Goal: Task Accomplishment & Management: Complete application form

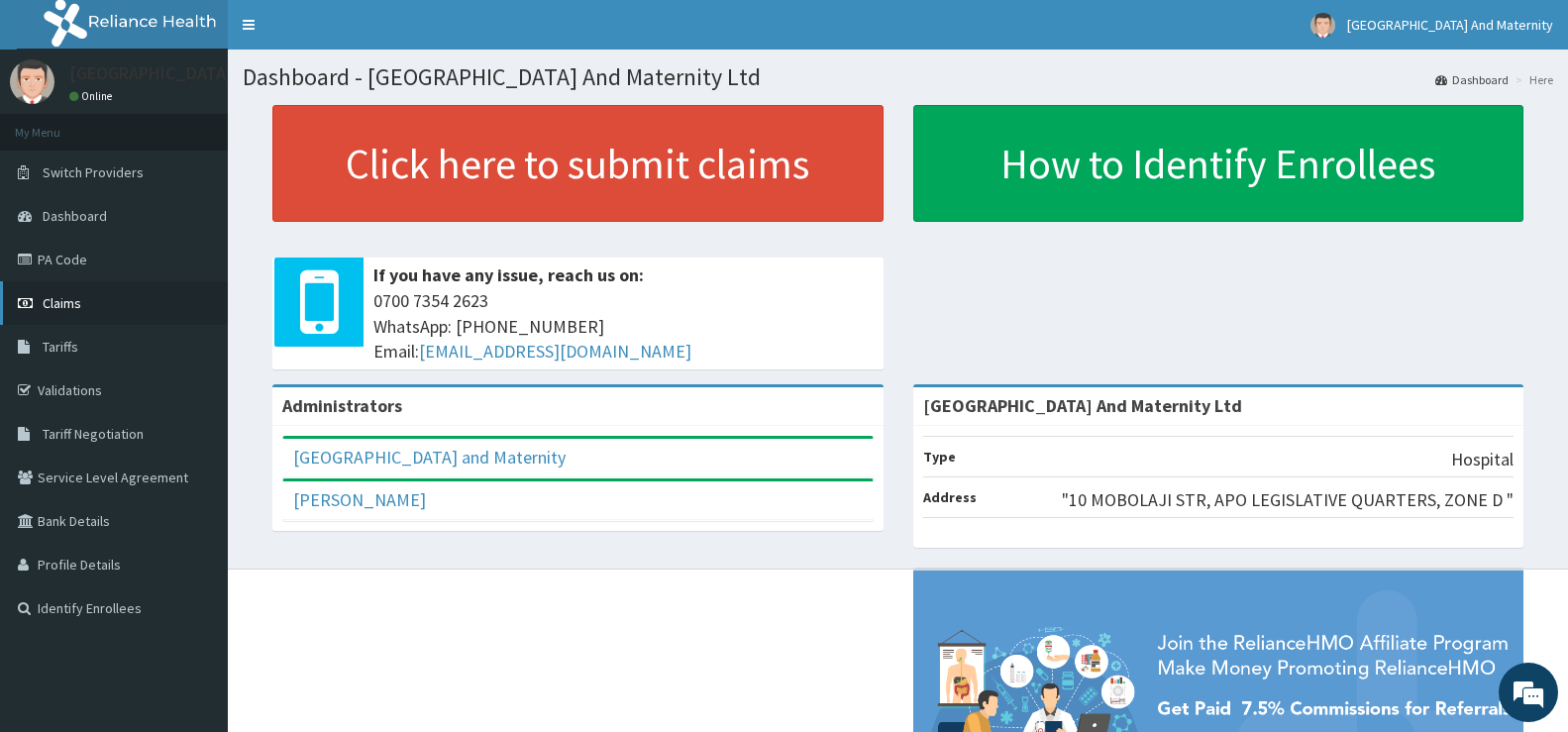
click at [81, 302] on span "Claims" at bounding box center [62, 304] width 39 height 18
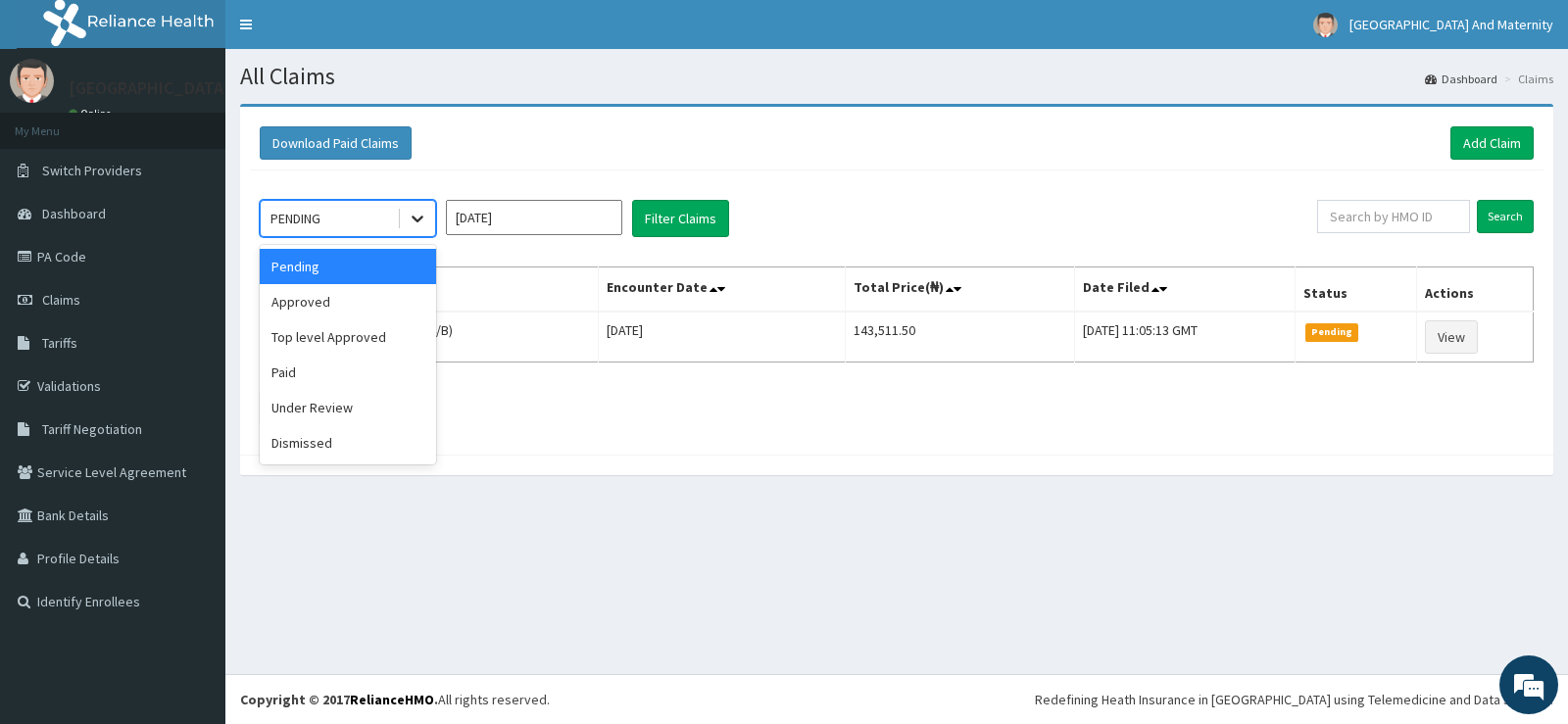
click at [420, 221] on icon at bounding box center [418, 220] width 12 height 7
click at [364, 298] on div "Approved" at bounding box center [348, 302] width 176 height 35
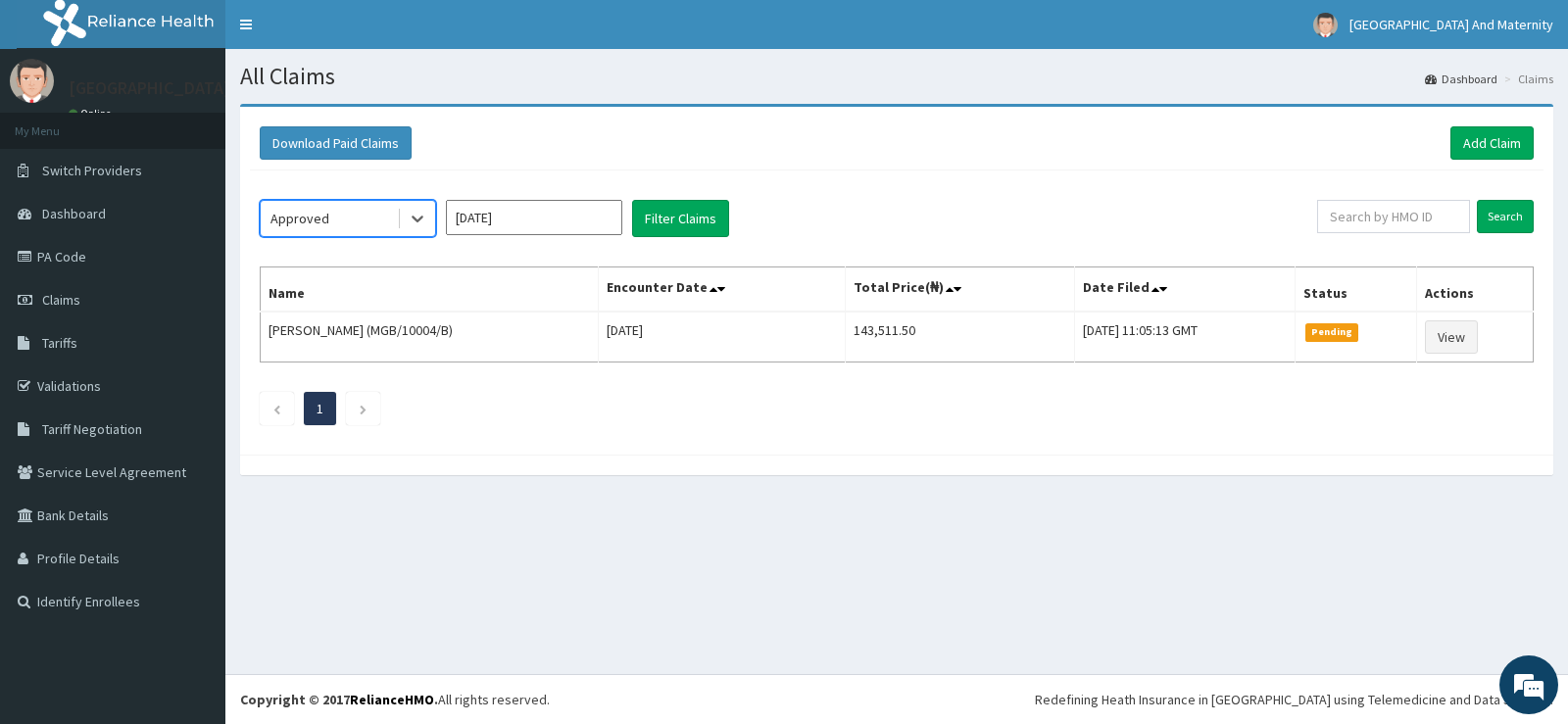
click at [555, 209] on input "Oct 2025" at bounding box center [534, 218] width 176 height 35
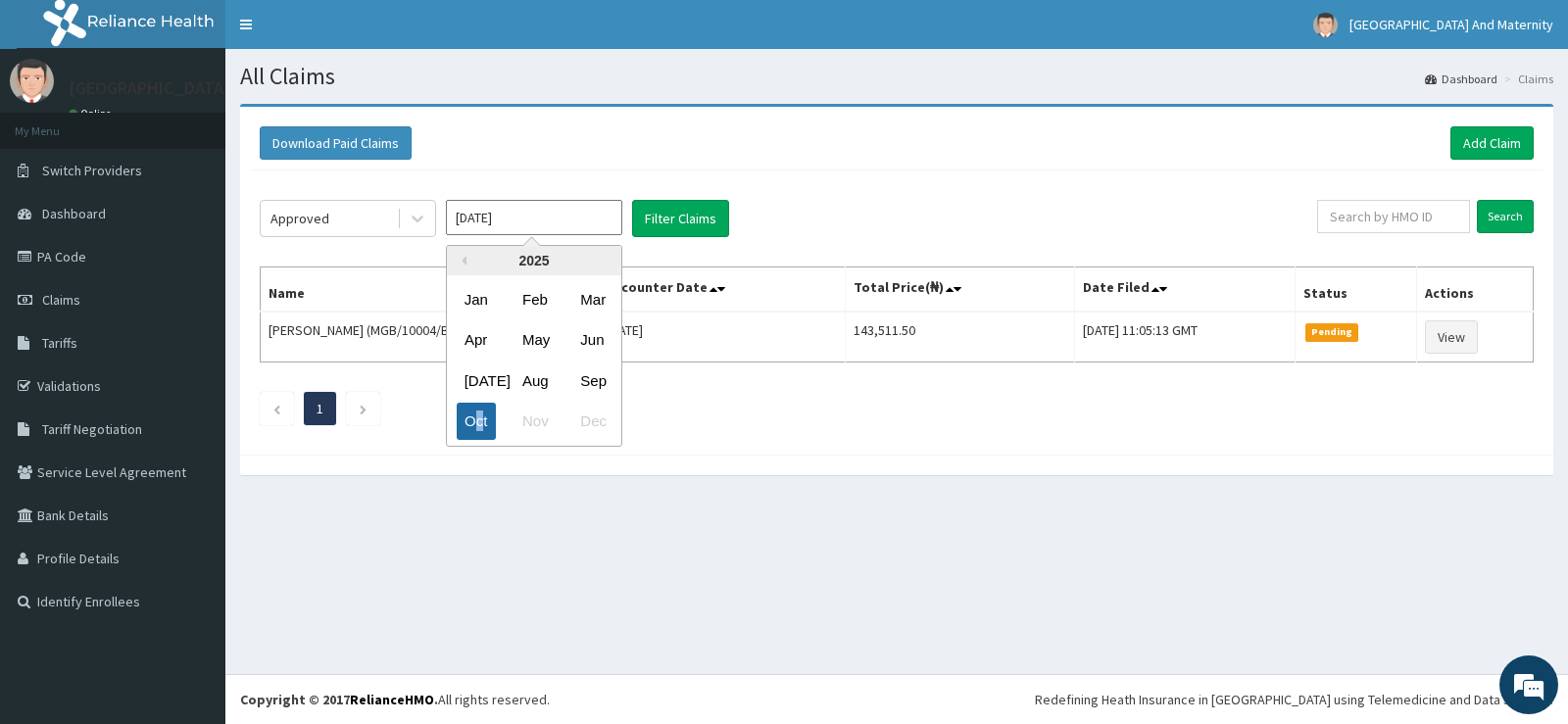
click at [481, 420] on div "Oct" at bounding box center [477, 422] width 39 height 36
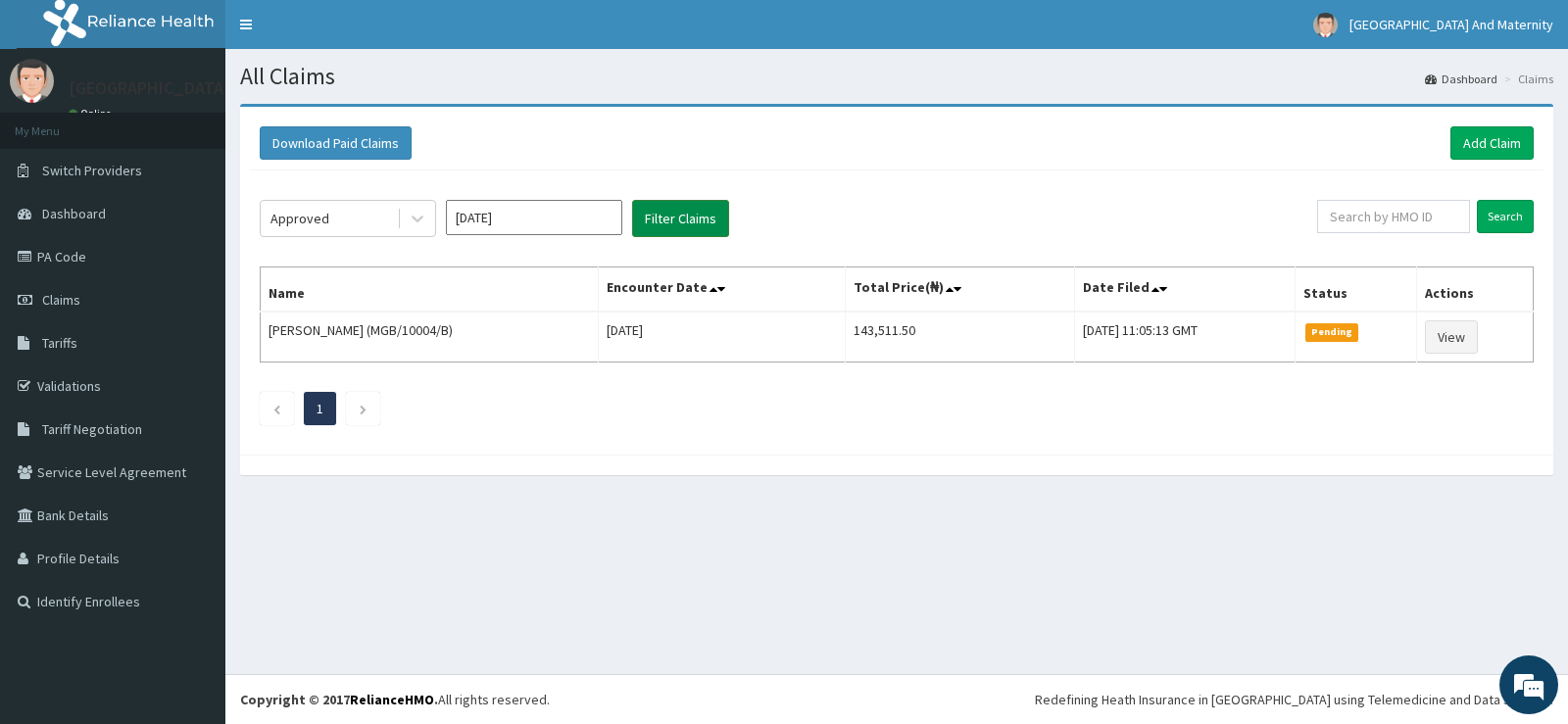
click at [704, 218] on button "Filter Claims" at bounding box center [681, 219] width 98 height 37
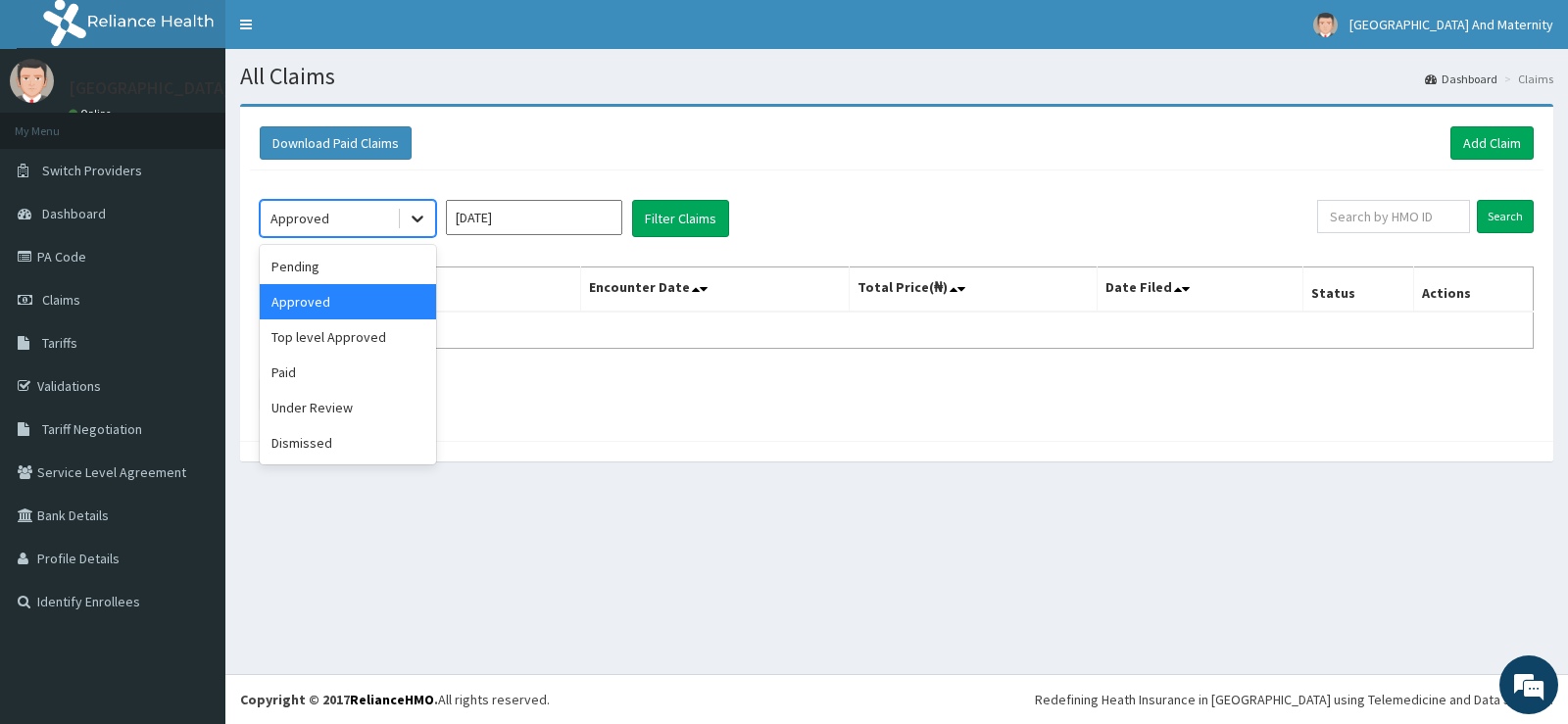
click at [418, 215] on icon at bounding box center [418, 219] width 20 height 20
click at [382, 341] on div "Top level Approved" at bounding box center [348, 337] width 176 height 35
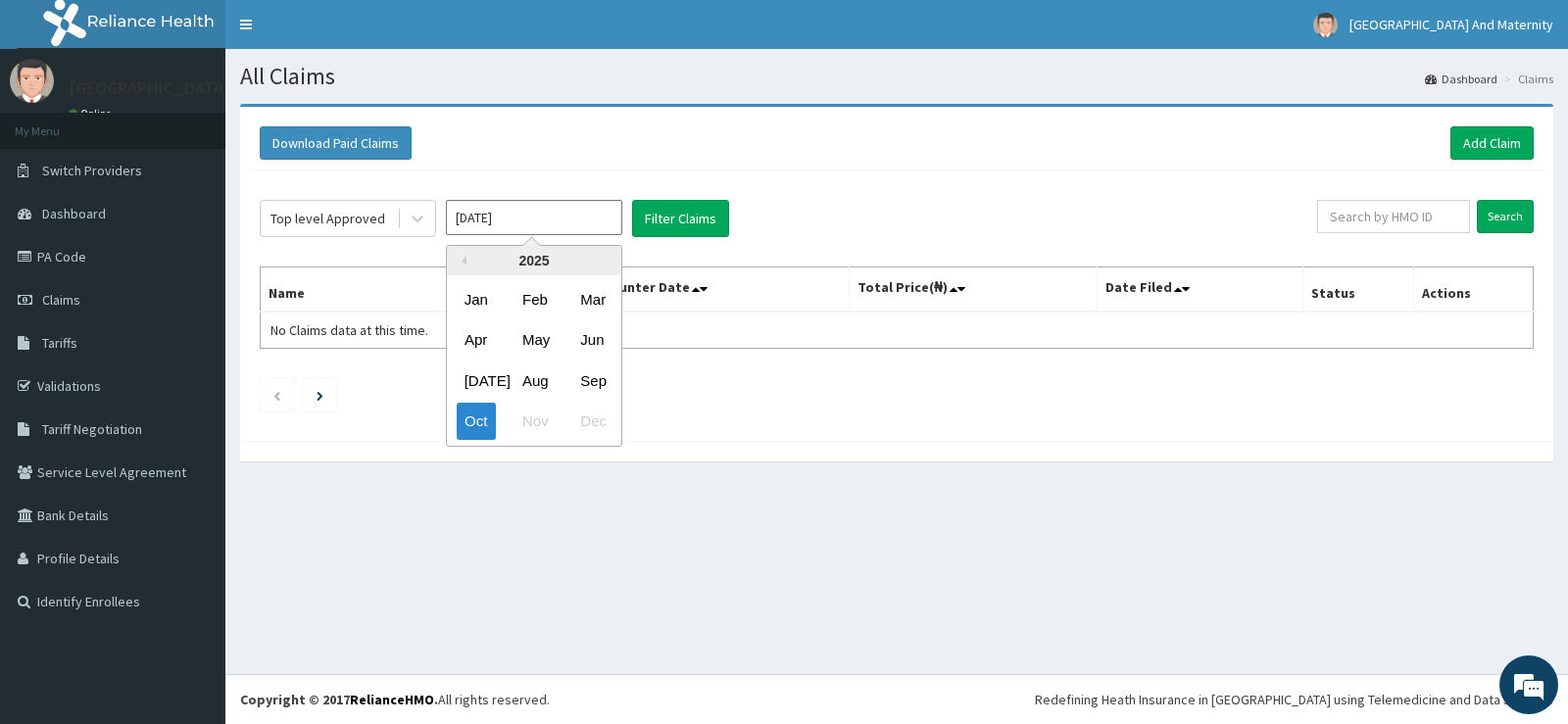
click at [589, 220] on input "Oct 2025" at bounding box center [534, 218] width 176 height 35
click at [475, 419] on div "Oct" at bounding box center [477, 422] width 39 height 36
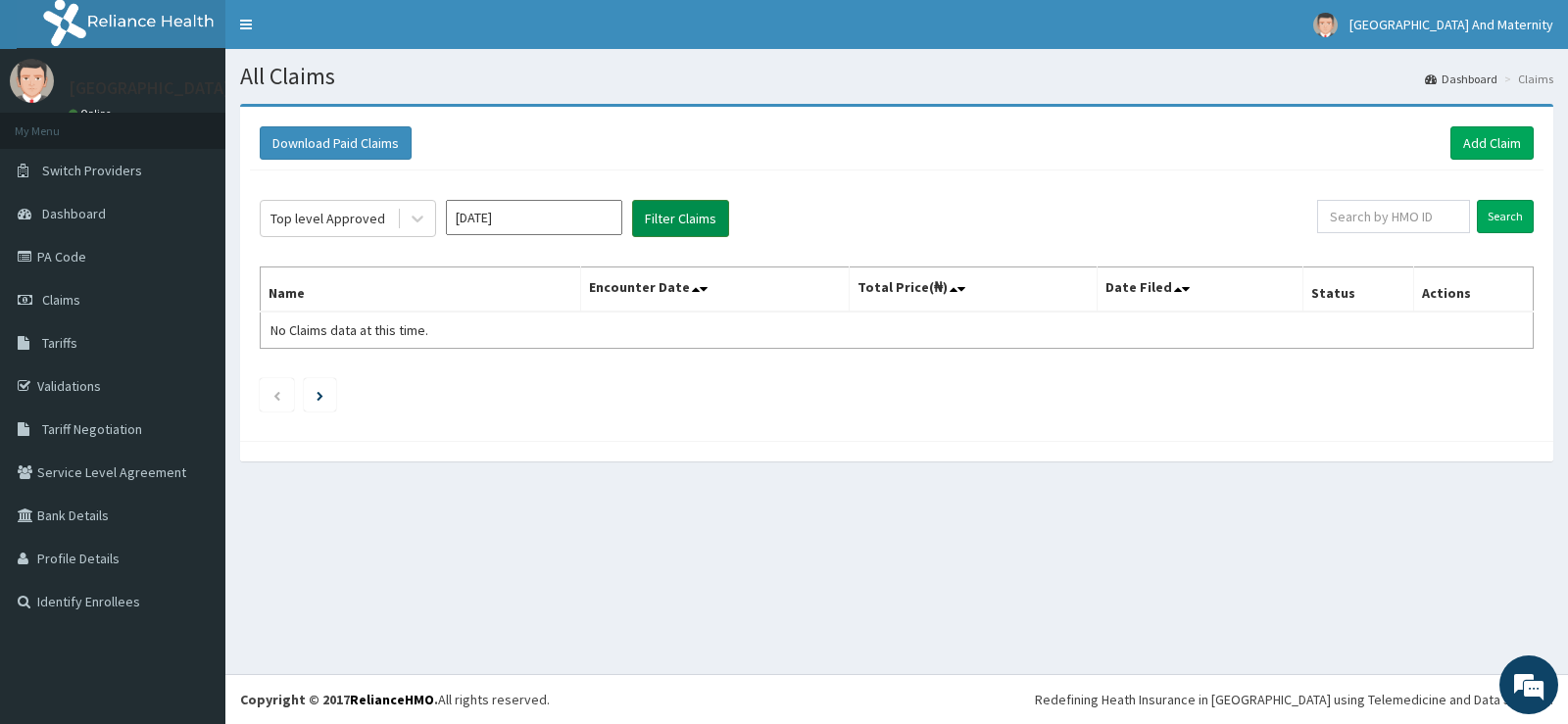
click at [706, 222] on button "Filter Claims" at bounding box center [681, 219] width 98 height 37
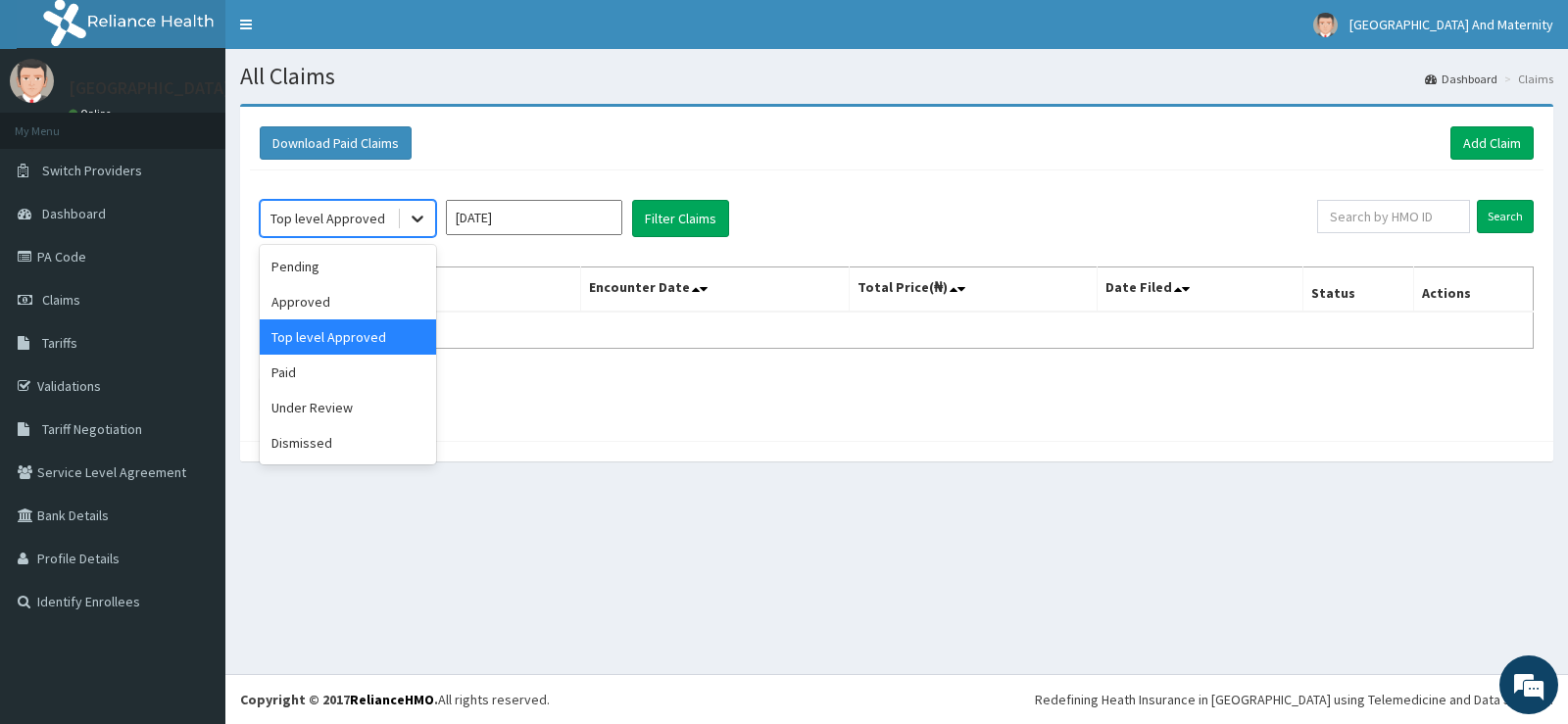
click at [413, 219] on icon at bounding box center [418, 220] width 12 height 7
click at [335, 365] on div "Paid" at bounding box center [348, 372] width 176 height 35
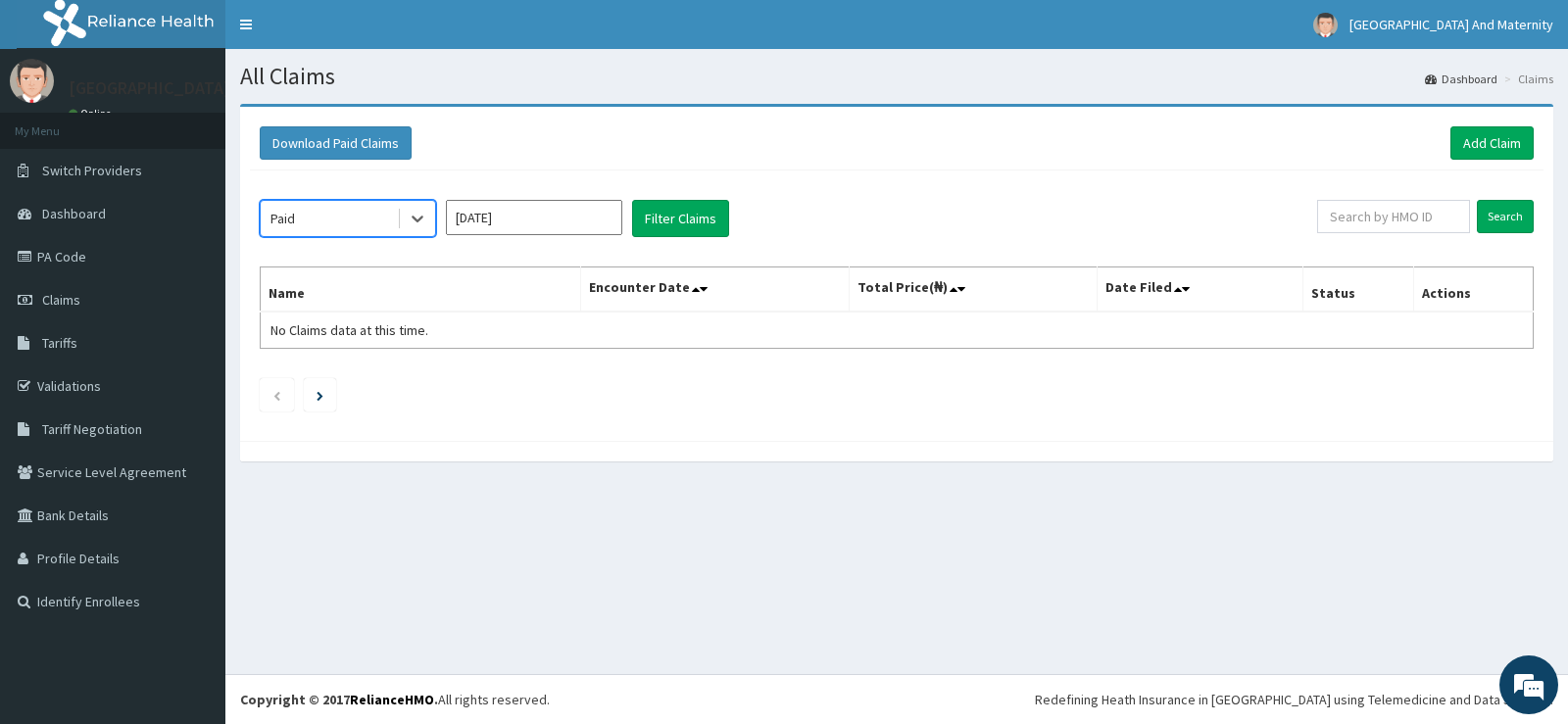
click at [563, 222] on input "Oct 2025" at bounding box center [534, 218] width 176 height 35
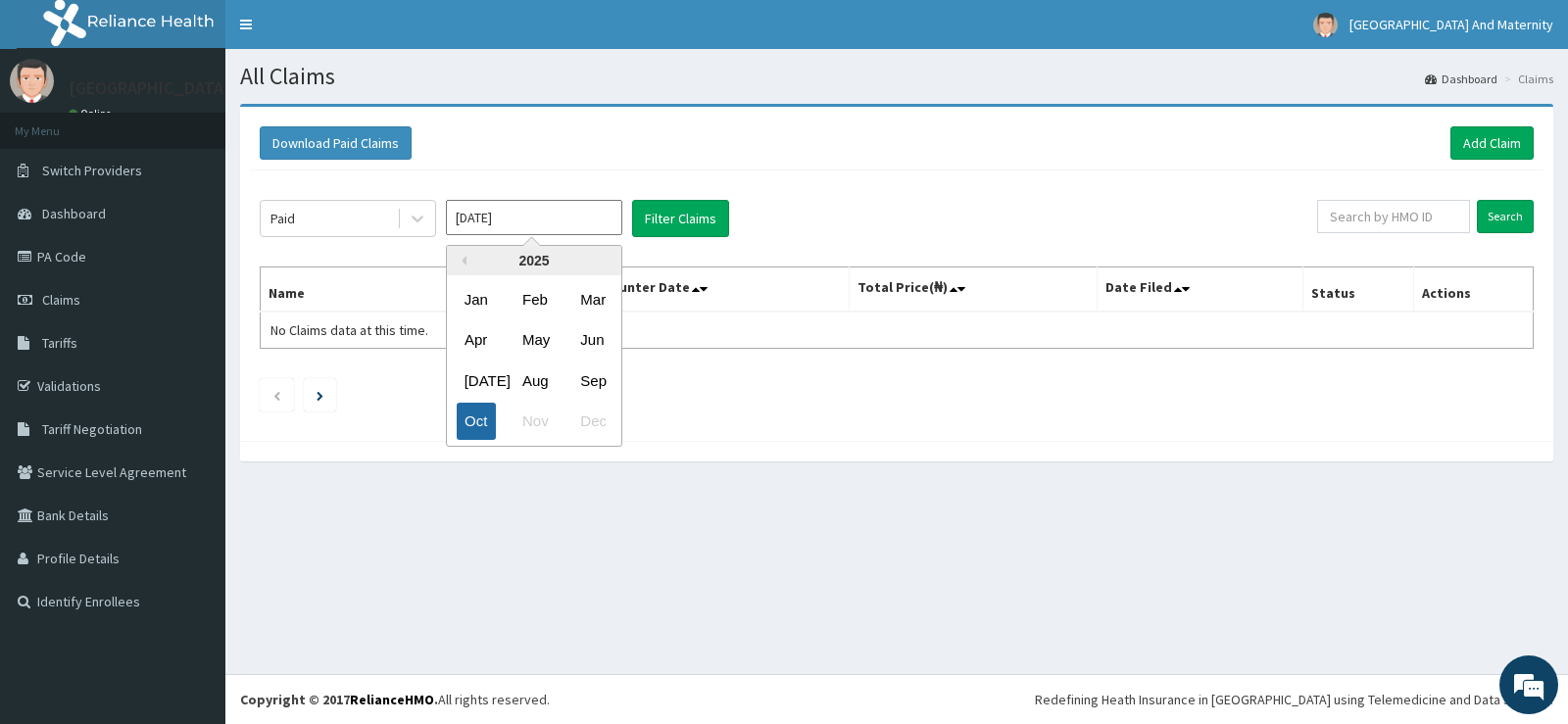
click at [485, 417] on div "Oct" at bounding box center [477, 422] width 39 height 36
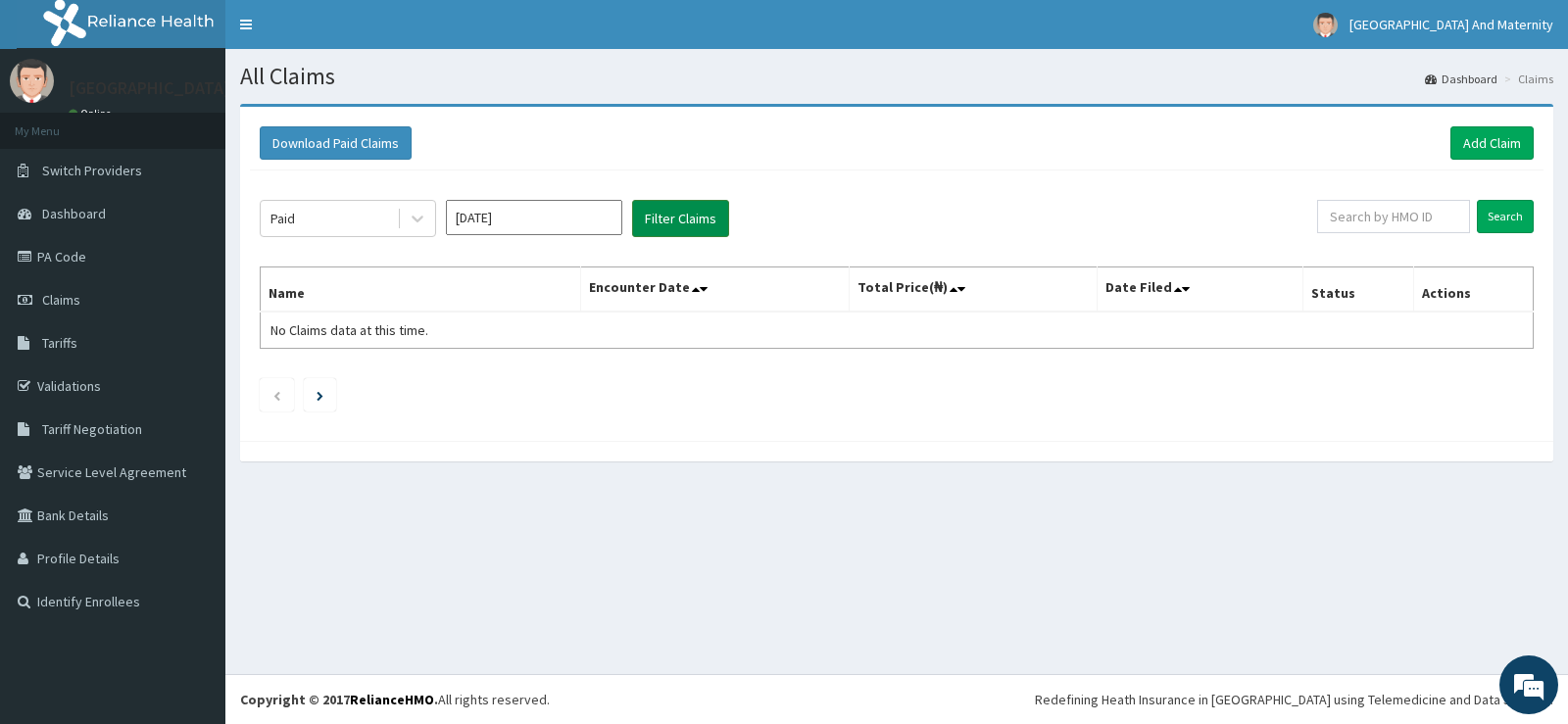
click at [690, 223] on button "Filter Claims" at bounding box center [681, 219] width 98 height 37
click at [423, 211] on icon at bounding box center [418, 219] width 20 height 20
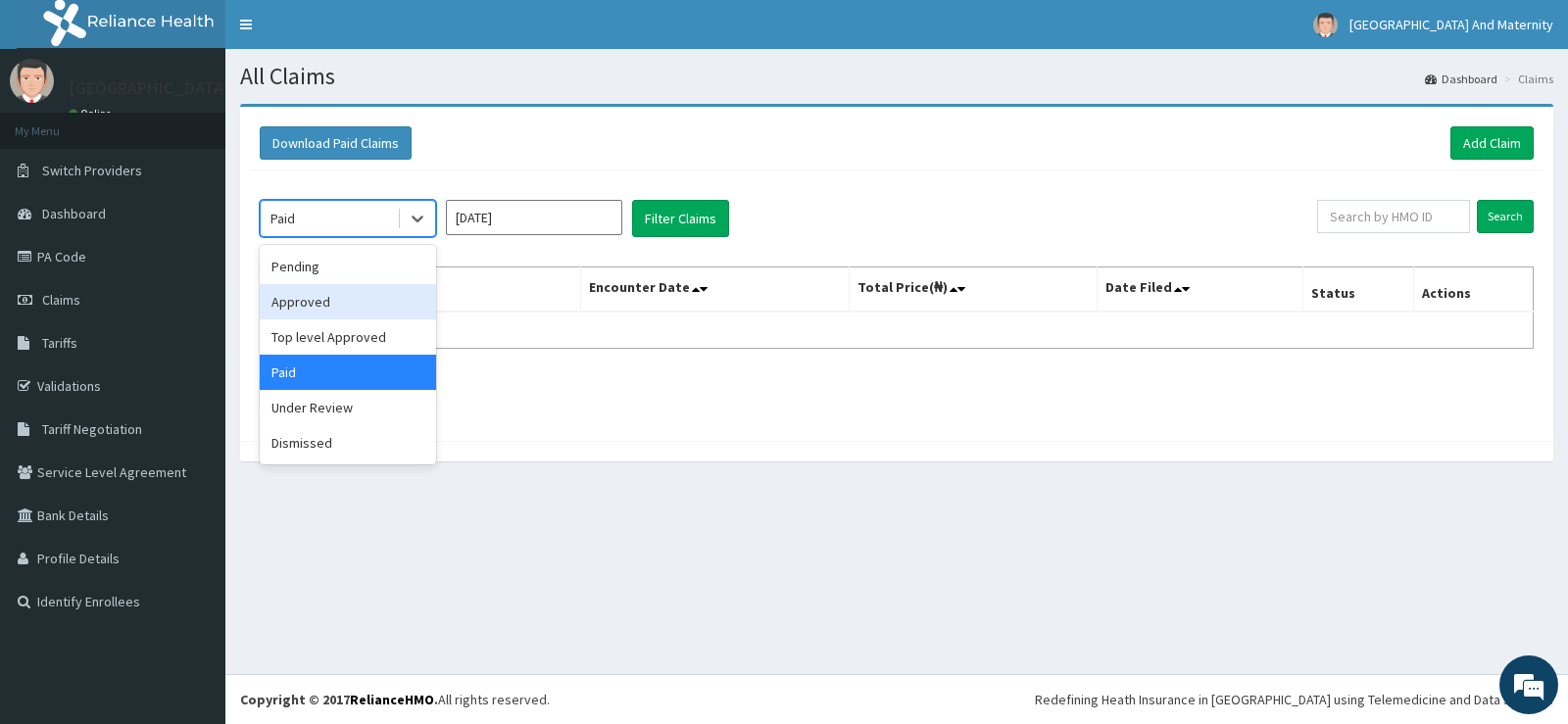
click at [351, 301] on div "Approved" at bounding box center [348, 302] width 176 height 35
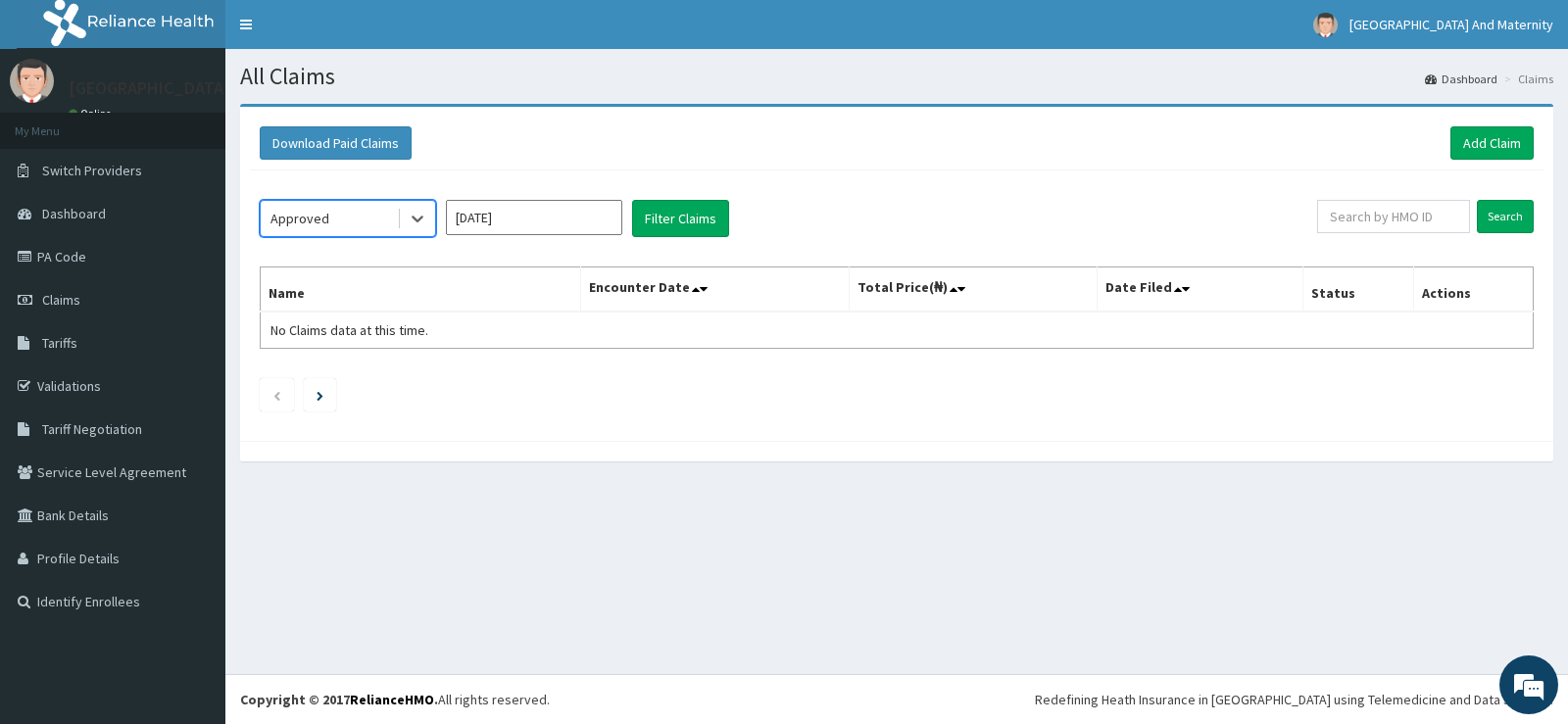
click at [553, 217] on input "Oct 2025" at bounding box center [534, 218] width 176 height 35
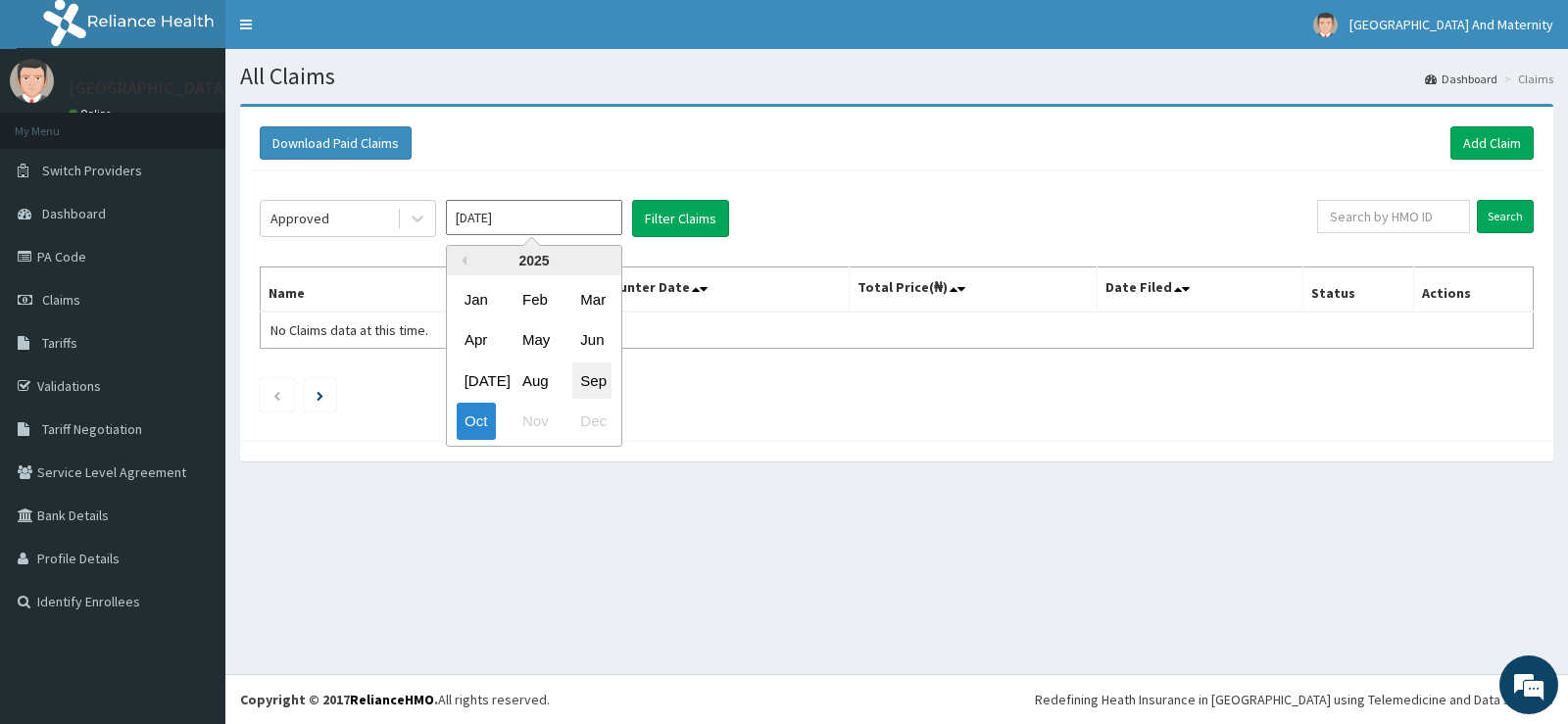
click at [602, 384] on div "Sep" at bounding box center [592, 380] width 39 height 36
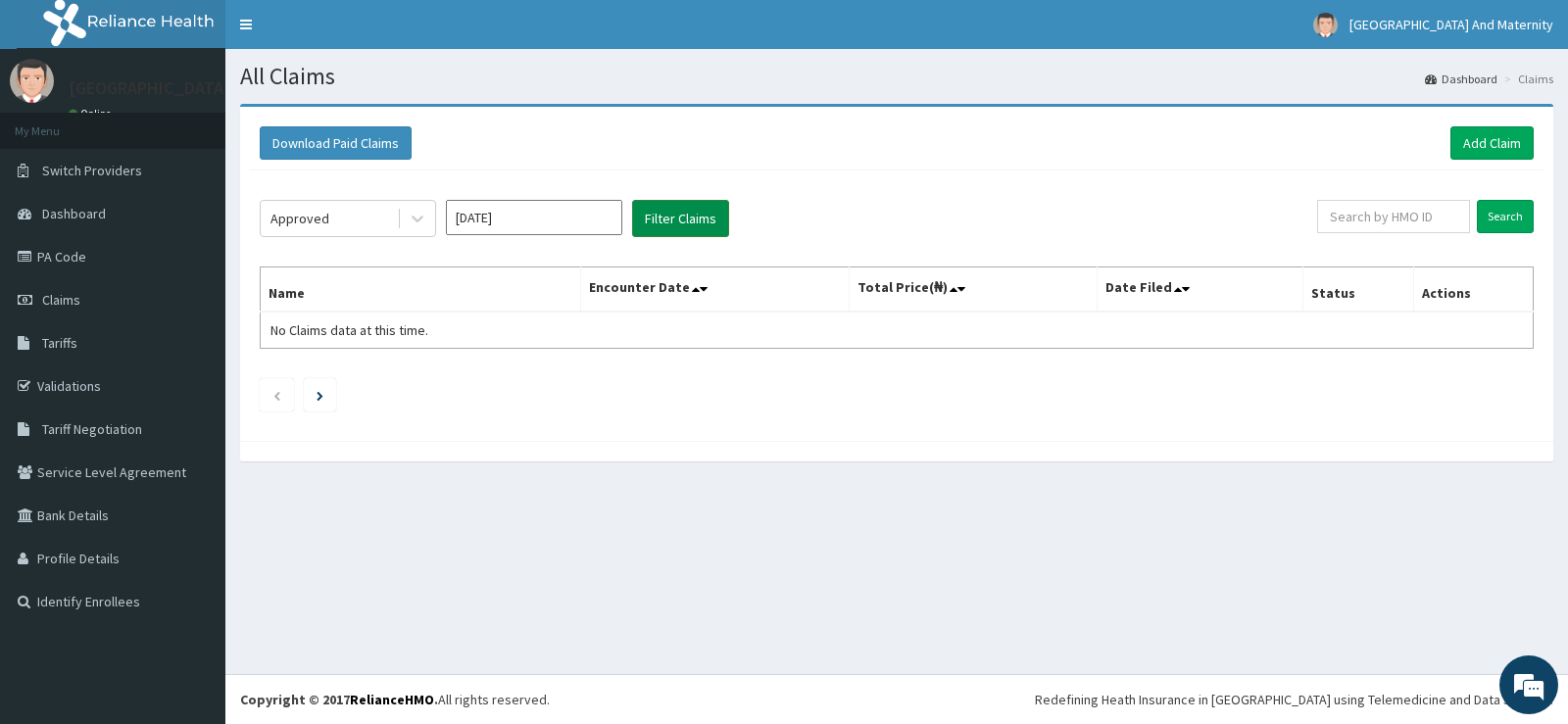
click at [708, 213] on button "Filter Claims" at bounding box center [681, 219] width 98 height 37
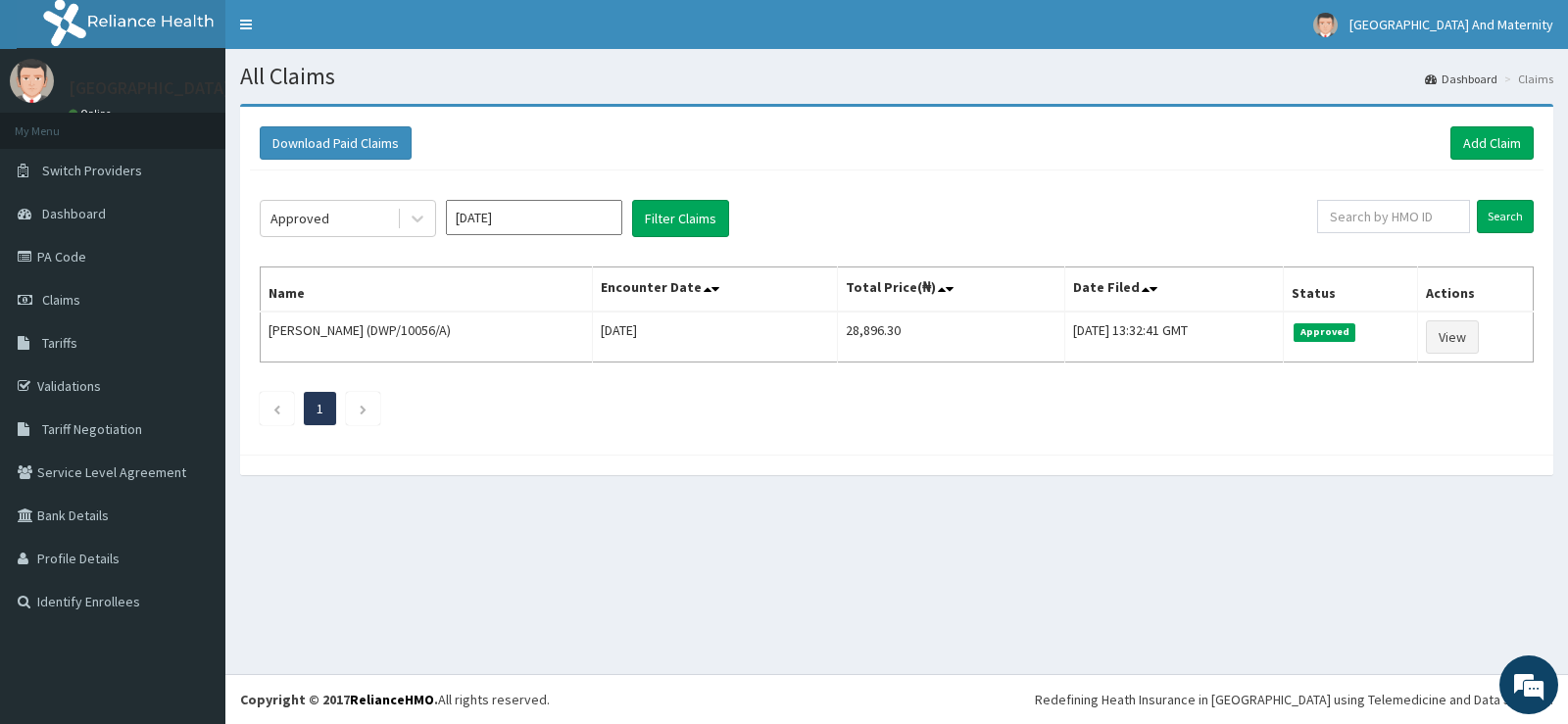
click at [536, 223] on input "Sep 2025" at bounding box center [534, 218] width 176 height 35
click at [592, 387] on div "Sep" at bounding box center [592, 380] width 39 height 36
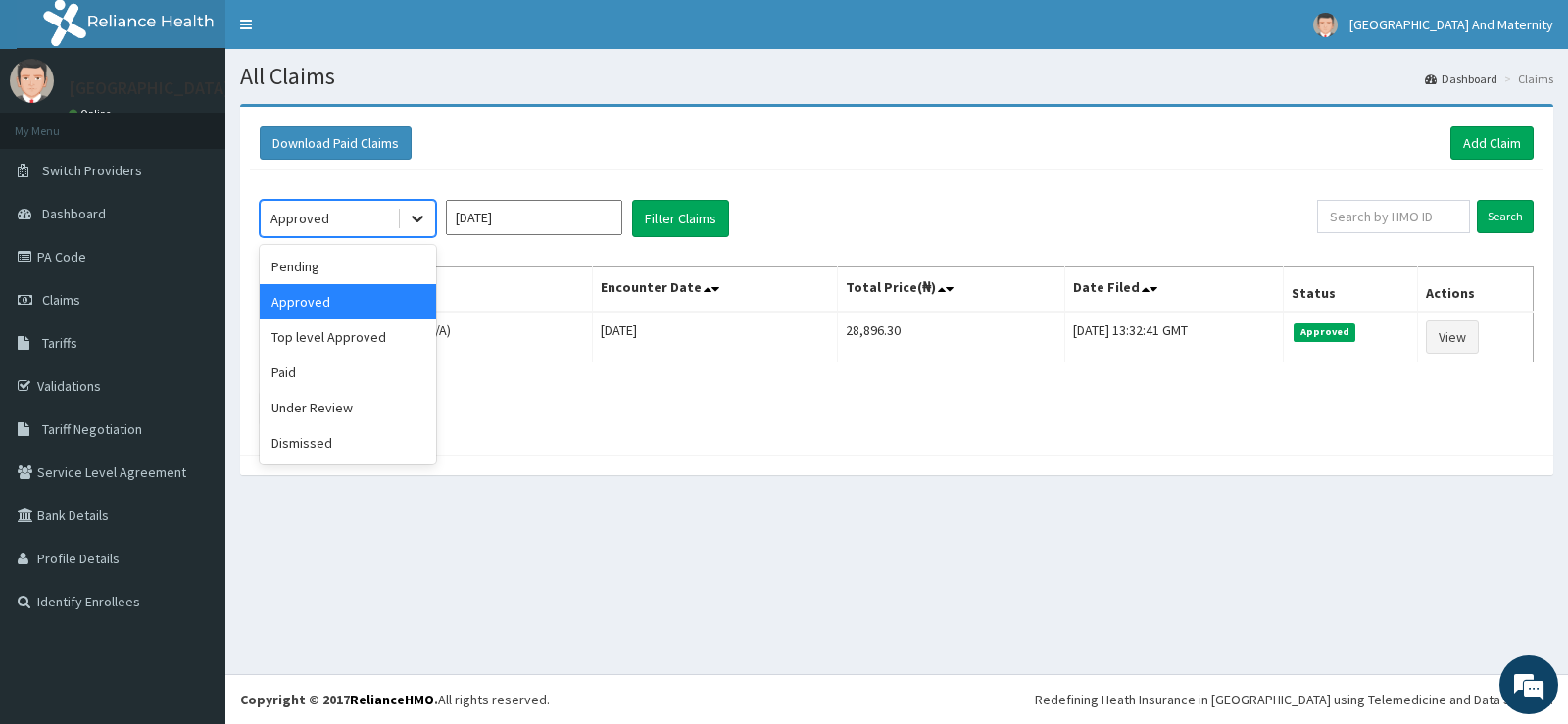
click at [425, 220] on icon at bounding box center [418, 219] width 20 height 20
click at [328, 361] on div "Paid" at bounding box center [348, 372] width 176 height 35
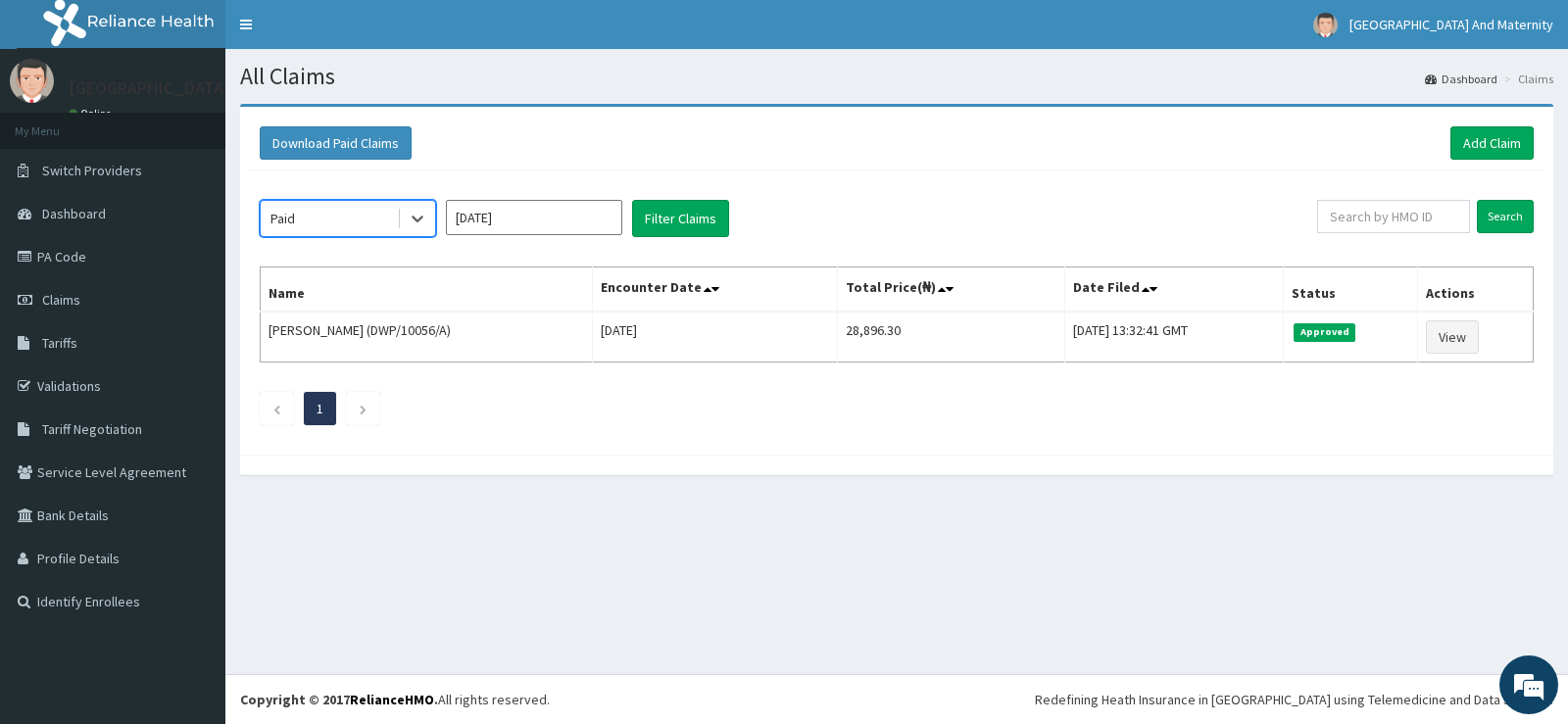
click at [591, 211] on input "Sep 2025" at bounding box center [534, 218] width 176 height 35
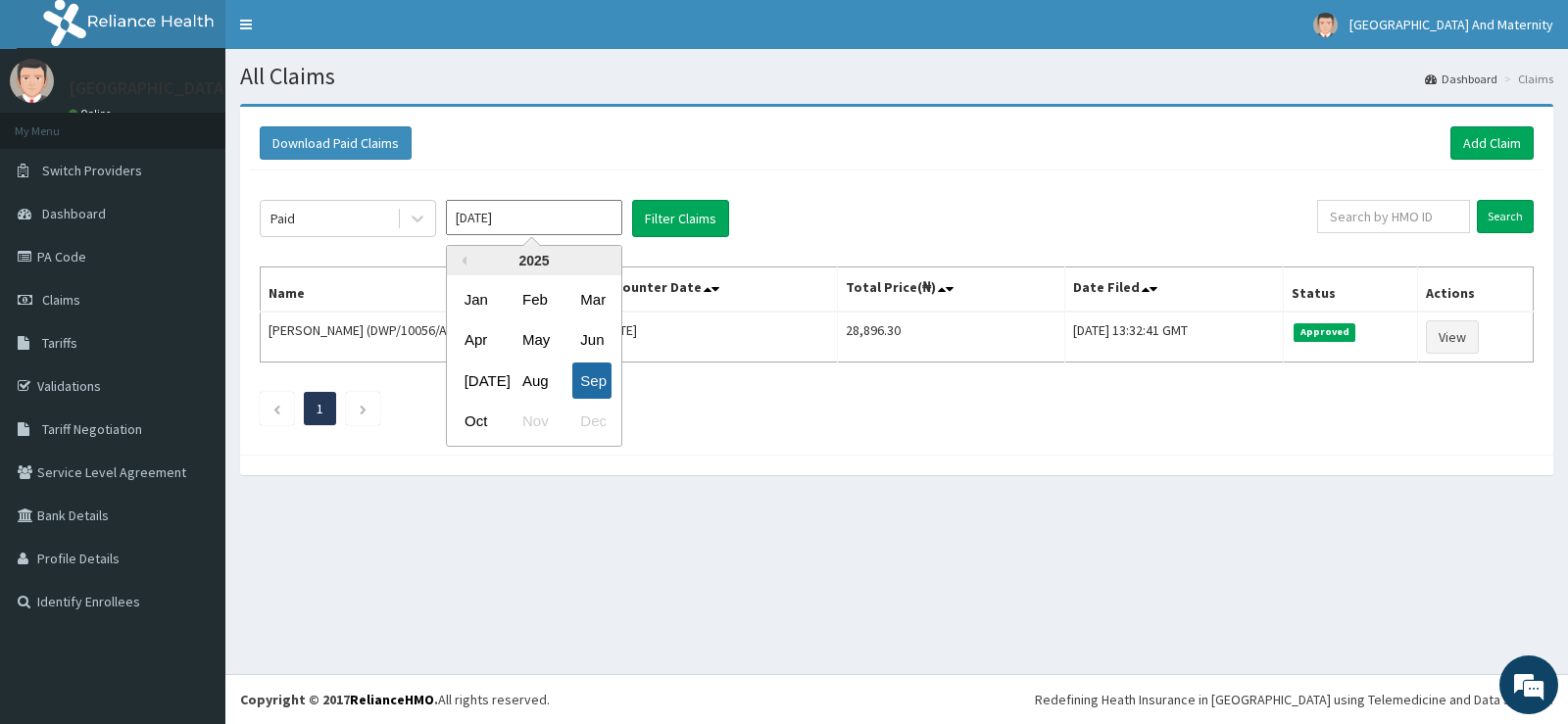
click at [594, 371] on div "Sep" at bounding box center [592, 380] width 39 height 36
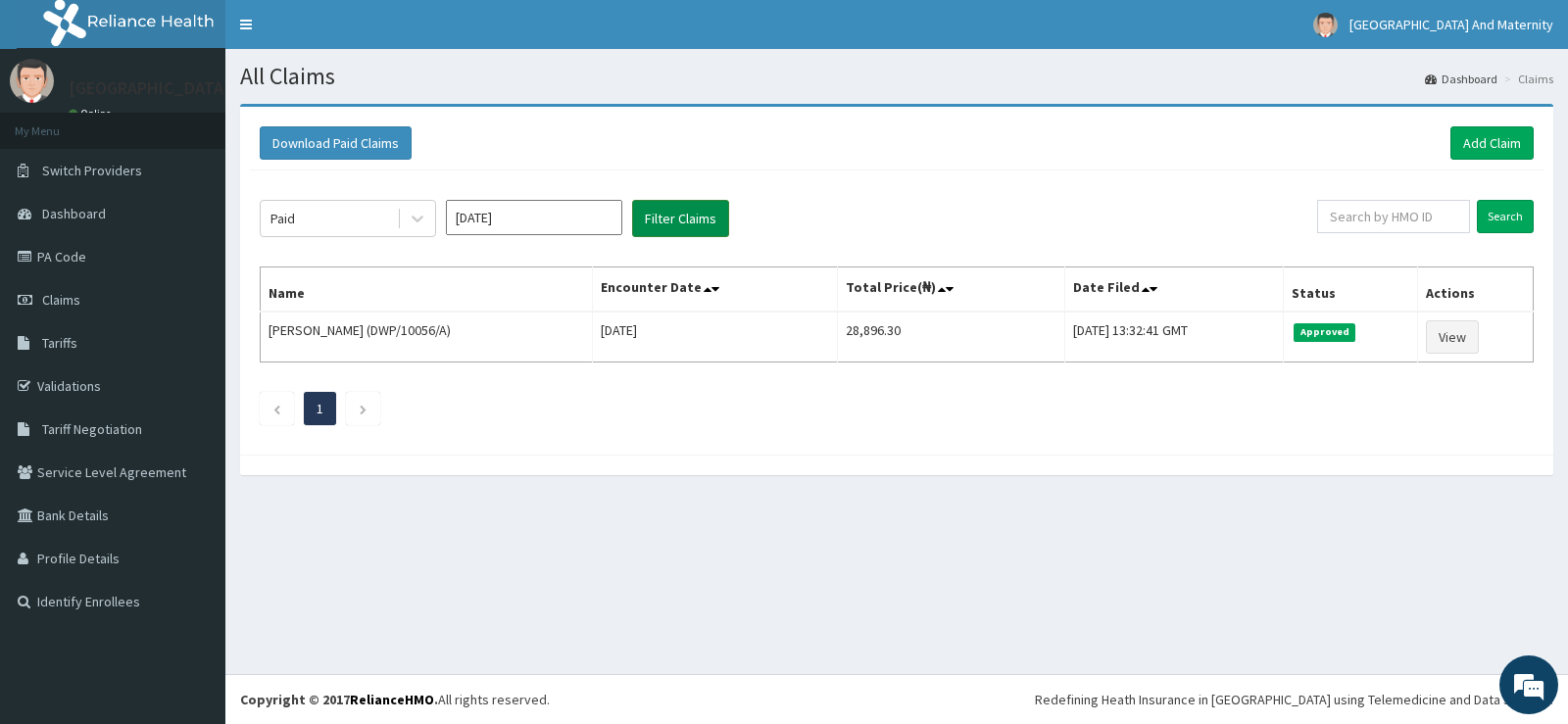
click at [688, 218] on button "Filter Claims" at bounding box center [681, 219] width 98 height 37
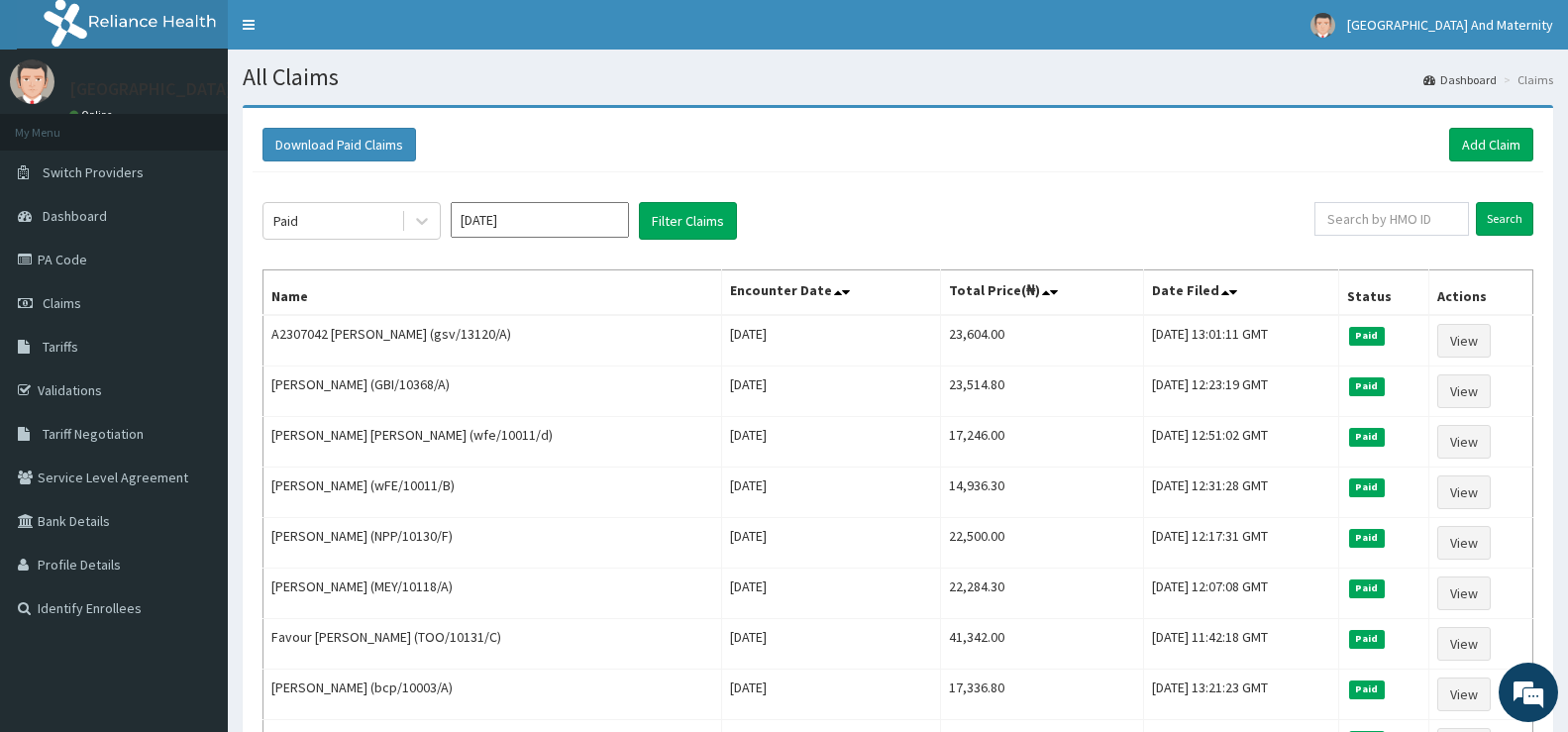
click at [604, 210] on input "Sep 2025" at bounding box center [540, 220] width 178 height 36
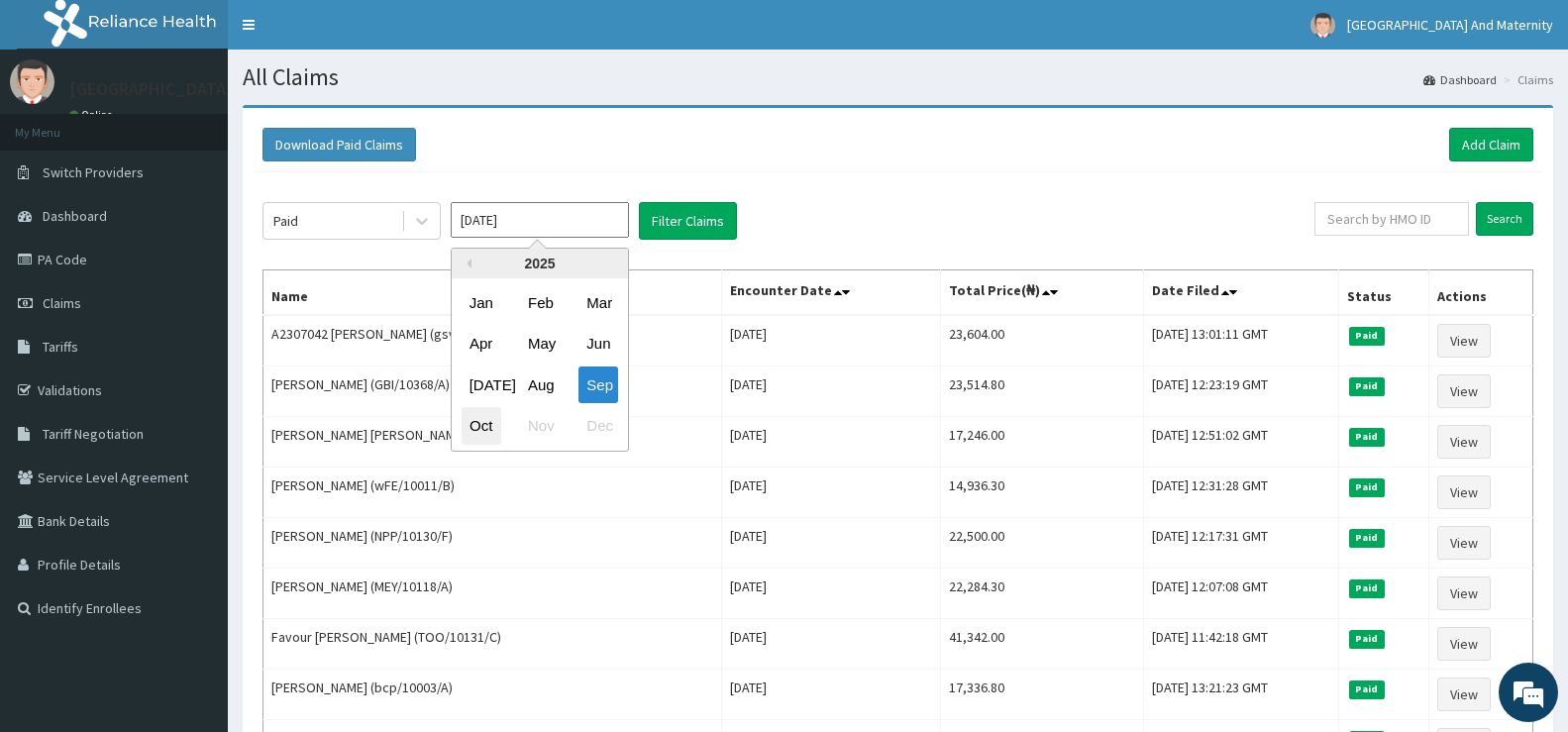
click at [483, 420] on div "Oct" at bounding box center [482, 426] width 40 height 37
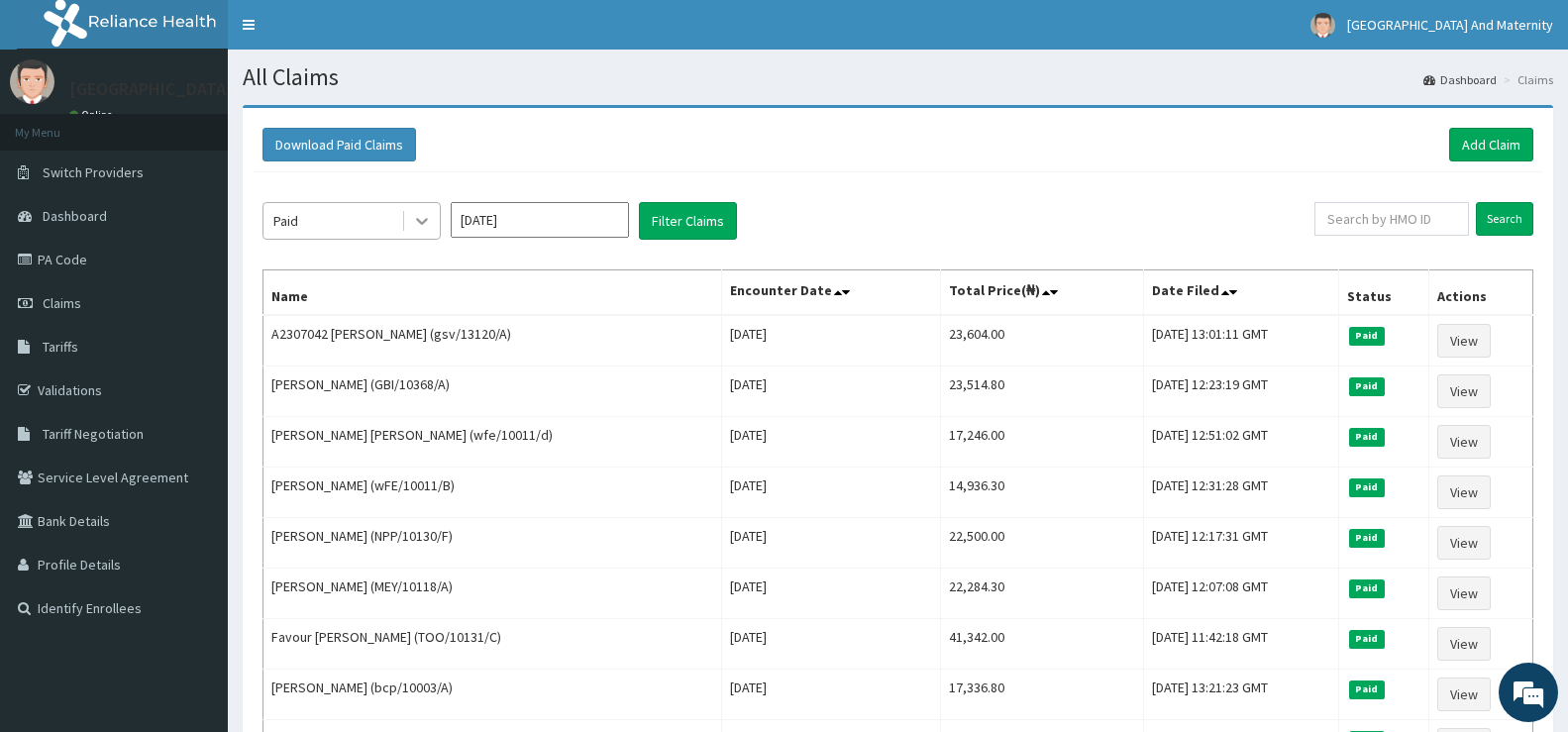
click at [426, 220] on icon at bounding box center [422, 222] width 12 height 7
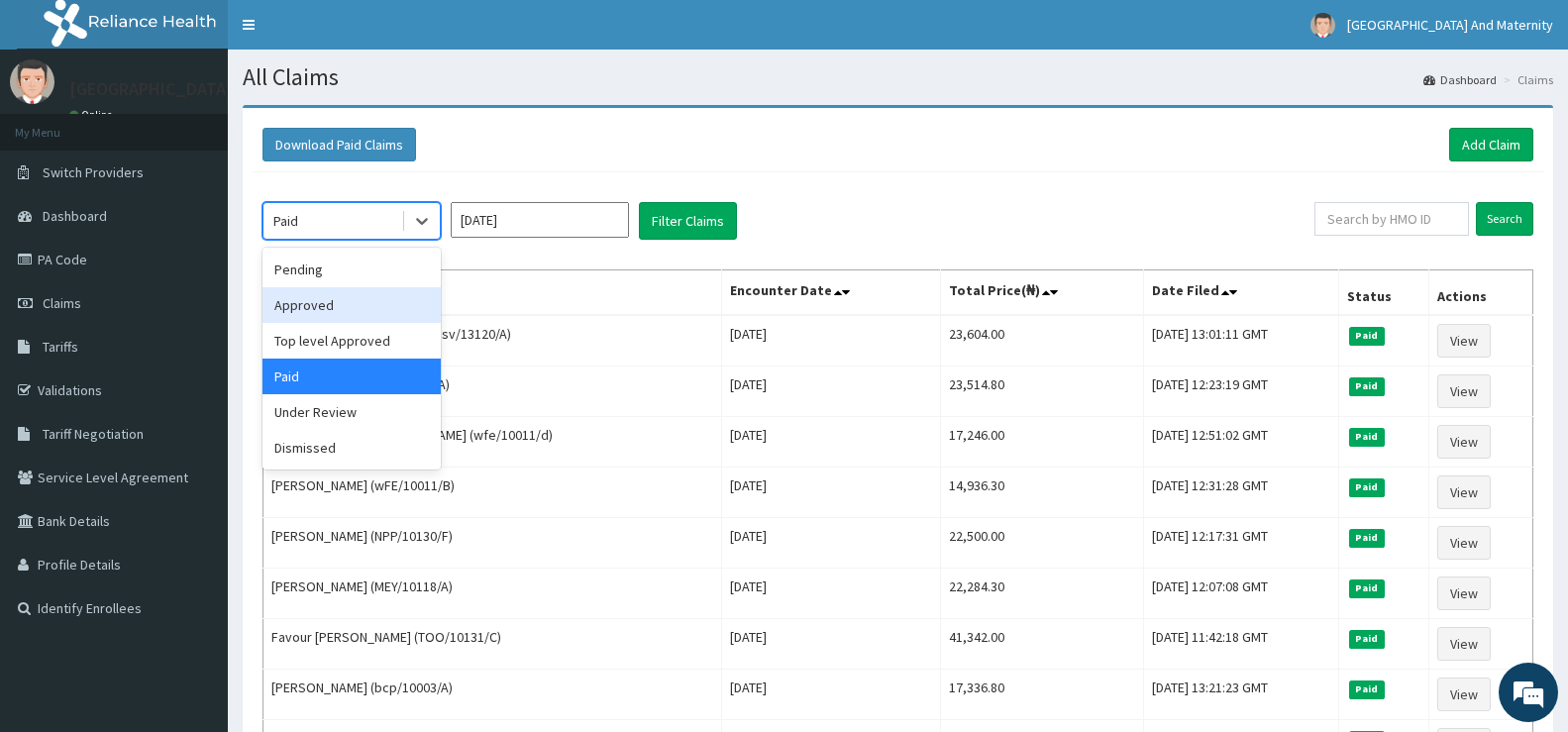
click at [383, 302] on div "Approved" at bounding box center [351, 306] width 178 height 36
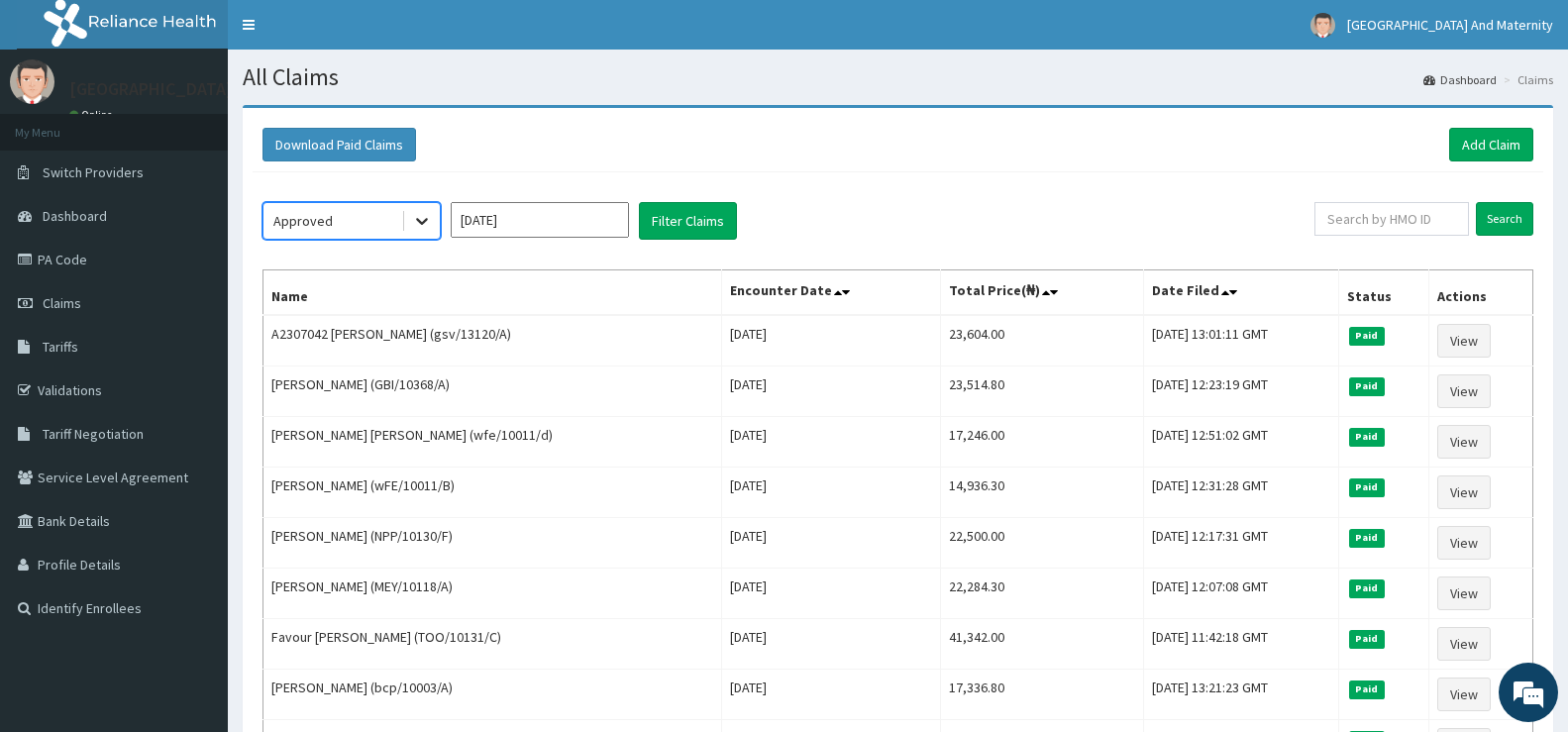
click at [430, 219] on icon at bounding box center [422, 221] width 20 height 20
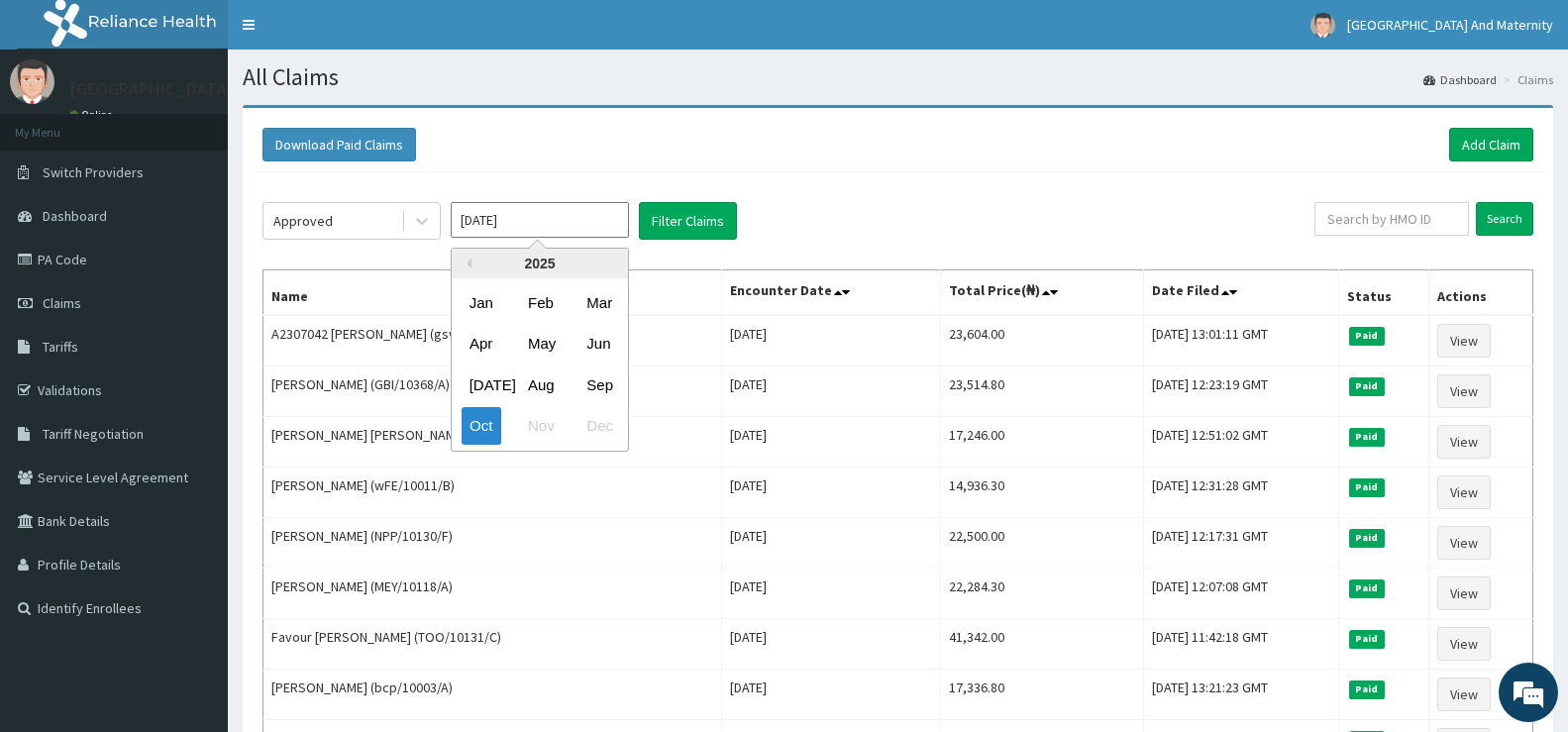
click at [560, 209] on input "Oct 2025" at bounding box center [540, 220] width 178 height 36
click at [483, 421] on div "Oct" at bounding box center [482, 426] width 40 height 37
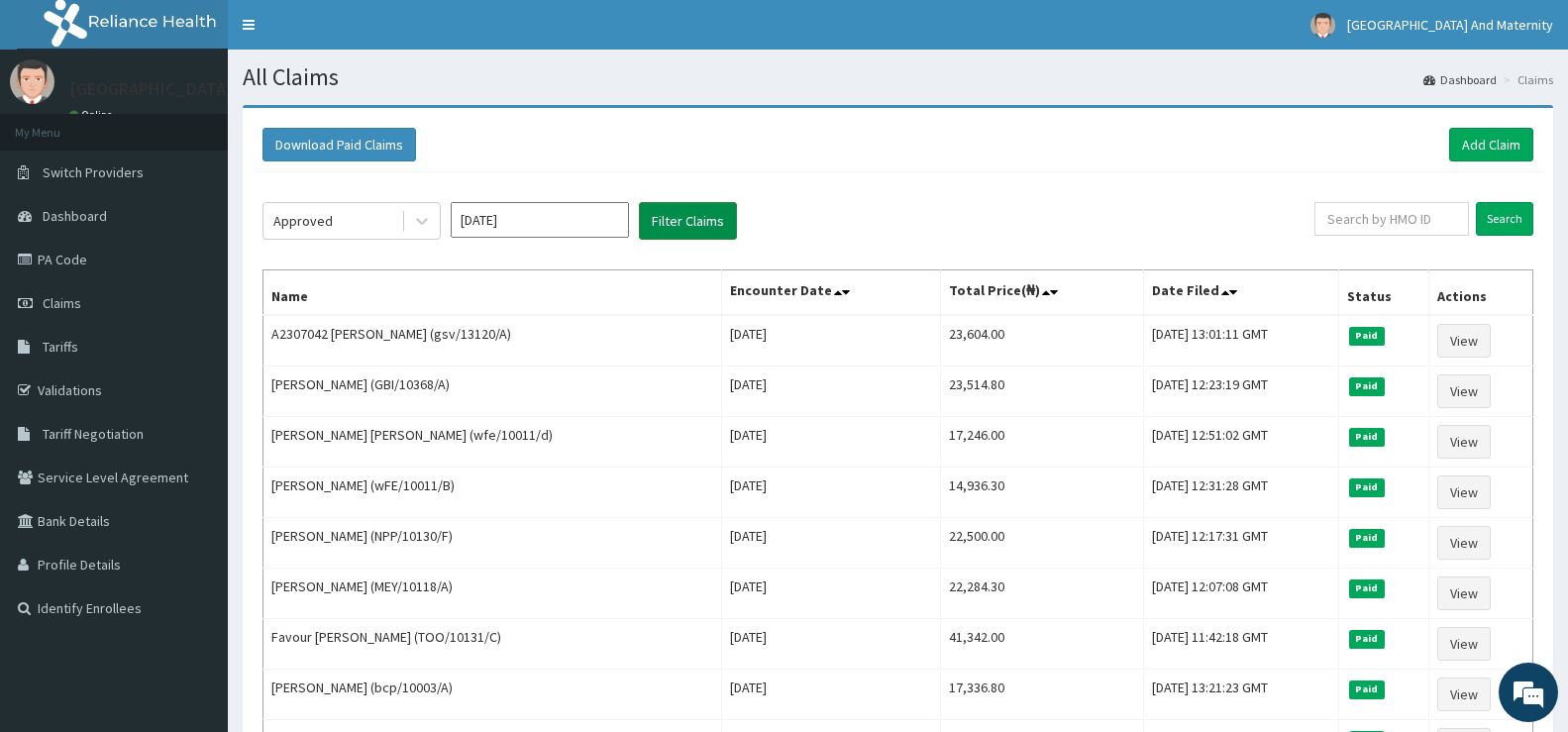
click at [676, 211] on button "Filter Claims" at bounding box center [688, 221] width 99 height 38
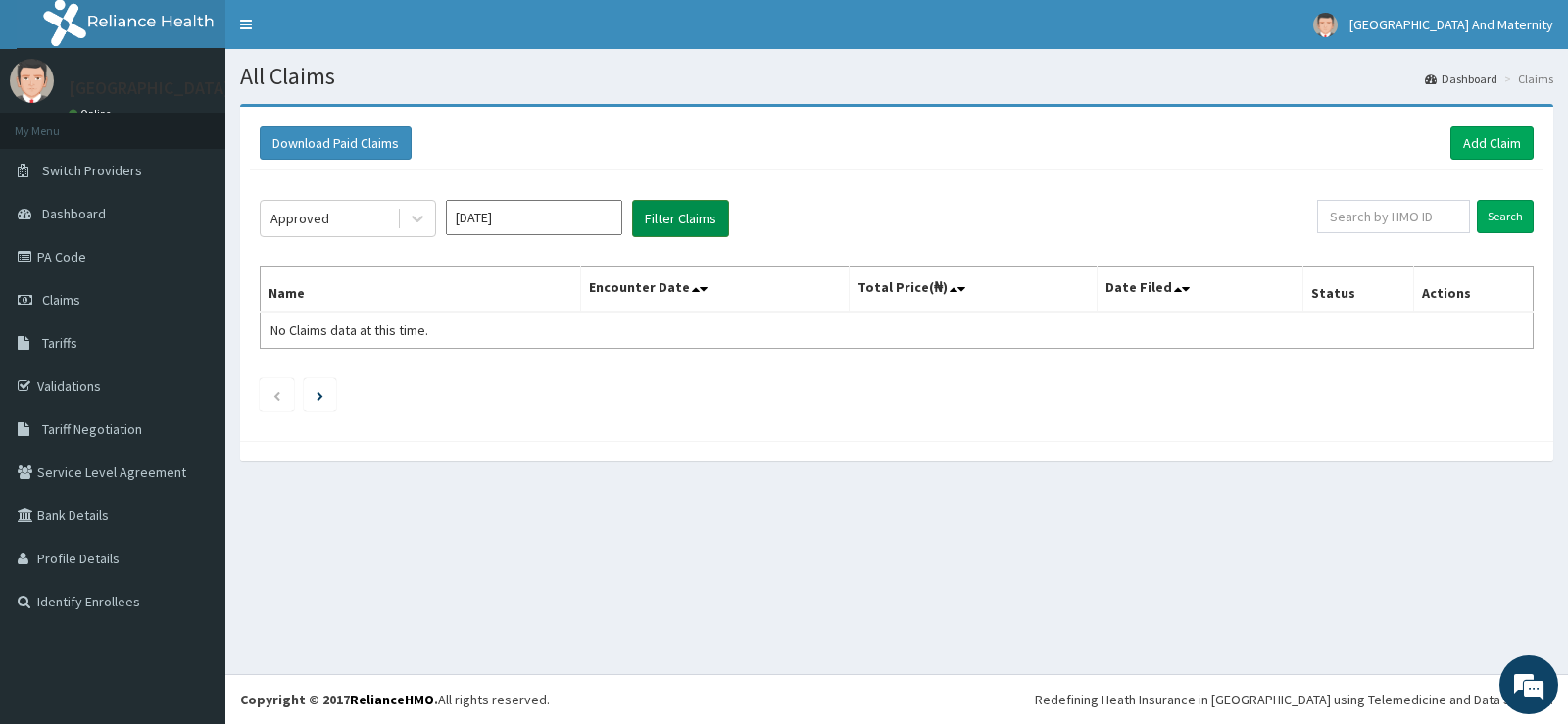
click at [673, 212] on button "Filter Claims" at bounding box center [681, 219] width 98 height 37
click at [578, 220] on input "Oct 2025" at bounding box center [534, 218] width 176 height 35
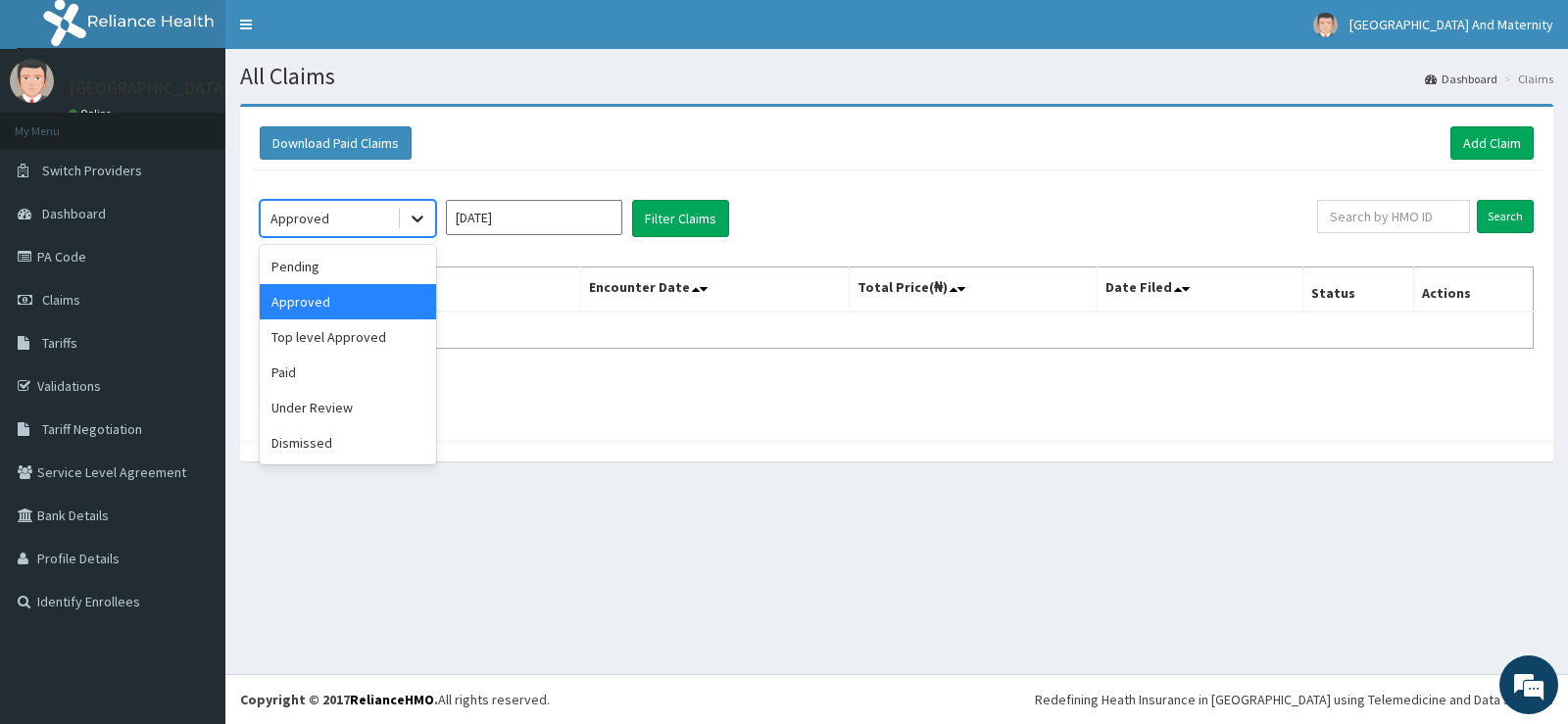
click at [421, 213] on icon at bounding box center [418, 219] width 20 height 20
click at [378, 292] on div "Approved" at bounding box center [348, 302] width 176 height 35
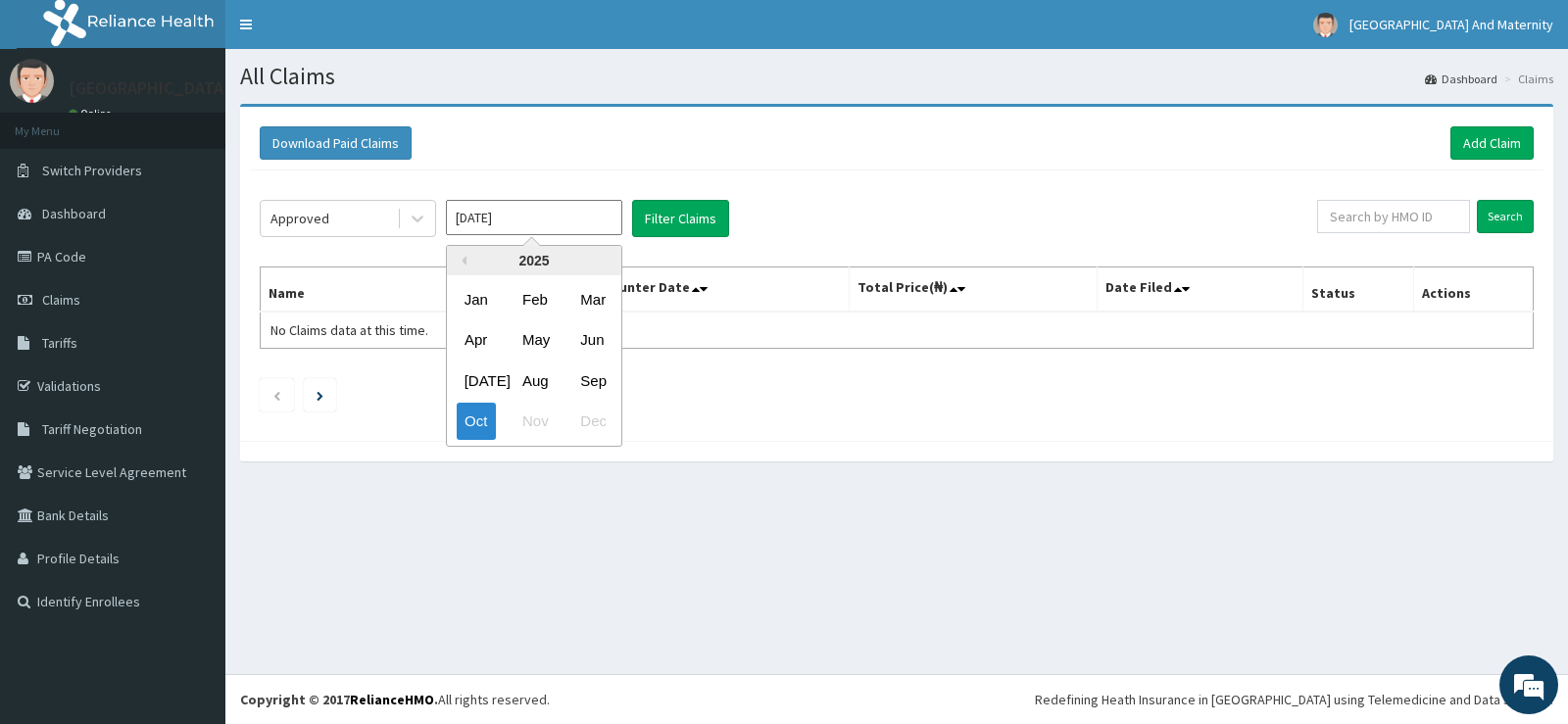
click at [569, 214] on input "Oct 2025" at bounding box center [534, 218] width 176 height 35
click at [485, 414] on div "Oct" at bounding box center [477, 422] width 39 height 36
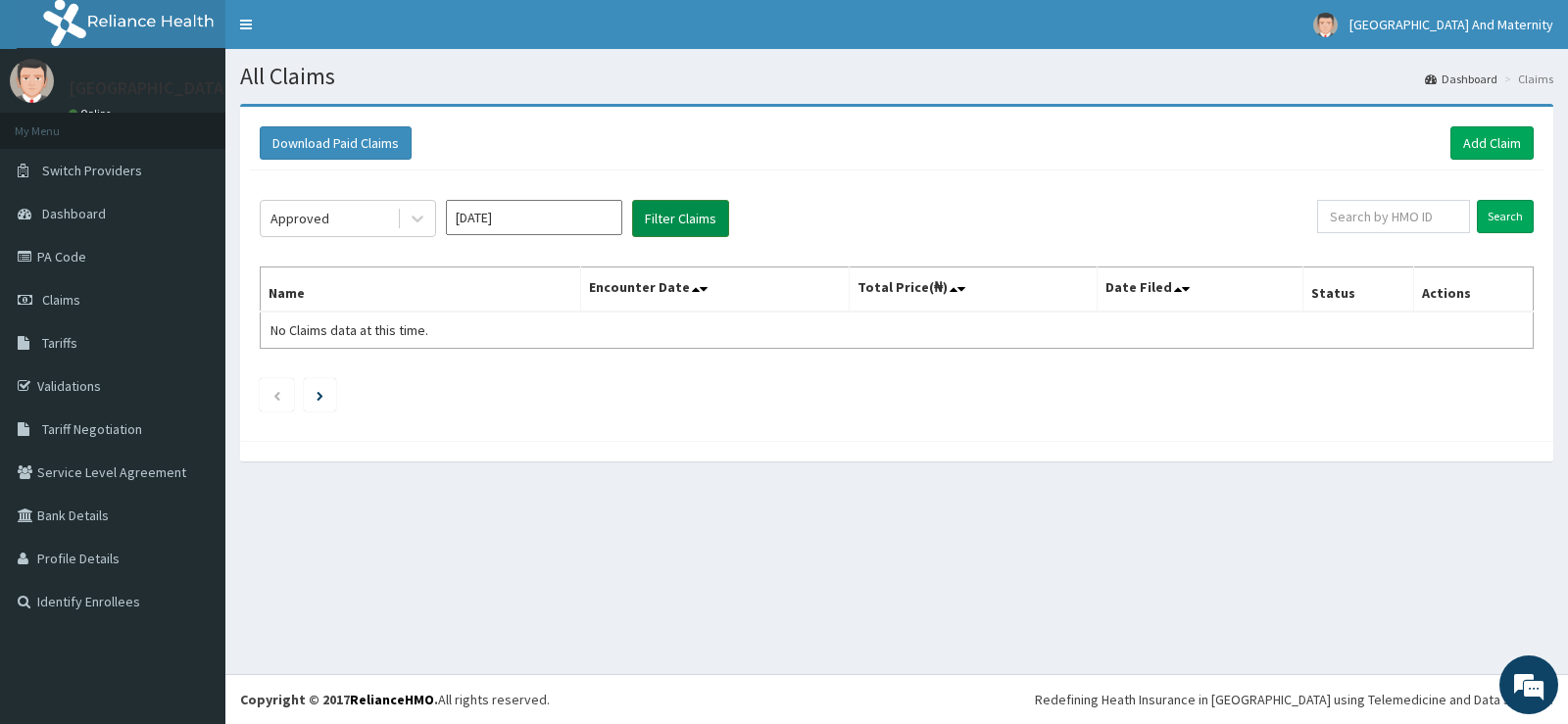
click at [679, 219] on button "Filter Claims" at bounding box center [681, 219] width 98 height 37
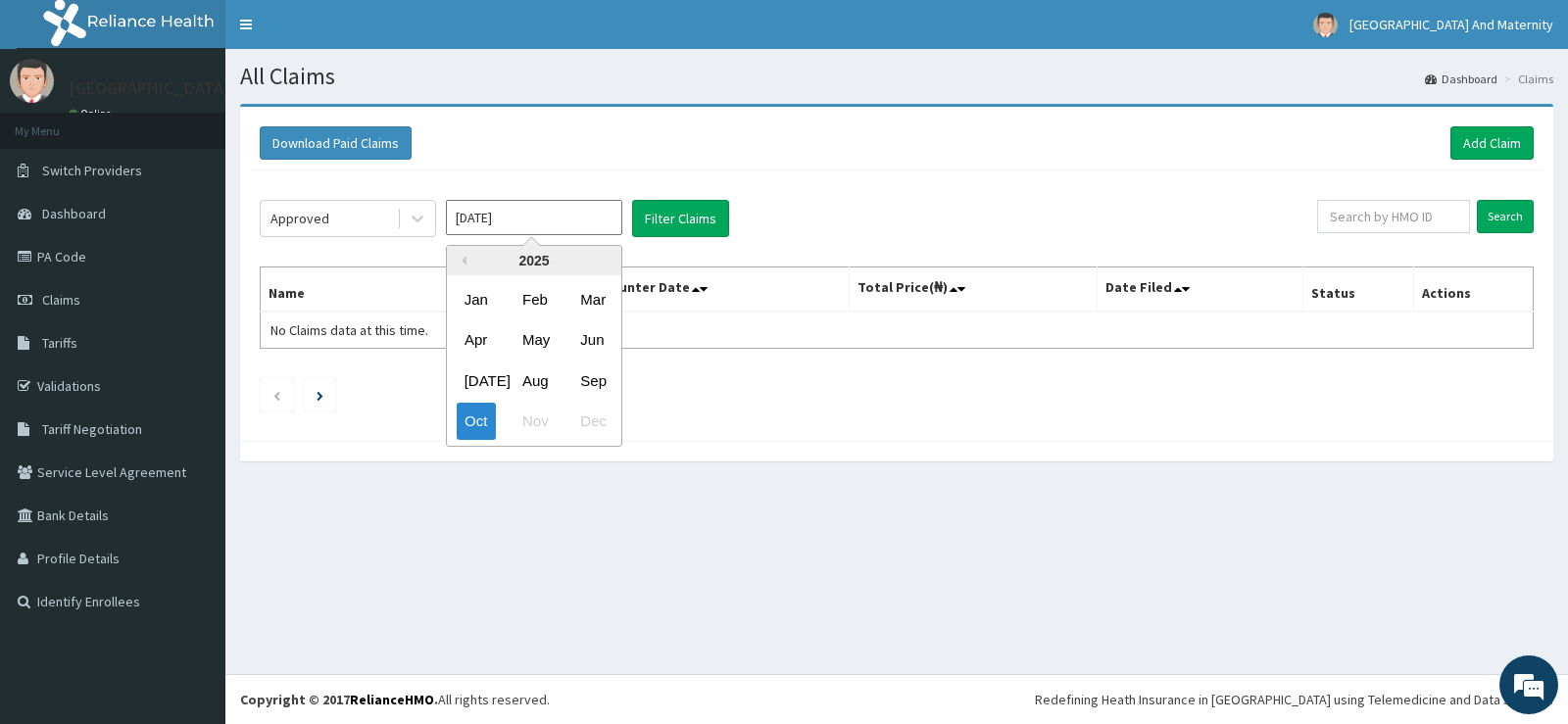
click at [556, 215] on input "Oct 2025" at bounding box center [534, 218] width 176 height 35
click at [480, 423] on div "Oct" at bounding box center [477, 422] width 39 height 36
click at [412, 213] on icon at bounding box center [418, 219] width 20 height 20
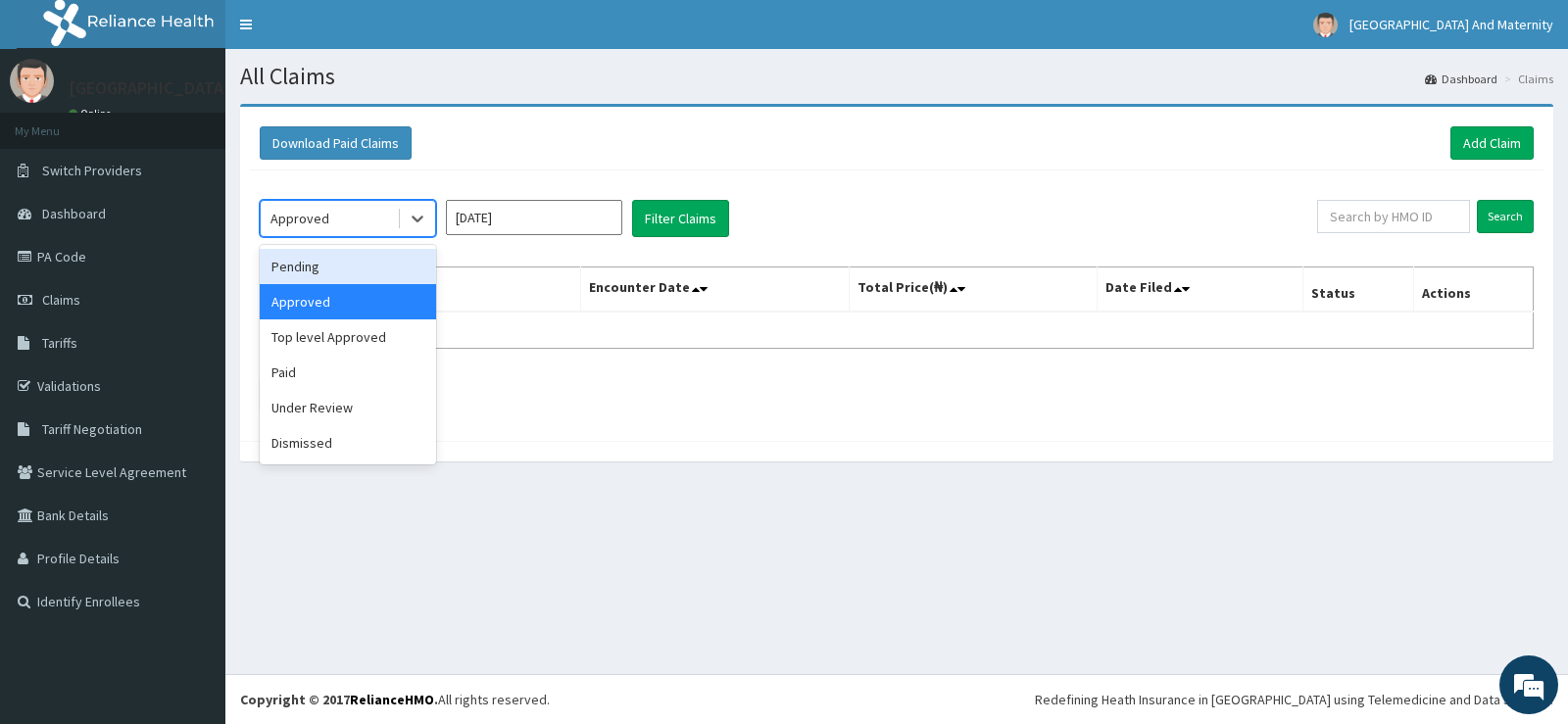
click at [339, 266] on div "Pending" at bounding box center [348, 267] width 176 height 35
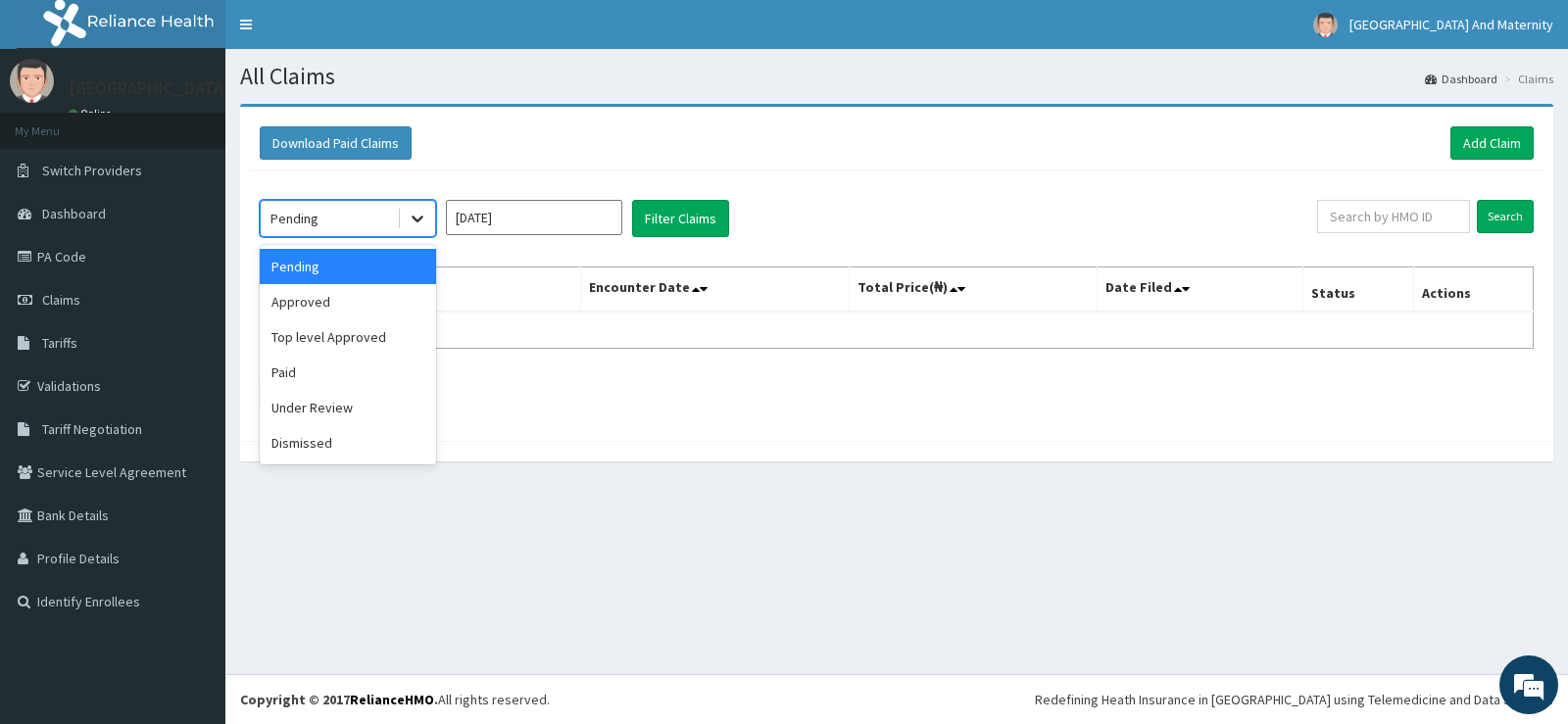
click at [423, 214] on icon at bounding box center [418, 219] width 20 height 20
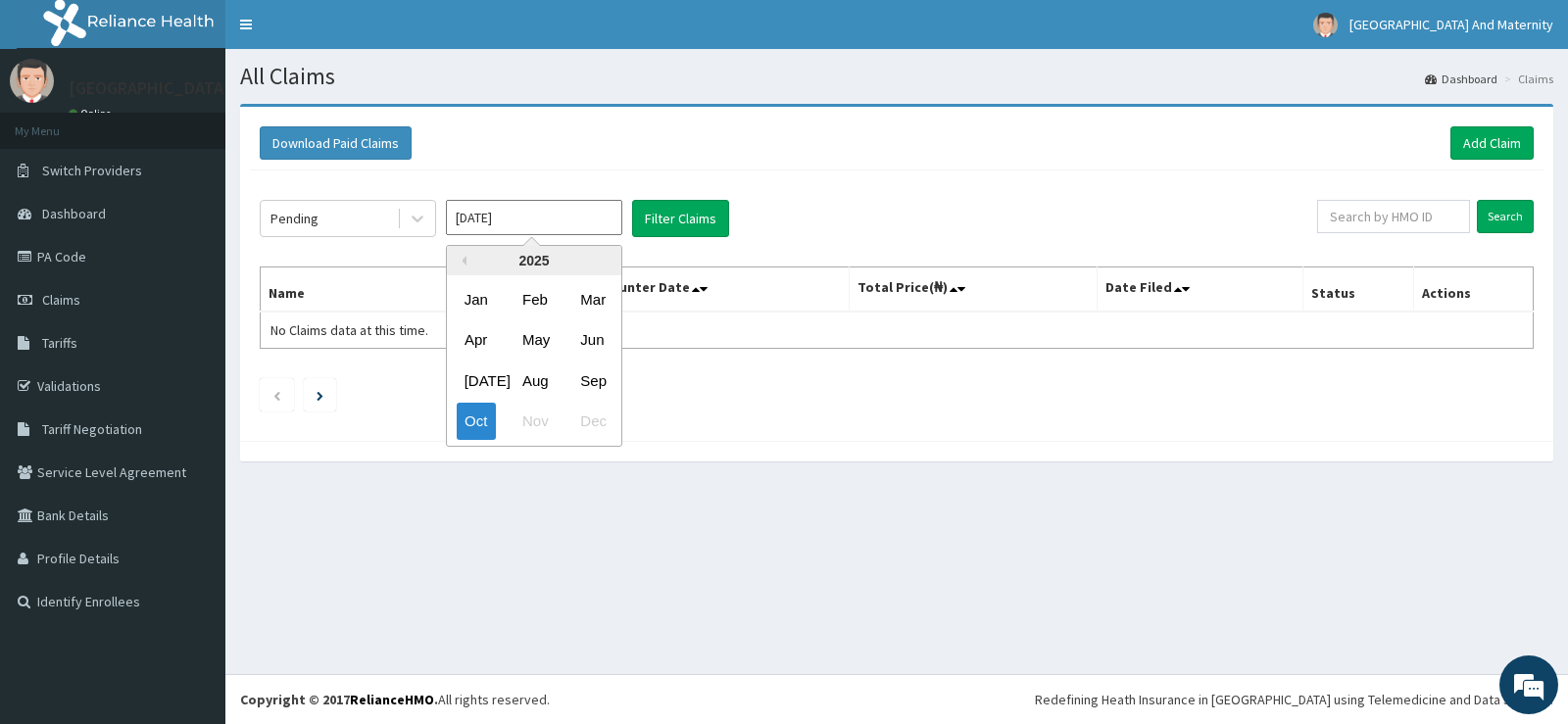
click at [546, 216] on input "Oct 2025" at bounding box center [534, 218] width 176 height 35
click at [610, 379] on div "Sep" at bounding box center [592, 380] width 39 height 36
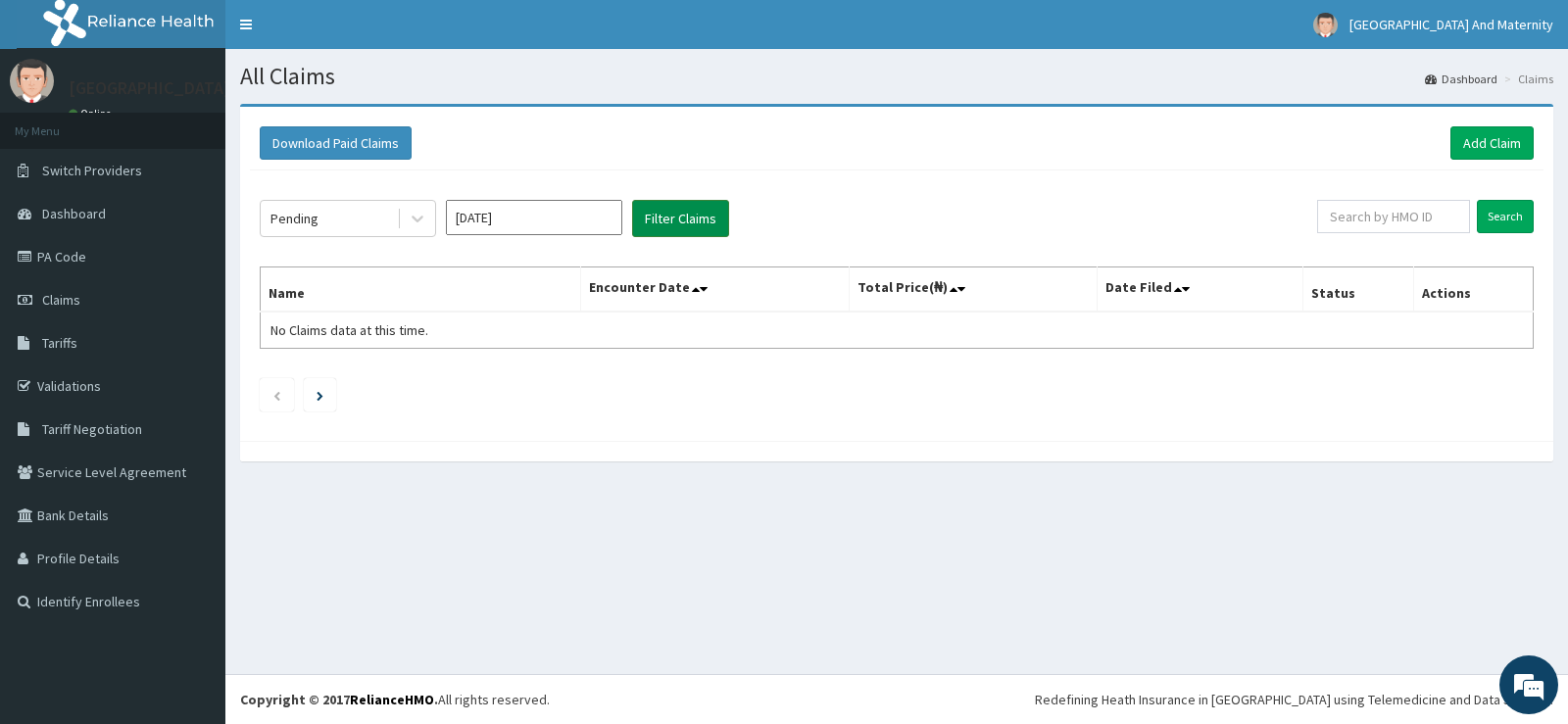
click at [676, 222] on button "Filter Claims" at bounding box center [681, 219] width 98 height 37
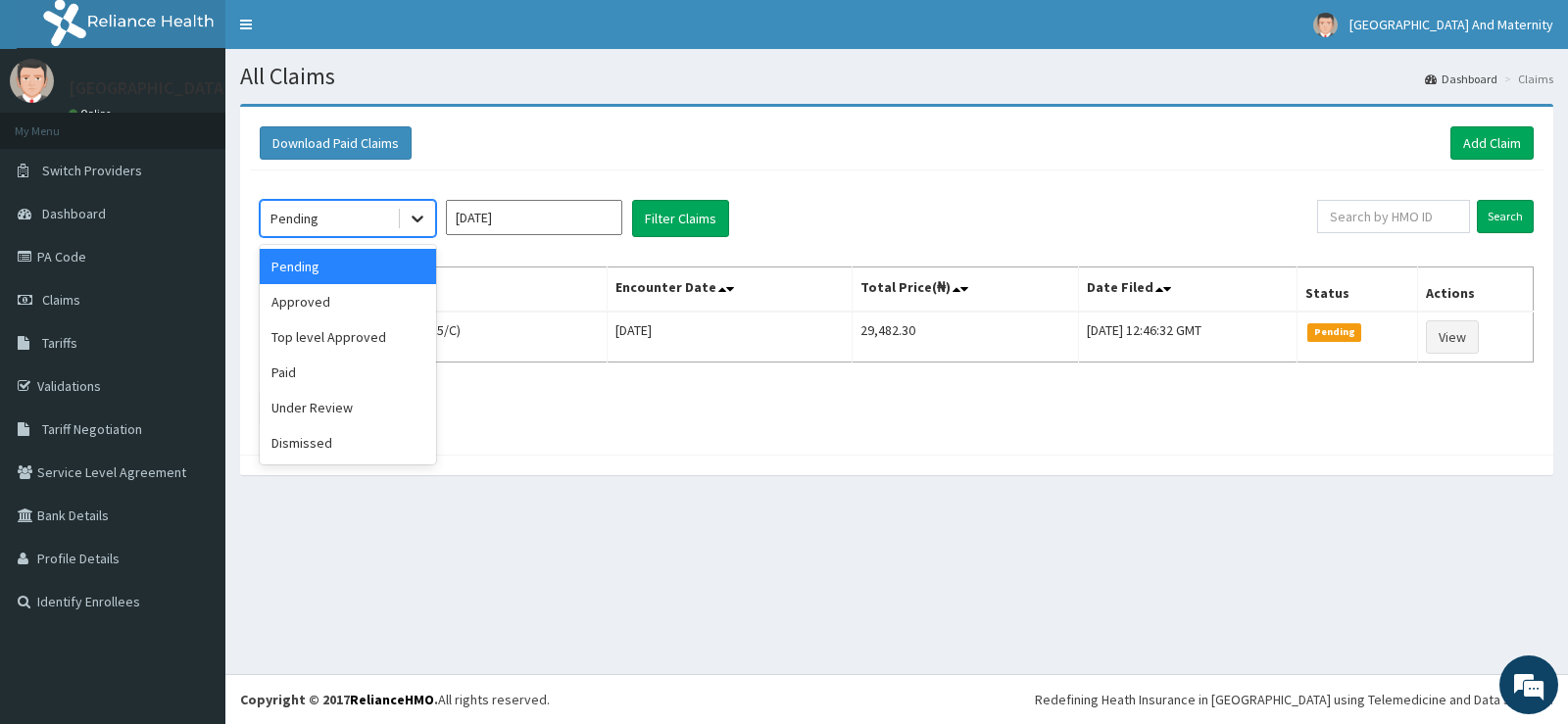
click at [419, 223] on icon at bounding box center [418, 219] width 20 height 20
click at [345, 296] on div "Approved" at bounding box center [348, 302] width 176 height 35
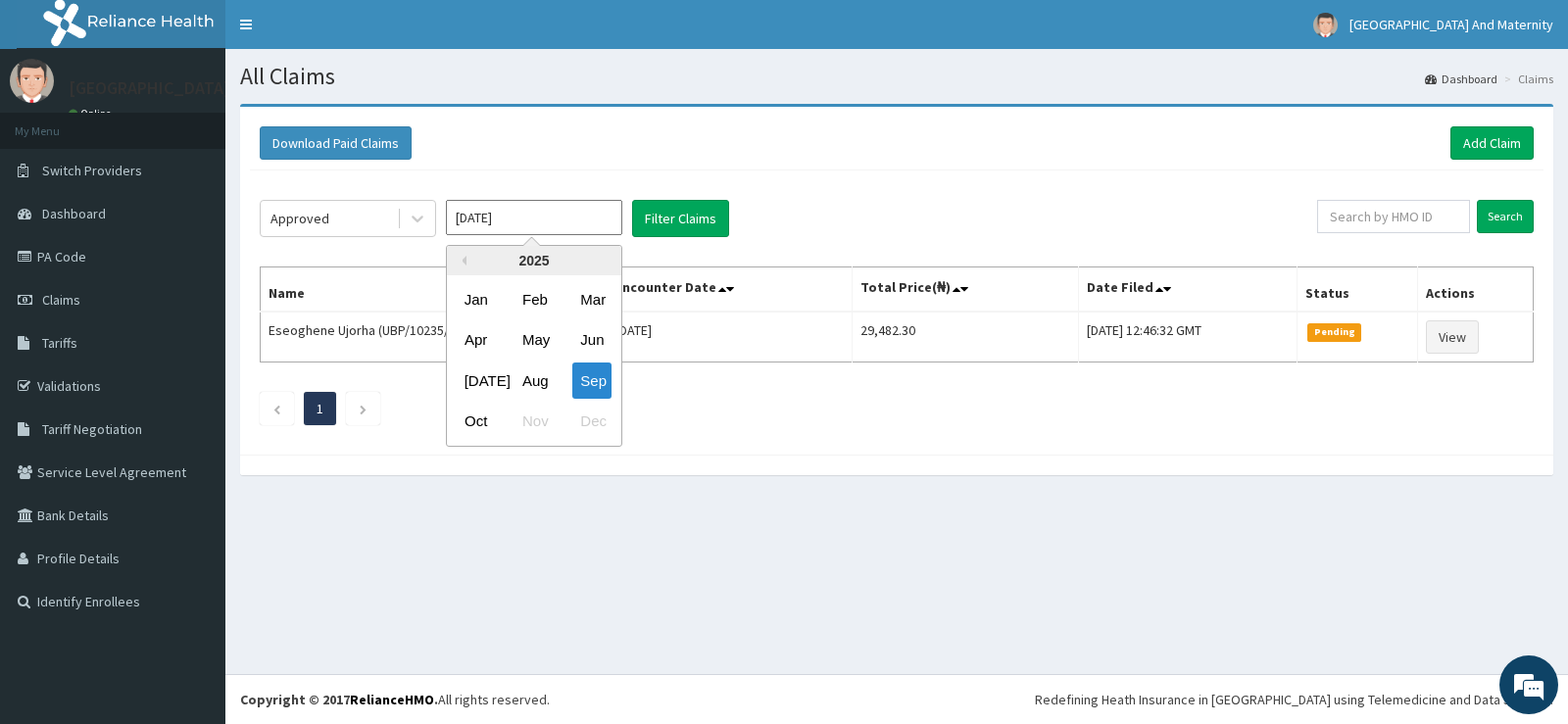
click at [568, 215] on input "Sep 2025" at bounding box center [534, 218] width 176 height 35
click at [589, 386] on div "Sep" at bounding box center [592, 380] width 39 height 36
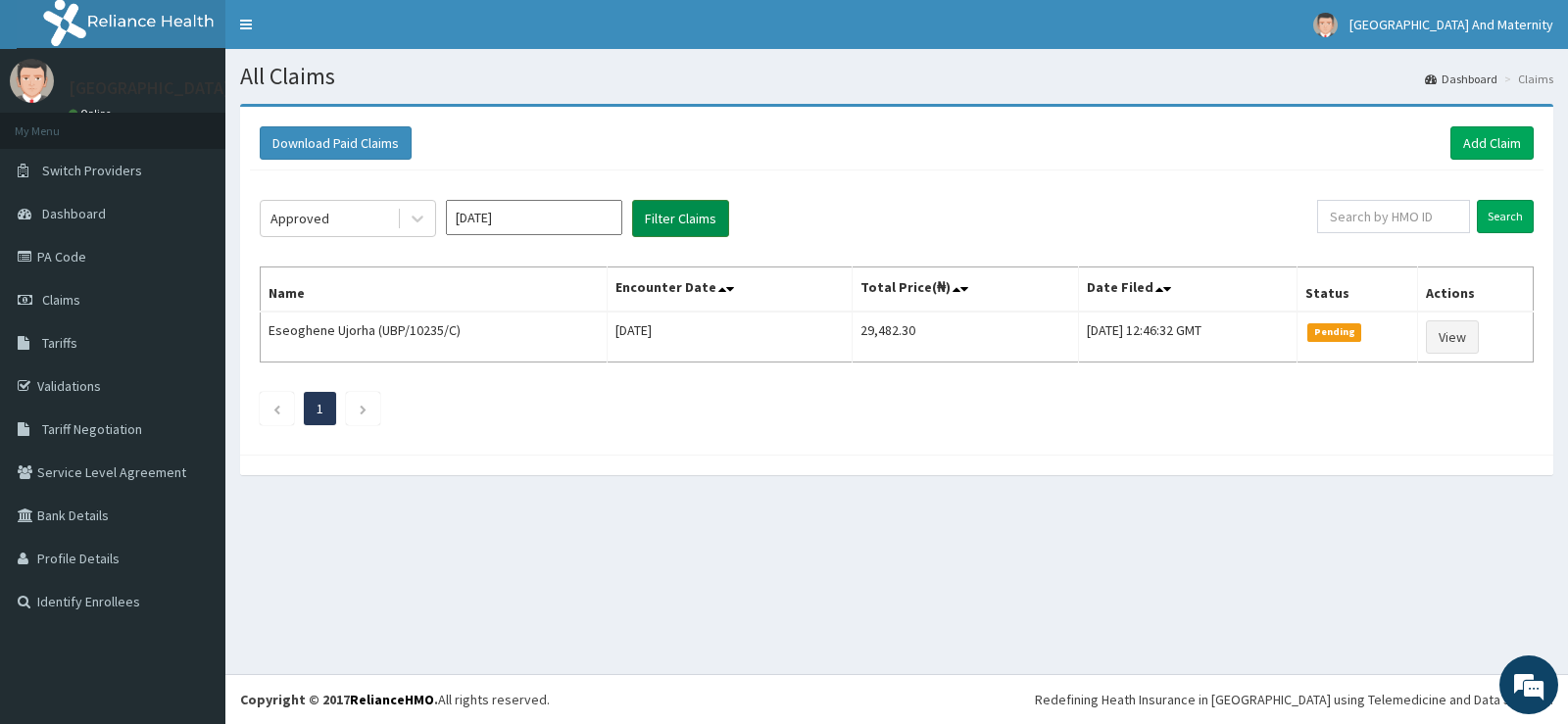
click at [688, 220] on button "Filter Claims" at bounding box center [681, 219] width 98 height 37
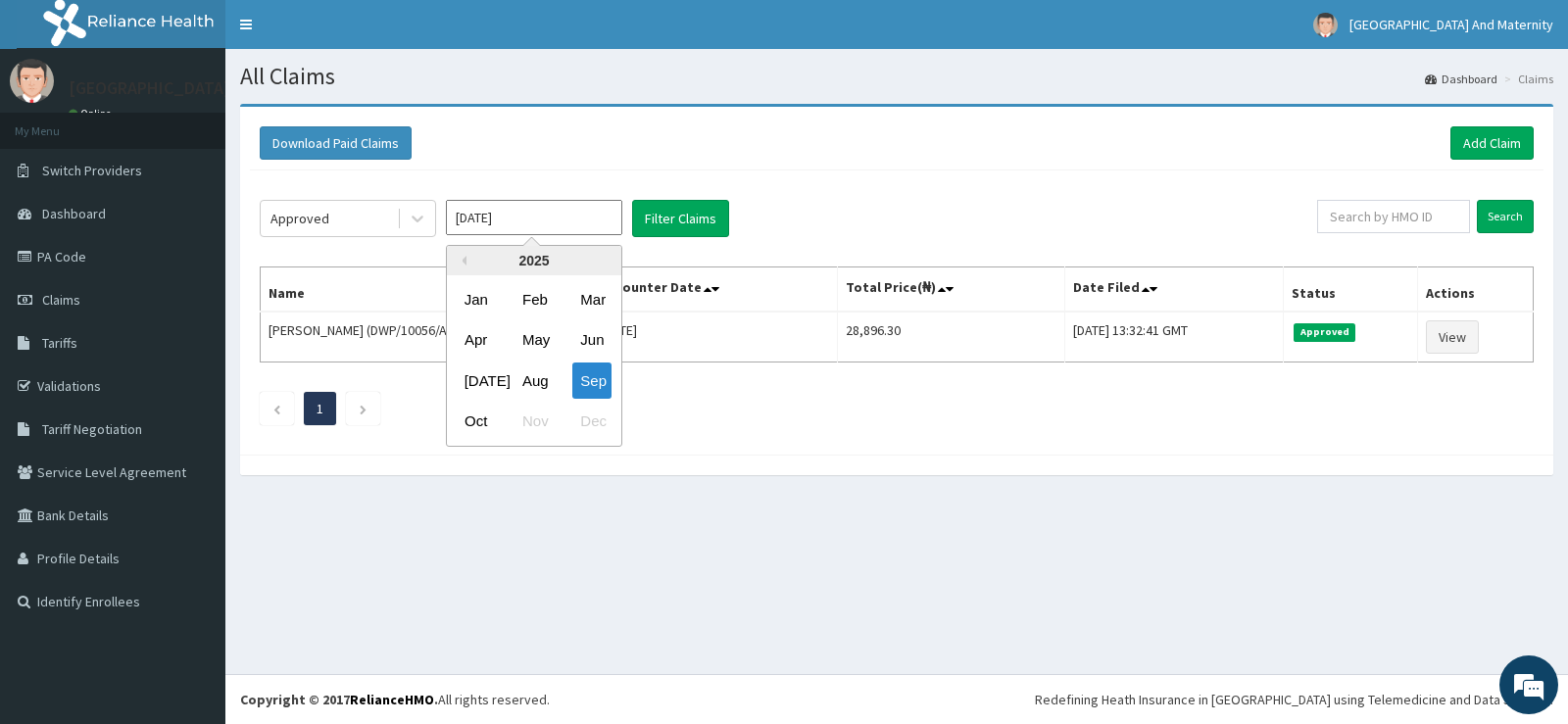
click at [549, 223] on input "Sep 2025" at bounding box center [534, 218] width 176 height 35
click at [483, 422] on div "Oct" at bounding box center [477, 422] width 39 height 36
type input "Oct 2025"
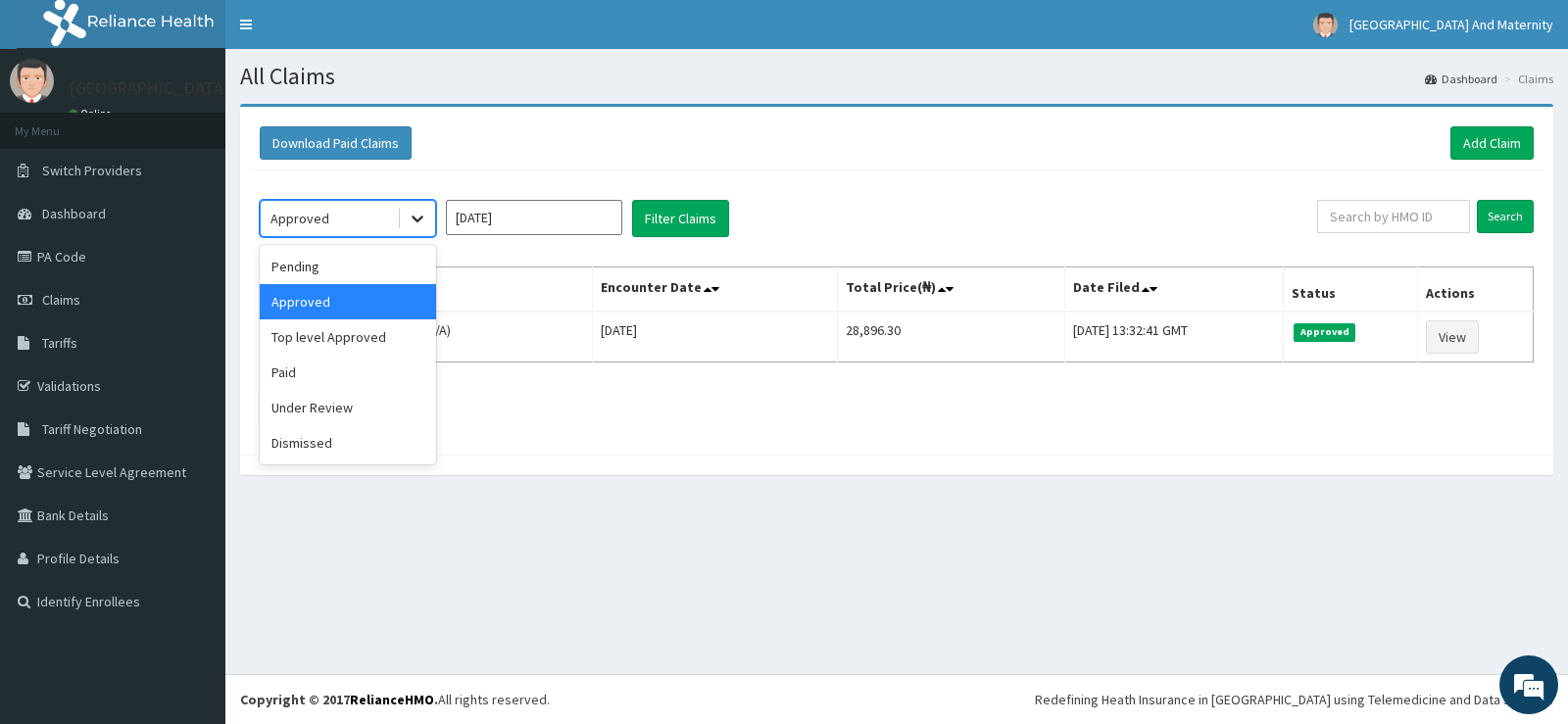
click at [421, 215] on icon at bounding box center [418, 219] width 20 height 20
click at [346, 301] on div "Approved" at bounding box center [348, 302] width 176 height 35
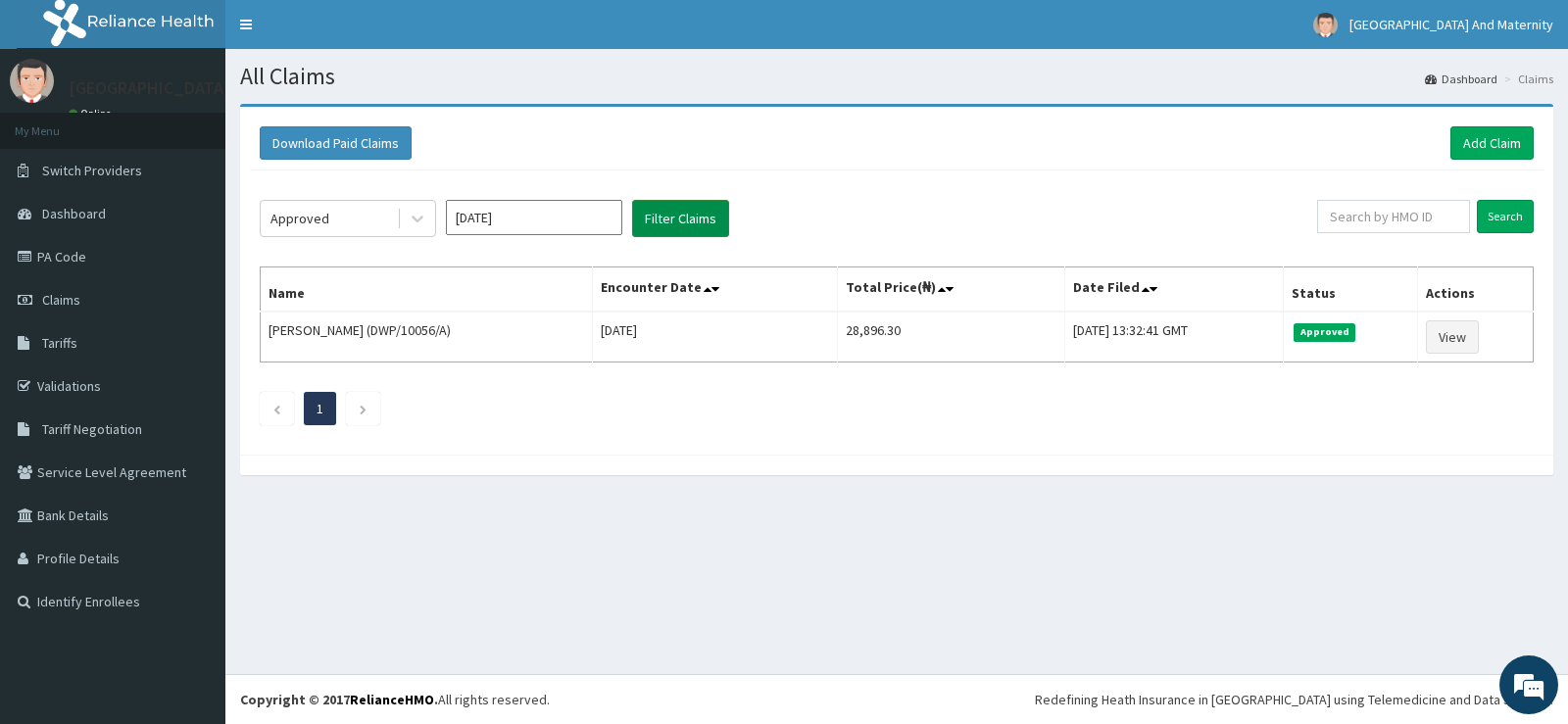
click at [692, 210] on button "Filter Claims" at bounding box center [681, 219] width 98 height 37
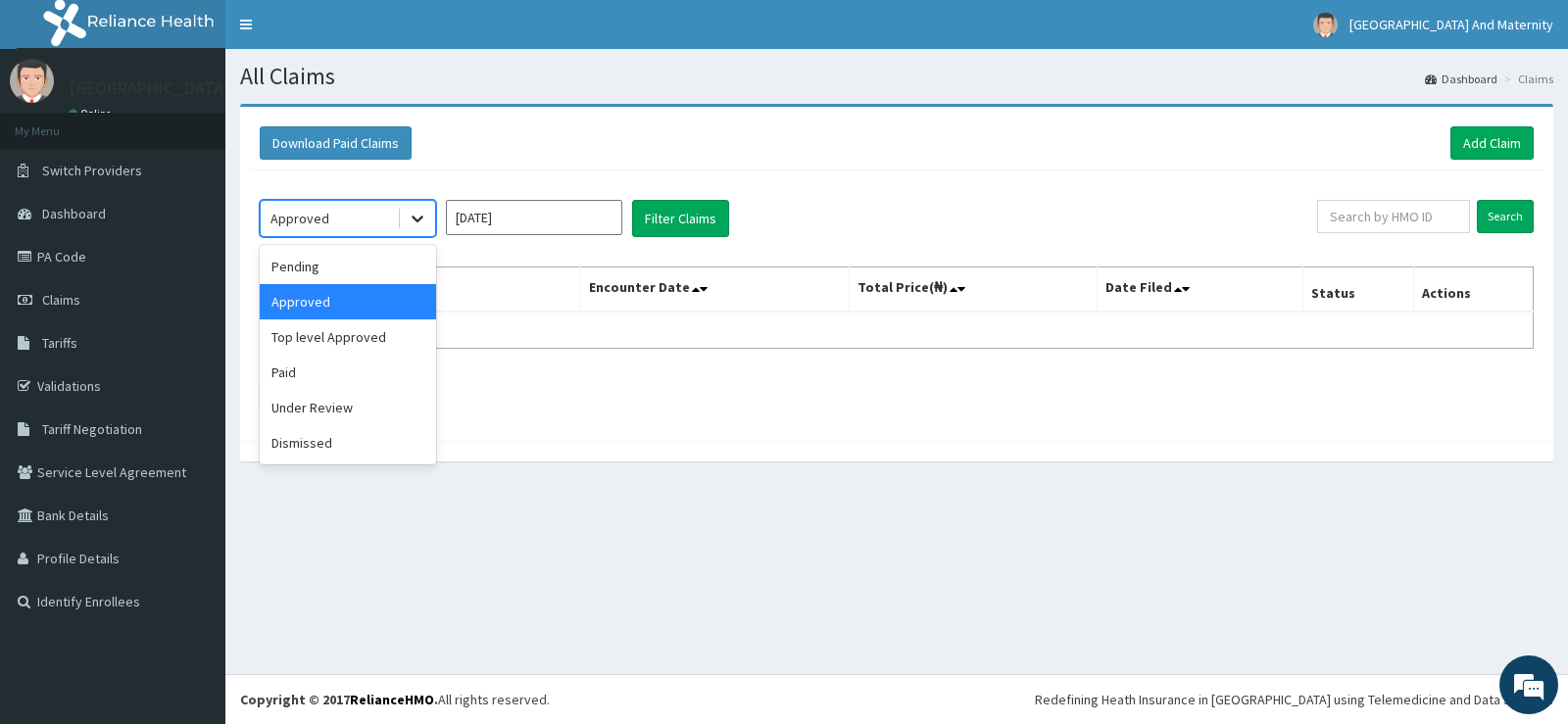
click at [414, 218] on icon at bounding box center [418, 220] width 12 height 7
click at [337, 256] on div "Pending" at bounding box center [348, 267] width 176 height 35
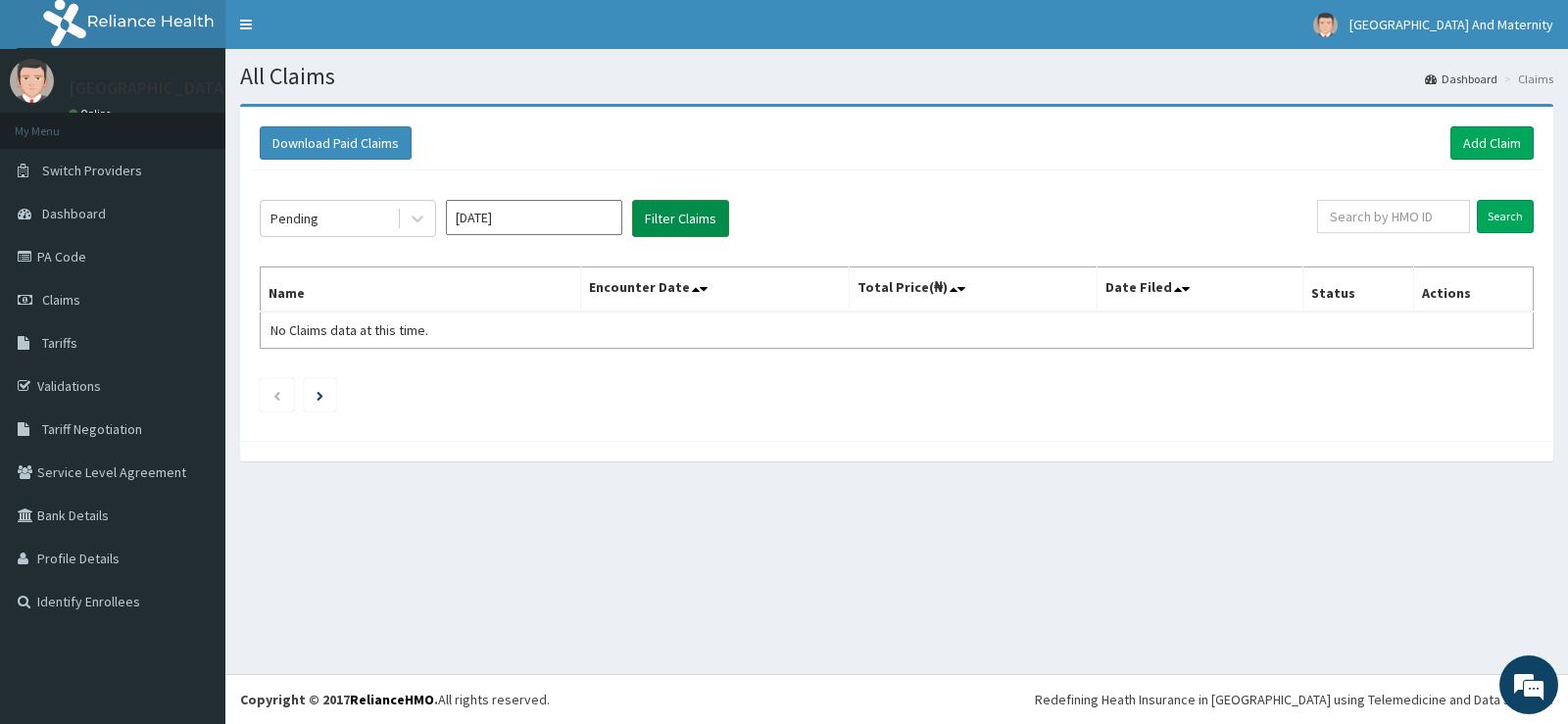
click at [704, 219] on button "Filter Claims" at bounding box center [681, 219] width 98 height 37
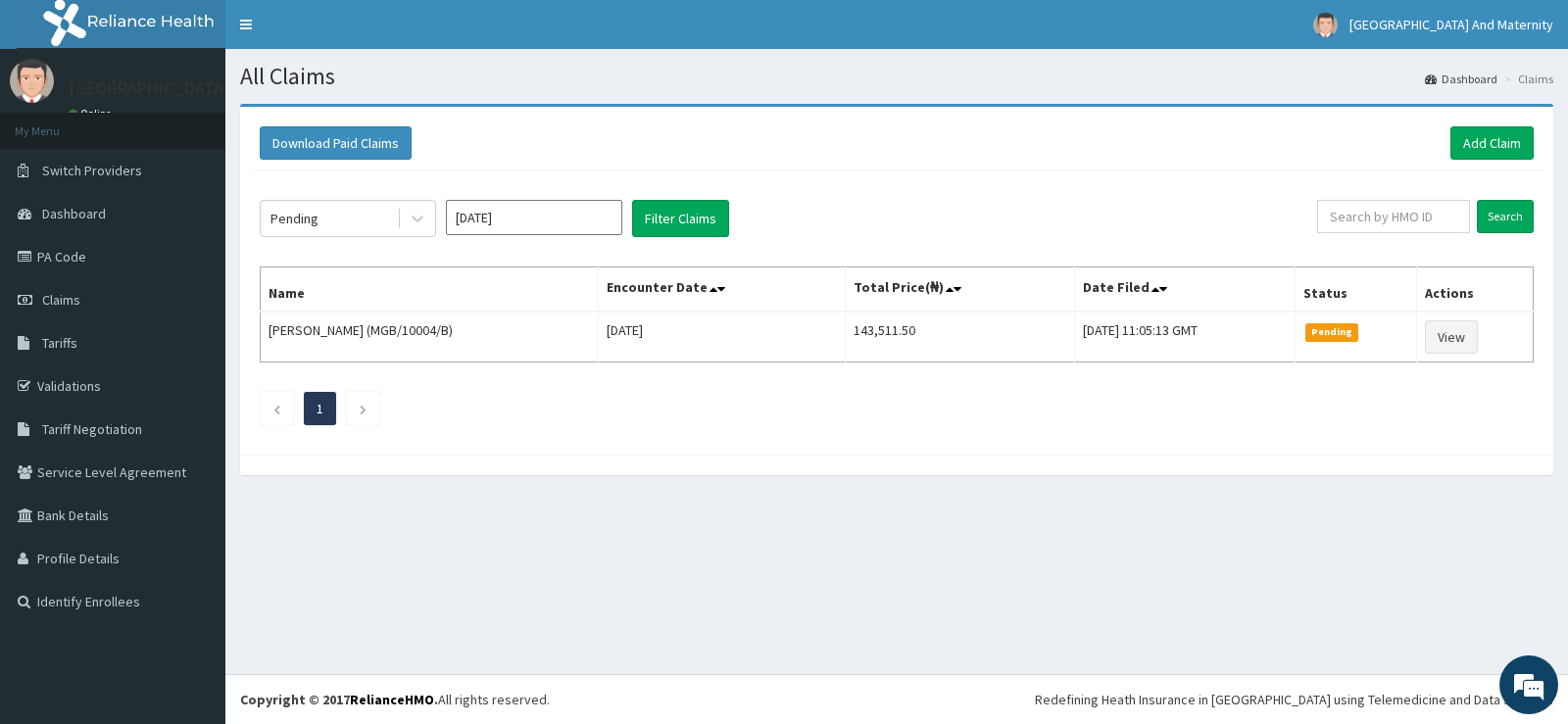
click at [145, 118] on li "My Menu" at bounding box center [112, 130] width 226 height 36
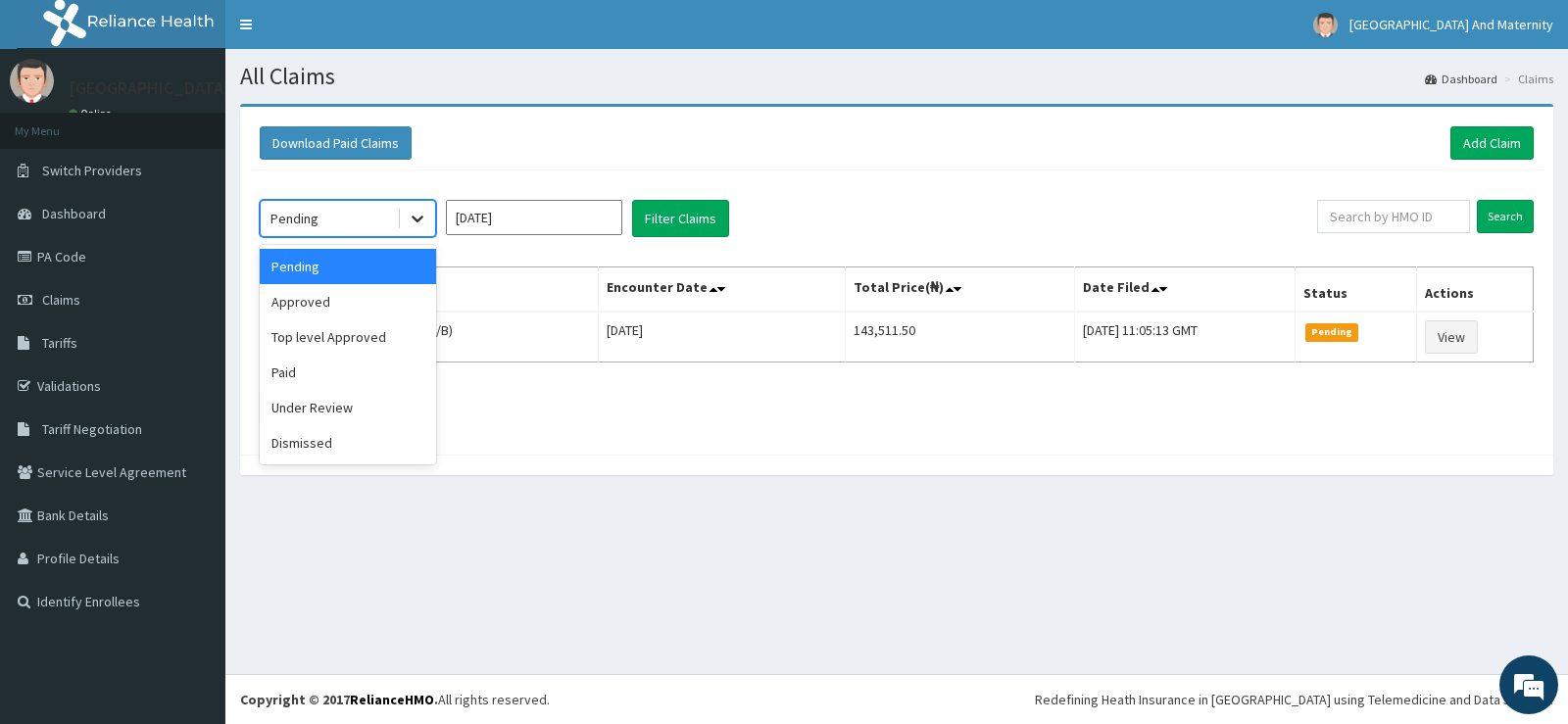
click at [420, 211] on icon at bounding box center [418, 219] width 20 height 20
click at [358, 258] on div "Pending" at bounding box center [348, 267] width 176 height 35
click at [427, 219] on div at bounding box center [418, 219] width 35 height 35
click at [581, 404] on ul "1" at bounding box center [897, 409] width 1274 height 33
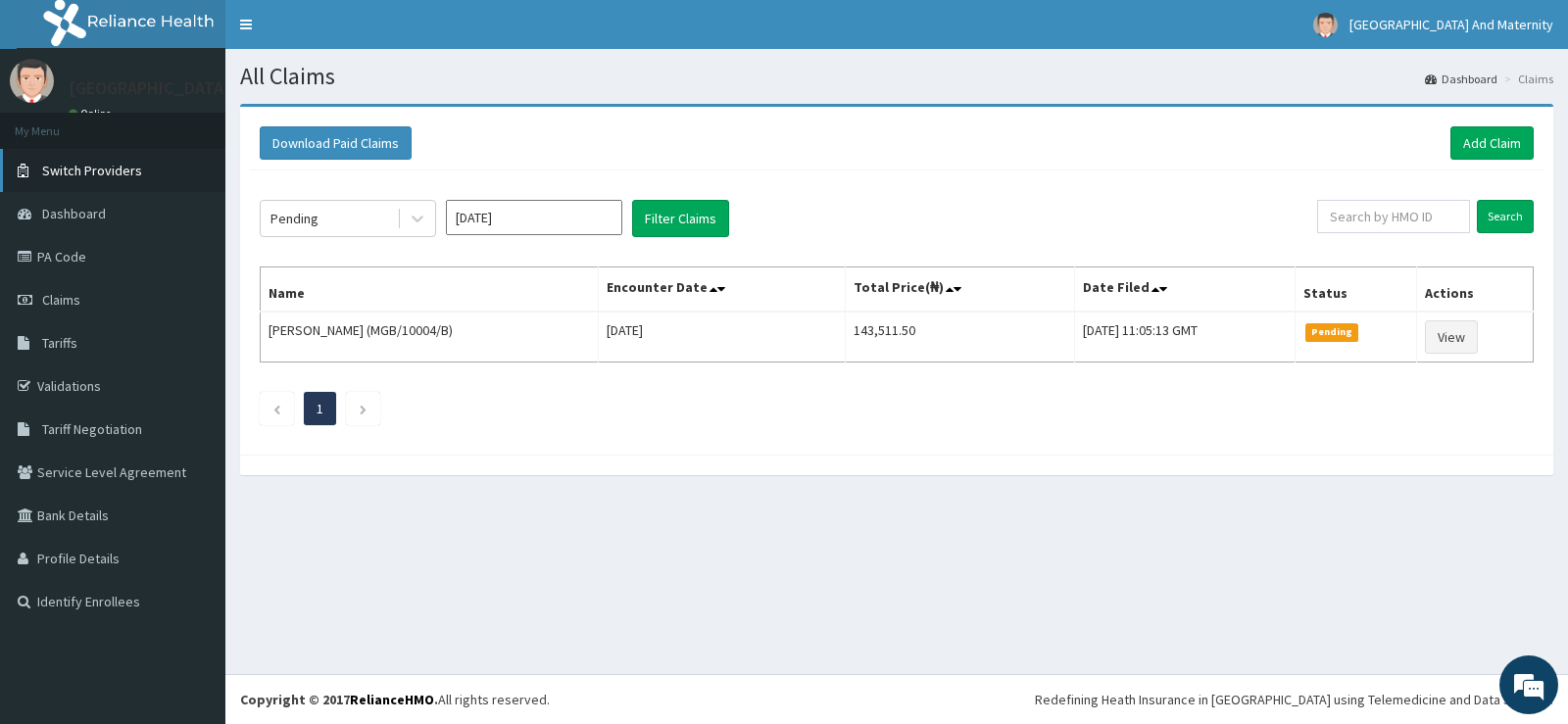
click at [160, 182] on link "Switch Providers" at bounding box center [112, 170] width 226 height 43
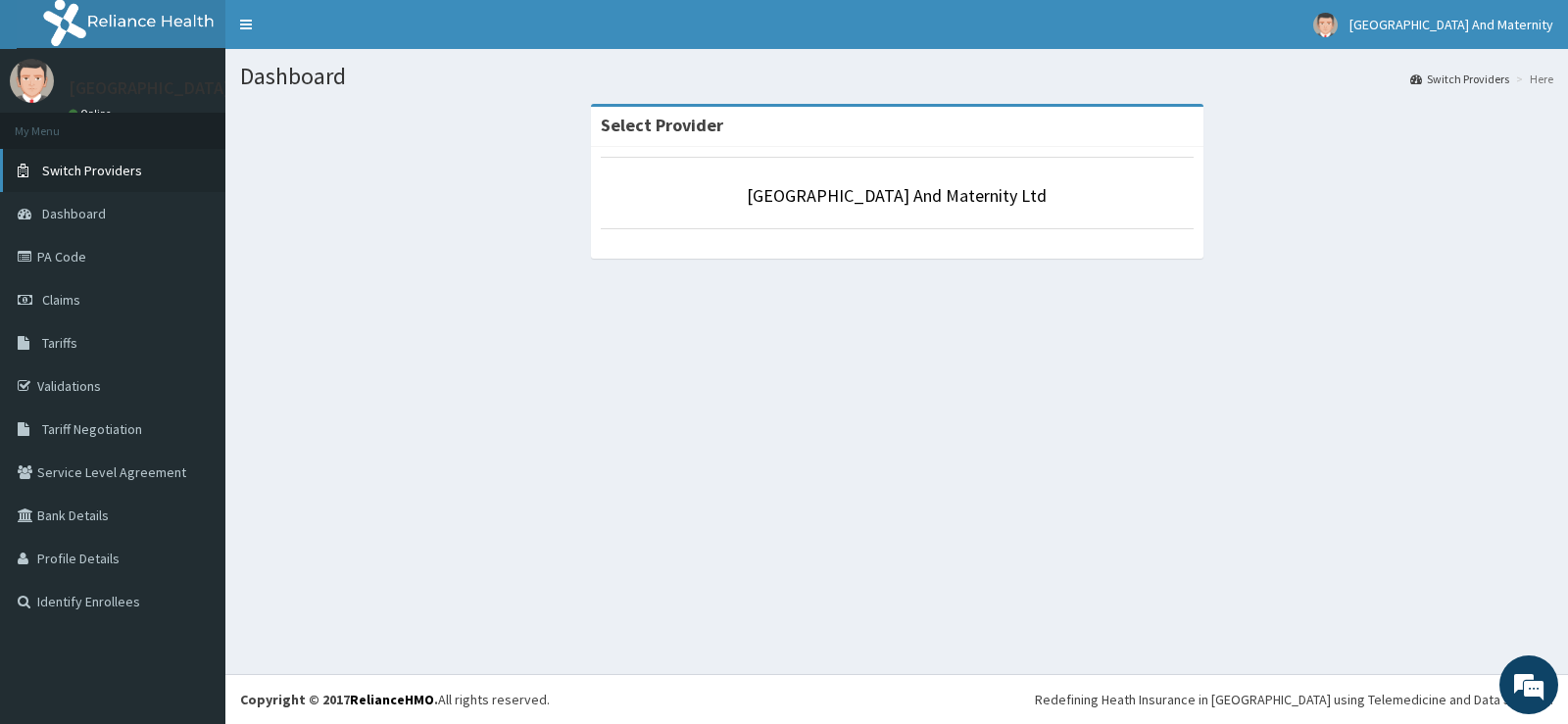
click at [185, 149] on link "Switch Providers" at bounding box center [112, 170] width 226 height 43
click at [186, 63] on div "Rouz Hospital And Maternity Online" at bounding box center [201, 92] width 294 height 66
click at [154, 360] on link "Tariffs" at bounding box center [112, 343] width 226 height 43
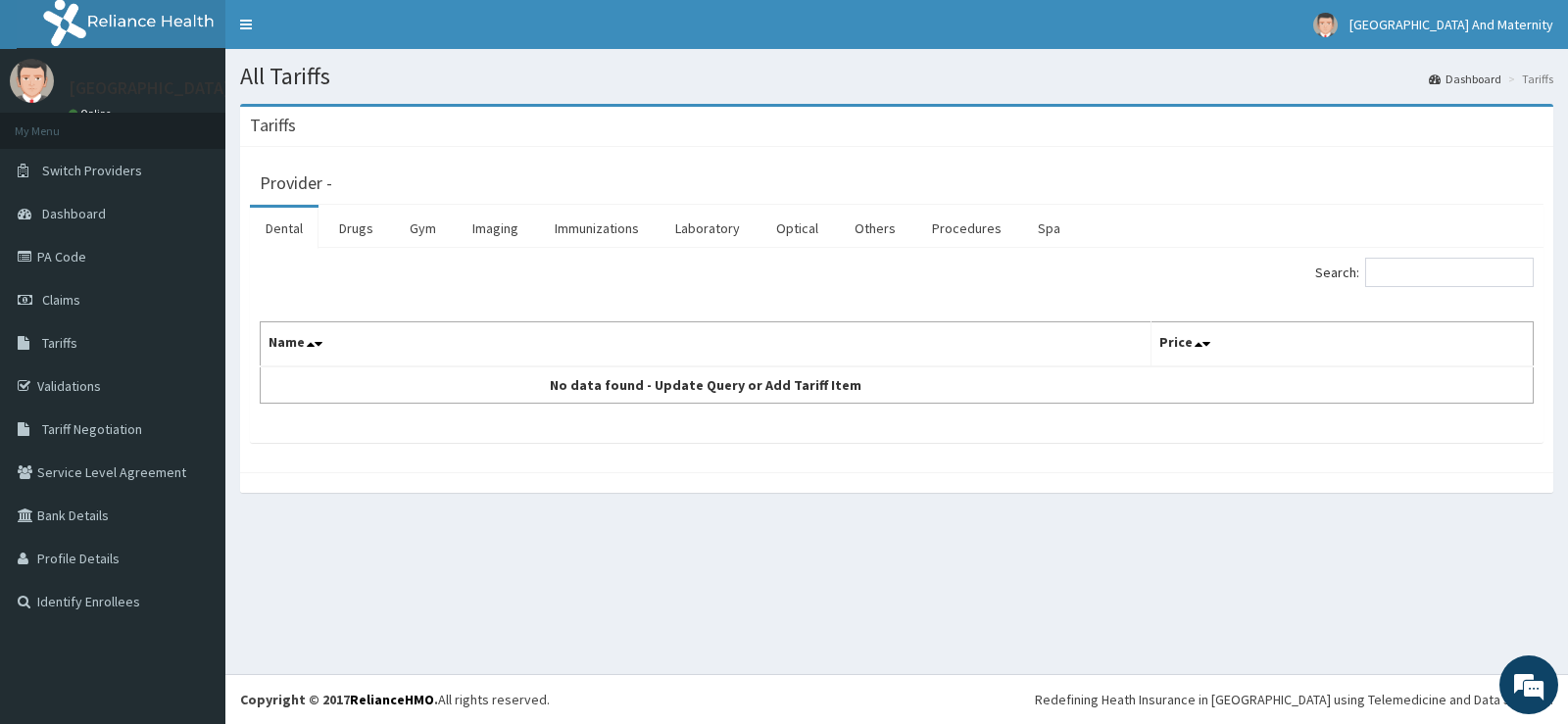
click at [191, 105] on div "Rouz Hospital And Maternity Online" at bounding box center [201, 92] width 294 height 66
click at [112, 209] on link "Dashboard" at bounding box center [112, 214] width 226 height 43
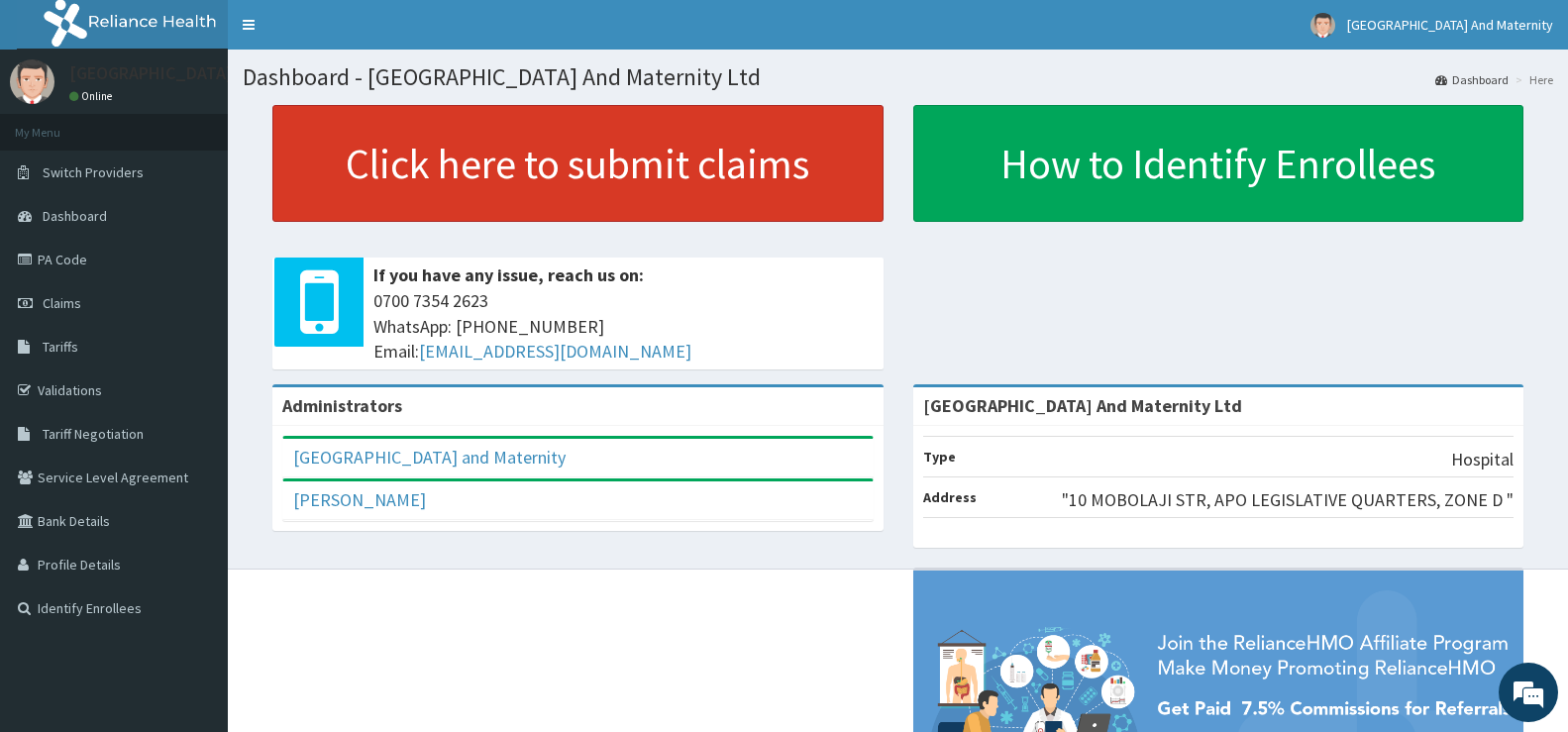
click at [659, 170] on link "Click here to submit claims" at bounding box center [578, 162] width 611 height 117
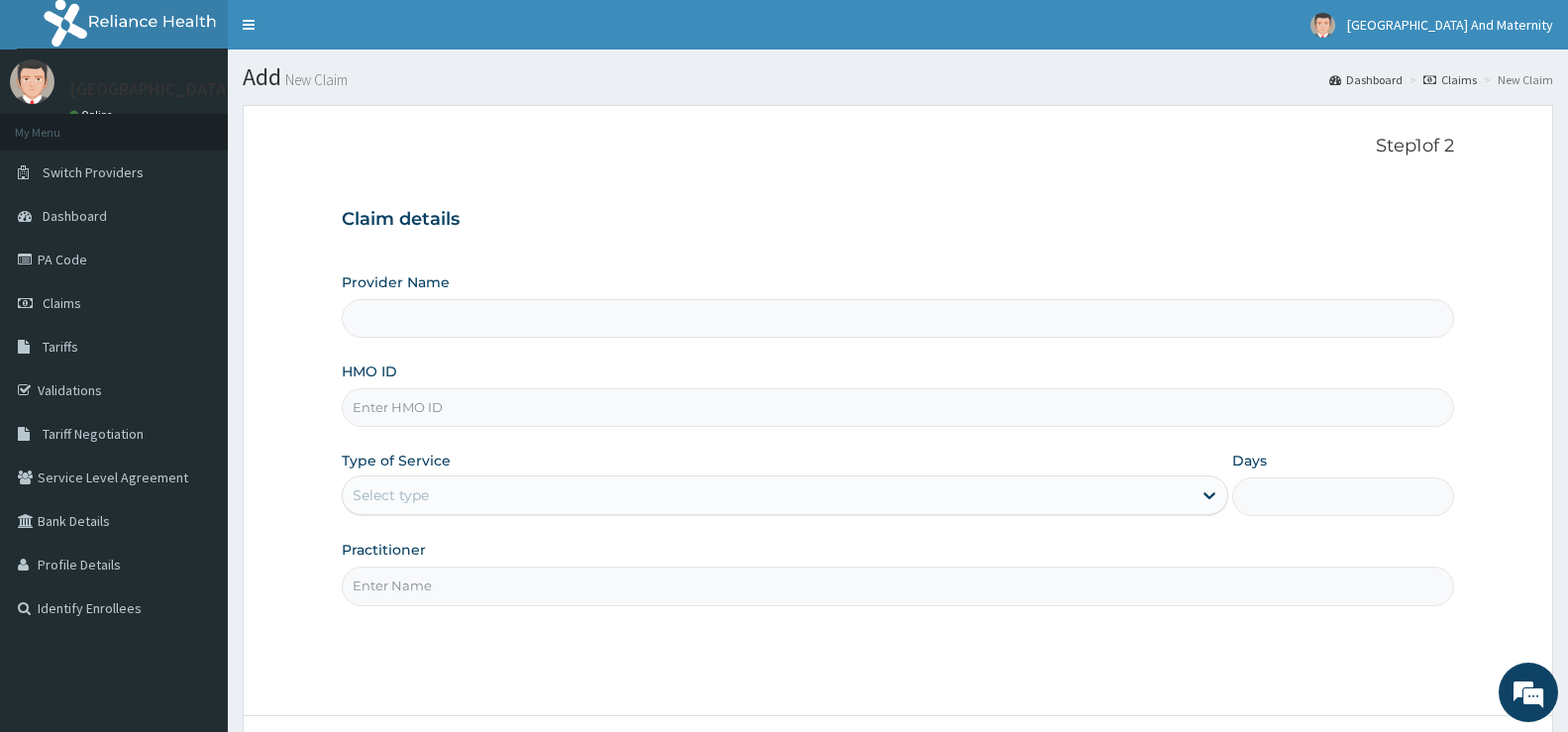
type input "[GEOGRAPHIC_DATA] And Maternity Ltd"
click at [183, 131] on li "My Menu" at bounding box center [113, 131] width 228 height 37
click at [181, 202] on link "Dashboard" at bounding box center [113, 216] width 228 height 44
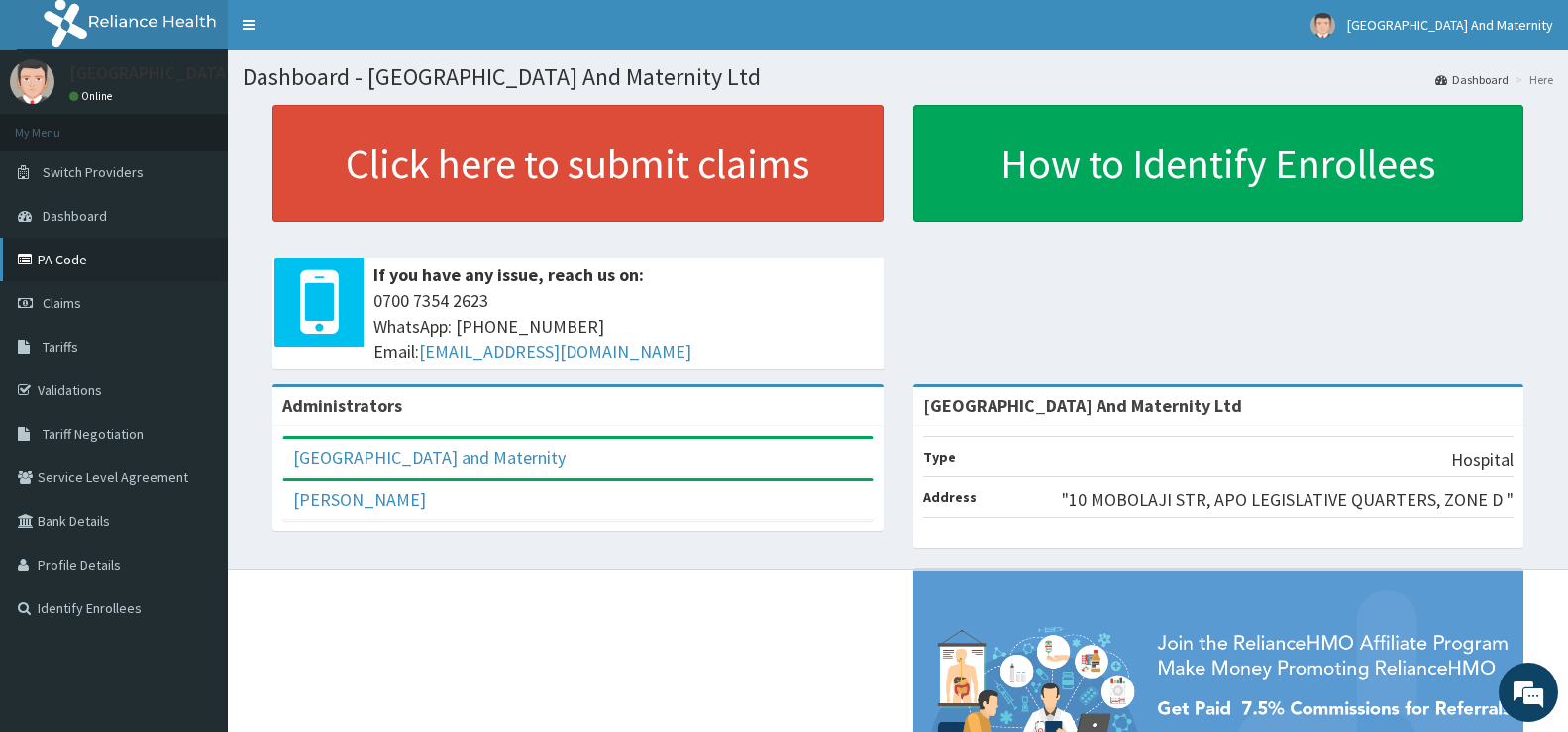
click at [183, 251] on link "PA Code" at bounding box center [113, 260] width 228 height 44
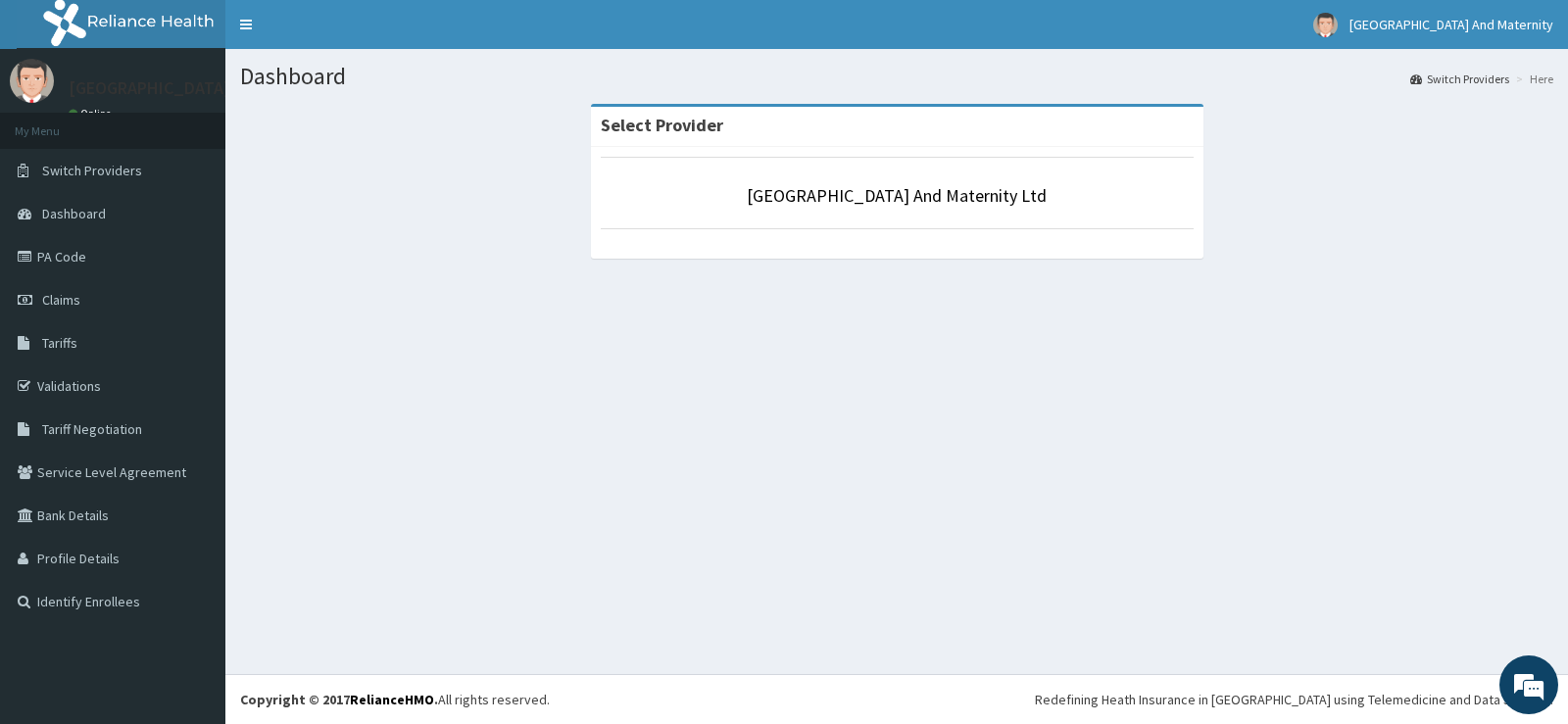
click at [213, 93] on p "[GEOGRAPHIC_DATA] And Maternity" at bounding box center [206, 89] width 274 height 18
click at [150, 145] on li "My Menu" at bounding box center [112, 130] width 226 height 36
click at [104, 221] on link "Dashboard" at bounding box center [112, 214] width 226 height 43
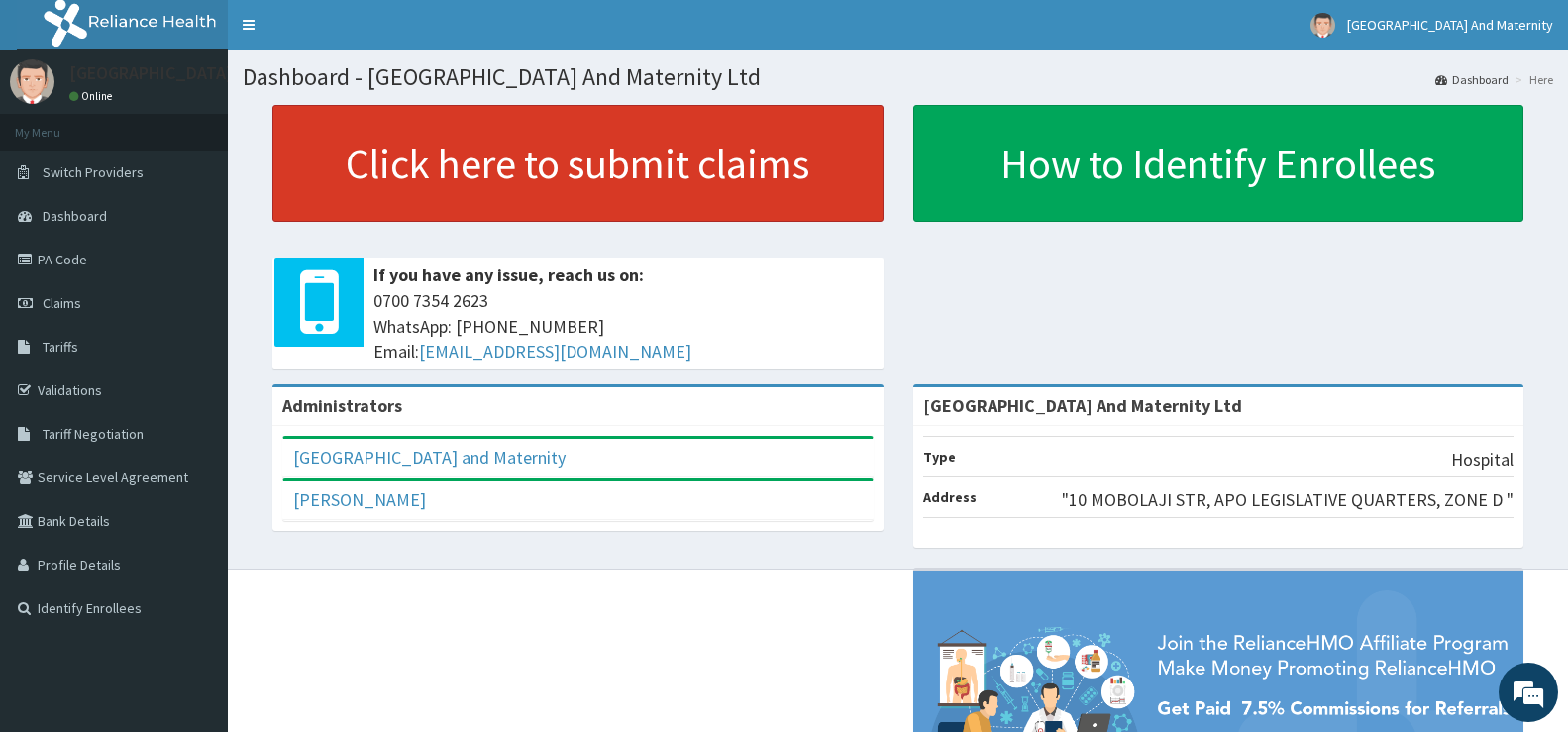
click at [536, 153] on link "Click here to submit claims" at bounding box center [578, 162] width 611 height 117
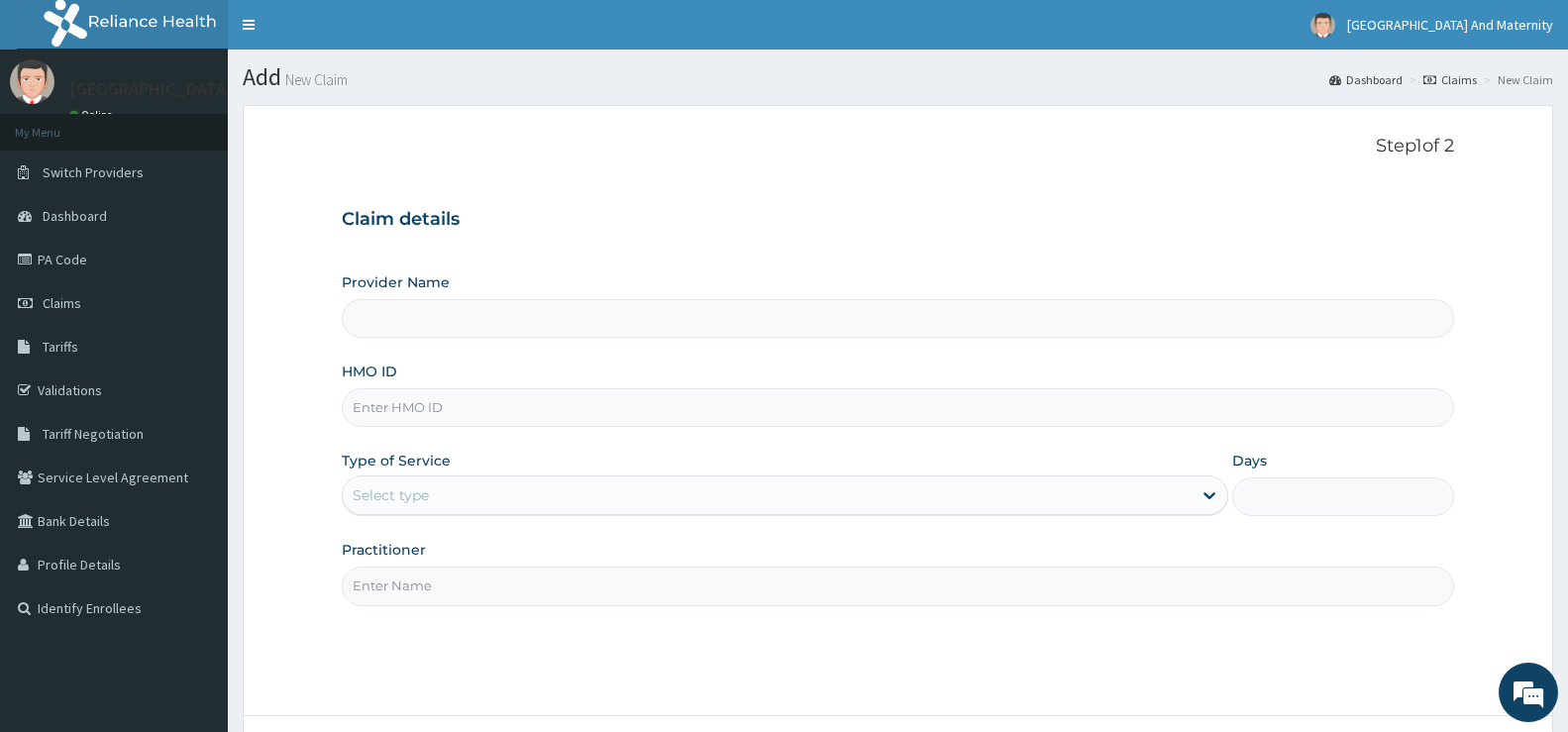
type input "[GEOGRAPHIC_DATA] And Maternity Ltd"
click at [384, 412] on input "HMO ID" at bounding box center [898, 407] width 1113 height 39
paste input "SLT/10149/C"
type input "SLT/10149/C"
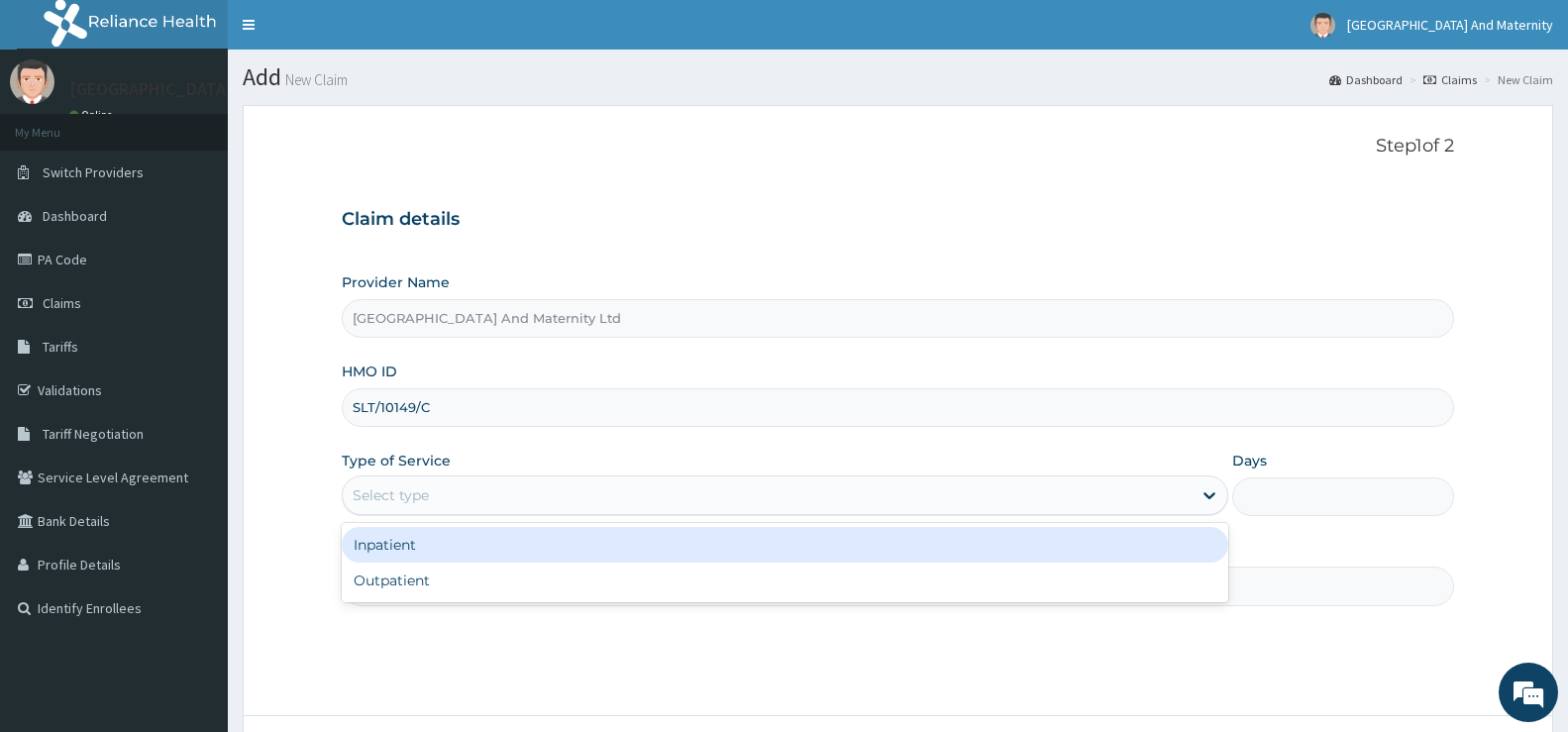
click at [411, 490] on div "Select type" at bounding box center [390, 496] width 77 height 20
click at [421, 544] on div "Inpatient" at bounding box center [784, 545] width 887 height 36
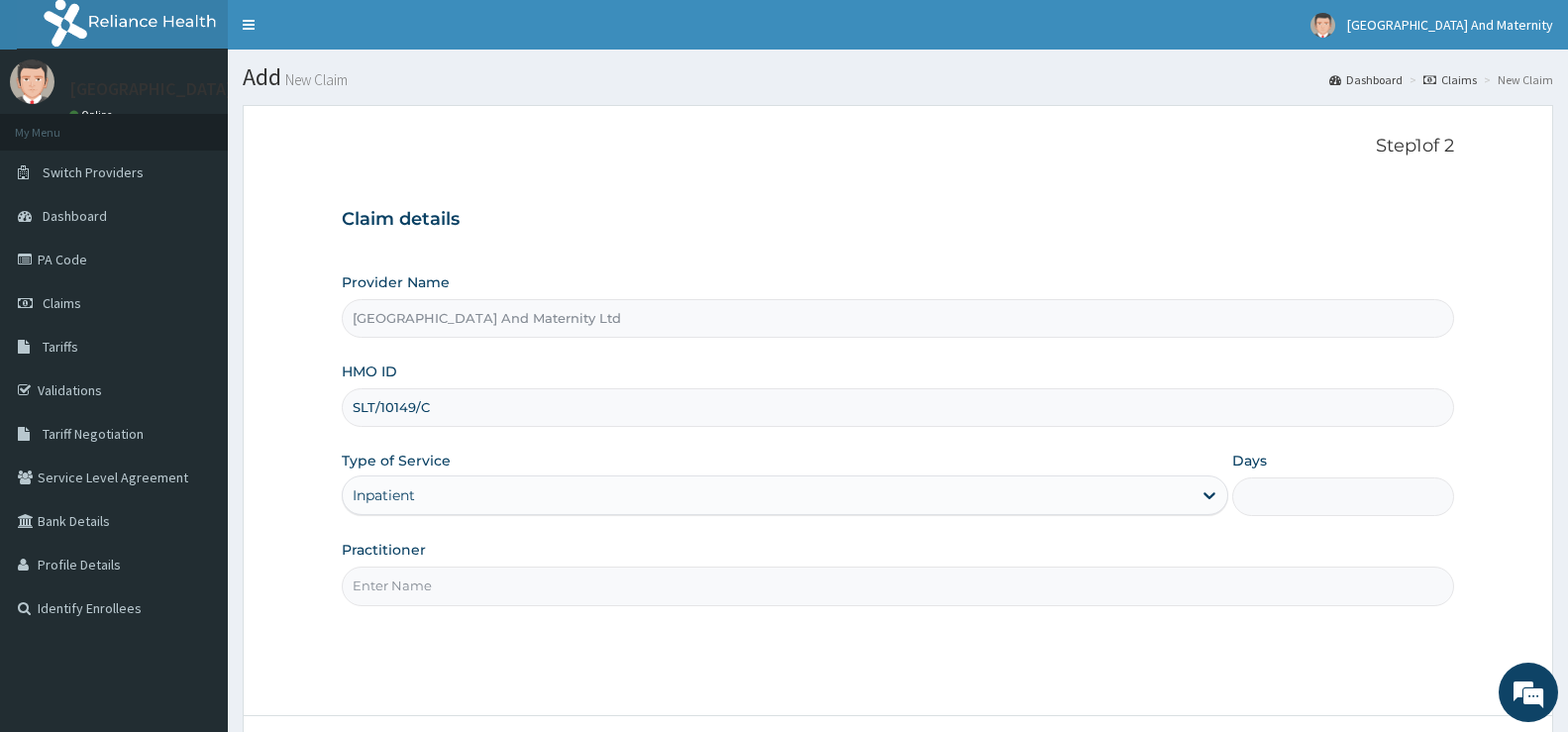
click at [469, 593] on input "Practitioner" at bounding box center [898, 586] width 1113 height 39
type input "d"
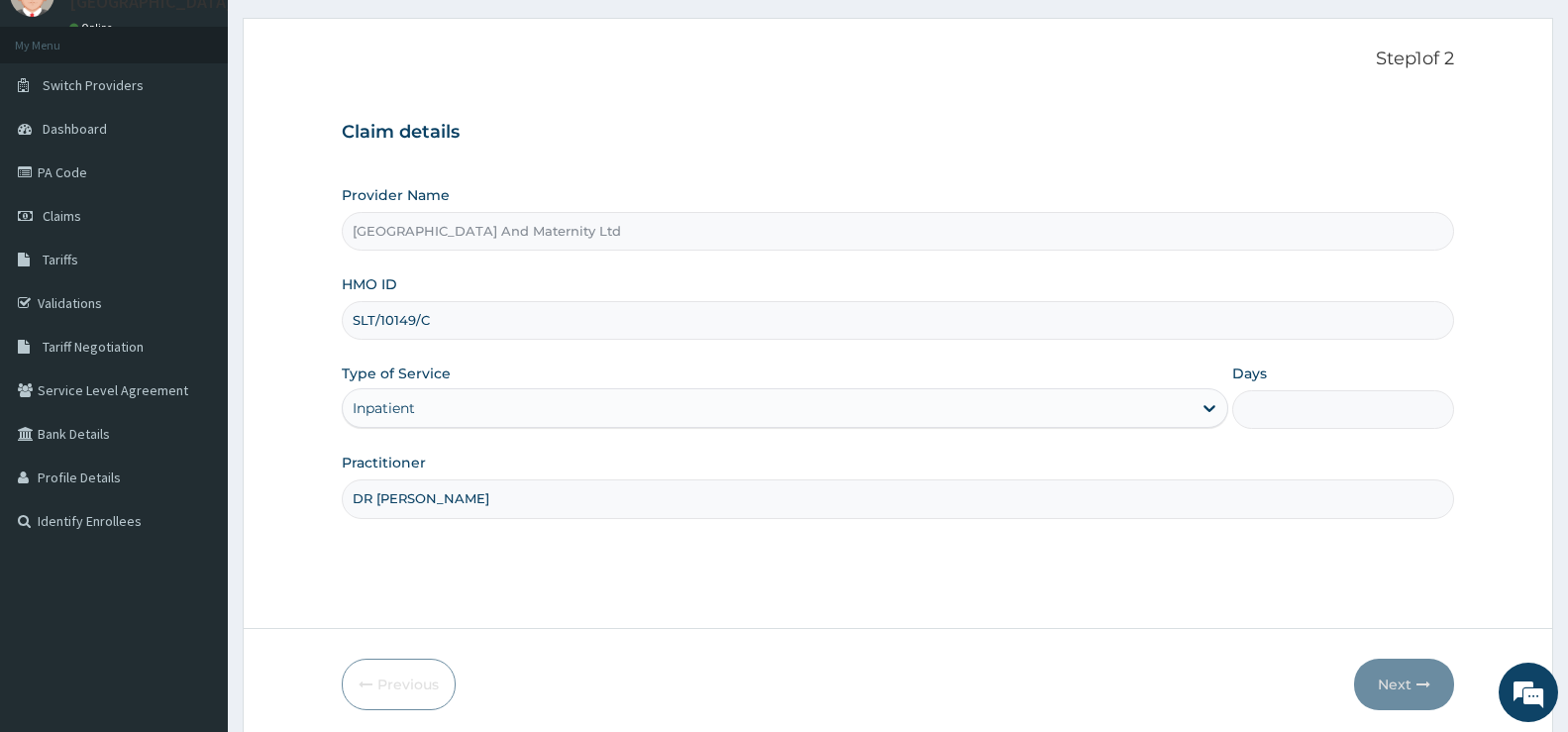
scroll to position [161, 0]
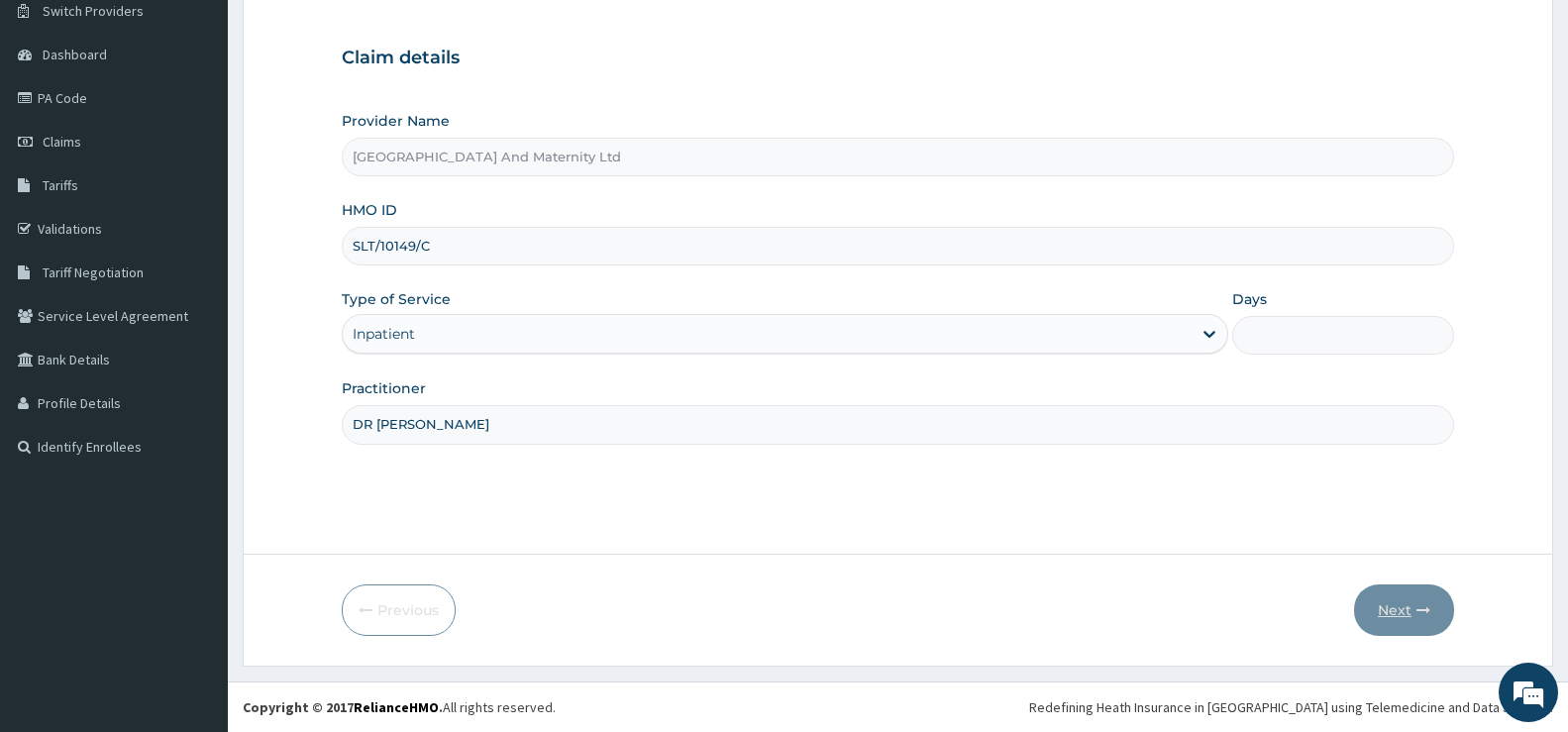
type input "DR ONYEDENEFU"
click at [1253, 283] on div "Provider Name Rouz Hospital And Maternity Ltd HMO ID SLT/10149/C Type of Servic…" at bounding box center [898, 277] width 1113 height 333
click at [1255, 303] on label "Days" at bounding box center [1249, 300] width 35 height 20
click at [1255, 316] on input "Days" at bounding box center [1343, 335] width 222 height 39
click at [1258, 341] on input "Days" at bounding box center [1343, 335] width 222 height 39
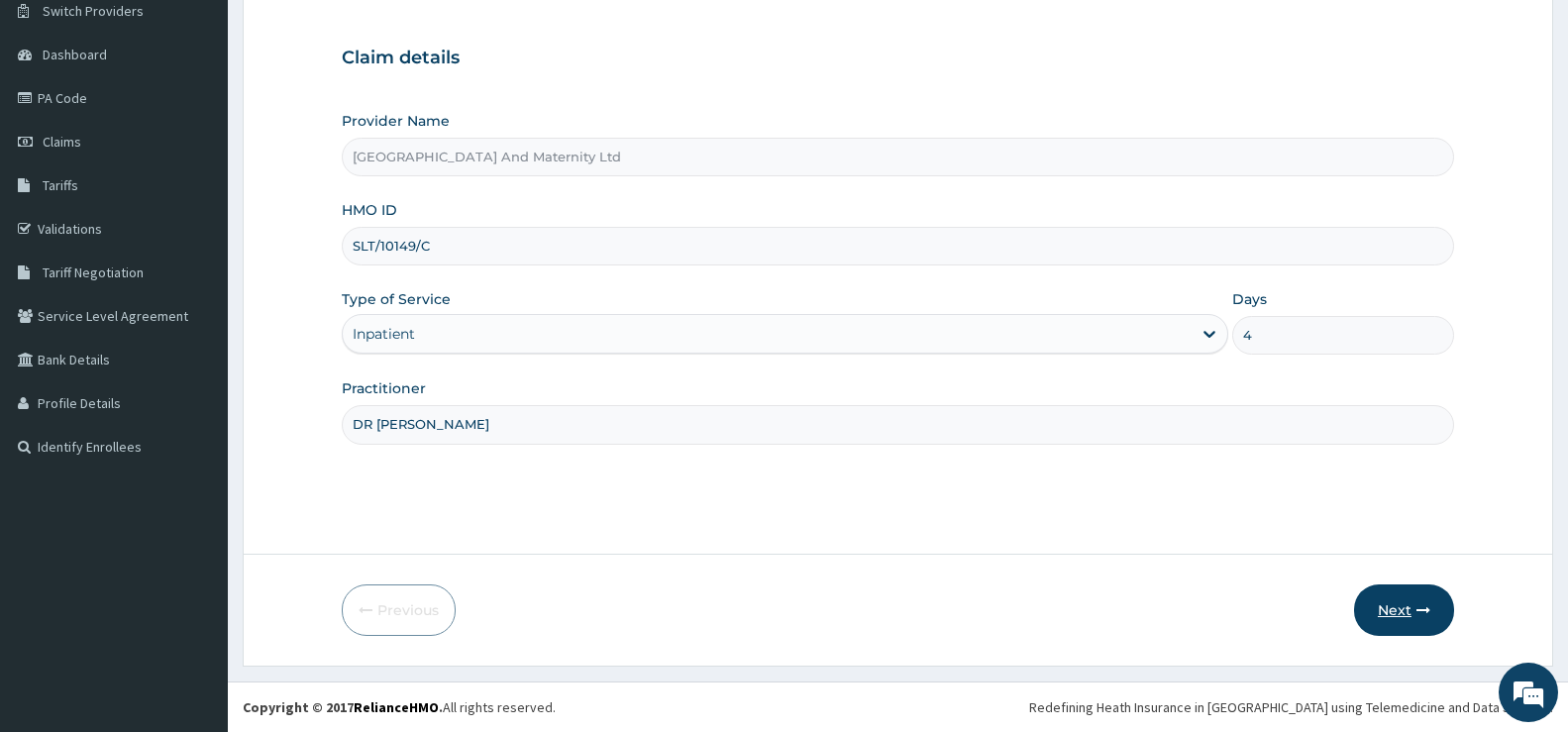
type input "4"
click at [1406, 607] on button "Next" at bounding box center [1404, 610] width 101 height 52
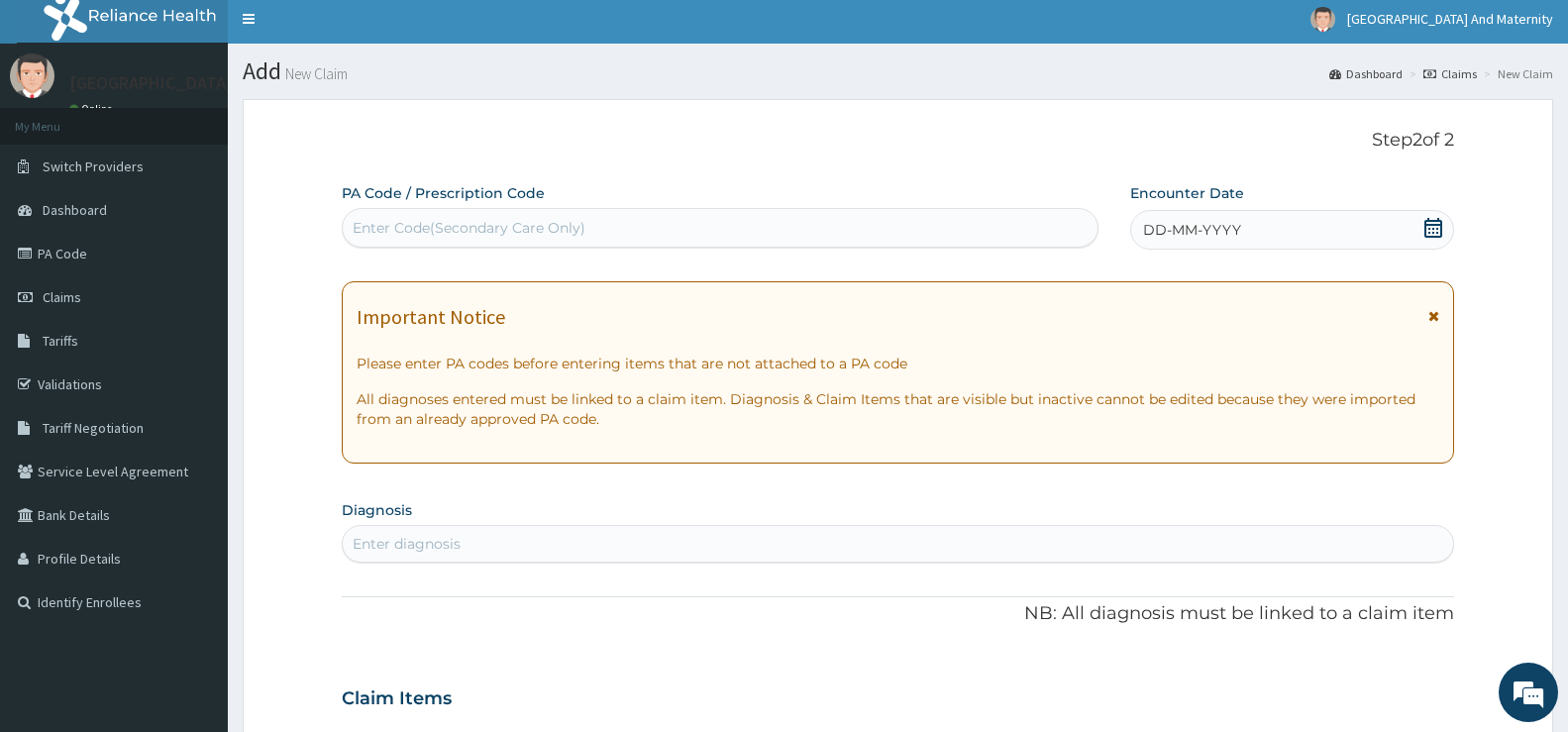
scroll to position [0, 0]
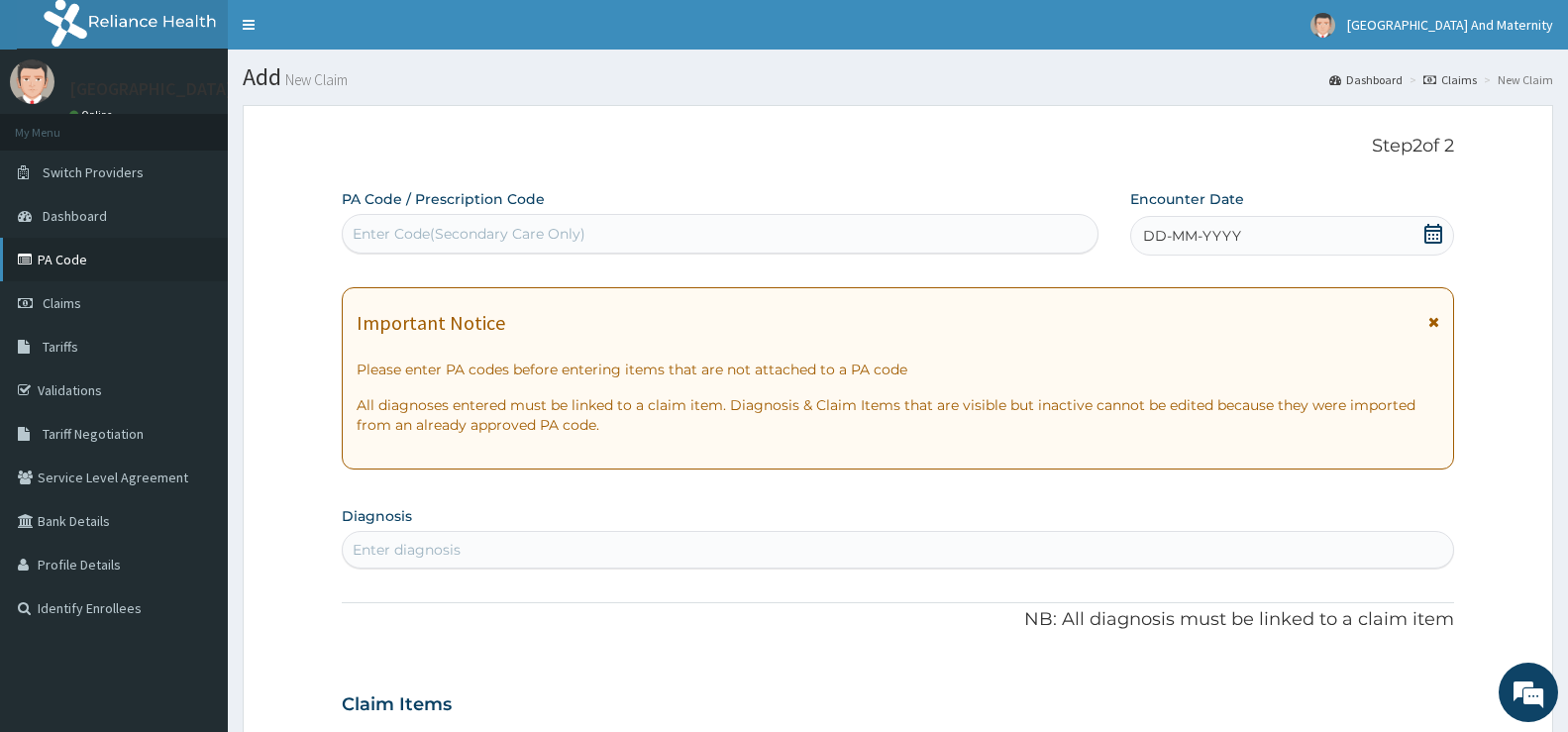
click at [91, 260] on link "PA Code" at bounding box center [113, 260] width 228 height 44
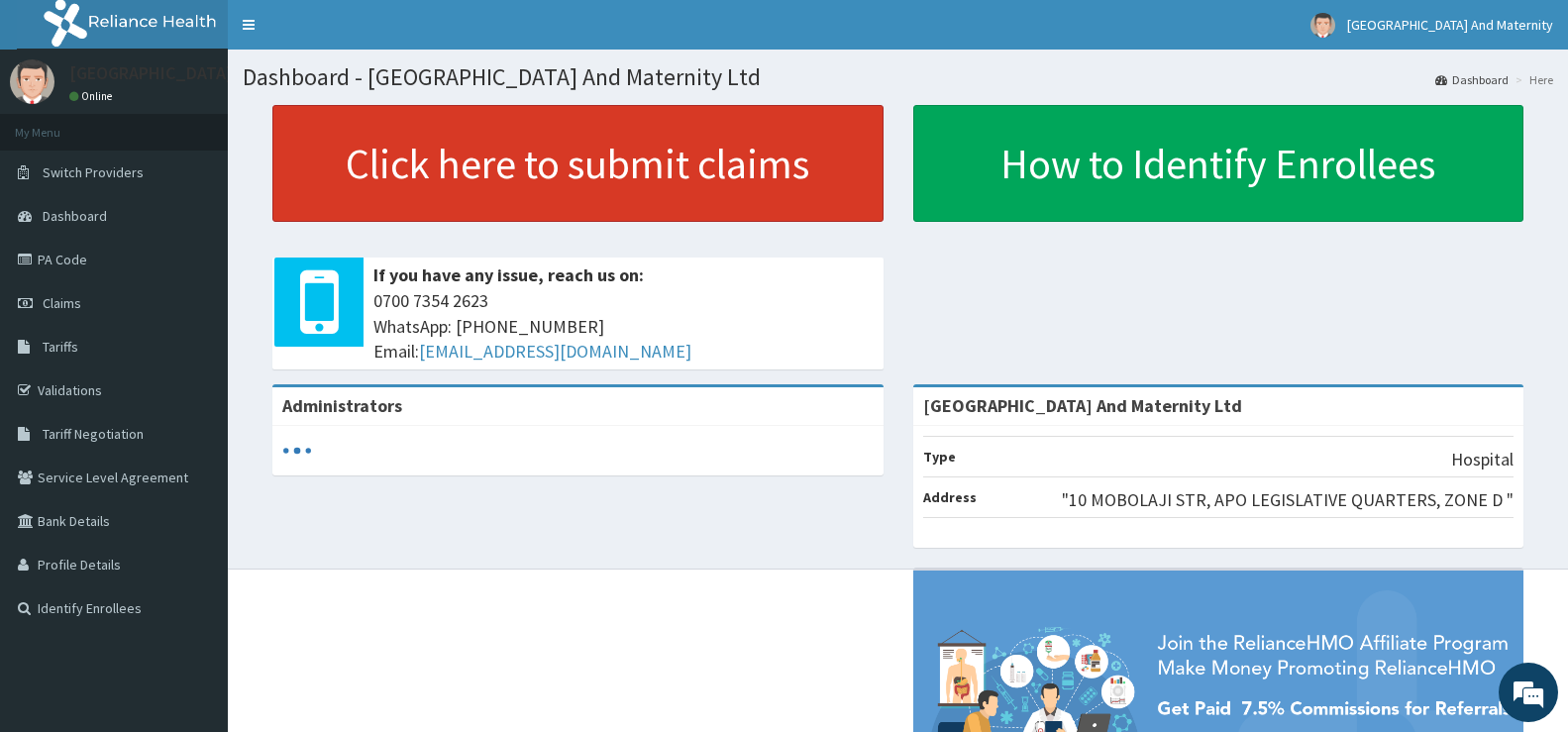
click at [587, 167] on link "Click here to submit claims" at bounding box center [578, 162] width 611 height 117
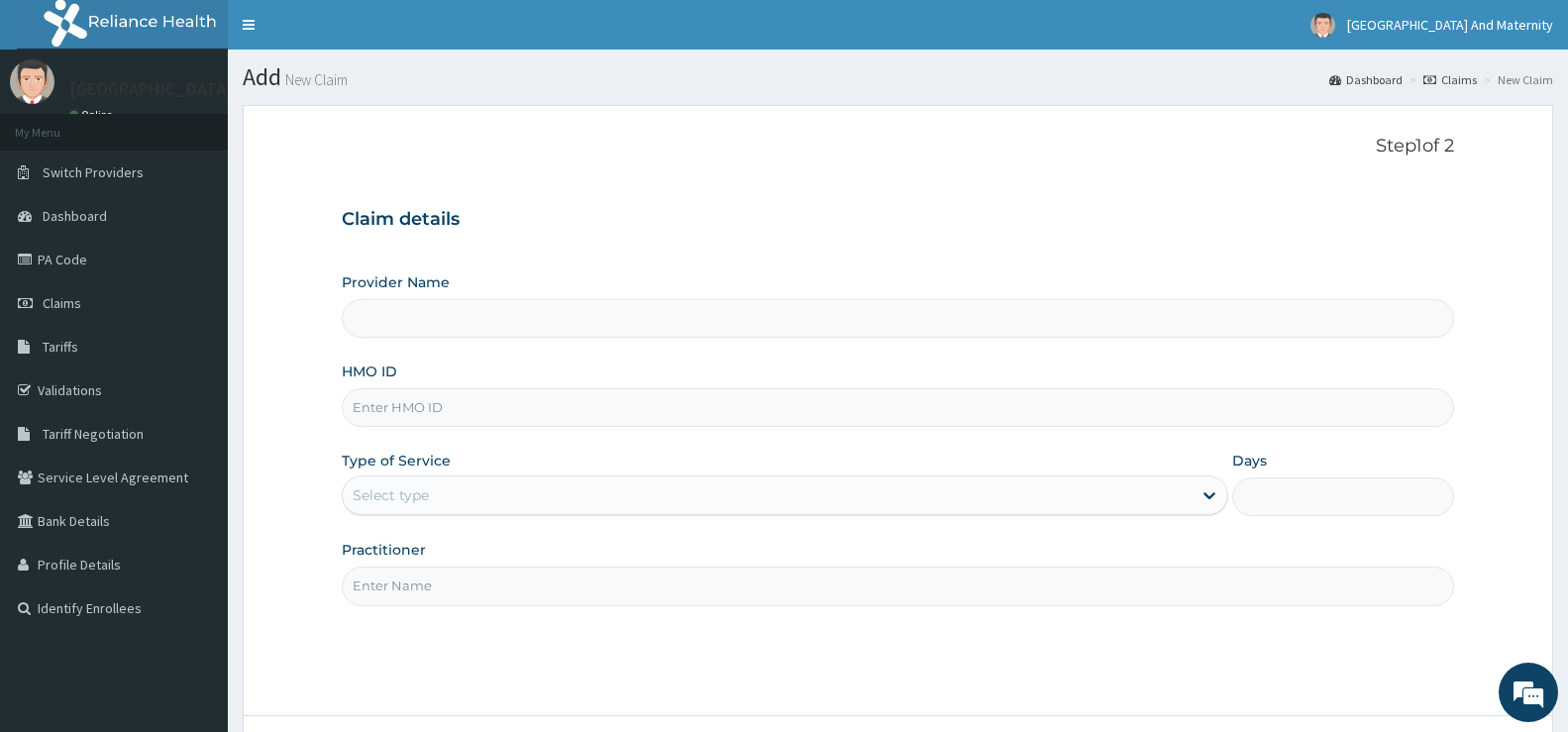
type input "[GEOGRAPHIC_DATA] And Maternity Ltd"
drag, startPoint x: 368, startPoint y: 413, endPoint x: 178, endPoint y: 242, distance: 255.6
click at [178, 242] on link "PA Code" at bounding box center [113, 260] width 228 height 44
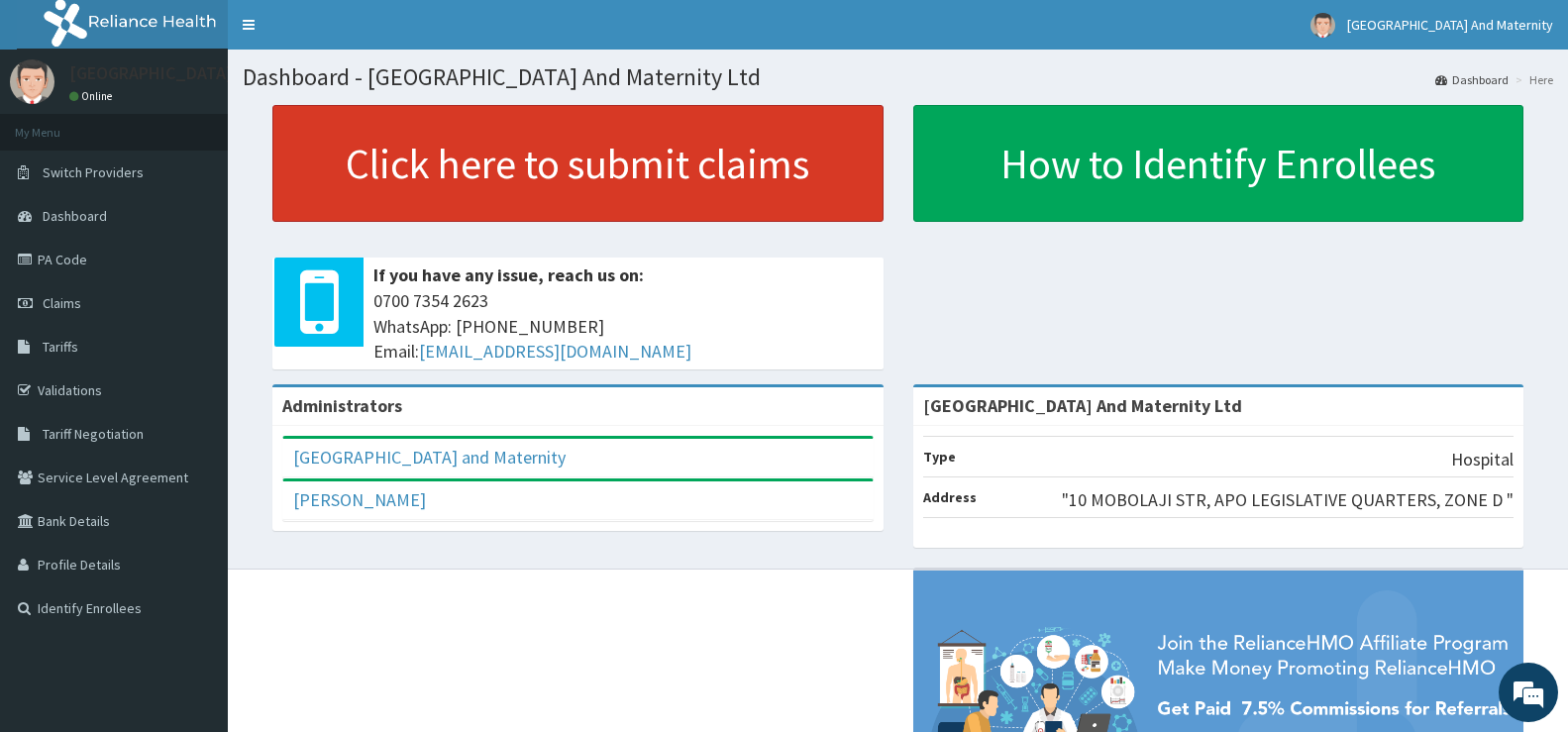
click at [625, 176] on link "Click here to submit claims" at bounding box center [578, 162] width 611 height 117
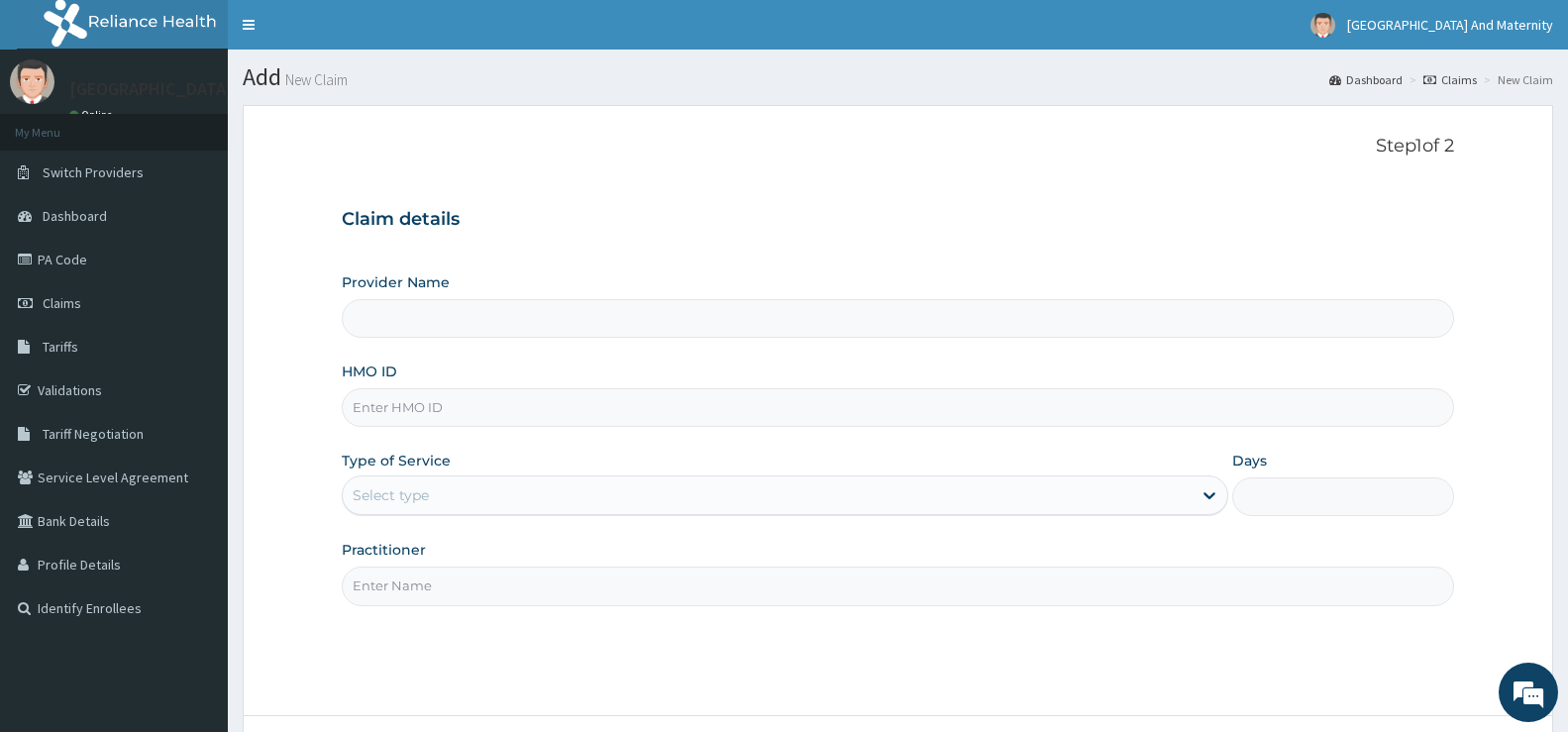
type input "Rouz Hospital And Maternity Ltd"
click at [366, 397] on input "HMO ID" at bounding box center [898, 407] width 1113 height 39
paste input "SLT/10149/C"
type input "SLT/10149/C"
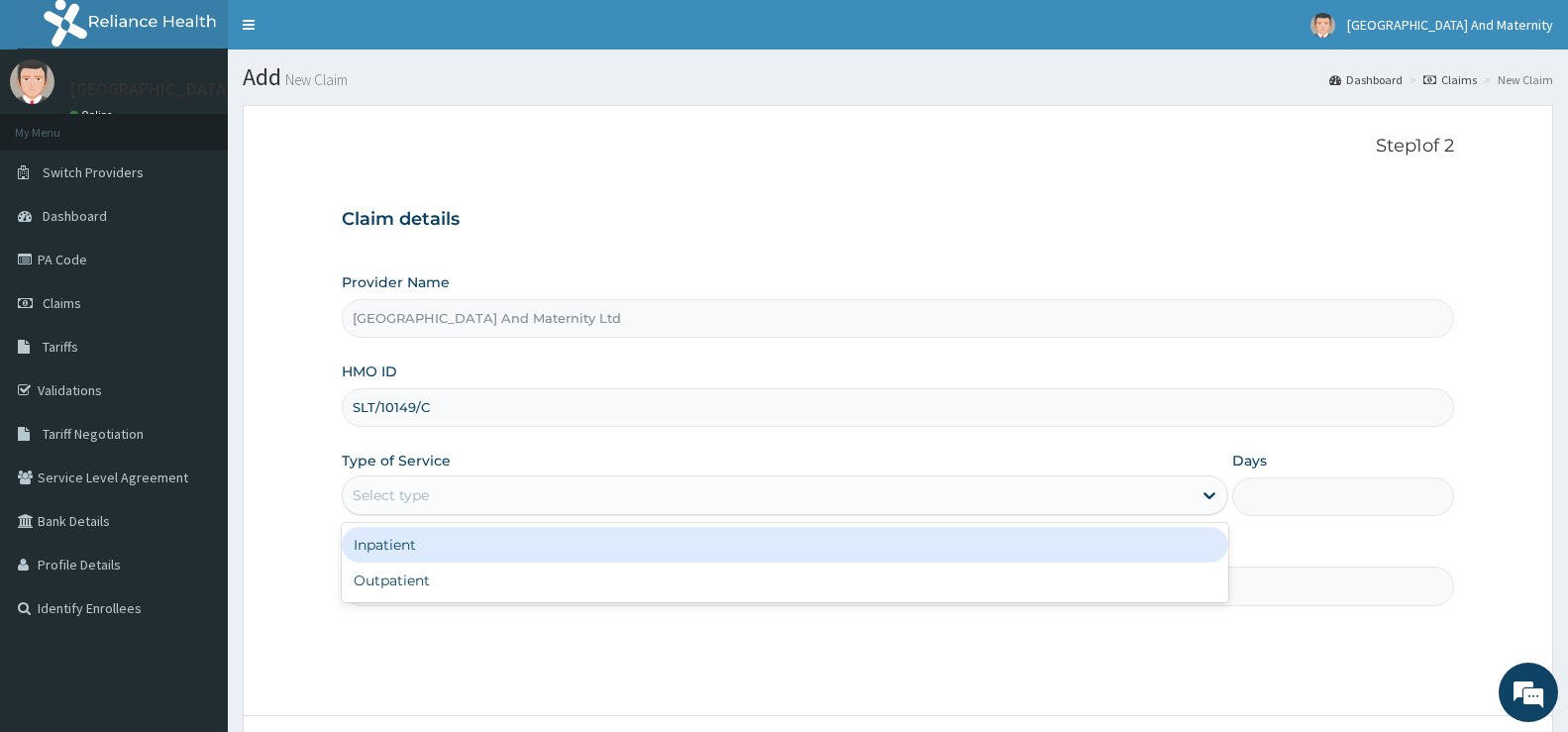
drag, startPoint x: 408, startPoint y: 496, endPoint x: 452, endPoint y: 540, distance: 62.2
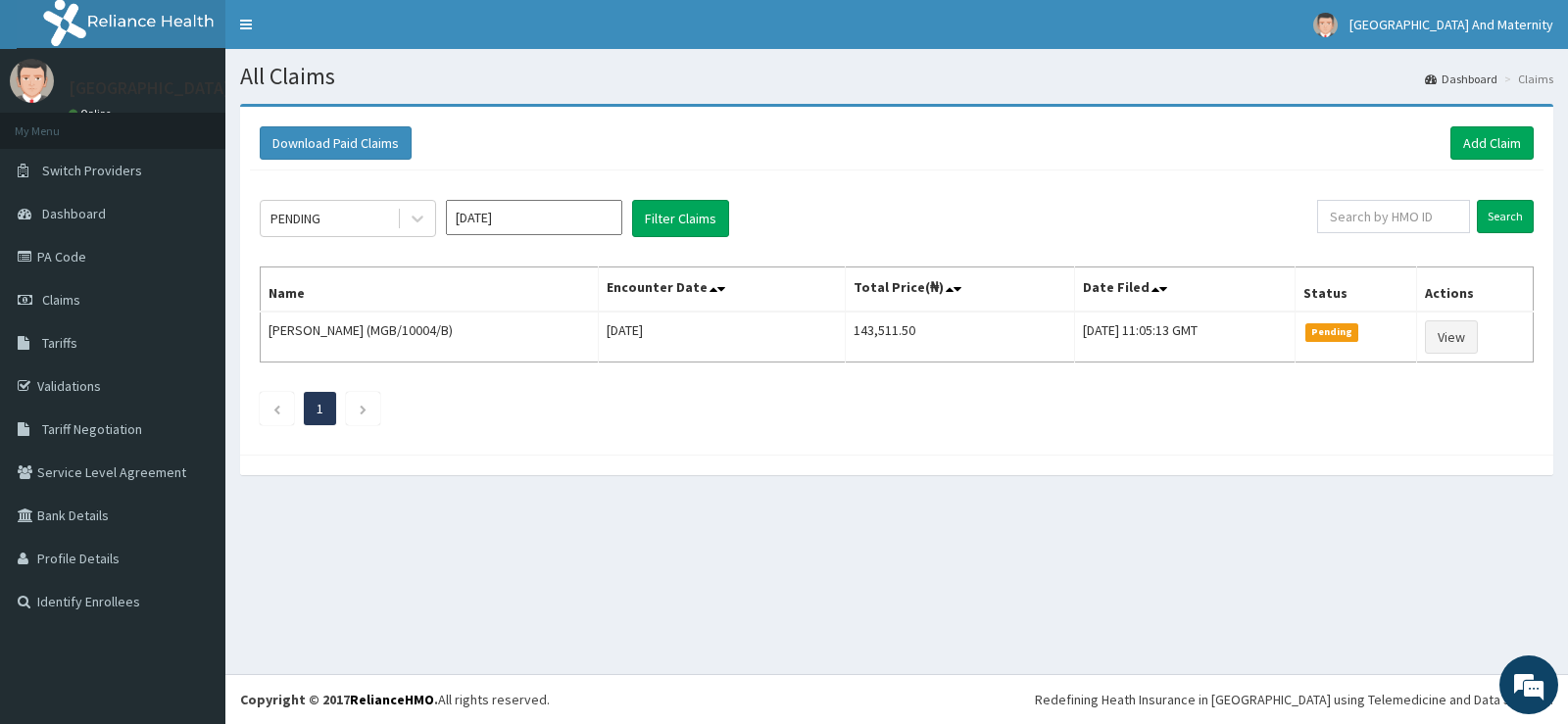
click at [1470, 80] on link "Dashboard" at bounding box center [1462, 79] width 73 height 17
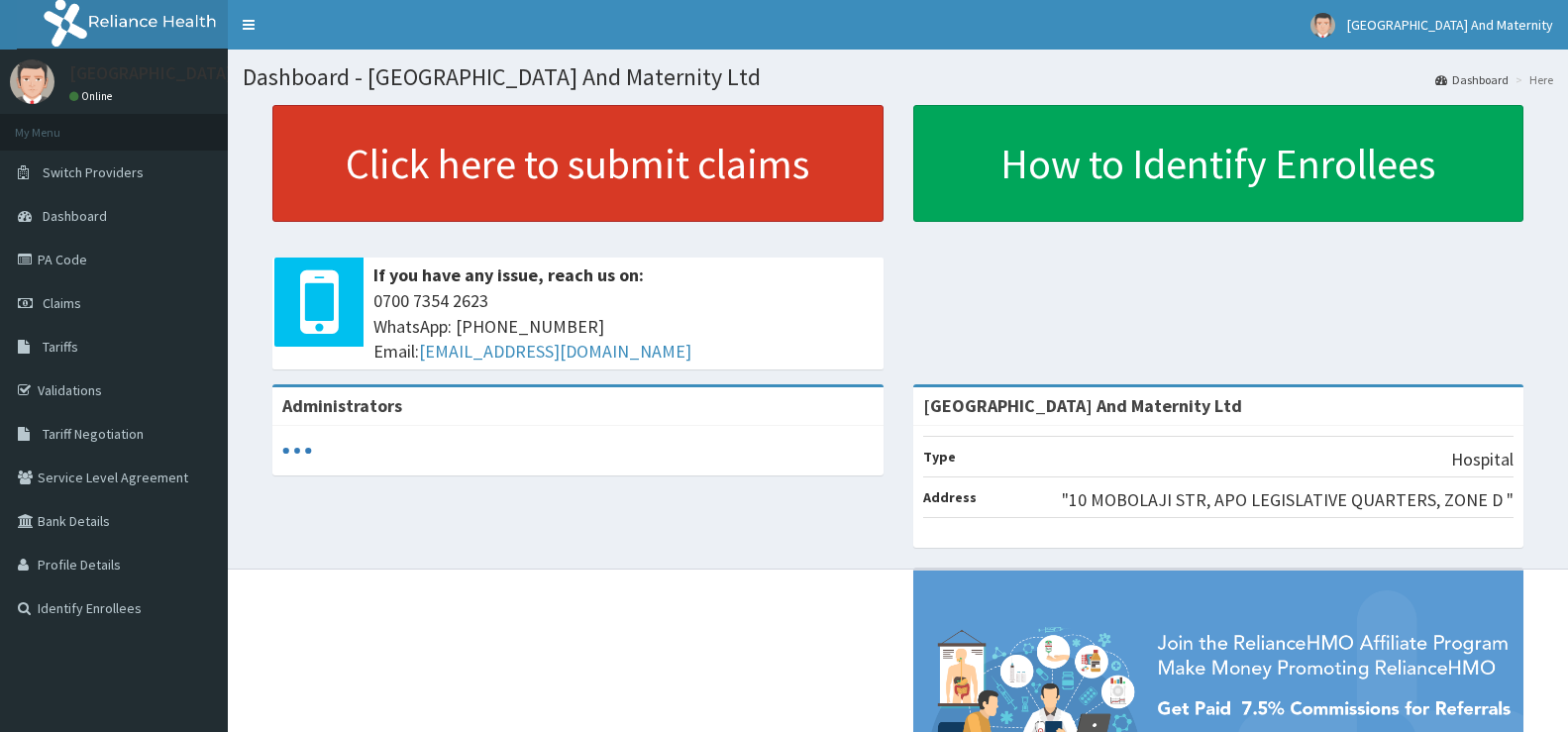
click at [582, 164] on link "Click here to submit claims" at bounding box center [578, 162] width 611 height 117
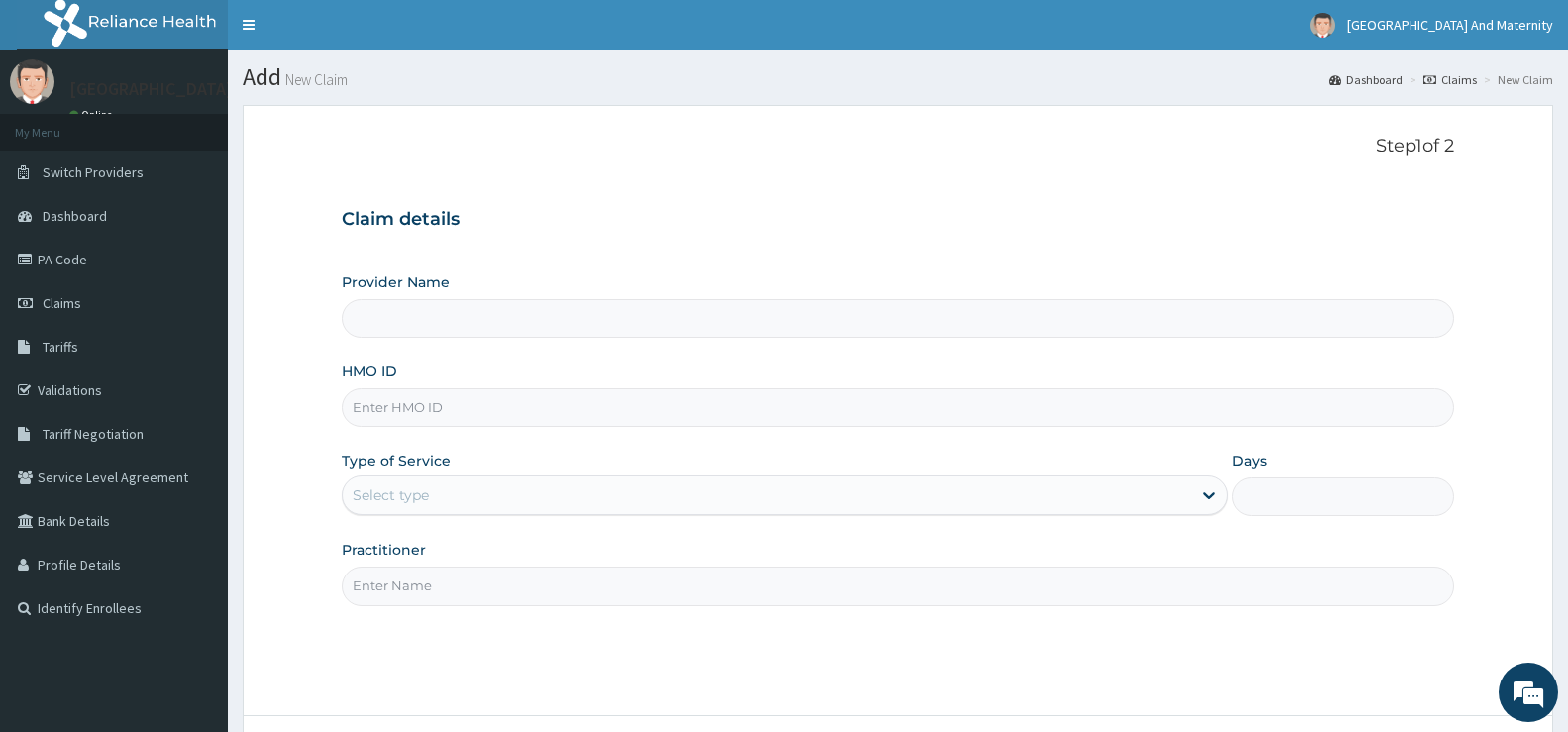
type input "[GEOGRAPHIC_DATA] And Maternity Ltd"
click at [377, 402] on input "HMO ID" at bounding box center [898, 407] width 1113 height 39
paste input "MGB/10004/B"
type input "MGB/10004/B"
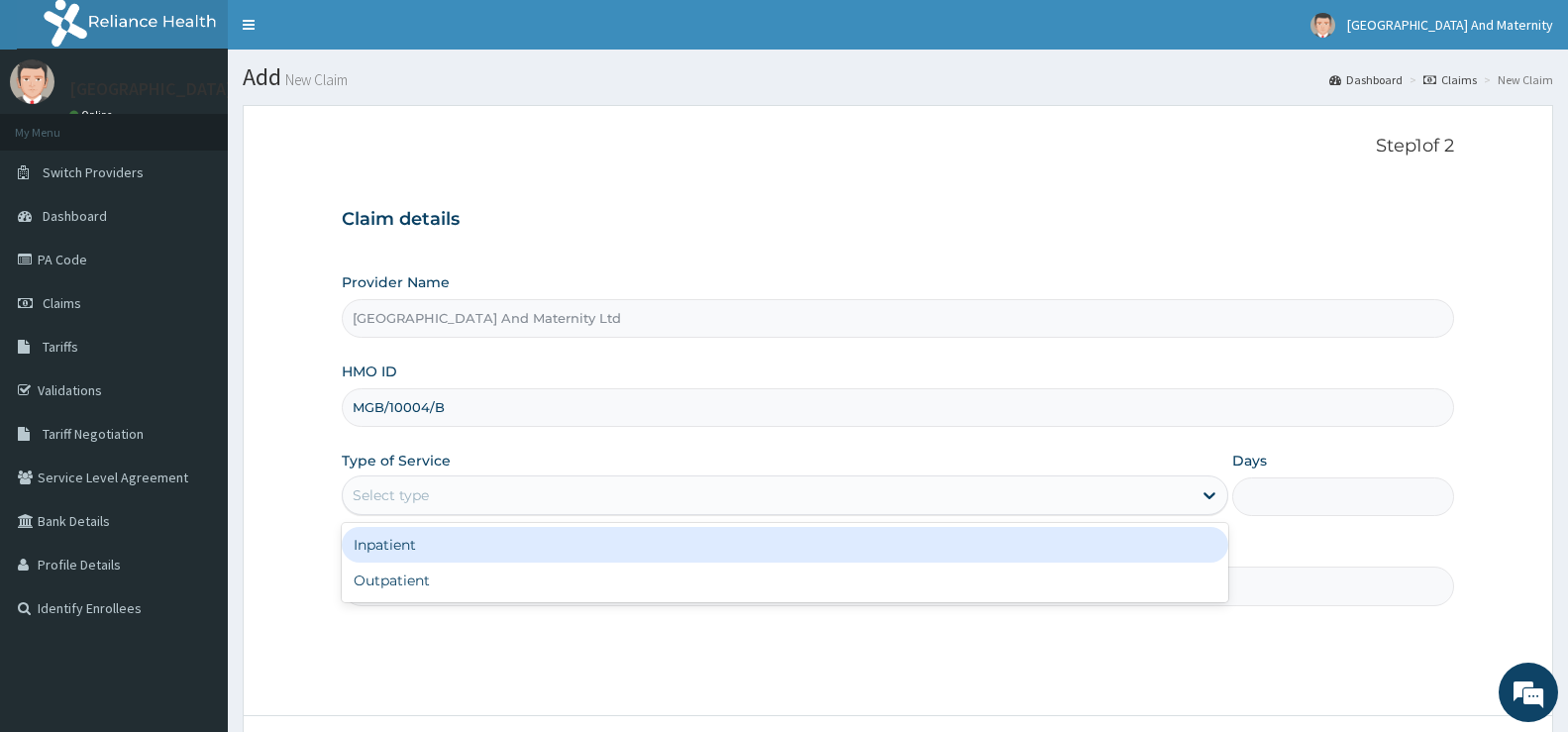
click at [467, 497] on div "Select type" at bounding box center [767, 496] width 849 height 32
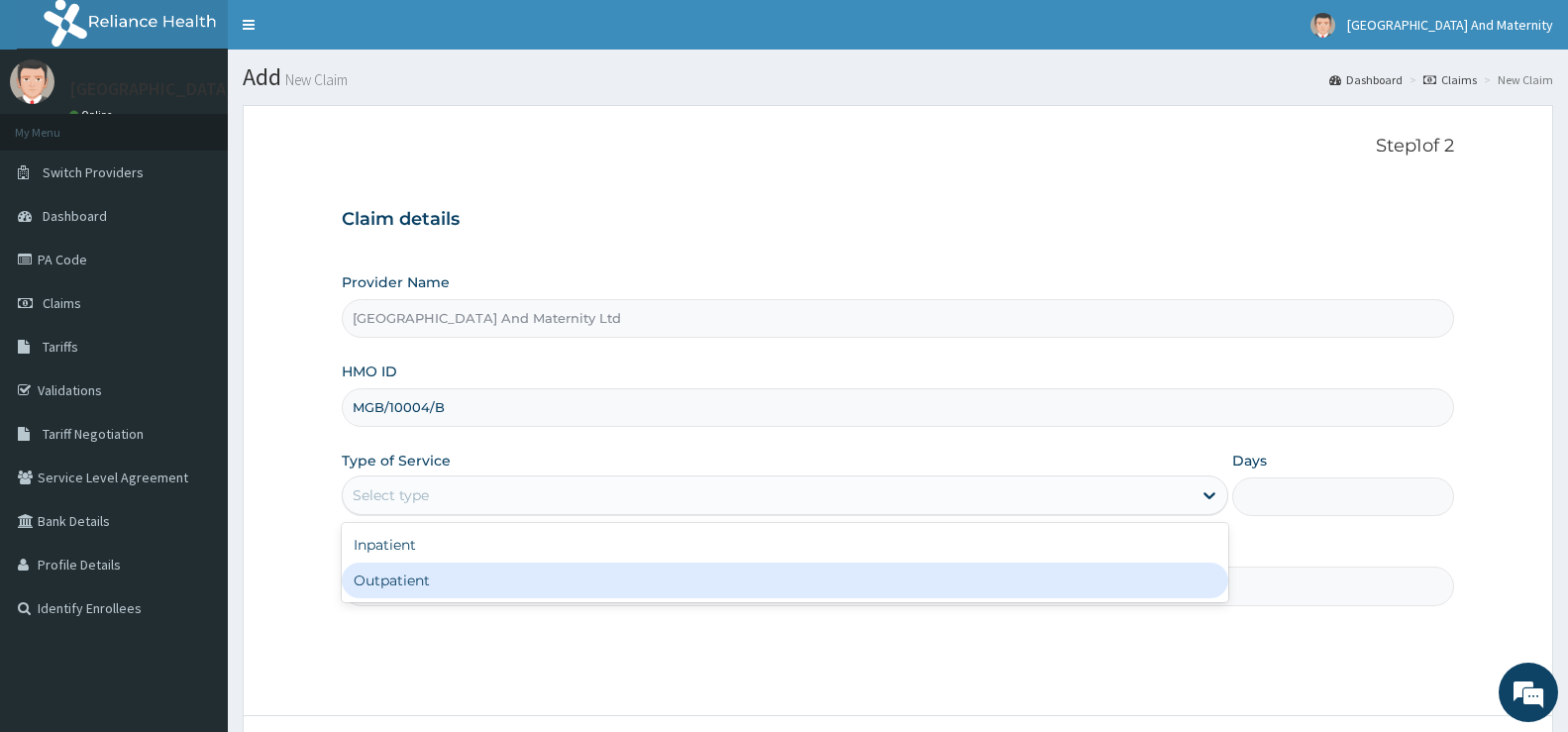
click at [410, 579] on div "Outpatient" at bounding box center [784, 581] width 887 height 36
type input "1"
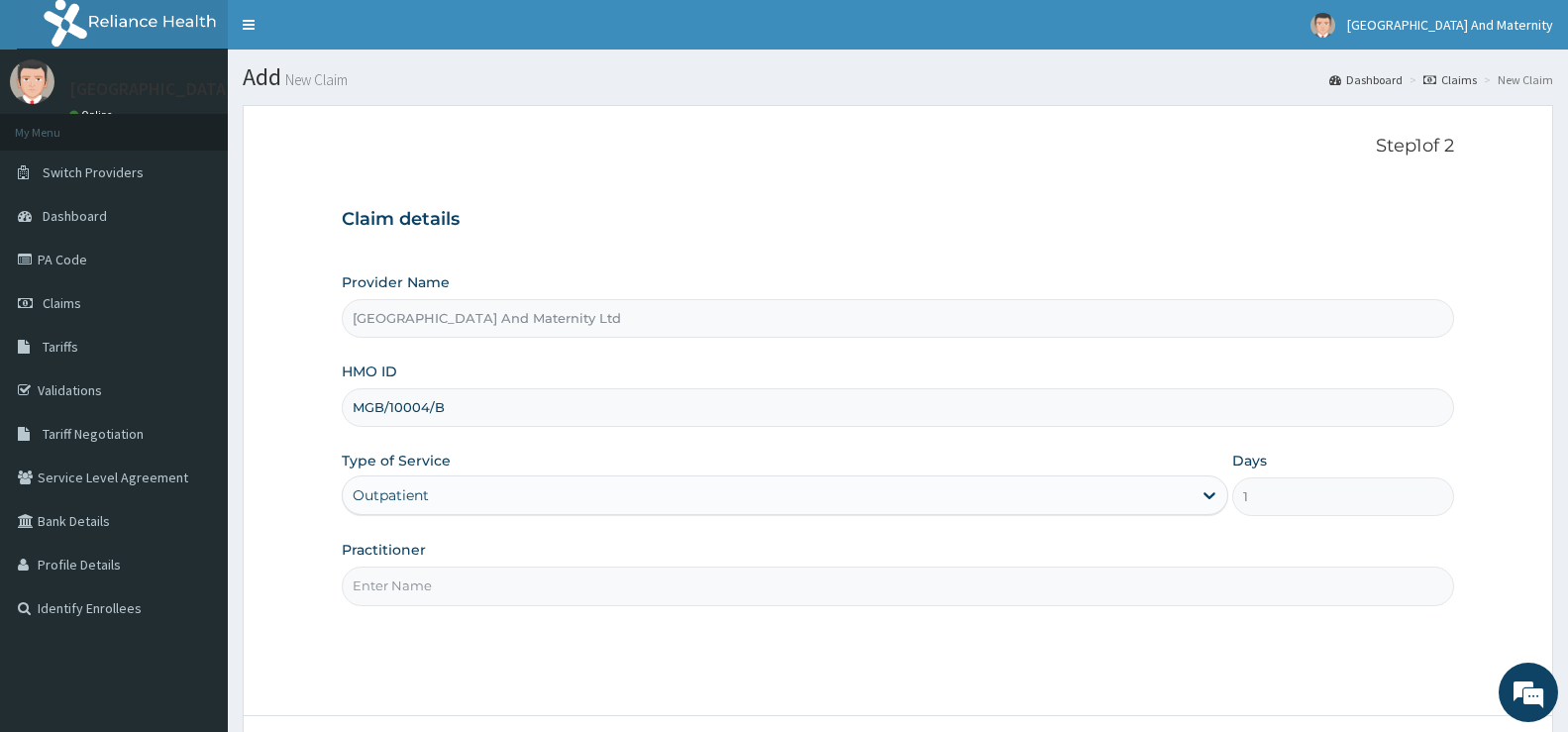
click at [418, 593] on input "Practitioner" at bounding box center [898, 586] width 1113 height 39
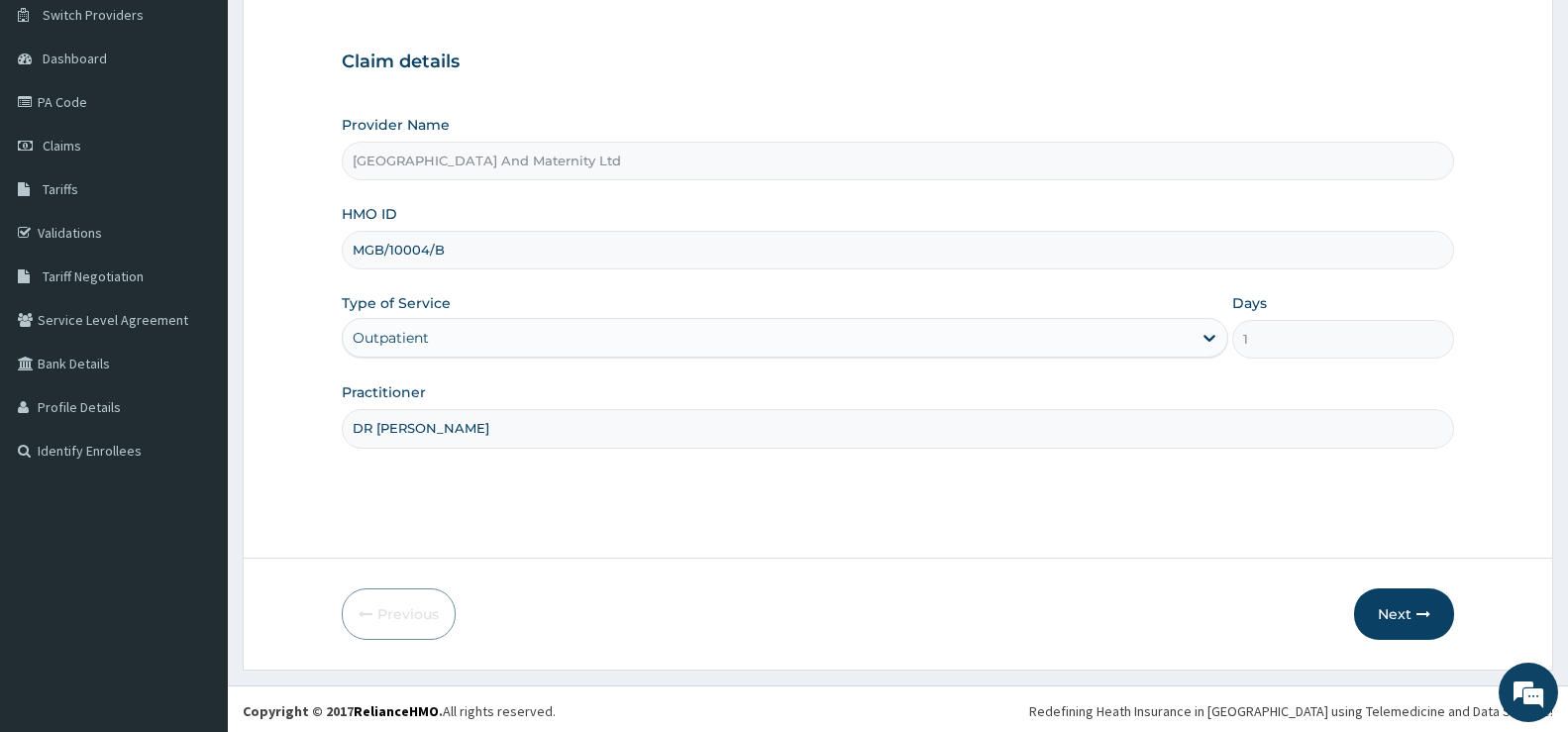
scroll to position [161, 0]
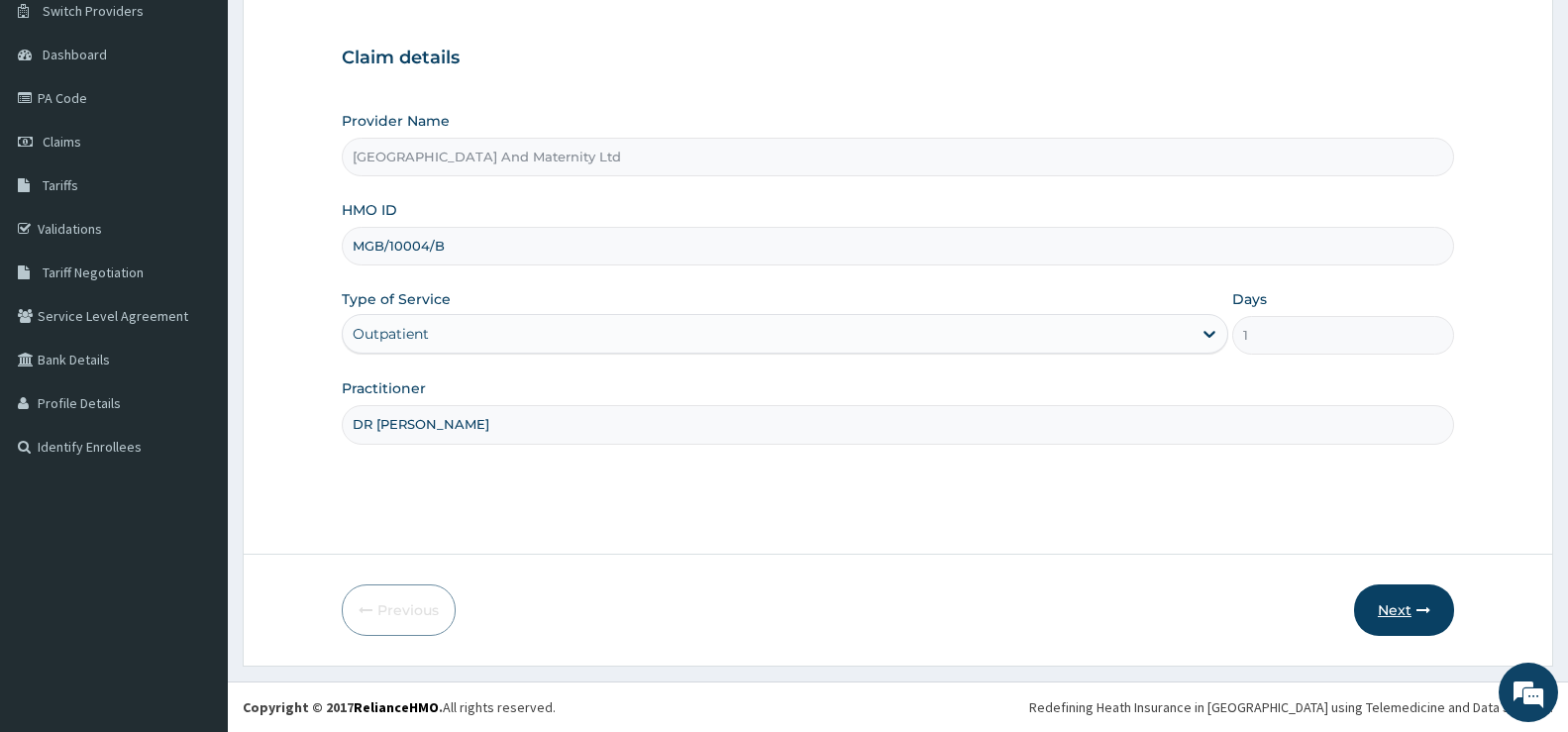
type input "DR MADUEKWU"
click at [1403, 610] on button "Next" at bounding box center [1404, 610] width 101 height 52
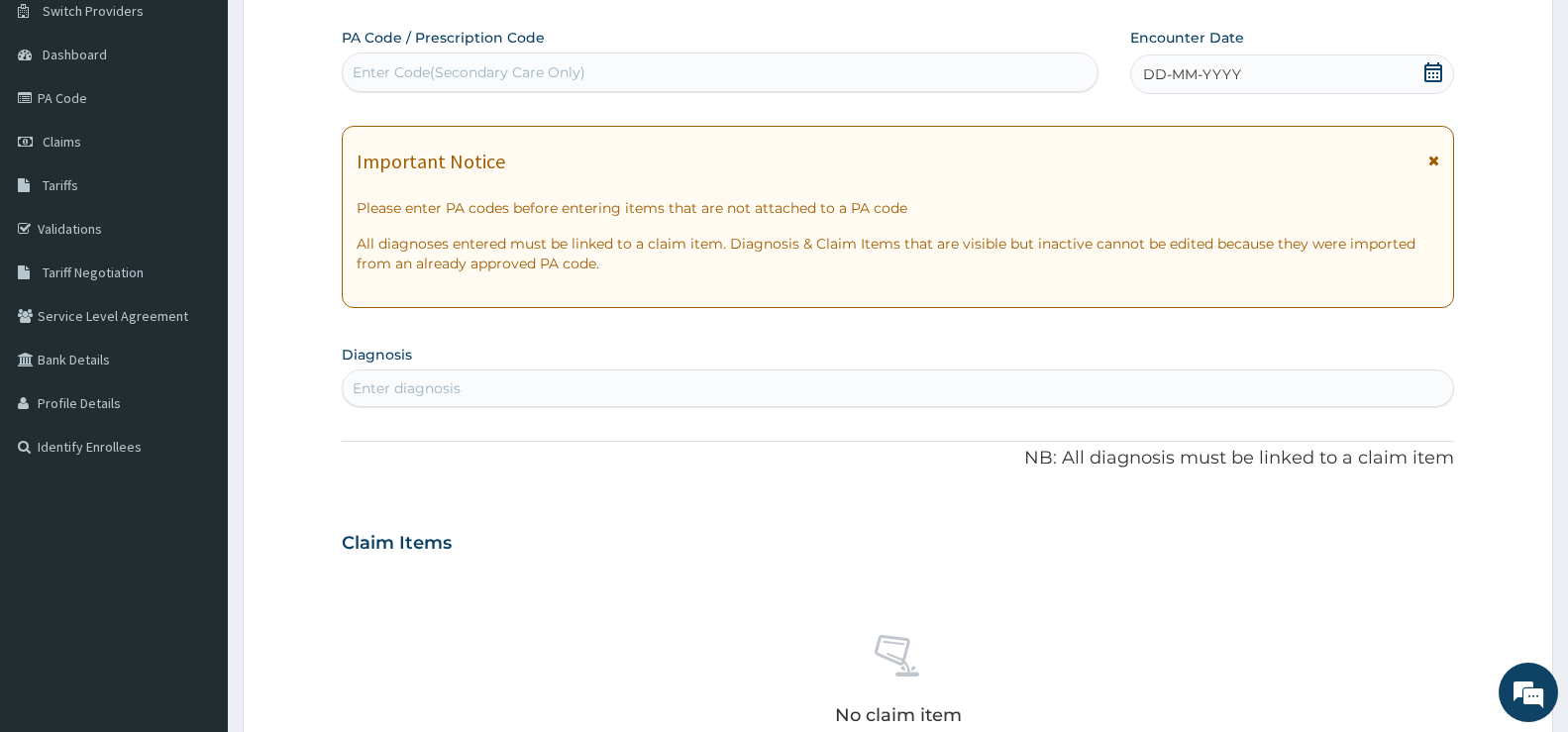
click at [394, 385] on div "Enter diagnosis" at bounding box center [406, 388] width 108 height 20
type input "NEONATAL"
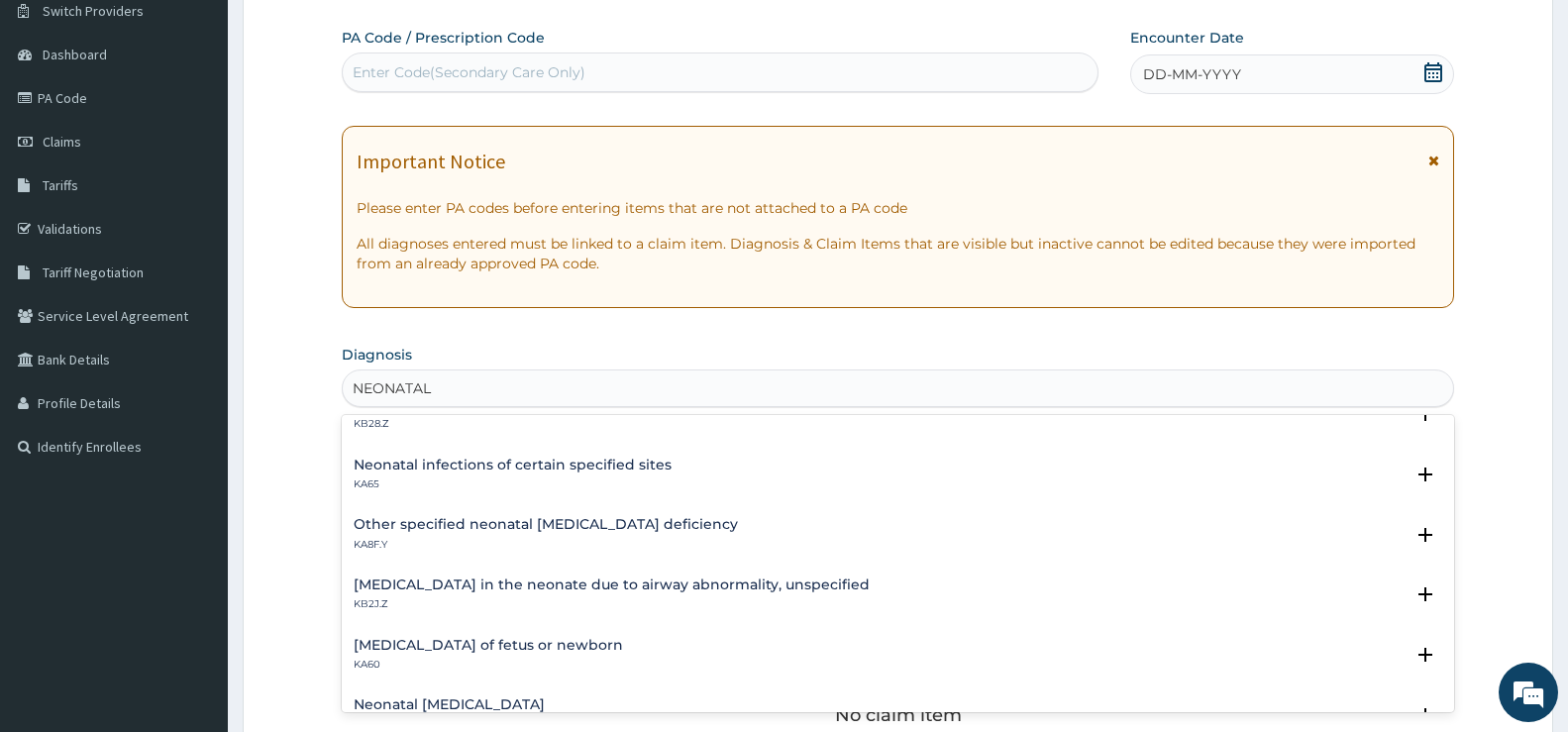
scroll to position [2718, 0]
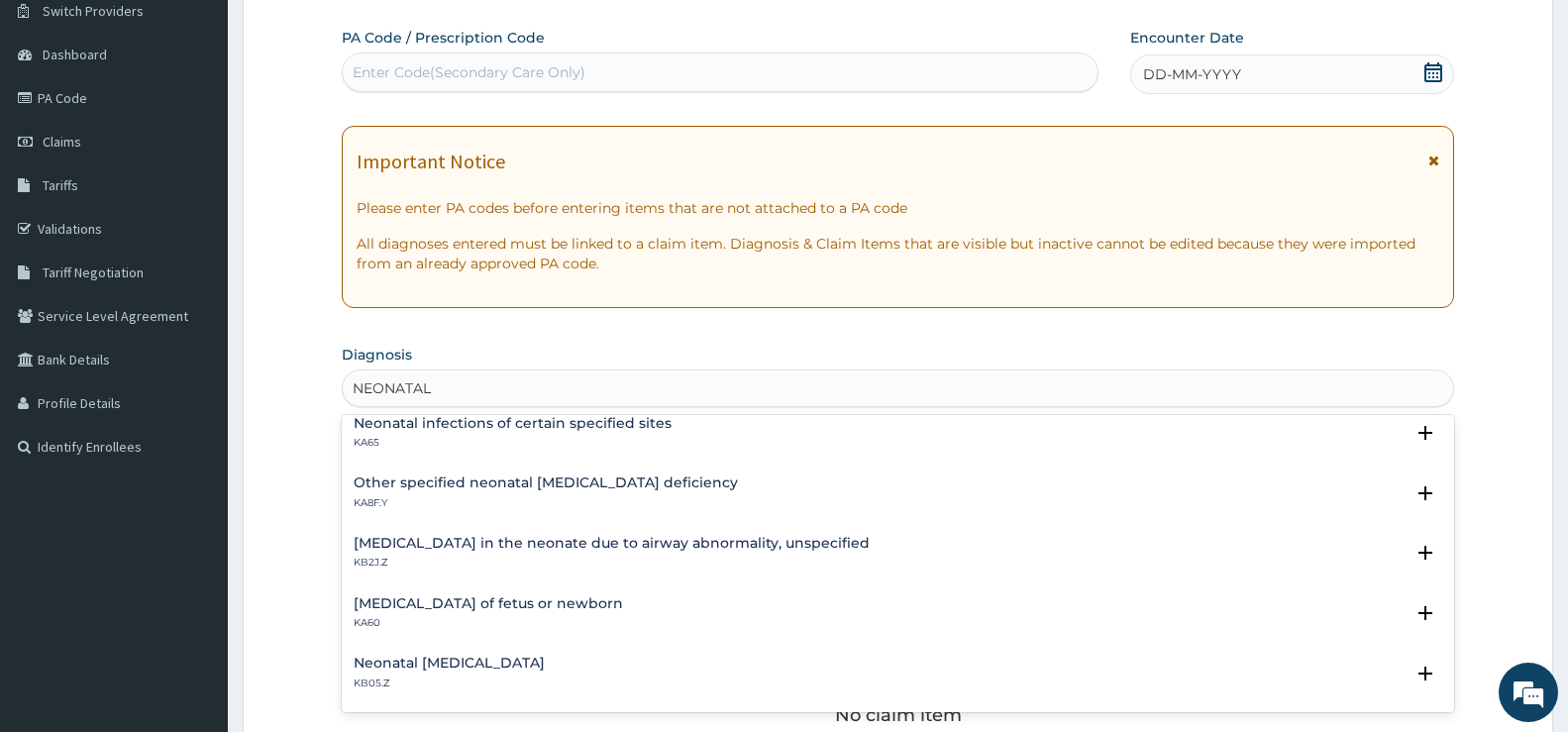
click at [500, 605] on h4 "Sepsis of fetus or newborn" at bounding box center [488, 604] width 270 height 15
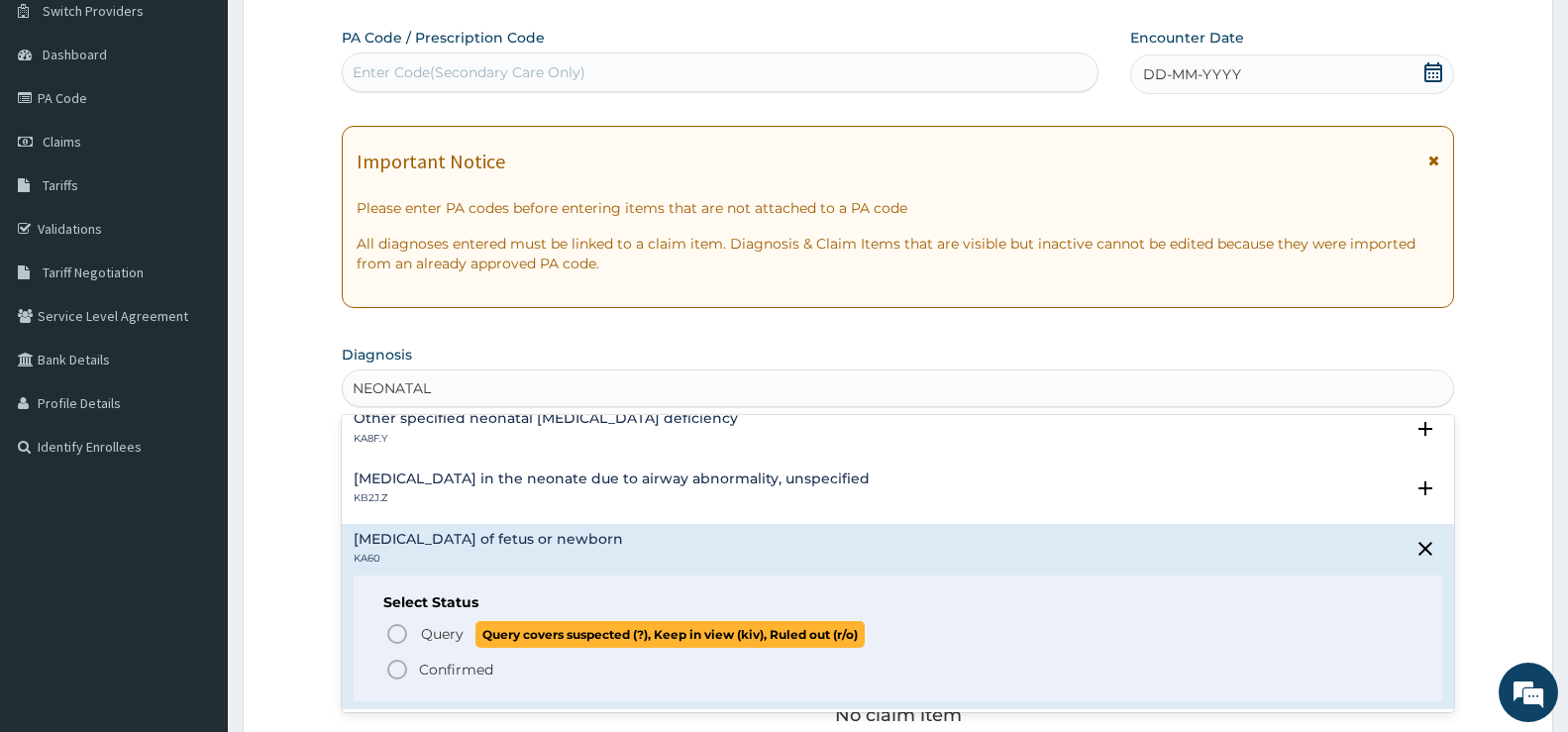
scroll to position [2816, 0]
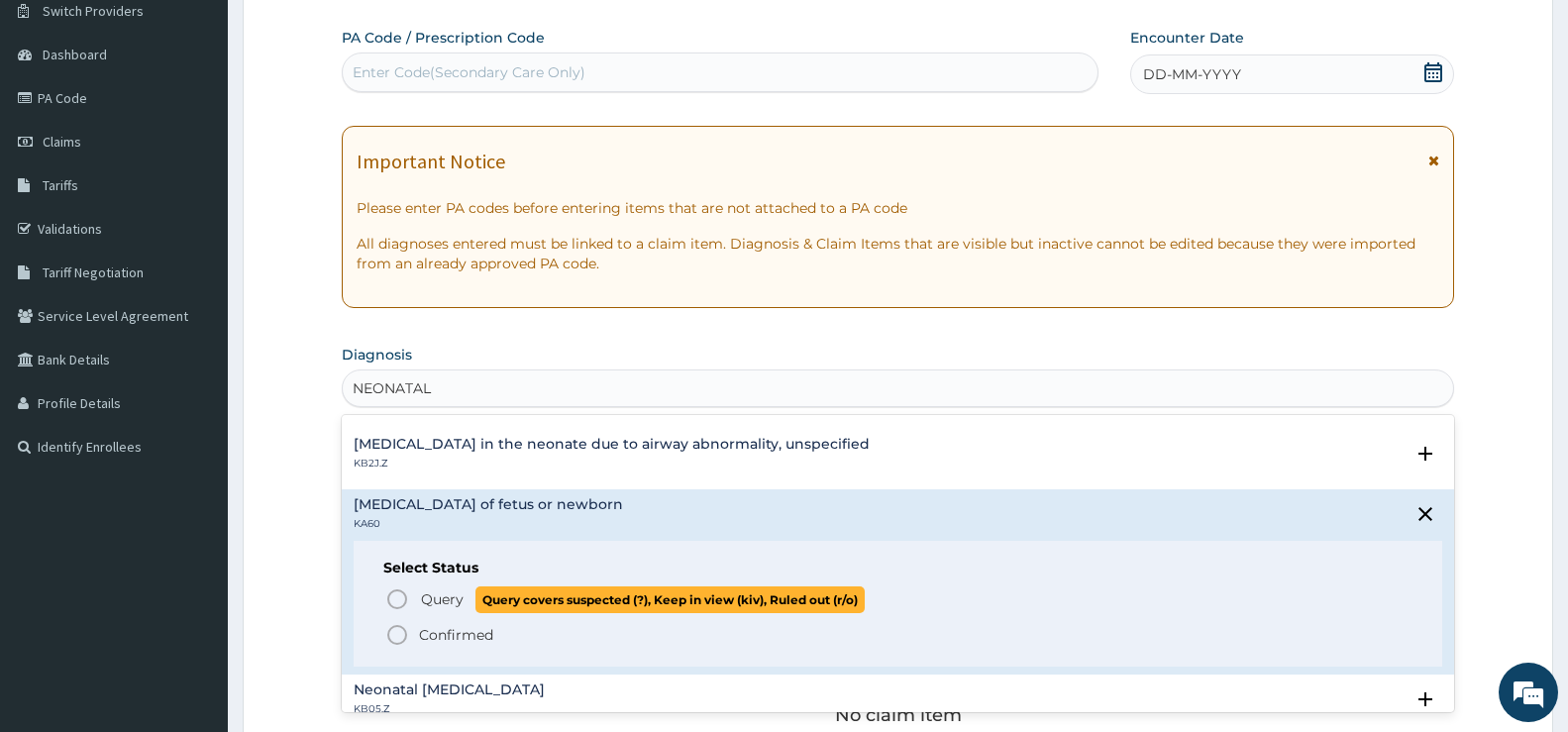
click at [397, 600] on icon "status option query" at bounding box center [397, 600] width 24 height 24
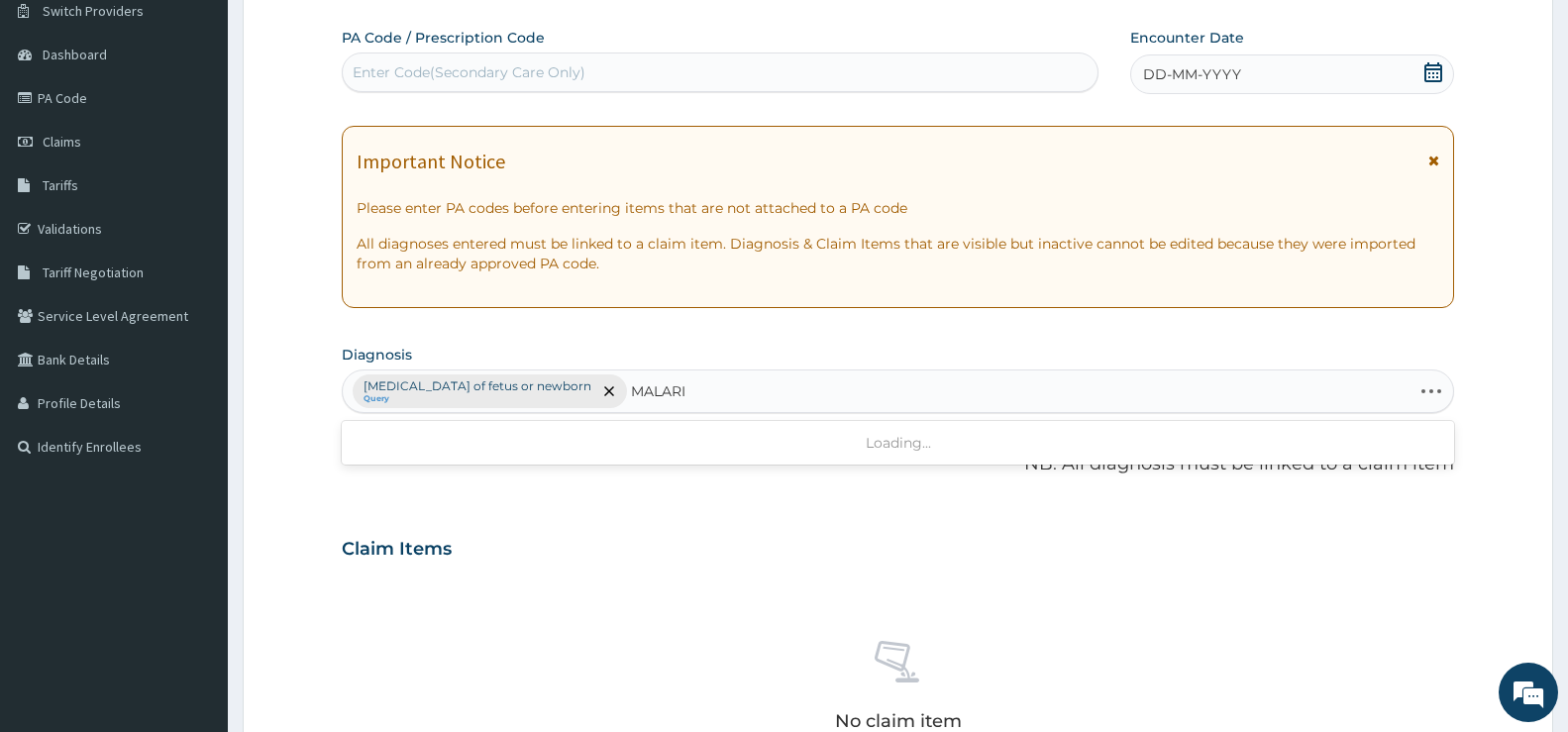
type input "[MEDICAL_DATA]"
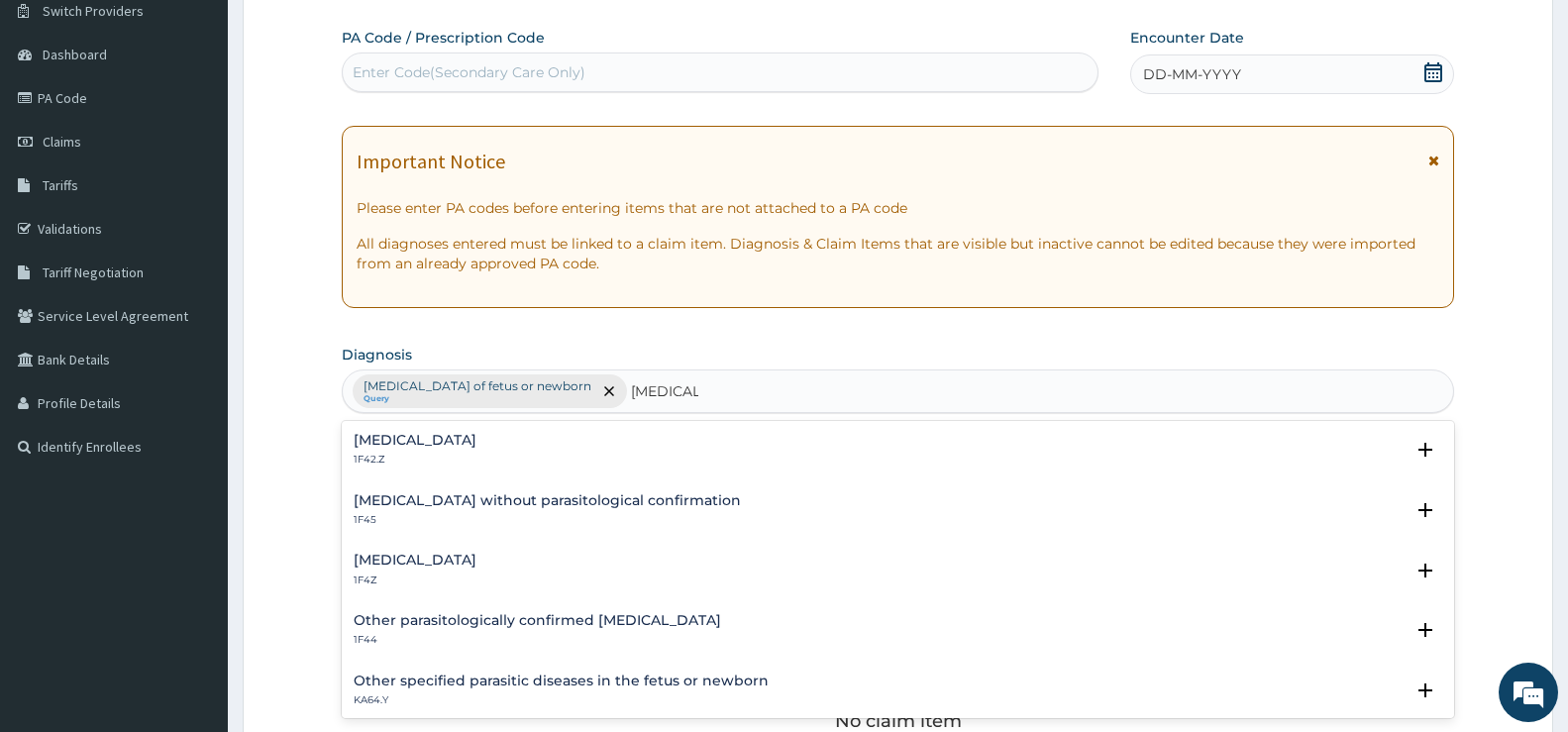
click at [464, 559] on h4 "Malaria, unspecified" at bounding box center [414, 560] width 122 height 15
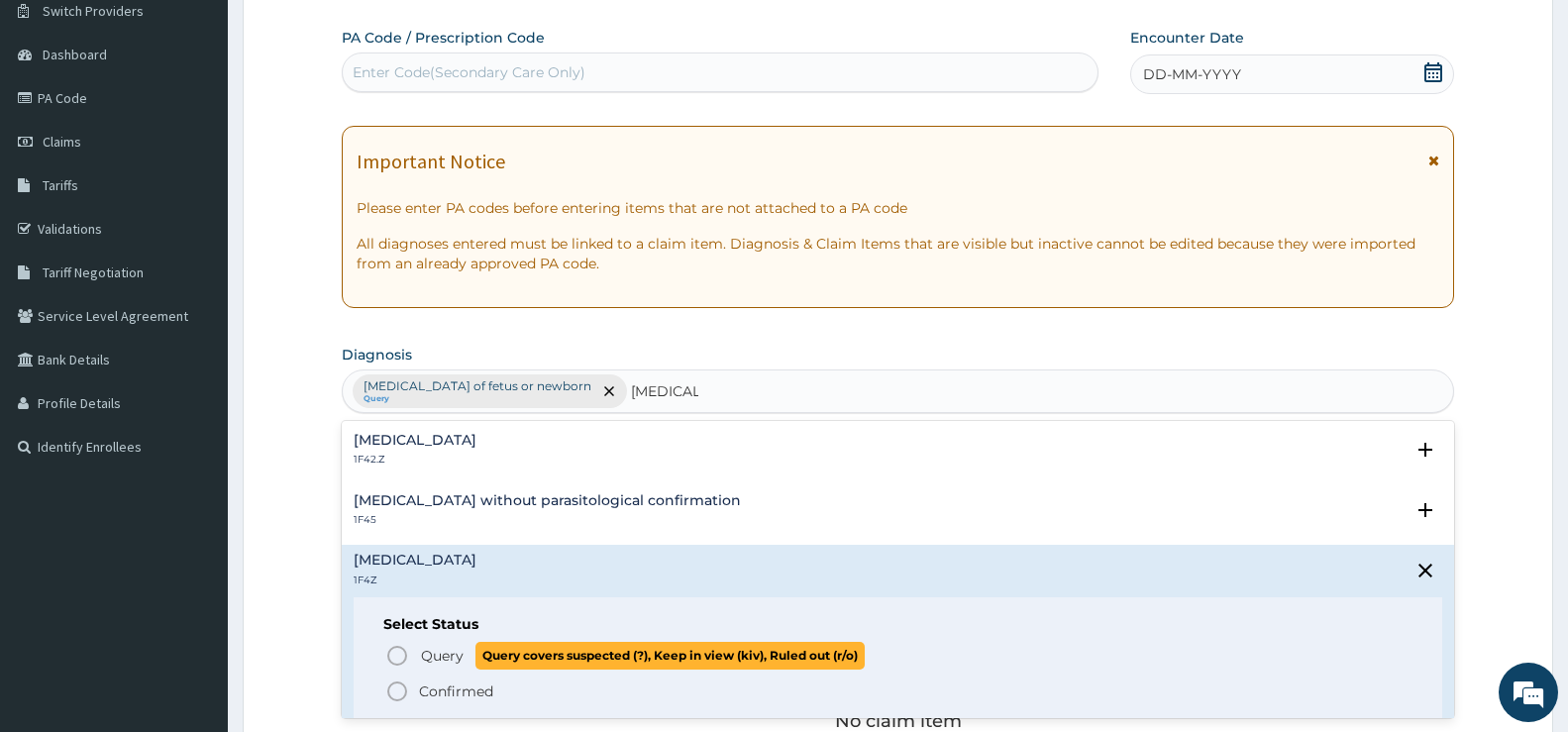
click at [423, 653] on span "Query" at bounding box center [442, 656] width 43 height 20
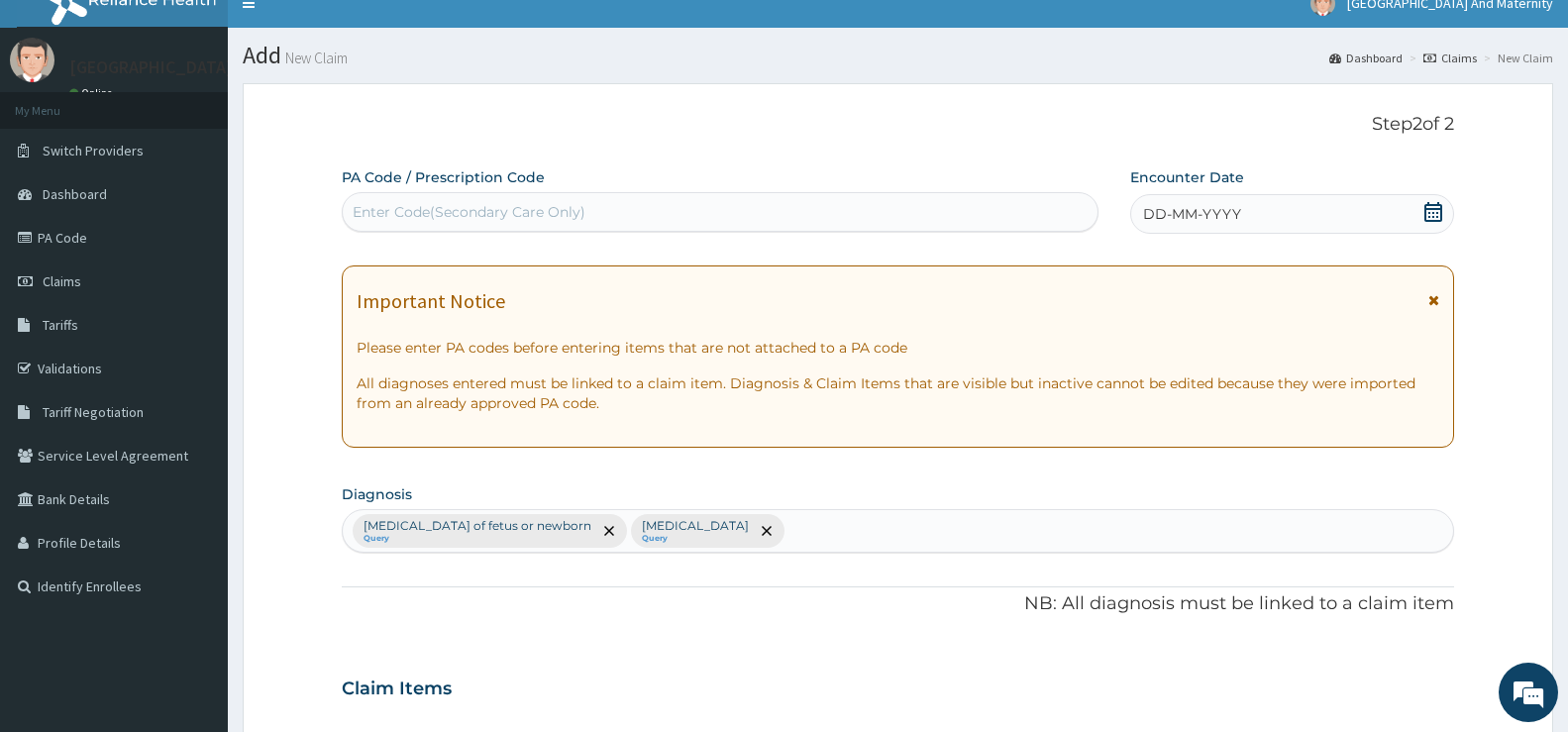
scroll to position [0, 0]
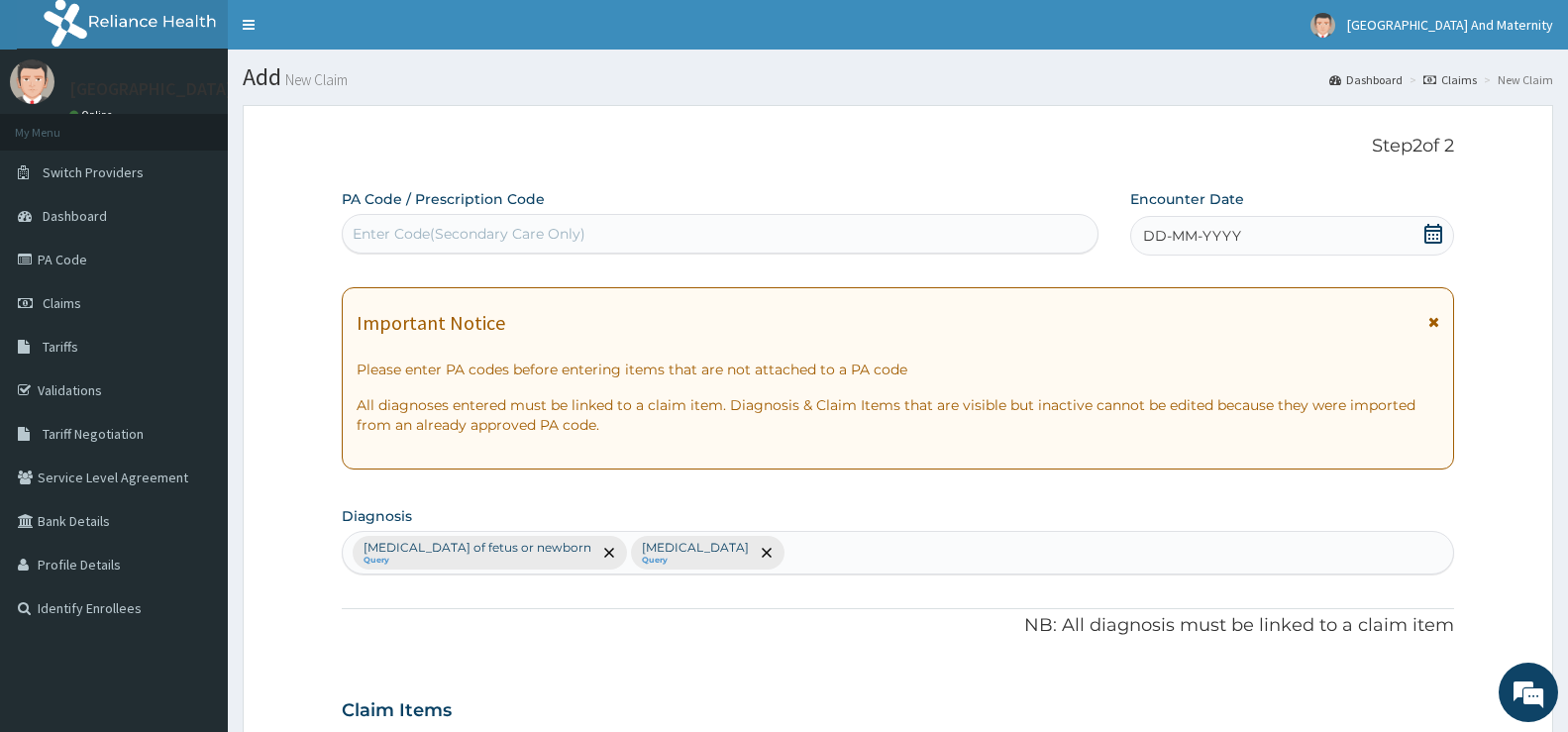
click at [1432, 232] on icon at bounding box center [1434, 234] width 20 height 20
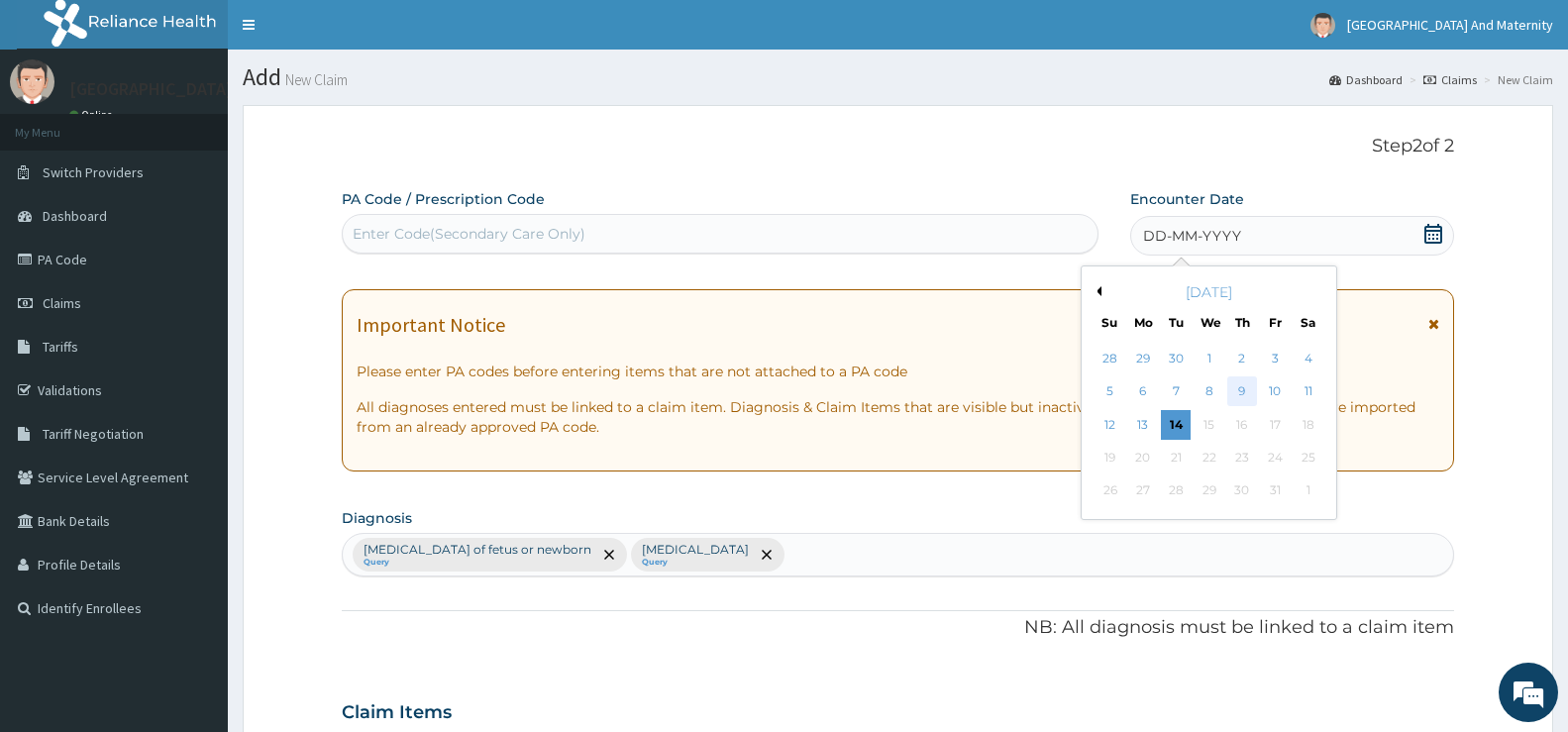
click at [1244, 389] on div "9" at bounding box center [1242, 392] width 30 height 30
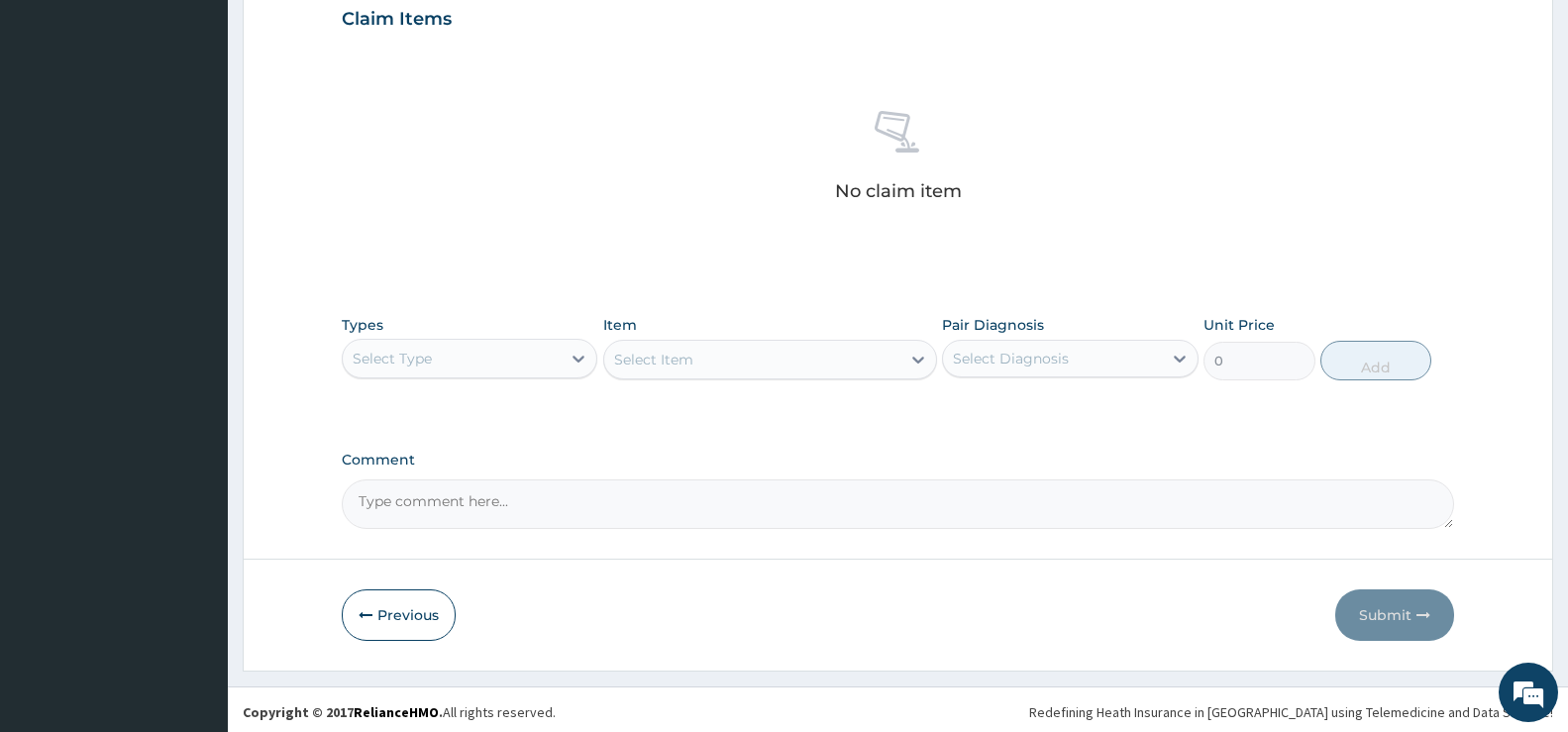
scroll to position [694, 0]
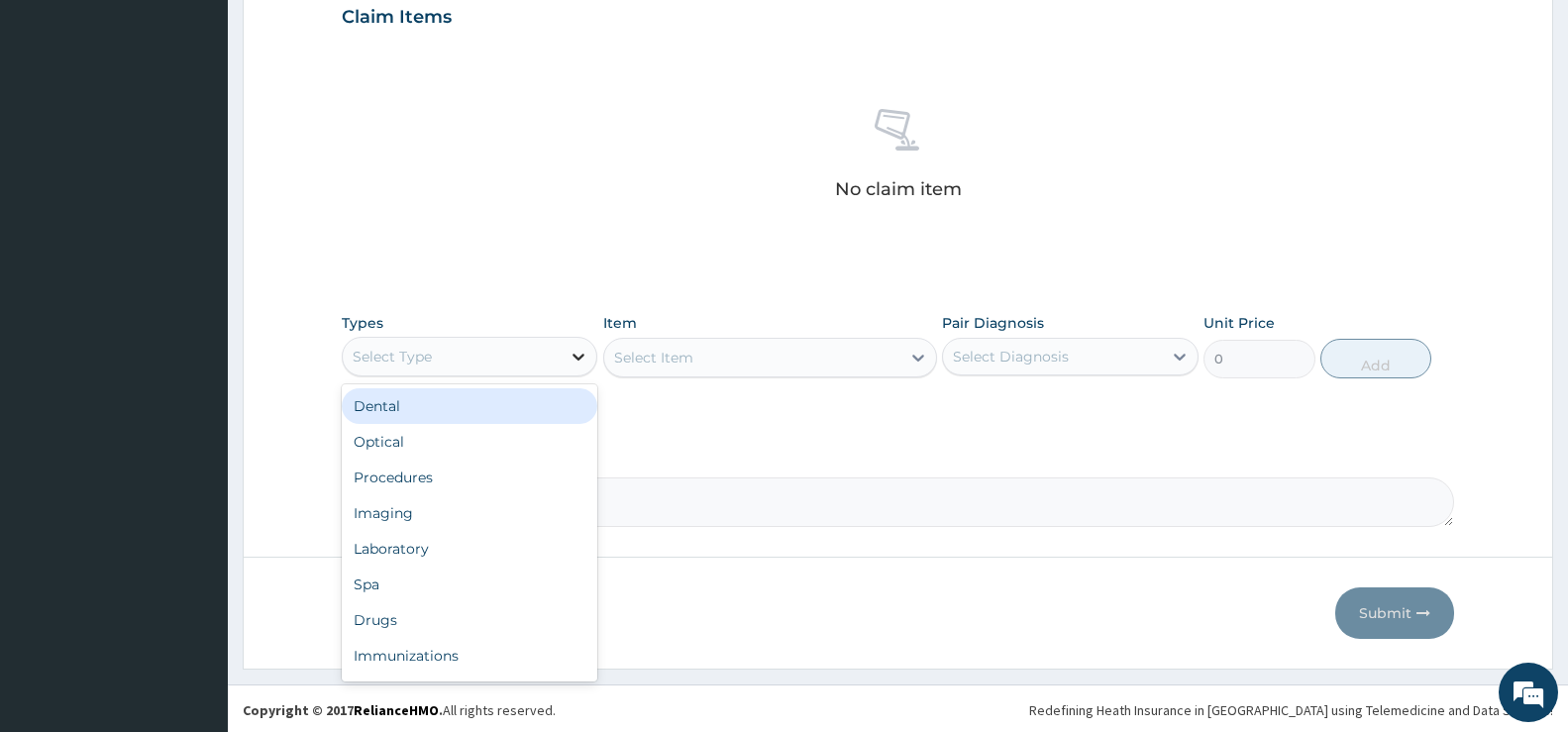
click at [580, 353] on icon at bounding box center [578, 357] width 20 height 20
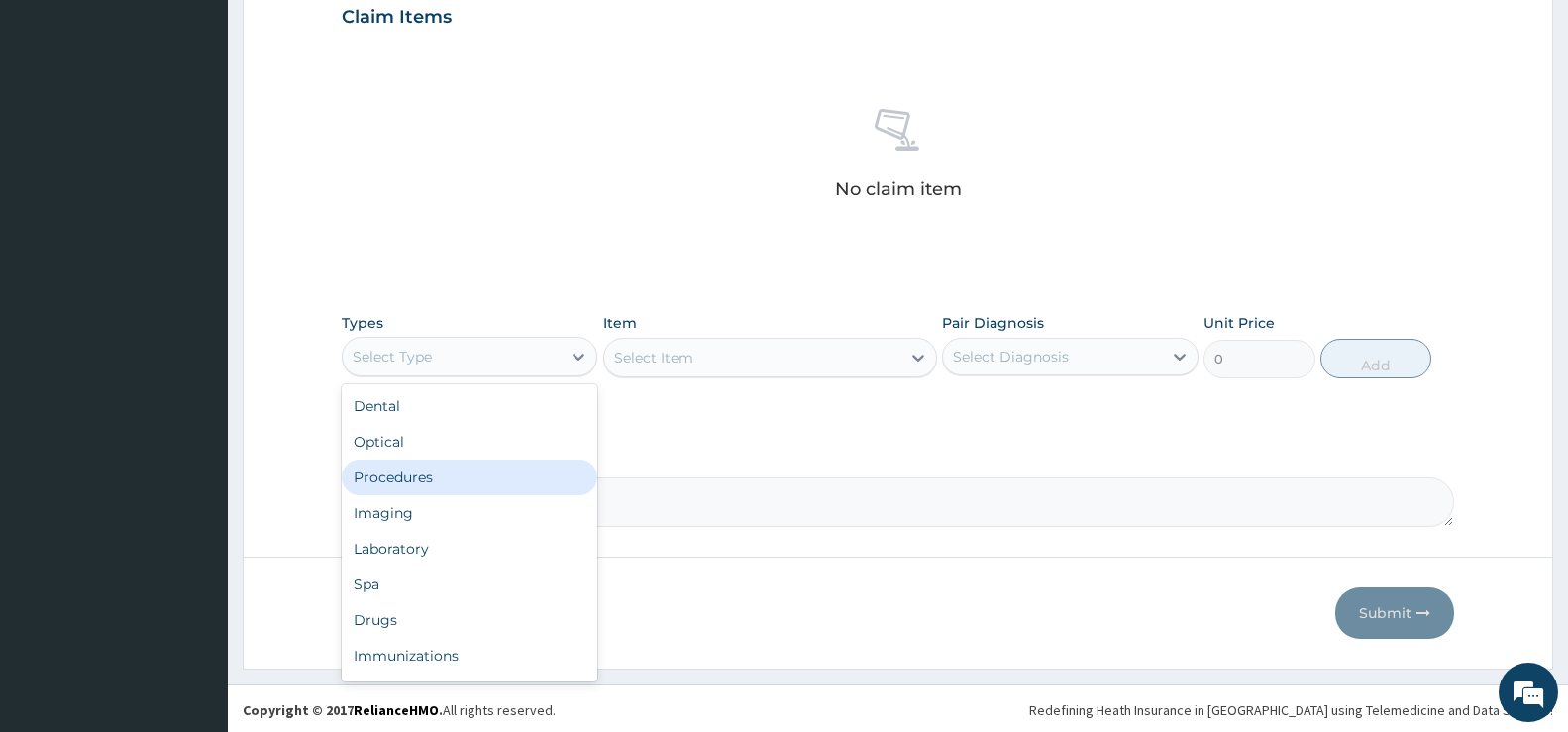
click at [466, 480] on div "Procedures" at bounding box center [469, 478] width 256 height 36
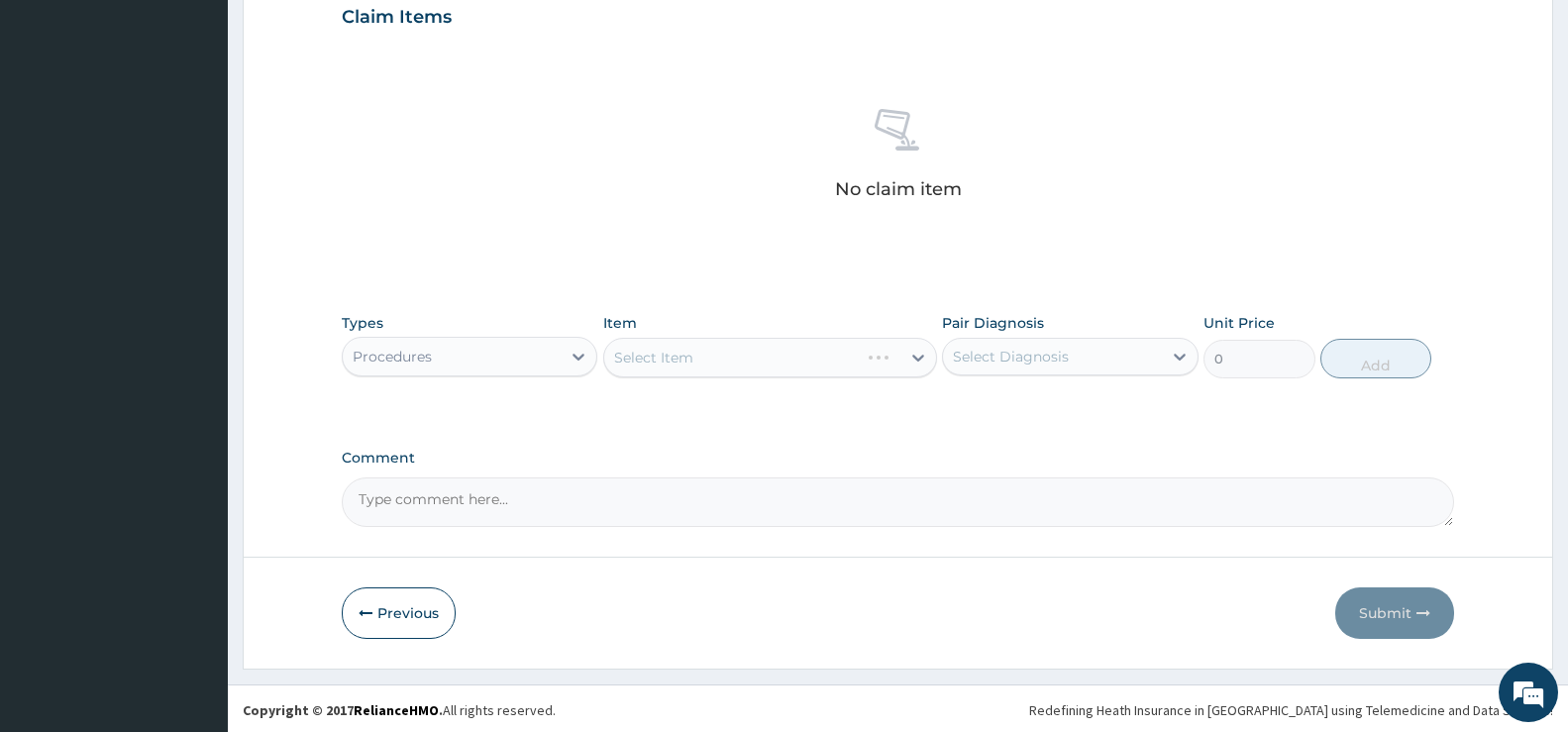
click at [744, 360] on div "Select Item" at bounding box center [770, 358] width 334 height 40
click at [918, 355] on div "Select Item" at bounding box center [770, 358] width 334 height 40
click at [919, 359] on icon at bounding box center [919, 358] width 12 height 7
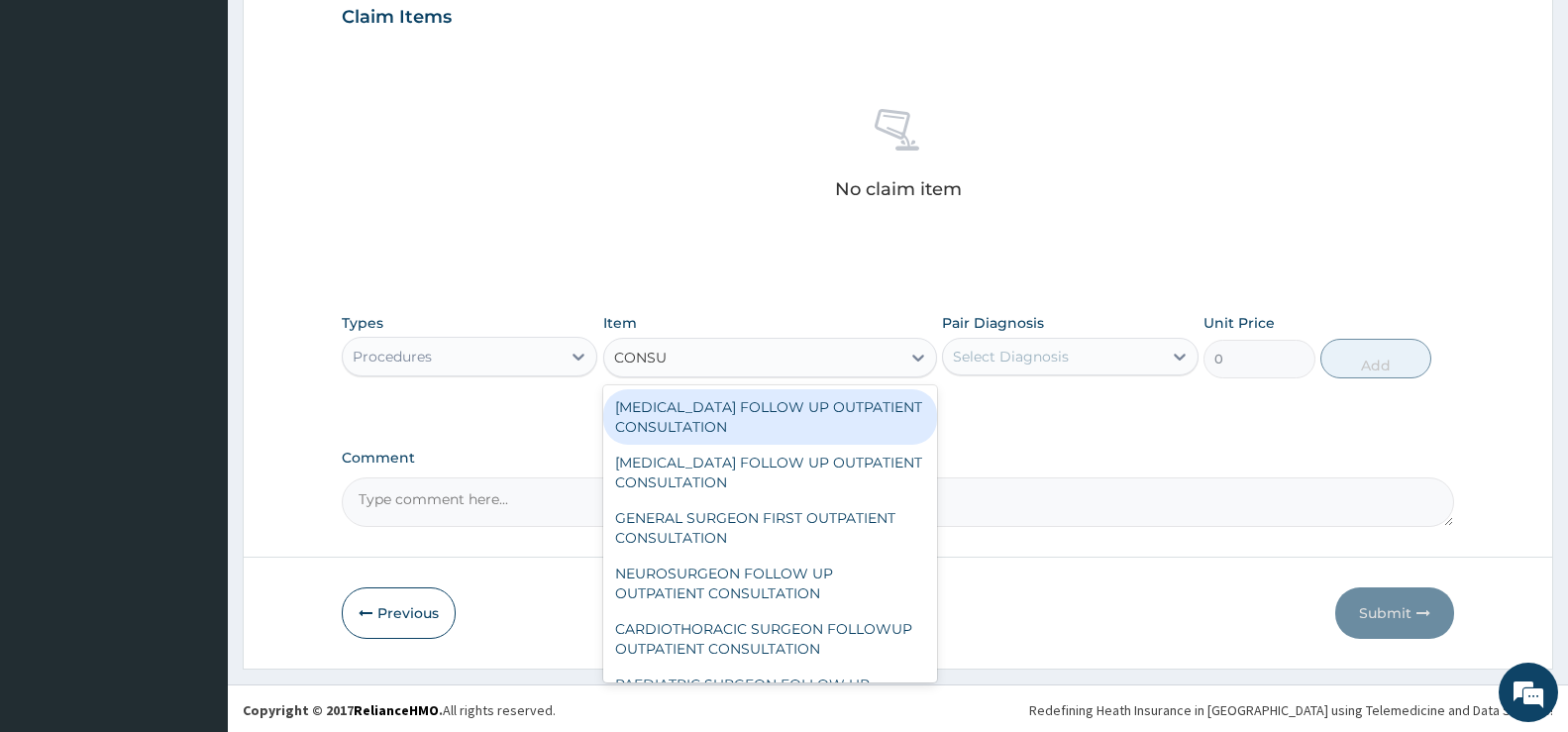
type input "CONSUL"
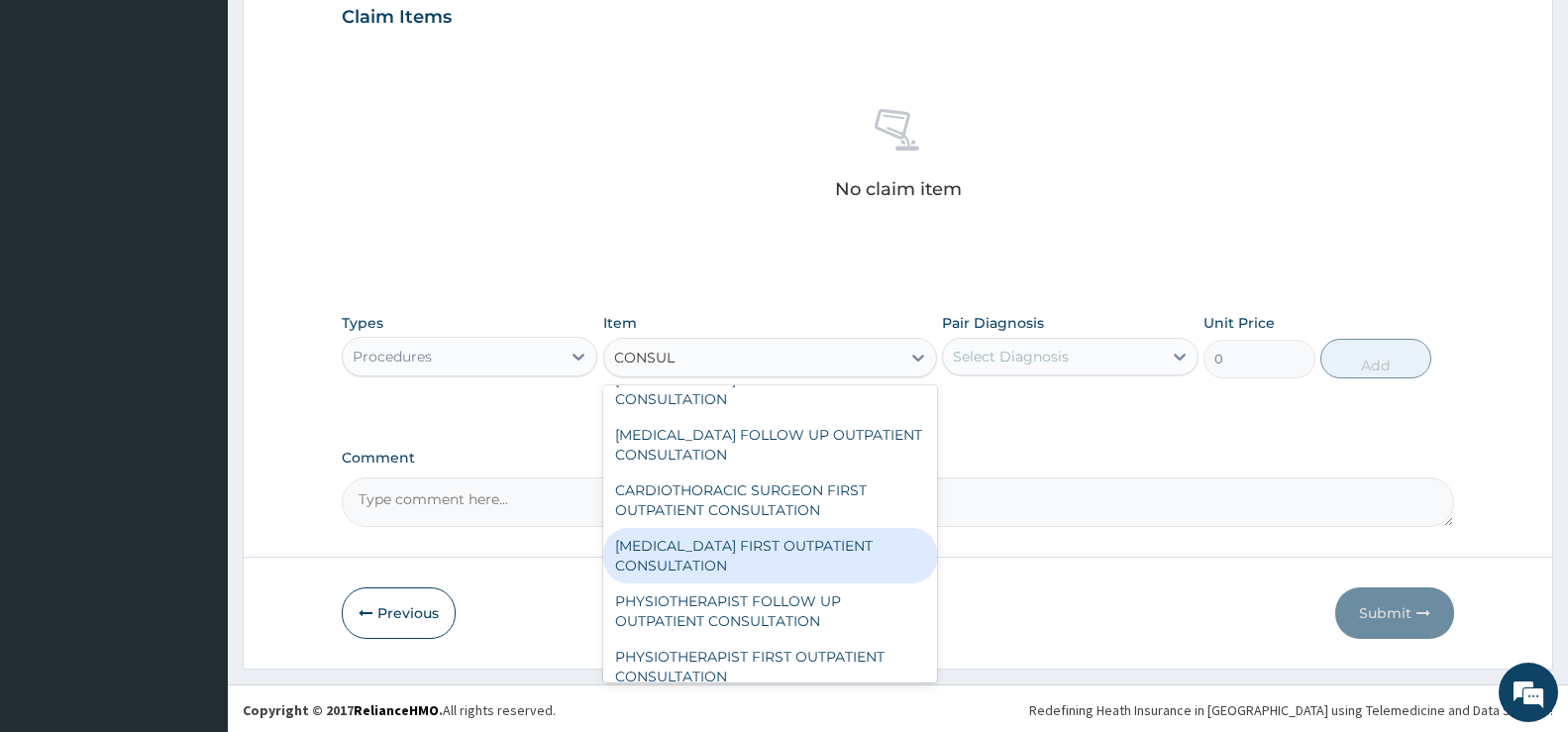
scroll to position [793, 0]
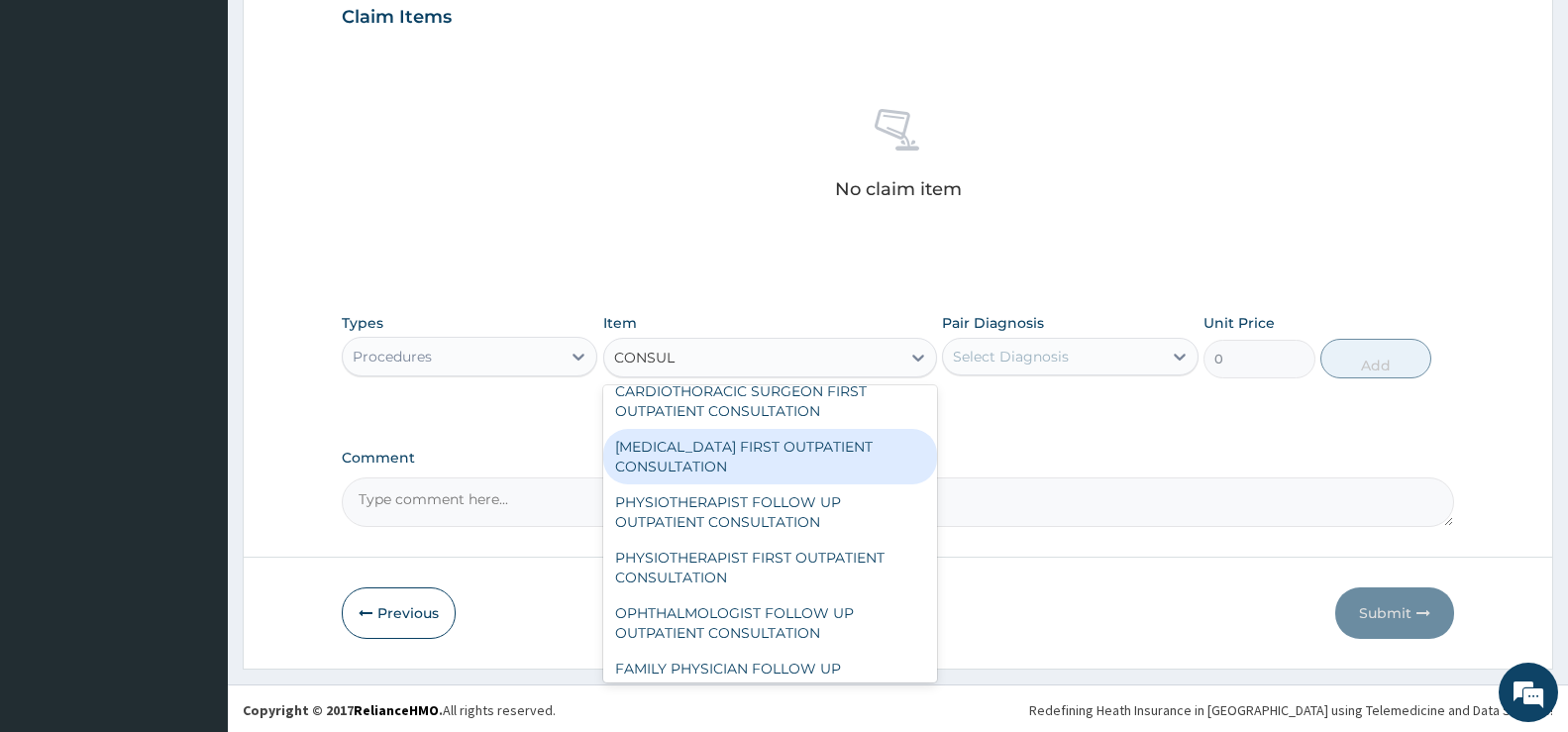
click at [800, 444] on div "PEDIATRICIAN FIRST OUTPATIENT CONSULTATION" at bounding box center [770, 457] width 334 height 56
type input "22500"
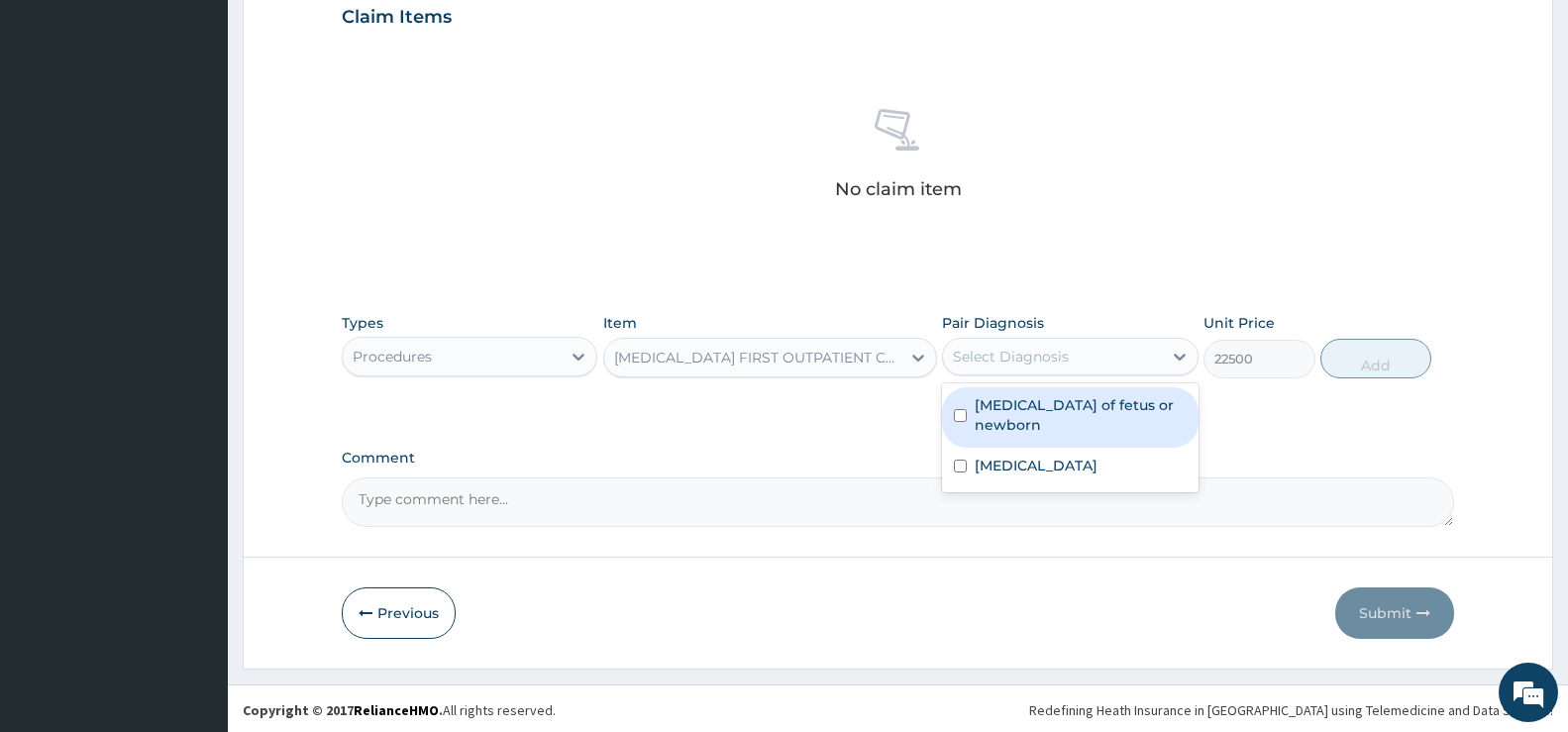
click at [1102, 351] on div "Select Diagnosis" at bounding box center [1051, 357] width 218 height 32
click at [1071, 408] on label "Sepsis of fetus or newborn" at bounding box center [1080, 415] width 211 height 40
checkbox input "true"
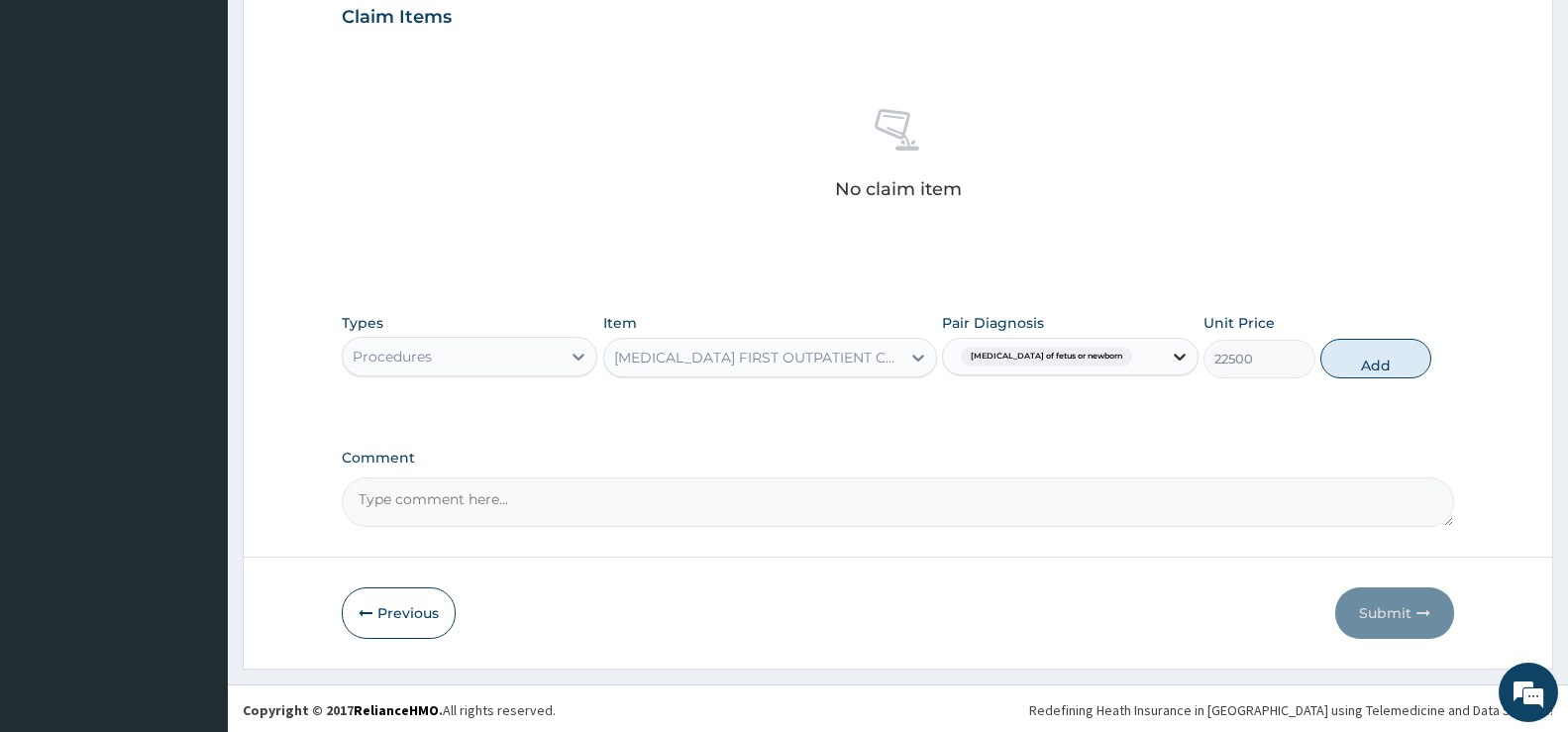
click at [1176, 354] on icon at bounding box center [1180, 357] width 20 height 20
click at [1175, 362] on icon at bounding box center [1180, 357] width 20 height 20
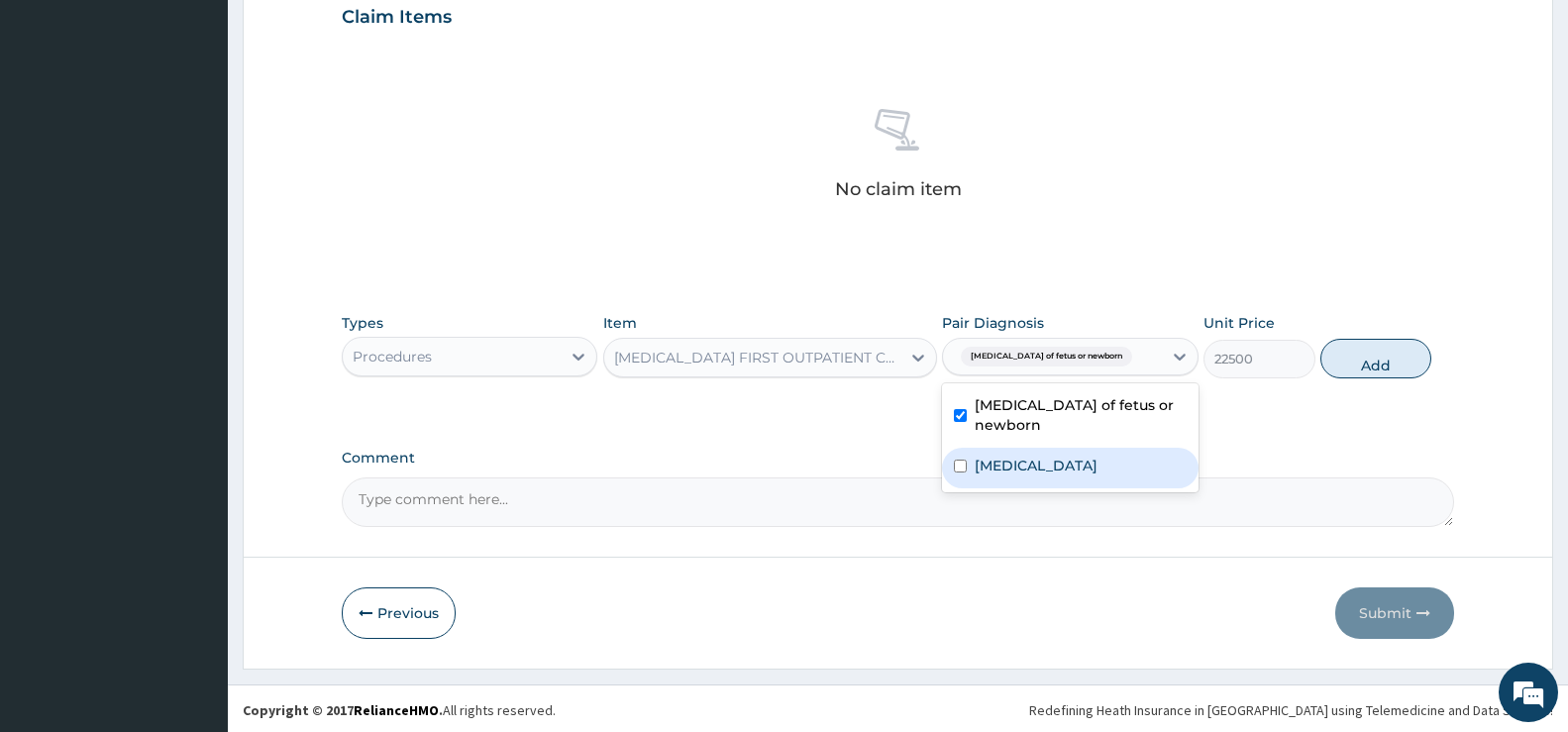
click at [1047, 456] on label "Malaria, unspecified" at bounding box center [1035, 466] width 122 height 20
checkbox input "true"
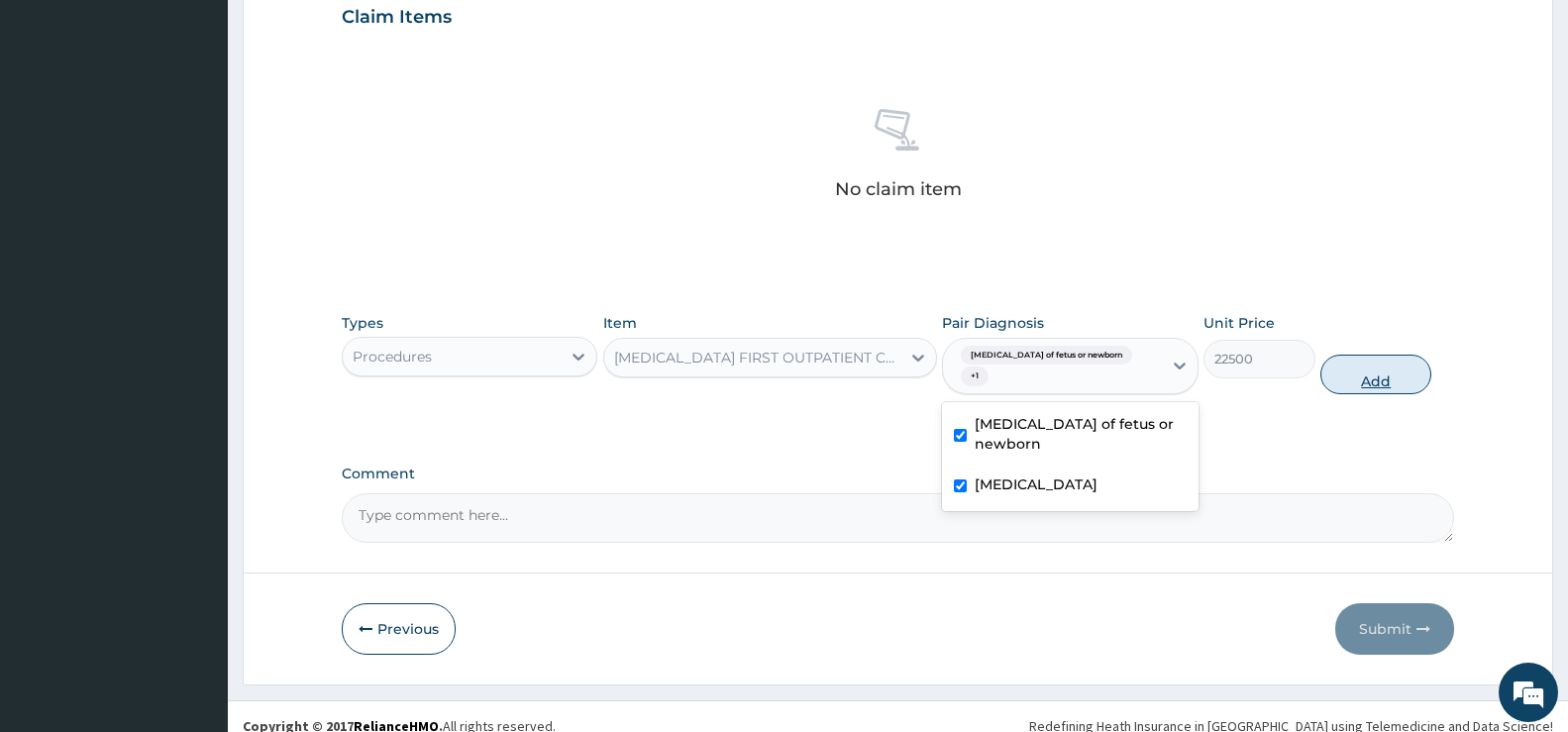
click at [1392, 358] on button "Add" at bounding box center [1376, 374] width 111 height 40
type input "0"
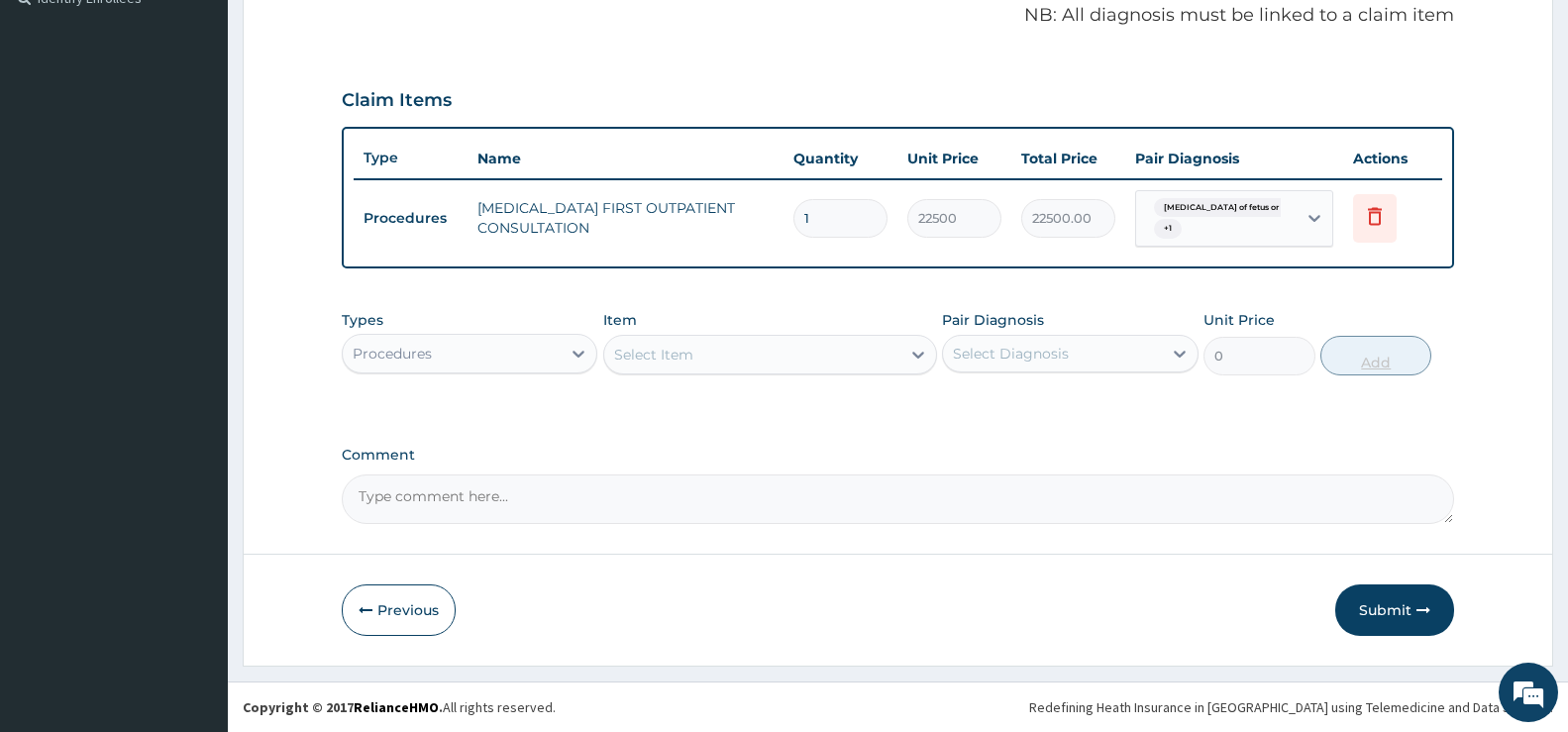
scroll to position [610, 0]
click at [575, 351] on icon at bounding box center [578, 354] width 20 height 20
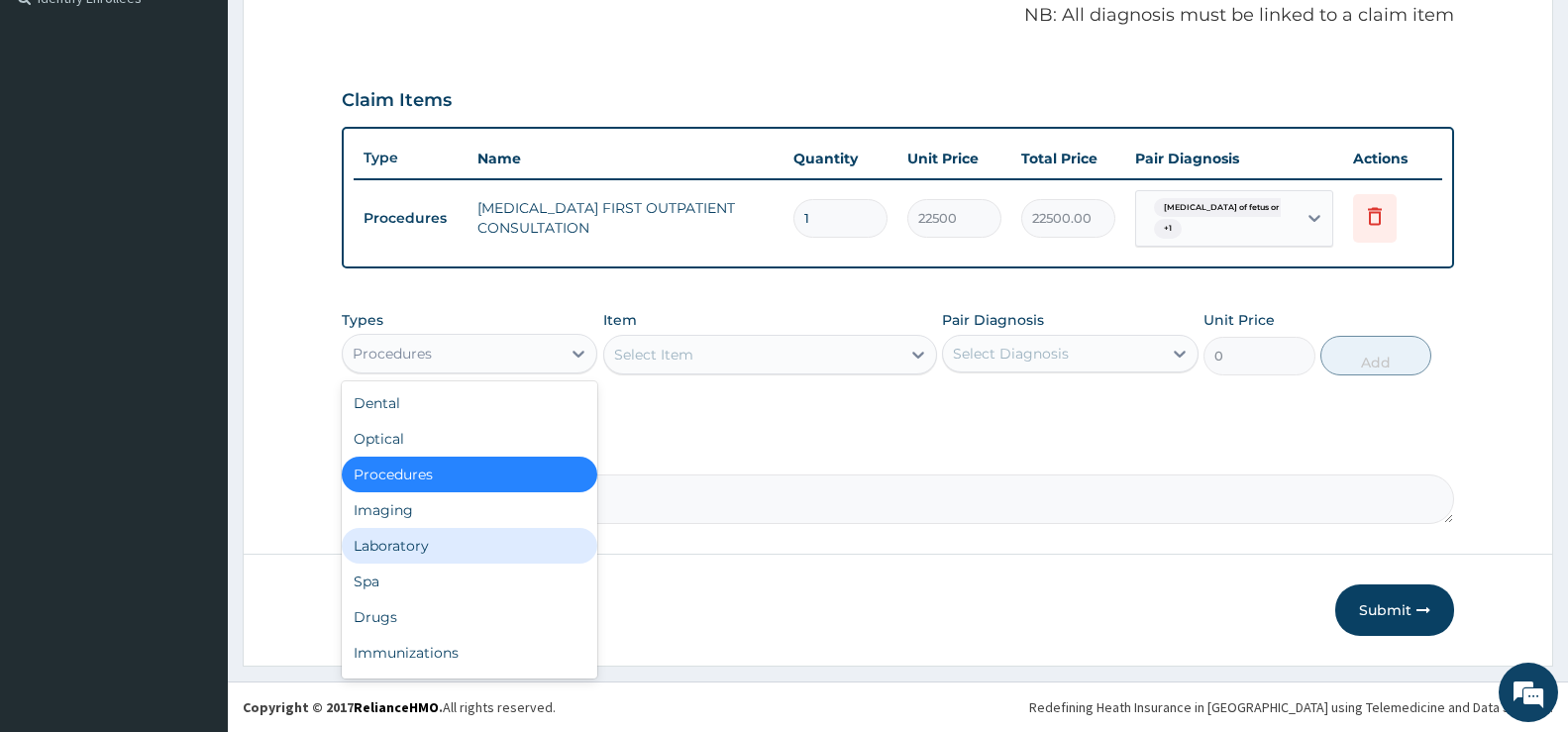
click at [430, 543] on div "Laboratory" at bounding box center [469, 546] width 256 height 36
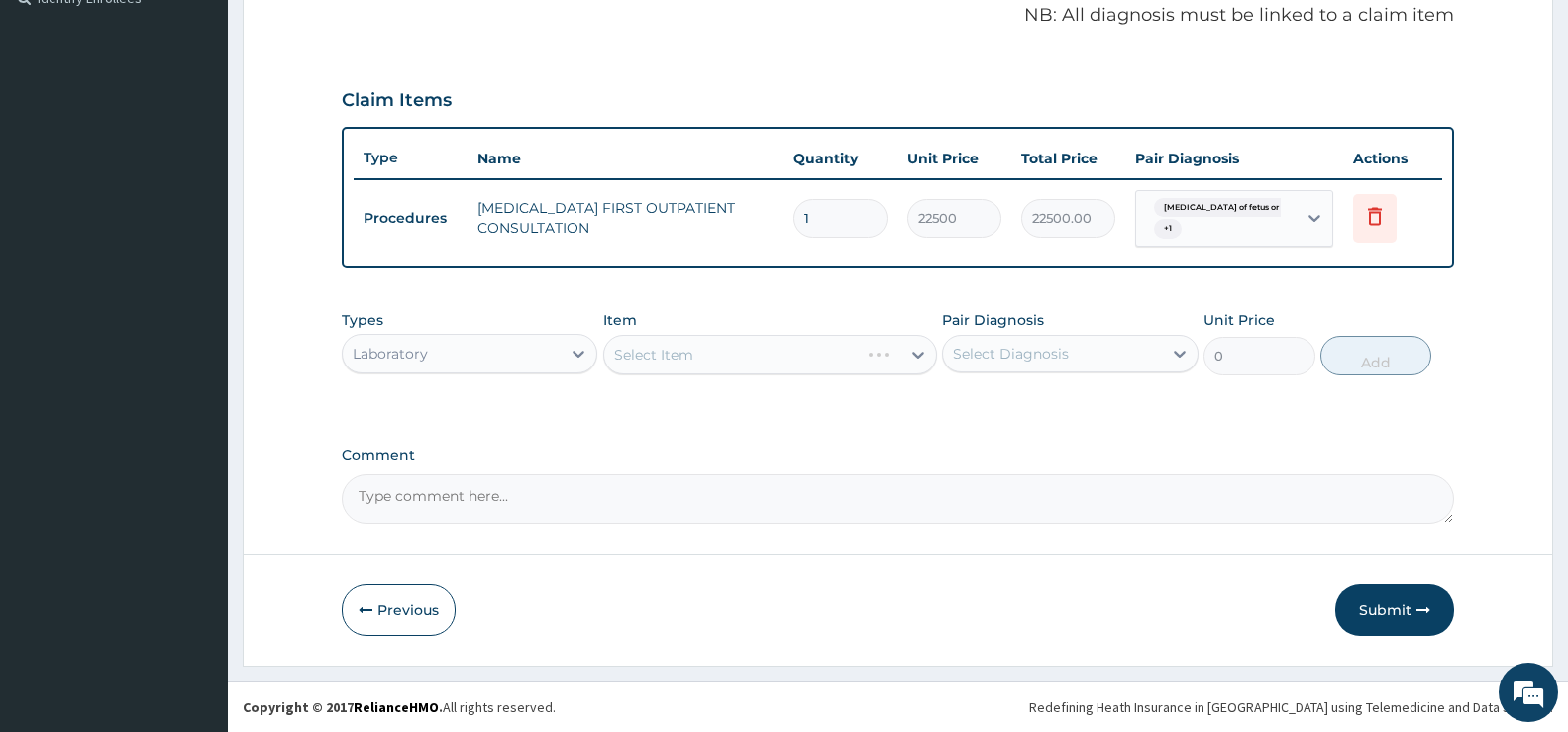
click at [920, 350] on div "Select Item" at bounding box center [770, 355] width 334 height 40
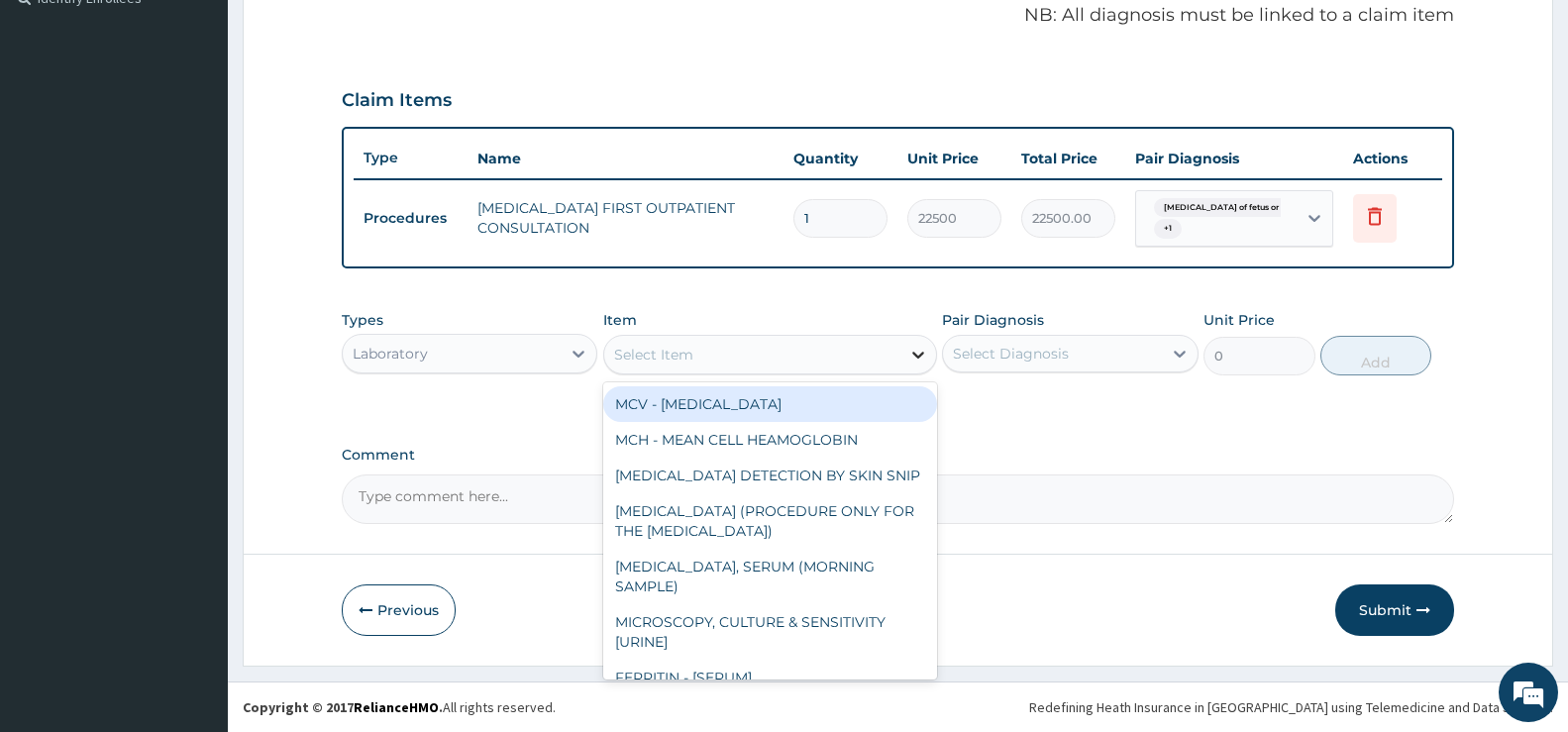
click at [917, 361] on icon at bounding box center [919, 355] width 20 height 20
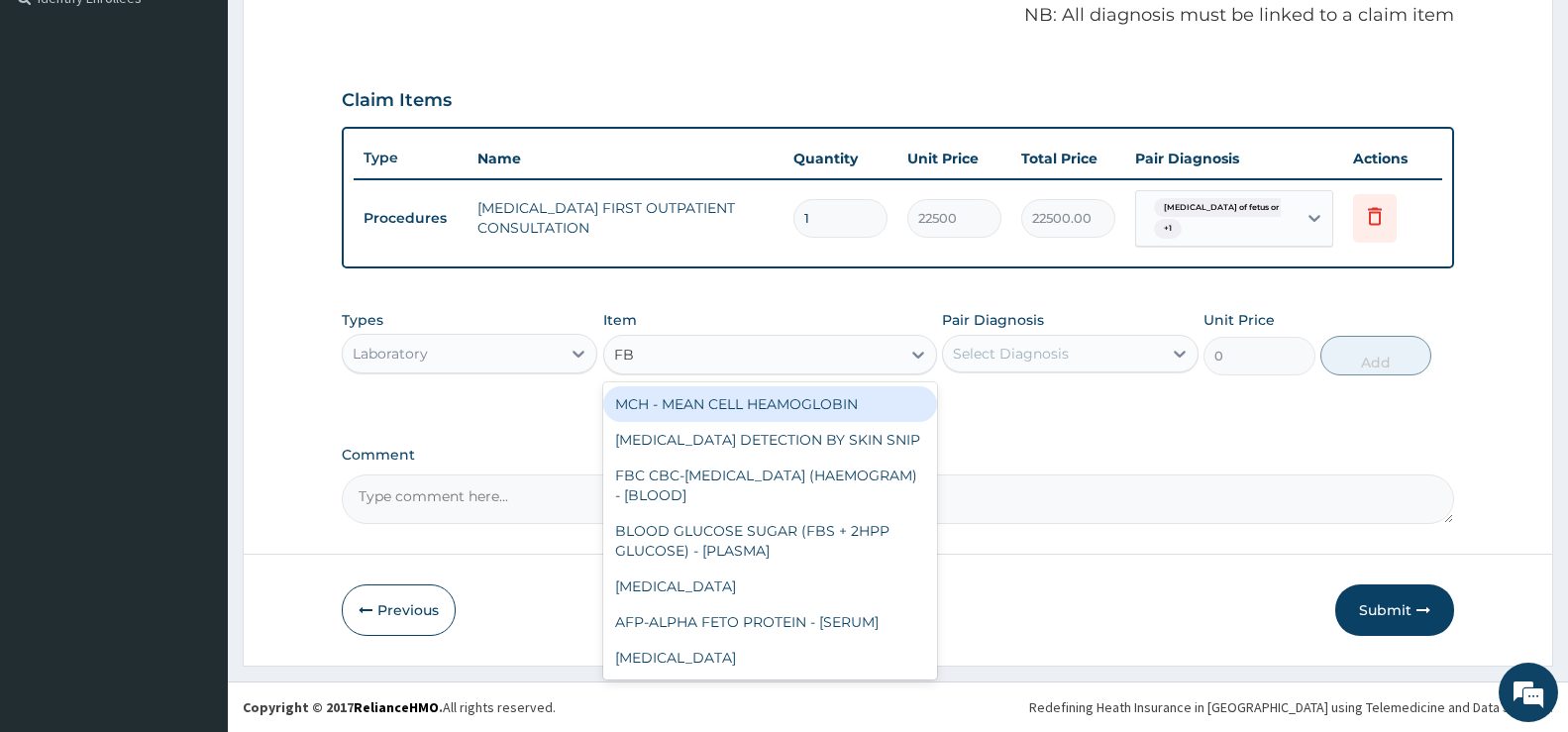
type input "FBC"
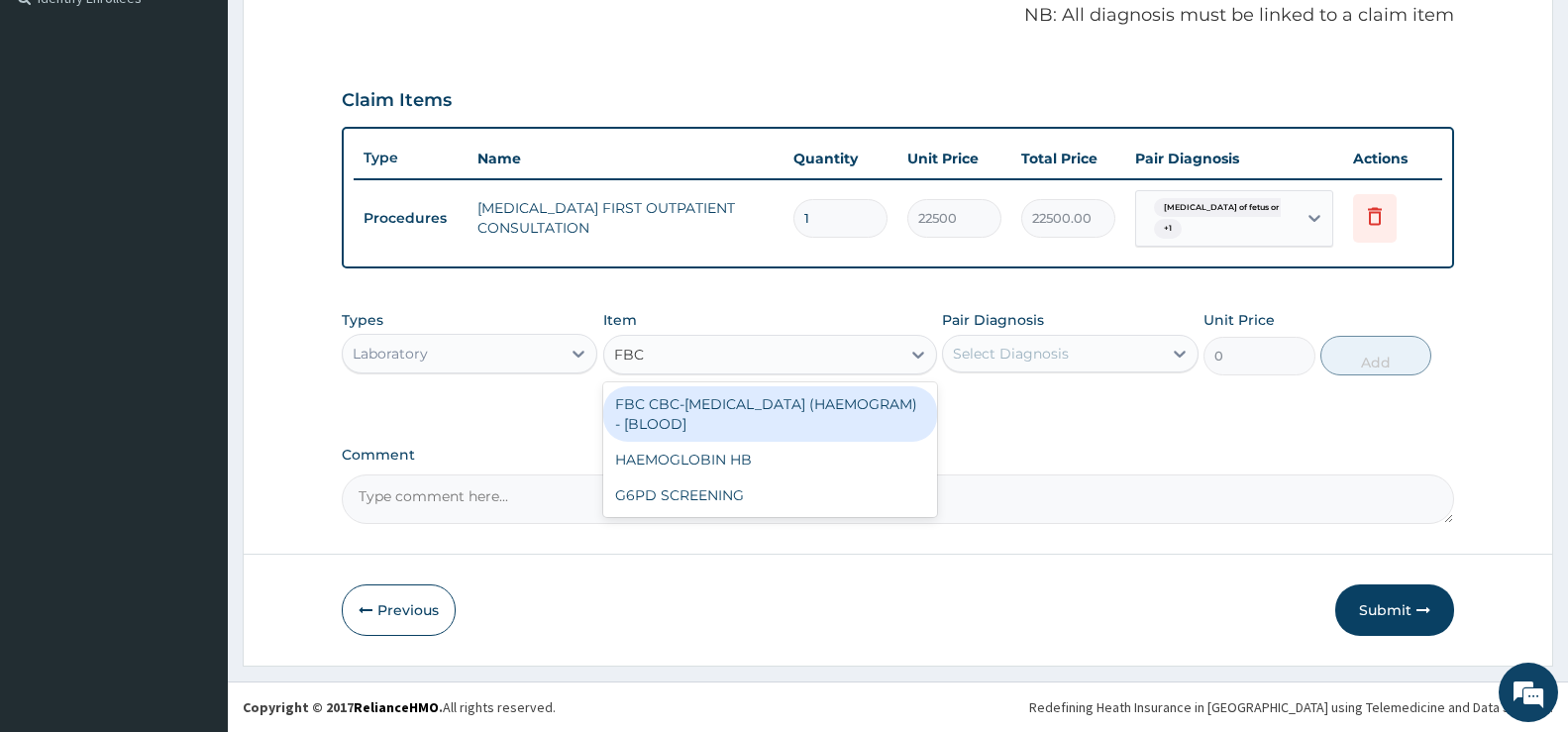
click at [824, 414] on div "FBC CBC-COMPLETE BLOOD COUNT (HAEMOGRAM) - [BLOOD]" at bounding box center [770, 414] width 334 height 56
type input "5000"
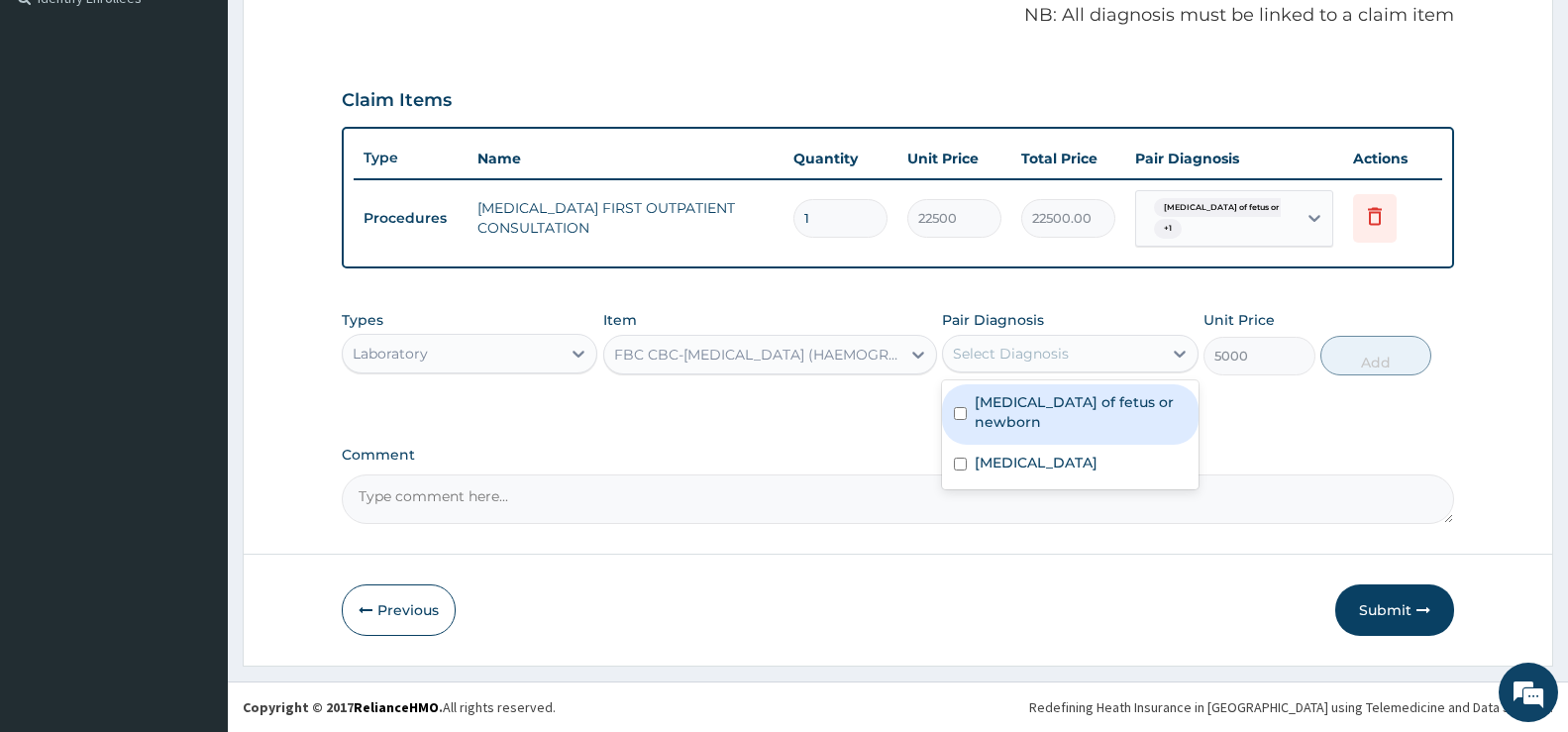
click at [1091, 355] on div "Select Diagnosis" at bounding box center [1051, 354] width 218 height 32
click at [1086, 397] on label "Sepsis of fetus or newborn" at bounding box center [1080, 412] width 211 height 40
checkbox input "true"
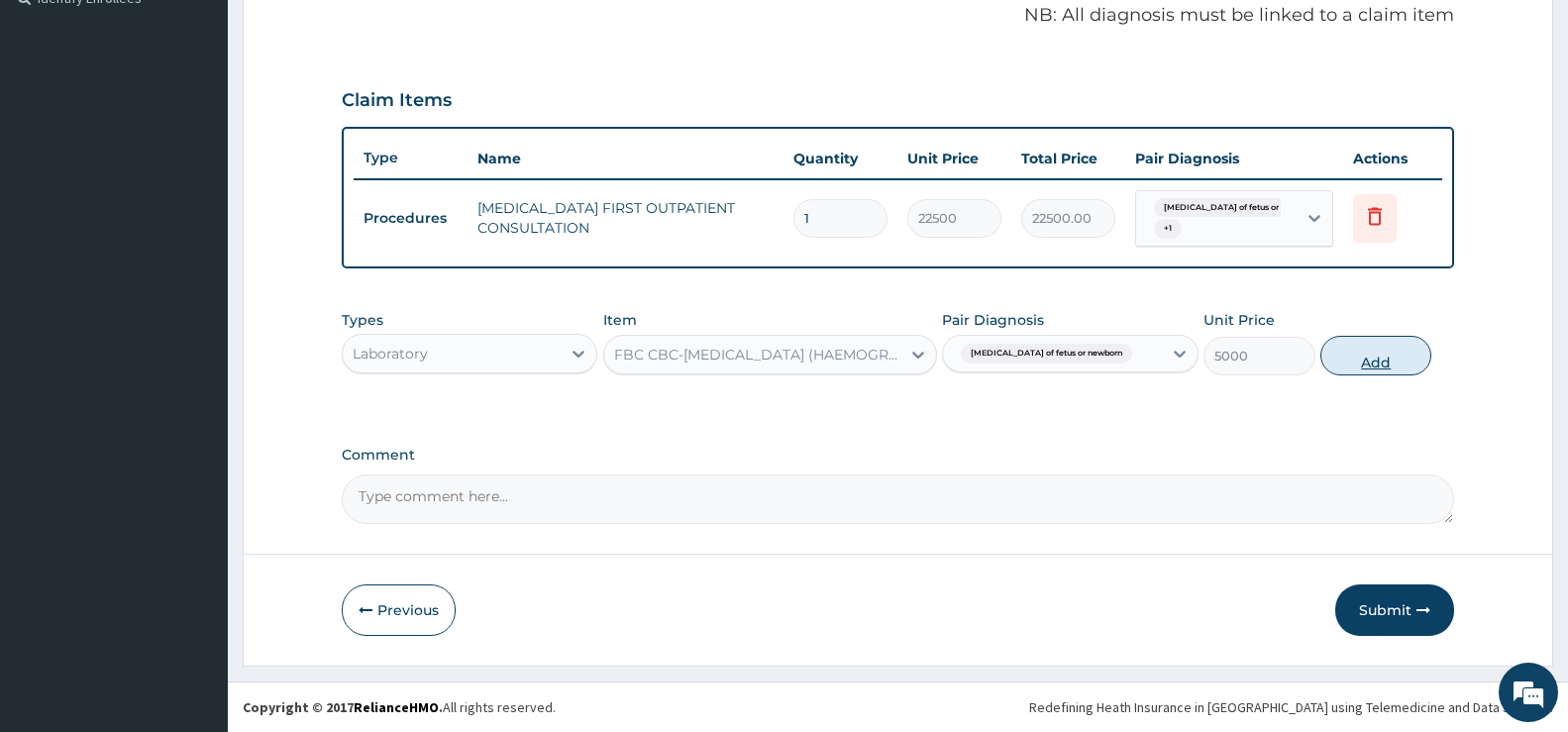
click at [1371, 356] on button "Add" at bounding box center [1376, 356] width 111 height 40
type input "0"
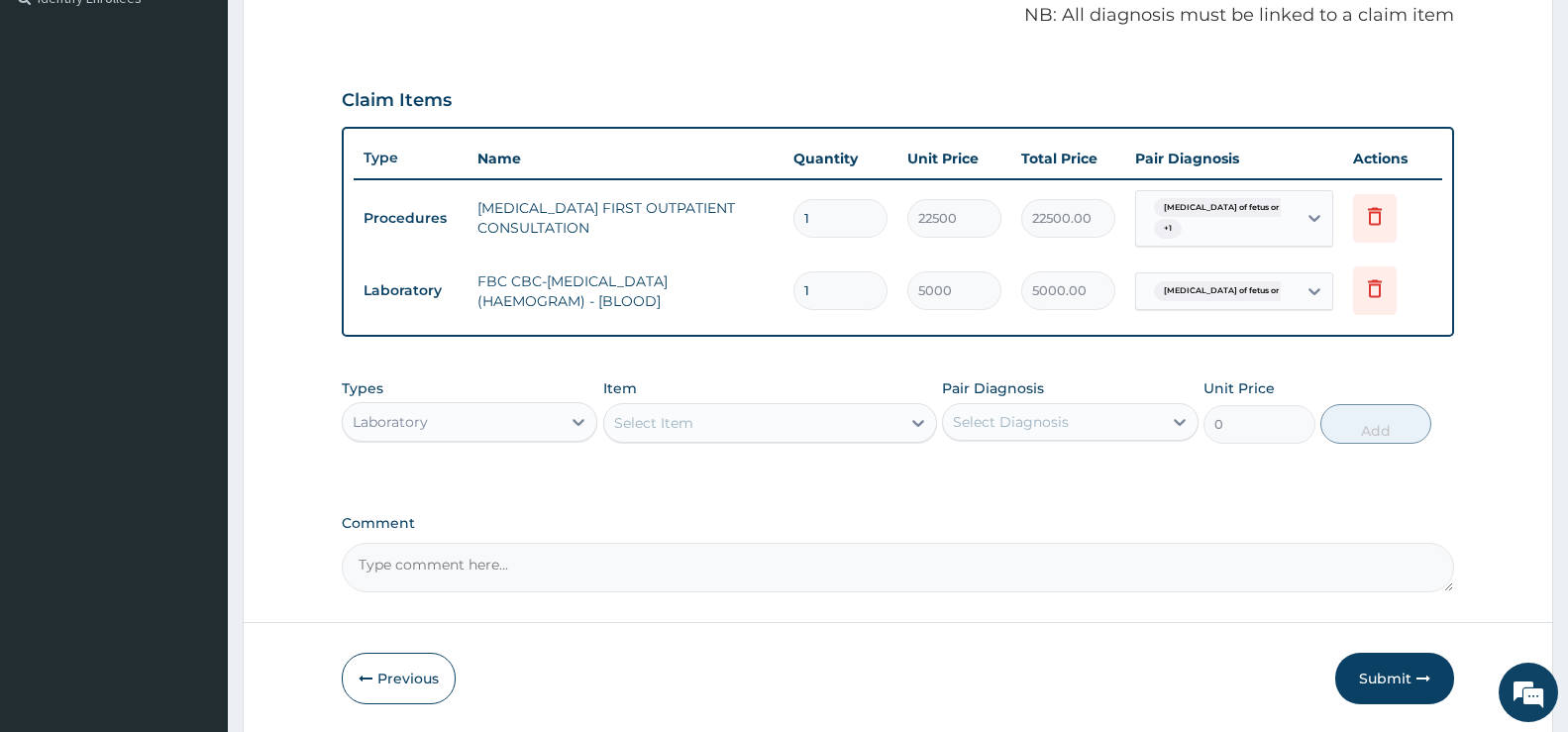
click at [674, 420] on div "Select Item" at bounding box center [654, 423] width 80 height 20
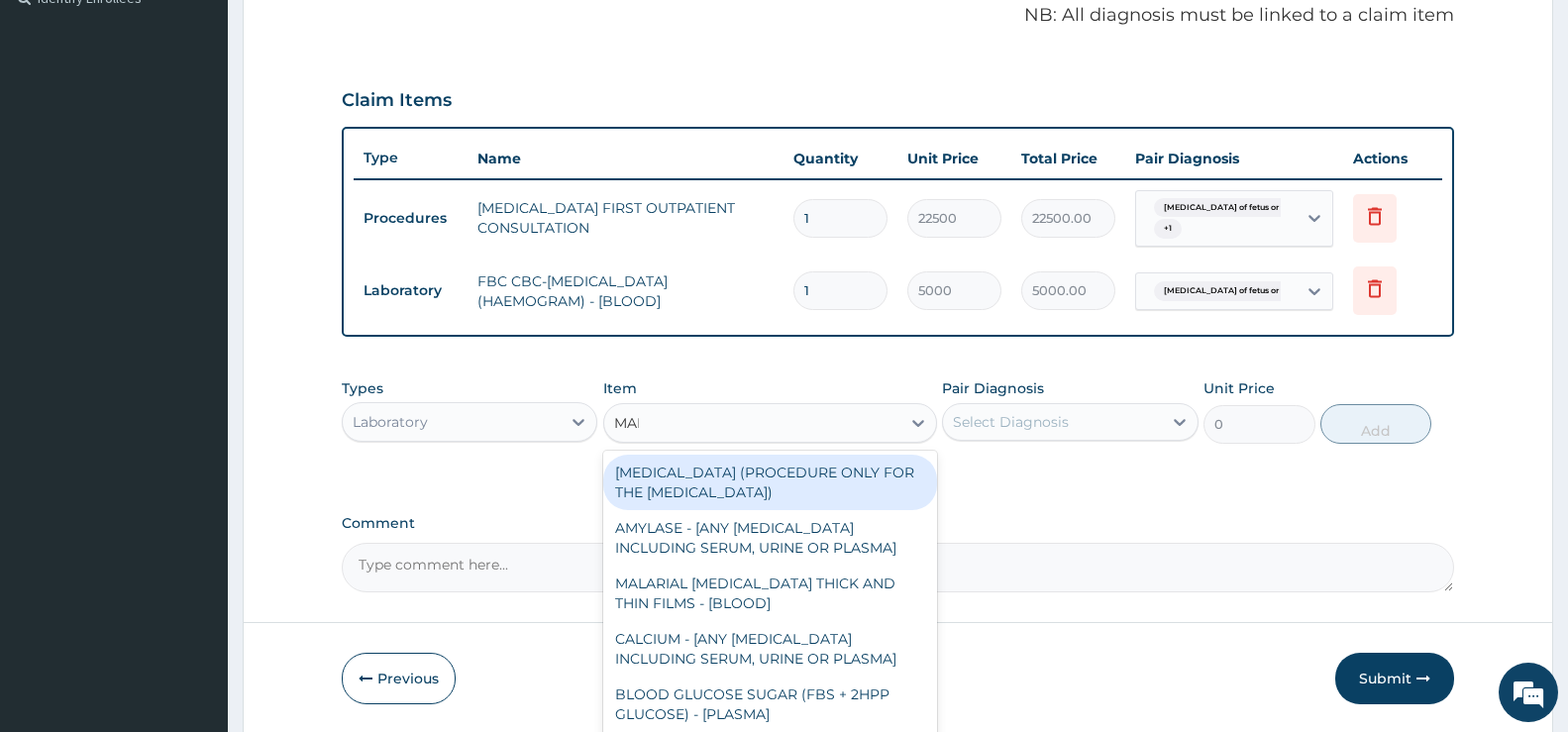
type input "MALA"
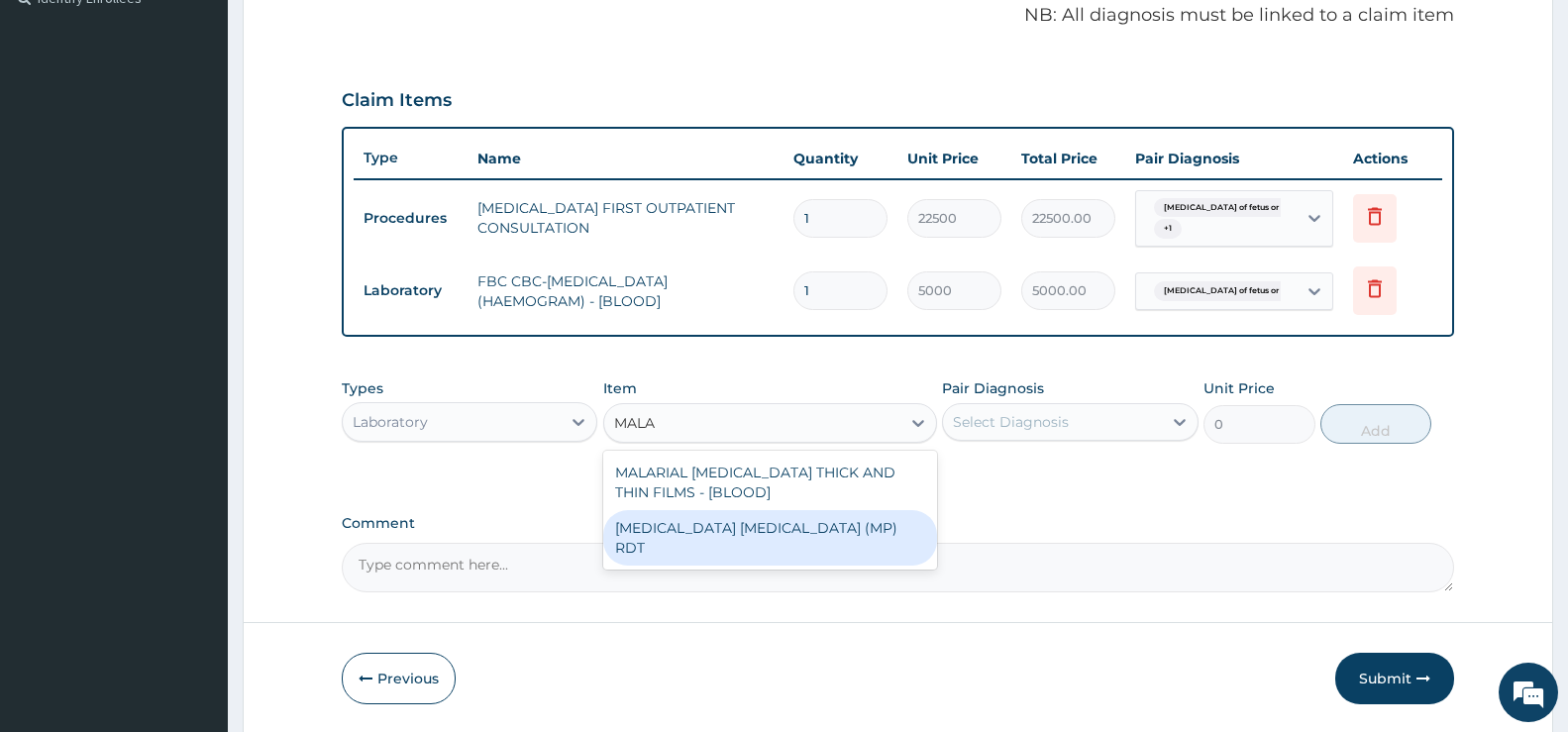
click at [714, 530] on div "MALARIA PARASITE (MP) RDT" at bounding box center [770, 539] width 334 height 56
type input "2000"
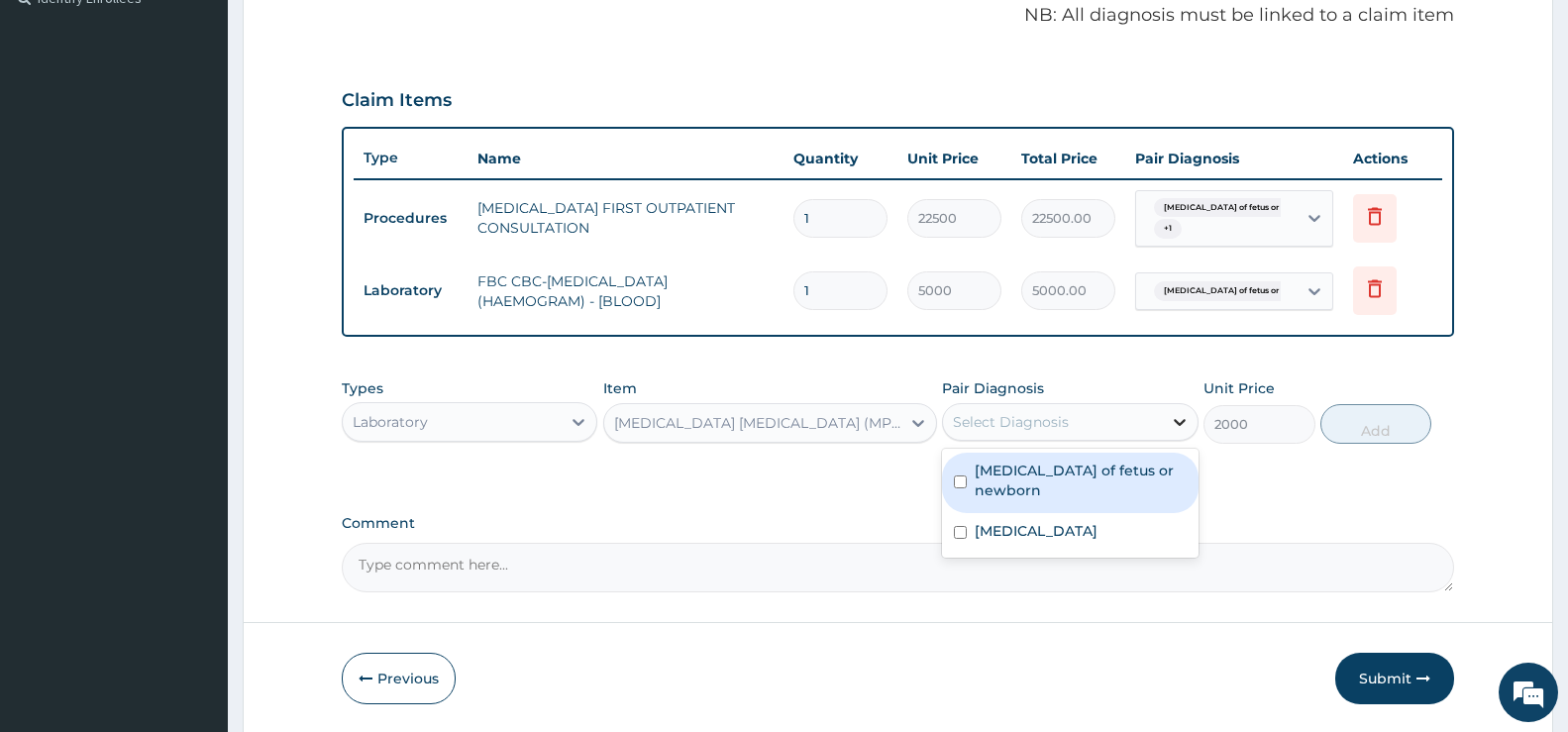
click at [1177, 410] on div at bounding box center [1180, 422] width 36 height 36
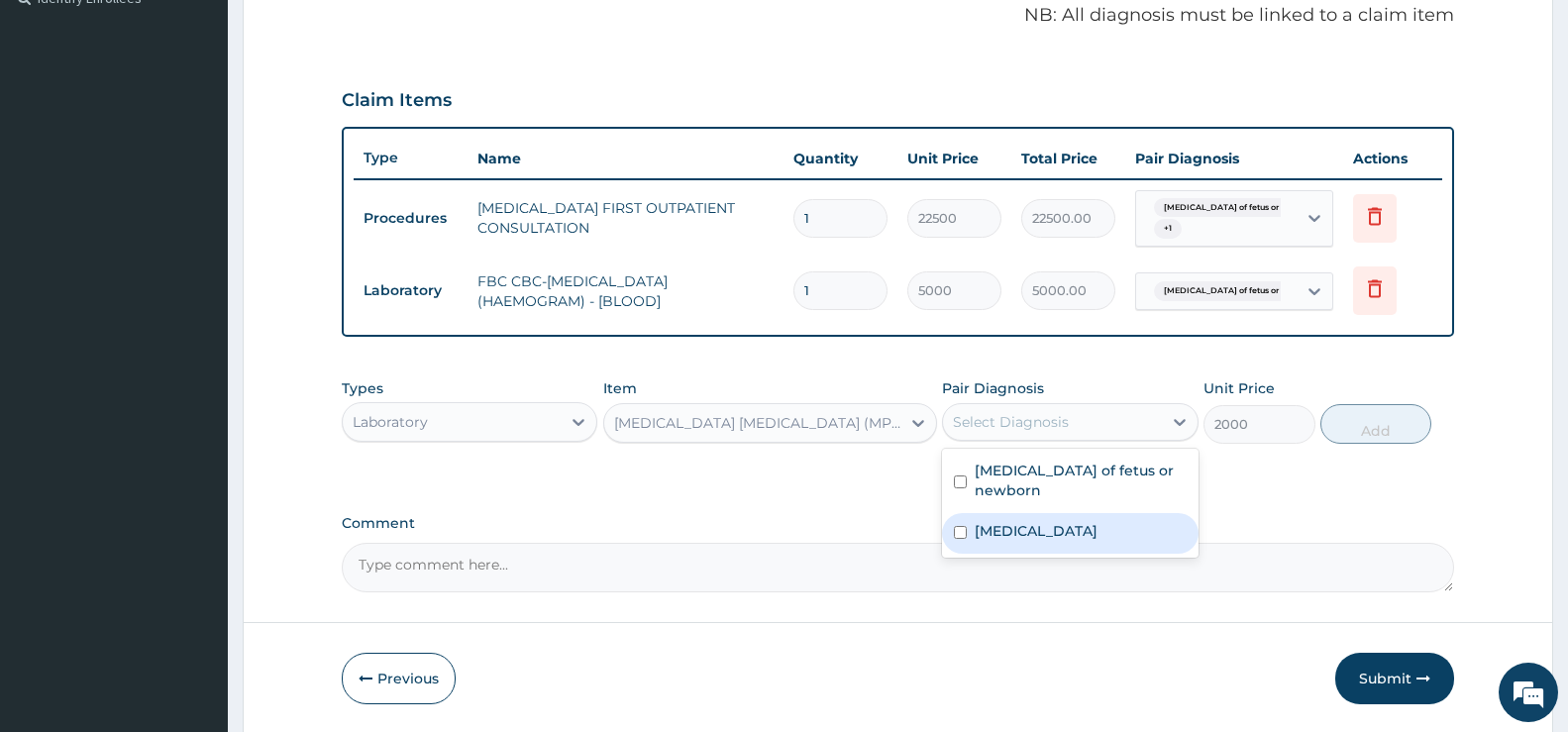
click at [1090, 521] on label "Malaria, unspecified" at bounding box center [1035, 531] width 122 height 20
checkbox input "true"
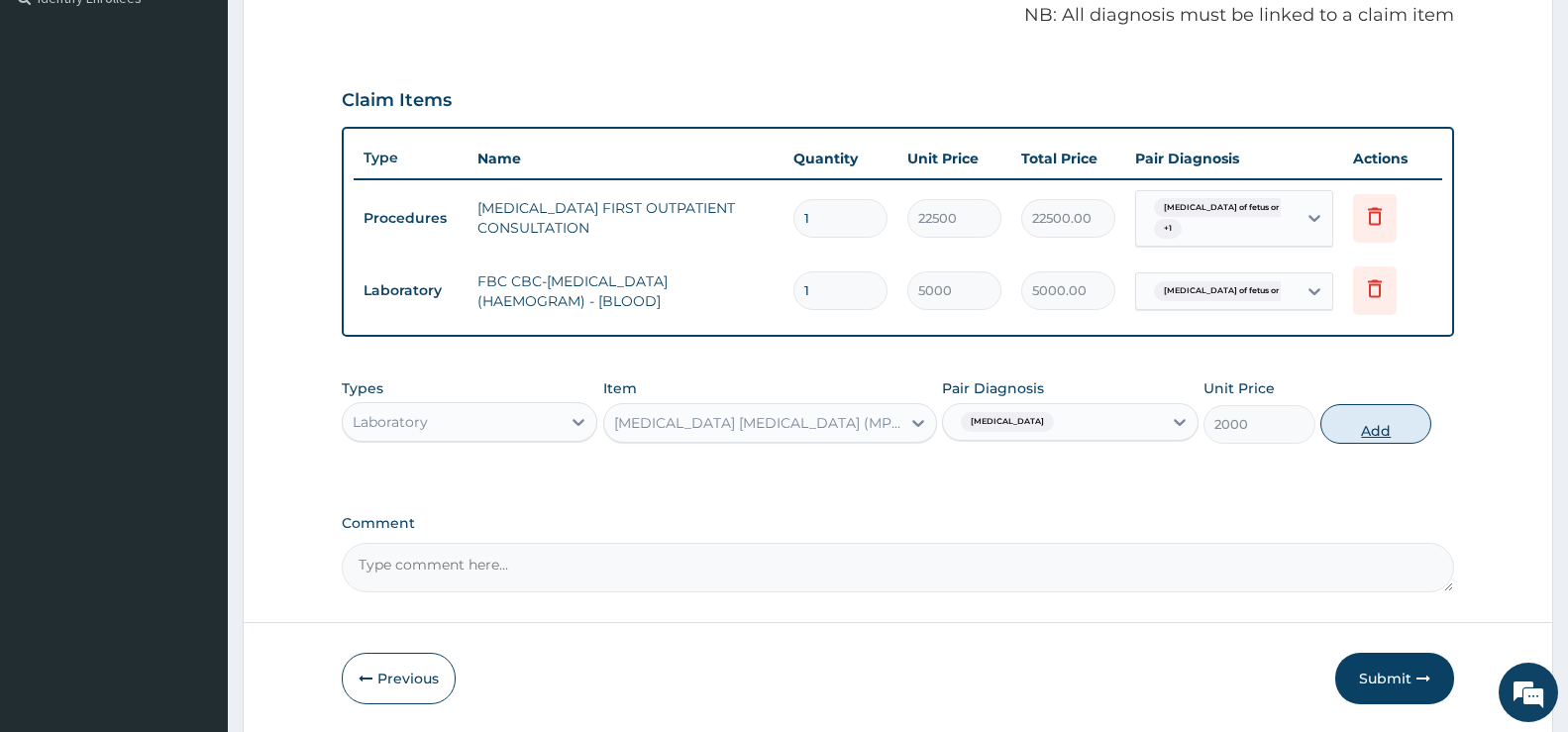
click at [1398, 424] on button "Add" at bounding box center [1376, 424] width 111 height 40
type input "0"
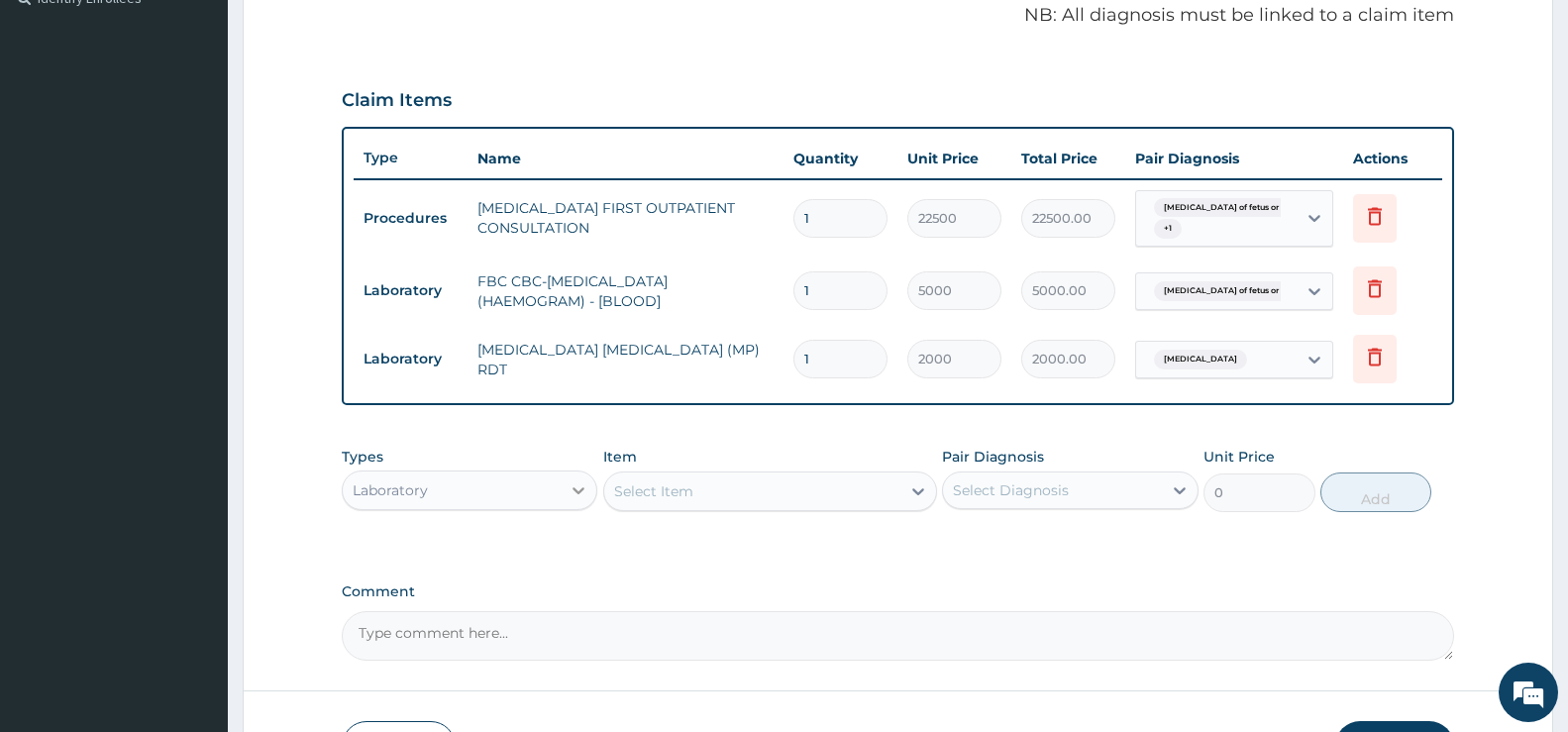
click at [580, 491] on icon at bounding box center [579, 491] width 12 height 7
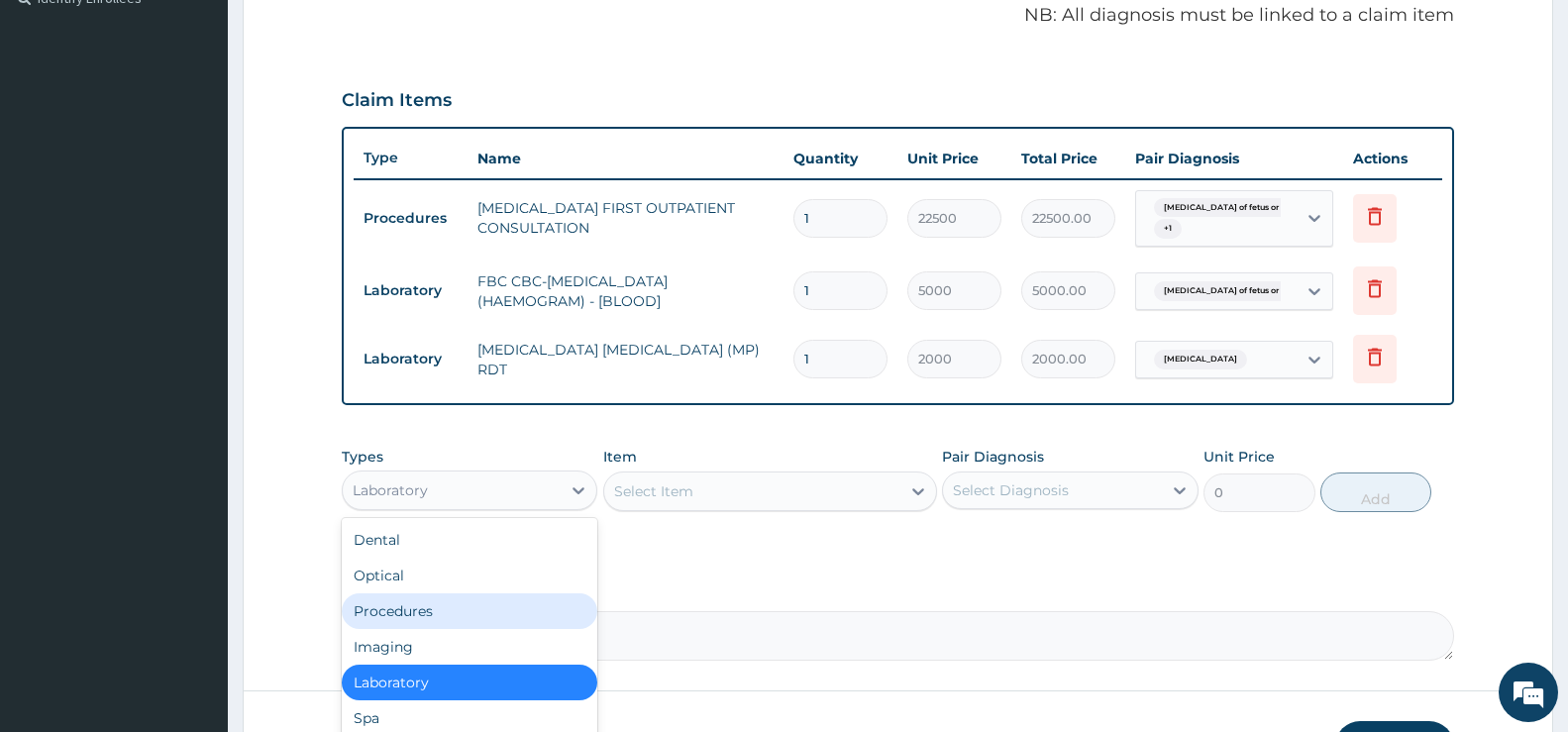
scroll to position [68, 0]
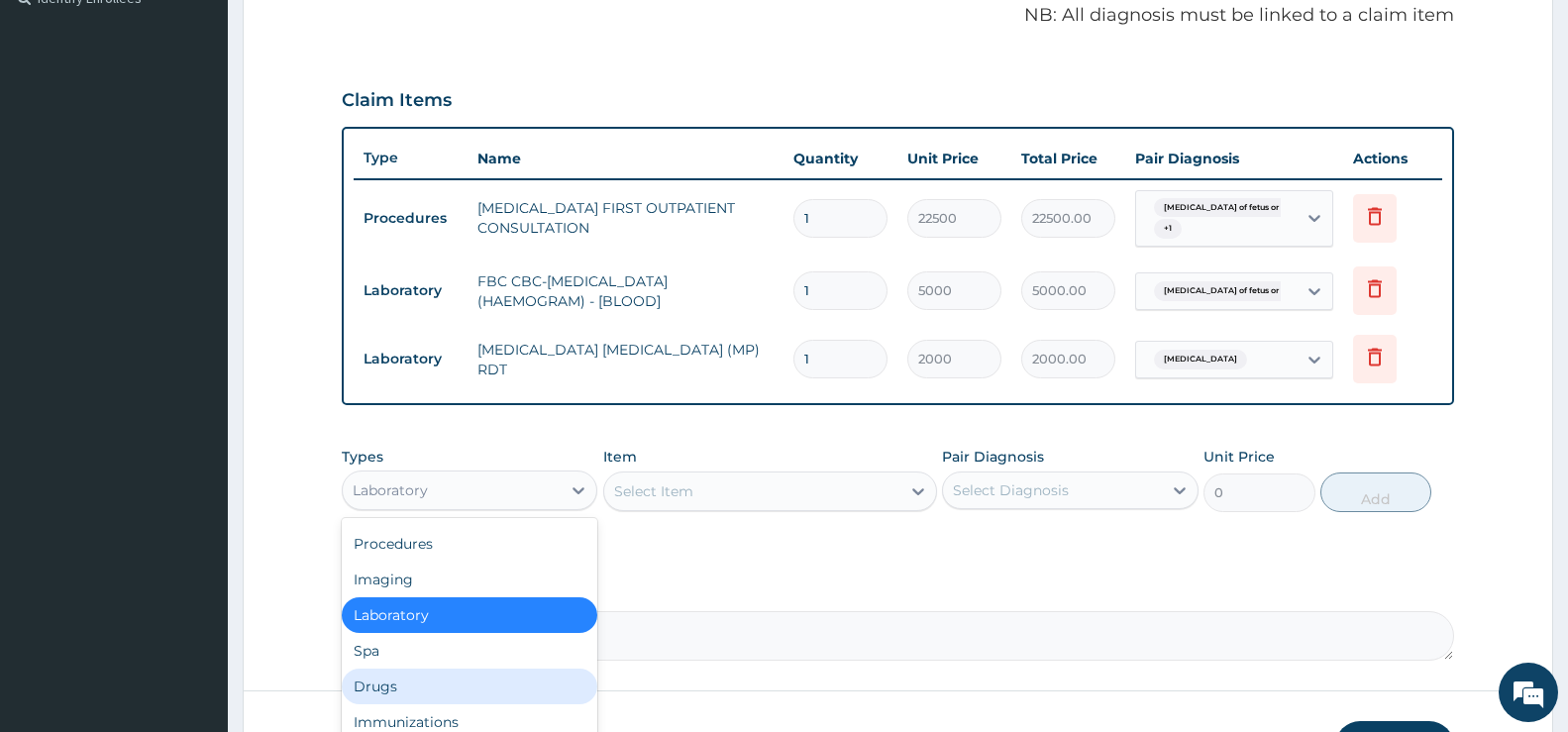
click at [390, 682] on div "Drugs" at bounding box center [469, 687] width 256 height 36
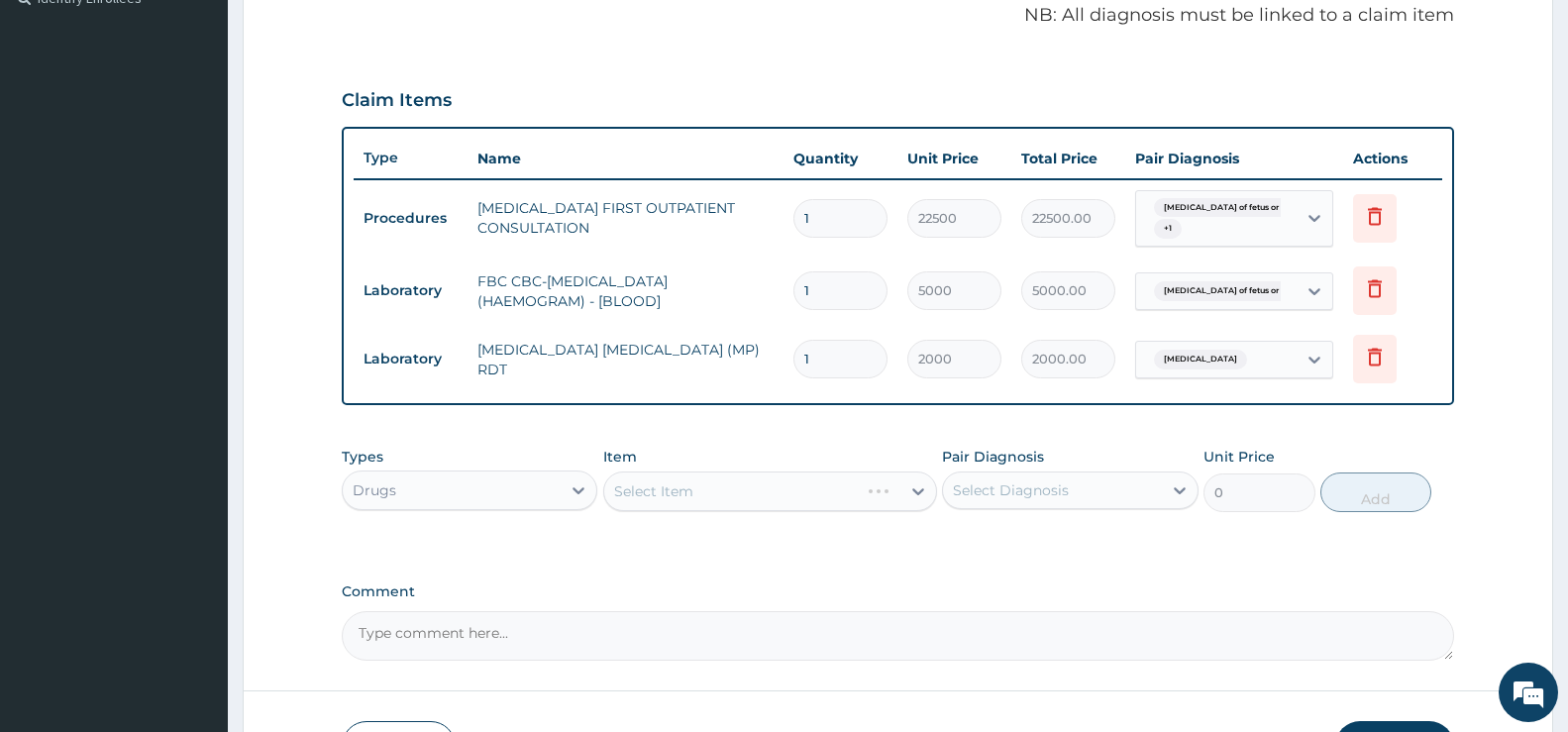
click at [822, 482] on div "Select Item" at bounding box center [770, 492] width 334 height 40
click at [890, 489] on div "Select Item" at bounding box center [753, 492] width 297 height 32
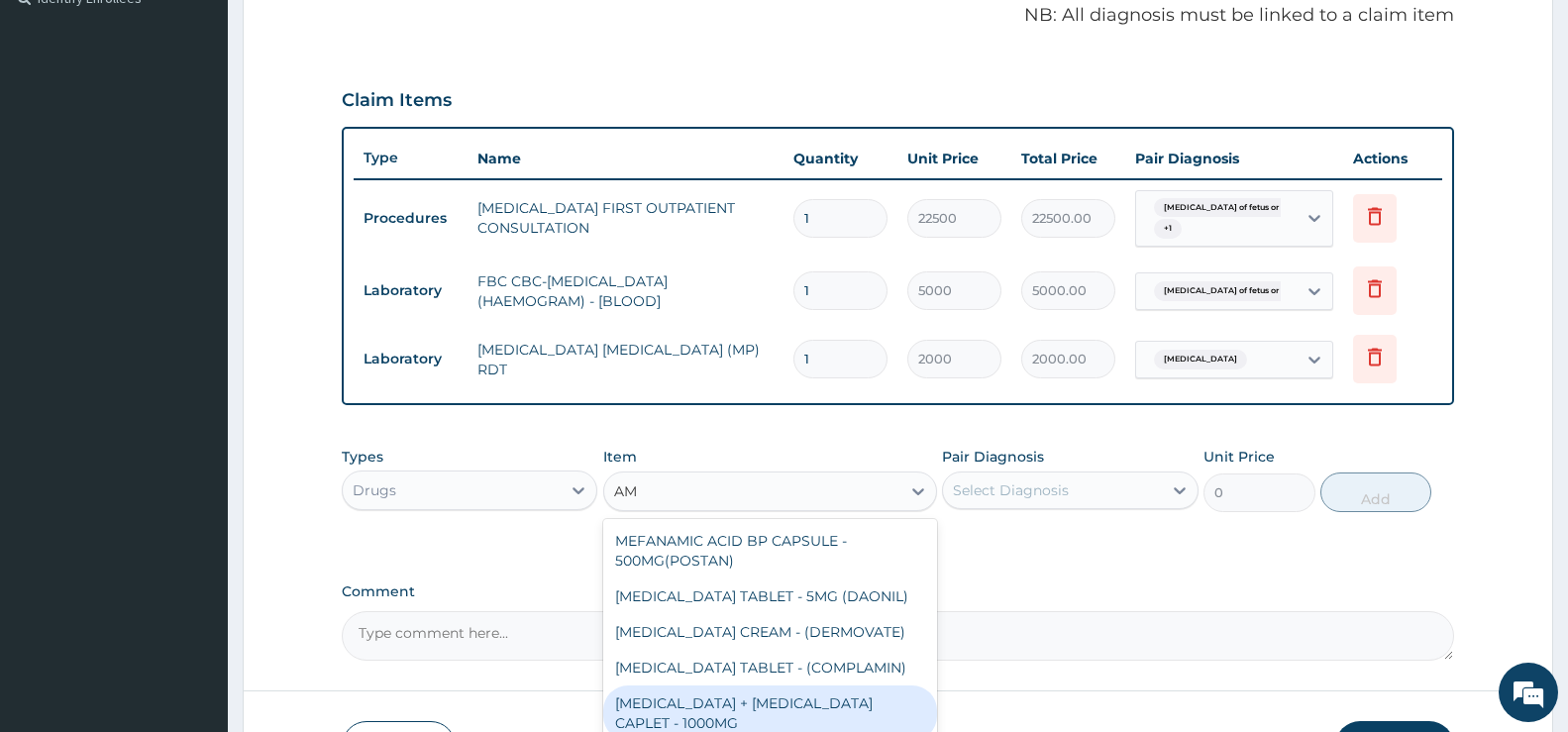
type input "AM"
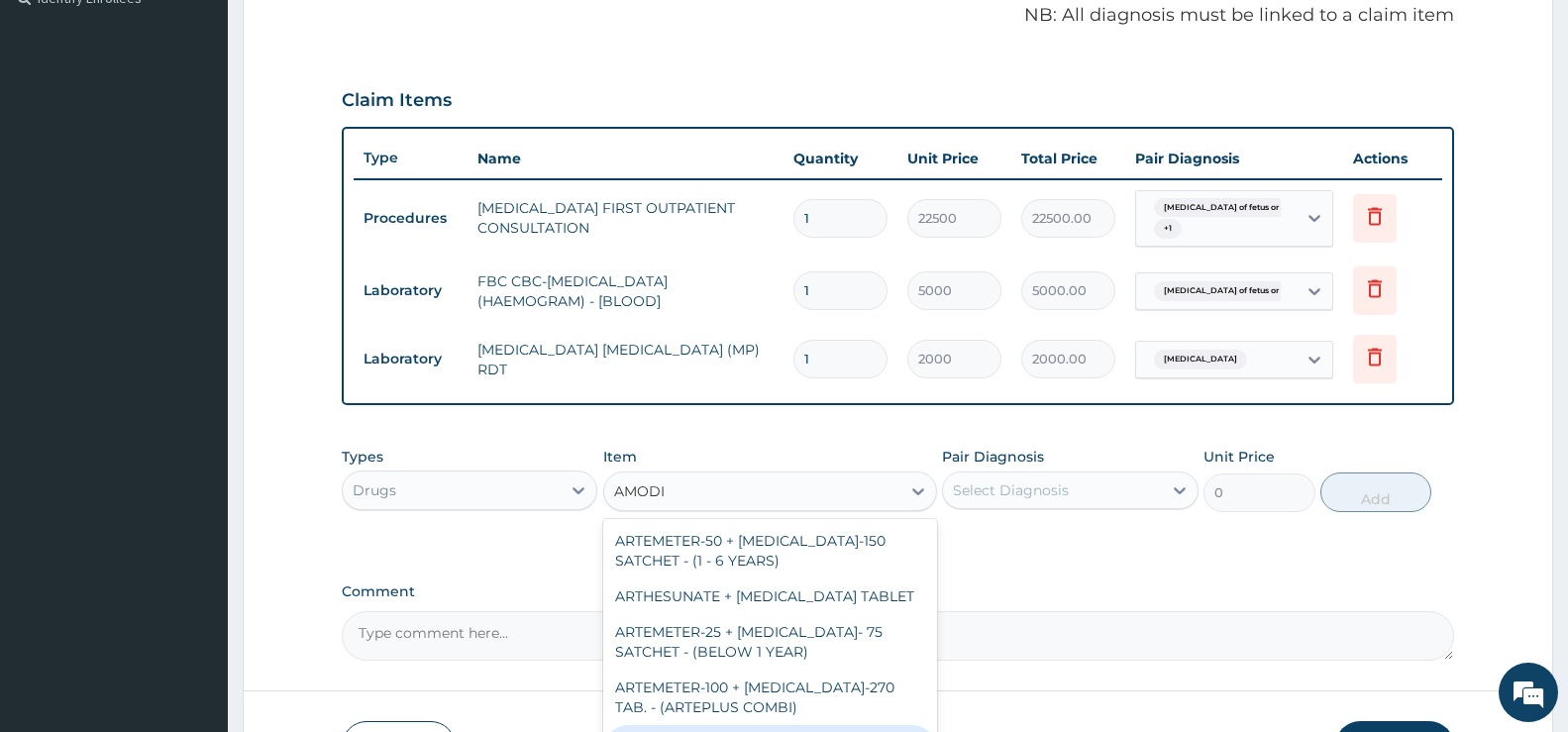
type input "AMODI"
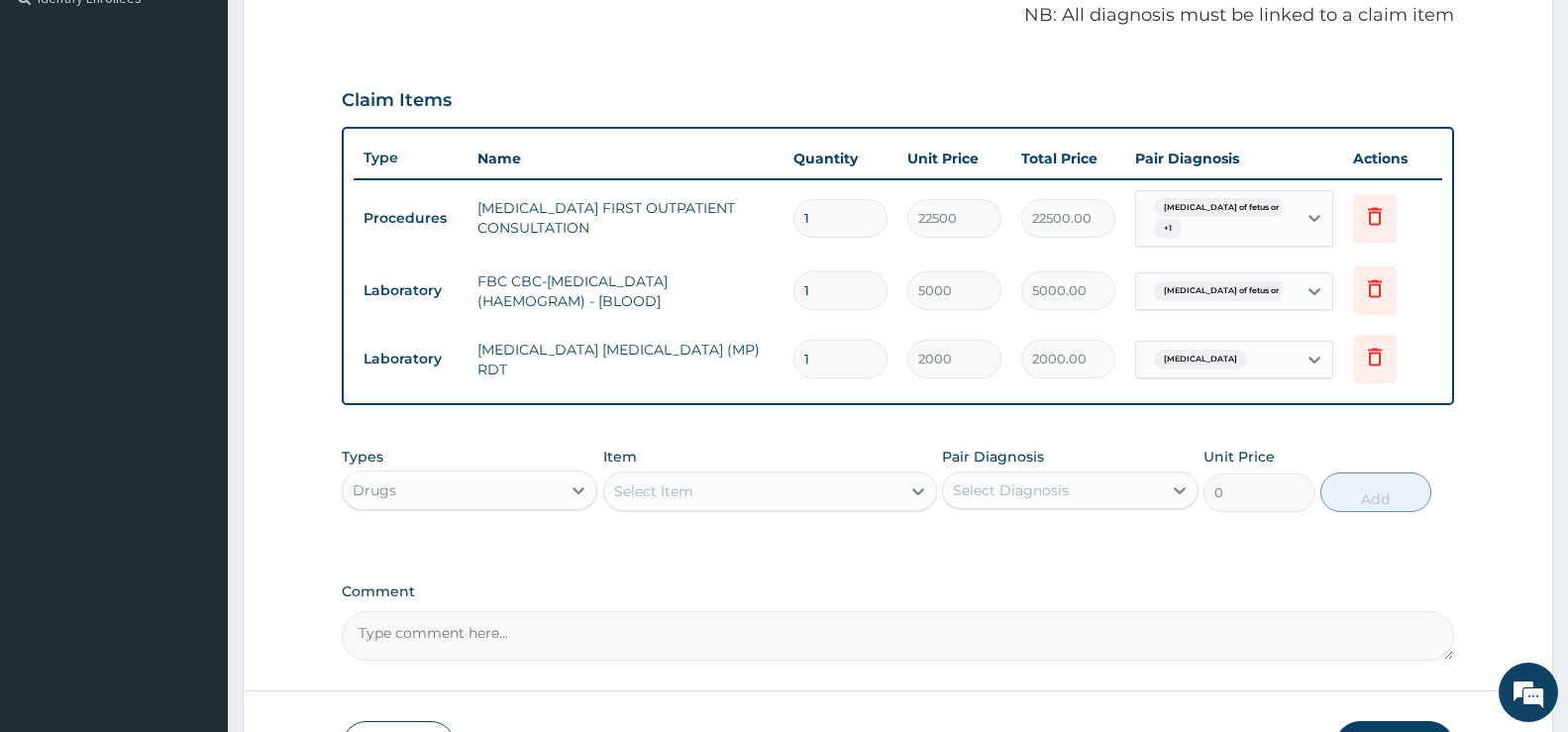
click at [667, 472] on div "Select Item" at bounding box center [770, 492] width 334 height 40
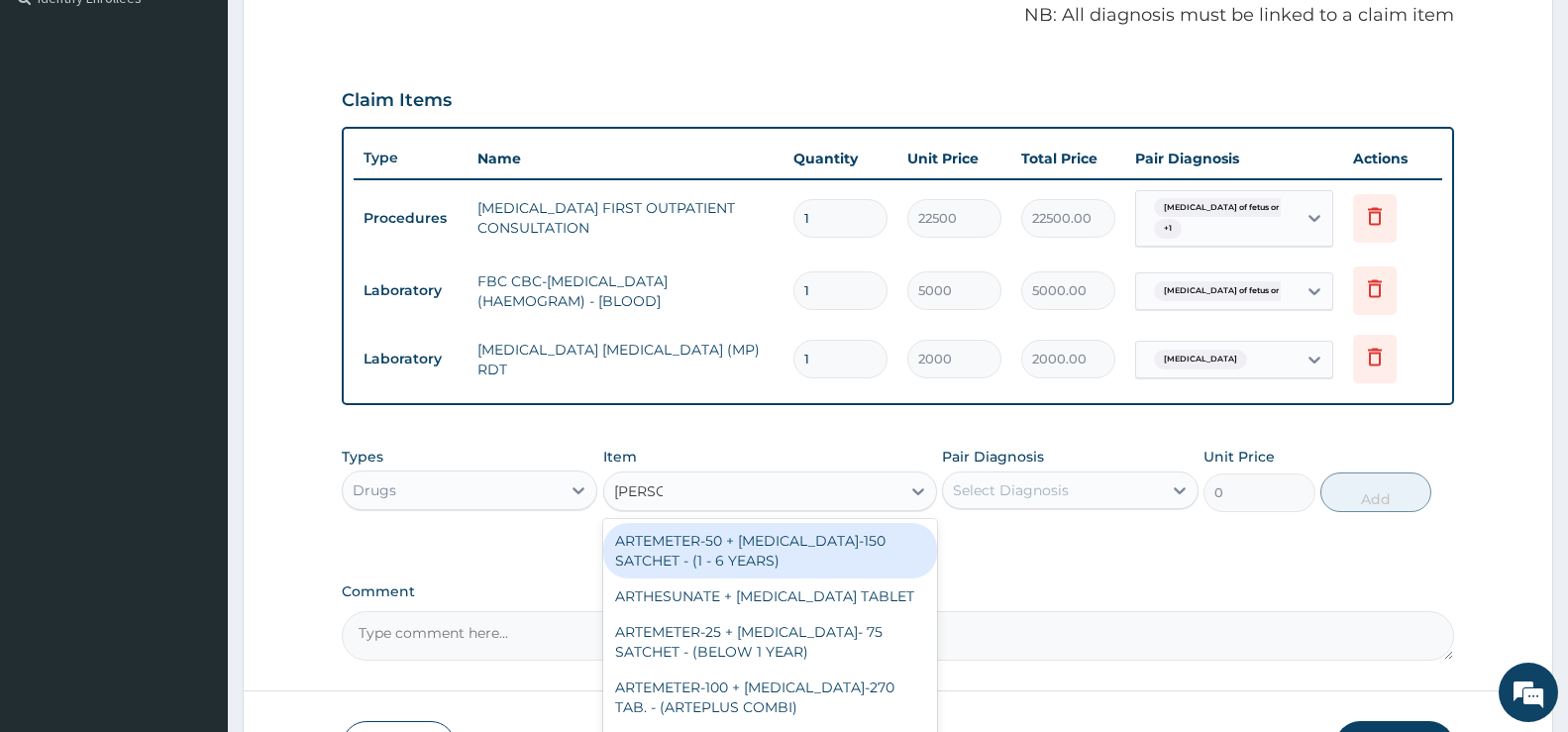
type input "AMODI"
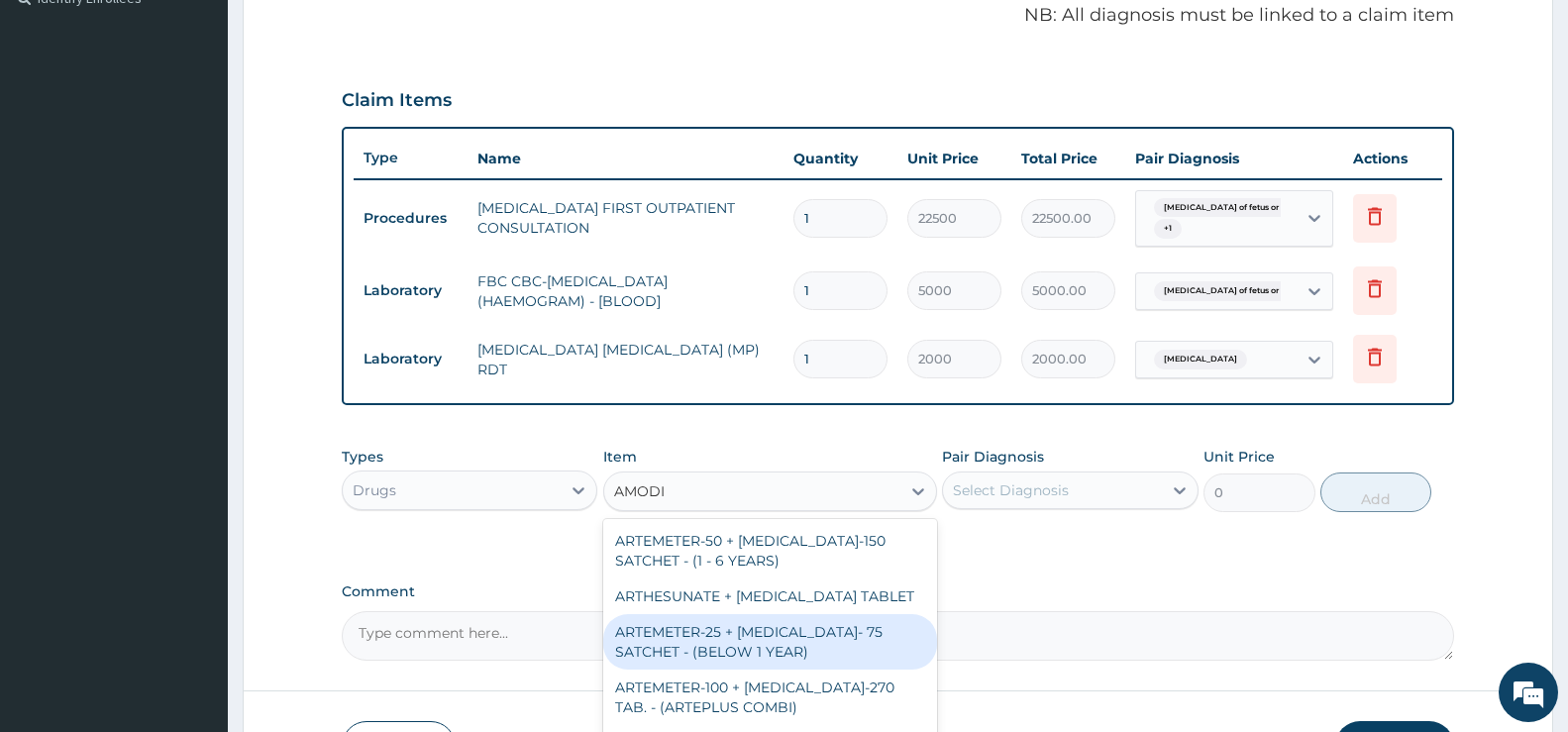
click at [775, 634] on div "ARTEMETER-25 + AMODIAQUINE- 75 SATCHET - (BELOW 1 YEAR)" at bounding box center [770, 642] width 334 height 56
type input "361.2"
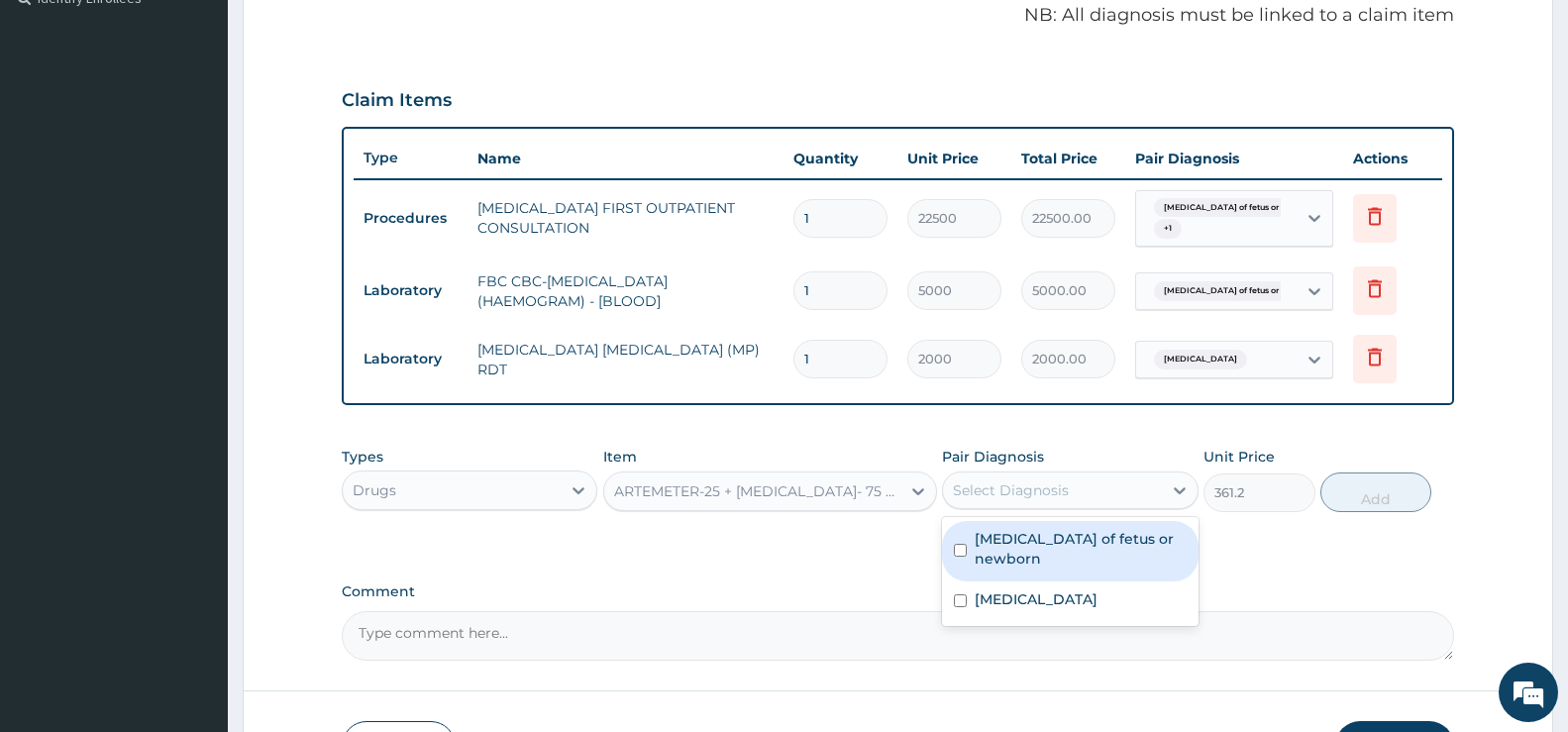
click at [1062, 489] on div "Select Diagnosis" at bounding box center [1010, 491] width 115 height 20
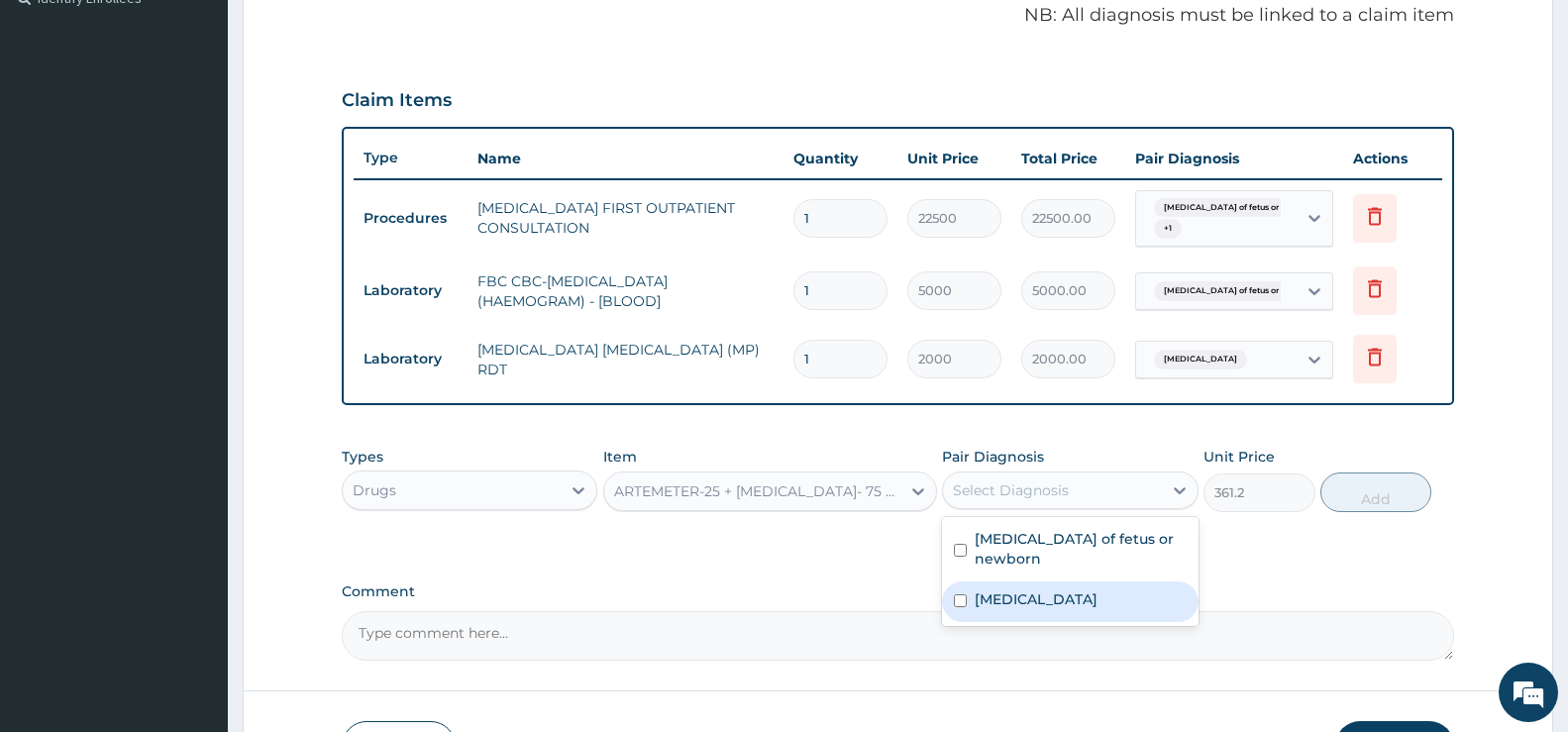
click at [1055, 590] on label "Malaria, unspecified" at bounding box center [1035, 600] width 122 height 20
checkbox input "true"
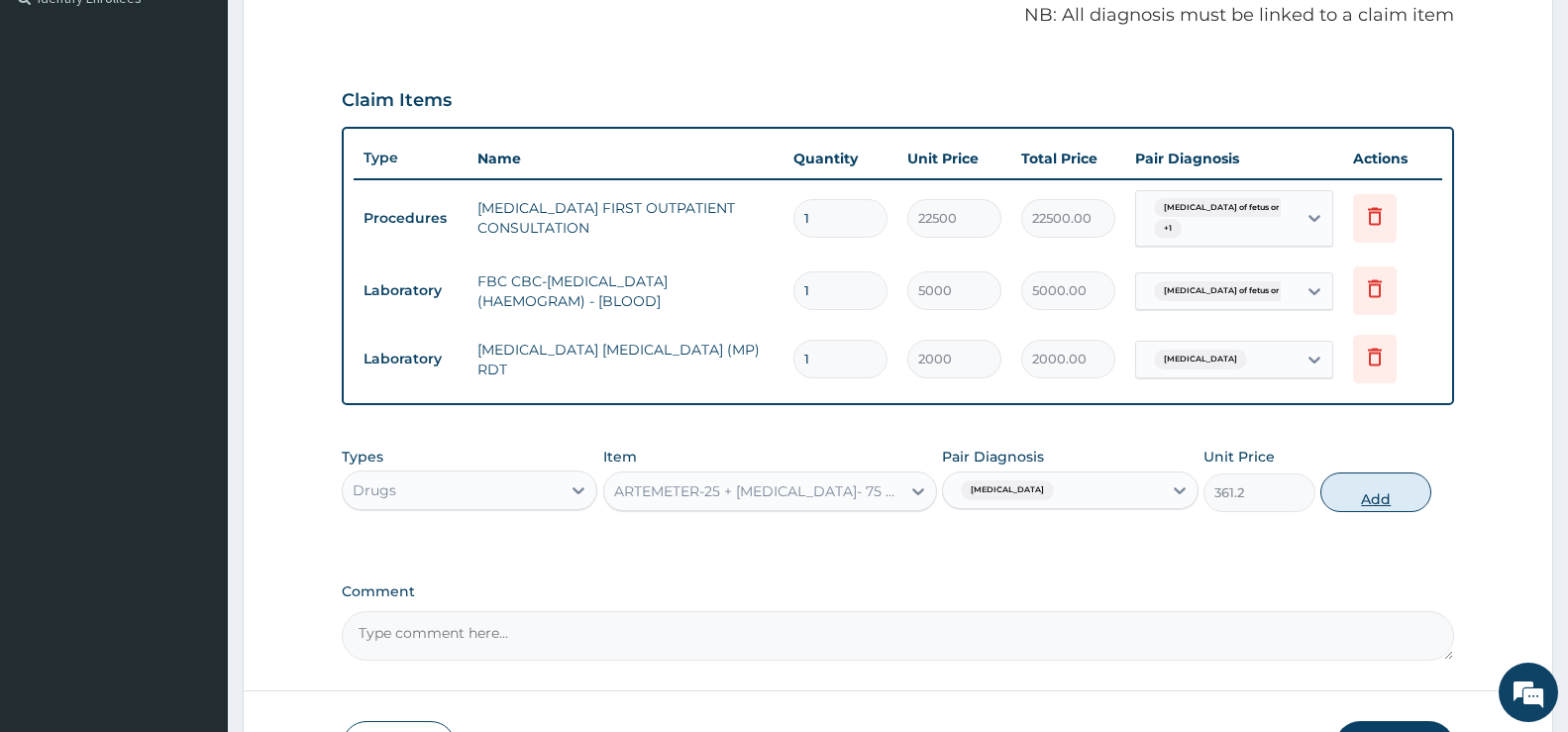
click at [1377, 498] on button "Add" at bounding box center [1376, 493] width 111 height 40
type input "0"
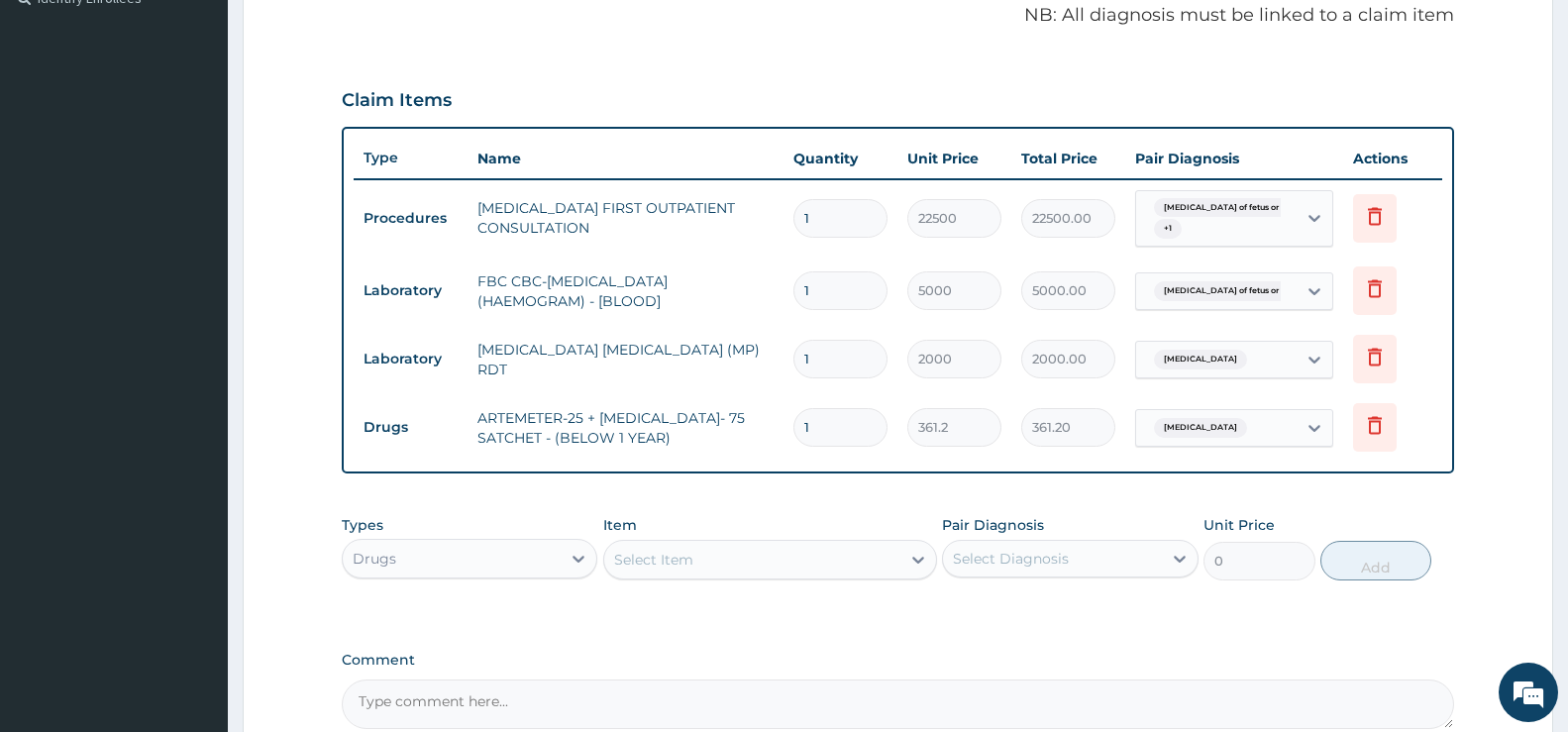
type input "0.00"
type input "3"
type input "1083.60"
type input "0.00"
type input "6"
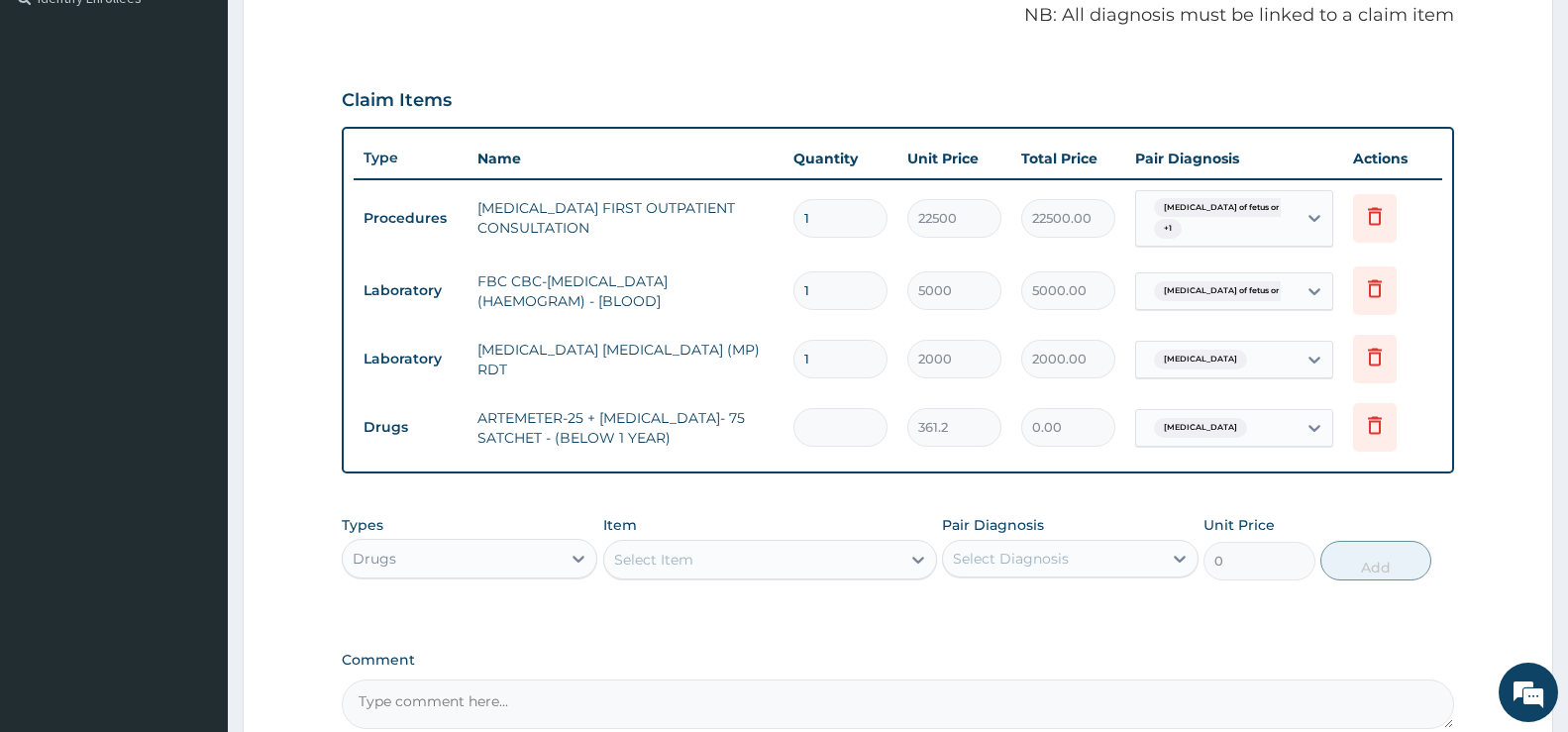
type input "2167.20"
type input "6"
click at [911, 556] on icon at bounding box center [919, 560] width 20 height 20
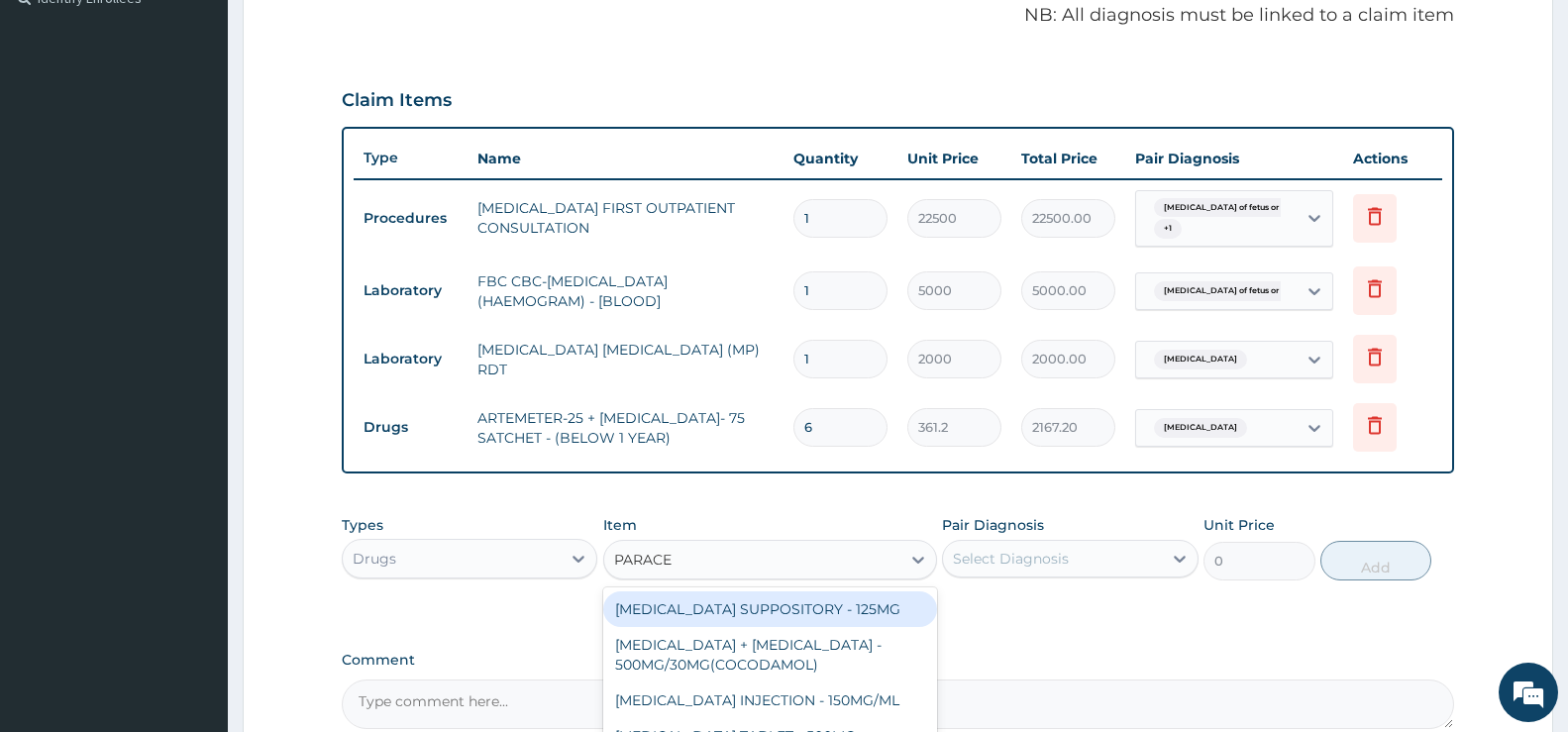
type input "PARACET"
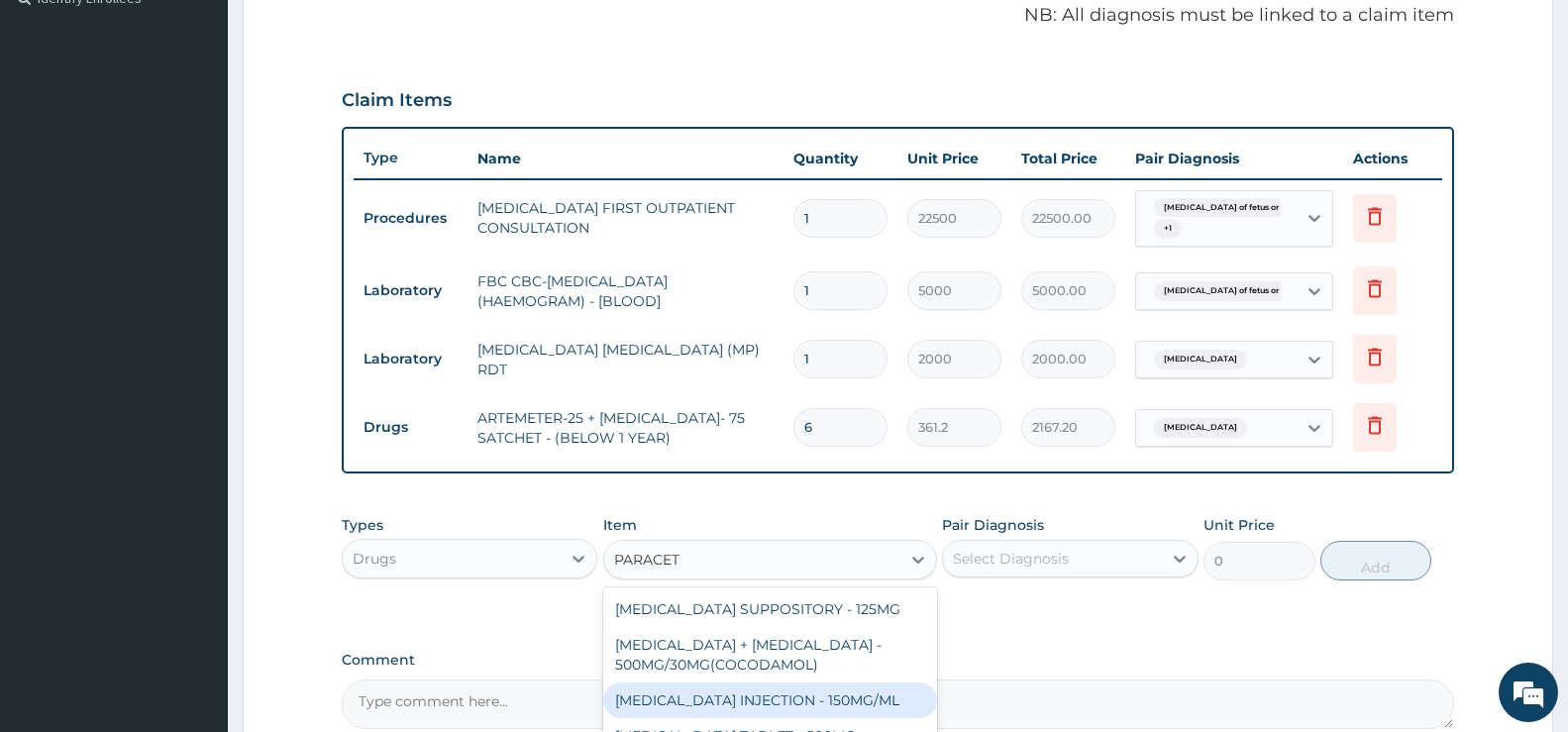
scroll to position [111, 0]
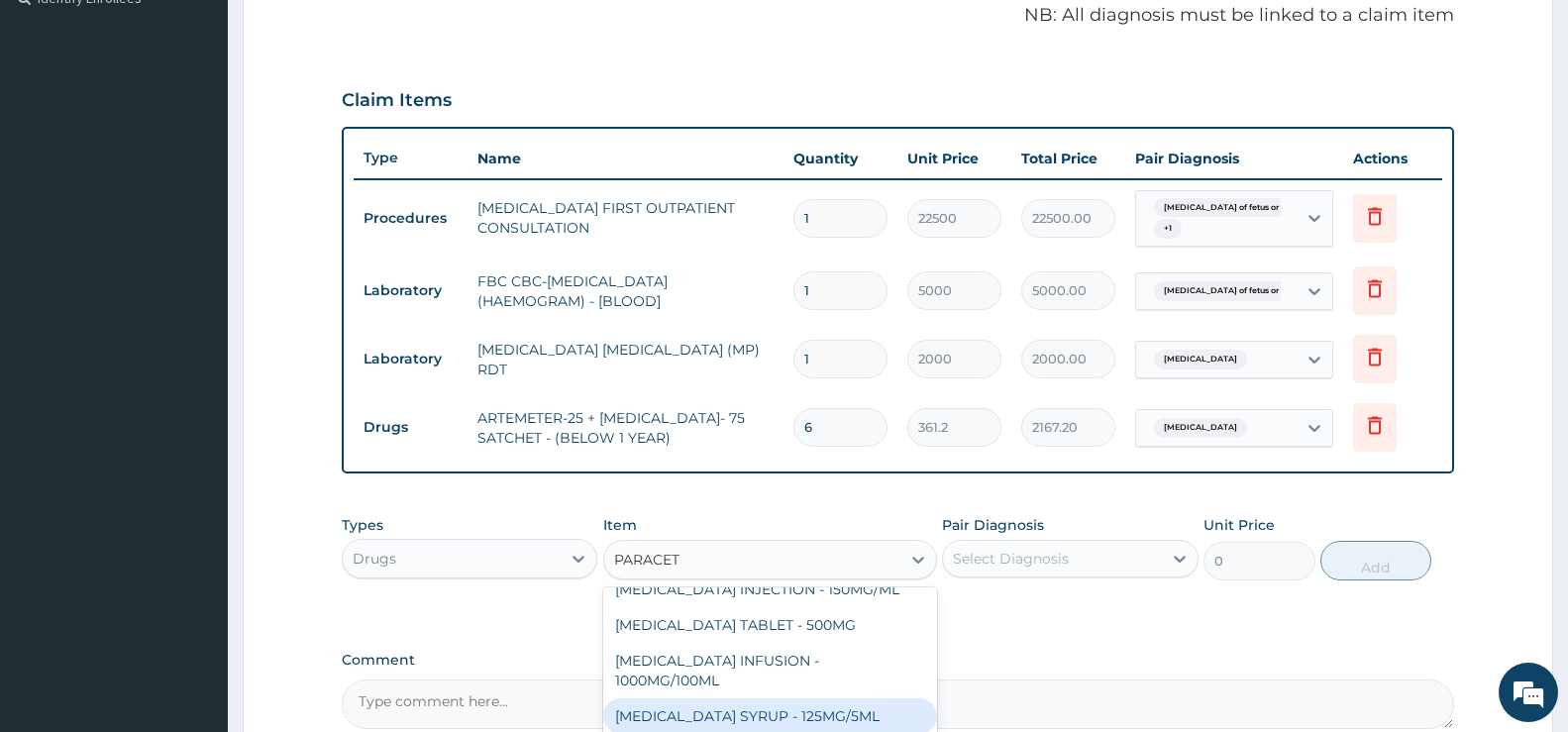
click at [795, 715] on div "[MEDICAL_DATA] SYRUP - 125MG/5ML" at bounding box center [770, 717] width 334 height 36
type input "840"
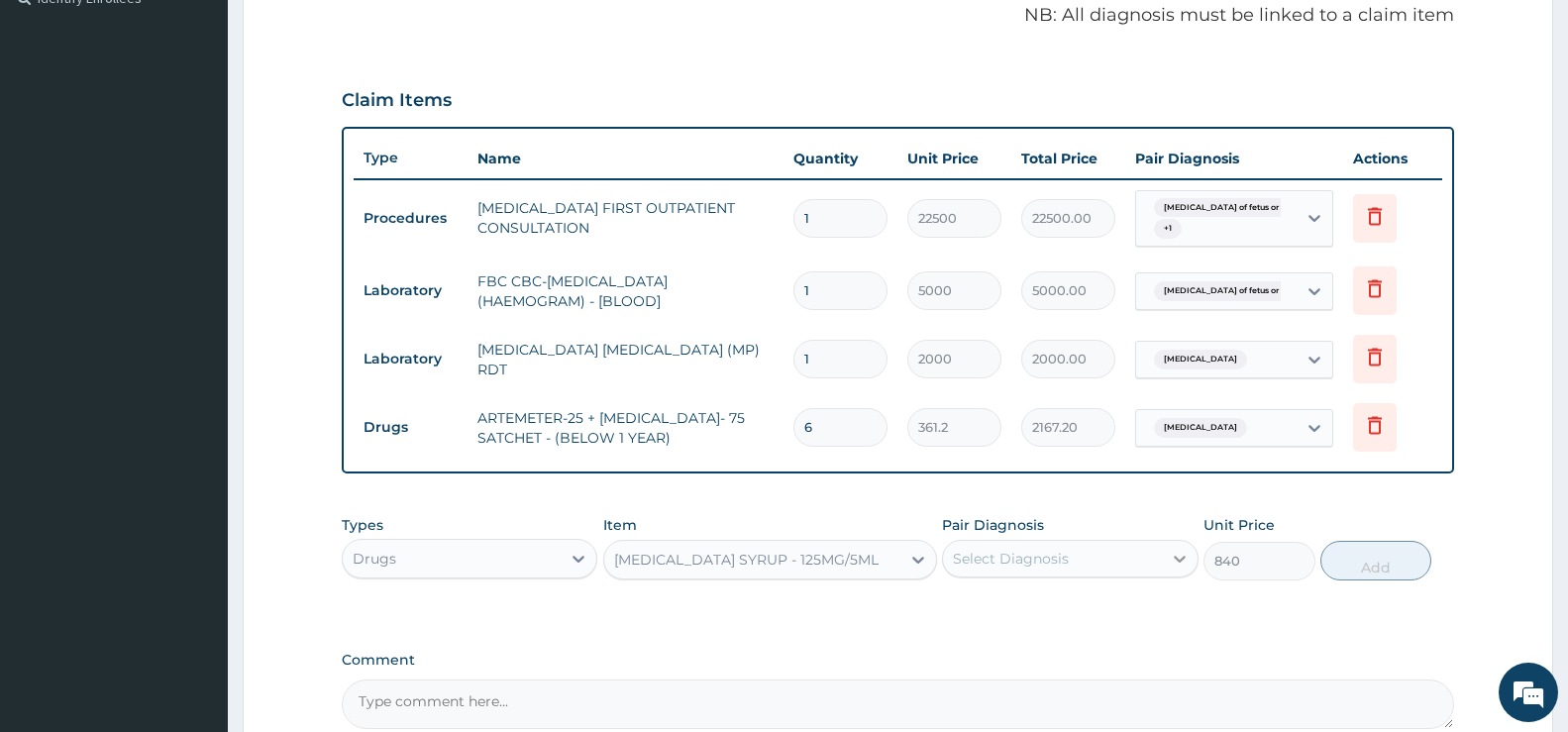
click at [1168, 560] on div at bounding box center [1180, 559] width 36 height 36
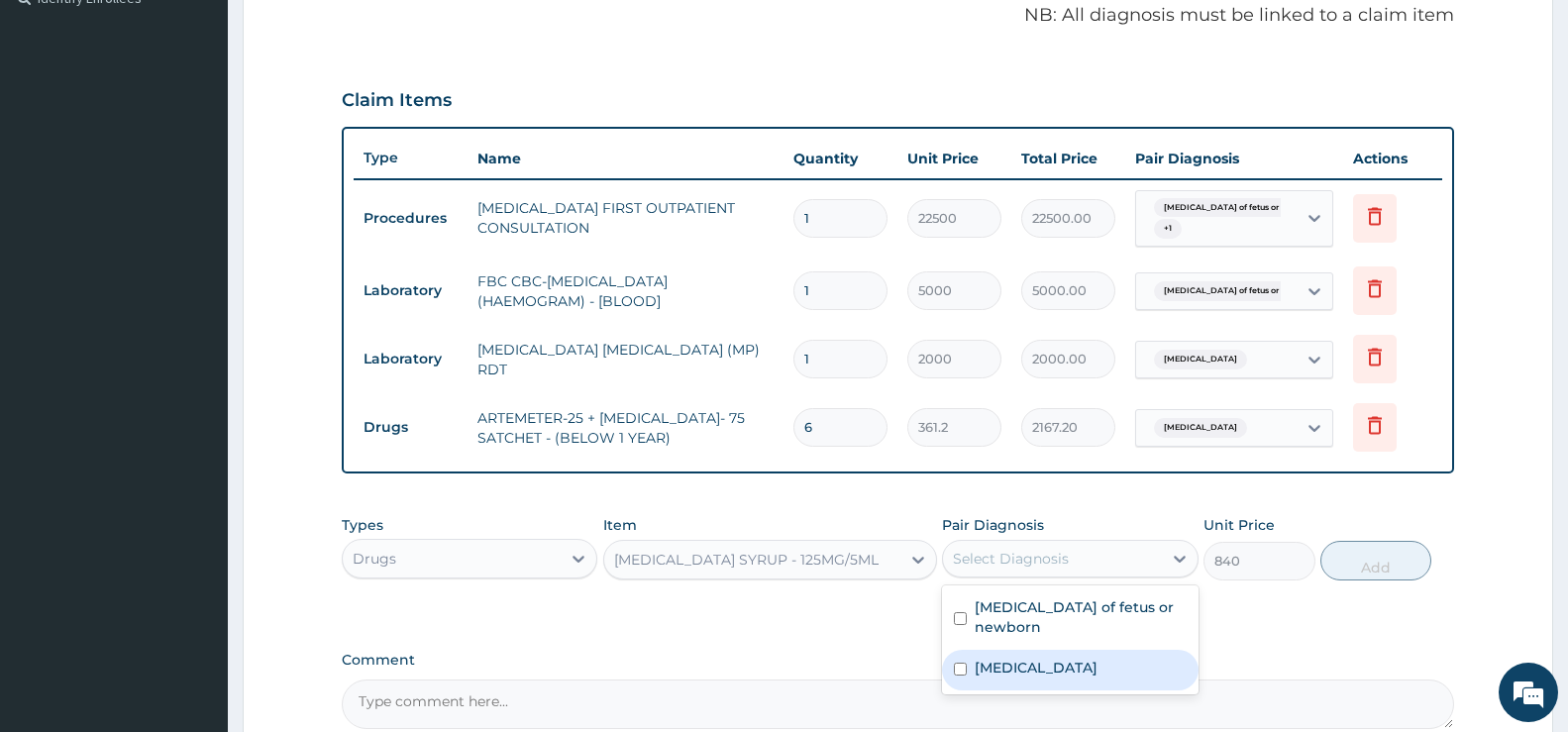
click at [1030, 658] on label "Malaria, unspecified" at bounding box center [1035, 668] width 122 height 20
checkbox input "true"
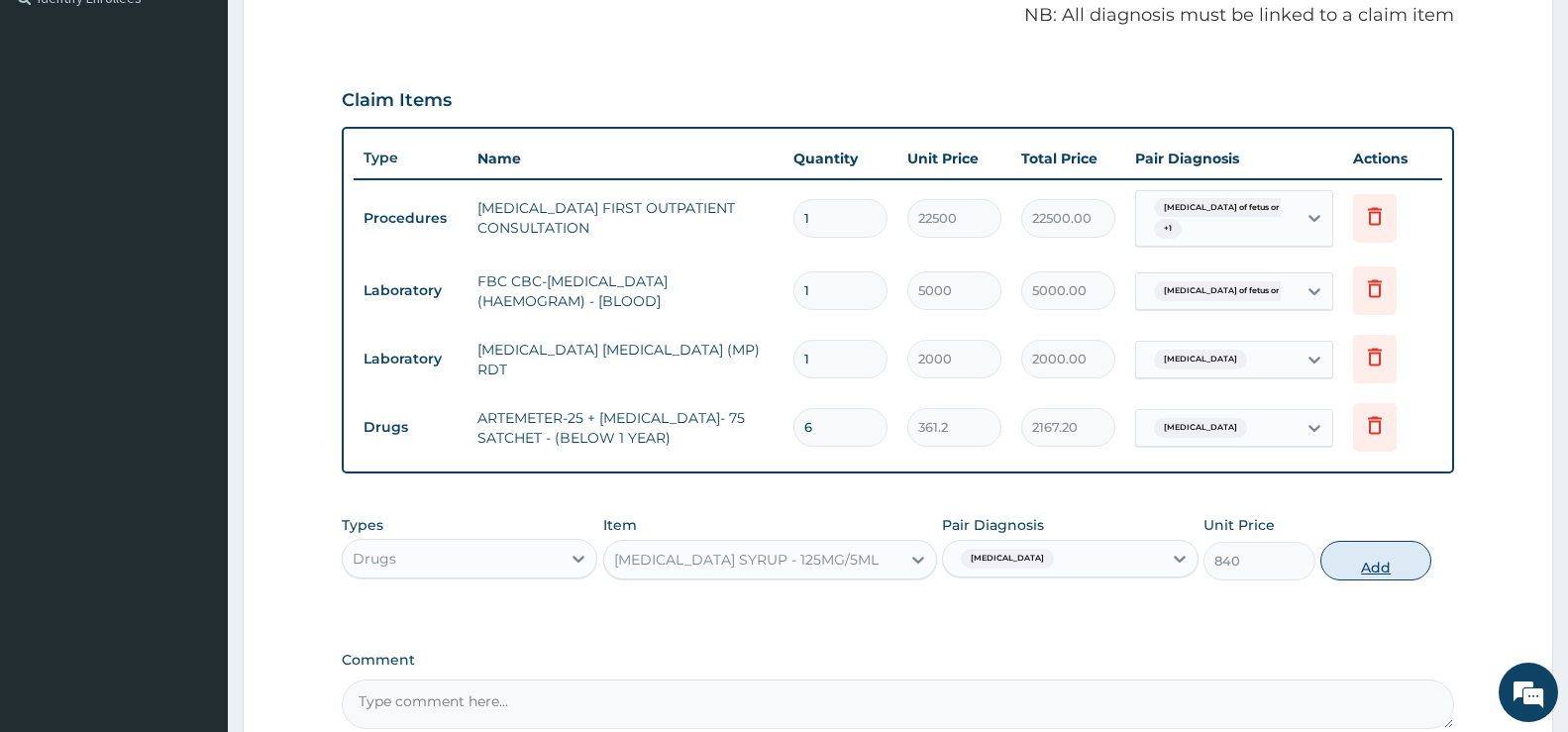
click at [1374, 569] on button "Add" at bounding box center [1376, 561] width 111 height 40
type input "0"
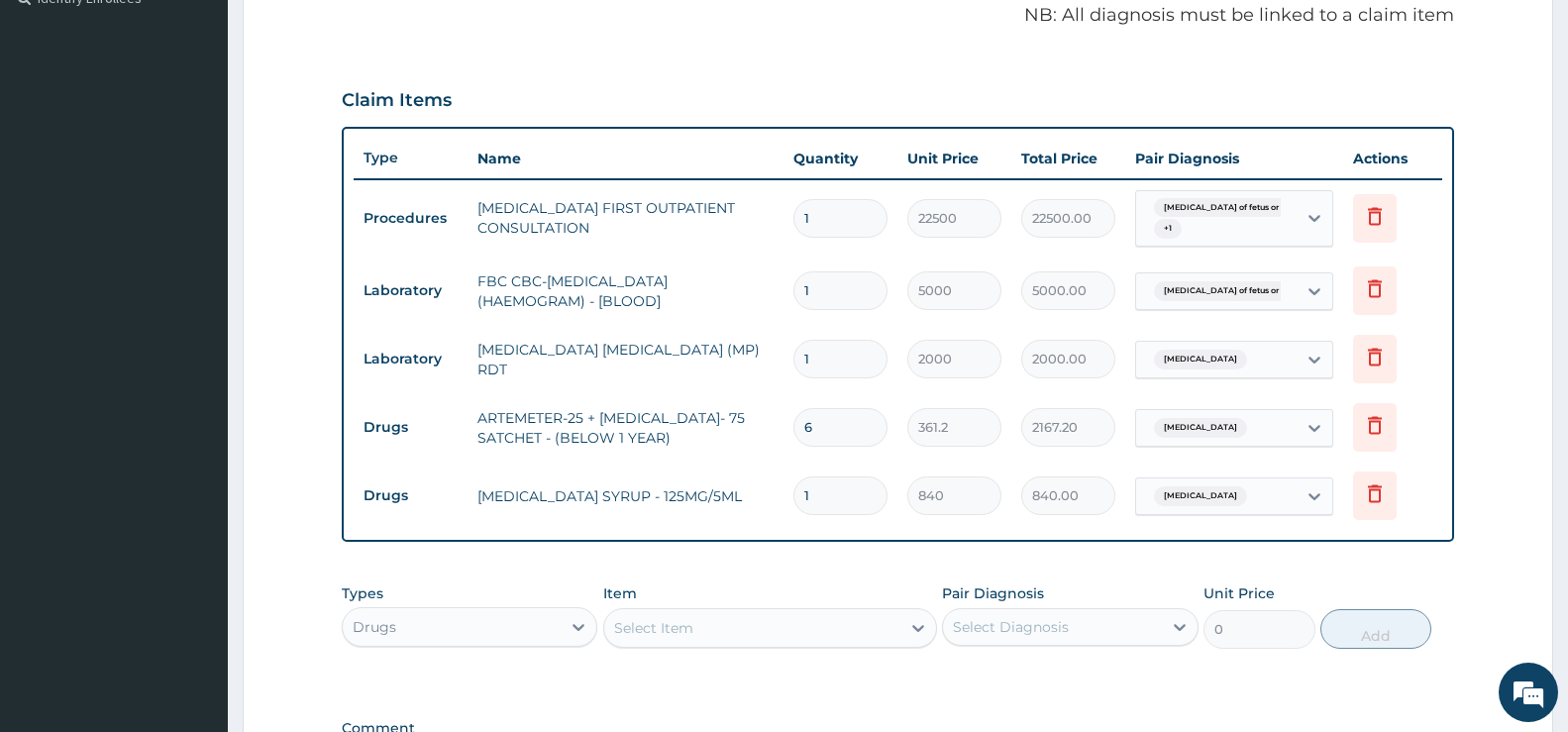
type input "2"
type input "1680.00"
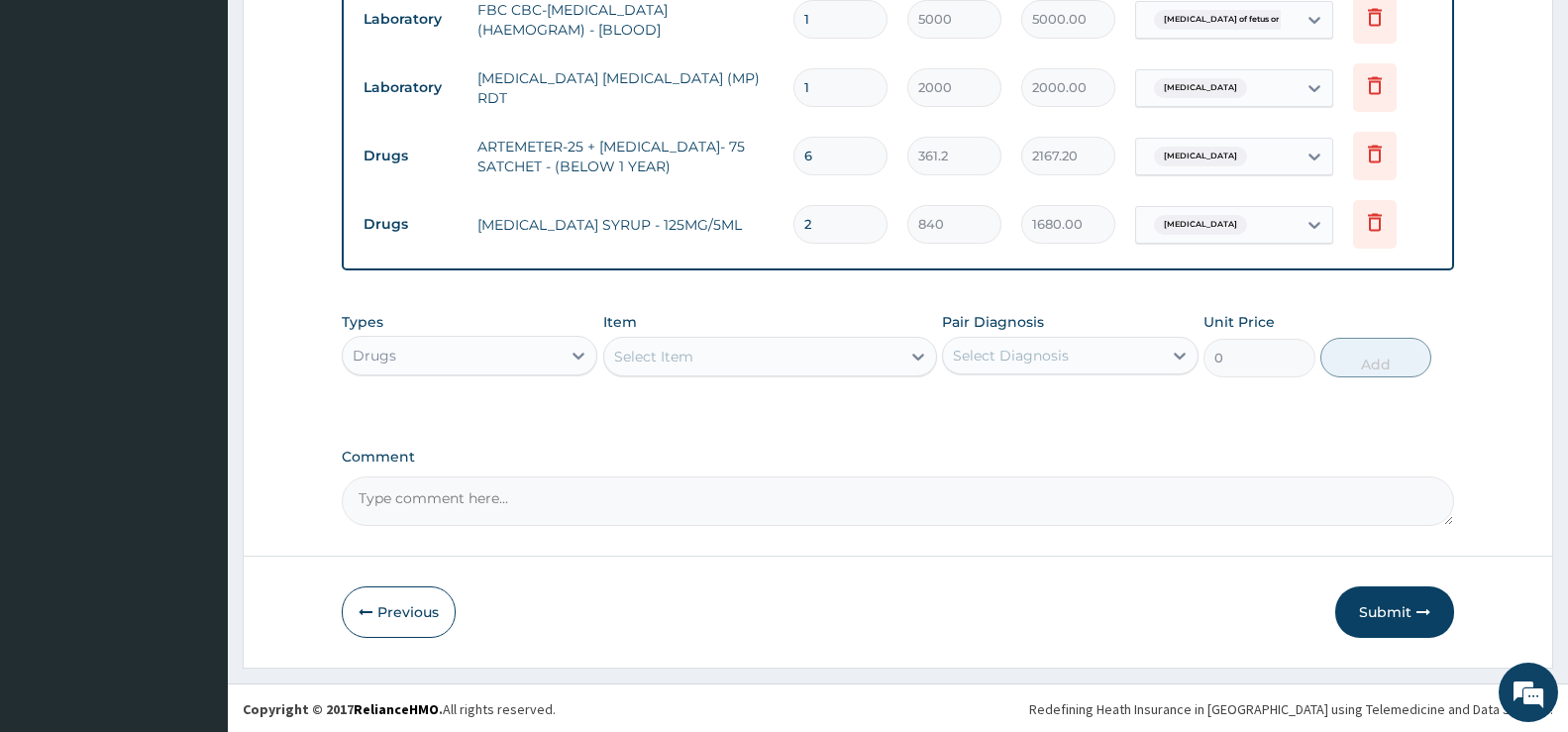
scroll to position [884, 0]
type input "2"
click at [1386, 609] on button "Submit" at bounding box center [1395, 610] width 118 height 52
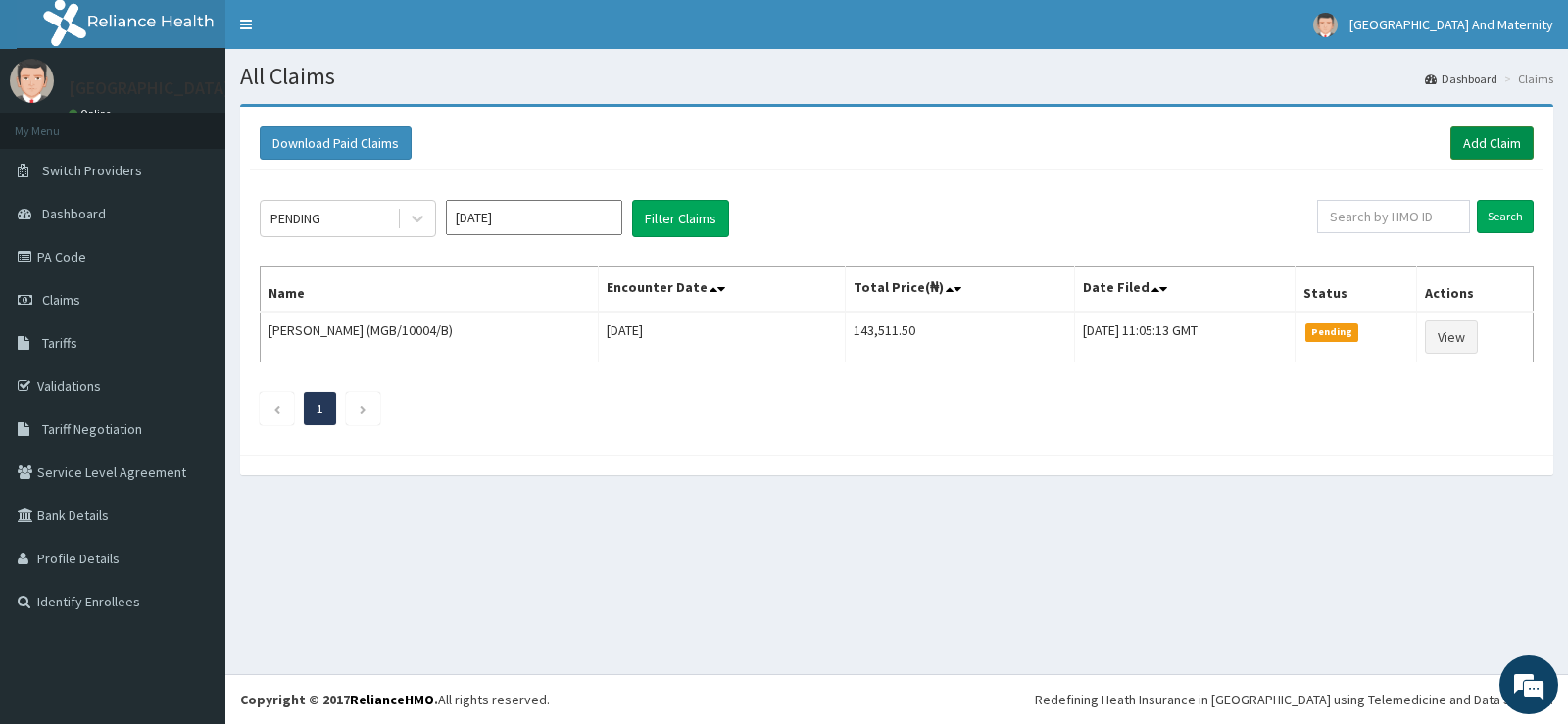
click at [1489, 137] on link "Add Claim" at bounding box center [1492, 143] width 84 height 33
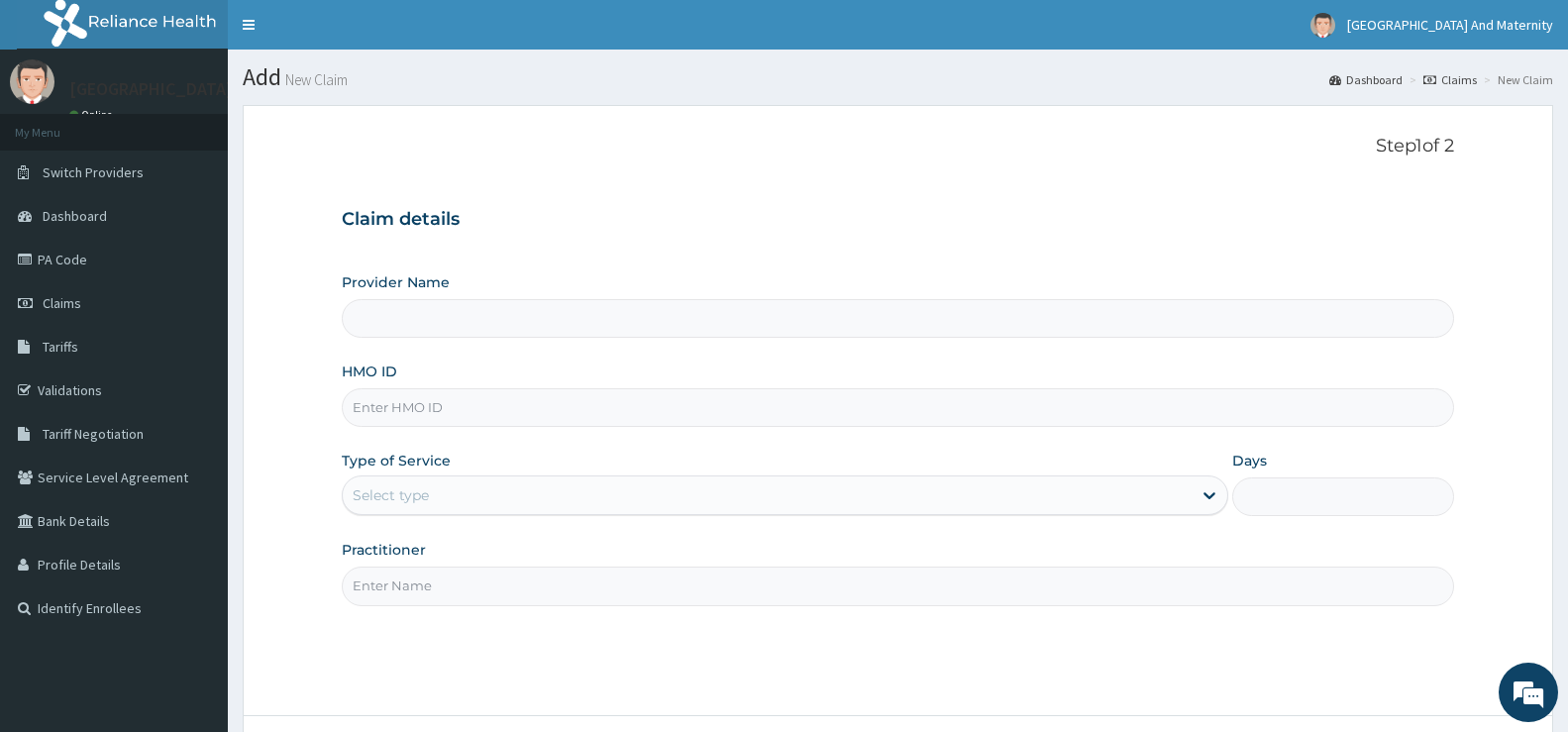
type input "[GEOGRAPHIC_DATA] And Maternity Ltd"
paste input "cpk/10001/A"
type input "cpk/10001/A"
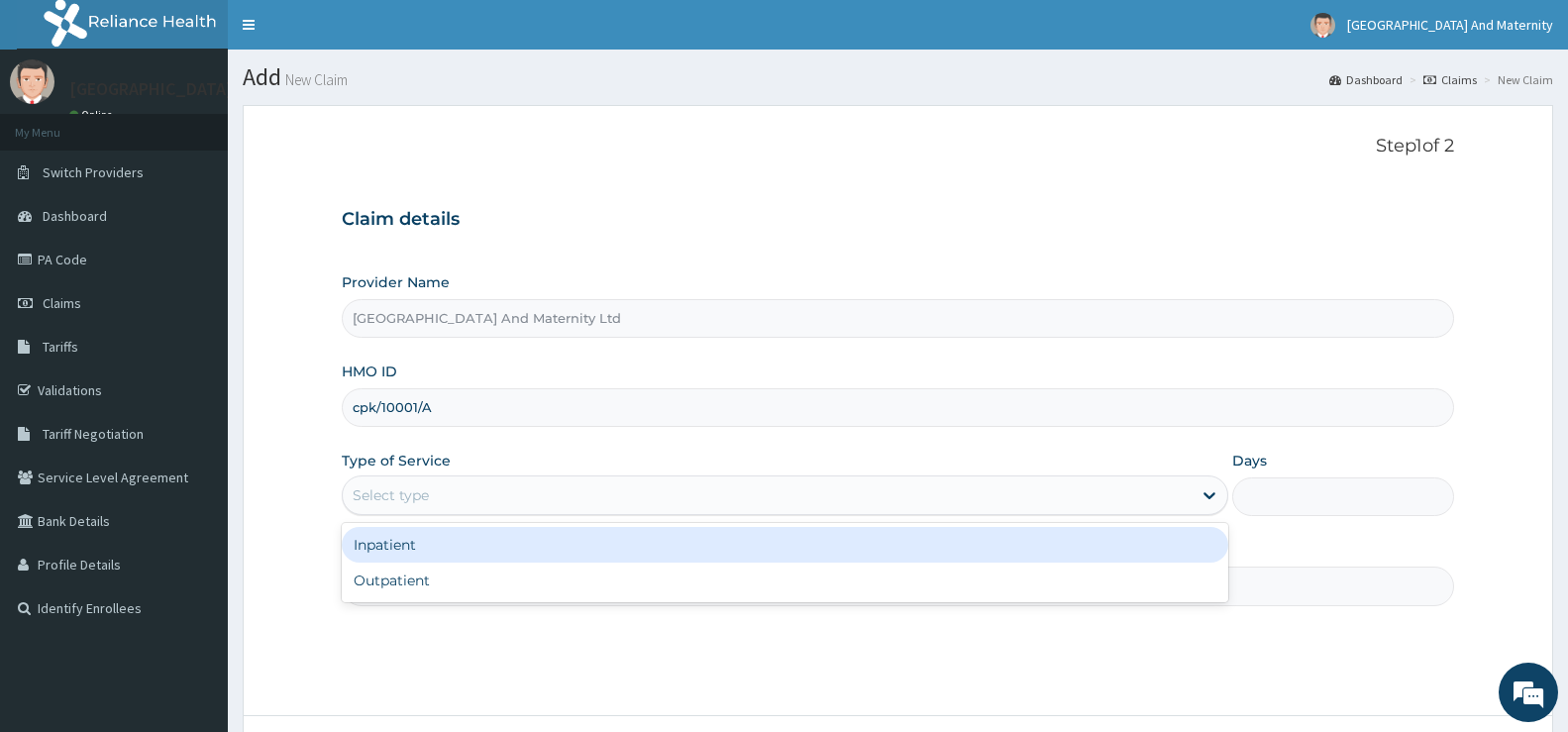
click at [429, 497] on div "Select type" at bounding box center [390, 496] width 77 height 20
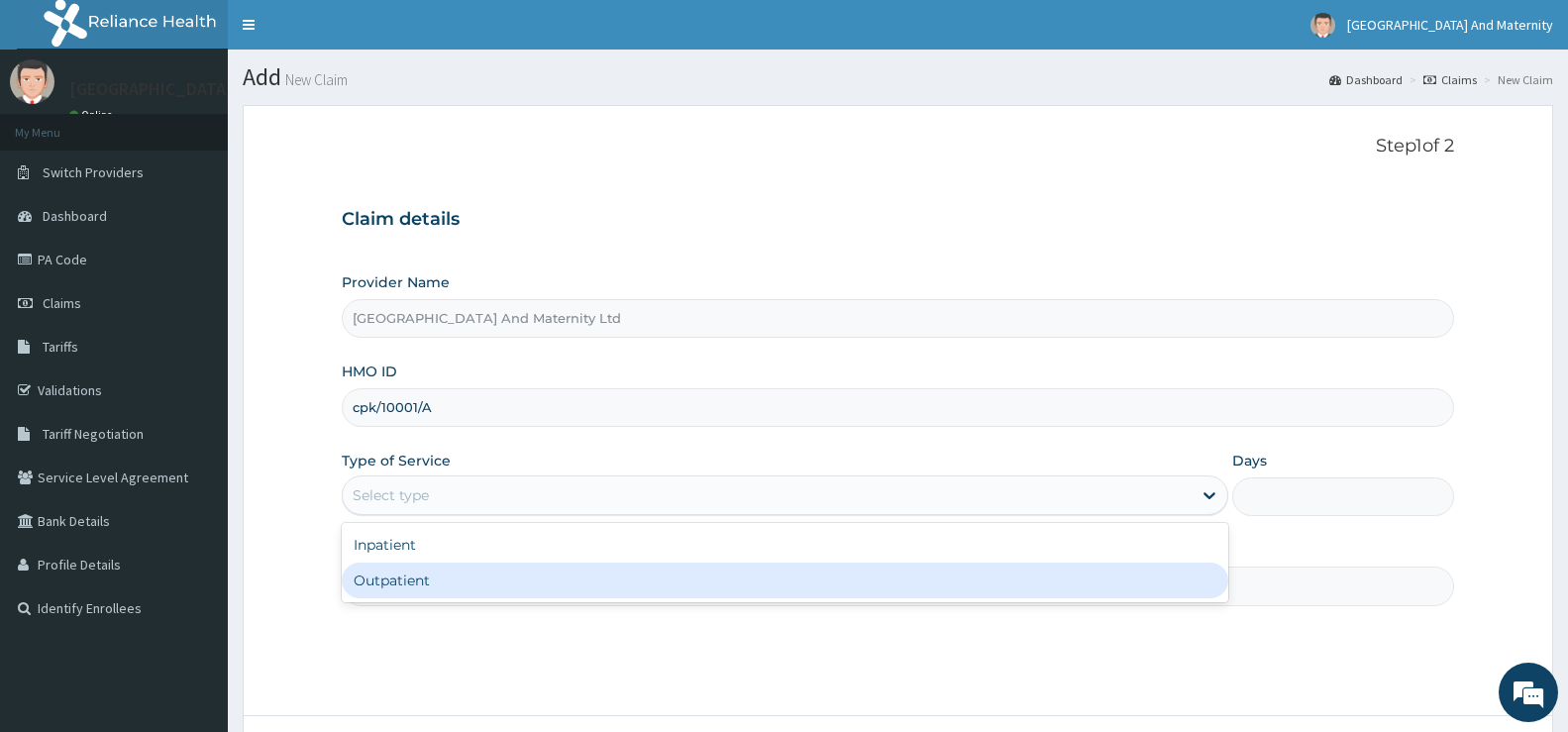
click at [446, 587] on div "Outpatient" at bounding box center [784, 581] width 887 height 36
type input "1"
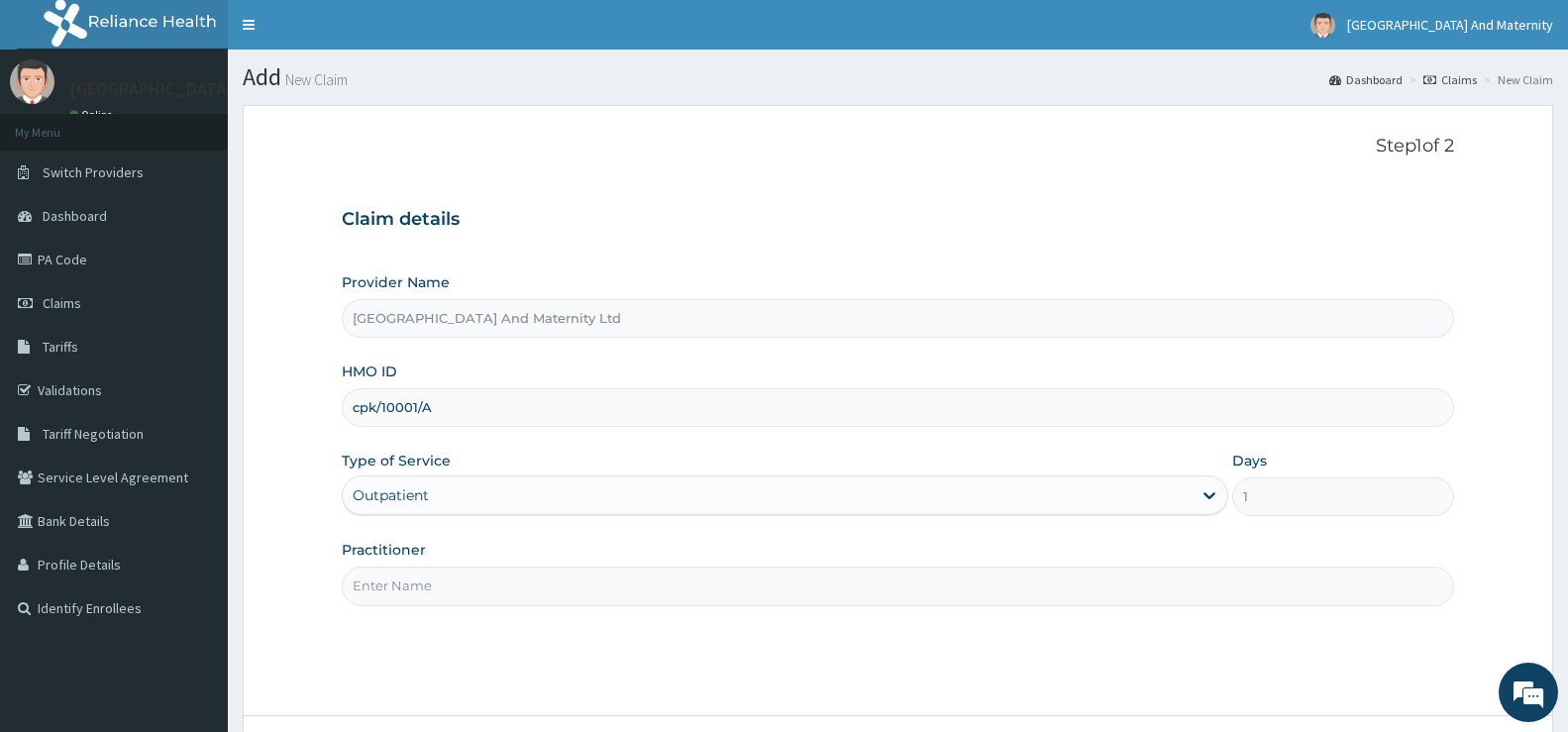
click at [466, 591] on input "Practitioner" at bounding box center [898, 586] width 1113 height 39
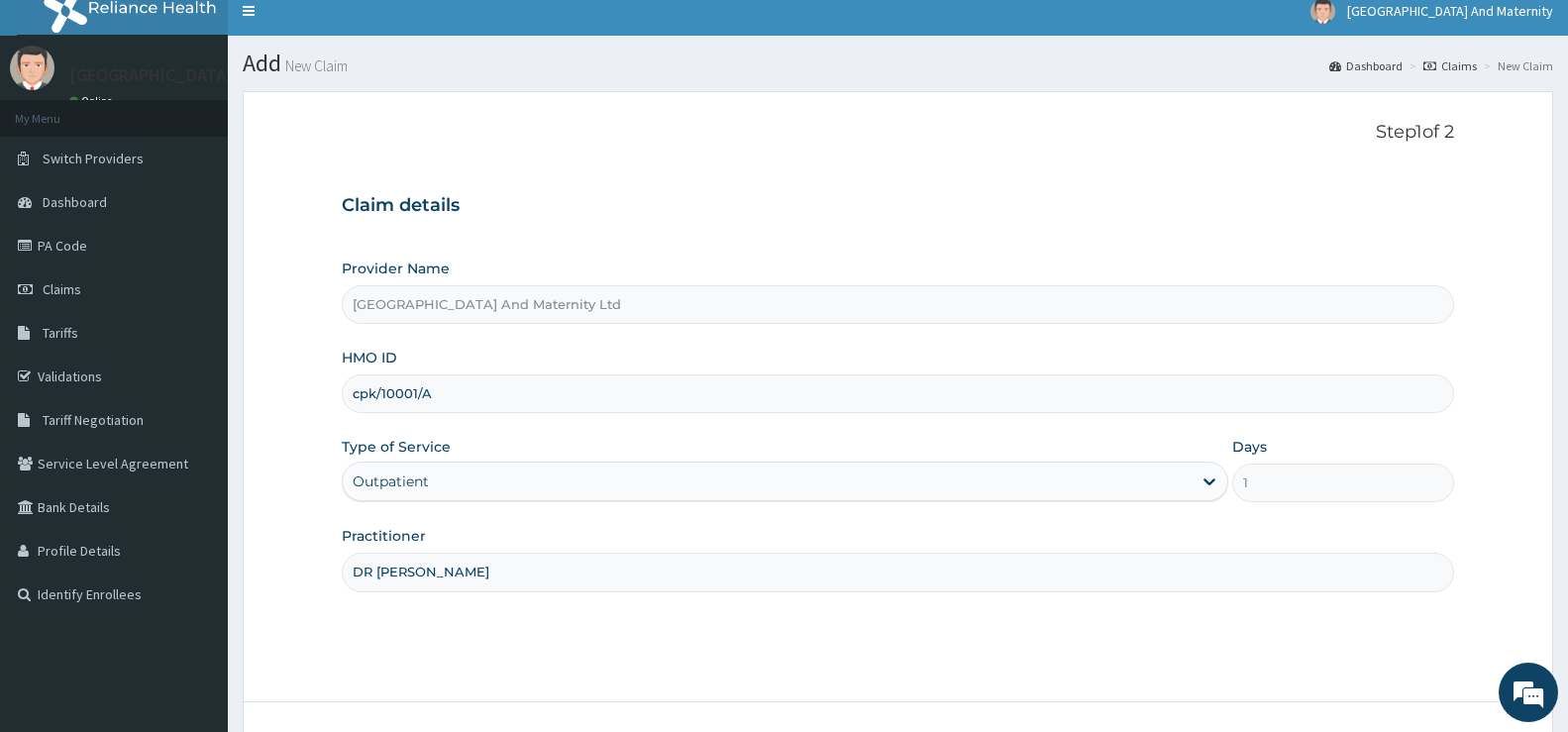
scroll to position [161, 0]
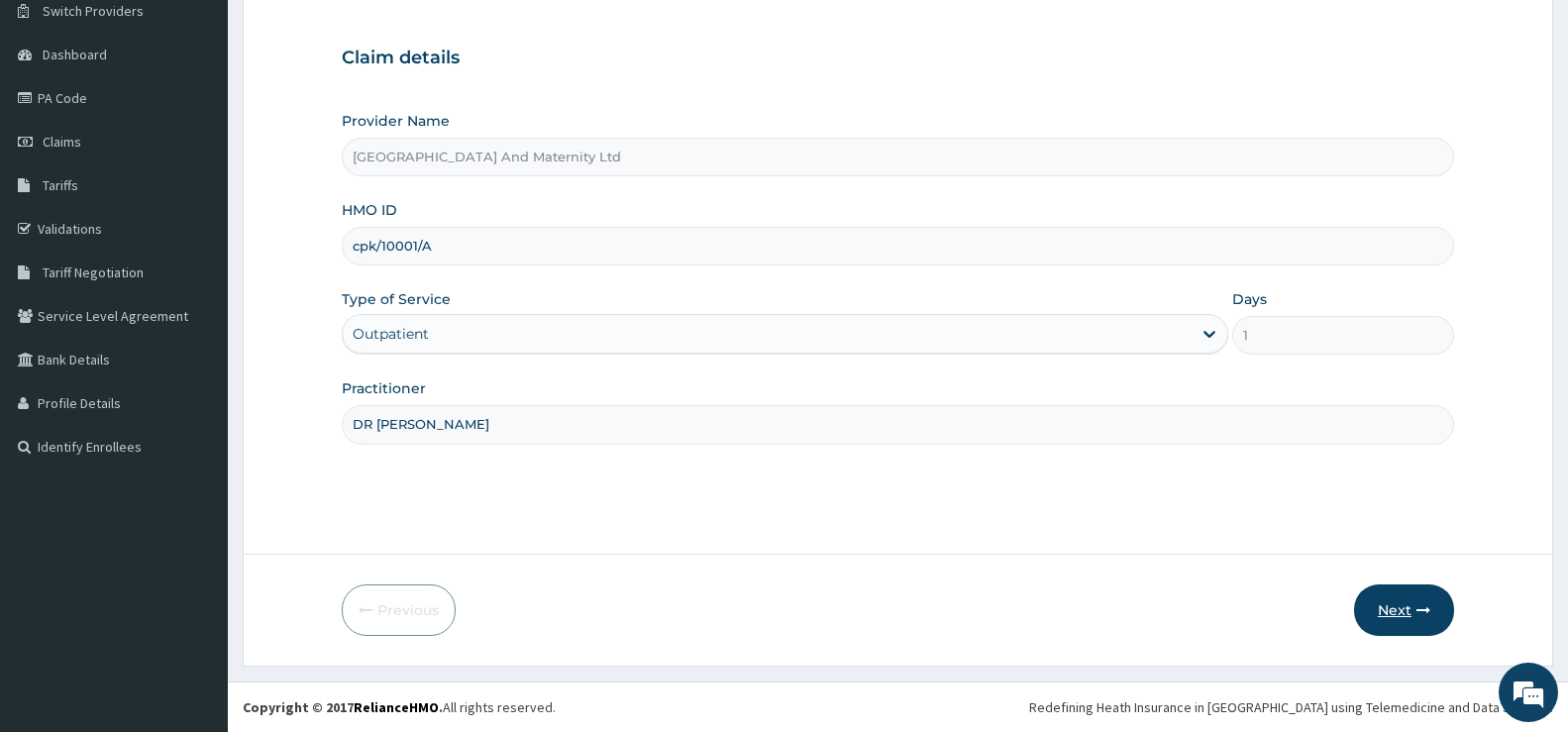
type input "DR ONYEDENEFU"
click at [1415, 610] on button "Next" at bounding box center [1404, 610] width 101 height 52
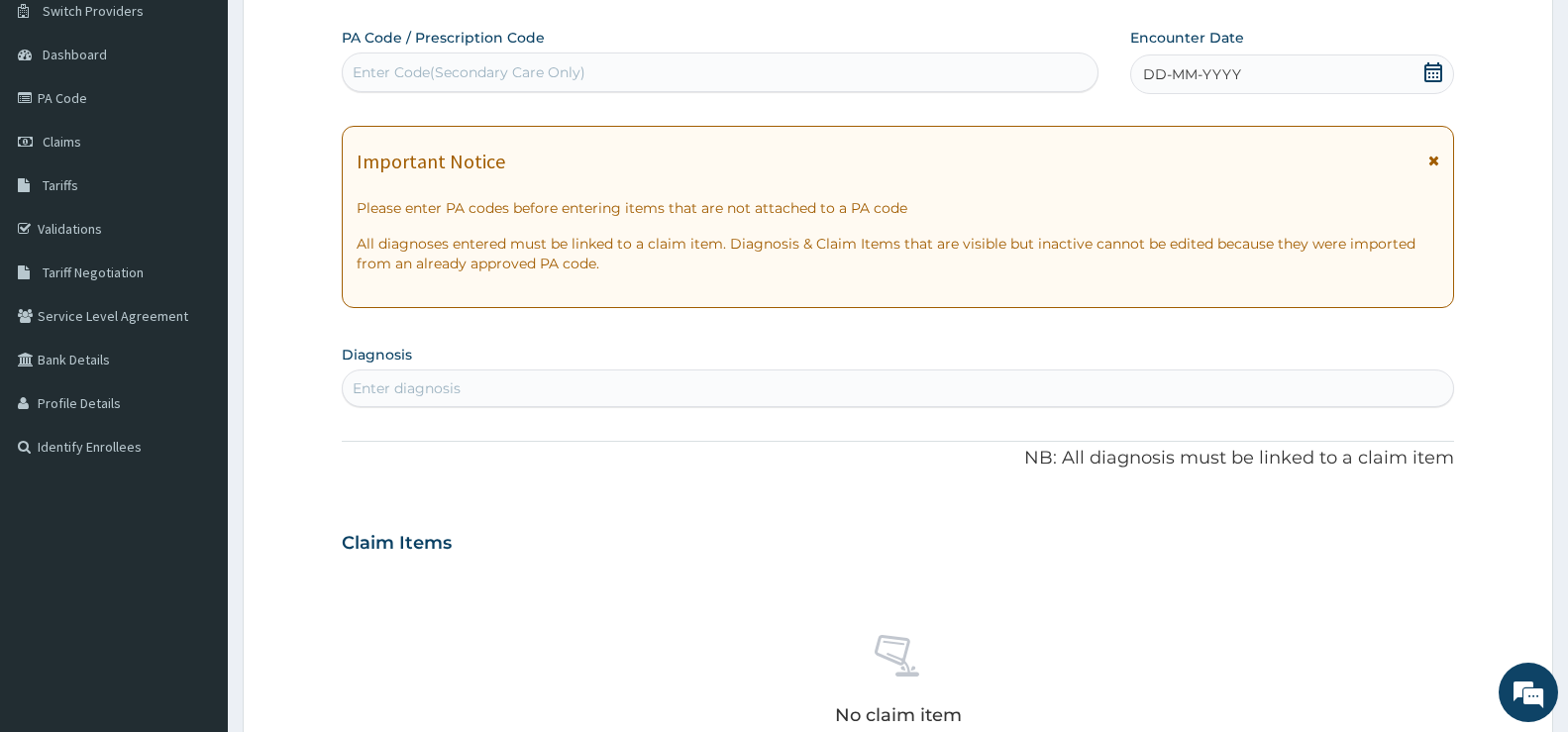
click at [1433, 60] on div "DD-MM-YYYY" at bounding box center [1292, 75] width 324 height 40
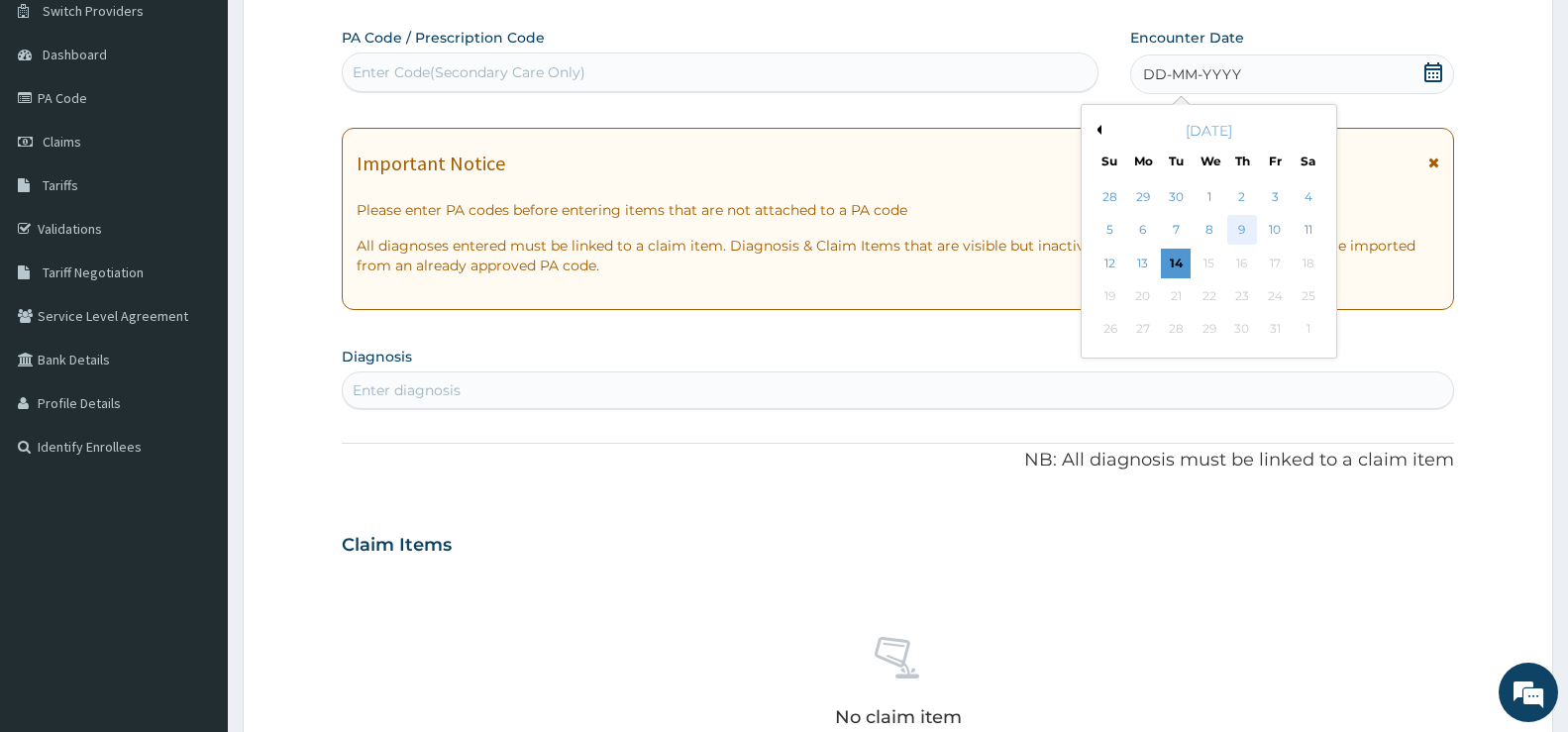
click at [1248, 225] on div "9" at bounding box center [1242, 231] width 30 height 30
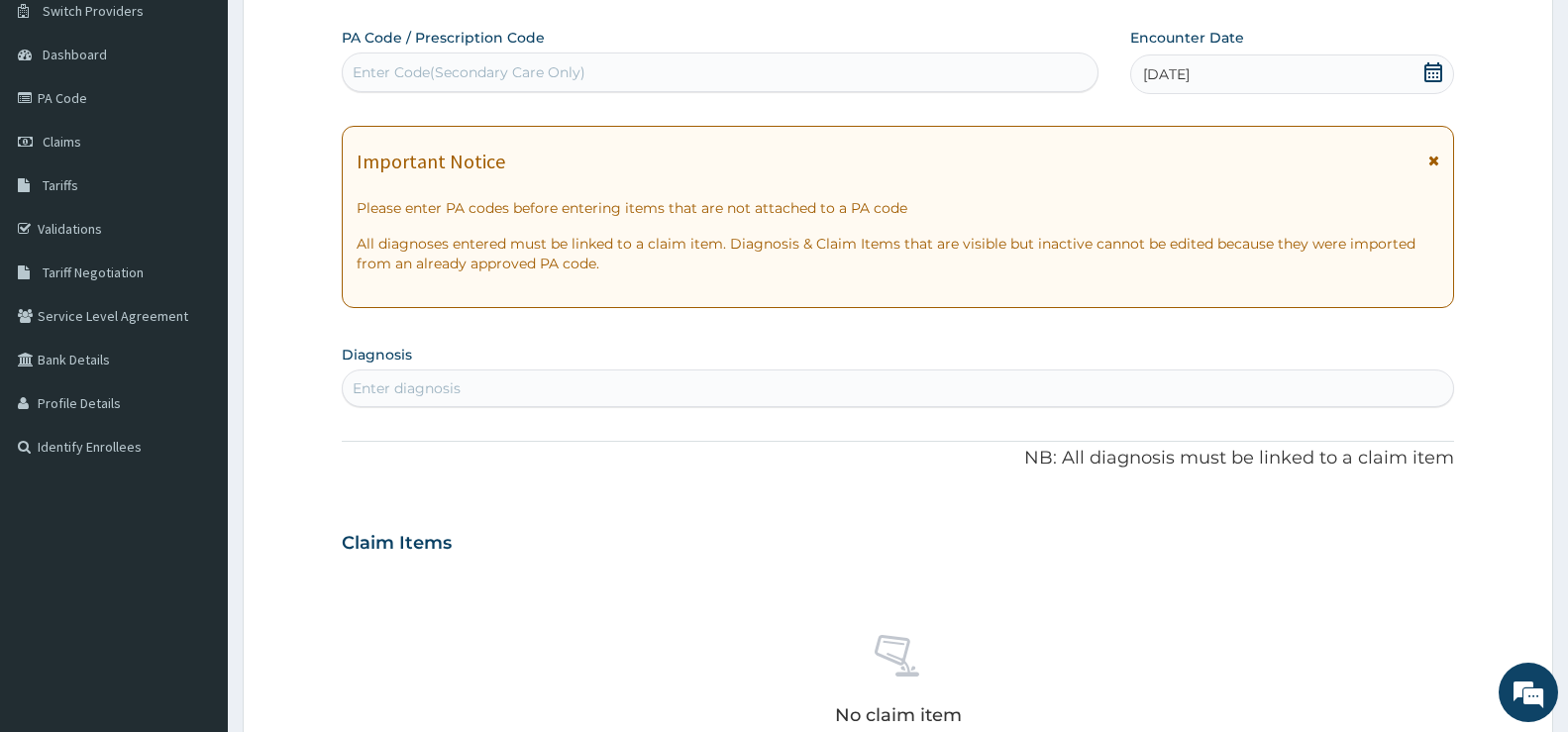
click at [385, 385] on div "Enter diagnosis" at bounding box center [406, 388] width 108 height 20
type input "H"
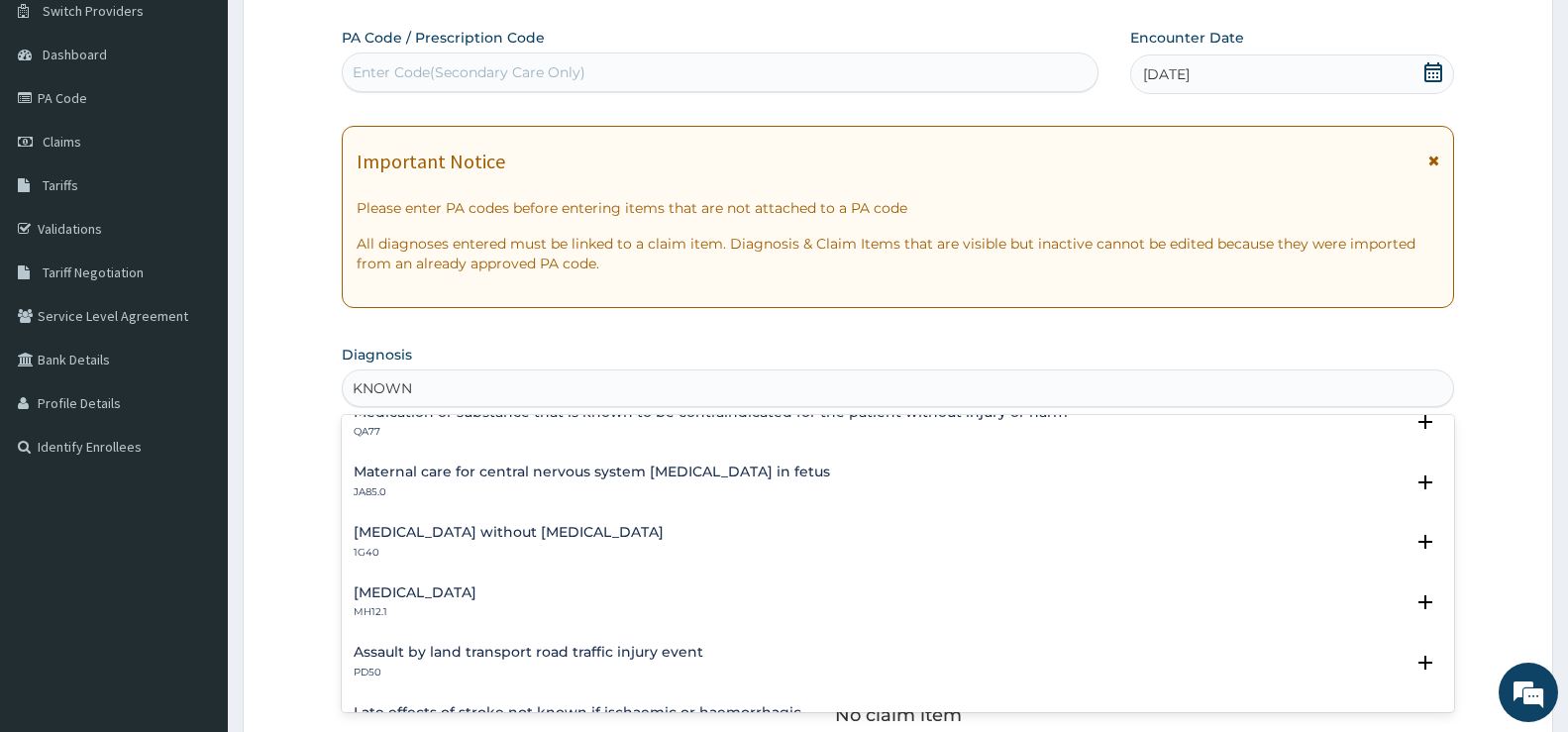
scroll to position [1756, 0]
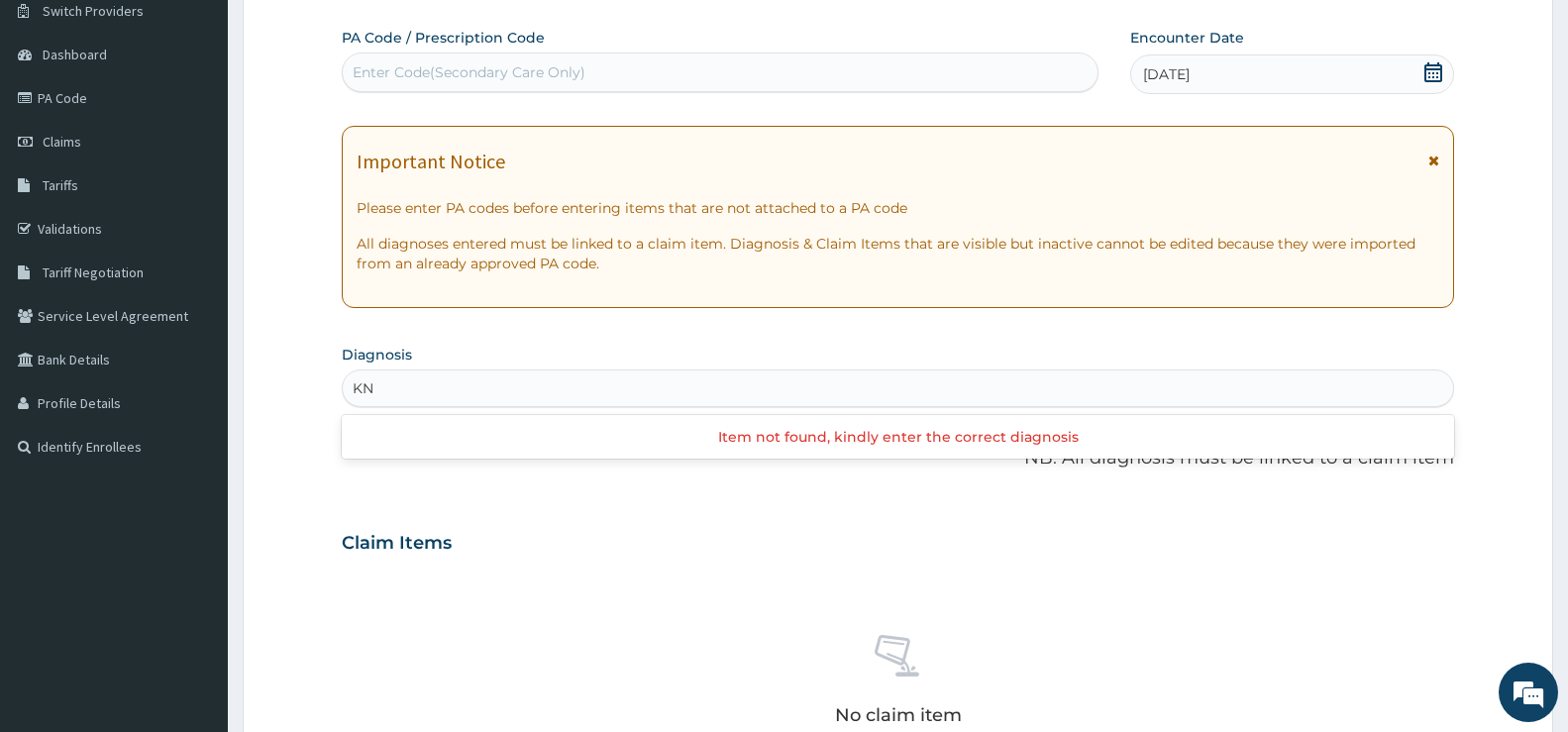
type input "K"
type input "P"
type input "HYPER"
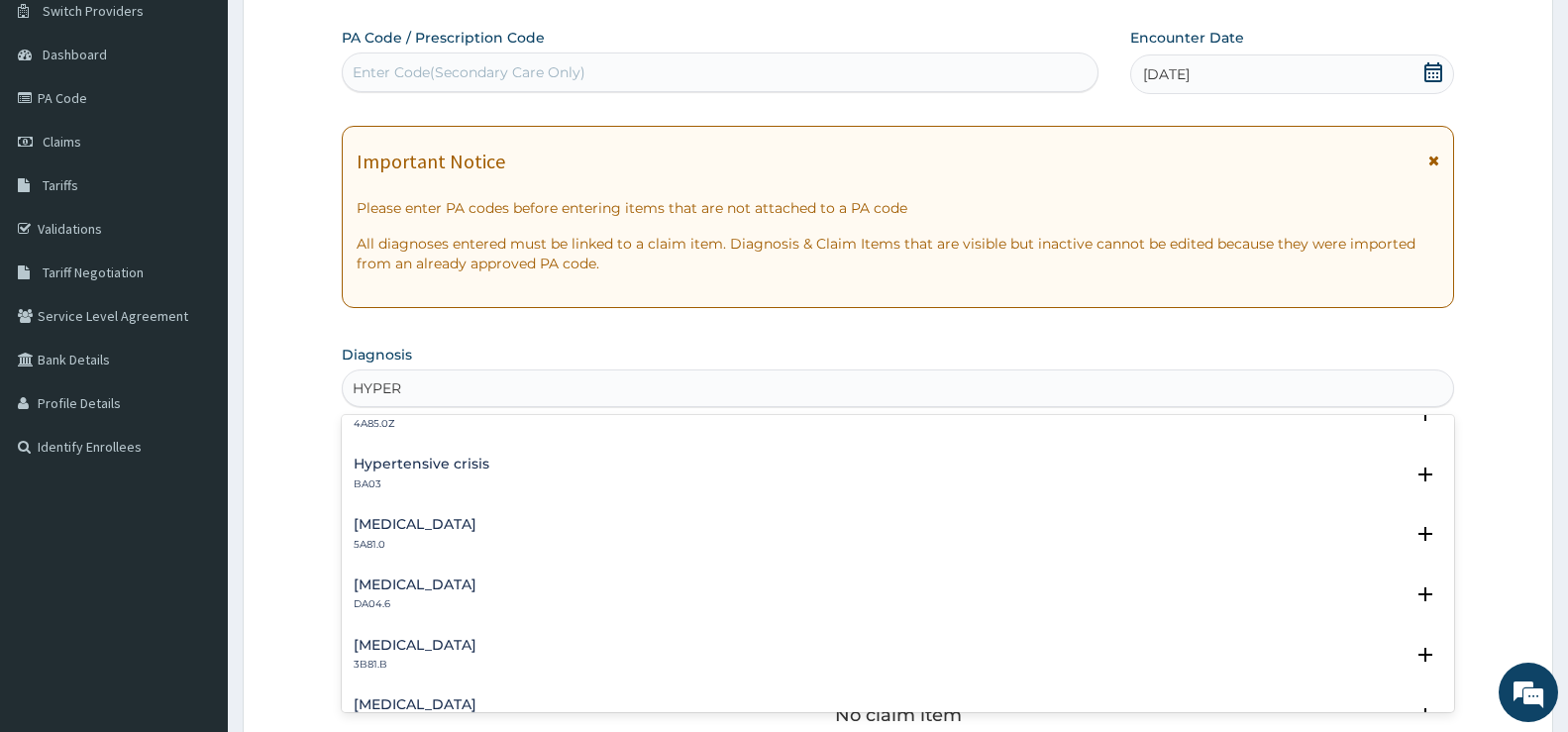
scroll to position [1685, 0]
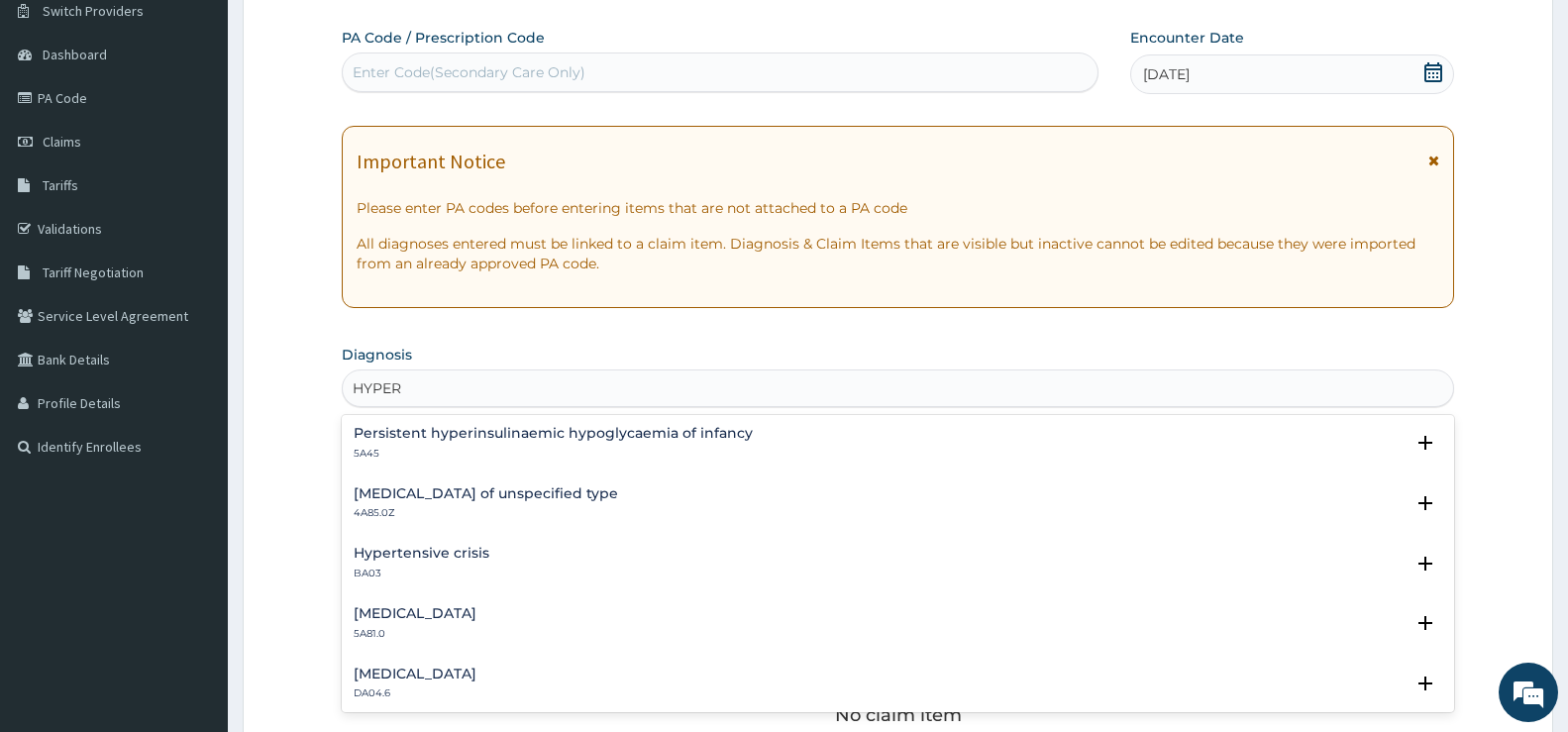
click at [461, 547] on h4 "Hypertensive crisis" at bounding box center [421, 553] width 135 height 15
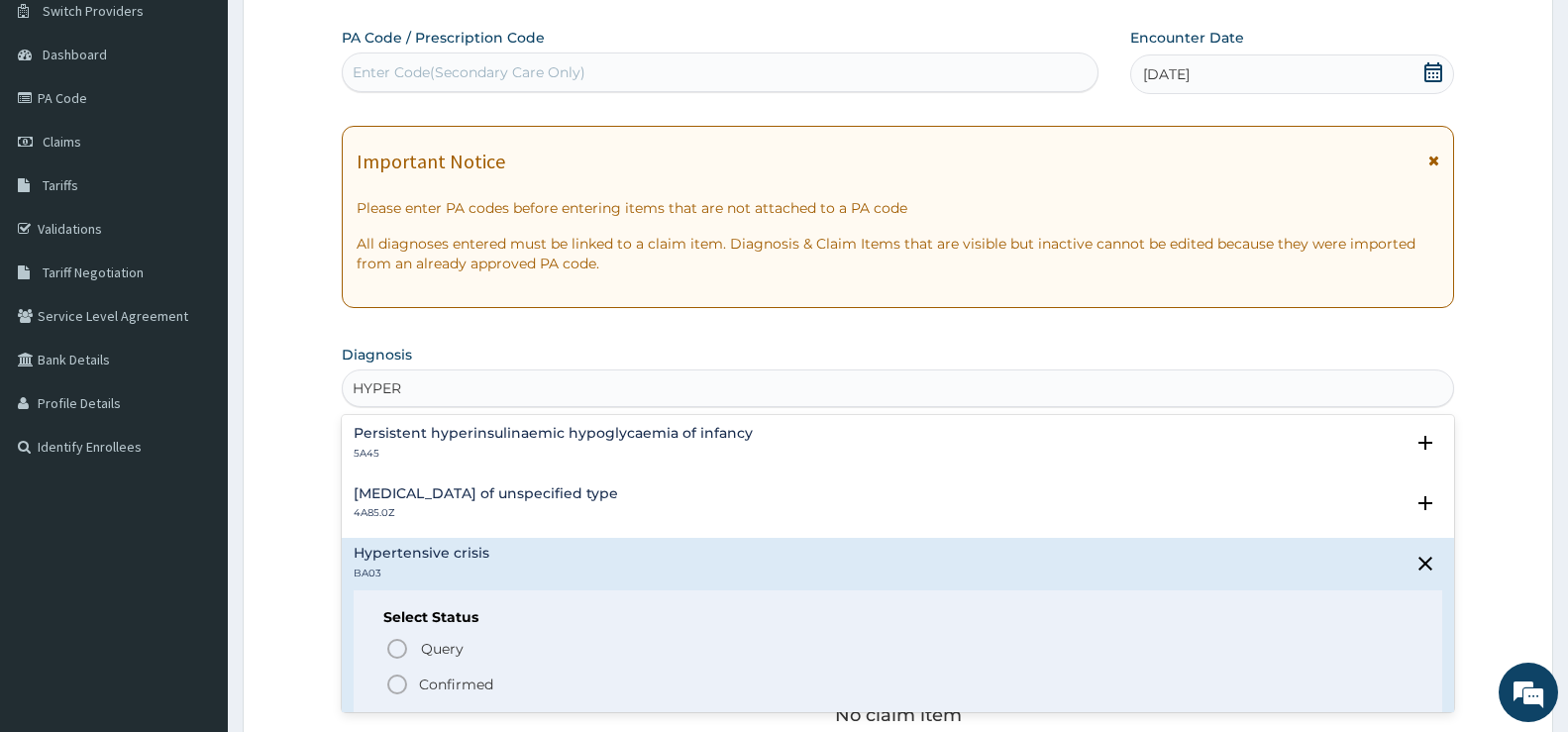
click at [396, 687] on icon "status option filled" at bounding box center [397, 685] width 24 height 24
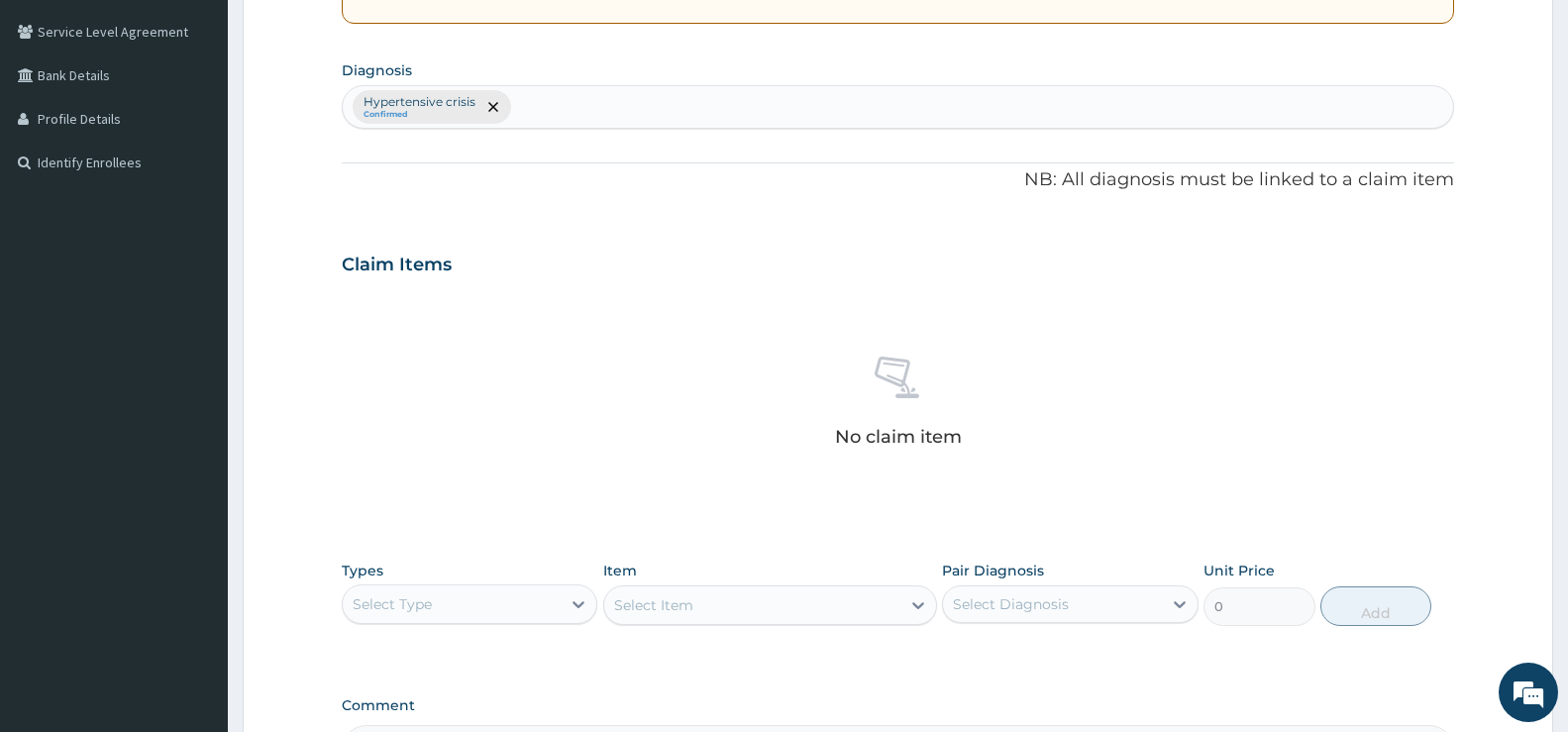
scroll to position [657, 0]
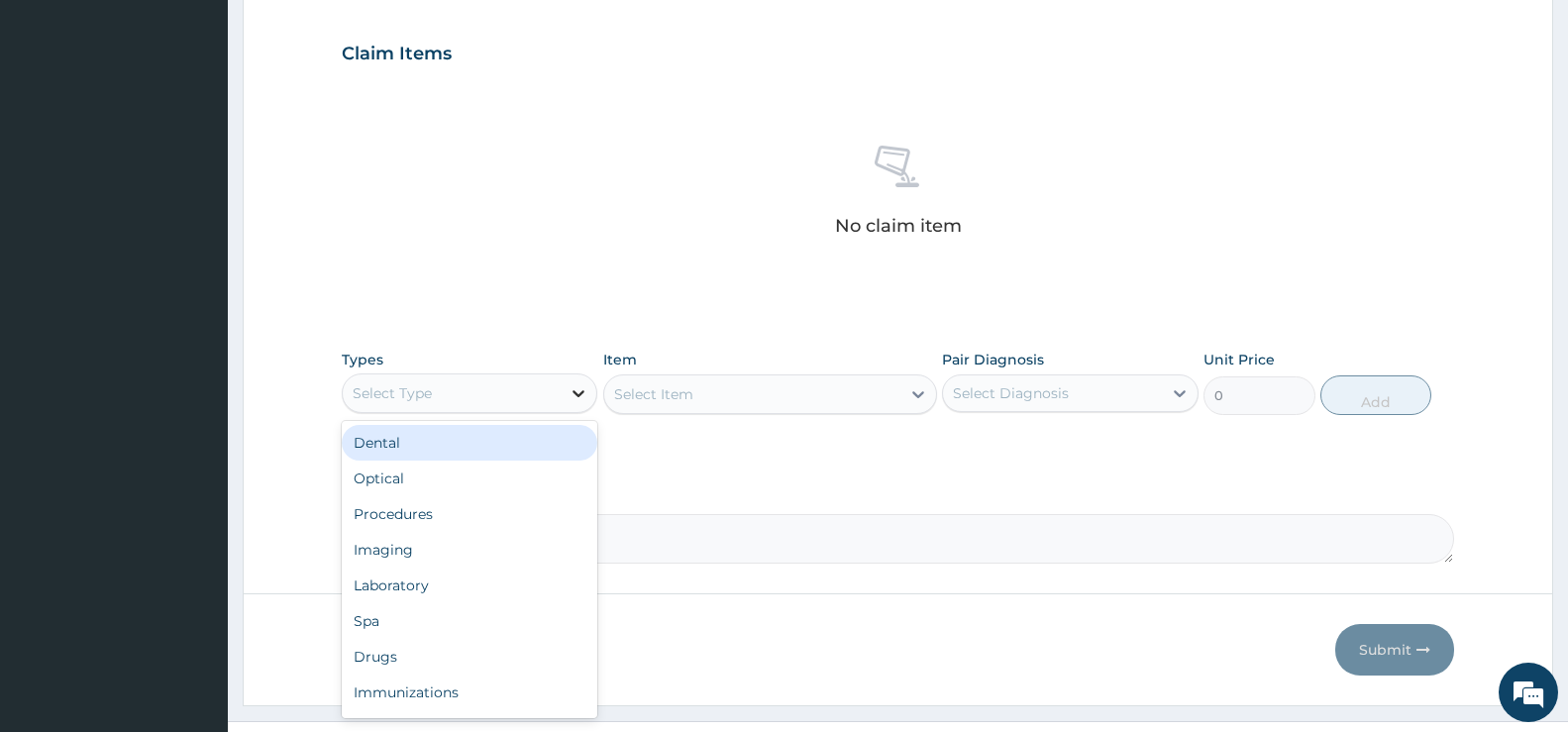
click at [574, 399] on icon at bounding box center [578, 393] width 20 height 20
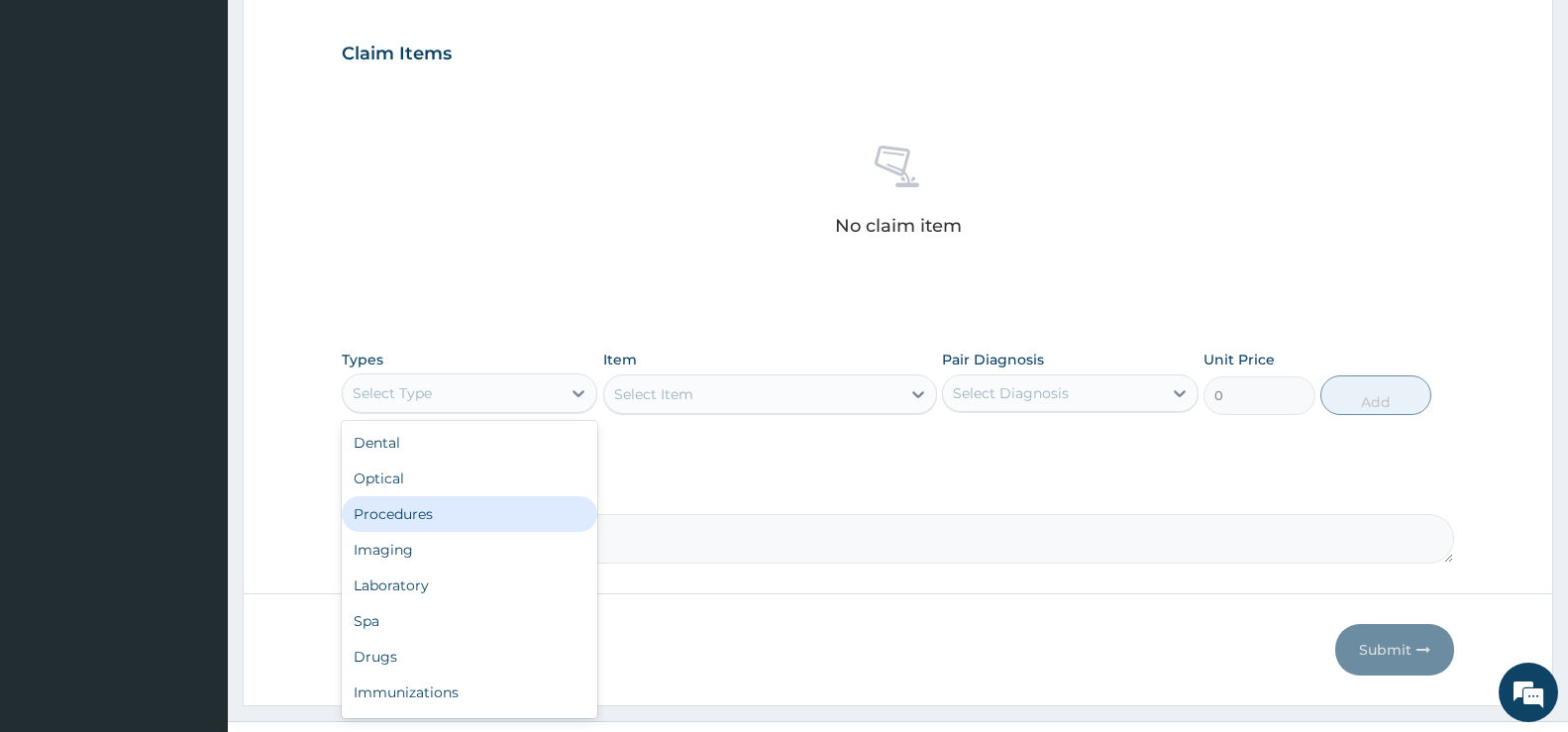
click at [451, 518] on div "Procedures" at bounding box center [469, 515] width 256 height 36
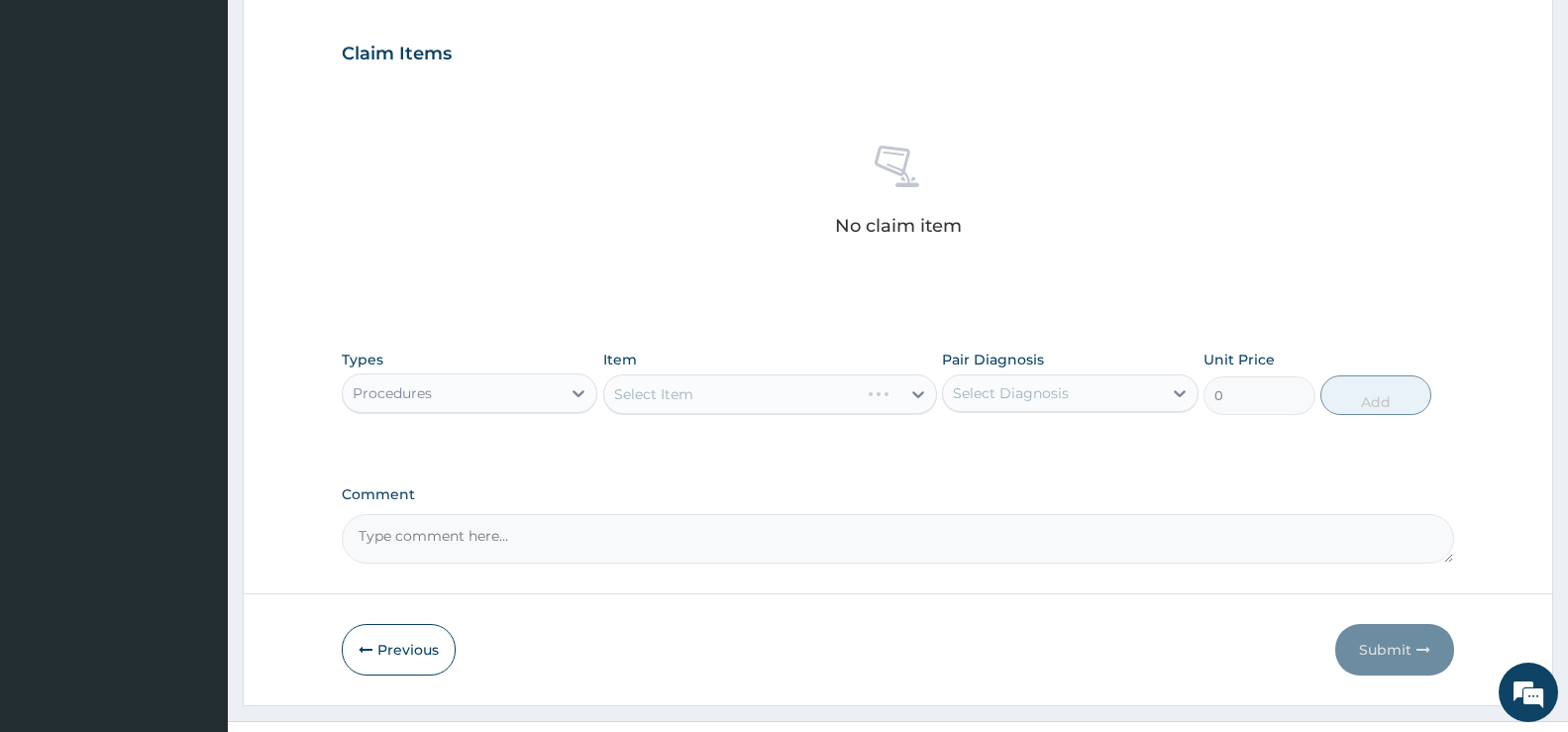
click at [889, 402] on div "Select Item" at bounding box center [770, 394] width 334 height 40
click at [909, 388] on icon at bounding box center [919, 394] width 20 height 20
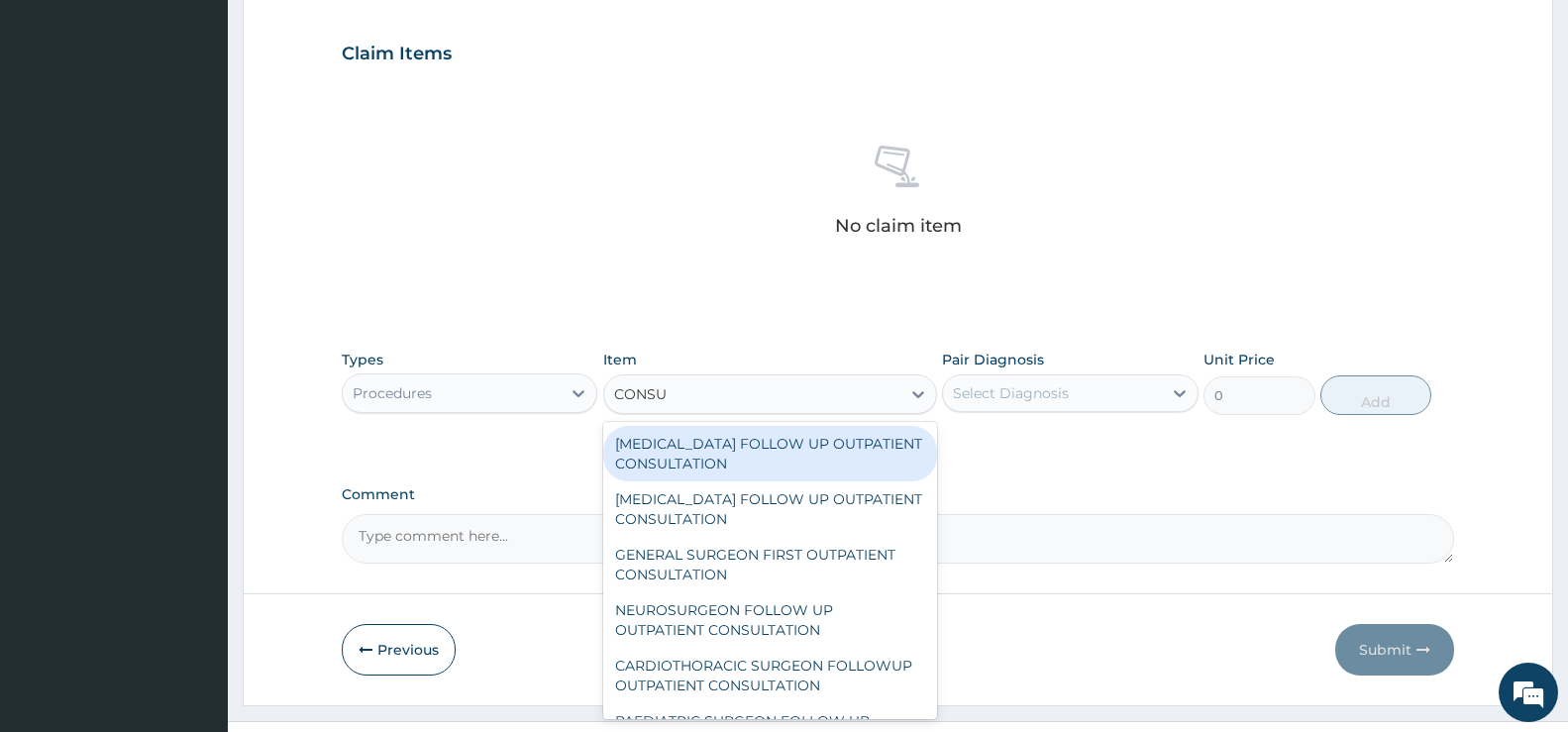
type input "CONSUL"
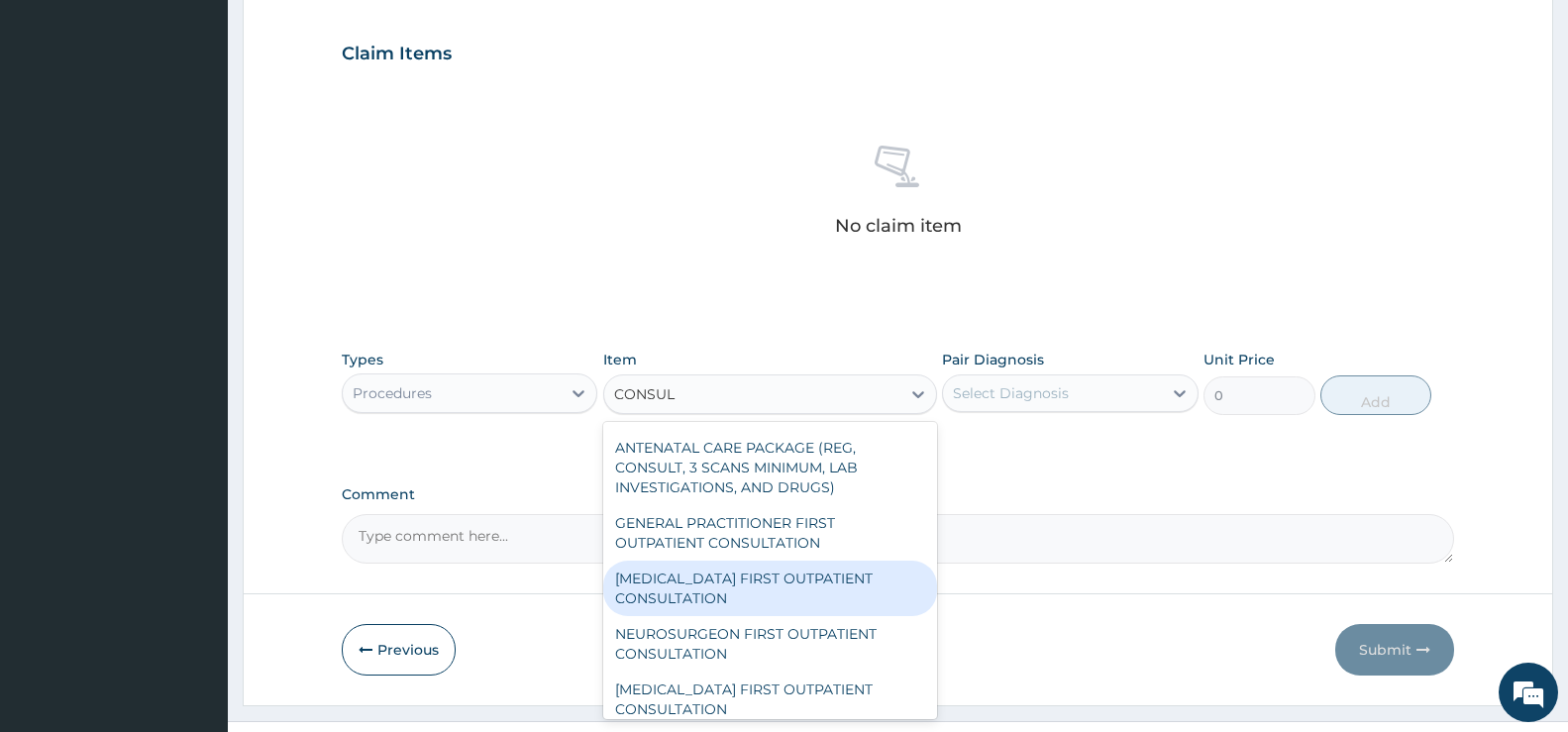
scroll to position [3006, 0]
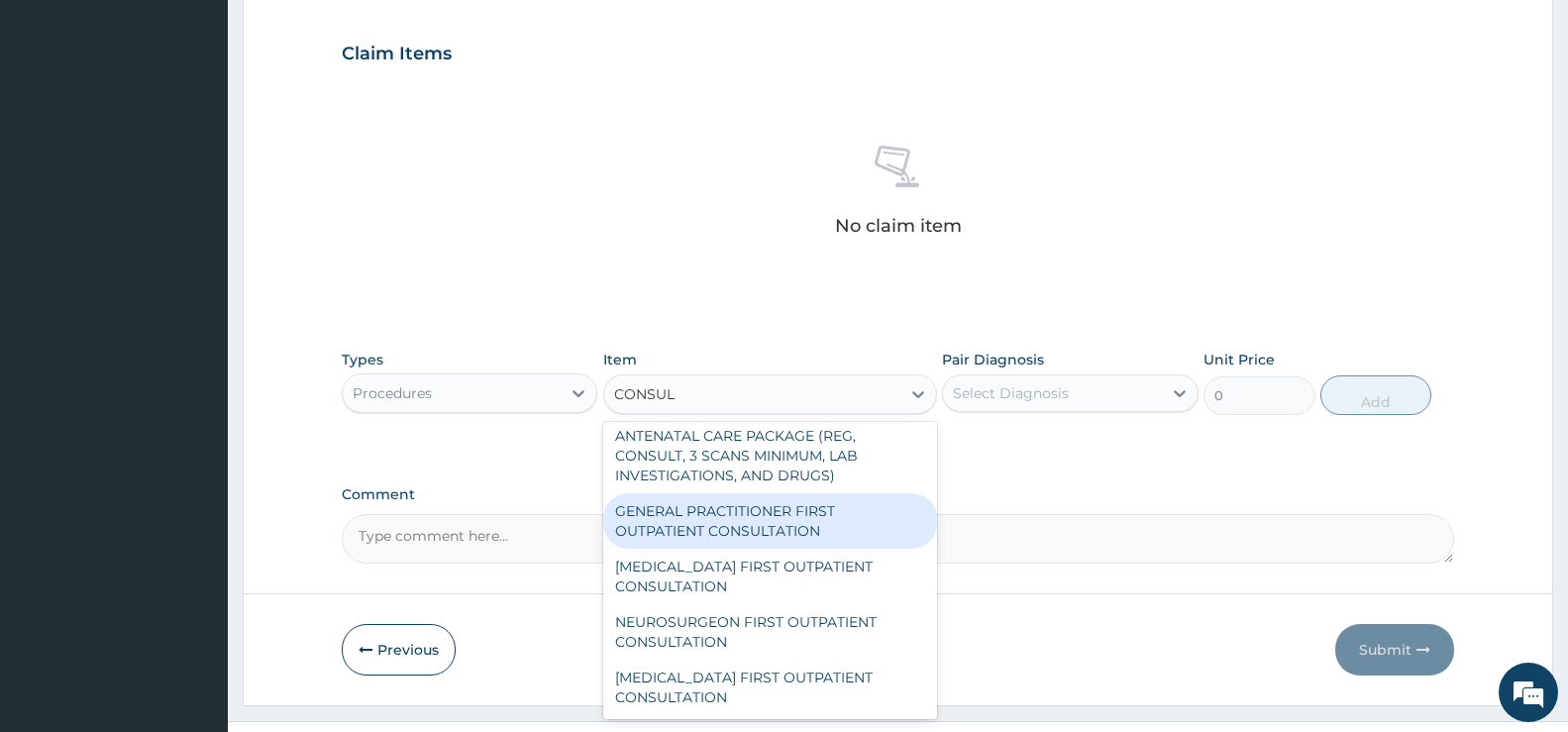
click at [751, 522] on div "GENERAL PRACTITIONER FIRST OUTPATIENT CONSULTATION" at bounding box center [770, 522] width 334 height 56
type input "3750"
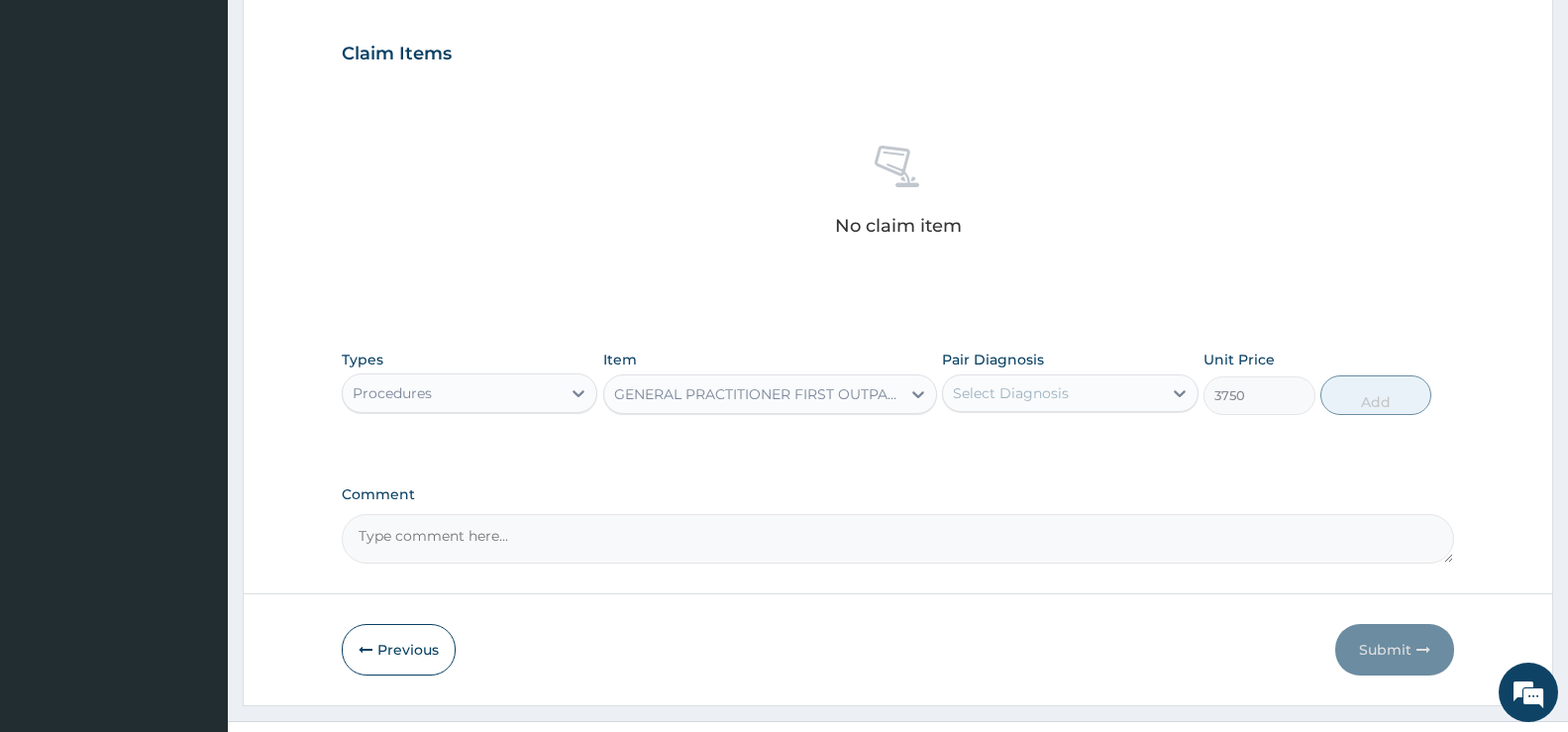
click at [1153, 402] on div "Select Diagnosis" at bounding box center [1051, 393] width 218 height 32
click at [1149, 438] on div "Hypertensive crisis" at bounding box center [1069, 444] width 256 height 41
checkbox input "true"
click at [1399, 400] on button "Add" at bounding box center [1376, 395] width 111 height 40
type input "0"
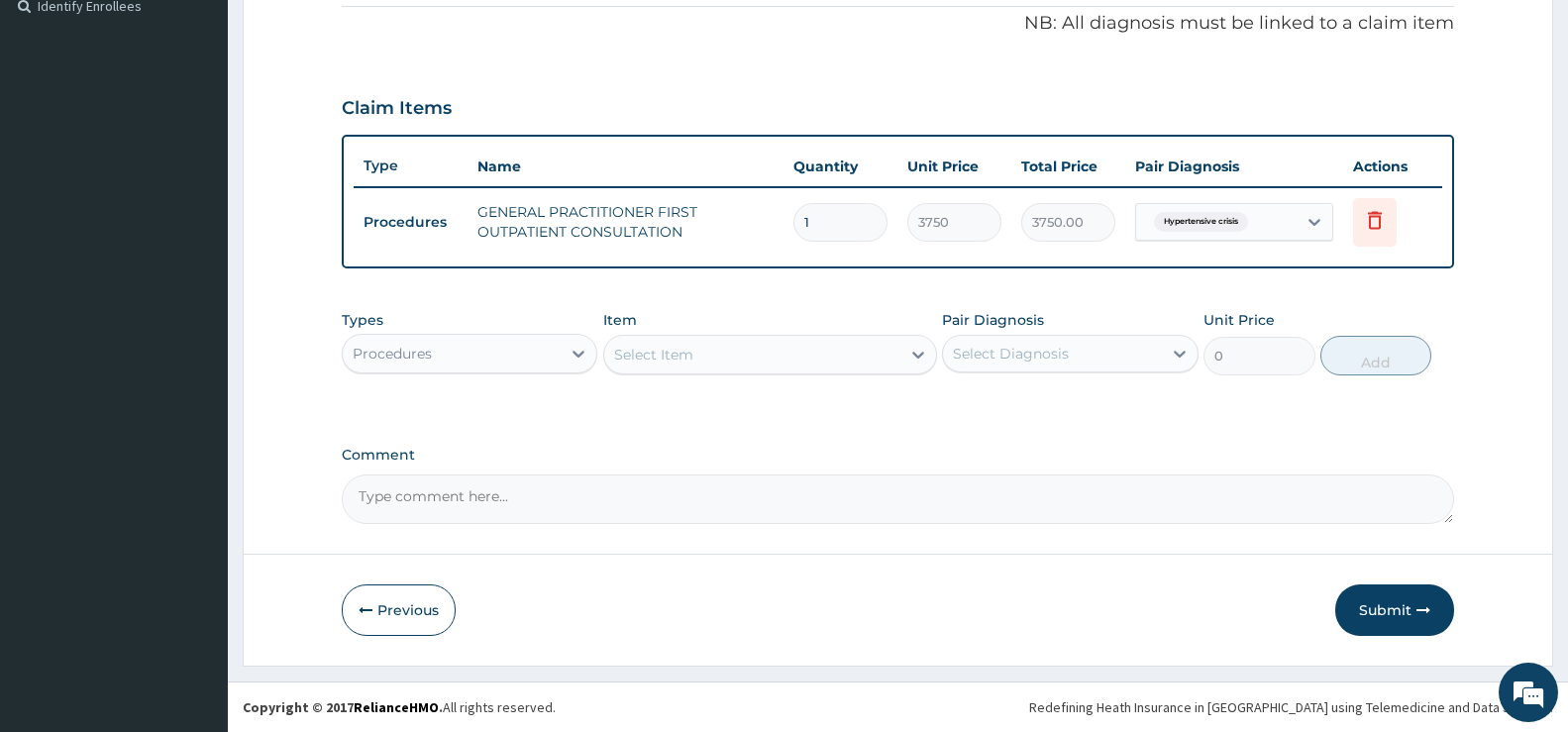
scroll to position [603, 0]
click at [1389, 609] on button "Submit" at bounding box center [1395, 610] width 118 height 52
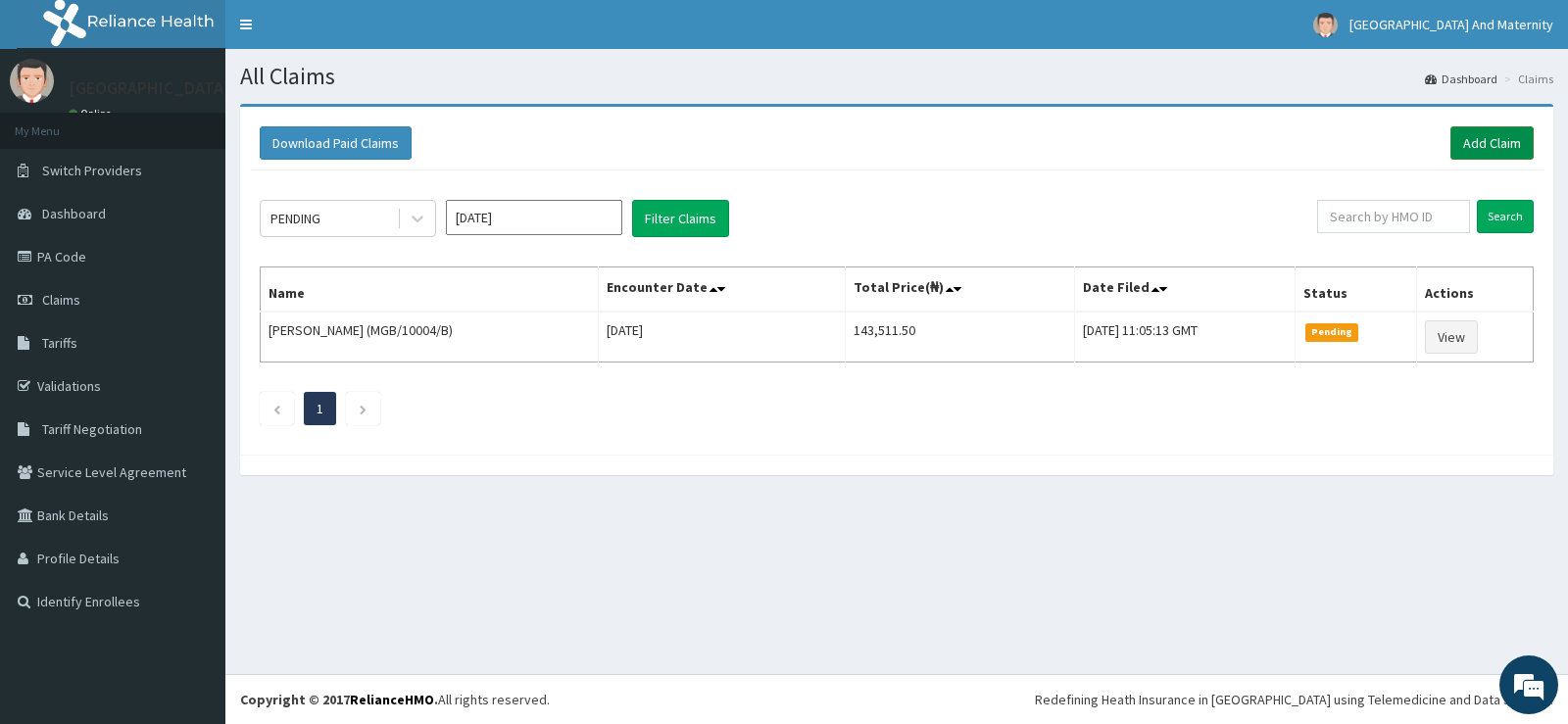
click at [1473, 142] on link "Add Claim" at bounding box center [1492, 143] width 84 height 33
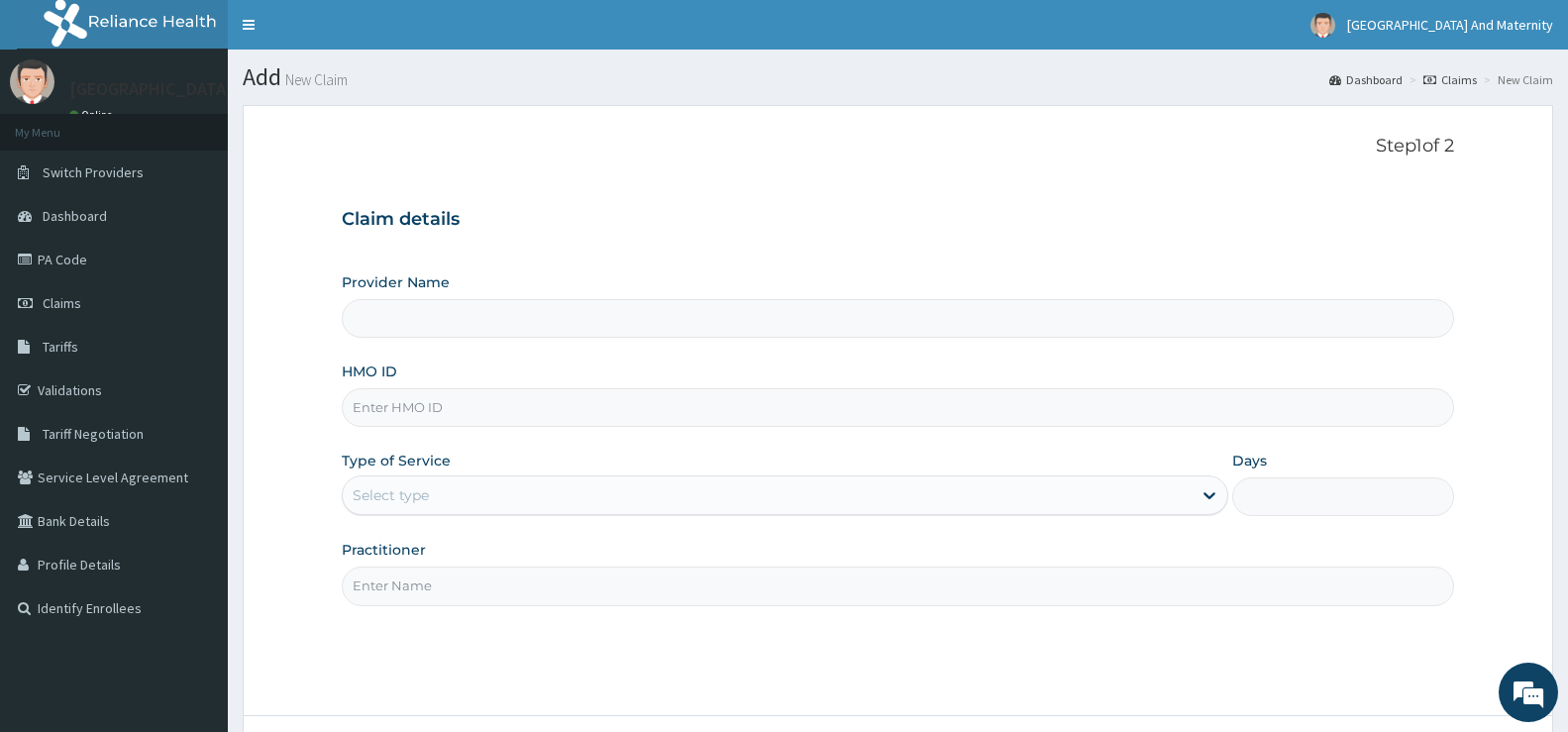
type input "[GEOGRAPHIC_DATA] And Maternity Ltd"
click at [385, 409] on input "HMO ID" at bounding box center [898, 407] width 1113 height 39
paste input "tkc/10028/E"
type input "tkc/10028/E"
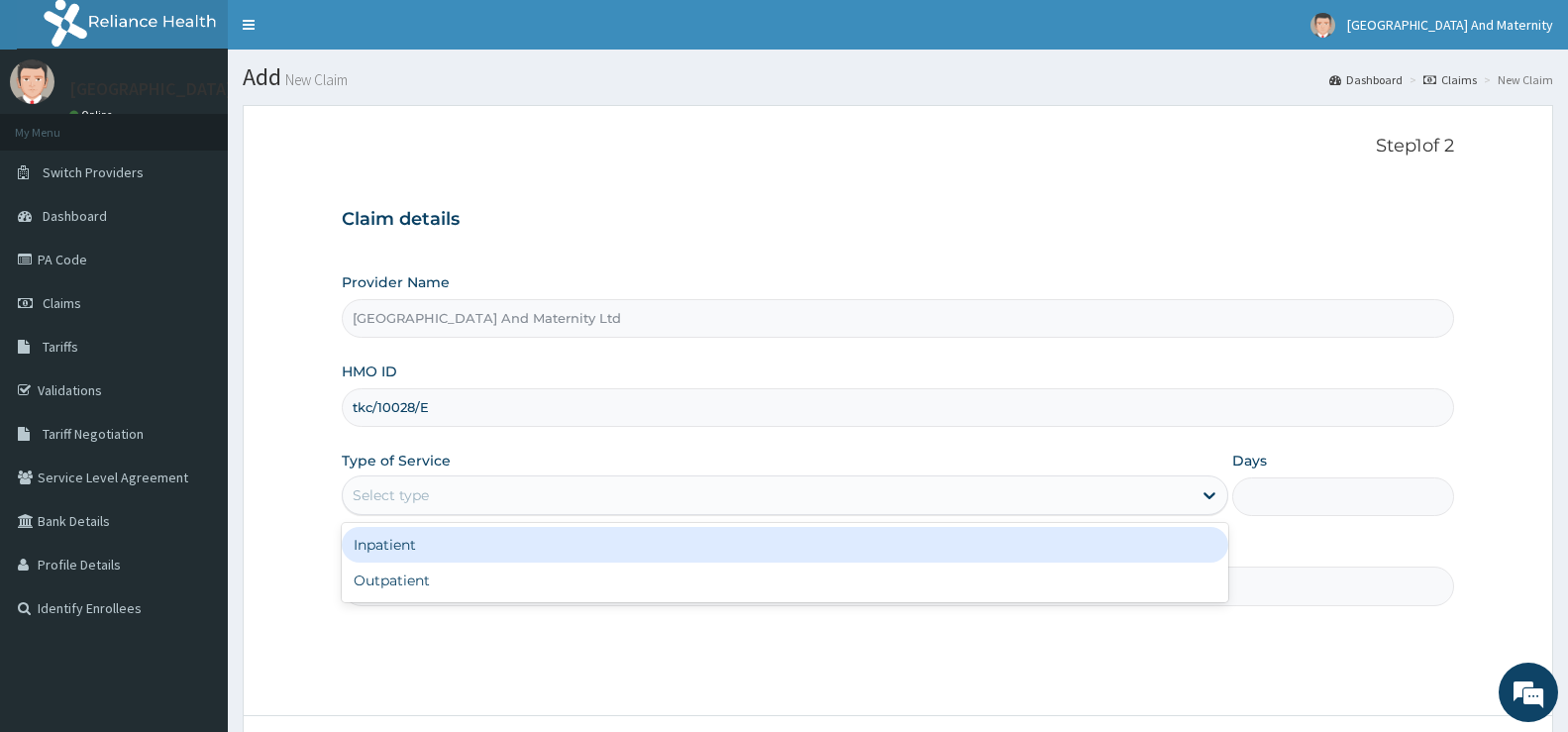
click at [407, 495] on div "Select type" at bounding box center [390, 496] width 77 height 20
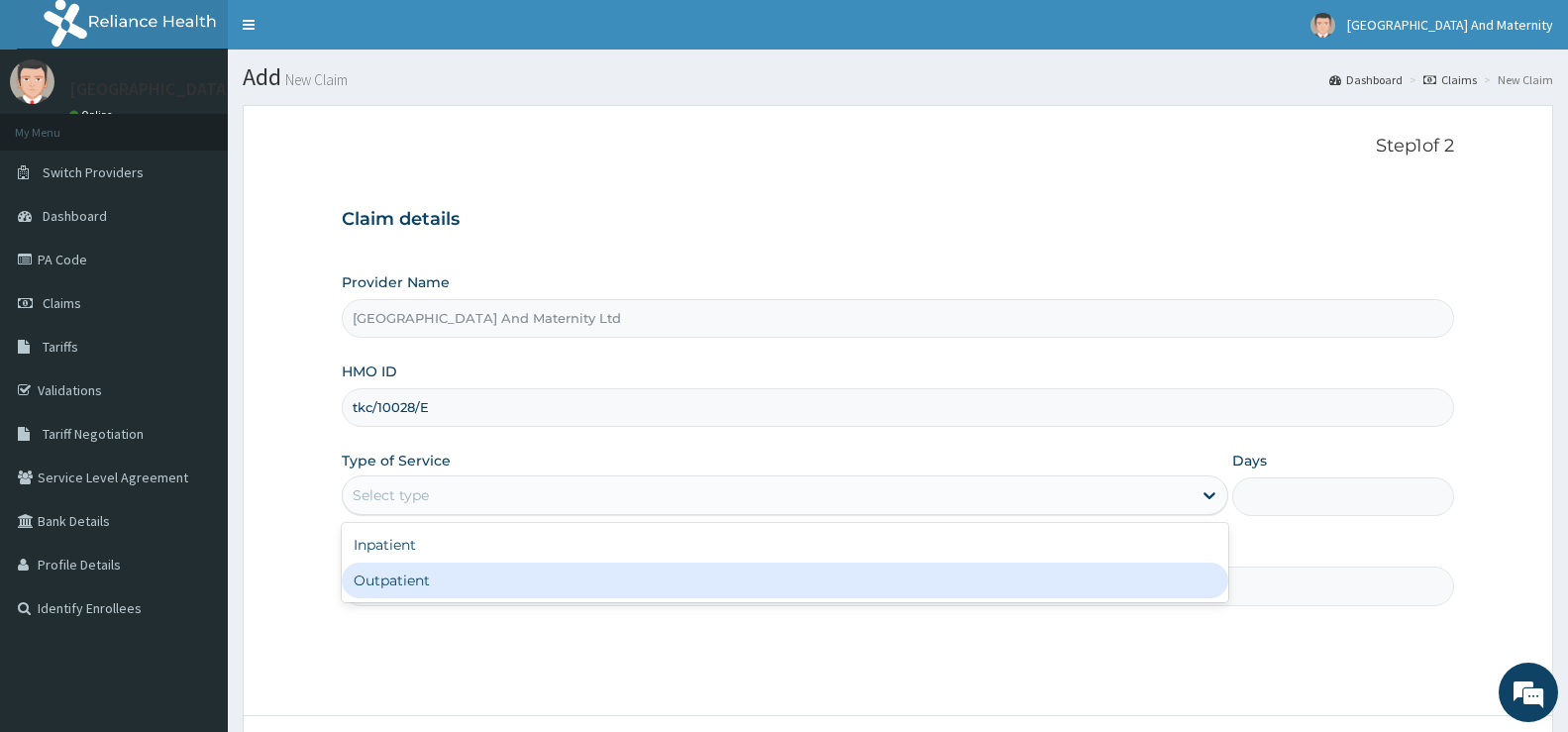
click at [393, 584] on div "Outpatient" at bounding box center [784, 581] width 887 height 36
type input "1"
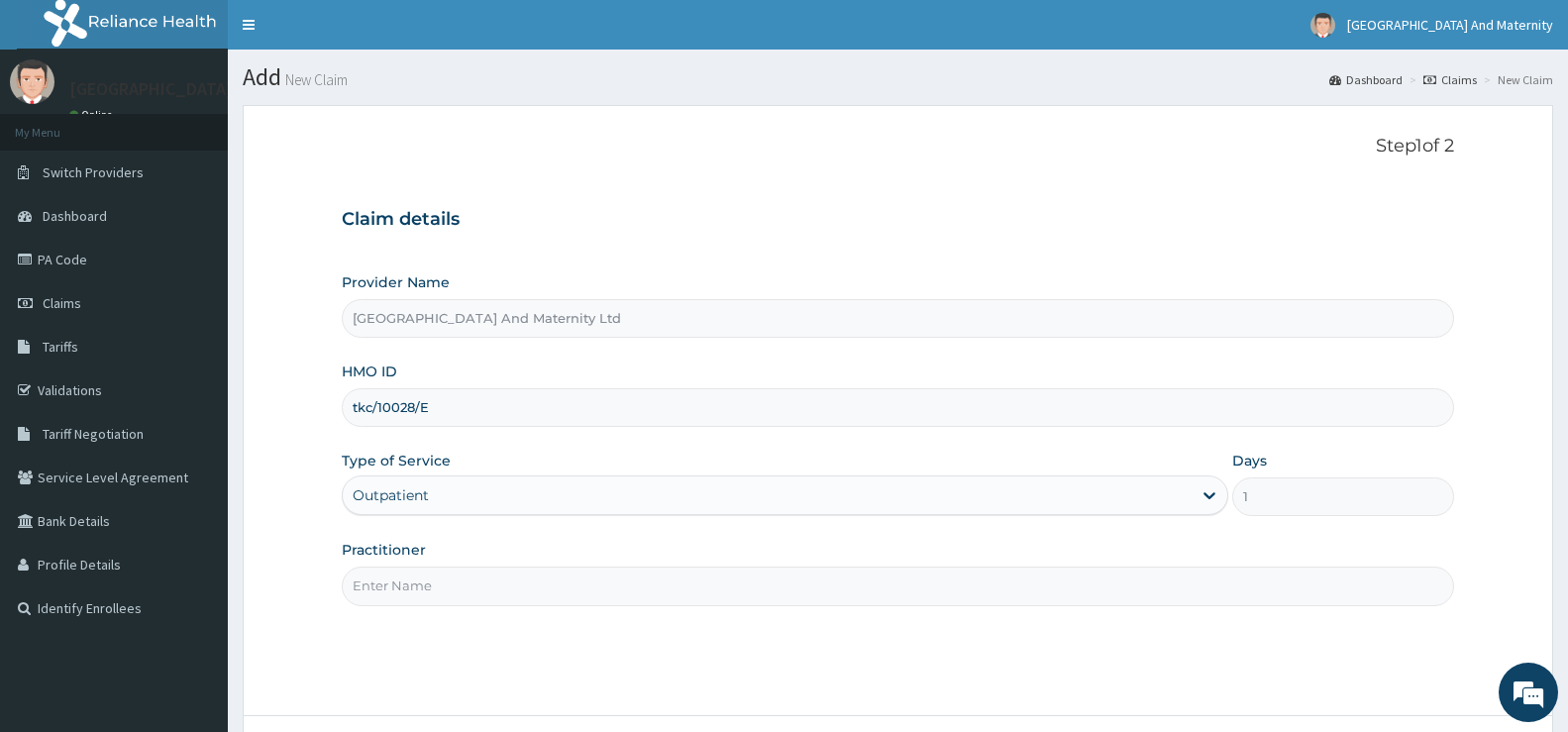
click at [394, 592] on input "Practitioner" at bounding box center [898, 586] width 1113 height 39
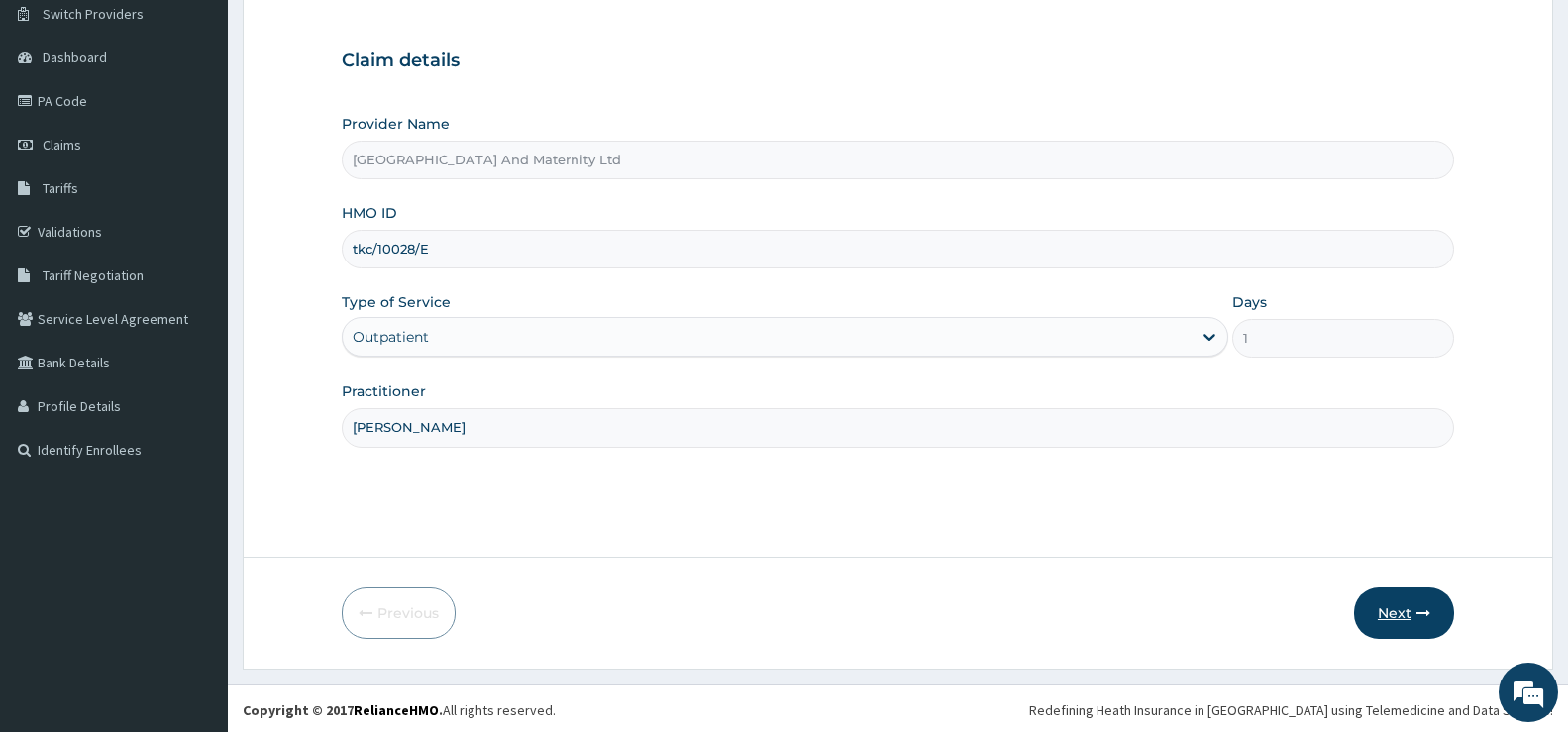
scroll to position [161, 0]
type input "[PERSON_NAME]"
click at [1397, 617] on button "Next" at bounding box center [1404, 610] width 101 height 52
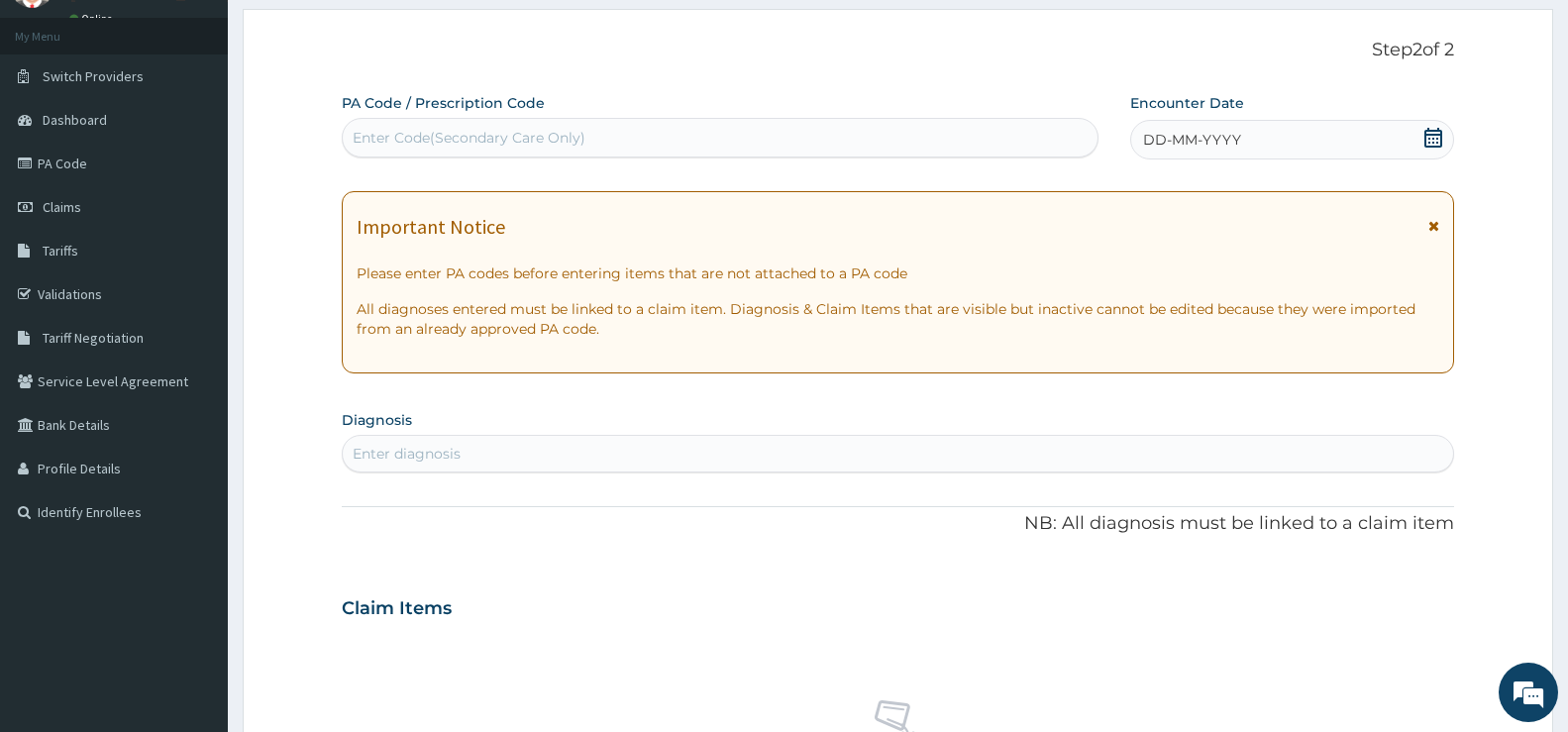
scroll to position [0, 0]
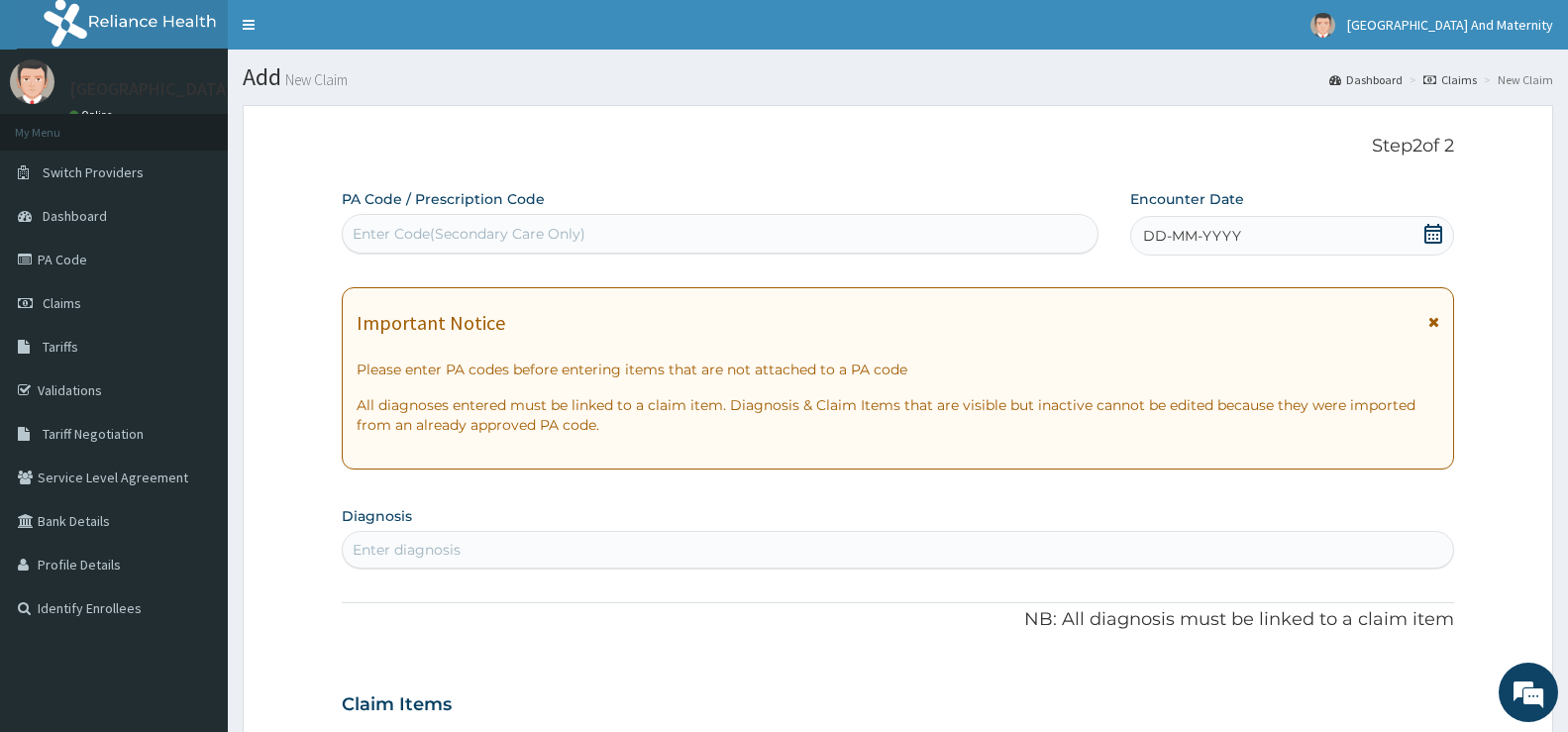
drag, startPoint x: 1438, startPoint y: 231, endPoint x: 1429, endPoint y: 237, distance: 10.8
click at [1438, 231] on icon at bounding box center [1434, 234] width 18 height 20
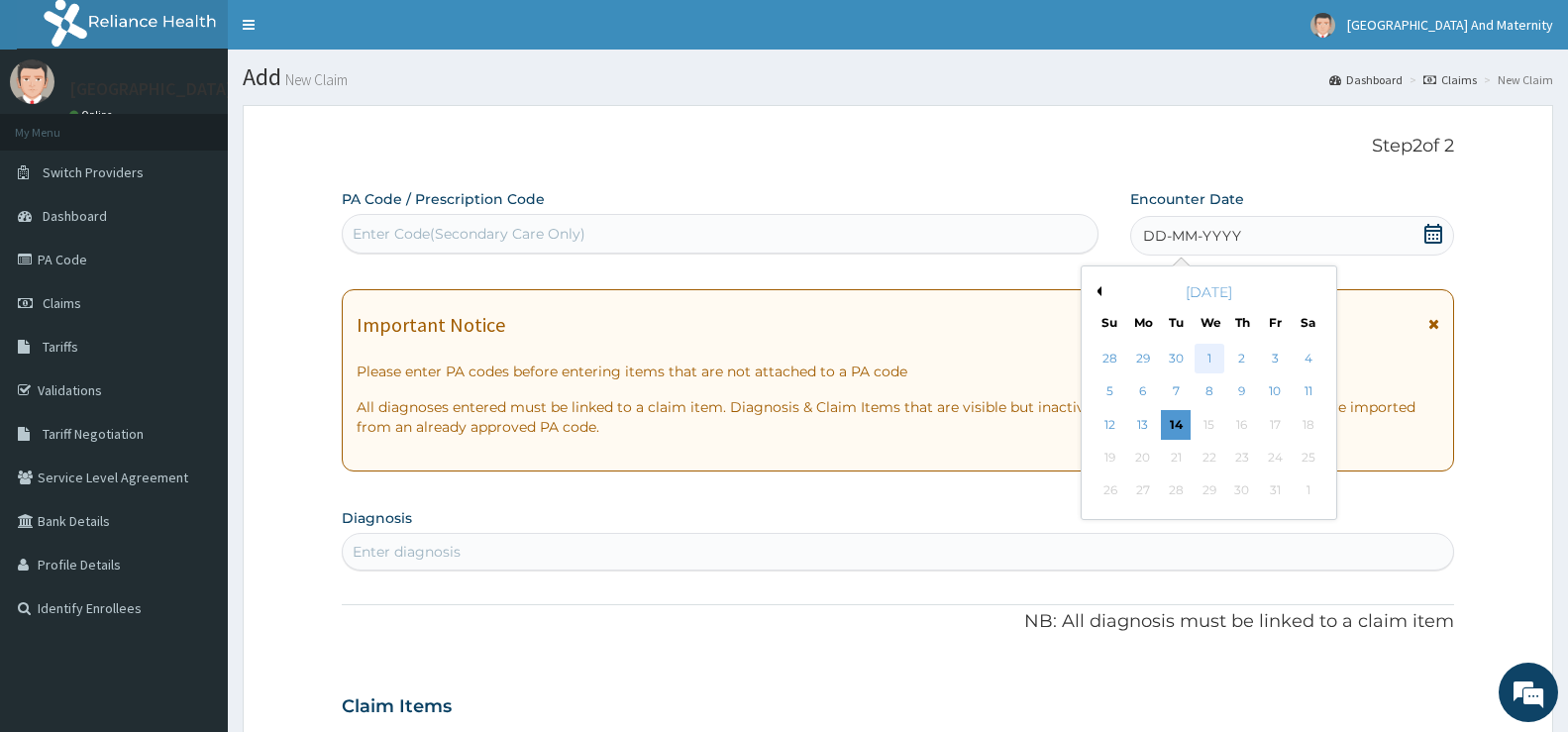
click at [1213, 355] on div "1" at bounding box center [1209, 359] width 30 height 30
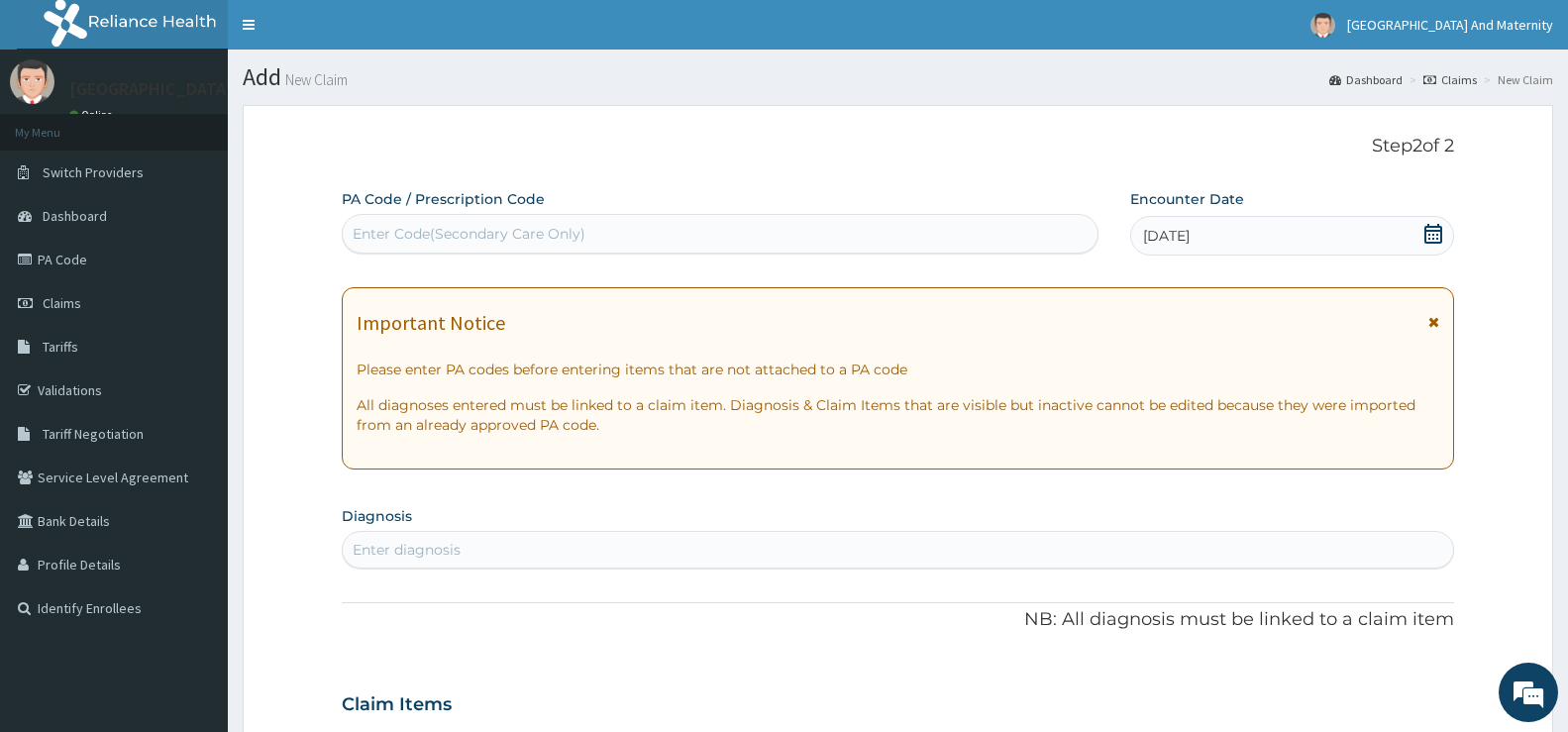
click at [351, 542] on div "Enter diagnosis" at bounding box center [898, 550] width 1111 height 32
type input "U"
type input "R"
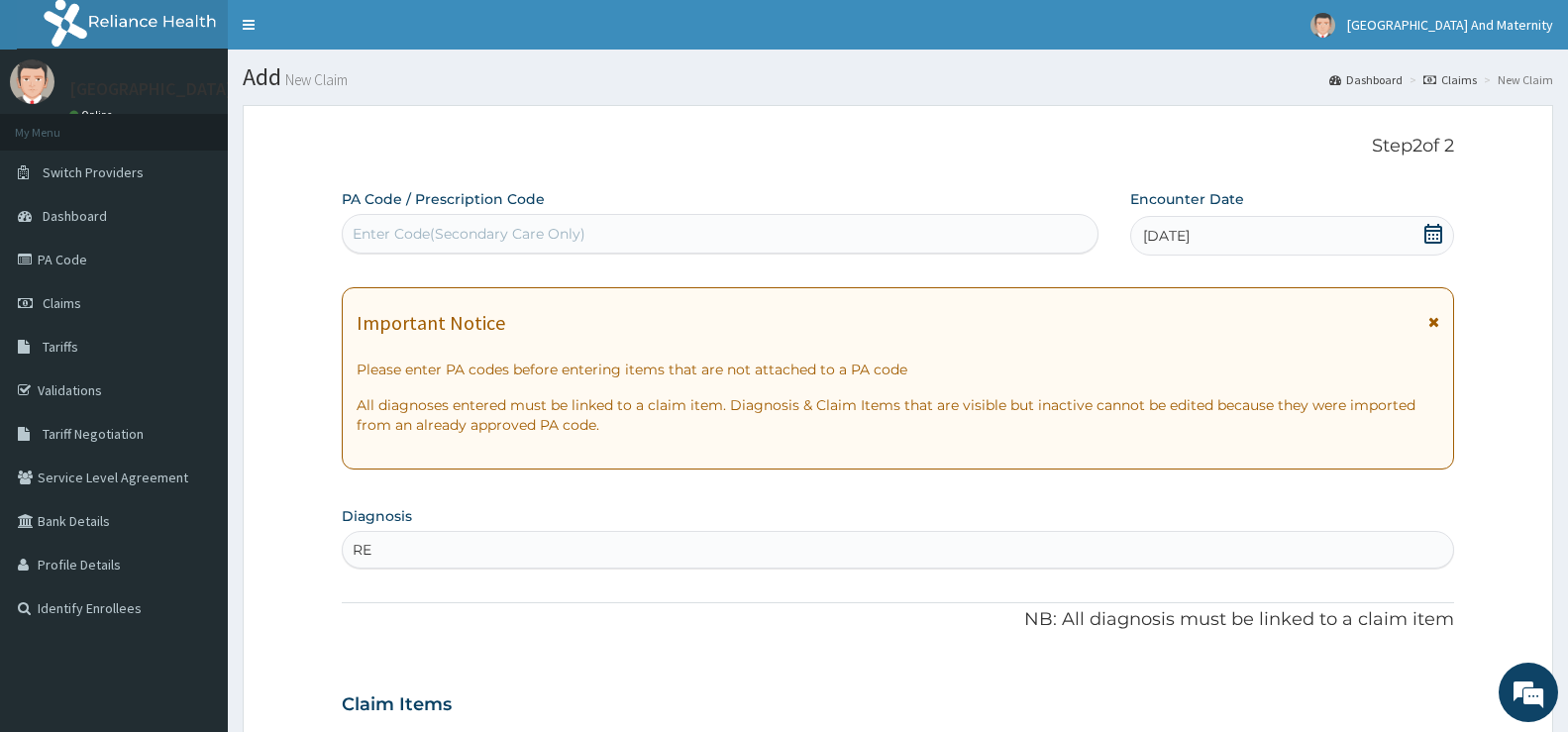
type input "R"
type input "D"
type input "B"
type input "T"
type input "N"
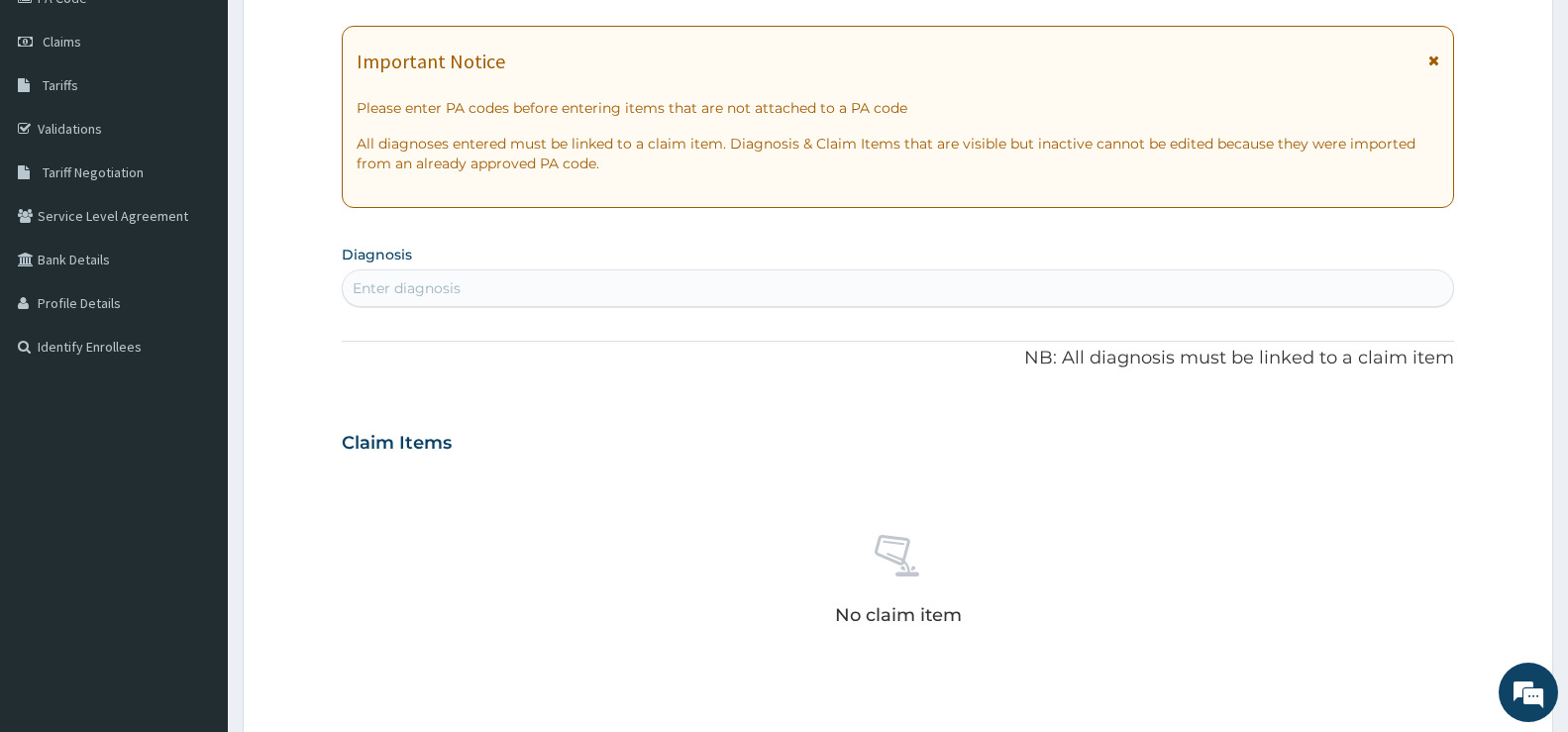
scroll to position [198, 0]
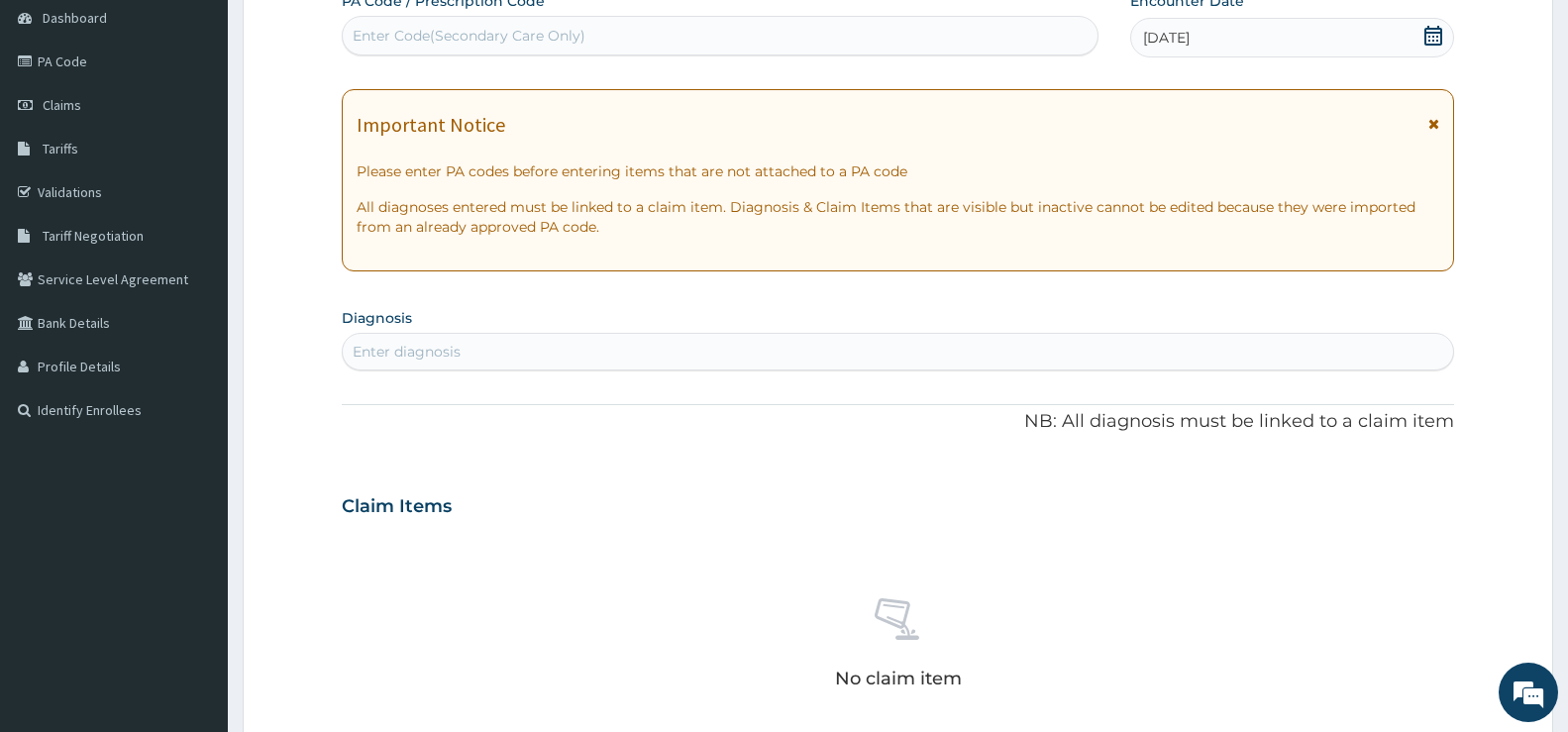
click at [357, 352] on div "Enter diagnosis" at bounding box center [406, 352] width 108 height 20
type input "A"
type input "M"
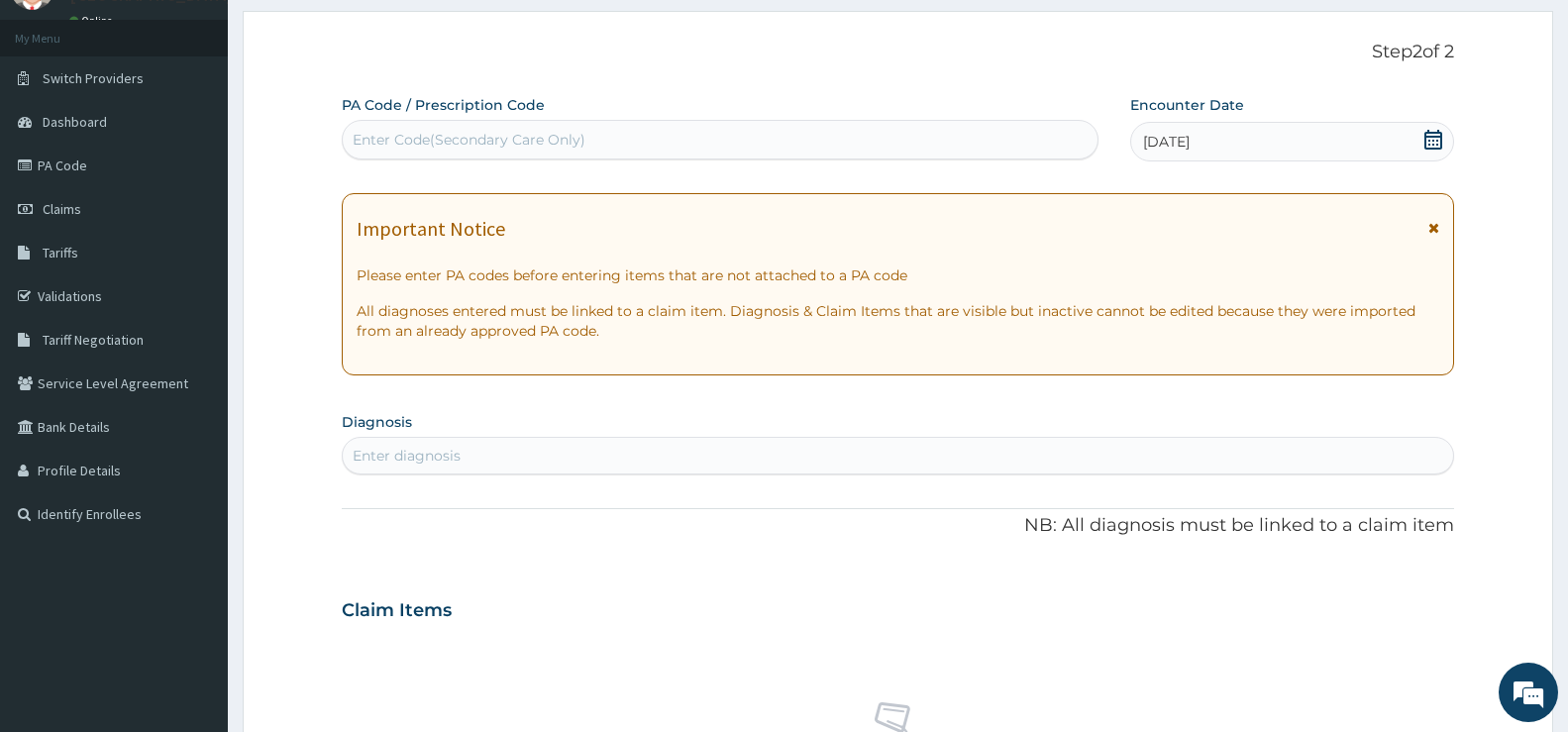
scroll to position [0, 0]
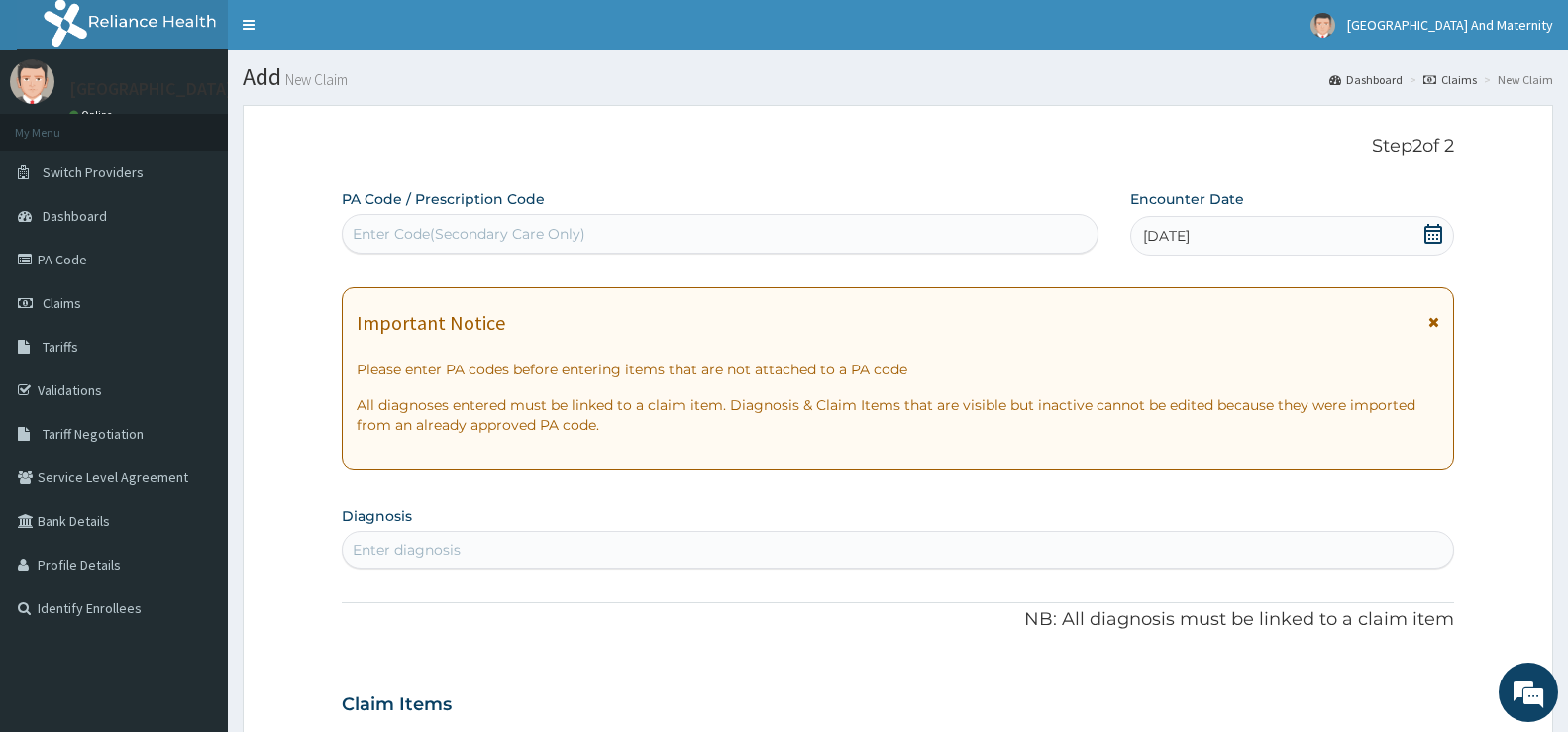
click at [1437, 240] on icon at bounding box center [1434, 234] width 20 height 20
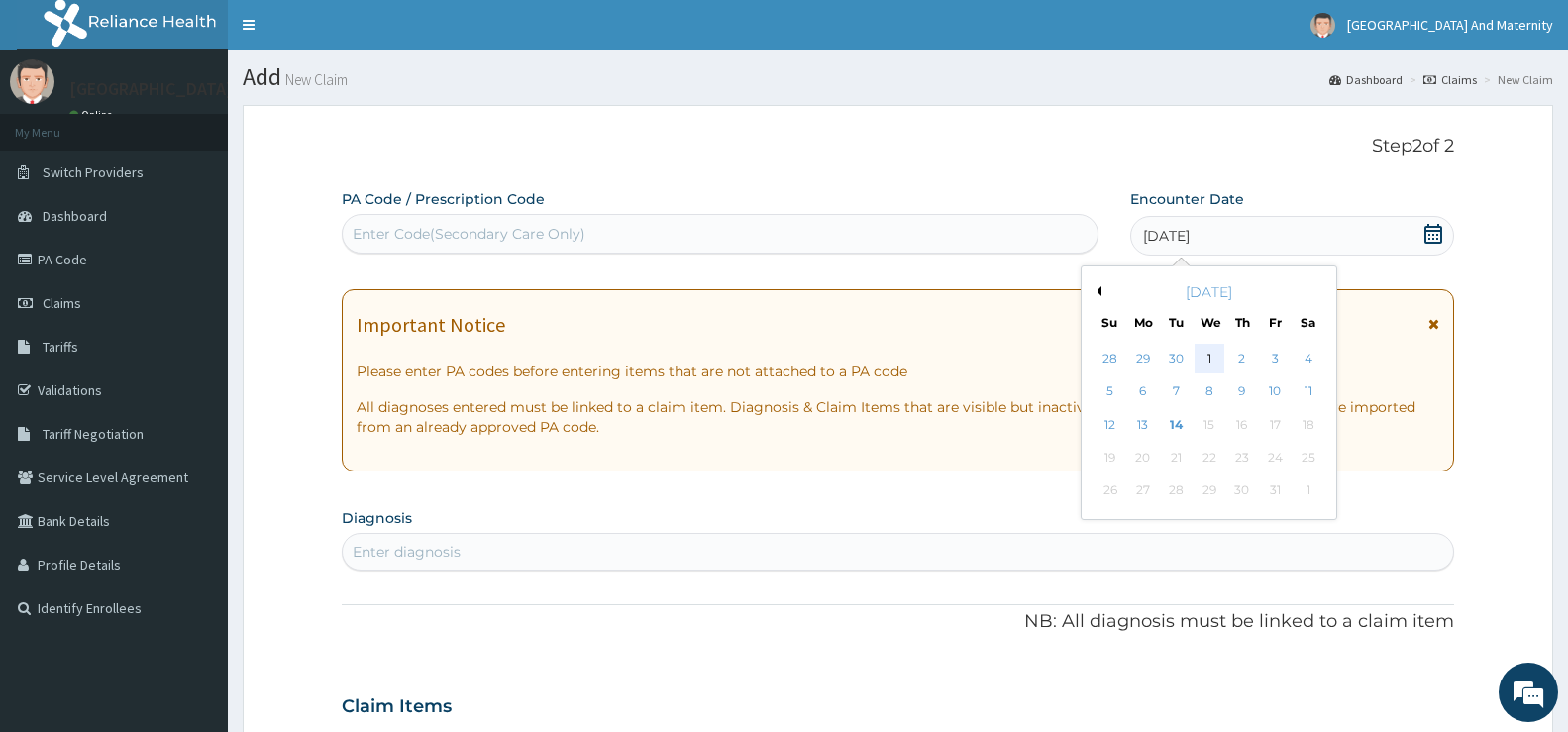
click at [1207, 359] on div "1" at bounding box center [1209, 359] width 30 height 30
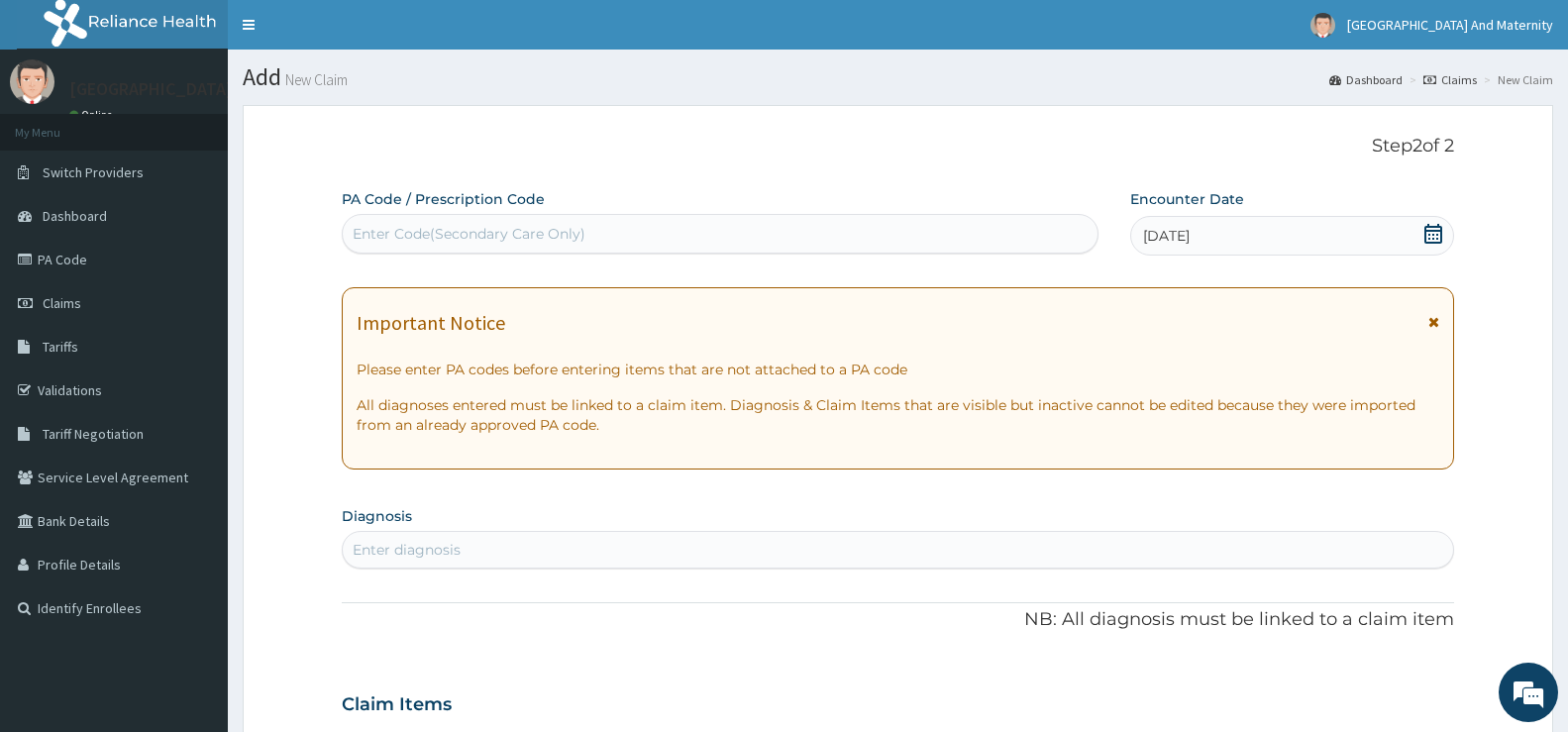
drag, startPoint x: 386, startPoint y: 535, endPoint x: 803, endPoint y: 494, distance: 419.0
click at [803, 494] on div "PA Code / Prescription Code Enter Code(Secondary Care Only) Encounter Date [DAT…" at bounding box center [898, 702] width 1113 height 1026
click at [372, 542] on div "Enter diagnosis" at bounding box center [406, 550] width 108 height 20
type input "S"
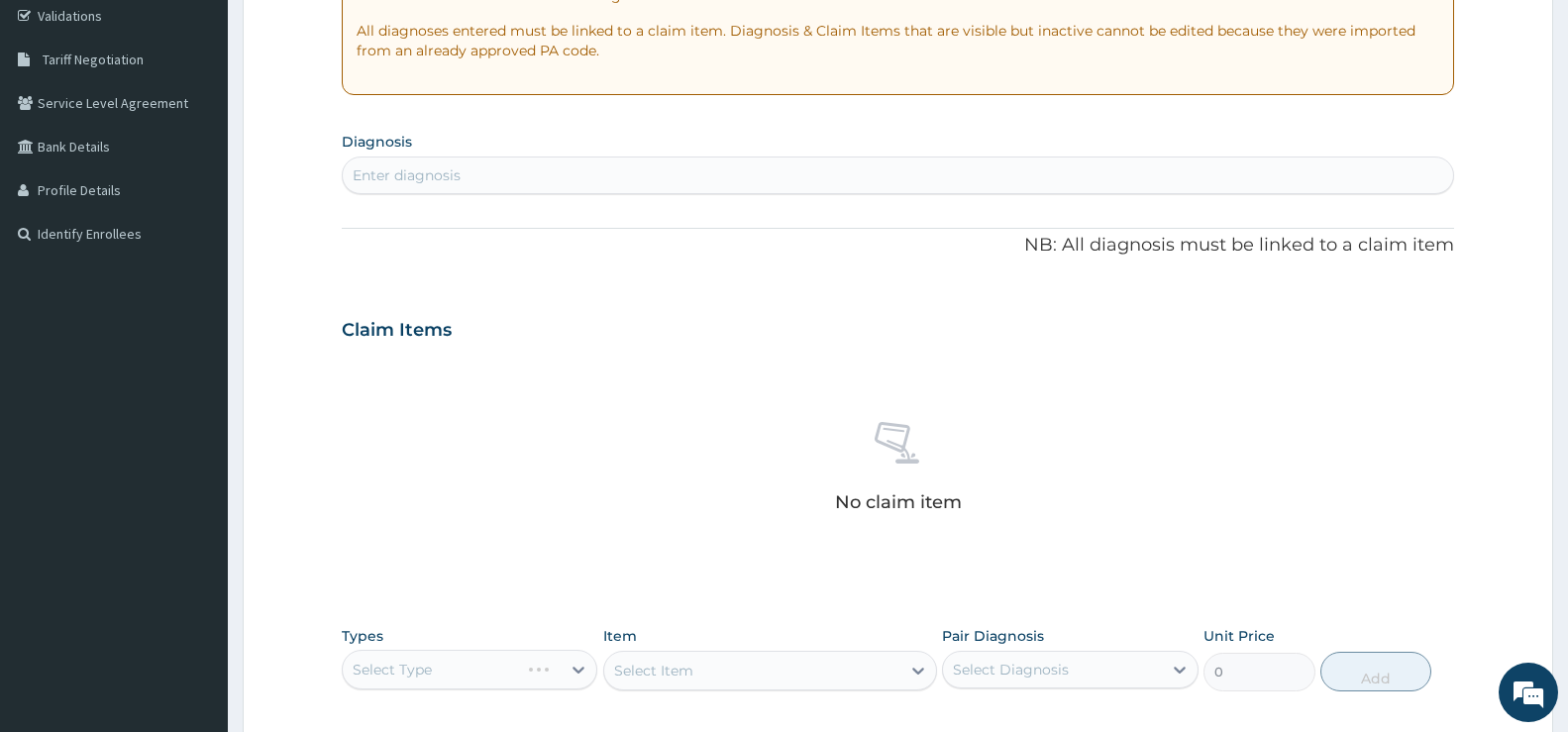
scroll to position [396, 0]
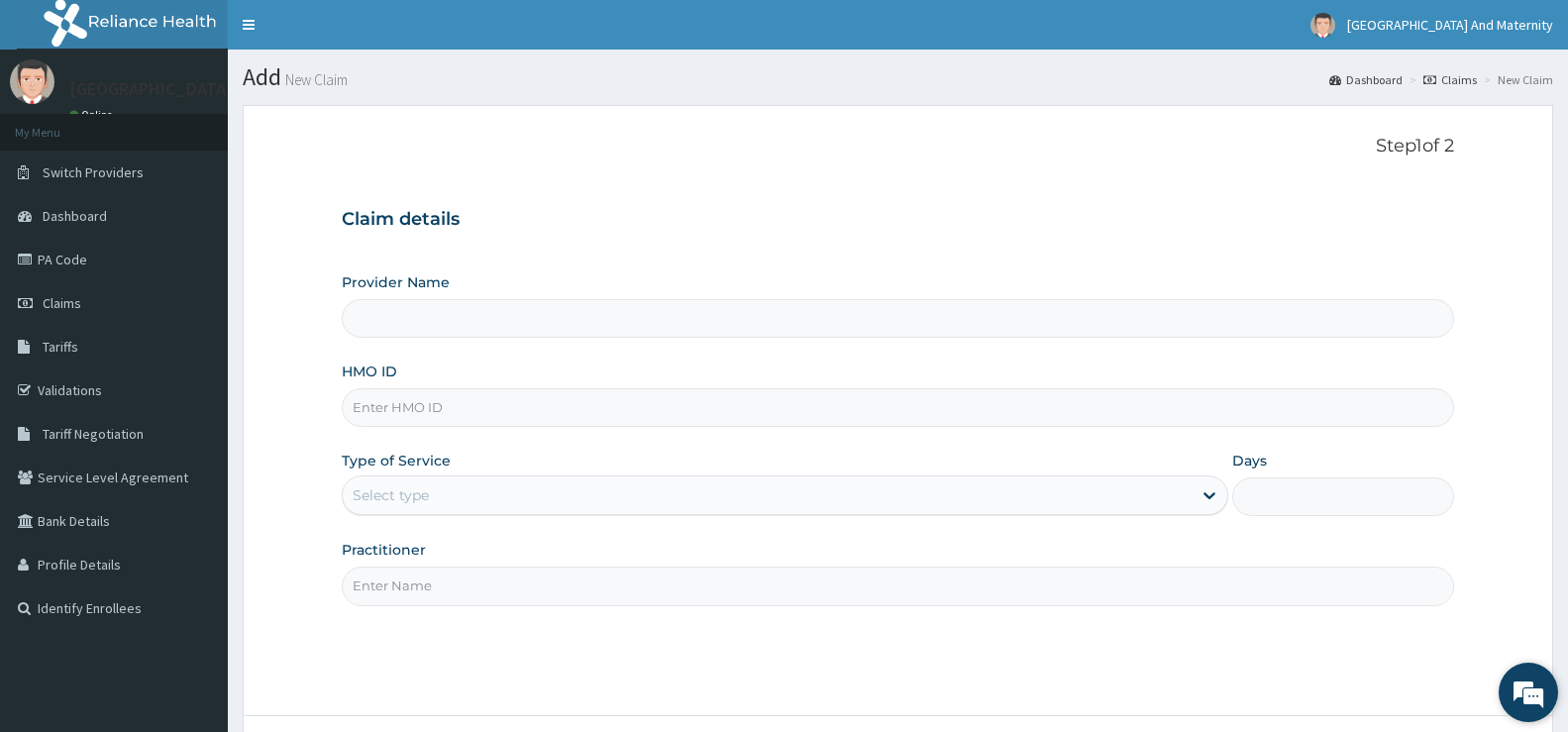
type input "Rouz Hospital And Maternity Ltd"
paste input "tkc/10028/E"
type input "tkc/10028/E"
click at [474, 497] on div "Select type" at bounding box center [767, 496] width 849 height 32
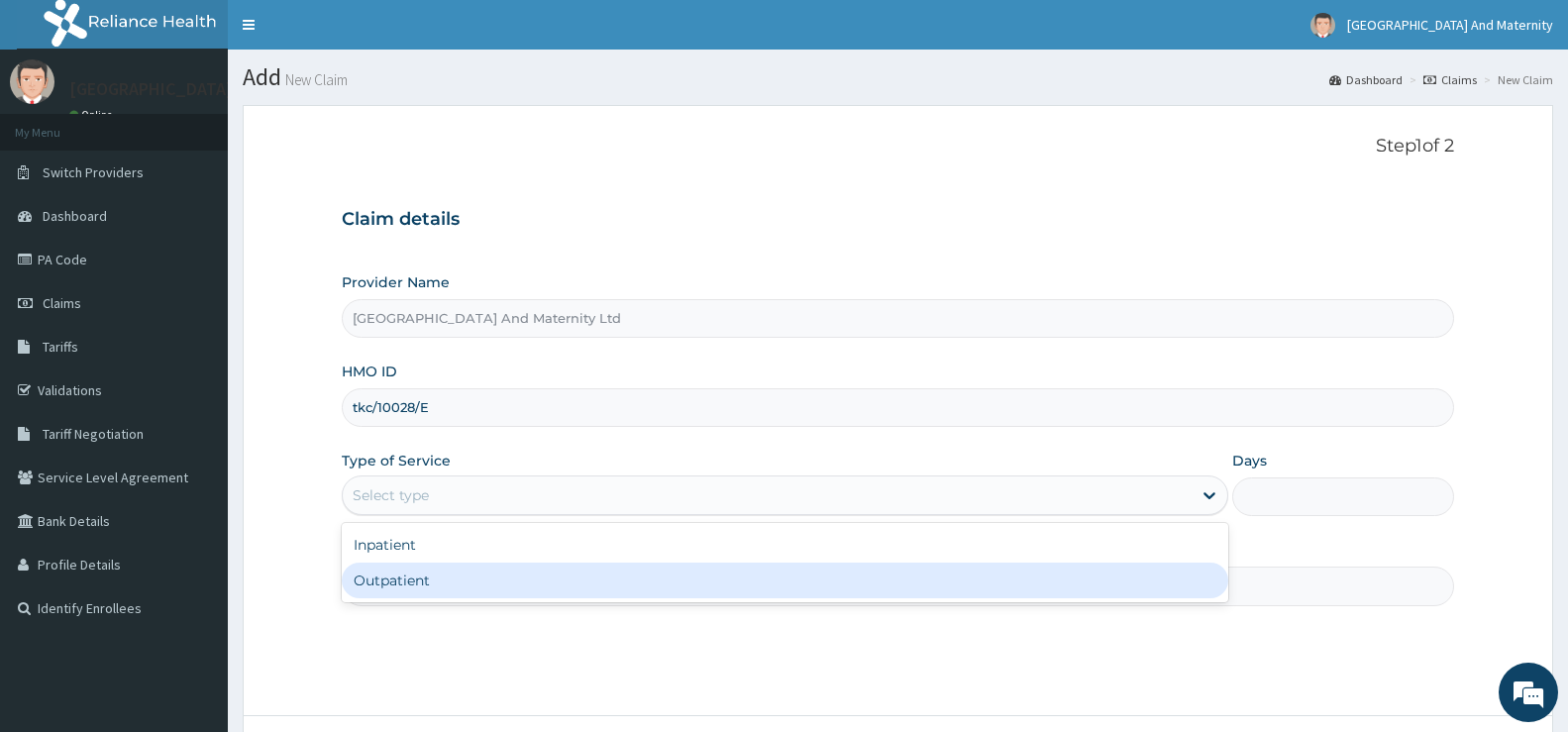
click at [437, 579] on div "Outpatient" at bounding box center [784, 581] width 887 height 36
type input "1"
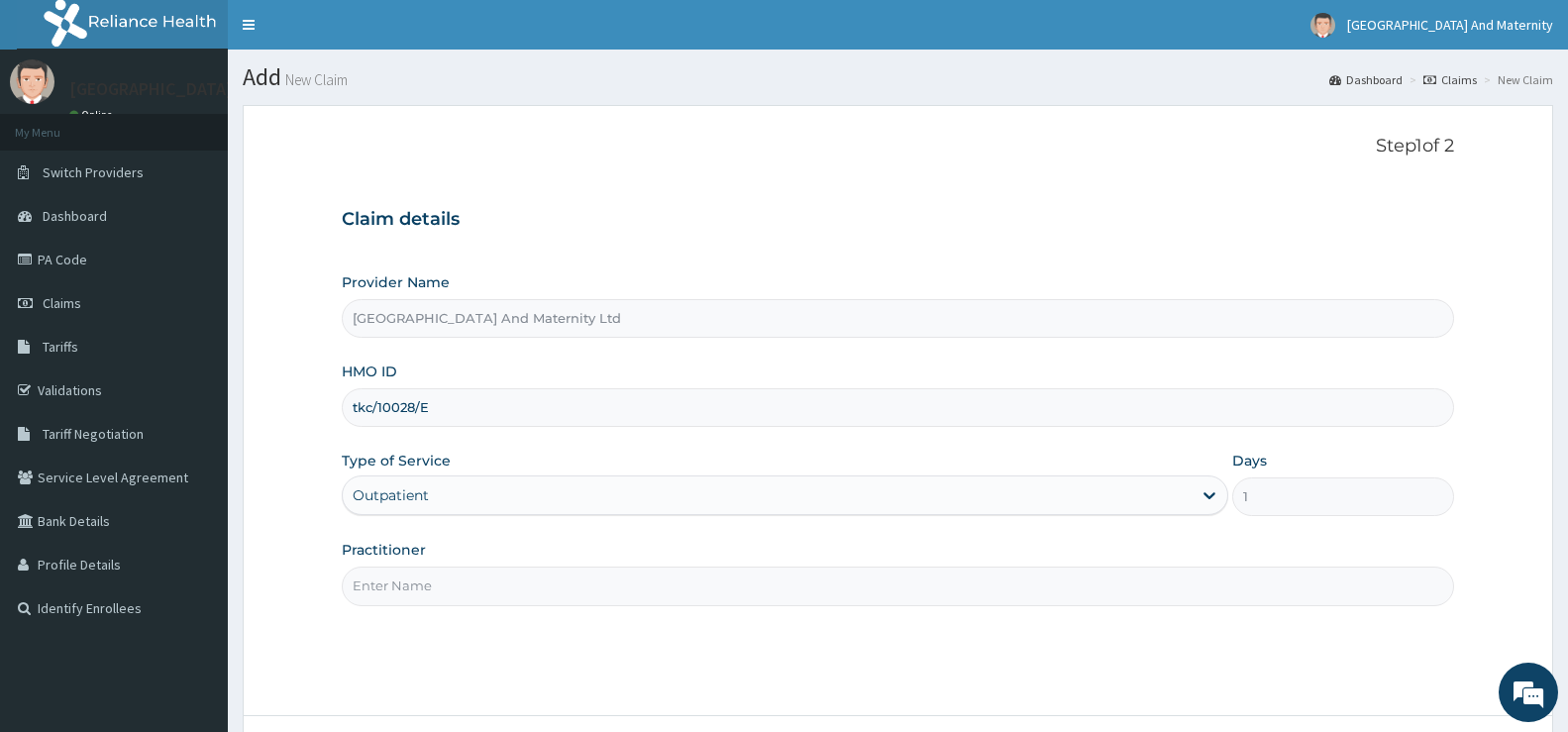
click at [381, 582] on input "Practitioner" at bounding box center [898, 586] width 1113 height 39
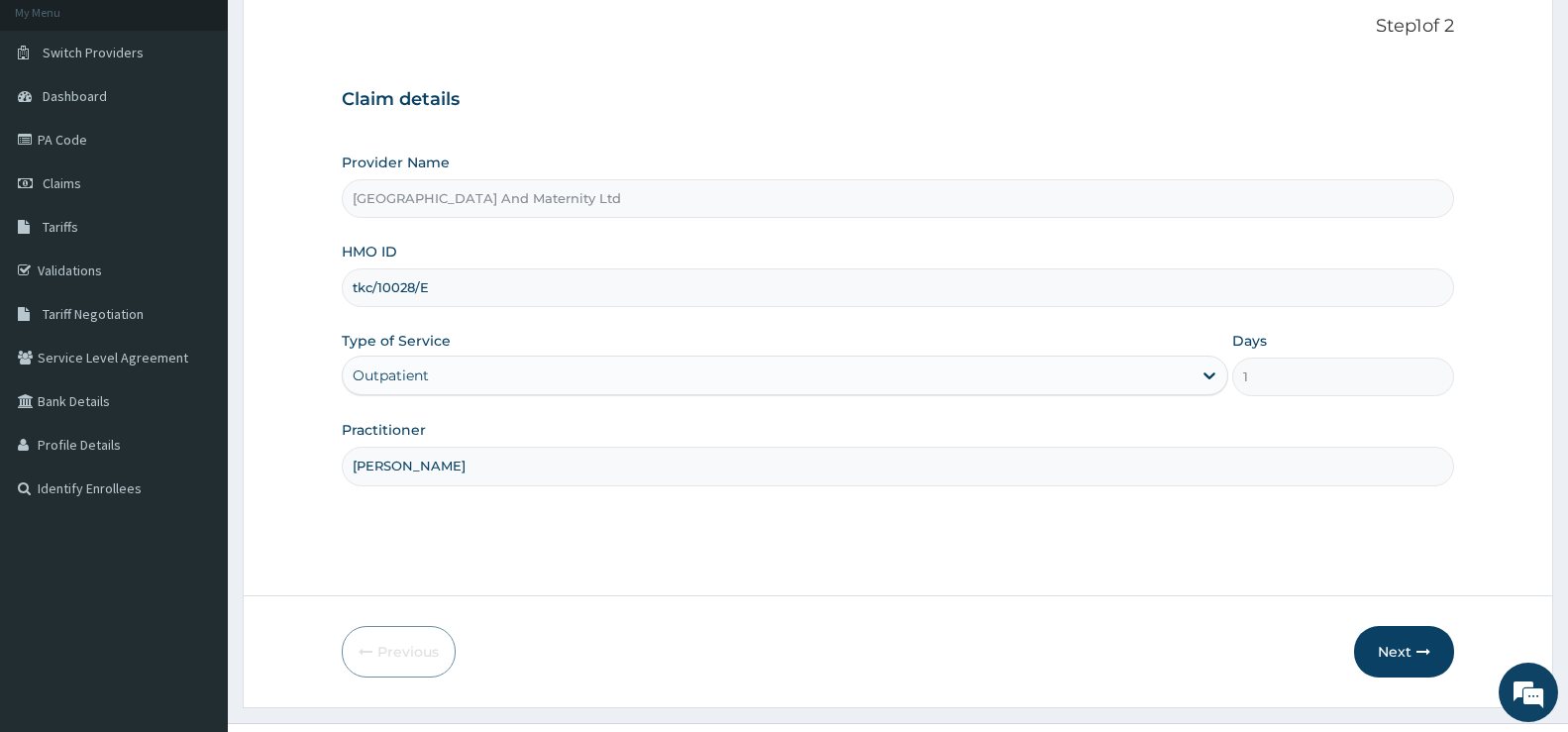
scroll to position [161, 0]
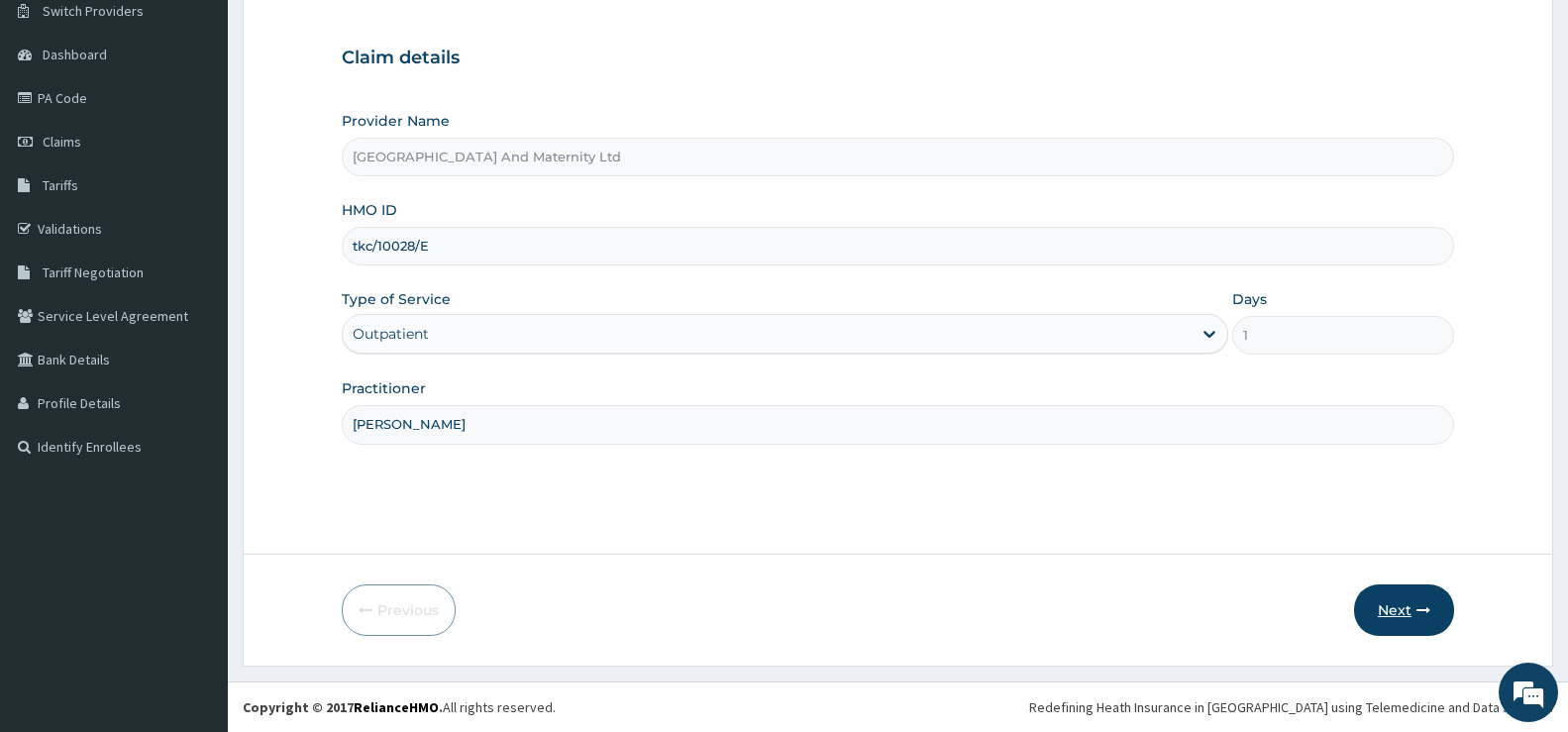
type input "DR OKONTA"
click at [1400, 610] on button "Next" at bounding box center [1404, 610] width 101 height 52
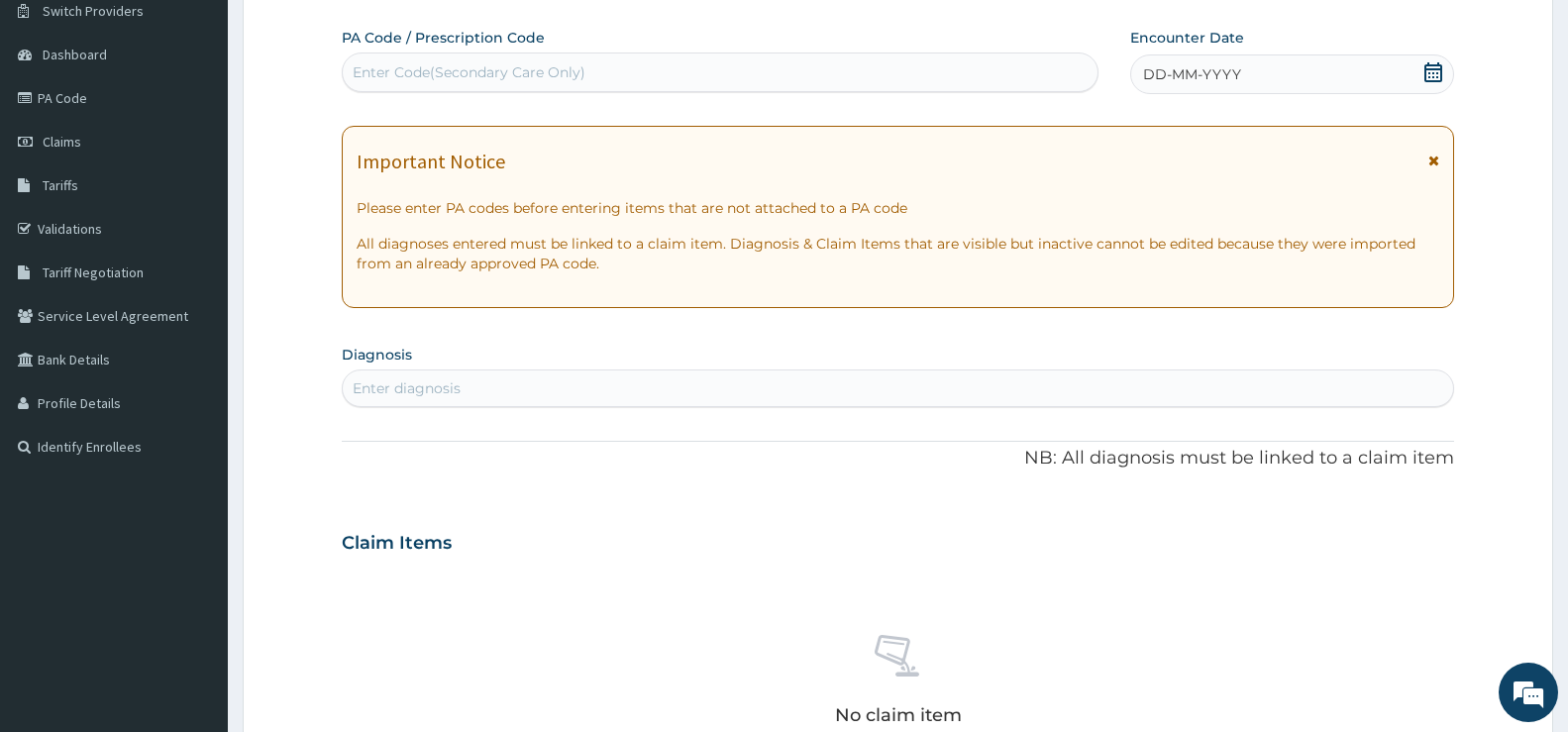
click at [1433, 77] on icon at bounding box center [1434, 73] width 18 height 20
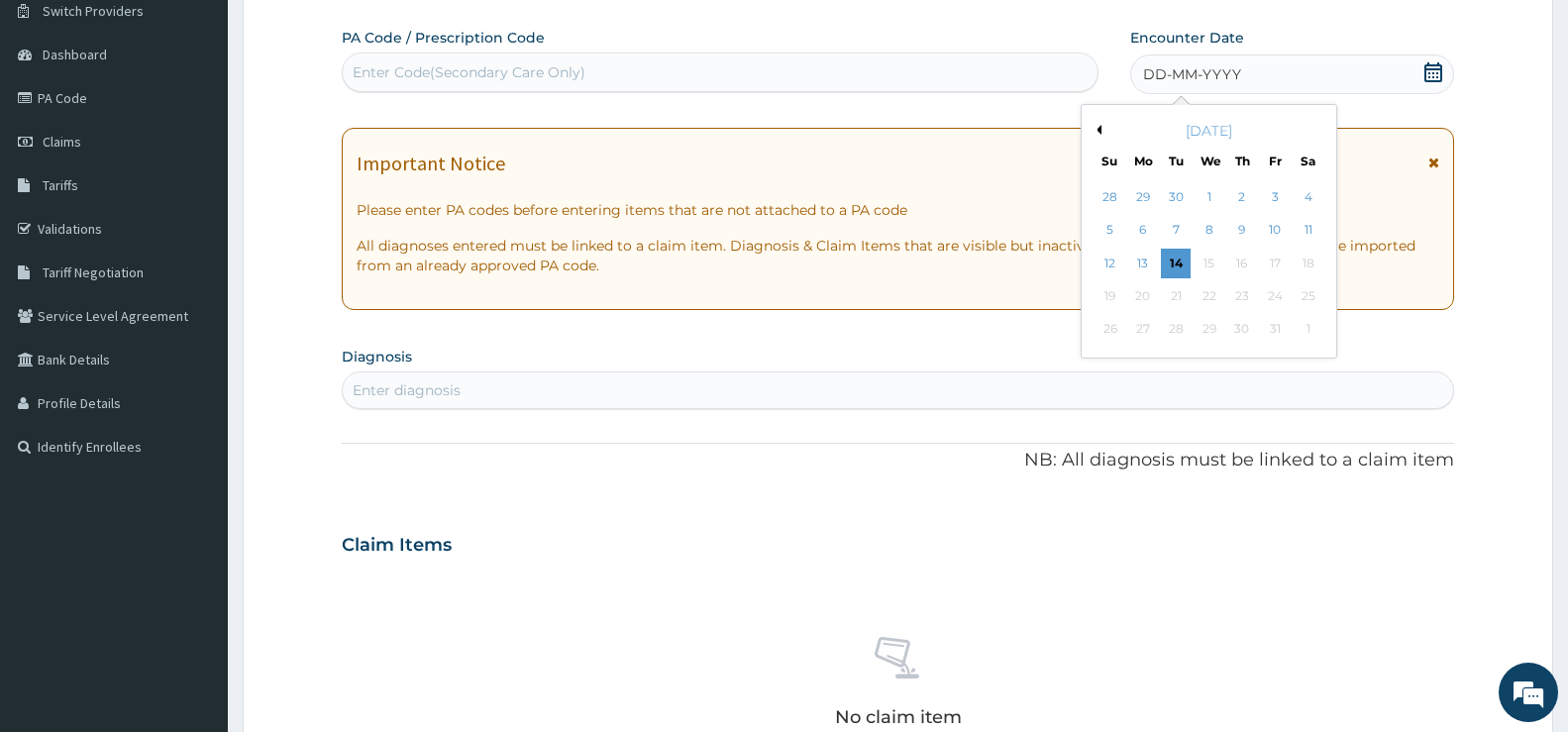
click at [1213, 197] on div "1" at bounding box center [1209, 197] width 30 height 30
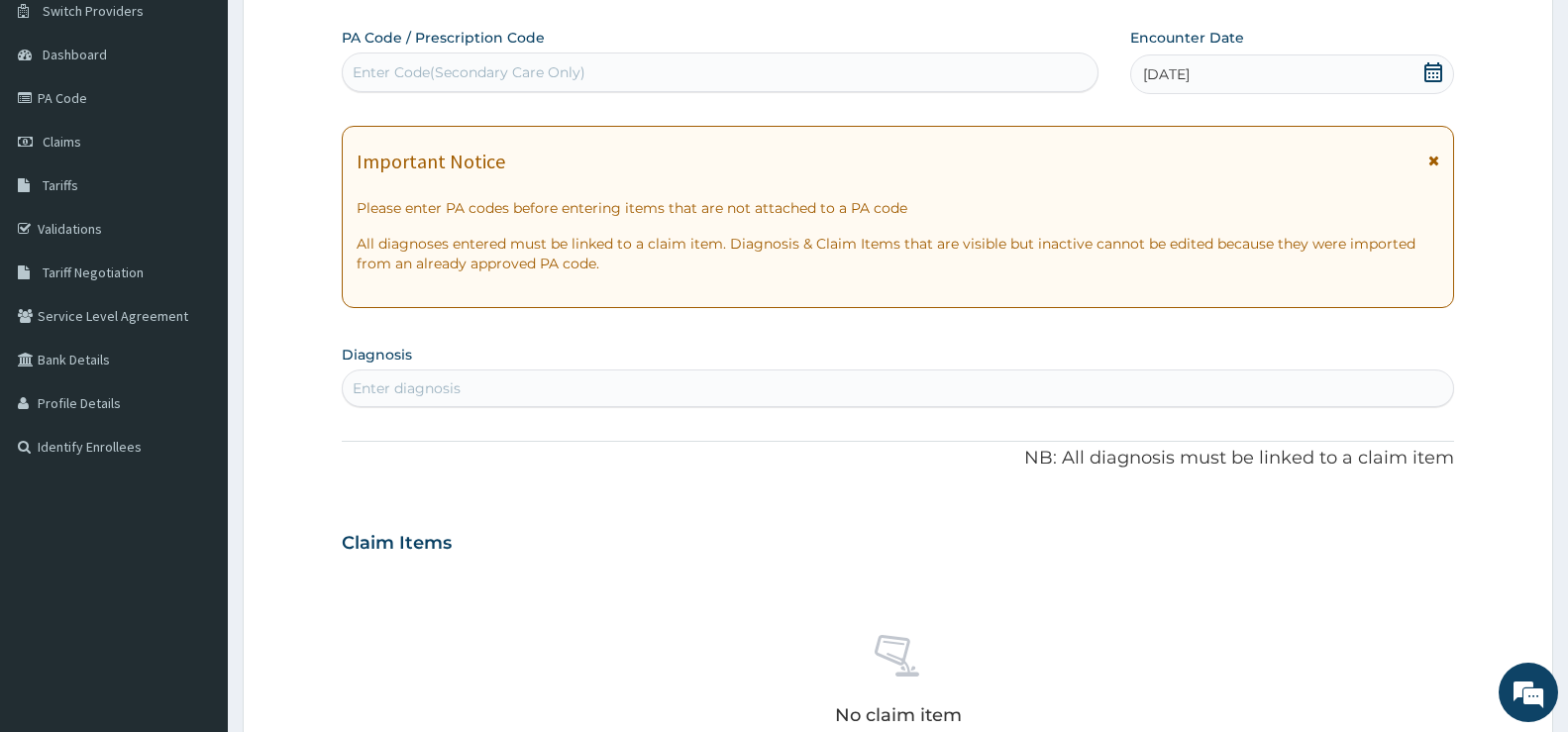
click at [373, 386] on div "Enter diagnosis" at bounding box center [406, 388] width 108 height 20
type input "R"
type input "URTI"
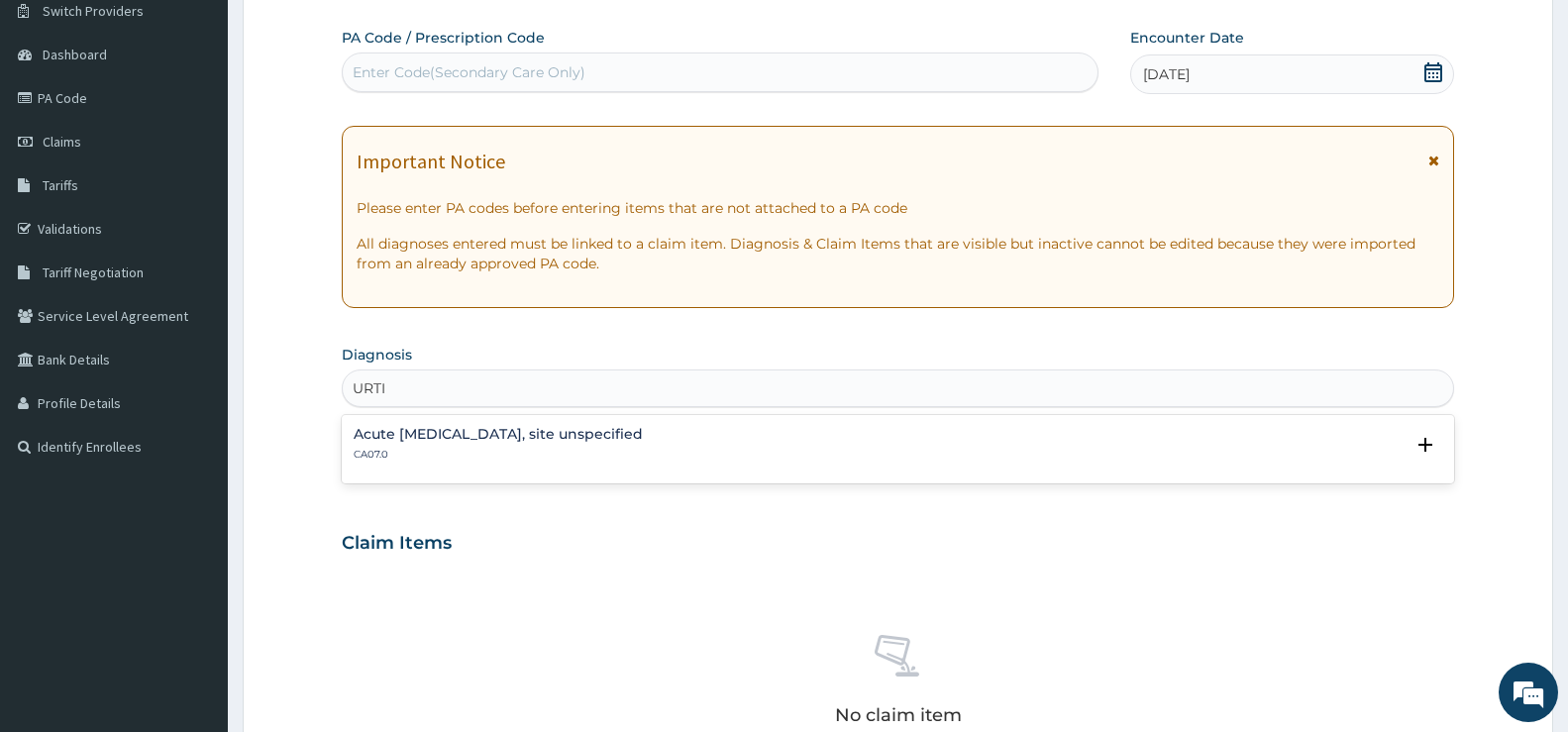
click at [483, 429] on h4 "Acute upper respiratory infection, site unspecified" at bounding box center [498, 434] width 290 height 15
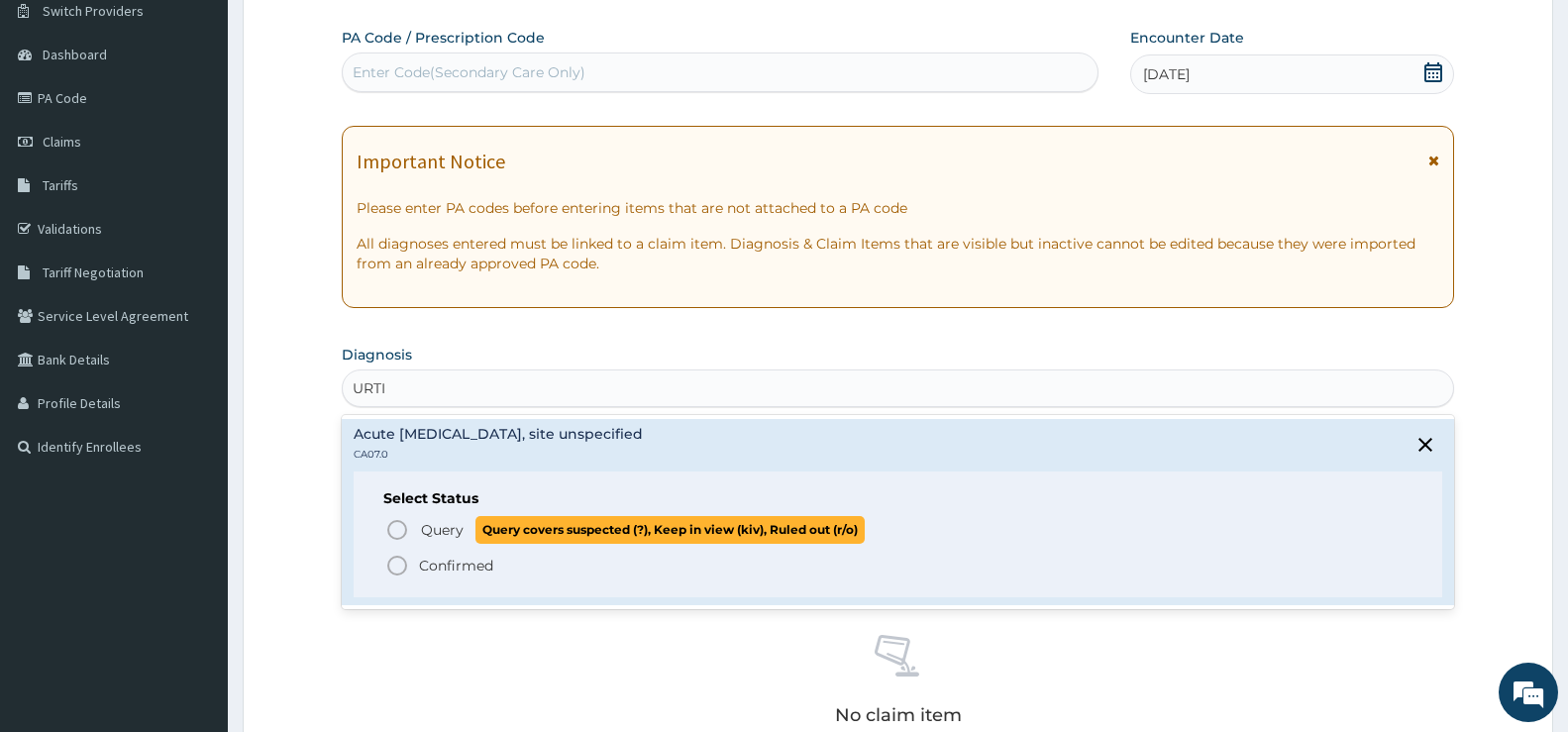
click at [423, 530] on span "Query" at bounding box center [442, 530] width 43 height 20
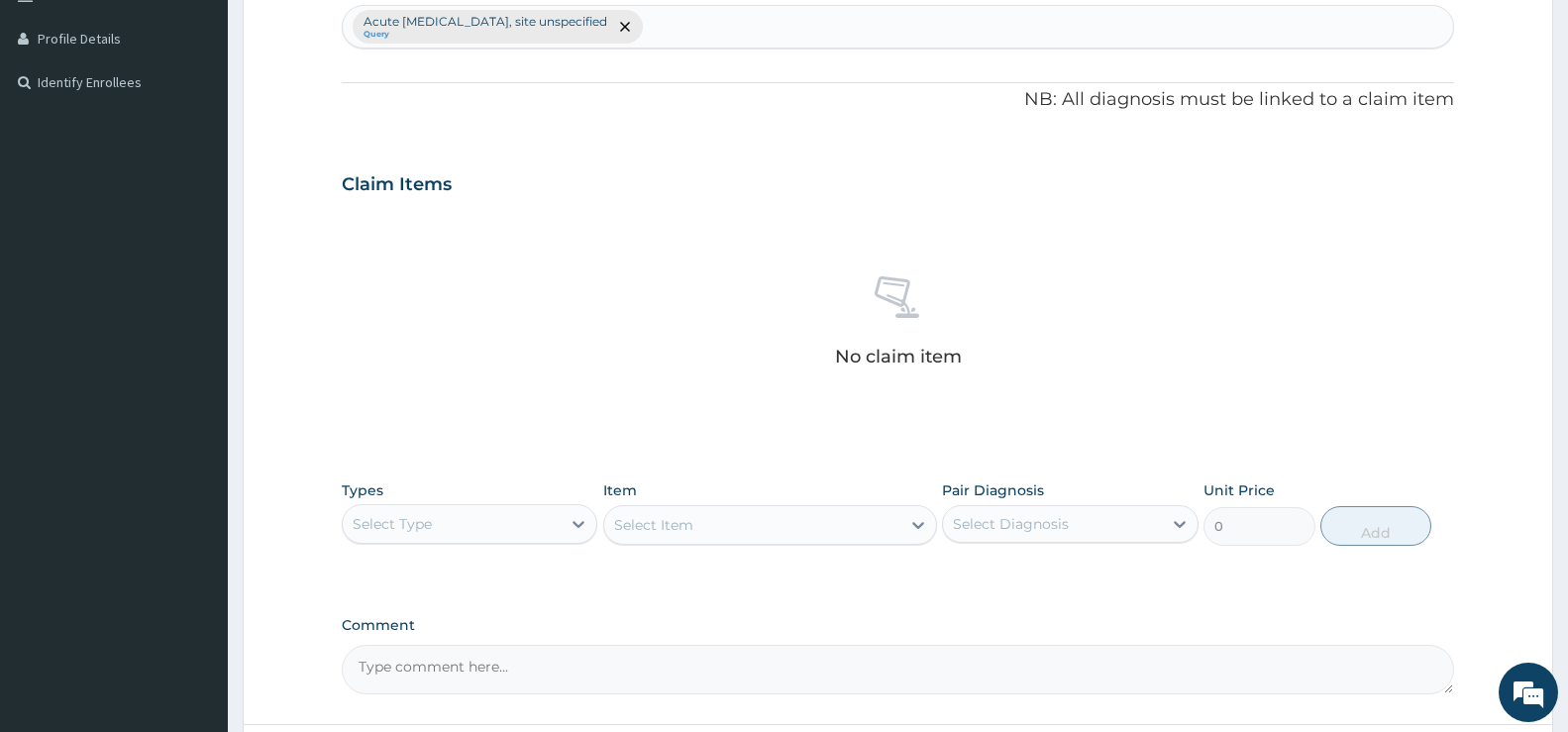
scroll to position [558, 0]
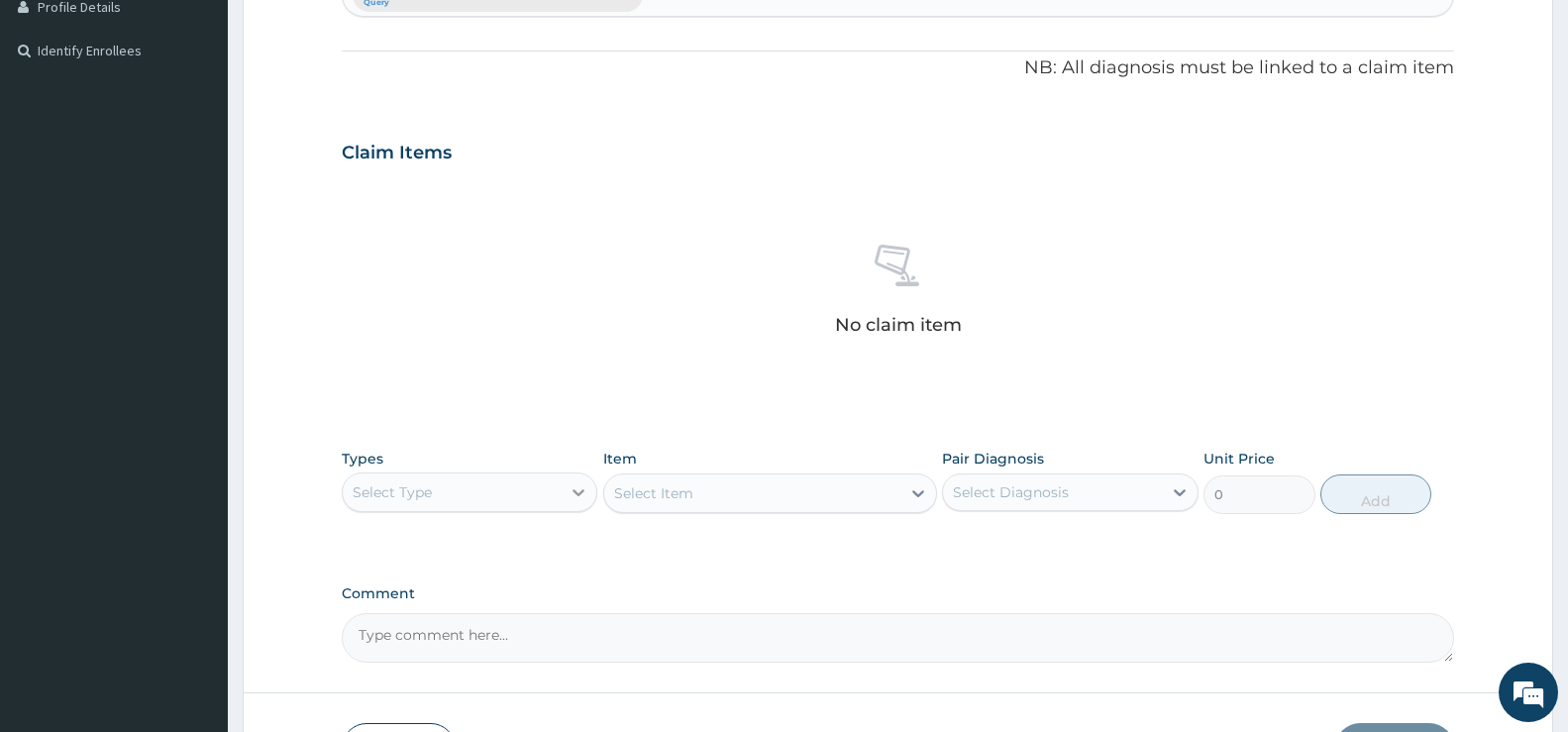
click at [580, 484] on icon at bounding box center [578, 493] width 20 height 20
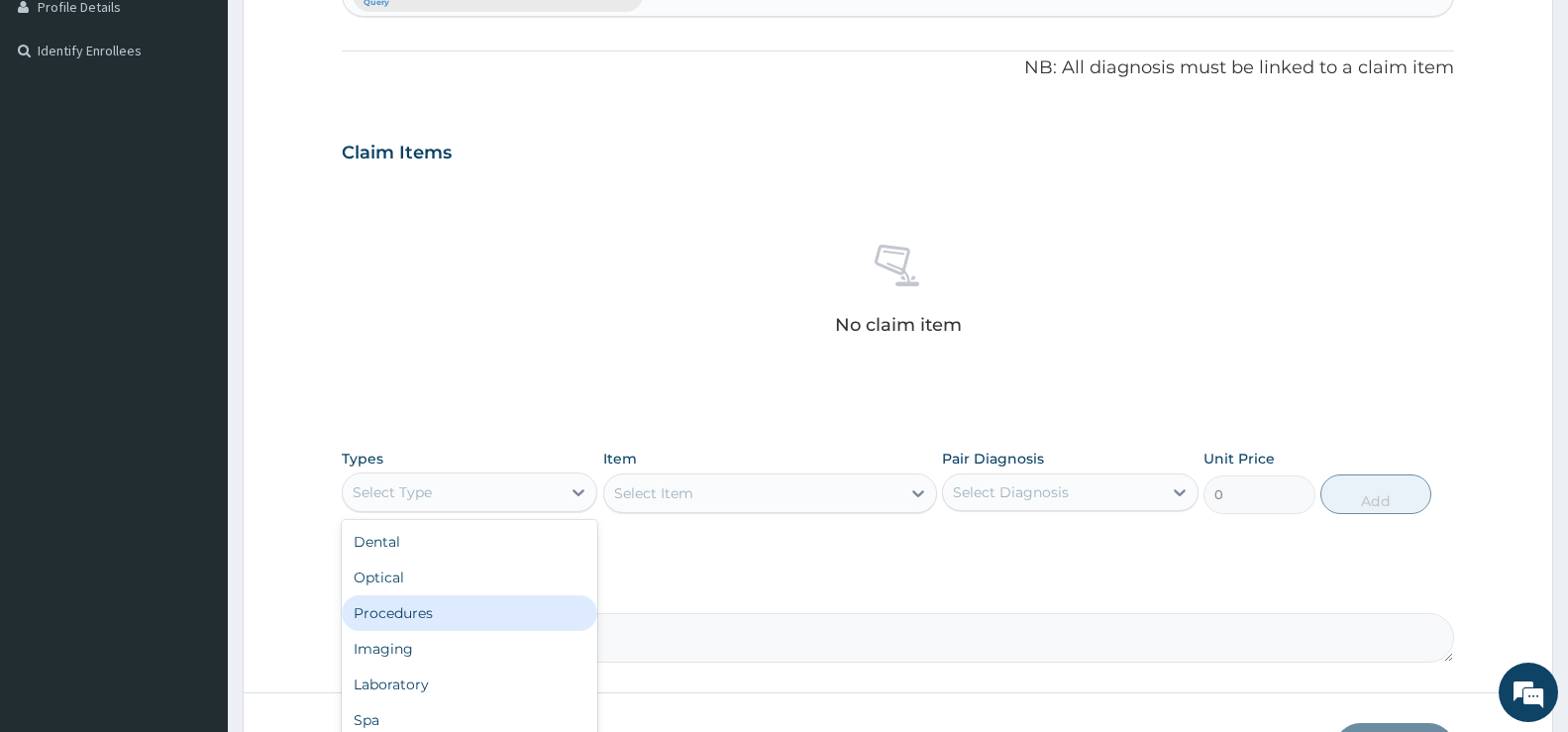
drag, startPoint x: 438, startPoint y: 615, endPoint x: 447, endPoint y: 610, distance: 10.3
click at [439, 613] on div "Procedures" at bounding box center [469, 613] width 256 height 36
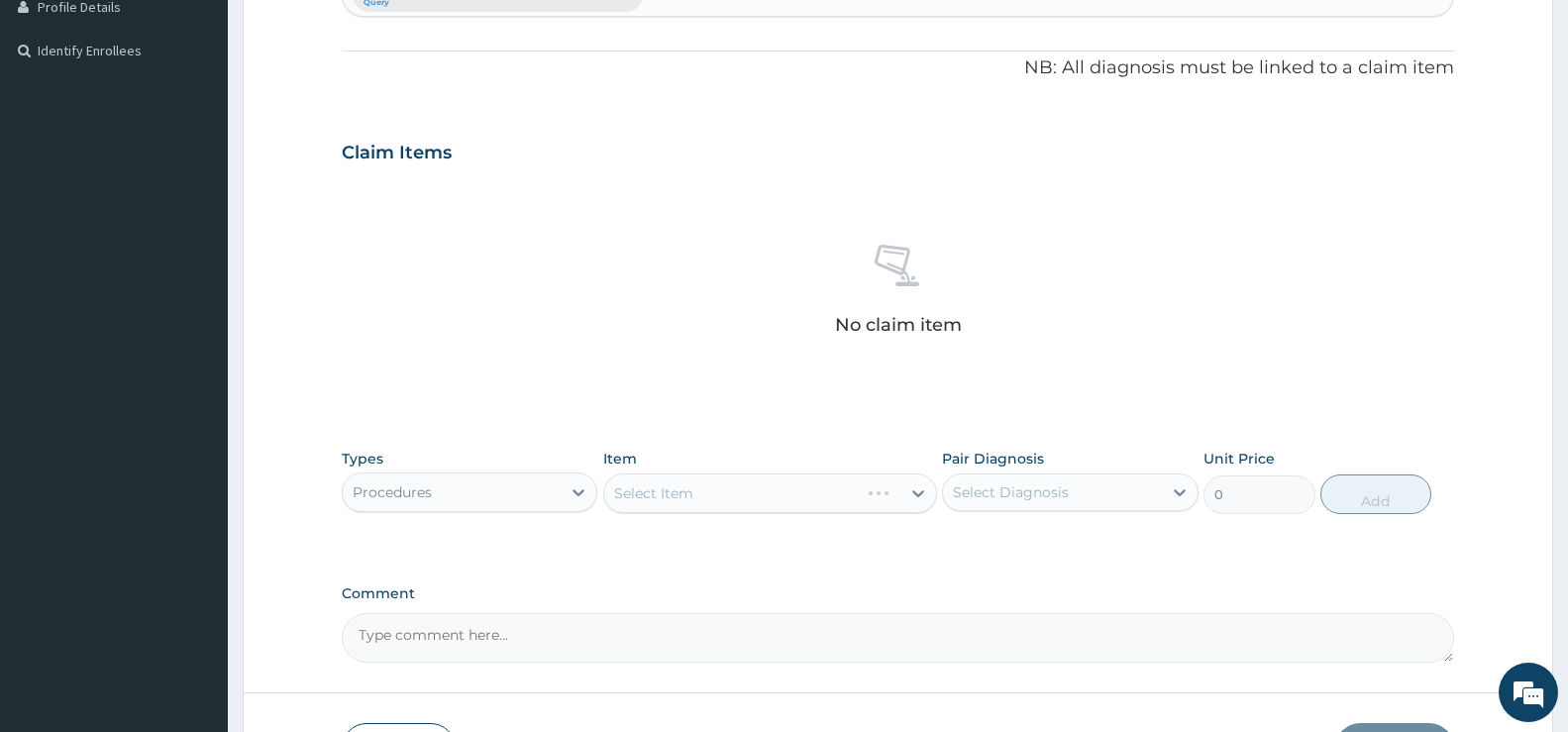
click at [747, 488] on div "Select Item" at bounding box center [770, 494] width 334 height 40
click at [909, 495] on div "Select Item" at bounding box center [770, 494] width 334 height 40
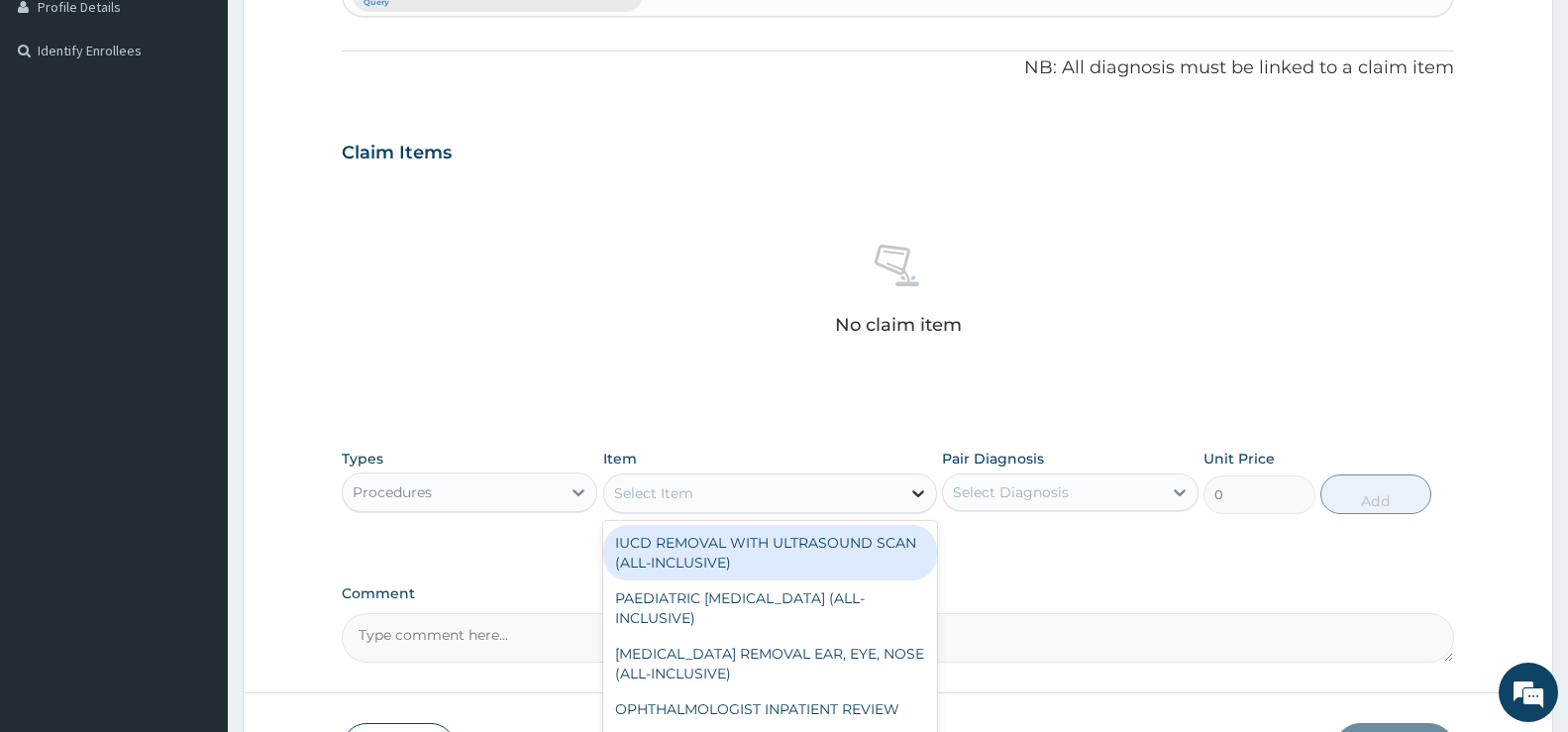
click at [919, 492] on icon at bounding box center [919, 494] width 20 height 20
type input "CONSUL"
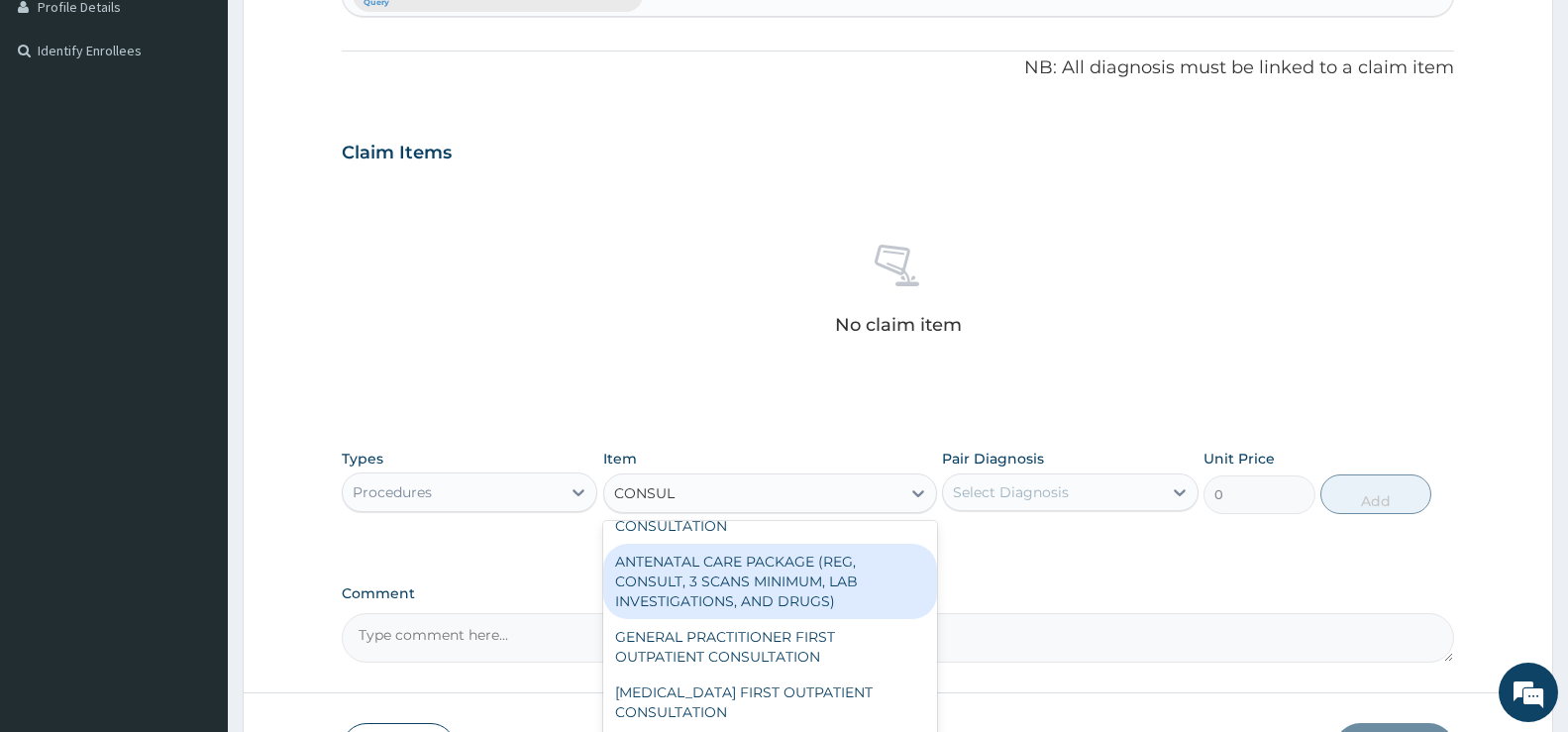
scroll to position [2974, 0]
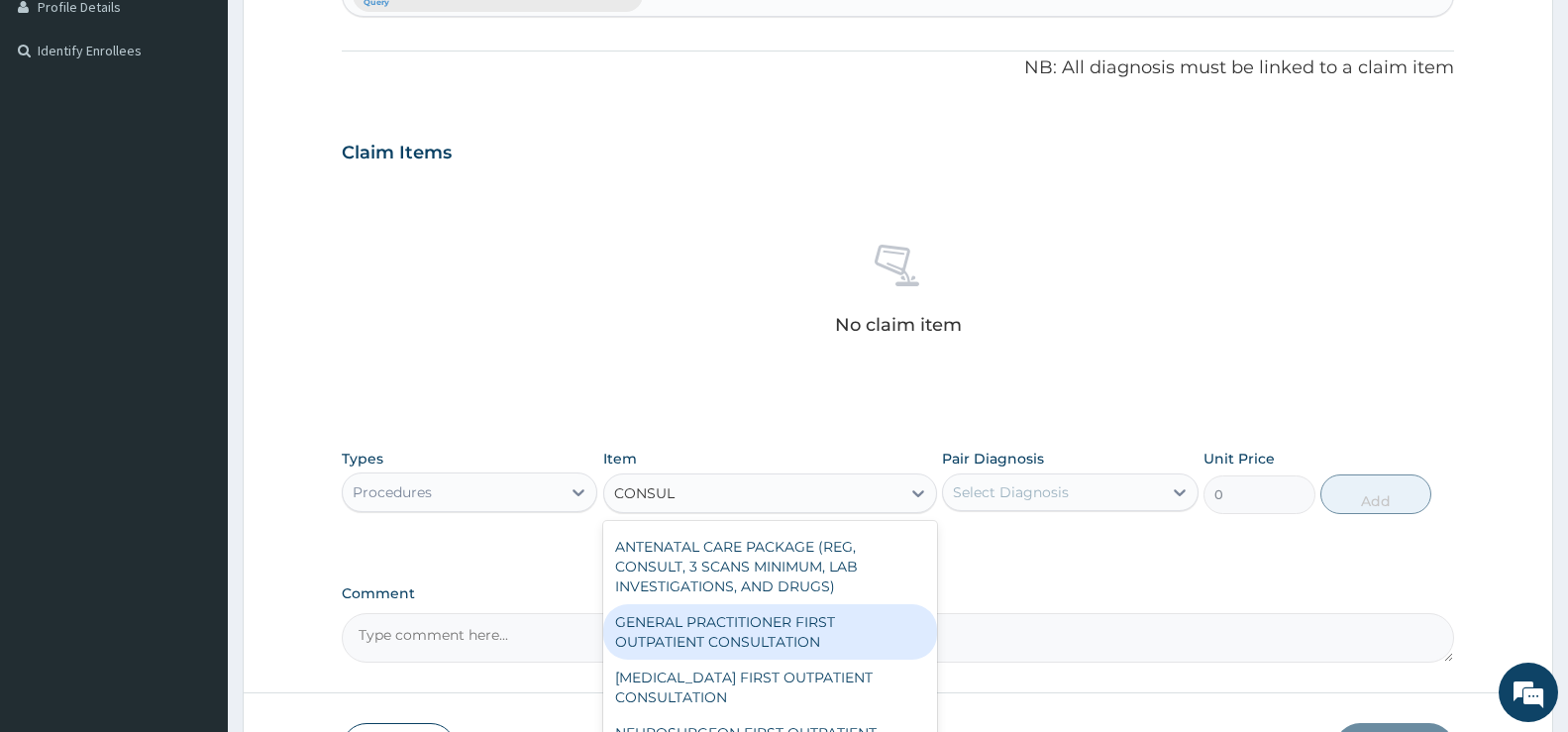
click at [806, 649] on div "GENERAL PRACTITIONER FIRST OUTPATIENT CONSULTATION" at bounding box center [770, 632] width 334 height 56
type input "3750"
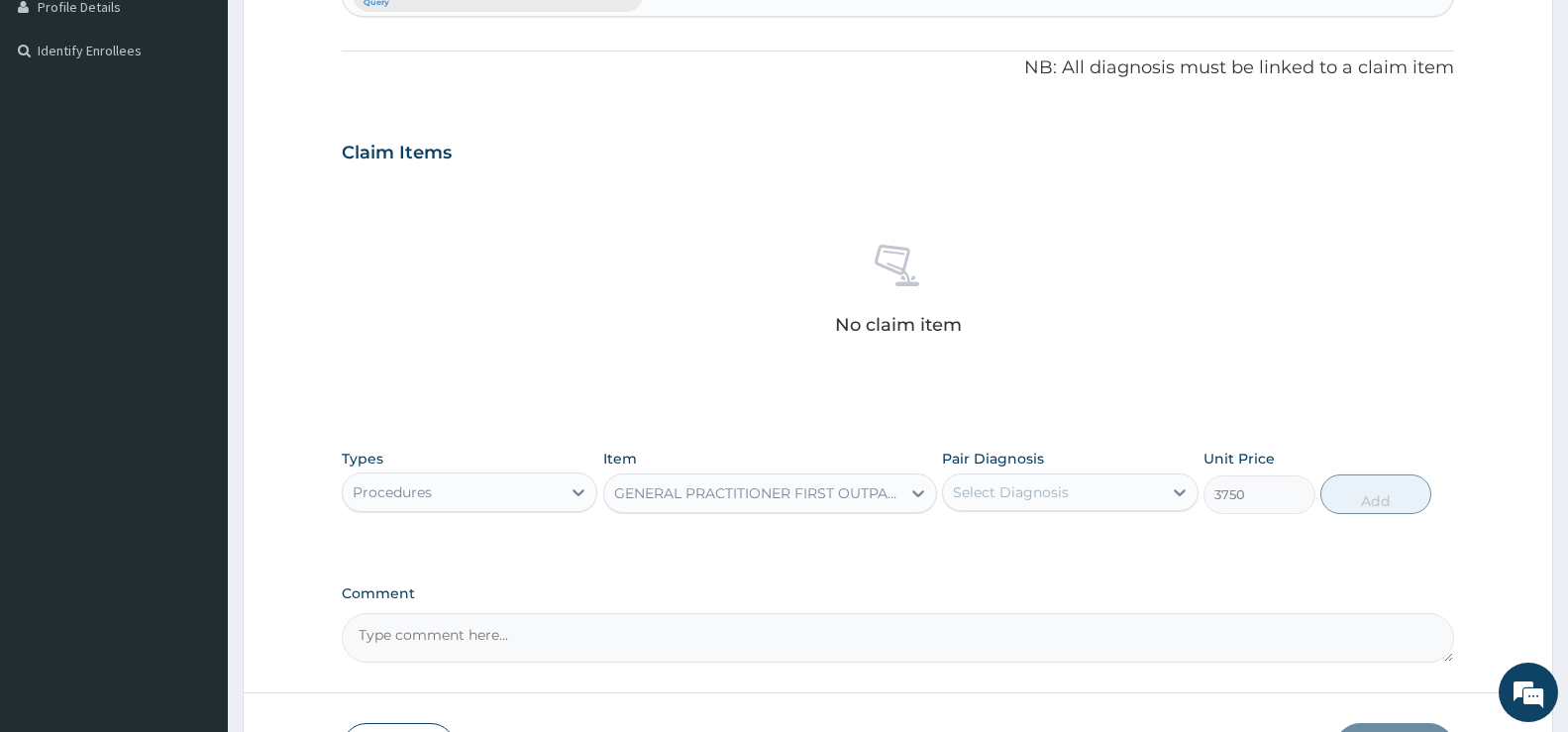
click at [1128, 492] on div "Select Diagnosis" at bounding box center [1051, 493] width 218 height 32
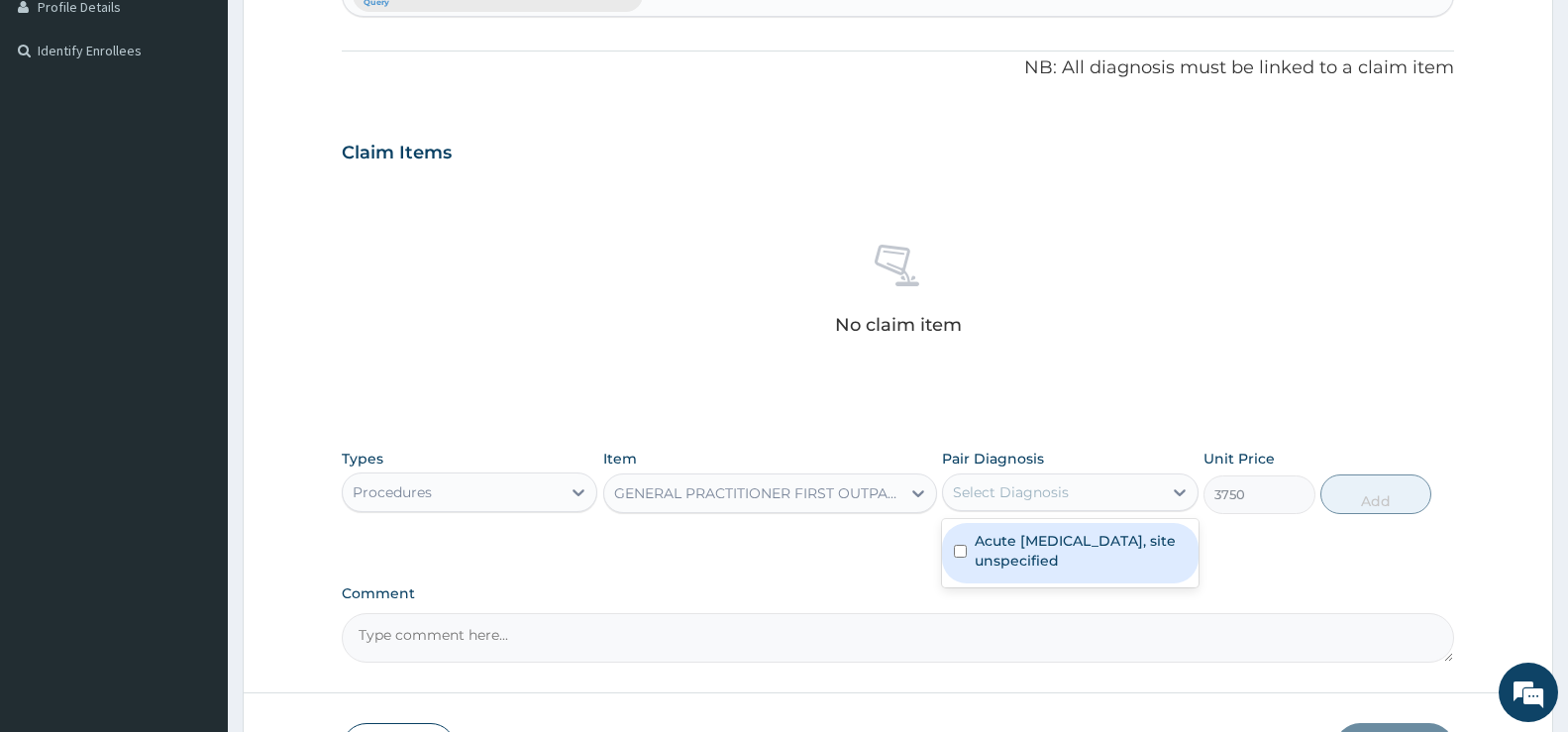
drag, startPoint x: 1057, startPoint y: 550, endPoint x: 1074, endPoint y: 547, distance: 17.3
click at [1057, 550] on label "Acute upper respiratory infection, site unspecified" at bounding box center [1080, 551] width 211 height 40
checkbox input "true"
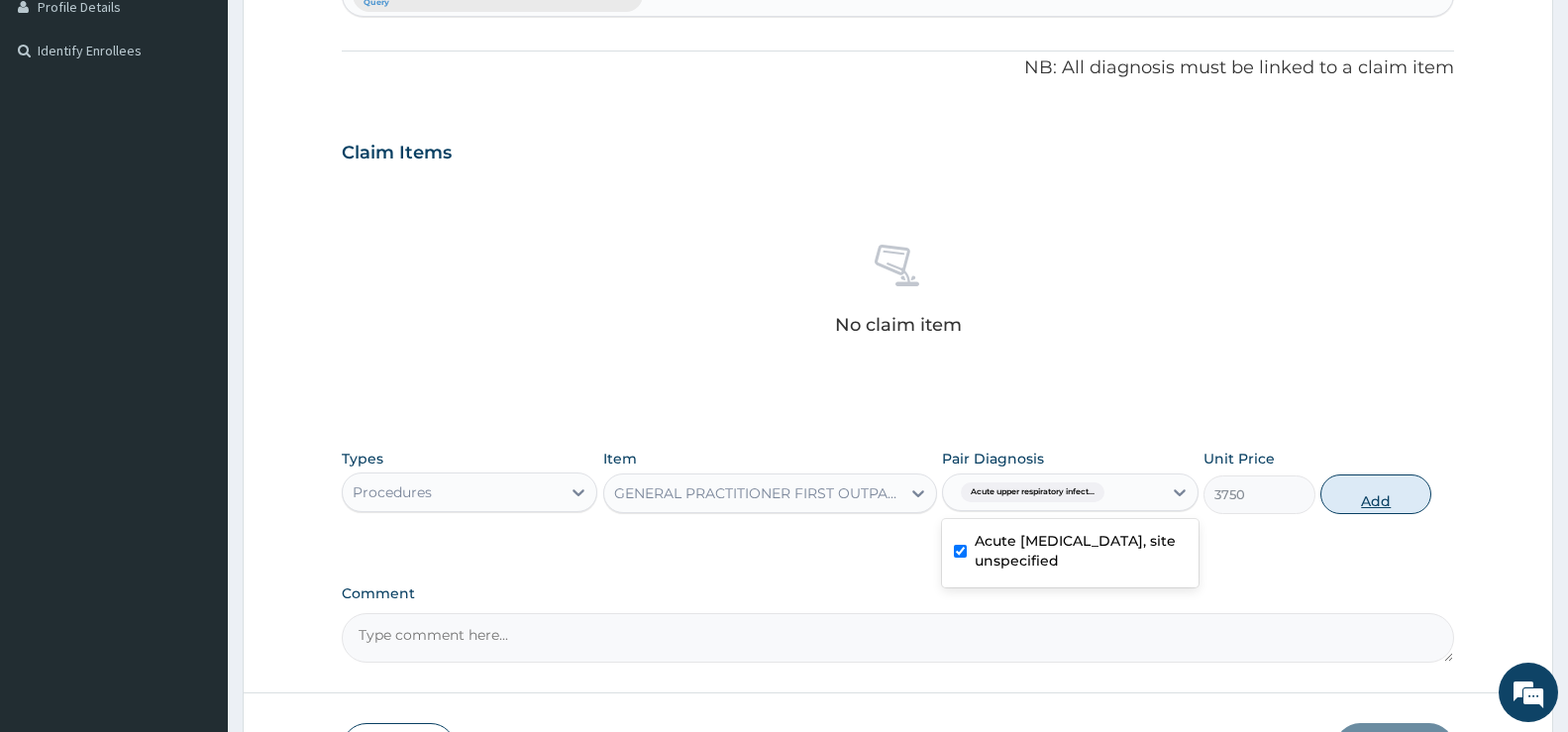
click at [1398, 496] on button "Add" at bounding box center [1376, 495] width 111 height 40
type input "0"
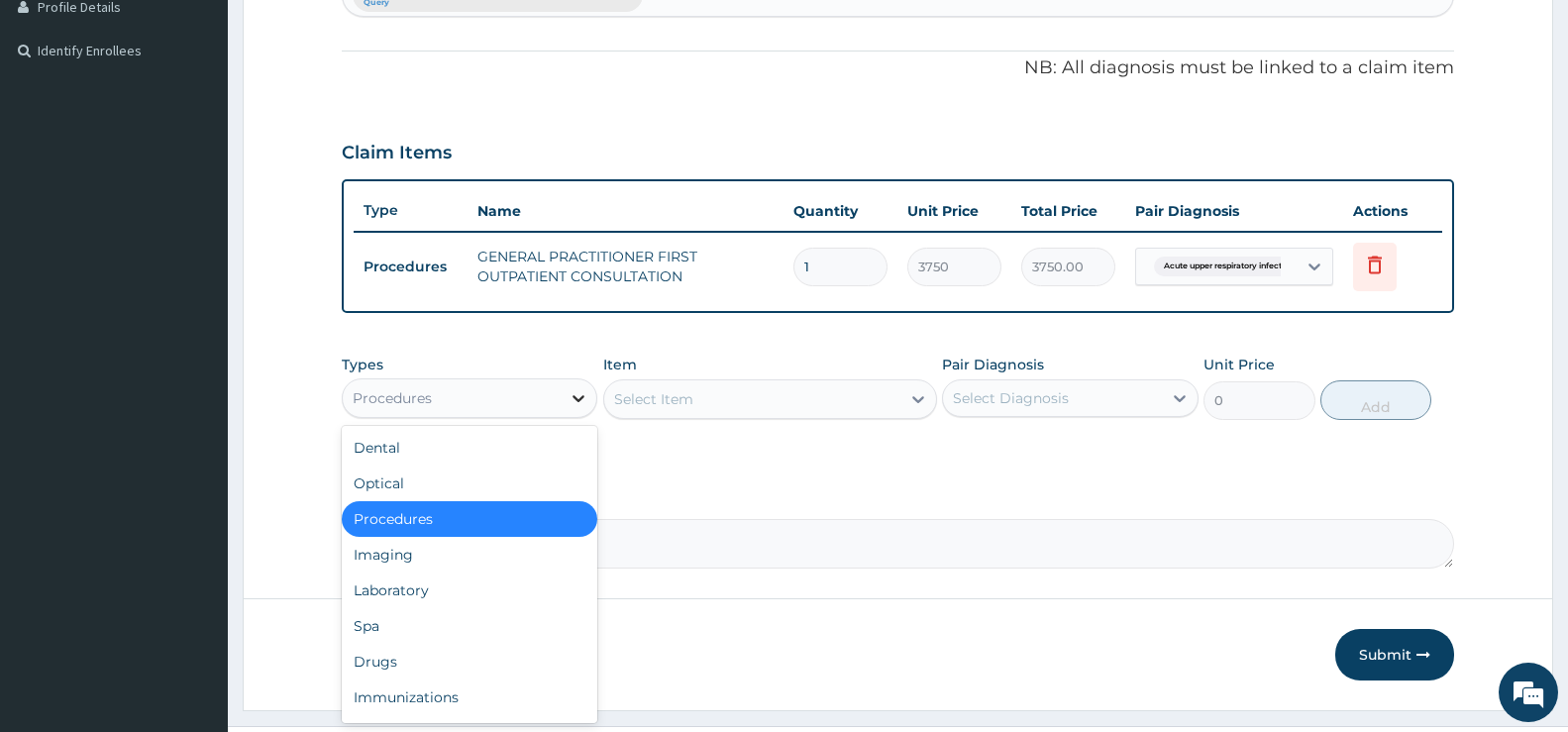
click at [571, 393] on icon at bounding box center [578, 398] width 20 height 20
click at [563, 392] on div at bounding box center [578, 398] width 36 height 36
drag, startPoint x: 409, startPoint y: 656, endPoint x: 517, endPoint y: 612, distance: 116.6
click at [440, 644] on div "Drugs" at bounding box center [469, 662] width 256 height 36
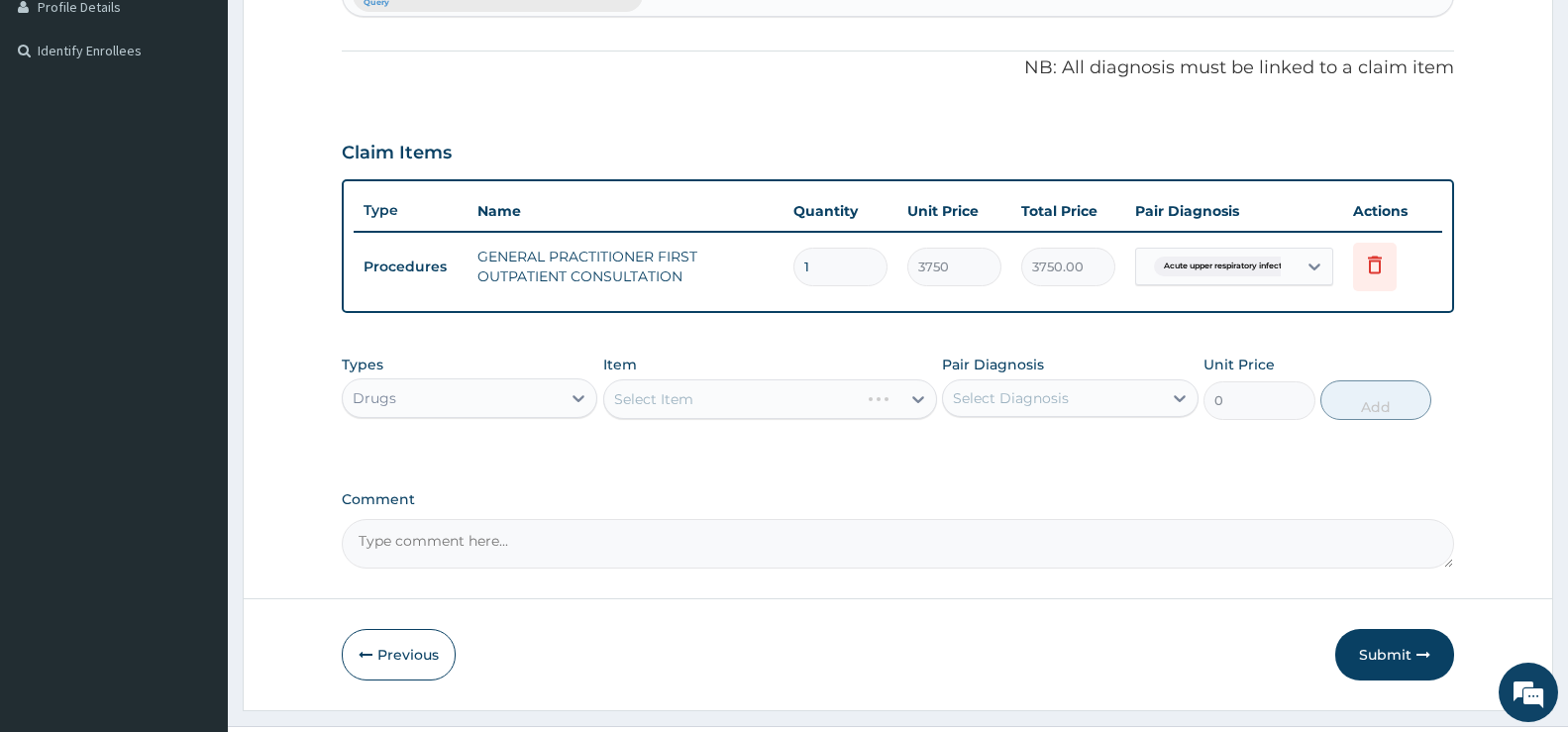
click at [813, 404] on div "Select Item" at bounding box center [770, 399] width 334 height 40
click at [920, 389] on div "Select Item" at bounding box center [770, 399] width 334 height 40
click at [635, 396] on div "Select Item" at bounding box center [770, 399] width 334 height 40
click at [922, 395] on div "Select Item" at bounding box center [770, 399] width 334 height 40
click at [892, 399] on div "Select Item" at bounding box center [753, 399] width 297 height 32
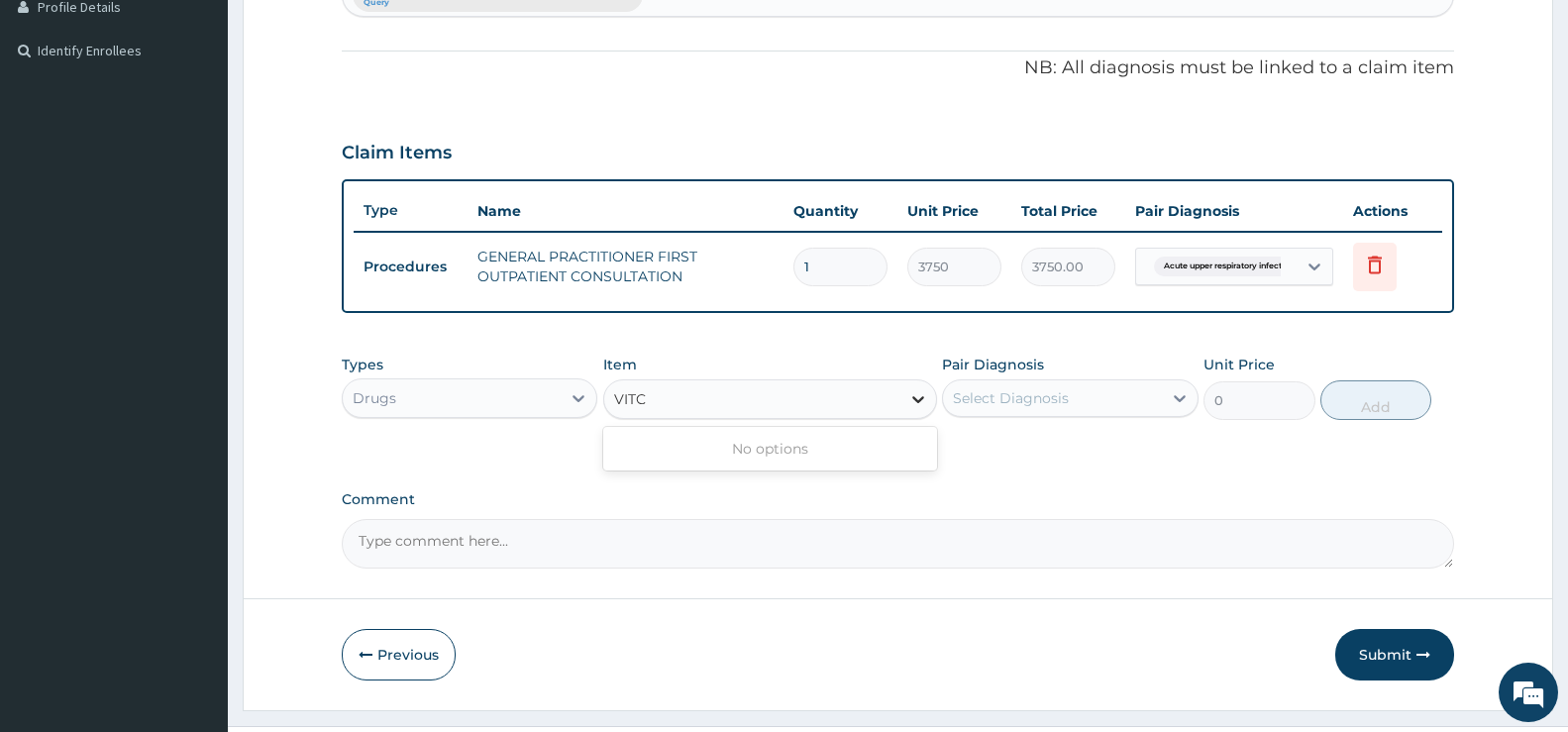
type input "VIT"
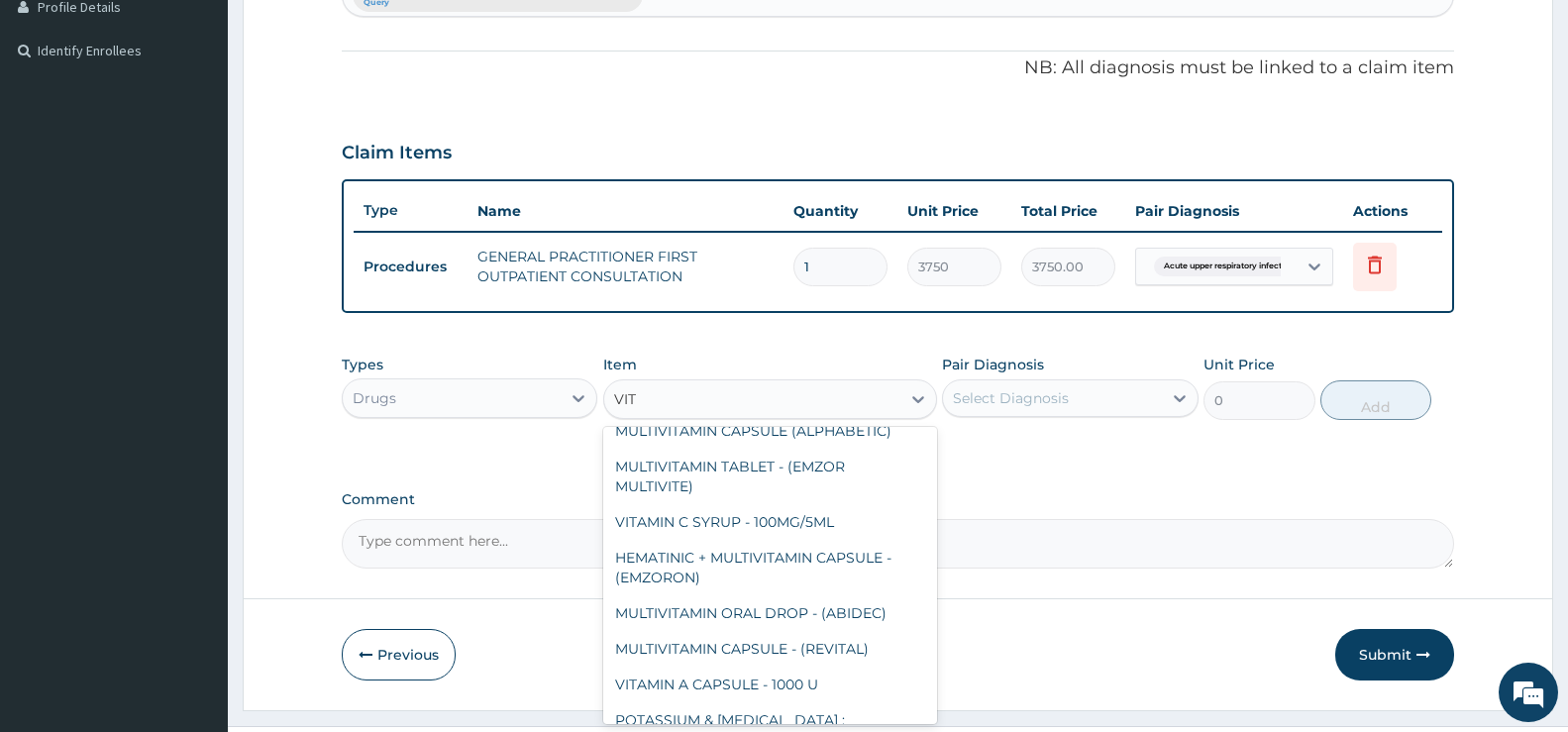
scroll to position [198, 0]
click at [761, 519] on div "VITAMIN C SYRUP - 100MG/5ML" at bounding box center [770, 521] width 334 height 36
type input "672"
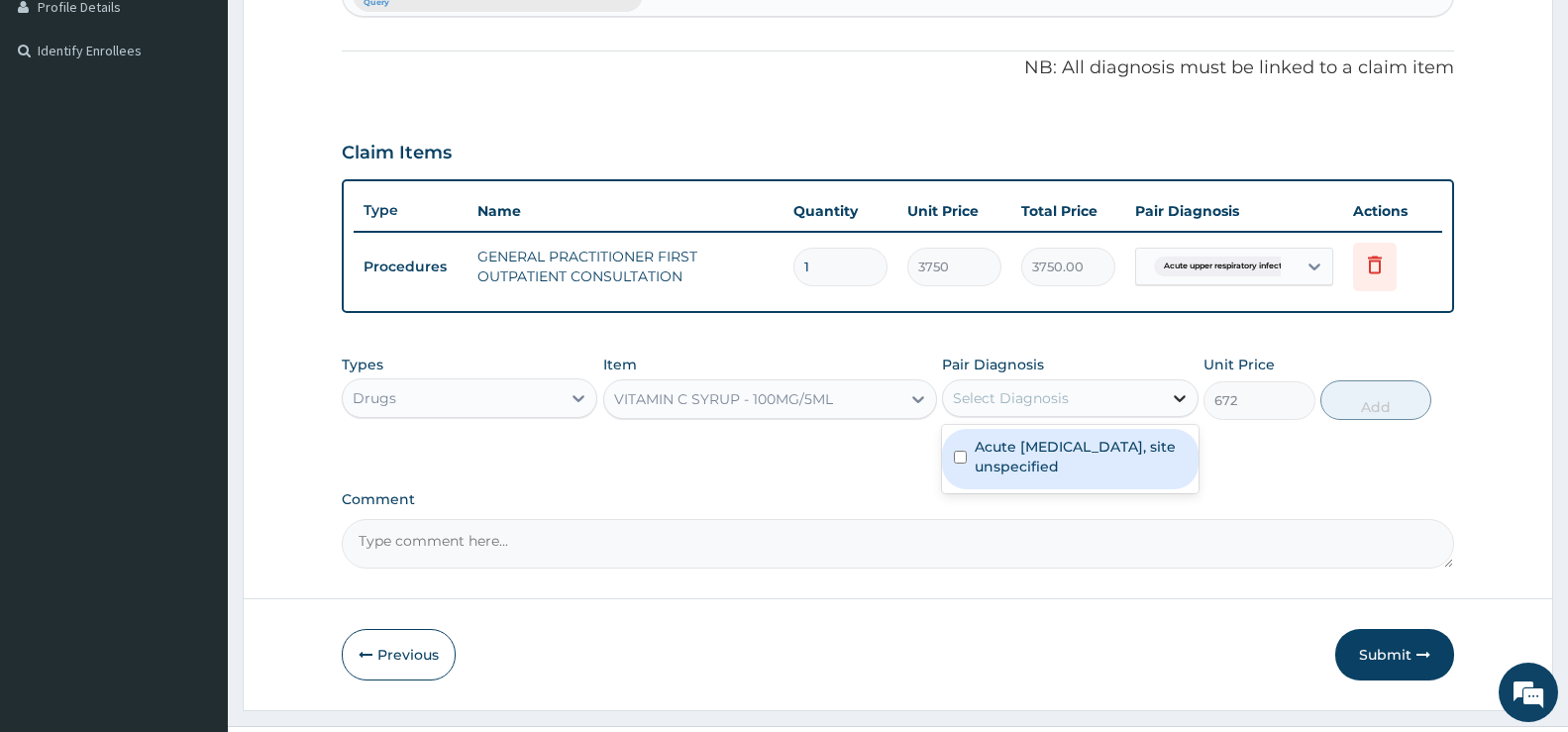
click at [1176, 394] on icon at bounding box center [1180, 398] width 20 height 20
click at [1100, 461] on label "Acute upper respiratory infection, site unspecified" at bounding box center [1080, 457] width 211 height 40
checkbox input "true"
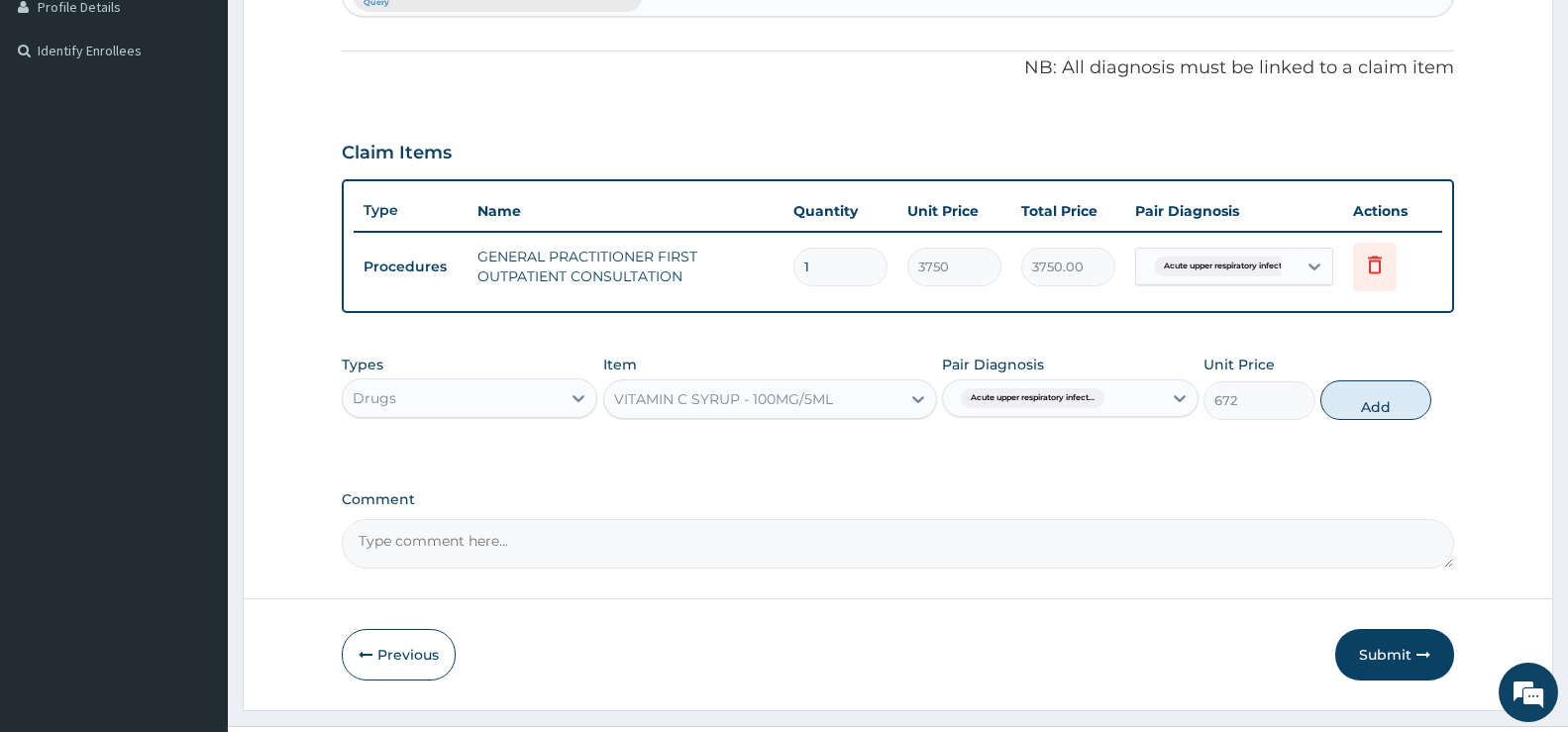
click at [1394, 397] on button "Add" at bounding box center [1376, 400] width 111 height 40
type input "0"
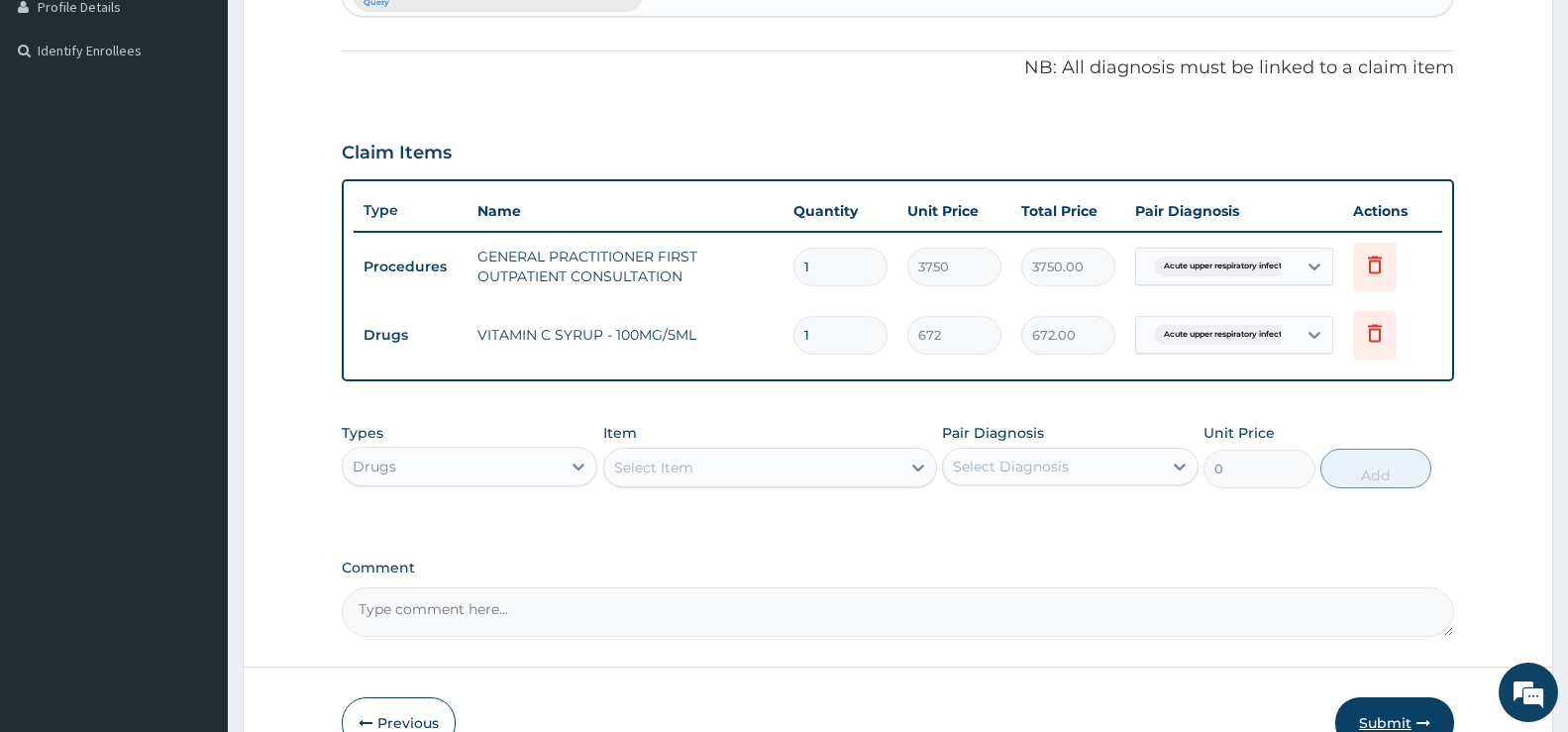
click at [1382, 712] on button "Submit" at bounding box center [1395, 724] width 118 height 52
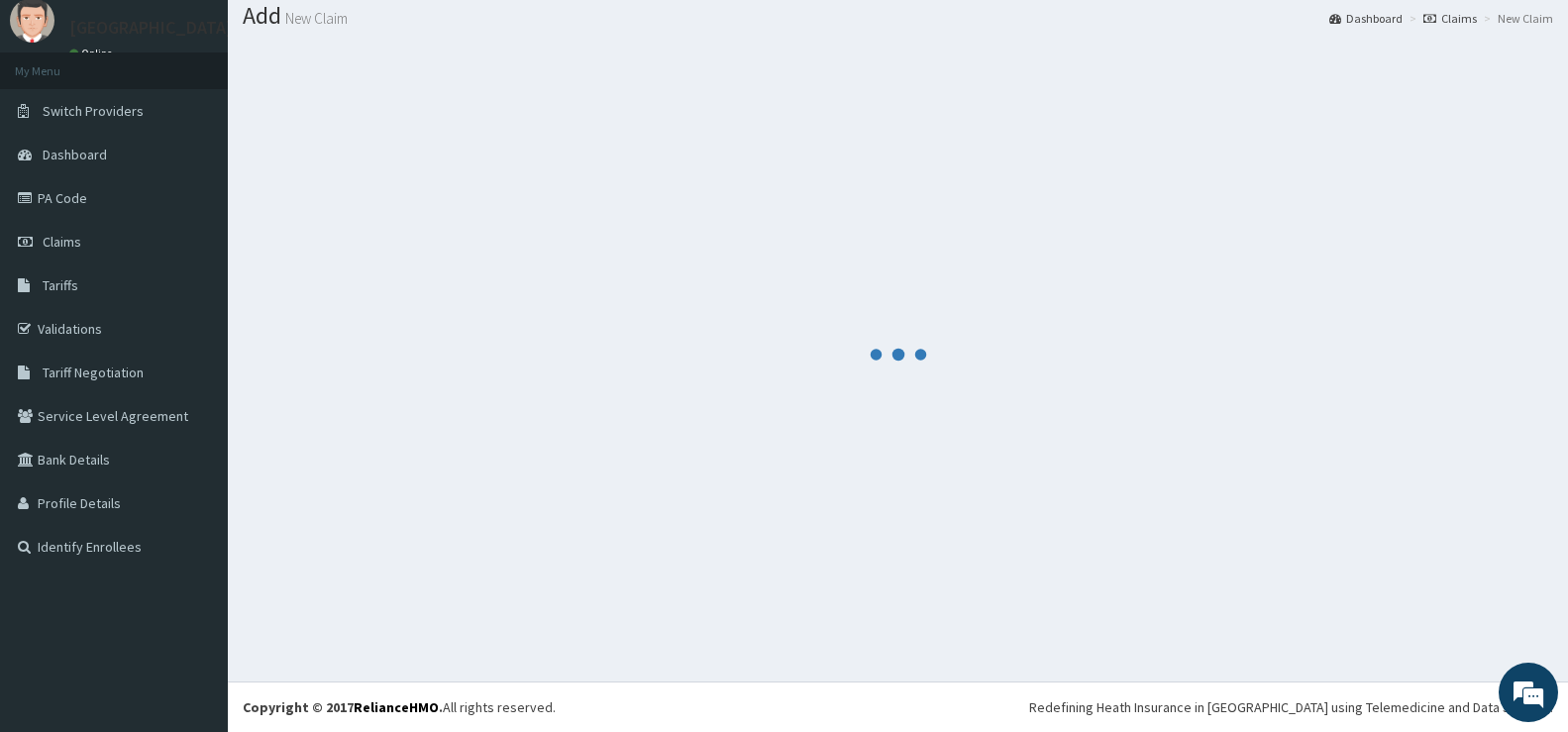
scroll to position [558, 0]
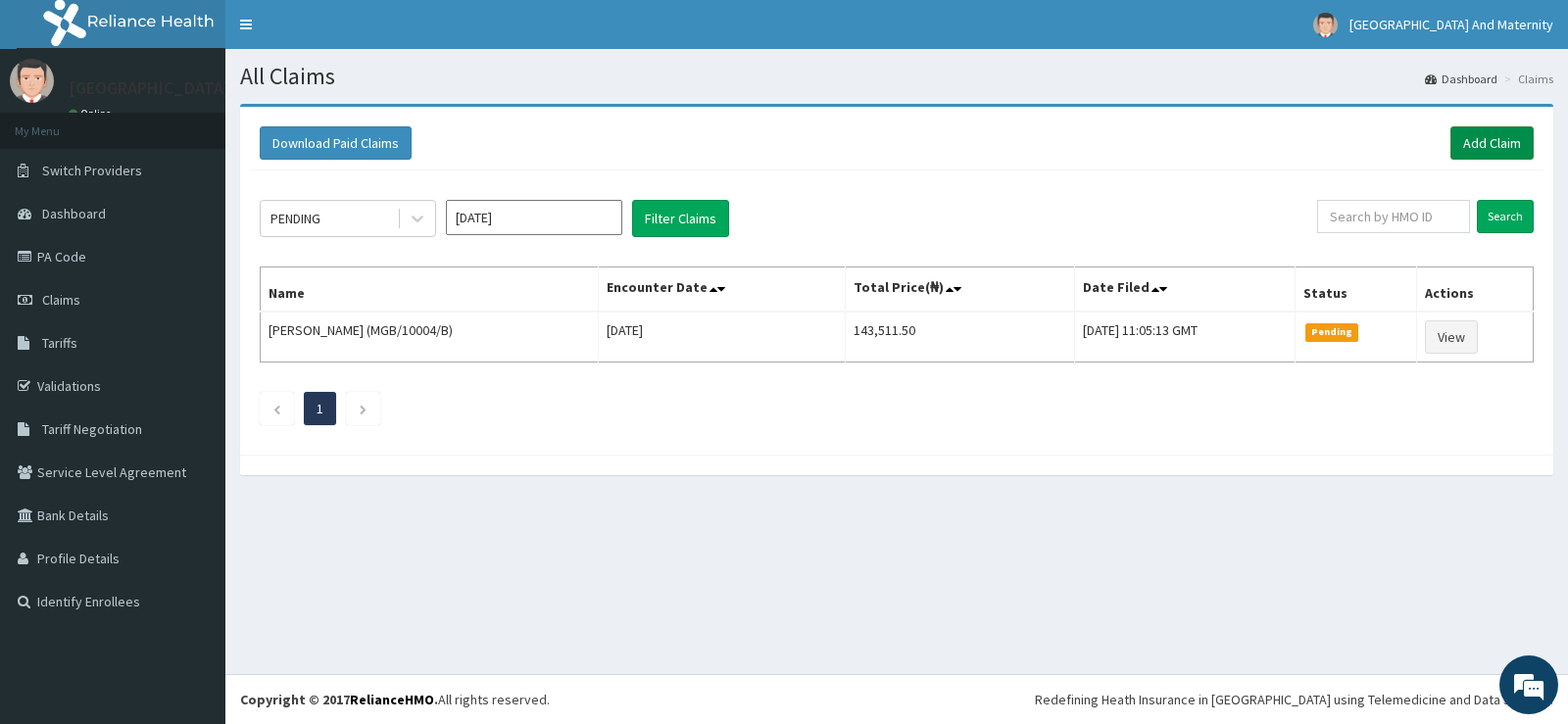
click at [1507, 137] on link "Add Claim" at bounding box center [1492, 143] width 84 height 33
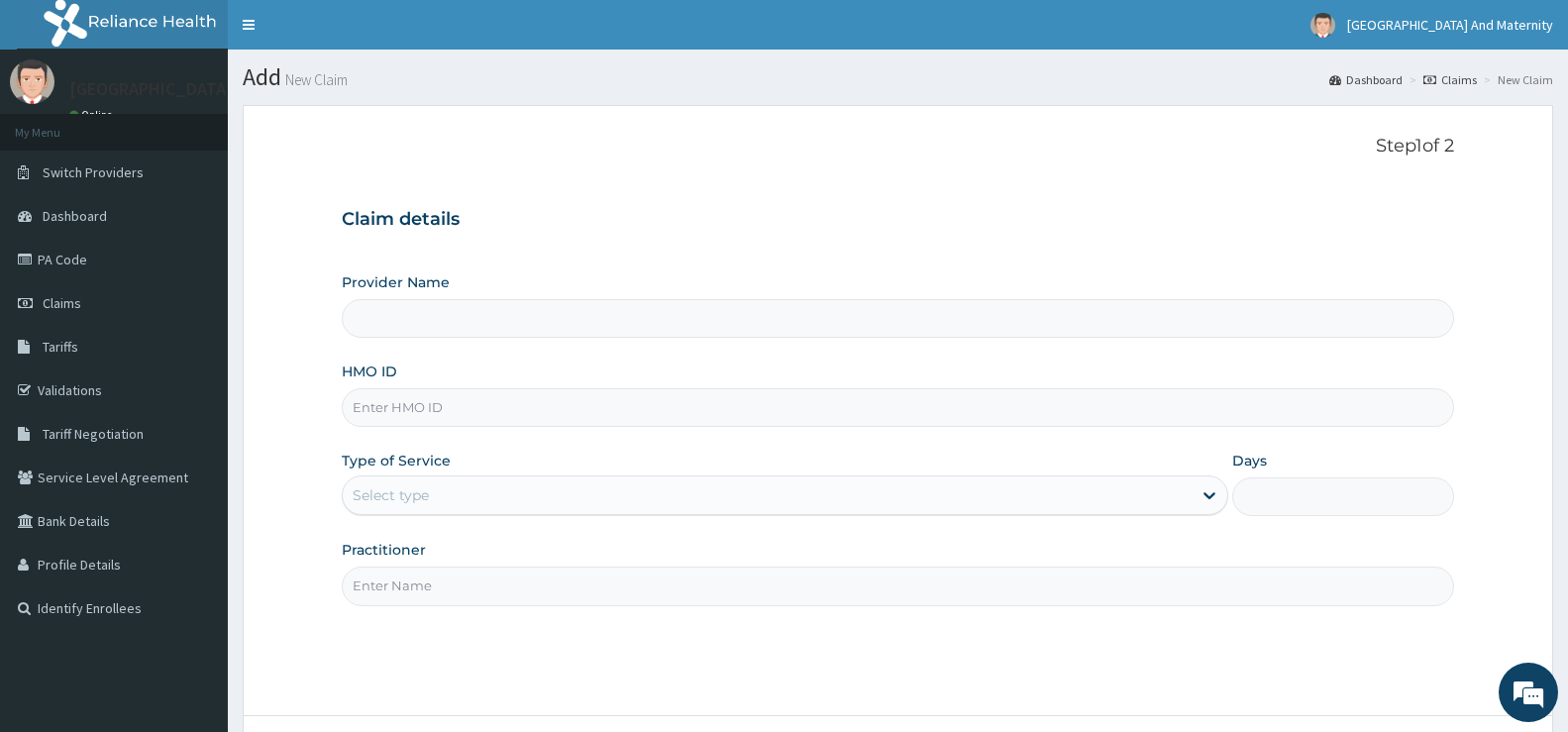
type input "[GEOGRAPHIC_DATA] And Maternity Ltd"
click at [382, 407] on input "HMO ID" at bounding box center [898, 407] width 1113 height 39
paste input "tkc/10028/E"
type input "tkc/10028/E"
click at [411, 494] on div "Select type" at bounding box center [390, 496] width 77 height 20
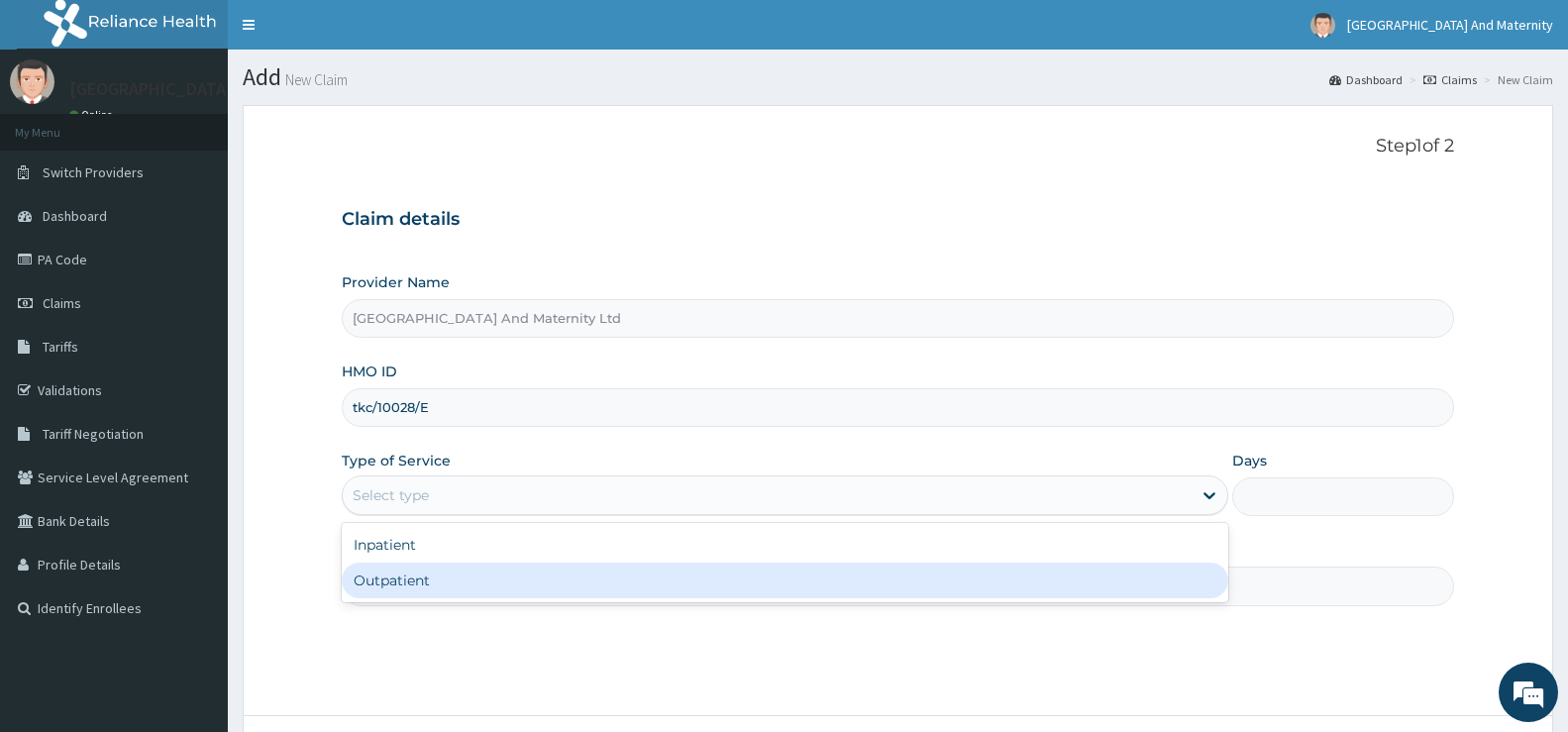
drag, startPoint x: 400, startPoint y: 583, endPoint x: 432, endPoint y: 575, distance: 33.0
click at [402, 583] on div "Outpatient" at bounding box center [784, 581] width 887 height 36
type input "1"
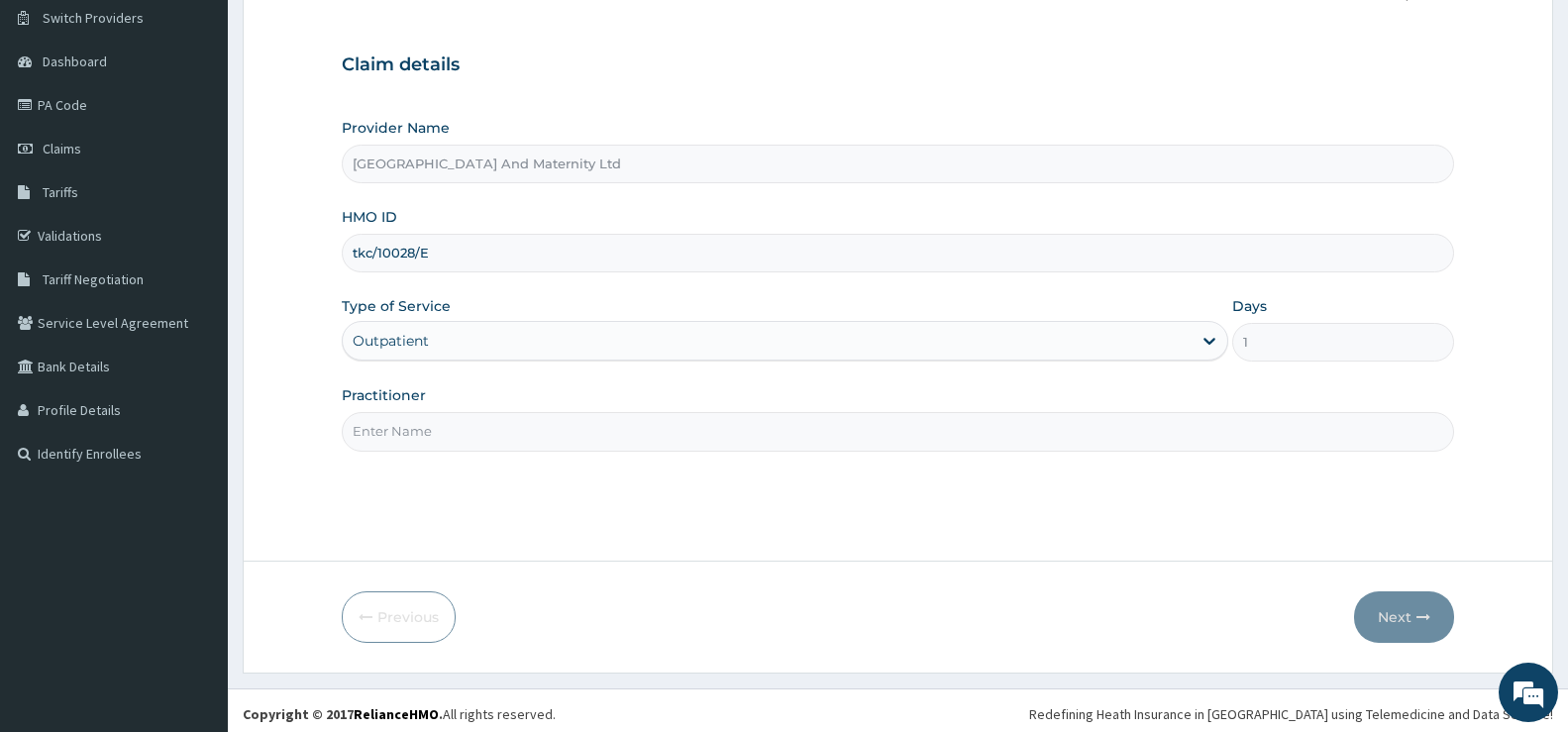
scroll to position [161, 0]
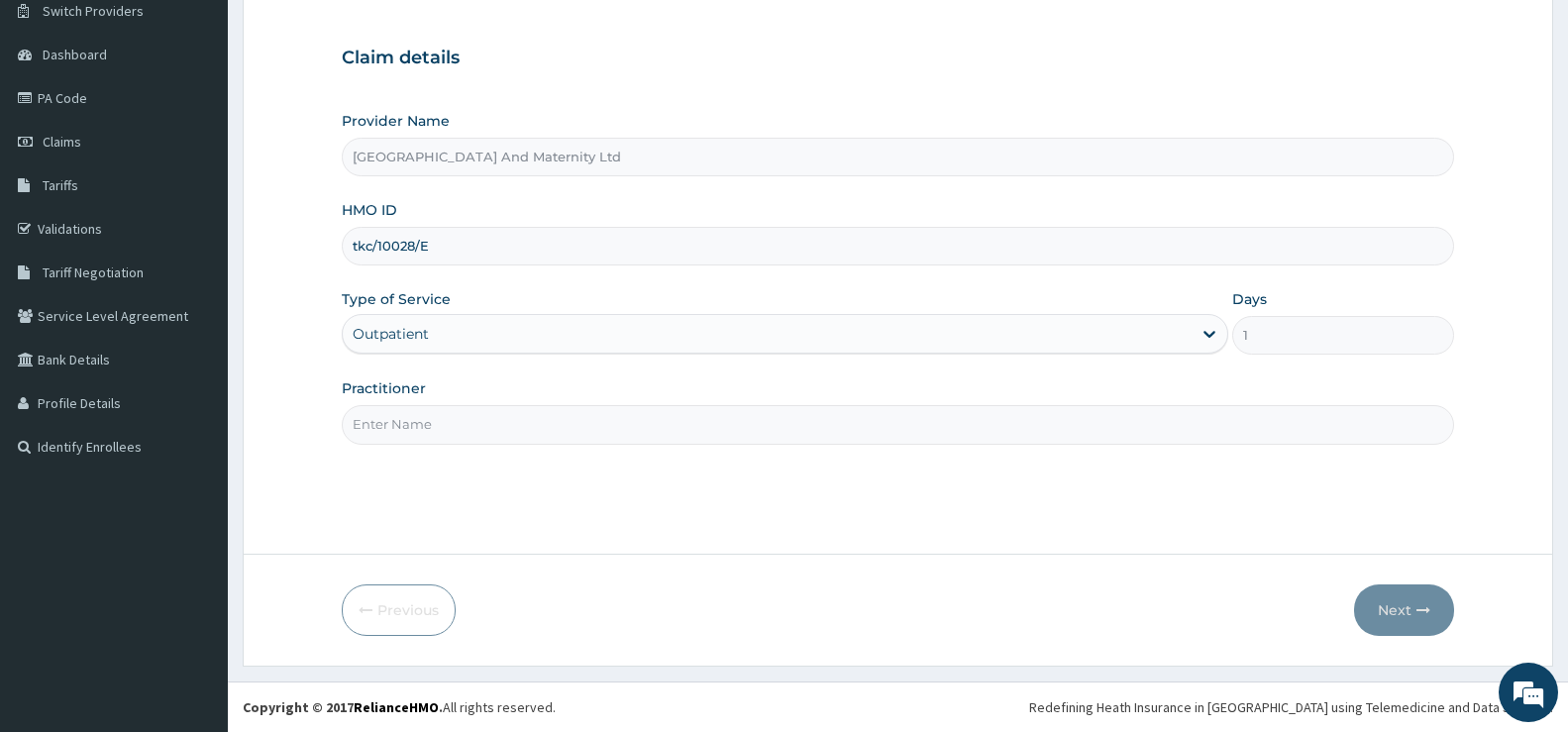
click at [386, 428] on input "Practitioner" at bounding box center [898, 424] width 1113 height 39
type input "DR JUSTINE OKONTA"
click at [1428, 611] on icon "button" at bounding box center [1424, 610] width 14 height 14
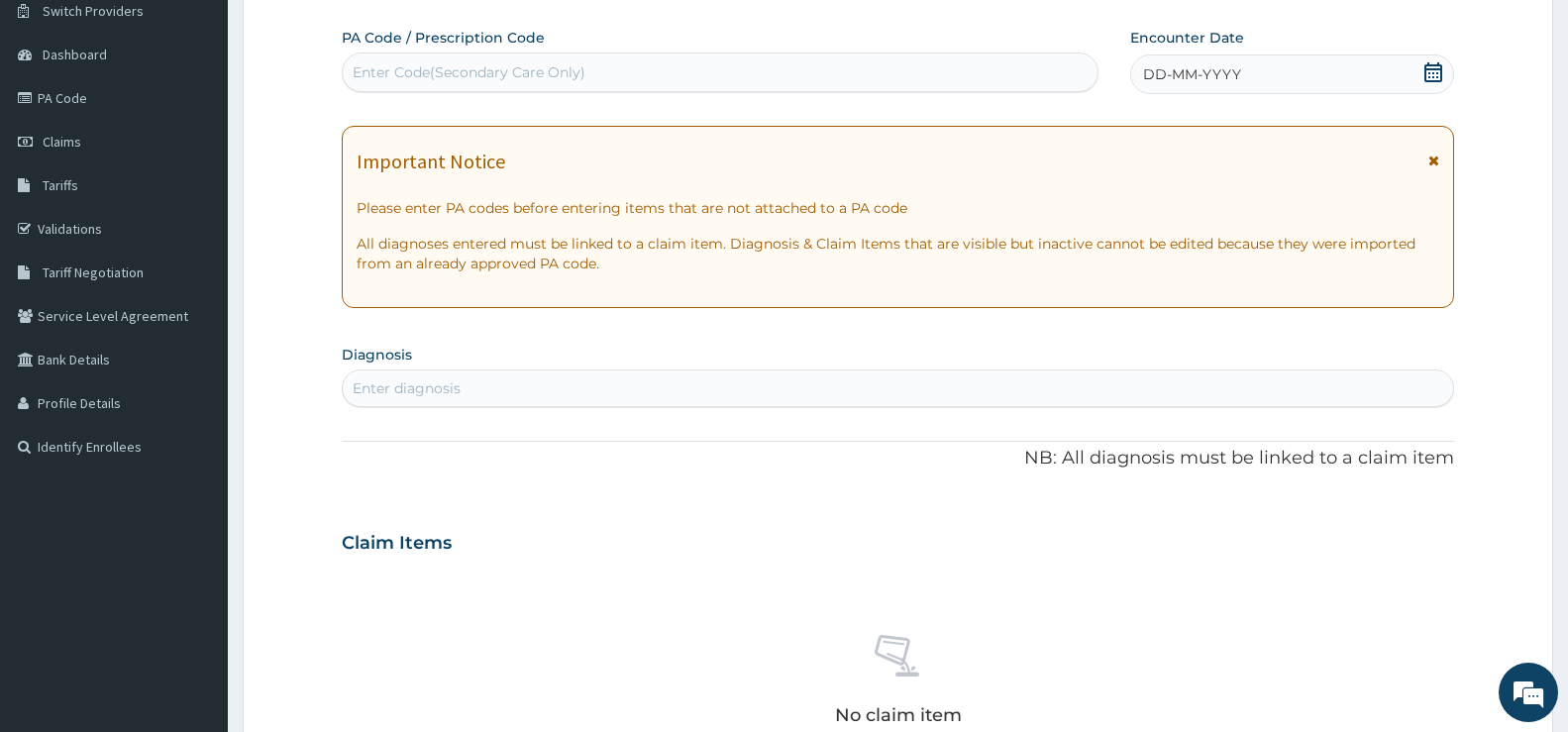
click at [1448, 72] on div "DD-MM-YYYY" at bounding box center [1292, 75] width 324 height 40
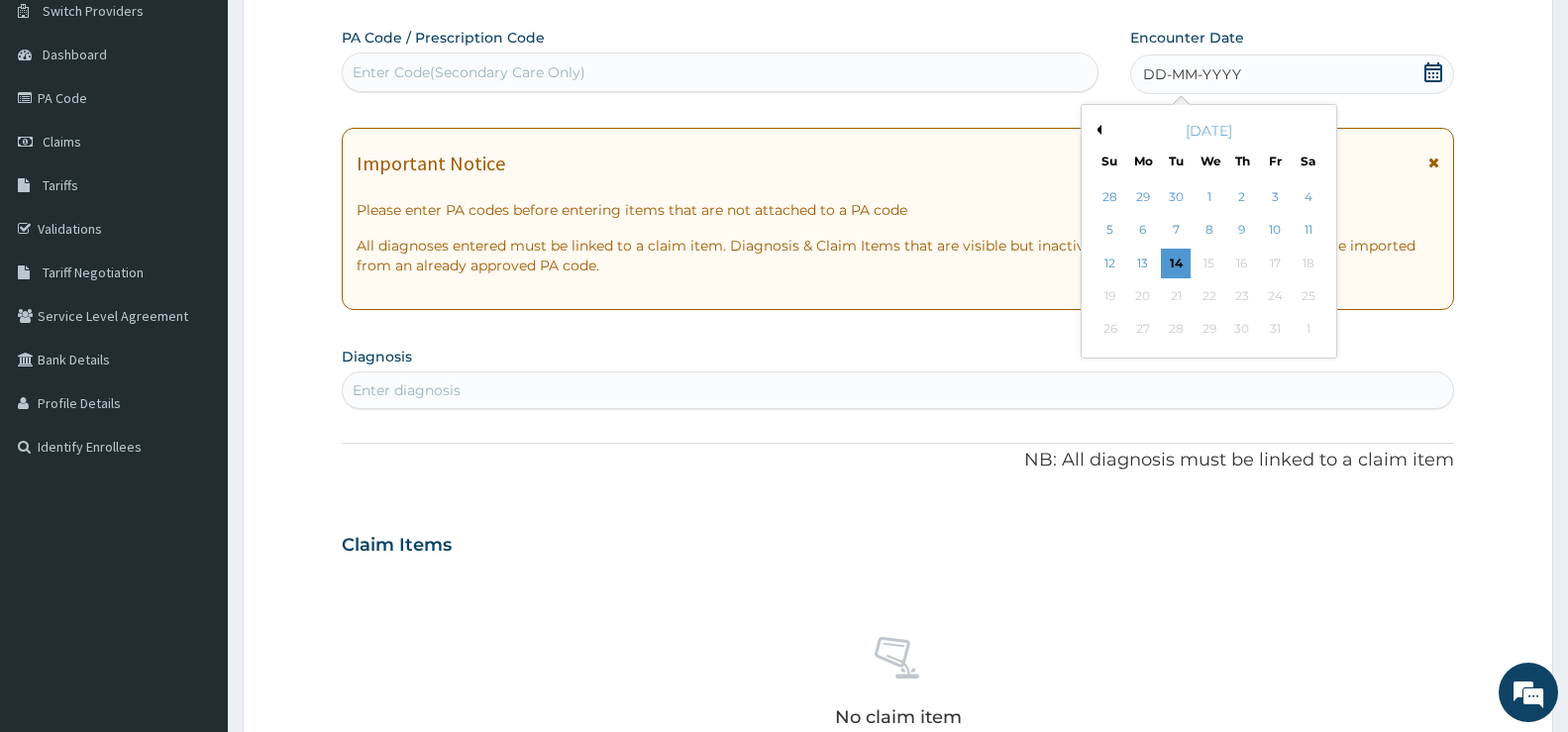
click at [1114, 232] on div "5" at bounding box center [1110, 231] width 30 height 30
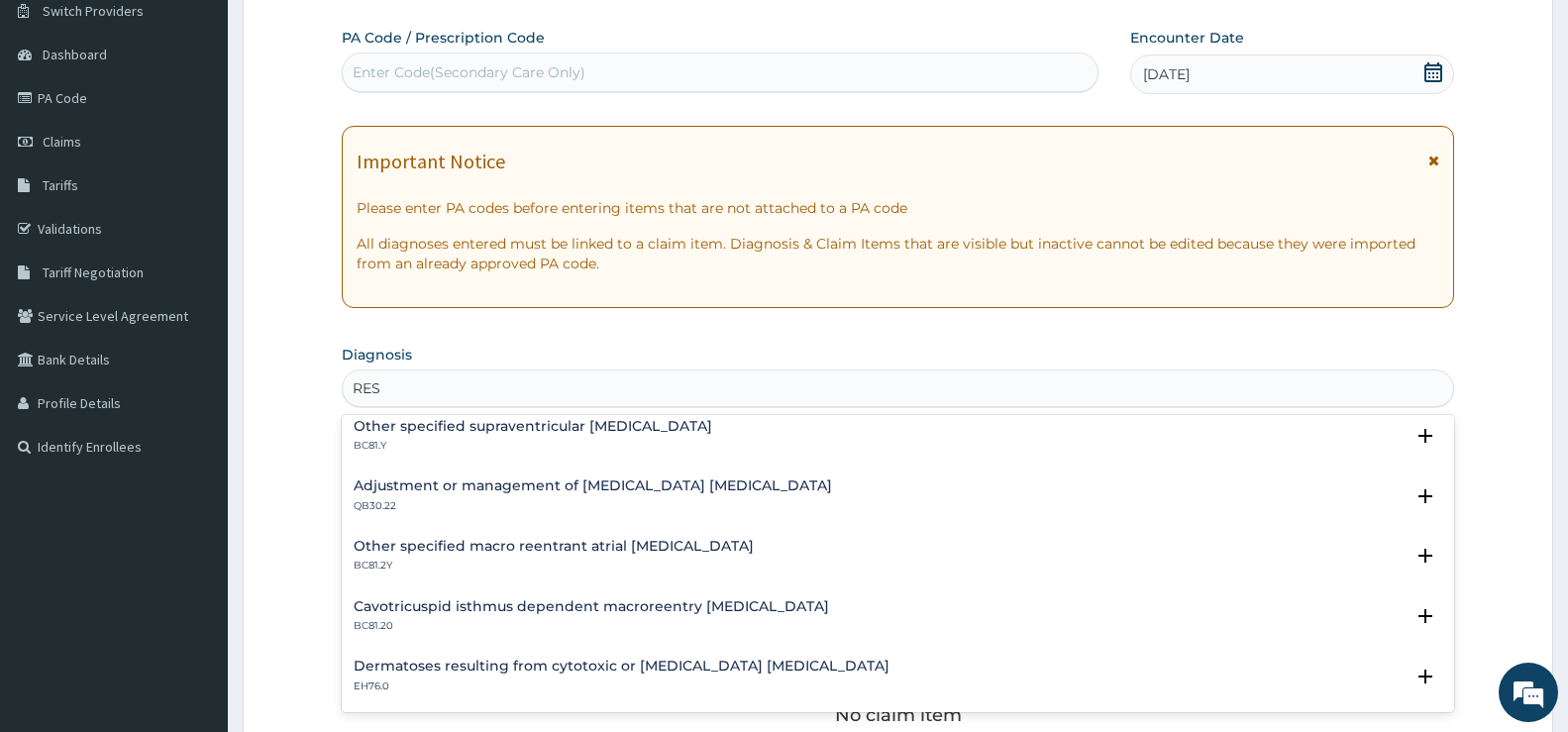
scroll to position [2718, 0]
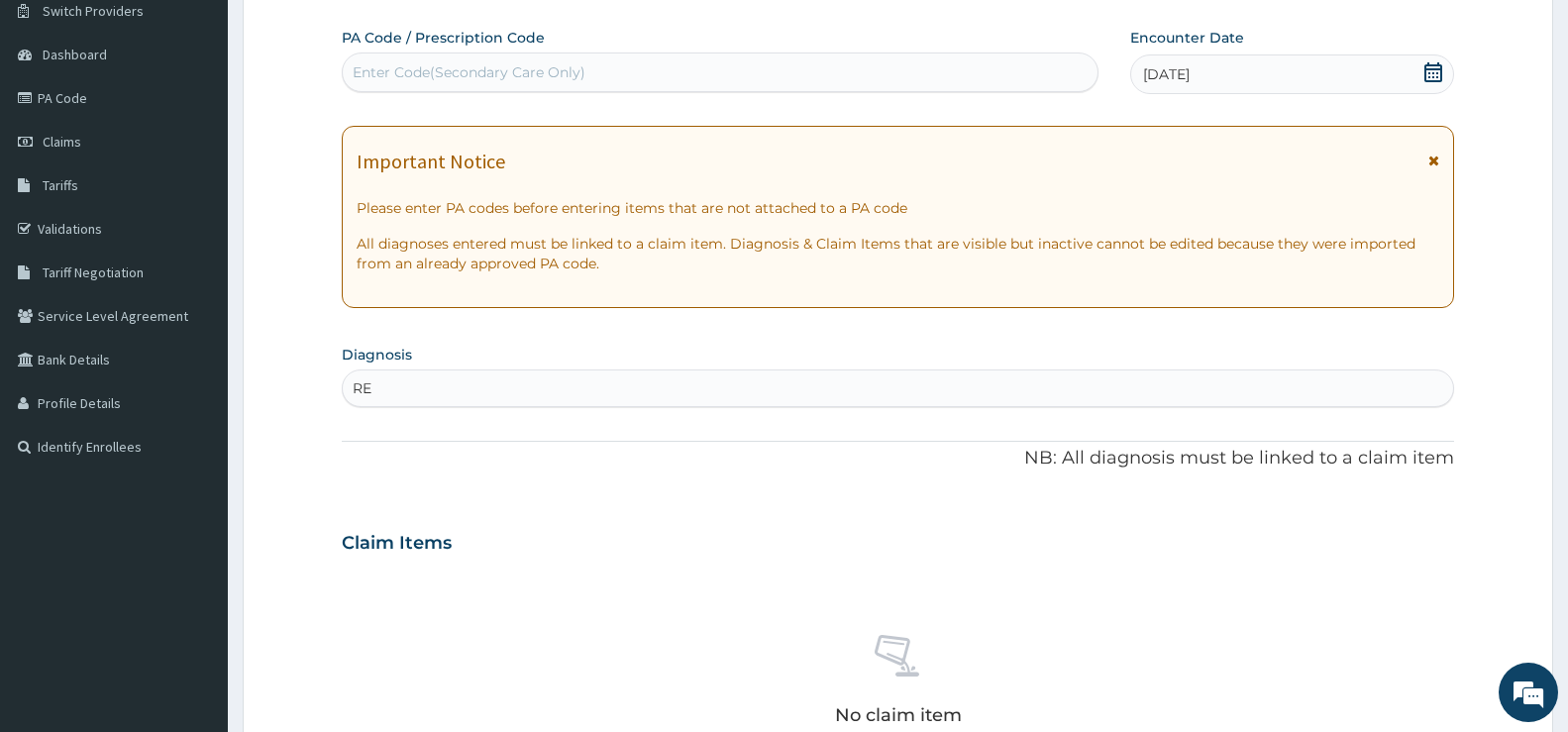
type input "R"
type input "BRON"
type input "B"
type input "D"
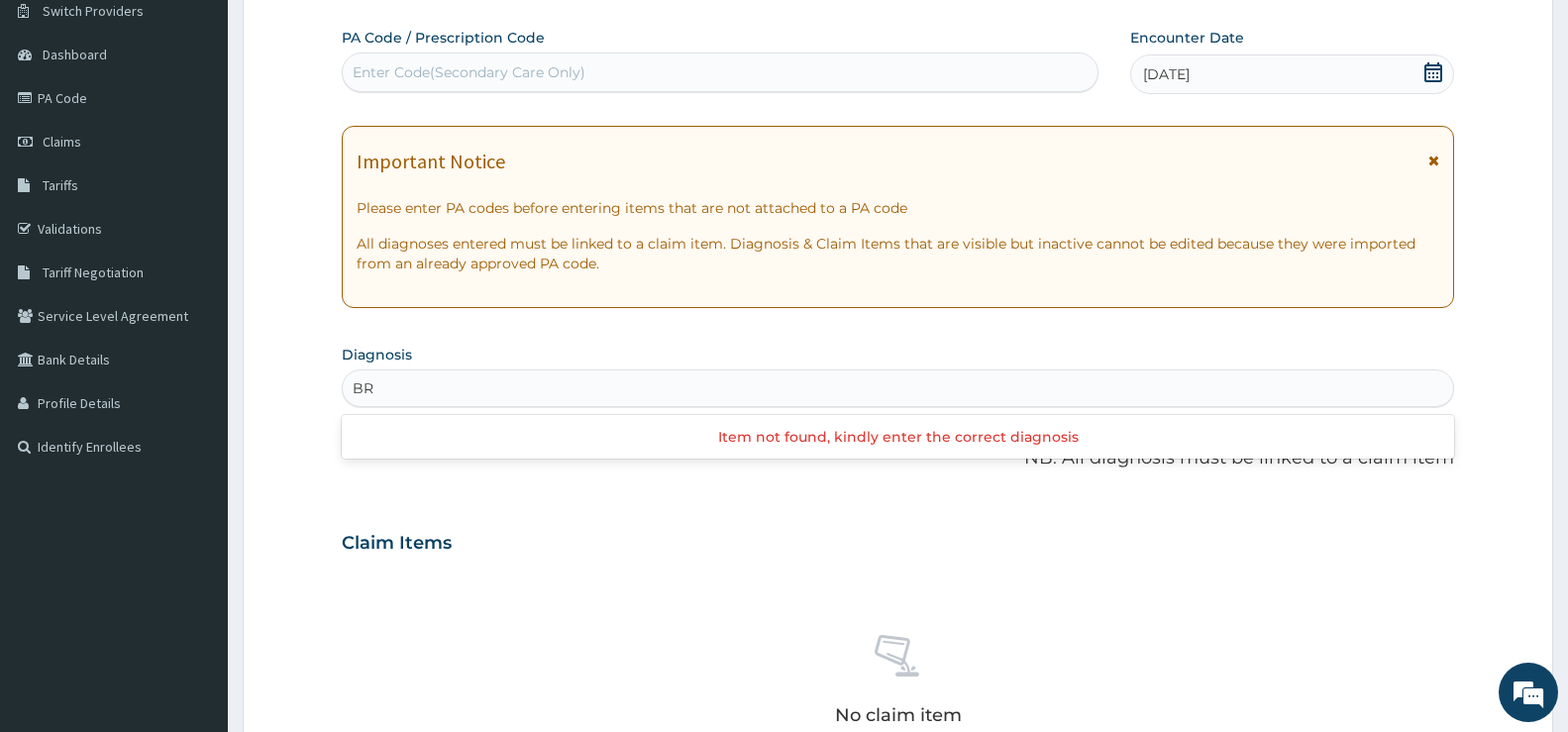
type input "B"
type input "R"
type input "U"
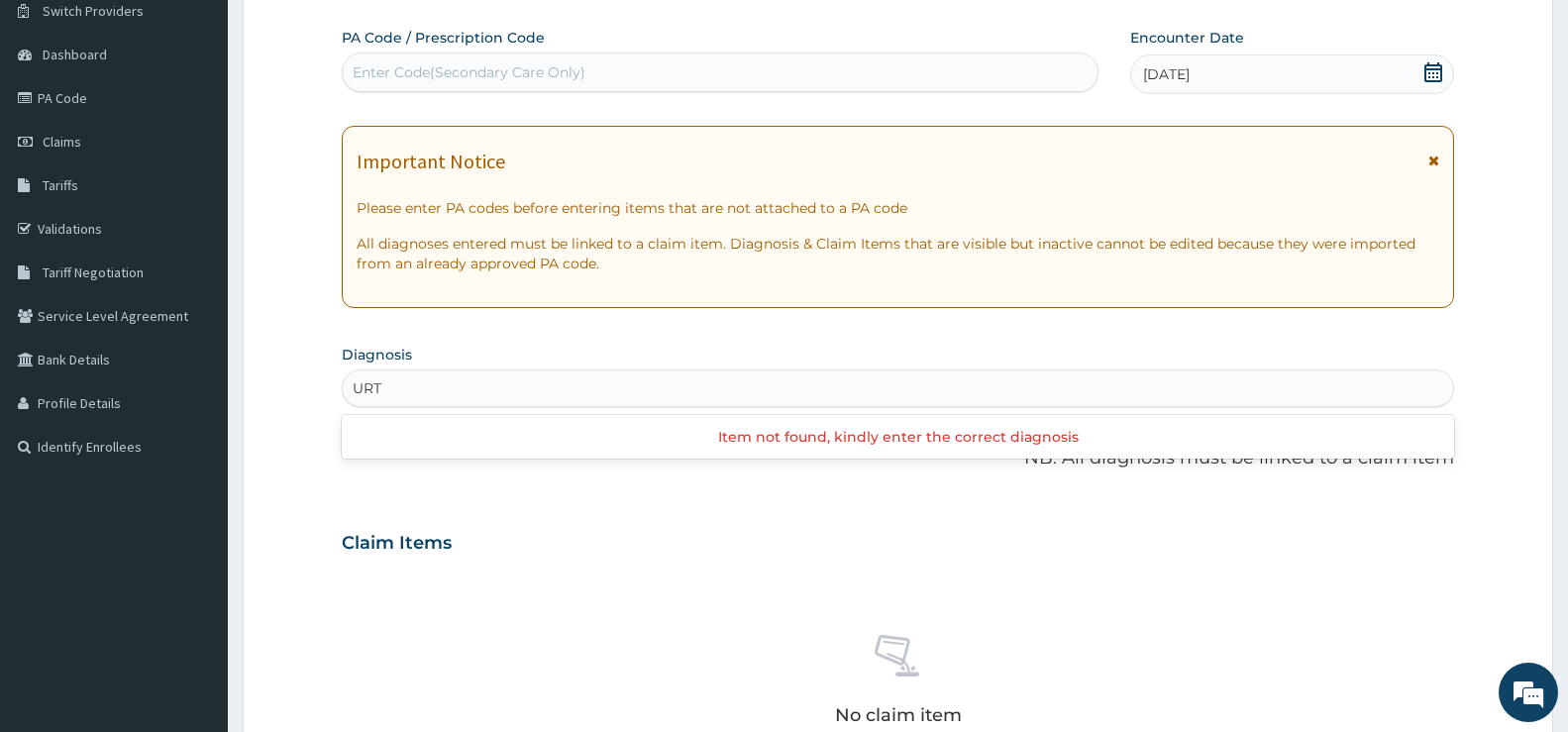
type input "URTI"
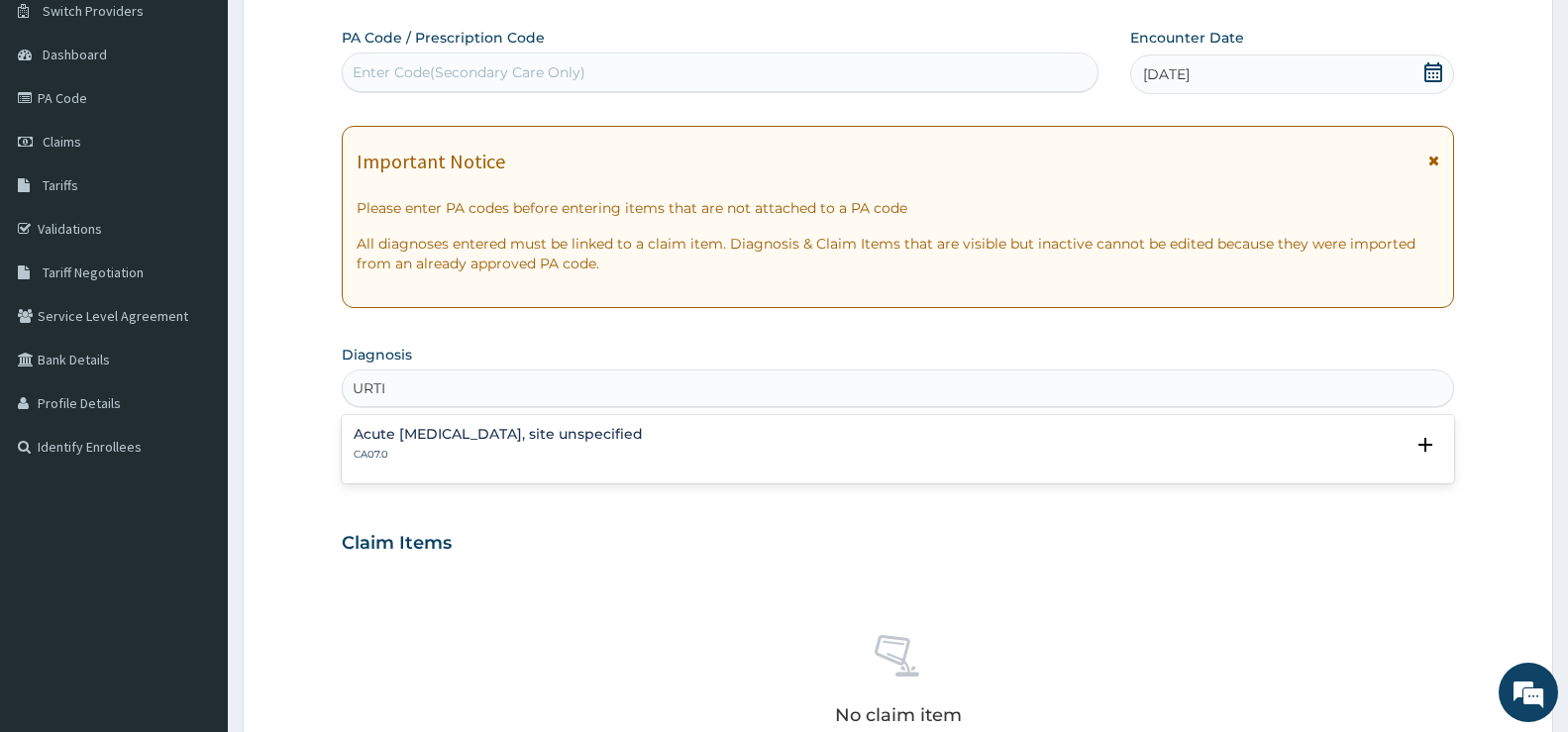
click at [643, 439] on h4 "Acute [MEDICAL_DATA], site unspecified" at bounding box center [498, 434] width 290 height 15
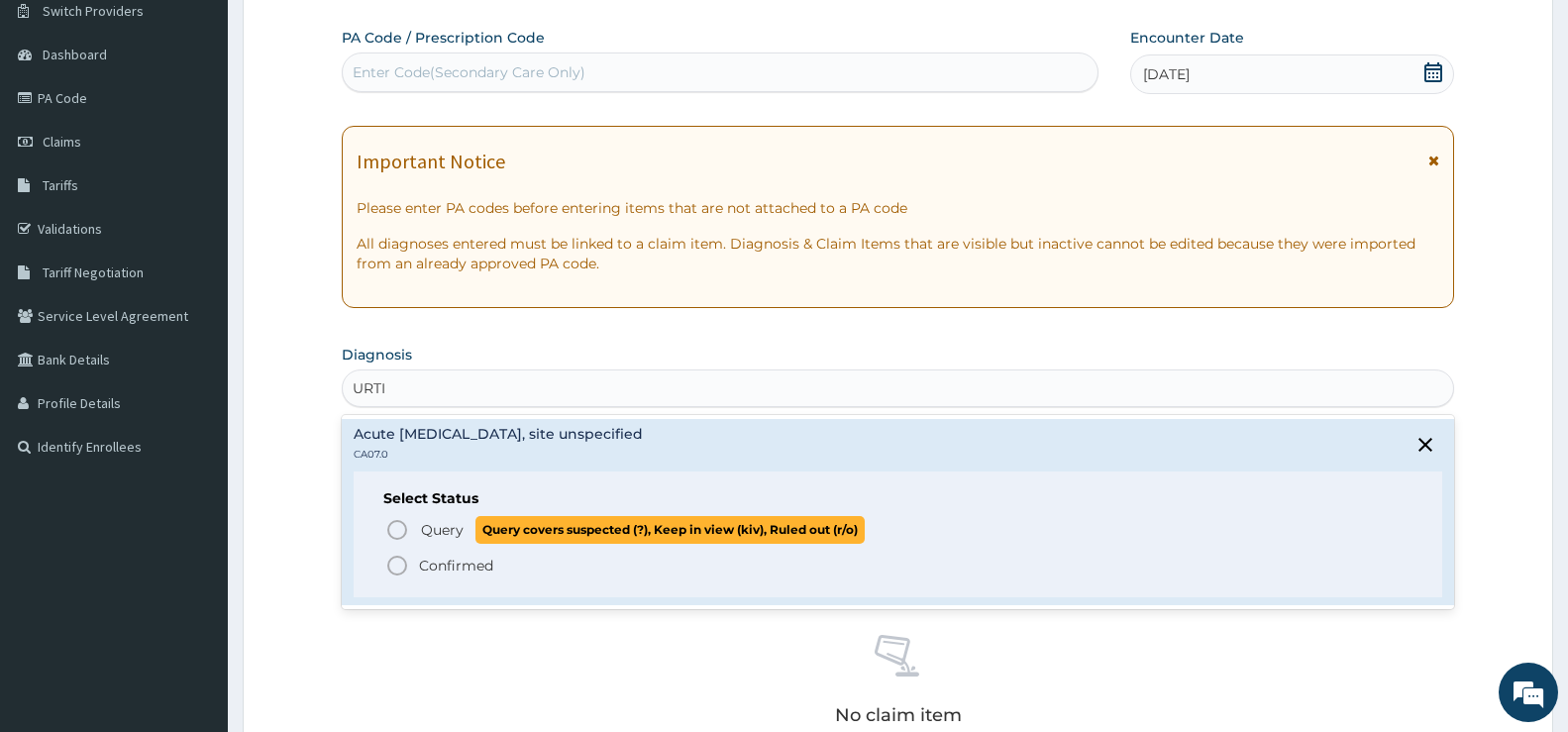
click at [436, 530] on span "Query" at bounding box center [442, 530] width 43 height 20
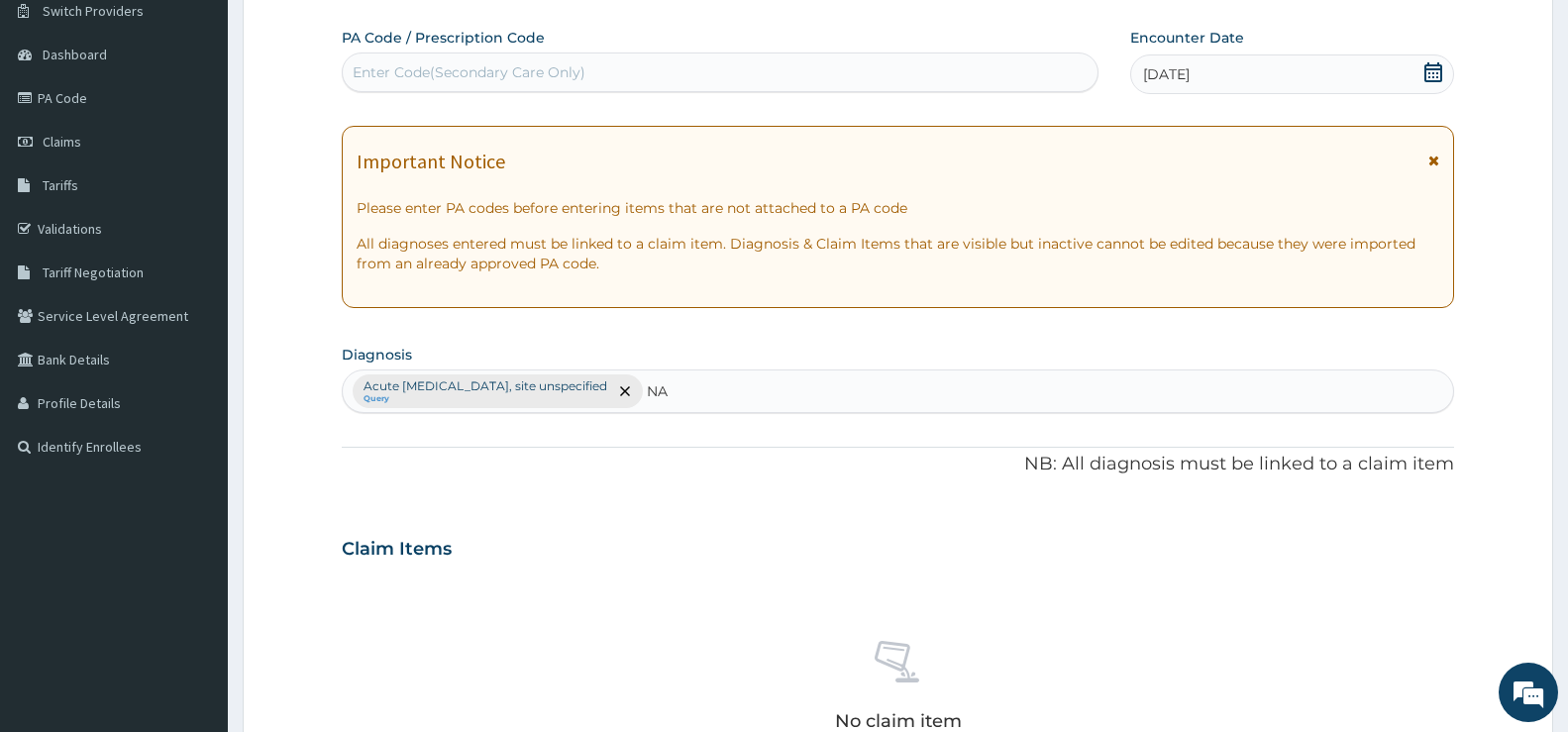
type input "N"
type input "B"
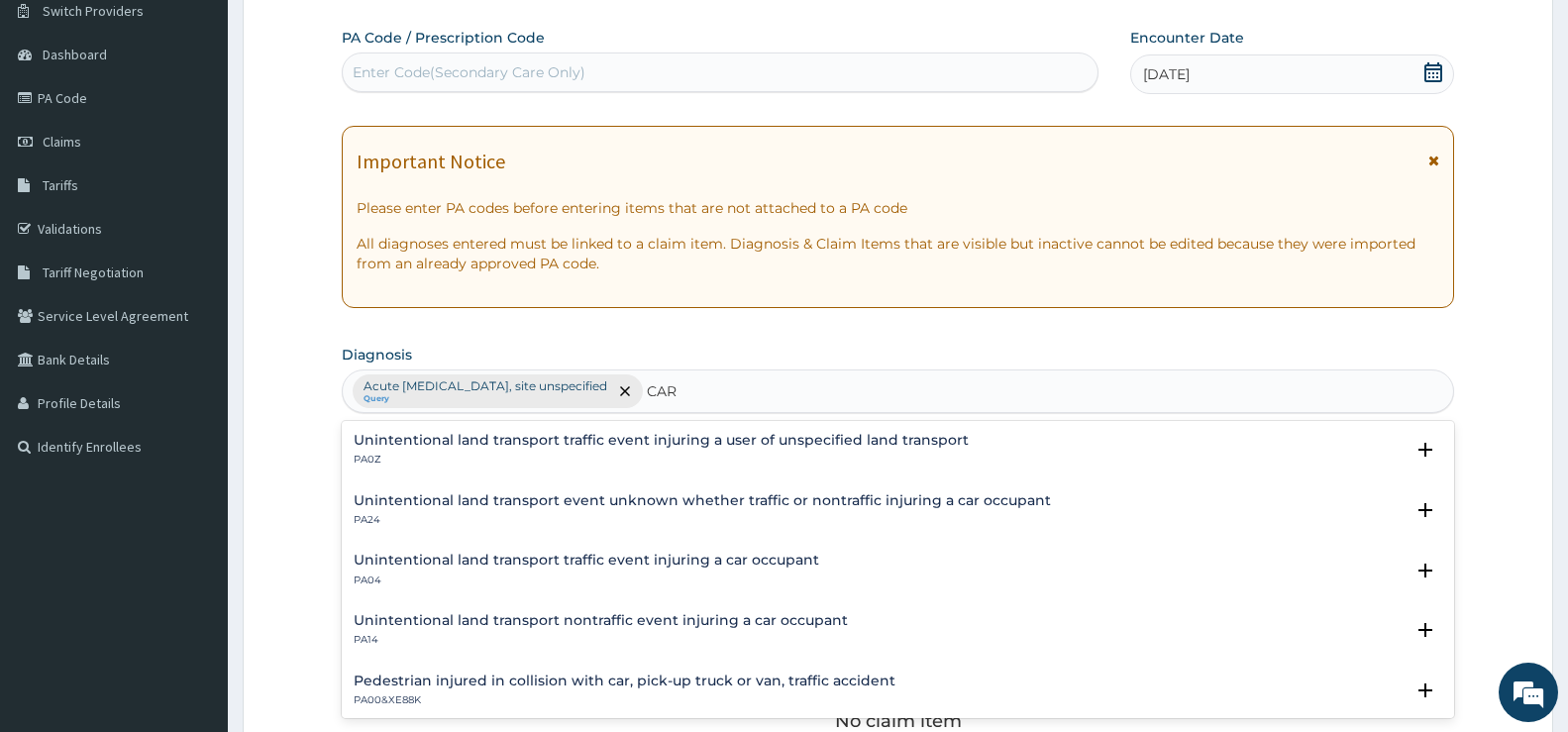
type input "CAR"
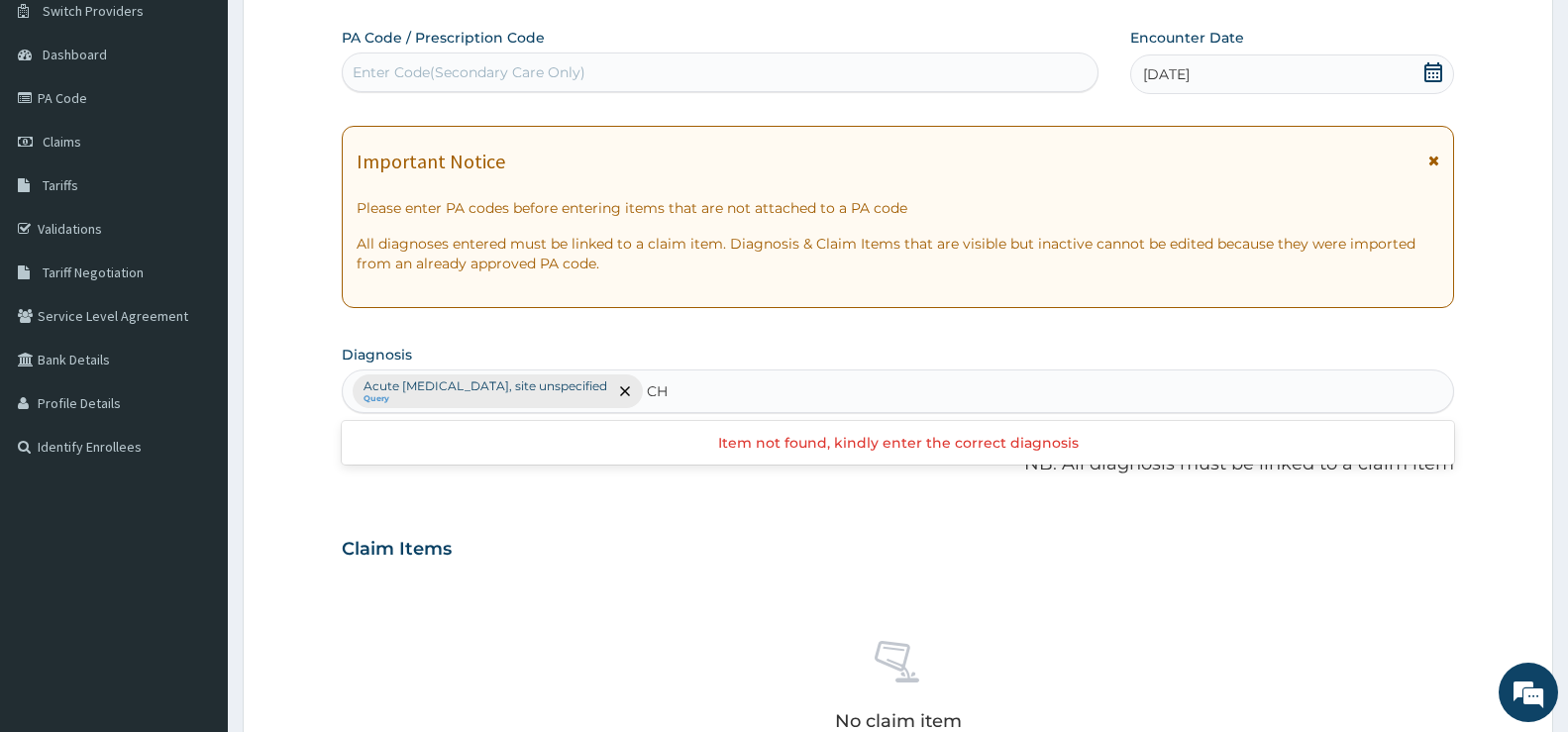
type input "C"
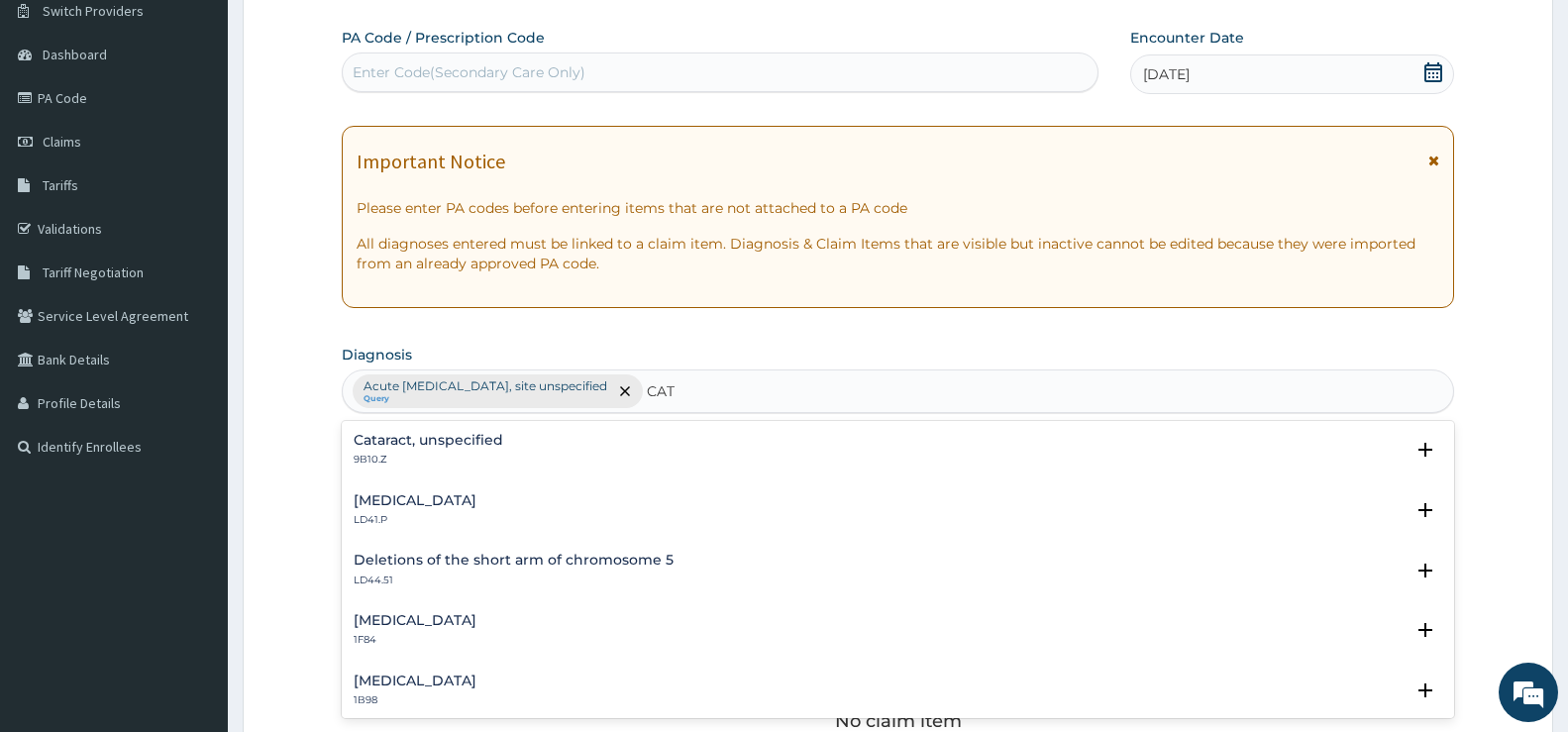
type input "CAT"
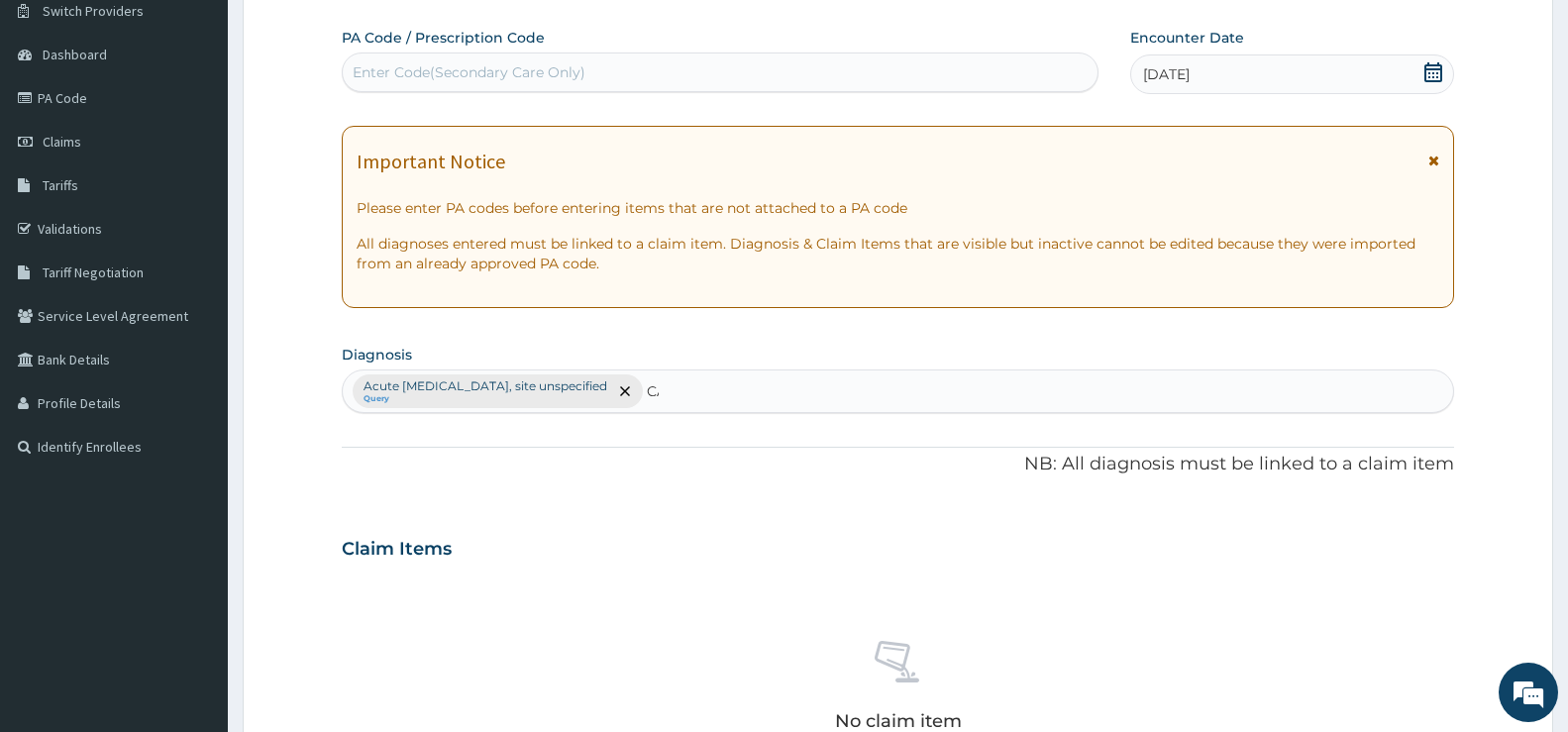
type input "C"
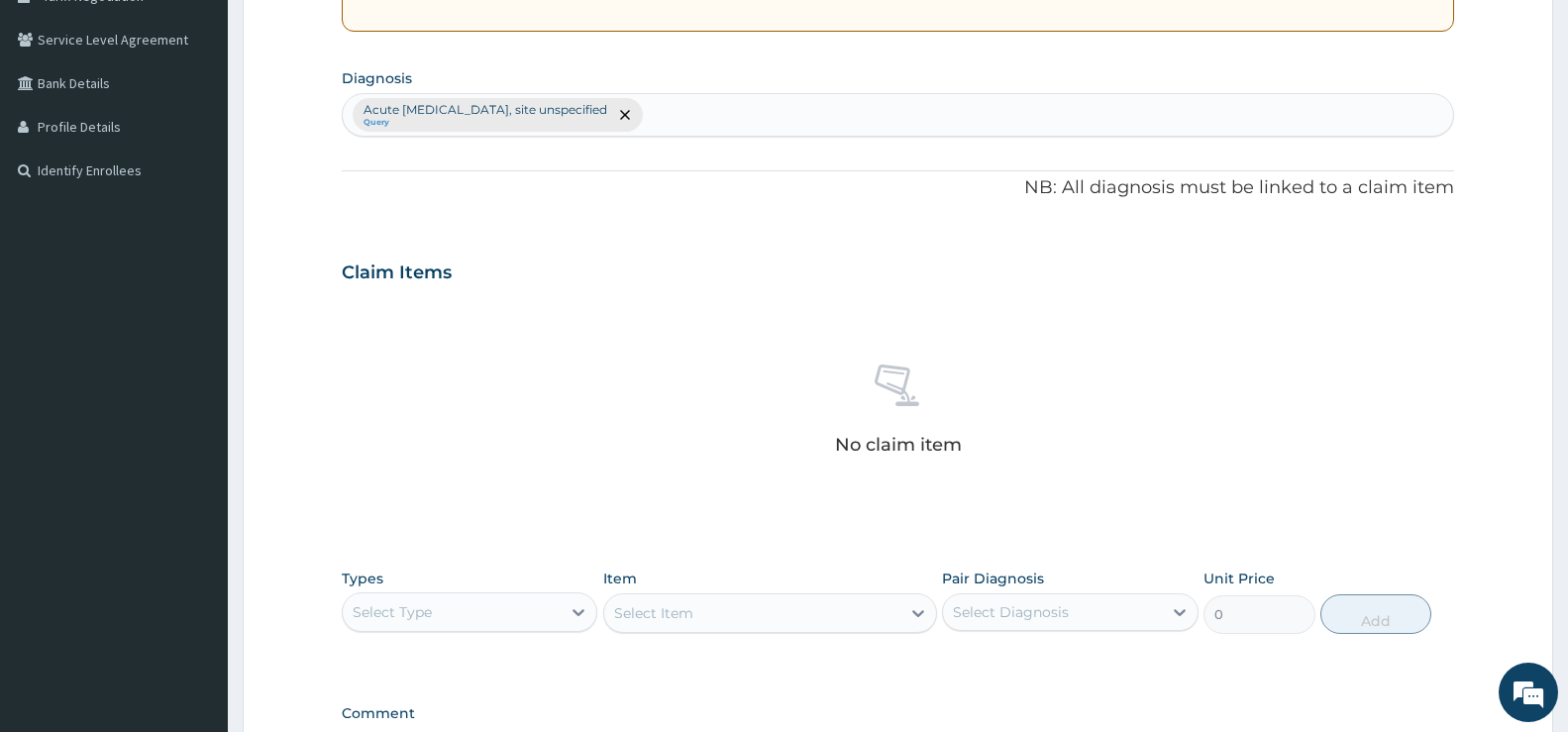
scroll to position [558, 0]
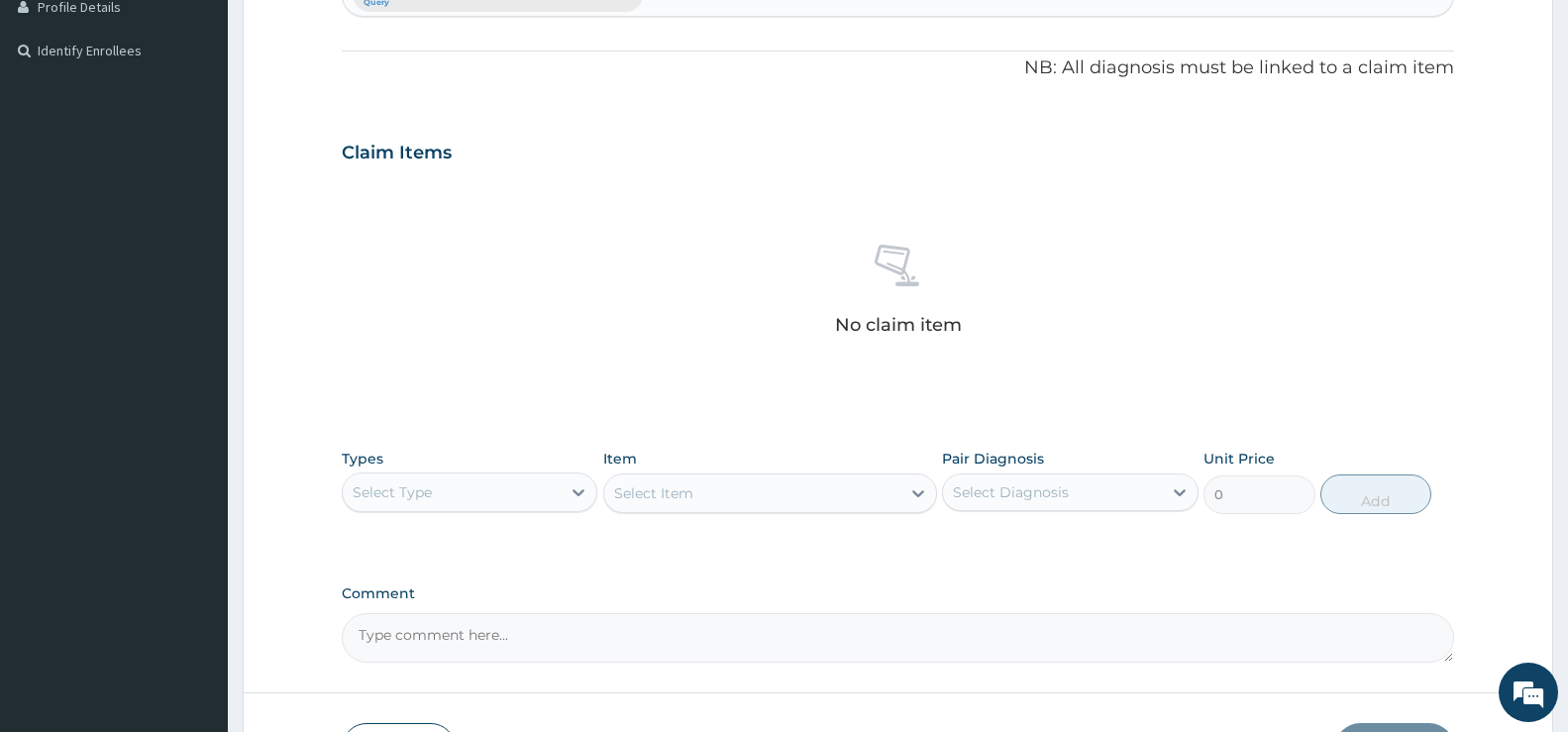
click at [562, 488] on div at bounding box center [578, 493] width 36 height 36
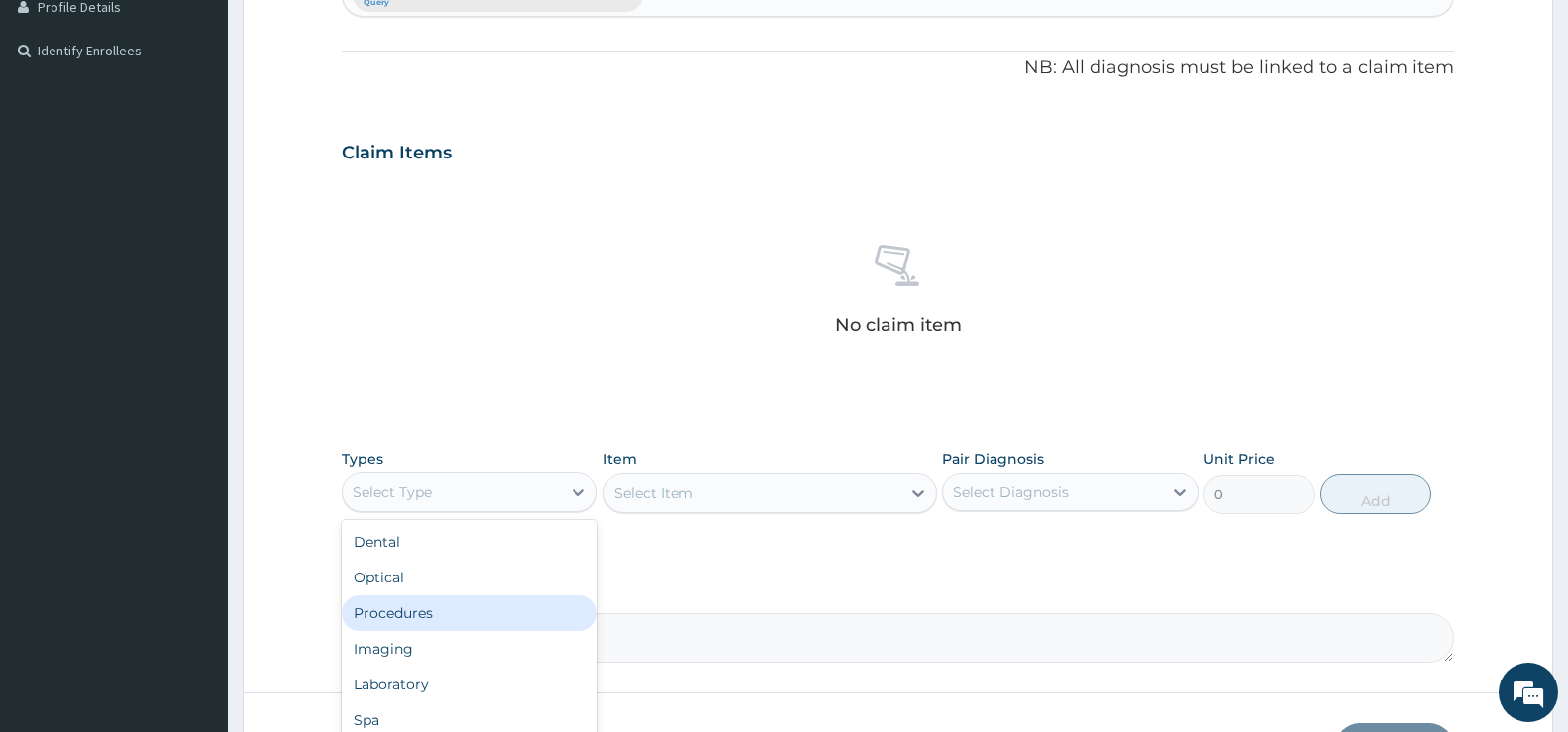
drag, startPoint x: 408, startPoint y: 615, endPoint x: 456, endPoint y: 606, distance: 48.8
click at [410, 614] on div "Procedures" at bounding box center [469, 613] width 256 height 36
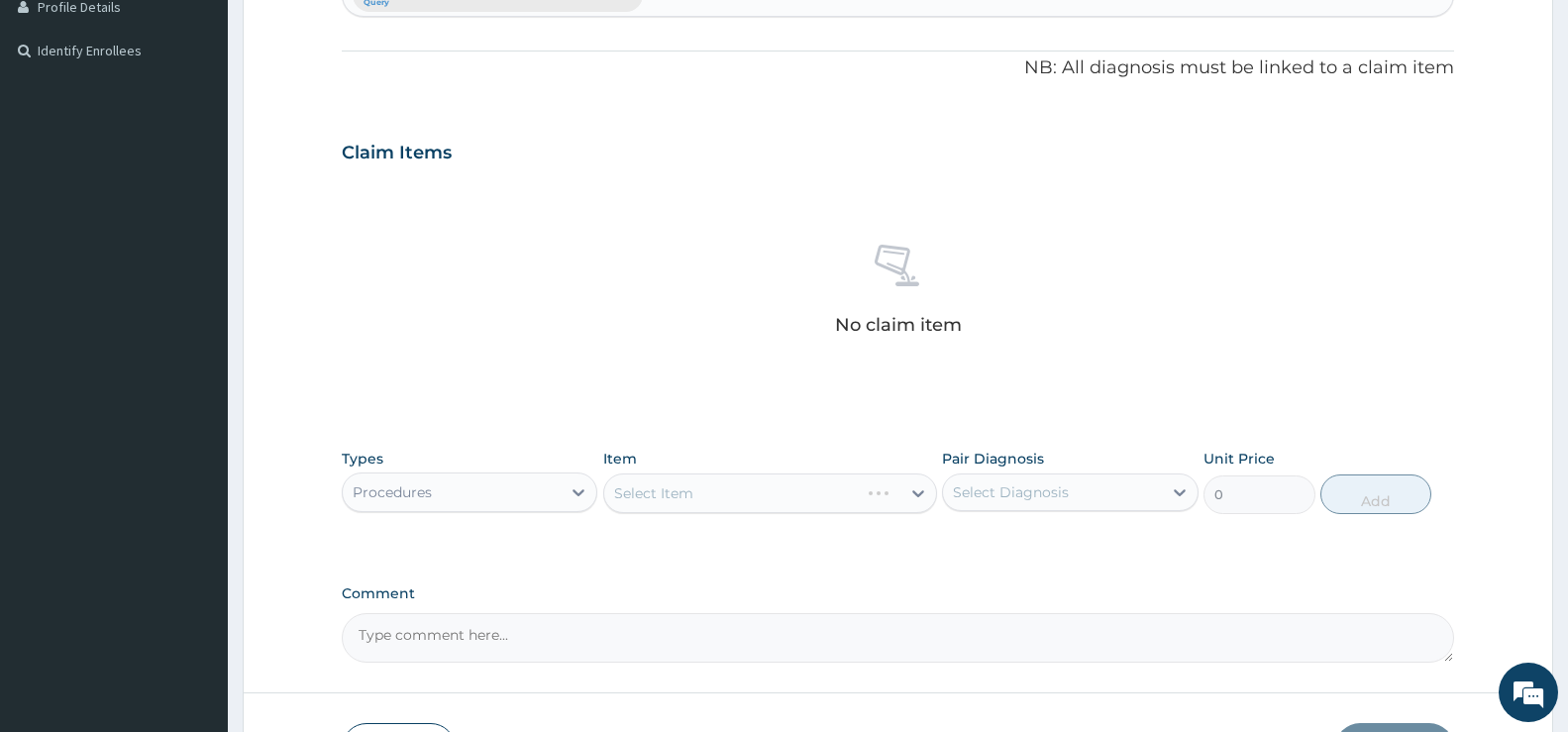
click at [925, 493] on div "Select Item" at bounding box center [770, 494] width 334 height 40
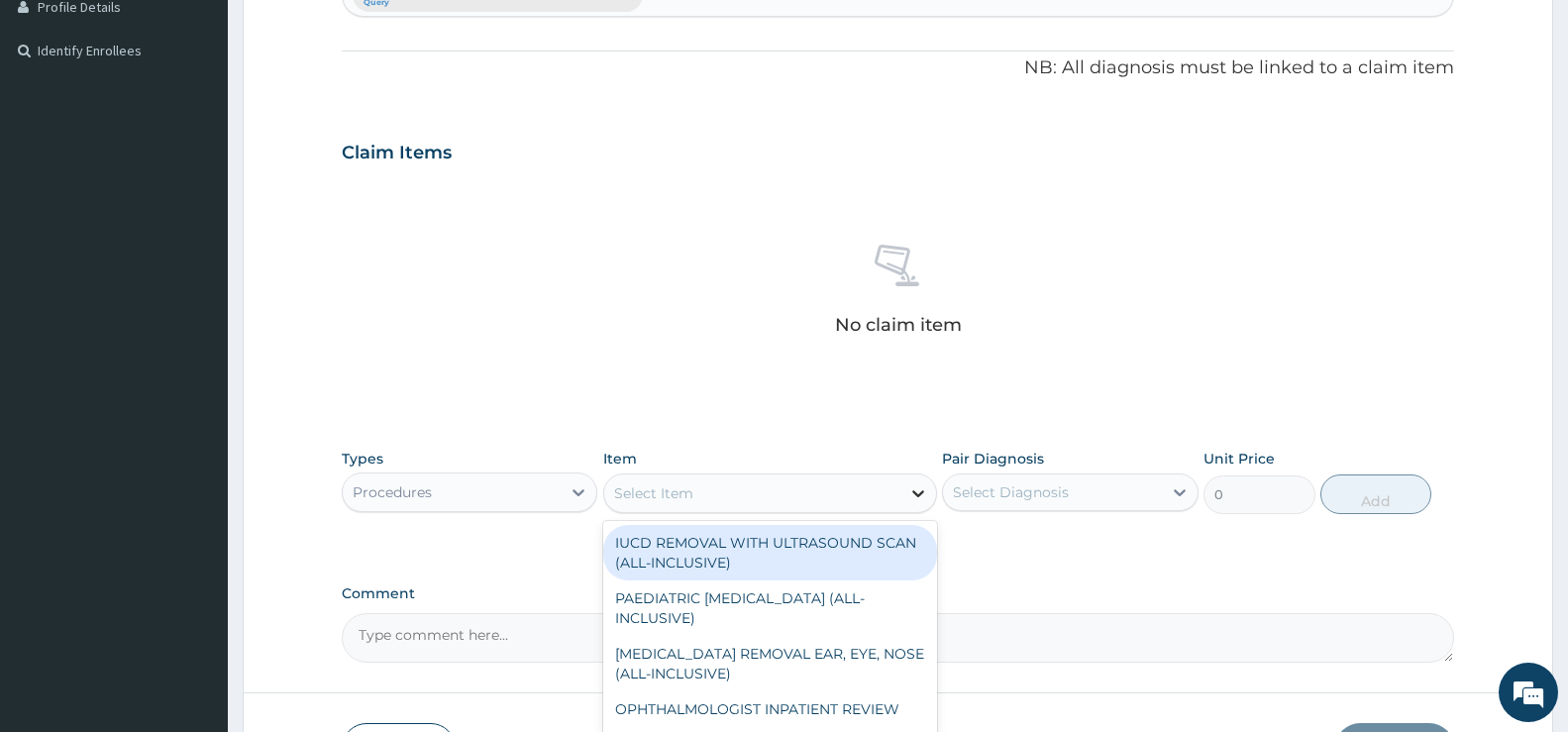
click at [918, 492] on icon at bounding box center [919, 494] width 20 height 20
type input "CONSU"
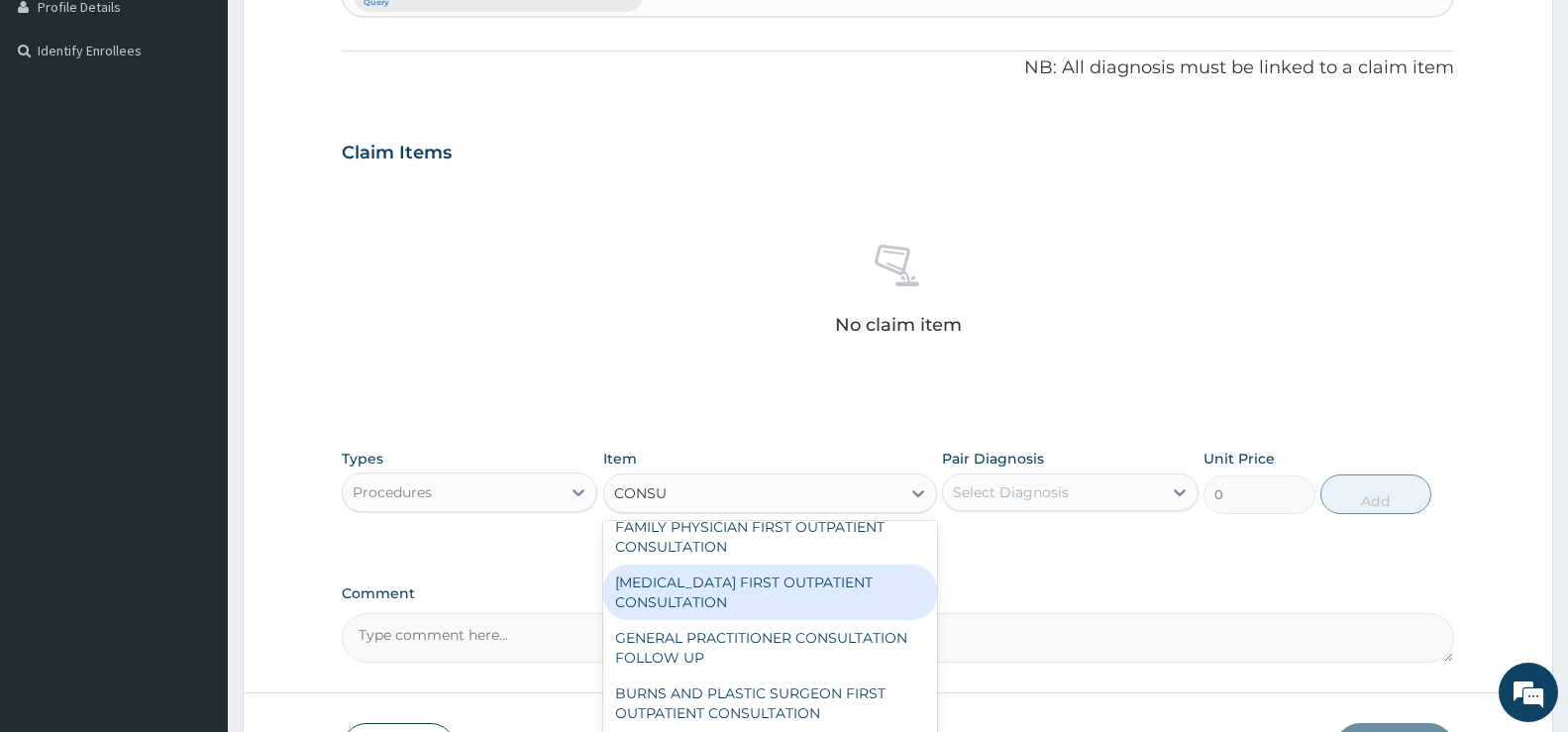
scroll to position [1982, 0]
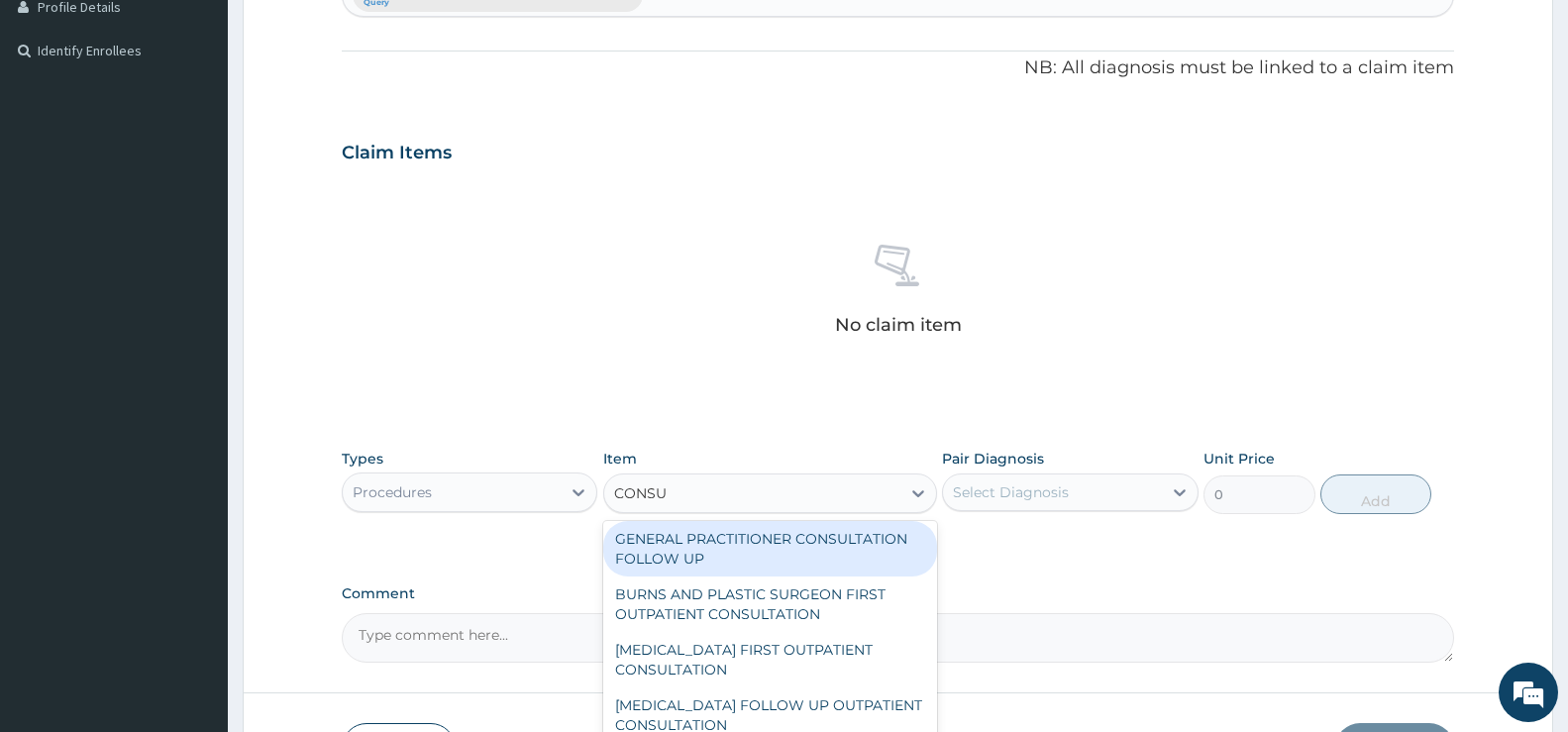
click at [766, 577] on div "GENERAL PRACTITIONER CONSULTATION FOLLOW UP" at bounding box center [770, 549] width 334 height 56
type input "1875"
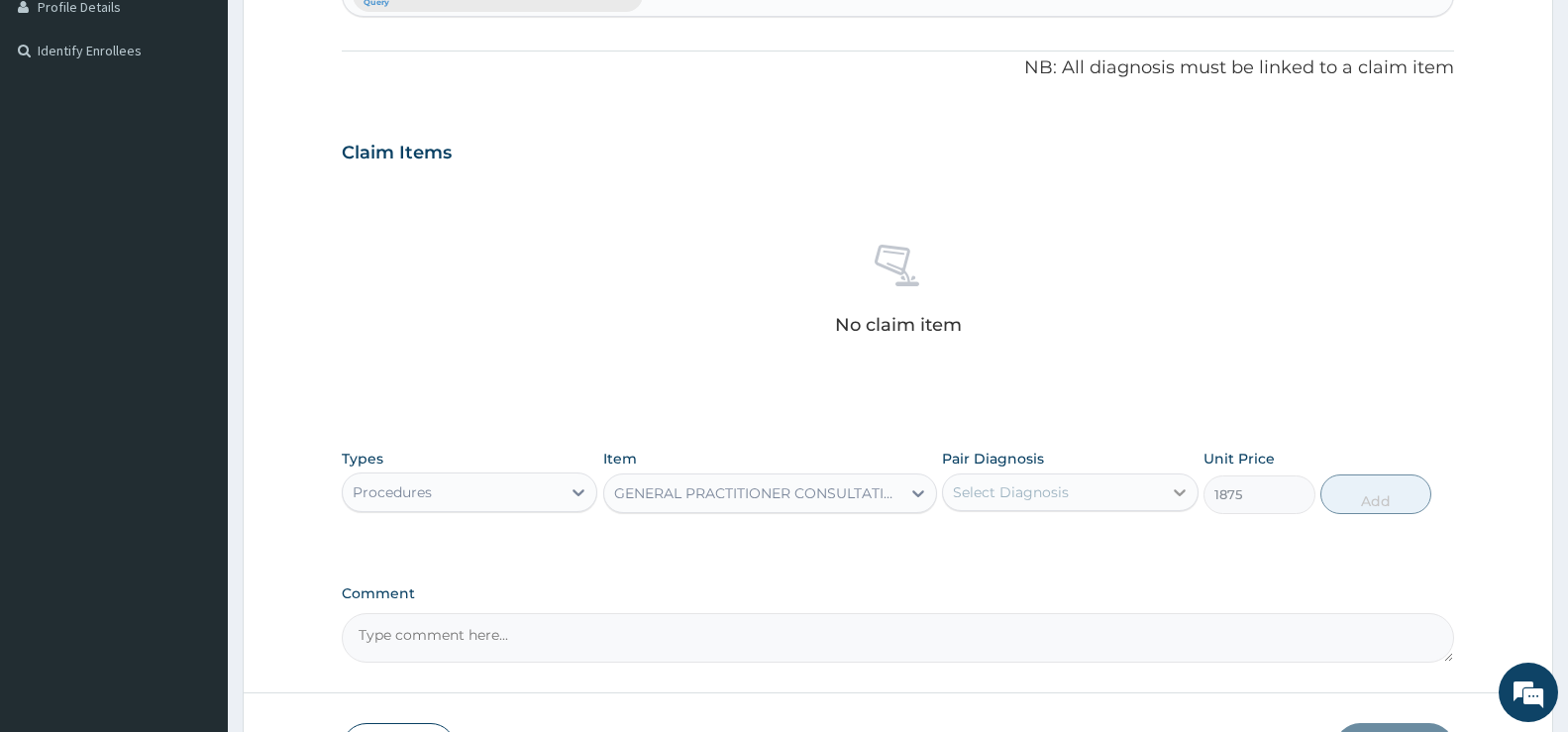
click at [1181, 488] on icon at bounding box center [1180, 493] width 20 height 20
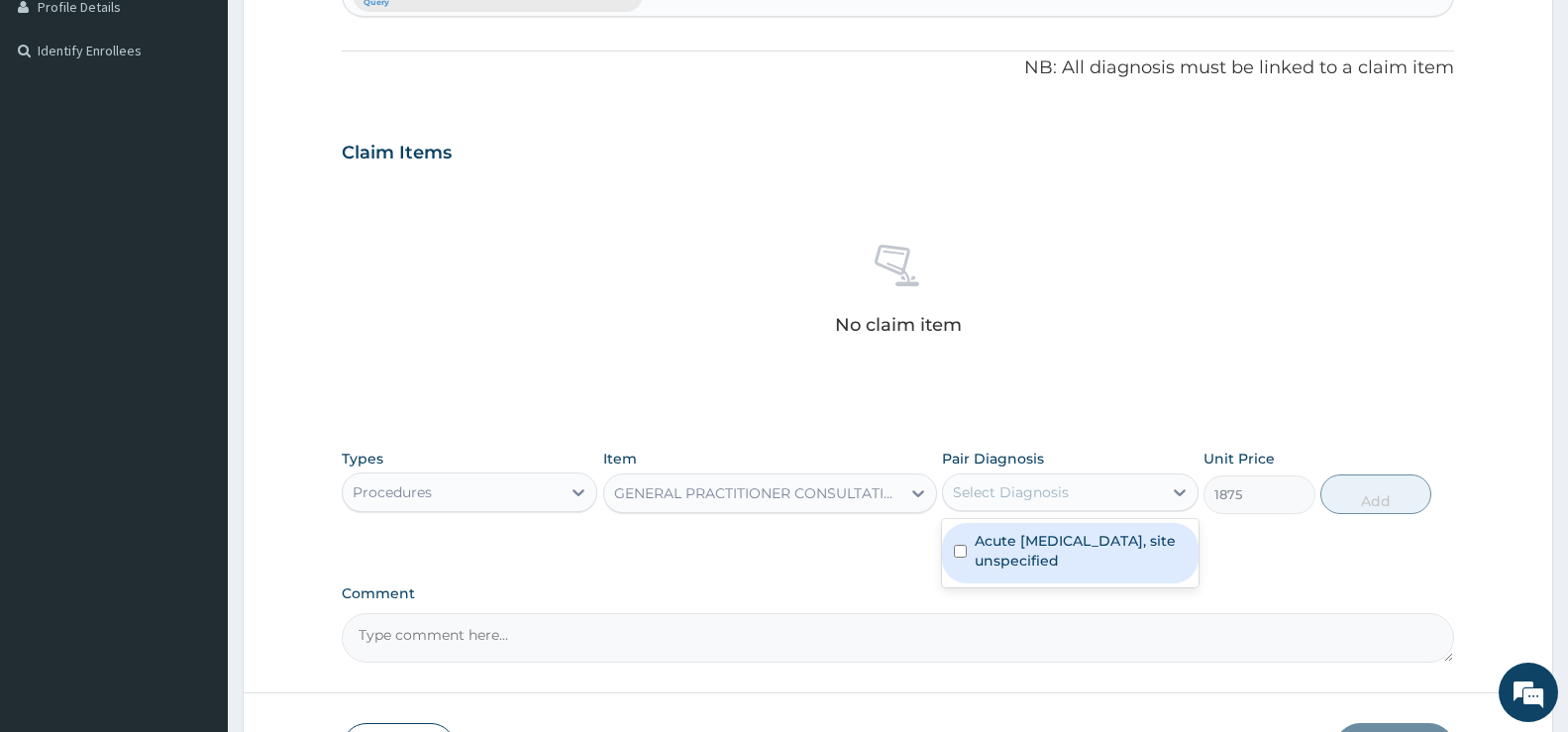
click at [1109, 549] on label "Acute [MEDICAL_DATA], site unspecified" at bounding box center [1080, 551] width 211 height 40
checkbox input "true"
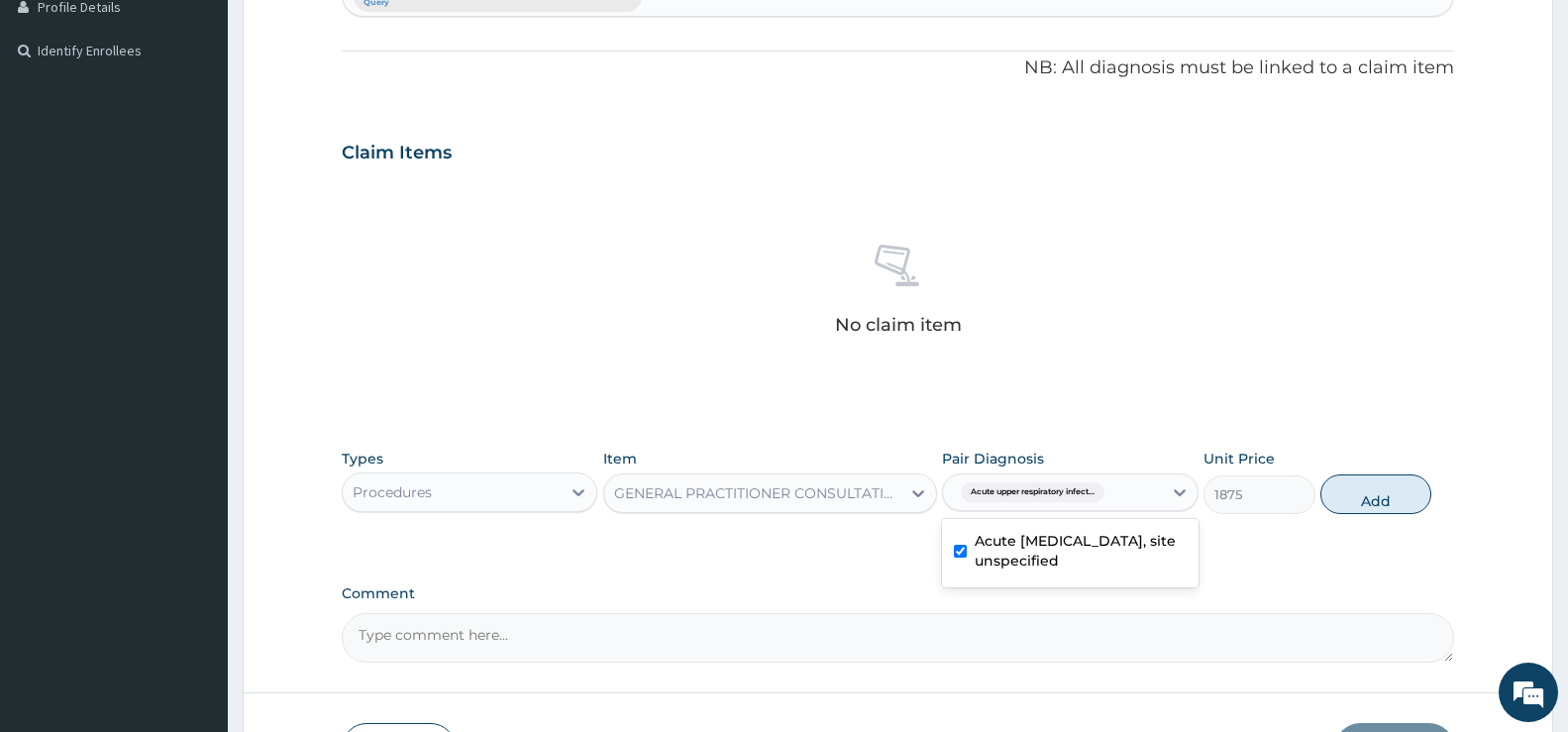
drag, startPoint x: 1385, startPoint y: 496, endPoint x: 1331, endPoint y: 441, distance: 77.1
click at [1386, 487] on button "Add" at bounding box center [1376, 495] width 111 height 40
type input "0"
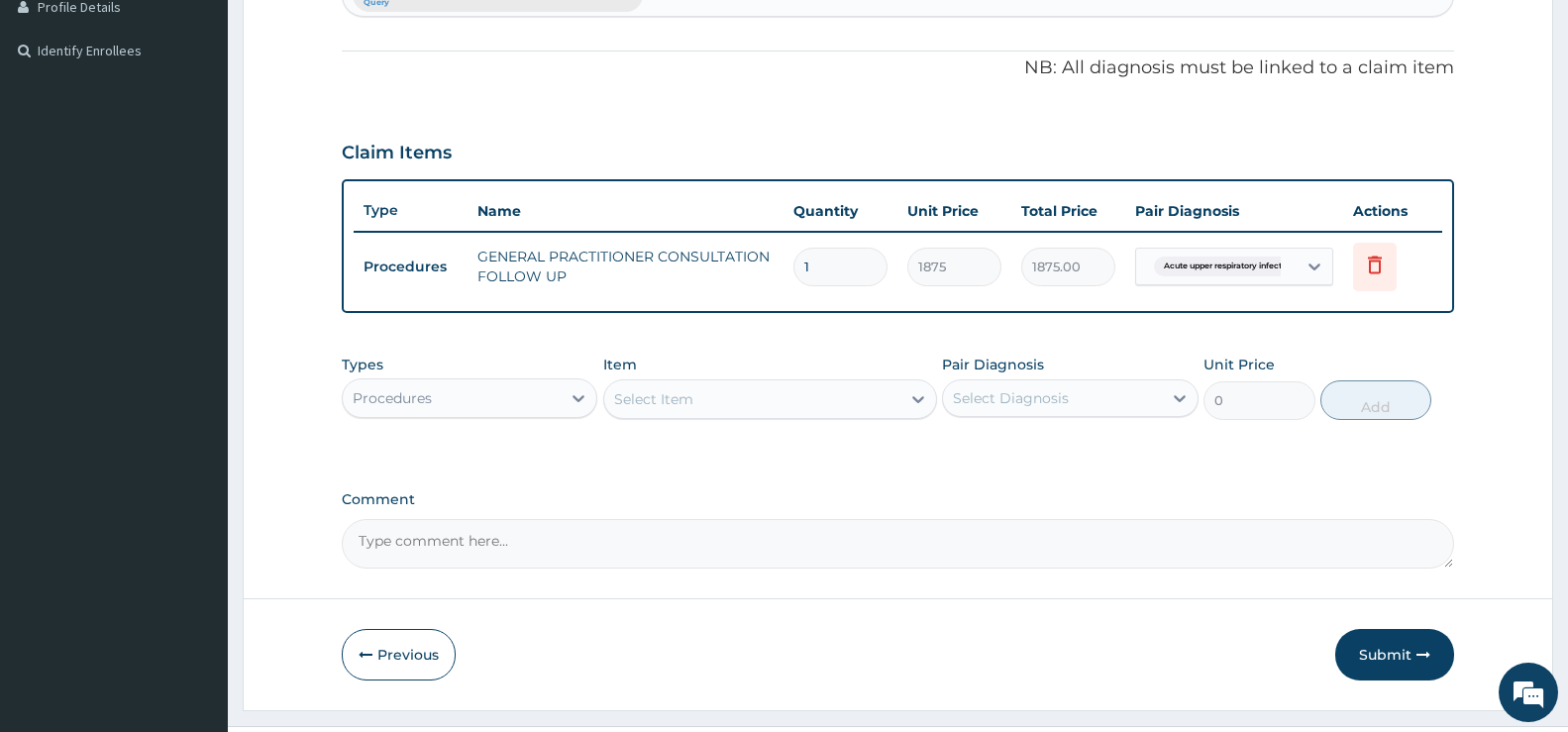
click at [546, 392] on div "Procedures" at bounding box center [451, 398] width 218 height 32
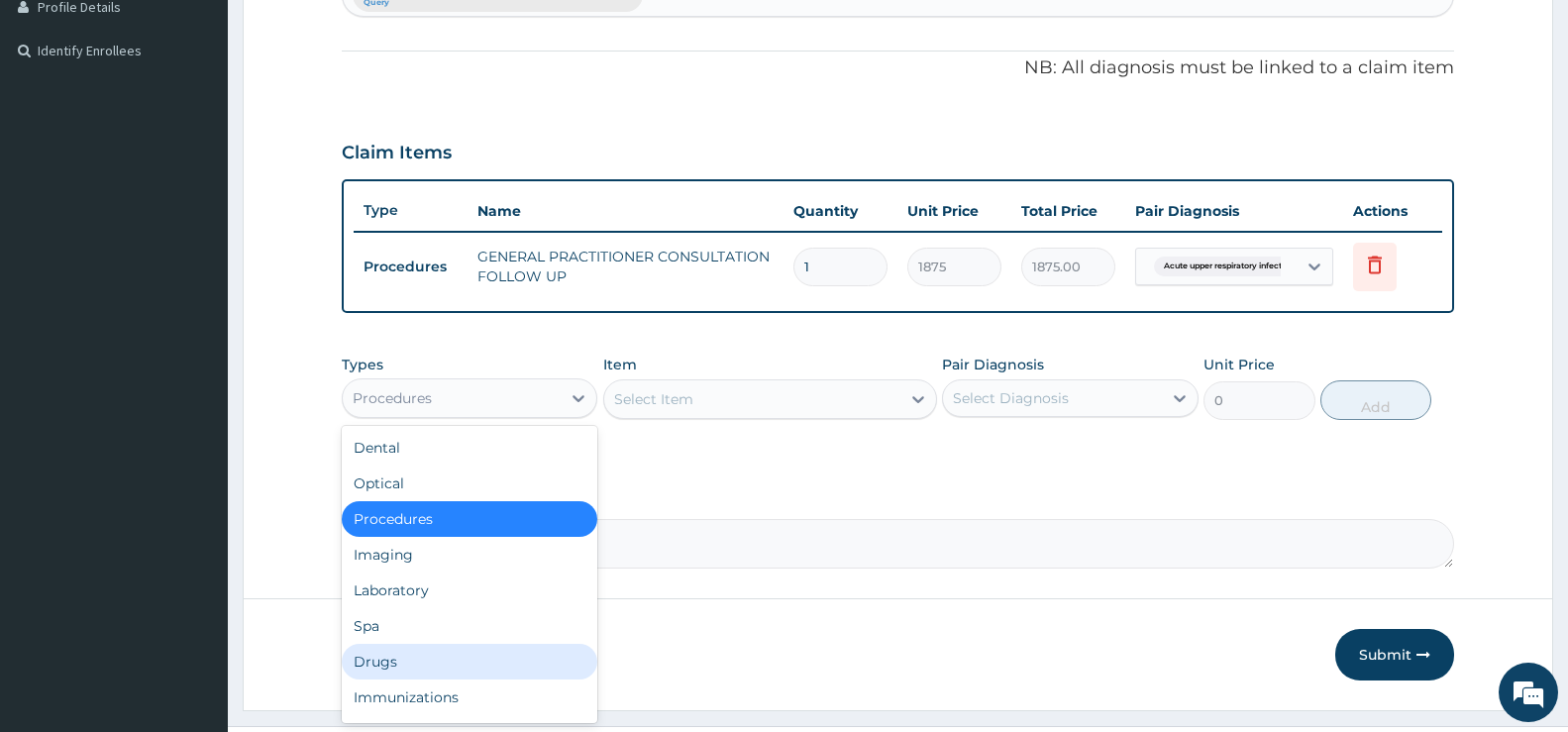
click at [404, 655] on div "Drugs" at bounding box center [469, 662] width 256 height 36
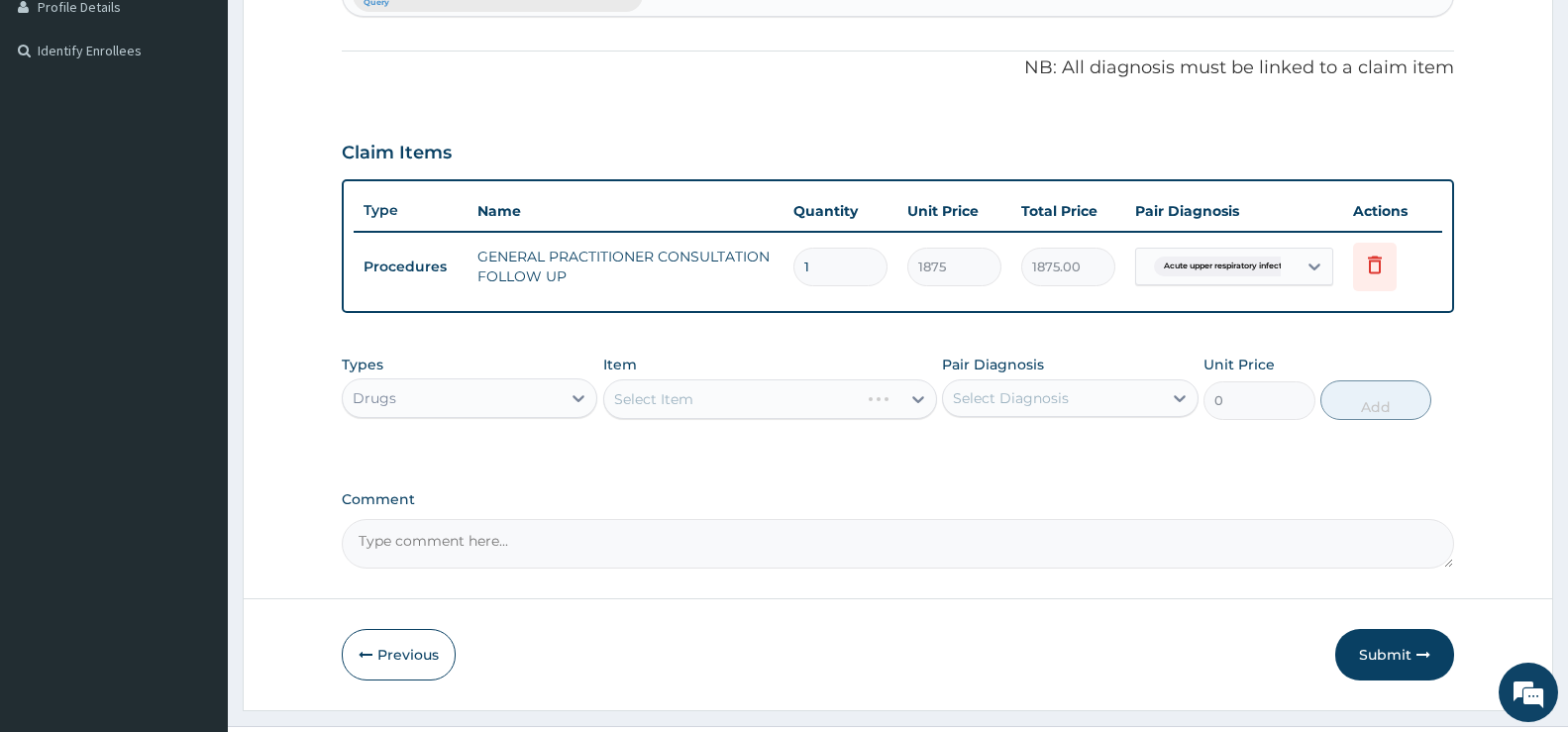
click at [906, 390] on div "Select Item" at bounding box center [770, 399] width 334 height 40
click at [665, 402] on div "Select Item" at bounding box center [654, 399] width 80 height 20
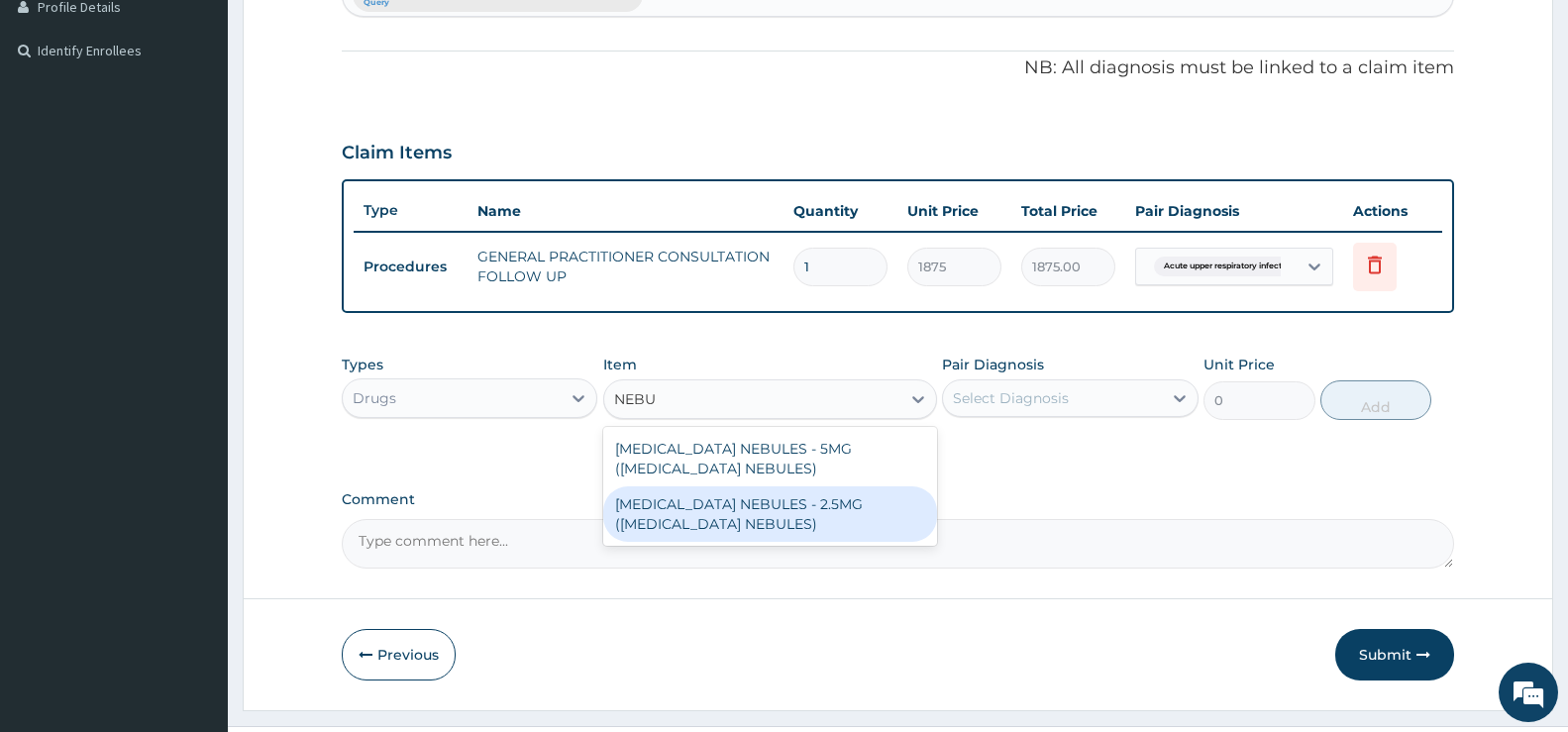
type input "NEBU"
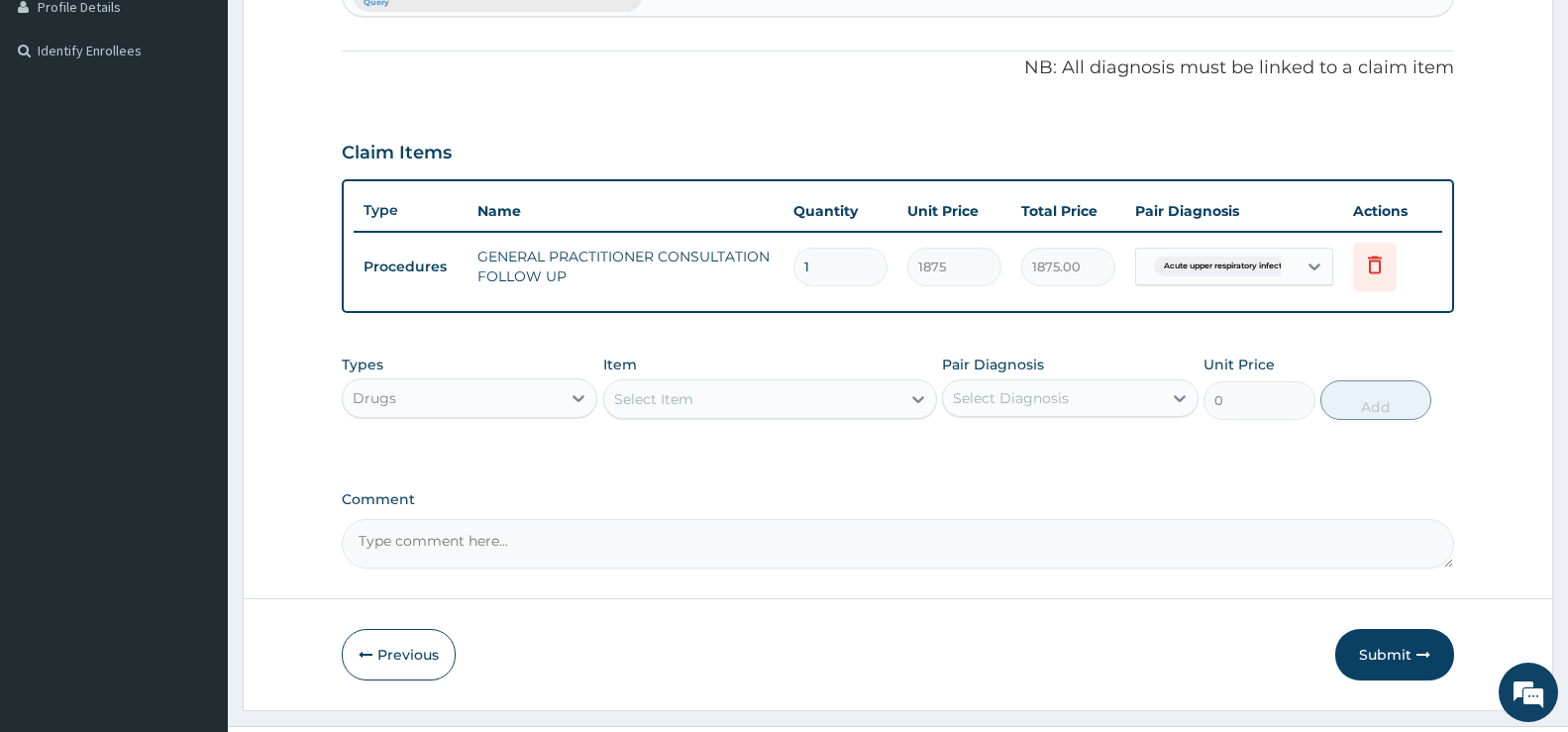
click at [658, 386] on div "Select Item" at bounding box center [753, 399] width 297 height 32
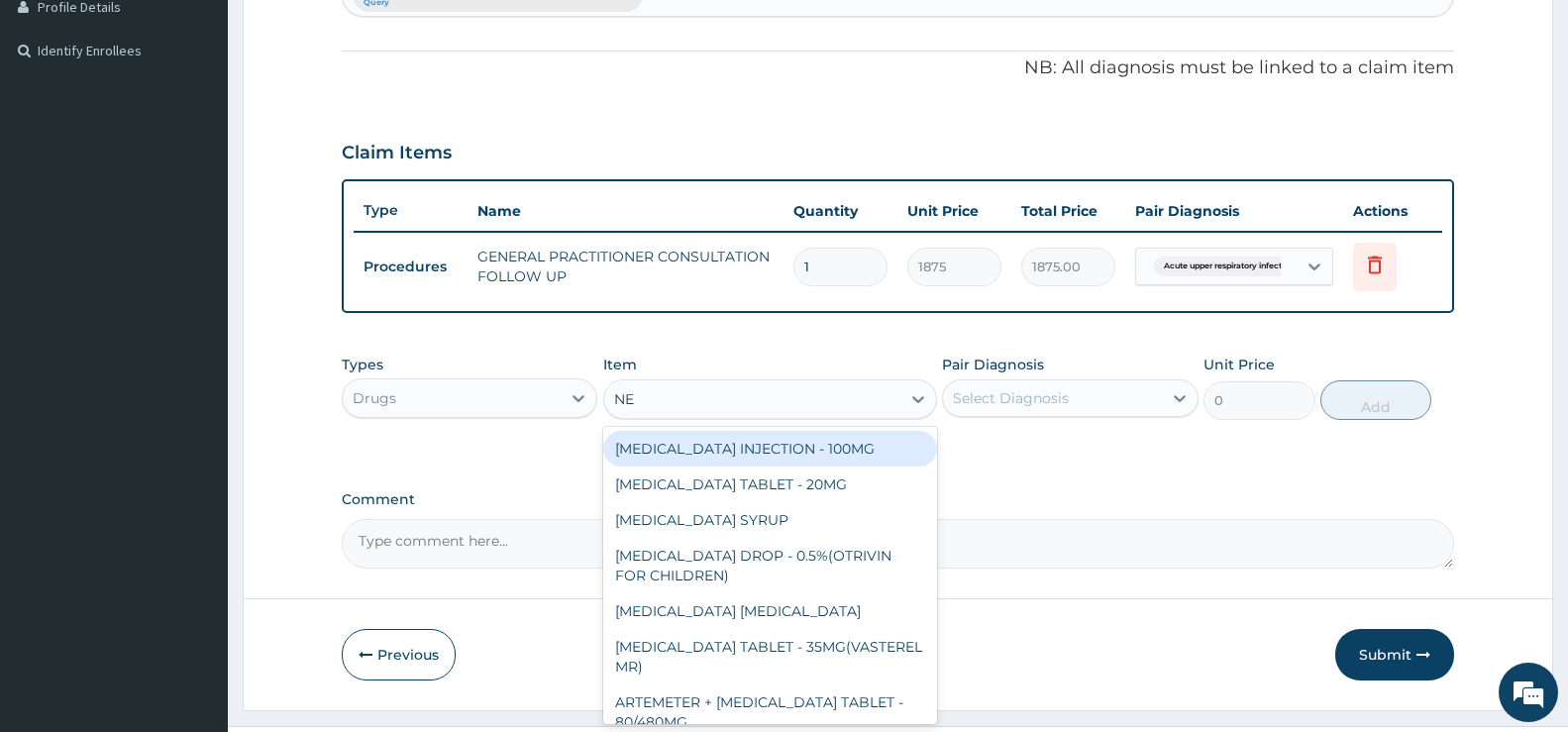
type input "NEB"
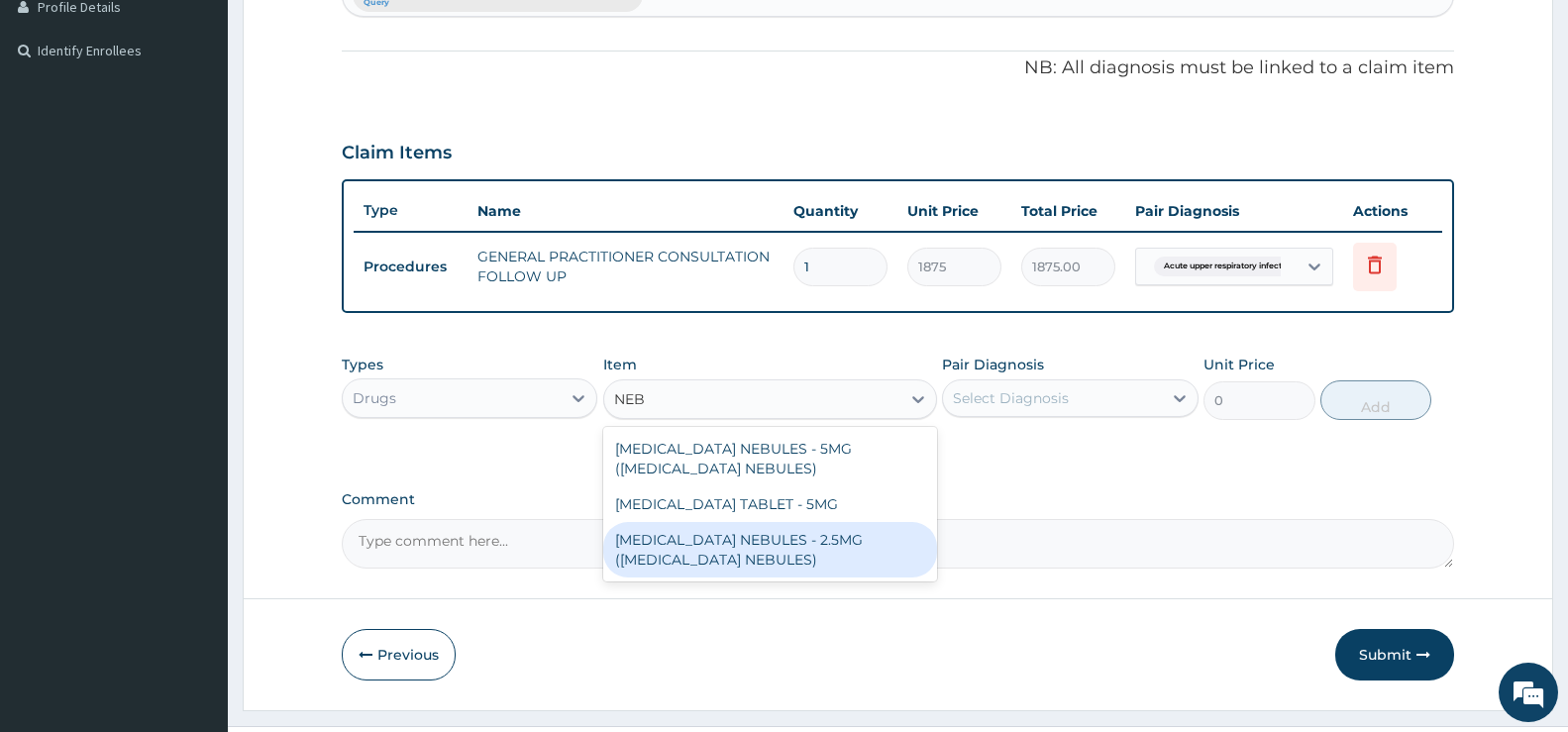
click at [758, 539] on div "SALBUTAMOL NEBULES - 2.5MG (VENTOLIN NEBULES)" at bounding box center [770, 550] width 334 height 56
type input "560"
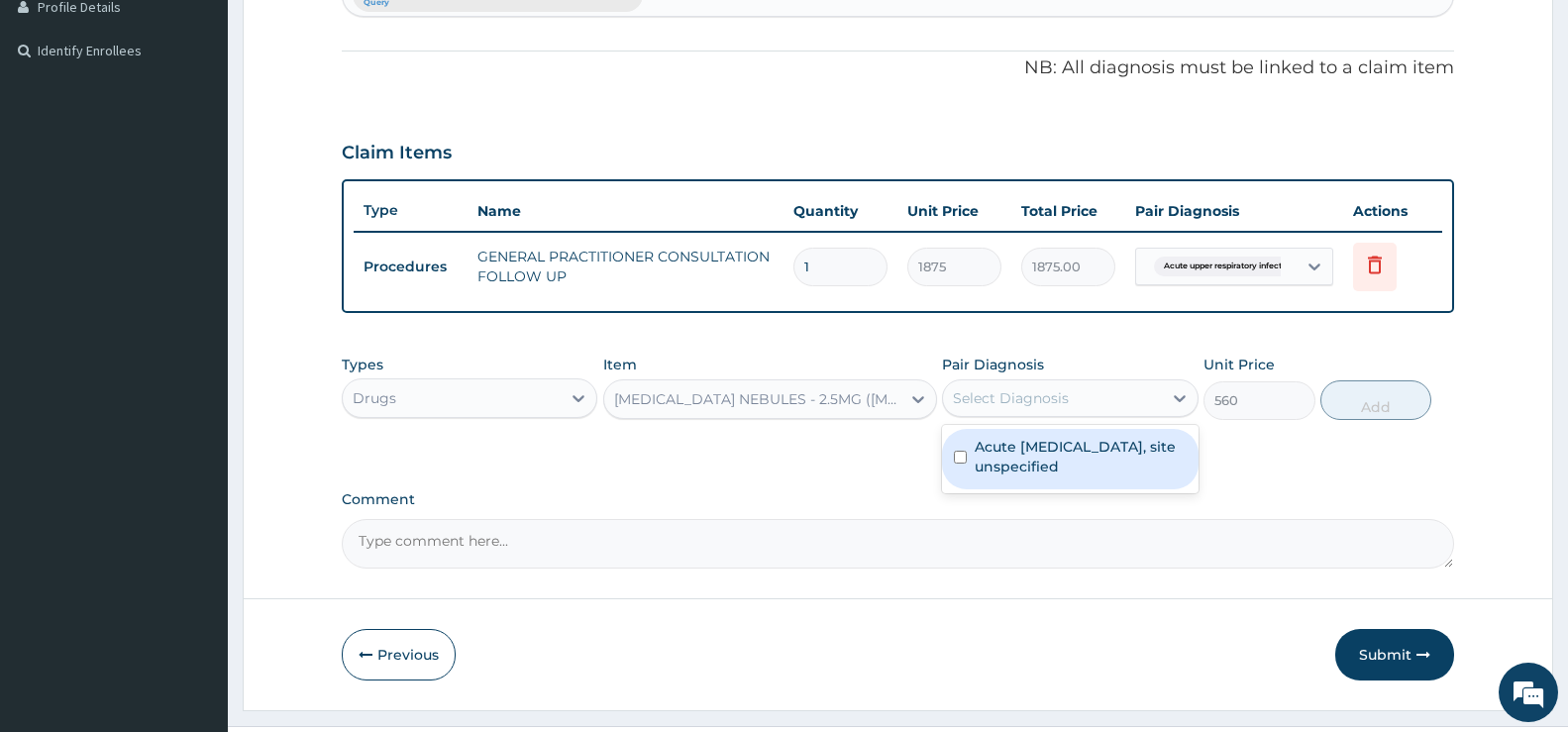
click at [1140, 398] on div "Select Diagnosis" at bounding box center [1051, 398] width 218 height 32
click at [1086, 451] on label "Acute upper respiratory infection, site unspecified" at bounding box center [1080, 457] width 211 height 40
checkbox input "true"
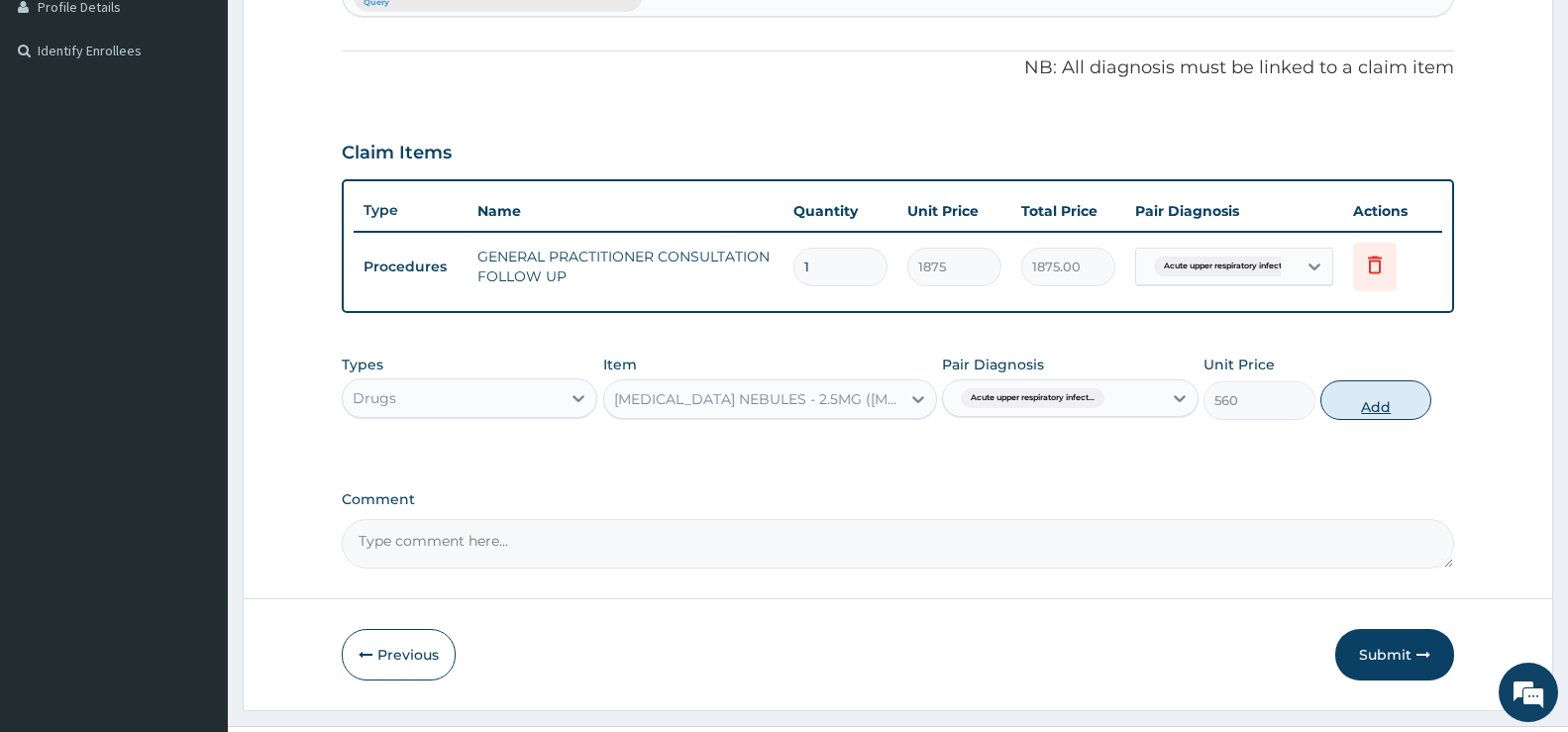
click at [1393, 402] on button "Add" at bounding box center [1376, 400] width 111 height 40
type input "0"
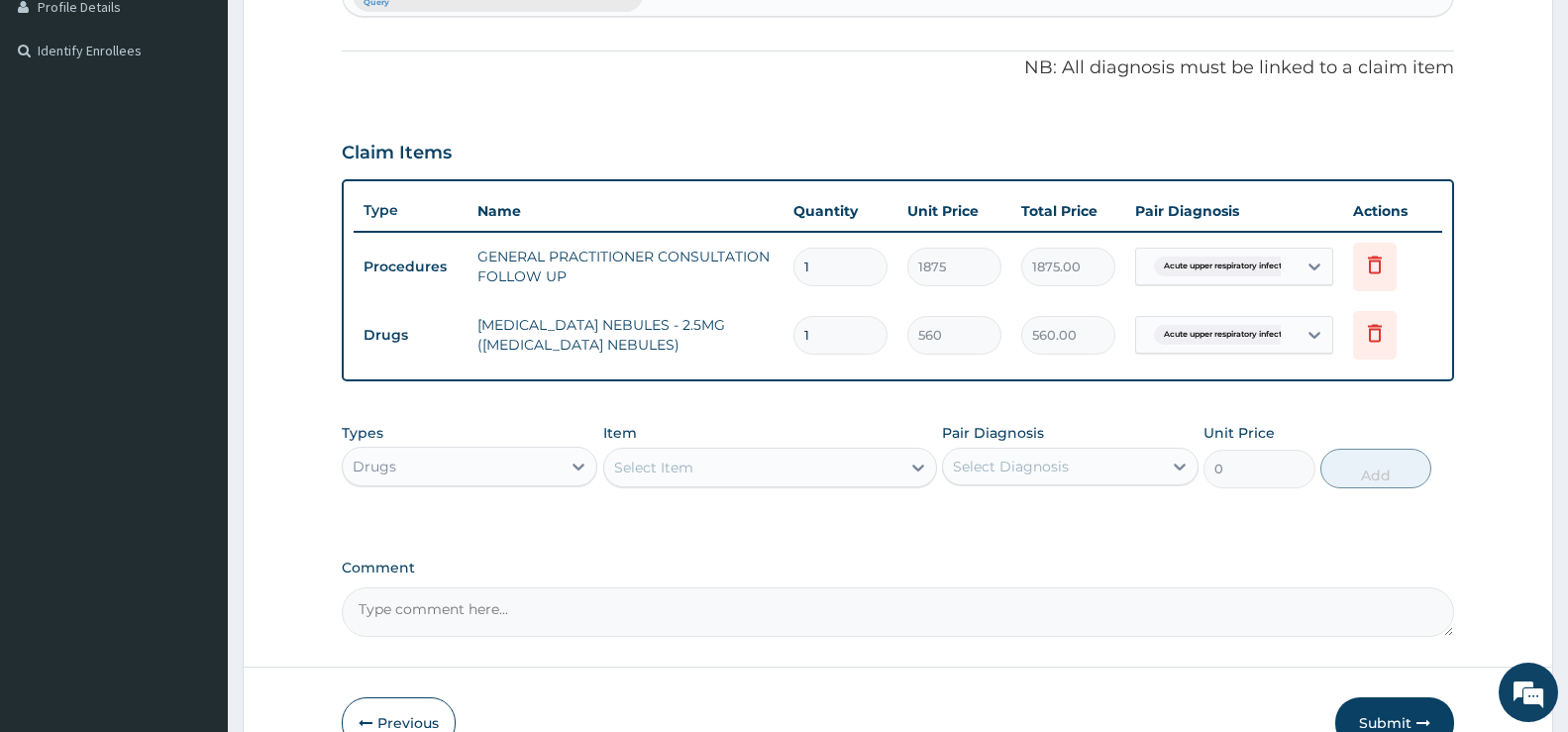
type input "0.00"
type input "2"
type input "1120.00"
type input "2"
click at [659, 466] on div "Select Item" at bounding box center [654, 468] width 80 height 20
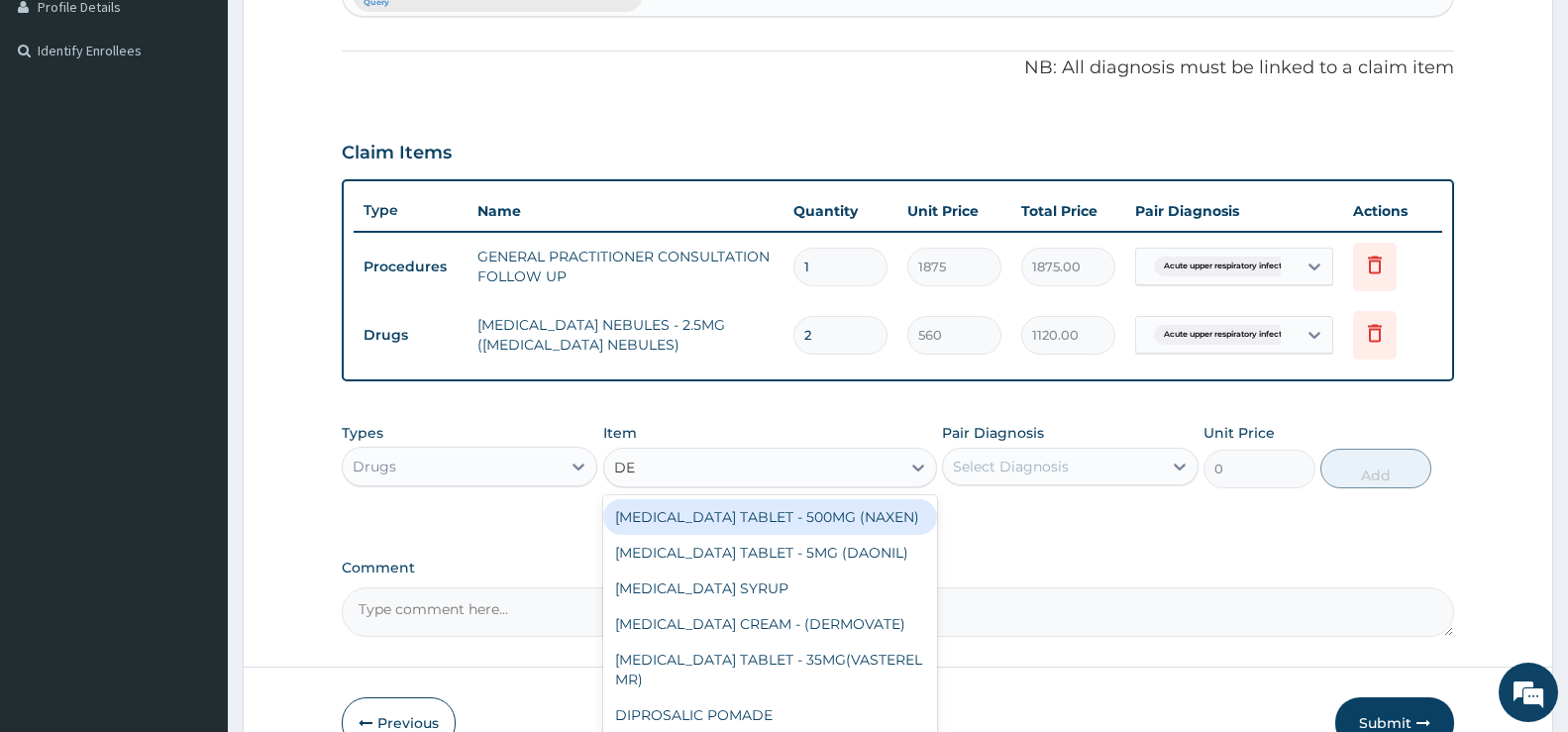
type input "DEX"
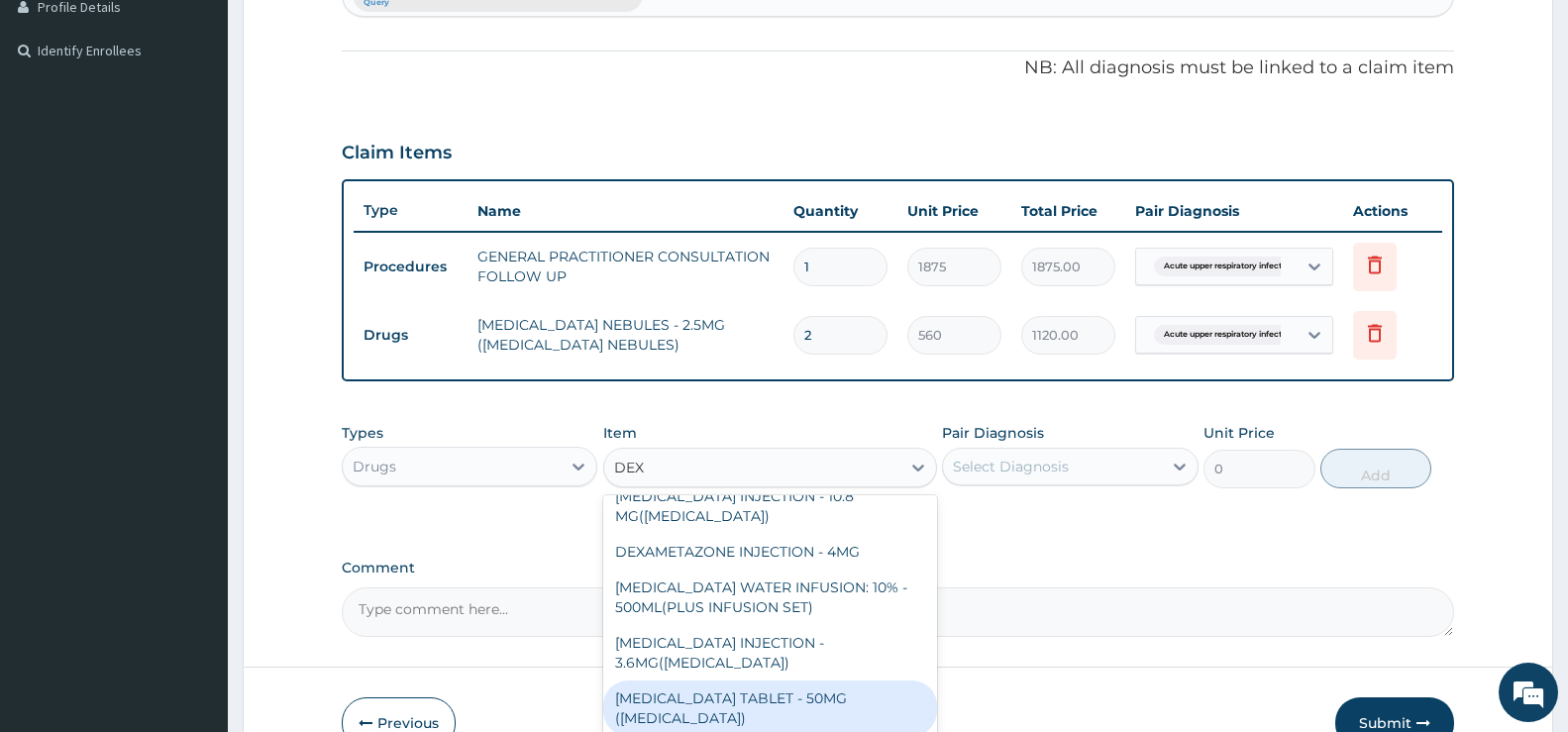
scroll to position [100, 0]
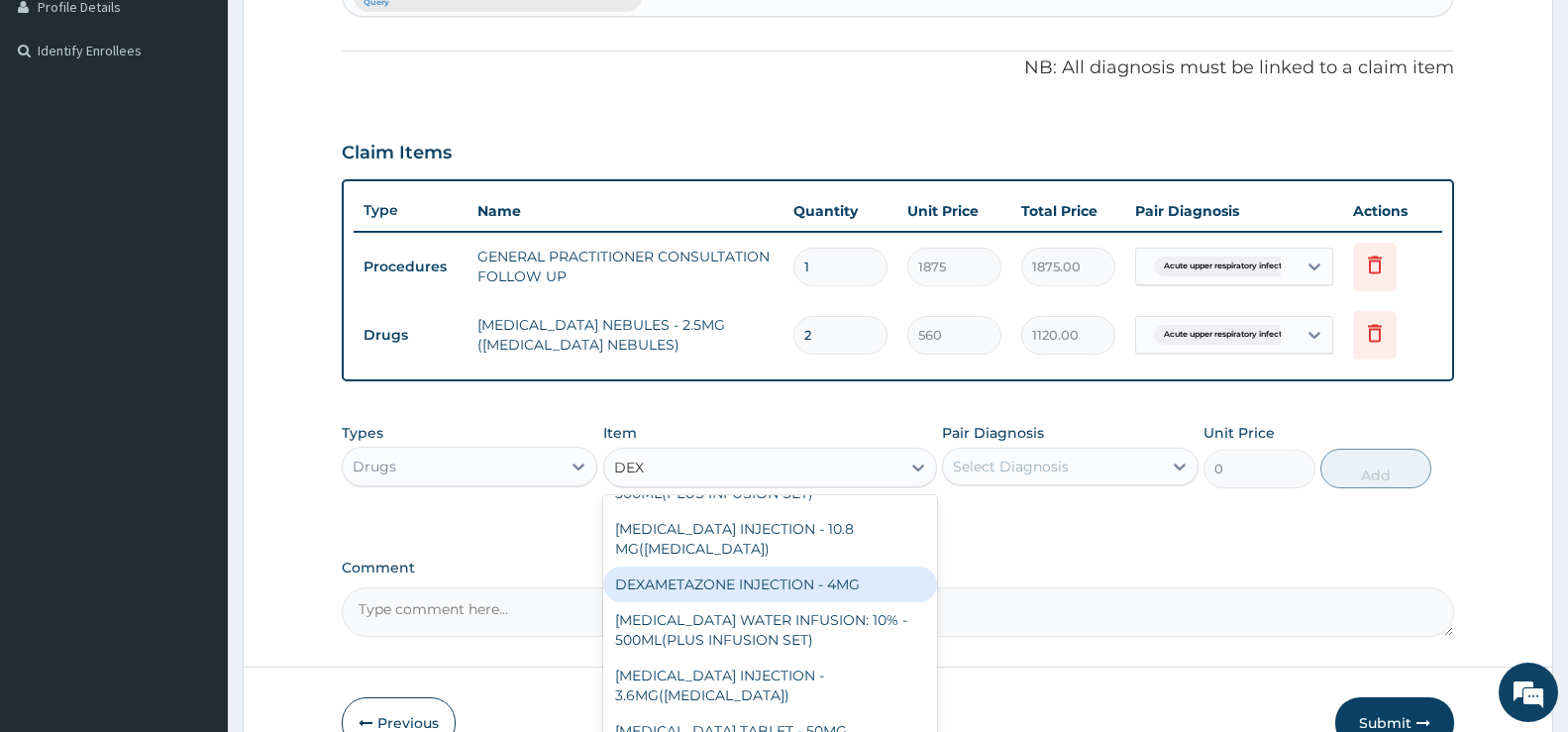
click at [841, 580] on div "DEXAMETAZONE INJECTION - 4MG" at bounding box center [770, 585] width 334 height 36
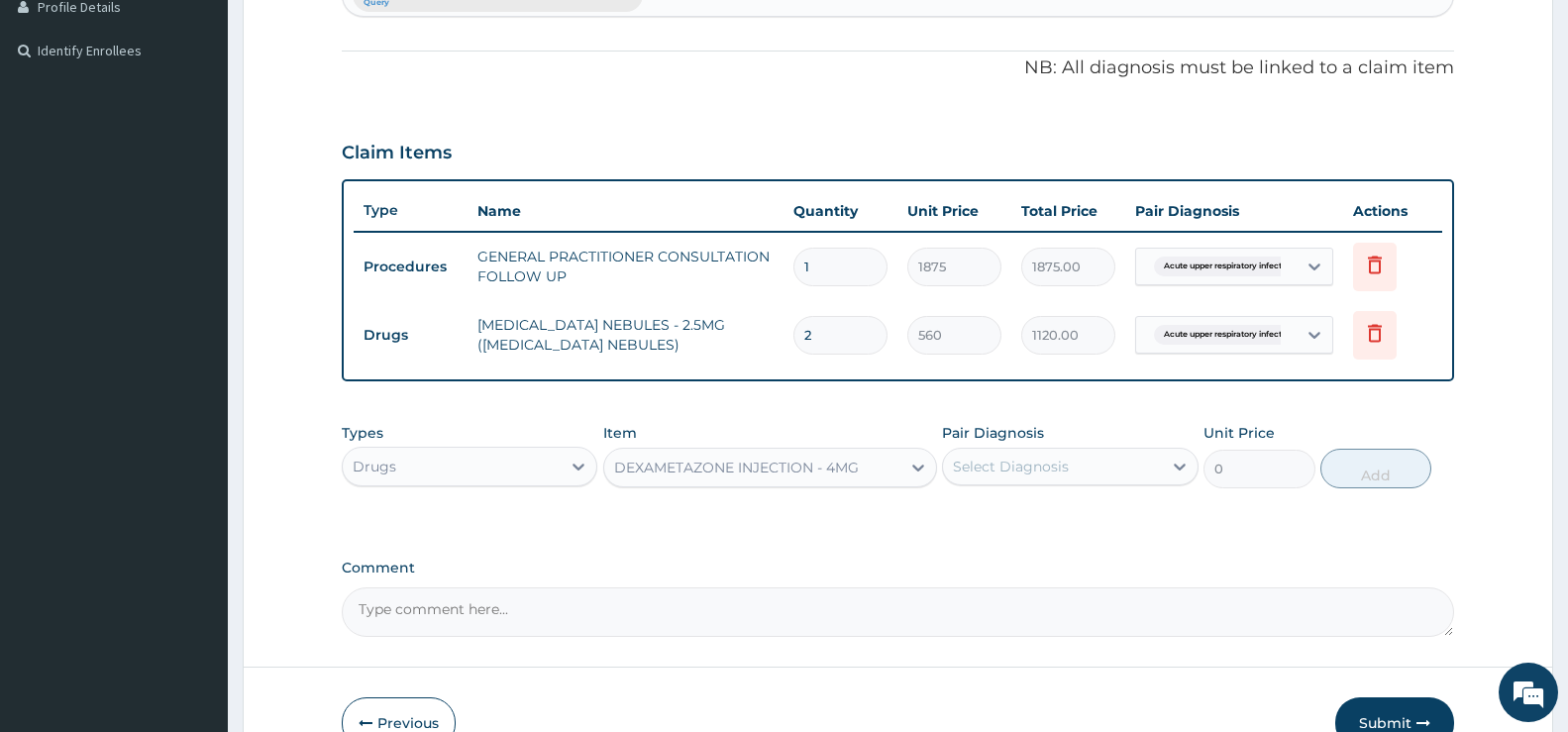
type input "280"
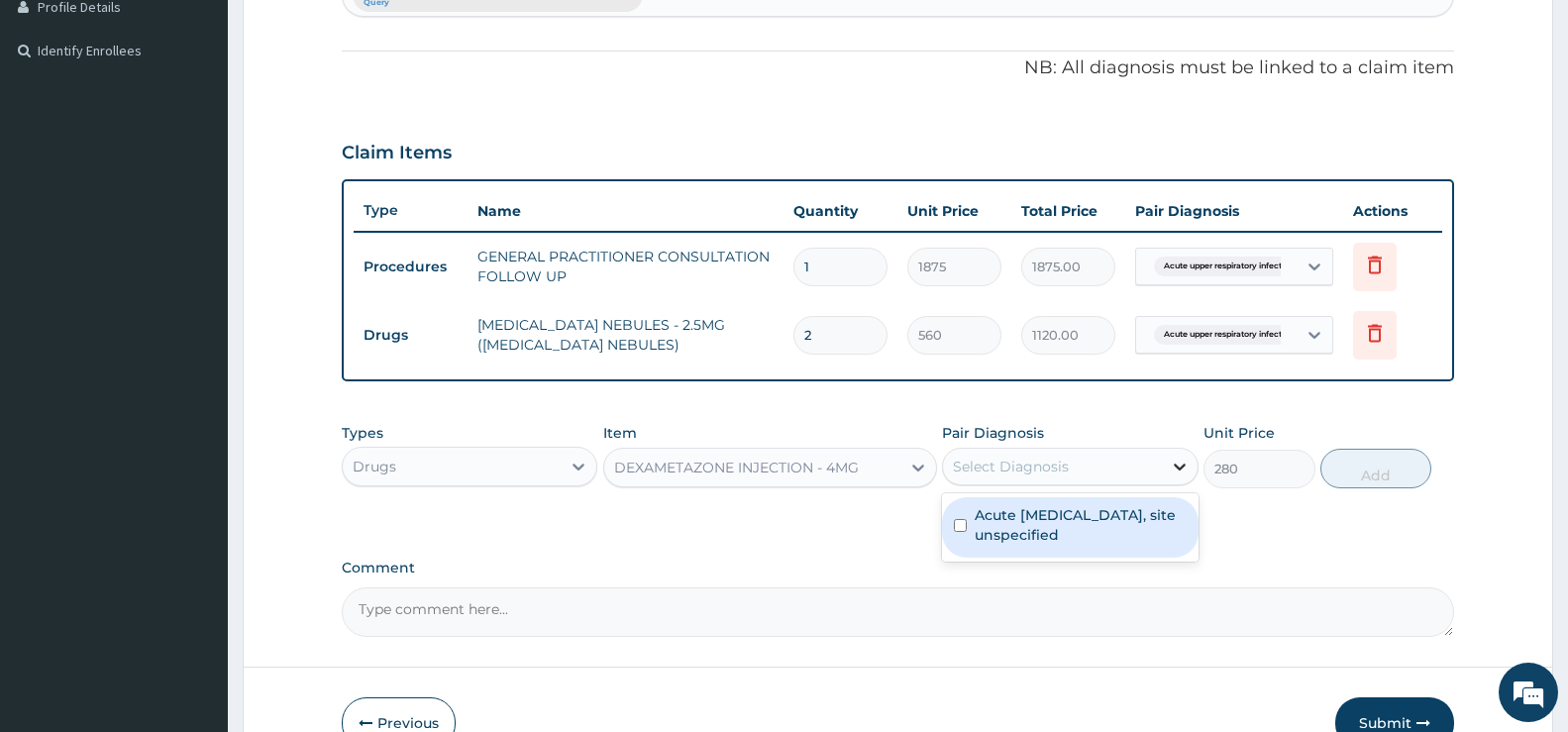
click at [1191, 460] on div at bounding box center [1180, 467] width 36 height 36
click at [1129, 518] on label "Acute upper respiratory infection, site unspecified" at bounding box center [1080, 526] width 211 height 40
checkbox input "true"
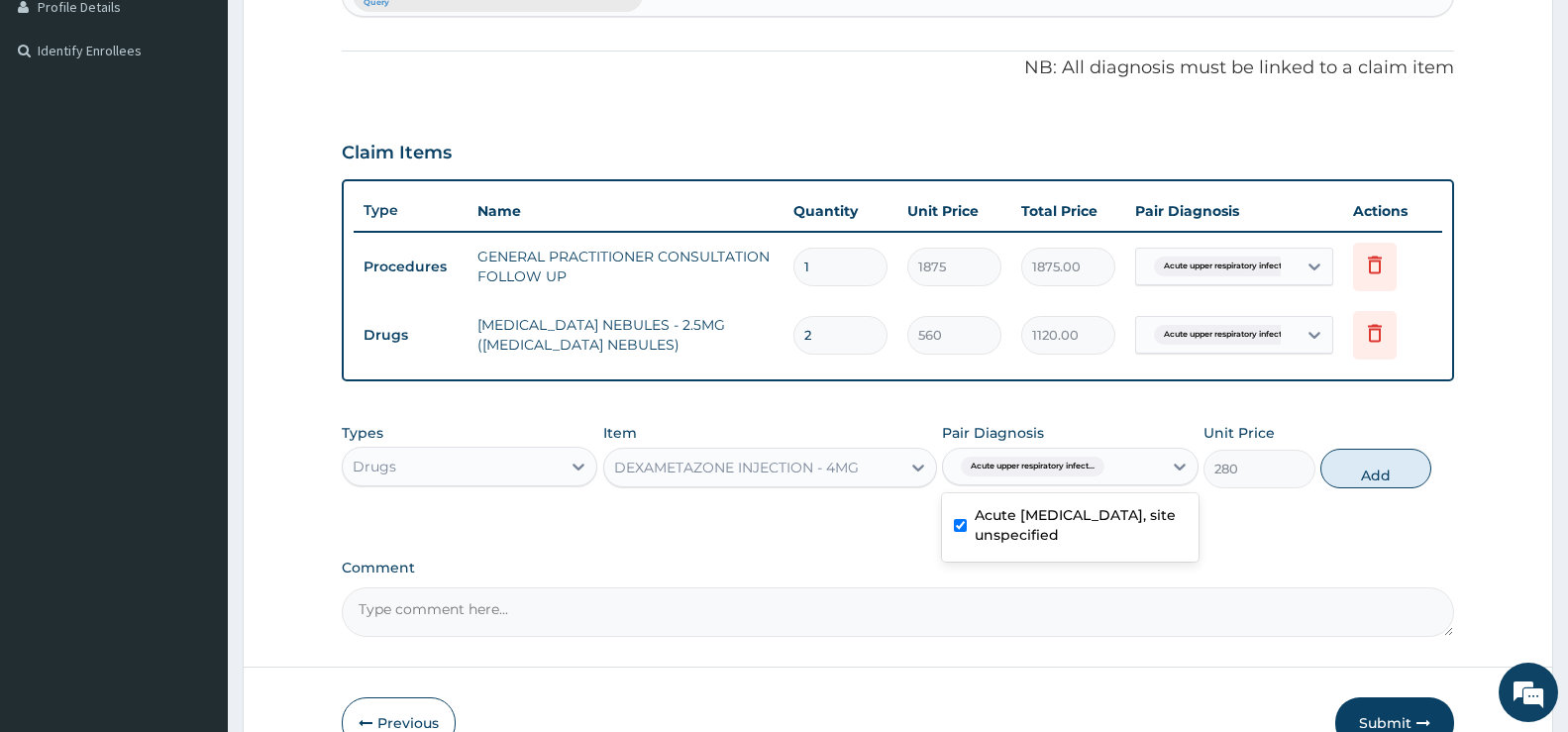
click at [1388, 463] on button "Add" at bounding box center [1376, 469] width 111 height 40
type input "0"
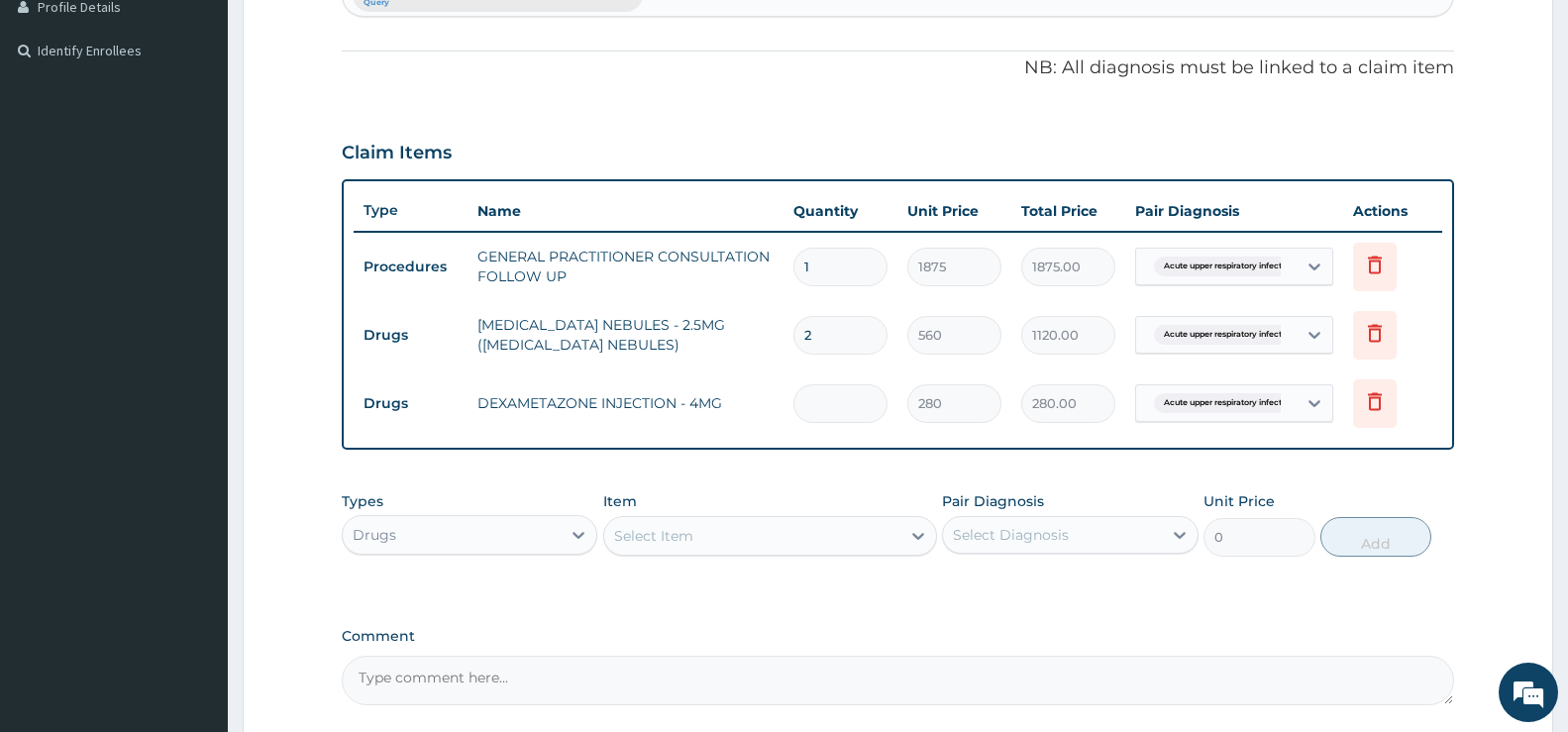
type input "0.00"
type input "2"
type input "560.00"
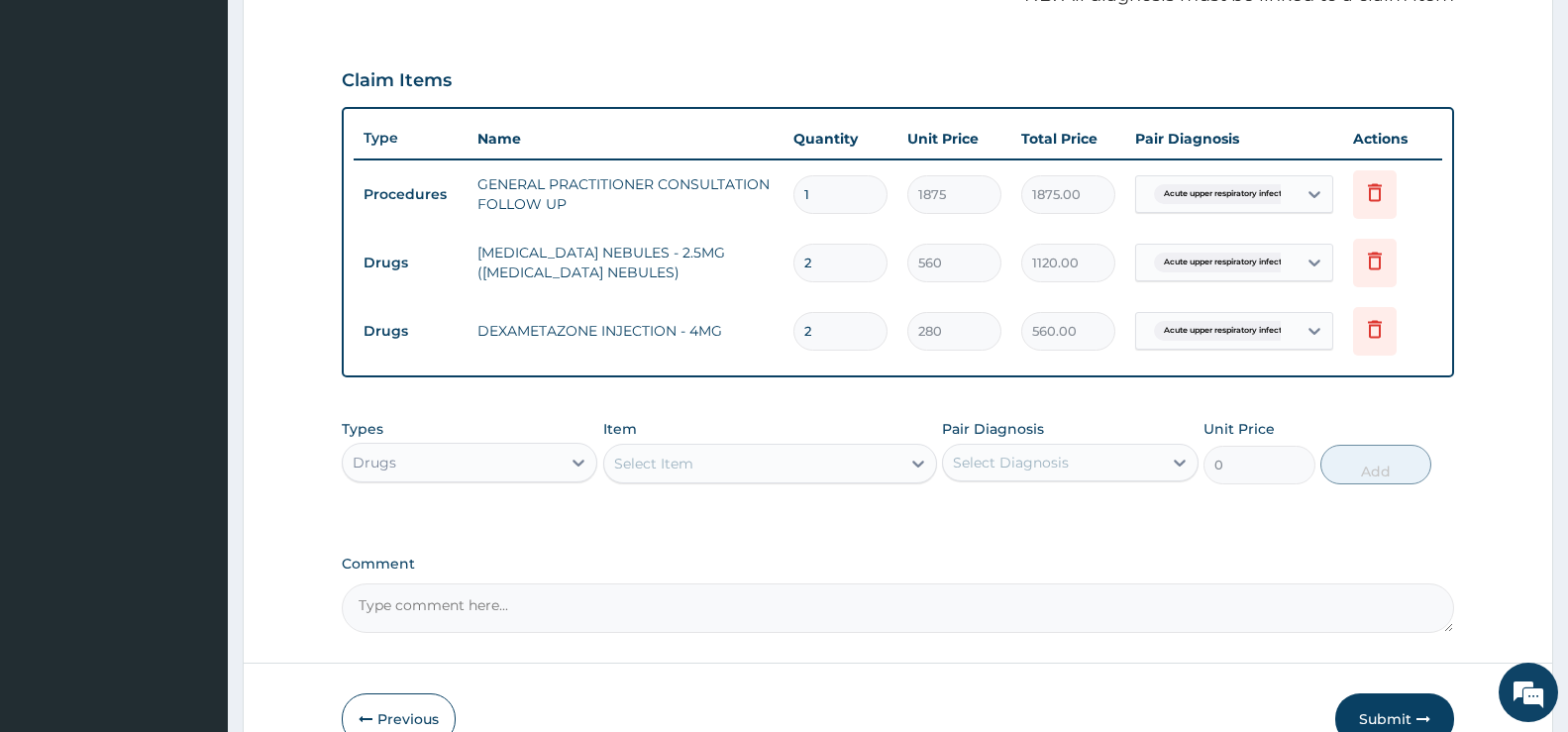
scroll to position [739, 0]
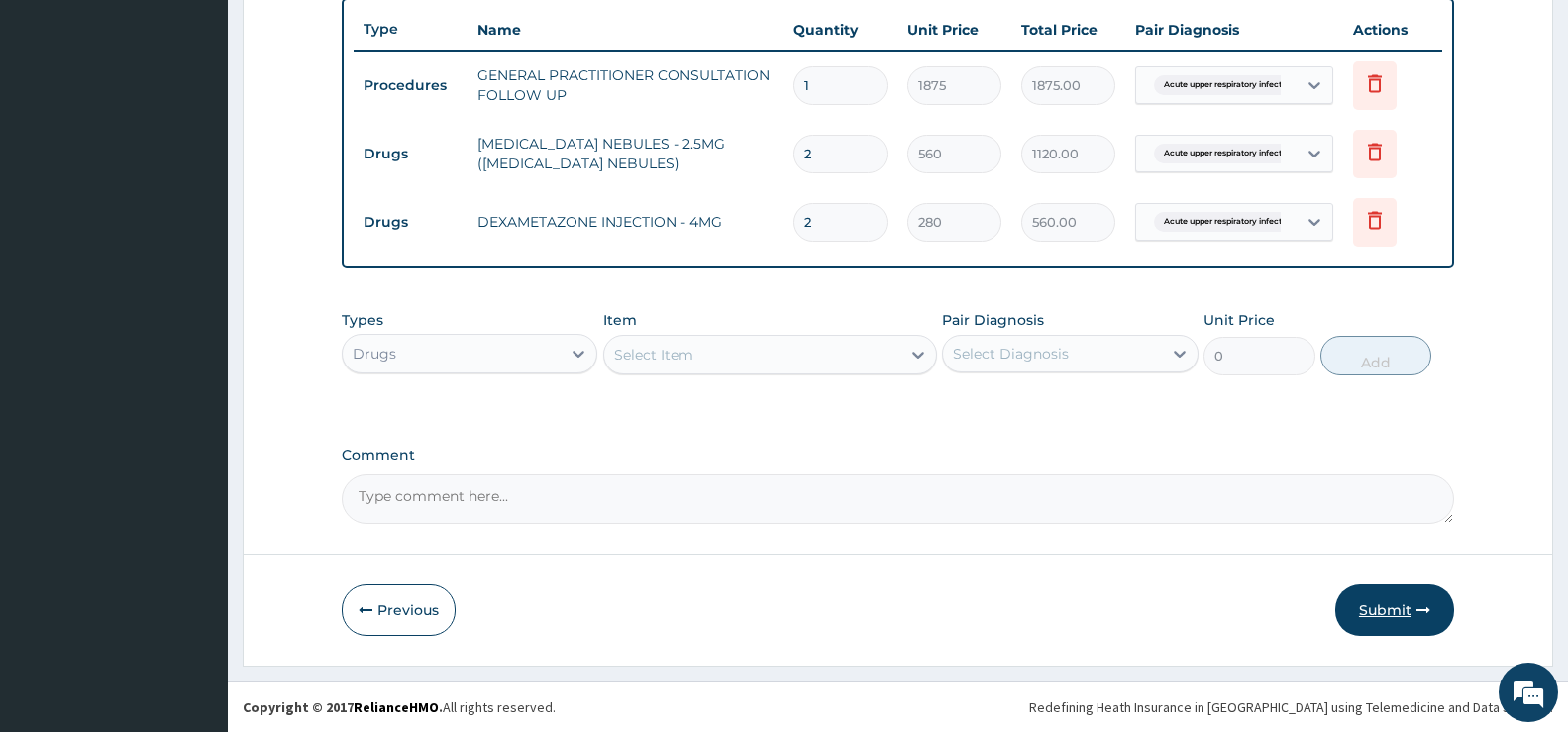
type input "2"
click at [1384, 598] on button "Submit" at bounding box center [1395, 610] width 118 height 52
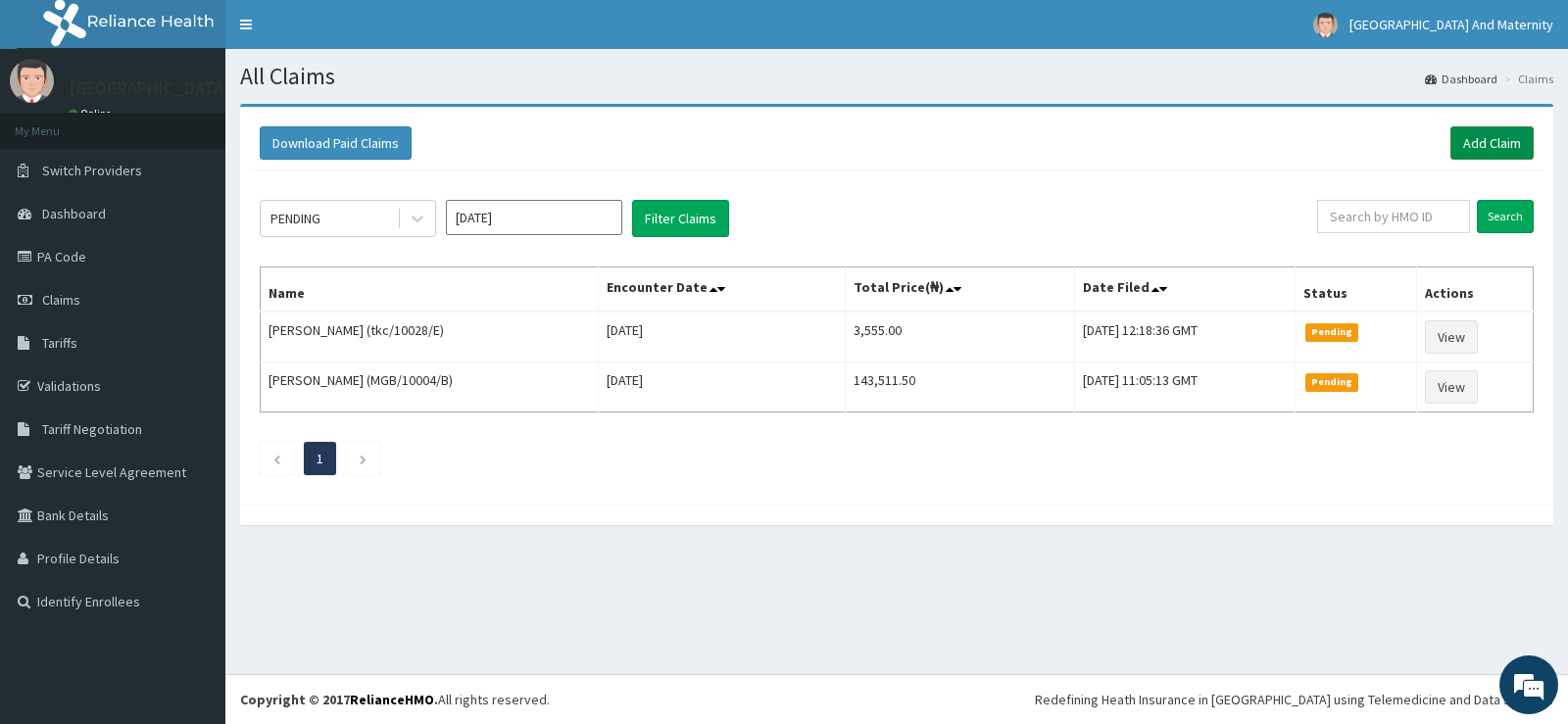
click at [1494, 141] on link "Add Claim" at bounding box center [1492, 143] width 84 height 33
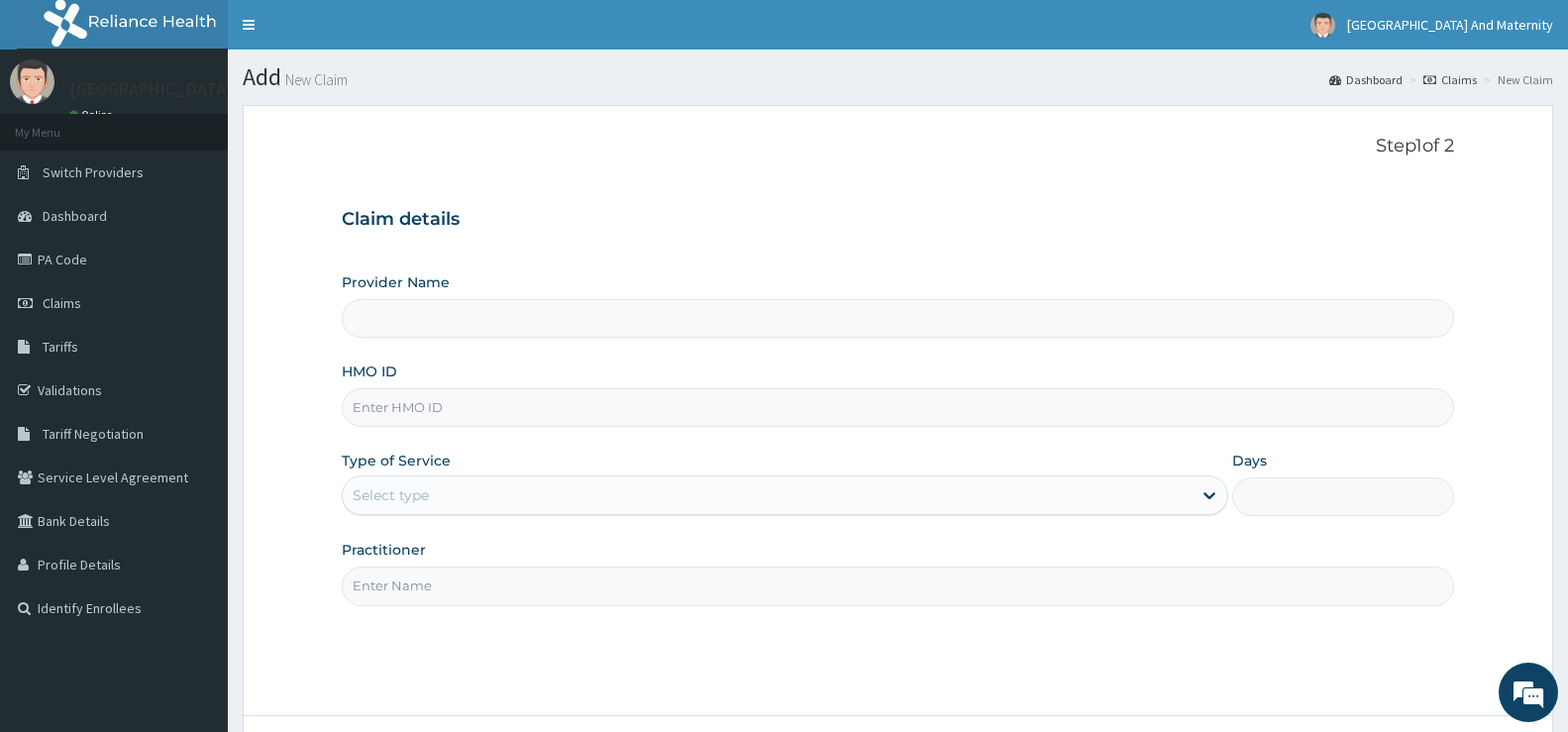
click at [379, 411] on input "HMO ID" at bounding box center [898, 407] width 1113 height 39
type input "[GEOGRAPHIC_DATA] And Maternity Ltd"
paste input "tkc/10028/E"
type input "tkc/10028/E"
click at [390, 500] on div "Select type" at bounding box center [390, 496] width 77 height 20
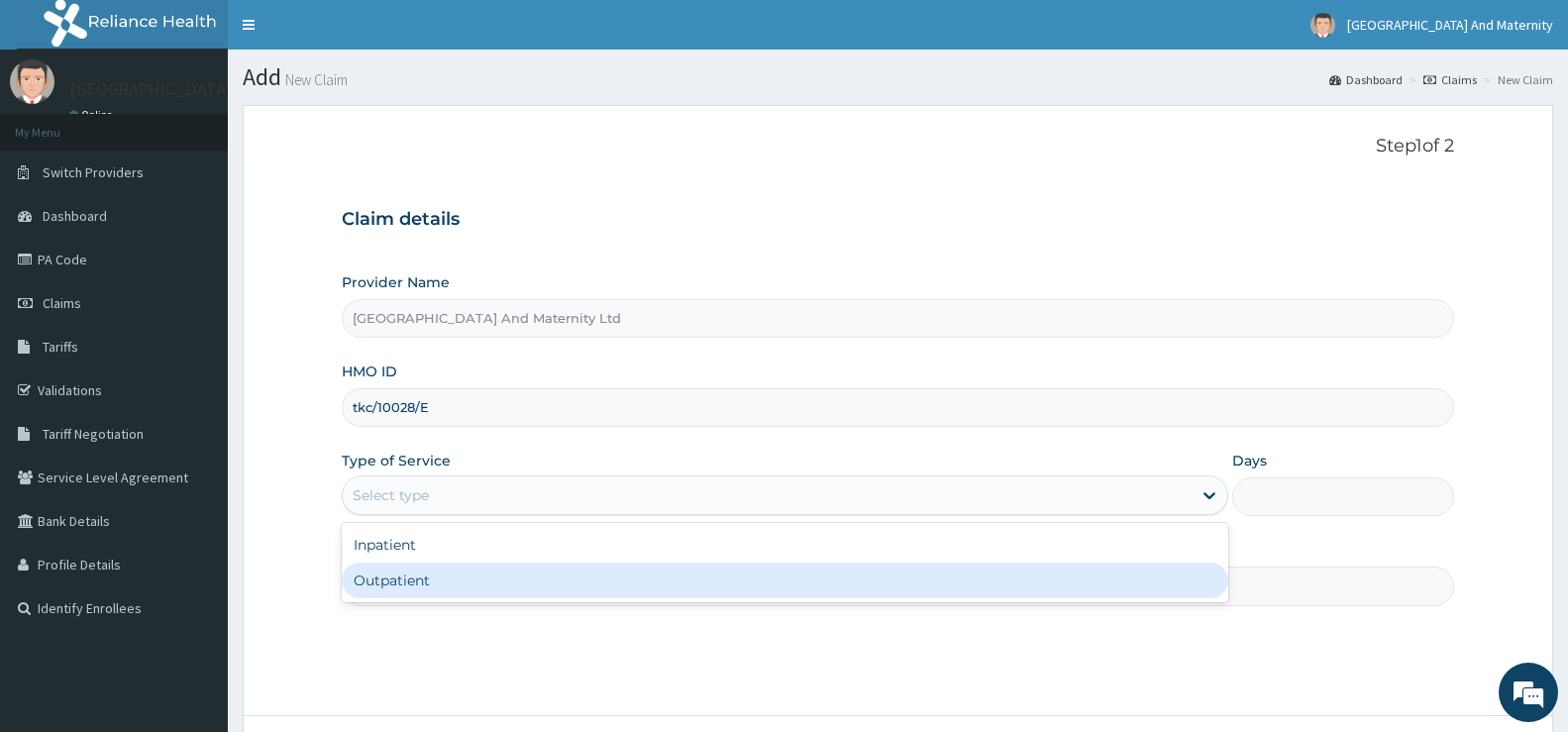
click at [385, 582] on div "Outpatient" at bounding box center [784, 581] width 887 height 36
type input "1"
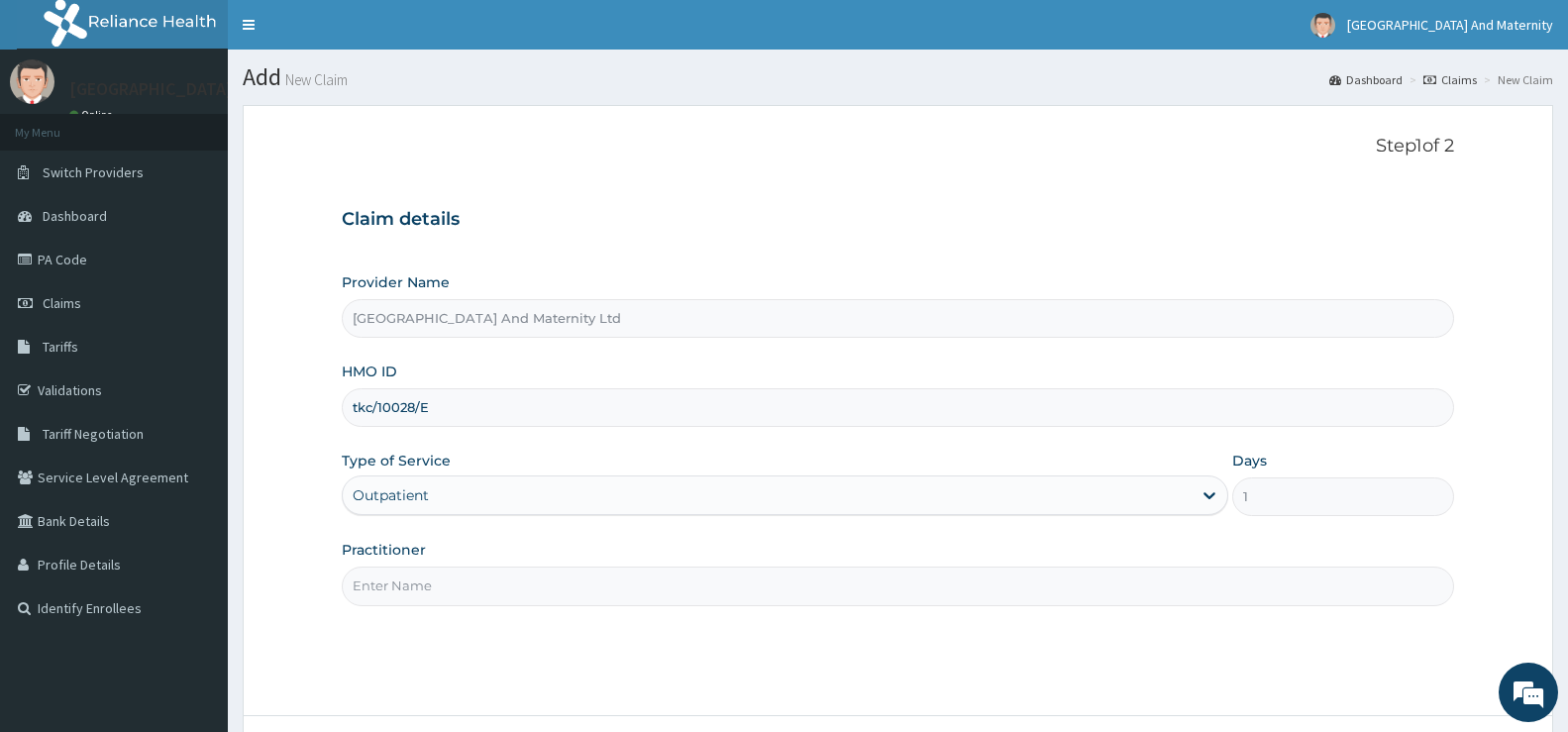
click at [409, 591] on input "Practitioner" at bounding box center [898, 586] width 1113 height 39
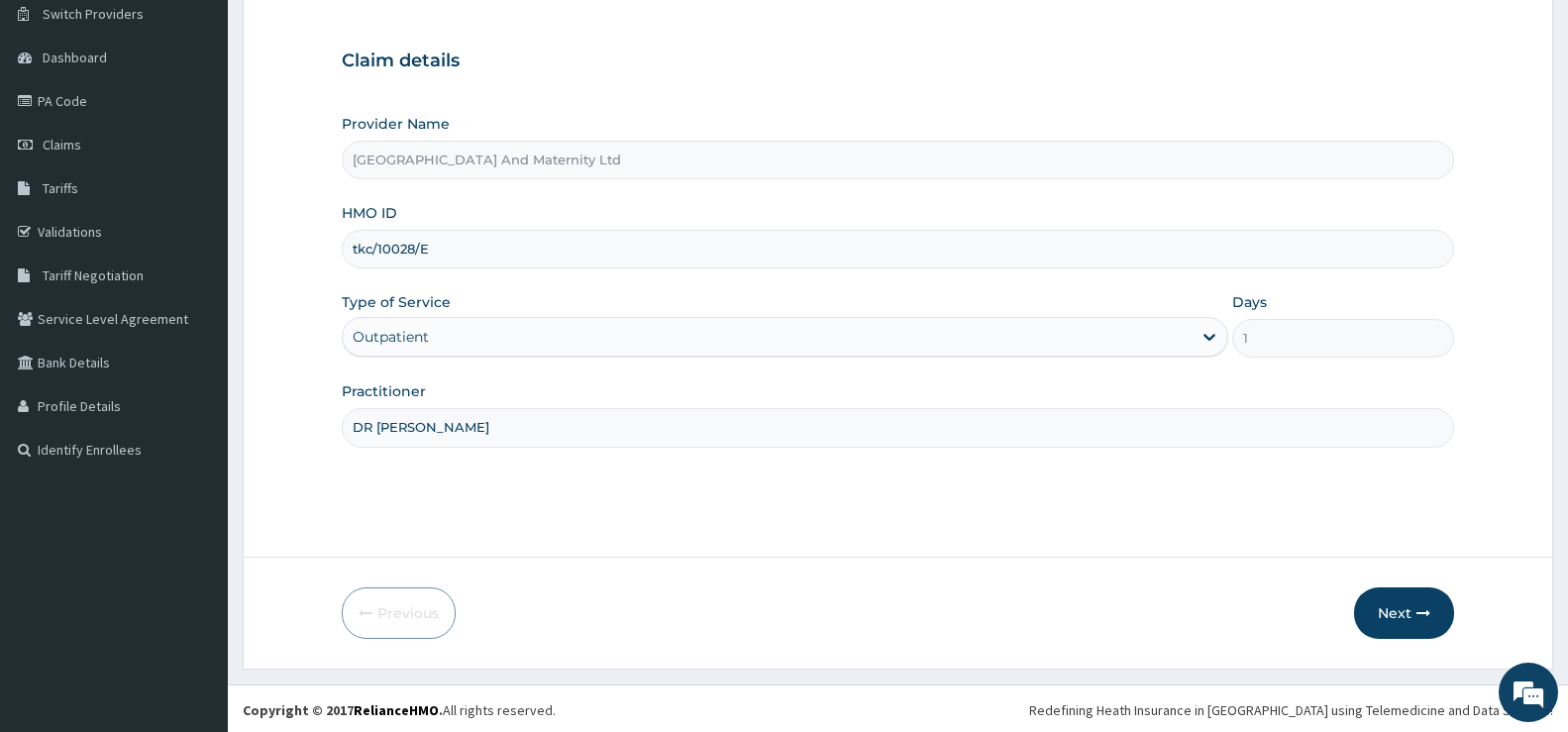
scroll to position [161, 0]
type input "DR [PERSON_NAME]"
click at [1398, 610] on button "Next" at bounding box center [1404, 610] width 101 height 52
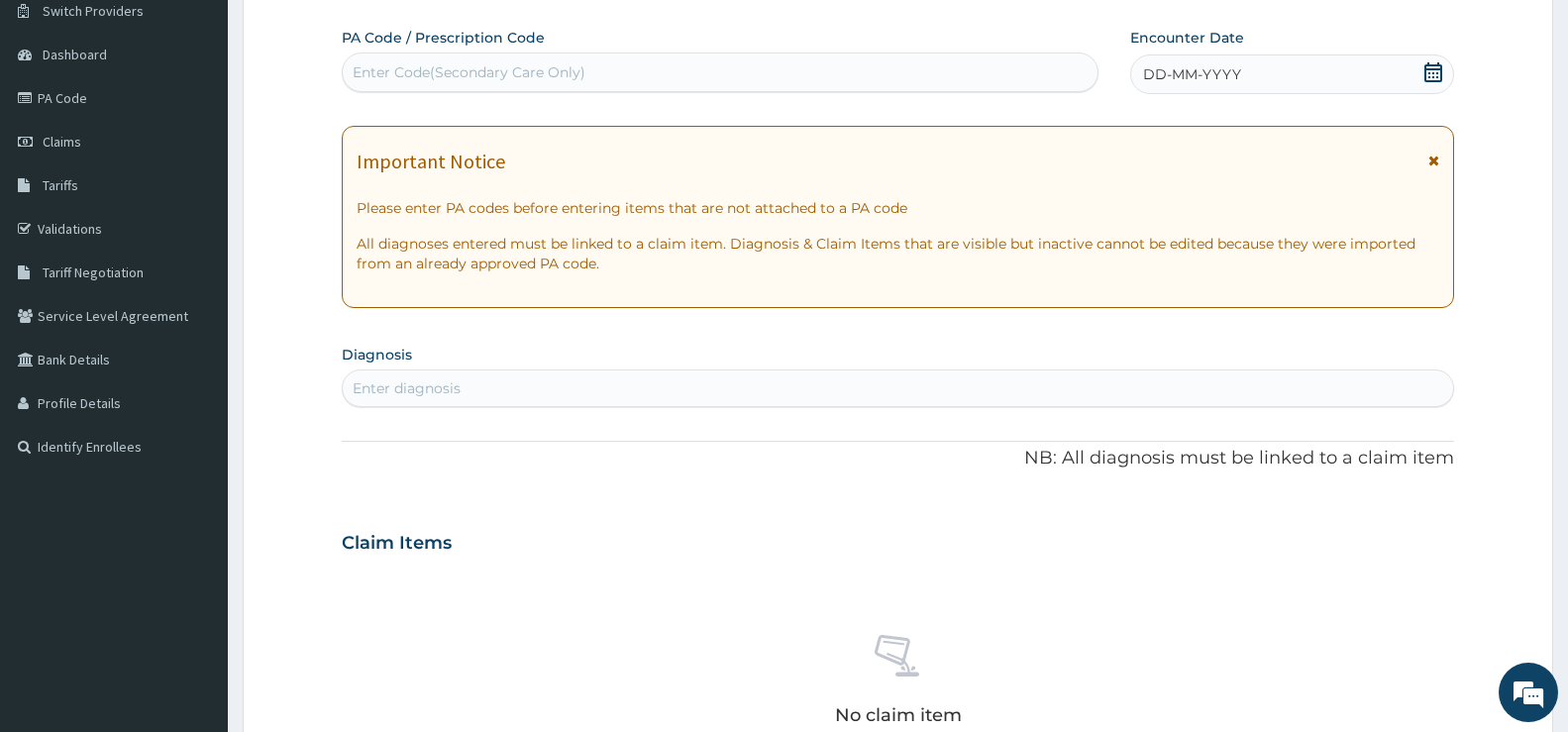
drag, startPoint x: 1447, startPoint y: 77, endPoint x: 1401, endPoint y: 94, distance: 49.0
click at [1445, 78] on div "DD-MM-YYYY" at bounding box center [1292, 75] width 324 height 40
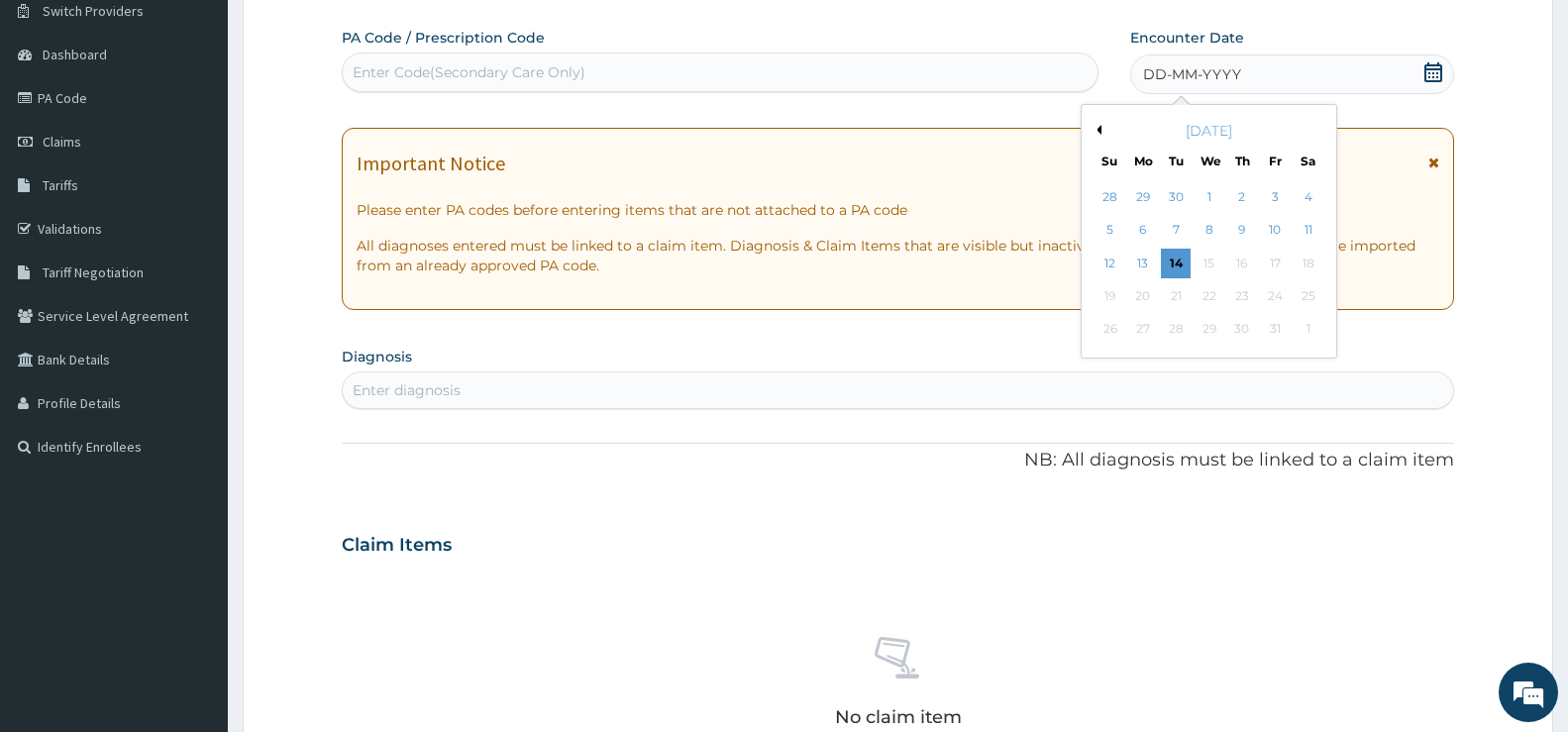
click at [1150, 232] on div "6" at bounding box center [1144, 231] width 30 height 30
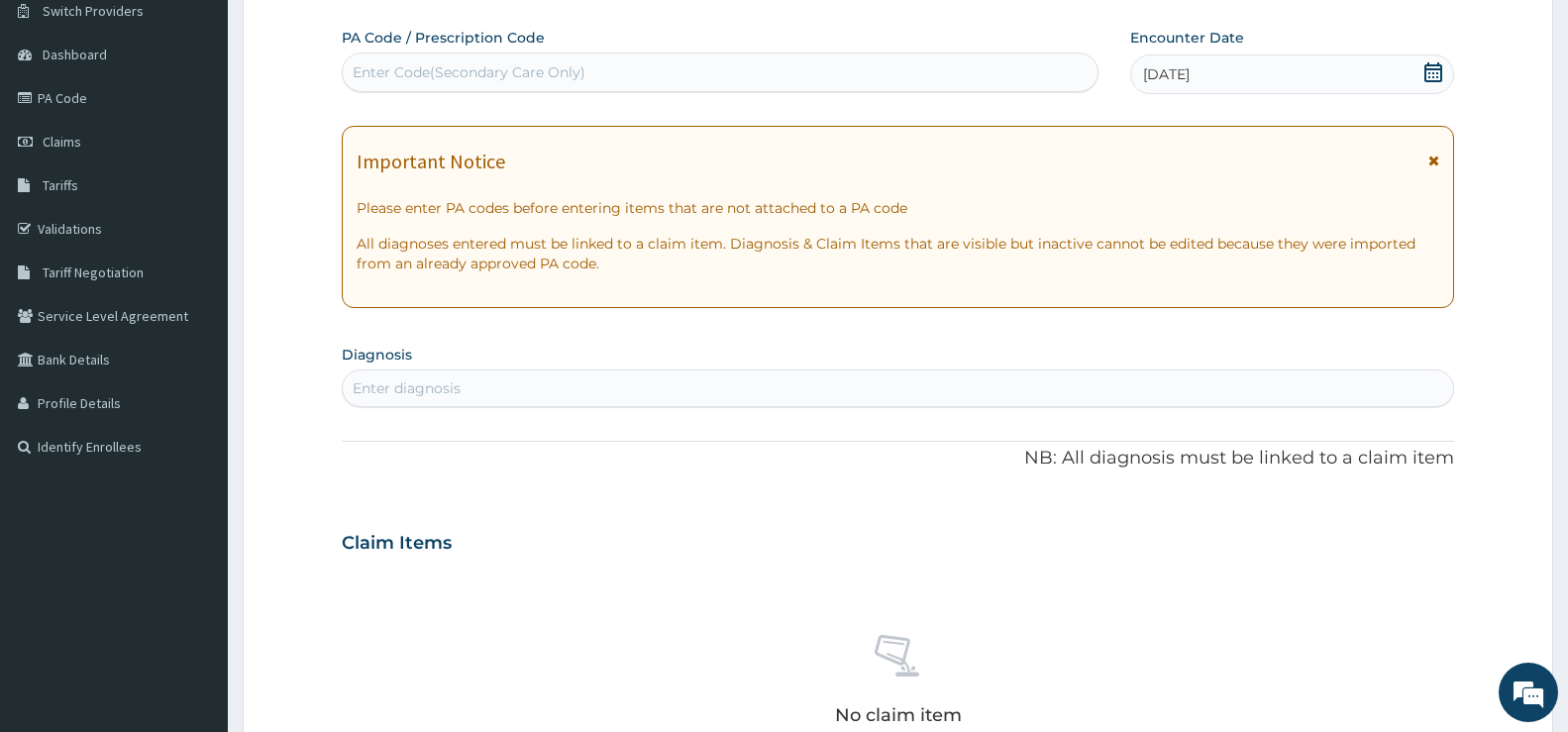
click at [380, 390] on div "Enter diagnosis" at bounding box center [406, 388] width 108 height 20
type input "COUGH"
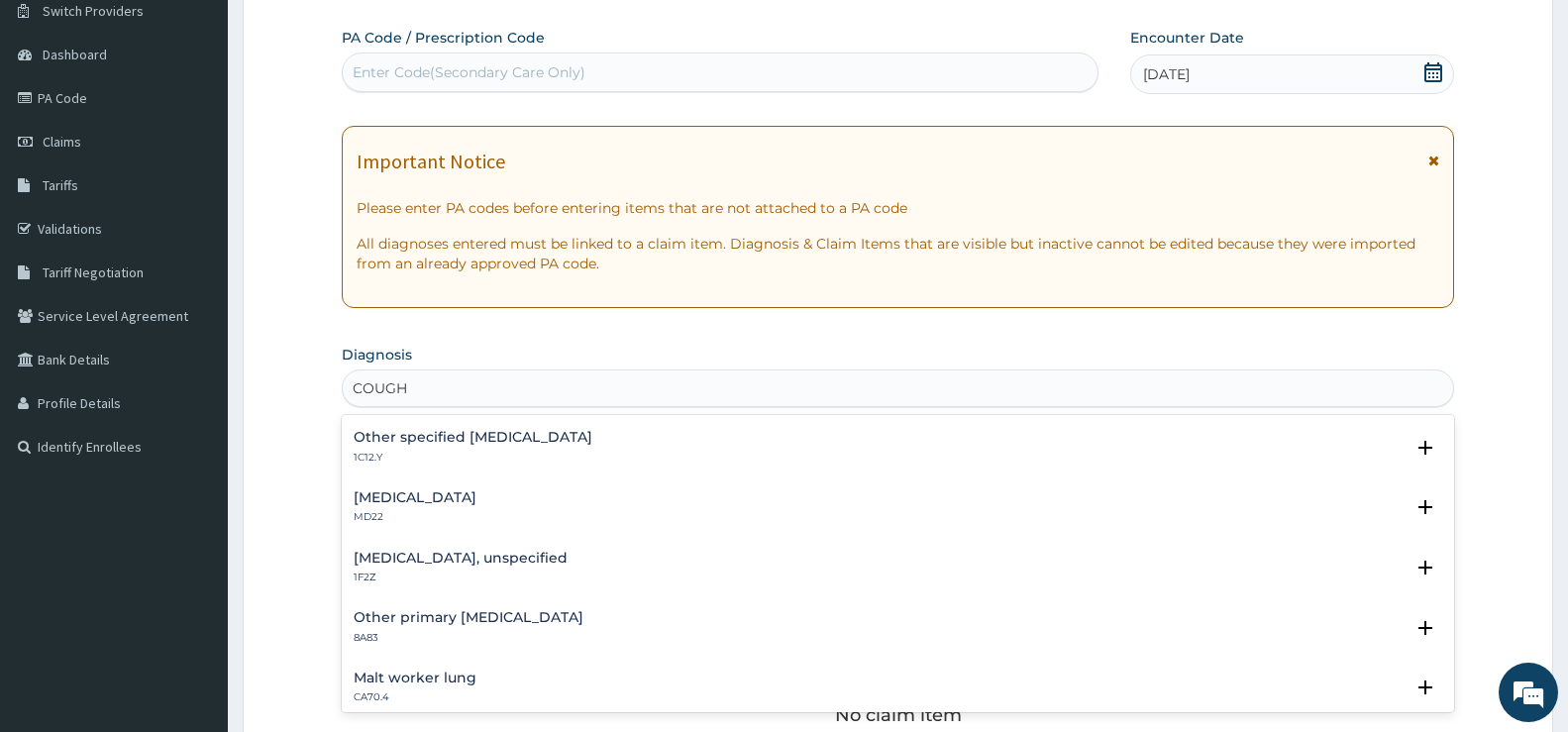
scroll to position [0, 0]
click at [379, 557] on h4 "[MEDICAL_DATA]" at bounding box center [414, 555] width 122 height 15
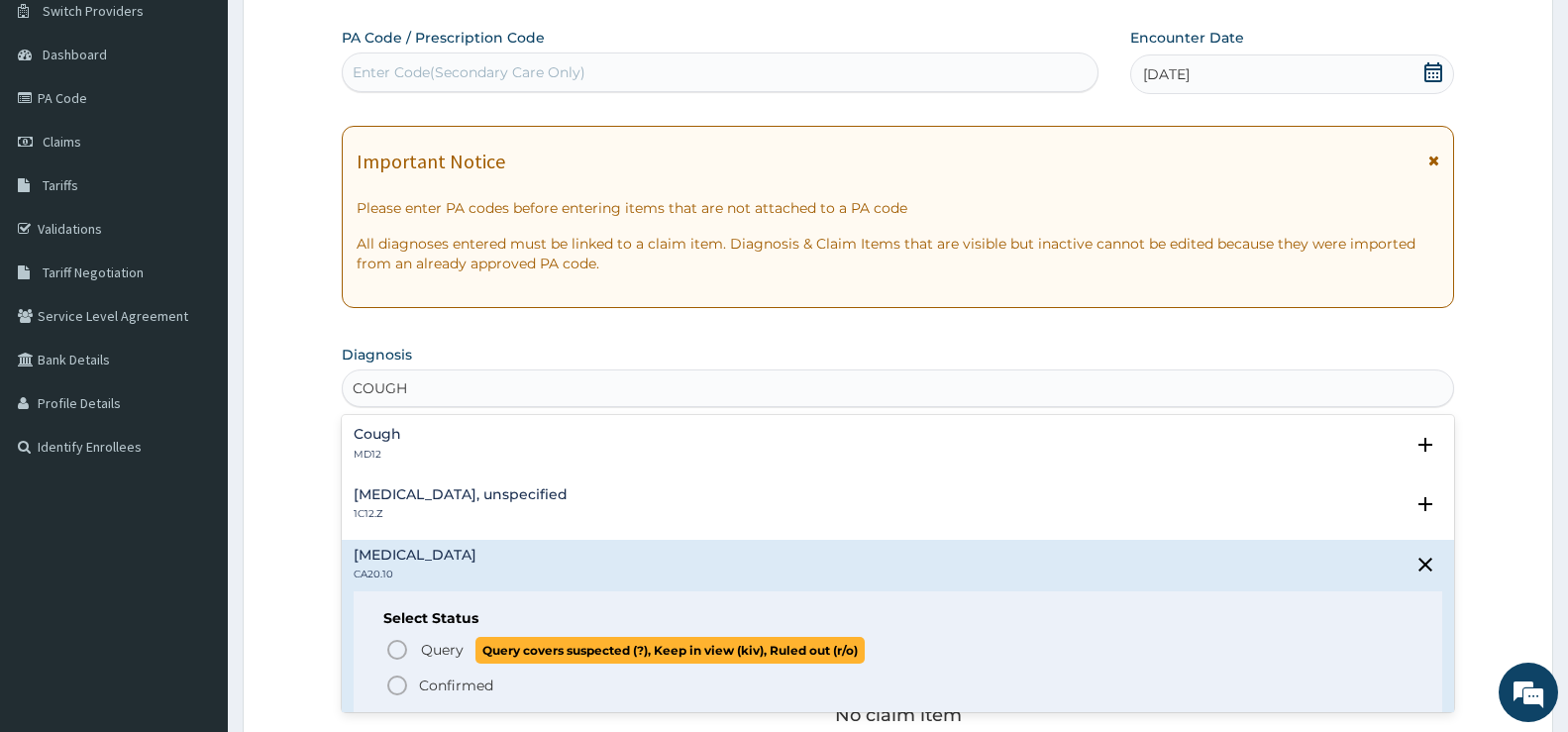
click at [390, 643] on icon "status option query" at bounding box center [397, 650] width 24 height 24
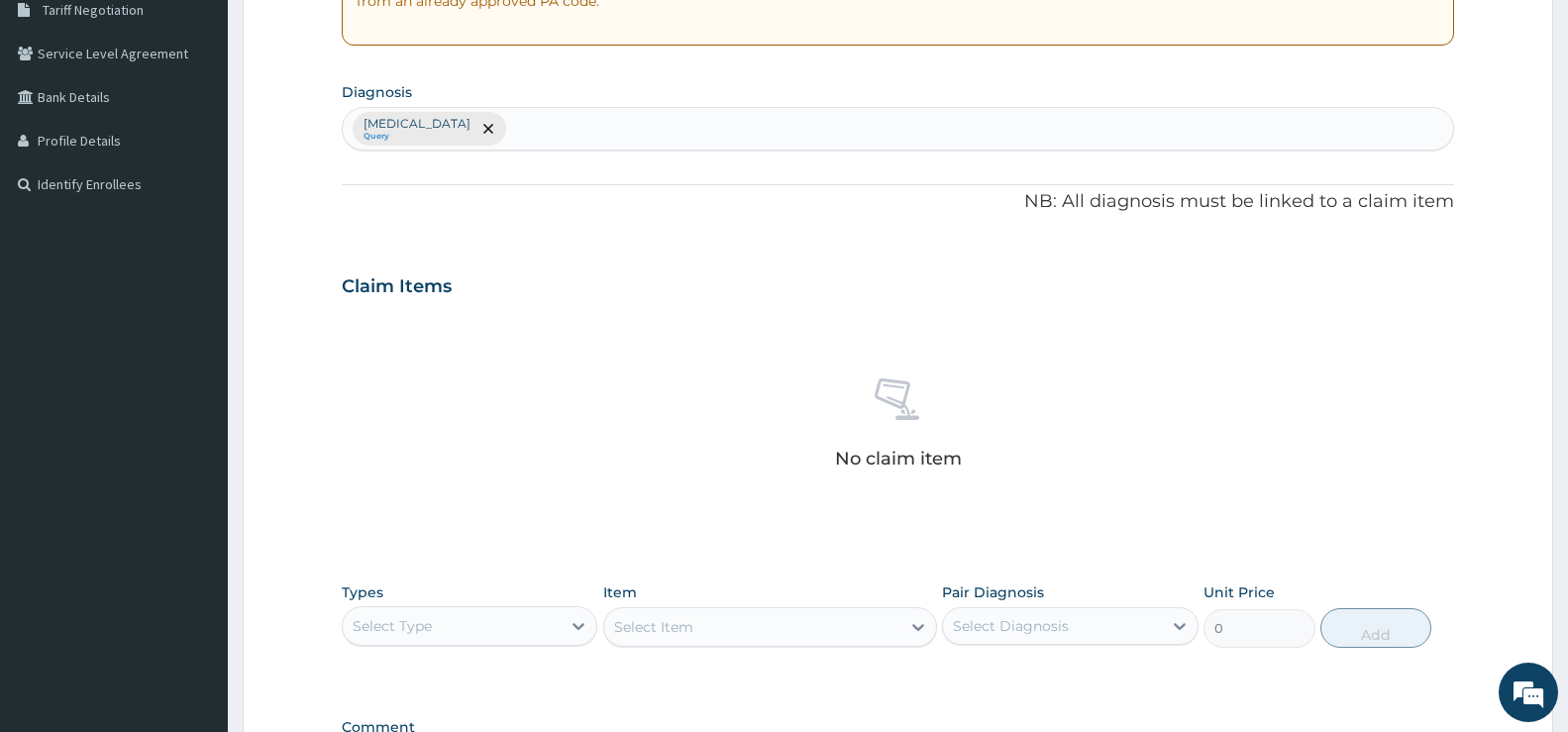
scroll to position [459, 0]
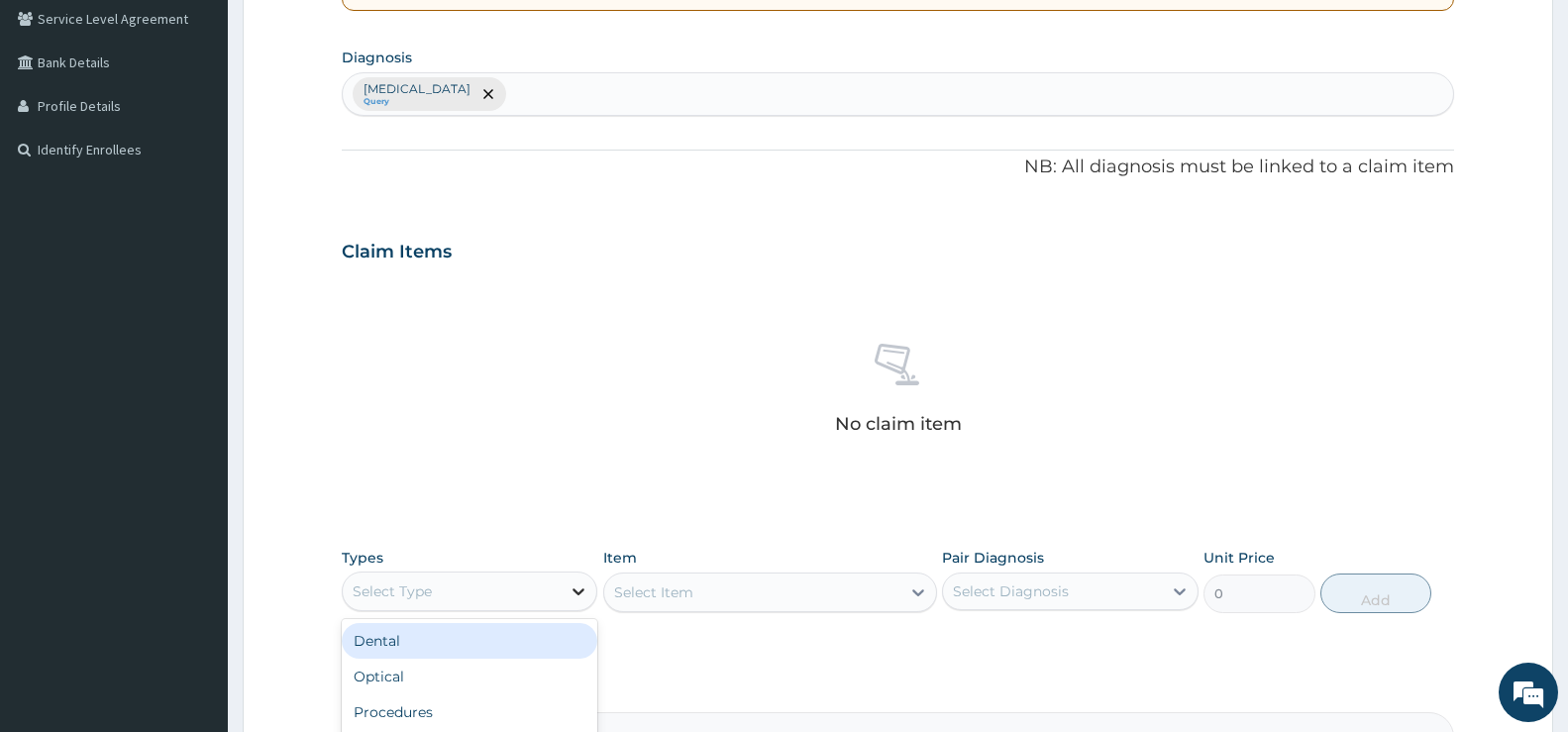
click at [587, 593] on icon at bounding box center [578, 592] width 20 height 20
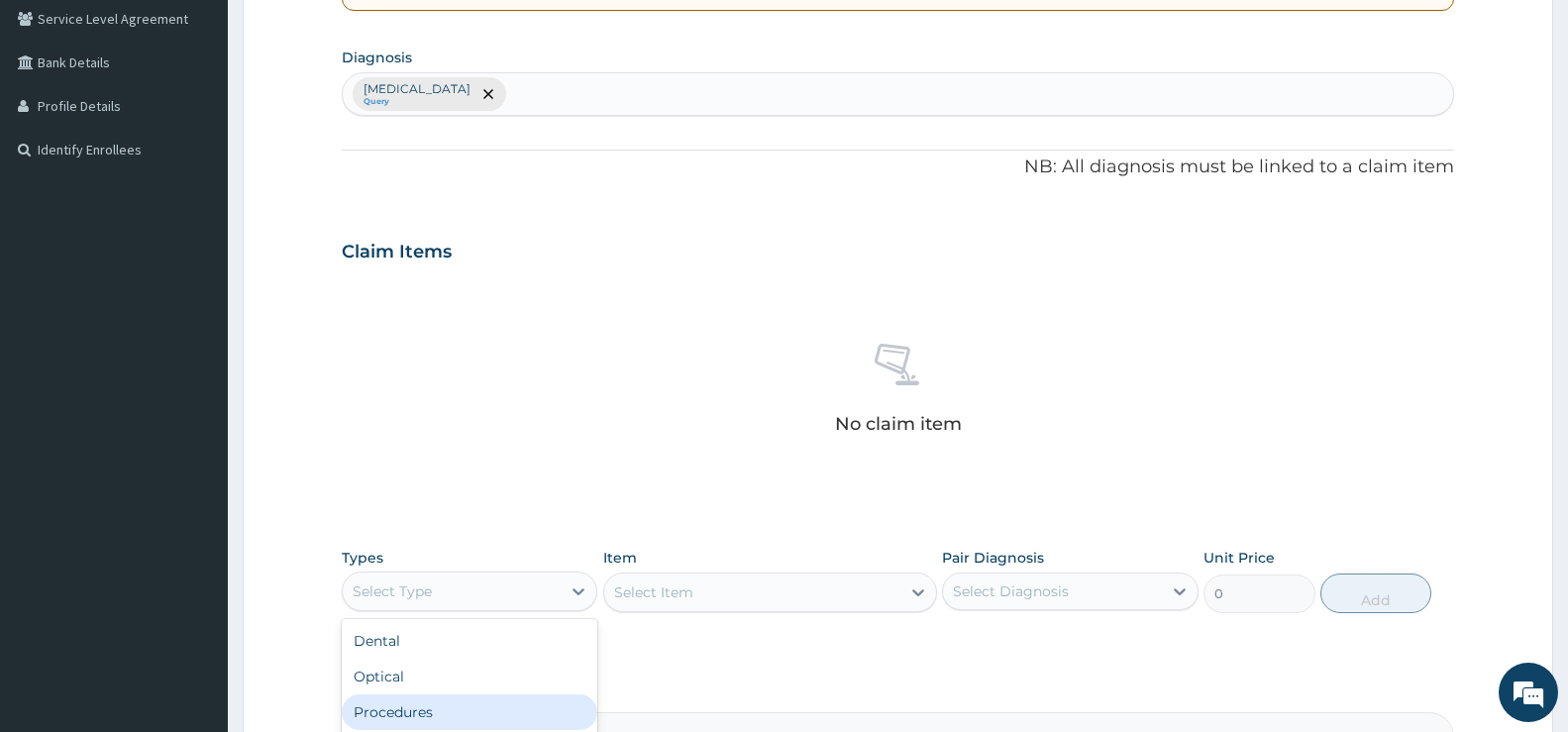
scroll to position [68, 0]
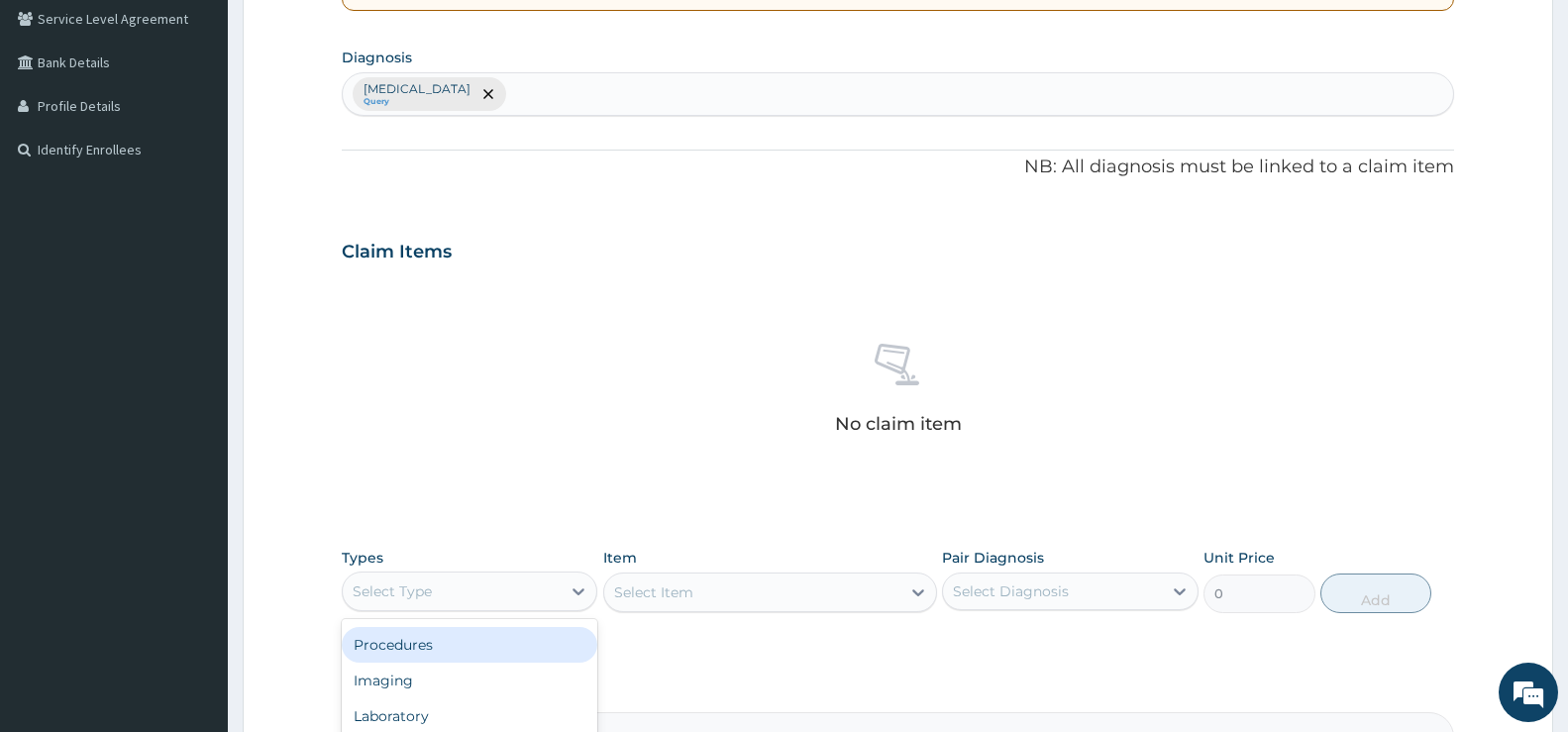
drag, startPoint x: 443, startPoint y: 640, endPoint x: 499, endPoint y: 646, distance: 56.3
click at [444, 640] on div "Procedures" at bounding box center [469, 645] width 256 height 36
click at [691, 594] on div "Select Item" at bounding box center [770, 593] width 334 height 40
click at [919, 587] on div "Select Item" at bounding box center [770, 593] width 334 height 40
click at [896, 589] on div "Select Item" at bounding box center [753, 593] width 297 height 32
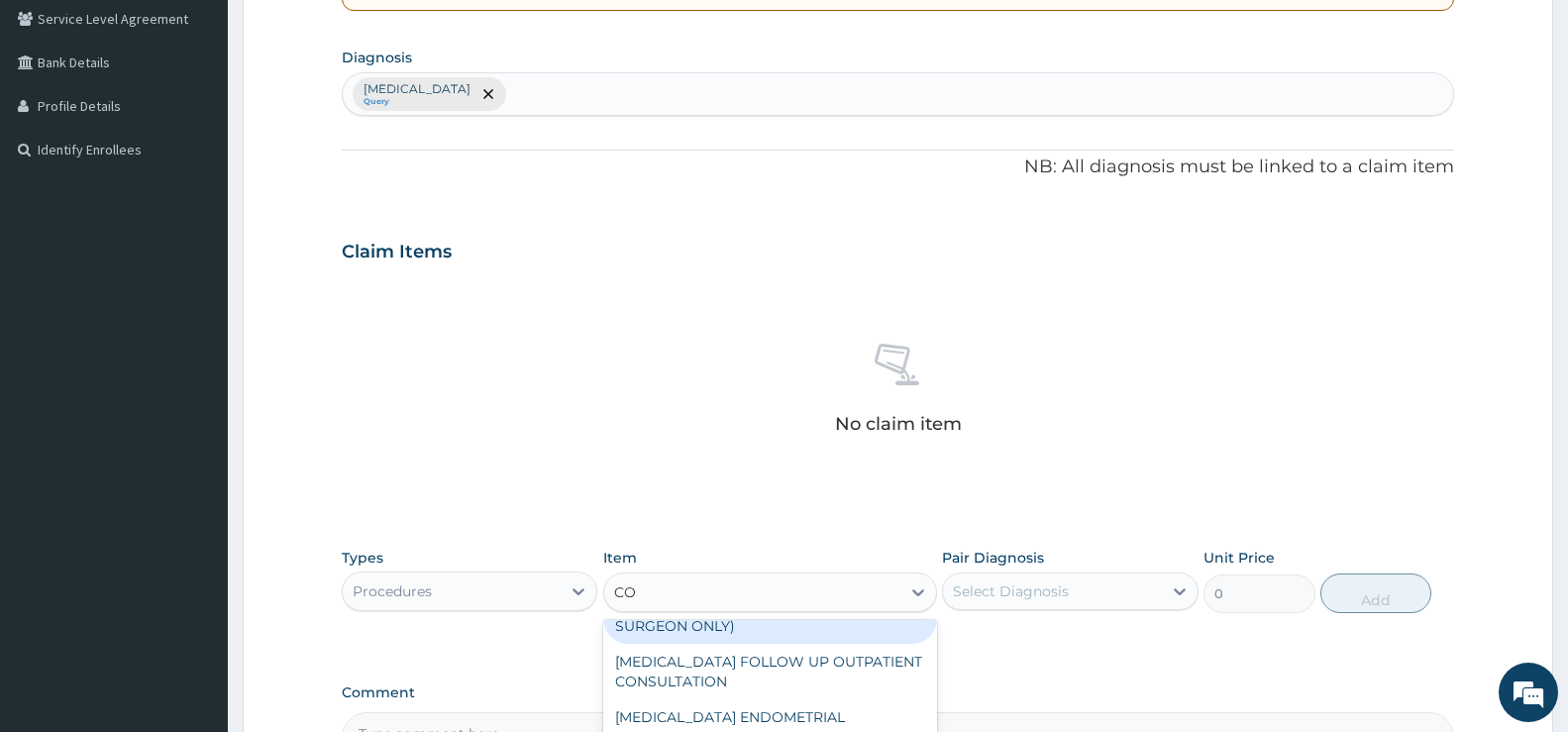
scroll to position [0, 0]
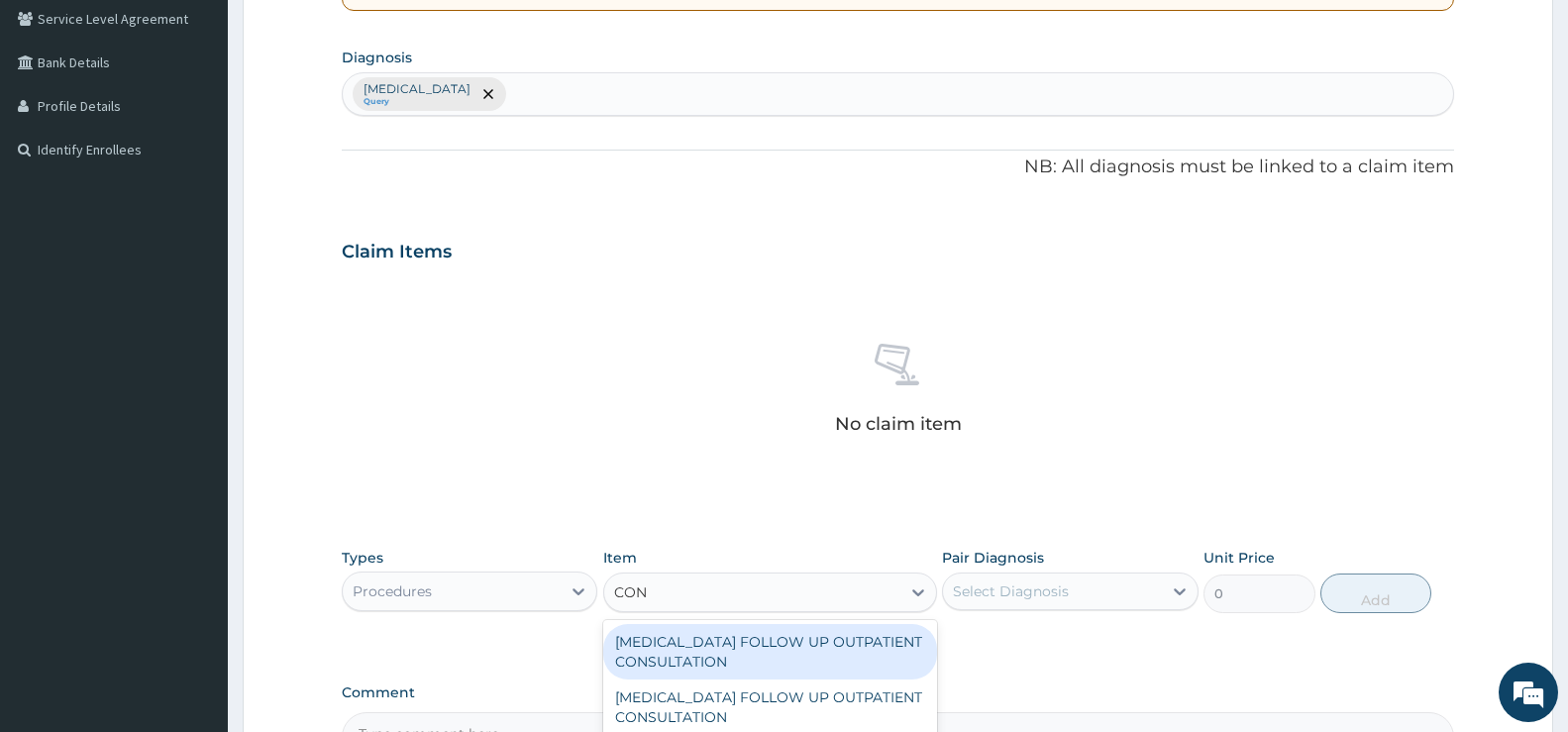
type input "CONS"
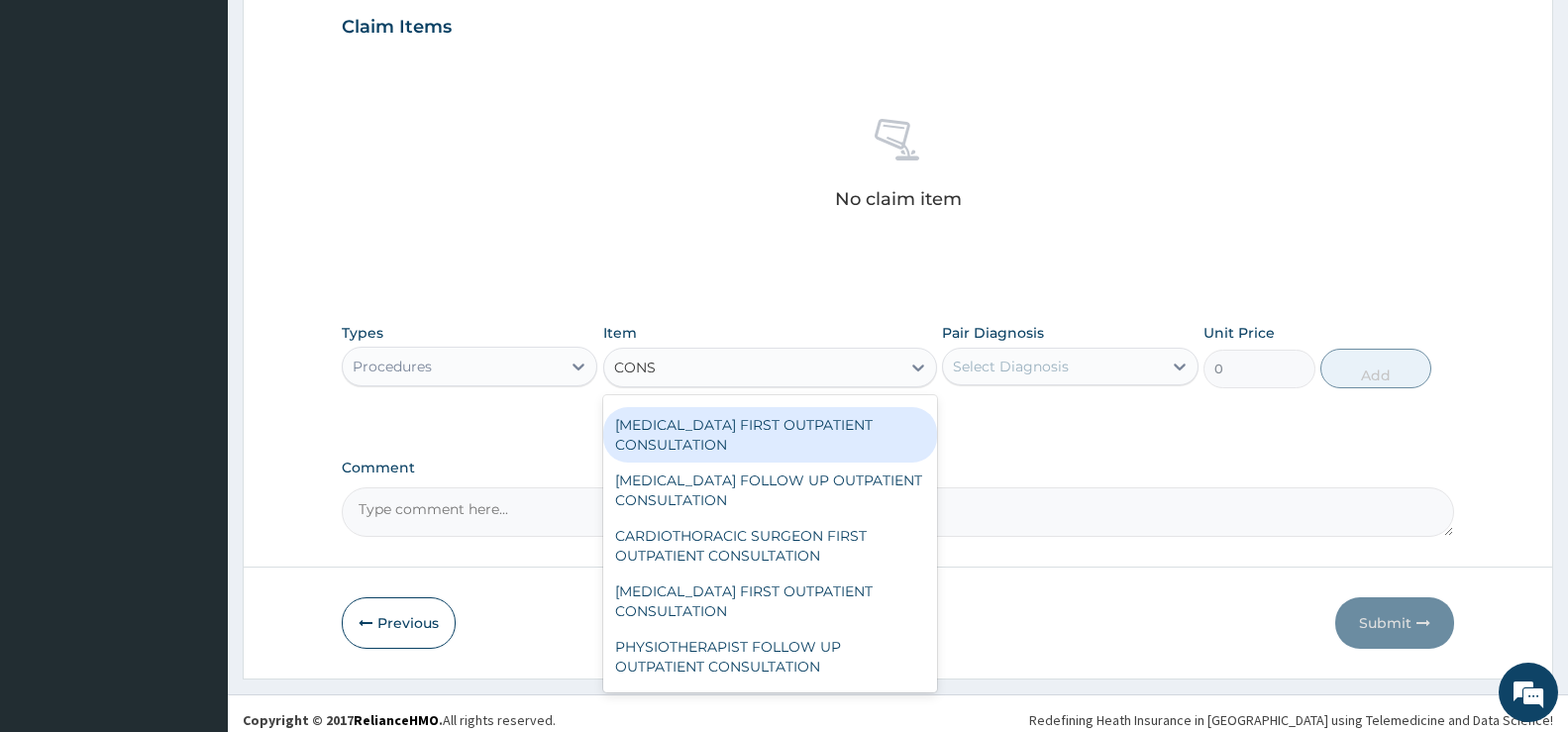
scroll to position [697, 0]
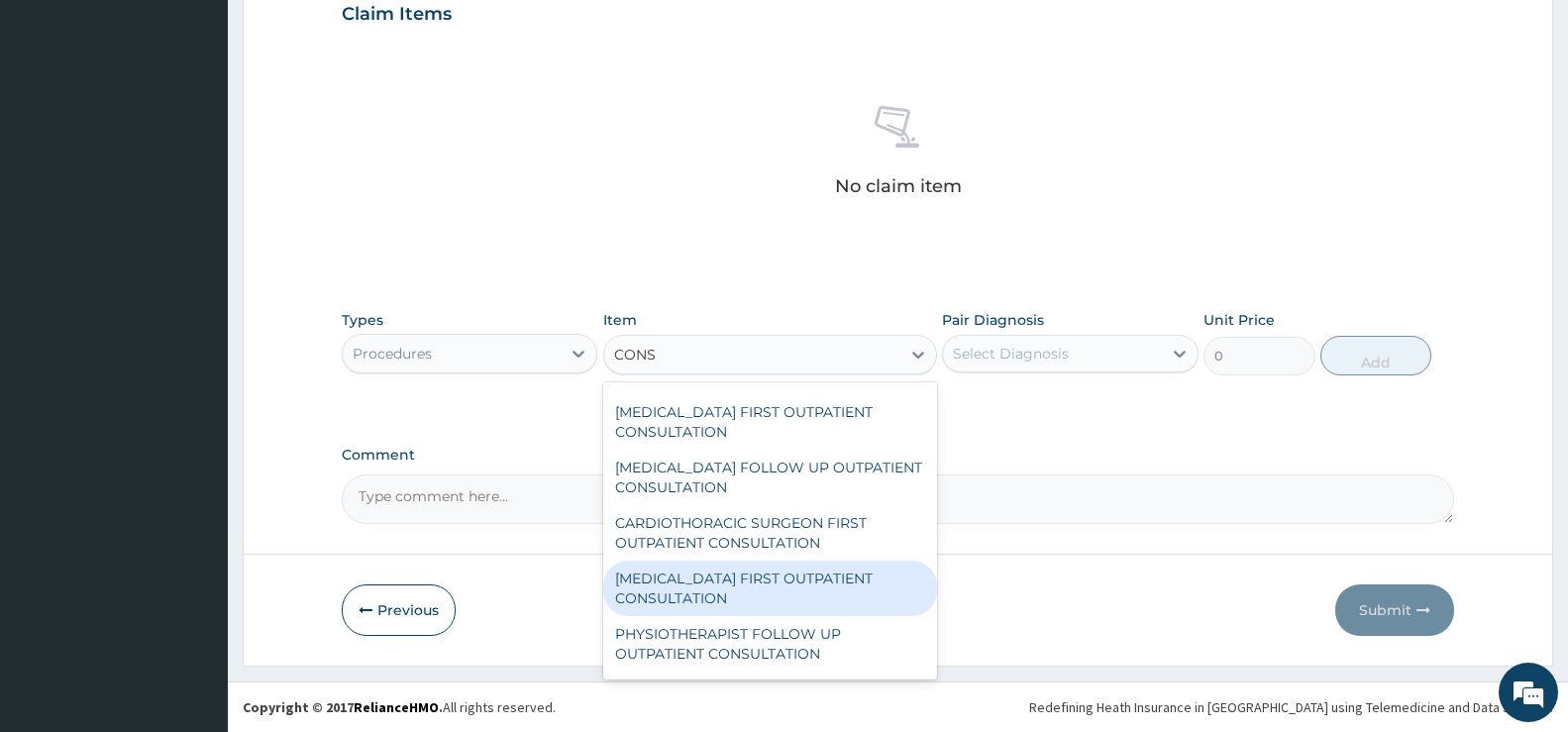
click at [777, 588] on div "[MEDICAL_DATA] FIRST OUTPATIENT CONSULTATION" at bounding box center [770, 589] width 334 height 56
type input "22500"
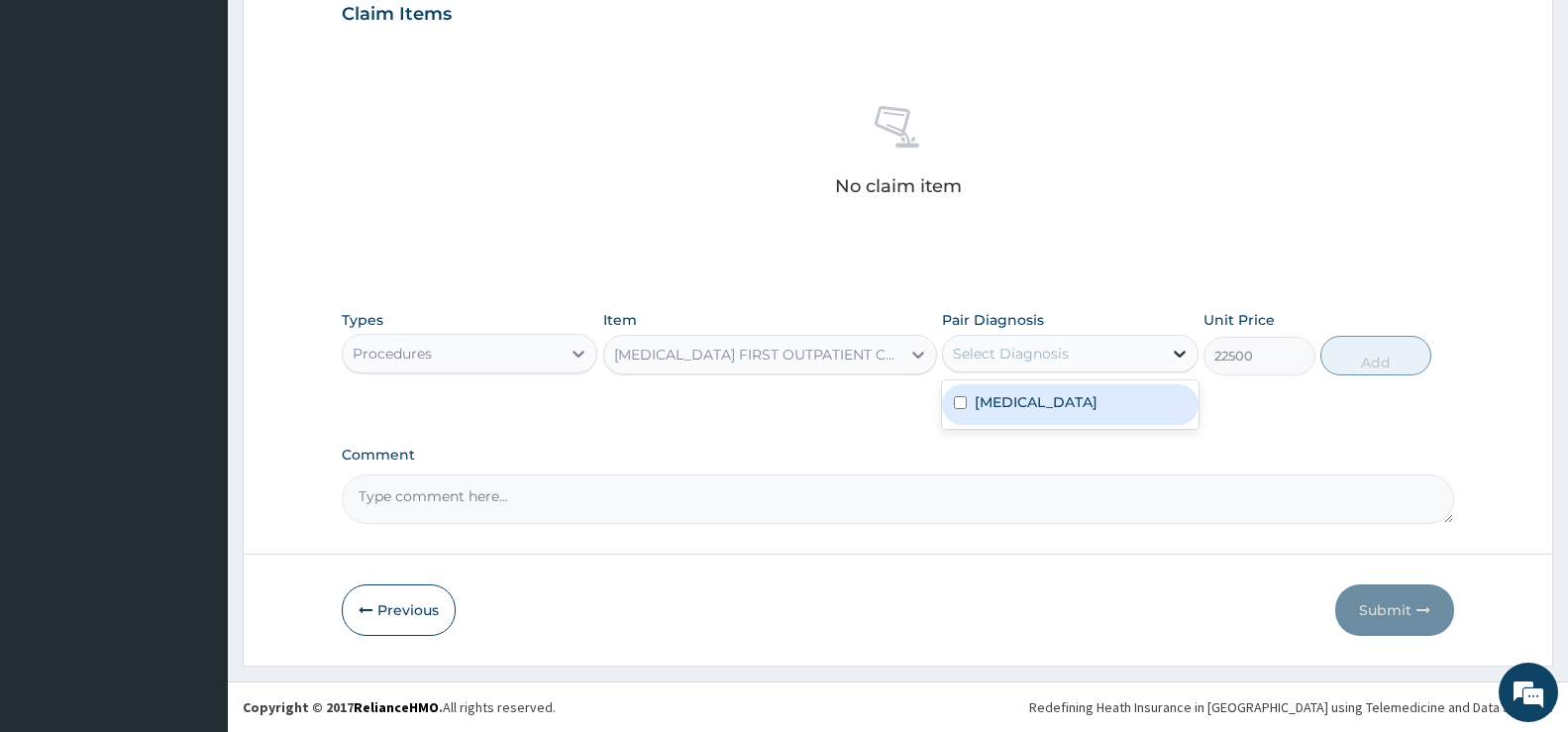
click at [1181, 349] on icon at bounding box center [1180, 354] width 20 height 20
click at [1042, 408] on label "[MEDICAL_DATA]" at bounding box center [1035, 402] width 122 height 20
checkbox input "true"
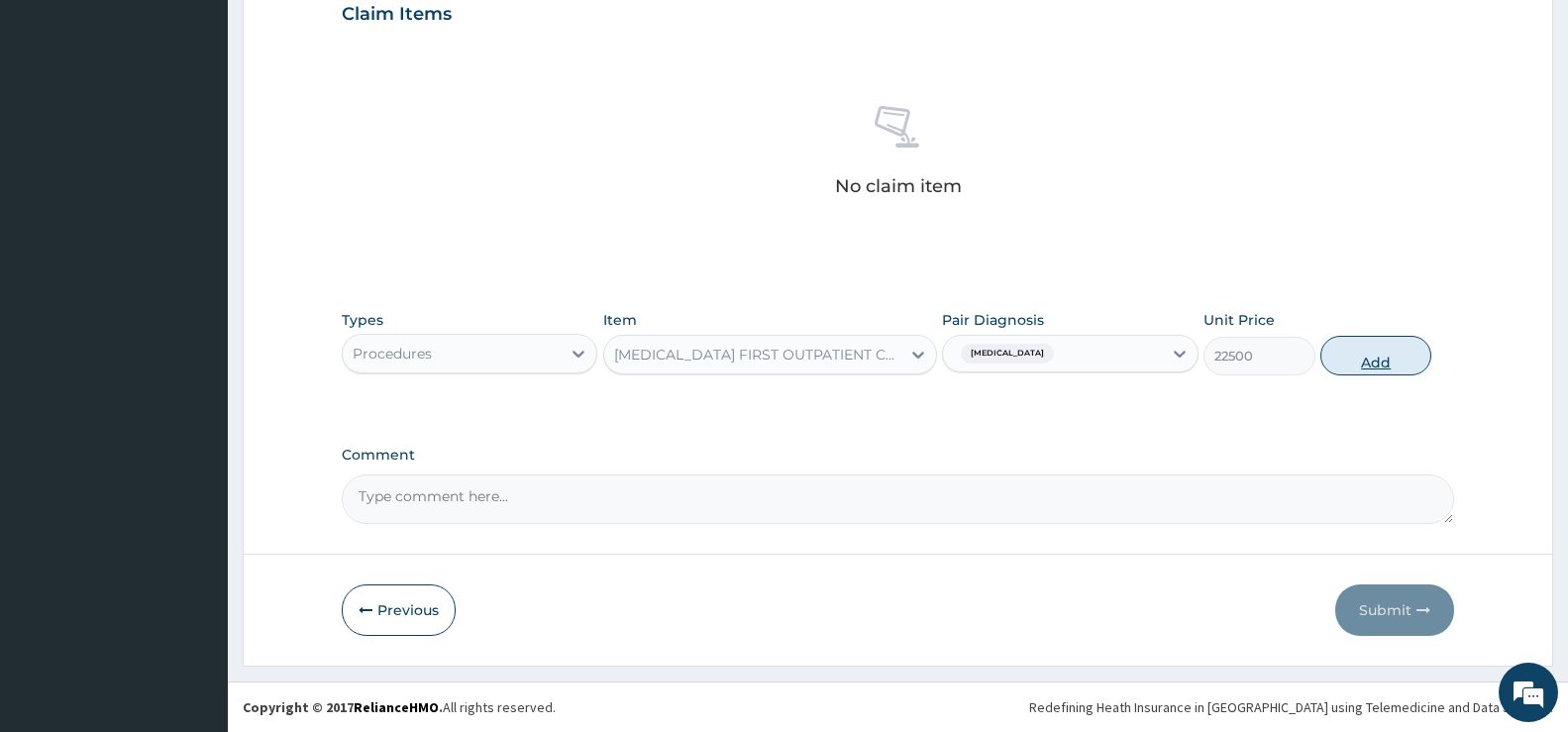
click at [1390, 361] on button "Add" at bounding box center [1376, 356] width 111 height 40
type input "0"
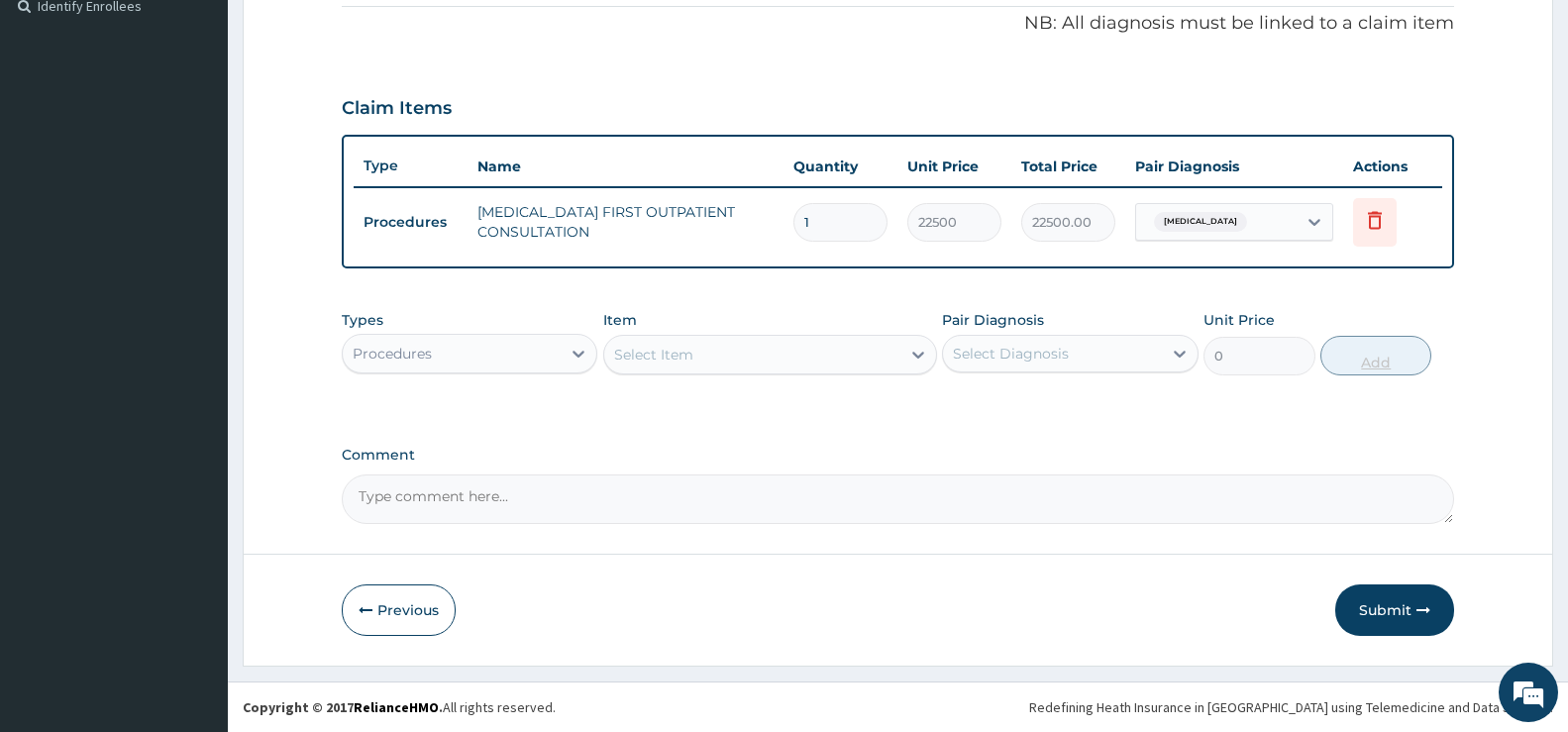
scroll to position [603, 0]
click at [580, 340] on div at bounding box center [578, 354] width 36 height 36
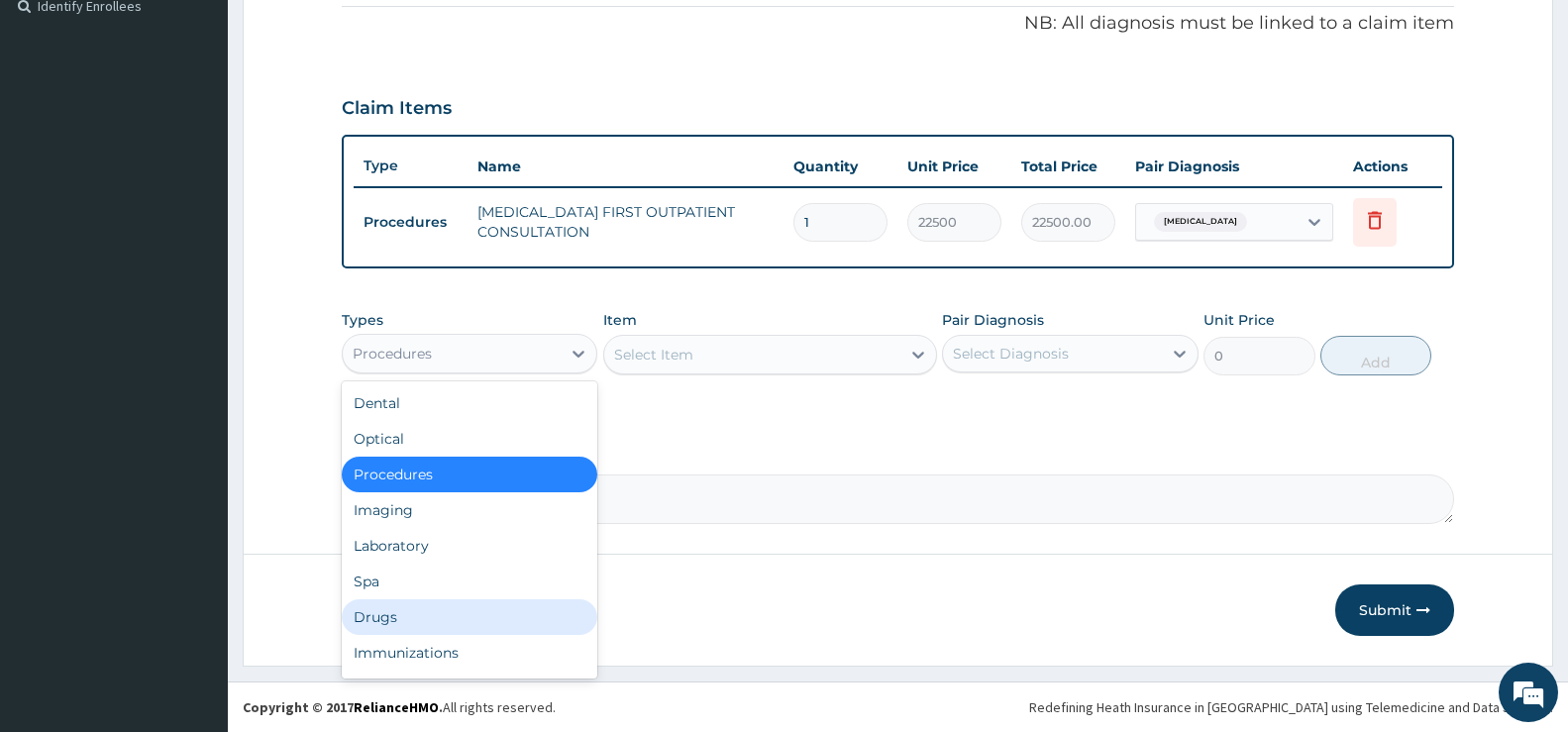
drag, startPoint x: 373, startPoint y: 611, endPoint x: 388, endPoint y: 611, distance: 15.0
click at [375, 611] on div "Drugs" at bounding box center [469, 617] width 256 height 36
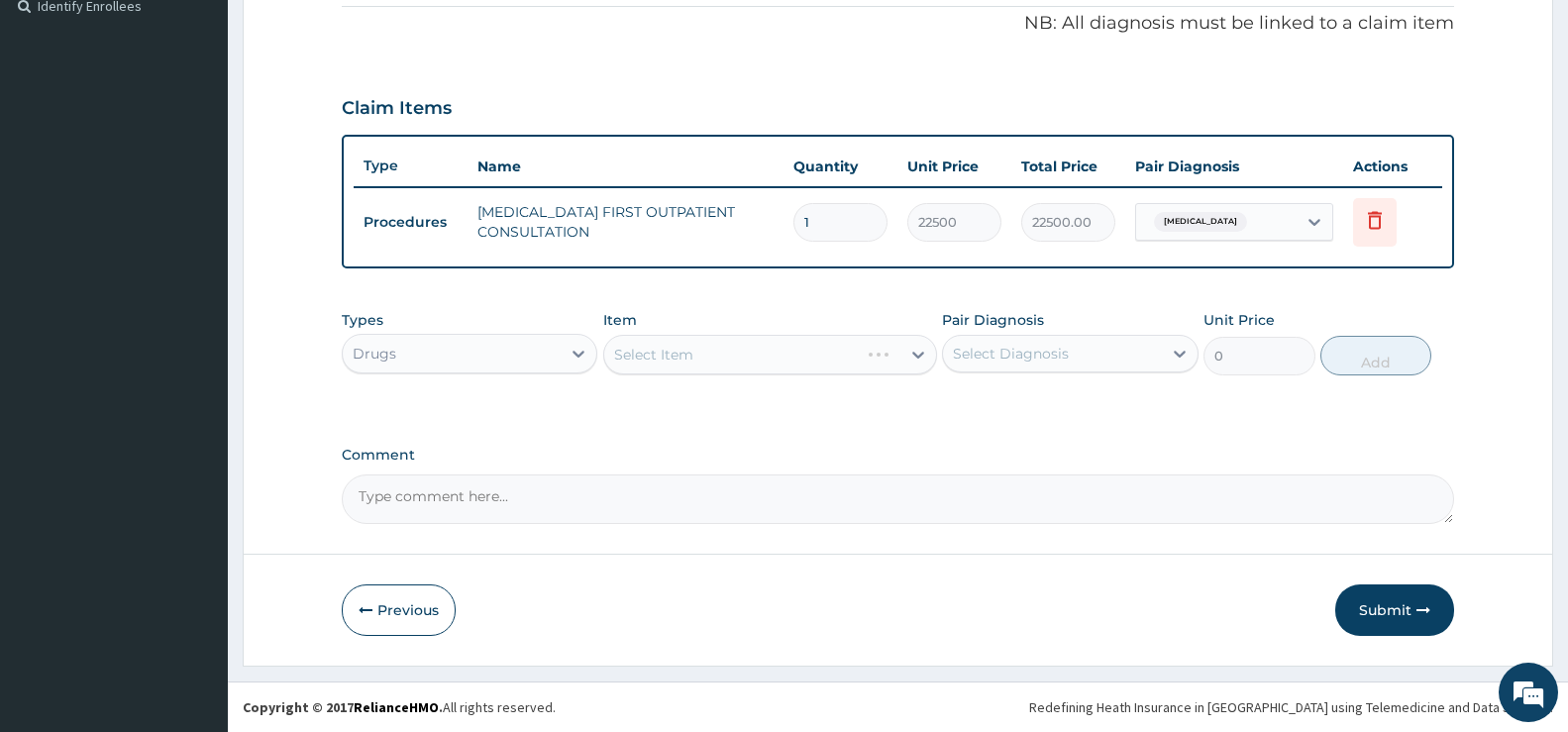
click at [665, 347] on div "Select Item" at bounding box center [770, 355] width 334 height 40
click at [695, 352] on div "Select Item" at bounding box center [753, 355] width 297 height 32
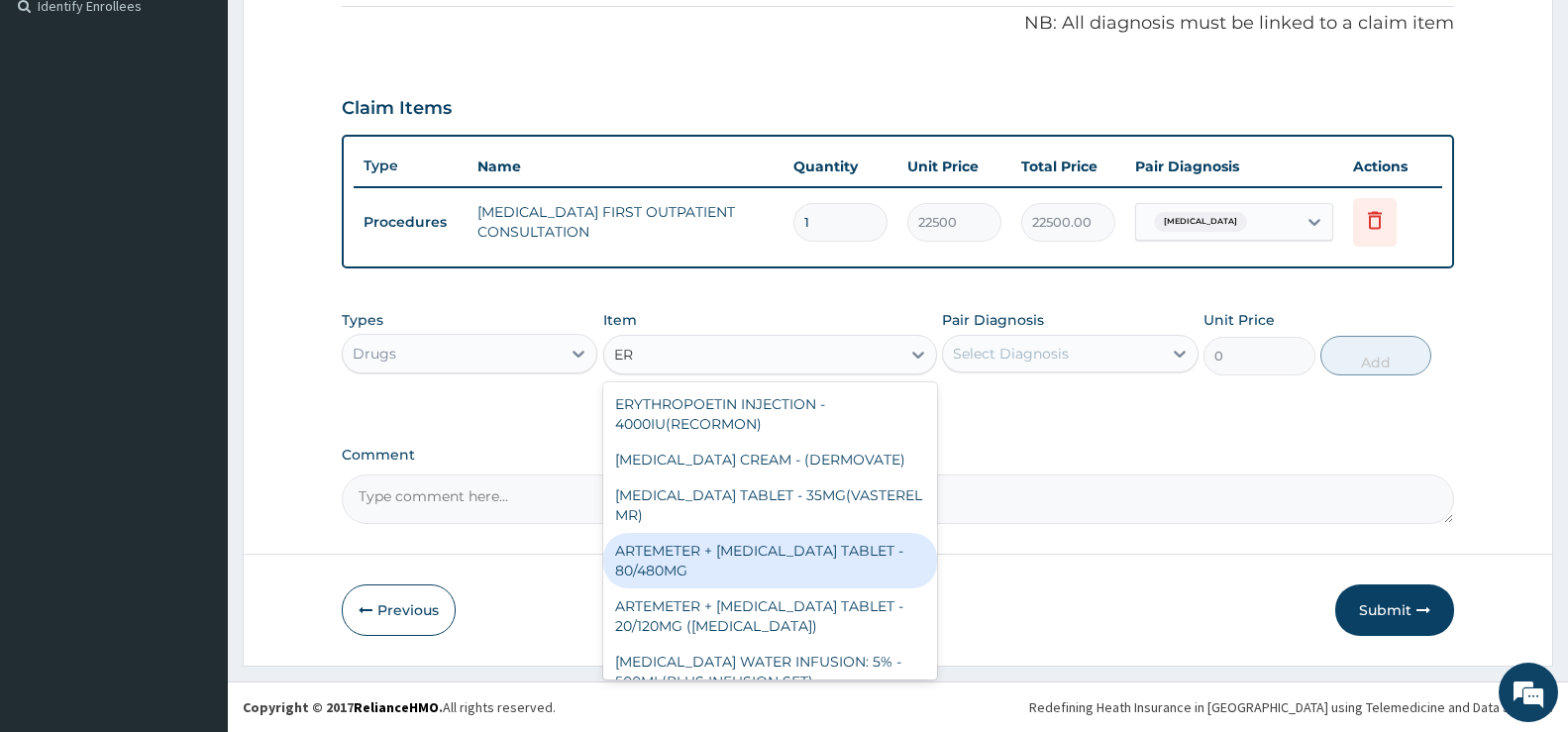
type input "ER"
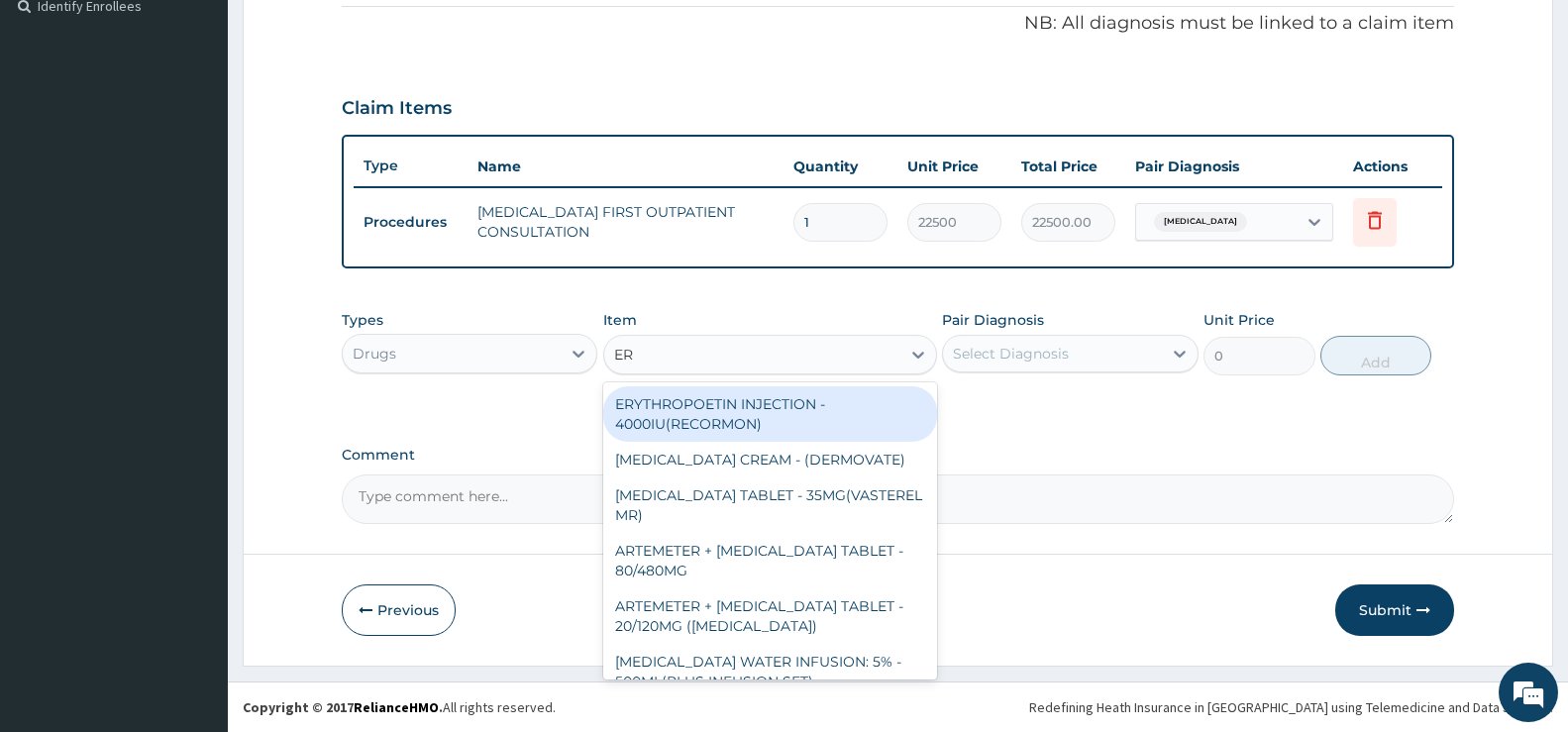
type input "ERY"
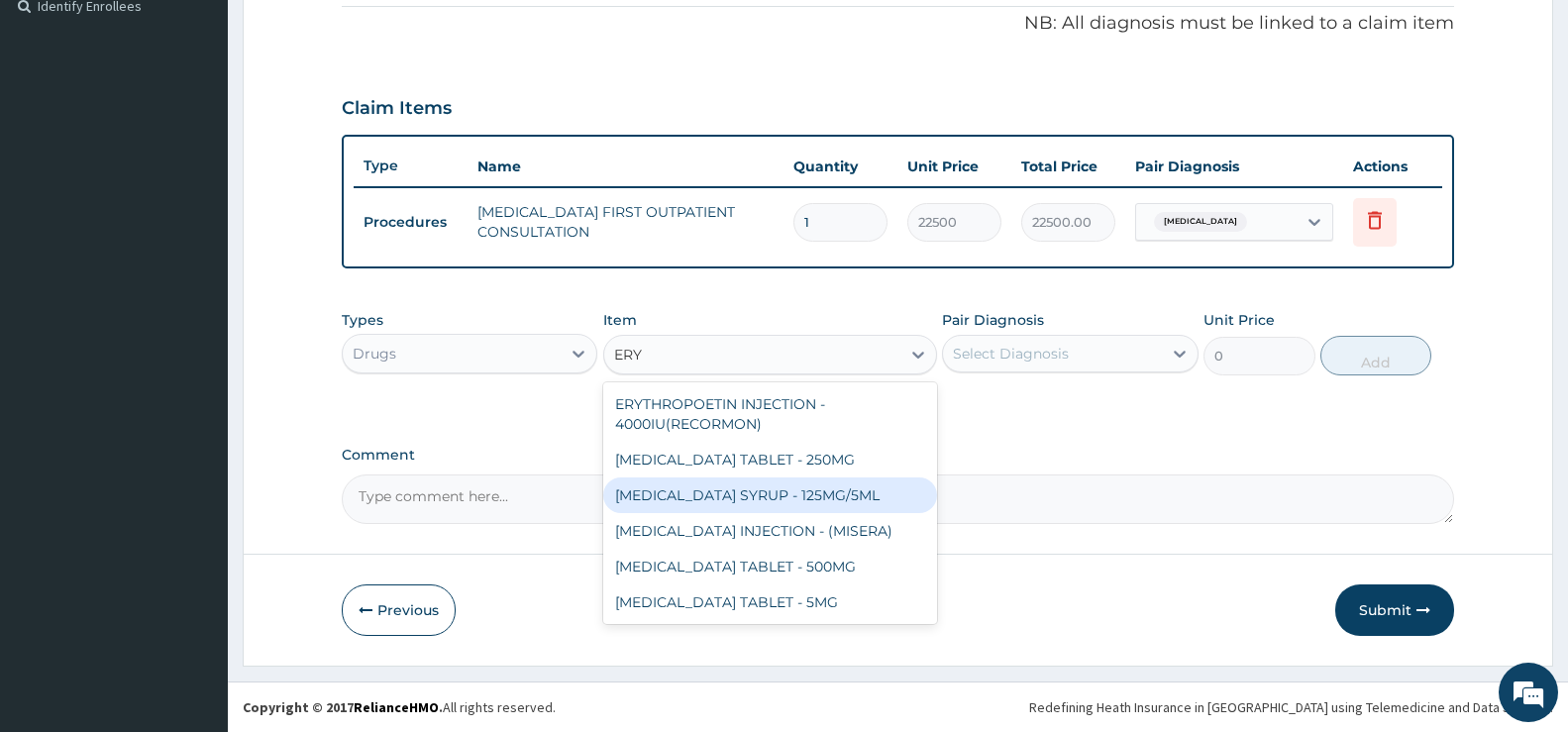
click at [798, 500] on div "[MEDICAL_DATA] SYRUP - 125MG/5ML" at bounding box center [770, 496] width 334 height 36
type input "840"
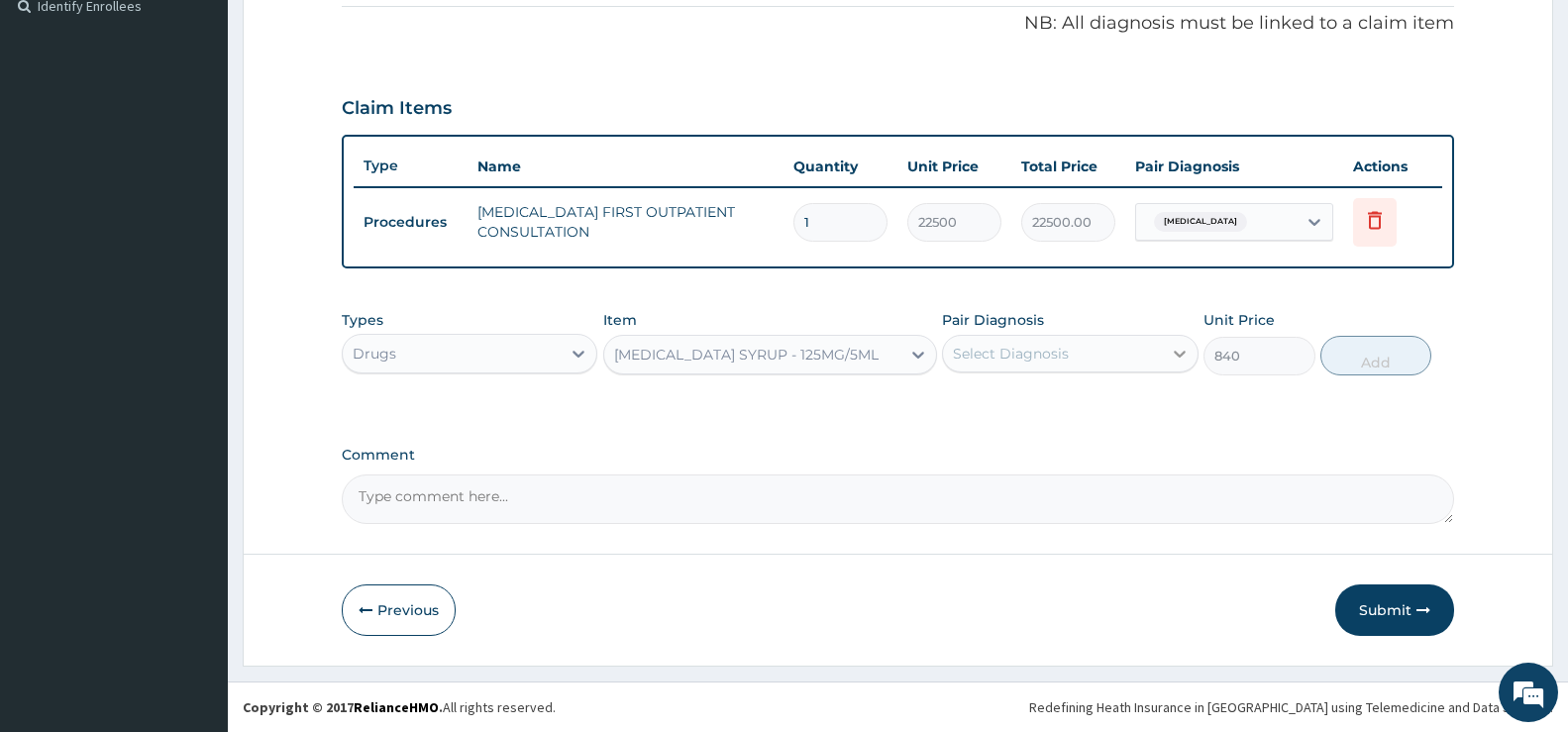
click at [1177, 356] on icon at bounding box center [1180, 354] width 20 height 20
click at [1098, 407] on label "[MEDICAL_DATA]" at bounding box center [1035, 402] width 122 height 20
checkbox input "true"
click at [910, 351] on icon at bounding box center [919, 355] width 20 height 20
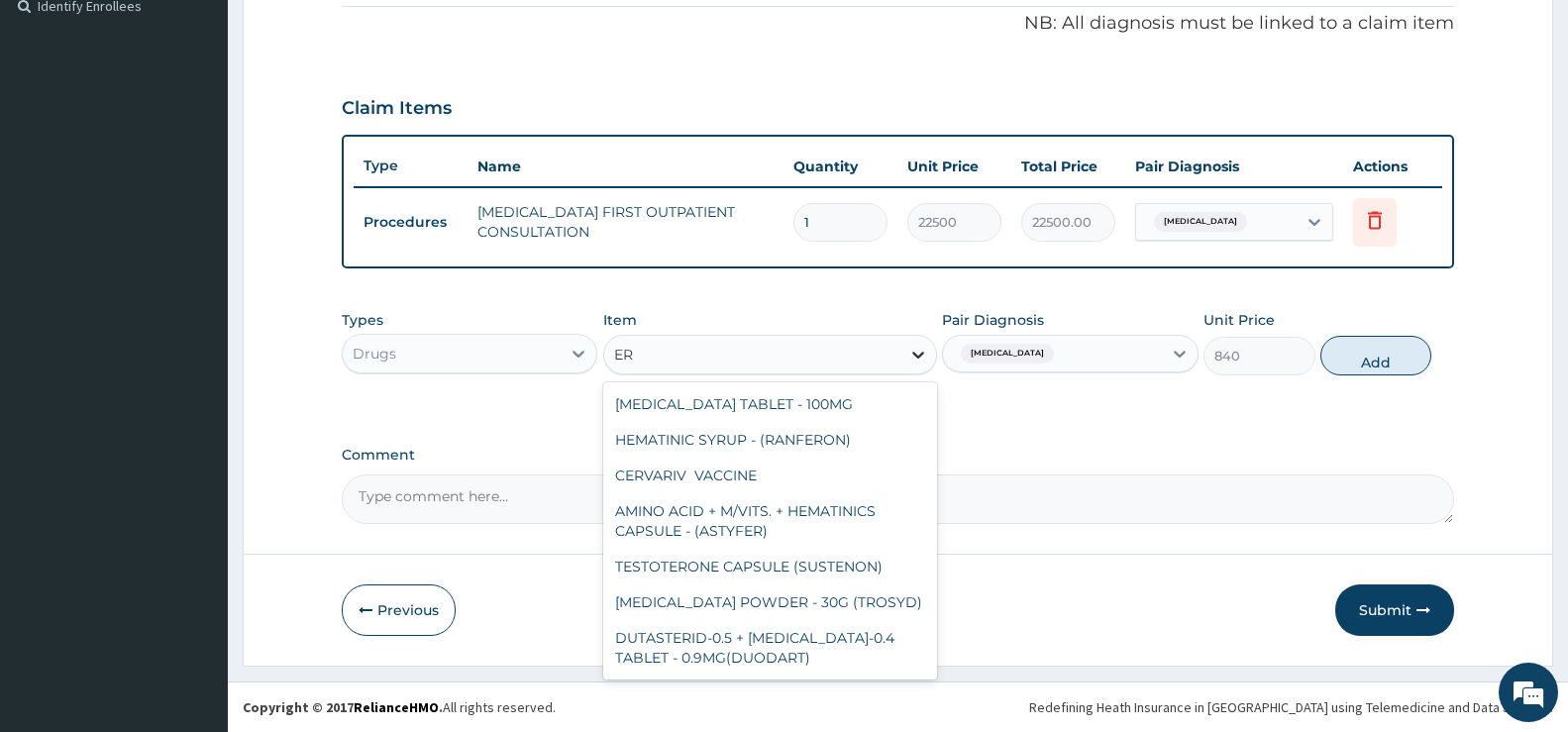
scroll to position [2188, 0]
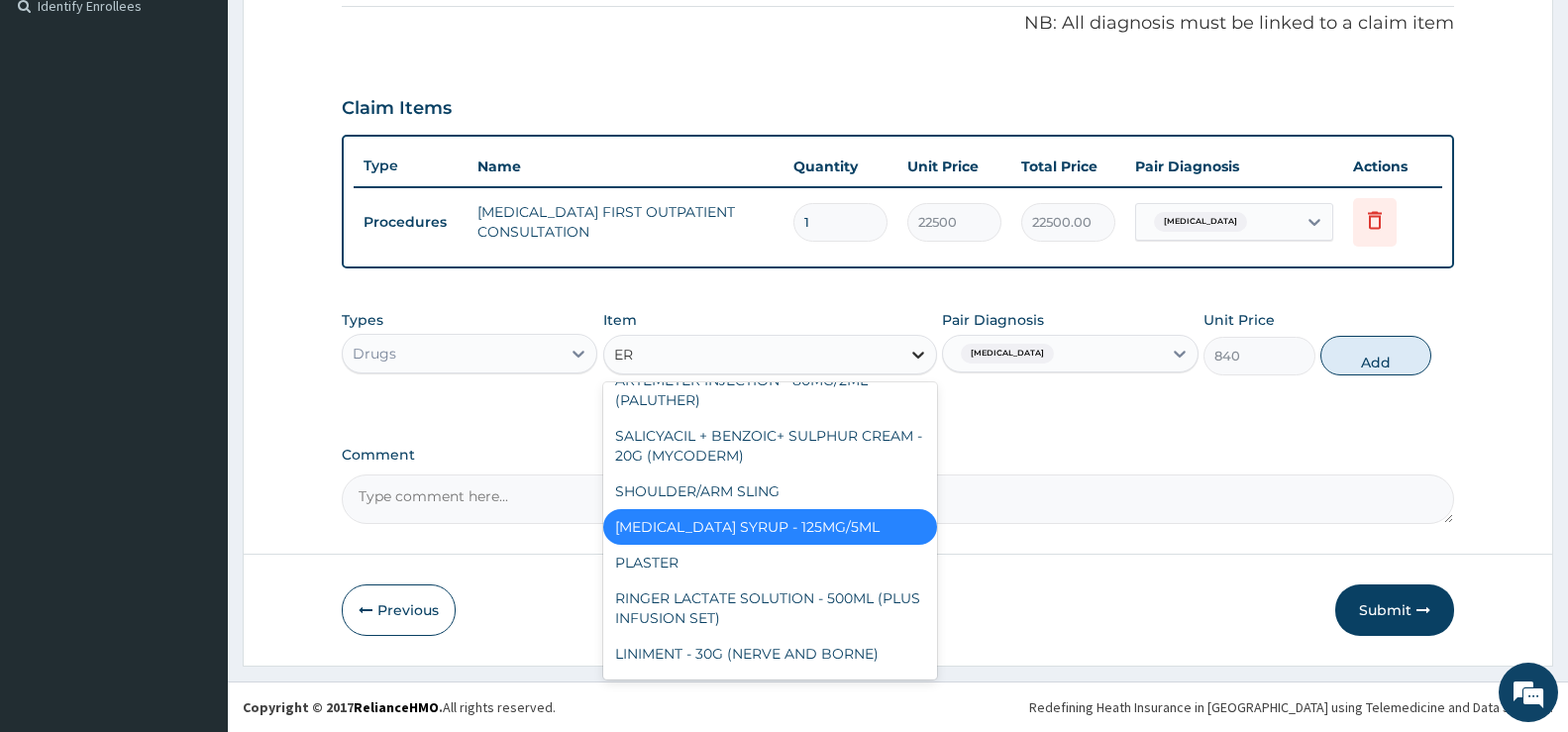
type input "ERY"
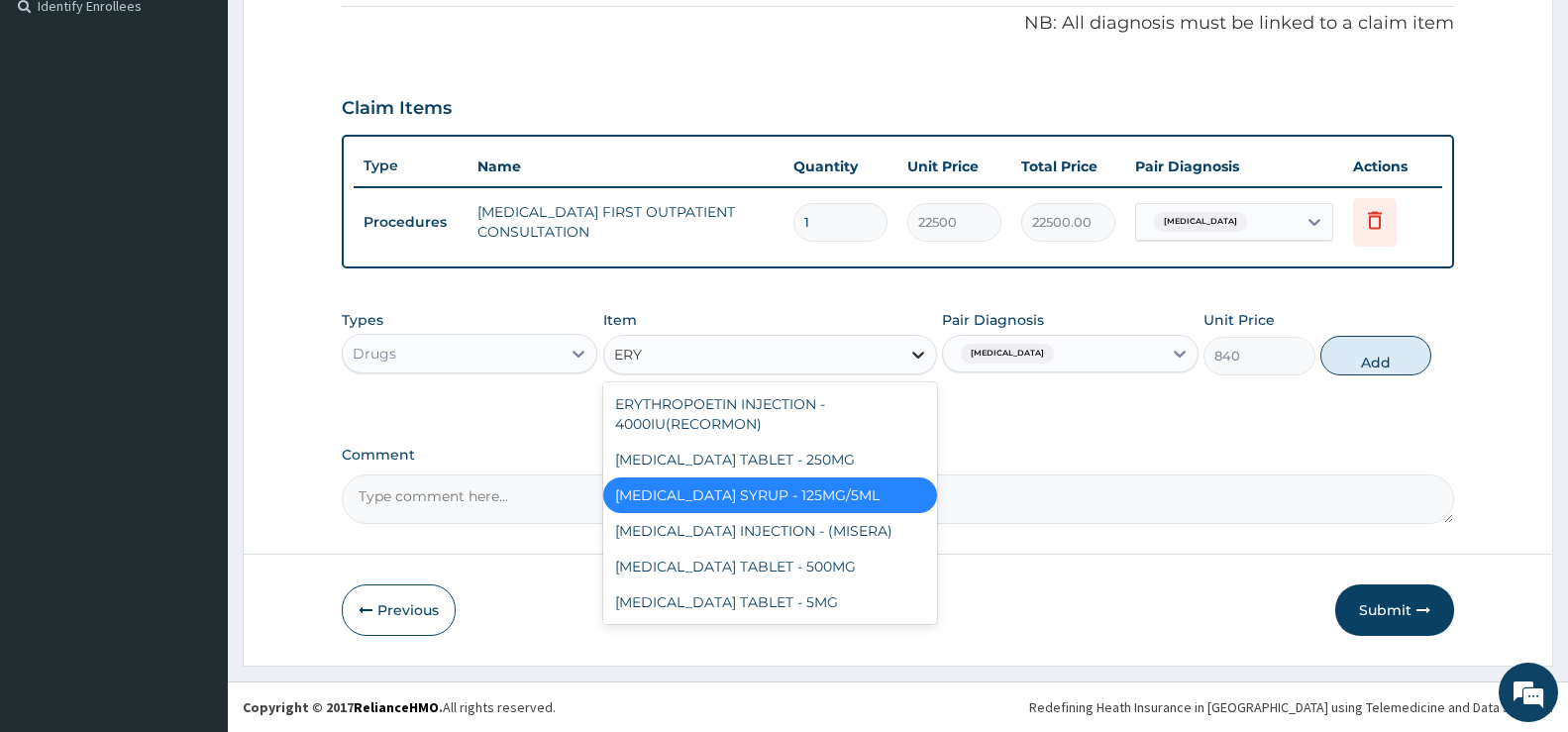
scroll to position [0, 0]
click at [809, 495] on div "[MEDICAL_DATA] SYRUP - 125MG/5ML" at bounding box center [770, 496] width 334 height 36
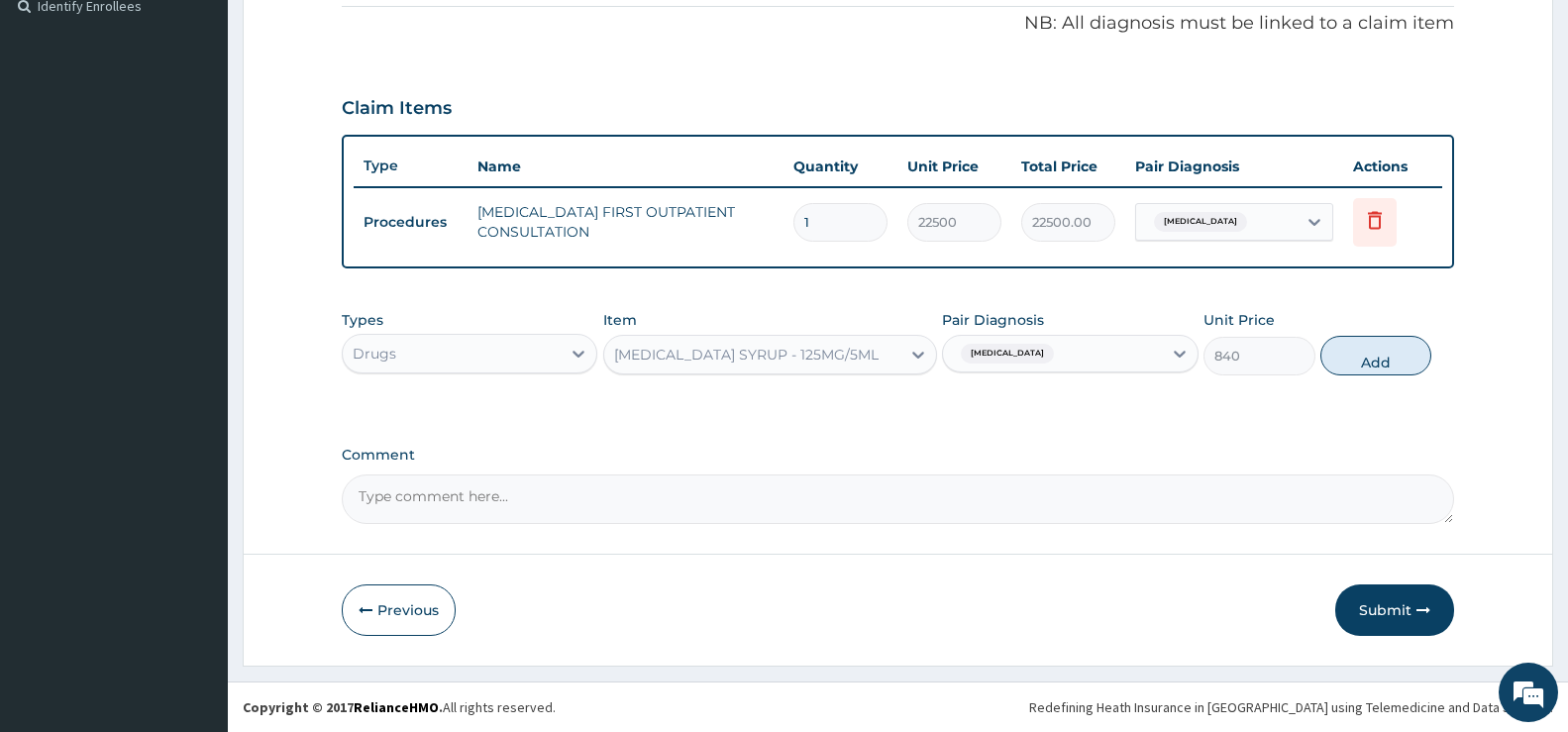
click at [1370, 350] on button "Add" at bounding box center [1376, 356] width 111 height 40
type input "0"
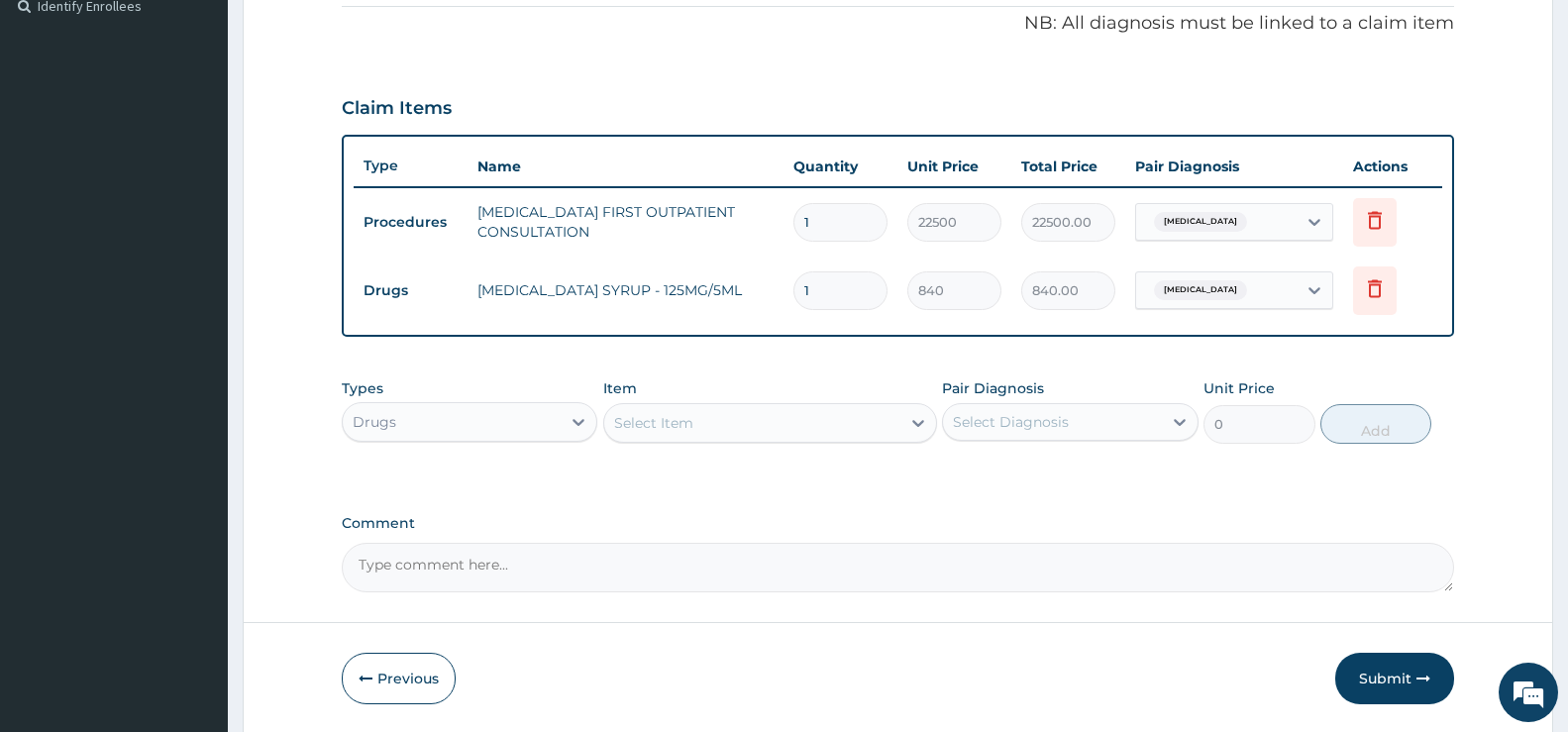
click at [639, 416] on div "Select Item" at bounding box center [654, 423] width 80 height 20
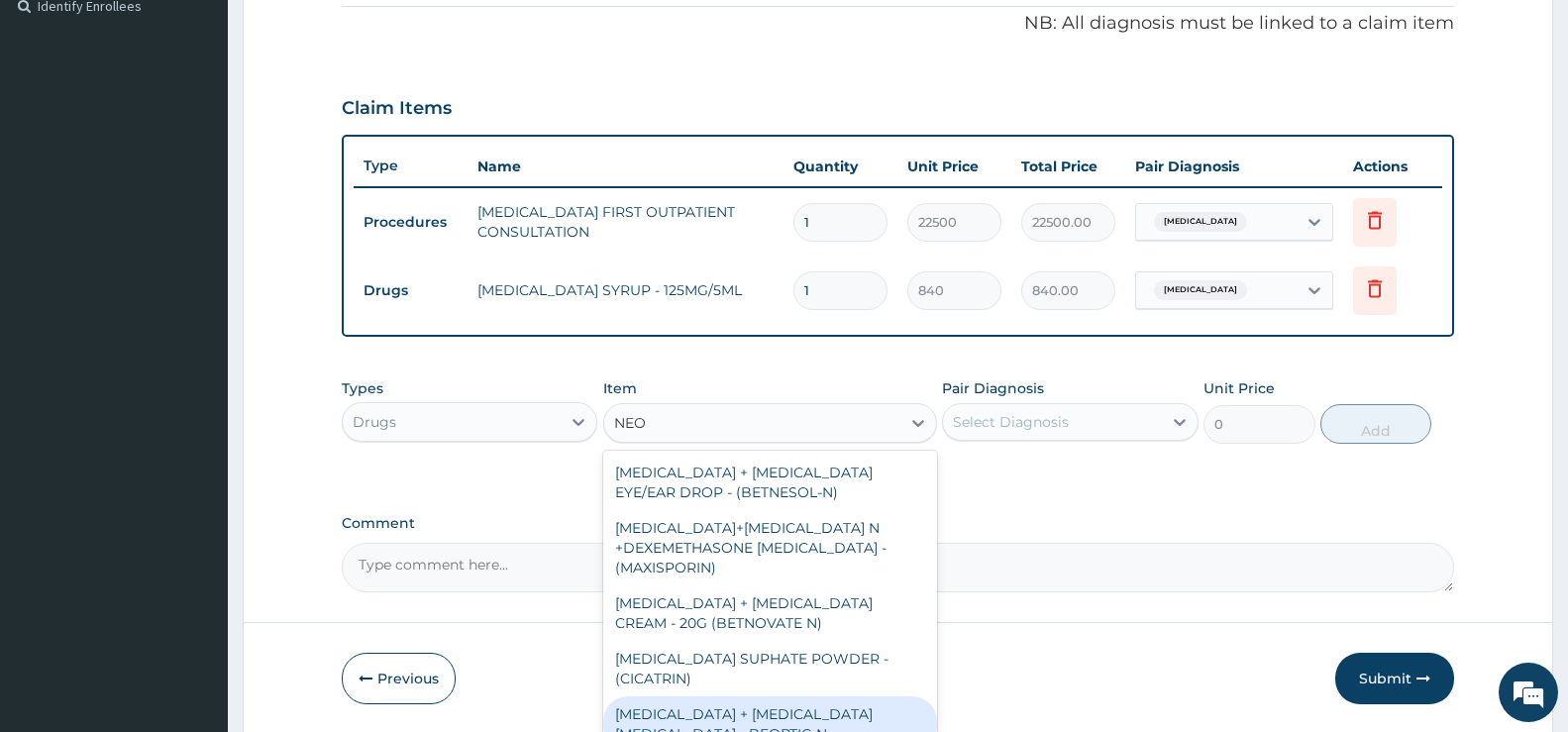
type input "NEO"
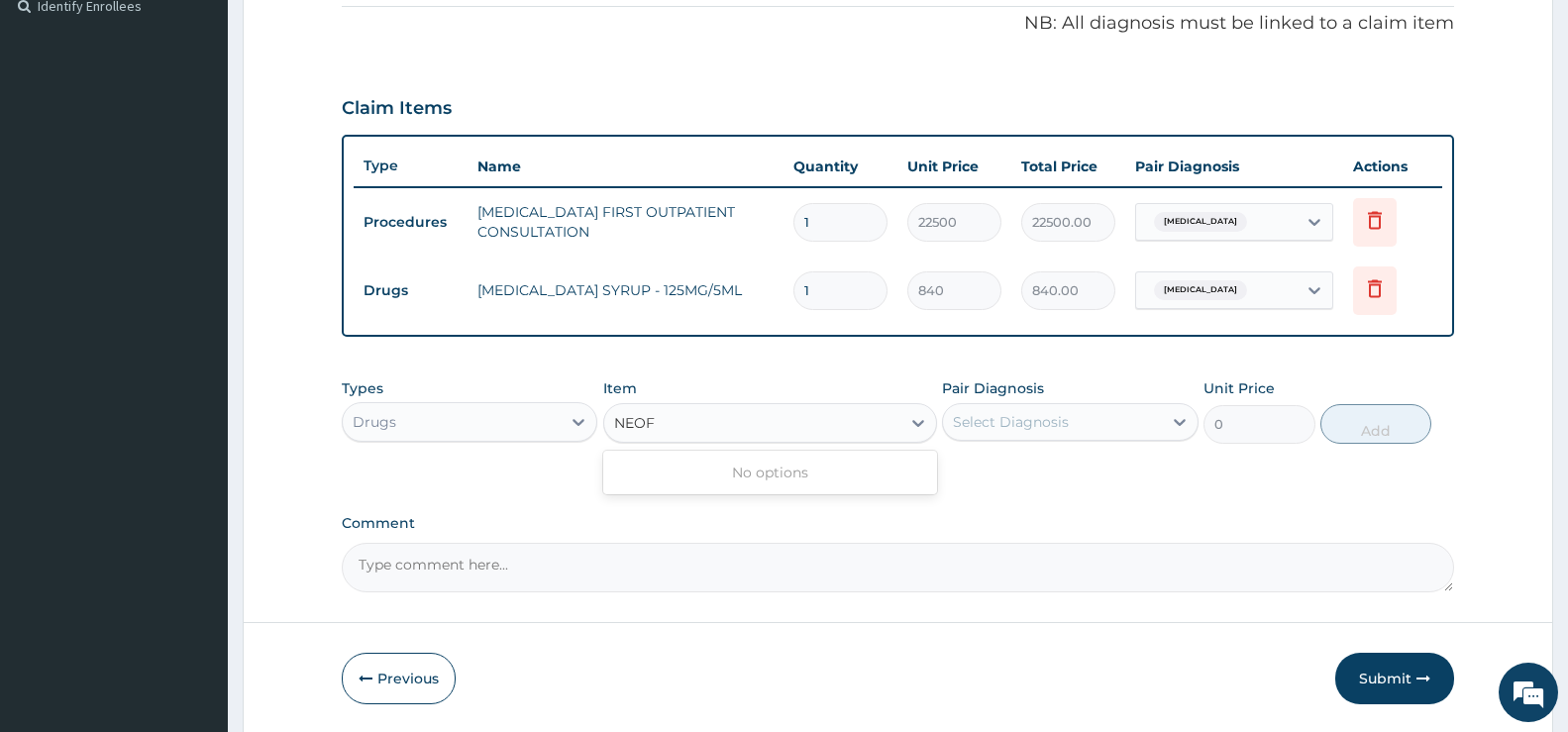
type input "NEOF"
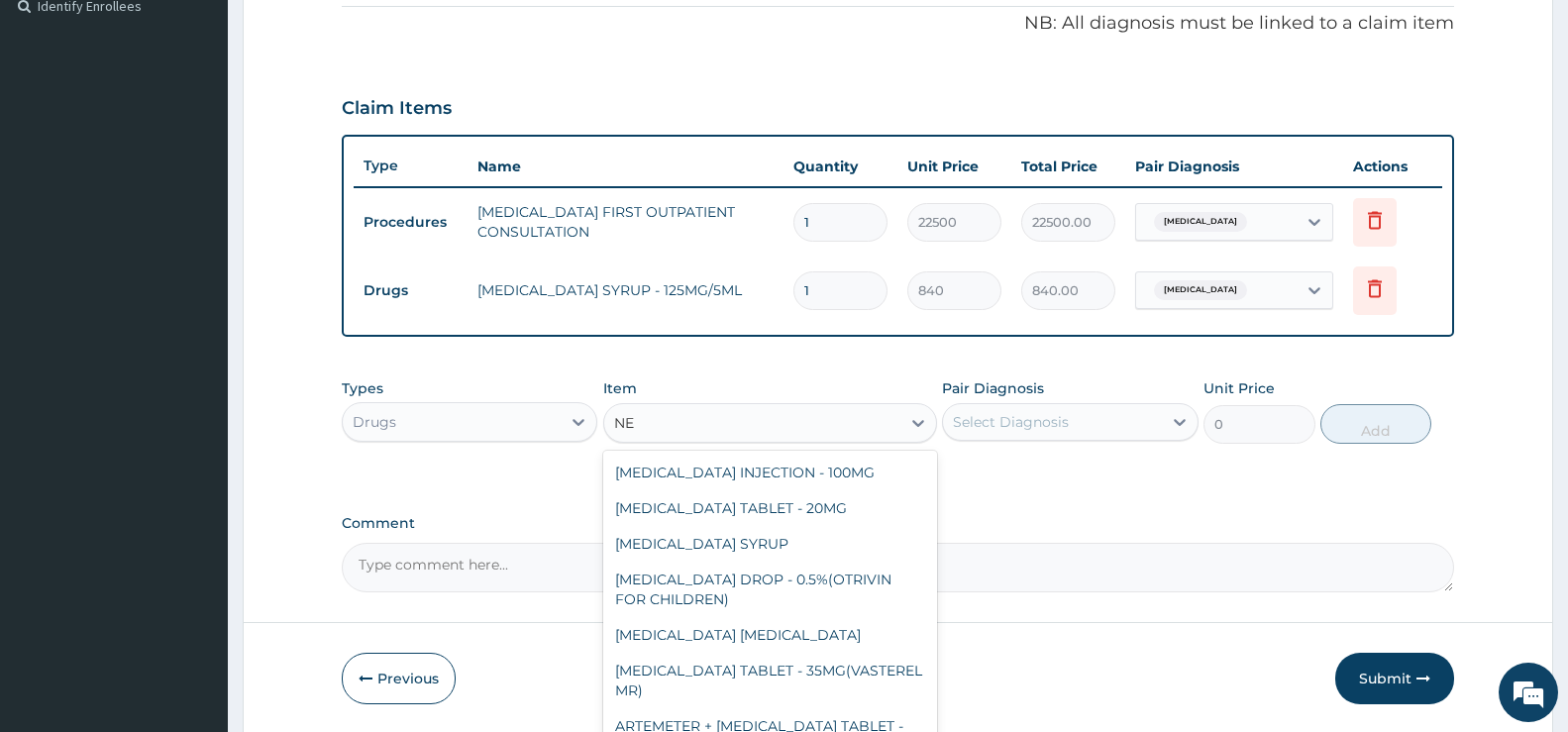
type input "N"
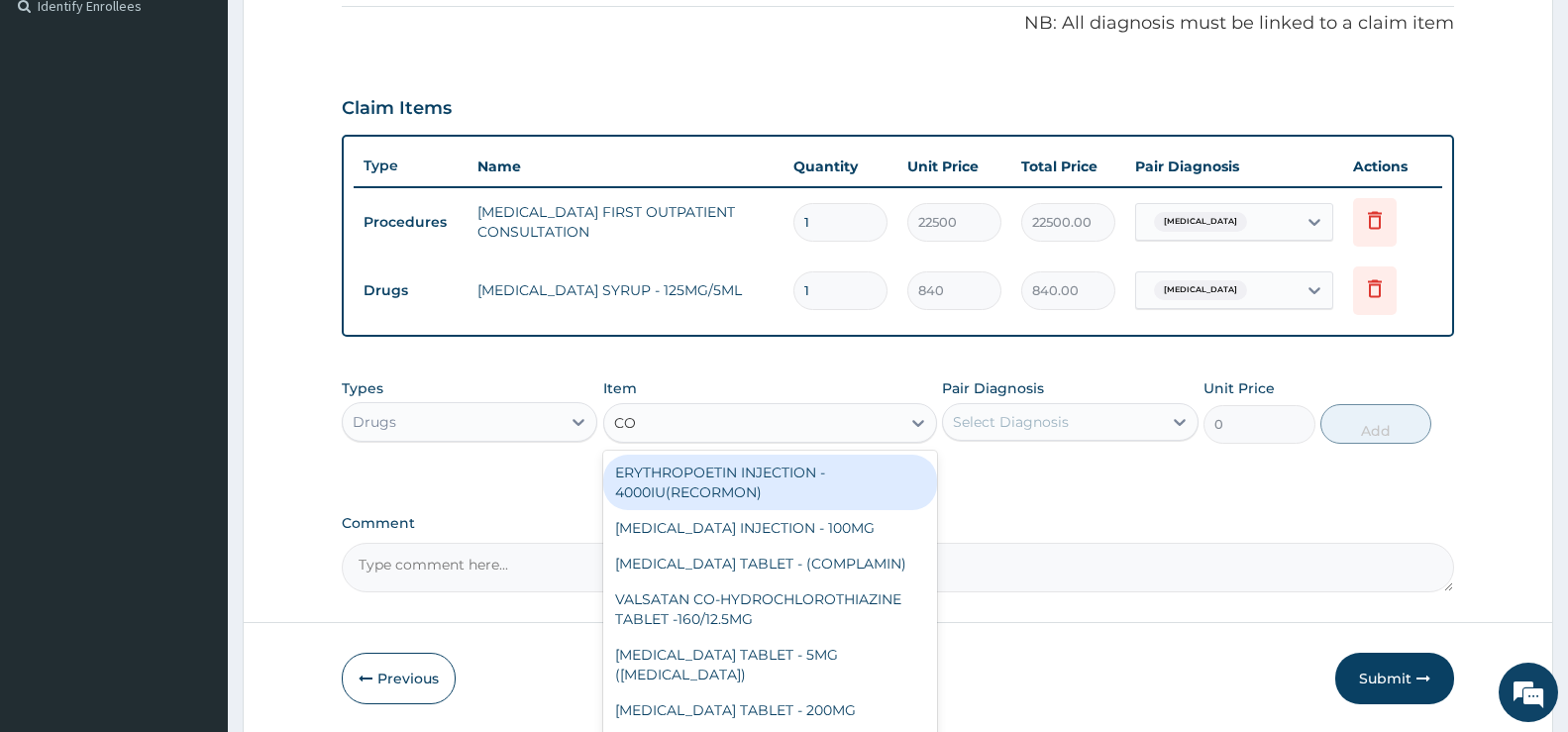
type input "COU"
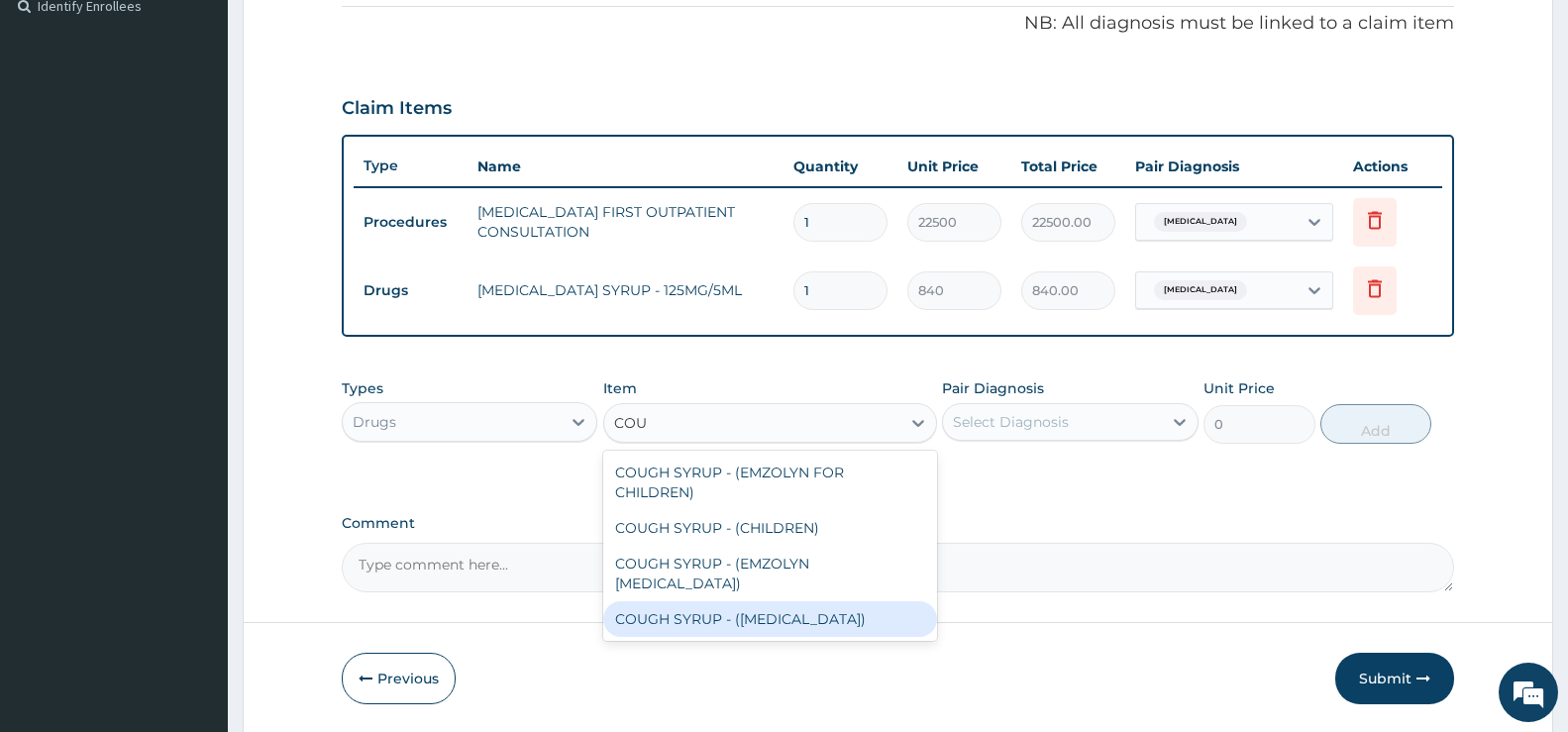
click at [677, 602] on div "COUGH SYRUP - ([MEDICAL_DATA])" at bounding box center [770, 619] width 334 height 36
type input "1120"
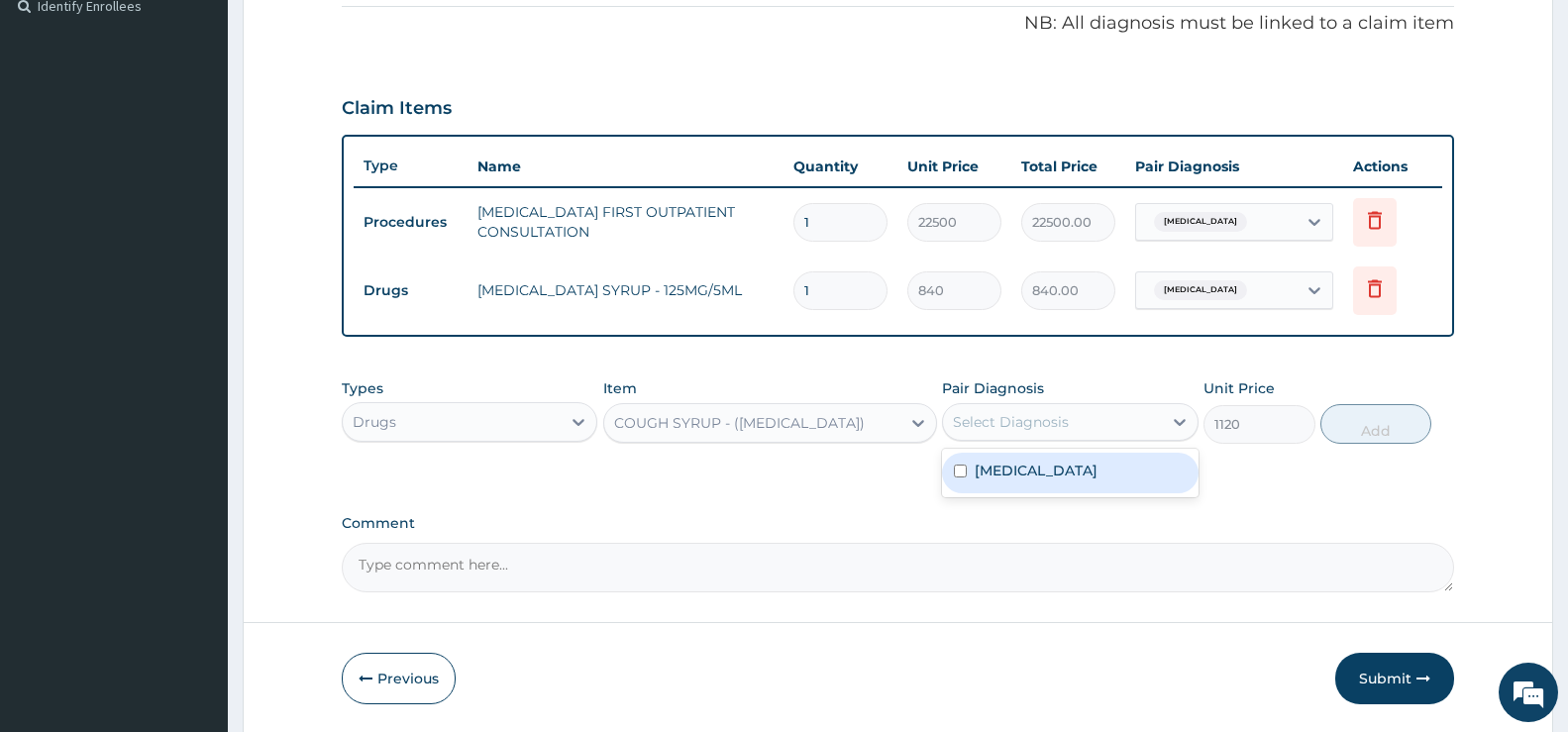
click at [1091, 416] on div "Select Diagnosis" at bounding box center [1051, 422] width 218 height 32
click at [1081, 462] on label "[MEDICAL_DATA]" at bounding box center [1035, 471] width 122 height 20
checkbox input "true"
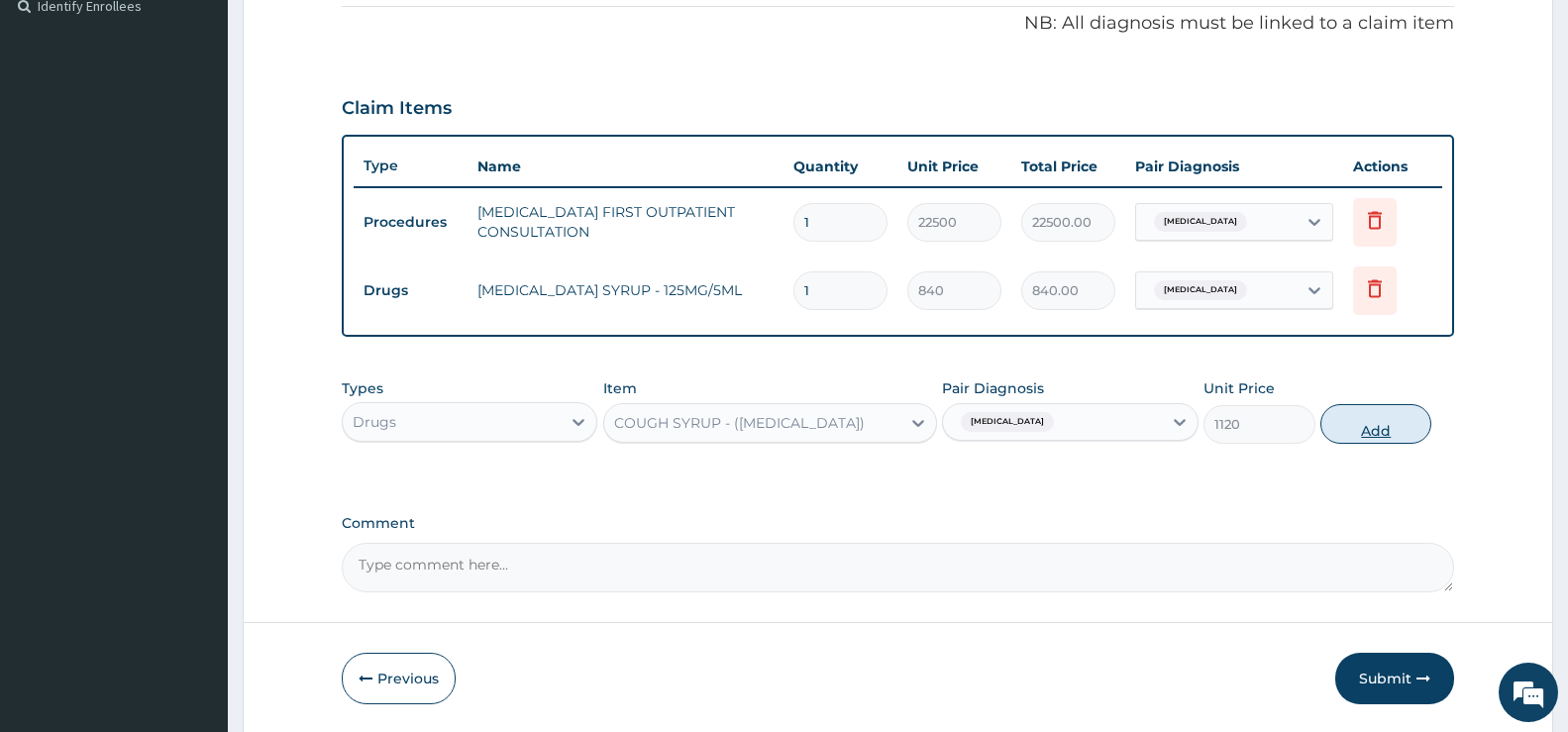
click at [1388, 424] on button "Add" at bounding box center [1376, 424] width 111 height 40
type input "0"
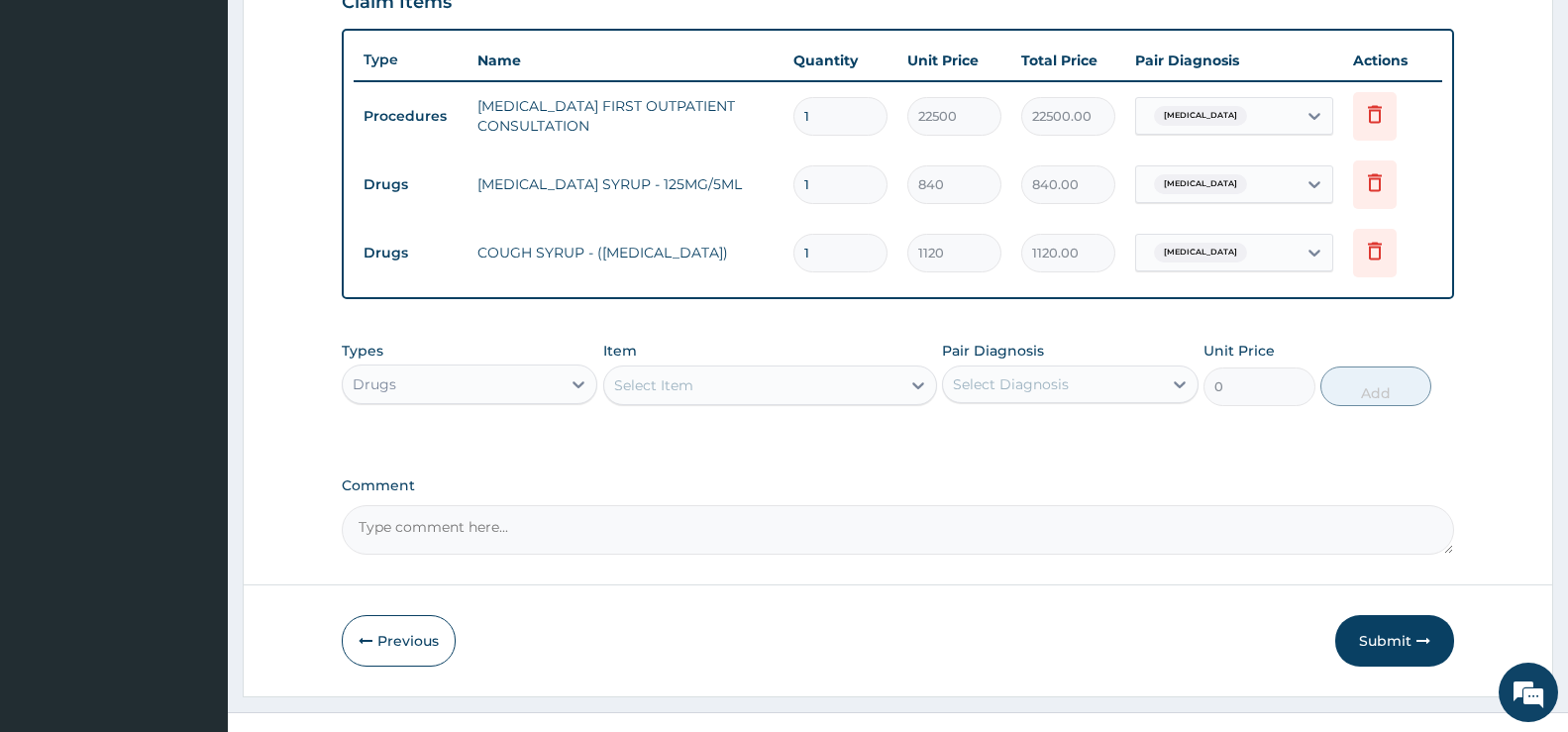
scroll to position [739, 0]
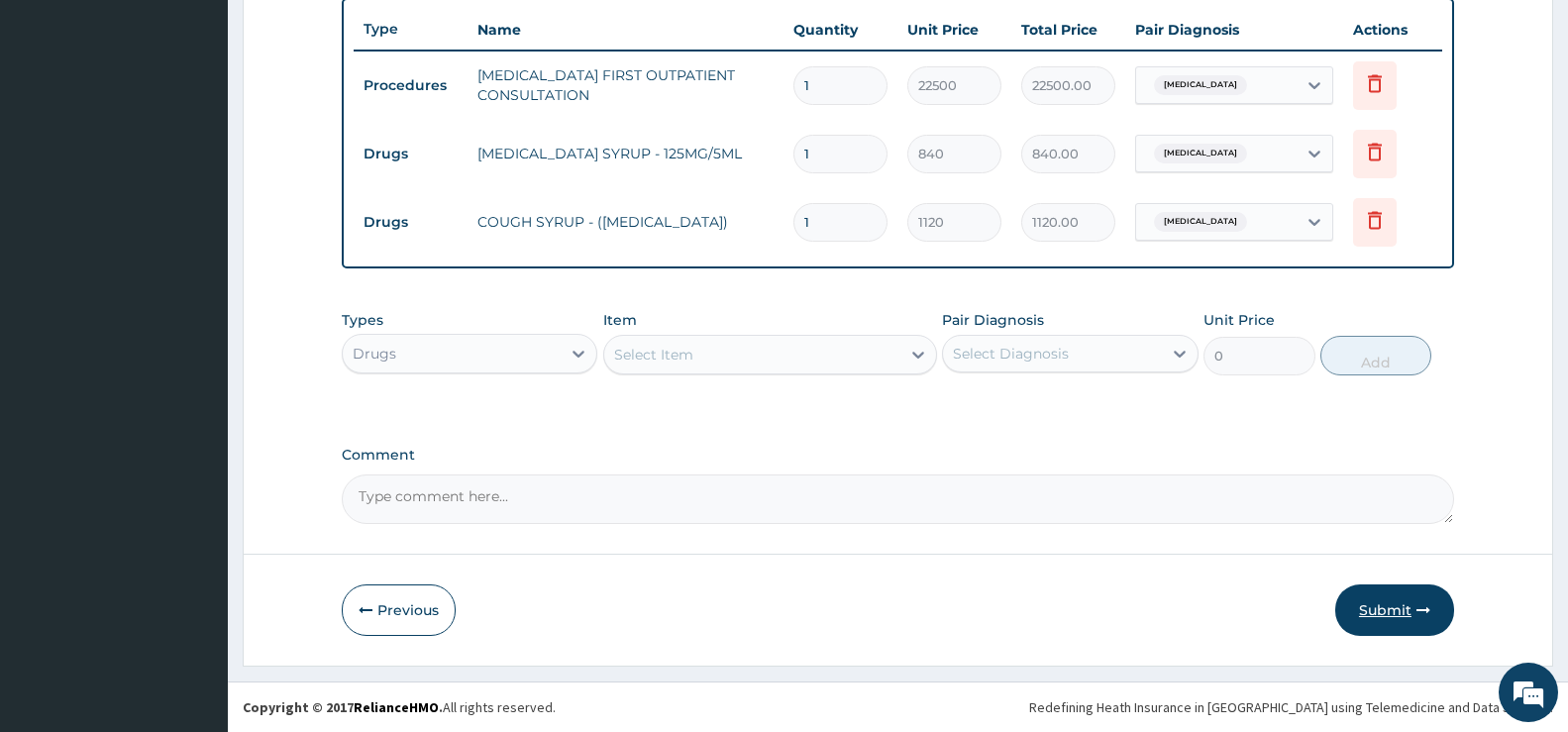
click at [1404, 607] on button "Submit" at bounding box center [1395, 610] width 118 height 52
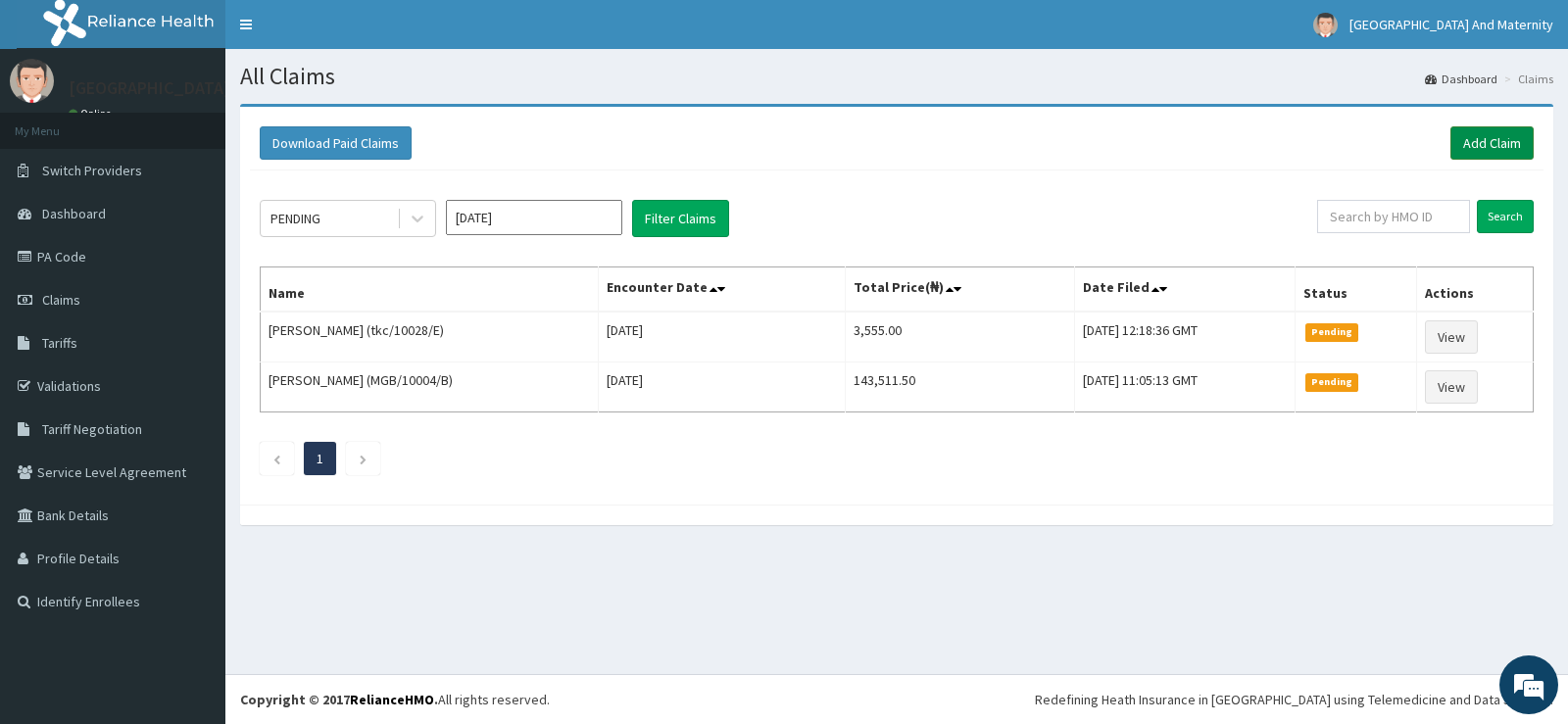
click at [1496, 143] on link "Add Claim" at bounding box center [1492, 143] width 84 height 33
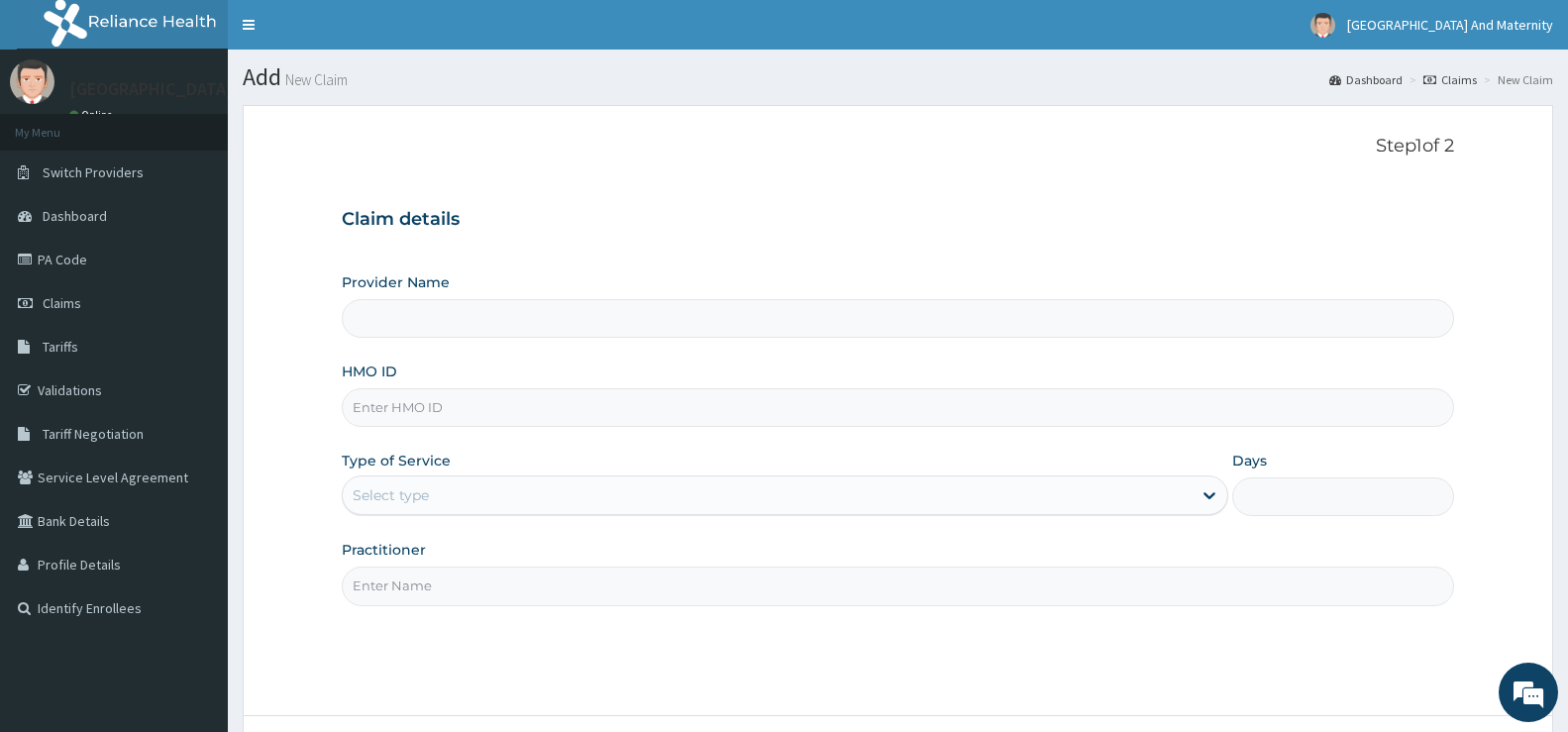
type input "Rouz Hospital And Maternity Ltd"
click at [383, 397] on input "HMO ID" at bounding box center [898, 407] width 1113 height 39
paste input "tkc/10028/E"
type input "tkc/10028/E"
drag, startPoint x: 427, startPoint y: 500, endPoint x: 425, endPoint y: 510, distance: 10.2
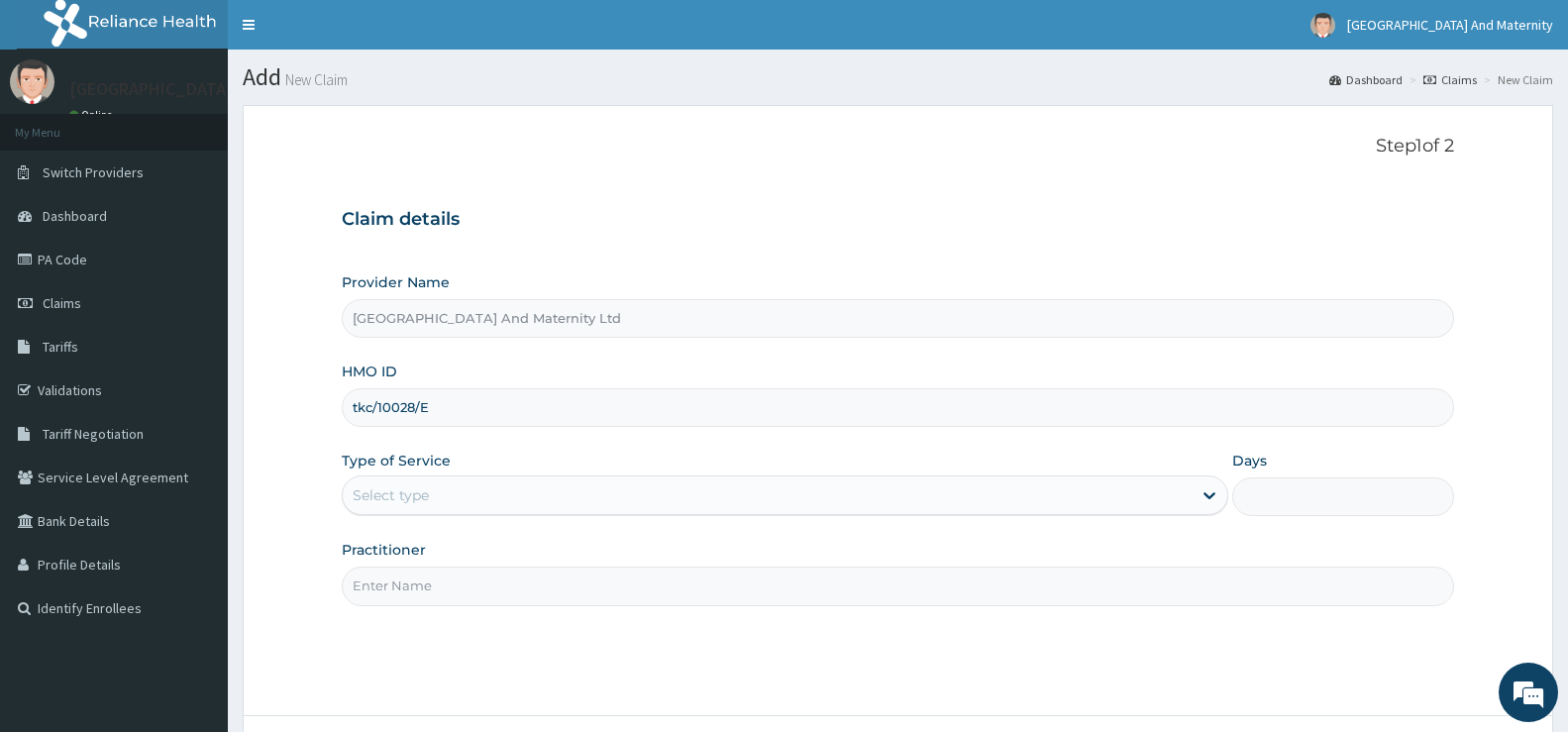
click at [430, 498] on div "Select type" at bounding box center [767, 496] width 849 height 32
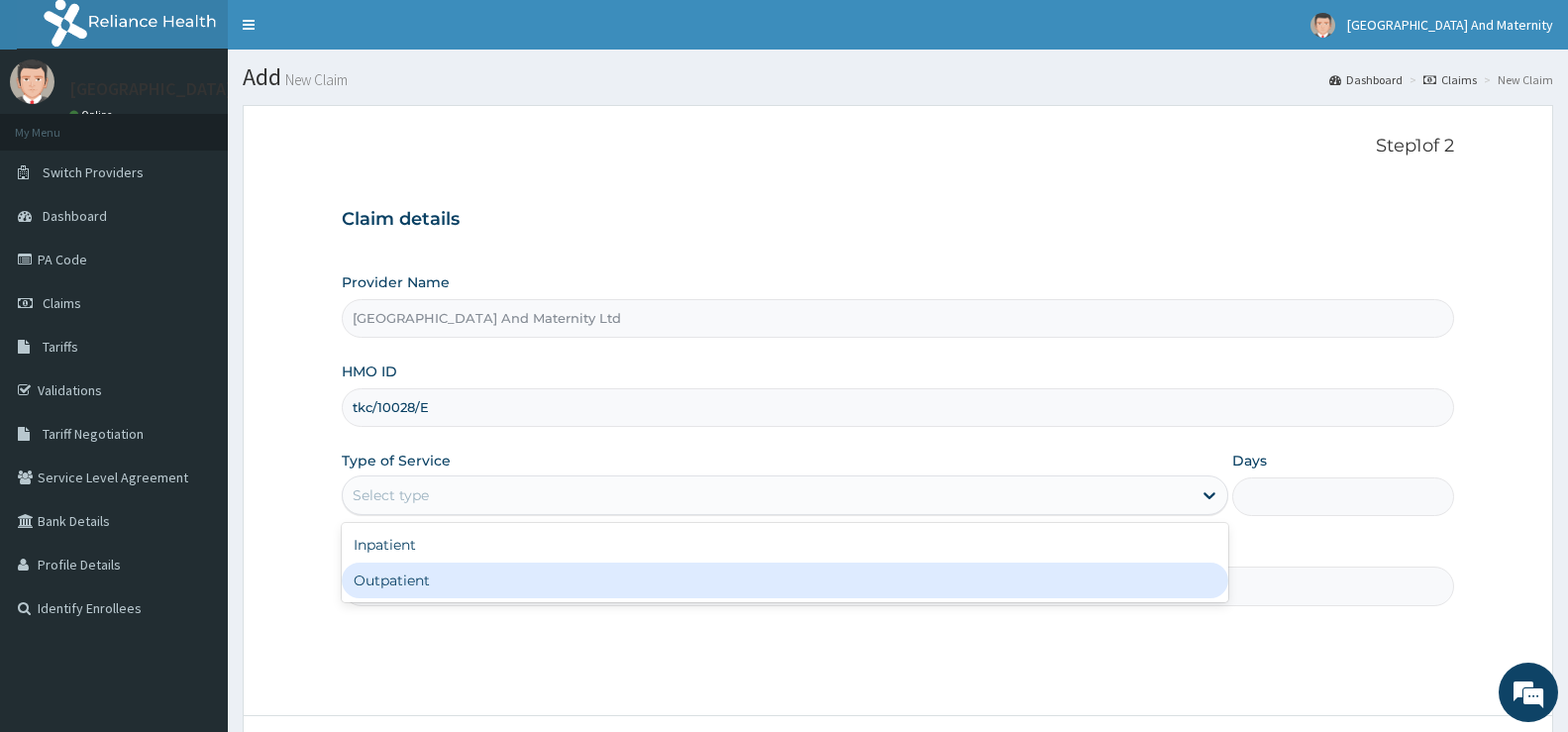
drag, startPoint x: 408, startPoint y: 579, endPoint x: 420, endPoint y: 575, distance: 12.6
click at [408, 579] on div "Outpatient" at bounding box center [784, 581] width 887 height 36
type input "1"
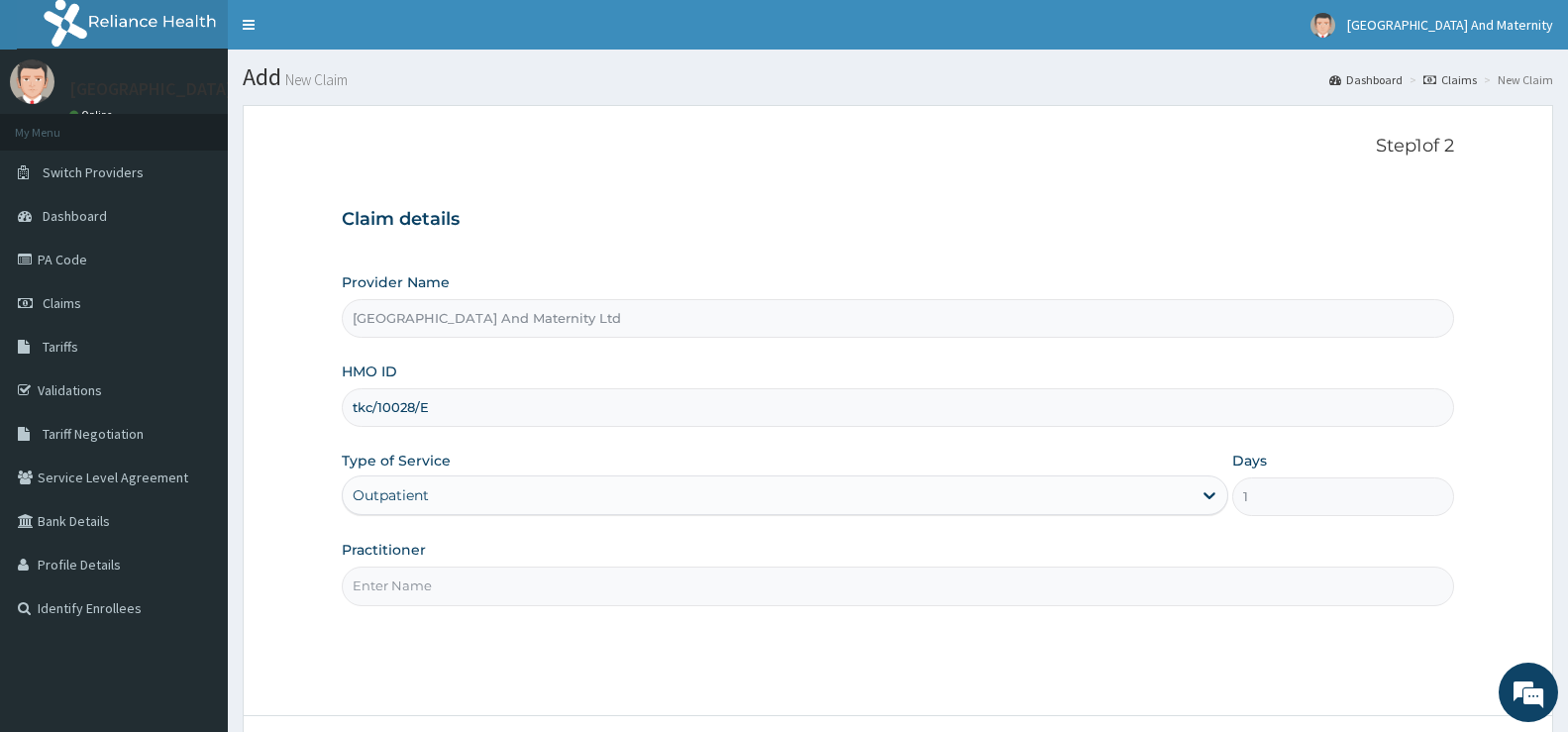
click at [397, 591] on input "Practitioner" at bounding box center [898, 586] width 1113 height 39
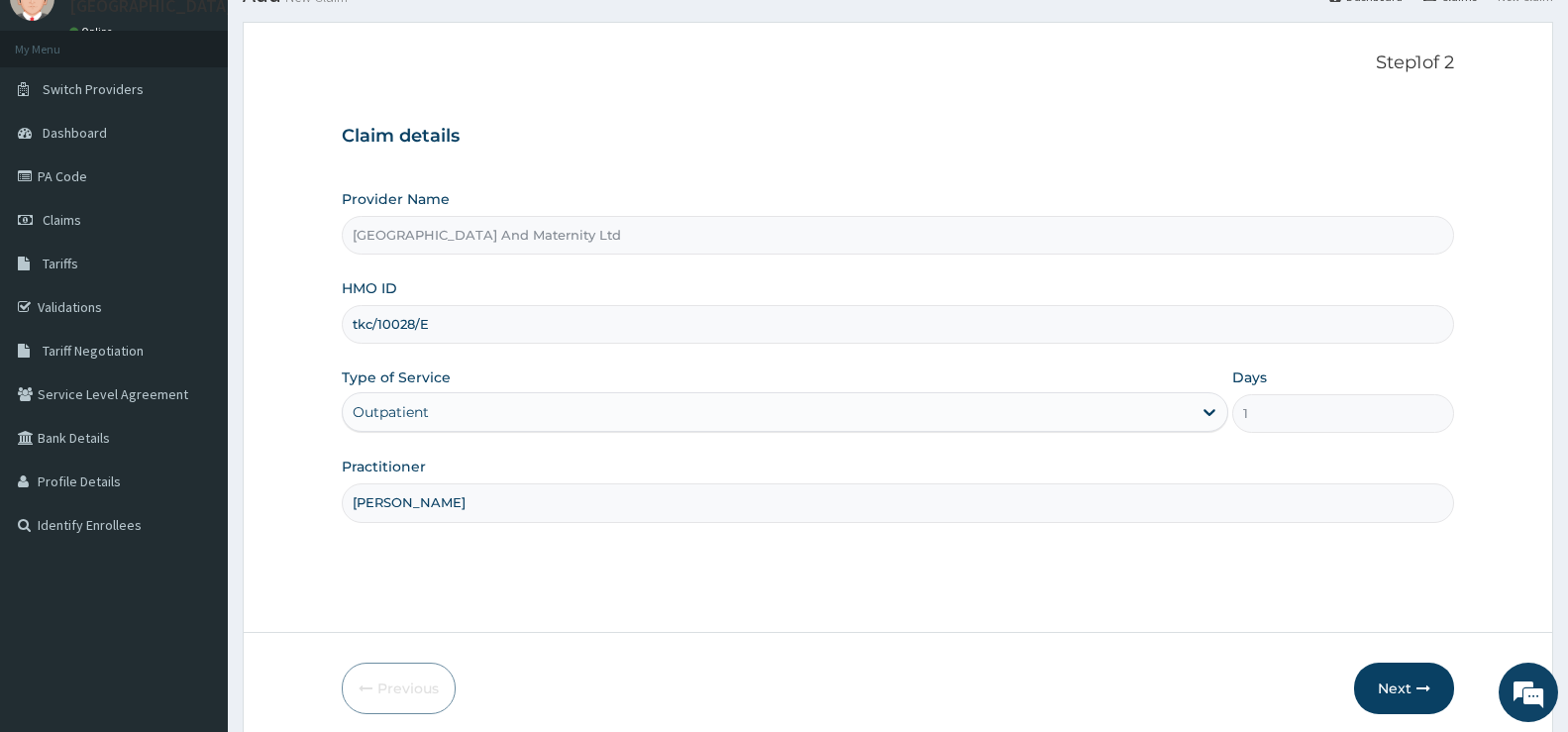
scroll to position [161, 0]
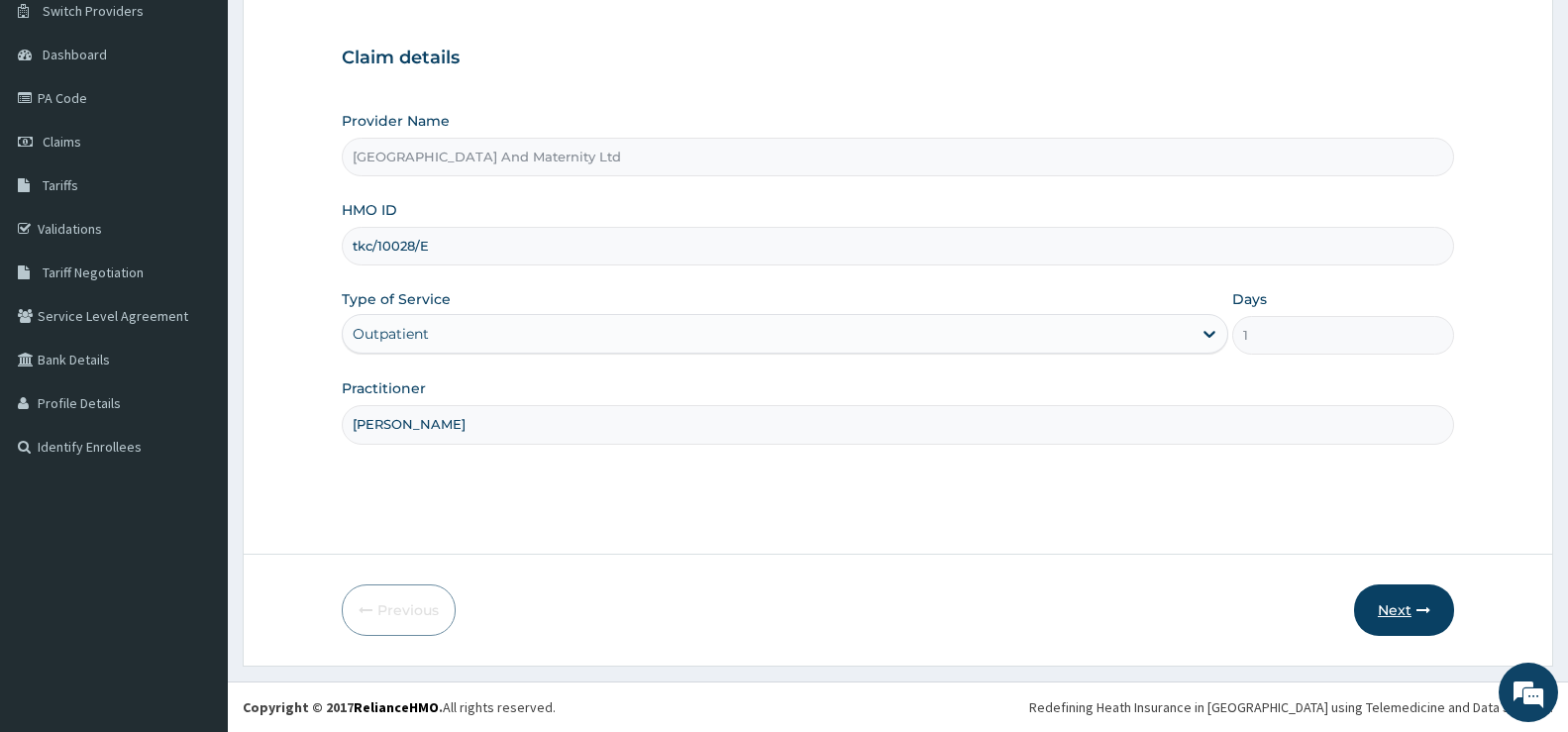
type input "[PERSON_NAME]"
click at [1397, 609] on button "Next" at bounding box center [1404, 610] width 101 height 52
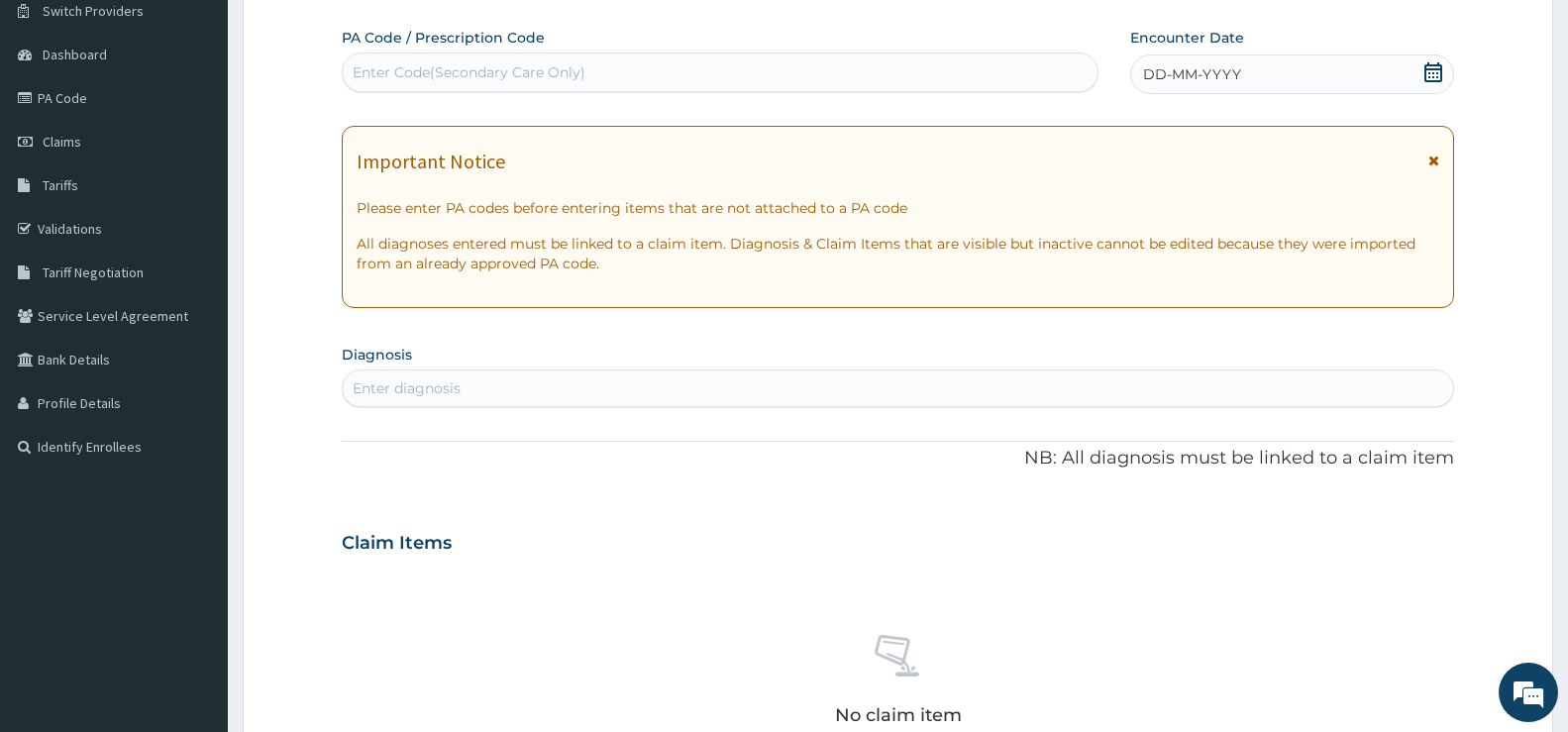
click at [1437, 71] on icon at bounding box center [1434, 73] width 20 height 20
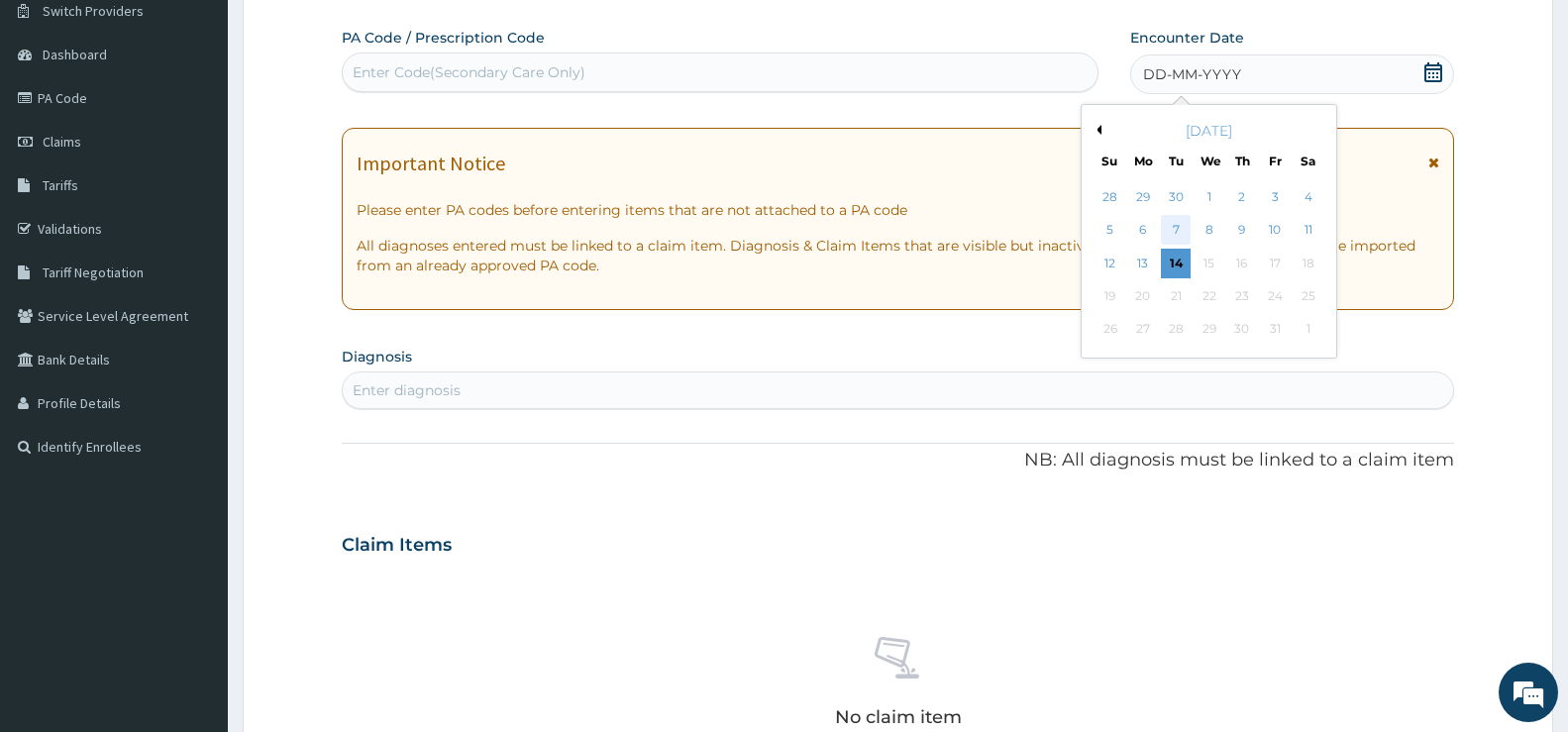
click at [1177, 231] on div "7" at bounding box center [1176, 231] width 30 height 30
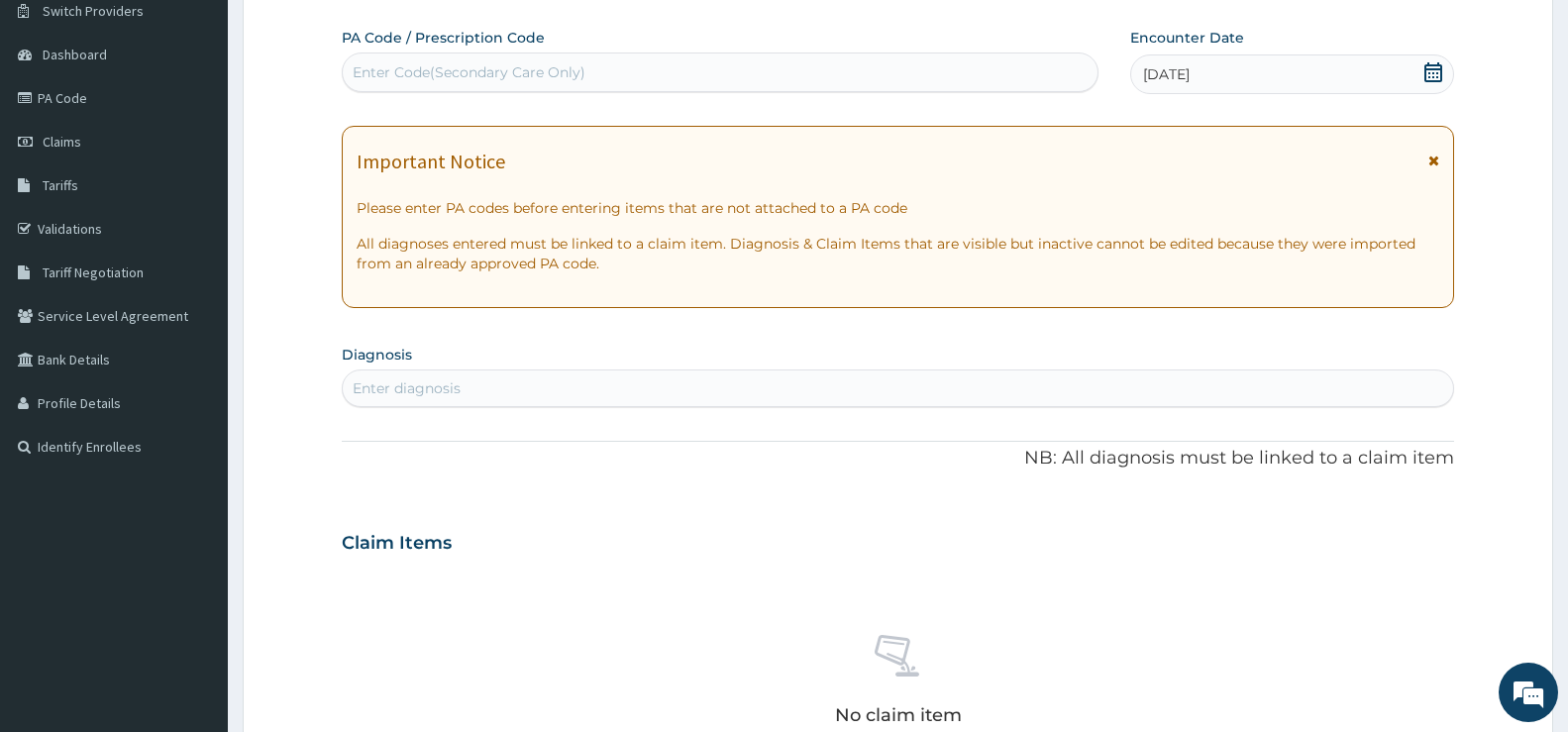
click at [396, 382] on div "Enter diagnosis" at bounding box center [406, 388] width 108 height 20
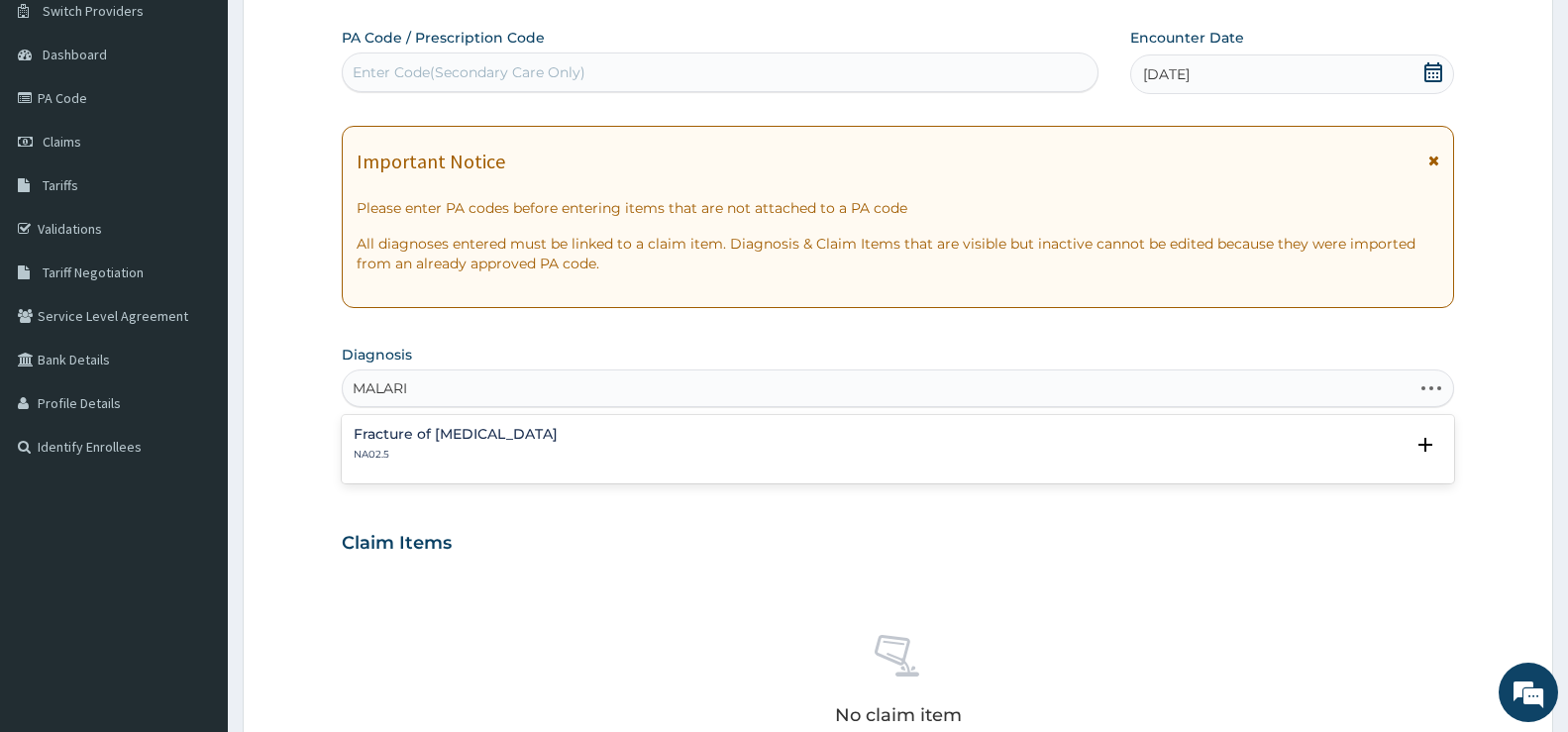
type input "MALARIA"
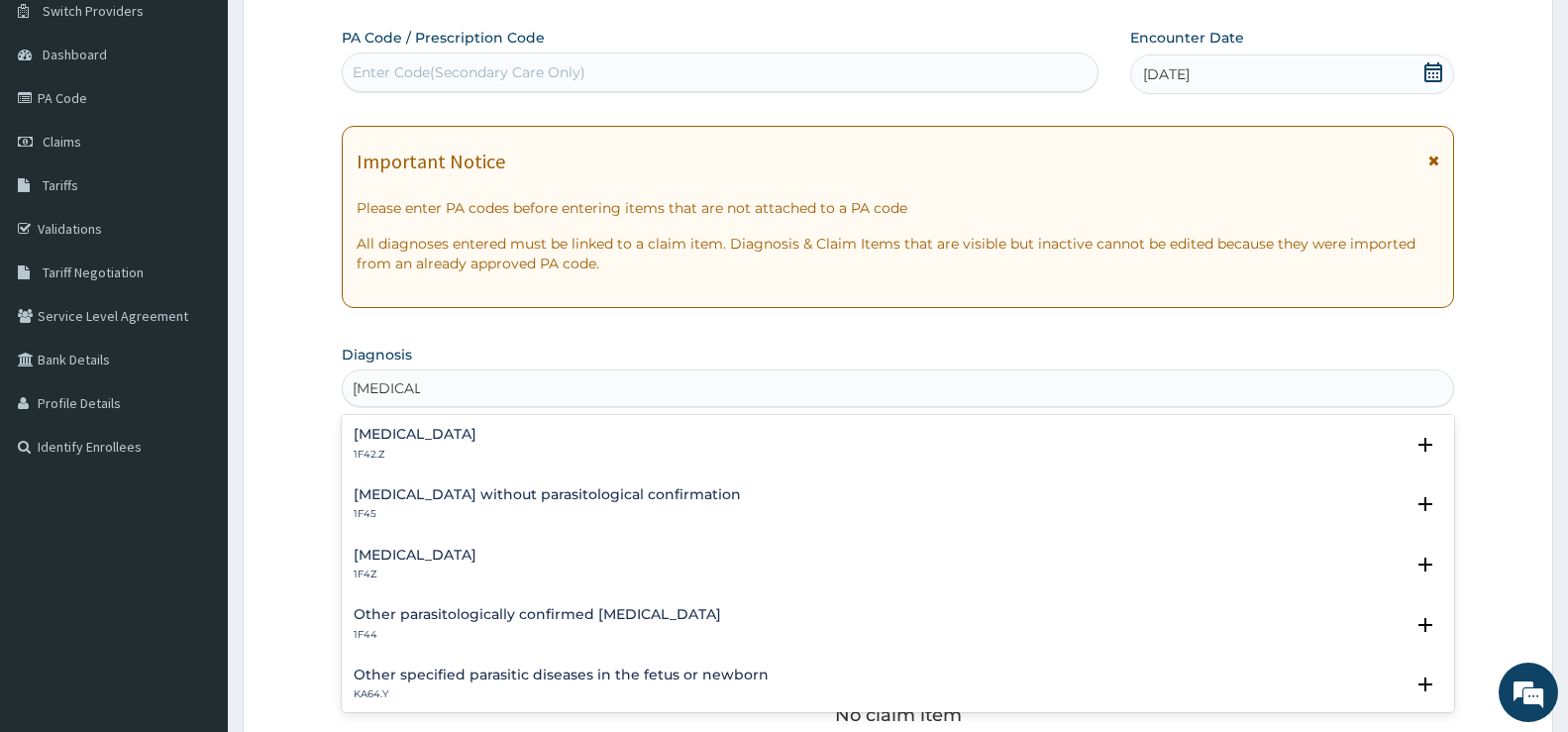
click at [454, 548] on h4 "Malaria, unspecified" at bounding box center [414, 555] width 122 height 15
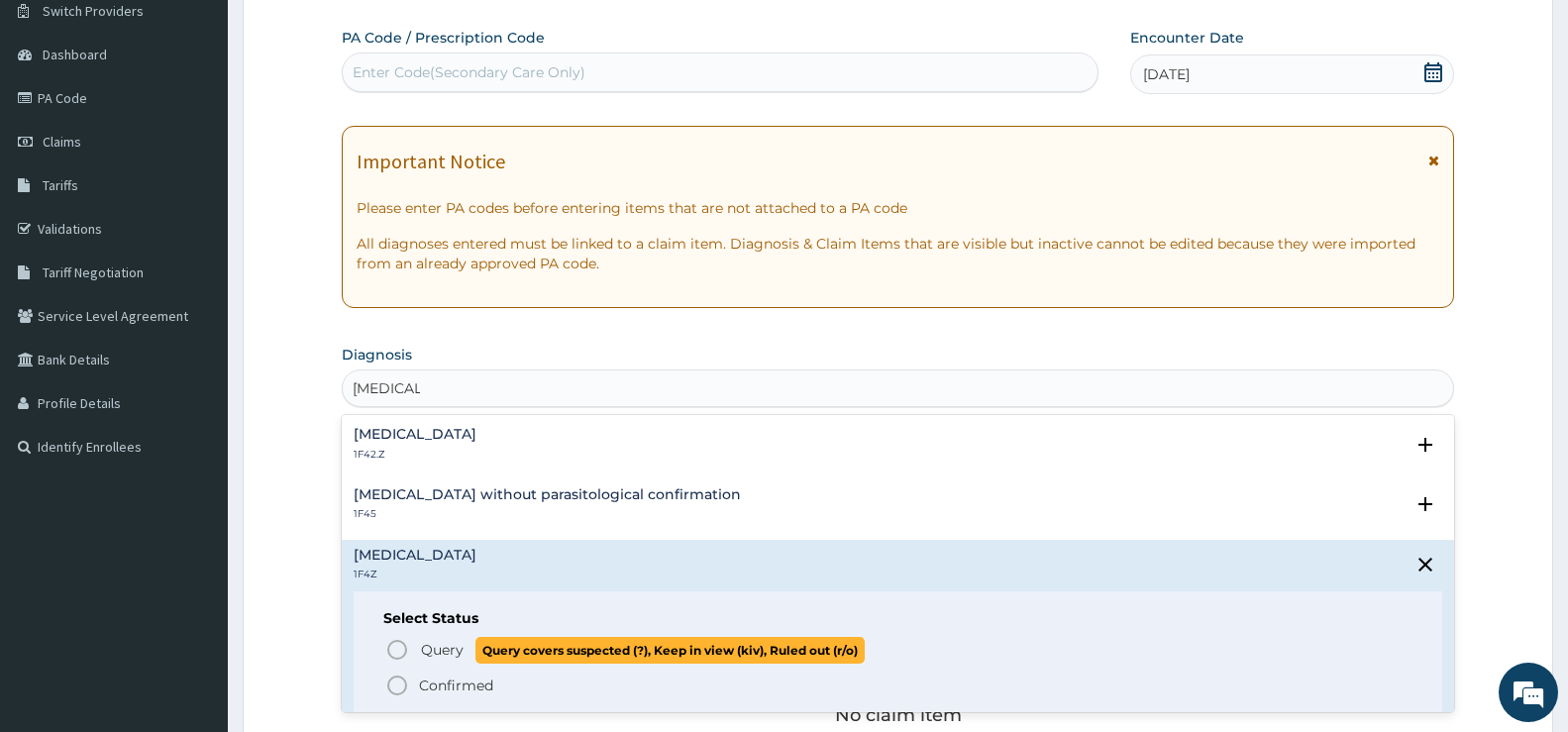
click at [425, 643] on span "Query" at bounding box center [442, 650] width 43 height 20
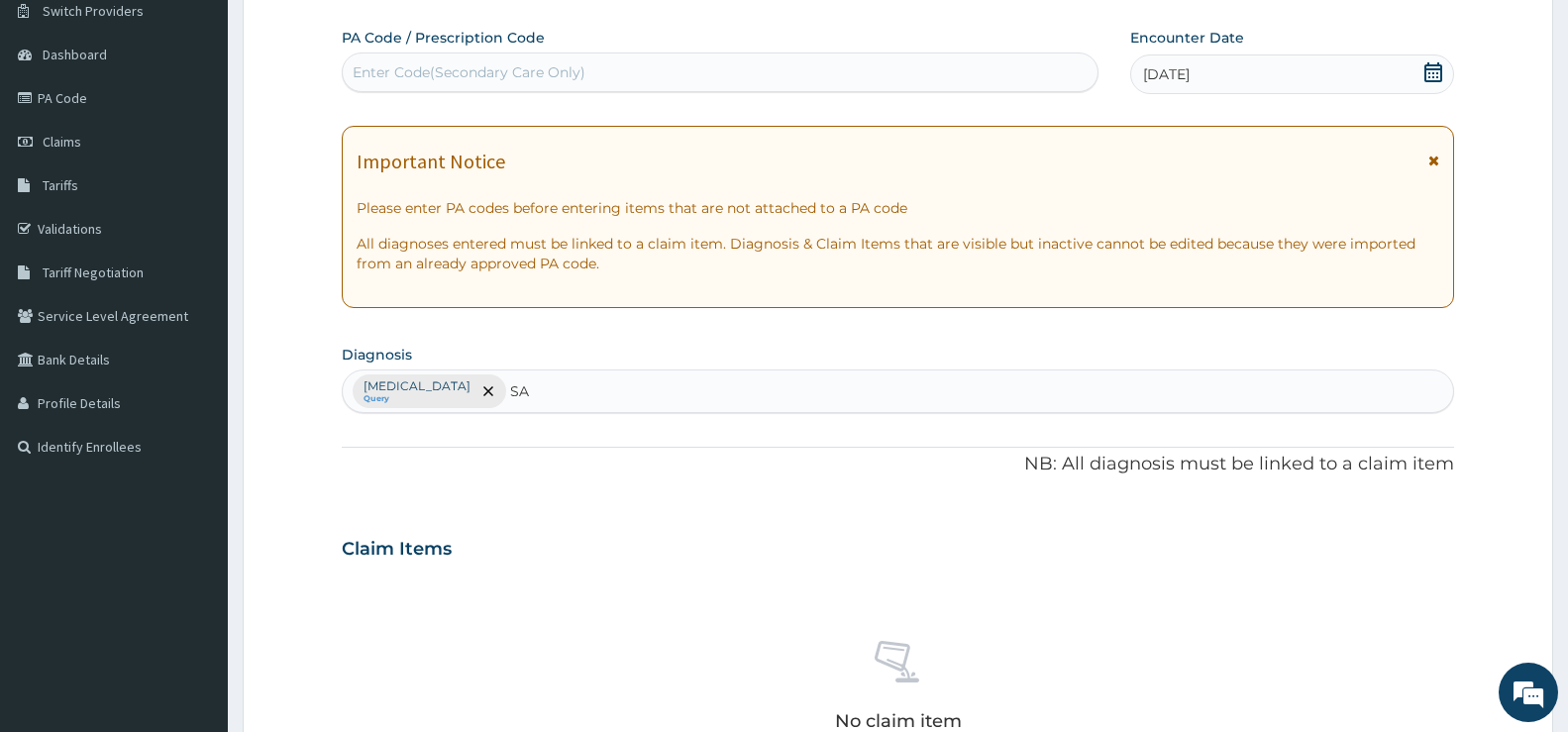
type input "S"
type input "T"
type input "S"
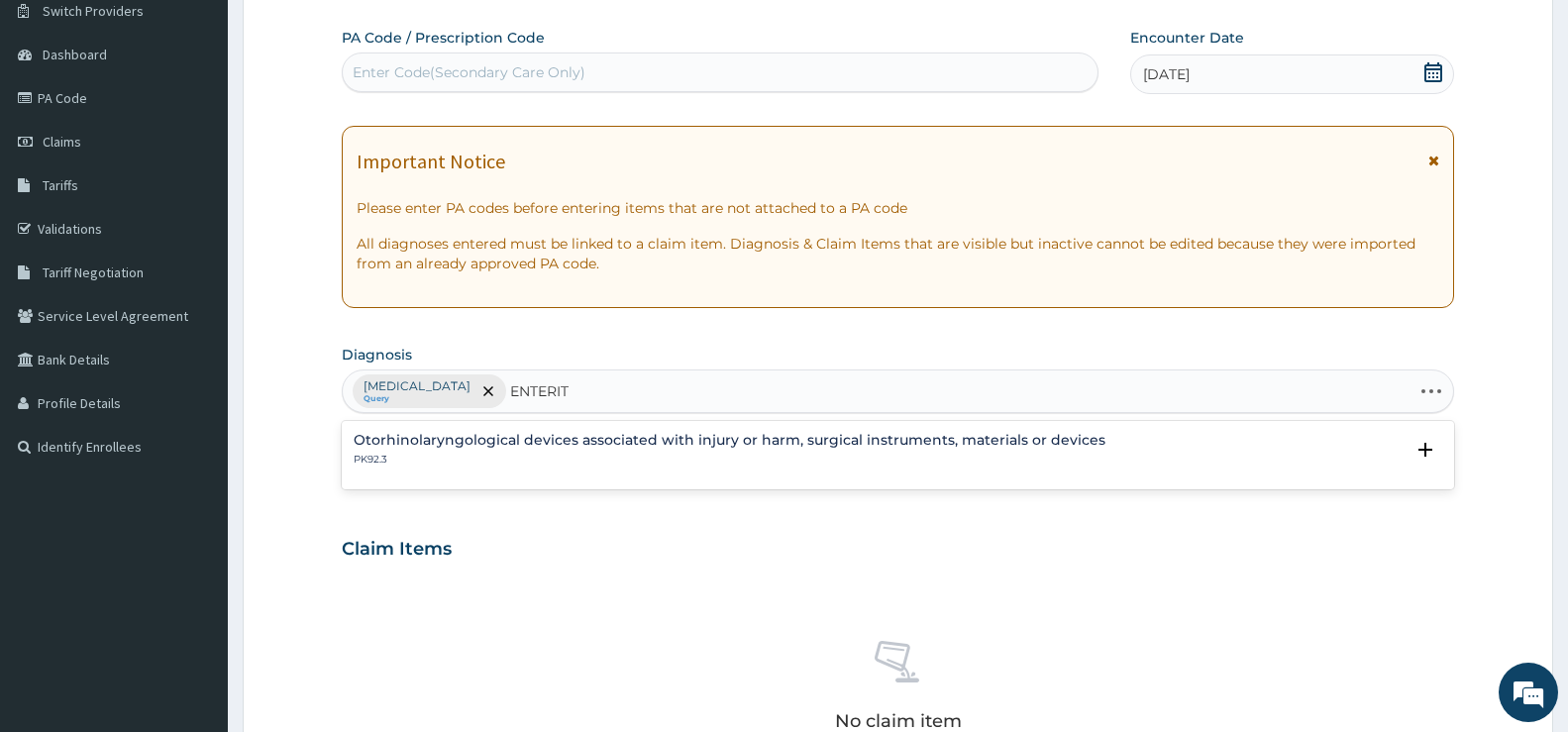
type input "ENTERITI"
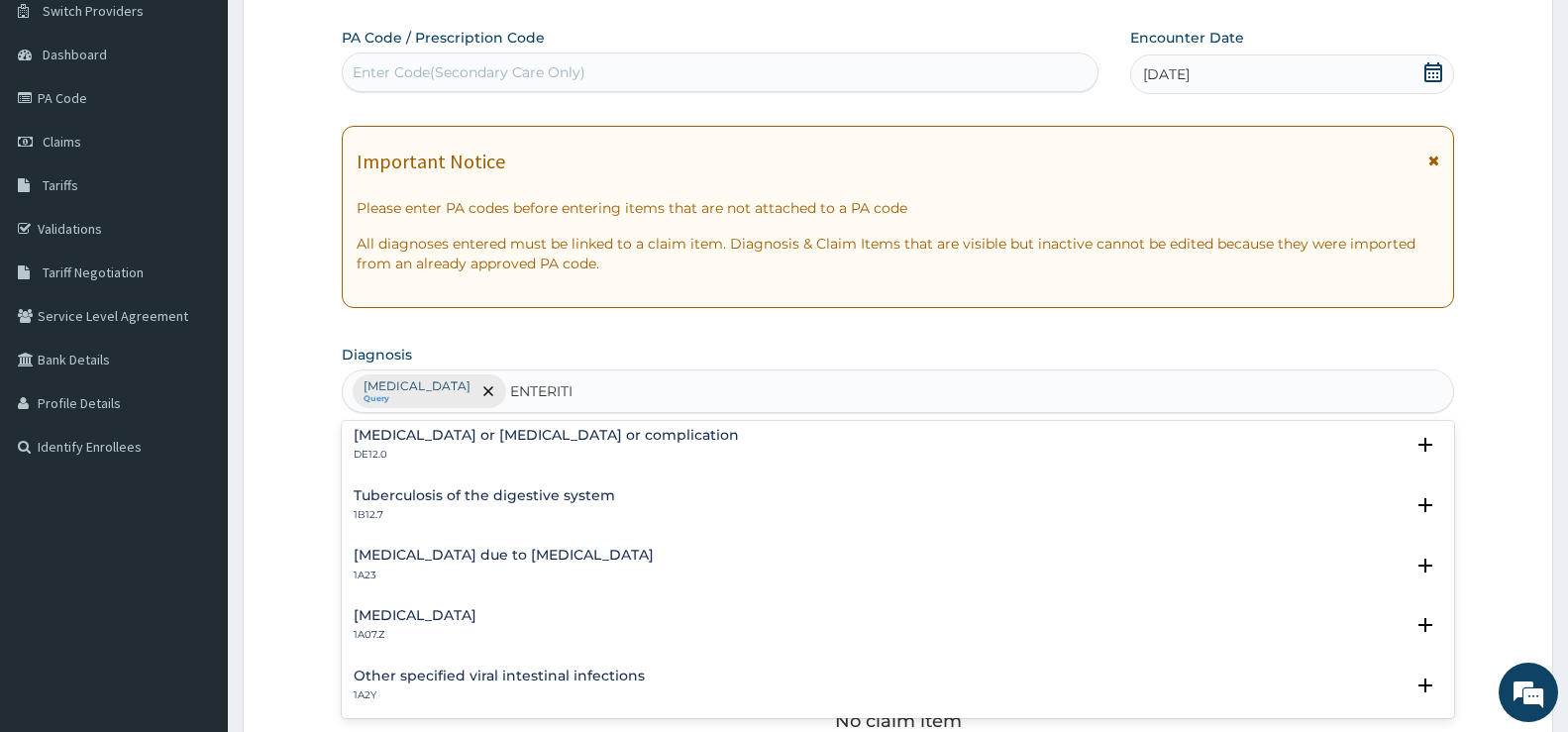
scroll to position [2024, 0]
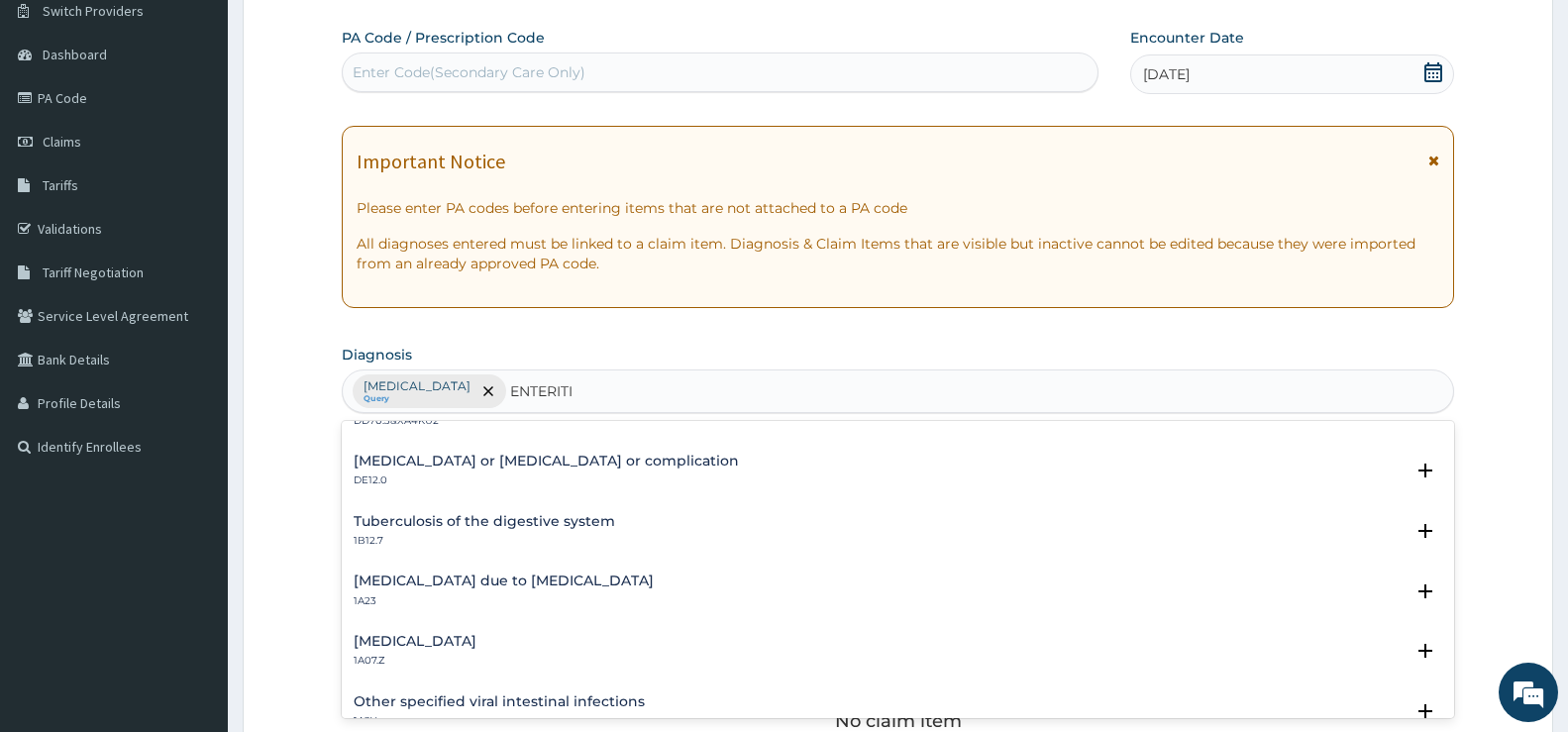
click at [477, 642] on h4 "Typhoid fever, unspecified" at bounding box center [414, 641] width 122 height 15
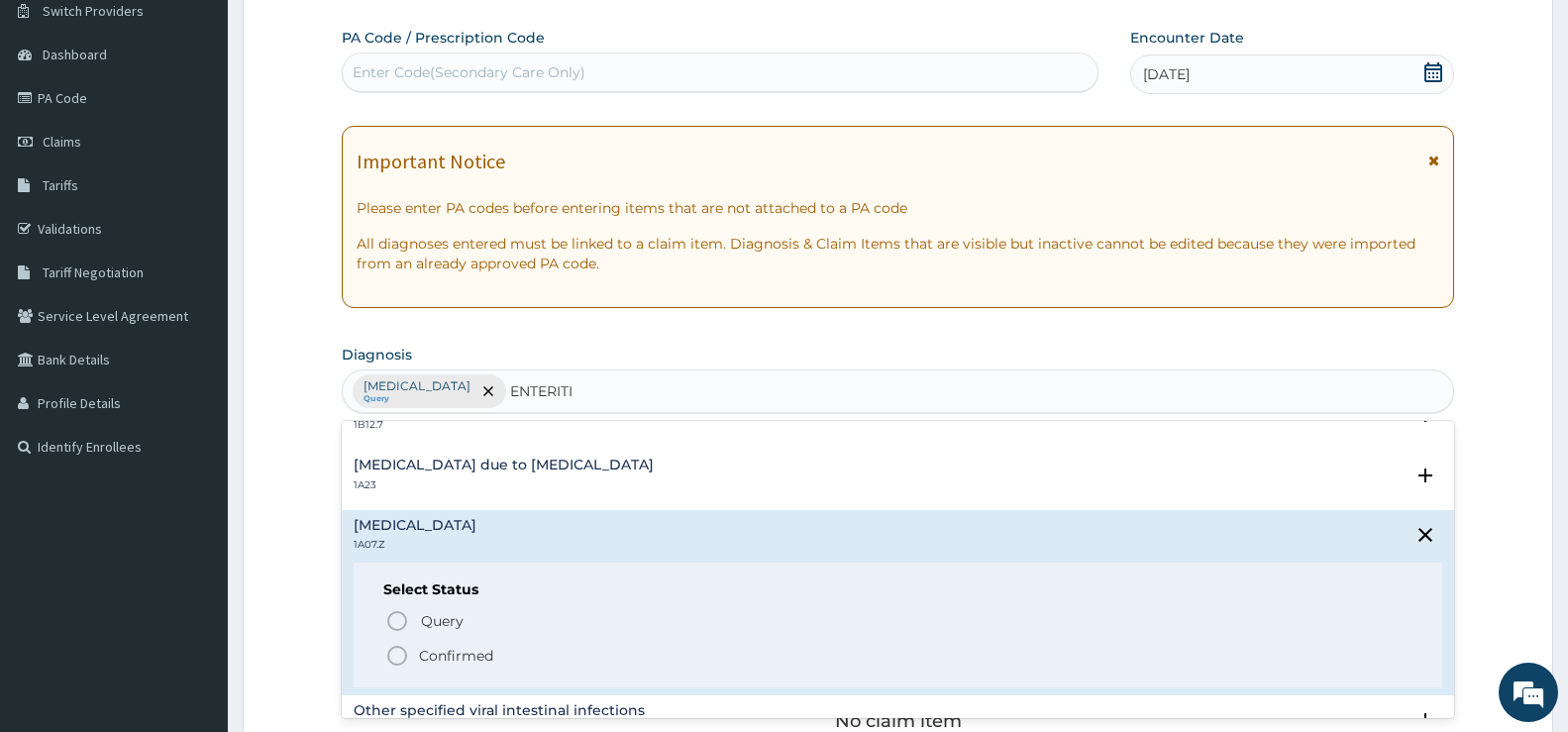
scroll to position [2222, 0]
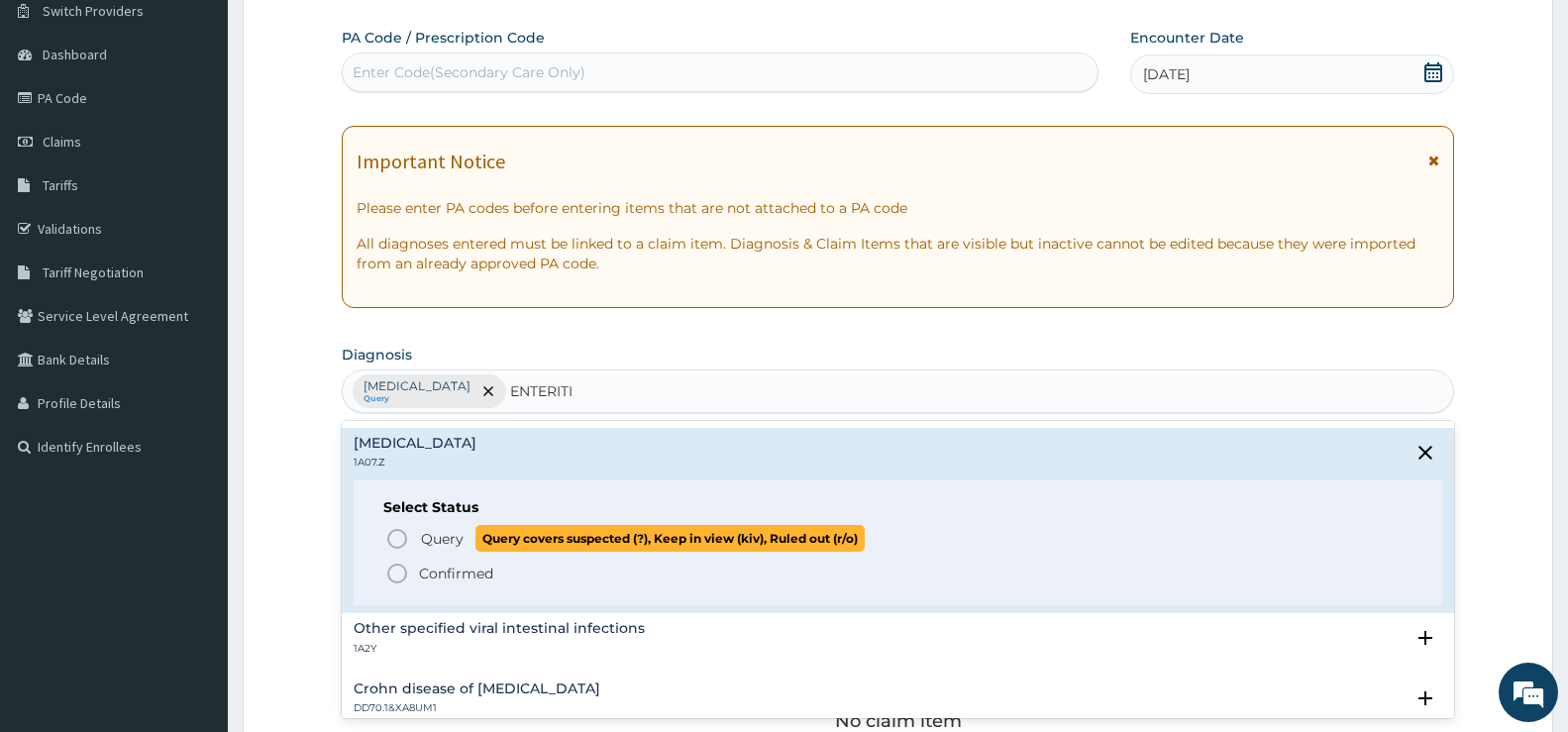
click at [394, 539] on icon "status option query" at bounding box center [397, 539] width 24 height 24
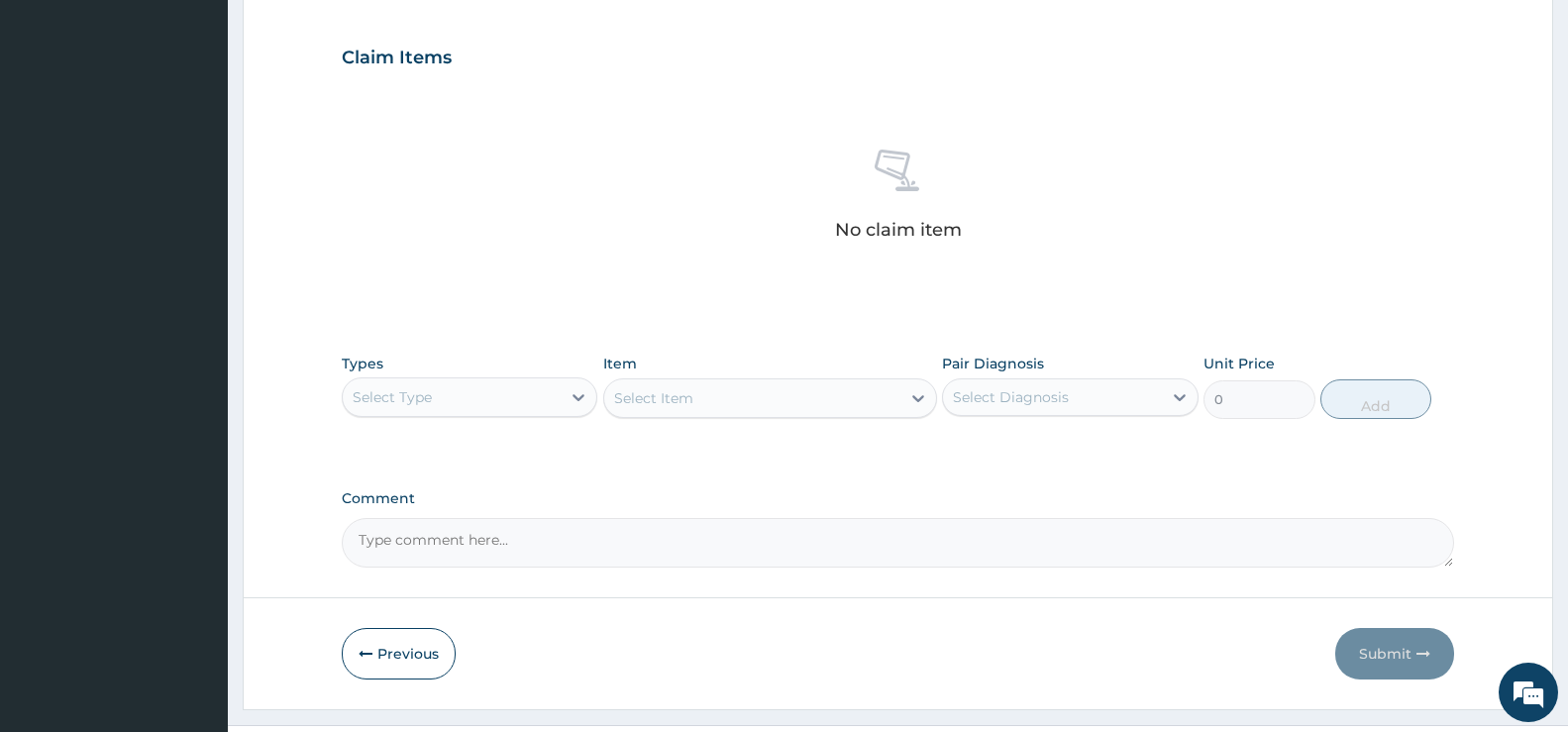
scroll to position [657, 0]
click at [577, 390] on icon at bounding box center [578, 393] width 20 height 20
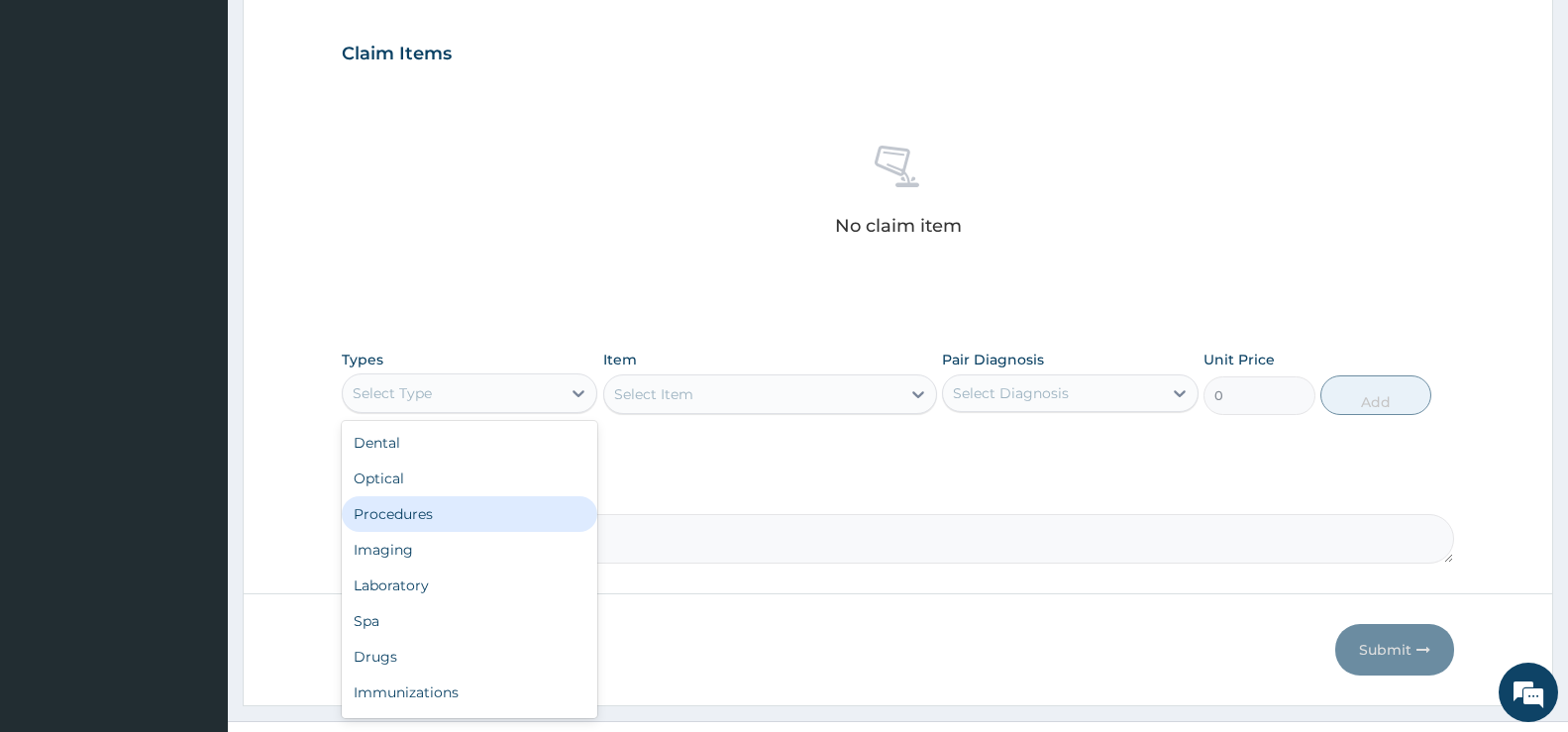
drag, startPoint x: 414, startPoint y: 514, endPoint x: 448, endPoint y: 512, distance: 34.1
click at [419, 512] on div "Procedures" at bounding box center [469, 515] width 256 height 36
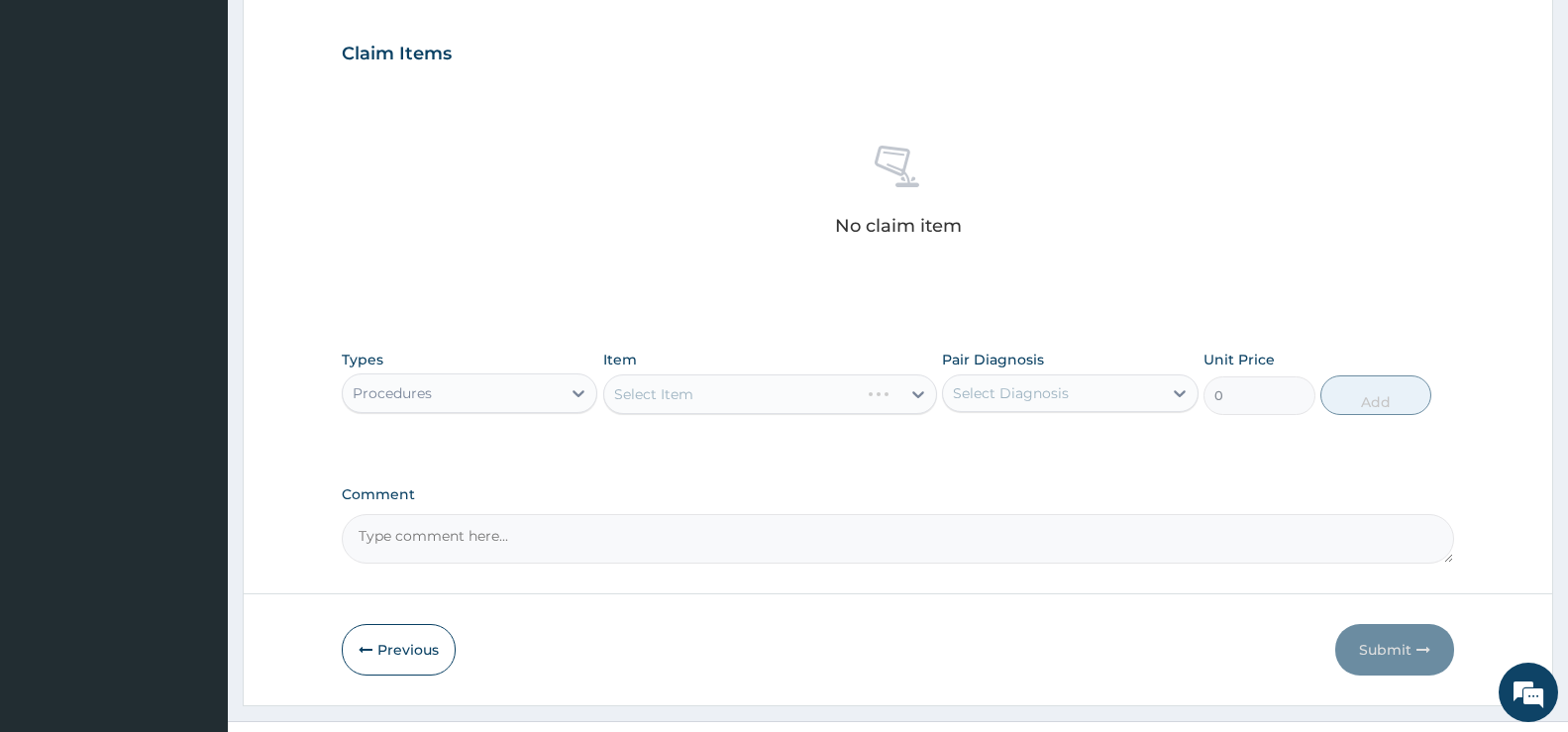
click at [784, 396] on div "Select Item" at bounding box center [770, 394] width 334 height 40
click at [922, 383] on div "Select Item" at bounding box center [770, 394] width 334 height 40
click at [895, 398] on div "Select Item" at bounding box center [753, 399] width 297 height 32
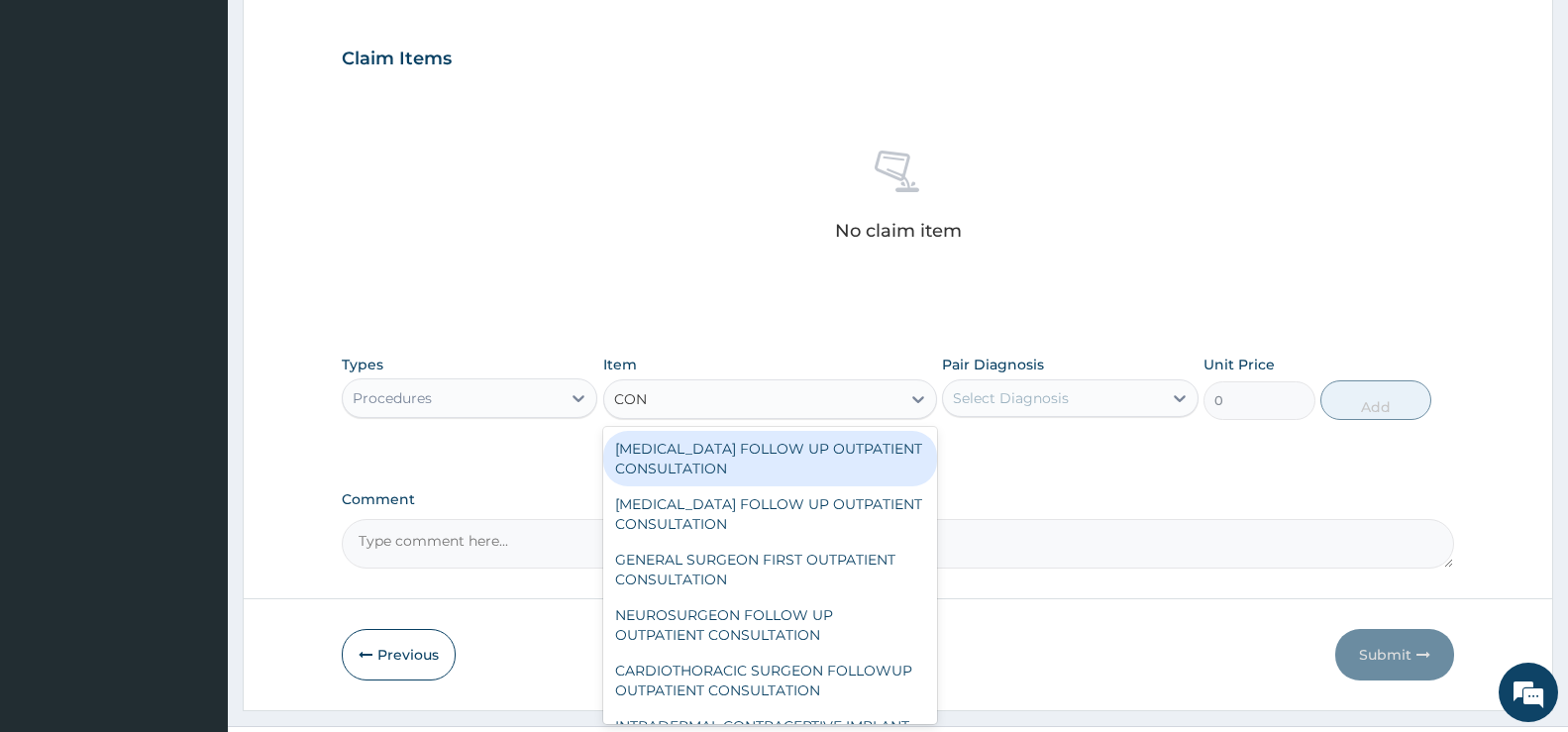
type input "CONS"
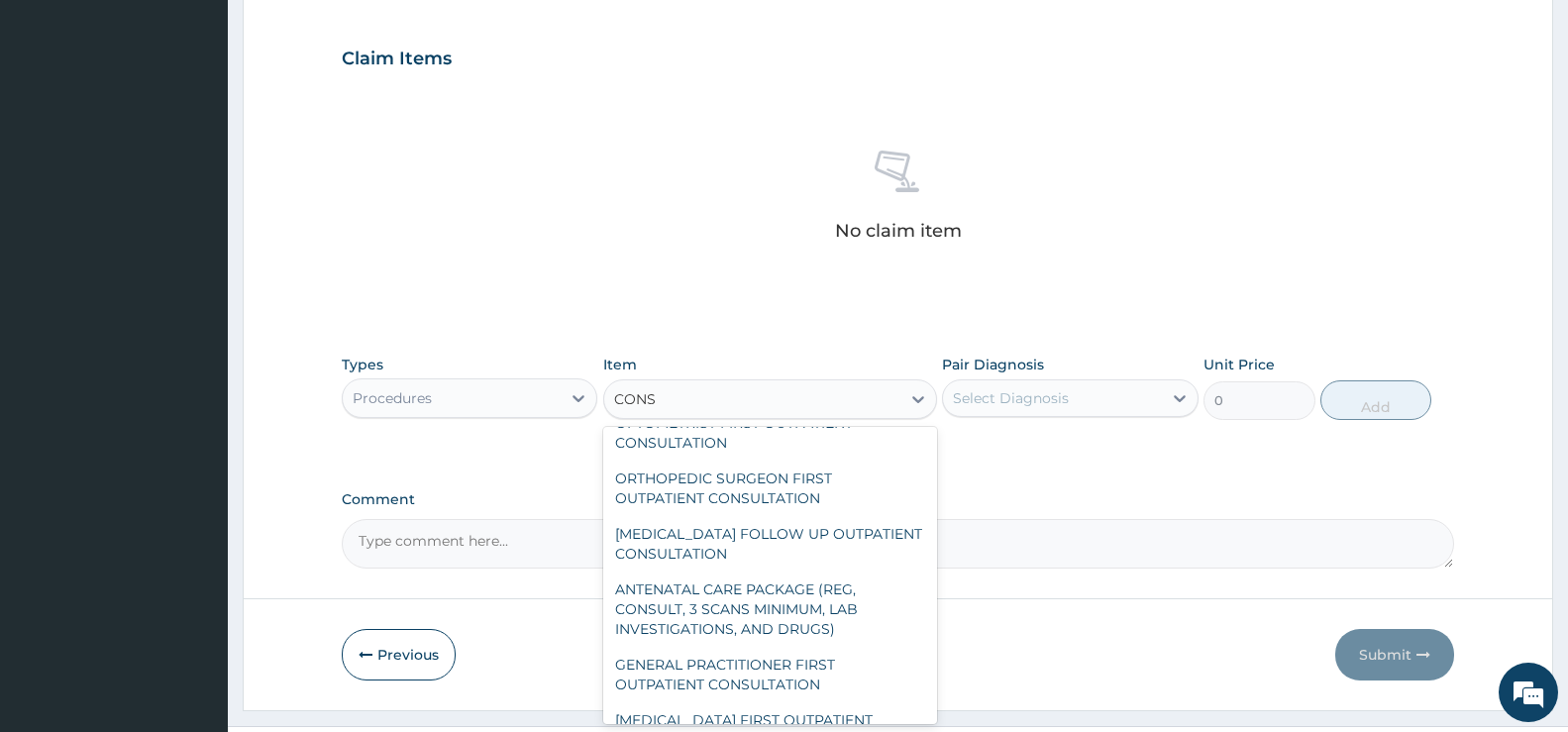
scroll to position [2874, 0]
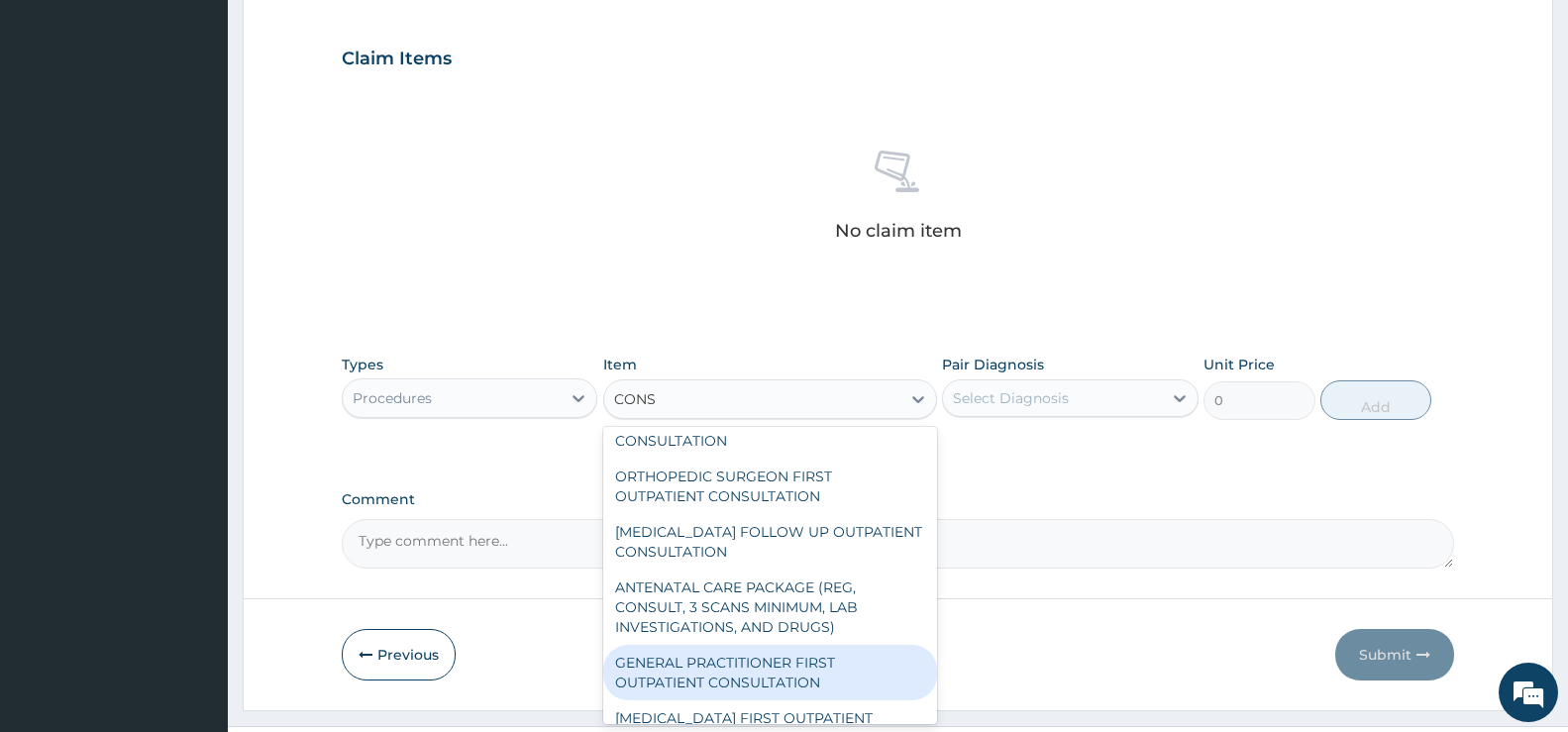
click at [751, 701] on div "GENERAL PRACTITIONER FIRST OUTPATIENT CONSULTATION" at bounding box center [770, 673] width 334 height 56
type input "3750"
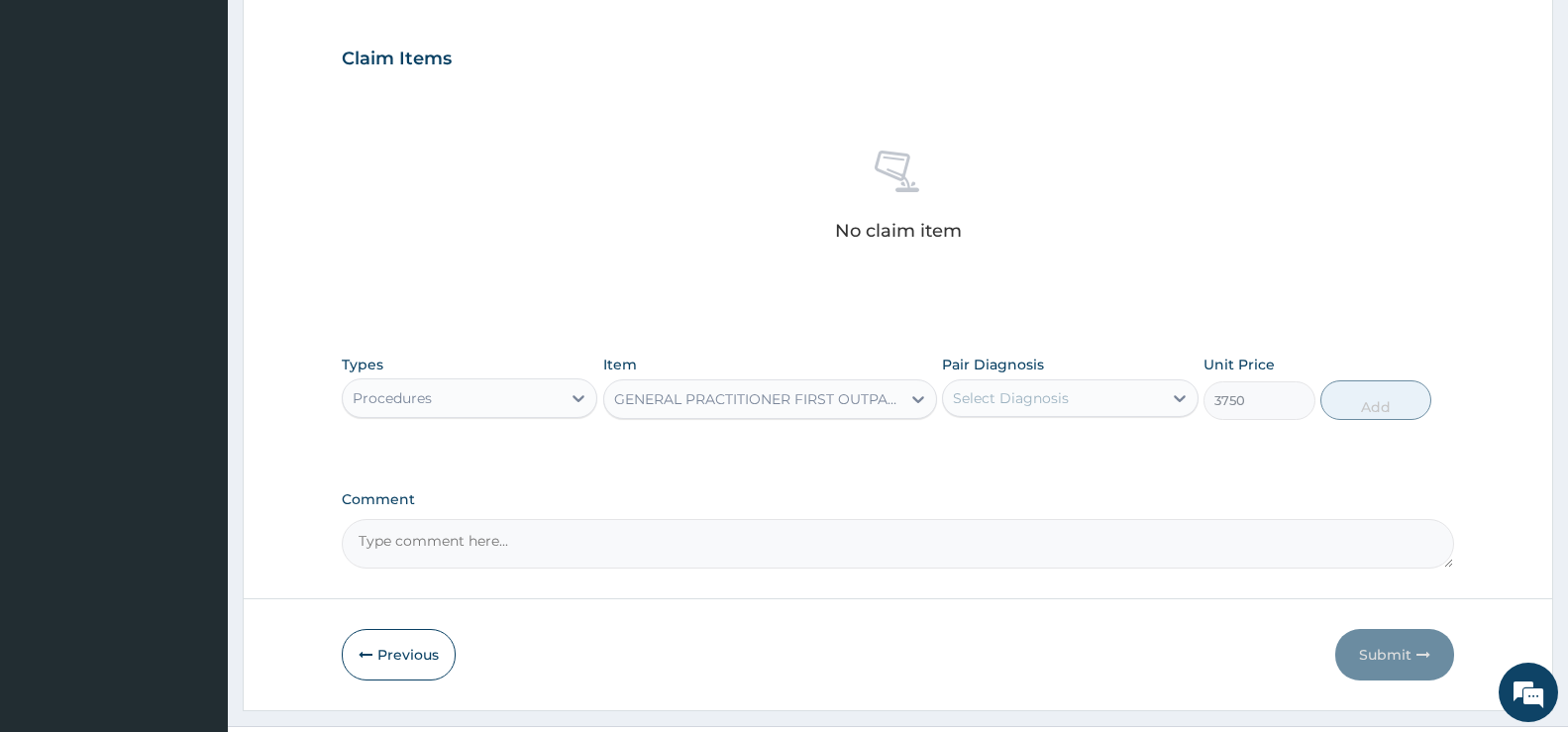
click at [1060, 390] on div "Select Diagnosis" at bounding box center [1010, 398] width 115 height 20
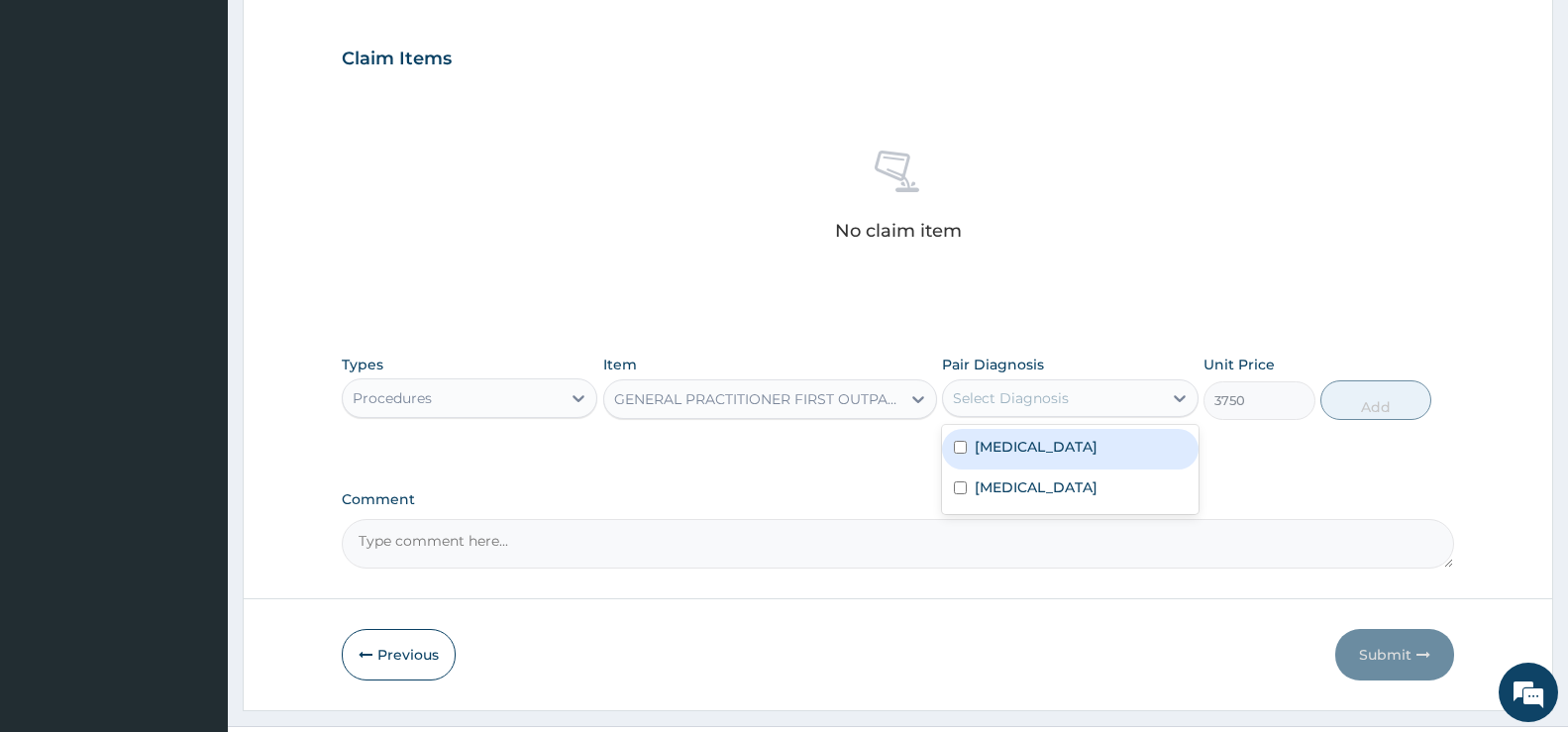
click at [1055, 441] on label "Malaria, unspecified" at bounding box center [1035, 447] width 122 height 20
checkbox input "true"
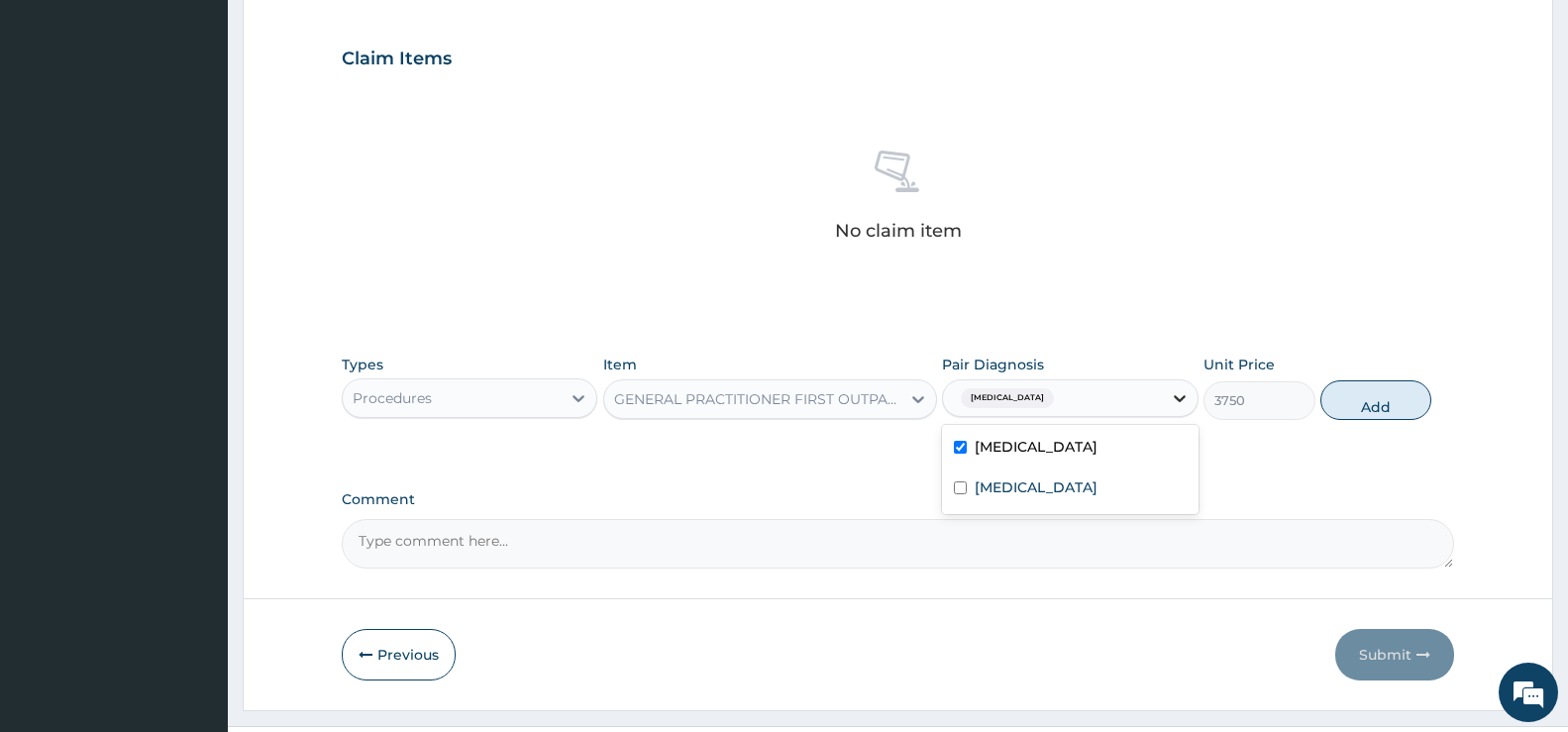
click at [1162, 392] on div at bounding box center [1180, 398] width 36 height 36
click at [1185, 395] on icon at bounding box center [1180, 398] width 20 height 20
click at [1098, 495] on label "Typhoid fever, unspecified" at bounding box center [1035, 488] width 122 height 20
checkbox input "true"
click at [1363, 398] on button "Add" at bounding box center [1376, 400] width 111 height 40
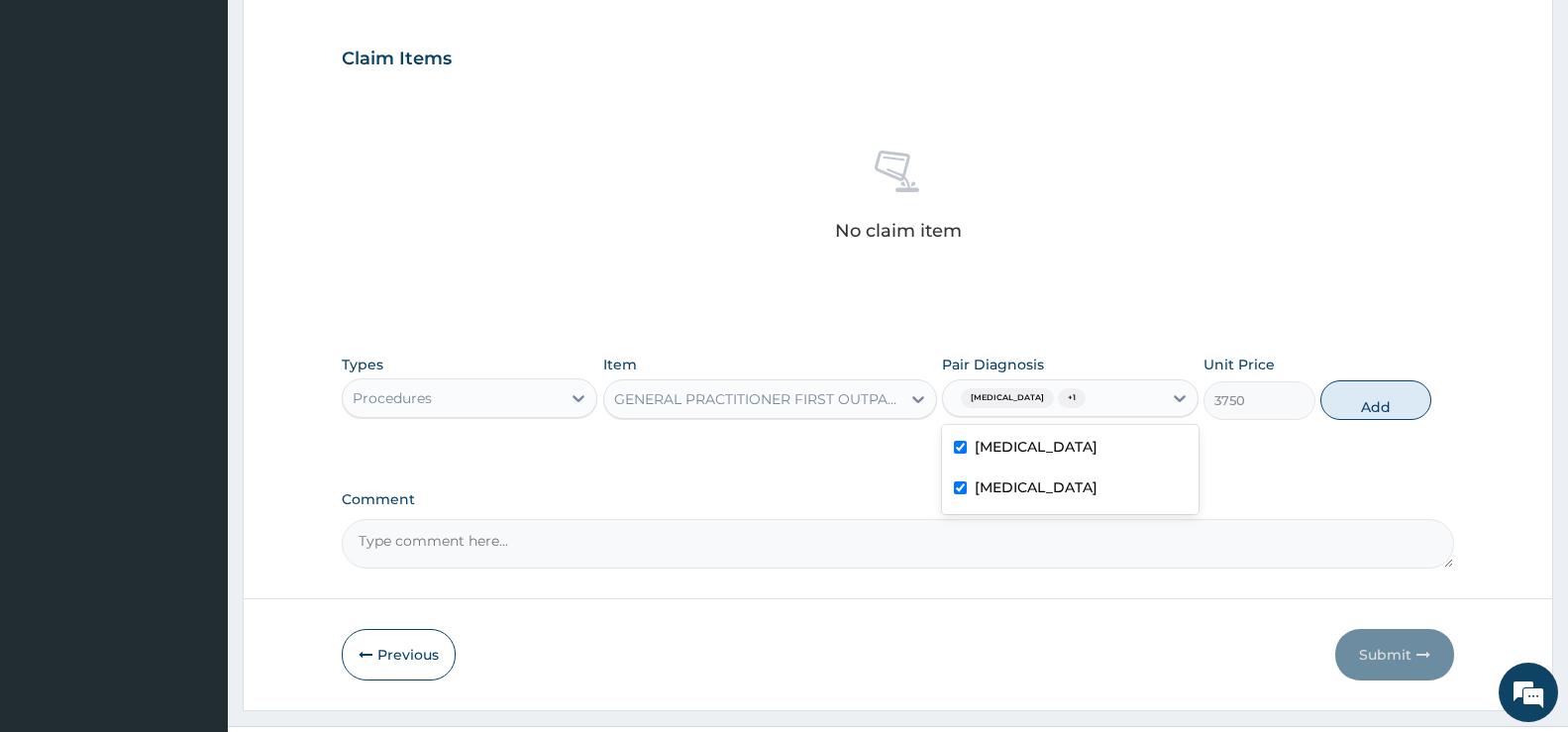
type input "0"
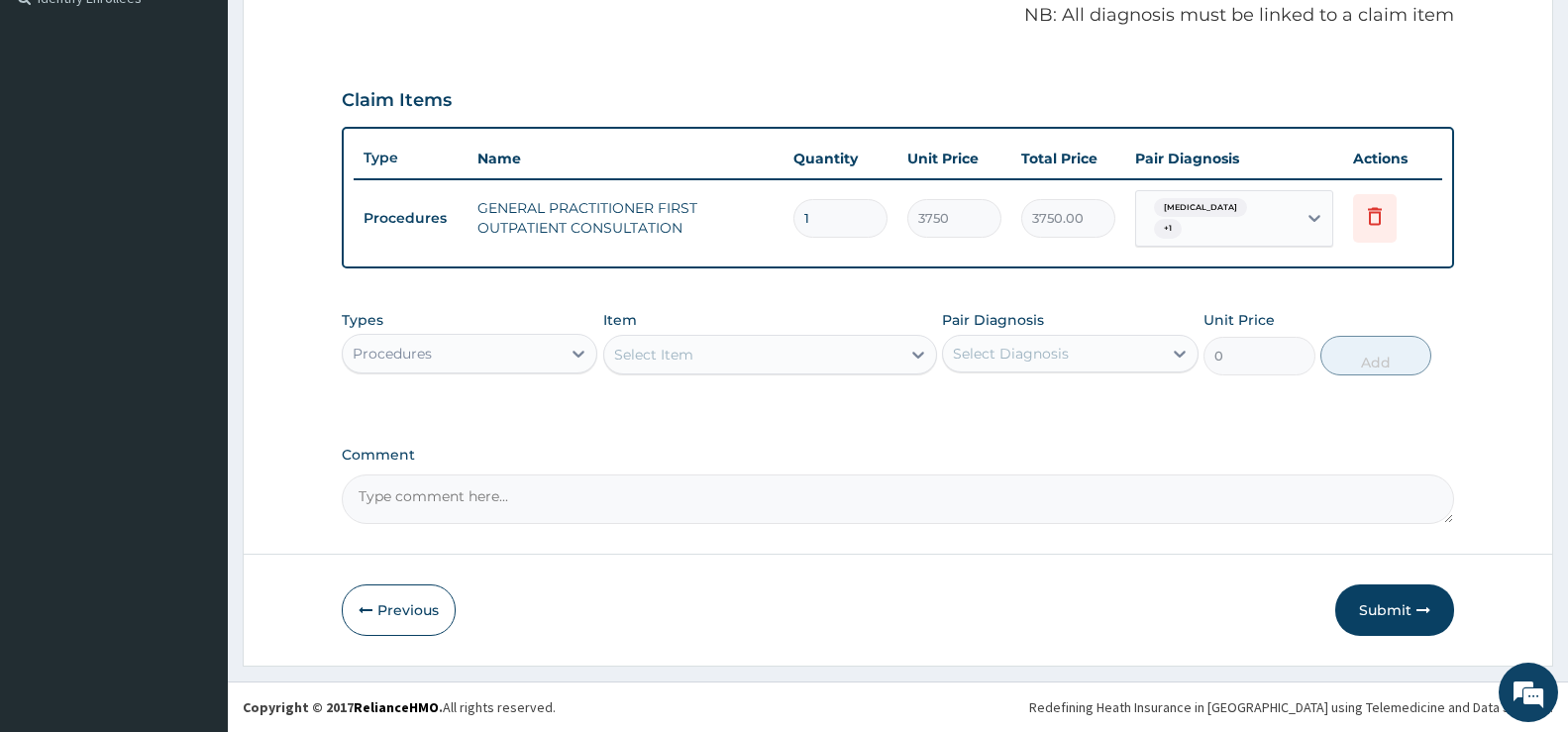
scroll to position [610, 0]
click at [572, 346] on icon at bounding box center [578, 354] width 20 height 20
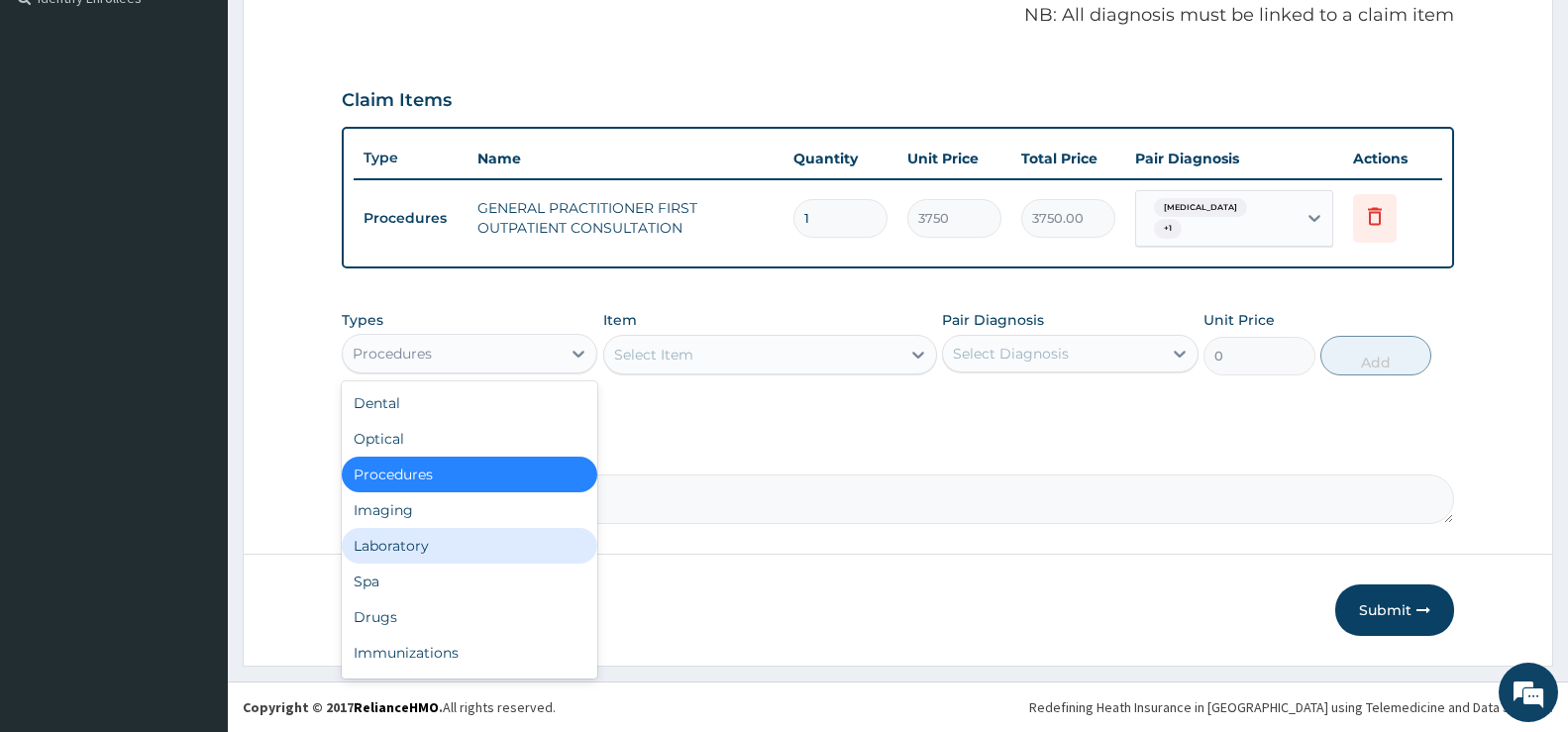
drag, startPoint x: 445, startPoint y: 551, endPoint x: 456, endPoint y: 541, distance: 14.9
click at [447, 550] on div "Laboratory" at bounding box center [469, 546] width 256 height 36
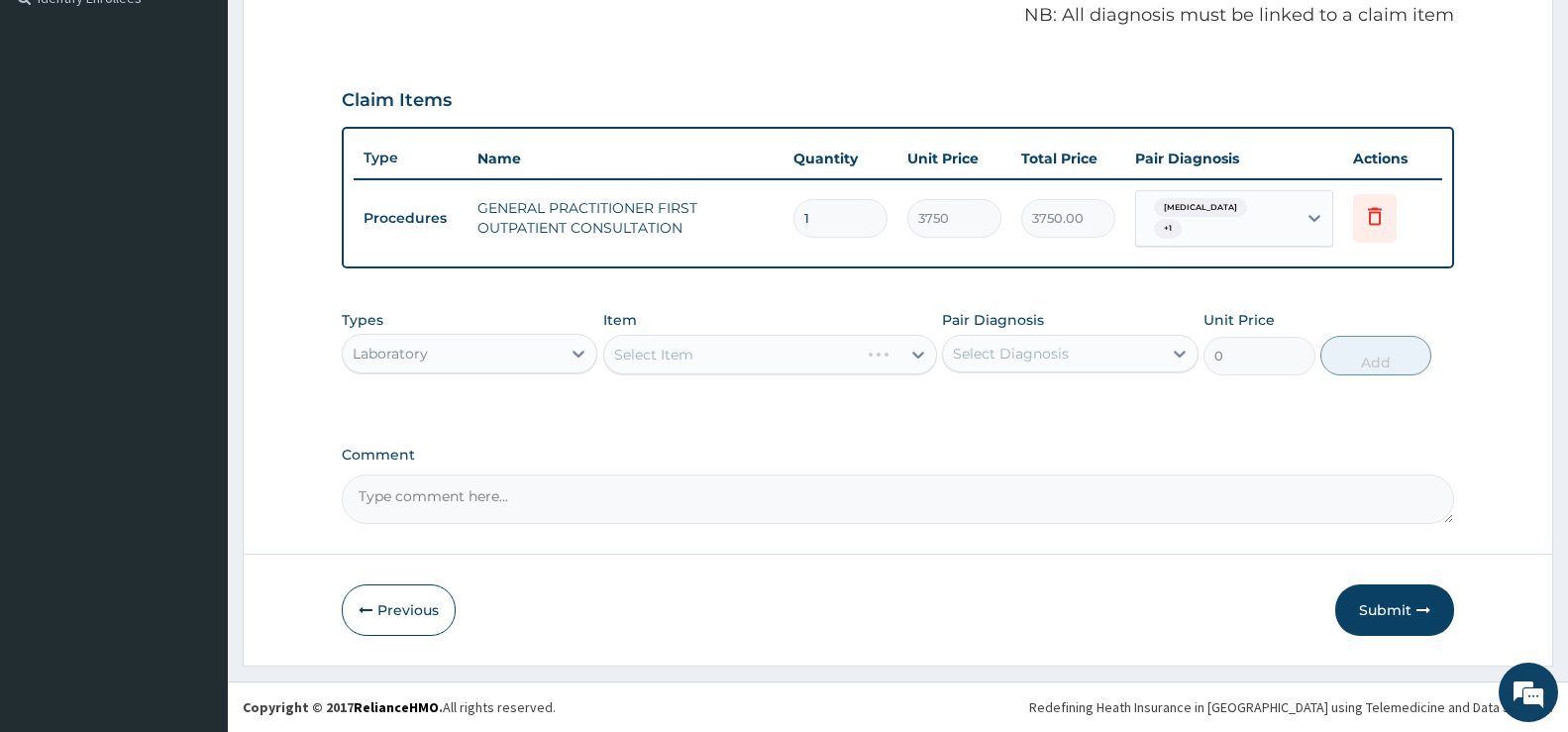
click at [683, 351] on div "Select Item" at bounding box center [770, 355] width 334 height 40
click at [920, 357] on div "Select Item" at bounding box center [770, 355] width 334 height 40
click at [921, 351] on icon at bounding box center [919, 355] width 20 height 20
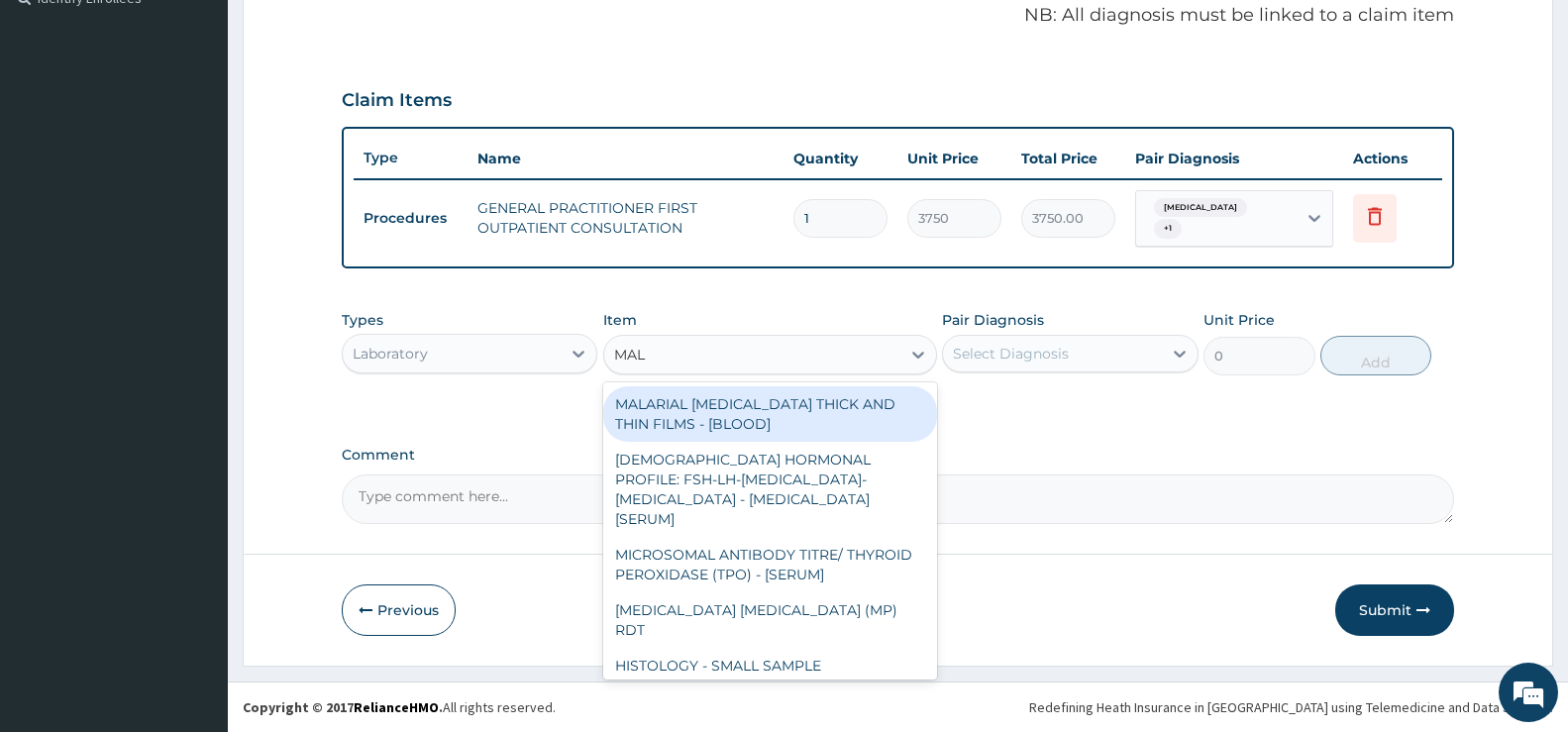
type input "MALA"
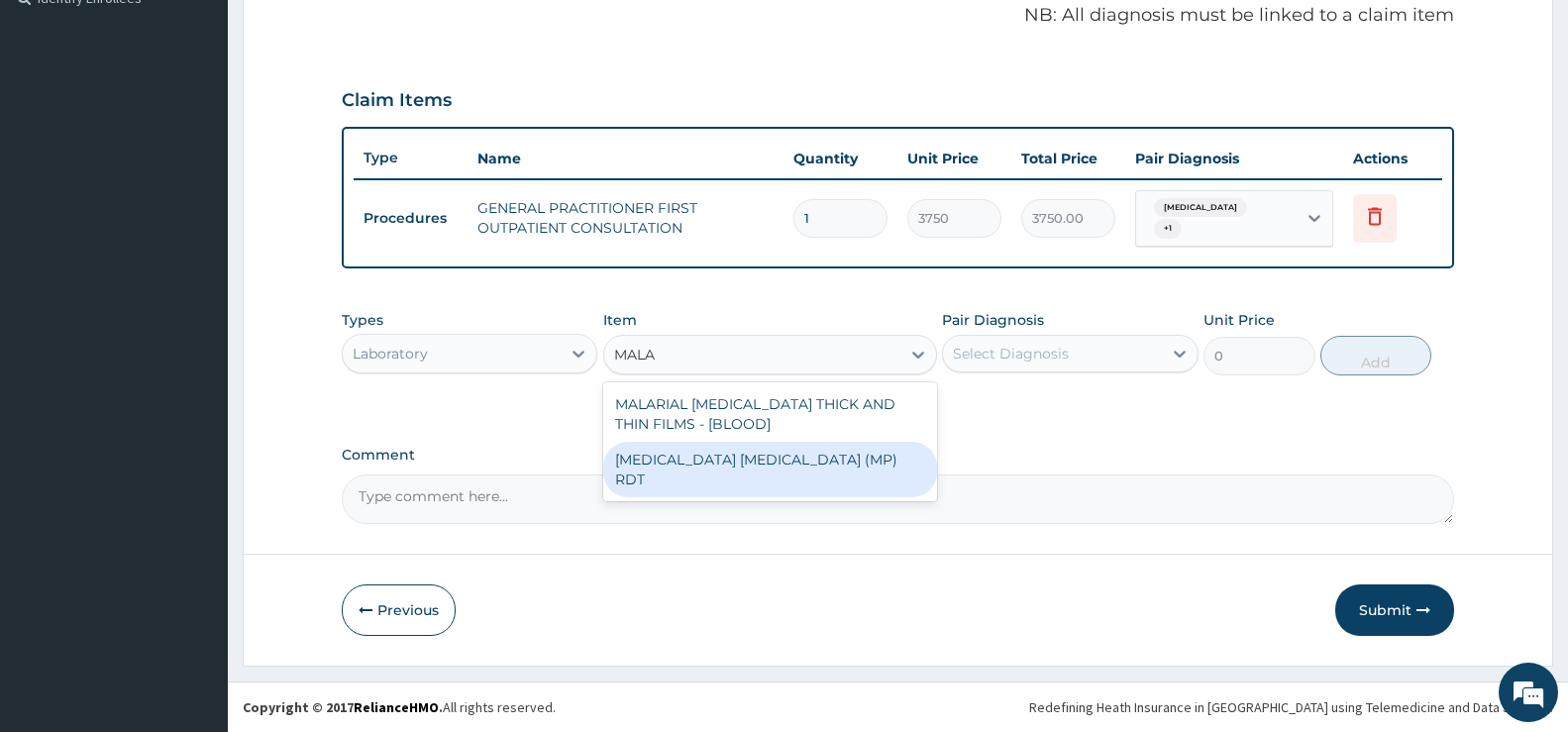
click at [836, 454] on div "[MEDICAL_DATA] [MEDICAL_DATA] (MP) RDT" at bounding box center [770, 470] width 334 height 56
type input "2000"
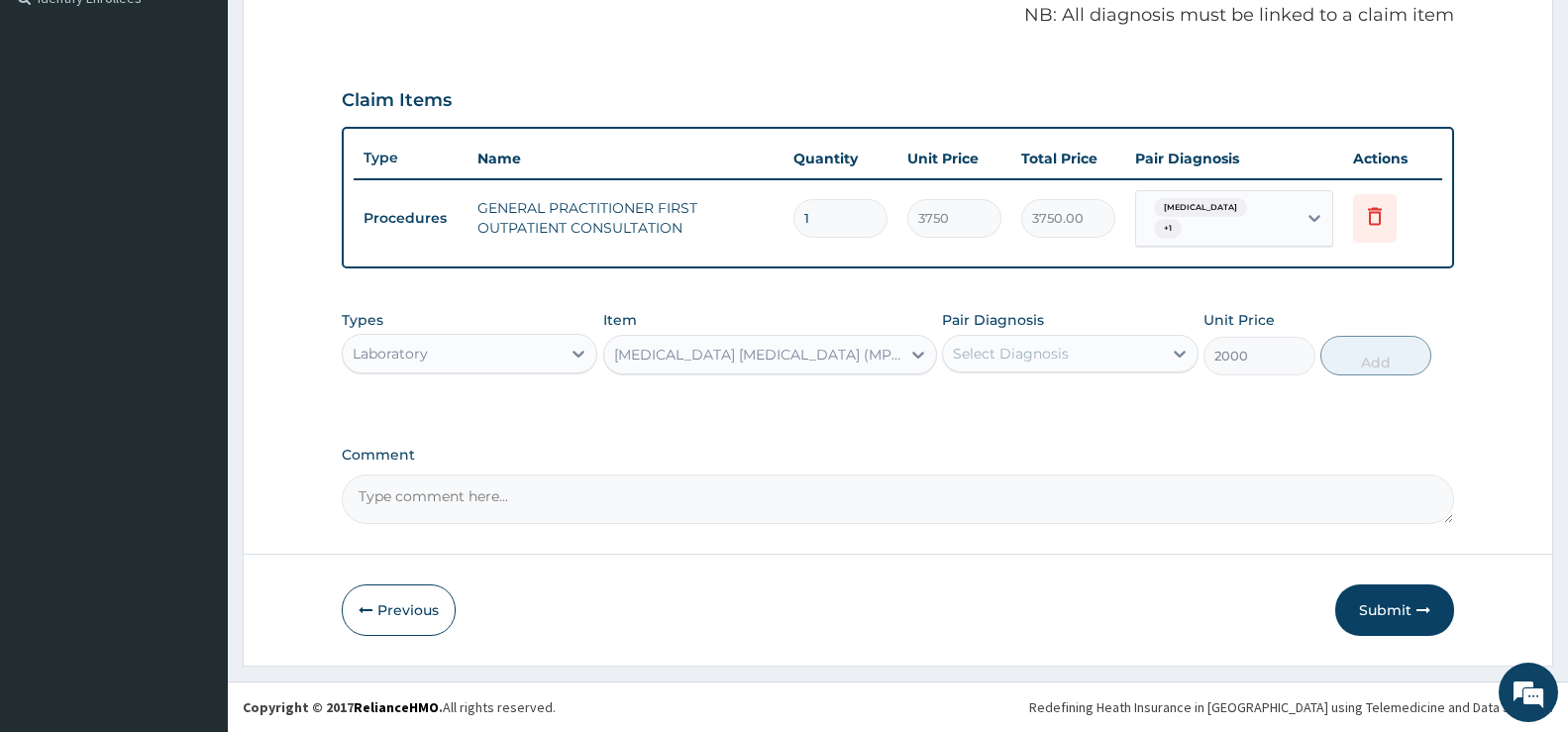
click at [1015, 345] on div "Select Diagnosis" at bounding box center [1010, 354] width 115 height 20
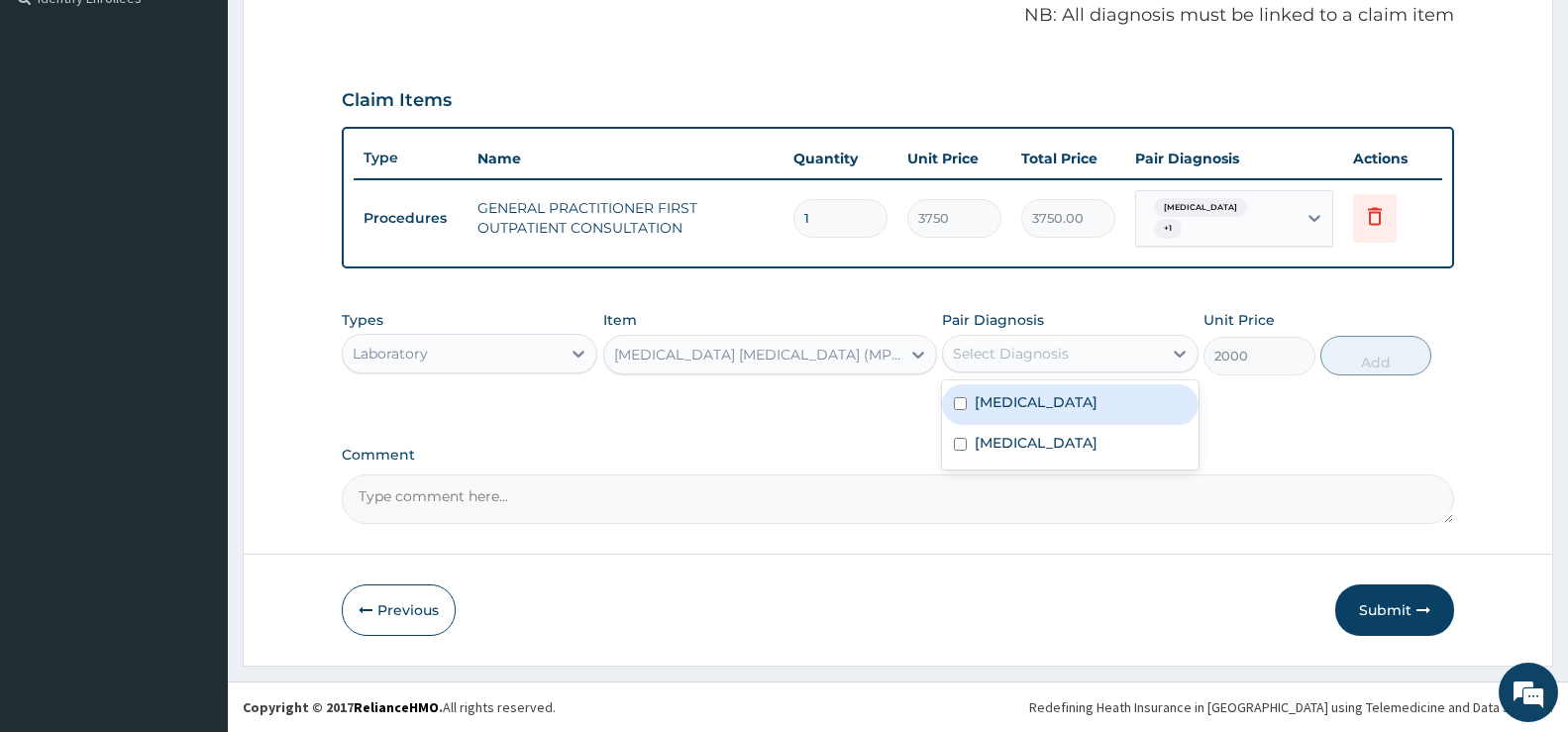
drag, startPoint x: 1024, startPoint y: 400, endPoint x: 1102, endPoint y: 382, distance: 80.0
click at [1025, 400] on label "[MEDICAL_DATA]" at bounding box center [1035, 402] width 122 height 20
checkbox input "true"
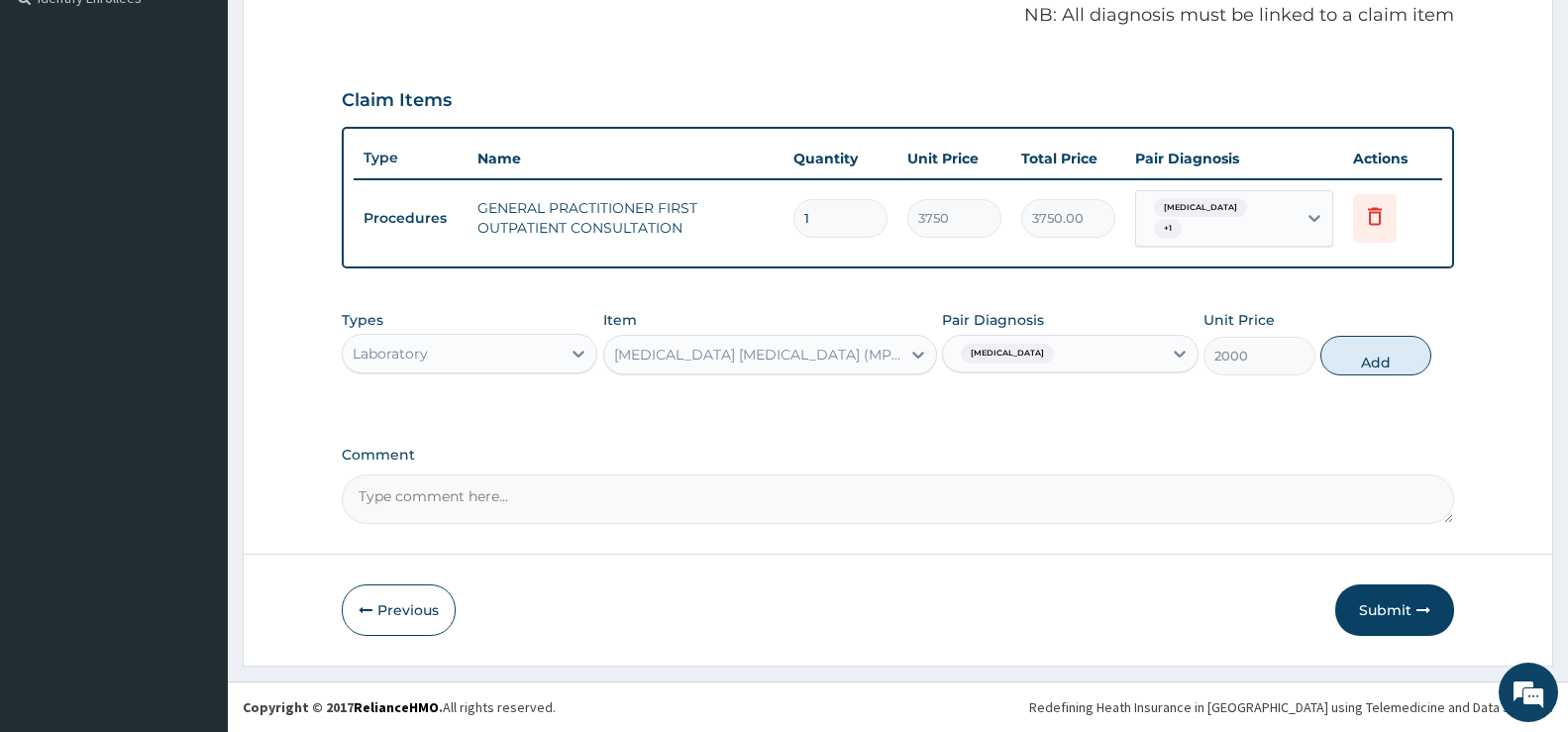
click at [1394, 353] on button "Add" at bounding box center [1376, 356] width 111 height 40
type input "0"
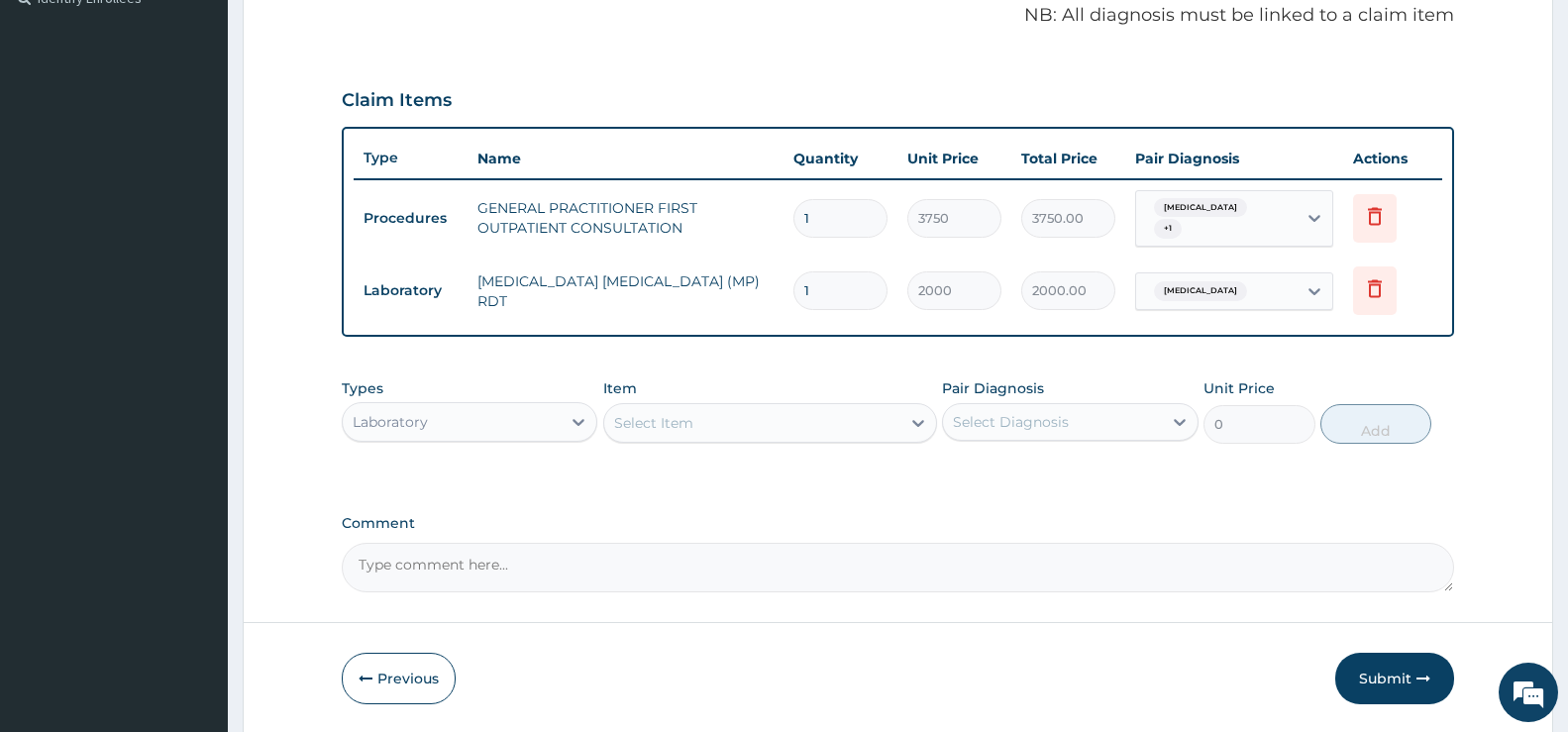
click at [629, 409] on div "Select Item" at bounding box center [753, 423] width 297 height 32
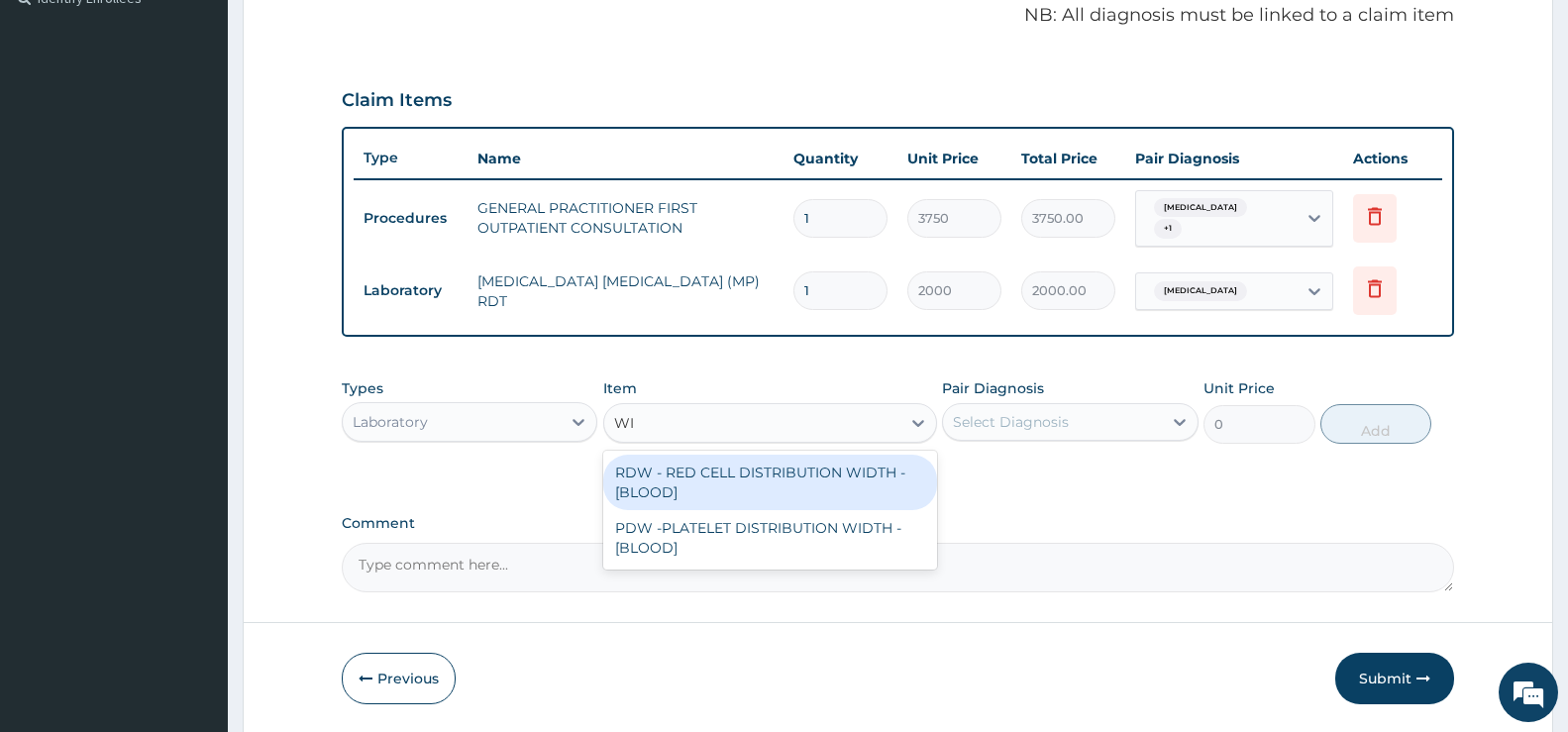
type input "WID"
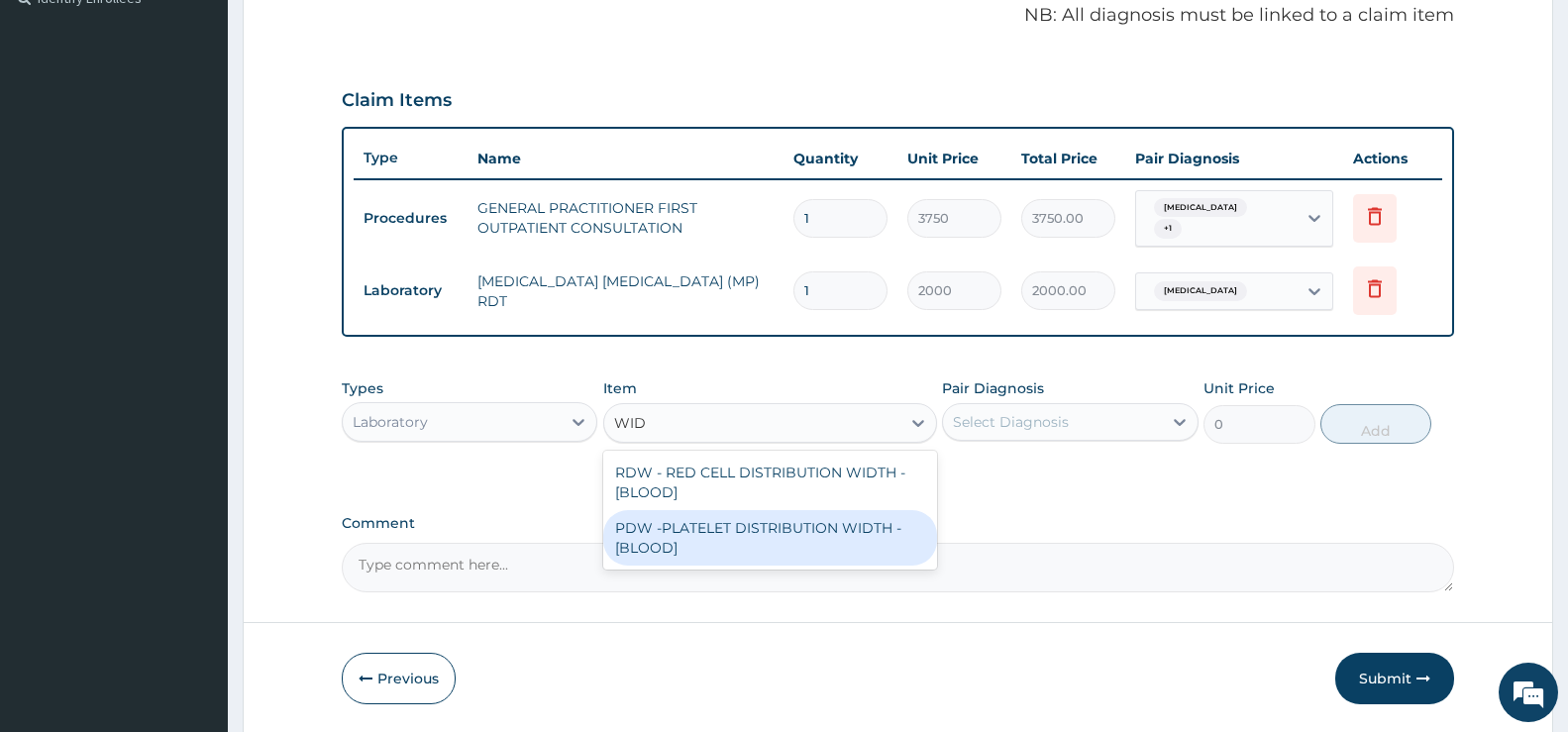
click at [760, 528] on div "PDW -PLATELET DISTRIBUTION WIDTH - [BLOOD]" at bounding box center [770, 539] width 334 height 56
type input "2250"
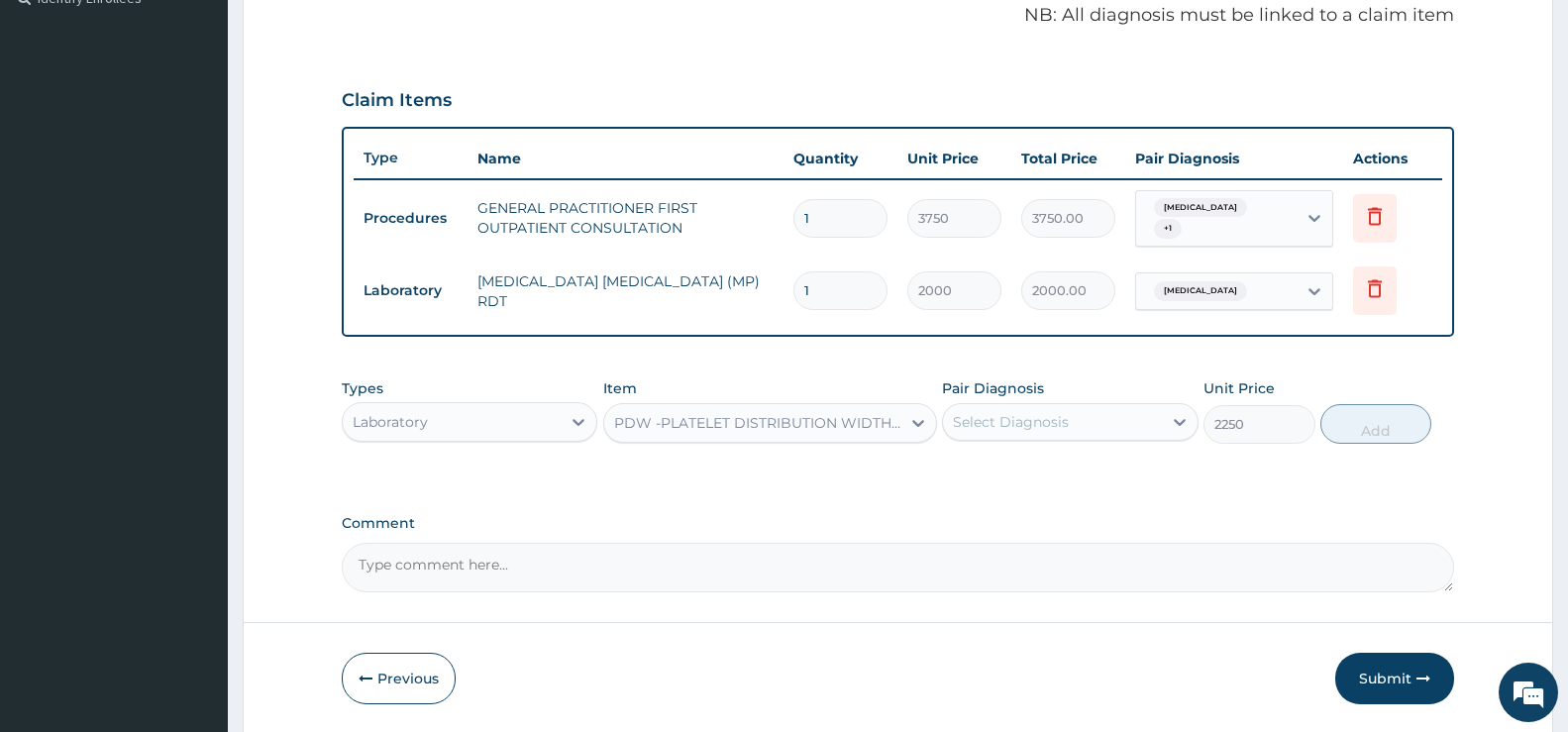
click at [1030, 428] on div "Select Diagnosis" at bounding box center [1010, 422] width 115 height 20
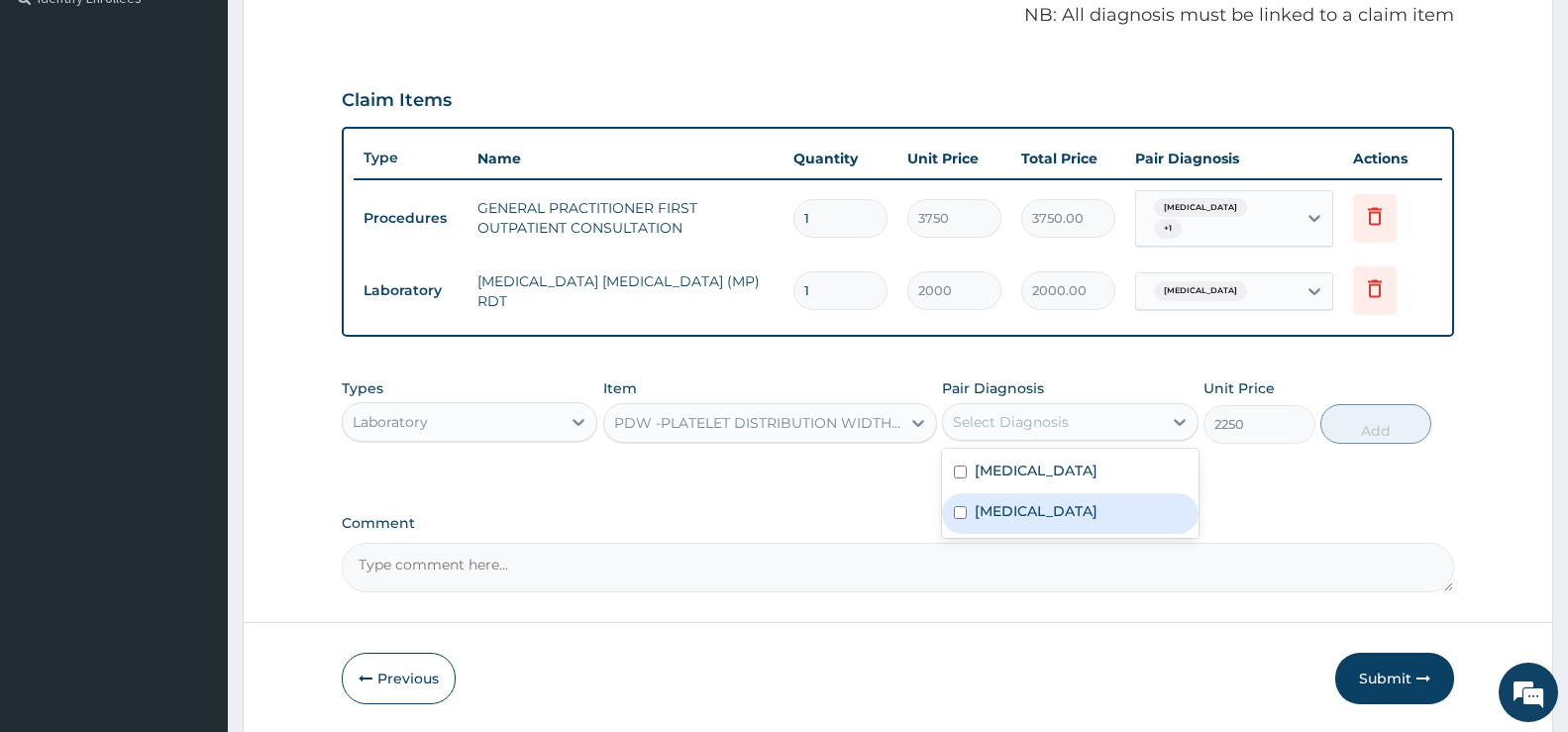
drag, startPoint x: 1044, startPoint y: 511, endPoint x: 1143, endPoint y: 486, distance: 102.1
click at [1045, 509] on label "[MEDICAL_DATA]" at bounding box center [1035, 512] width 122 height 20
checkbox input "true"
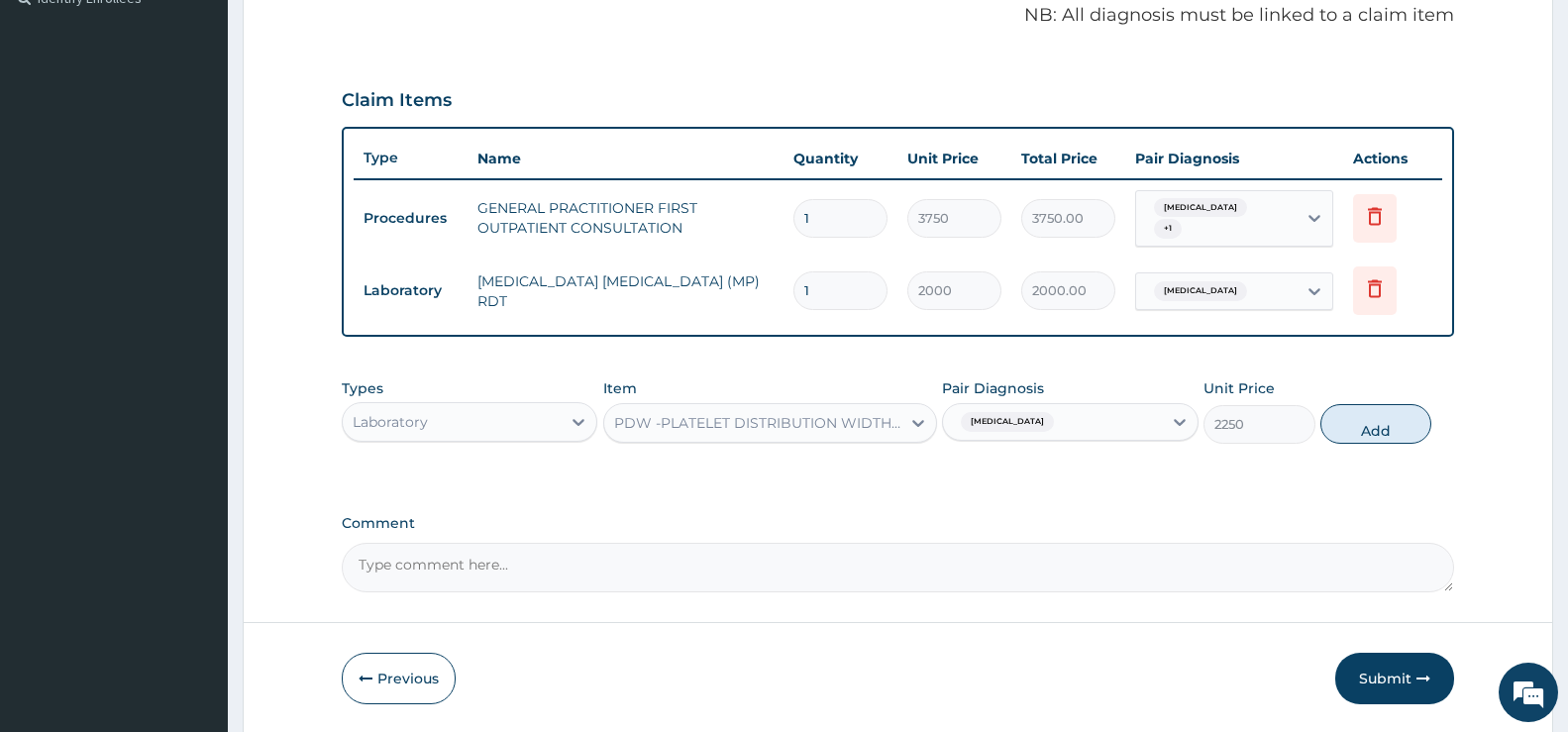
drag, startPoint x: 1348, startPoint y: 421, endPoint x: 1330, endPoint y: 439, distance: 25.5
click at [1349, 421] on button "Add" at bounding box center [1376, 424] width 111 height 40
type input "0"
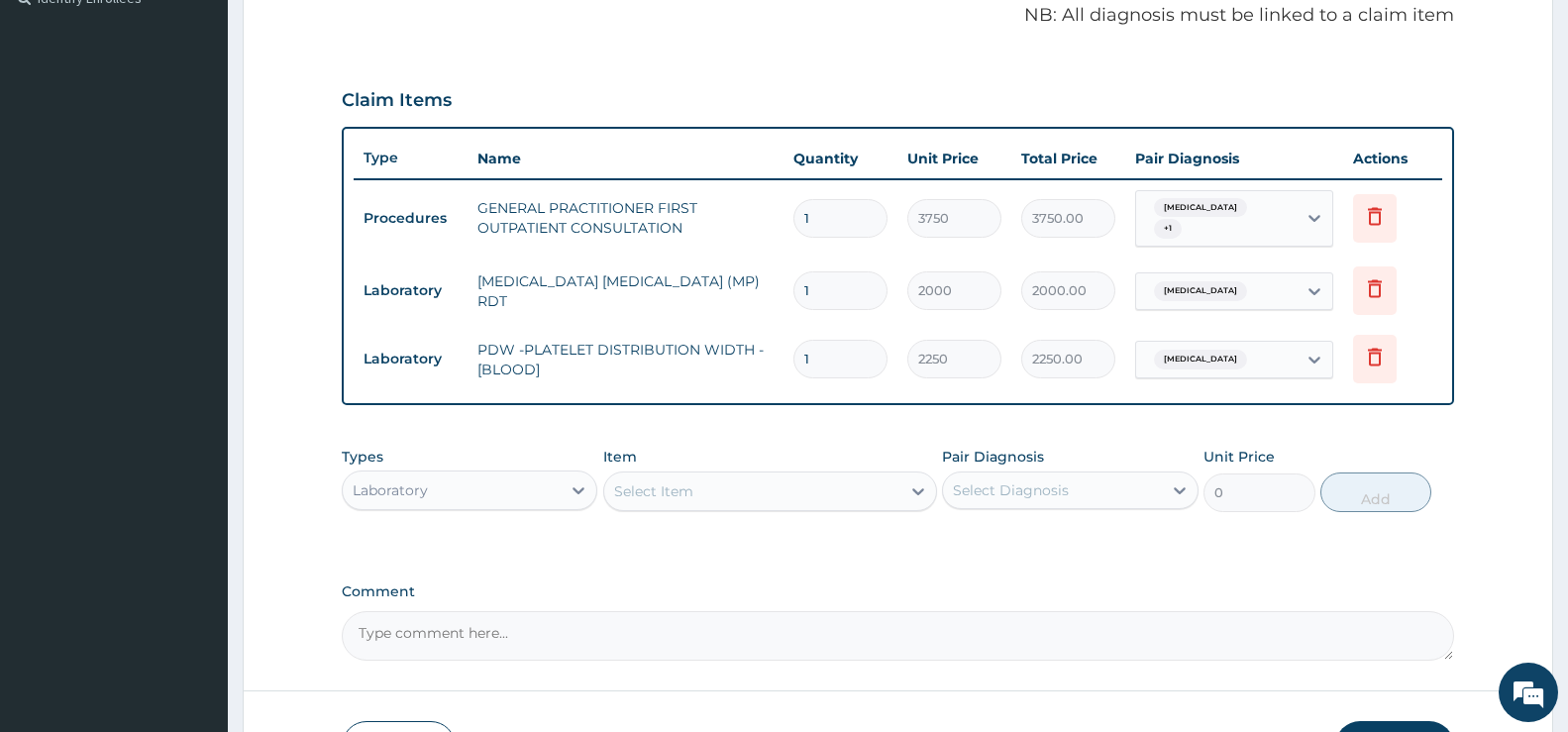
click at [681, 493] on div "Select Item" at bounding box center [654, 492] width 80 height 20
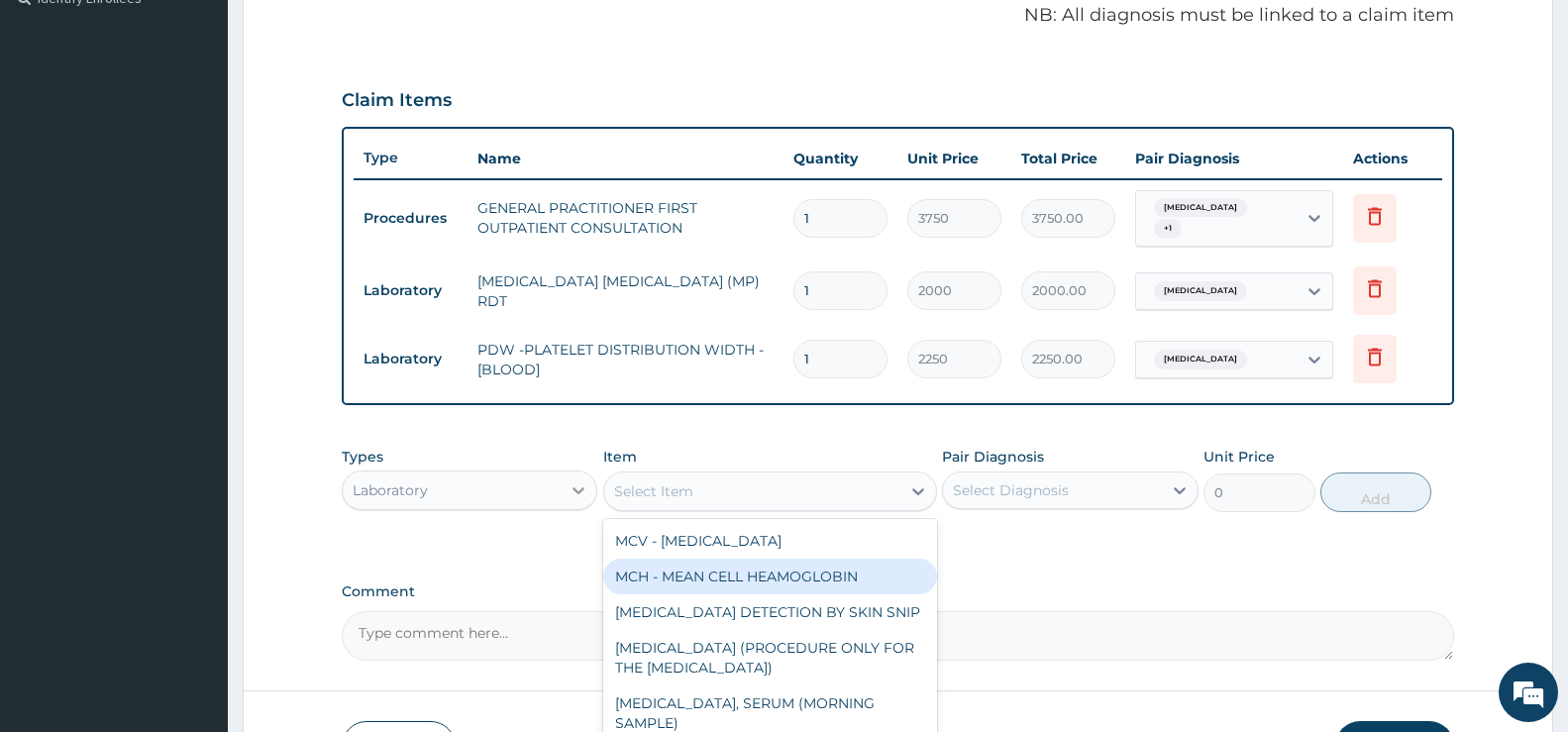
click at [582, 486] on icon at bounding box center [578, 491] width 20 height 20
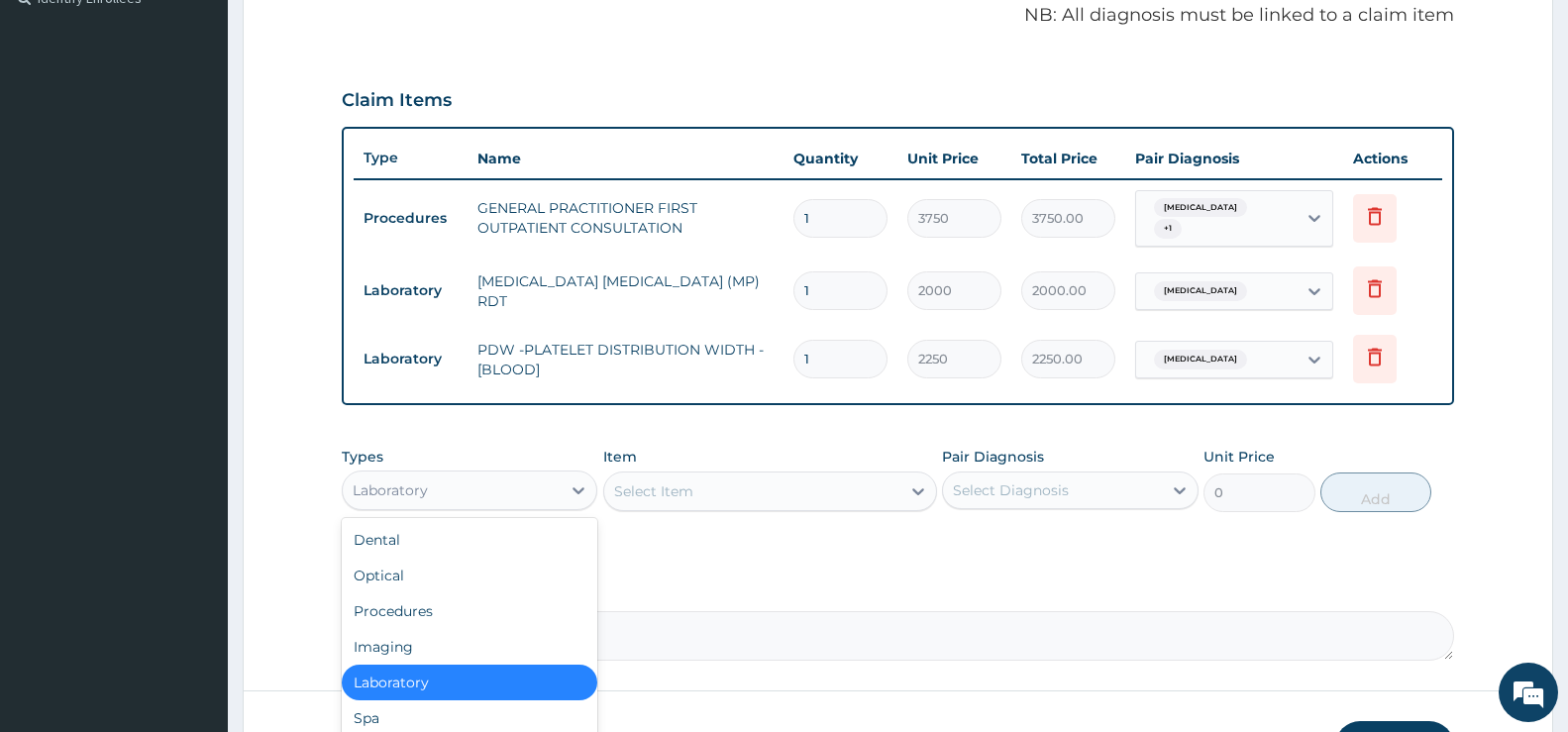
scroll to position [68, 0]
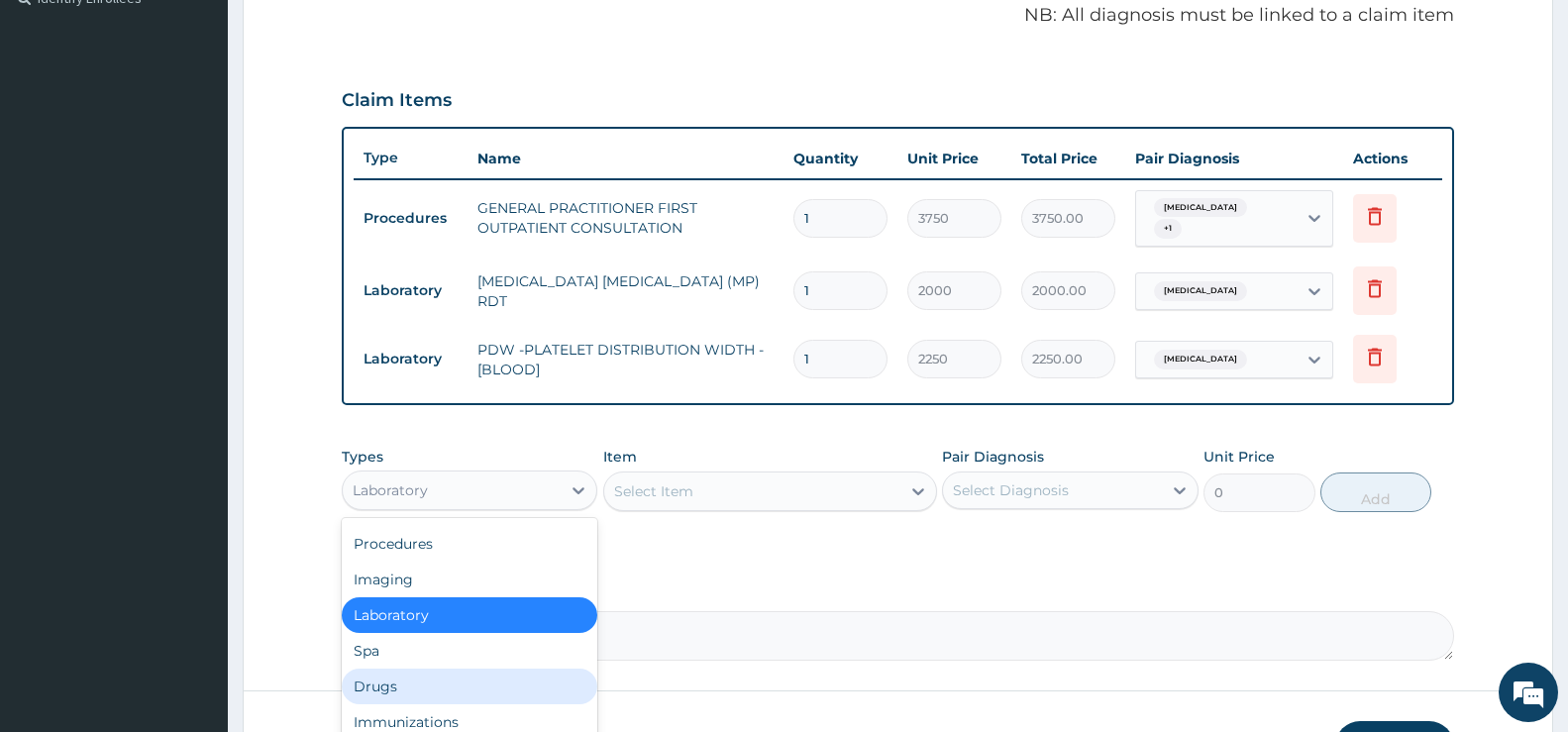
click at [399, 684] on div "Drugs" at bounding box center [469, 687] width 256 height 36
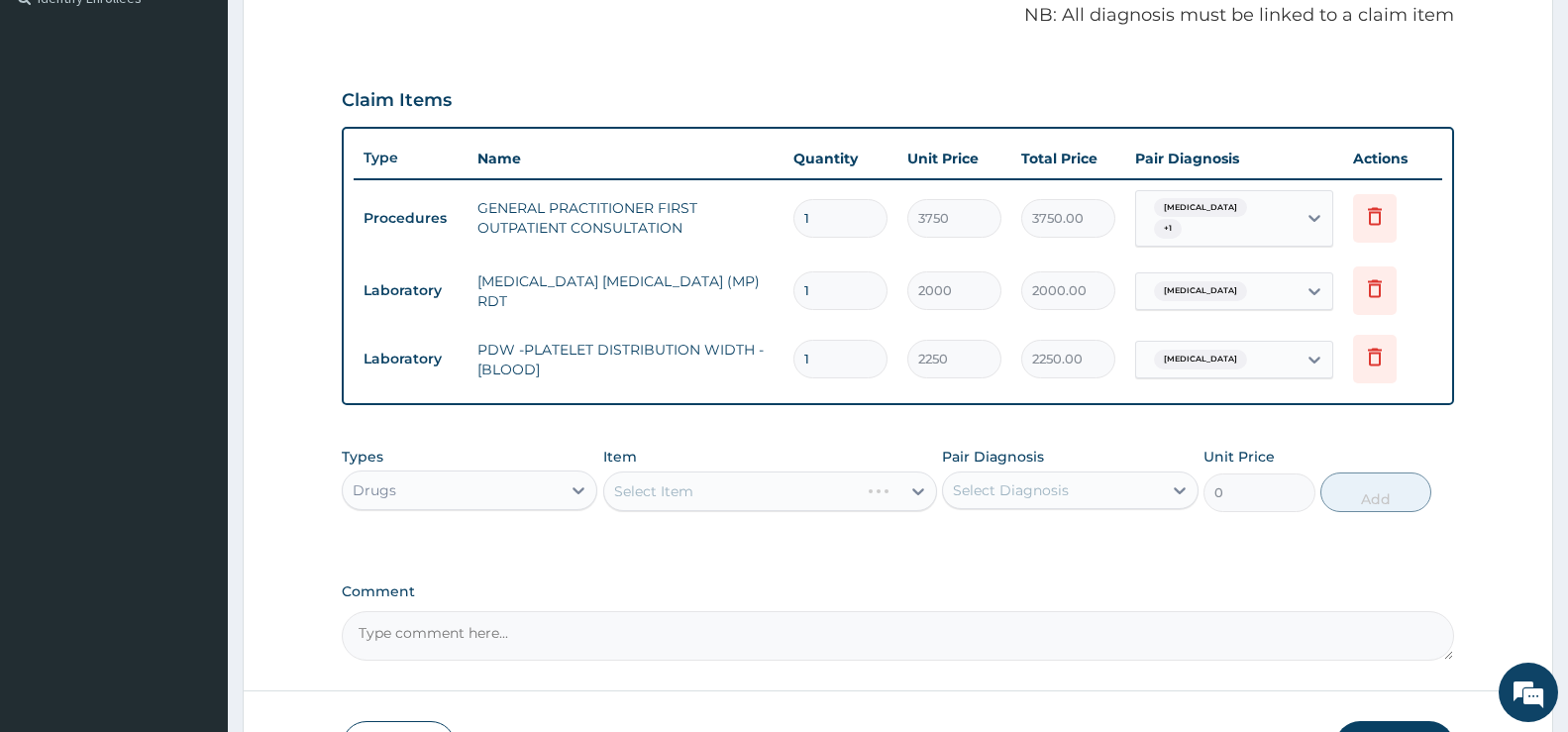
click at [666, 496] on div "Select Item" at bounding box center [770, 492] width 334 height 40
click at [927, 484] on div "Select Item" at bounding box center [770, 492] width 334 height 40
click at [922, 492] on div "Select Item" at bounding box center [770, 492] width 334 height 40
click at [923, 492] on div "Select Item" at bounding box center [770, 492] width 334 height 40
click at [897, 496] on div "Select Item" at bounding box center [753, 492] width 297 height 32
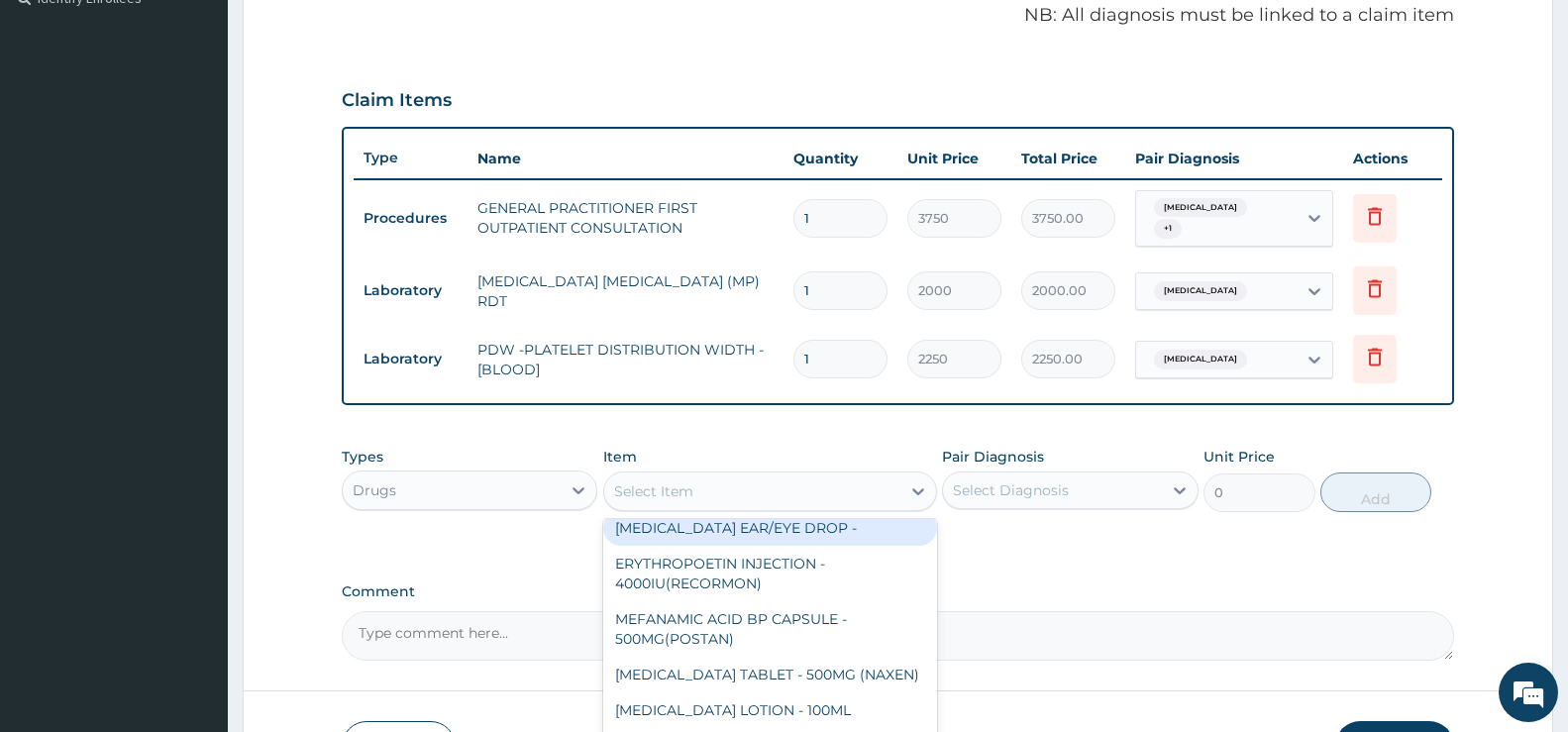
scroll to position [0, 0]
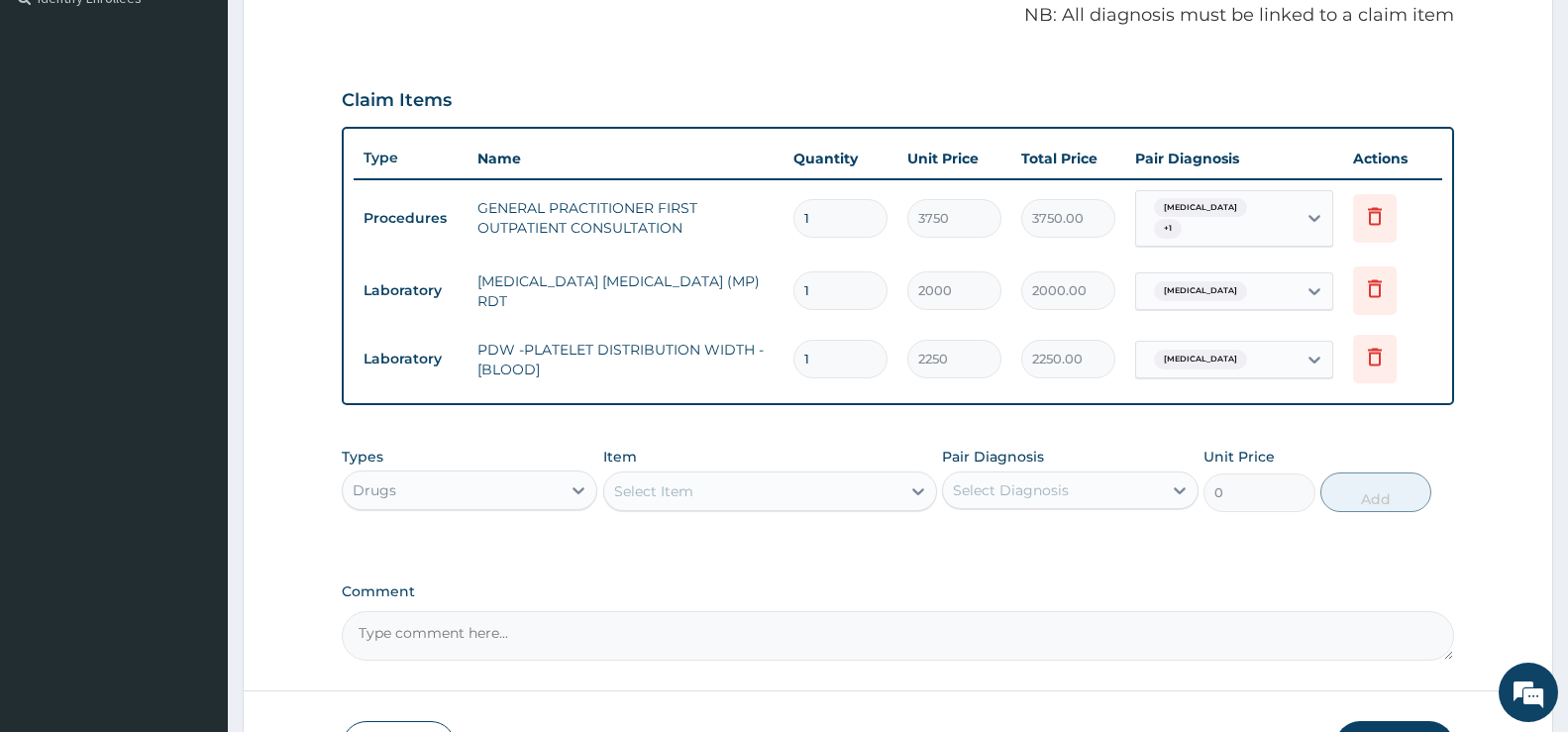
click at [669, 487] on div "Select Item" at bounding box center [654, 492] width 80 height 20
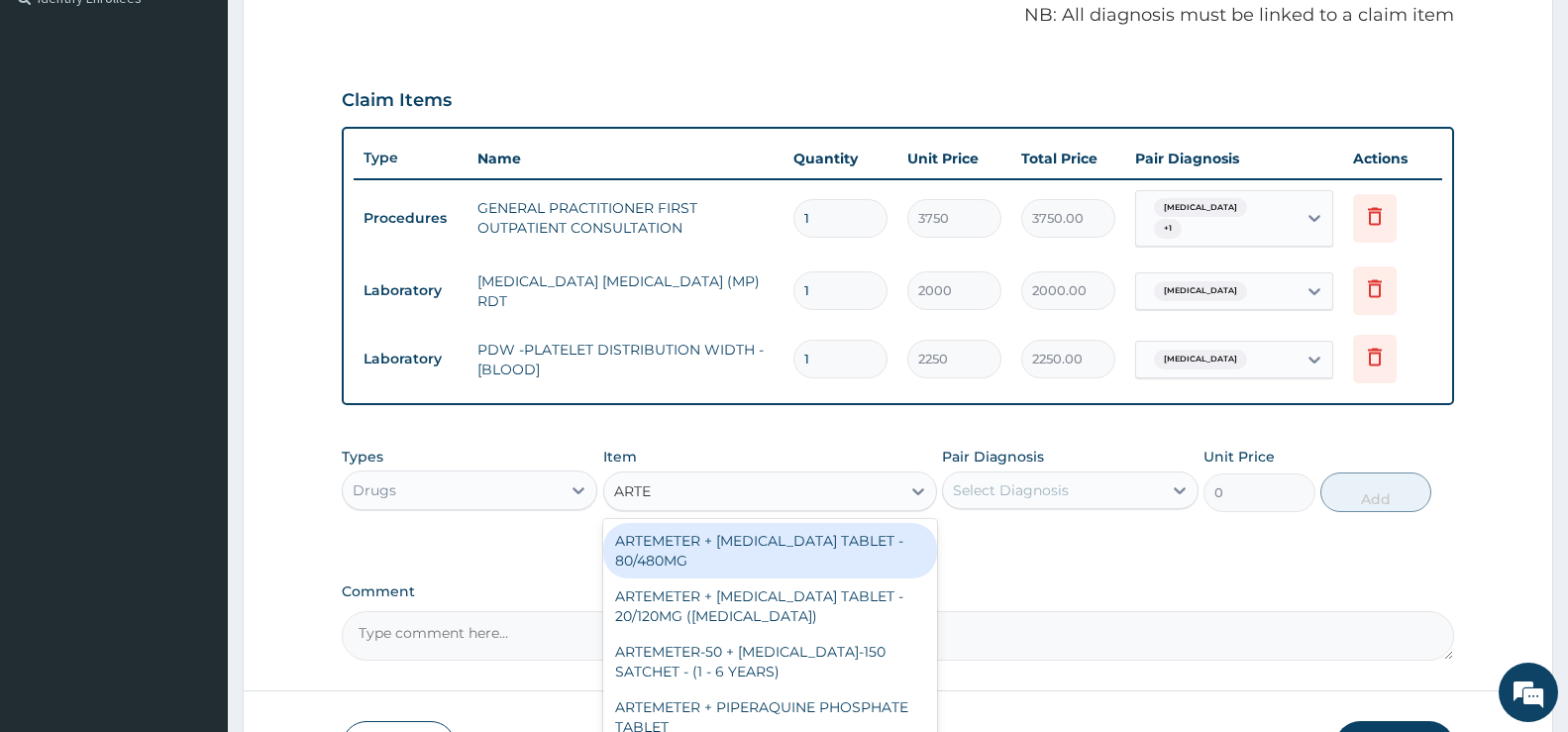
type input "ARTEM"
click at [698, 557] on div "ARTEMETER + [MEDICAL_DATA] TABLET - 80/480MG" at bounding box center [770, 551] width 334 height 56
type input "364"
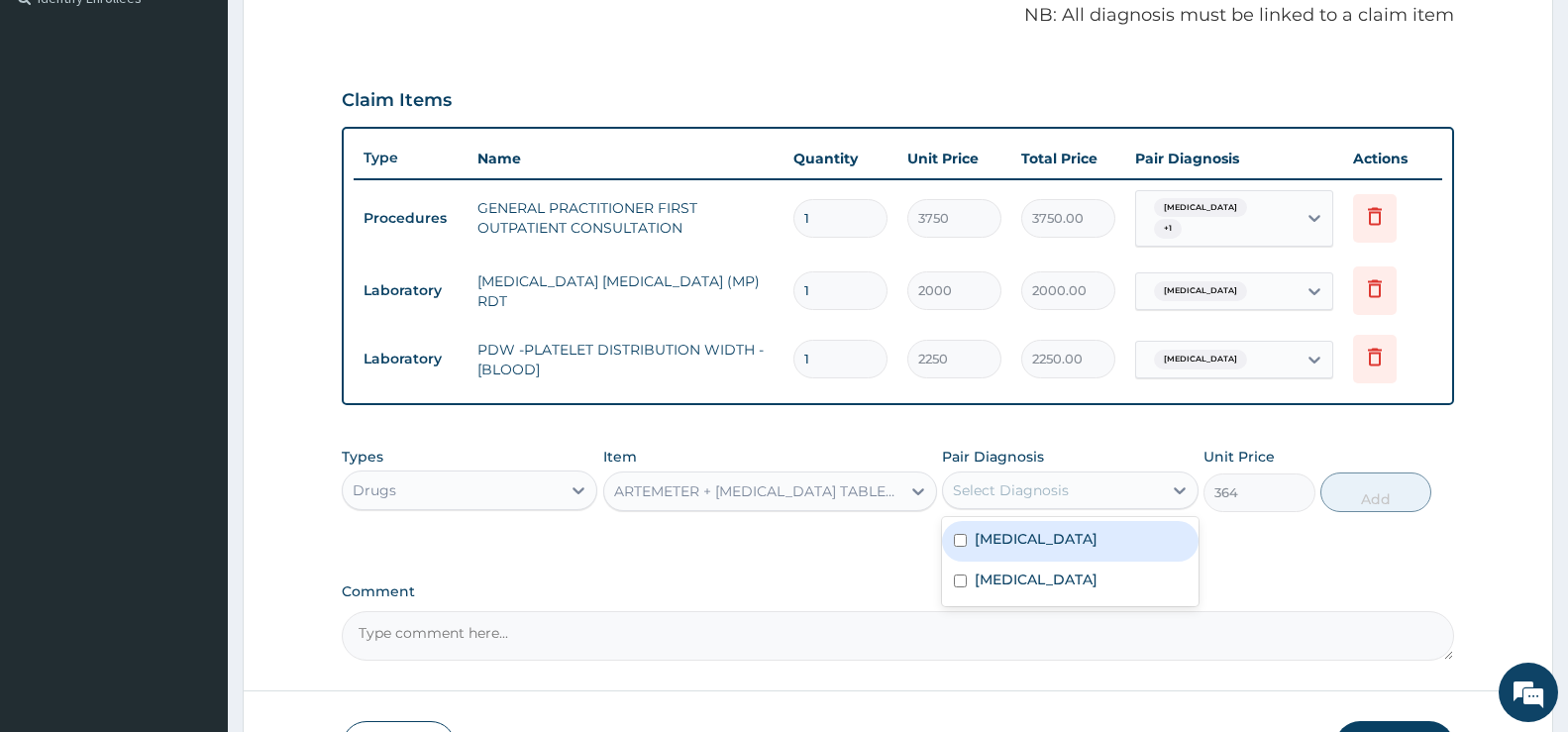
drag, startPoint x: 1106, startPoint y: 491, endPoint x: 1105, endPoint y: 507, distance: 16.0
click at [1109, 489] on div "Select Diagnosis" at bounding box center [1051, 491] width 218 height 32
drag, startPoint x: 1081, startPoint y: 541, endPoint x: 1105, endPoint y: 541, distance: 24.0
click at [1082, 541] on label "[MEDICAL_DATA]" at bounding box center [1035, 539] width 122 height 20
checkbox input "true"
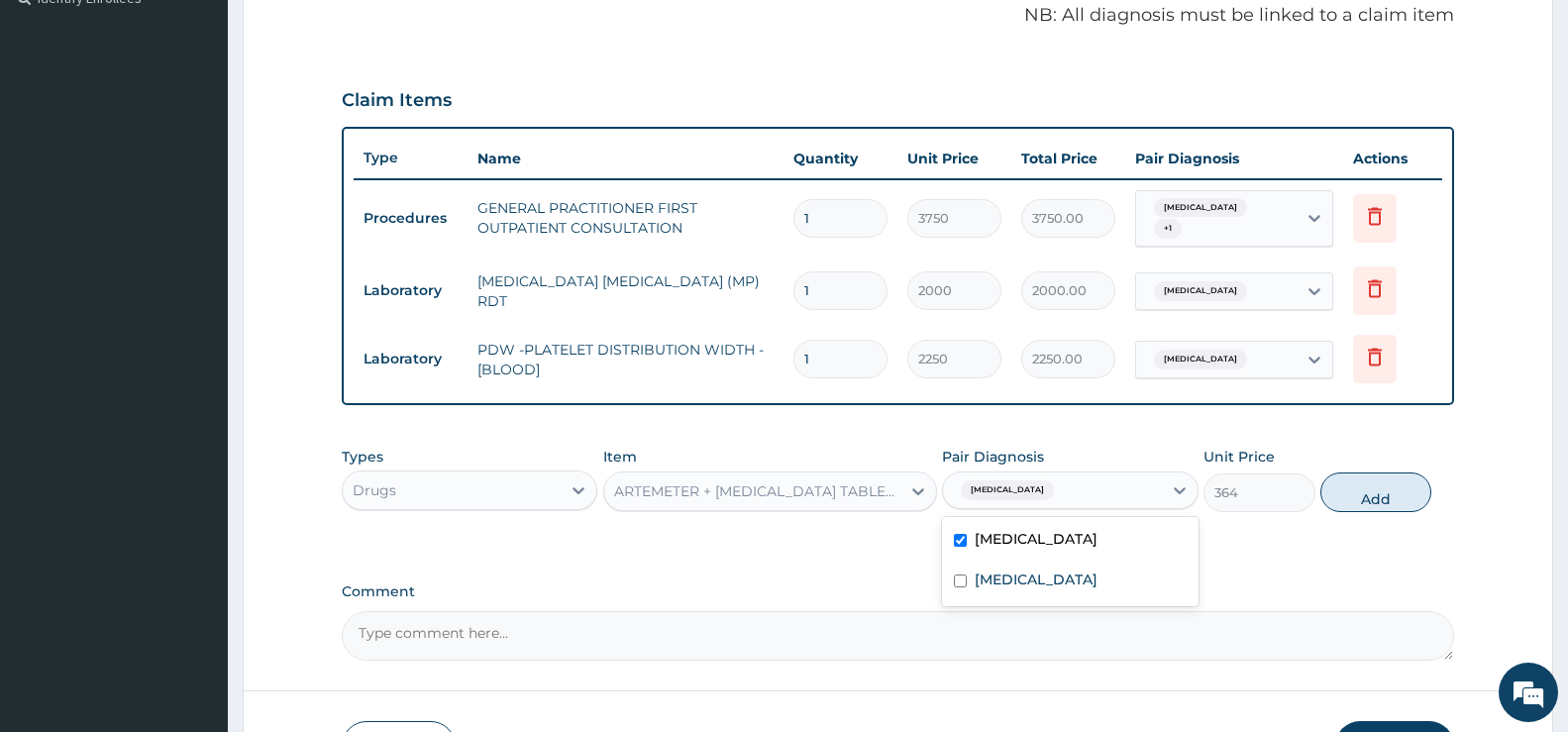
click at [1391, 497] on button "Add" at bounding box center [1376, 493] width 111 height 40
type input "0"
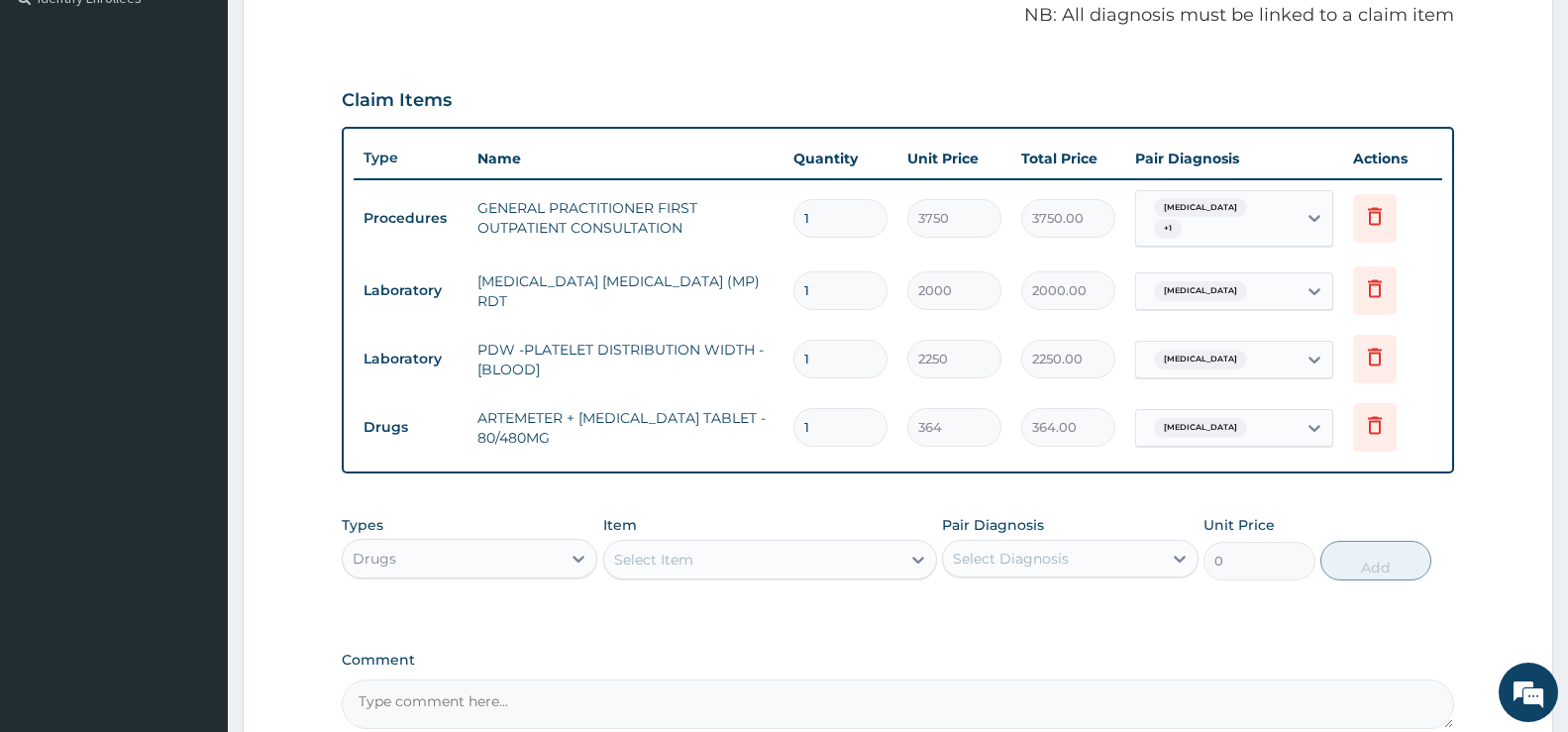
type input "0.00"
type input "6"
type input "2184.00"
type input "6"
click at [685, 556] on div "Select Item" at bounding box center [654, 560] width 80 height 20
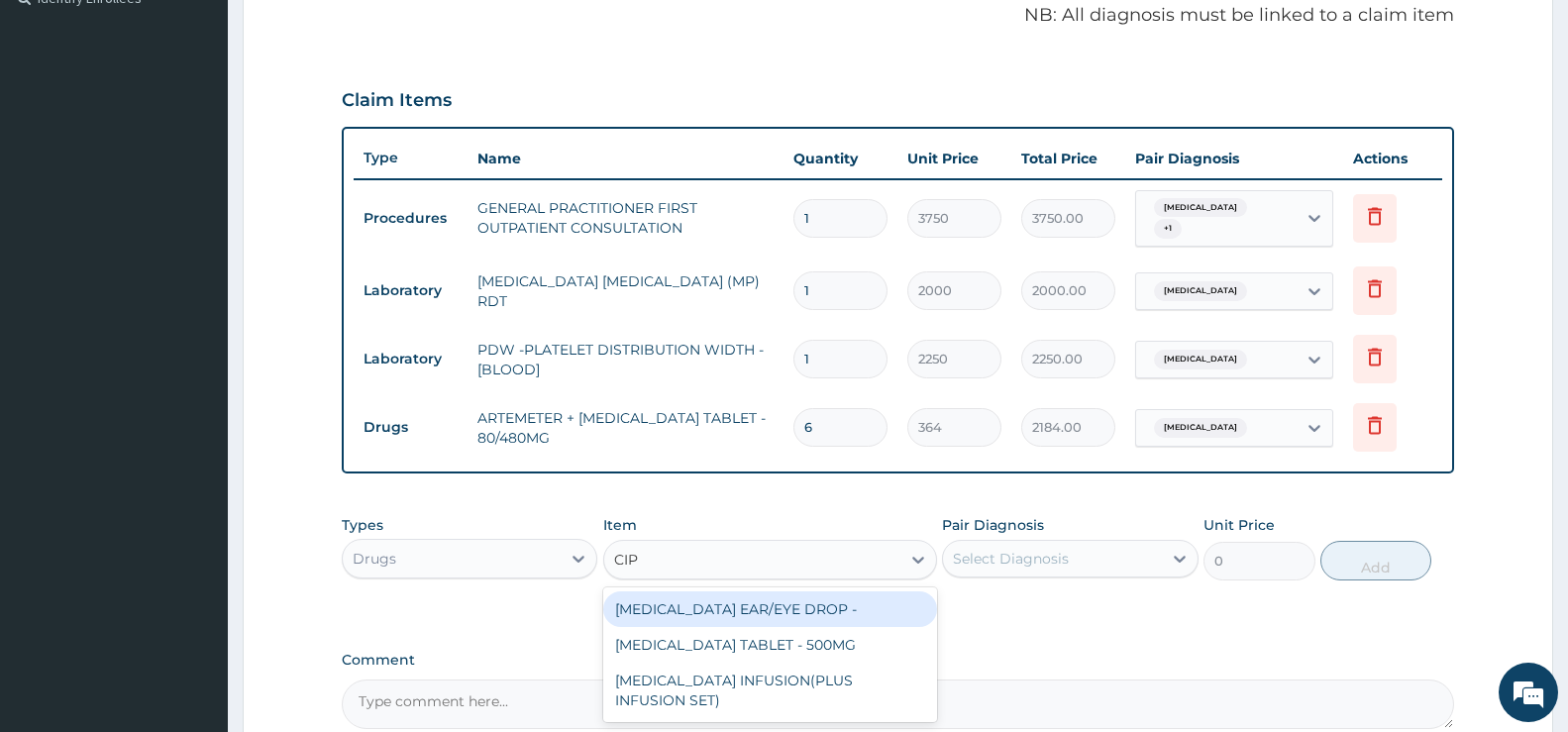
type input "CIPR"
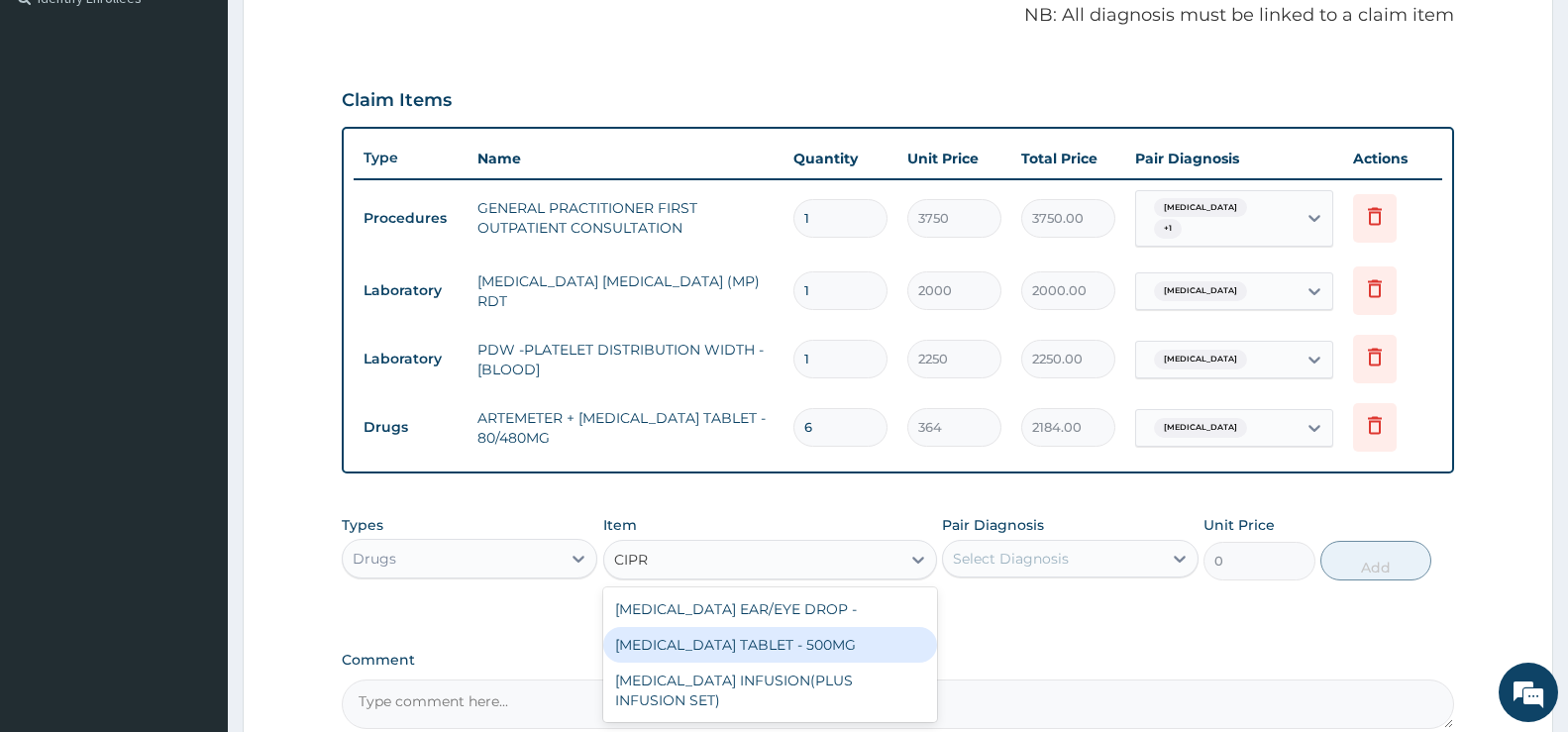
click at [760, 647] on div "[MEDICAL_DATA] TABLET - 500MG" at bounding box center [770, 645] width 334 height 36
type input "196"
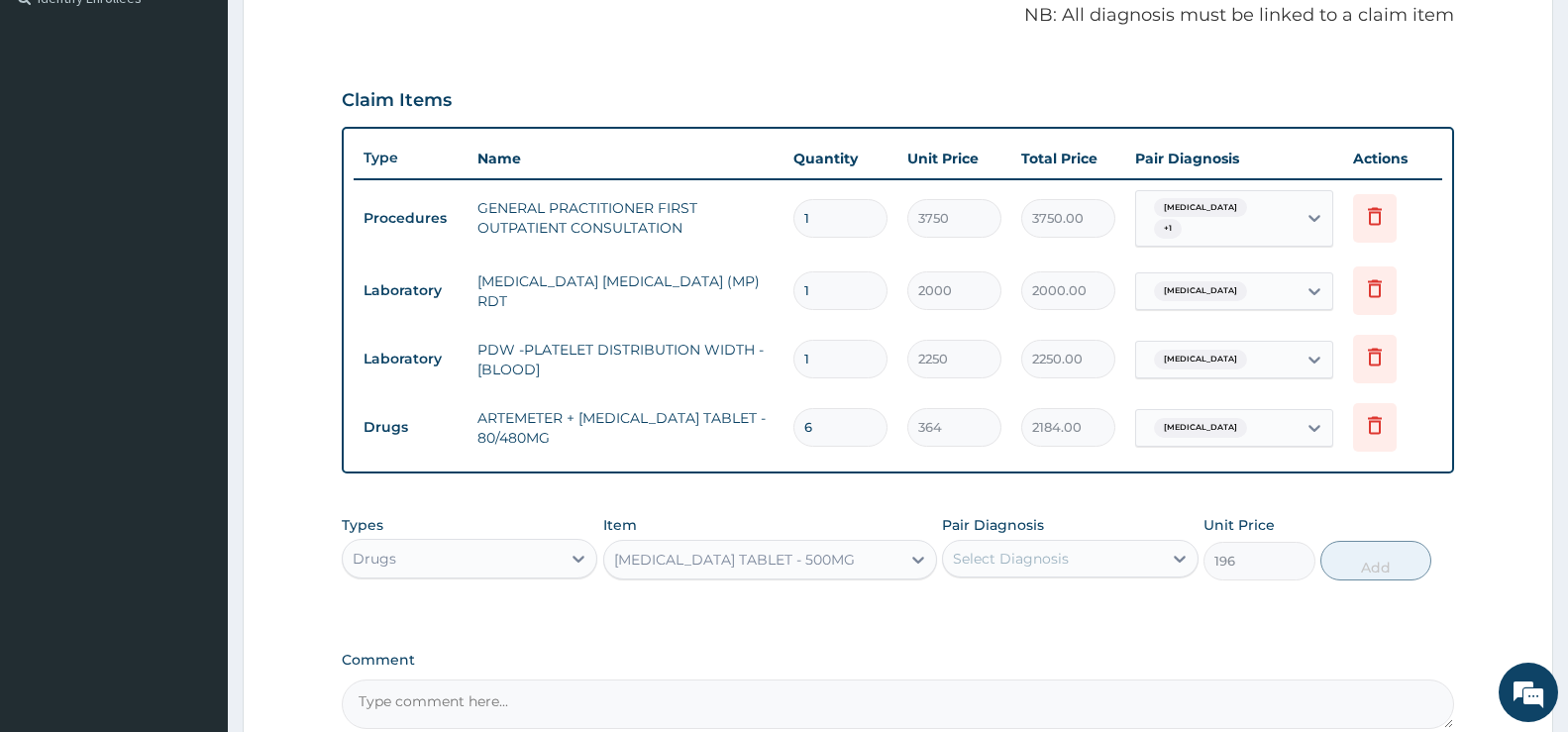
click at [1065, 560] on div "Select Diagnosis" at bounding box center [1010, 559] width 115 height 20
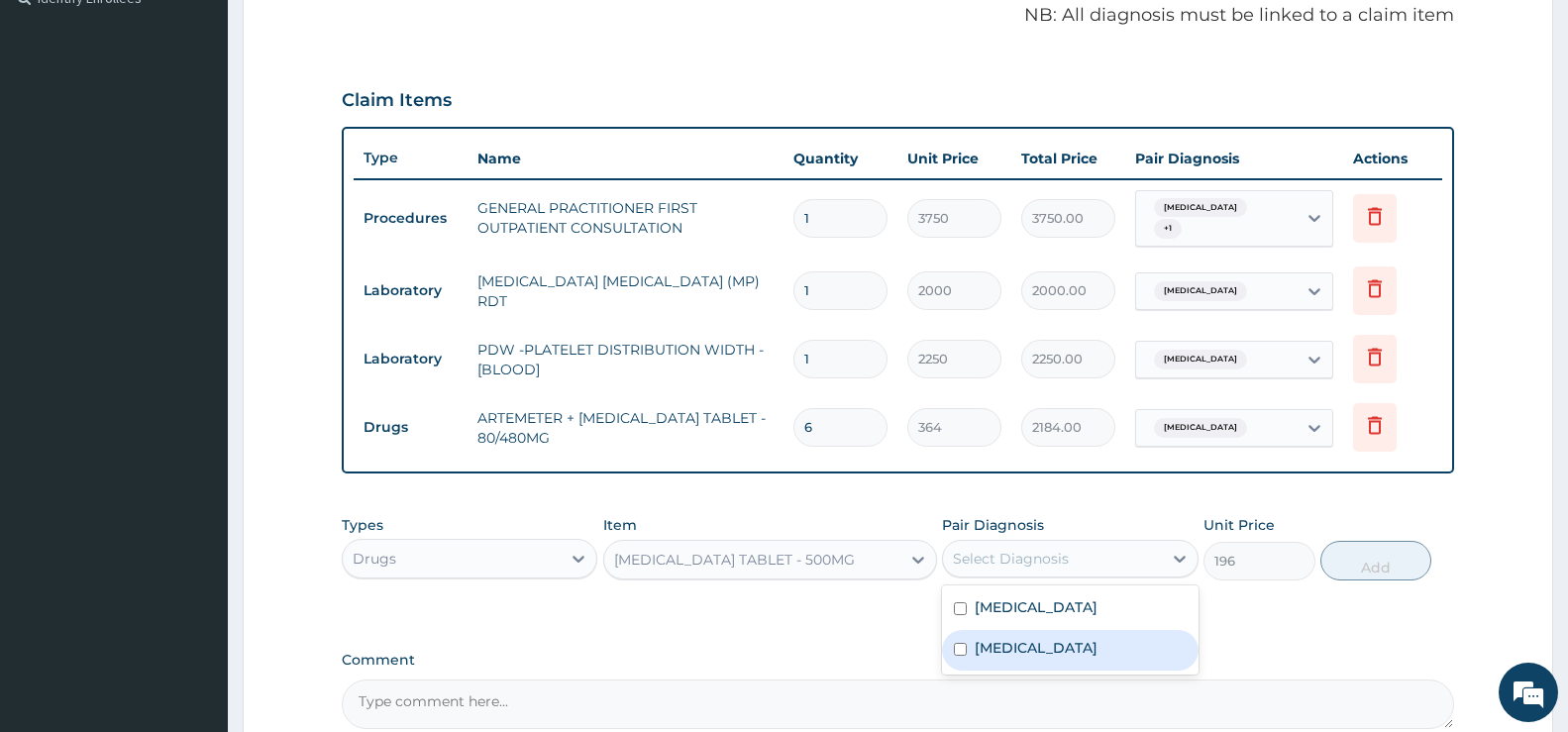
drag, startPoint x: 1050, startPoint y: 656, endPoint x: 1094, endPoint y: 646, distance: 45.1
click at [1059, 654] on label "[MEDICAL_DATA]" at bounding box center [1035, 648] width 122 height 20
checkbox input "true"
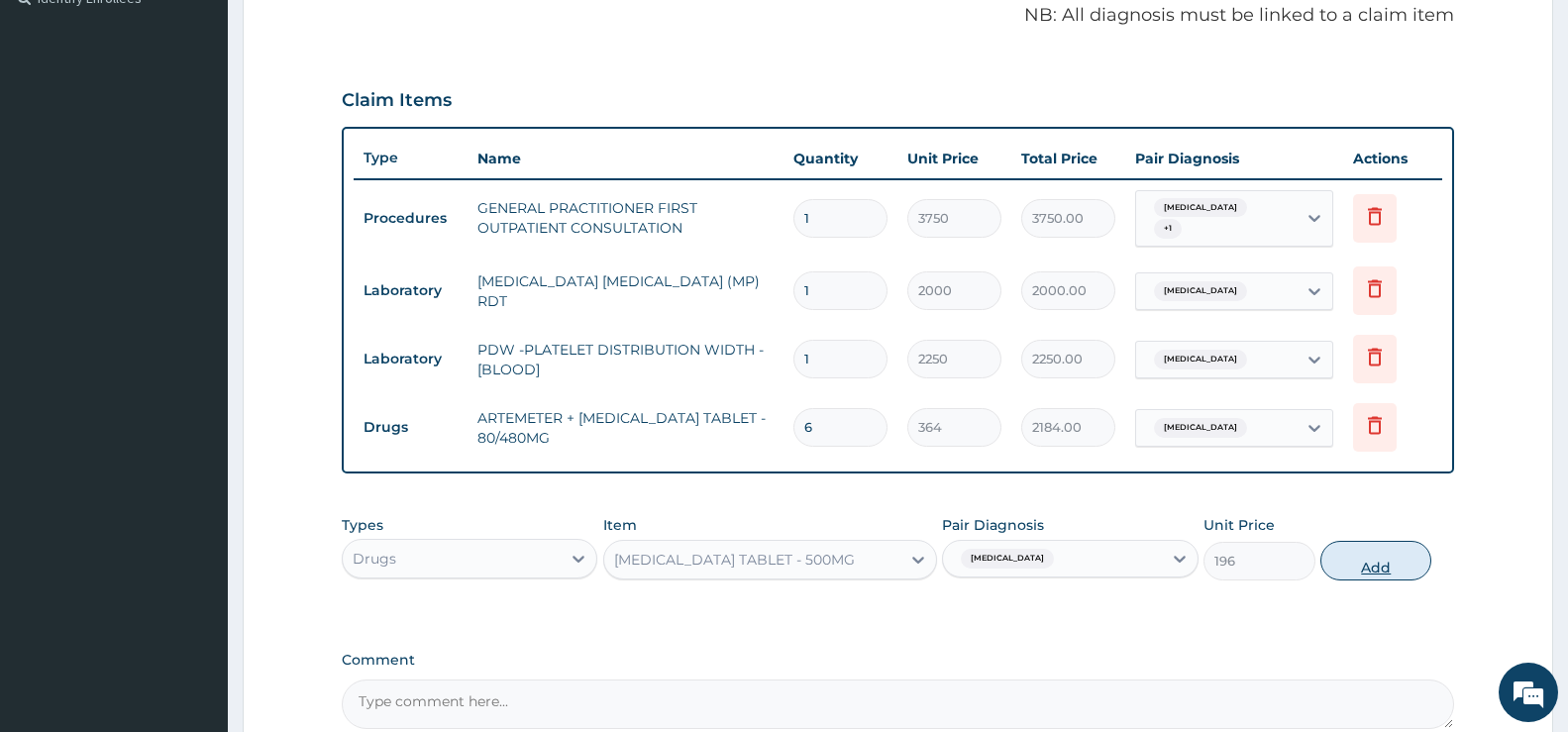
click at [1398, 569] on button "Add" at bounding box center [1376, 561] width 111 height 40
type input "0"
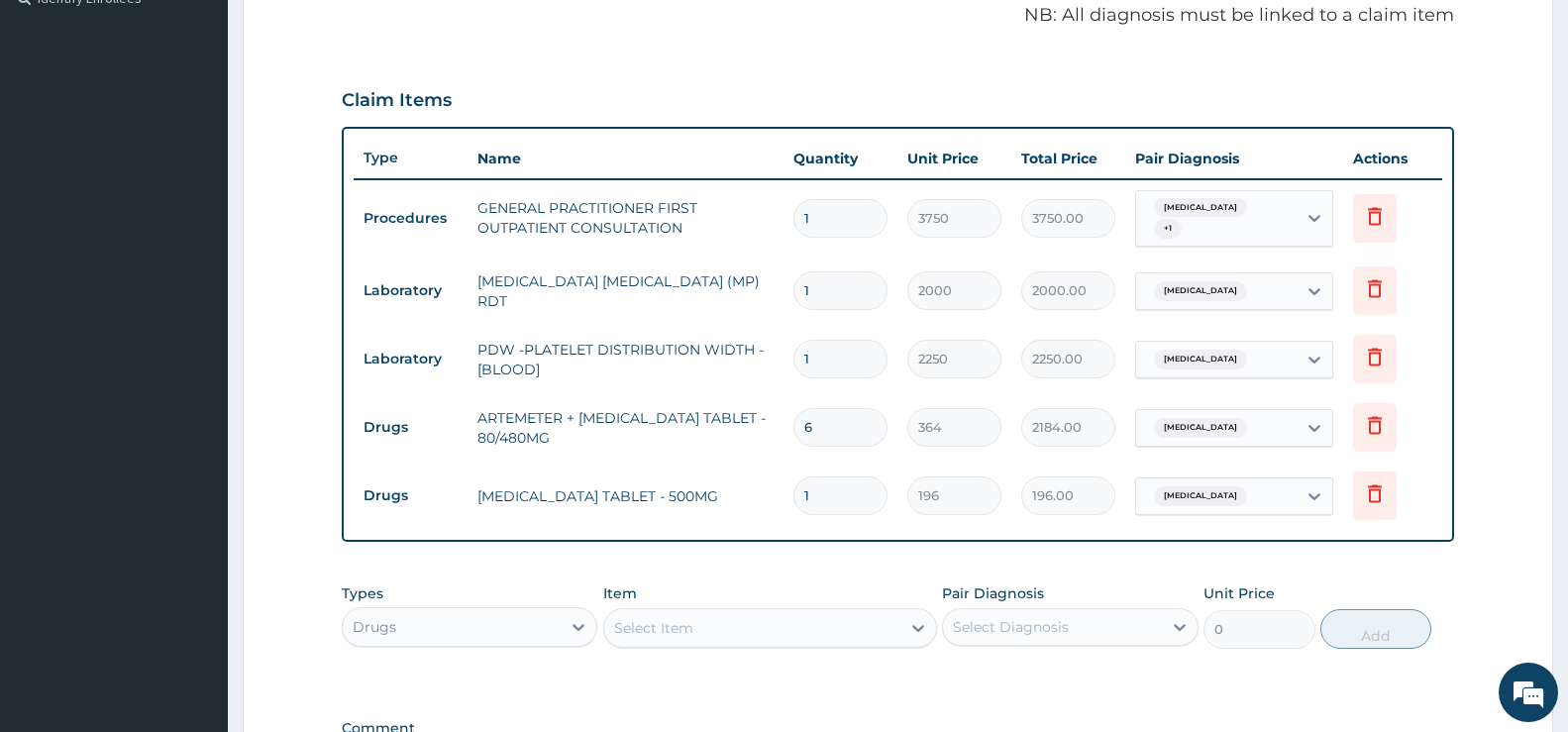
type input "10"
type input "1960.00"
type input "10"
click at [673, 612] on div "Select Item" at bounding box center [753, 628] width 297 height 32
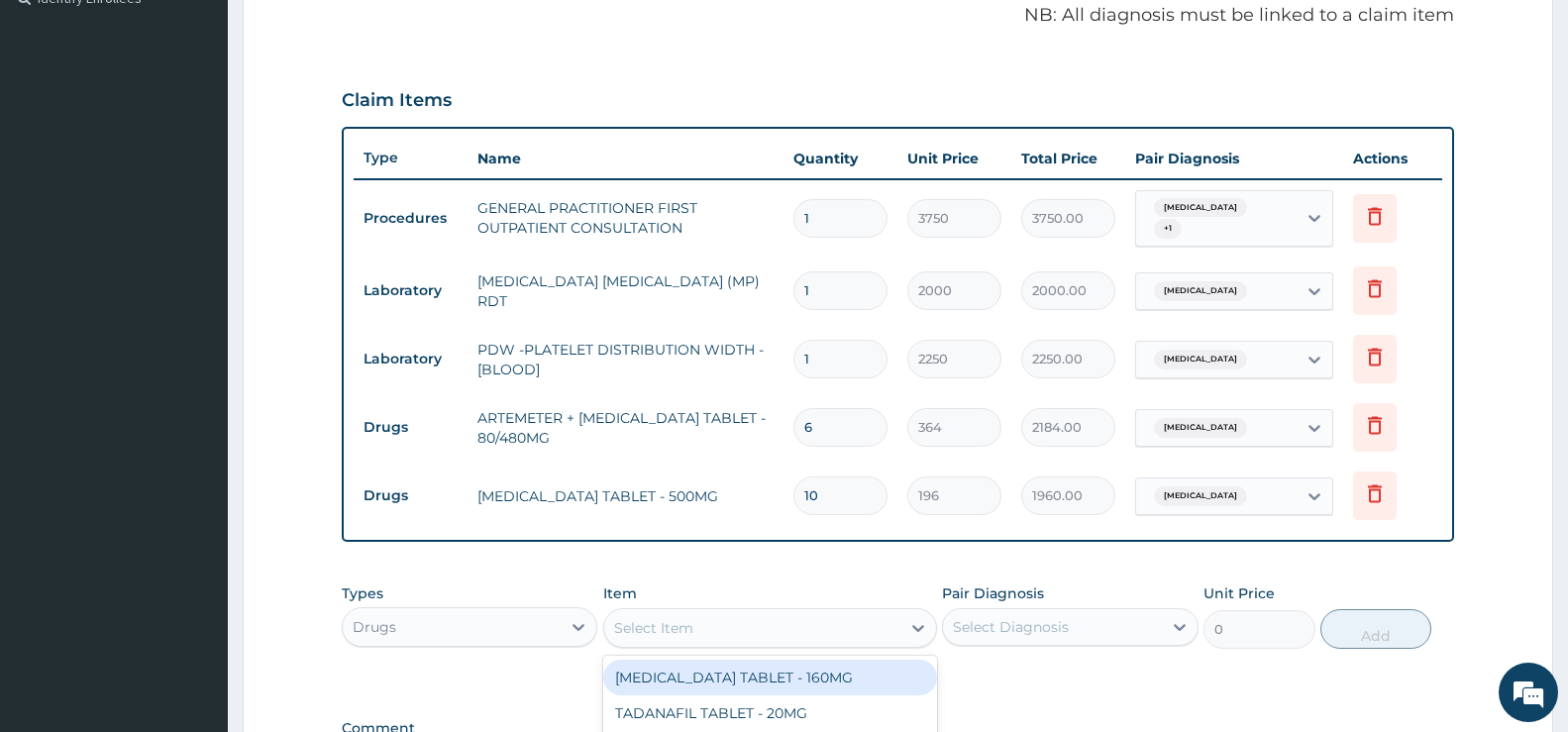
click at [663, 612] on div "Select Item" at bounding box center [753, 628] width 297 height 32
type input "PARA"
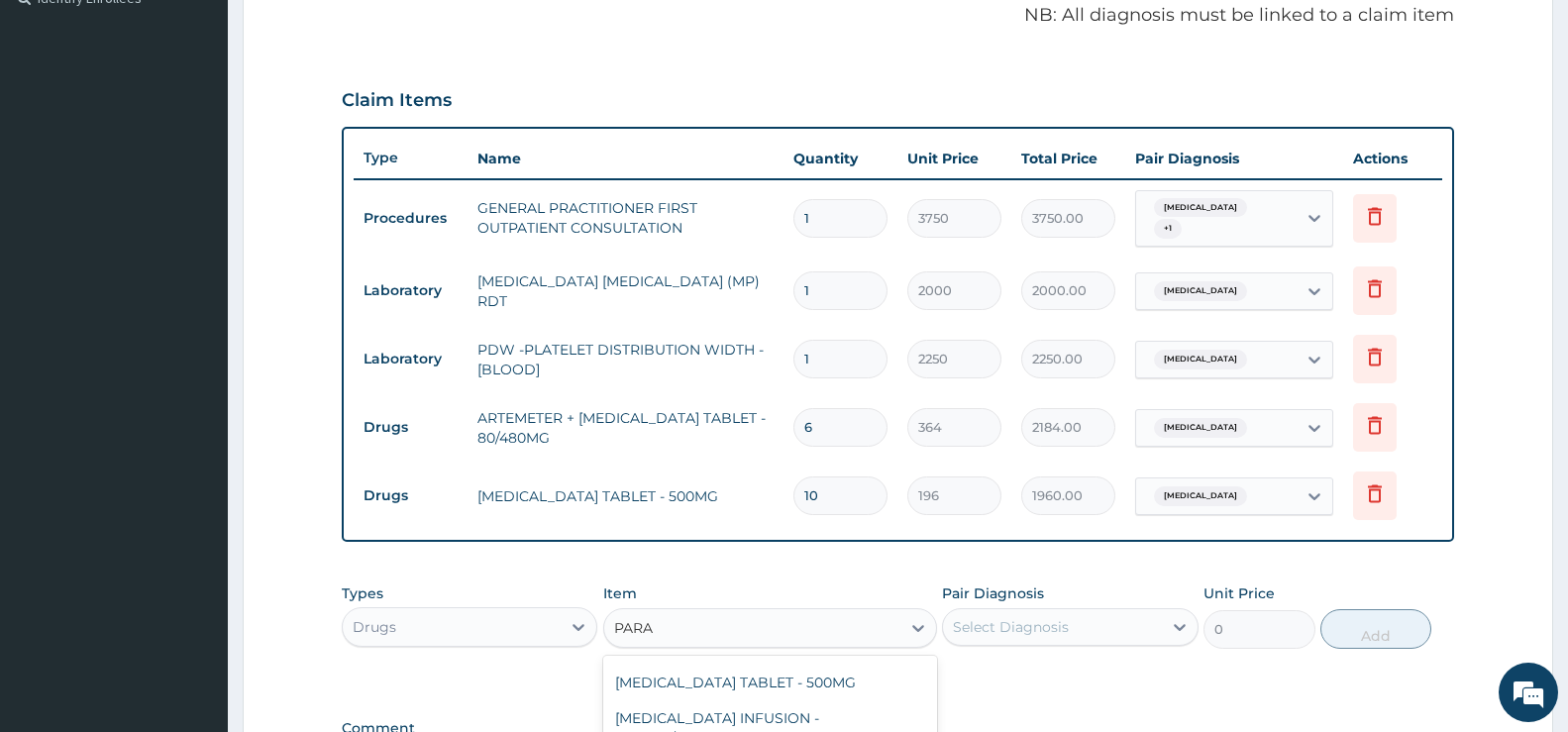
scroll to position [198, 0]
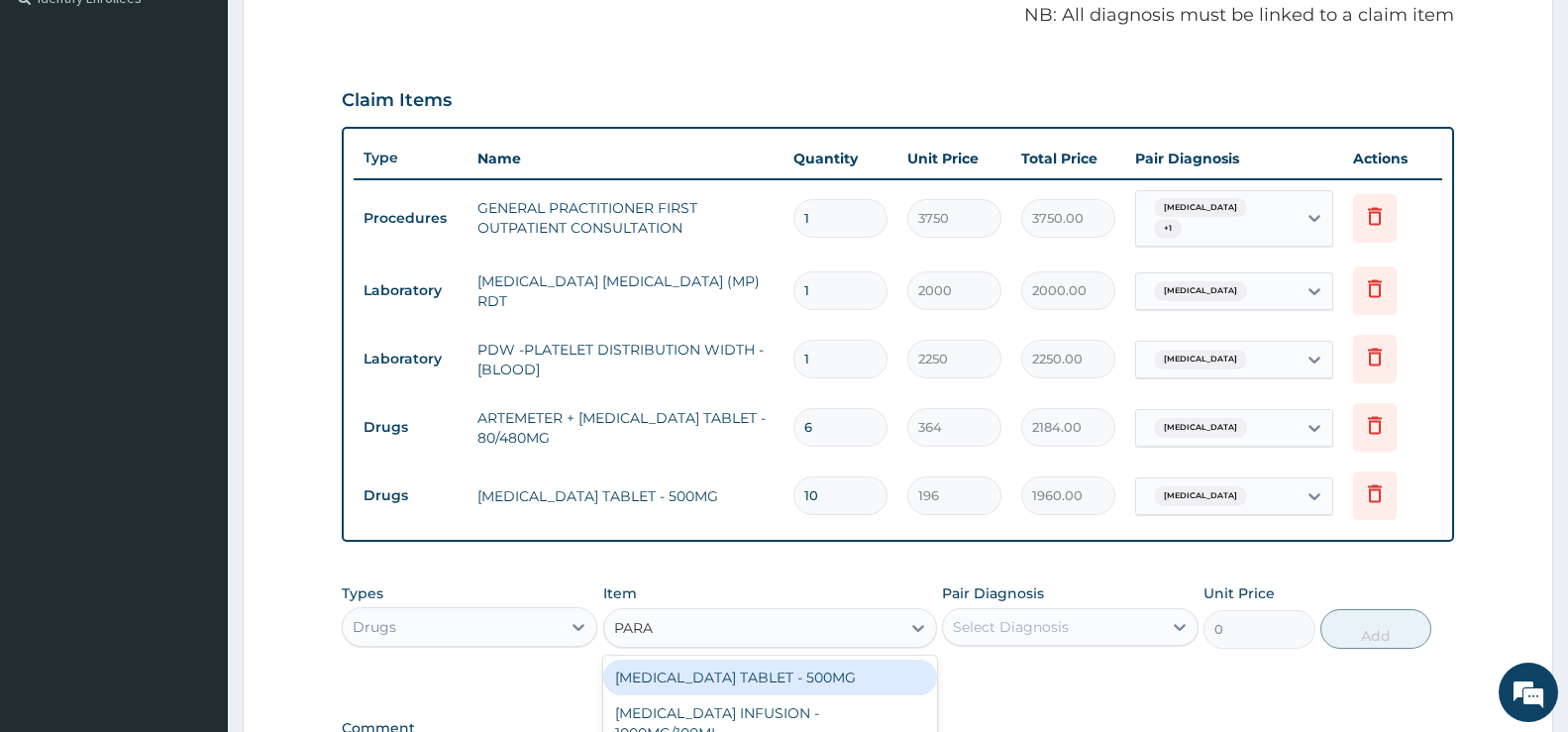
click at [838, 696] on div "[MEDICAL_DATA] TABLET - 500MG" at bounding box center [770, 678] width 334 height 36
type input "33.599999999999994"
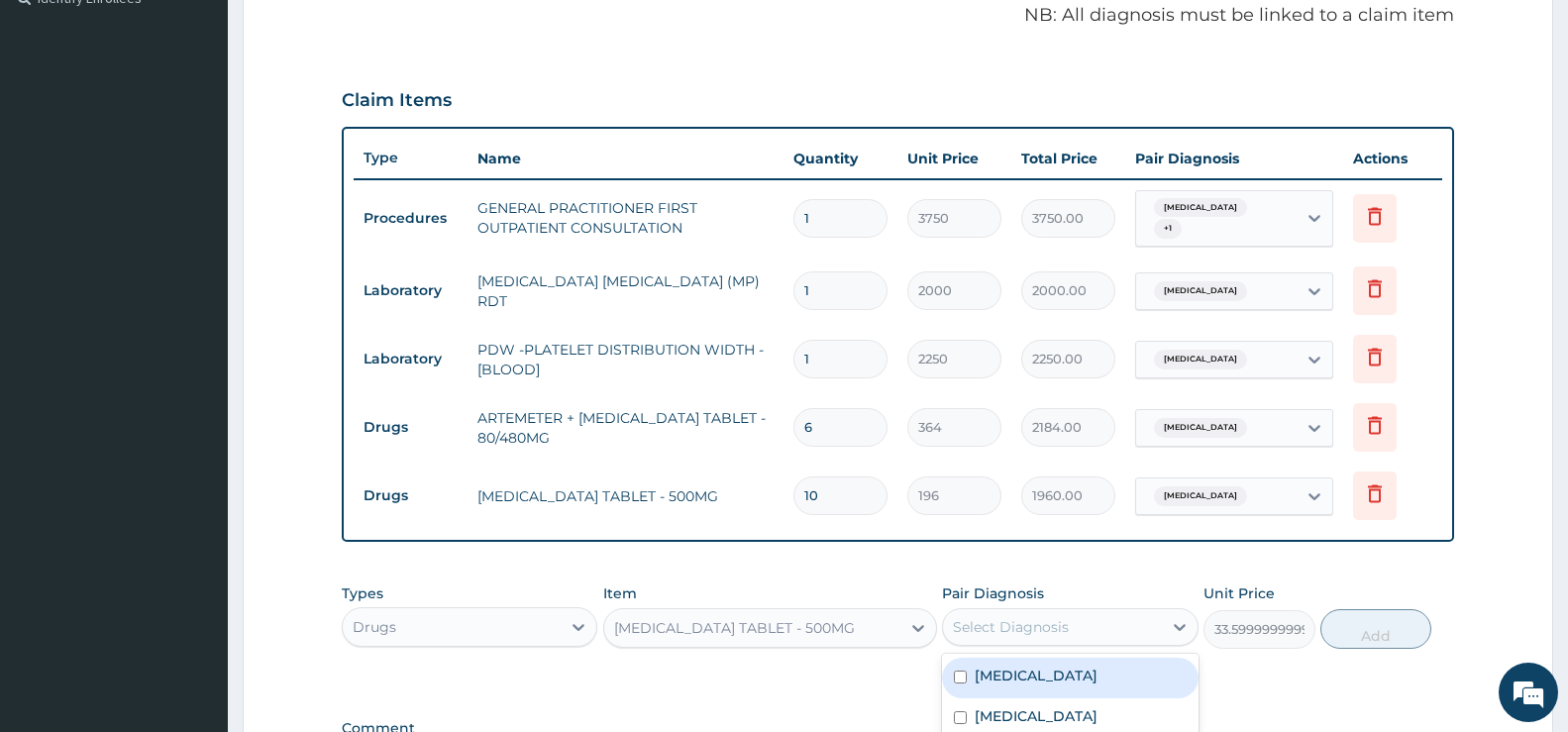
click at [1057, 624] on div "Select Diagnosis" at bounding box center [1010, 627] width 115 height 20
drag, startPoint x: 1054, startPoint y: 672, endPoint x: 1274, endPoint y: 672, distance: 220.0
click at [1055, 672] on label "[MEDICAL_DATA]" at bounding box center [1035, 676] width 122 height 20
checkbox input "true"
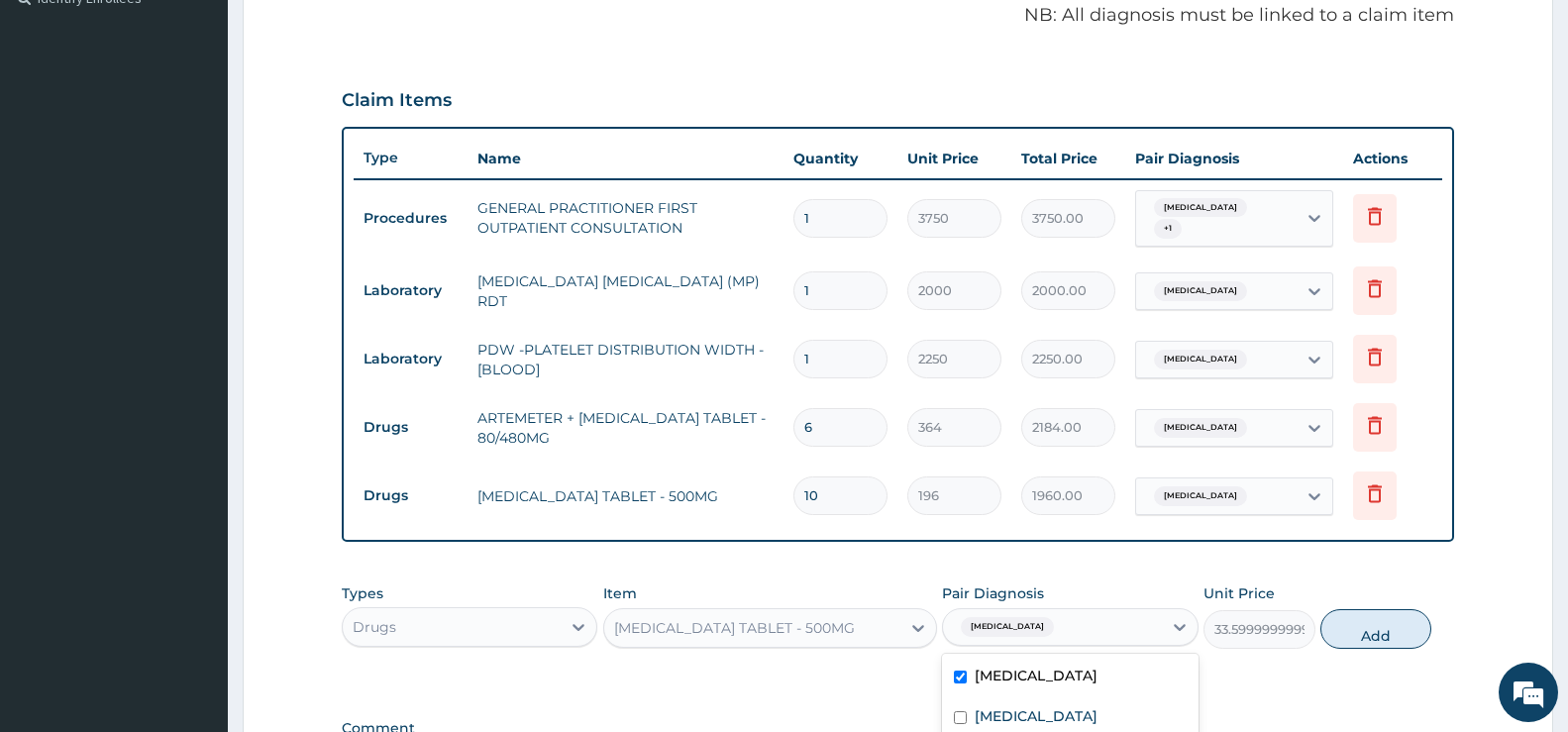
drag, startPoint x: 1369, startPoint y: 633, endPoint x: 1345, endPoint y: 629, distance: 24.3
click at [1369, 633] on button "Add" at bounding box center [1376, 629] width 111 height 40
type input "0"
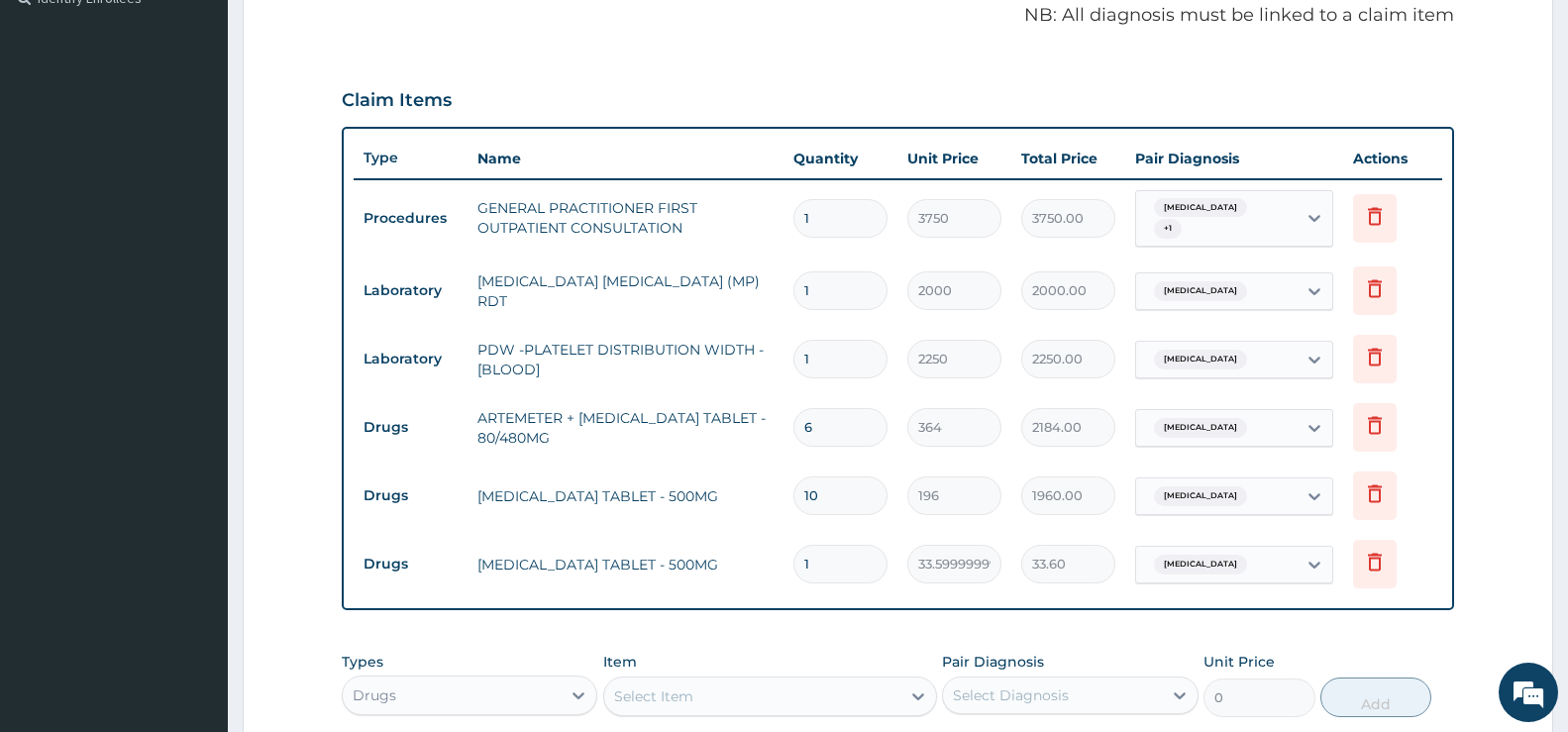
type input "18"
type input "604.80"
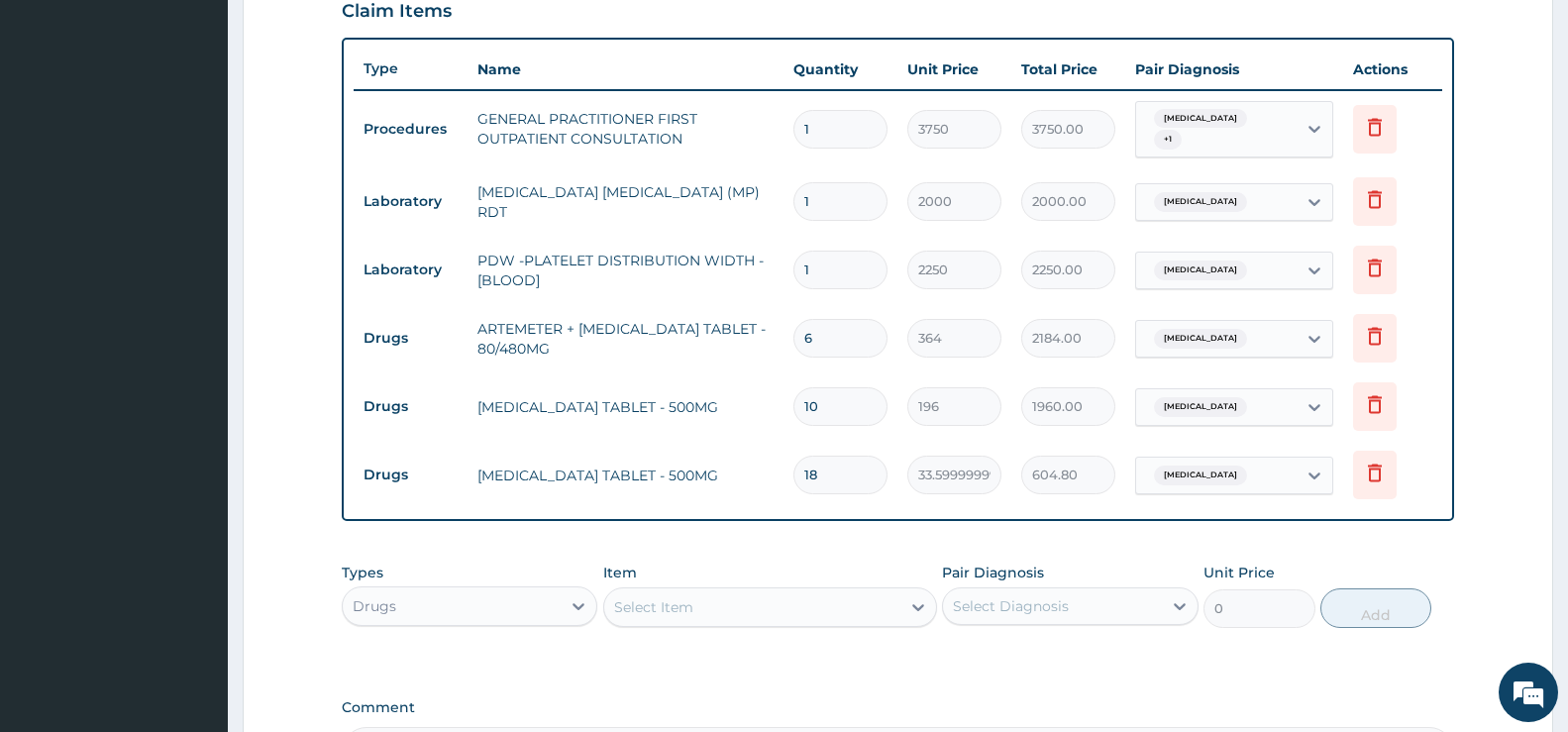
scroll to position [809, 0]
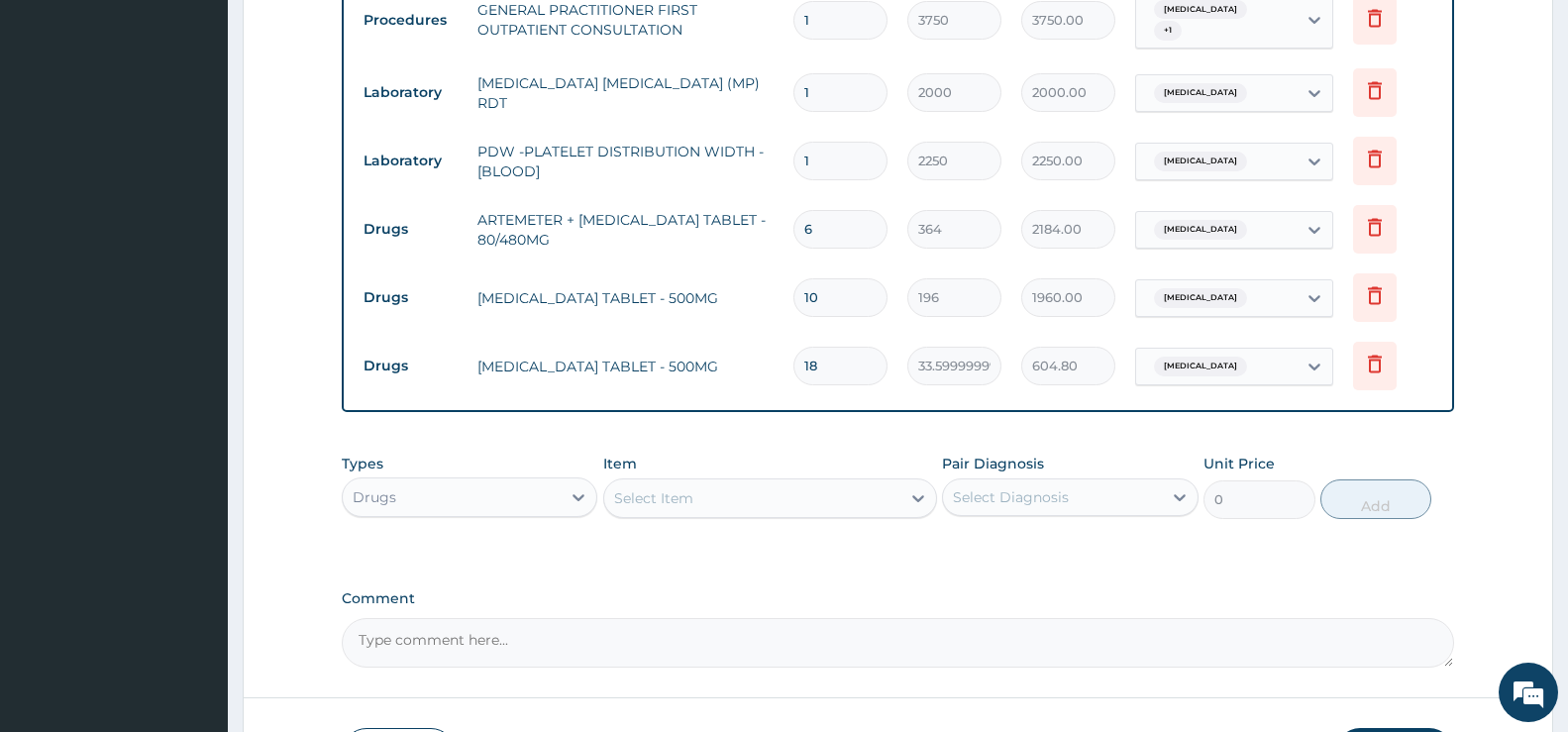
type input "18"
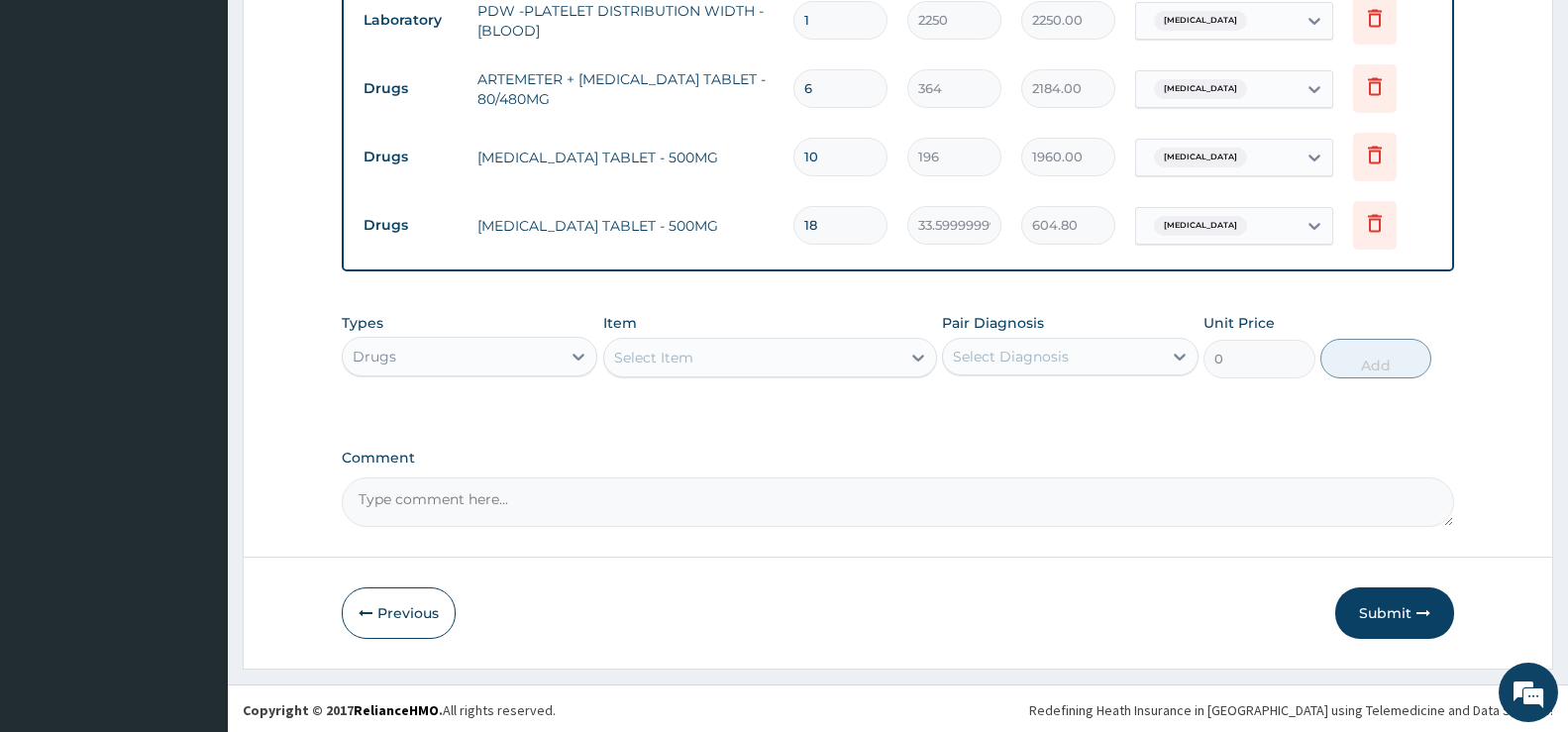
scroll to position [952, 0]
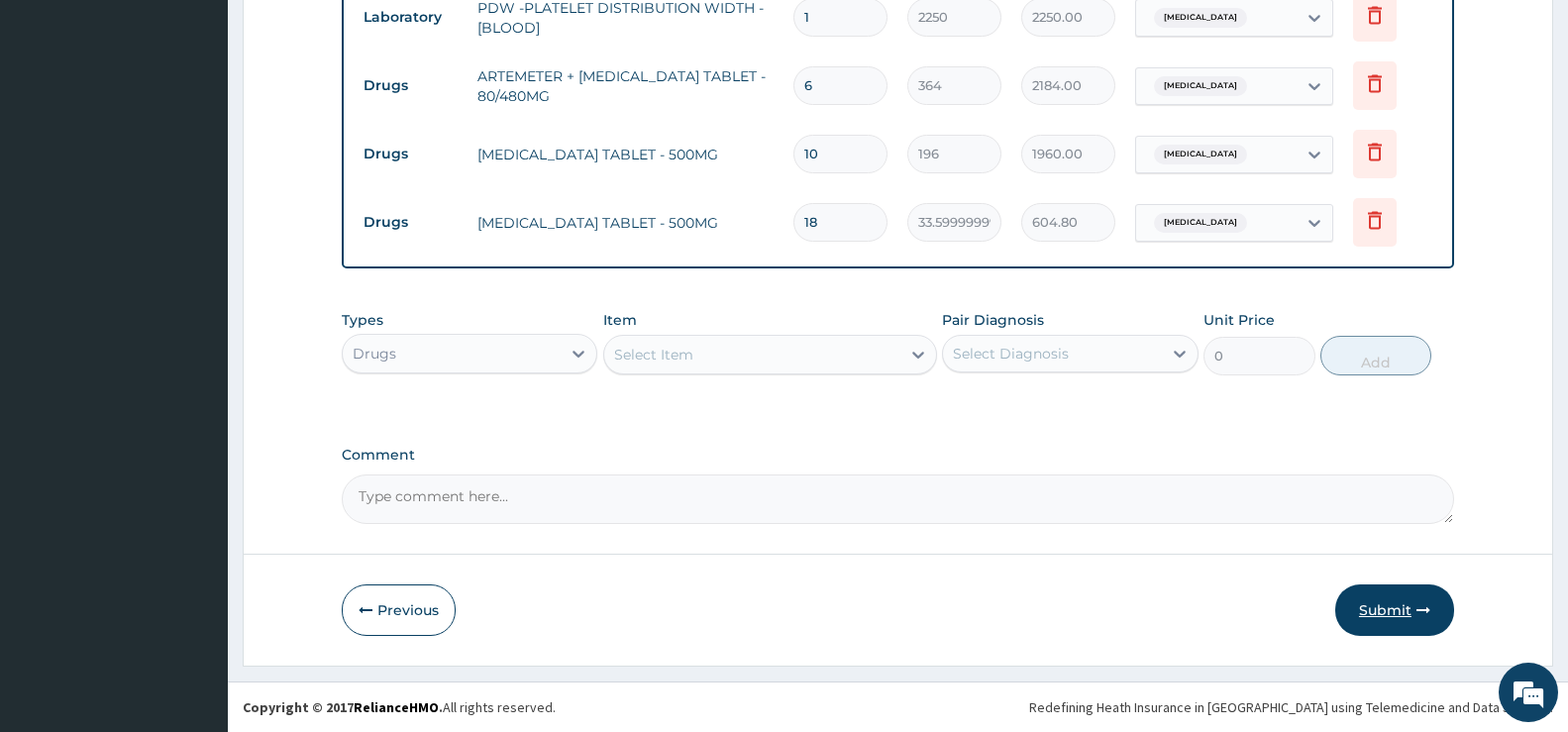
click at [1396, 611] on button "Submit" at bounding box center [1395, 610] width 118 height 52
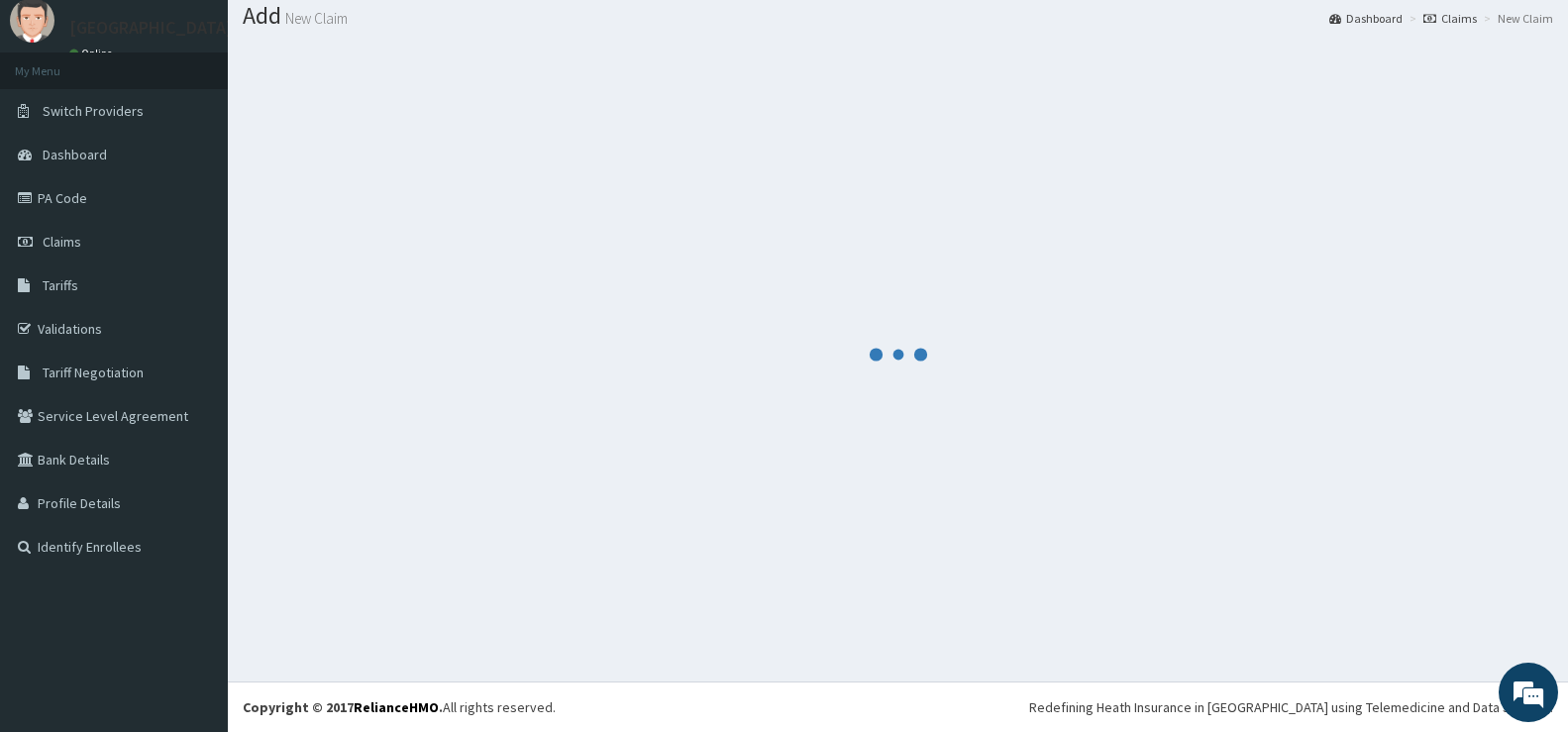
scroll to position [62, 0]
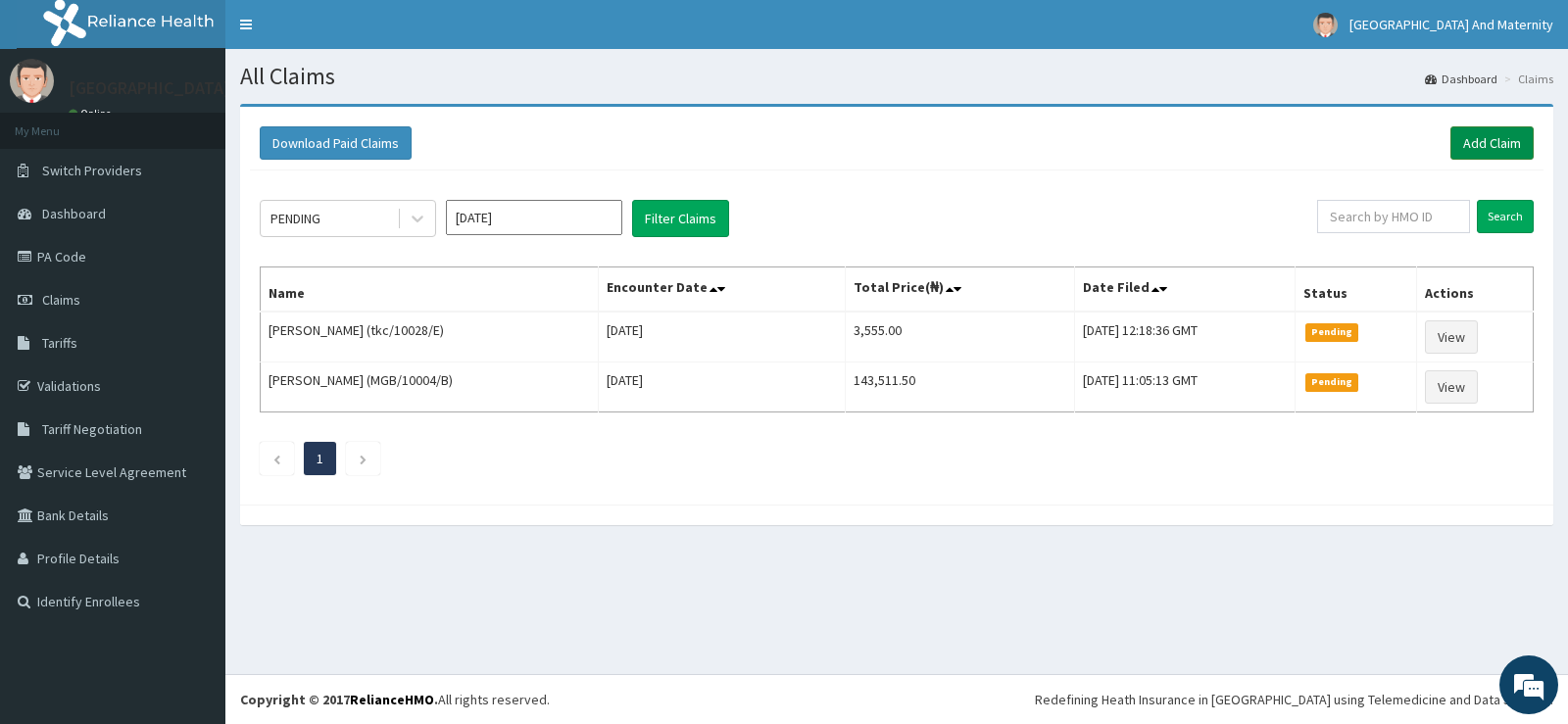
click at [1494, 140] on link "Add Claim" at bounding box center [1492, 143] width 84 height 33
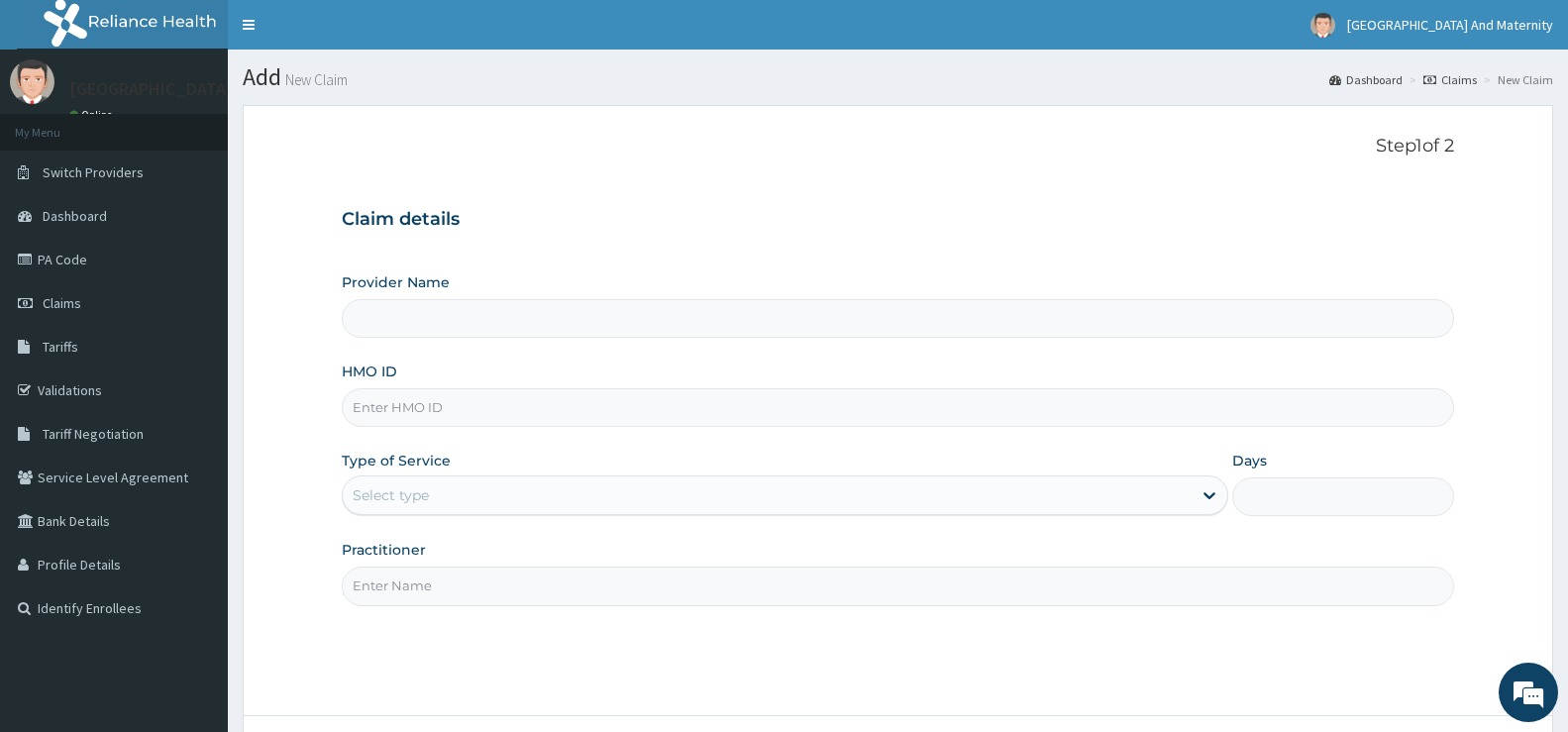
type input "[GEOGRAPHIC_DATA] And Maternity Ltd"
paste input "TKC/10028/B"
type input "TKC/10028/B"
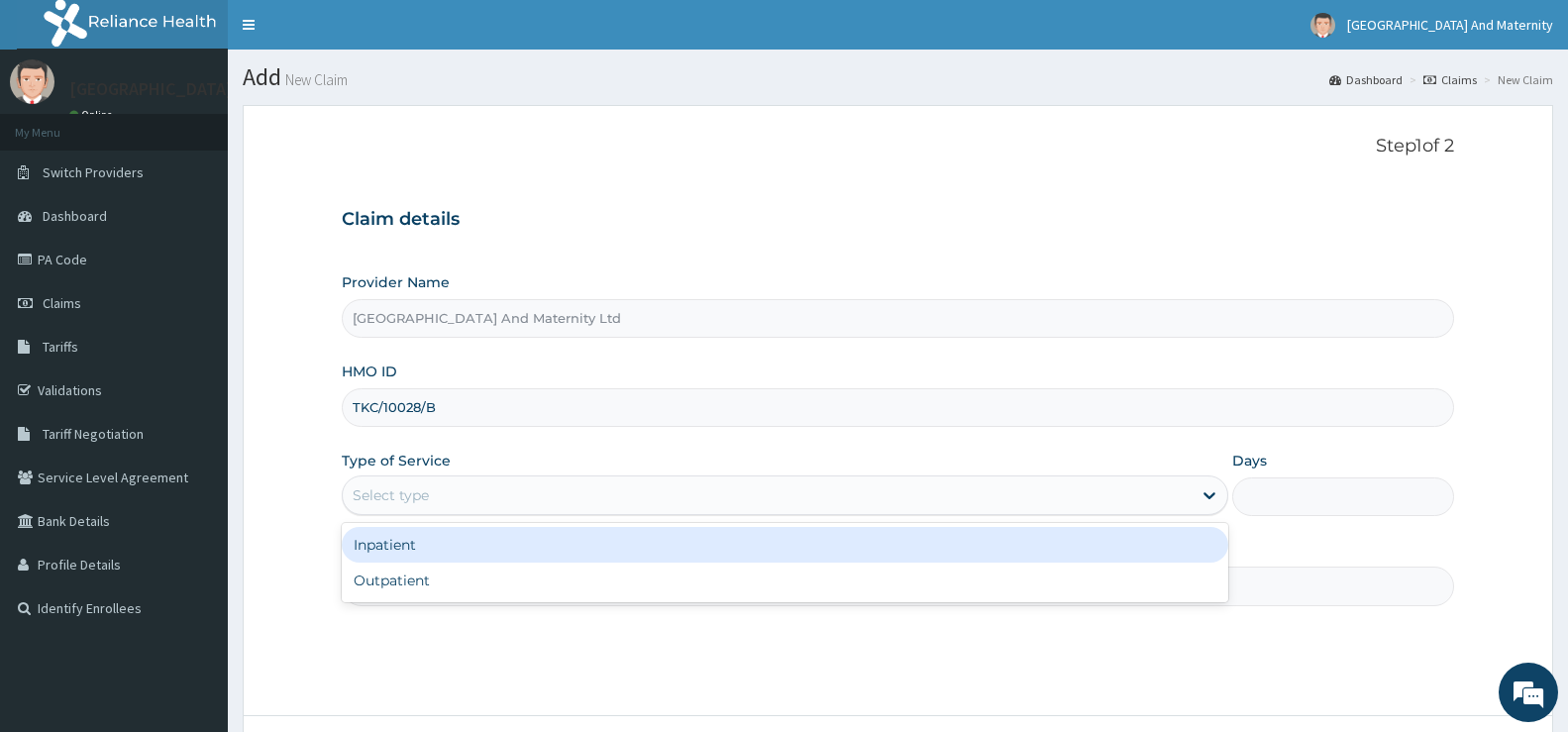
click at [412, 498] on div "Select type" at bounding box center [390, 496] width 77 height 20
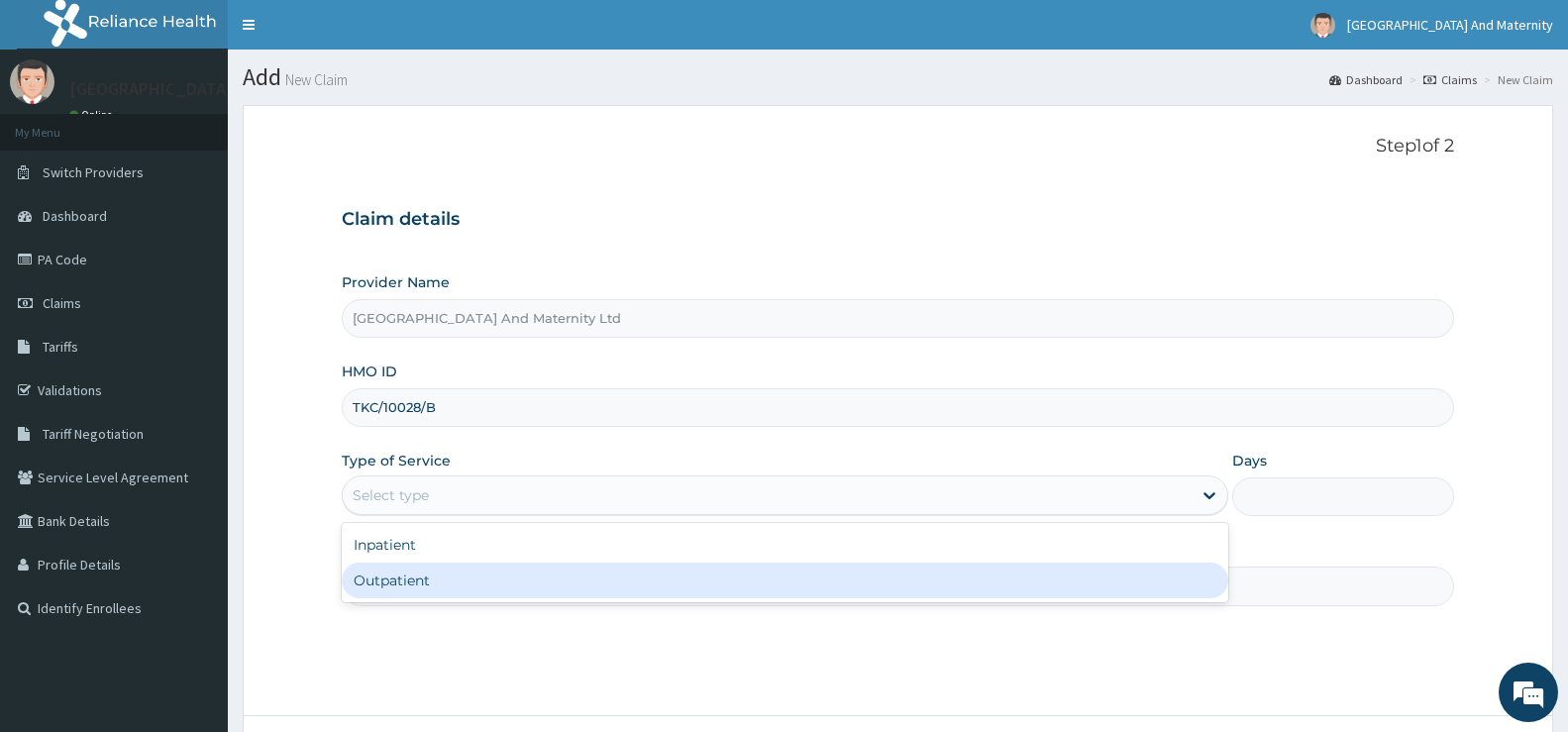
click at [392, 585] on div "Outpatient" at bounding box center [784, 581] width 887 height 36
type input "1"
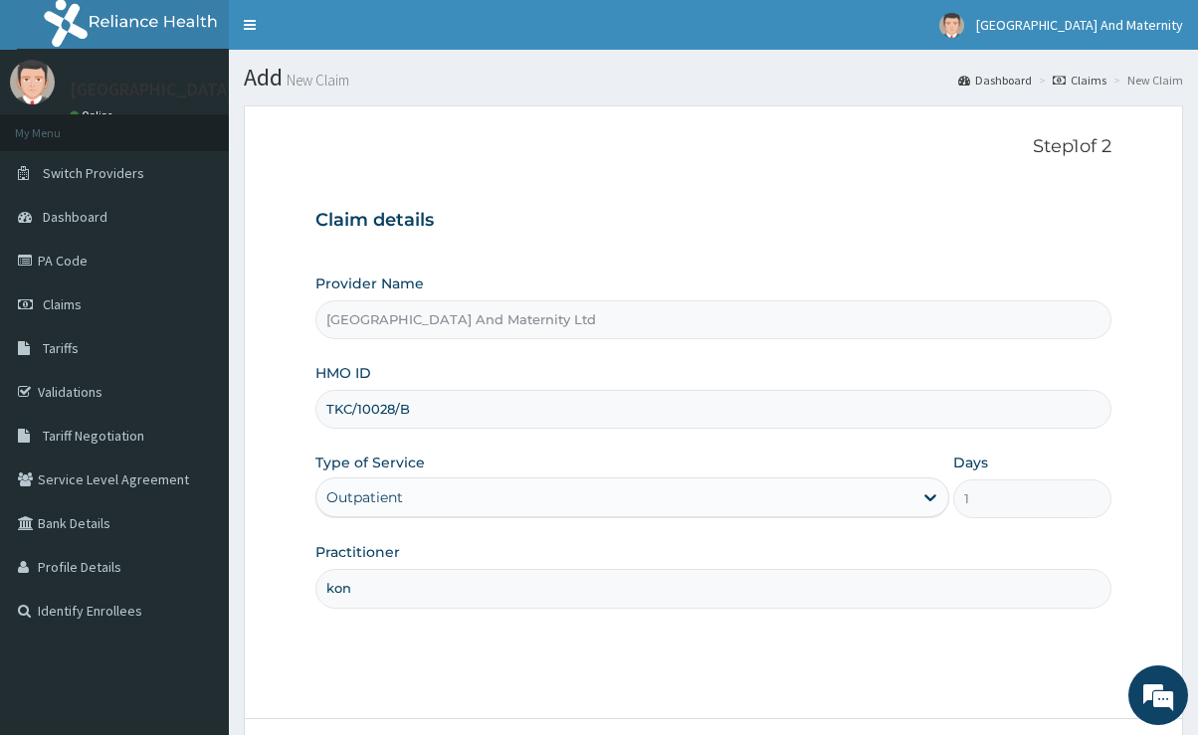
click at [369, 582] on input "kon" at bounding box center [713, 588] width 797 height 39
type input "k"
type input "d"
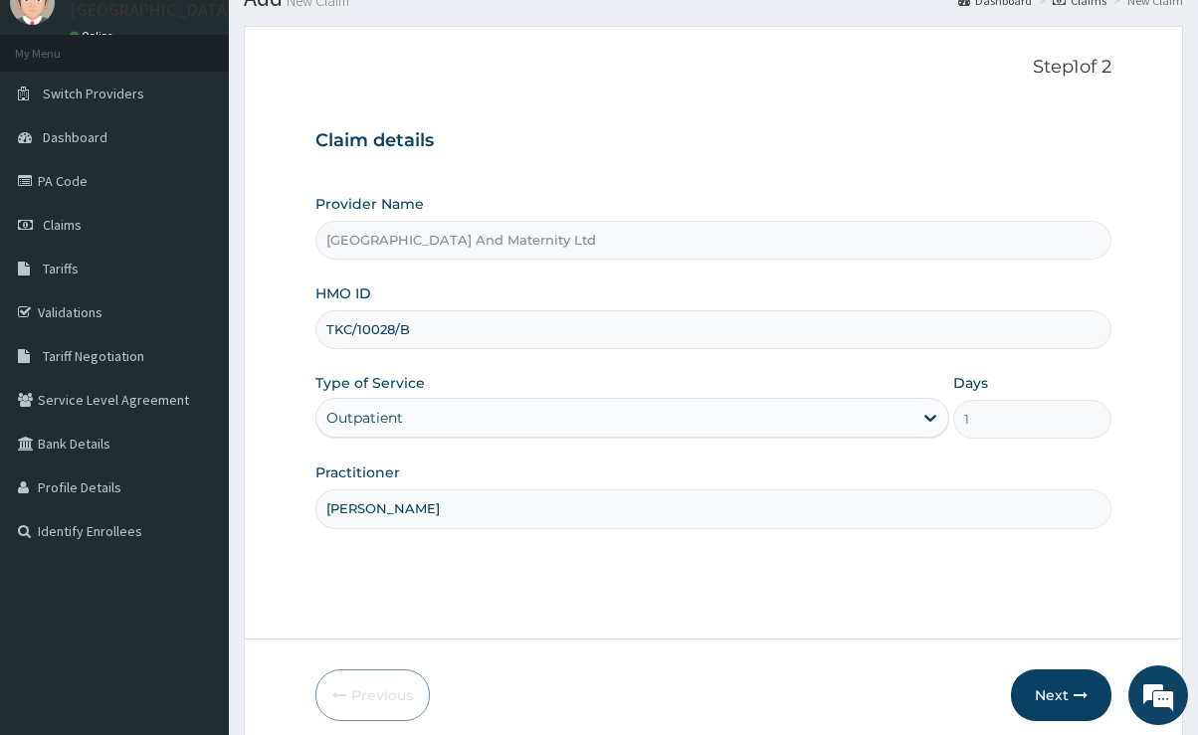
scroll to position [162, 0]
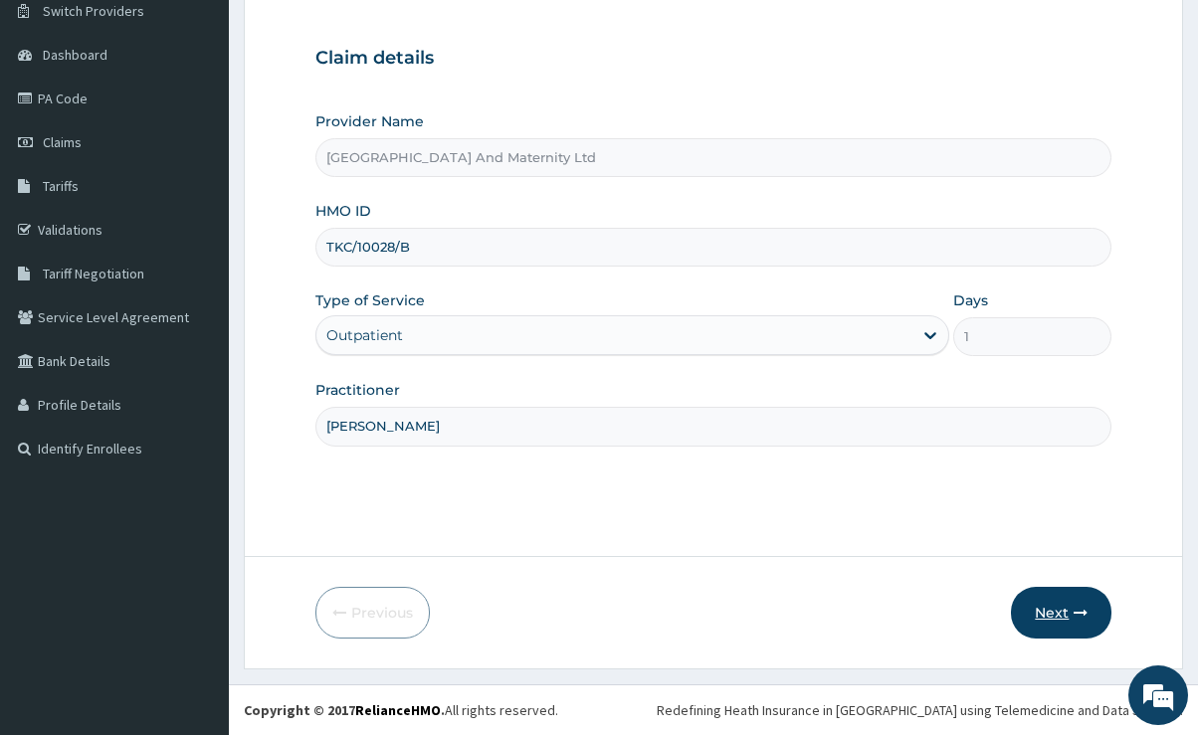
type input "[PERSON_NAME]"
click at [1085, 616] on icon "button" at bounding box center [1081, 613] width 14 height 14
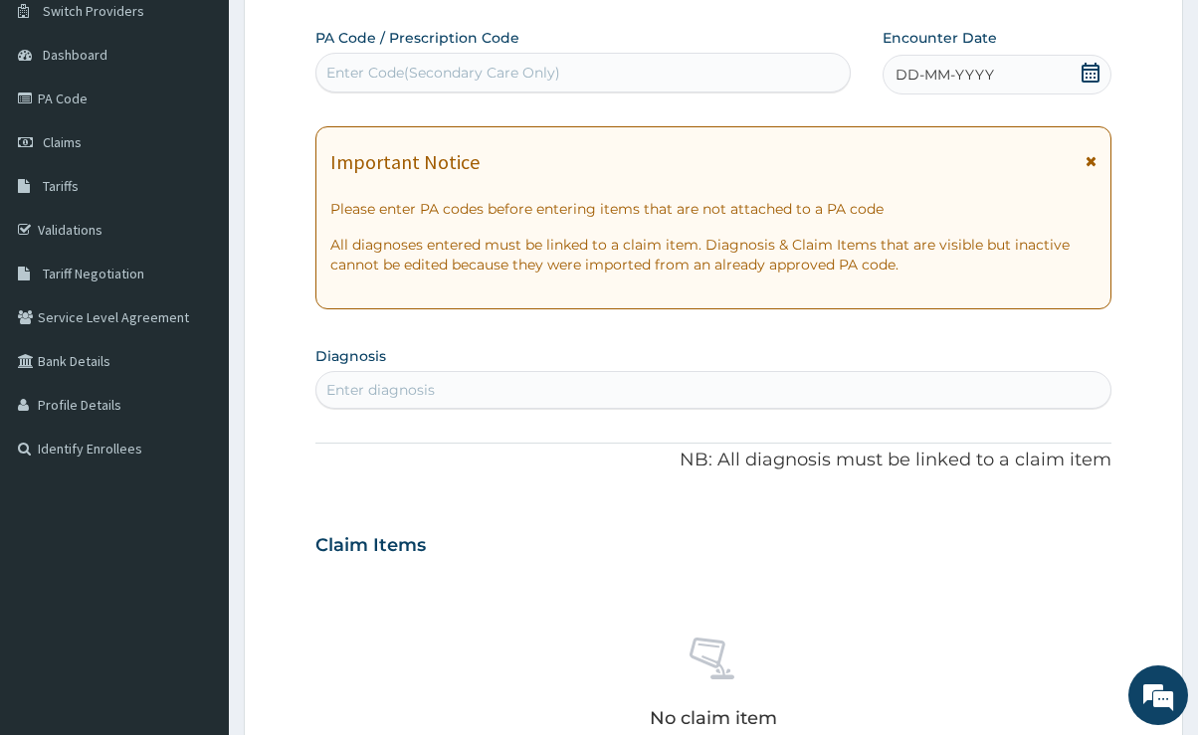
click at [1094, 77] on icon at bounding box center [1091, 73] width 20 height 20
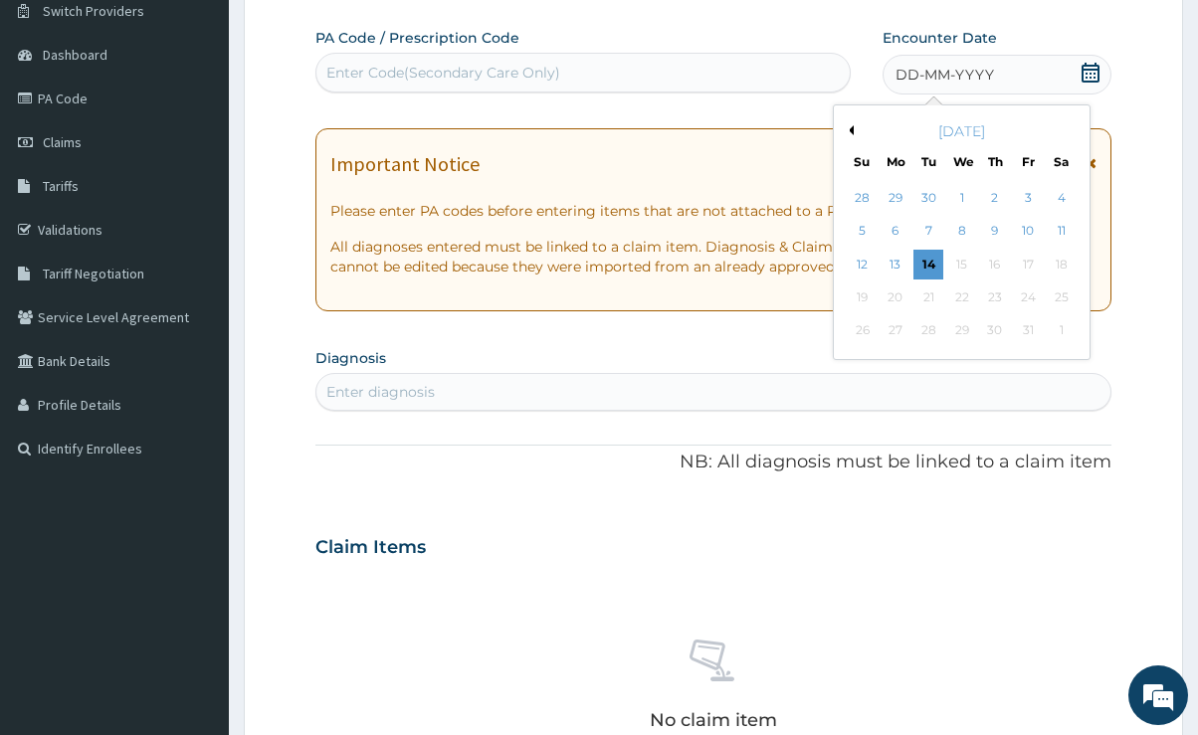
click at [972, 201] on div "1" at bounding box center [961, 198] width 30 height 30
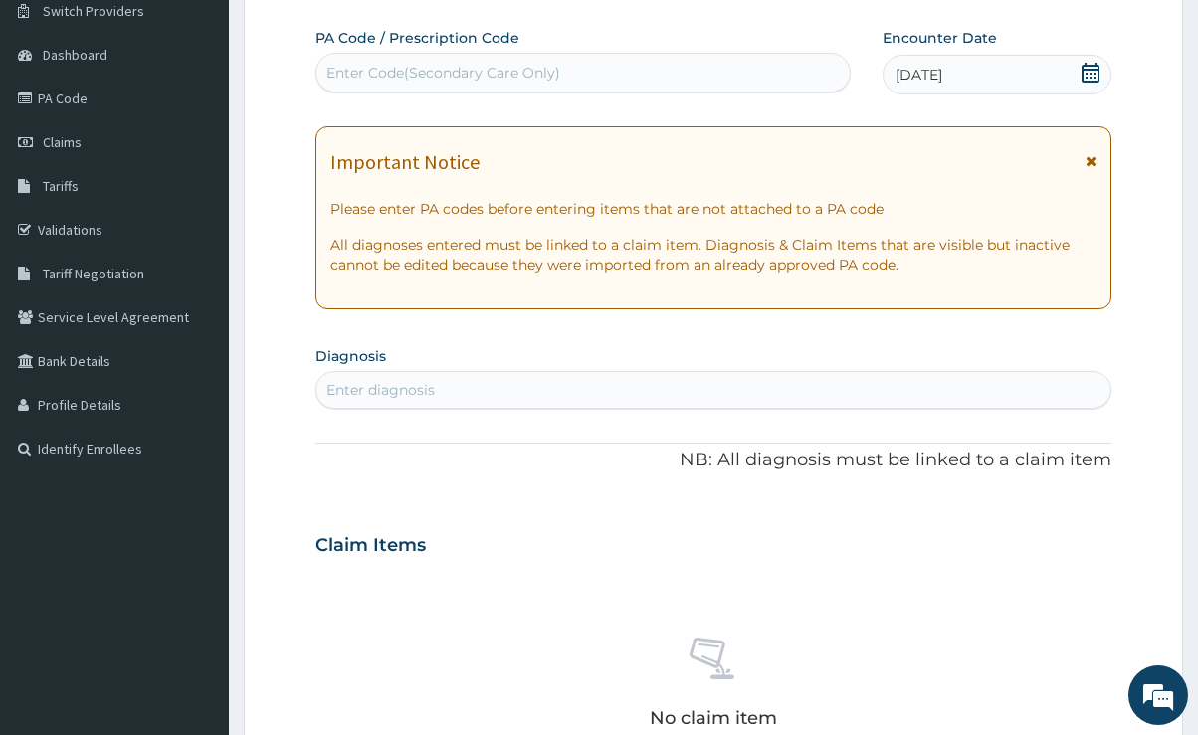
click at [341, 381] on div "Enter diagnosis" at bounding box center [380, 390] width 108 height 20
type input "F"
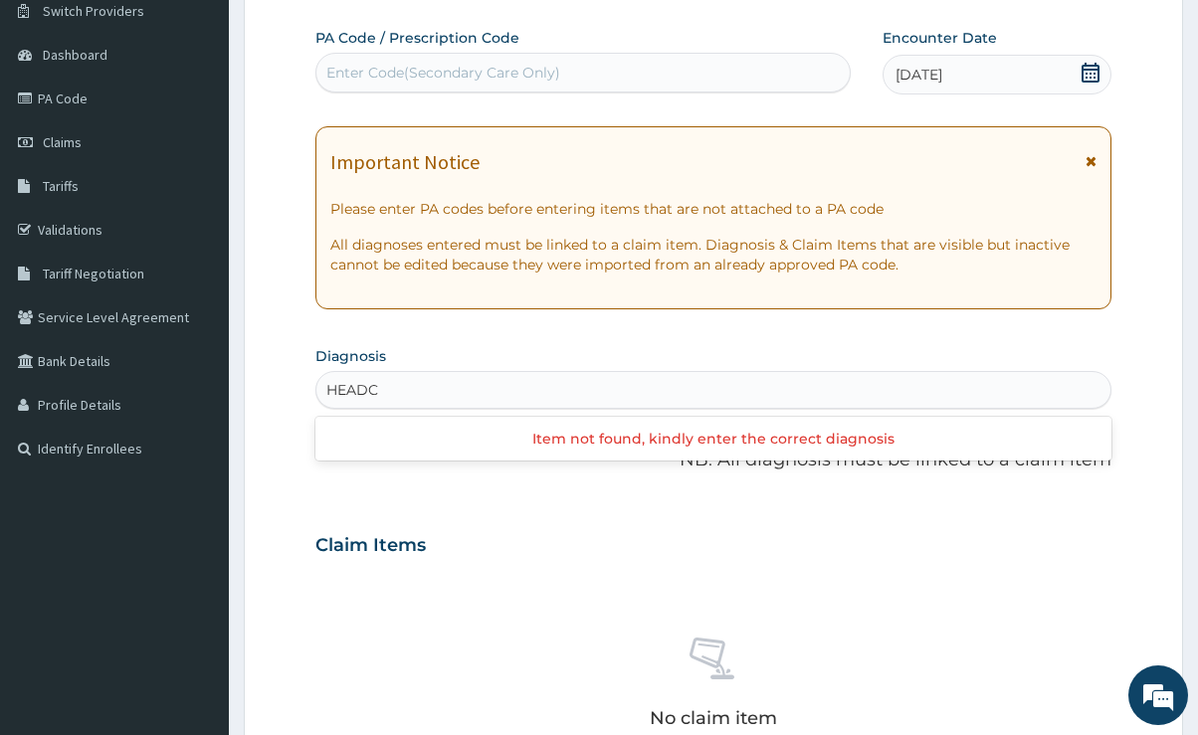
type input "HEAD"
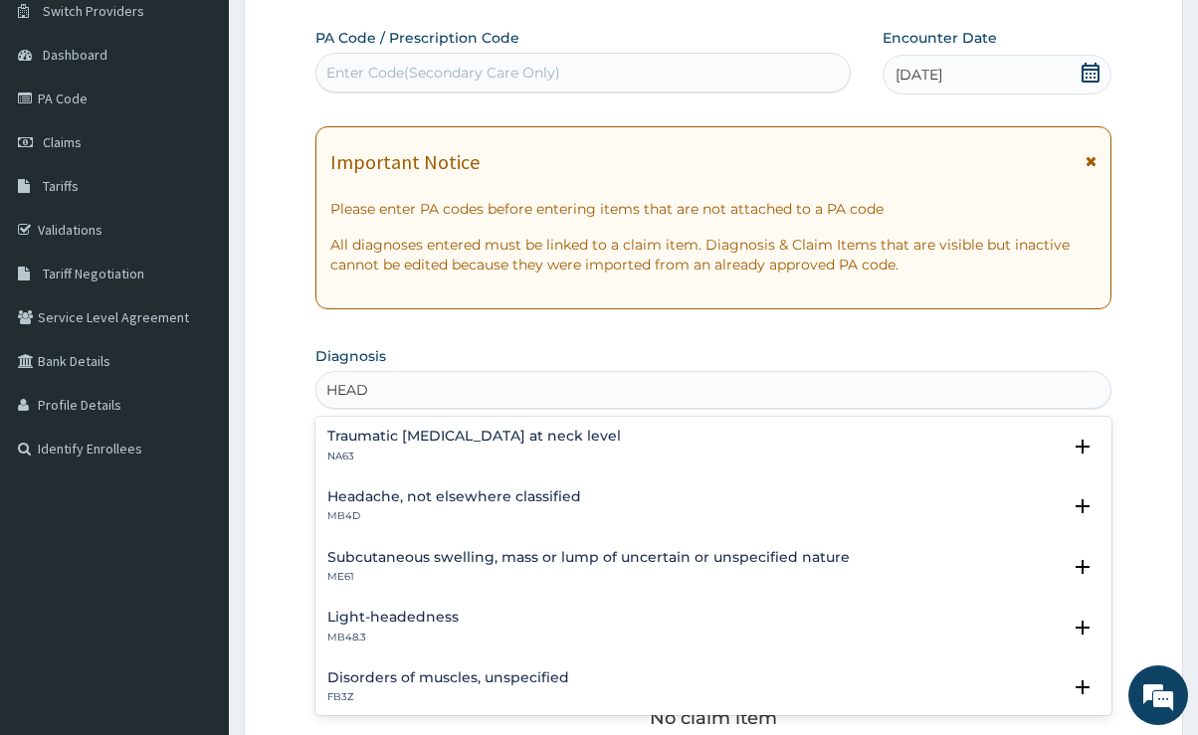
click at [544, 499] on h4 "Headache, not elsewhere classified" at bounding box center [454, 497] width 254 height 15
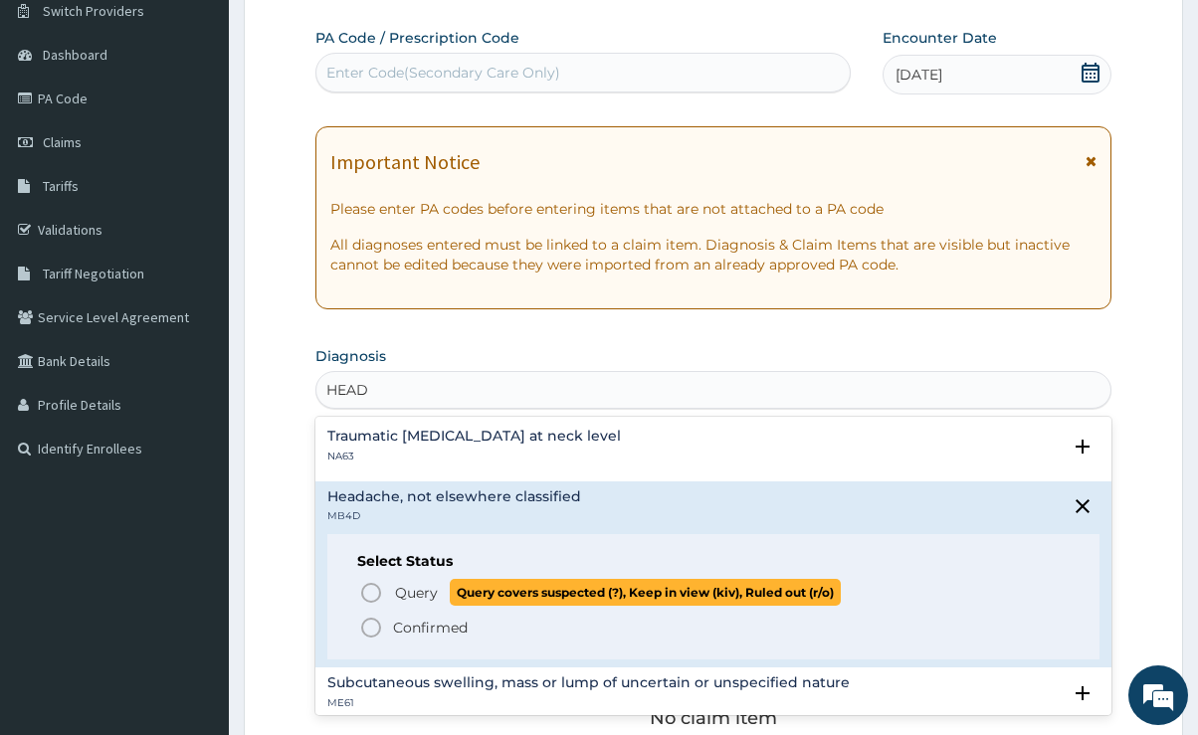
click at [369, 587] on icon "status option query" at bounding box center [371, 593] width 24 height 24
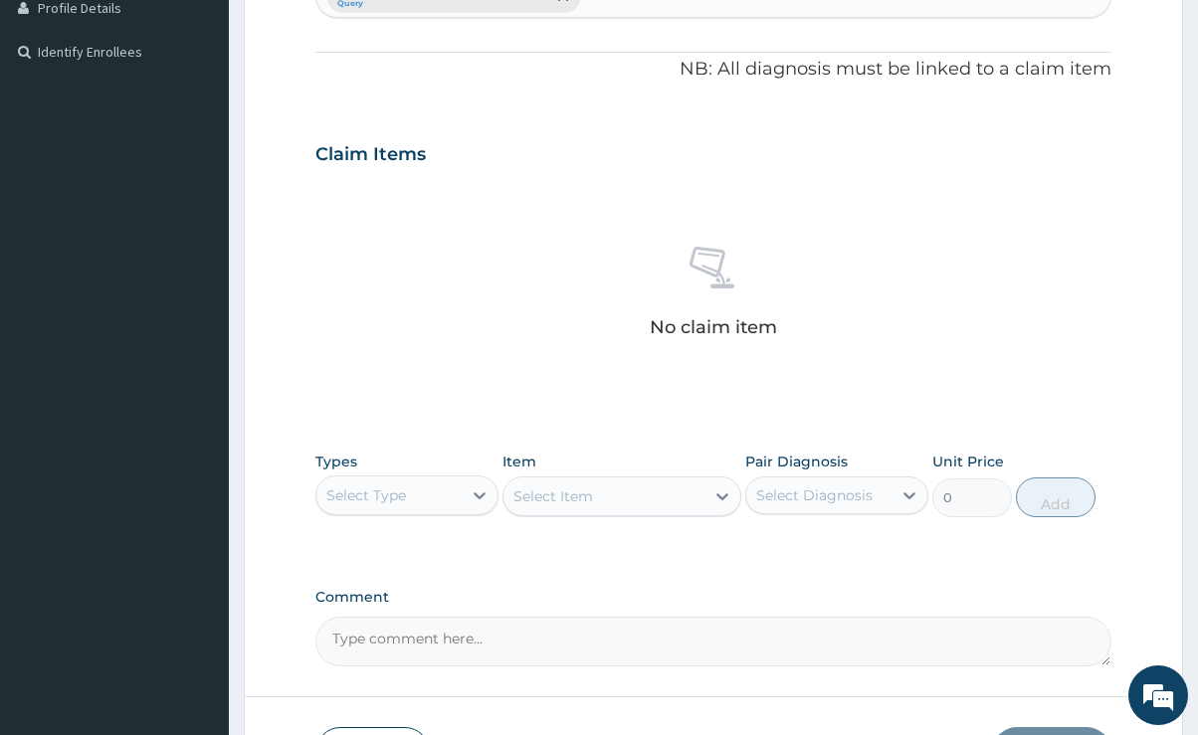
scroll to position [560, 0]
click at [436, 495] on div "Select Type" at bounding box center [388, 495] width 145 height 32
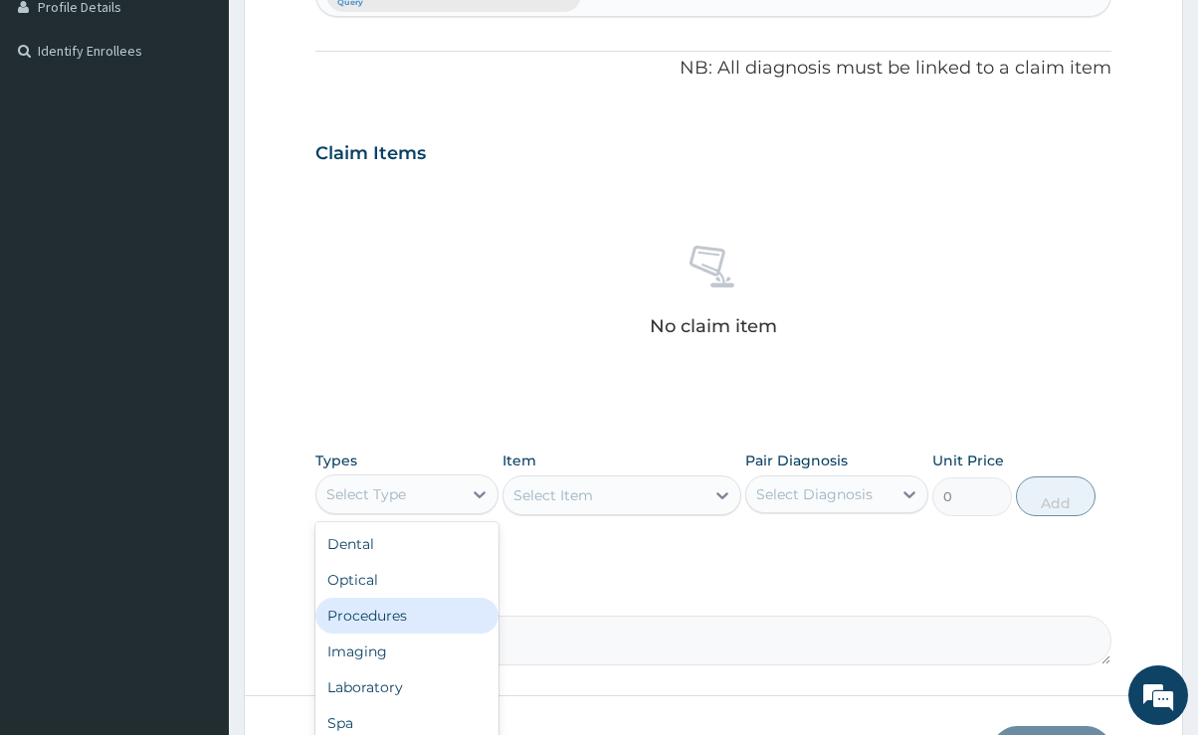
drag, startPoint x: 388, startPoint y: 617, endPoint x: 421, endPoint y: 609, distance: 33.8
click at [390, 617] on div "Procedures" at bounding box center [406, 616] width 183 height 36
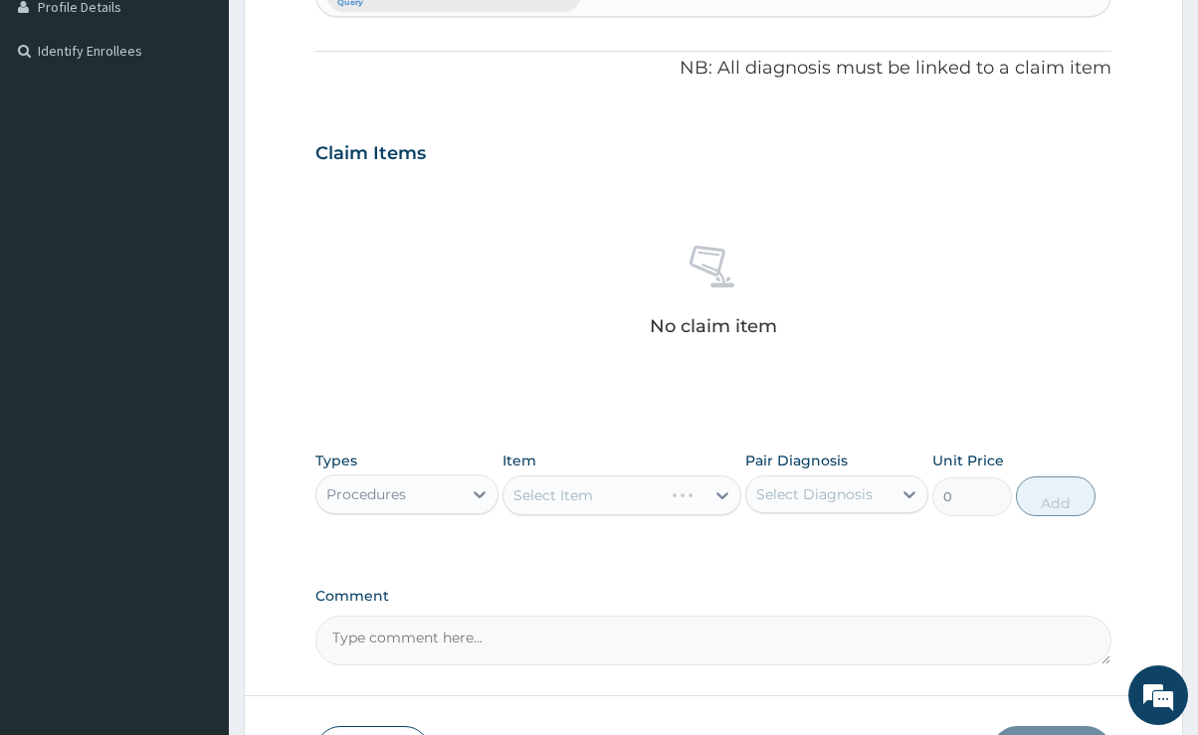
click at [682, 490] on div "Select Item" at bounding box center [622, 496] width 239 height 40
click at [724, 491] on icon at bounding box center [723, 496] width 20 height 20
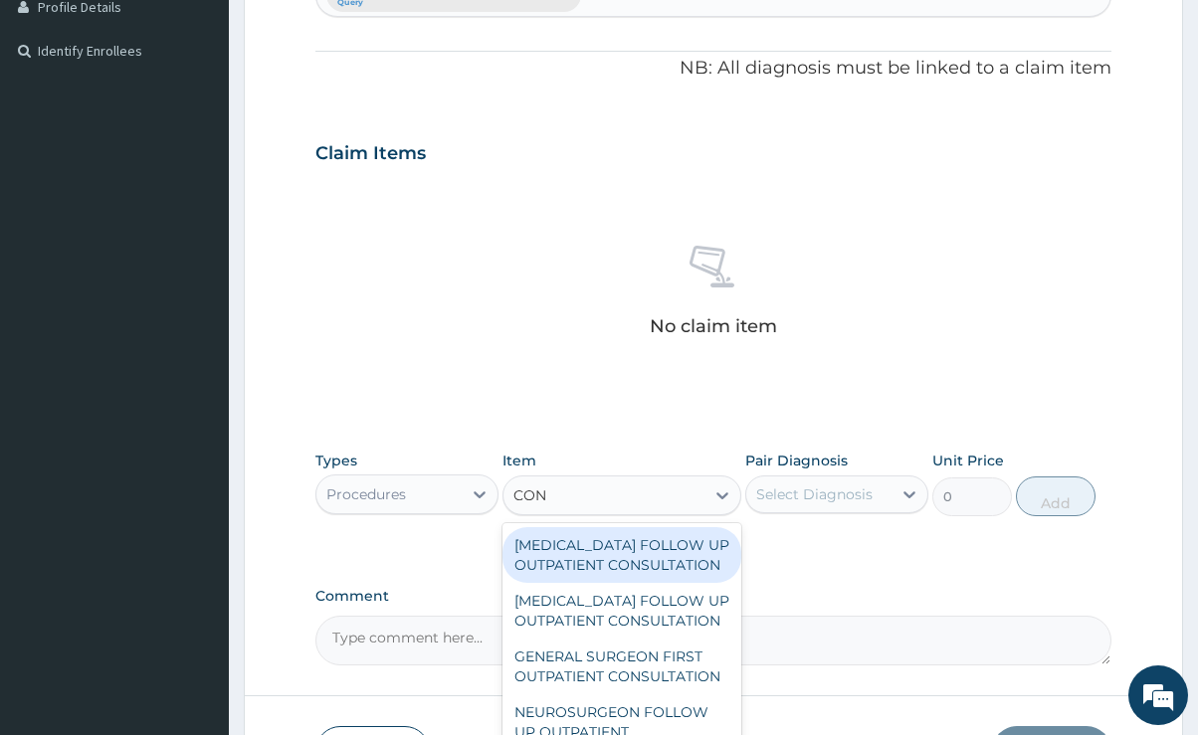
type input "CONS"
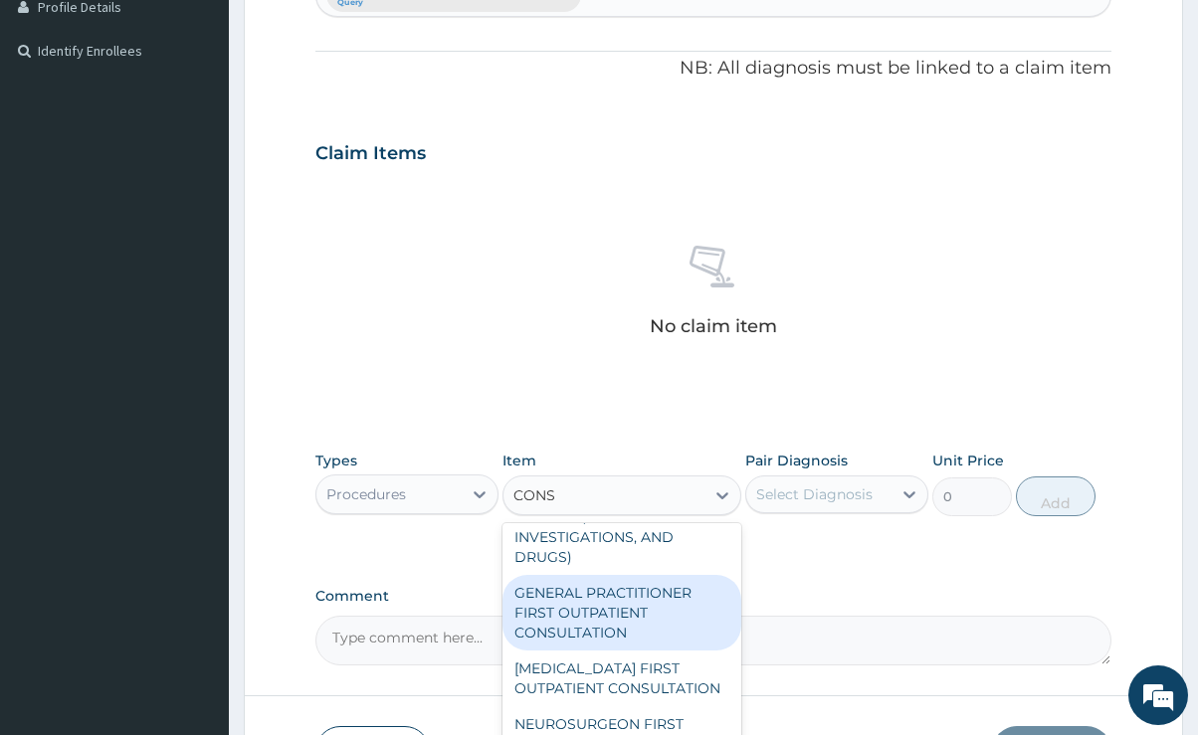
scroll to position [4347, 0]
click at [636, 575] on div "GENERAL PRACTITIONER FIRST OUTPATIENT CONSULTATION" at bounding box center [622, 613] width 239 height 76
type input "3750"
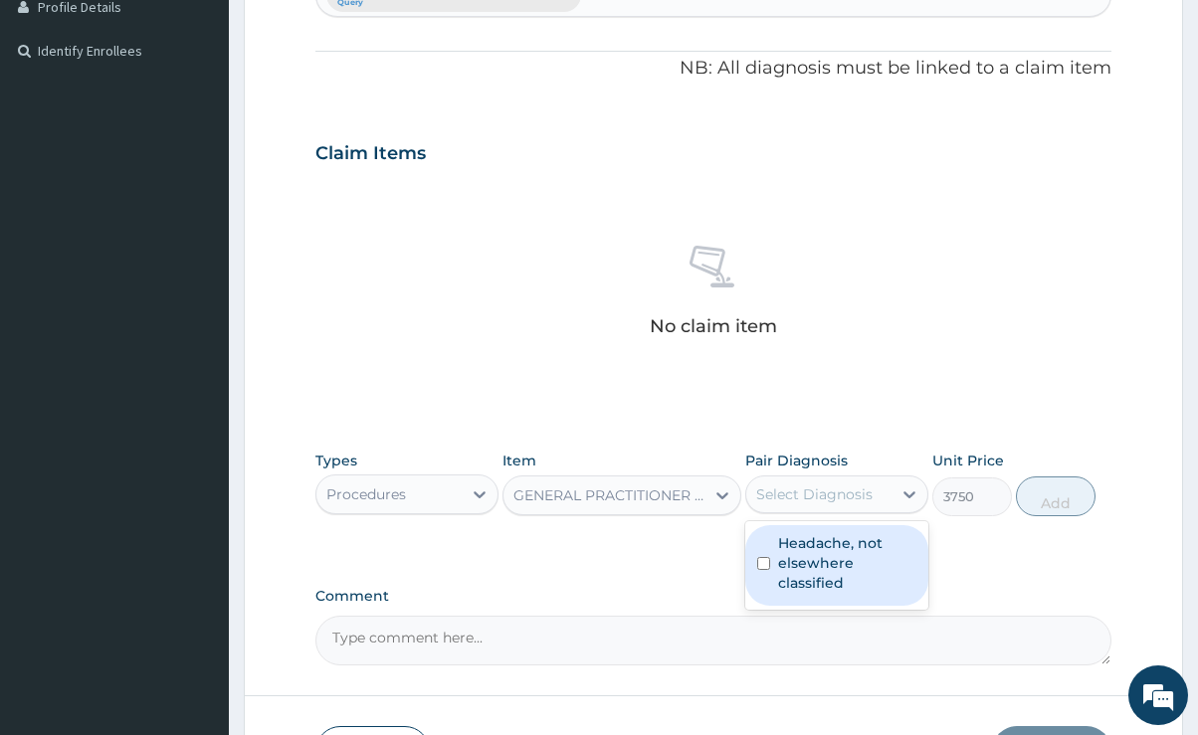
drag, startPoint x: 911, startPoint y: 501, endPoint x: 902, endPoint y: 518, distance: 19.1
click at [912, 501] on icon at bounding box center [910, 495] width 20 height 20
click at [841, 567] on label "Headache, not elsewhere classified" at bounding box center [847, 563] width 138 height 60
checkbox input "true"
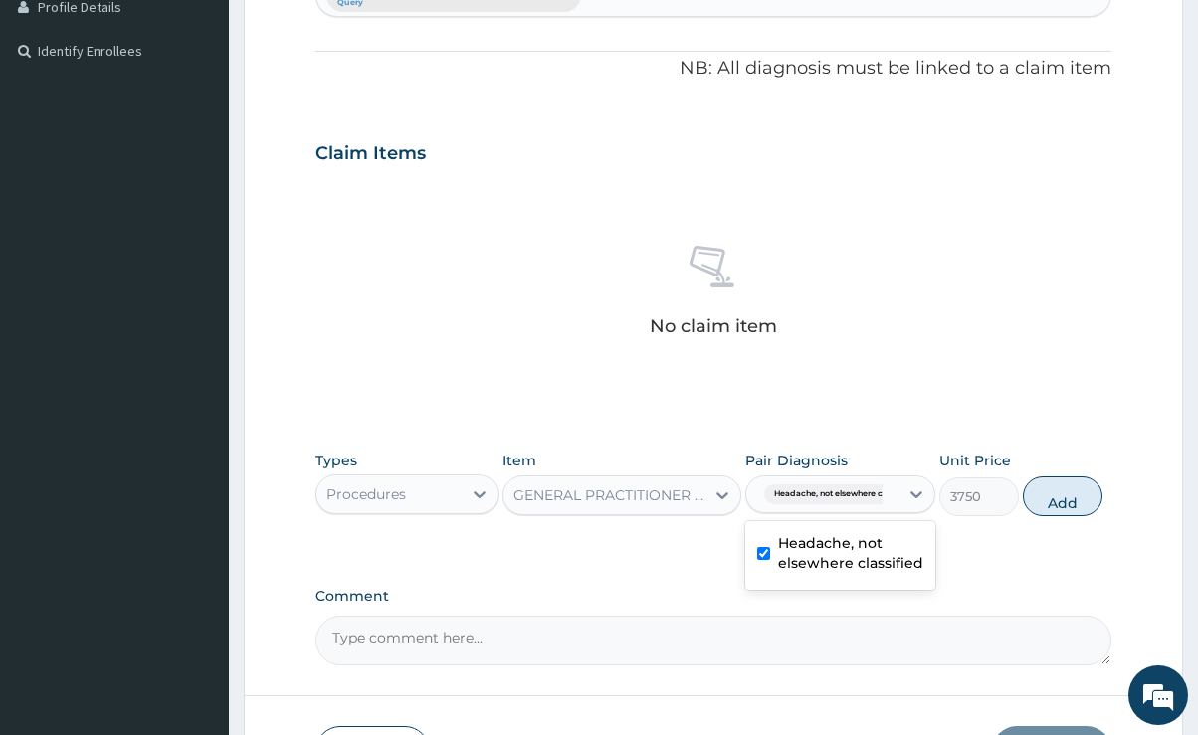
click at [1081, 506] on button "Add" at bounding box center [1063, 497] width 80 height 40
type input "0"
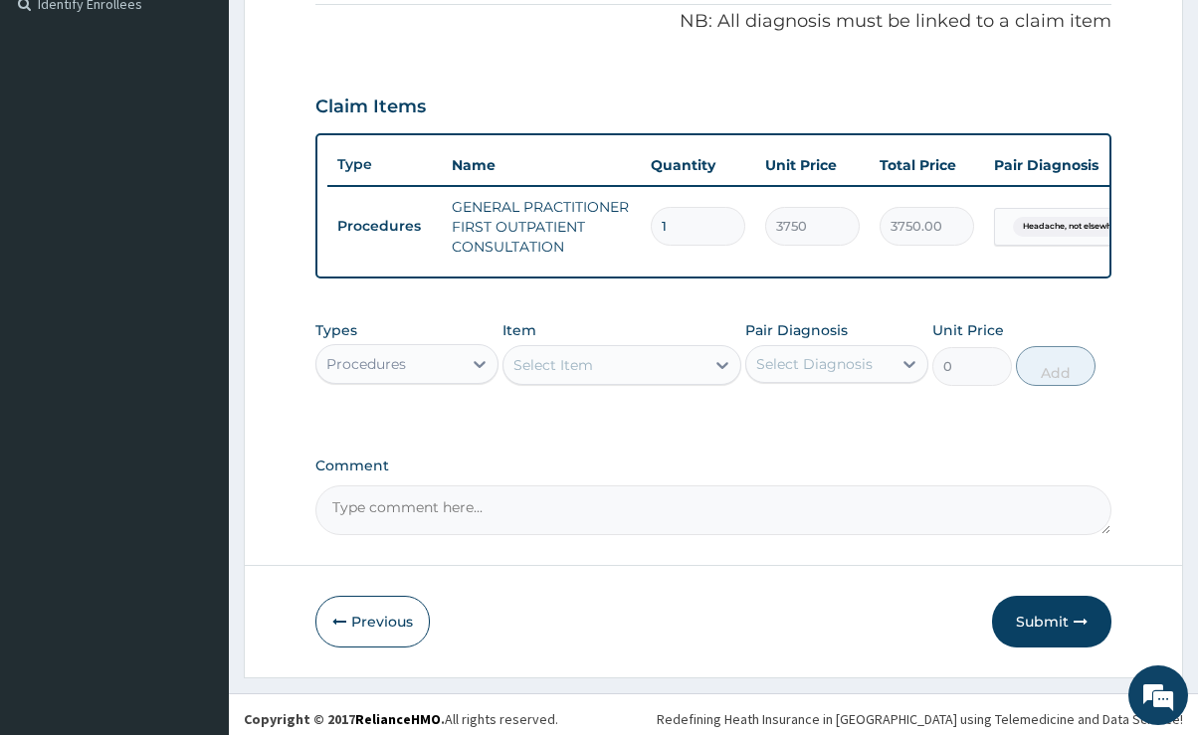
scroll to position [633, 0]
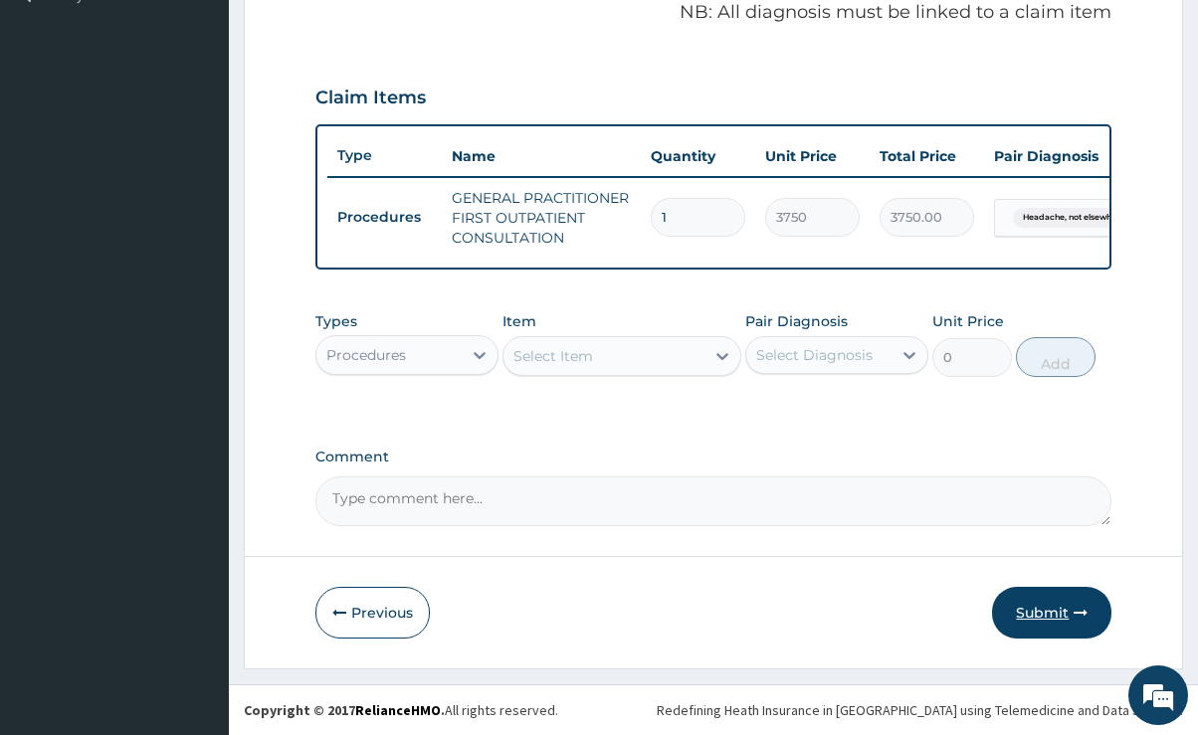
click at [1061, 611] on button "Submit" at bounding box center [1051, 613] width 119 height 52
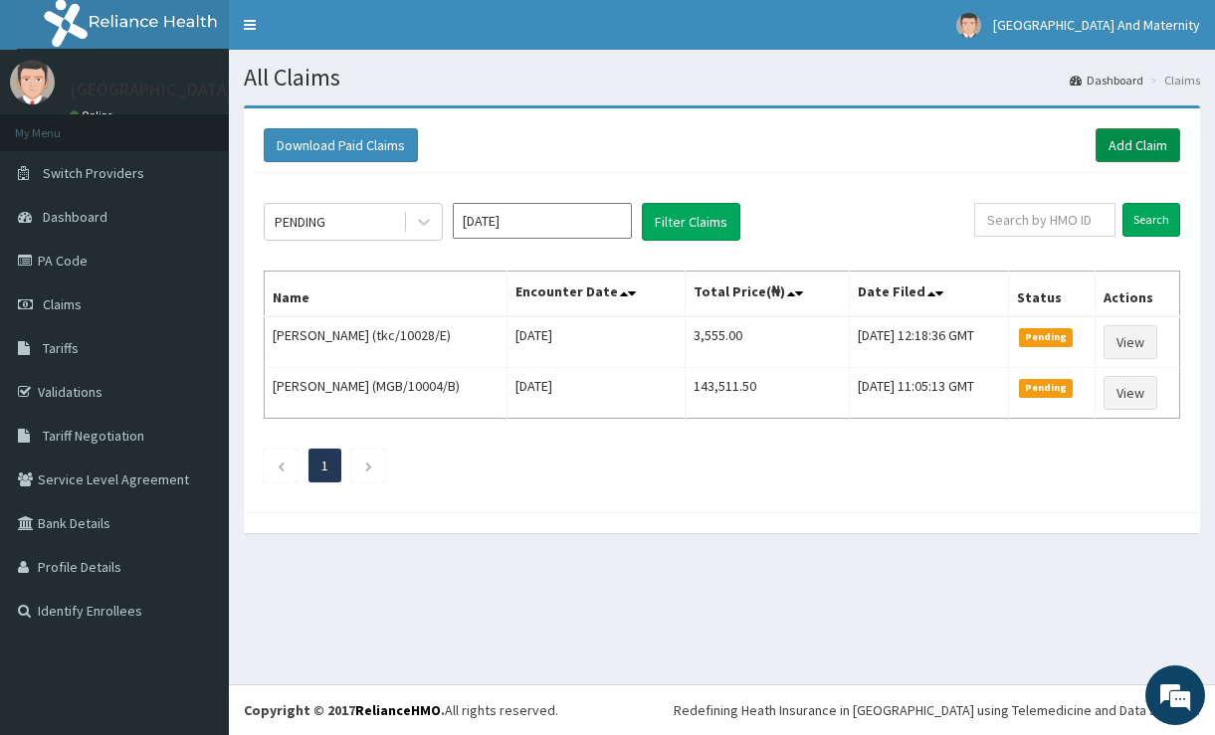
click at [1150, 142] on link "Add Claim" at bounding box center [1138, 145] width 85 height 34
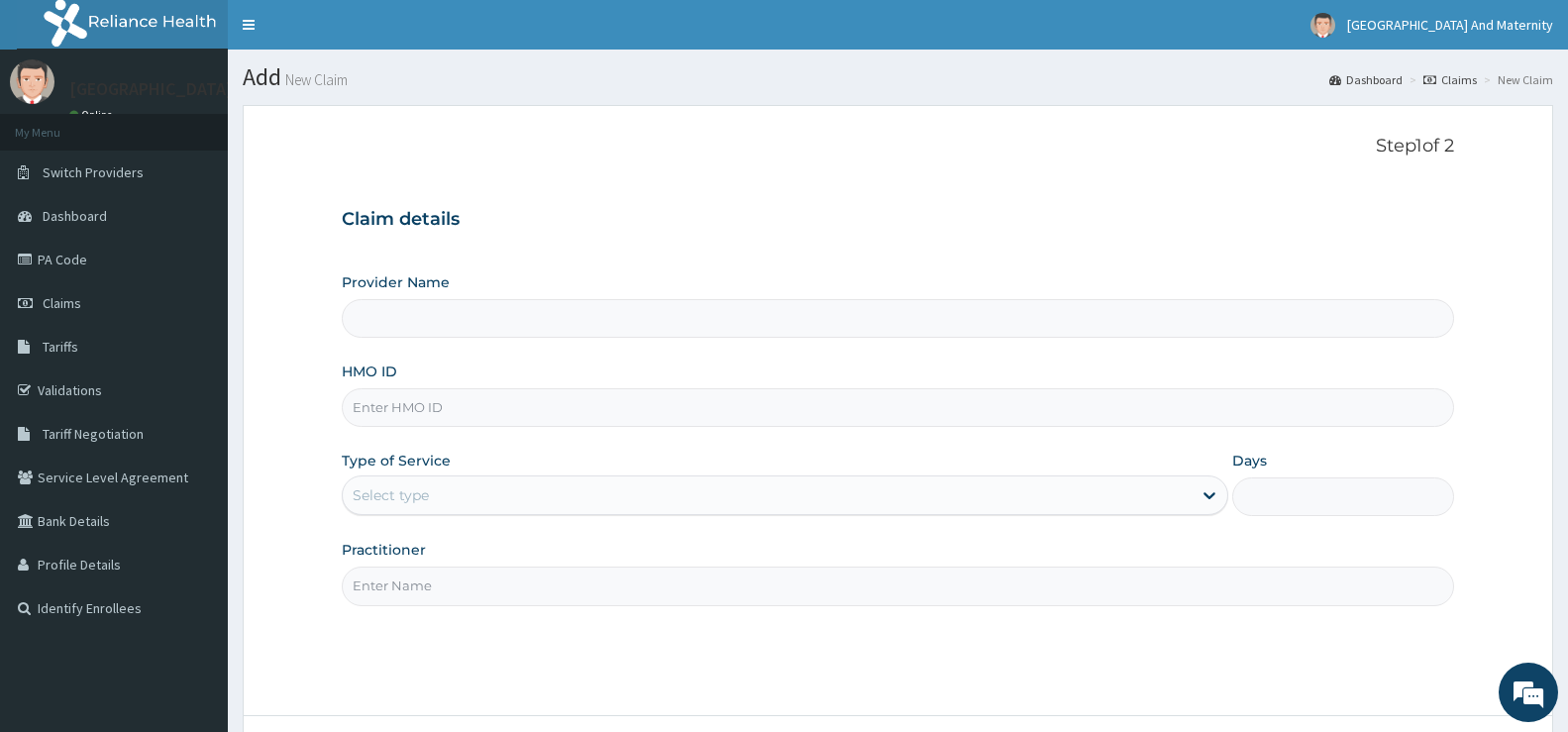
type input "[GEOGRAPHIC_DATA] And Maternity Ltd"
paste input "TKC/10028/B"
type input "TKC/10028/B"
click at [422, 494] on div "Select type" at bounding box center [390, 496] width 77 height 20
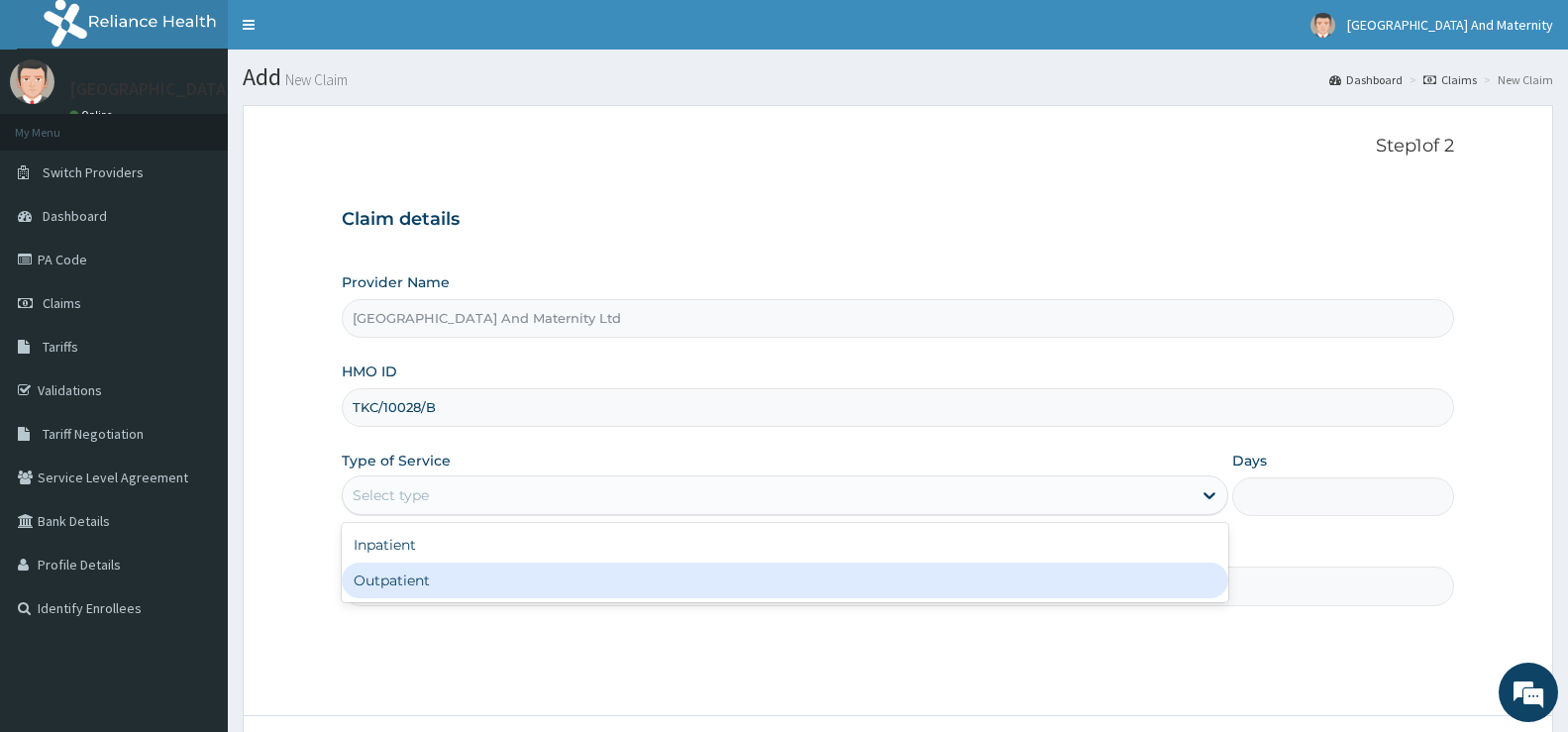
click at [412, 579] on div "Outpatient" at bounding box center [784, 581] width 887 height 36
type input "1"
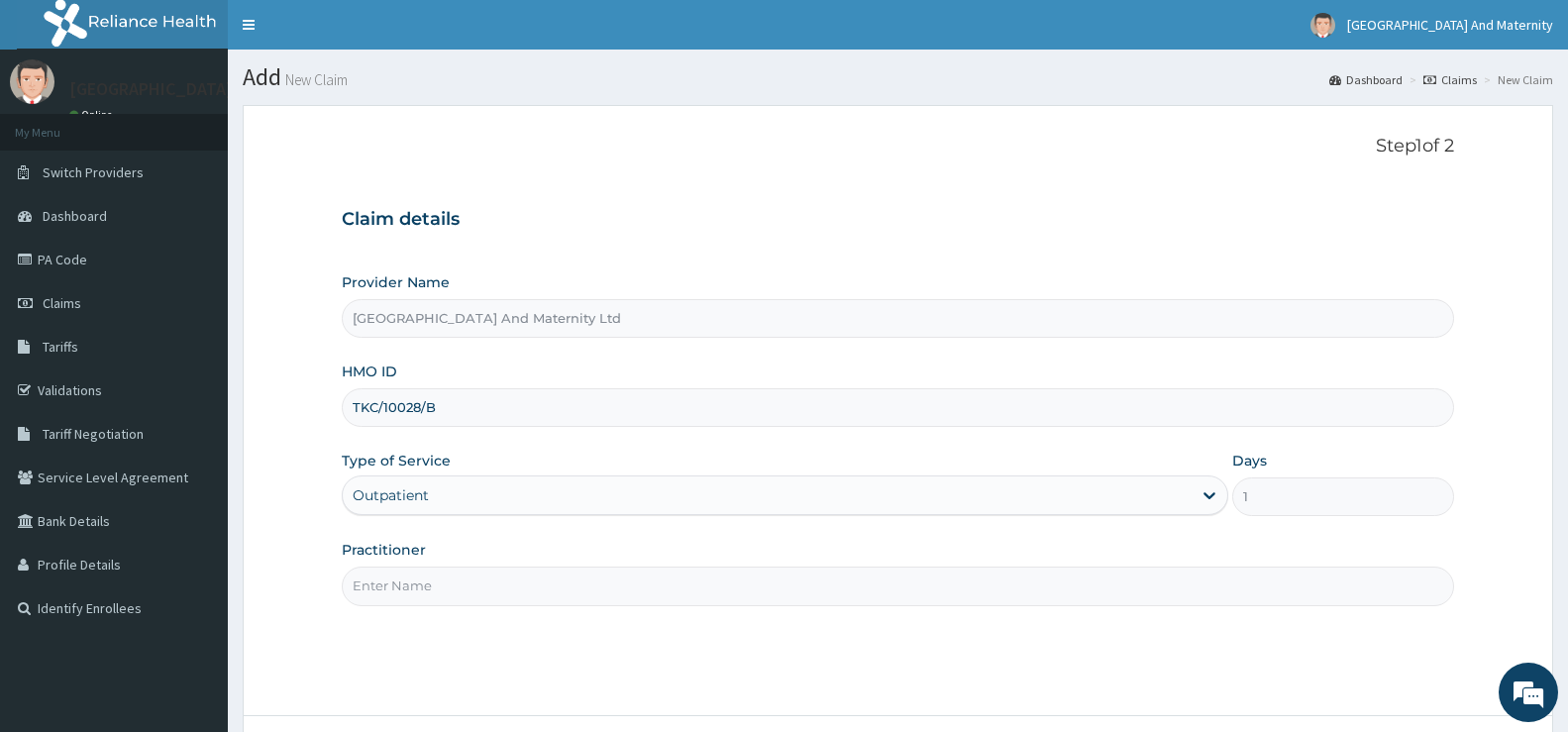
click at [385, 590] on input "Practitioner" at bounding box center [898, 586] width 1113 height 39
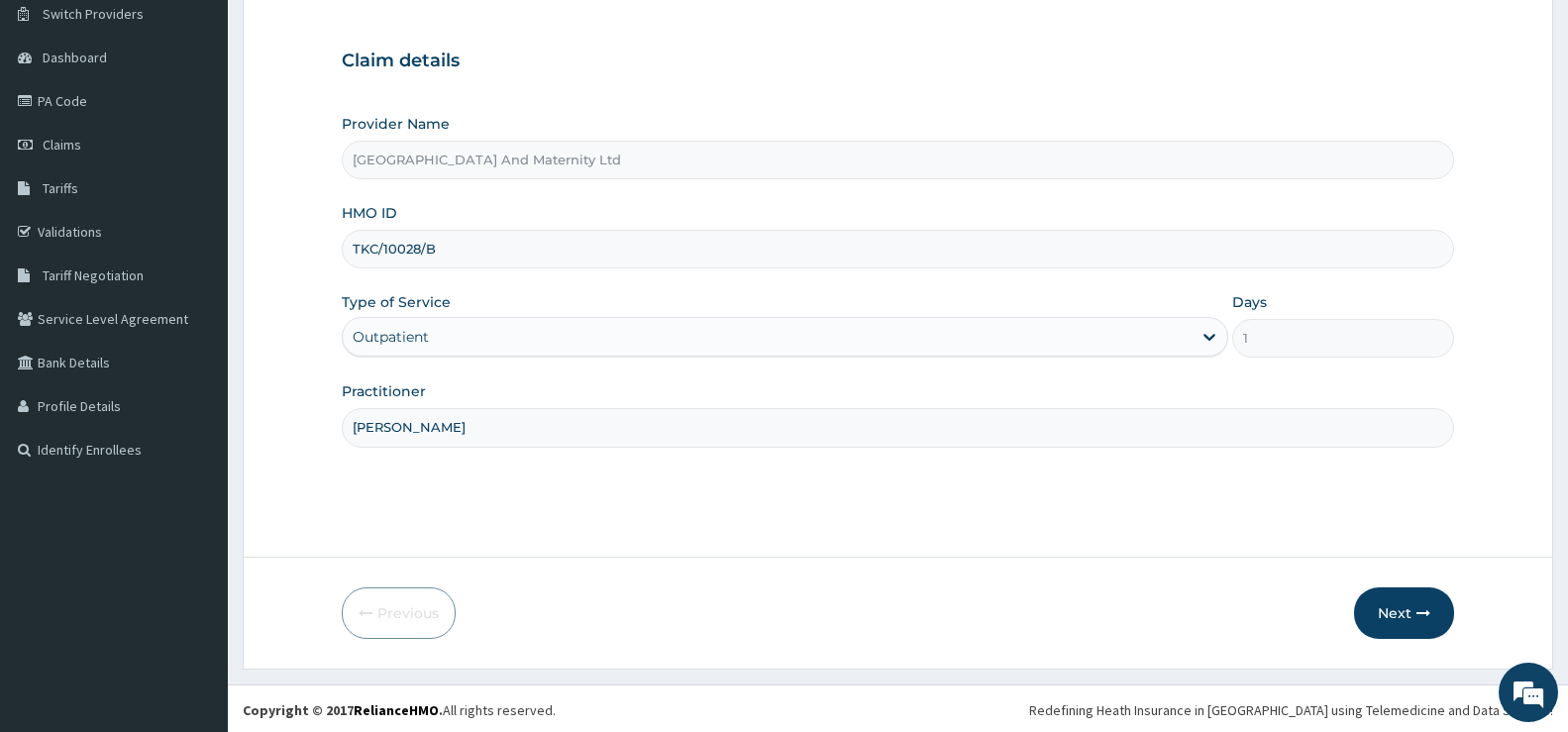
scroll to position [161, 0]
type input "[PERSON_NAME]"
click at [1192, 617] on button "Next" at bounding box center [1404, 610] width 101 height 52
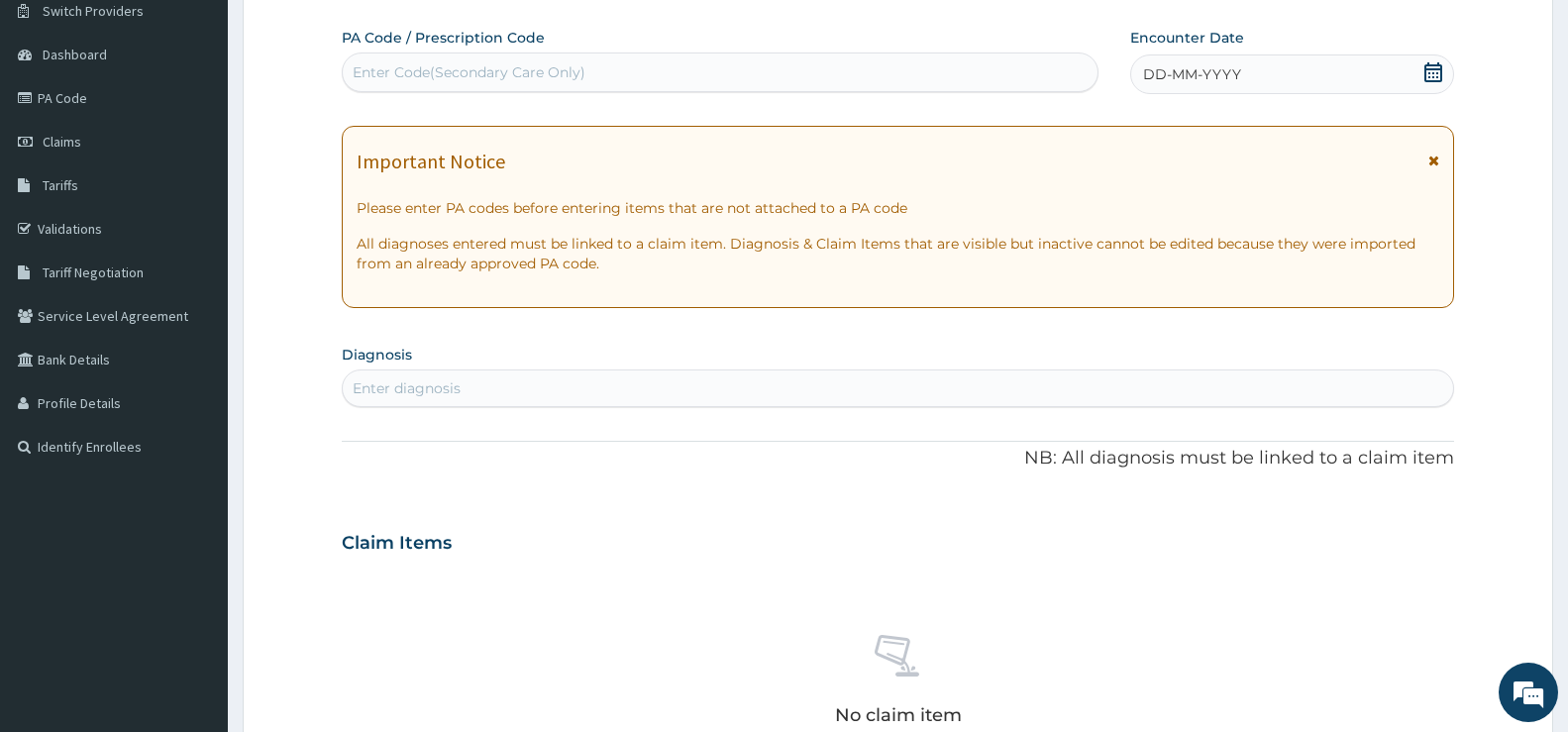
drag, startPoint x: 1425, startPoint y: 68, endPoint x: 1394, endPoint y: 96, distance: 41.8
click at [1192, 68] on icon at bounding box center [1434, 73] width 18 height 20
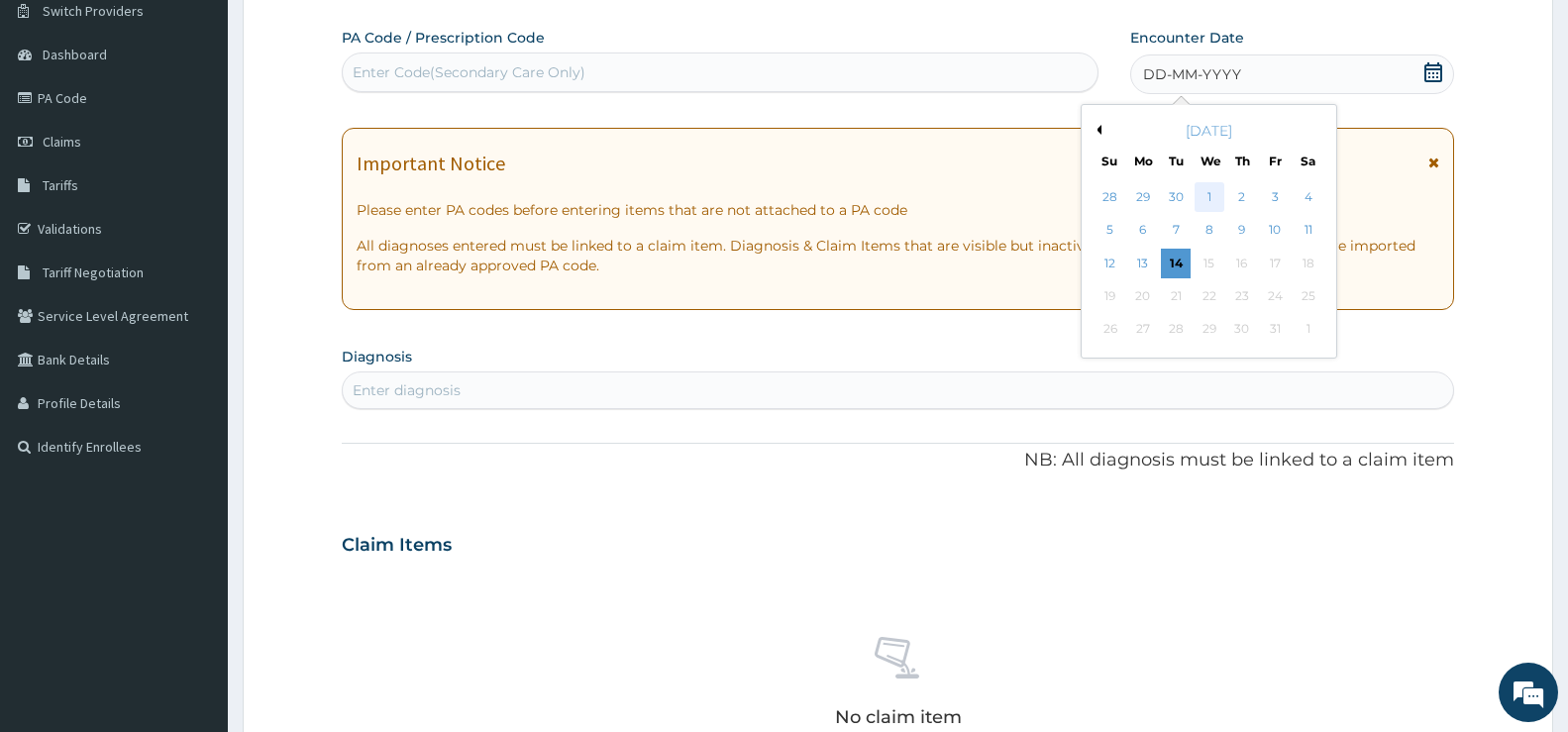
click at [1192, 204] on div "1" at bounding box center [1209, 197] width 30 height 30
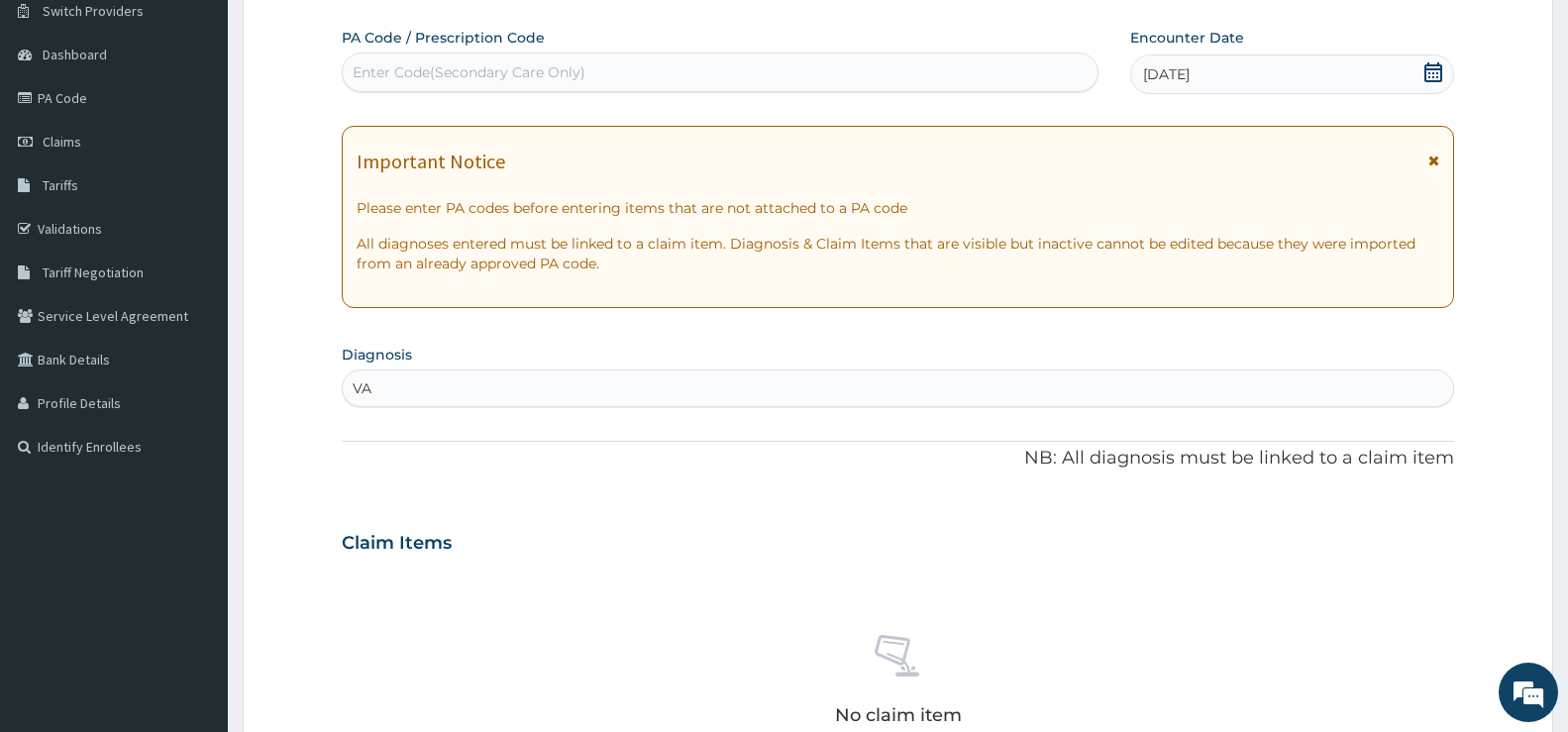
type input "V"
type input "VULVO"
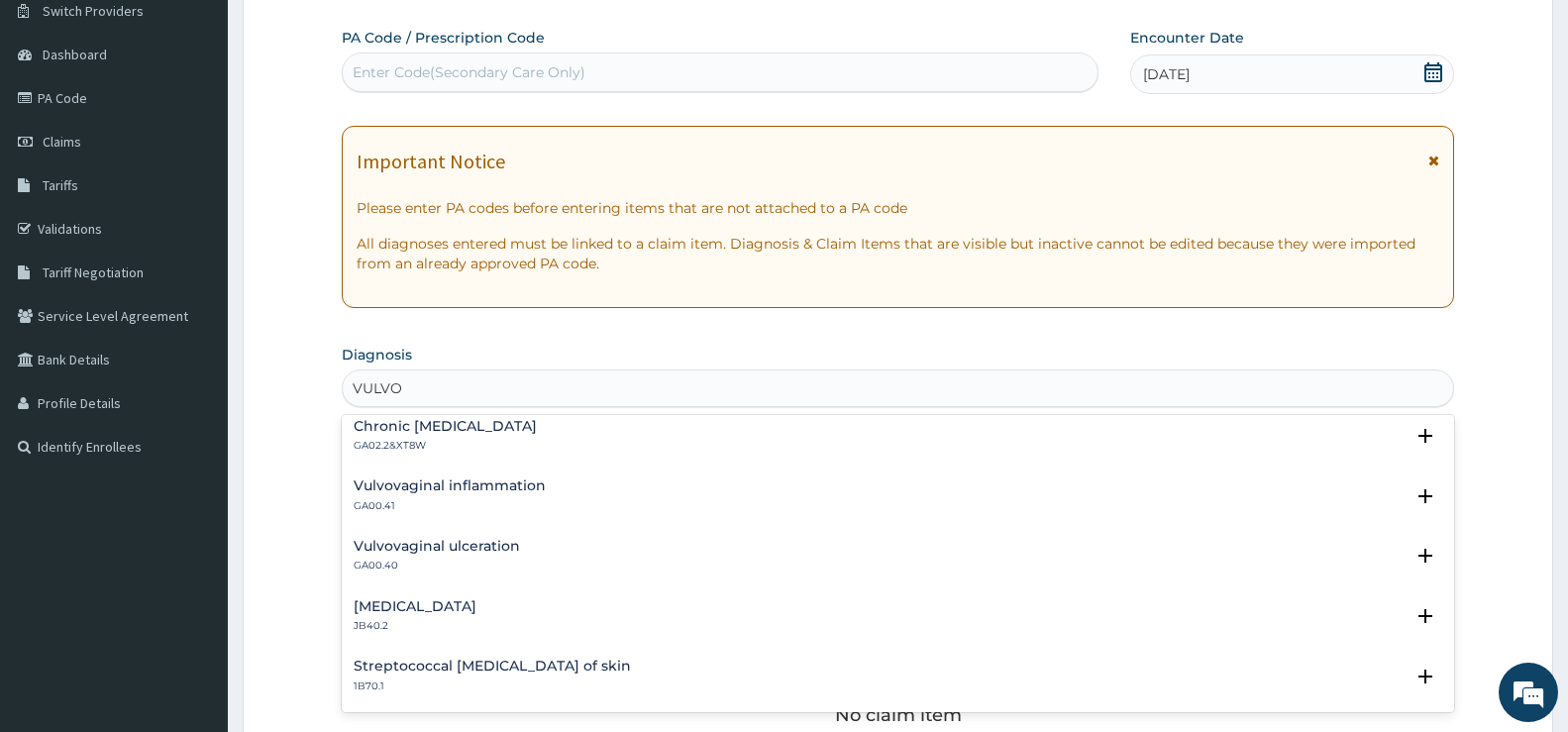
scroll to position [100, 0]
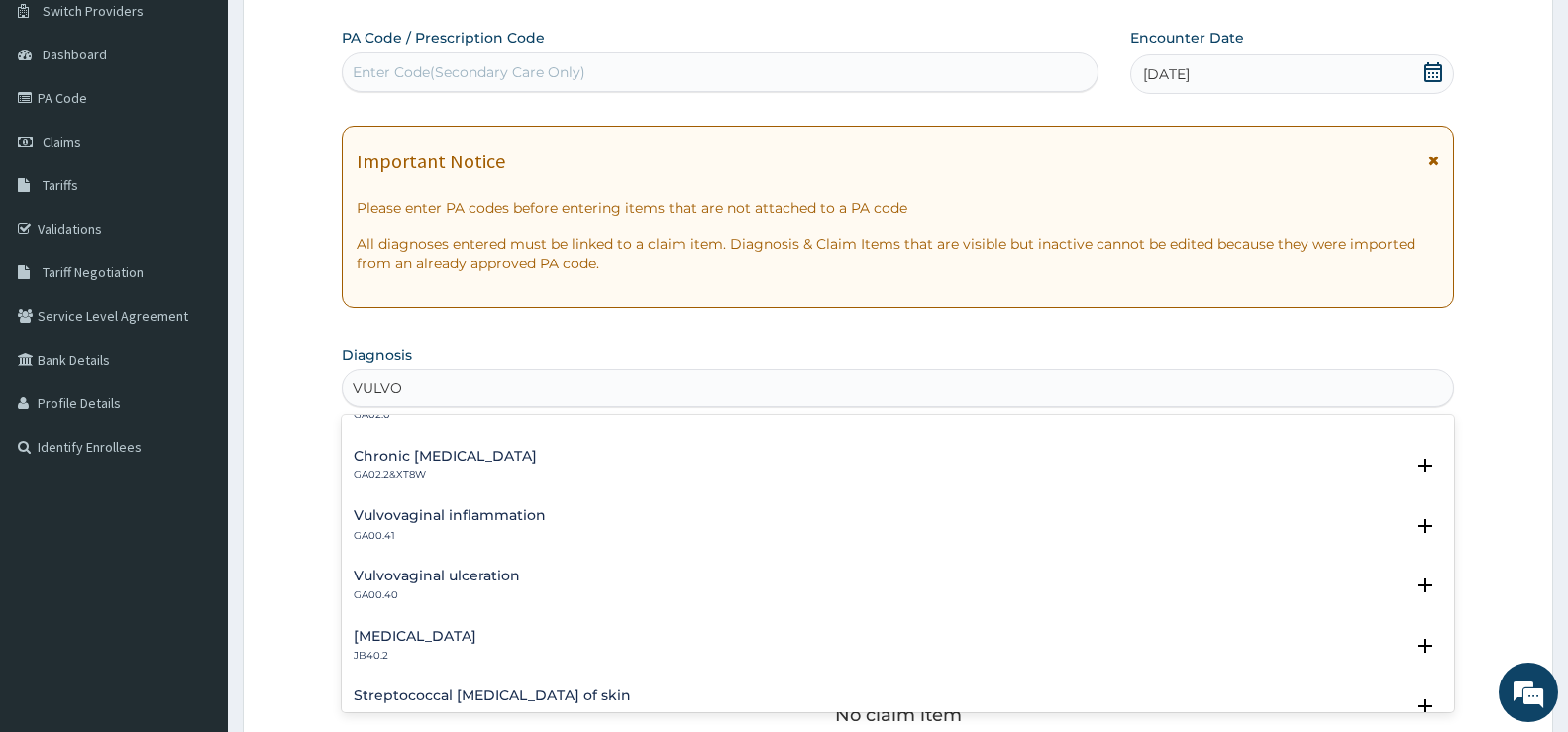
click at [455, 457] on h4 "Chronic vulvovaginitis" at bounding box center [445, 456] width 183 height 15
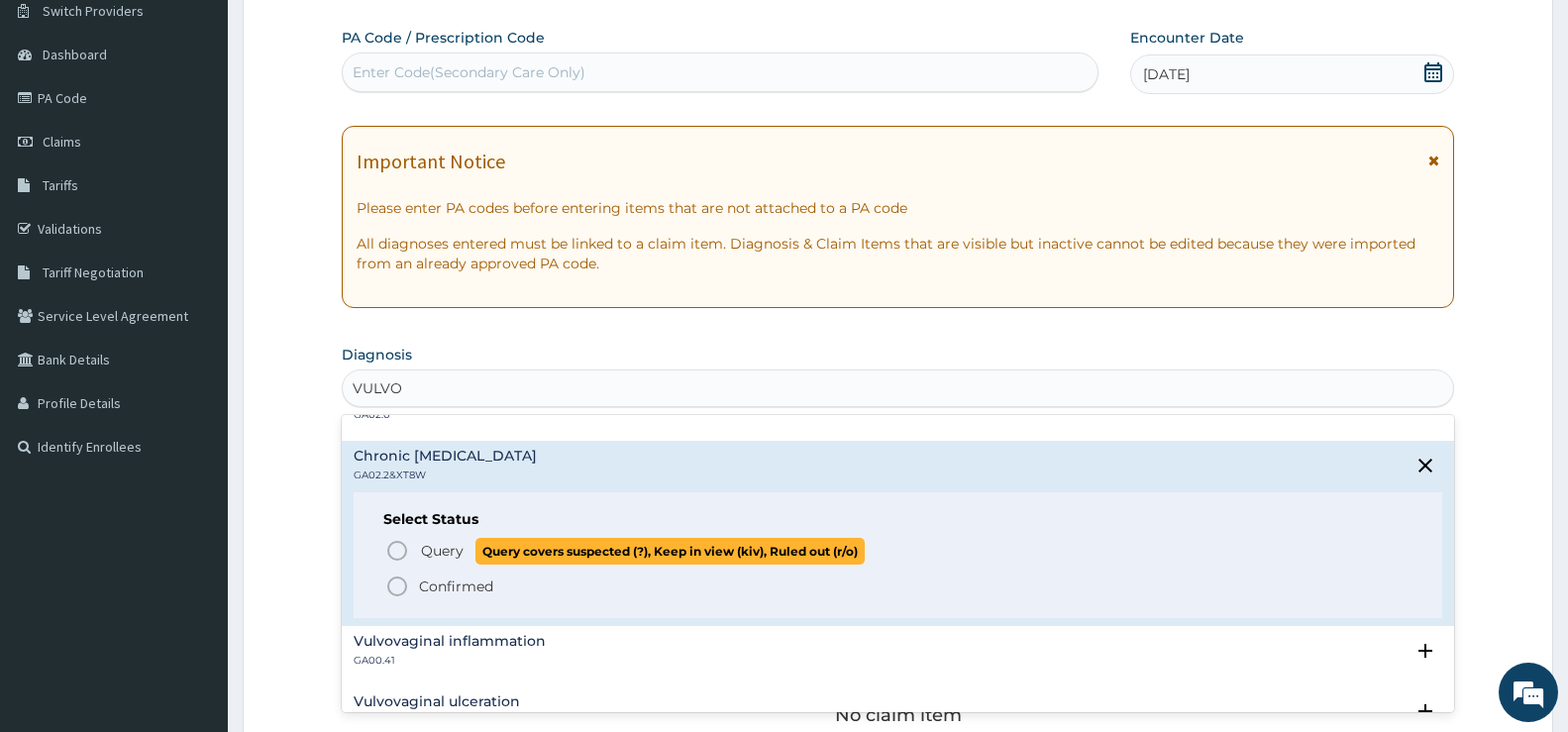
click at [403, 549] on icon "status option query" at bounding box center [397, 551] width 24 height 24
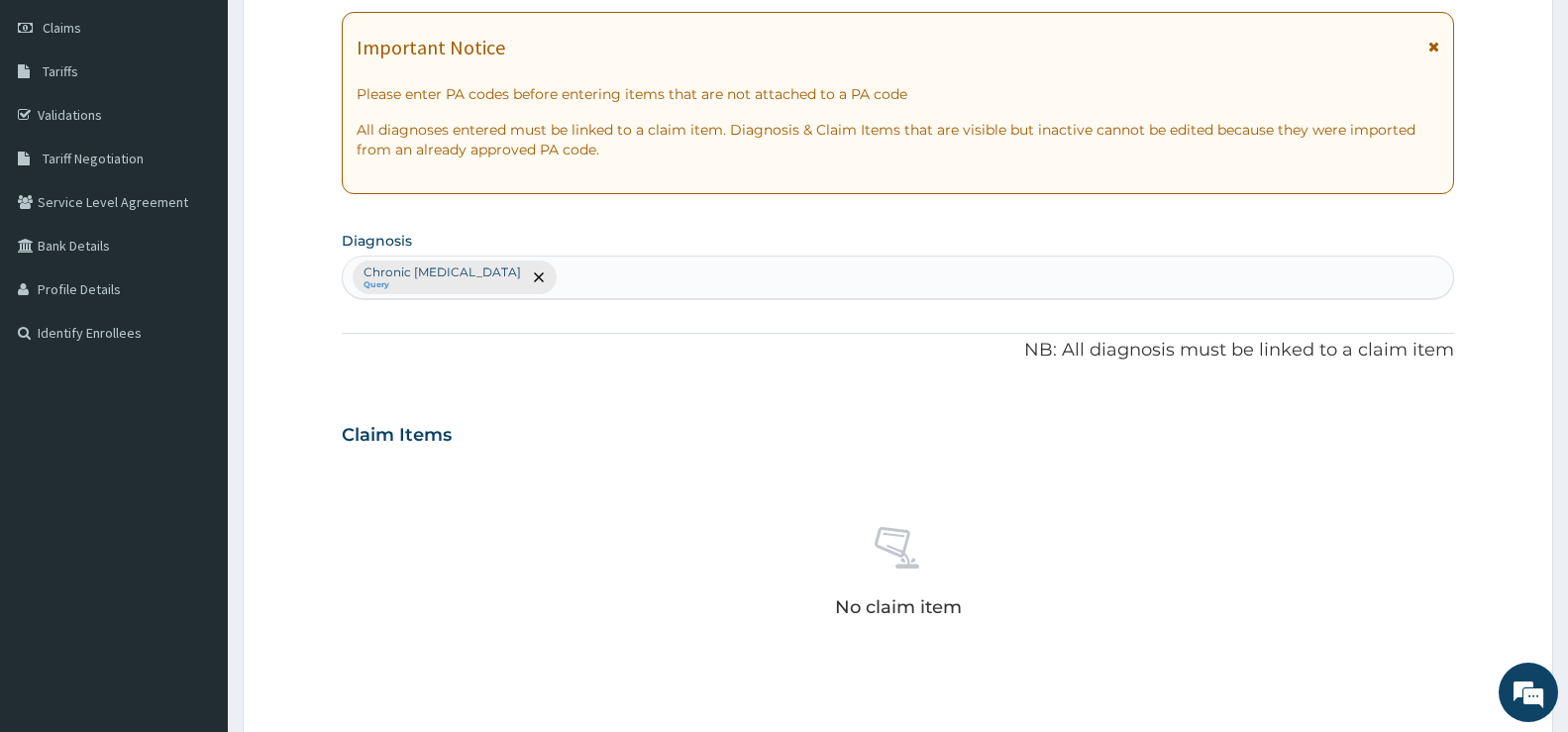
scroll to position [161, 0]
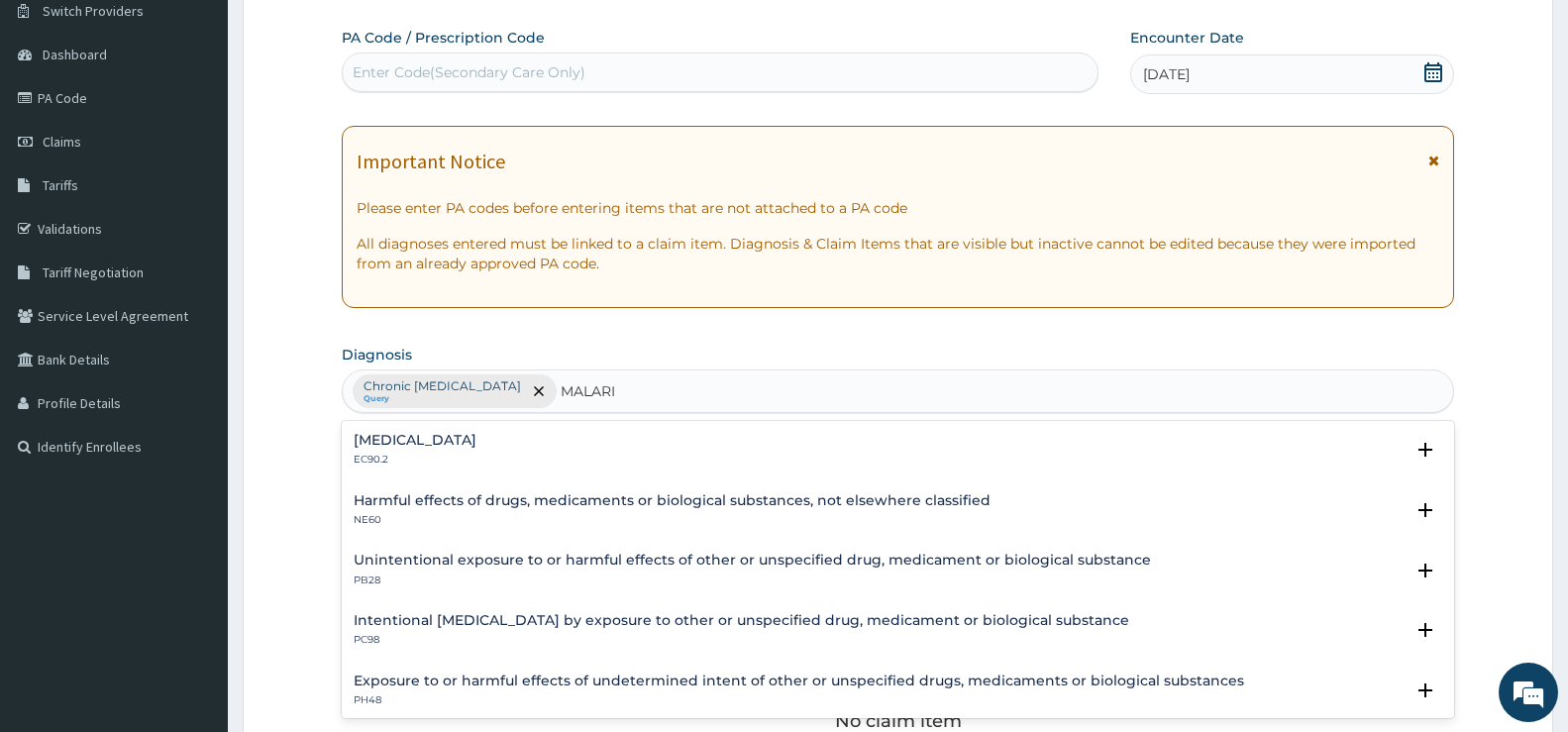
type input "MALARIA"
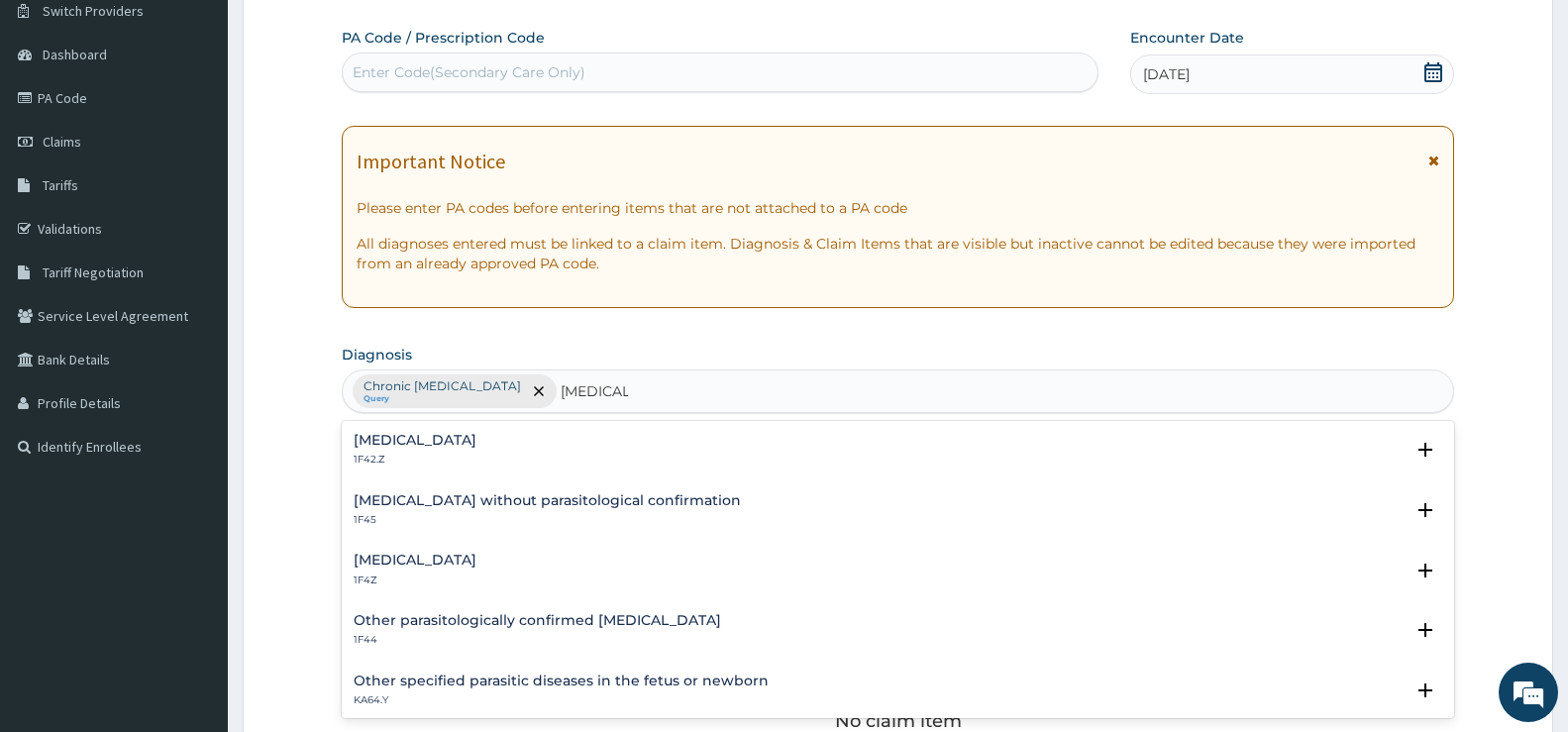
click at [463, 556] on h4 "[MEDICAL_DATA]" at bounding box center [414, 560] width 122 height 15
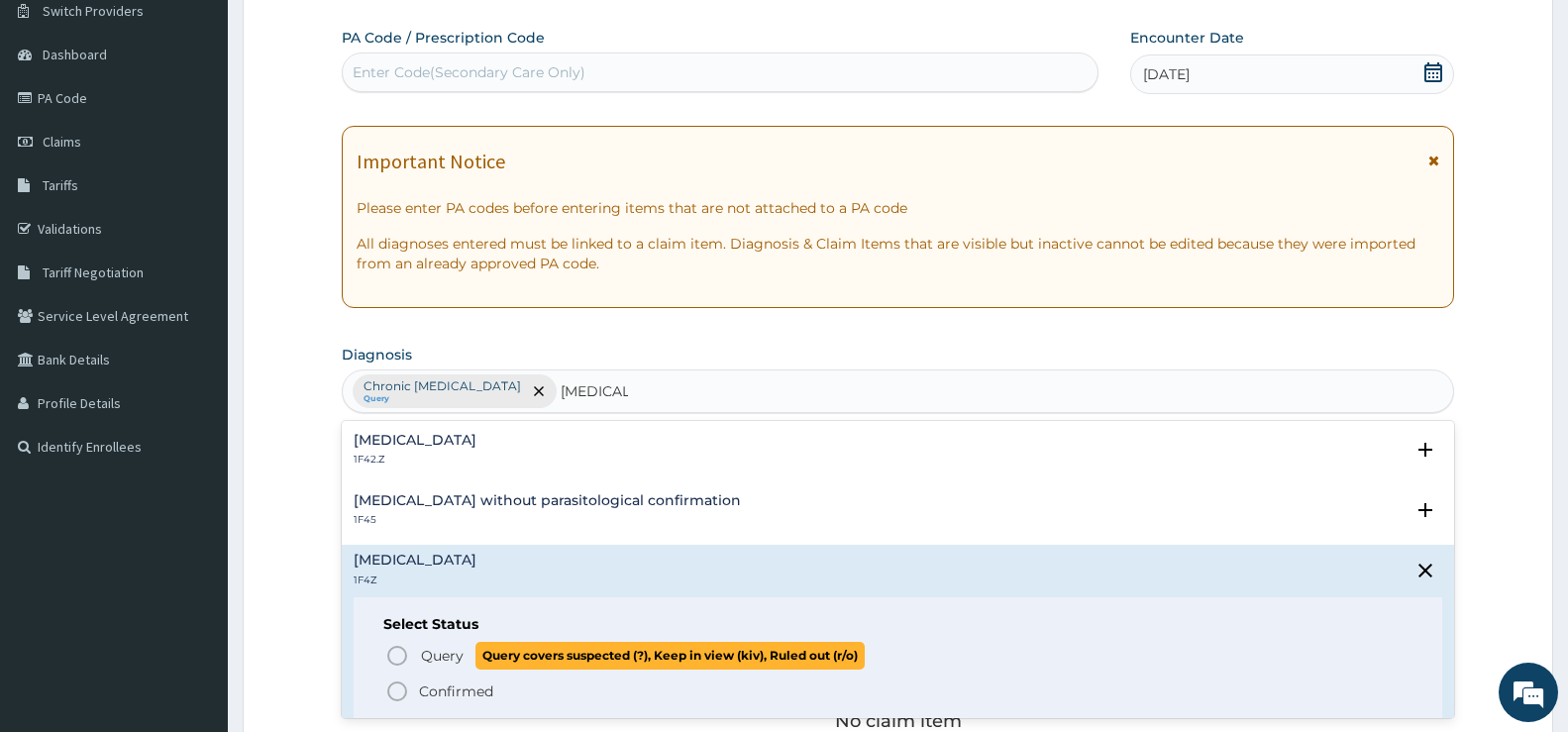
click at [401, 651] on icon "status option query" at bounding box center [397, 656] width 24 height 24
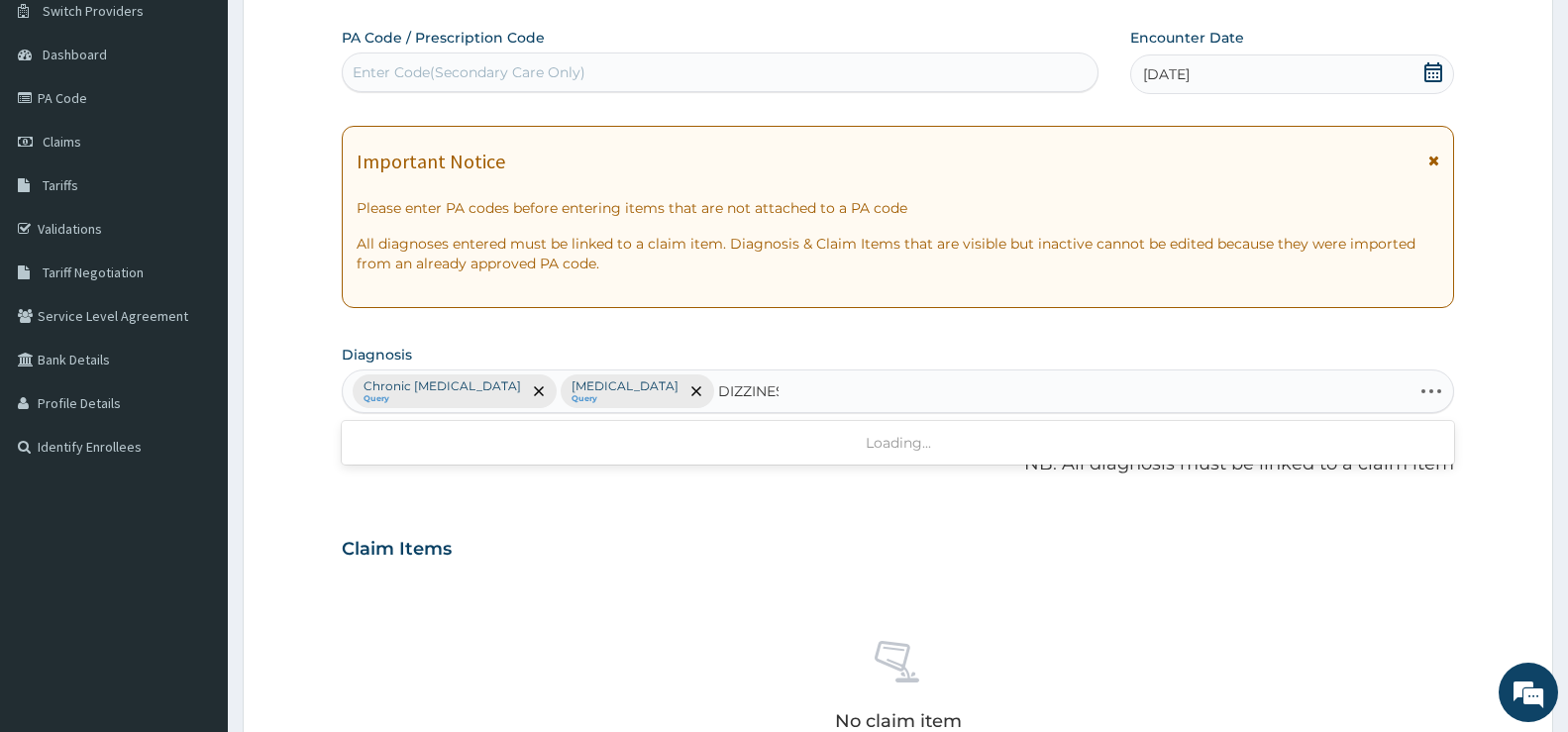
type input "DIZZINESS"
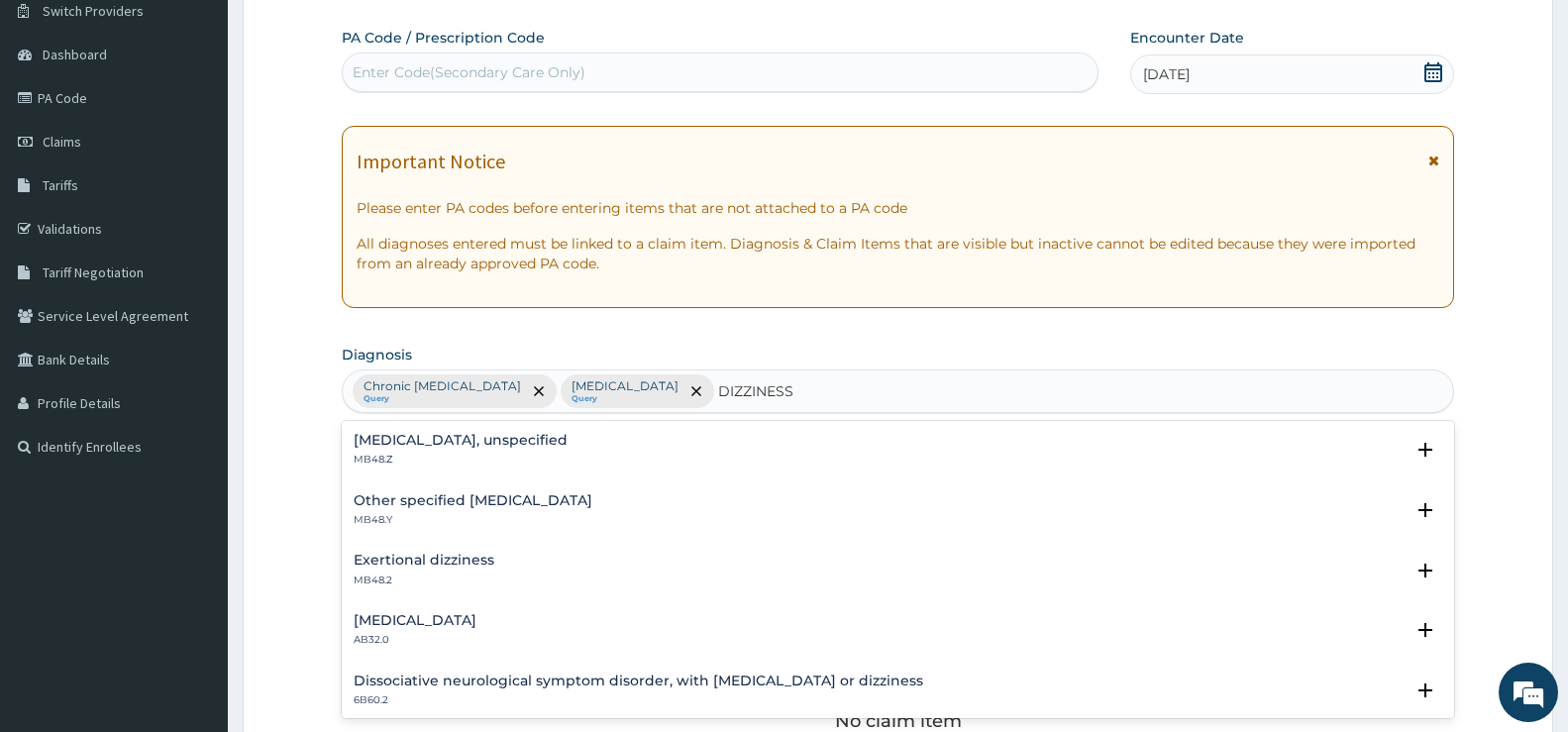
click at [532, 442] on h4 "Dizziness or giddiness, unspecified" at bounding box center [460, 440] width 214 height 15
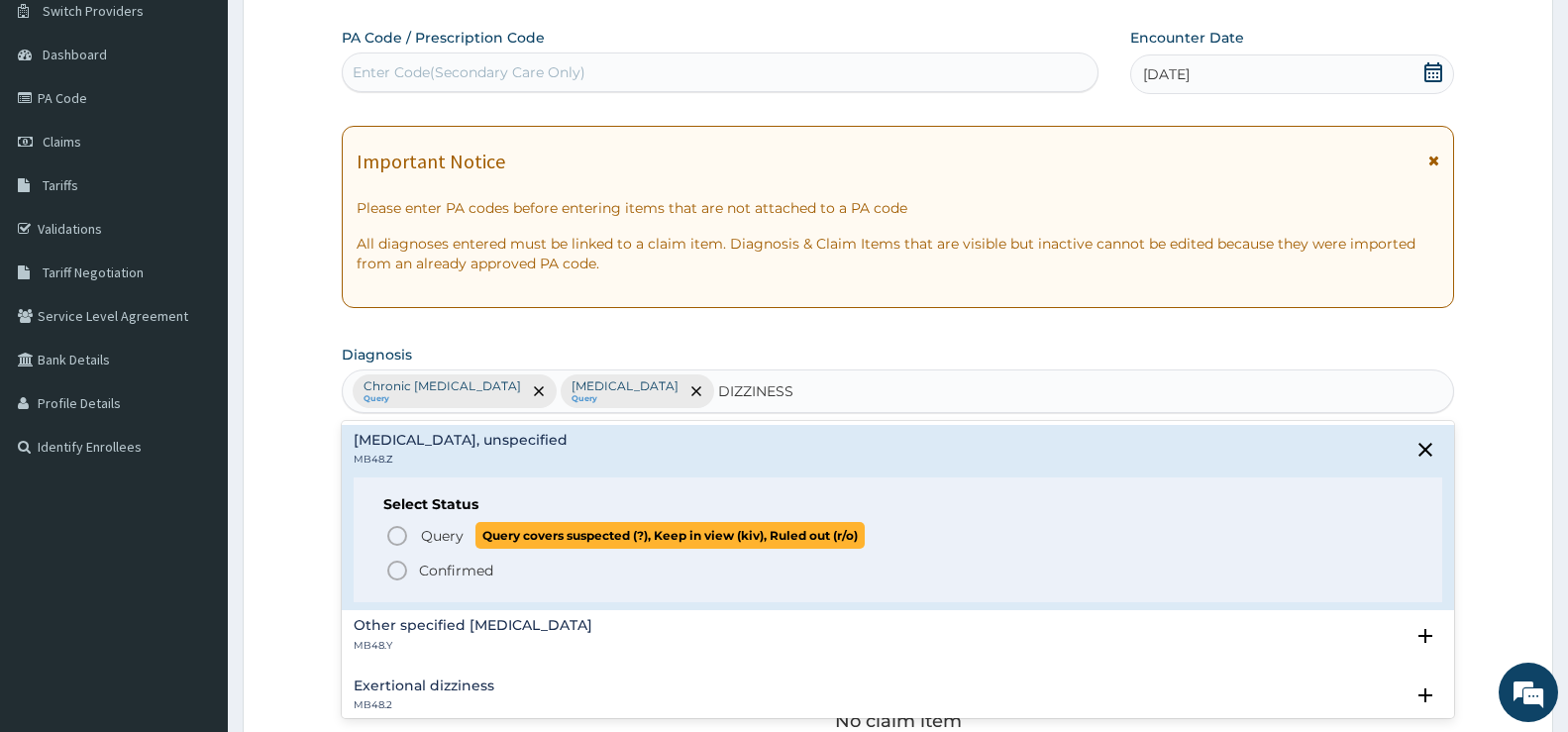
click at [409, 539] on icon "status option query" at bounding box center [397, 536] width 24 height 24
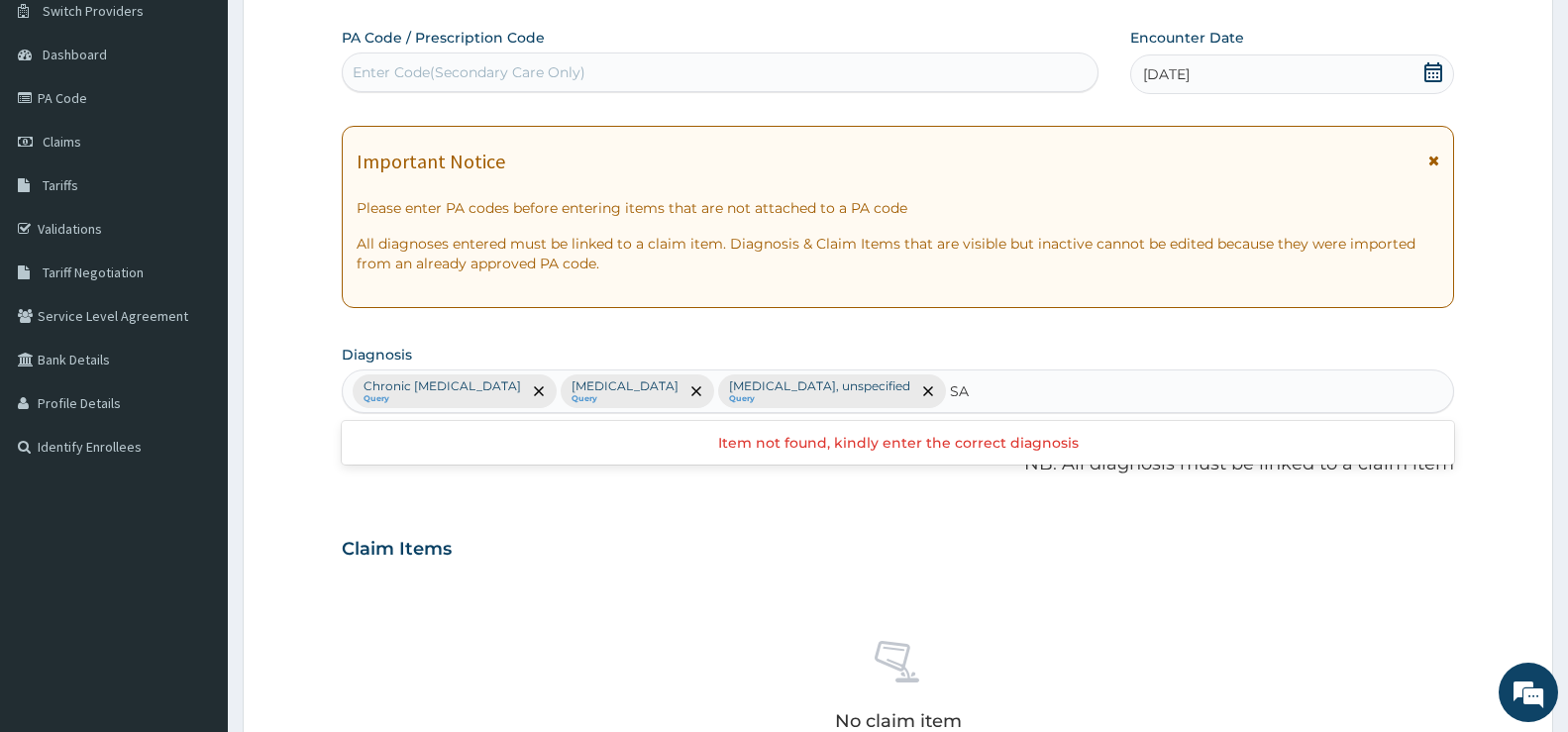
type input "S"
type input "TYPHI"
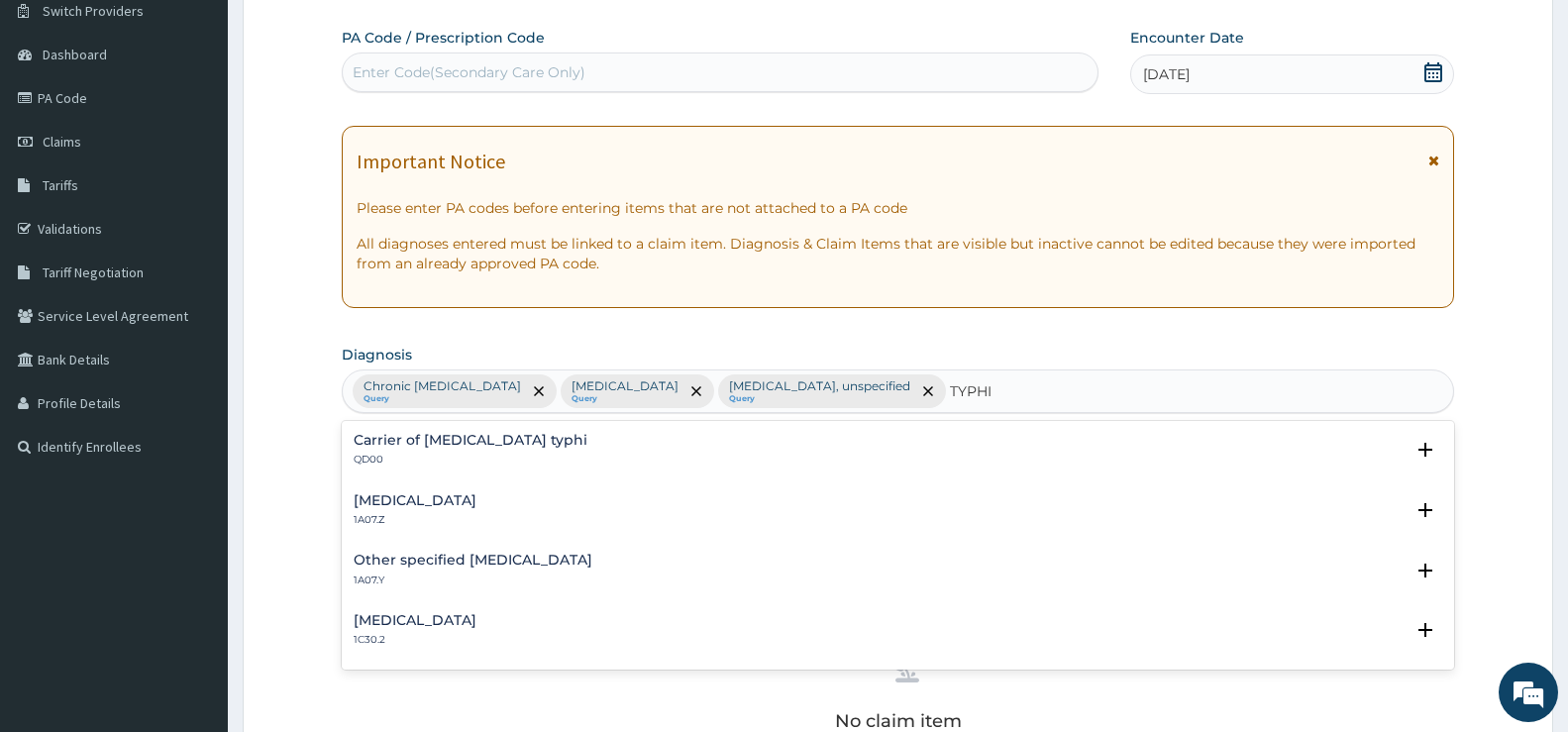
click at [477, 497] on h4 "Typhoid fever, unspecified" at bounding box center [414, 501] width 122 height 15
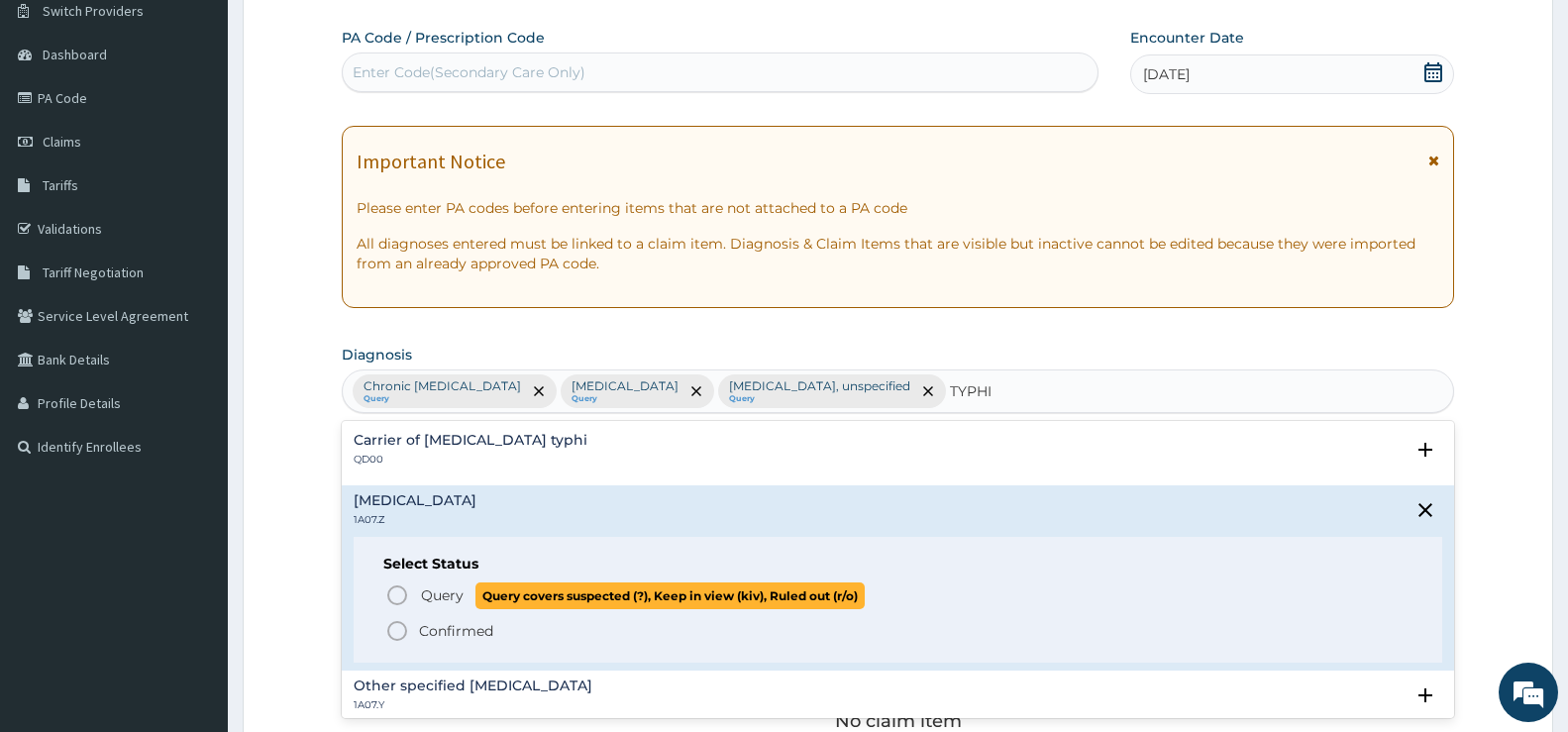
click at [393, 588] on icon "status option query" at bounding box center [397, 596] width 24 height 24
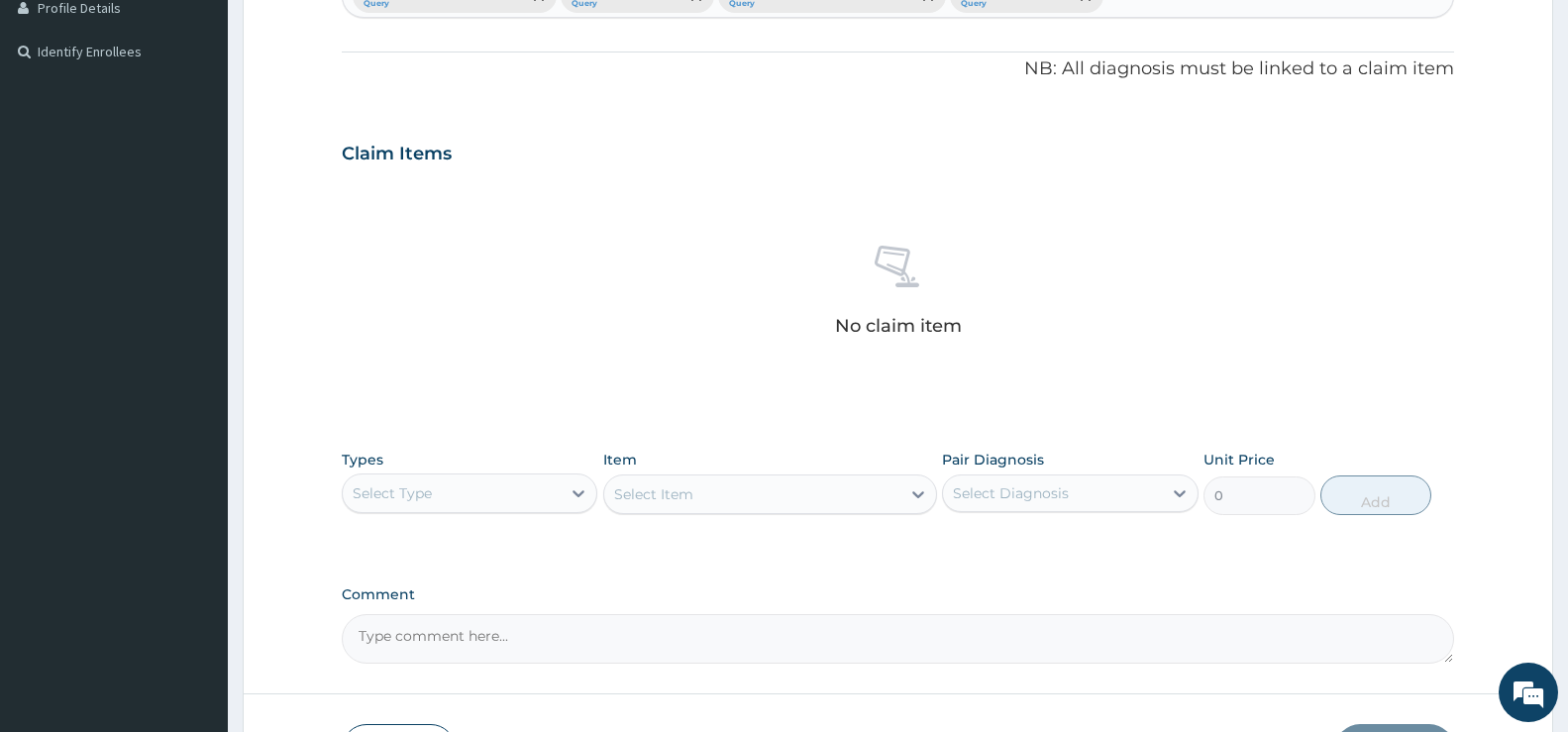
scroll to position [558, 0]
click at [571, 496] on icon at bounding box center [578, 493] width 20 height 20
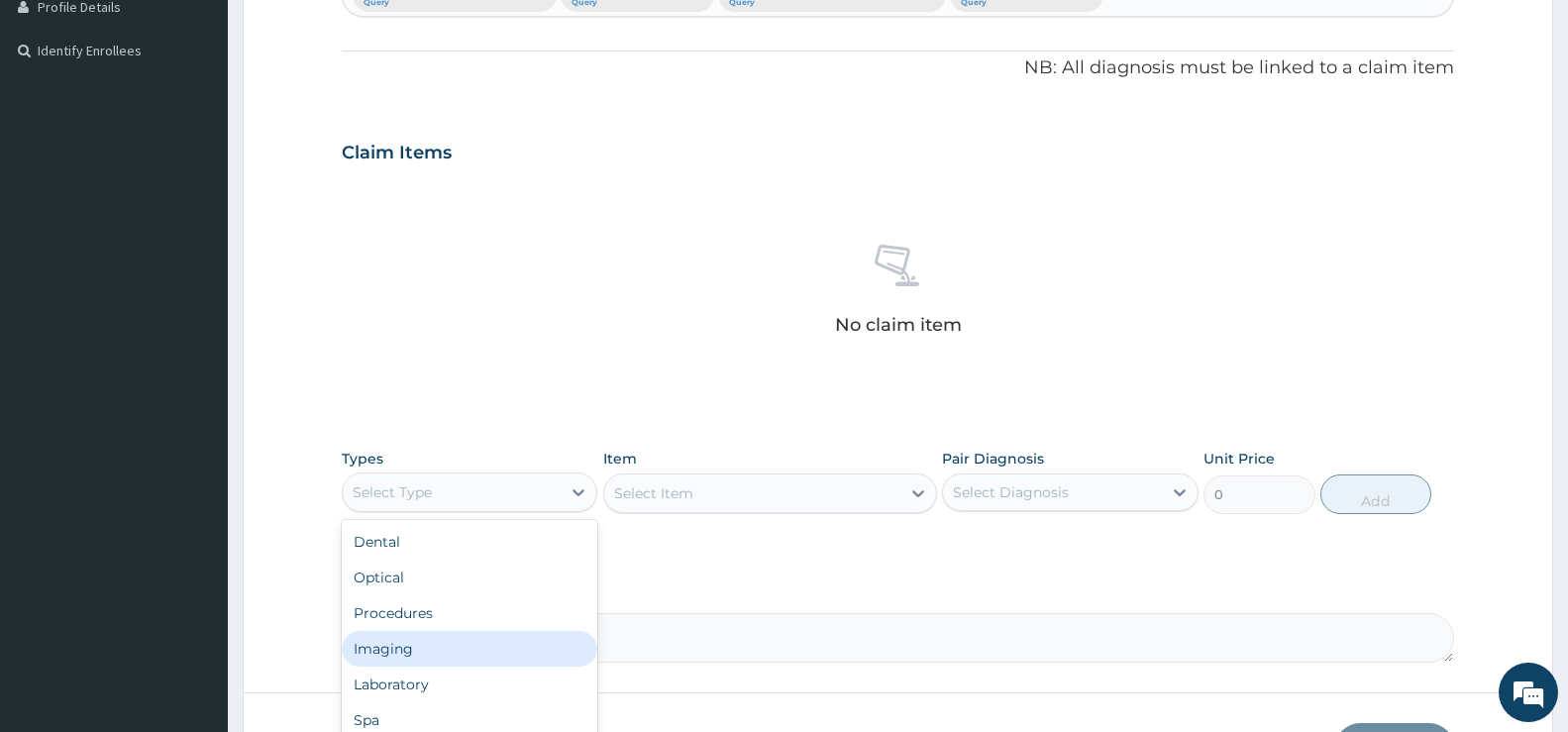
scroll to position [68, 0]
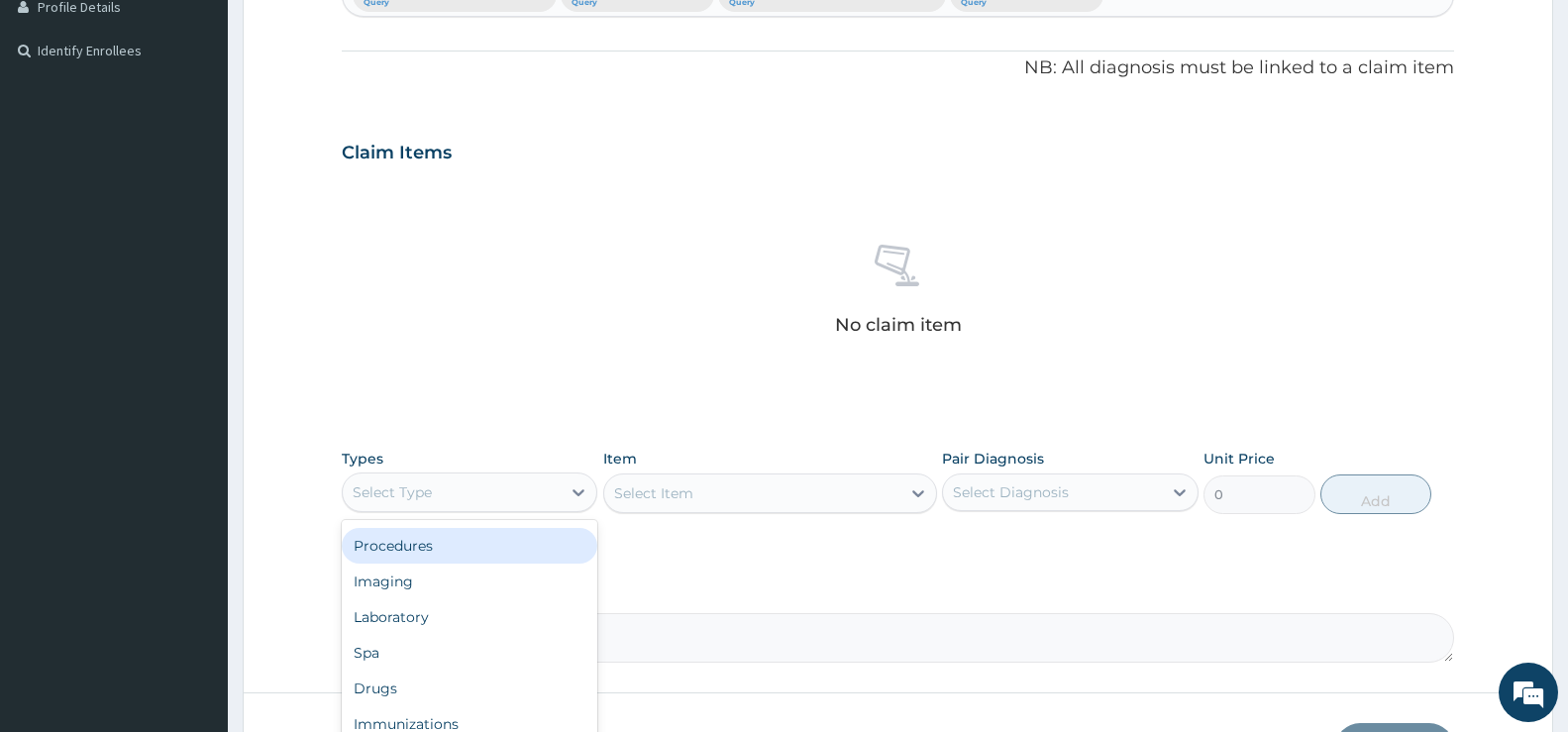
click at [423, 535] on div "Procedures" at bounding box center [469, 546] width 256 height 36
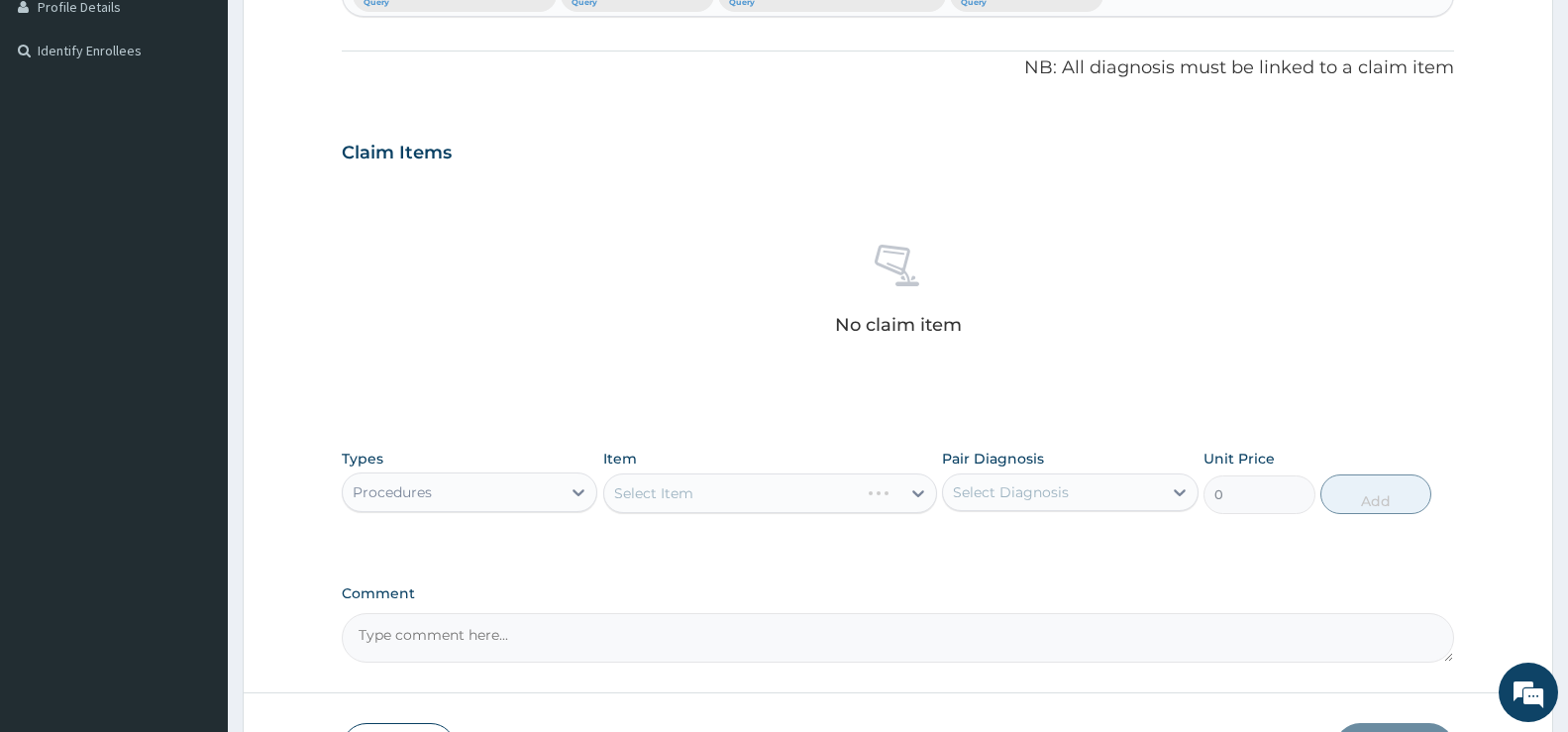
click at [903, 494] on div "Select Item" at bounding box center [770, 494] width 334 height 40
click at [906, 493] on div "Select Item" at bounding box center [770, 494] width 334 height 40
drag, startPoint x: 912, startPoint y: 488, endPoint x: 899, endPoint y: 470, distance: 22.2
click at [912, 487] on div "Select Item" at bounding box center [770, 494] width 334 height 40
click at [896, 467] on div "Item Select Item" at bounding box center [770, 482] width 334 height 66
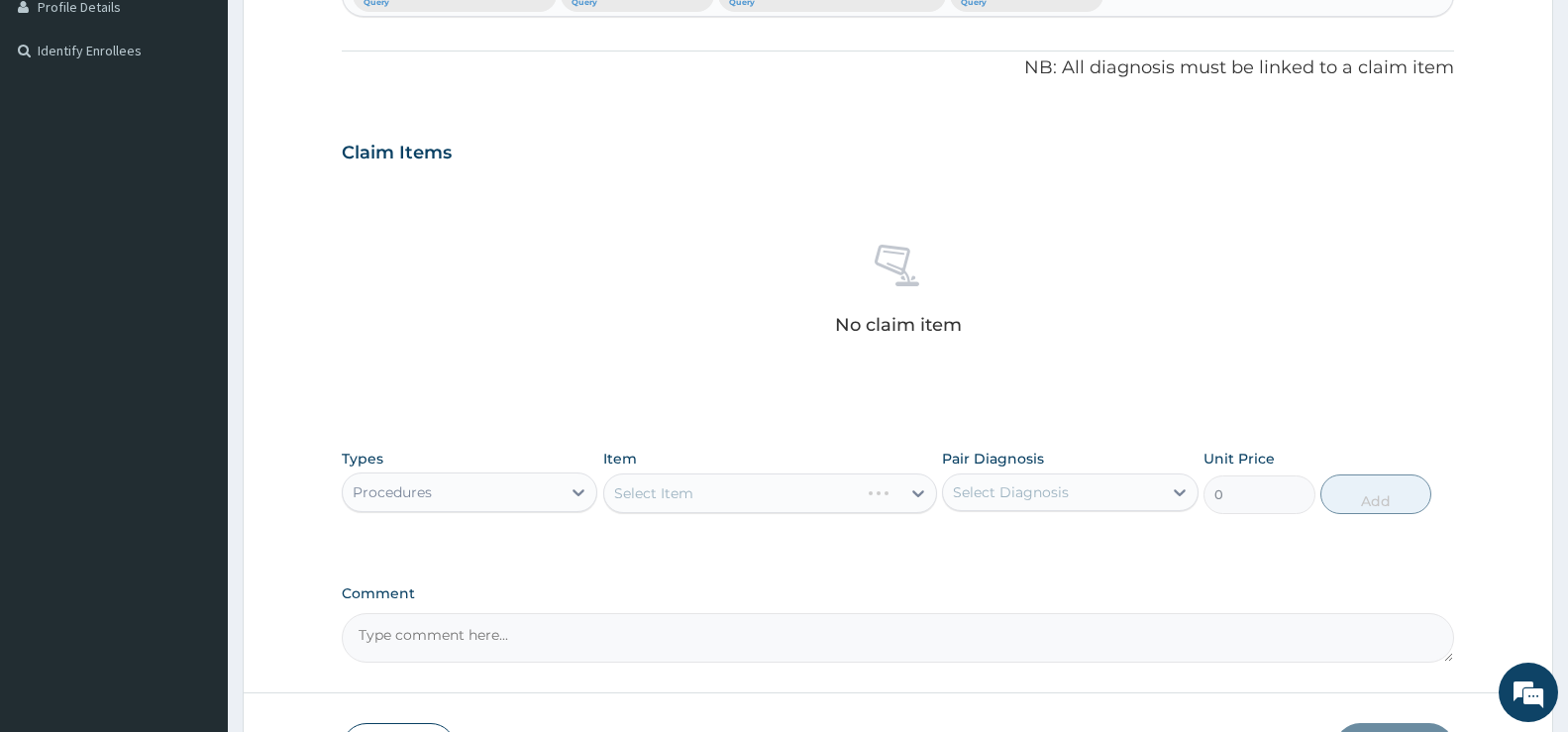
click at [896, 467] on div "Item Select Item" at bounding box center [770, 482] width 334 height 66
drag, startPoint x: 862, startPoint y: 479, endPoint x: 849, endPoint y: 491, distance: 17.7
click at [862, 479] on div "Select Item" at bounding box center [770, 494] width 334 height 40
click at [847, 493] on div "Select Item" at bounding box center [770, 494] width 334 height 40
click at [876, 495] on div "Select Item" at bounding box center [753, 494] width 297 height 32
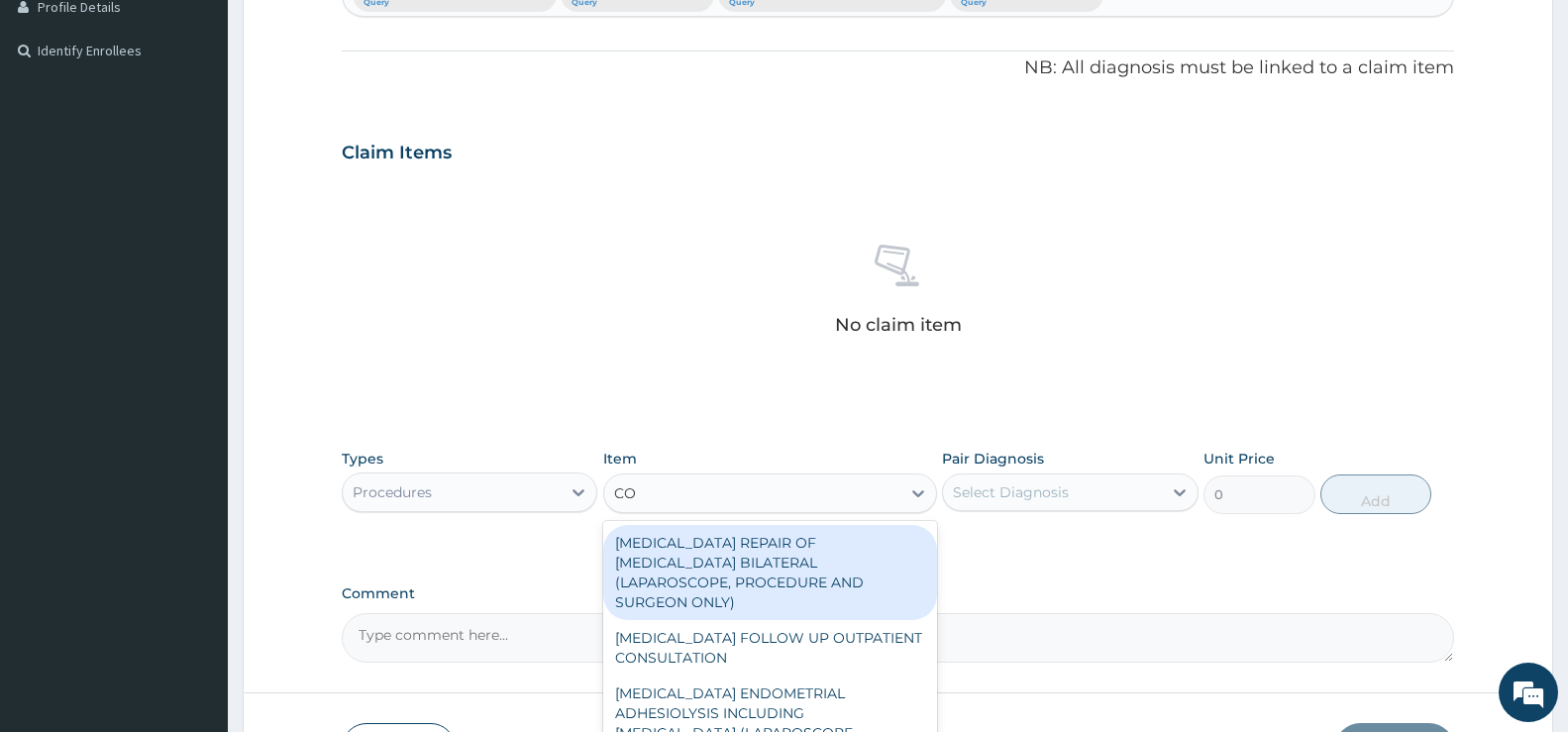
type input "CON"
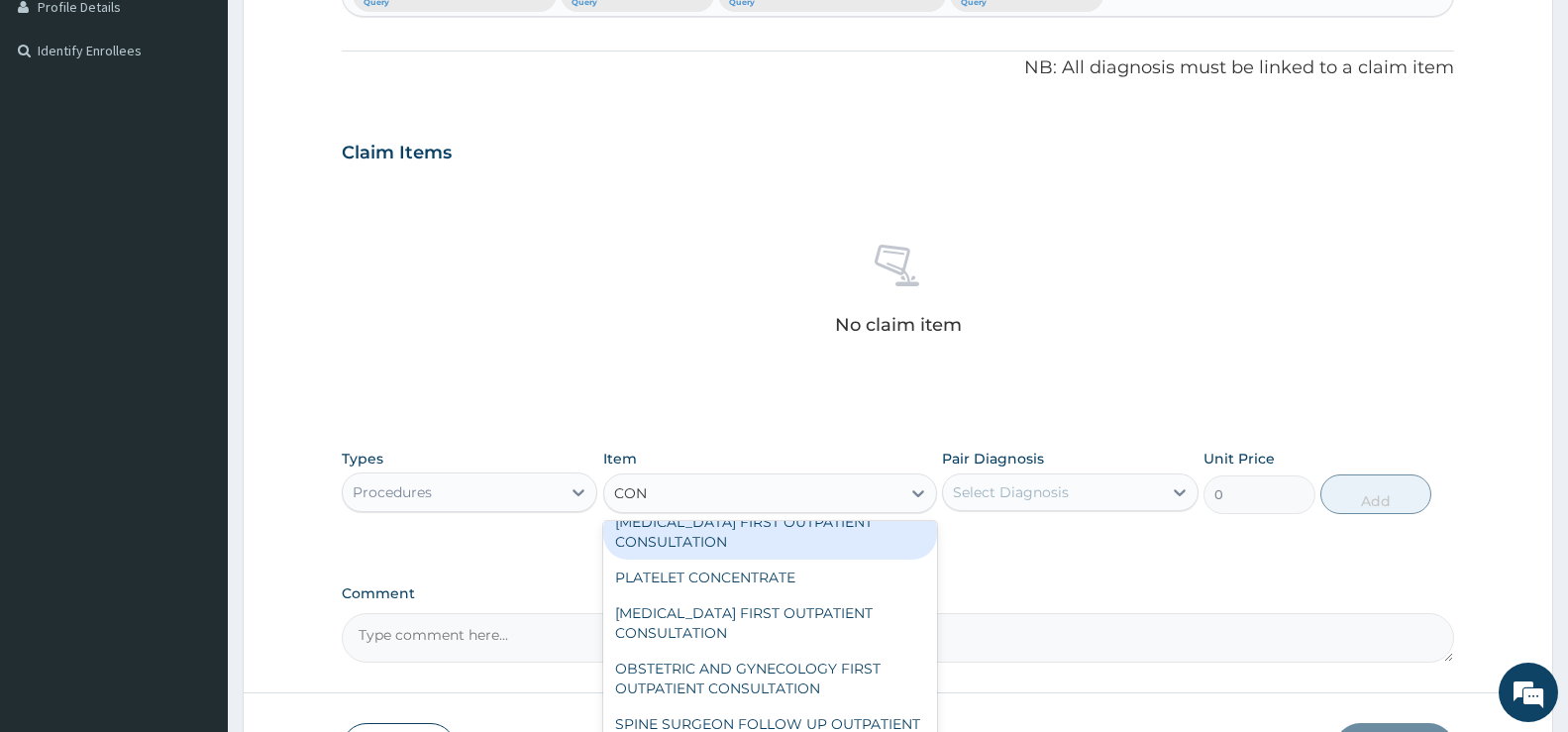
scroll to position [1883, 0]
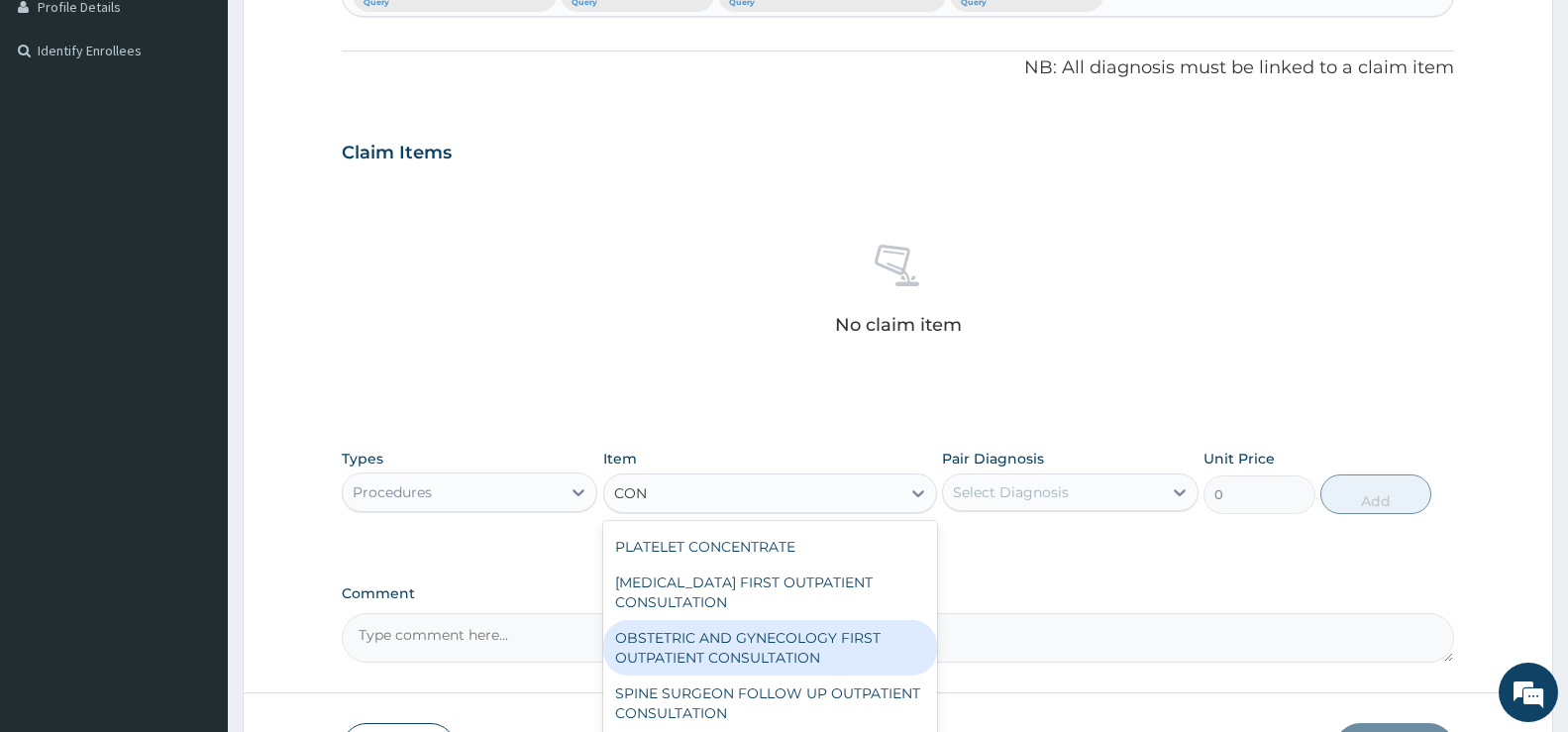
click at [790, 674] on div "OBSTETRIC AND GYNECOLOGY FIRST OUTPATIENT CONSULTATION" at bounding box center [770, 648] width 334 height 56
type input "22500"
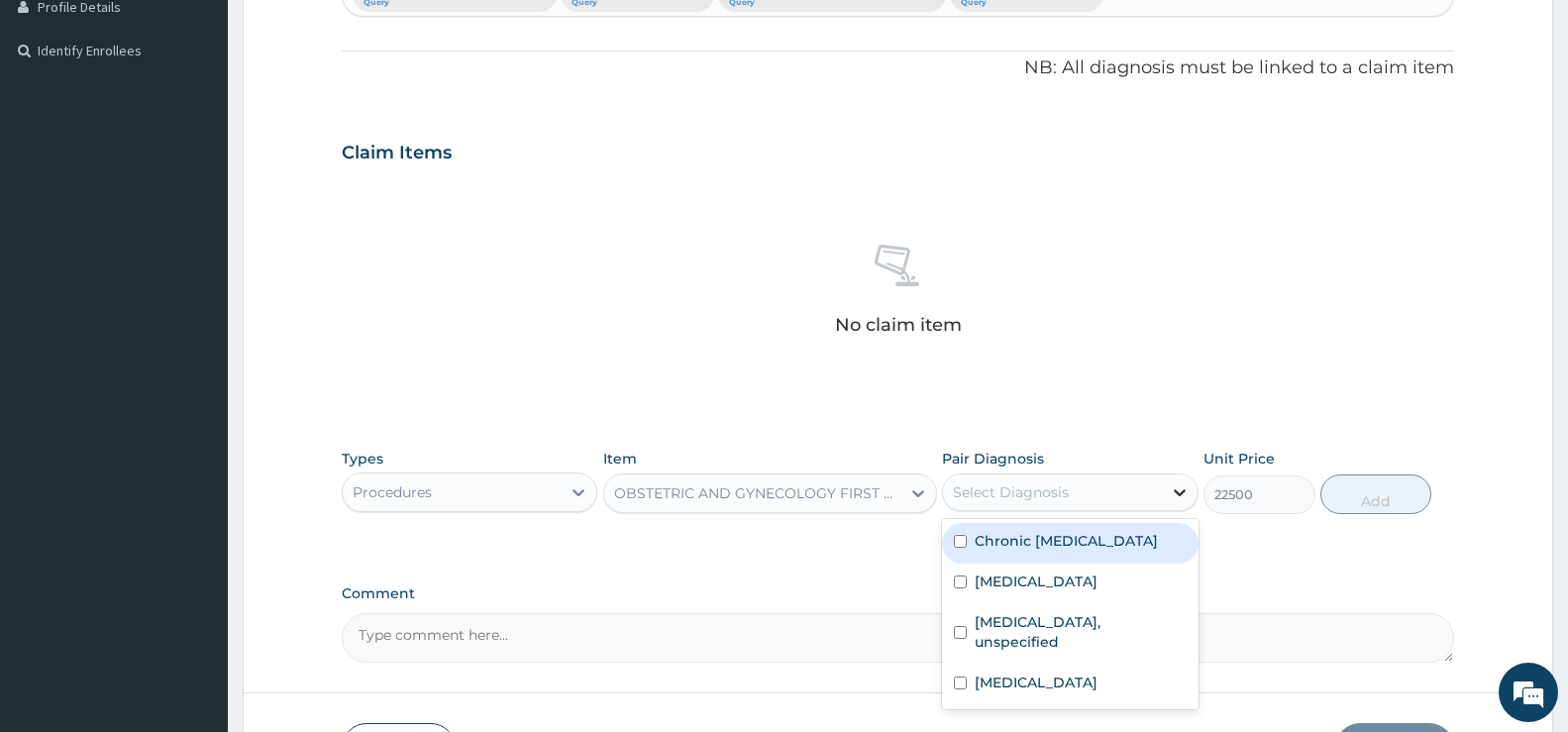
click at [1184, 489] on icon at bounding box center [1180, 493] width 20 height 20
click at [1048, 541] on label "Chronic vulvovaginitis" at bounding box center [1066, 541] width 183 height 20
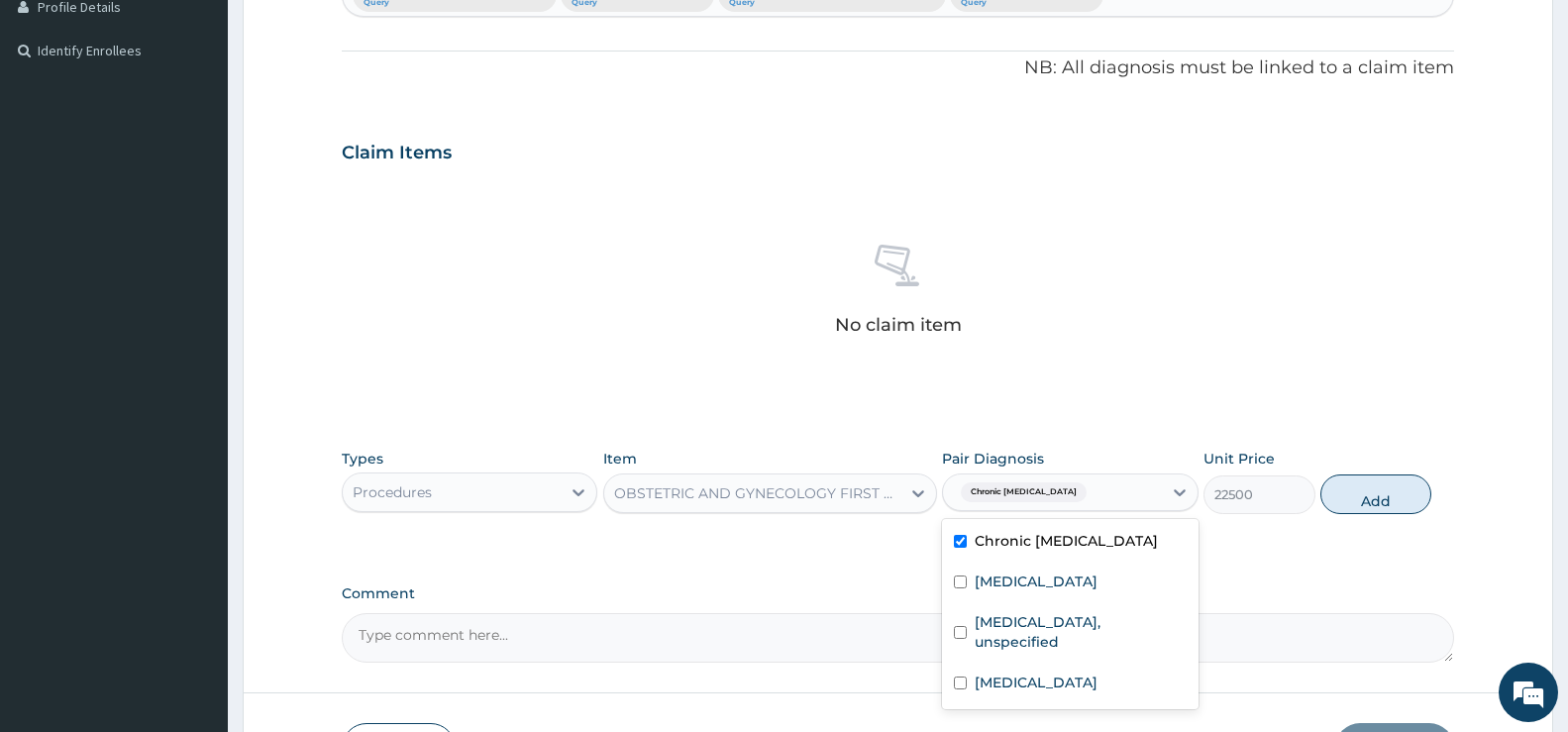
checkbox input "true"
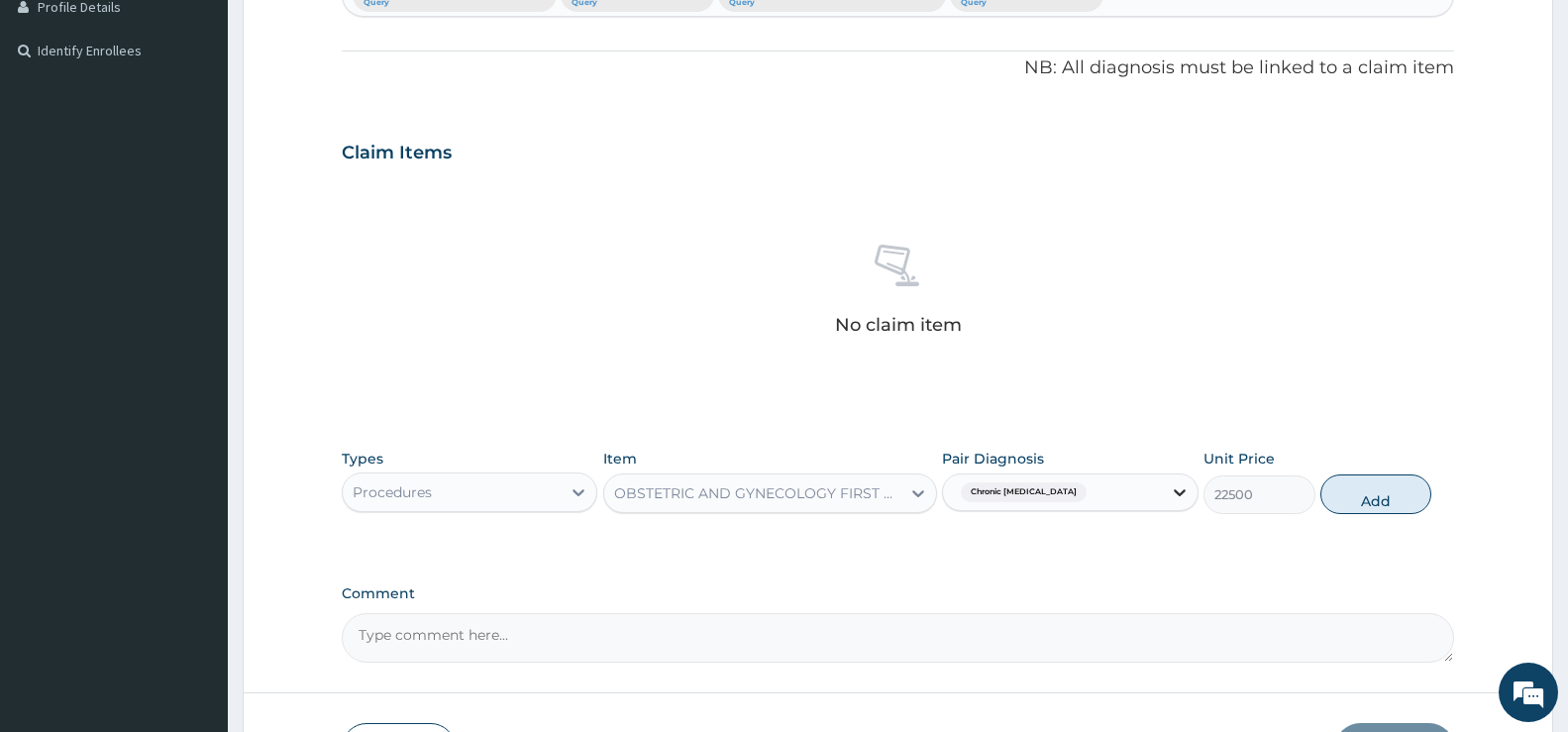
click at [1189, 495] on icon at bounding box center [1180, 493] width 20 height 20
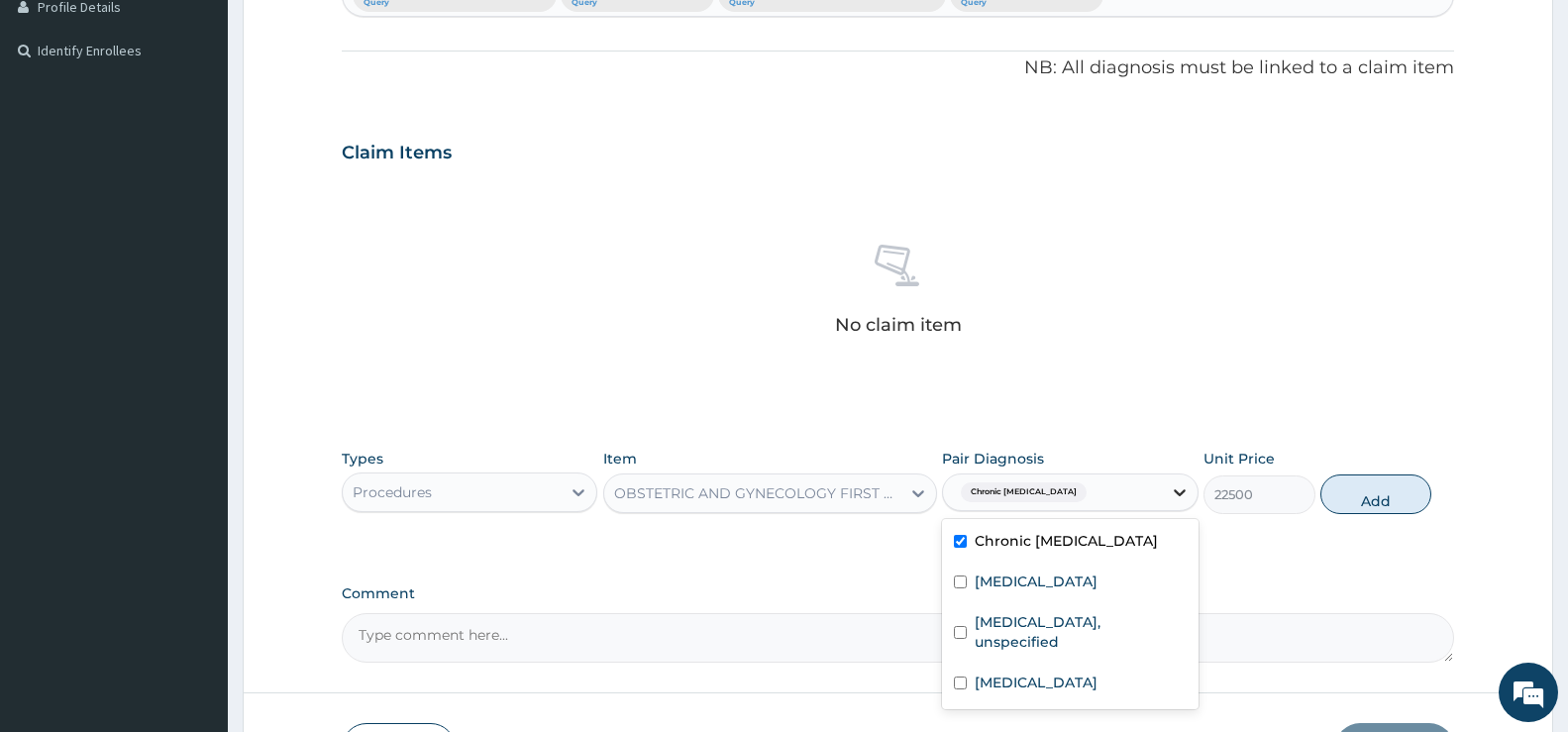
drag, startPoint x: 1183, startPoint y: 491, endPoint x: 1178, endPoint y: 501, distance: 11.2
click at [1183, 491] on icon at bounding box center [1180, 493] width 12 height 7
click at [1038, 621] on label "Dizziness or giddiness, unspecified" at bounding box center [1080, 632] width 211 height 40
checkbox input "true"
click at [1176, 489] on icon at bounding box center [1180, 493] width 20 height 20
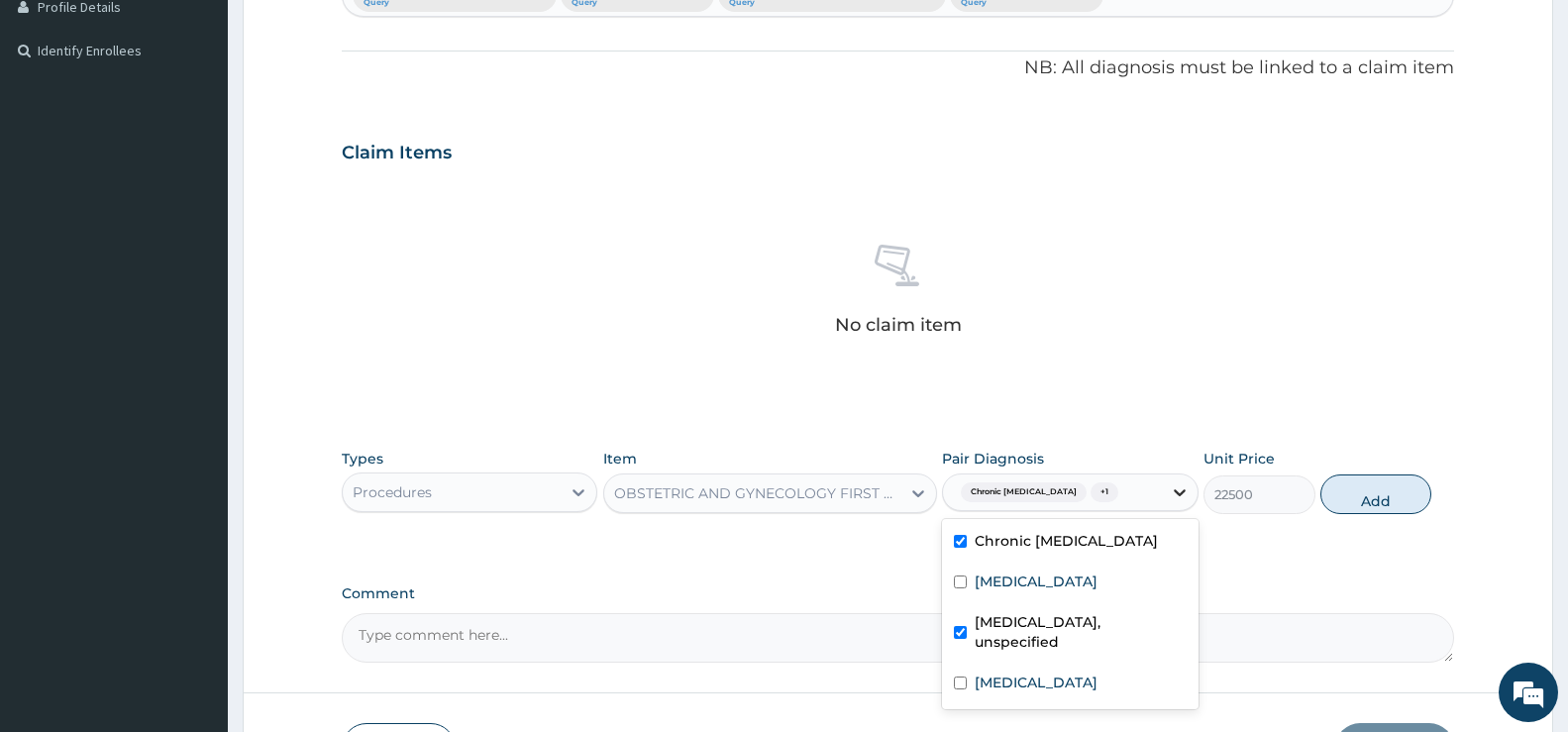
click at [1190, 496] on div at bounding box center [1180, 493] width 36 height 36
click at [1025, 681] on label "Typhoid fever, unspecified" at bounding box center [1035, 683] width 122 height 20
checkbox input "true"
click at [1072, 625] on label "Dizziness or giddiness, unspecified" at bounding box center [1080, 632] width 211 height 40
checkbox input "false"
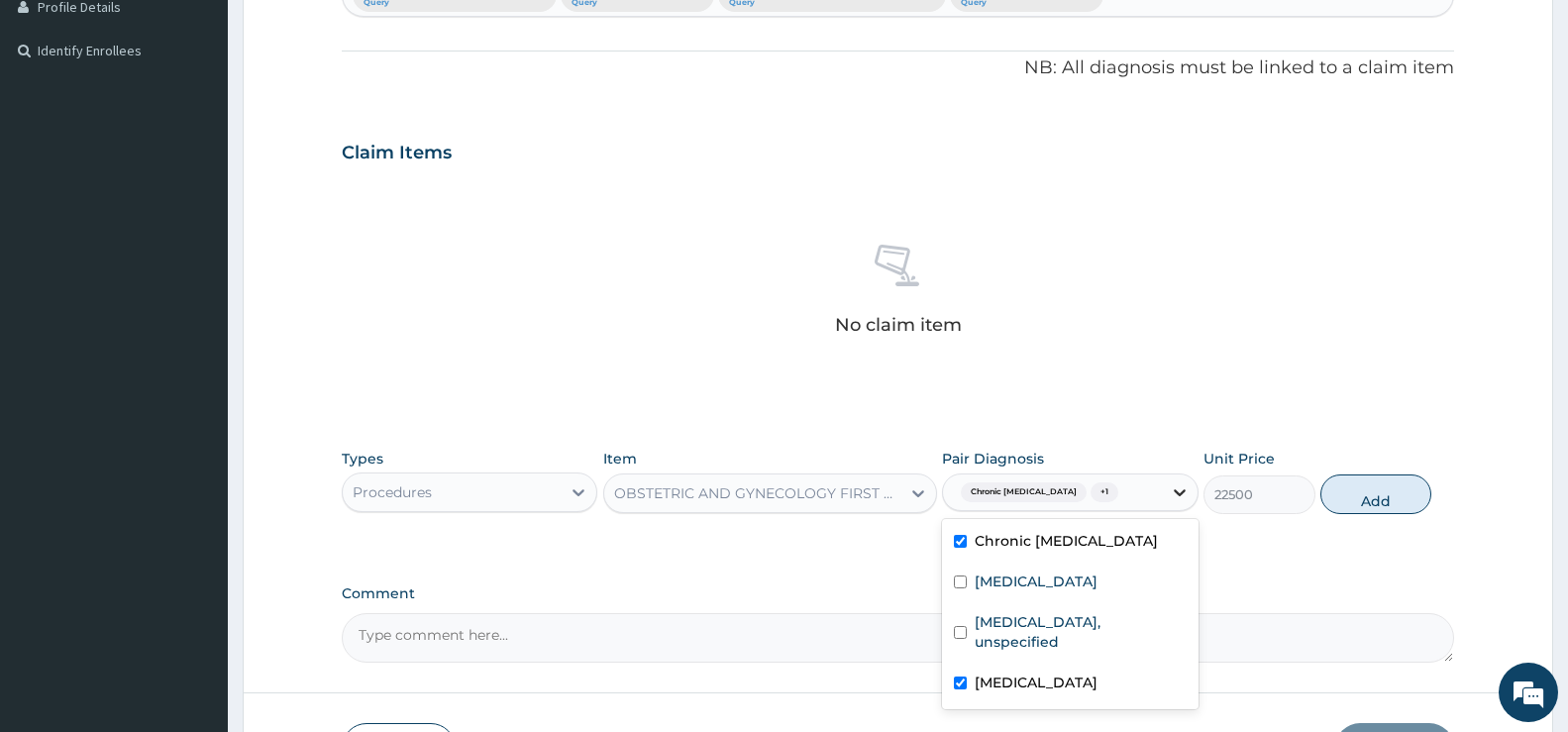
click at [1172, 486] on icon at bounding box center [1180, 493] width 20 height 20
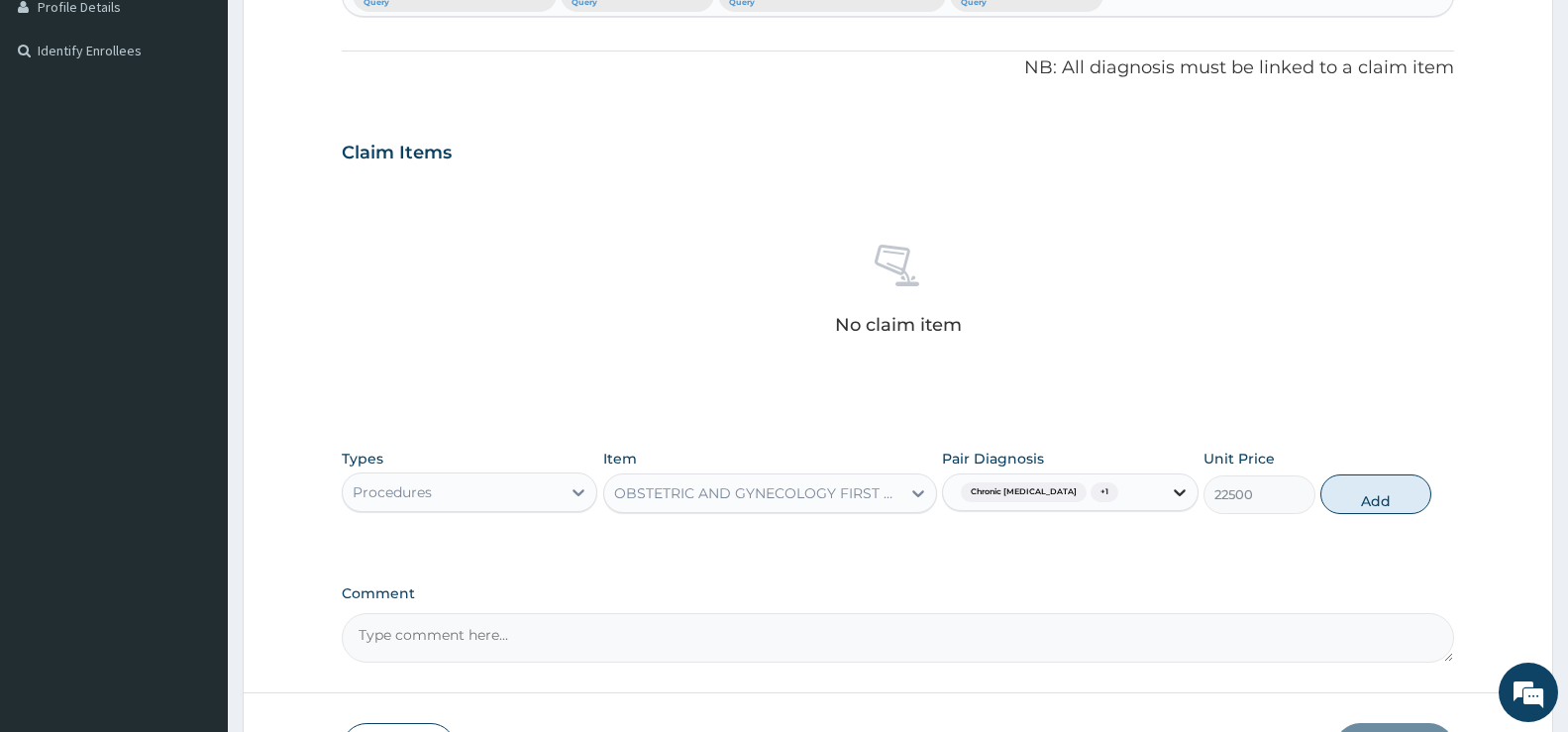
click at [1174, 494] on icon at bounding box center [1180, 493] width 20 height 20
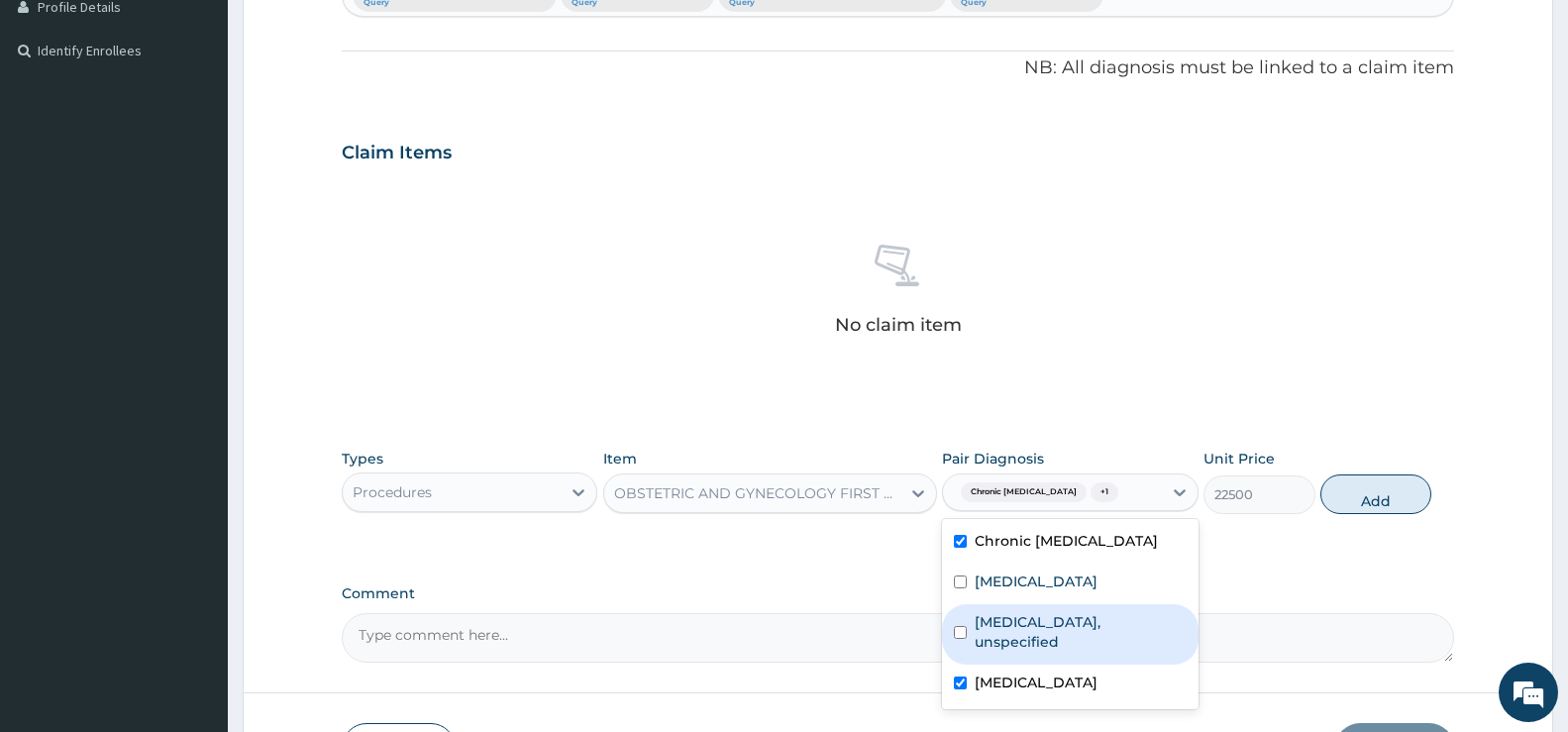
click at [1035, 641] on label "Dizziness or giddiness, unspecified" at bounding box center [1080, 632] width 211 height 40
checkbox input "true"
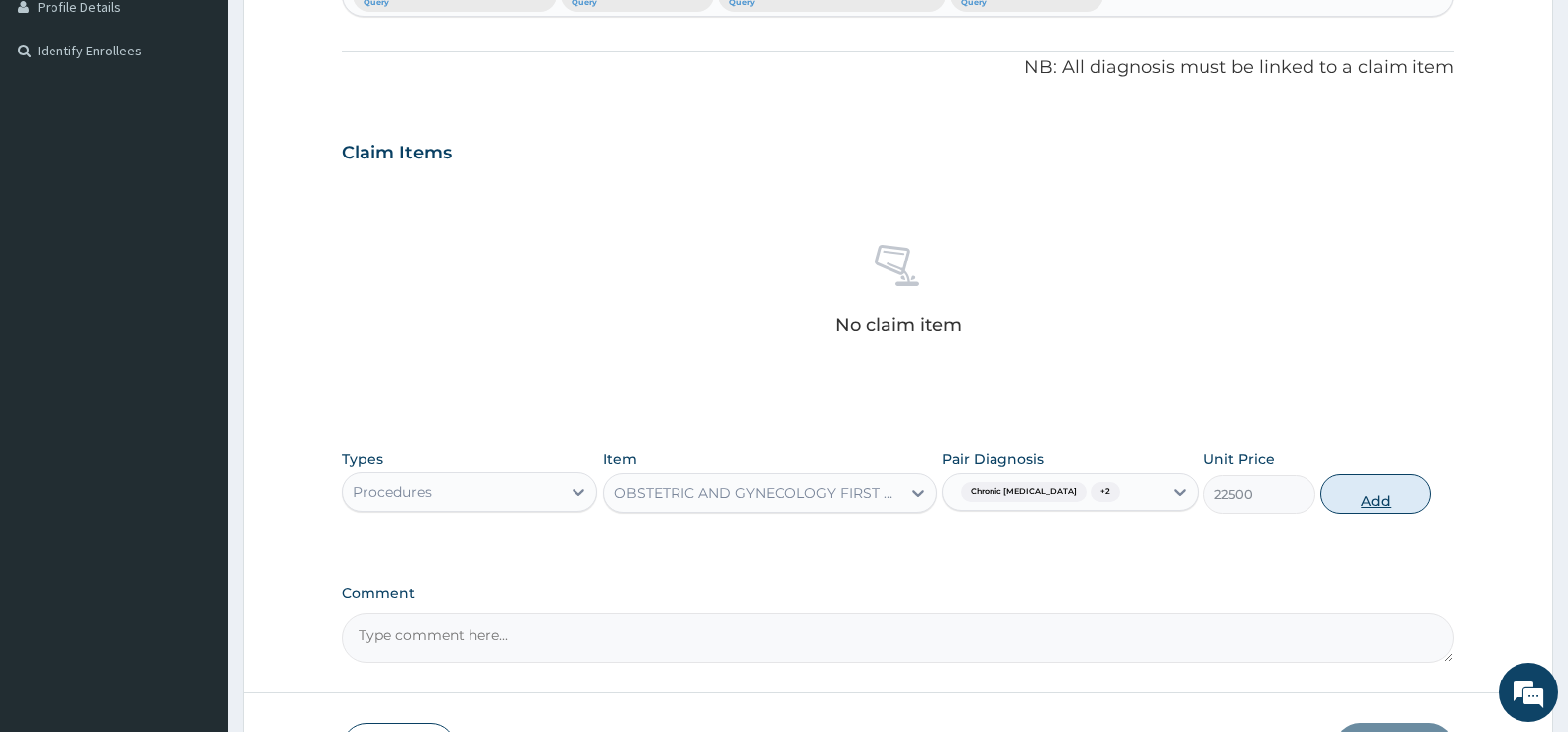
click at [1192, 488] on button "Add" at bounding box center [1376, 495] width 111 height 40
type input "0"
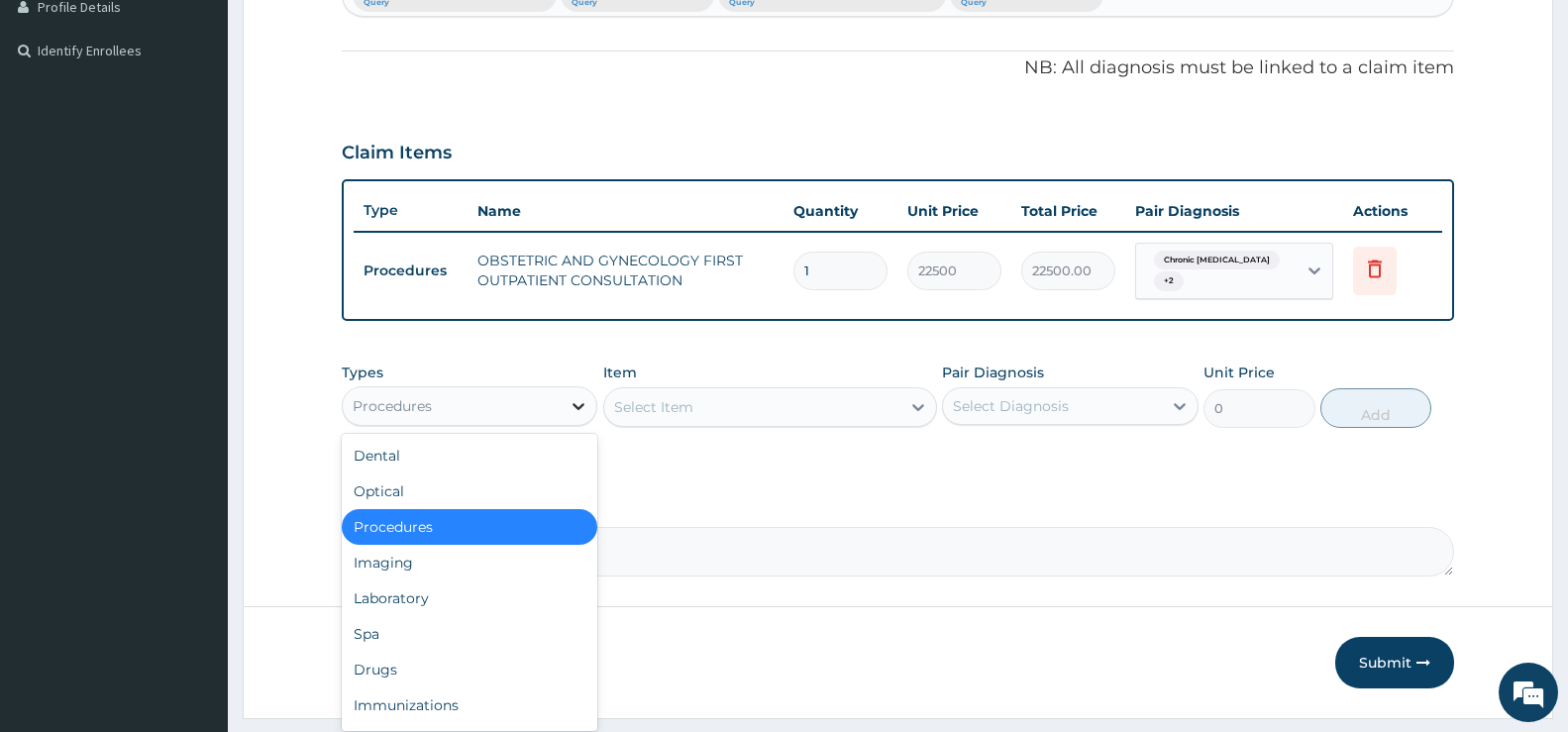
click at [579, 409] on icon at bounding box center [579, 406] width 12 height 7
click at [444, 594] on div "Laboratory" at bounding box center [469, 599] width 256 height 36
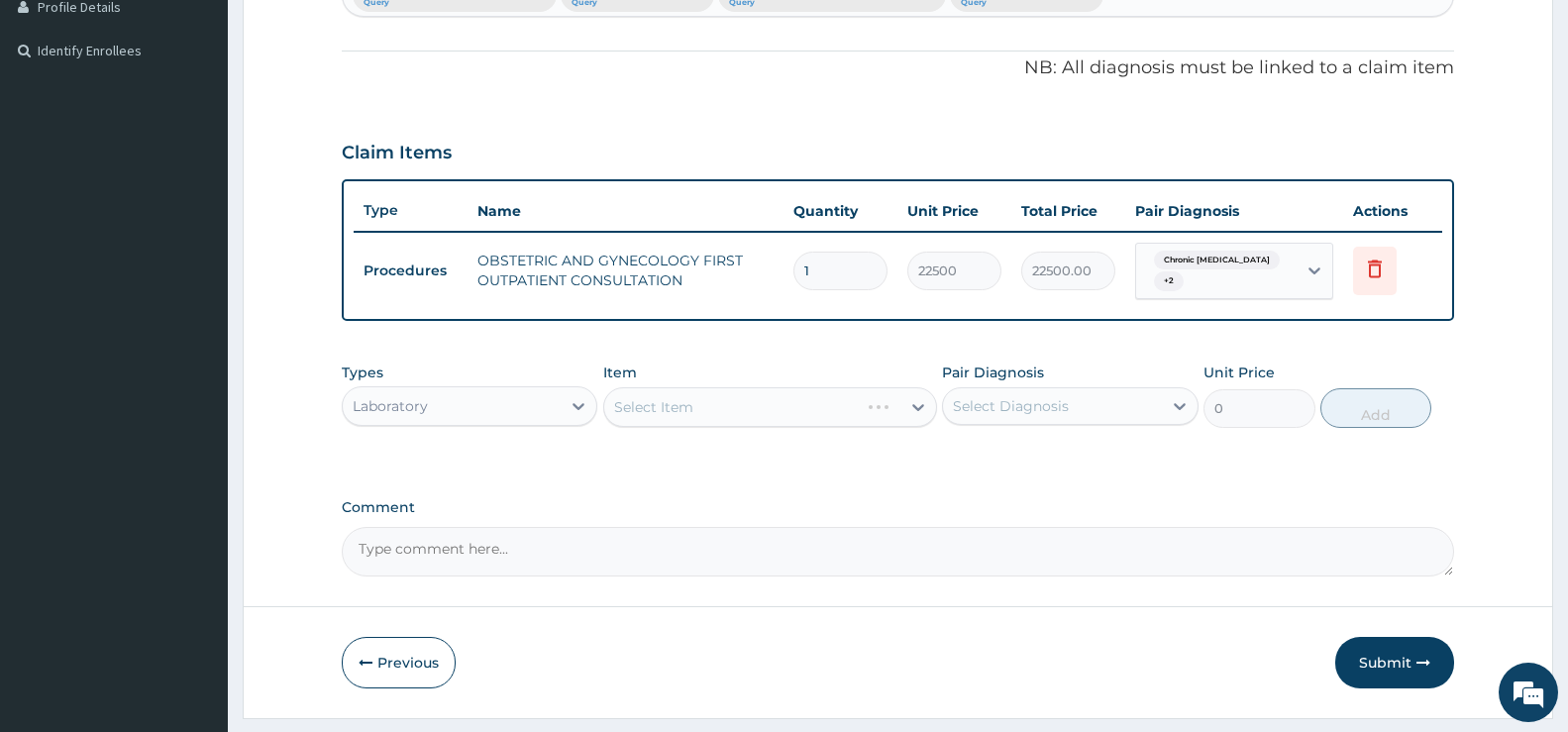
click at [661, 410] on div "Select Item" at bounding box center [770, 407] width 334 height 40
click at [920, 411] on div "Select Item" at bounding box center [770, 407] width 334 height 40
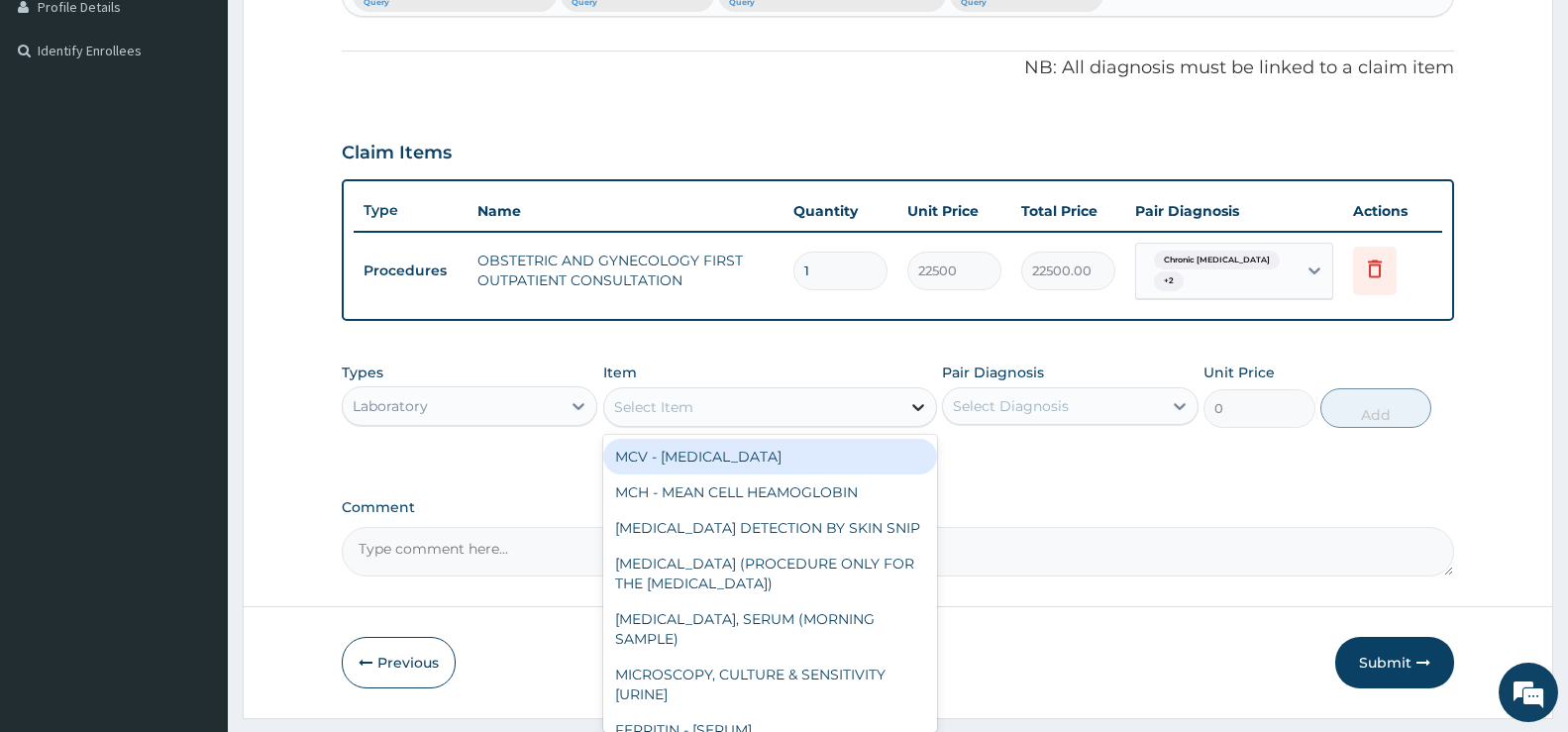
click at [909, 401] on icon at bounding box center [919, 407] width 20 height 20
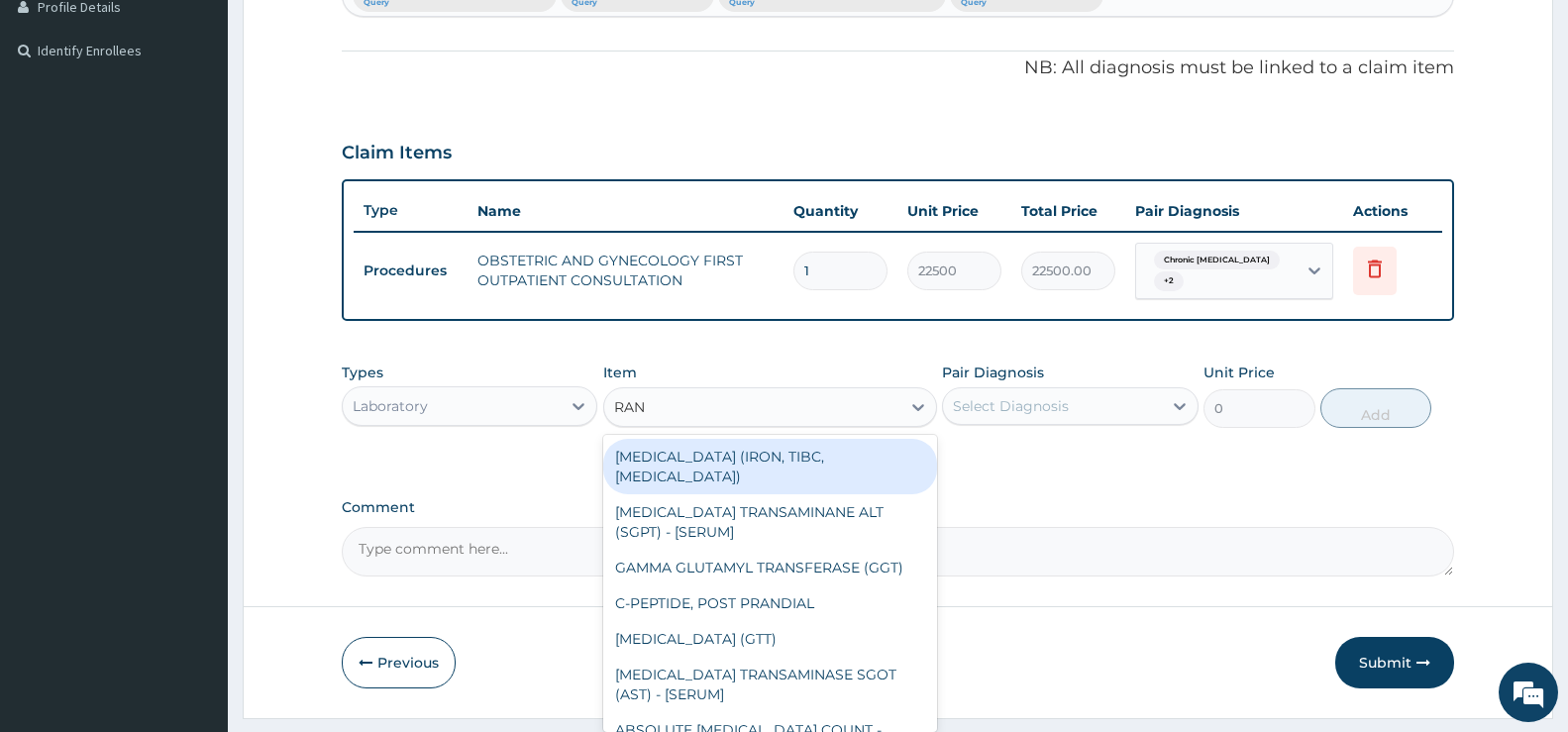
type input "RAND"
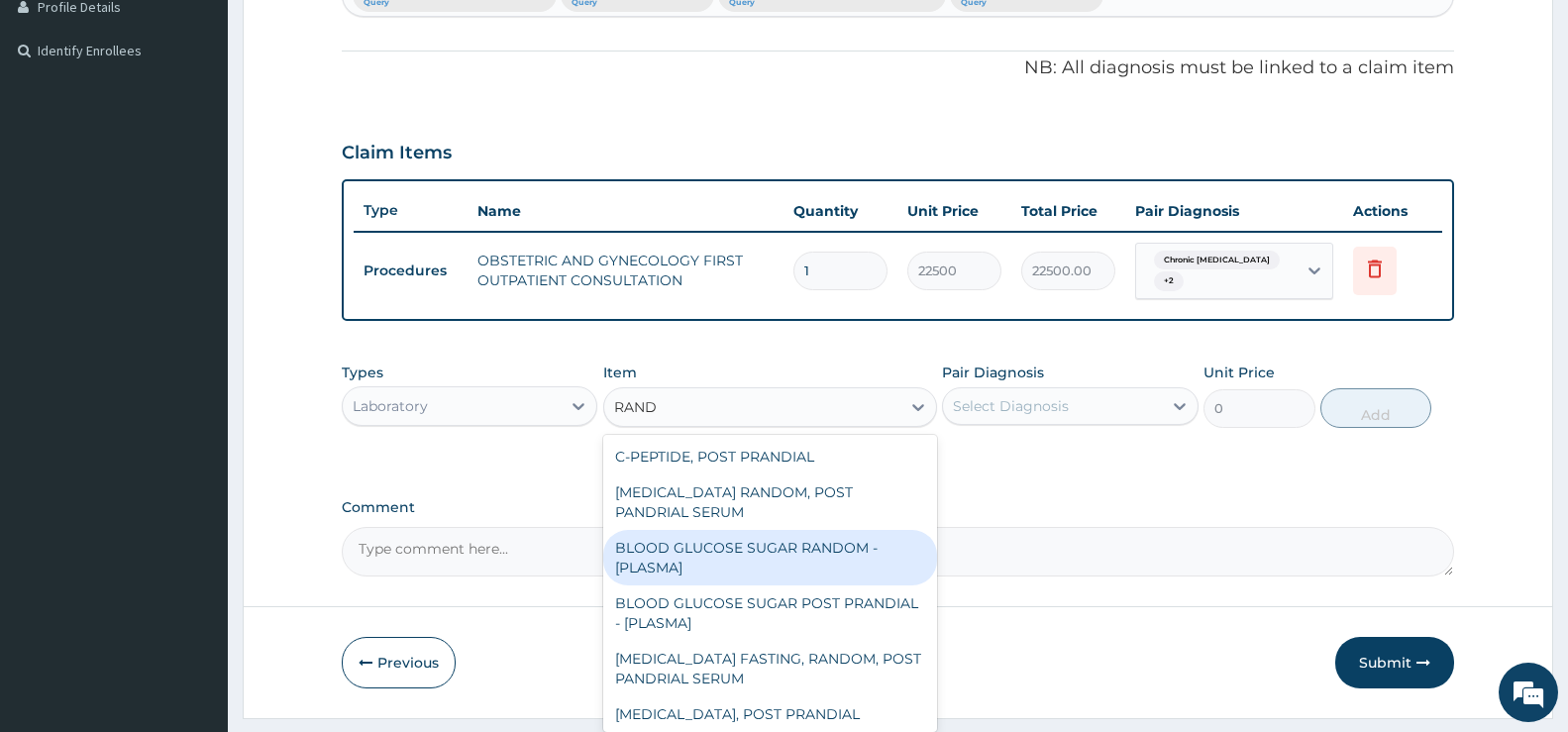
click at [740, 550] on div "BLOOD GLUCOSE SUGAR RANDOM - [PLASMA]" at bounding box center [770, 558] width 334 height 56
type input "1875"
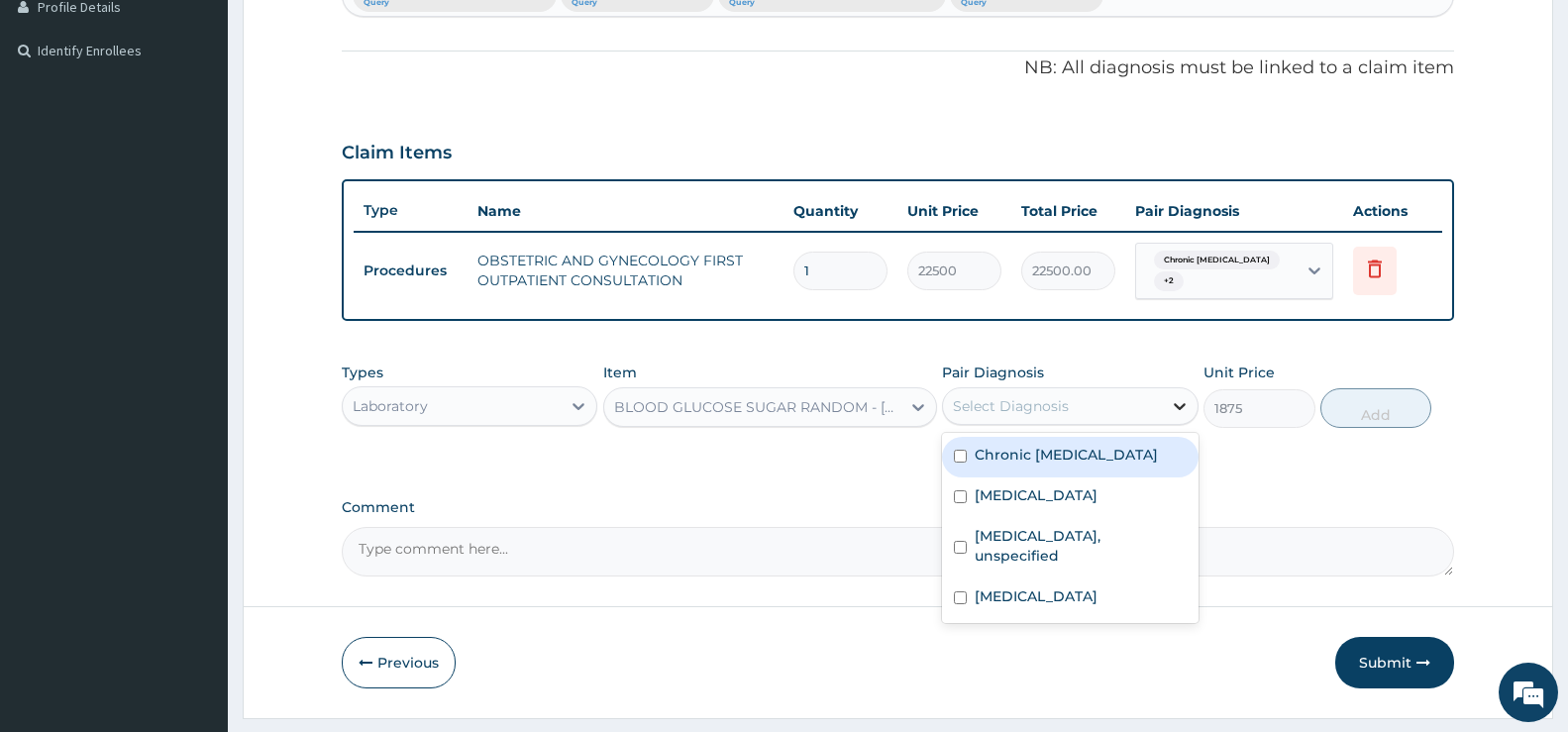
click at [1168, 407] on div at bounding box center [1180, 406] width 36 height 36
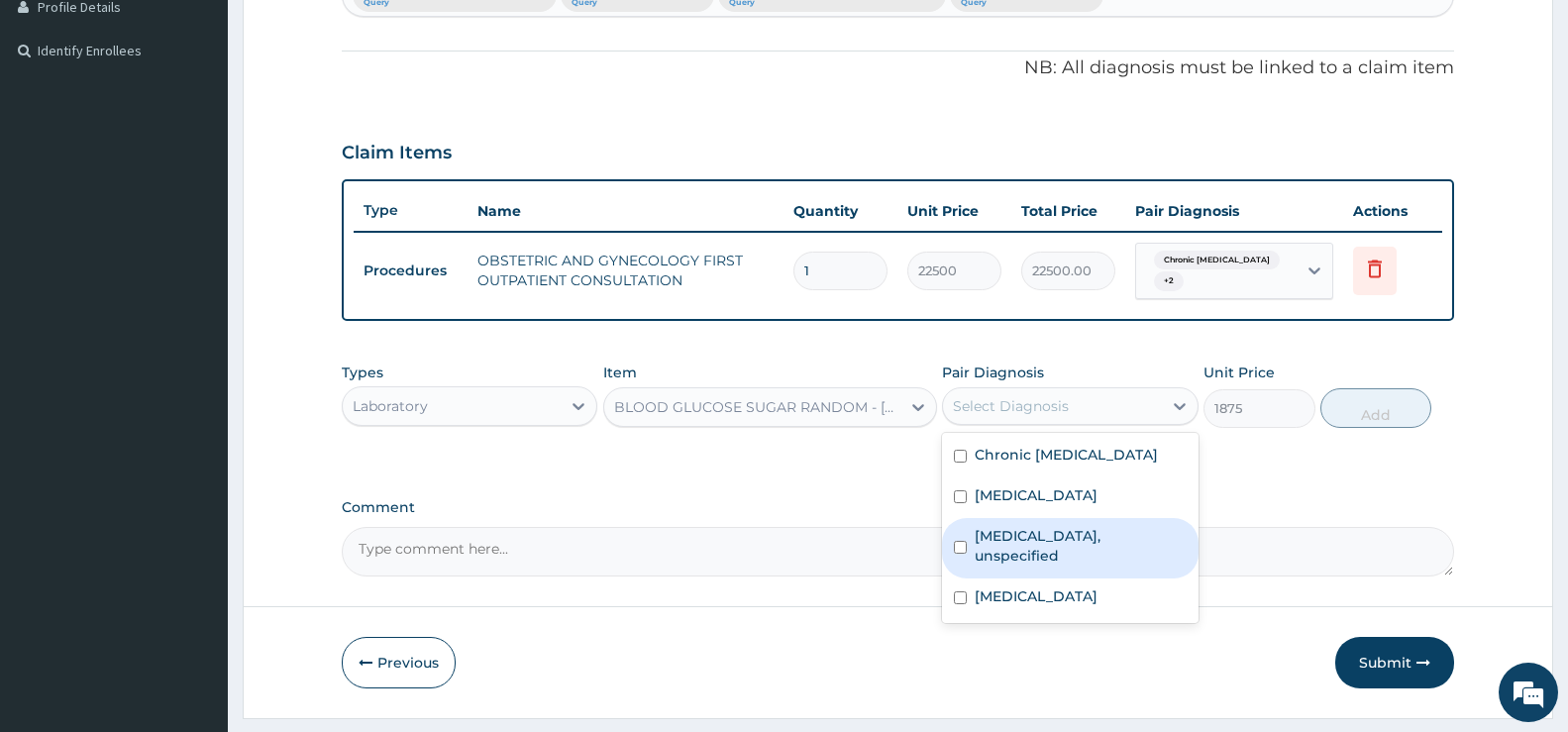
click at [1055, 536] on label "Dizziness or giddiness, unspecified" at bounding box center [1080, 546] width 211 height 40
checkbox input "true"
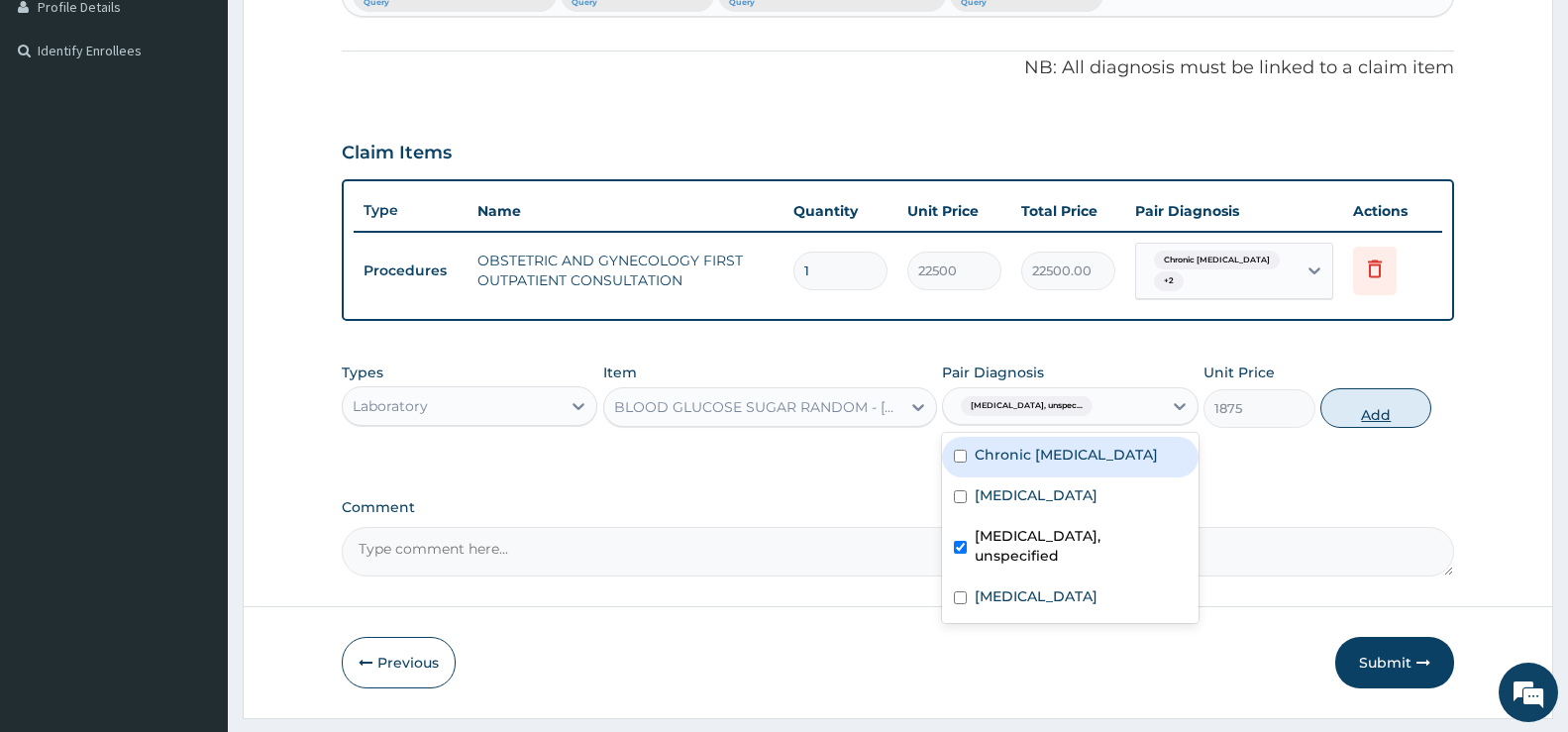
click at [1192, 412] on button "Add" at bounding box center [1376, 408] width 111 height 40
type input "0"
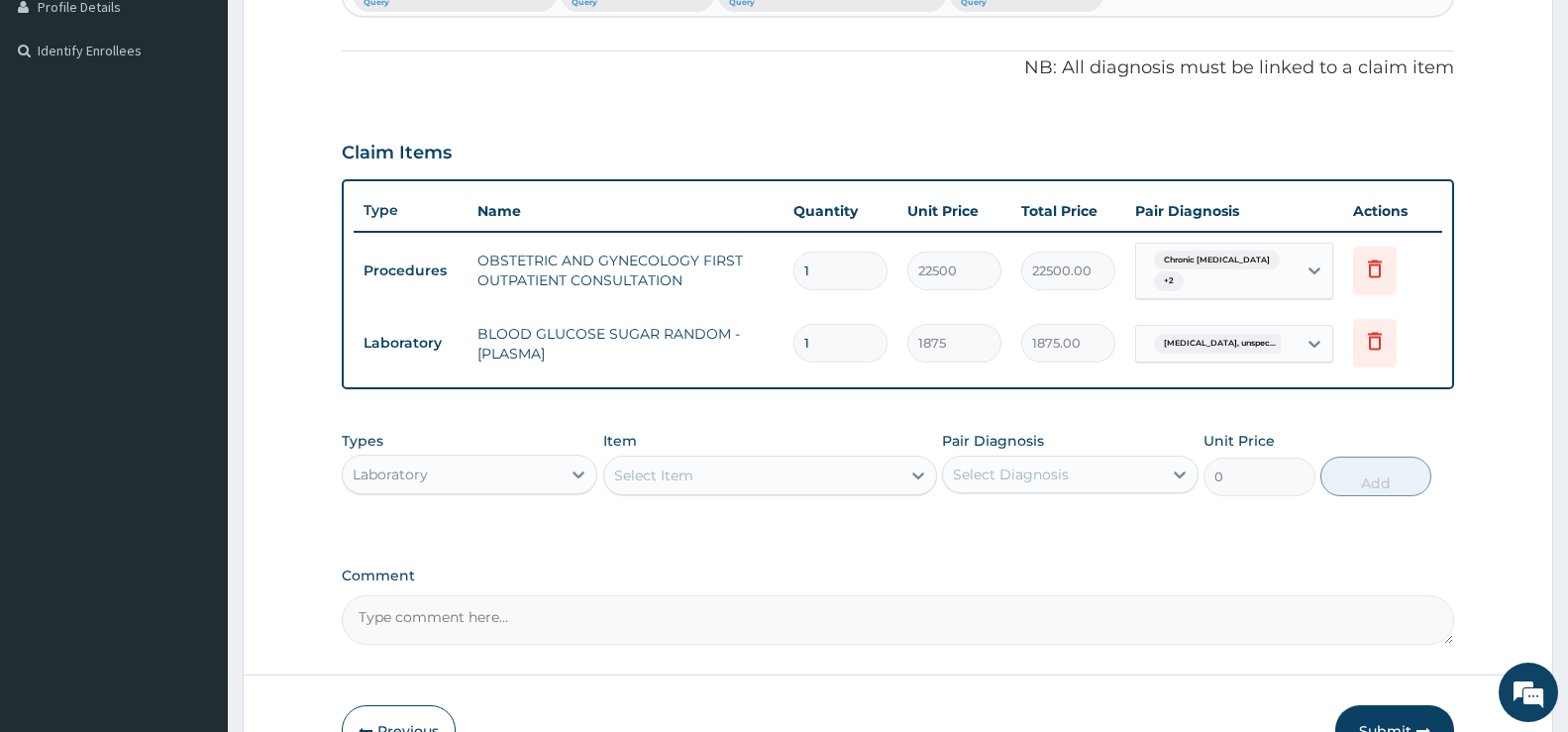
click at [684, 480] on div "Select Item" at bounding box center [654, 476] width 80 height 20
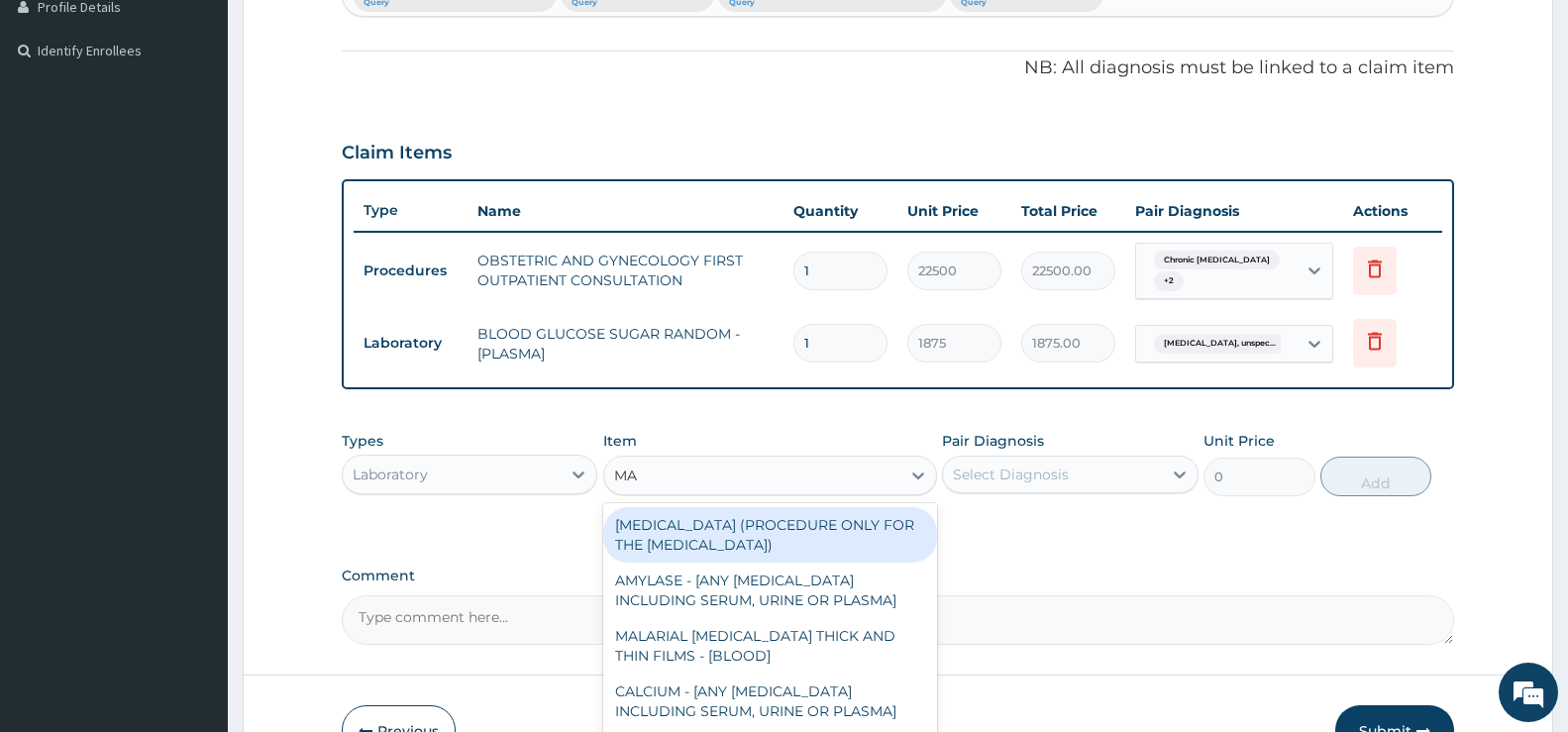
type input "MAL"
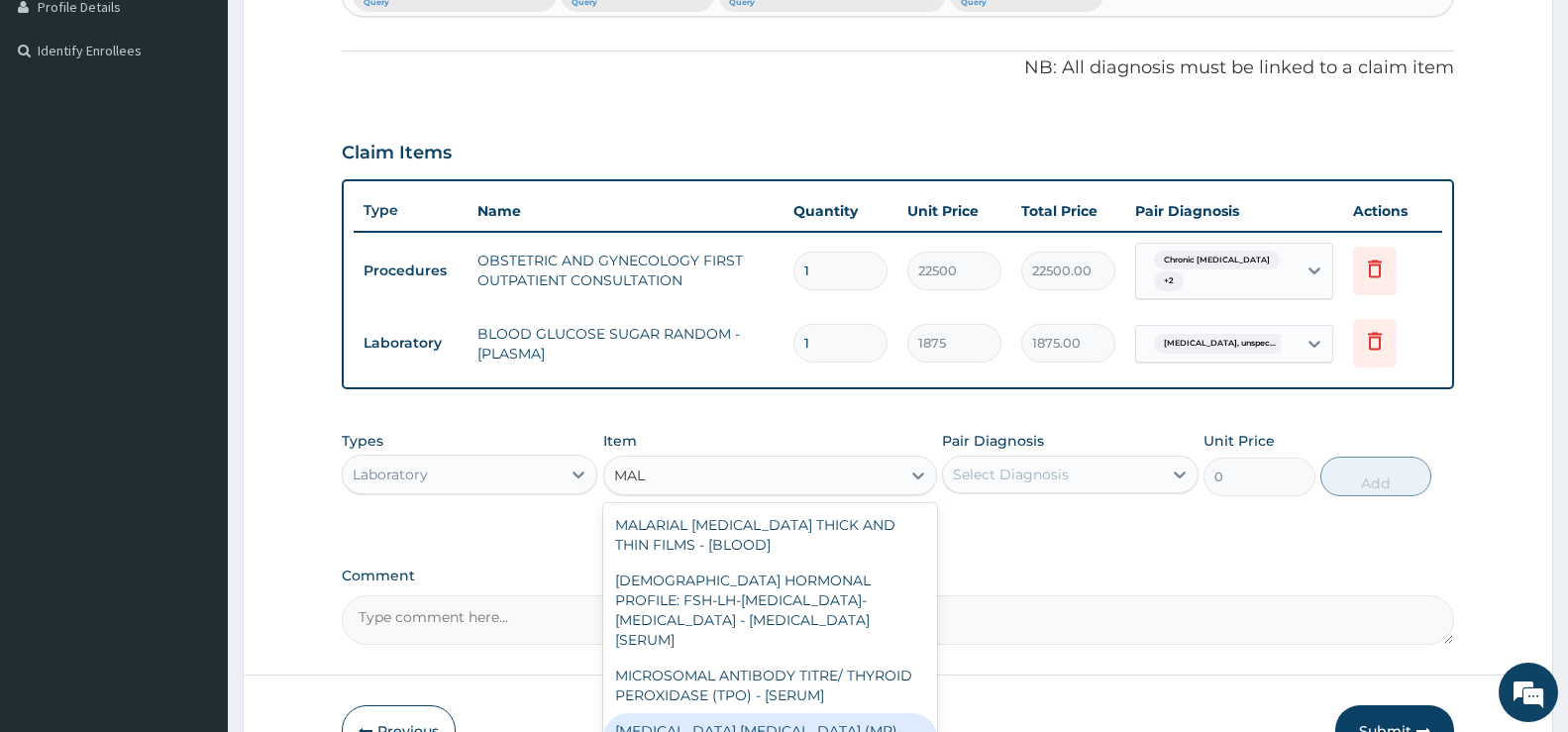
click at [737, 718] on div "[MEDICAL_DATA] [MEDICAL_DATA] (MP) RDT" at bounding box center [770, 742] width 334 height 56
type input "2000"
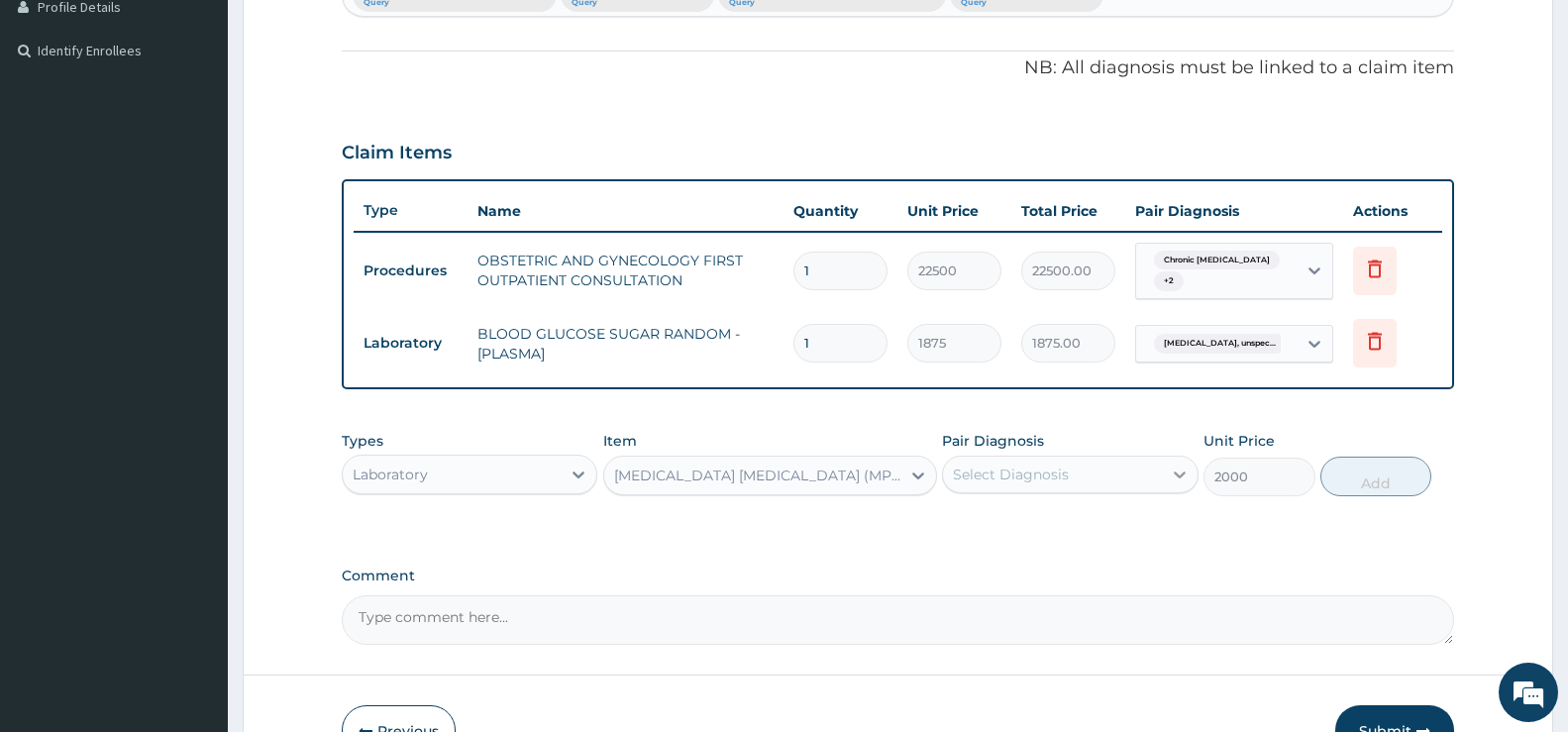
click at [1183, 475] on icon at bounding box center [1180, 475] width 12 height 7
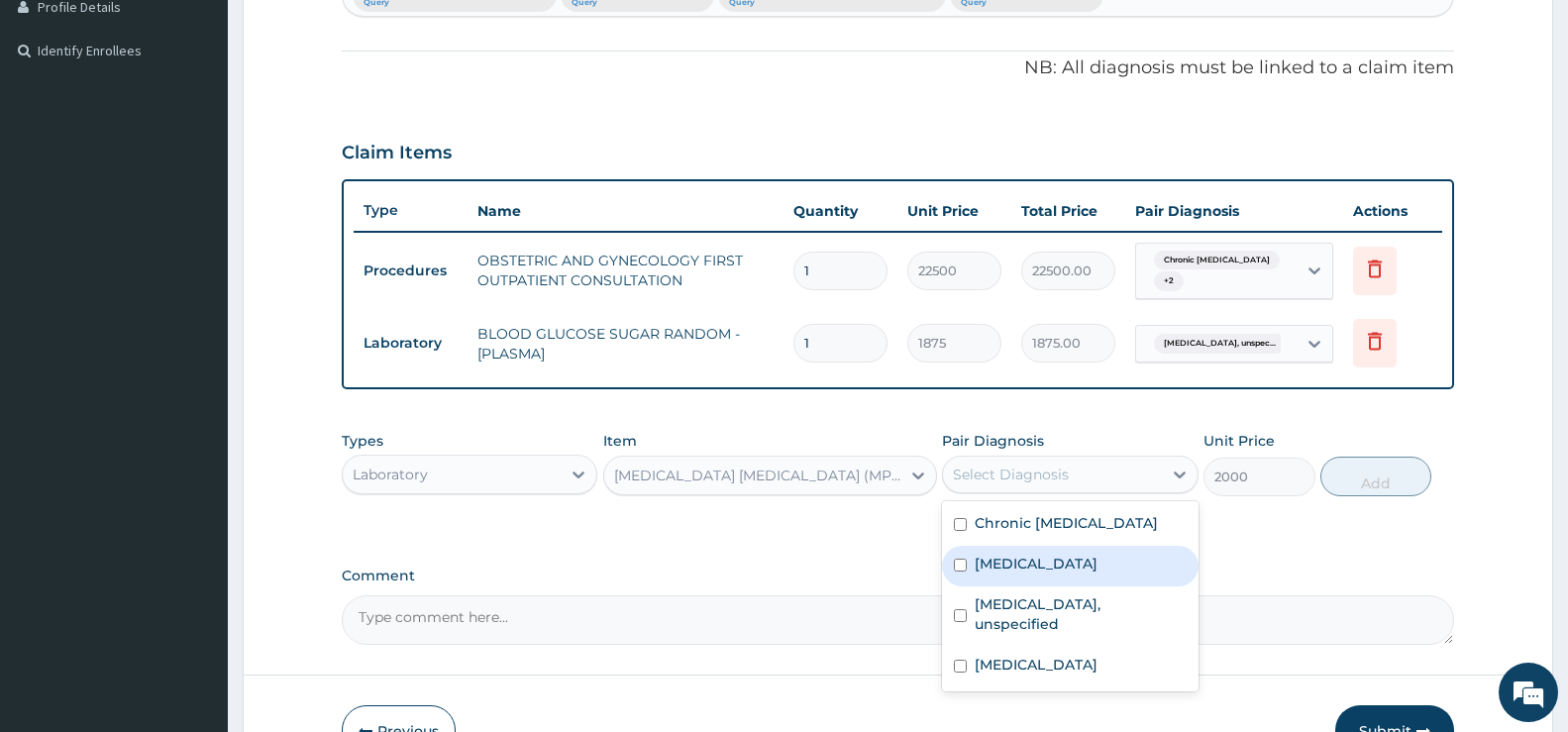
click at [1038, 566] on label "[MEDICAL_DATA]" at bounding box center [1035, 564] width 122 height 20
checkbox input "true"
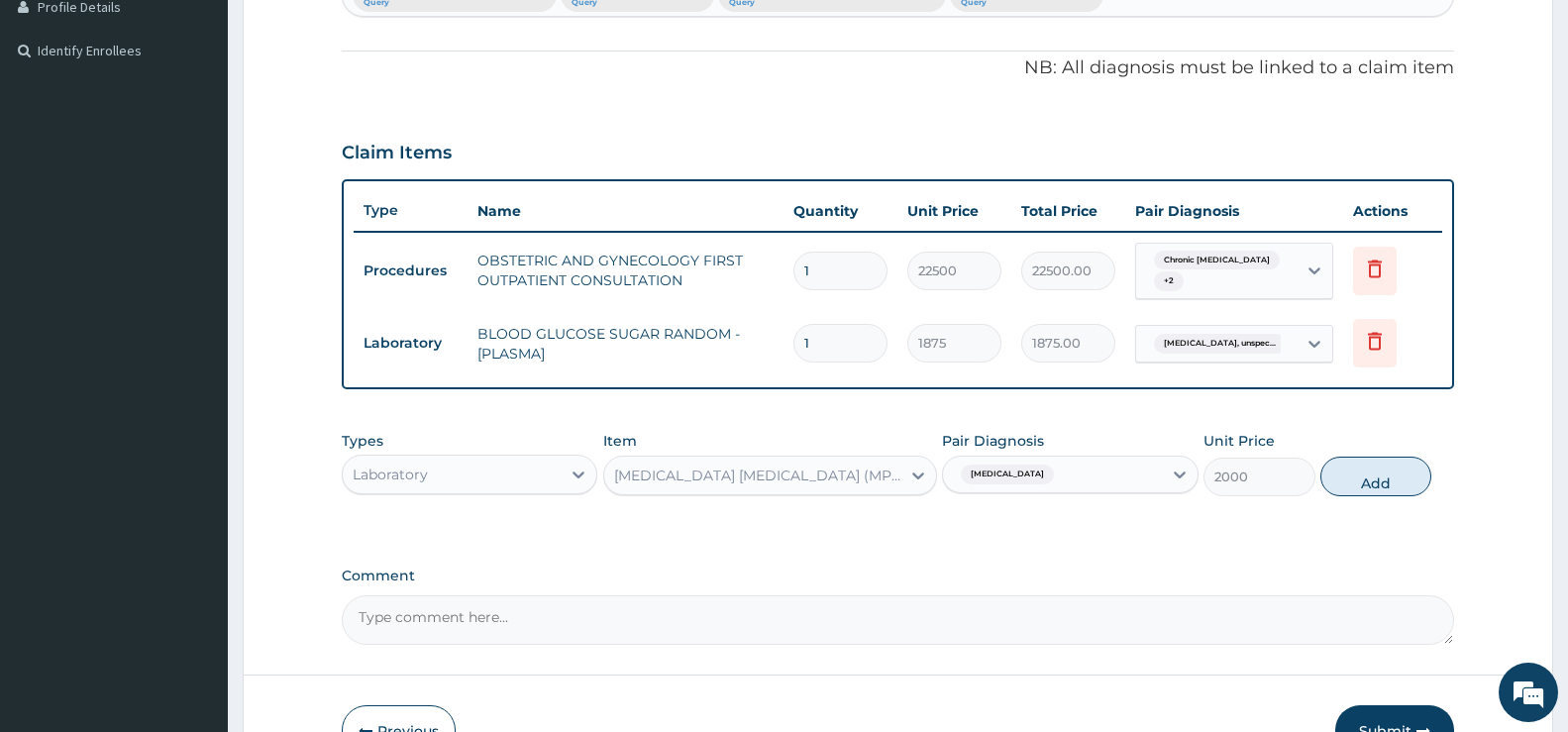
drag, startPoint x: 1389, startPoint y: 476, endPoint x: 1374, endPoint y: 485, distance: 17.5
click at [1192, 476] on button "Add" at bounding box center [1376, 477] width 111 height 40
type input "0"
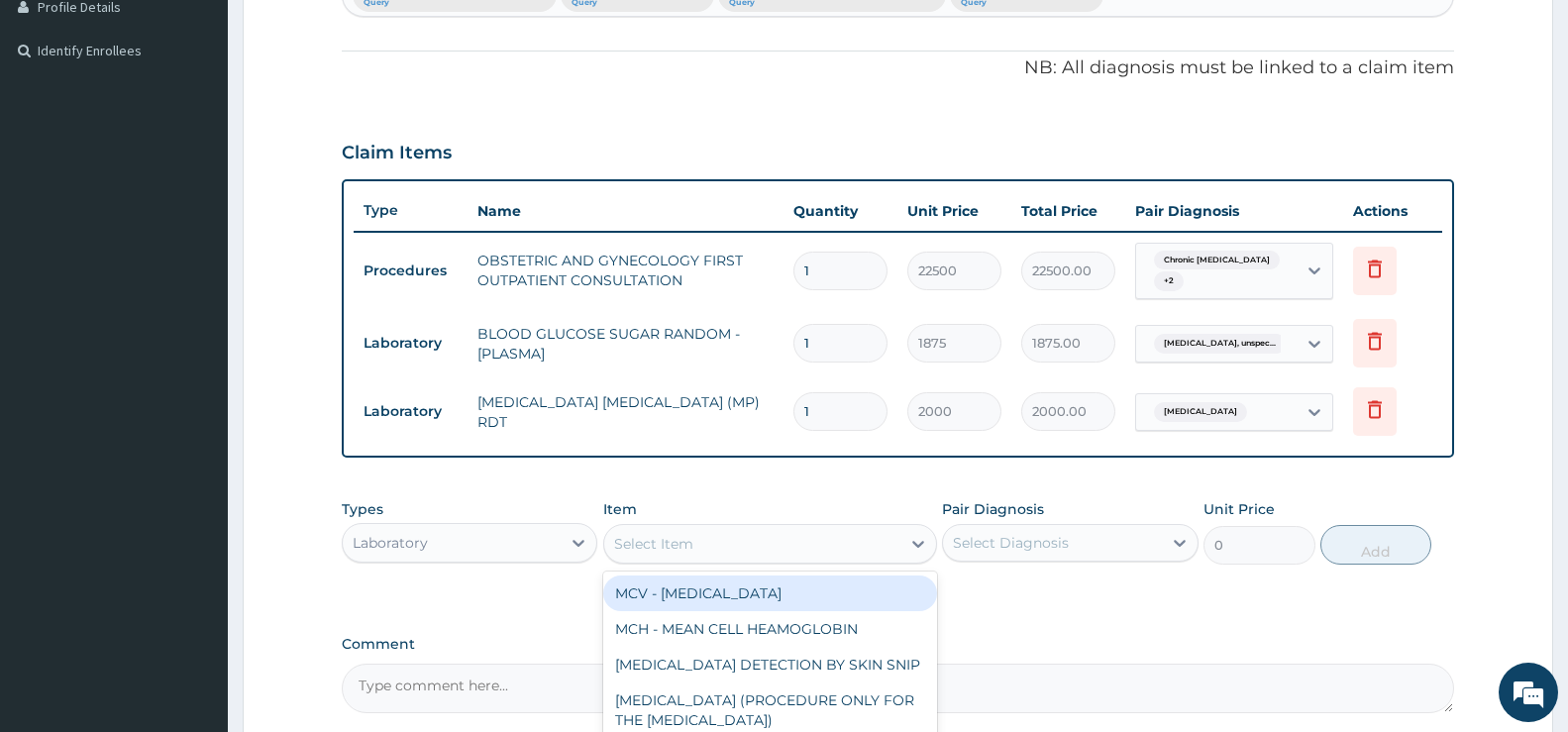
click at [677, 537] on div "Select Item" at bounding box center [654, 544] width 80 height 20
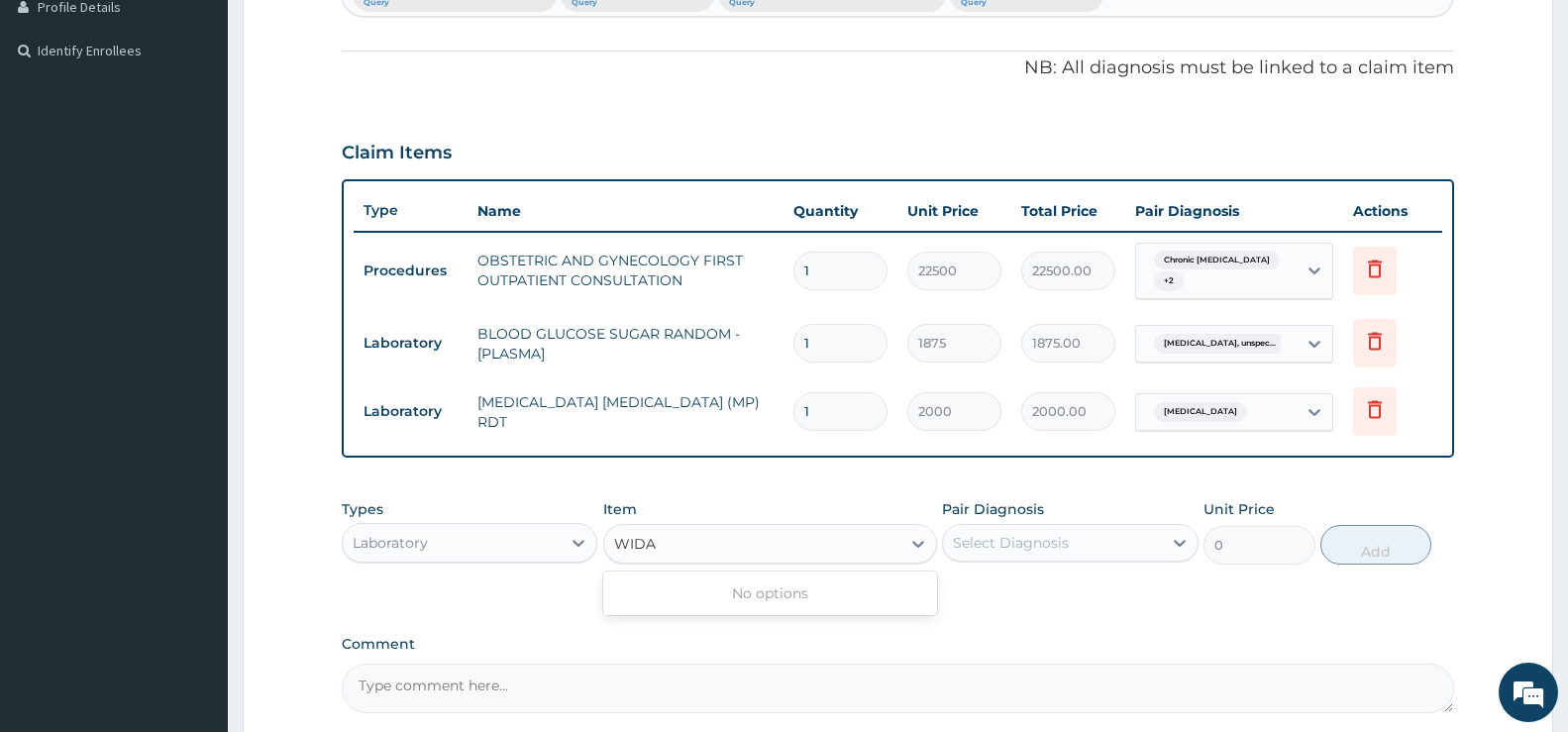
type input "WID"
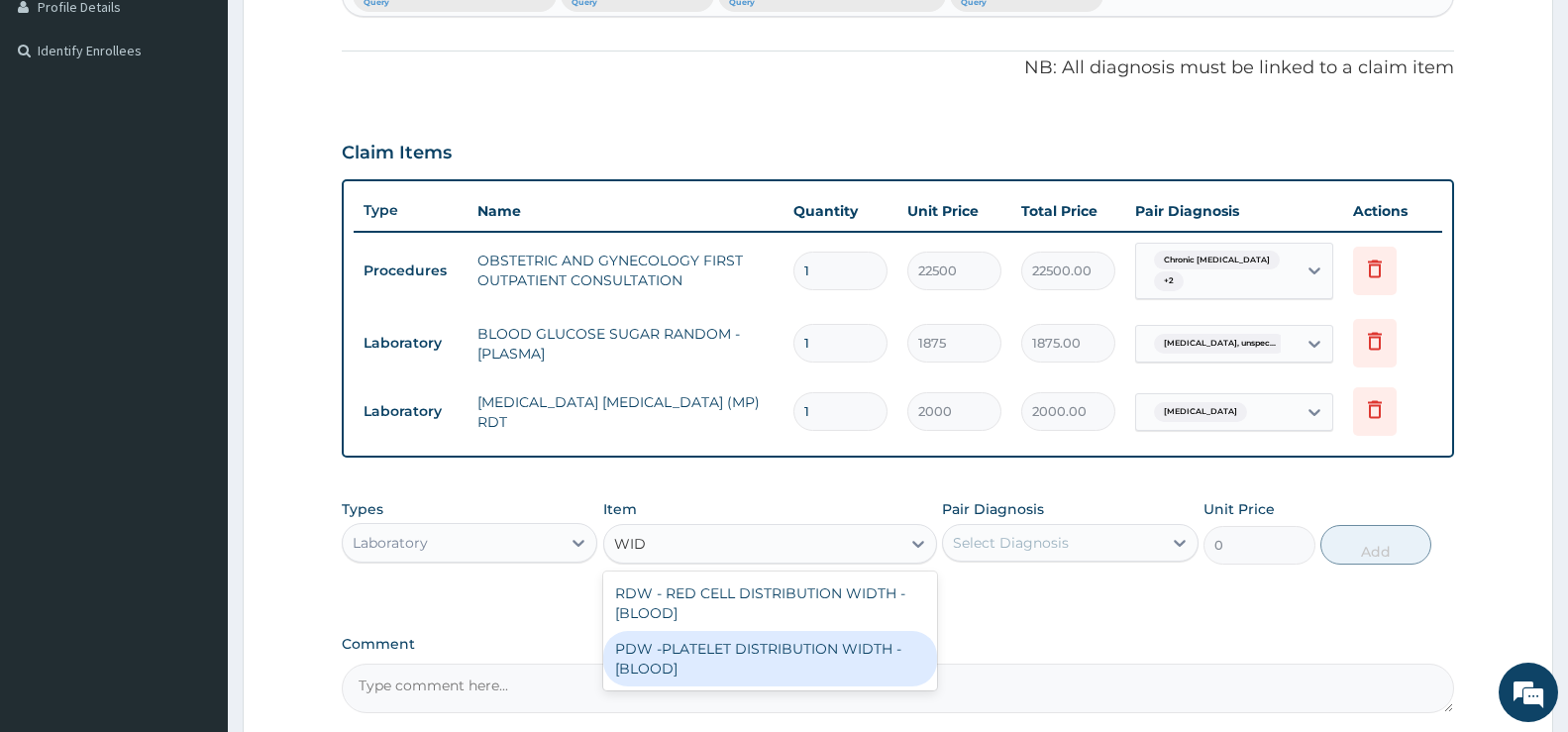
drag, startPoint x: 710, startPoint y: 648, endPoint x: 724, endPoint y: 639, distance: 16.6
click at [711, 647] on div "PDW -PLATELET DISTRIBUTION WIDTH - [BLOOD]" at bounding box center [770, 659] width 334 height 56
type input "2250"
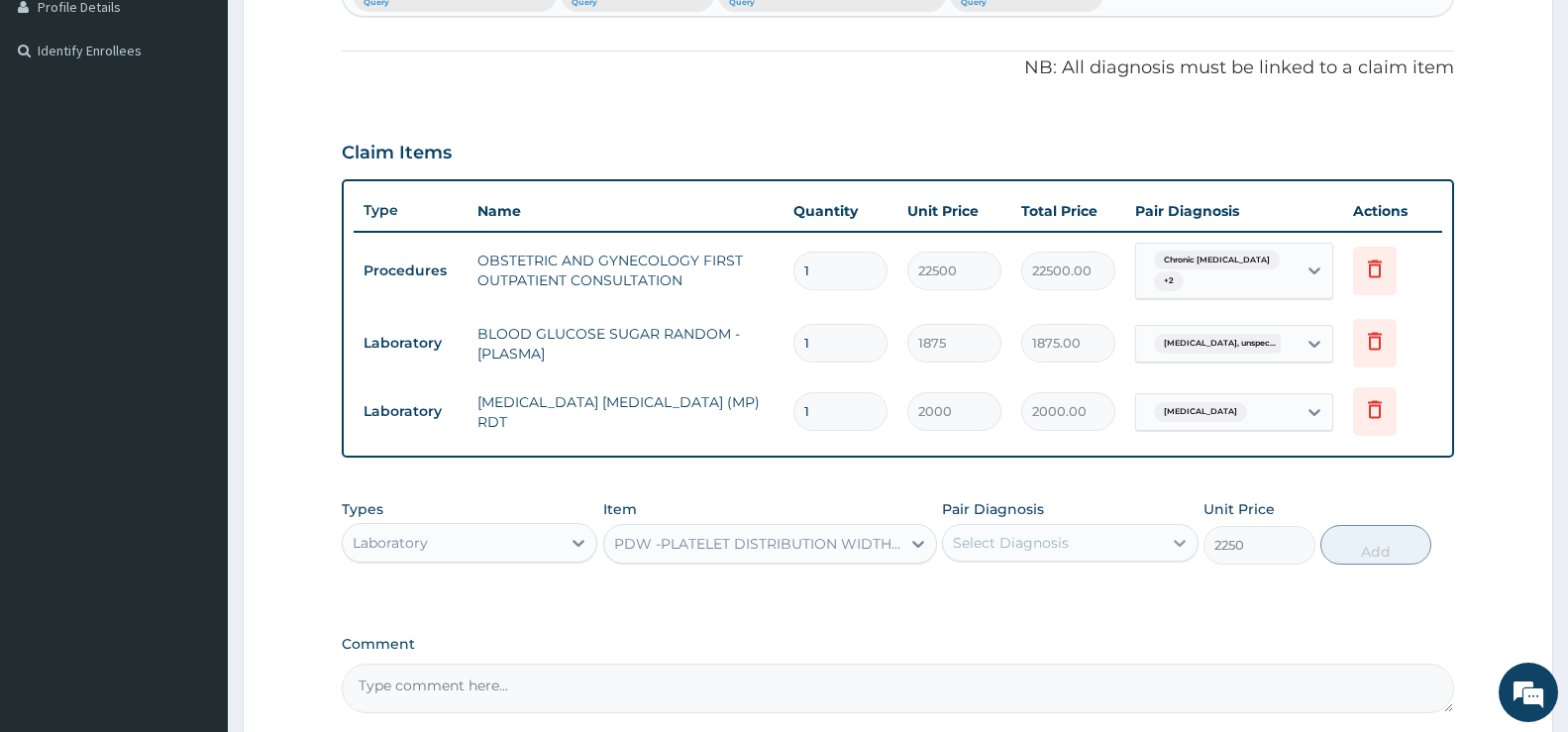
click at [1184, 550] on icon at bounding box center [1180, 543] width 20 height 20
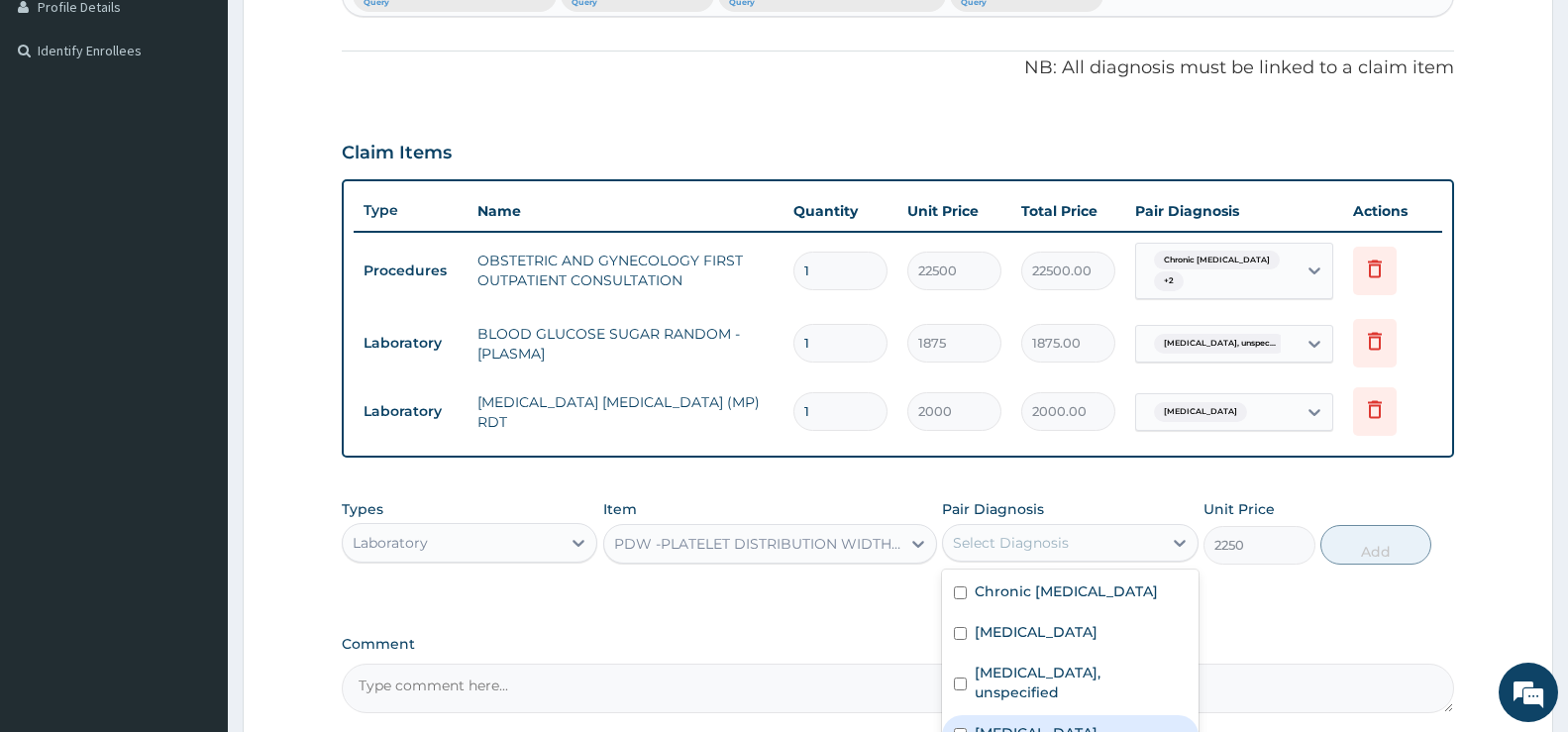
click at [1032, 728] on label "Typhoid fever, unspecified" at bounding box center [1035, 734] width 122 height 20
checkbox input "true"
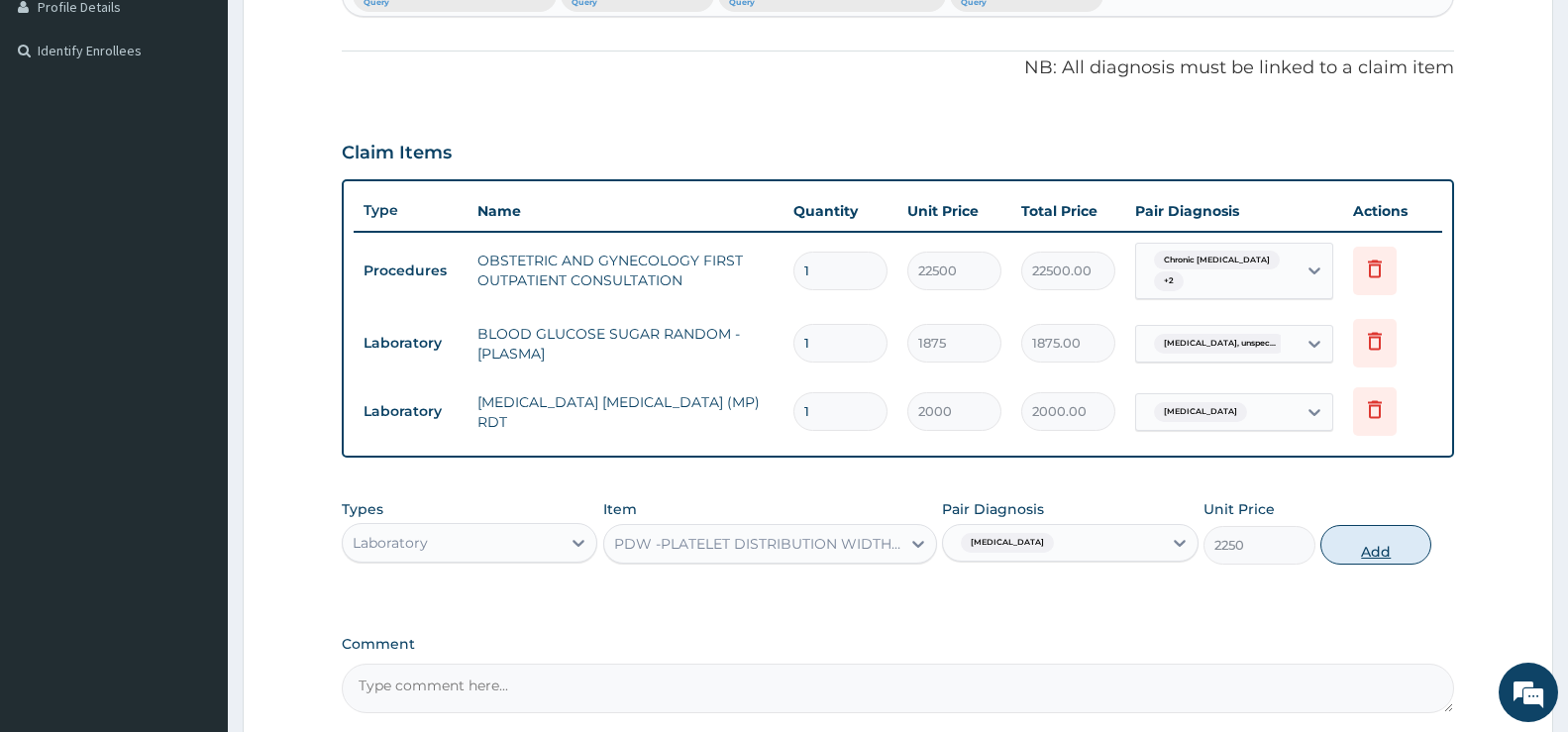
click at [1192, 545] on button "Add" at bounding box center [1376, 545] width 111 height 40
type input "0"
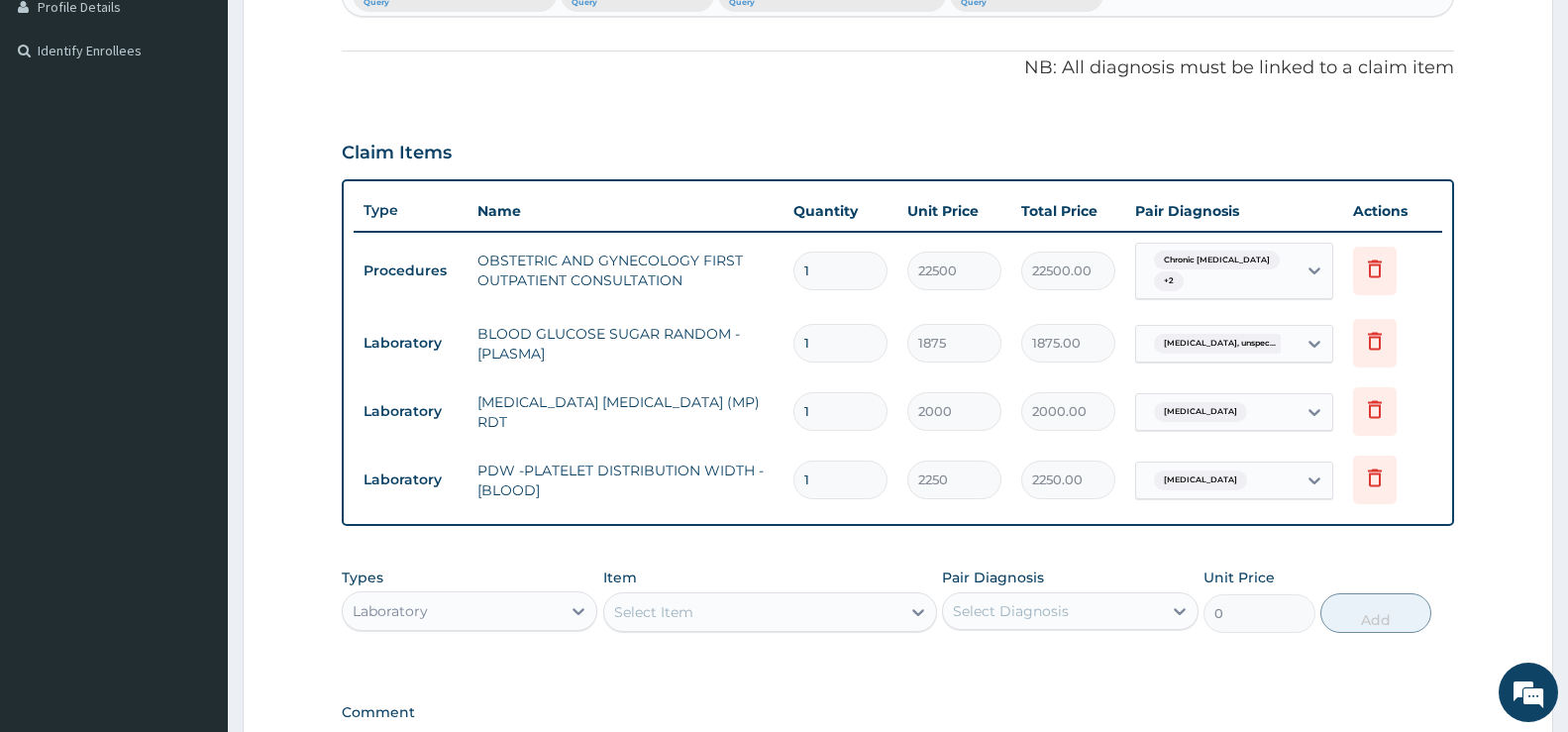
click at [692, 610] on div "Select Item" at bounding box center [654, 612] width 80 height 20
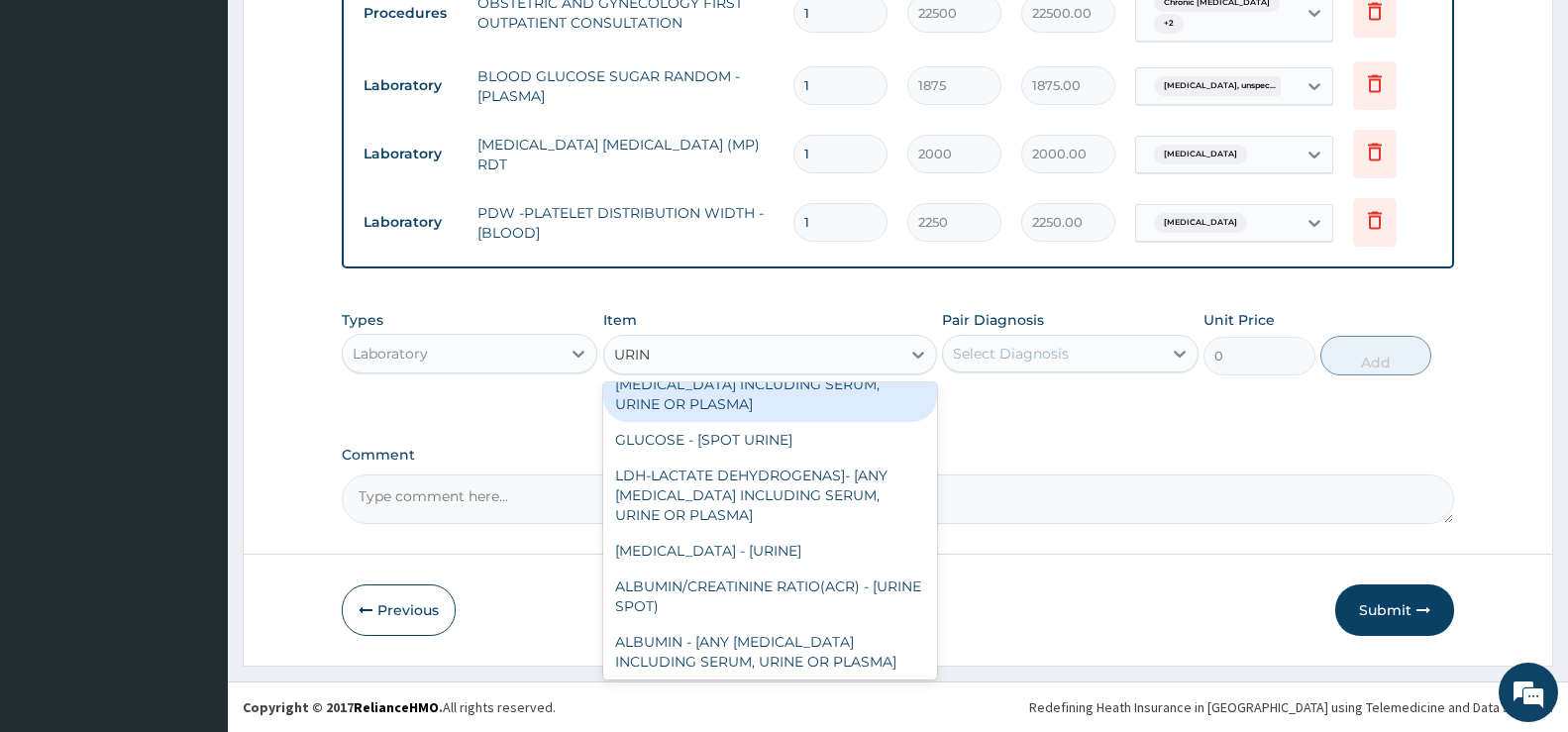
scroll to position [496, 0]
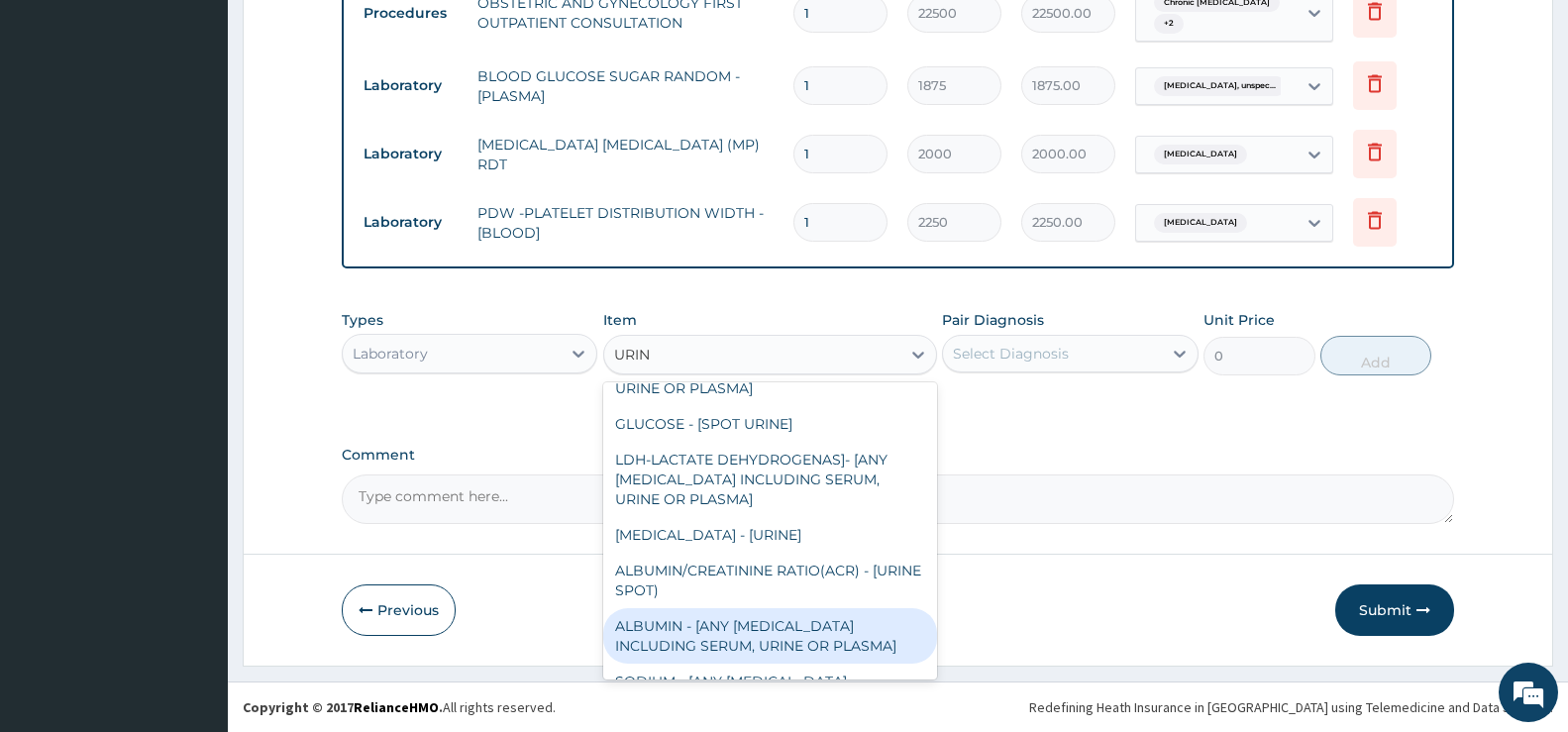
type input "URINA"
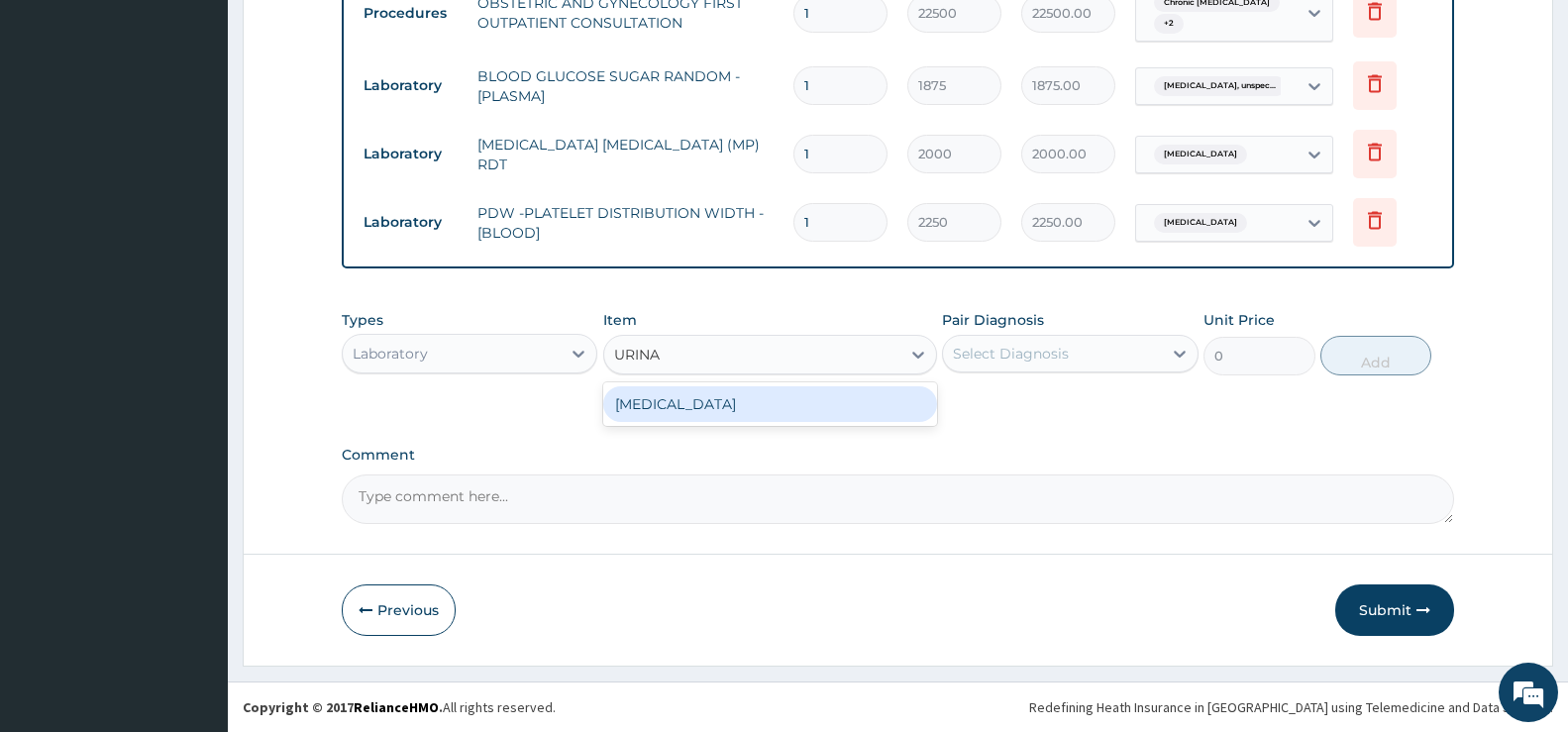
scroll to position [0, 0]
click at [751, 410] on div "URINALYSIS" at bounding box center [770, 404] width 334 height 36
type input "2187.5"
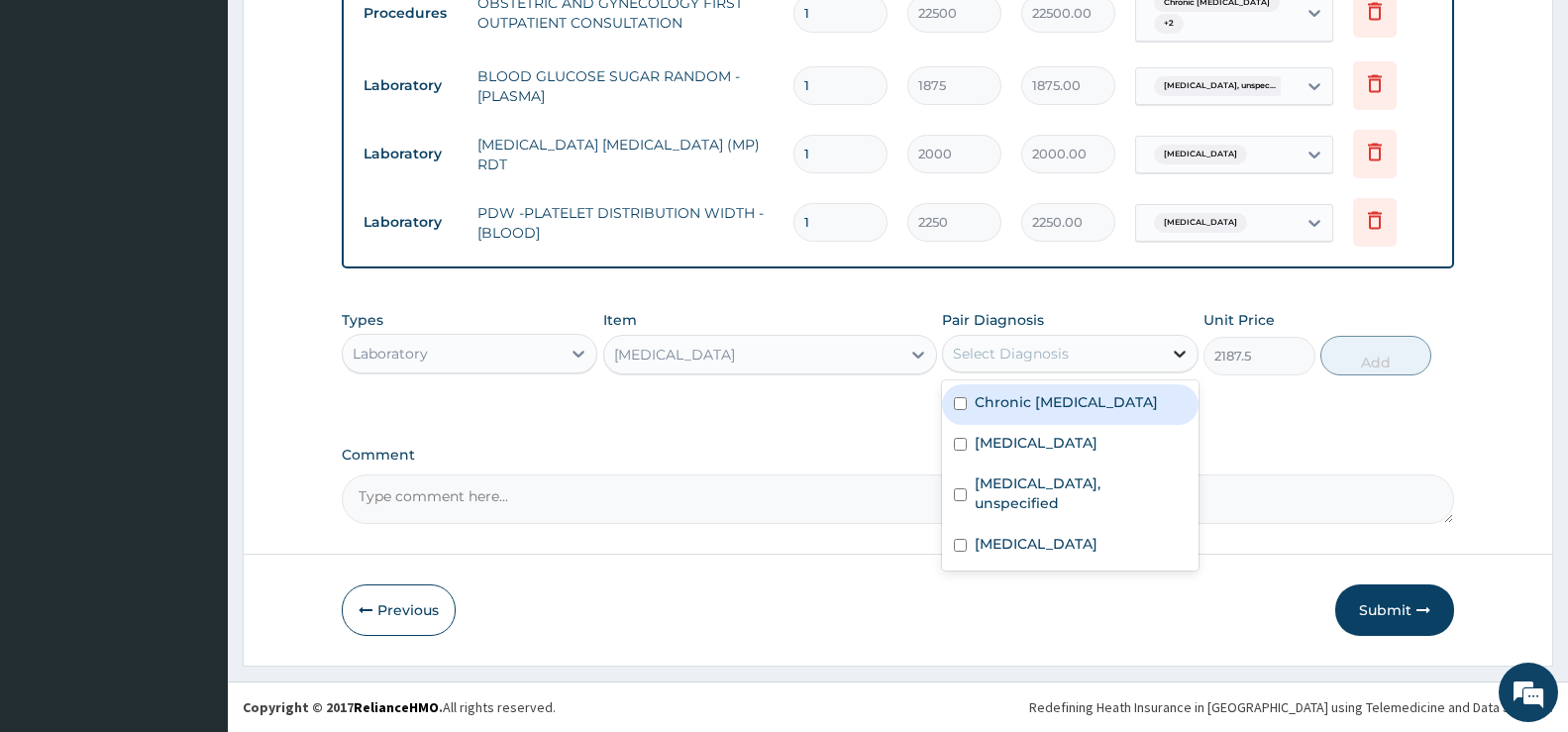
click at [1185, 349] on icon at bounding box center [1180, 354] width 20 height 20
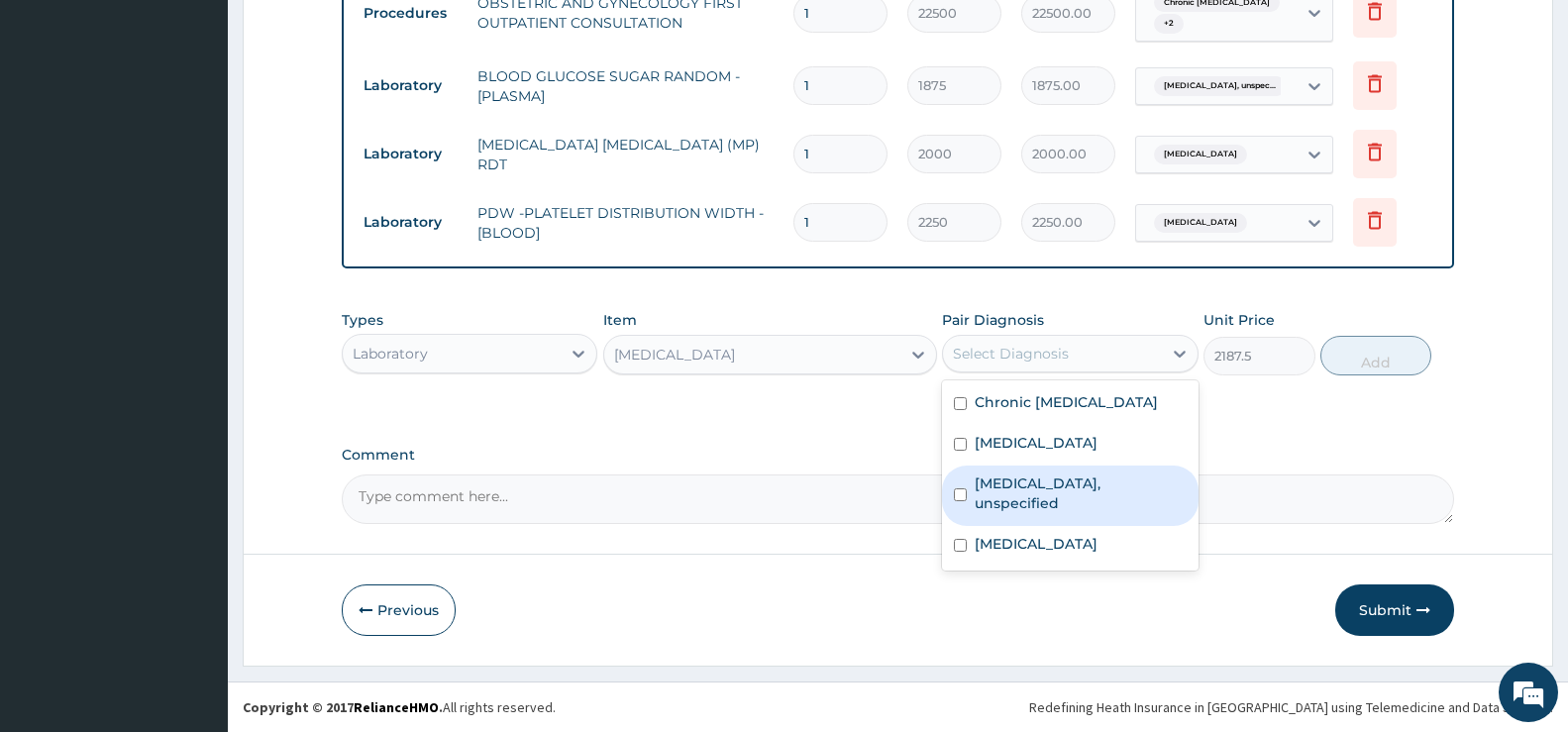
click at [1041, 497] on label "Dizziness or giddiness, unspecified" at bounding box center [1080, 494] width 211 height 40
checkbox input "true"
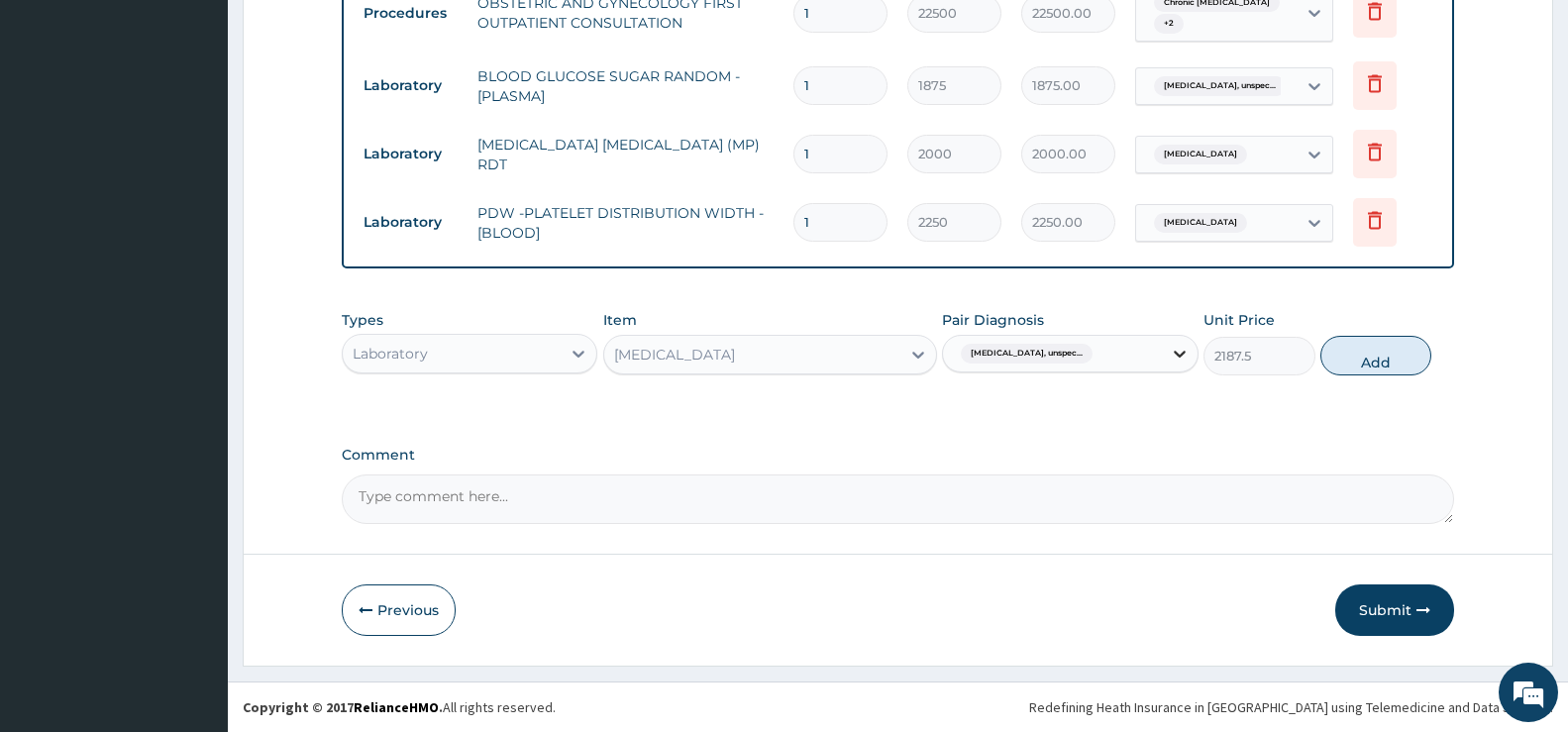
click at [1183, 356] on icon at bounding box center [1180, 354] width 20 height 20
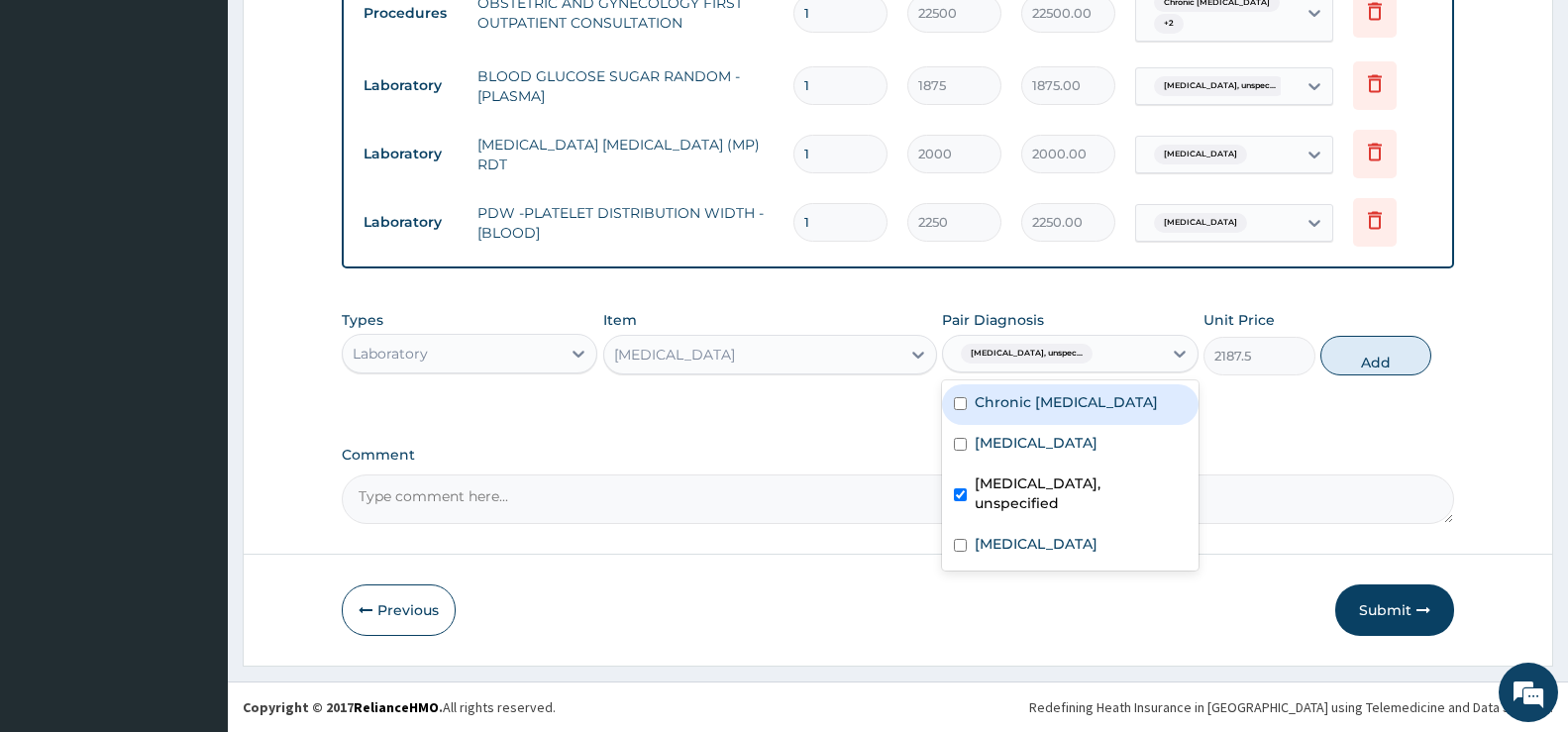
drag, startPoint x: 1178, startPoint y: 357, endPoint x: 1150, endPoint y: 373, distance: 32.2
click at [1178, 357] on icon at bounding box center [1180, 354] width 12 height 7
click at [1076, 402] on label "Chronic vulvovaginitis" at bounding box center [1066, 402] width 183 height 20
checkbox input "true"
click at [1192, 355] on button "Add" at bounding box center [1376, 356] width 111 height 40
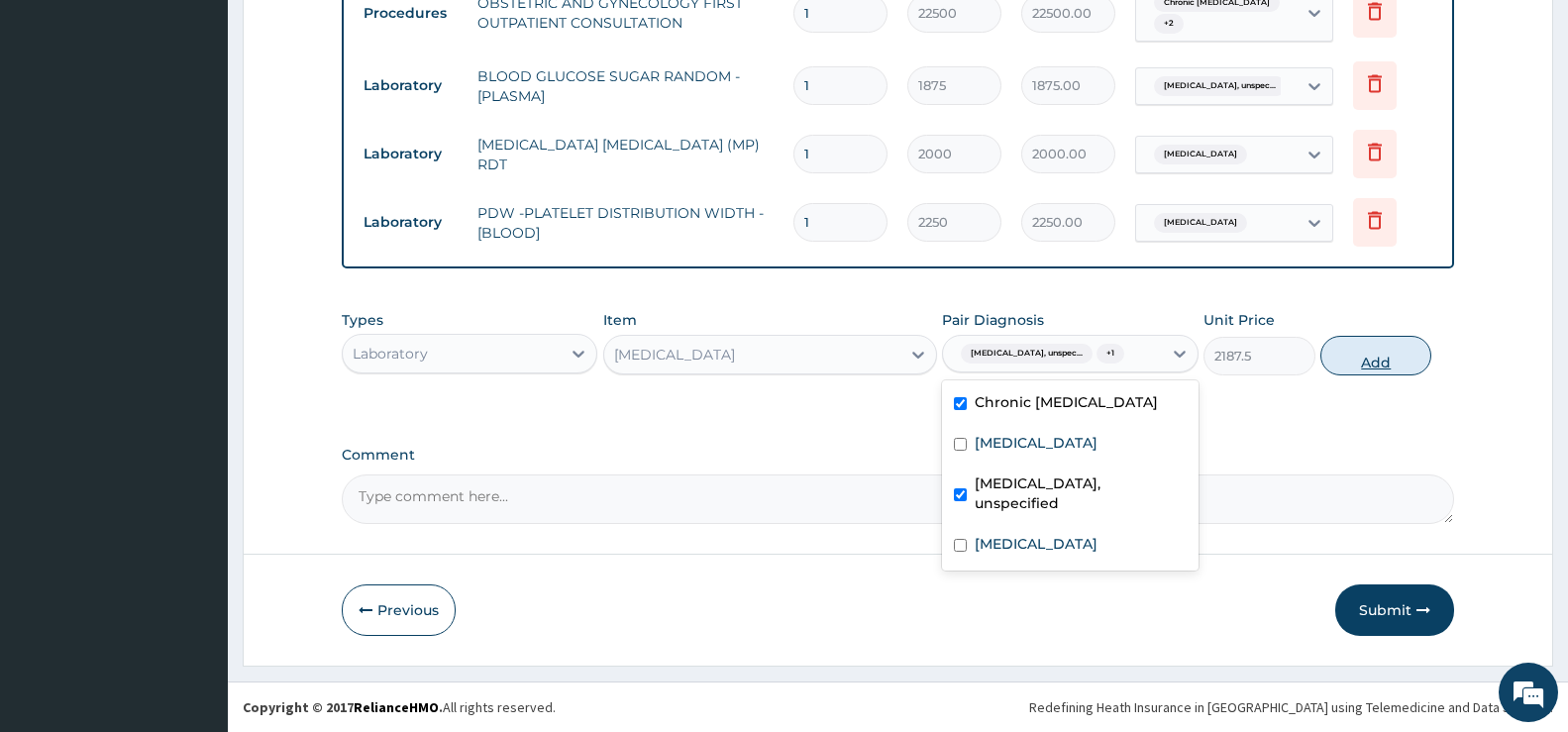
type input "0"
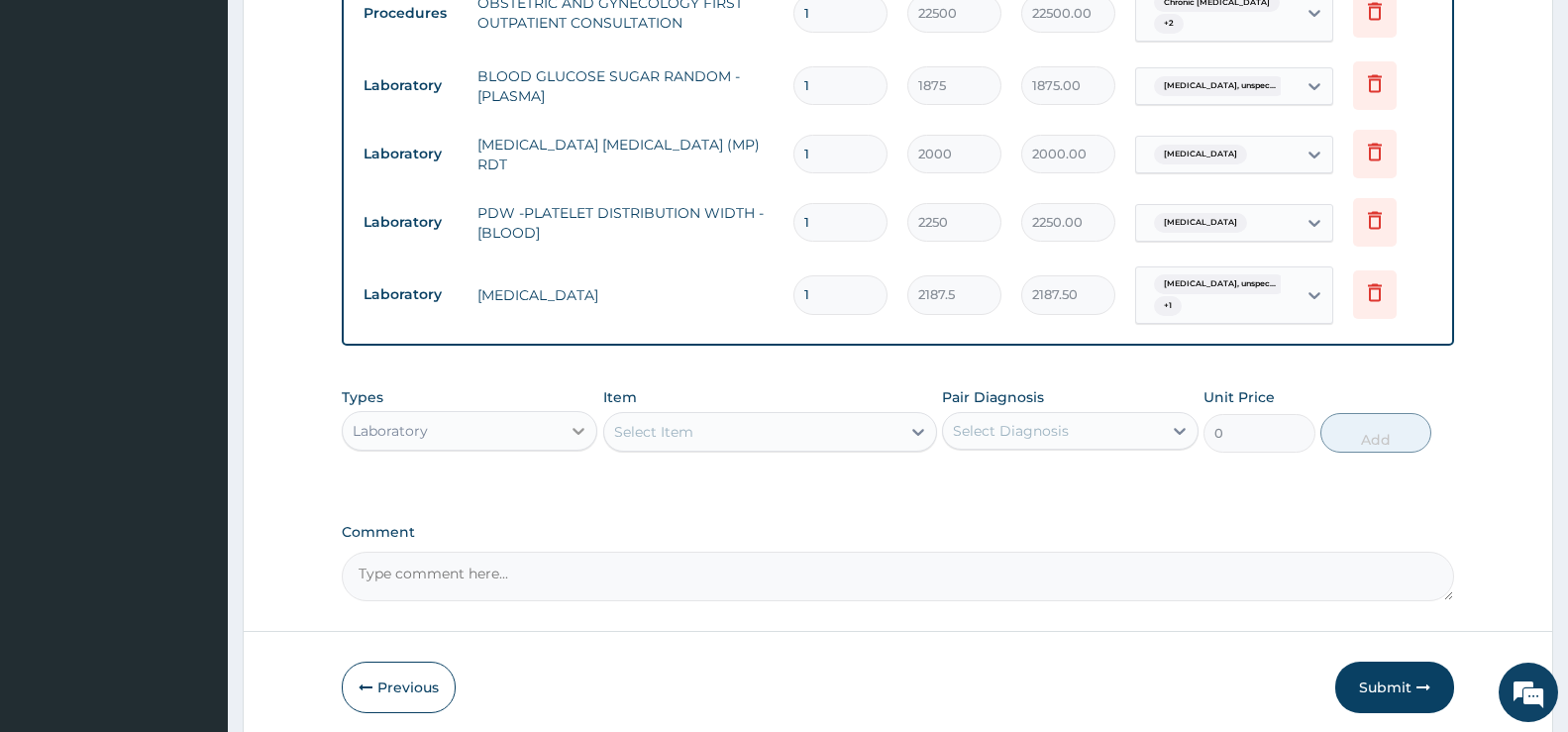
click at [561, 424] on div "Laboratory" at bounding box center [469, 431] width 256 height 40
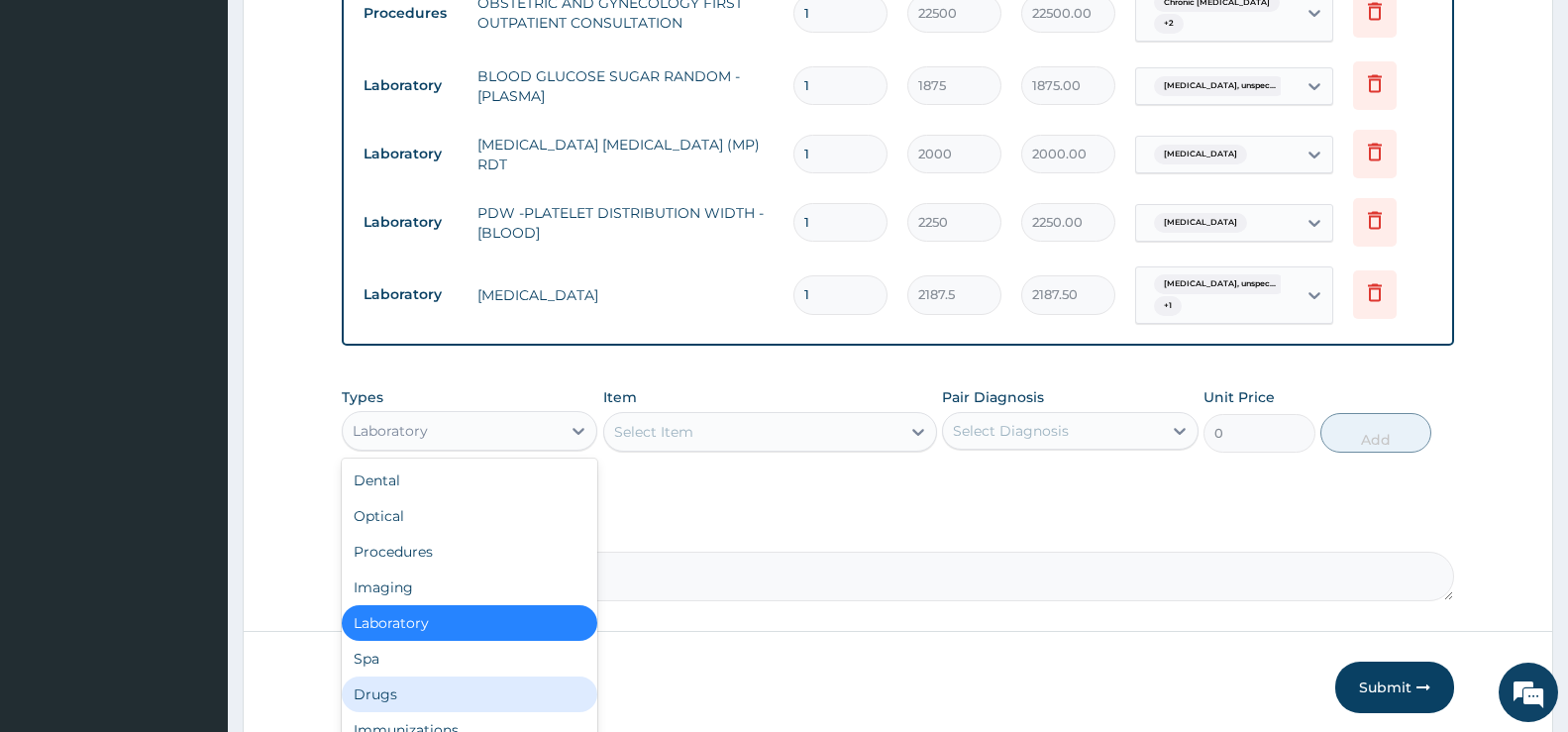
click at [387, 698] on div "Drugs" at bounding box center [469, 695] width 256 height 36
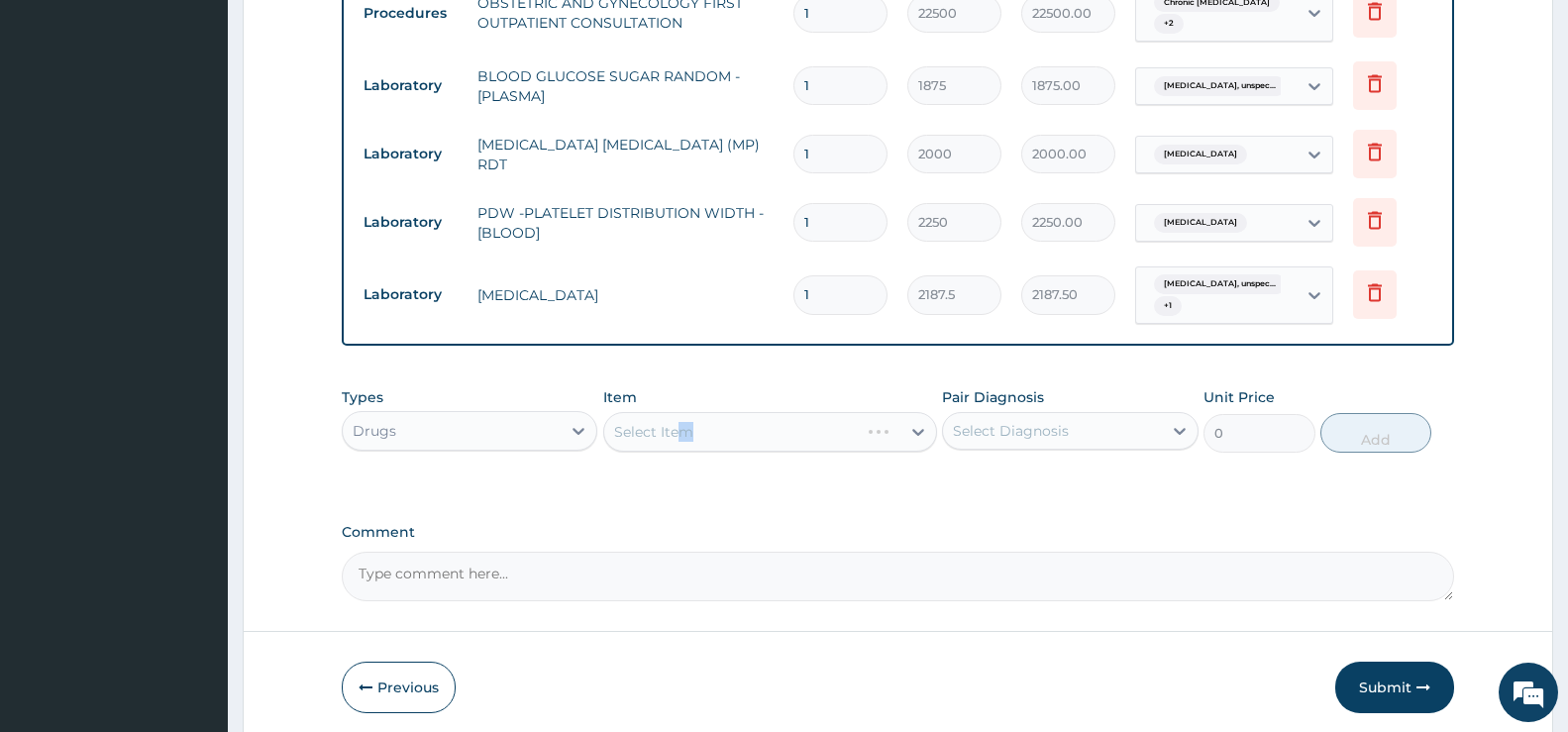
click at [689, 427] on div "Select Item" at bounding box center [770, 432] width 334 height 40
click at [897, 427] on div "Select Item" at bounding box center [770, 432] width 334 height 40
click at [913, 433] on div "Select Item" at bounding box center [770, 432] width 334 height 40
click at [900, 434] on div "Select Item" at bounding box center [770, 432] width 334 height 40
click at [919, 436] on icon at bounding box center [919, 432] width 20 height 20
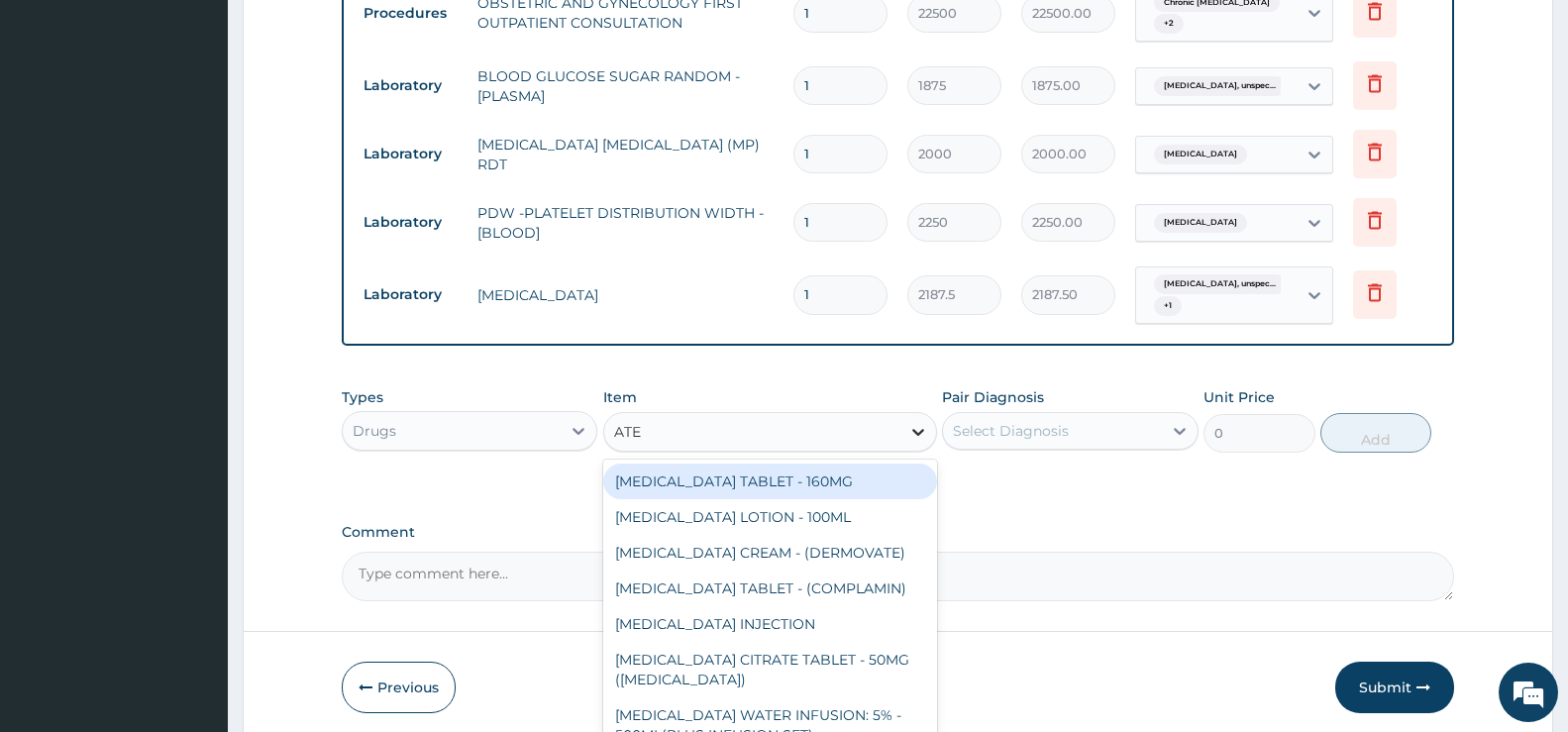
type input "ATEM"
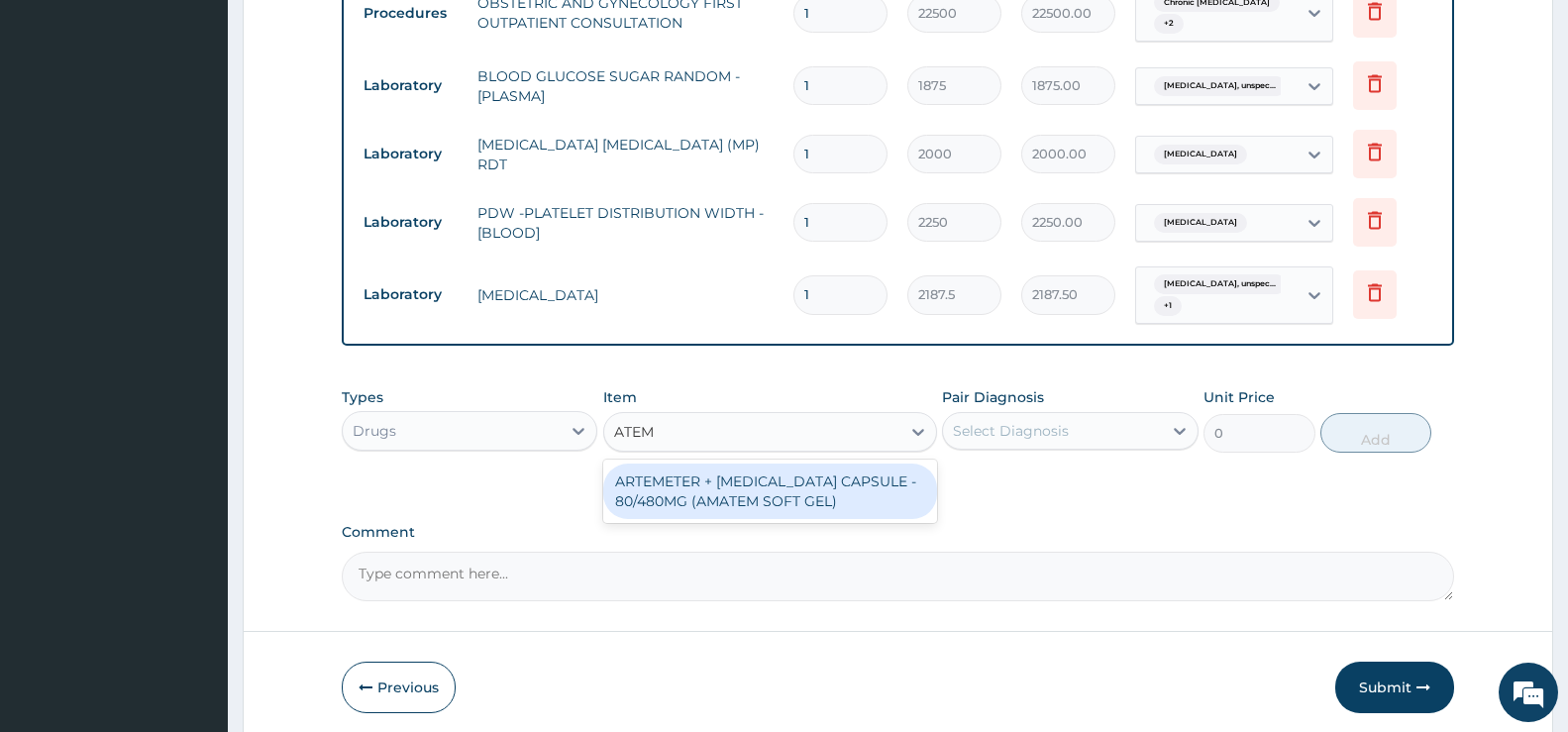
click at [880, 485] on div "ARTEMETER + LUMEFANTRINE CAPSULE - 80/480MG (AMATEM SOFT GEL)" at bounding box center [770, 492] width 334 height 56
type input "420"
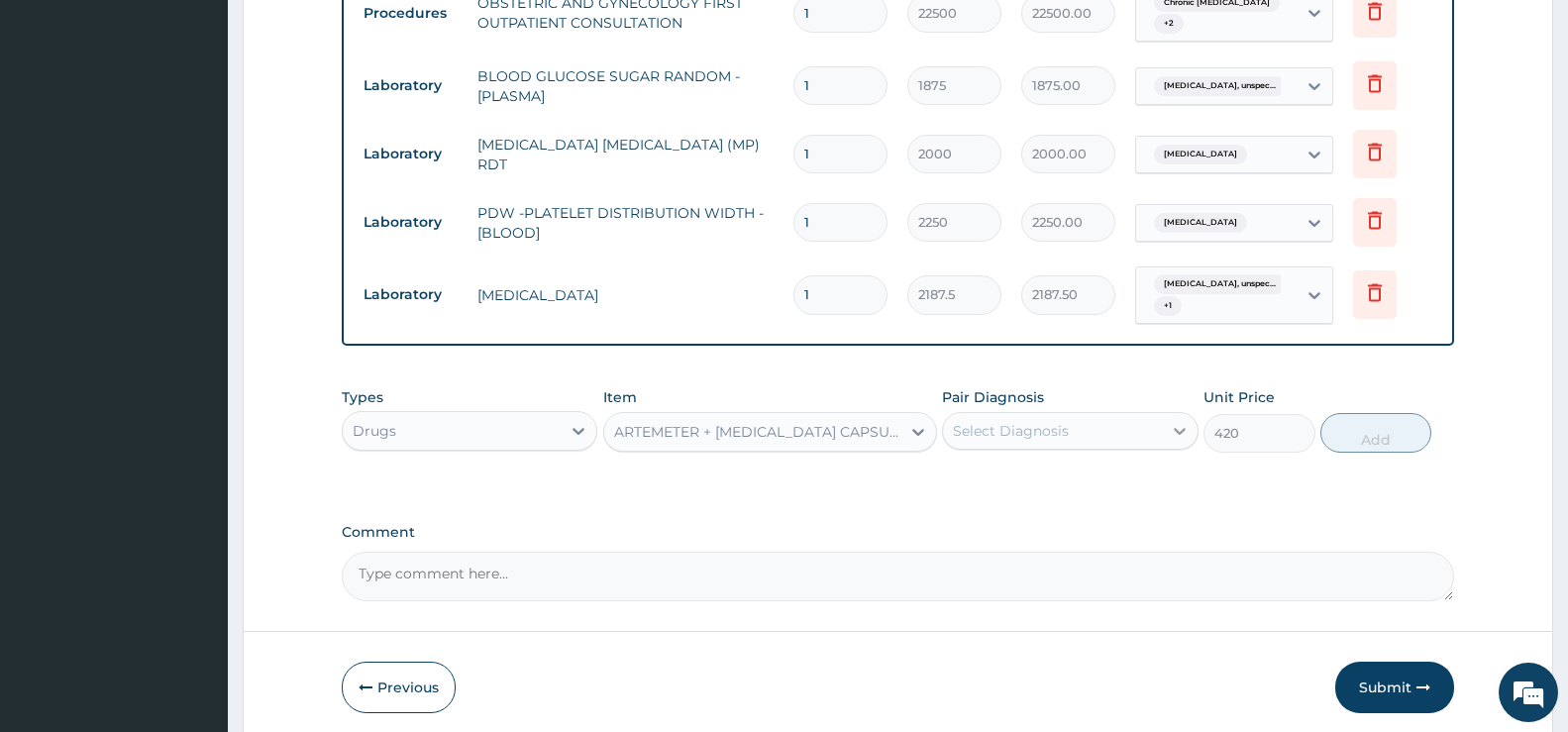
click at [1174, 429] on icon at bounding box center [1180, 431] width 20 height 20
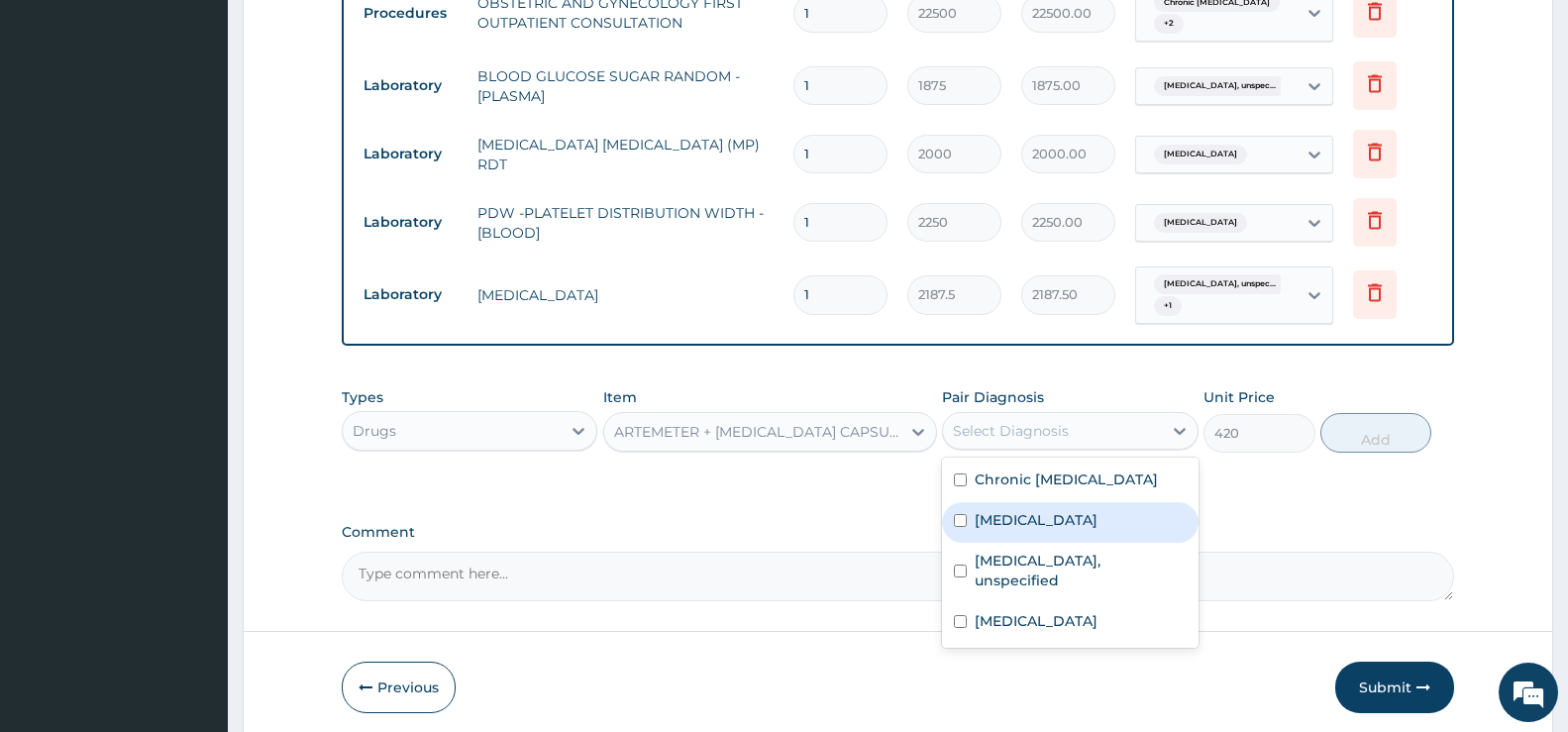
drag, startPoint x: 1037, startPoint y: 514, endPoint x: 1088, endPoint y: 500, distance: 52.9
click at [1040, 513] on label "Malaria, unspecified" at bounding box center [1035, 521] width 122 height 20
checkbox input "true"
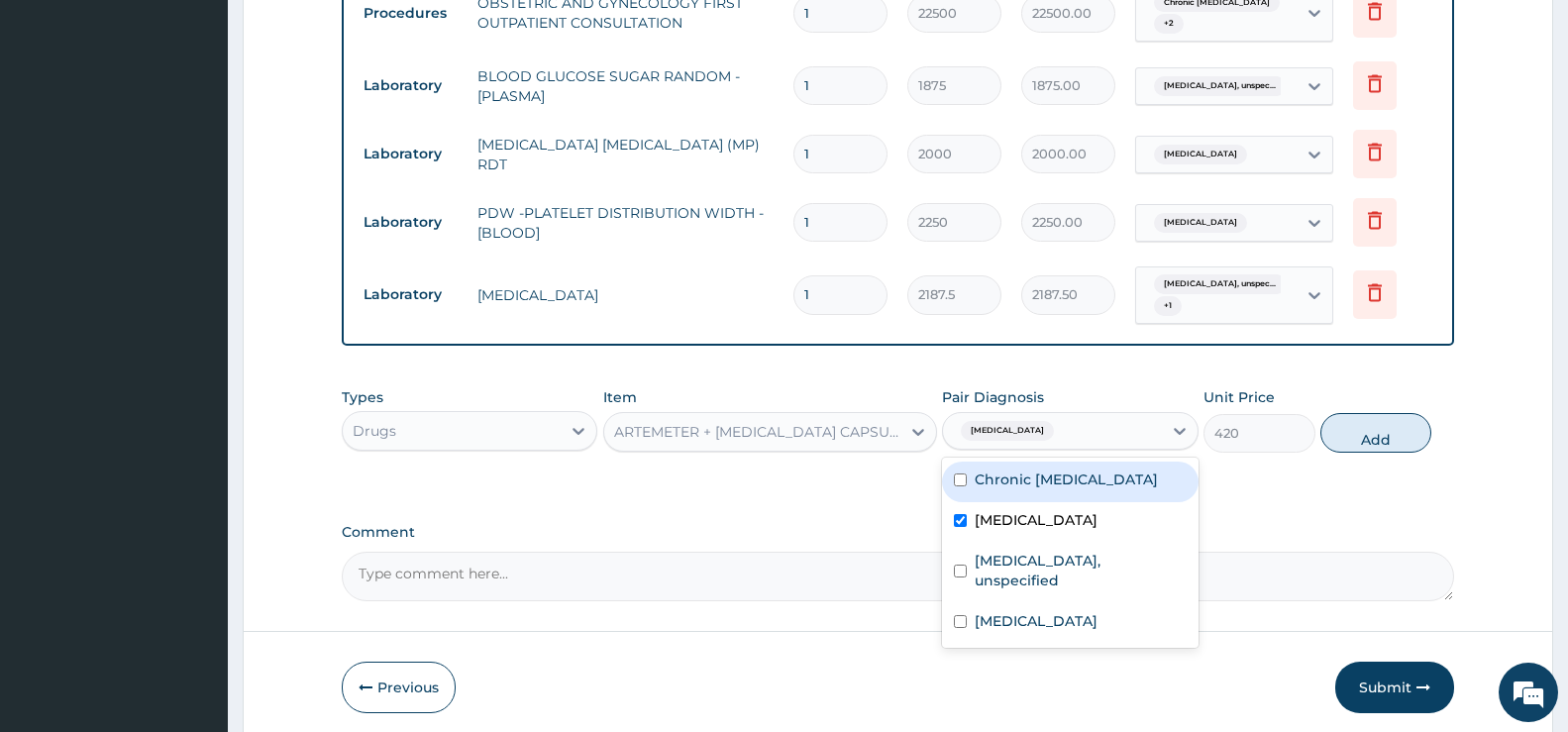
click at [886, 430] on div "ARTEMETER + LUMEFANTRINE CAPSULE - 80/480MG (AMATEM SOFT GEL)" at bounding box center [759, 432] width 289 height 20
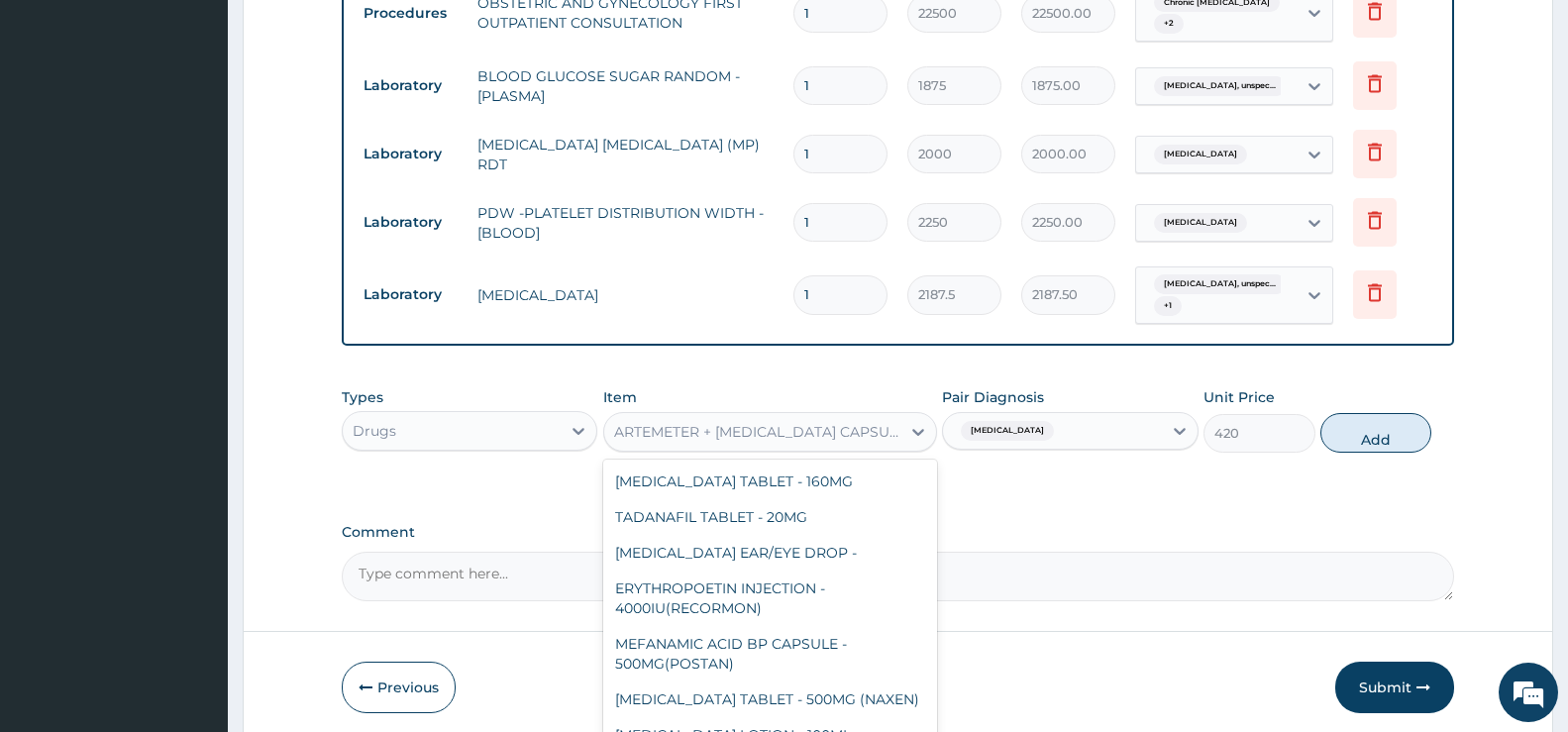
scroll to position [24202, 0]
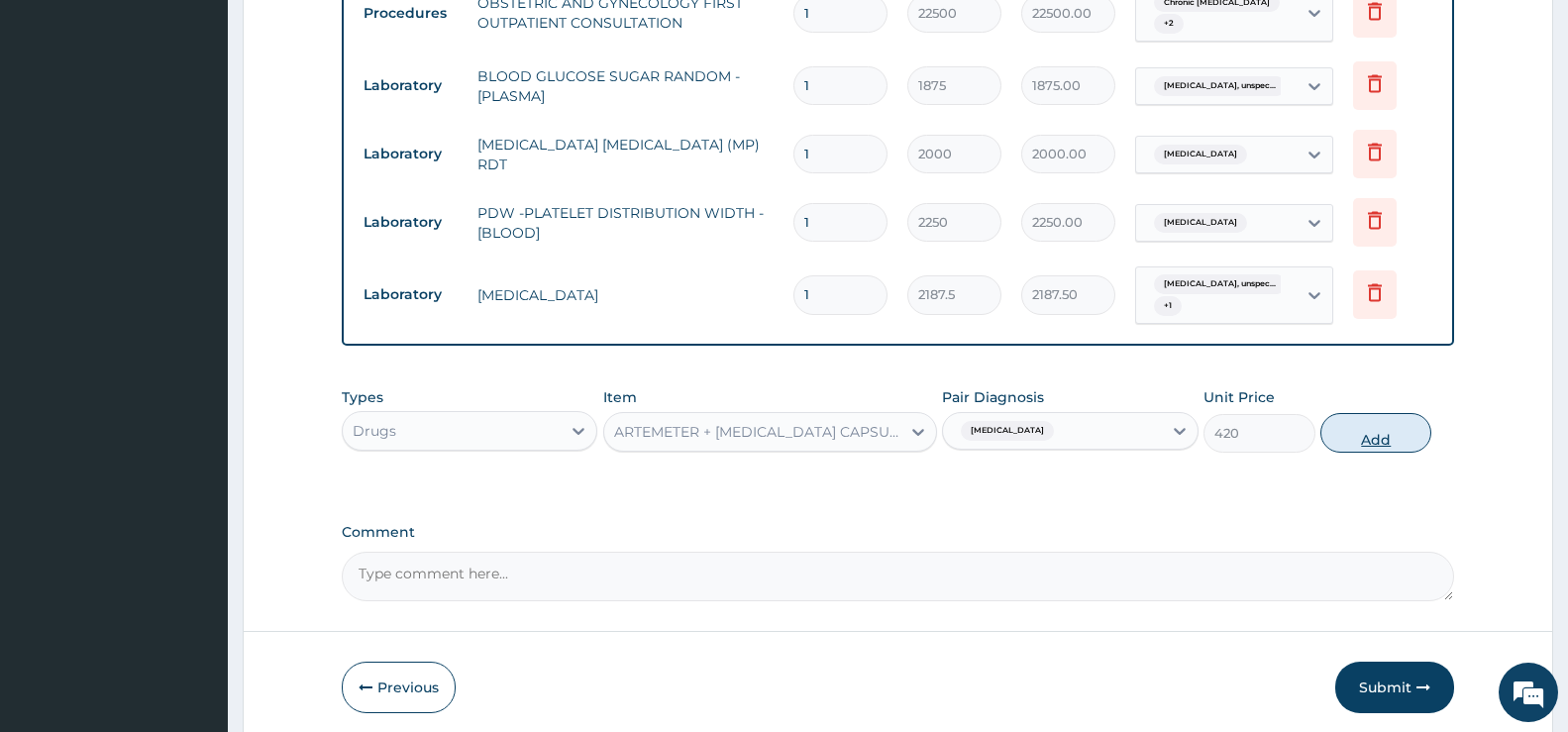
click at [1192, 443] on button "Add" at bounding box center [1376, 433] width 111 height 40
type input "0"
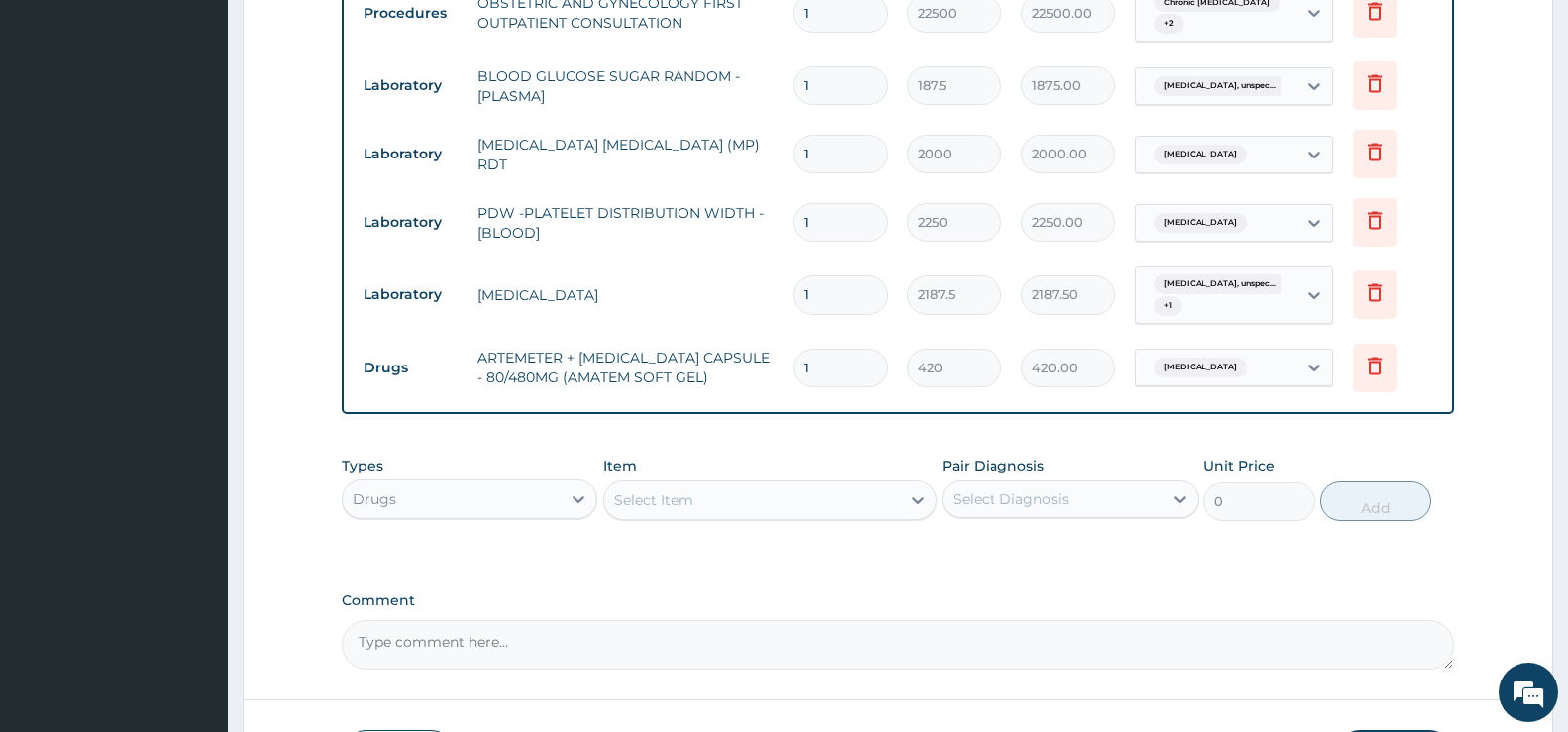
type input "0.00"
type input "6"
type input "2520.00"
type input "6"
click at [886, 490] on div "Select Item" at bounding box center [753, 501] width 297 height 32
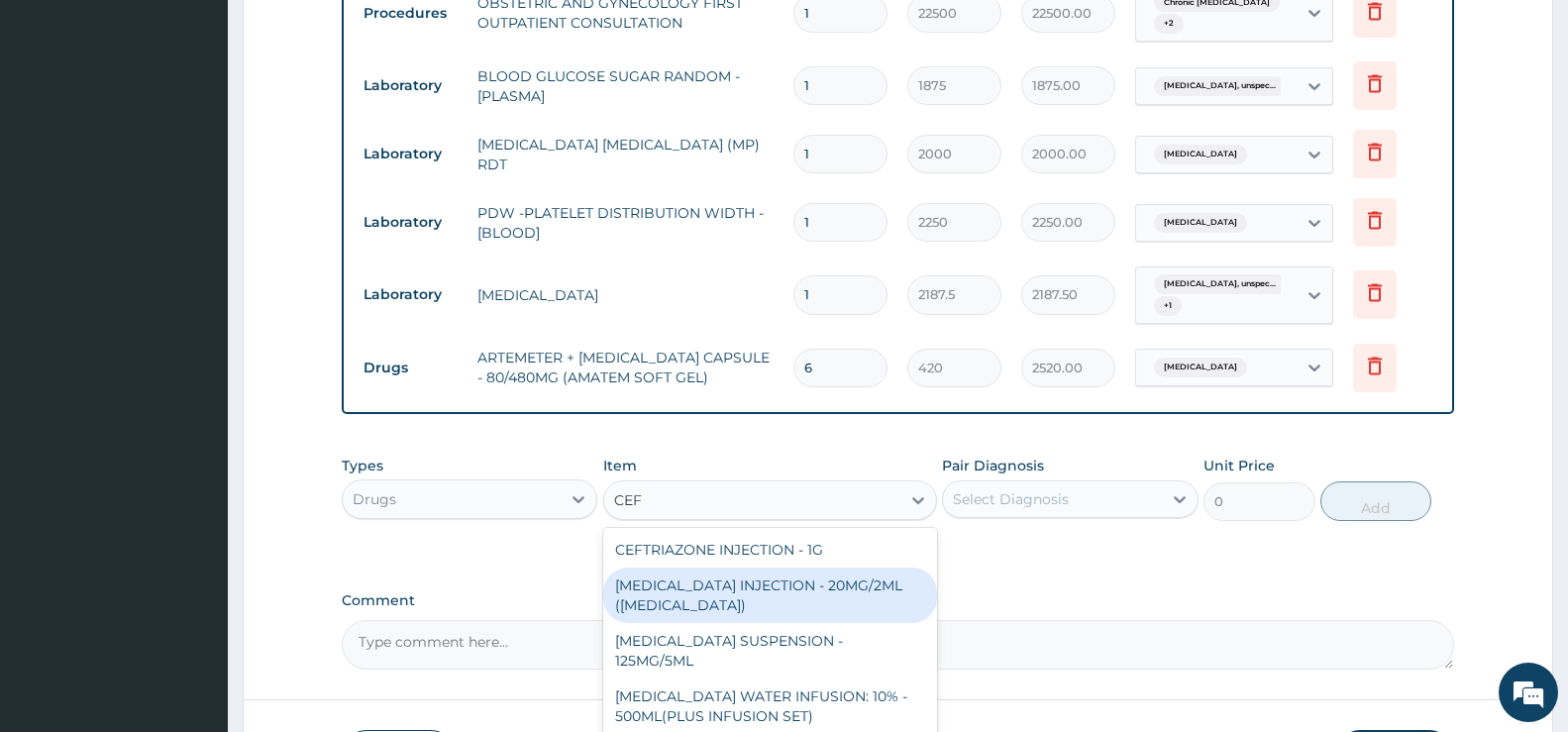
type input "CEFI"
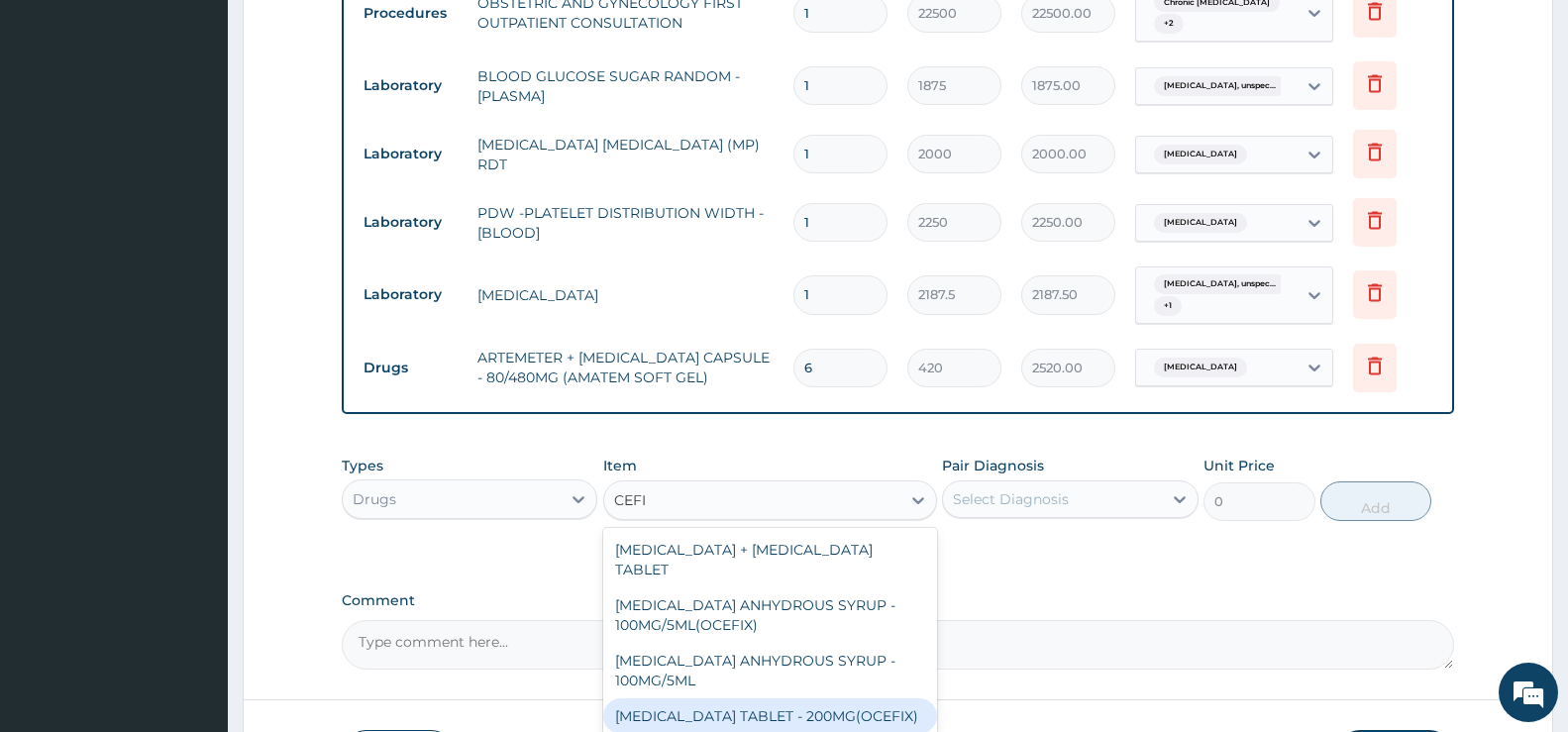
click at [788, 699] on div "CEFIXIME TABLET - 200MG(OCEFIX)" at bounding box center [770, 717] width 334 height 36
type input "224"
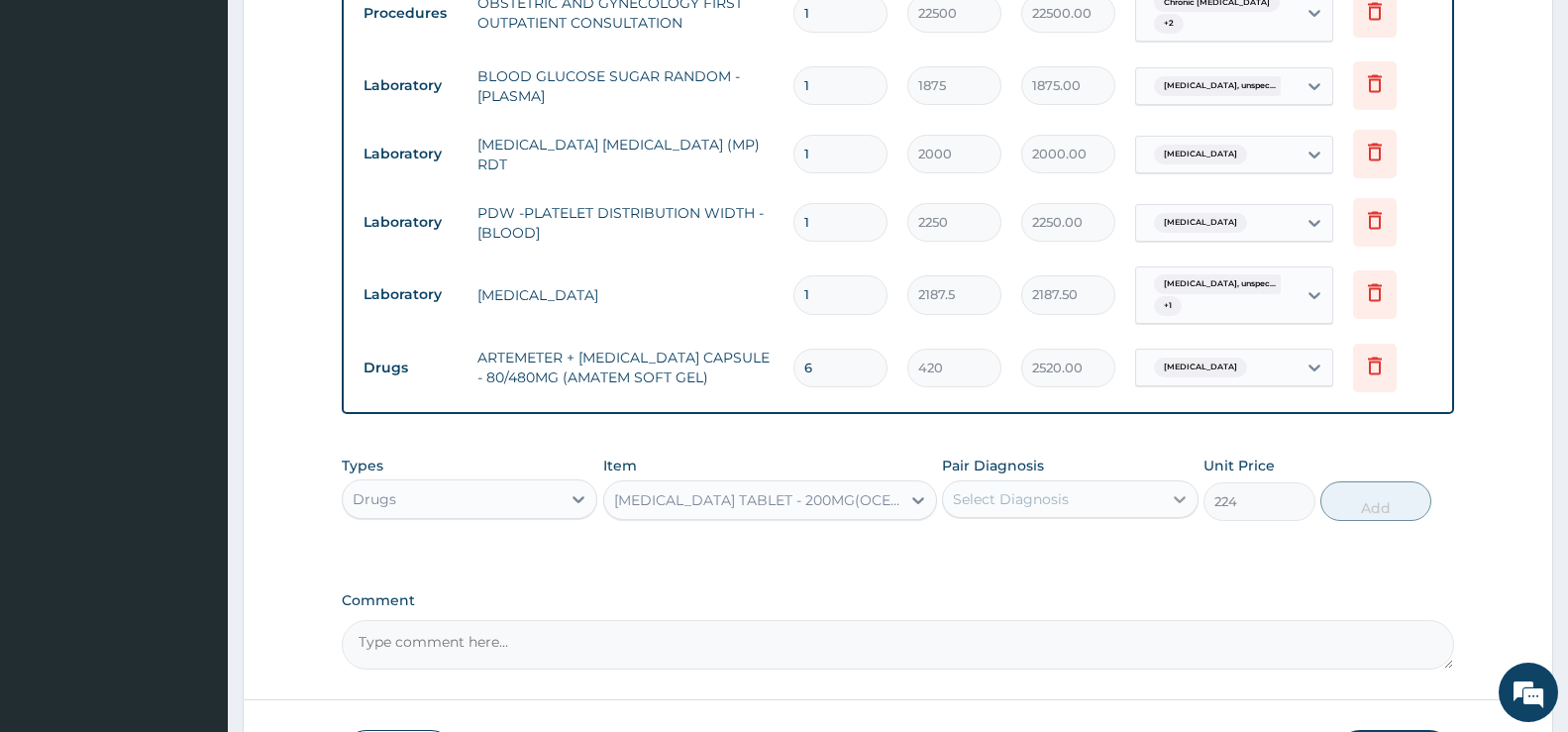
click at [1177, 501] on icon at bounding box center [1180, 500] width 20 height 20
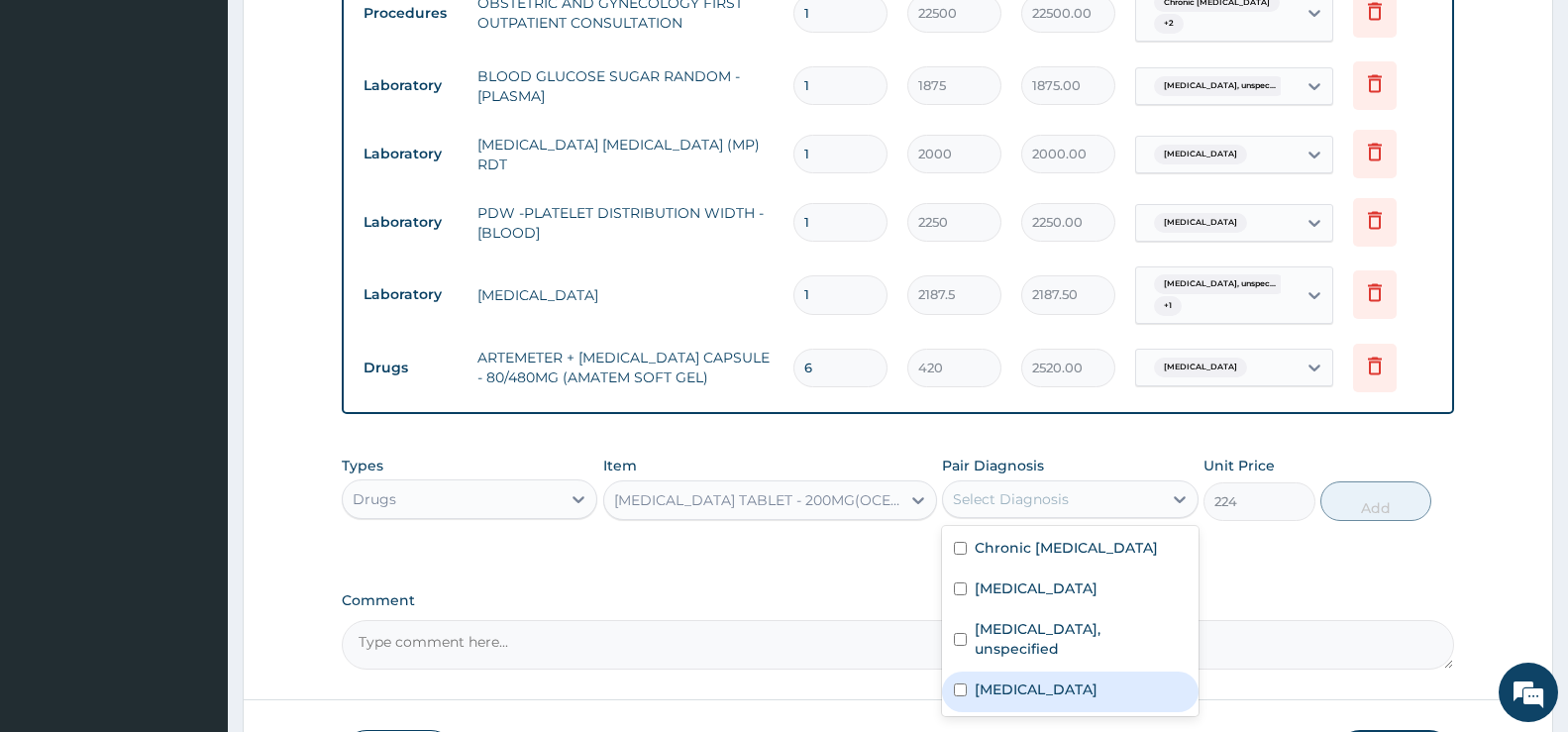
click at [1011, 686] on label "Typhoid fever, unspecified" at bounding box center [1035, 690] width 122 height 20
checkbox input "true"
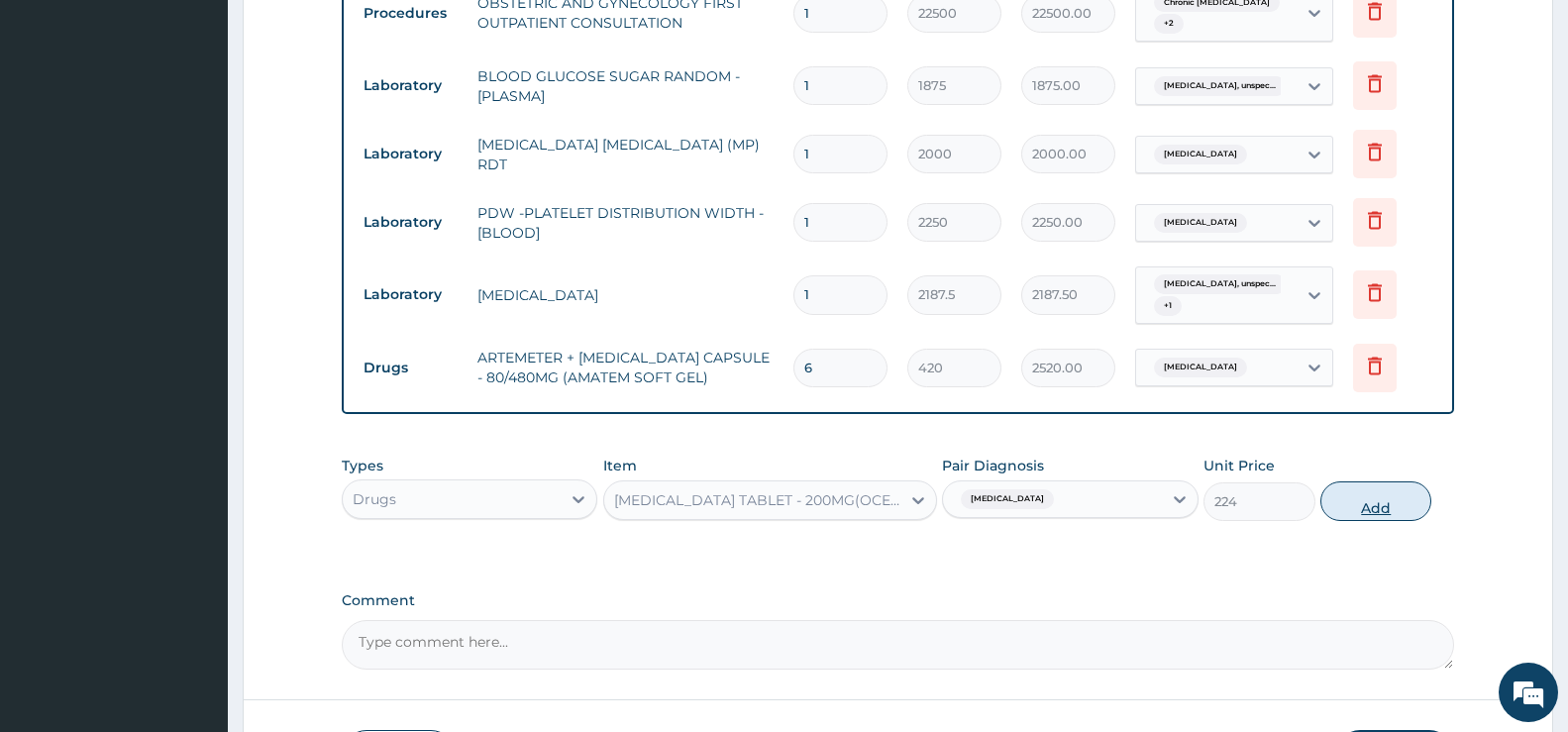
click at [1192, 502] on button "Add" at bounding box center [1376, 502] width 111 height 40
type input "0"
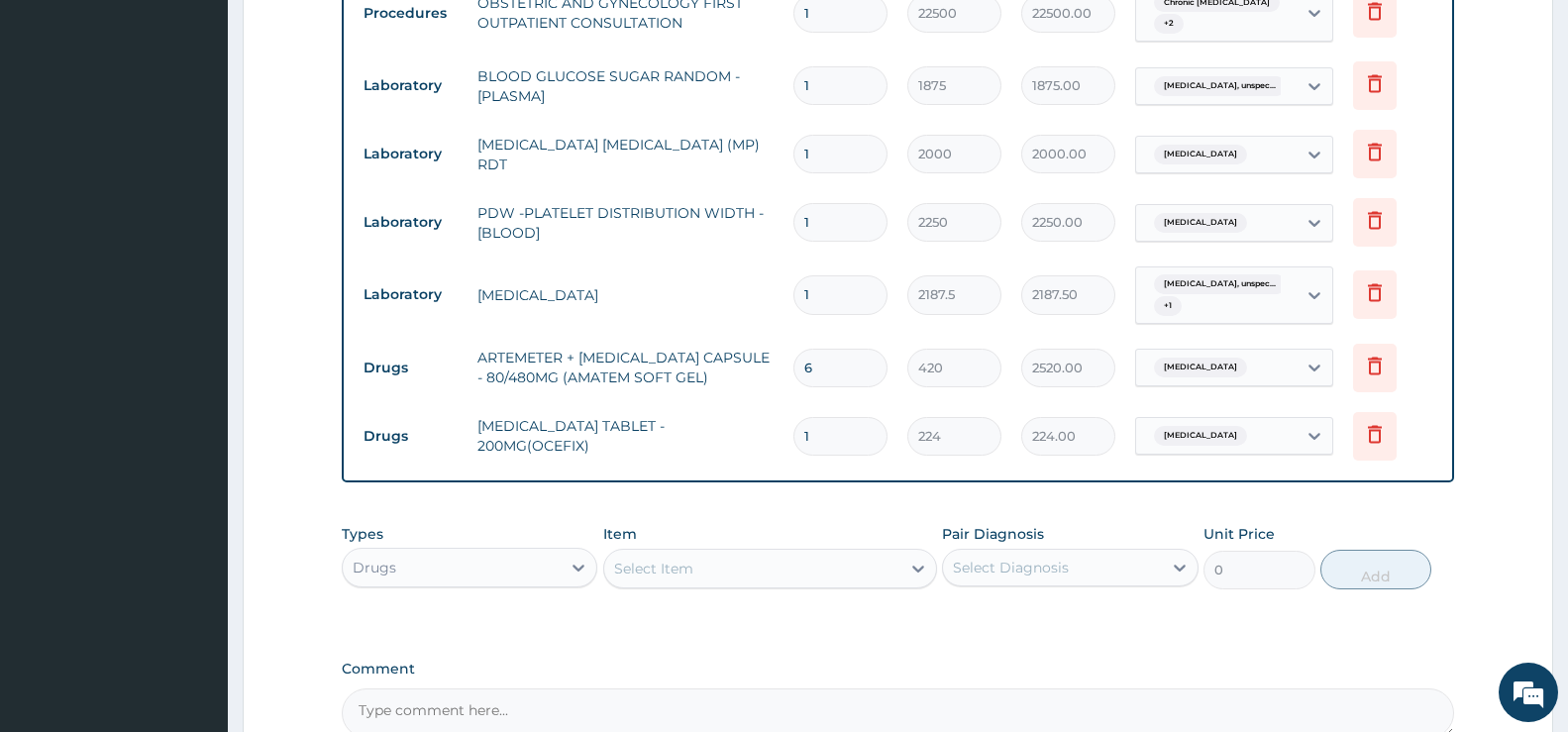
type input "10"
type input "2240.00"
type input "1"
type input "224.00"
type input "0.00"
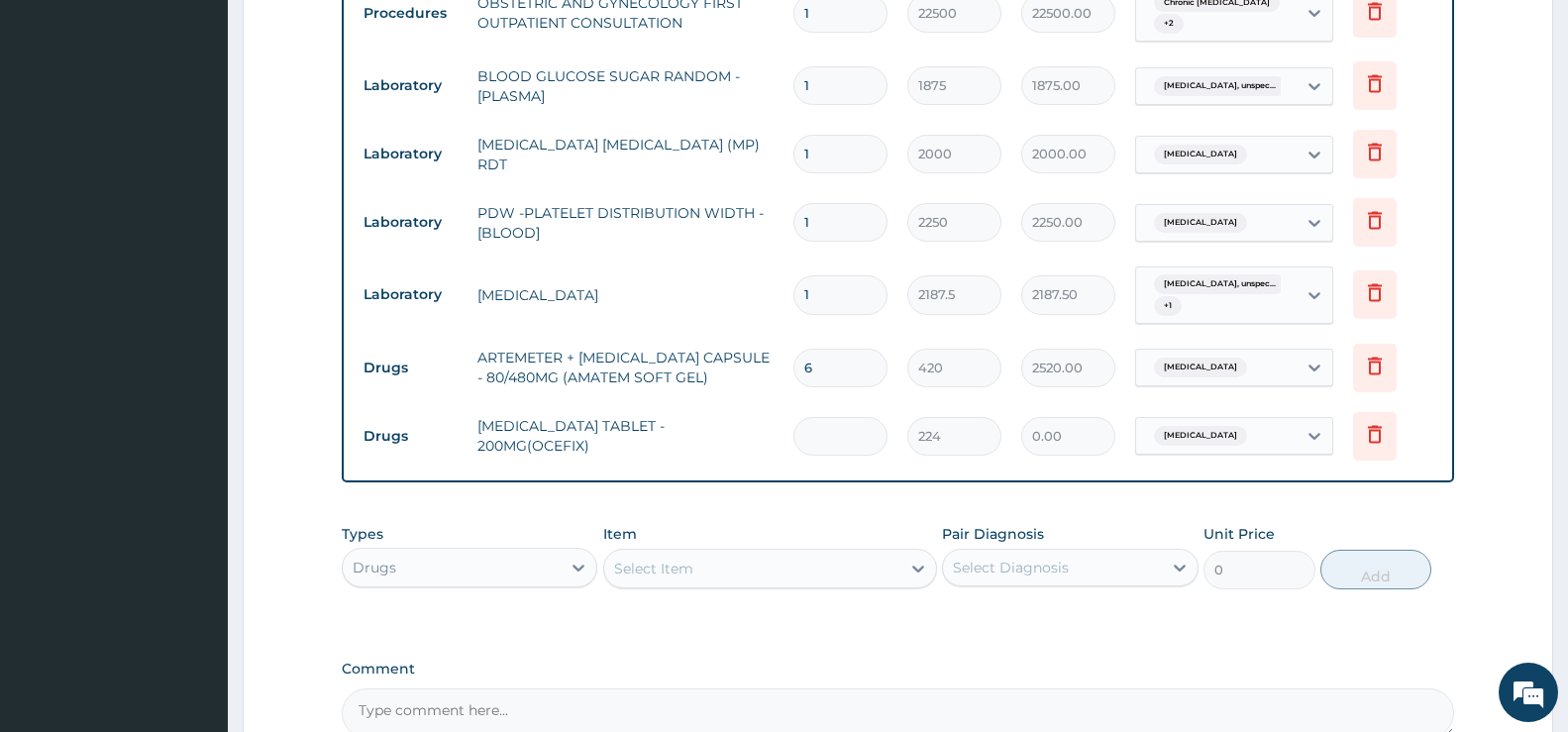
type input "2"
type input "448.00"
type input "20"
type input "4480.00"
type input "20"
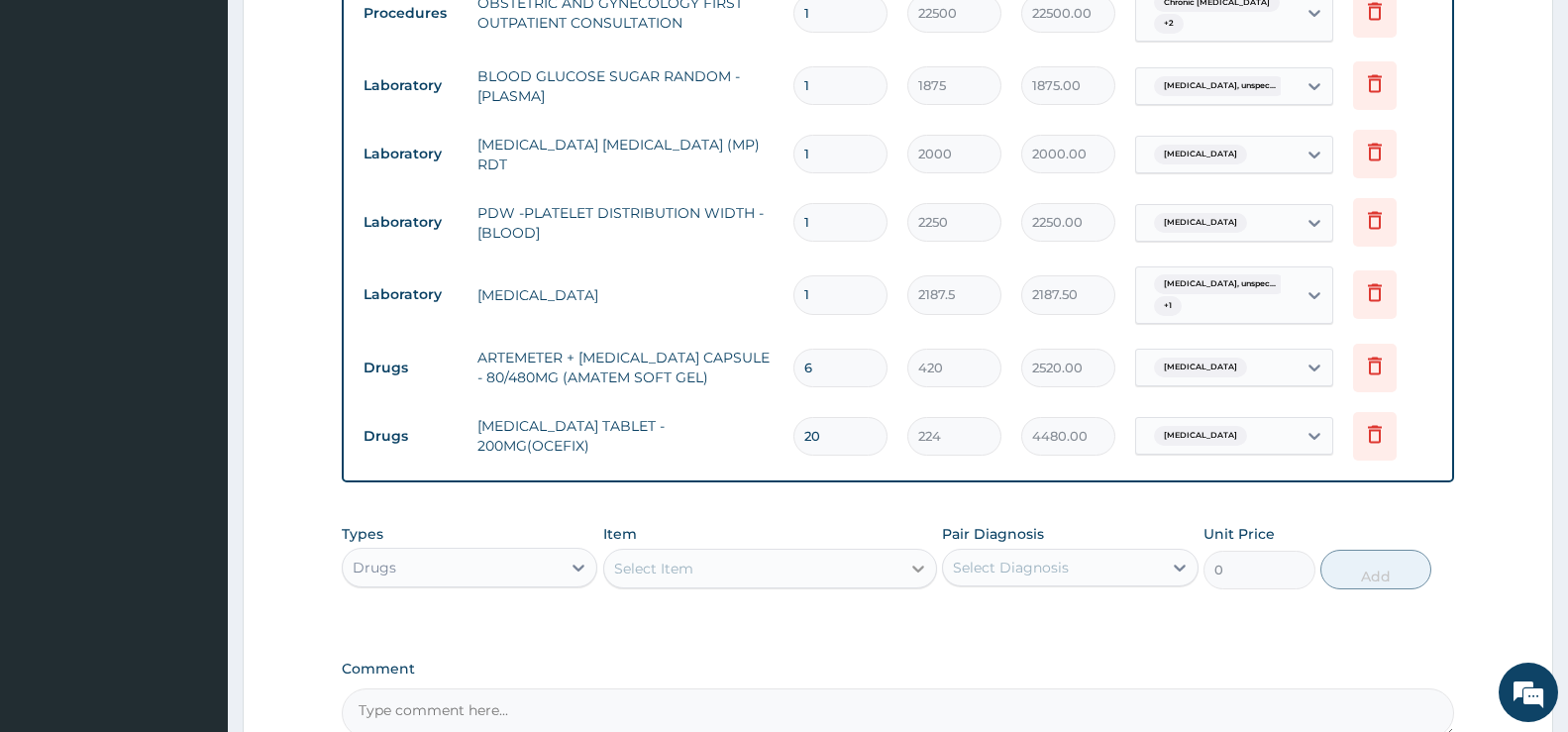
click at [920, 566] on icon at bounding box center [919, 569] width 20 height 20
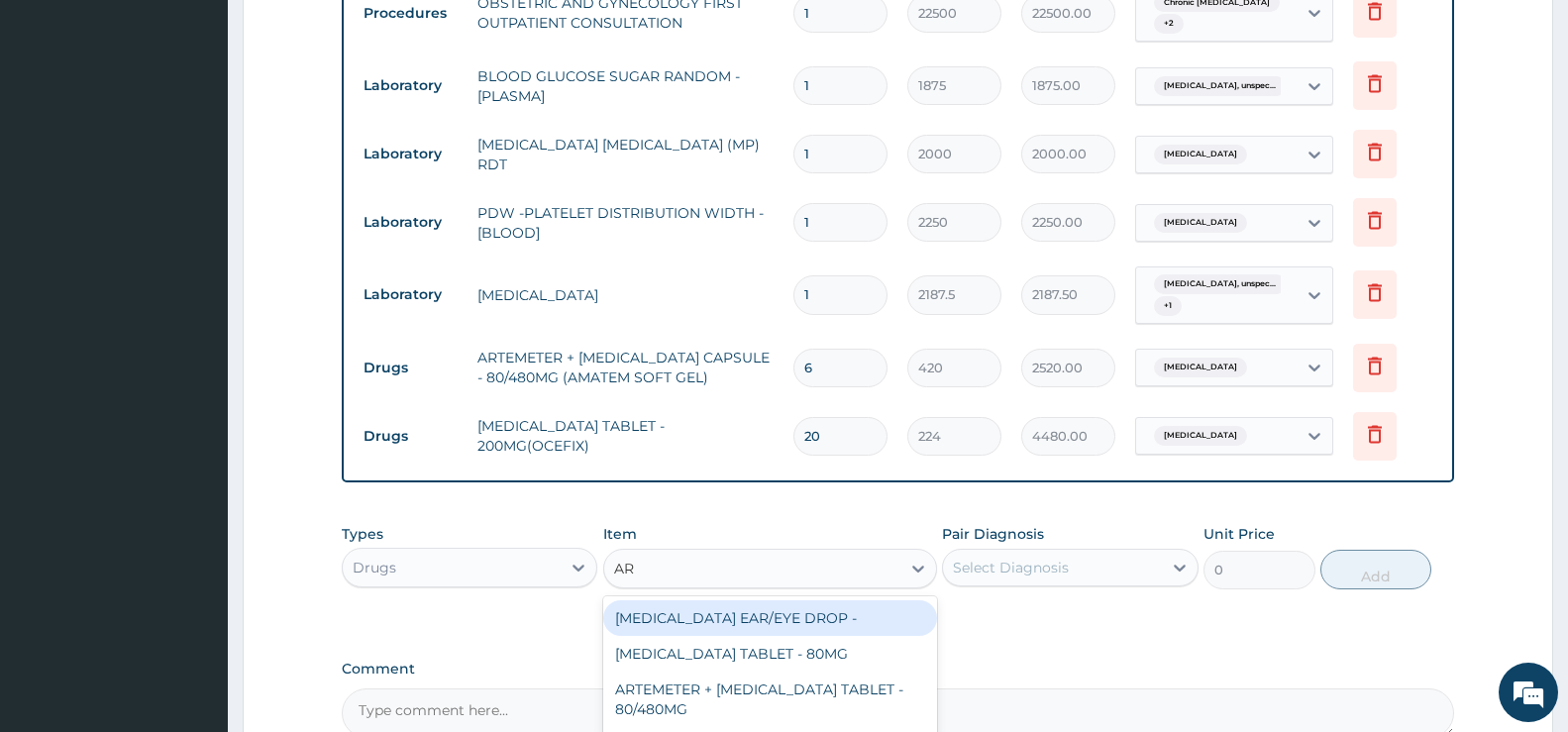
type input "A"
type input "PARA"
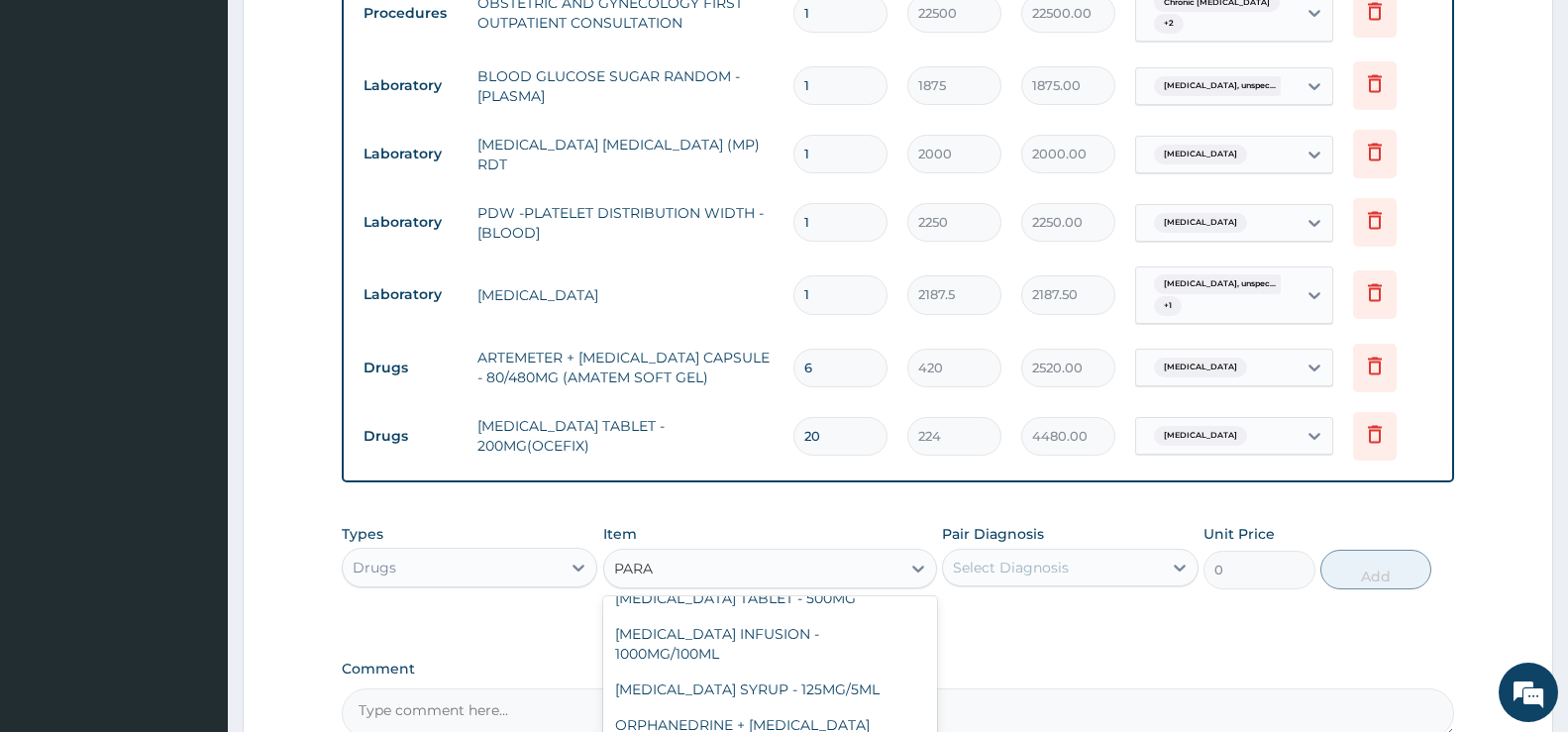
scroll to position [258, 0]
click at [789, 604] on div "PARACETAMOL TABLET - 500MG" at bounding box center [770, 599] width 334 height 36
type input "33.599999999999994"
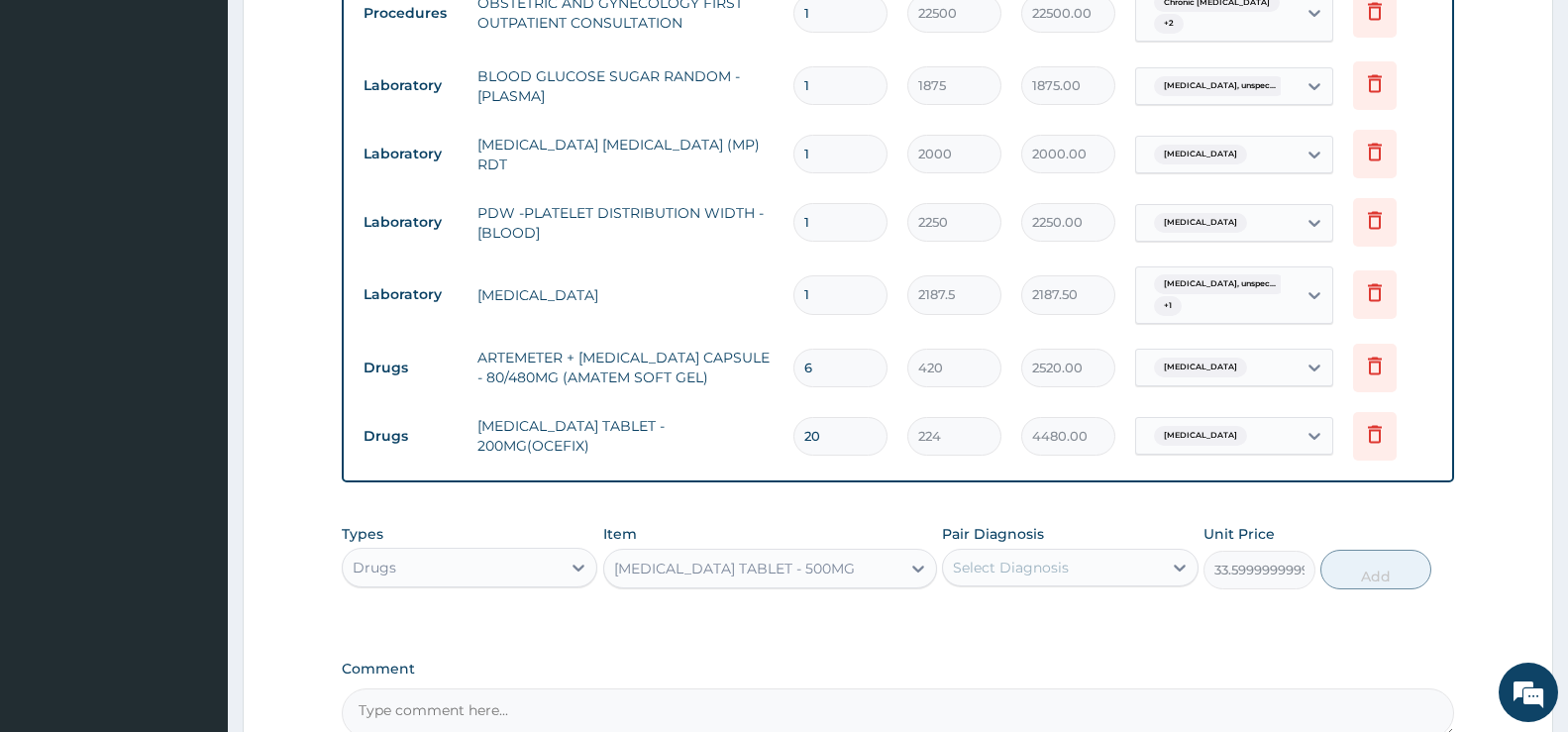
click at [1136, 568] on div "Select Diagnosis" at bounding box center [1051, 568] width 218 height 32
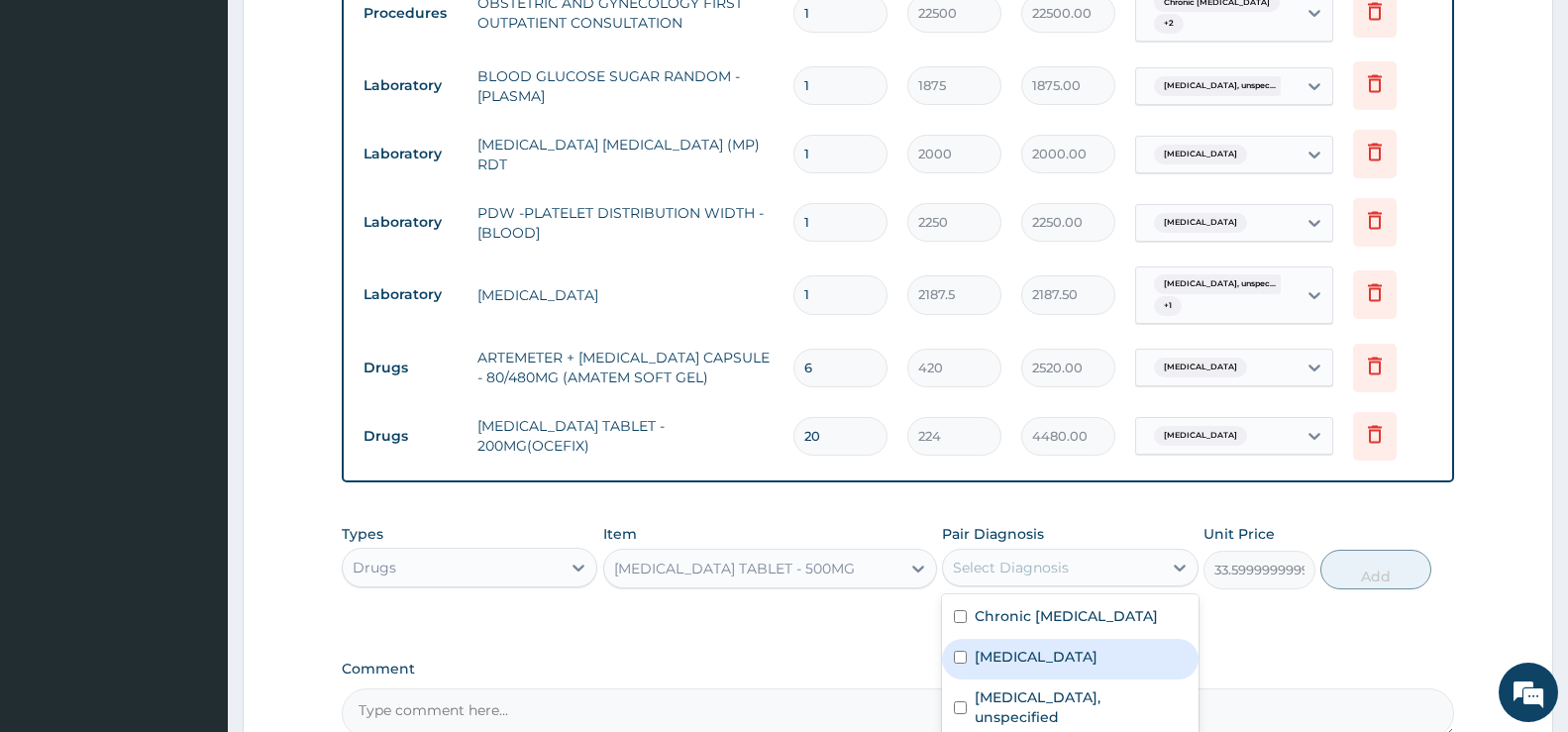
click at [1047, 662] on label "Malaria, unspecified" at bounding box center [1035, 657] width 122 height 20
checkbox input "true"
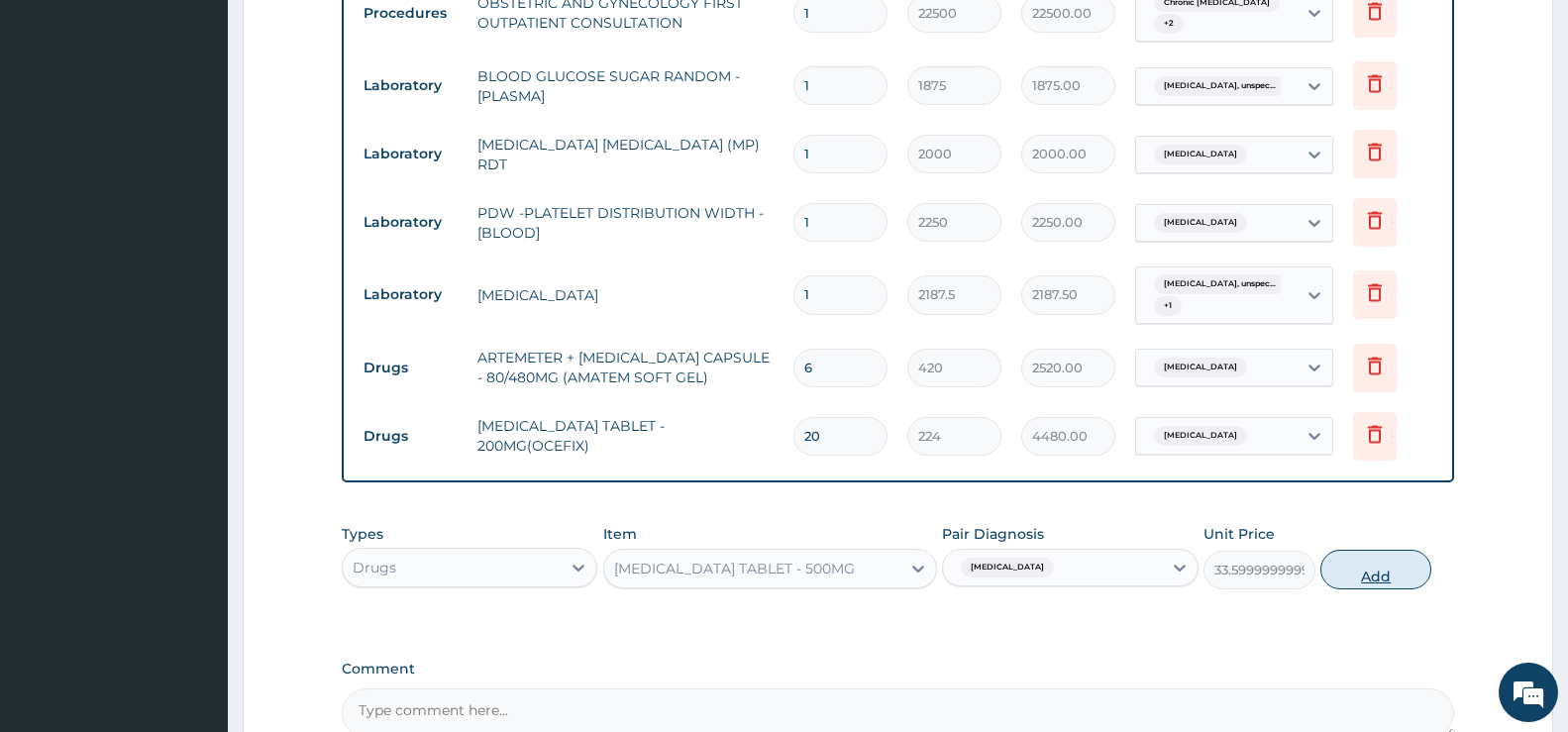
click at [1192, 573] on button "Add" at bounding box center [1376, 570] width 111 height 40
type input "0"
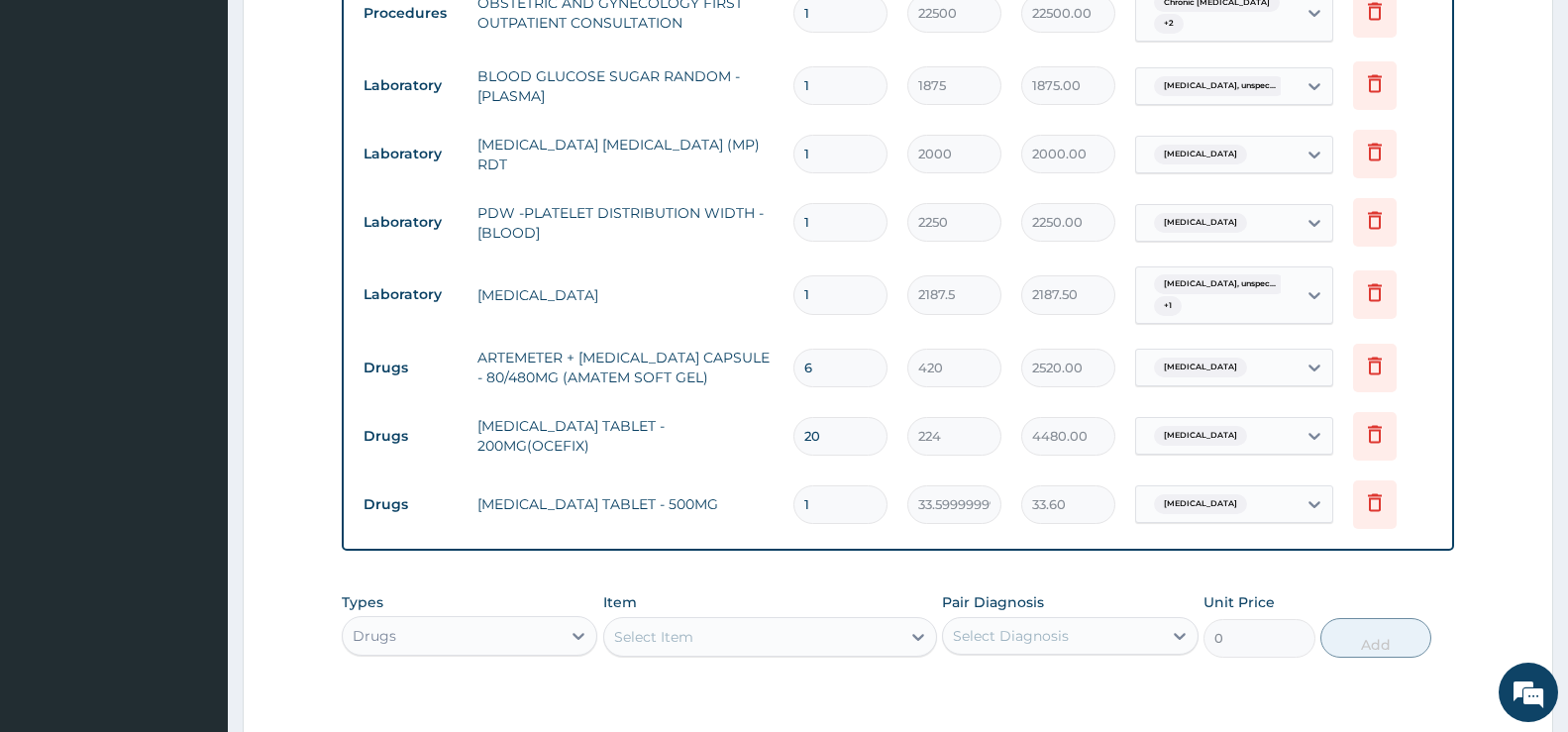
type input "18"
type input "604.80"
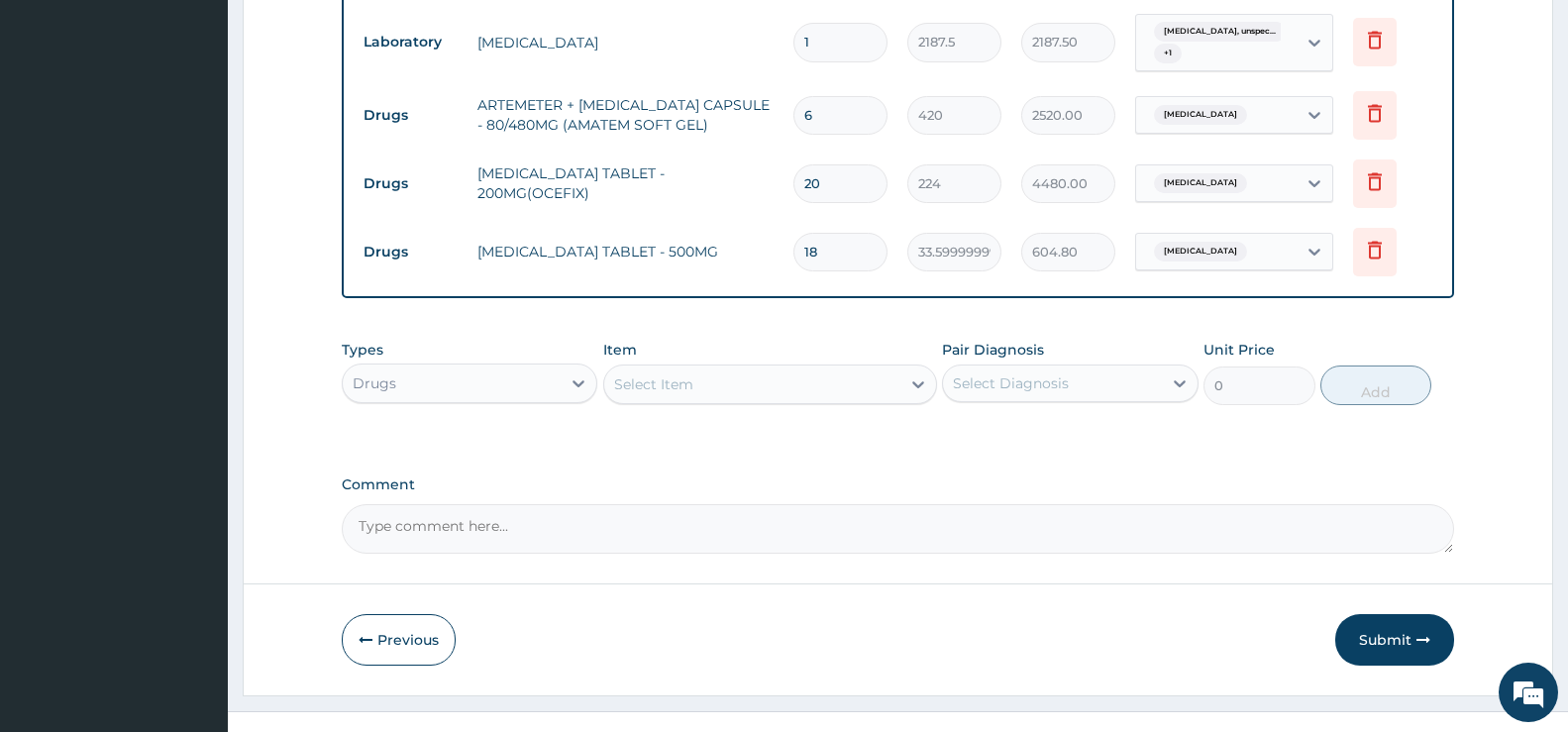
scroll to position [1098, 0]
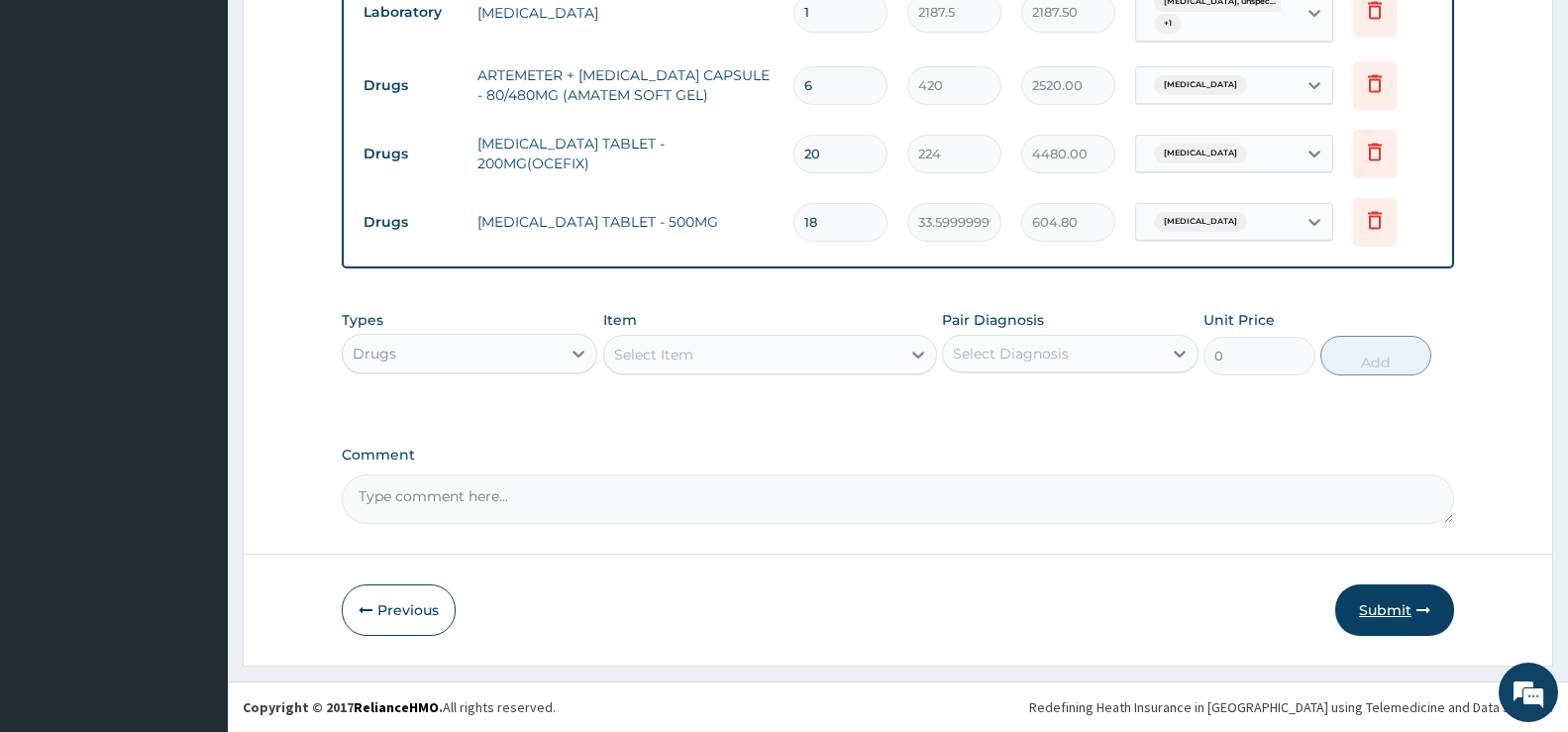
type input "18"
click at [1192, 619] on button "Submit" at bounding box center [1395, 610] width 118 height 52
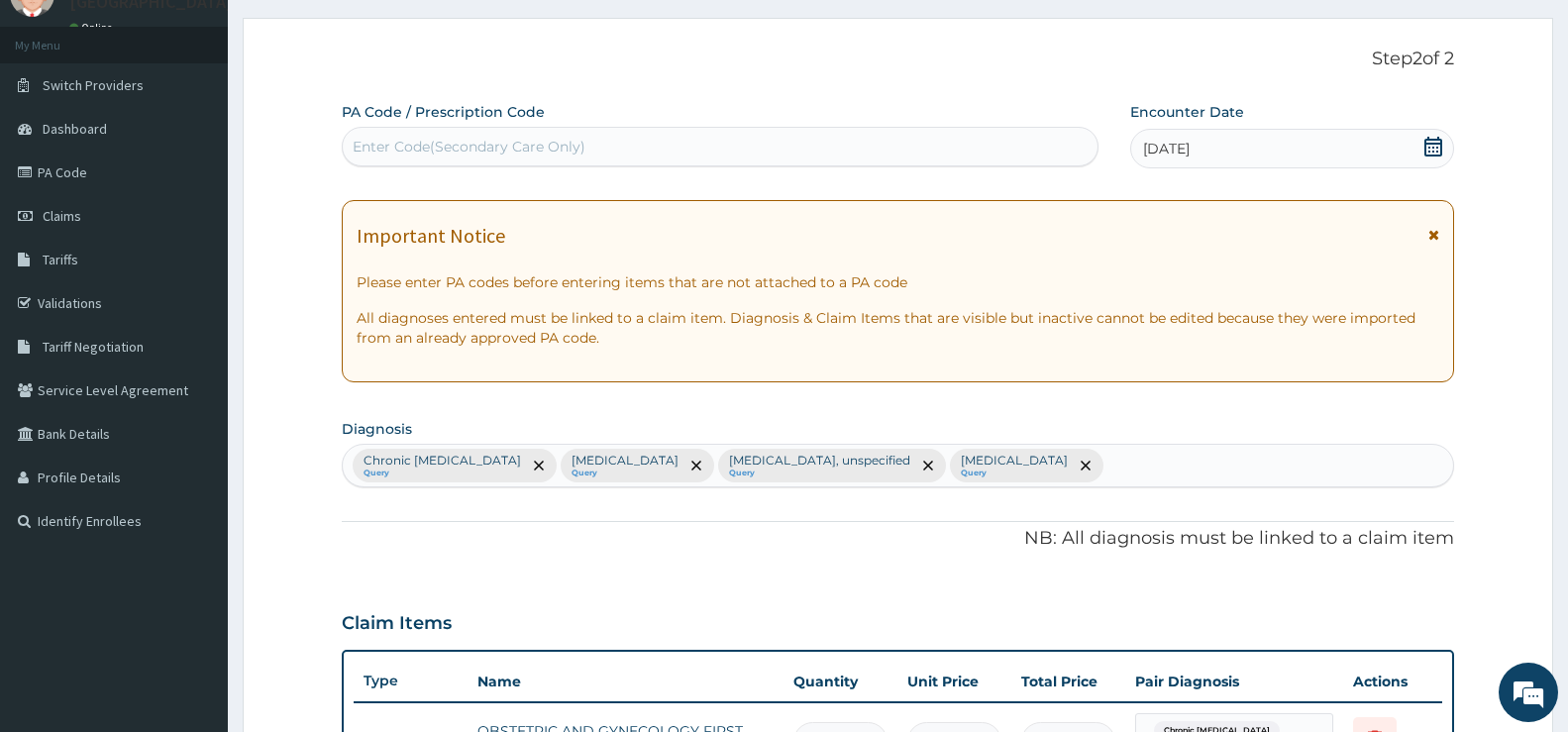
scroll to position [198, 0]
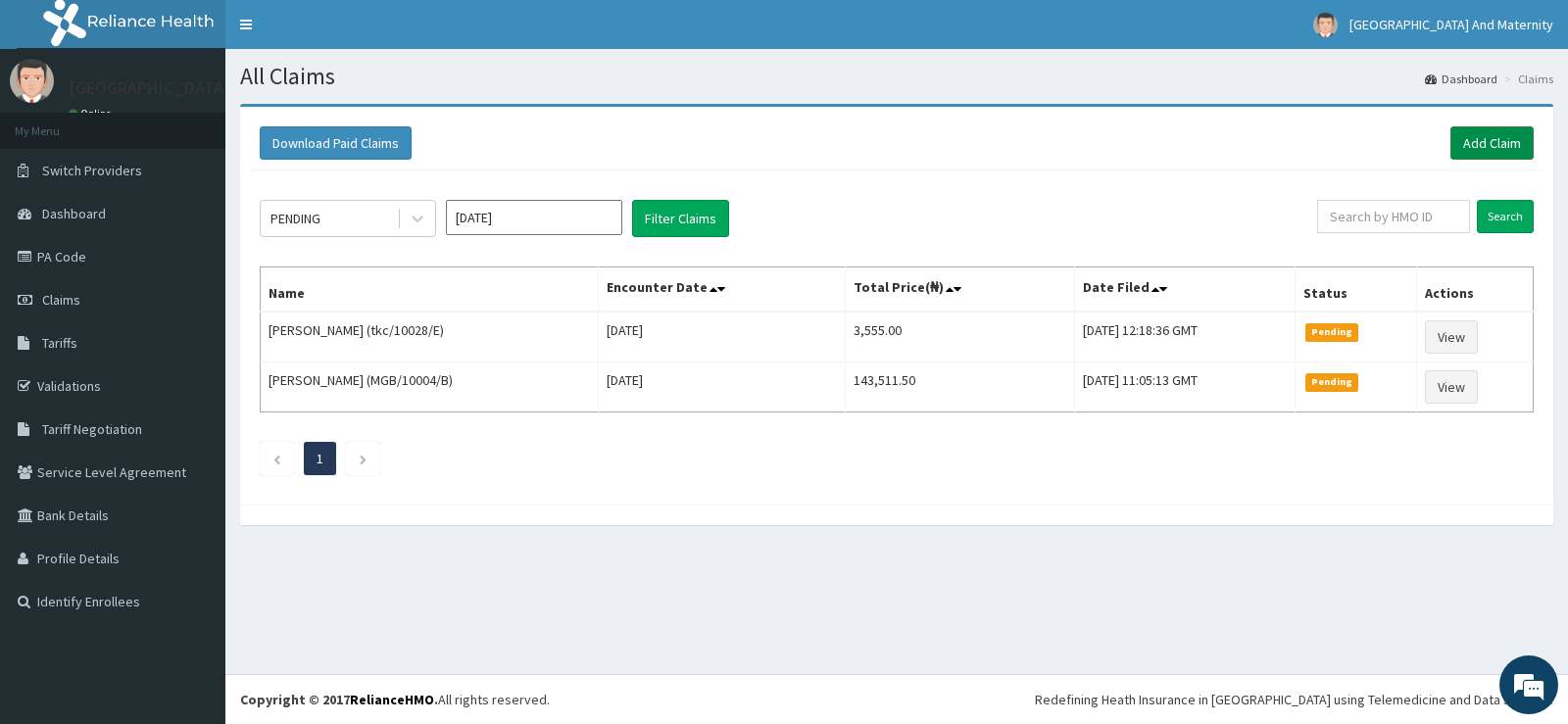
click at [1503, 140] on link "Add Claim" at bounding box center [1492, 143] width 84 height 33
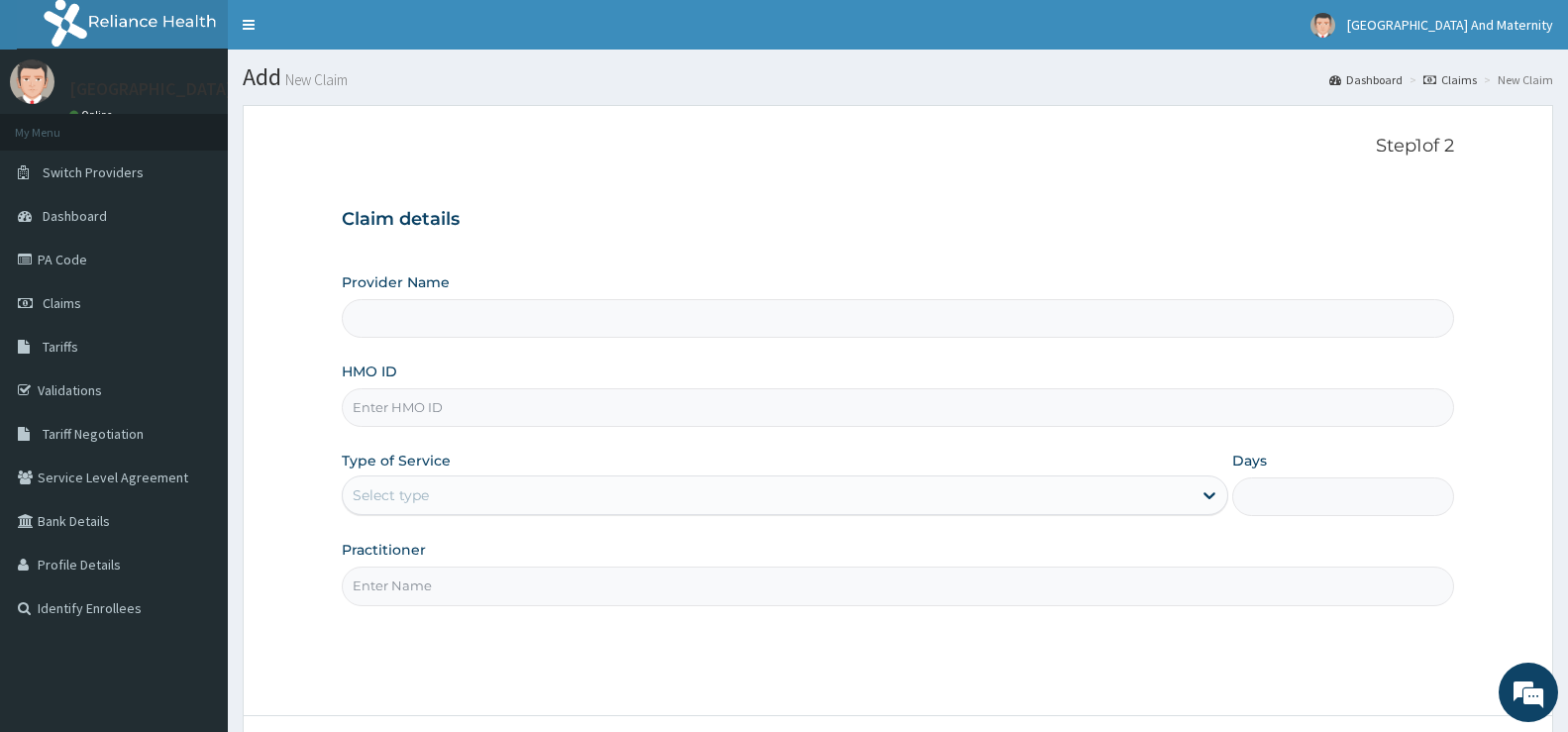
type input "[GEOGRAPHIC_DATA] And Maternity Ltd"
paste input "NPP/10130/F"
type input "NPP/10130/F"
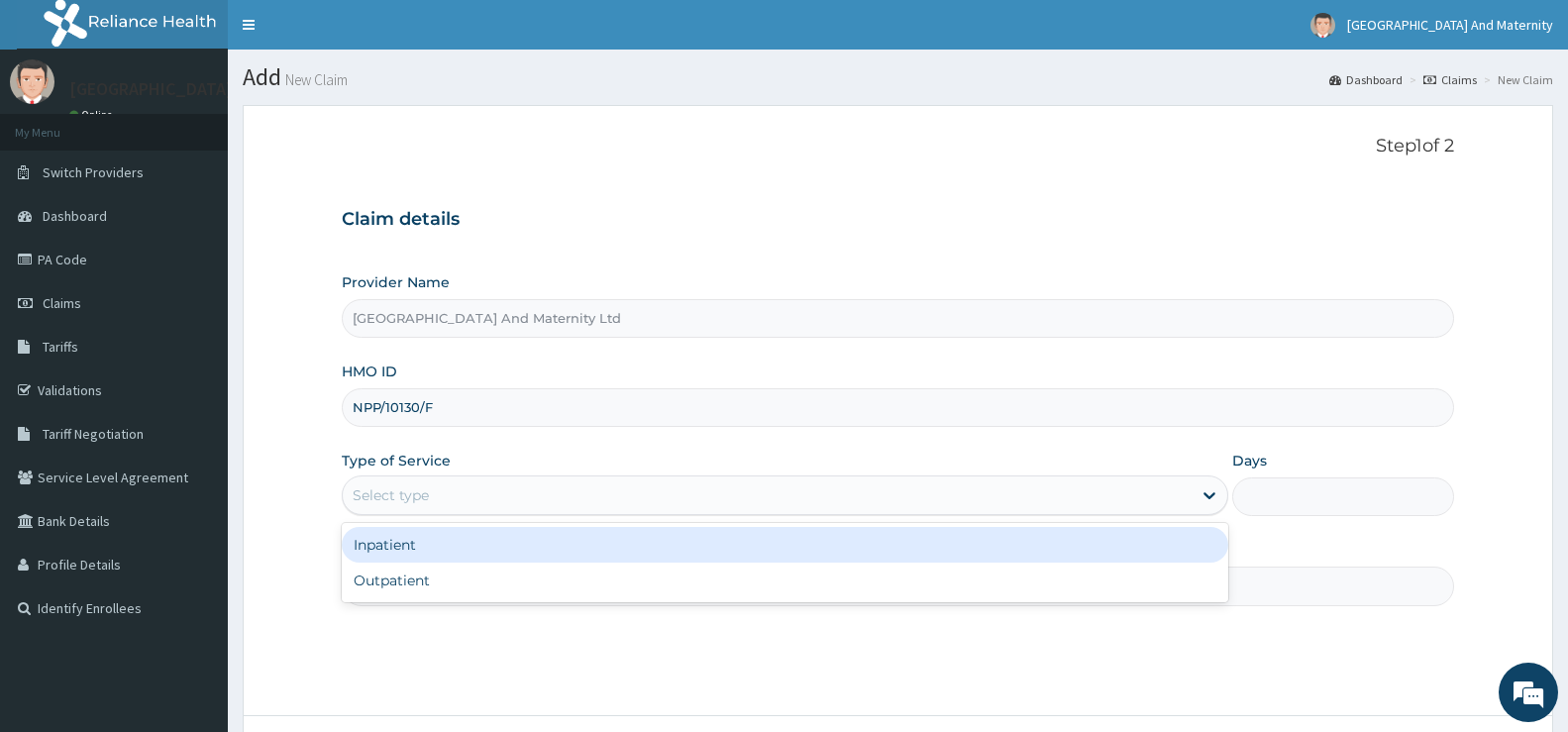
click at [437, 489] on div "Select type" at bounding box center [767, 496] width 849 height 32
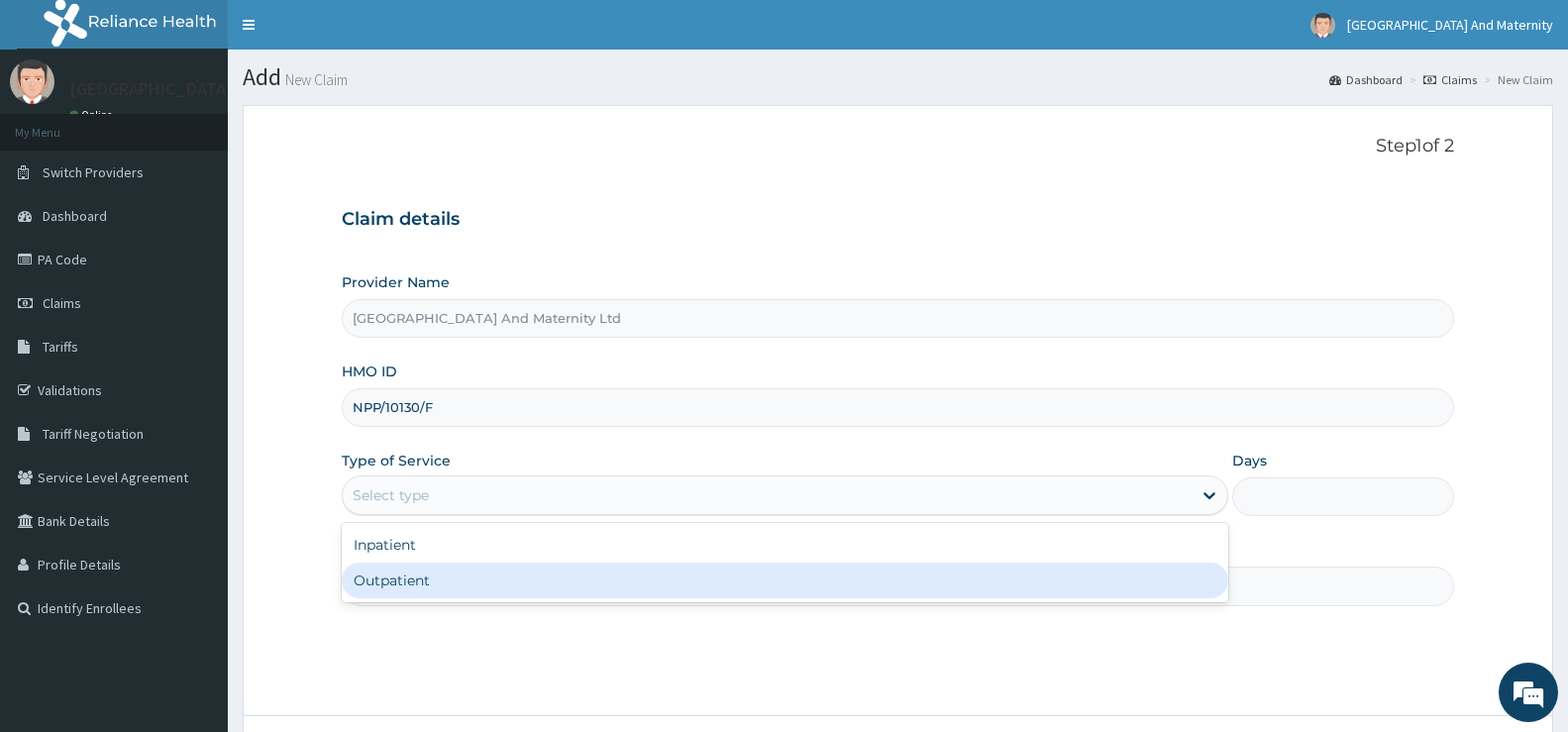
click at [415, 585] on div "Outpatient" at bounding box center [784, 581] width 887 height 36
type input "1"
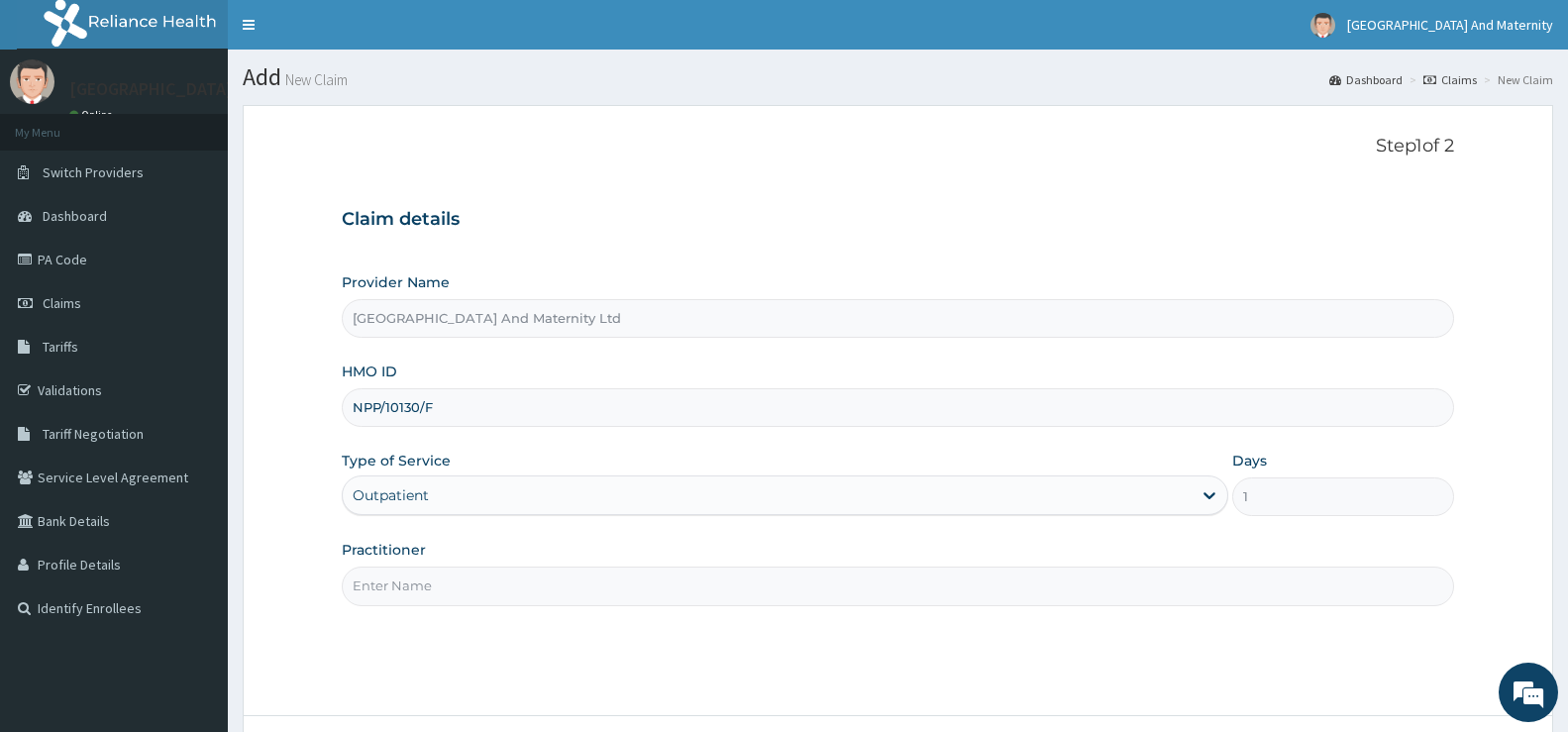
click at [373, 582] on input "Practitioner" at bounding box center [898, 586] width 1113 height 39
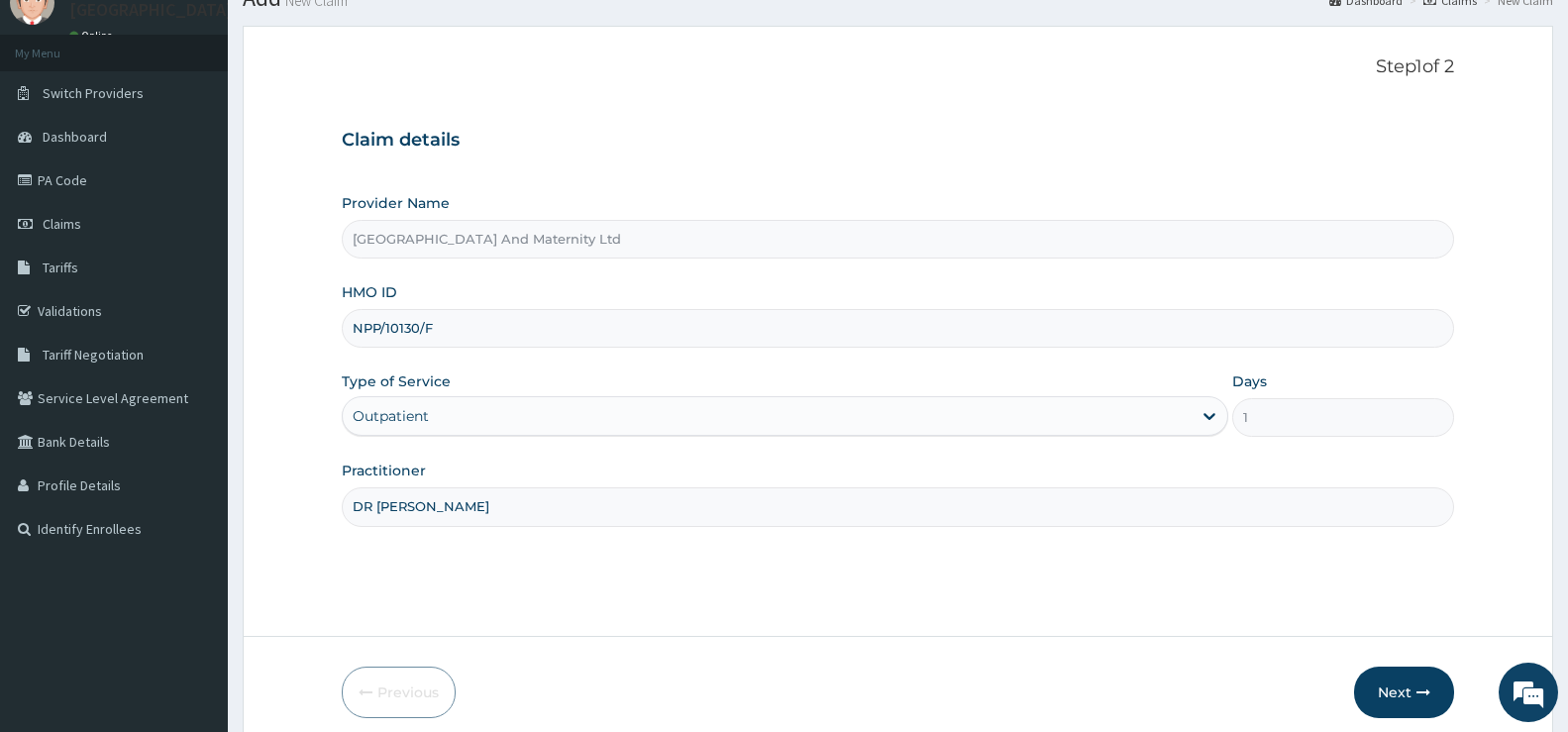
scroll to position [161, 0]
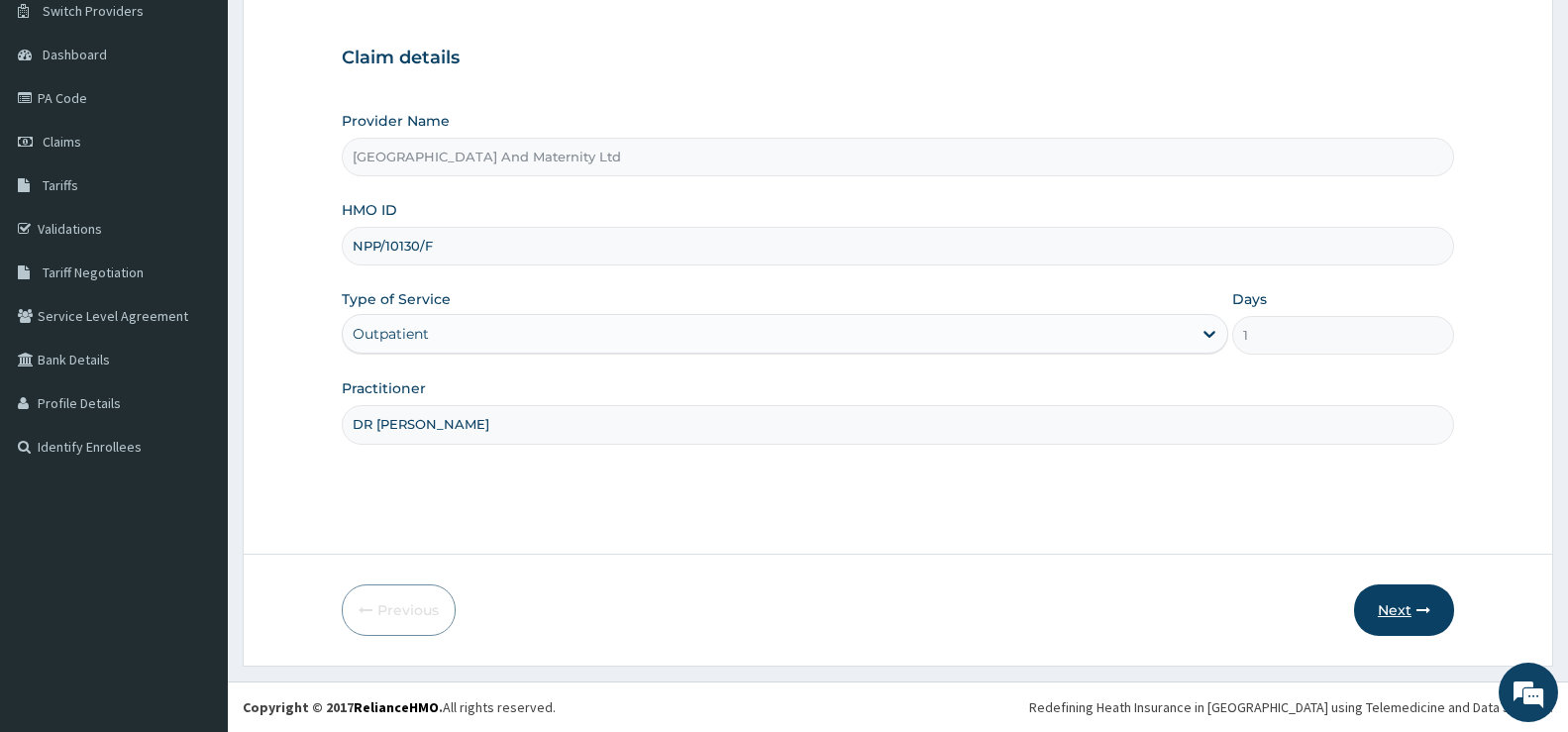
type input "DR [PERSON_NAME]"
click at [1410, 602] on button "Next" at bounding box center [1404, 610] width 101 height 52
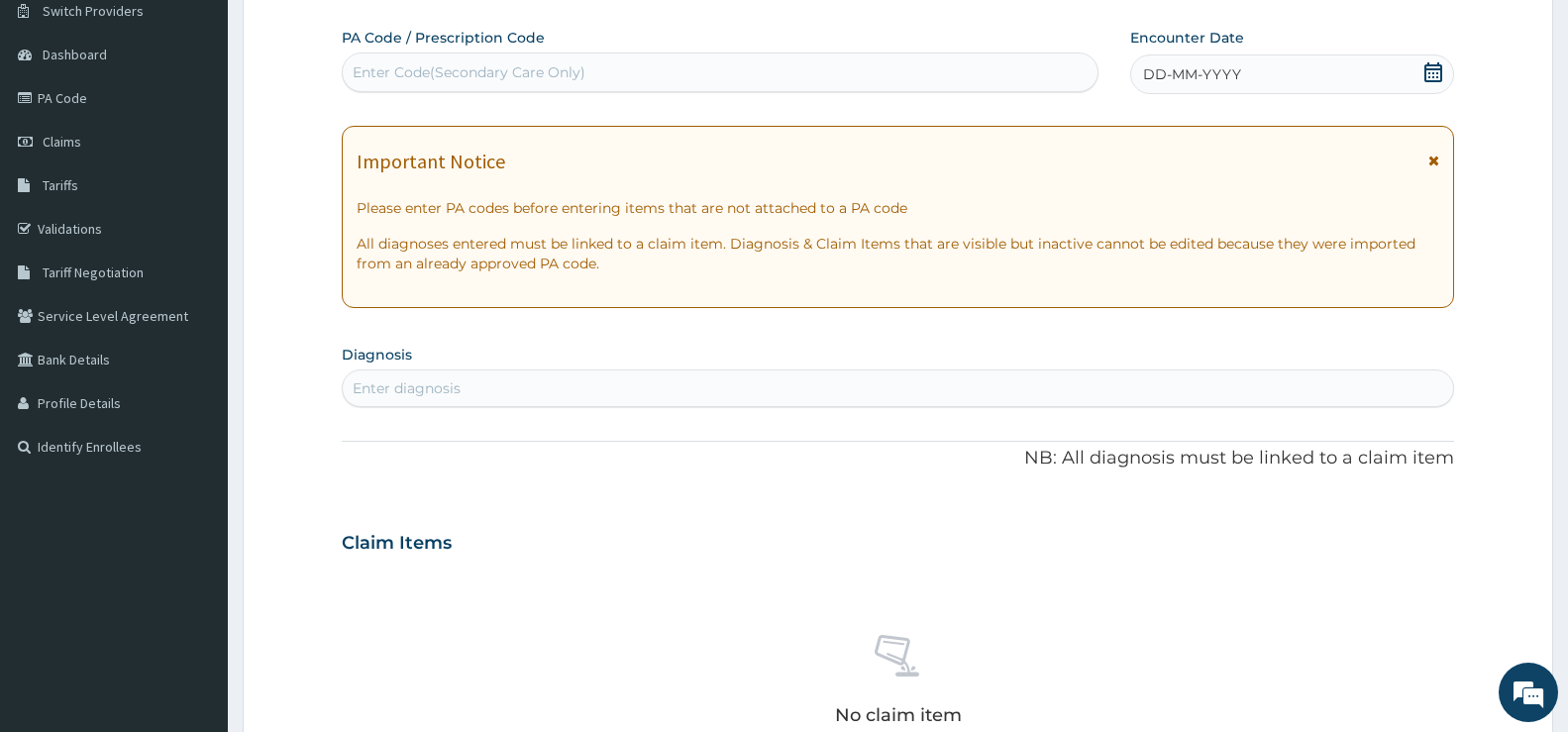
click at [1437, 76] on icon at bounding box center [1434, 73] width 20 height 20
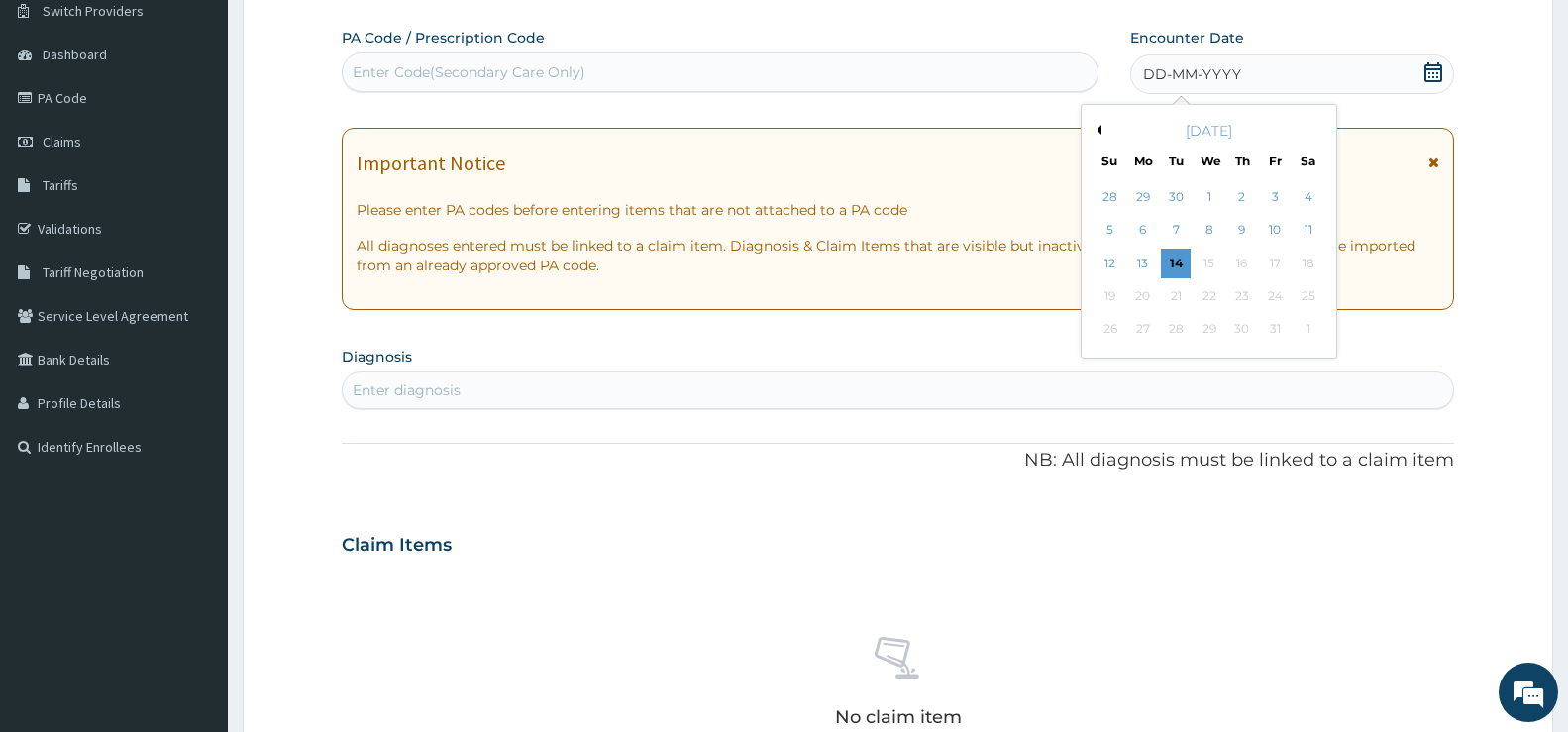
click at [1207, 196] on div "1" at bounding box center [1209, 197] width 30 height 30
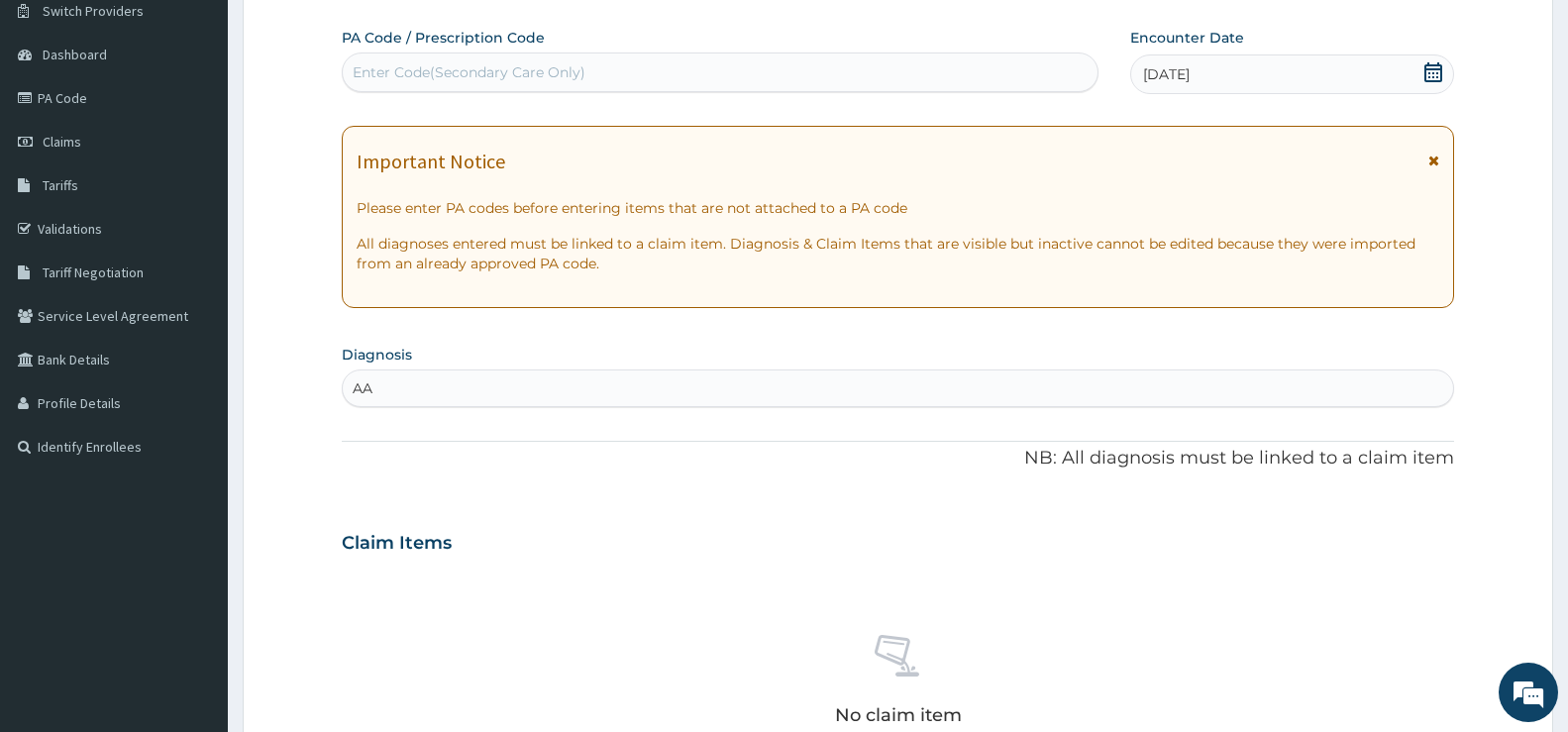
type input "A"
type input "P"
type input "ph"
type input "pharng"
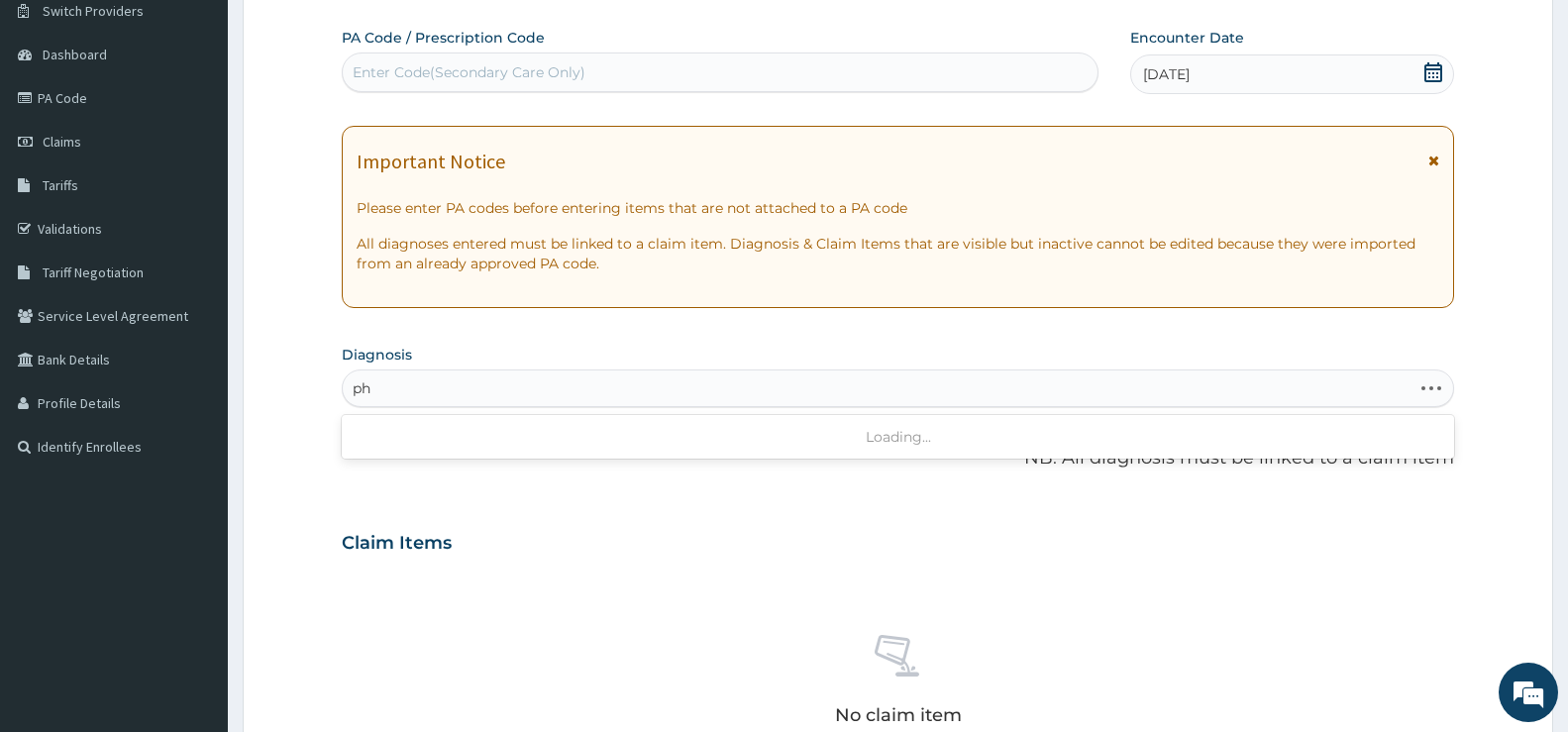
type input "p"
type input "[MEDICAL_DATA]"
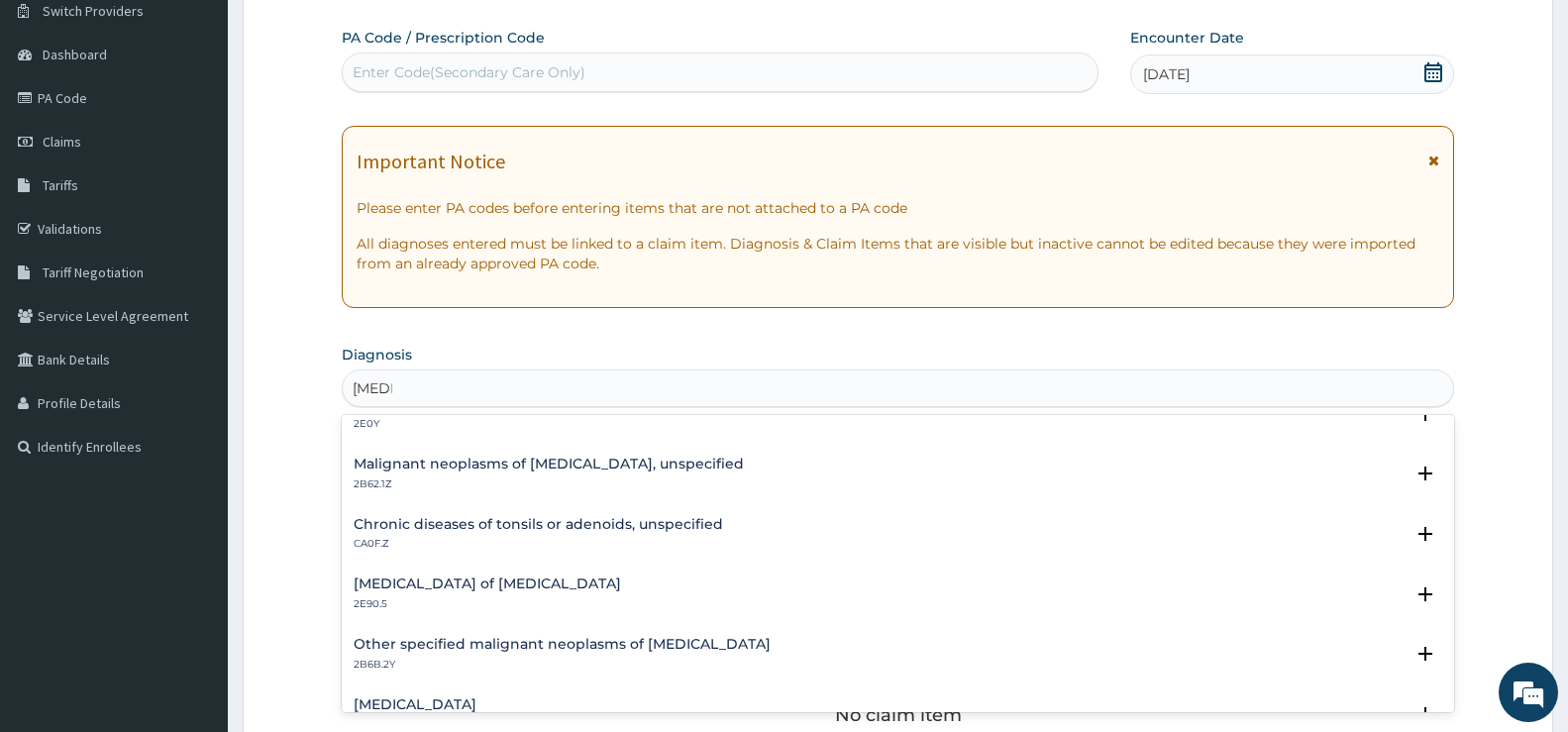
scroll to position [1586, 0]
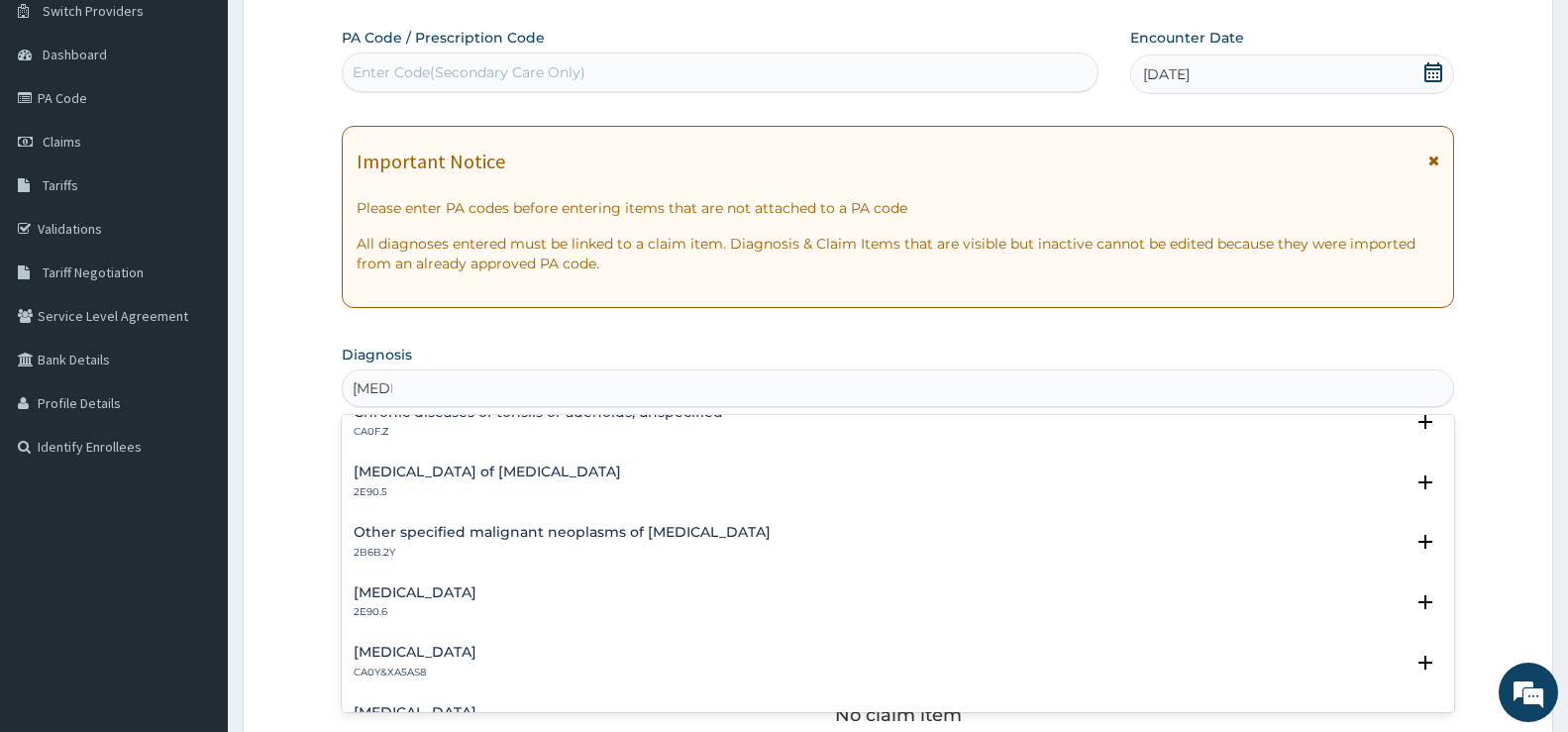
click at [477, 656] on h4 "Pharyngotonsillitis" at bounding box center [414, 652] width 122 height 15
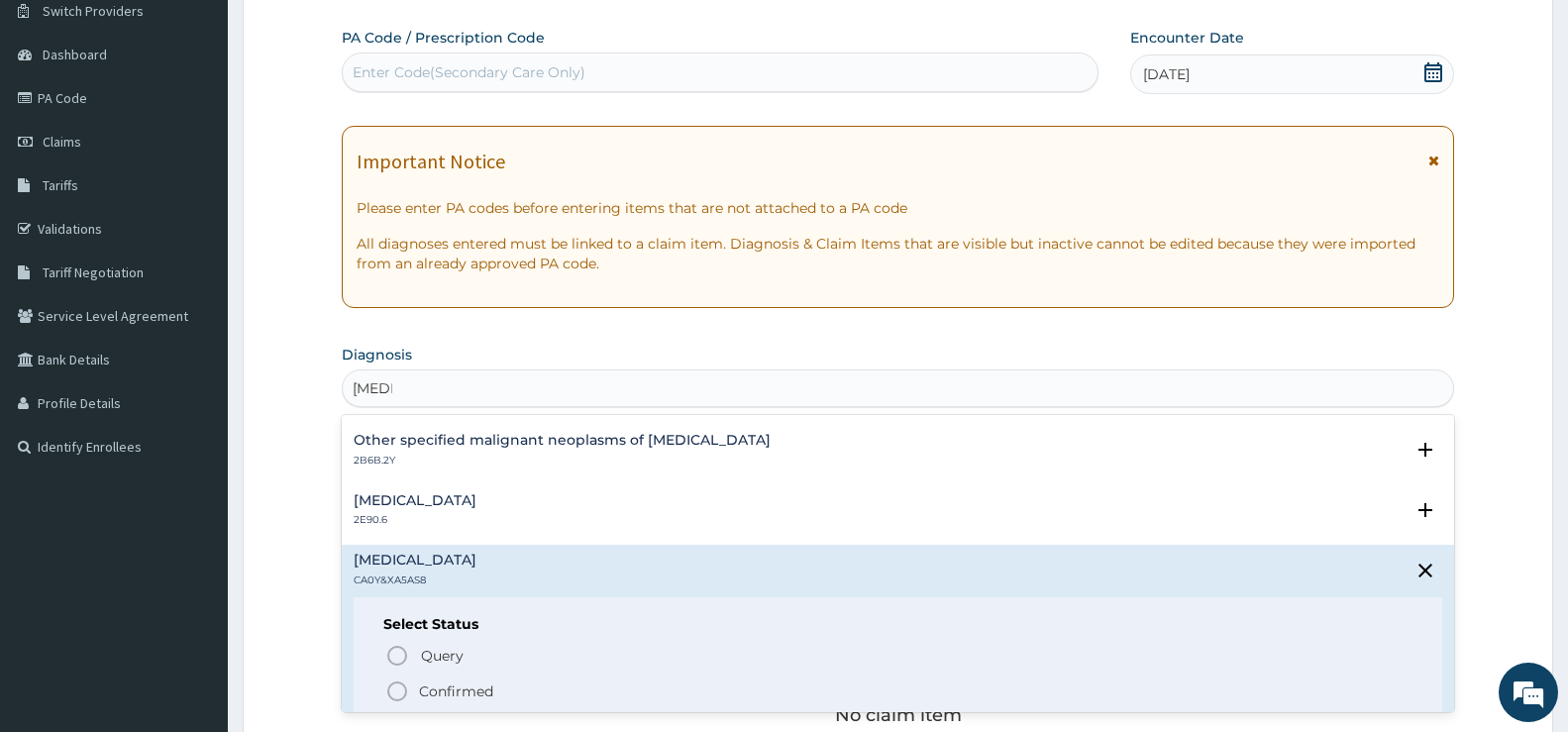
scroll to position [1784, 0]
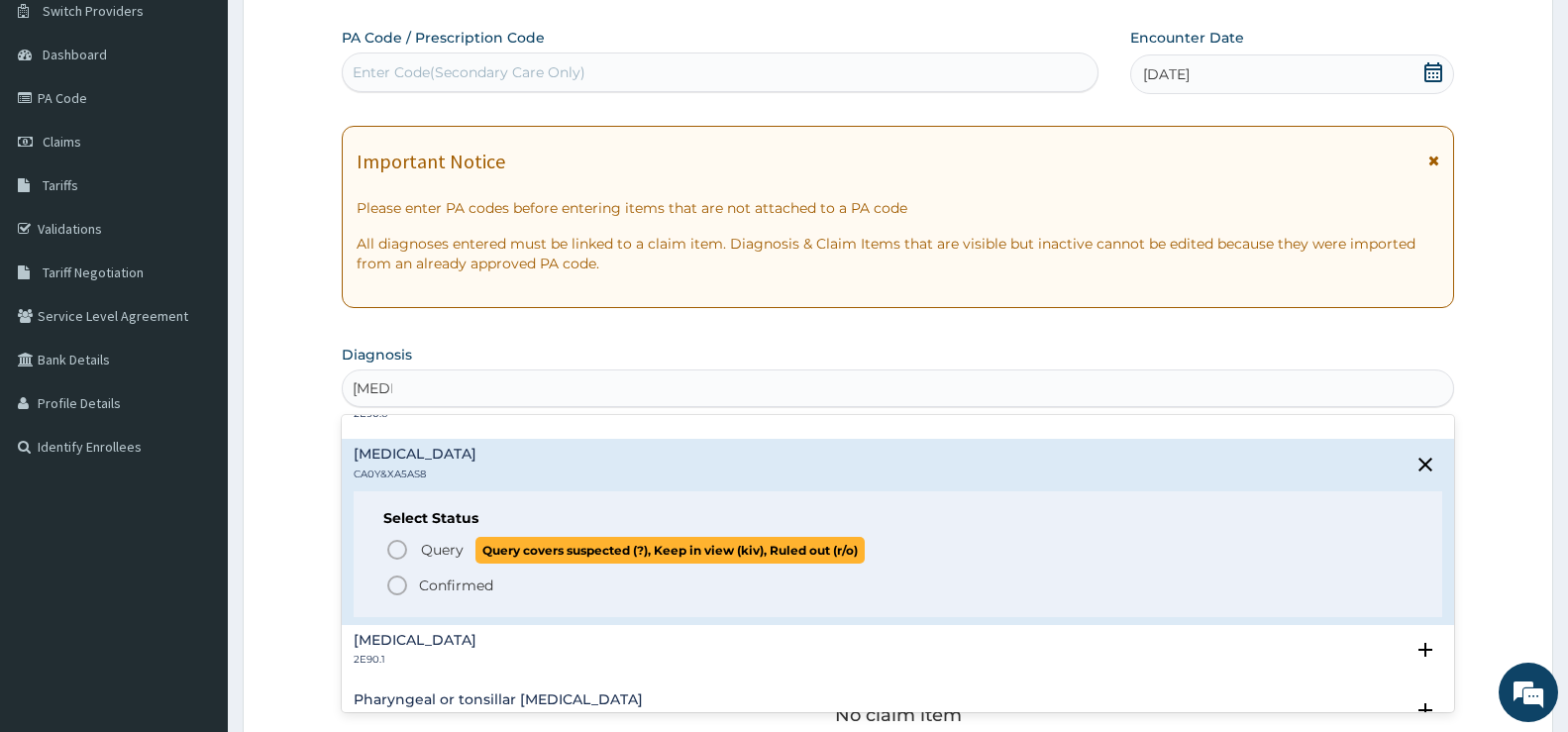
click at [406, 553] on circle "status option query" at bounding box center [397, 550] width 18 height 18
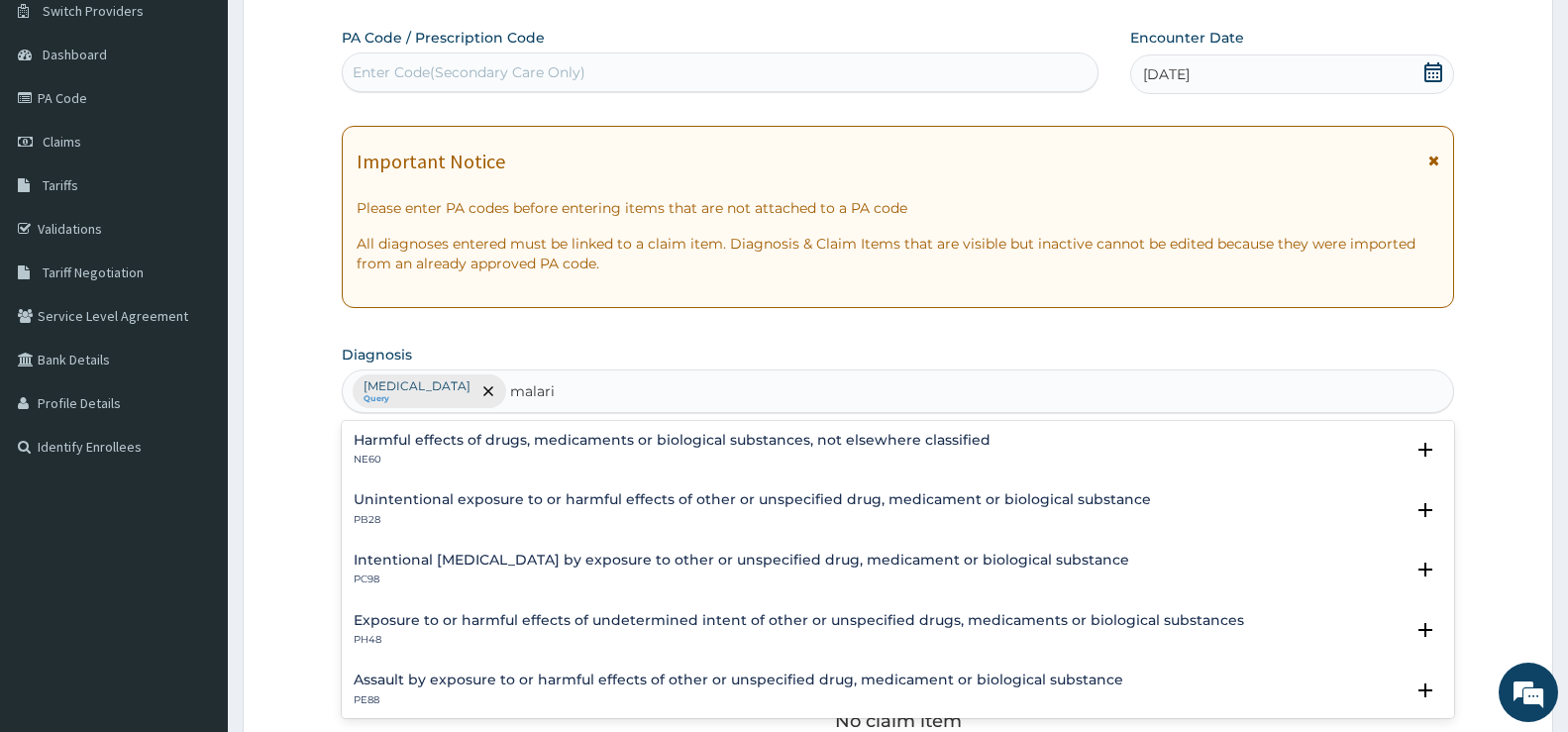
scroll to position [0, 0]
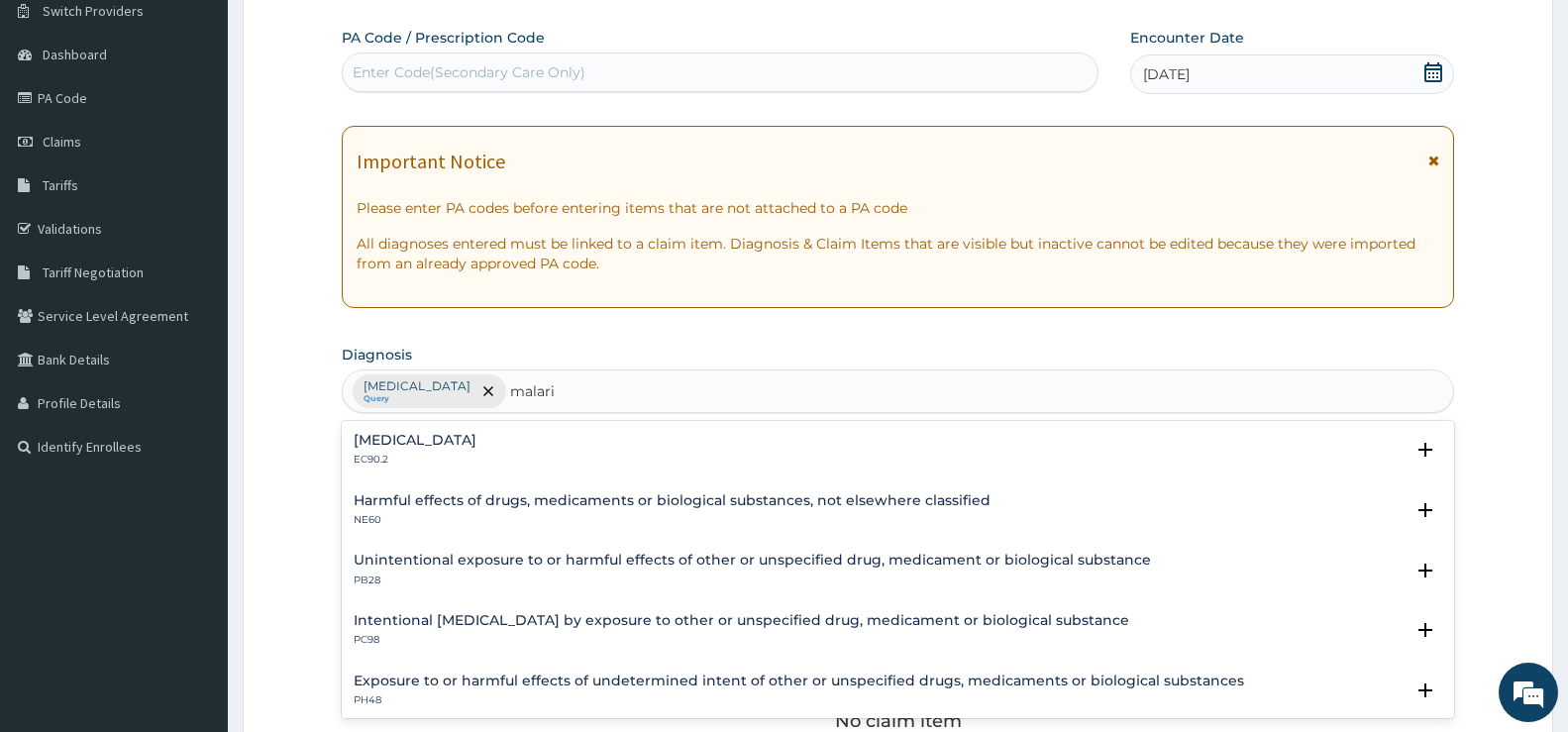
type input "malaria"
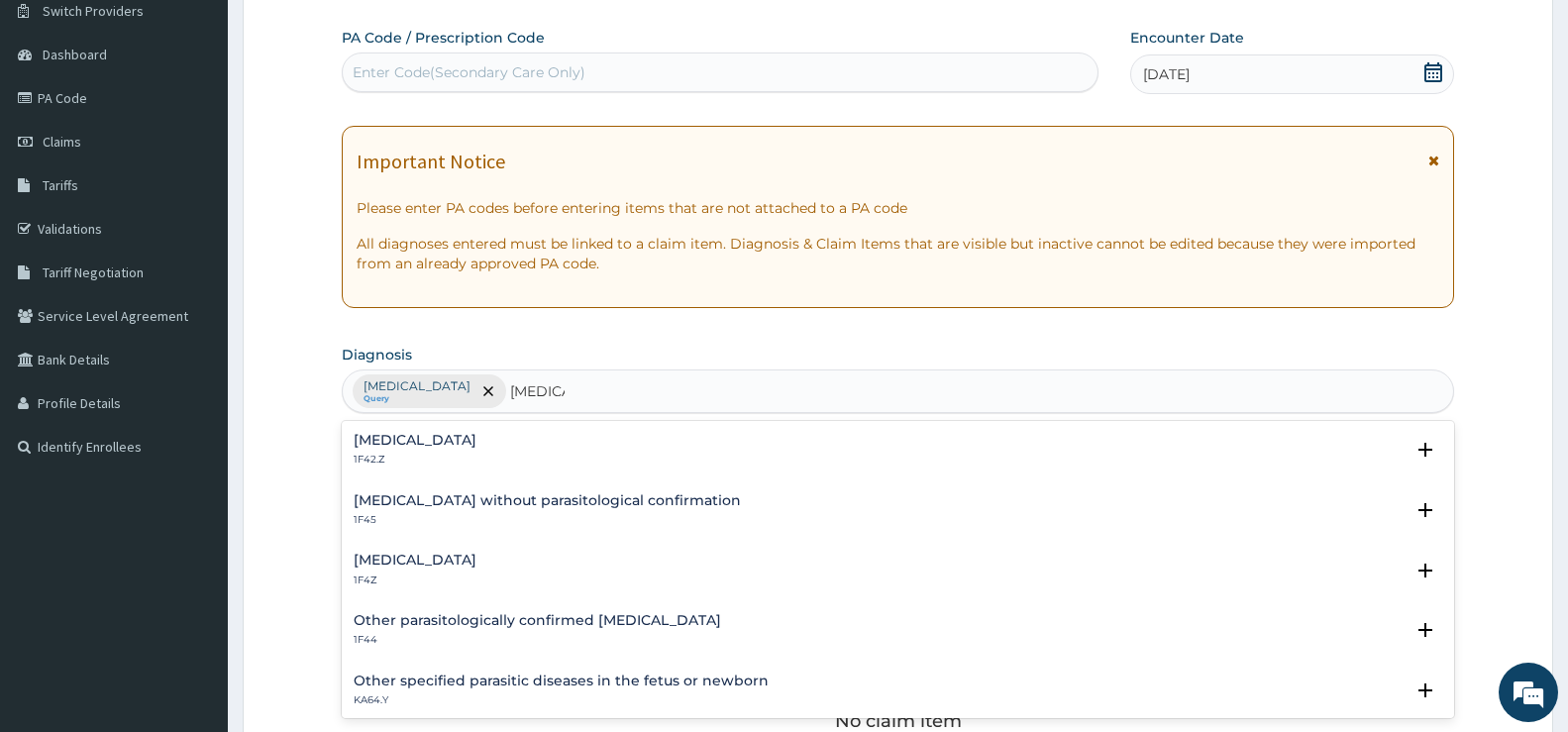
click at [449, 561] on h4 "[MEDICAL_DATA]" at bounding box center [414, 560] width 122 height 15
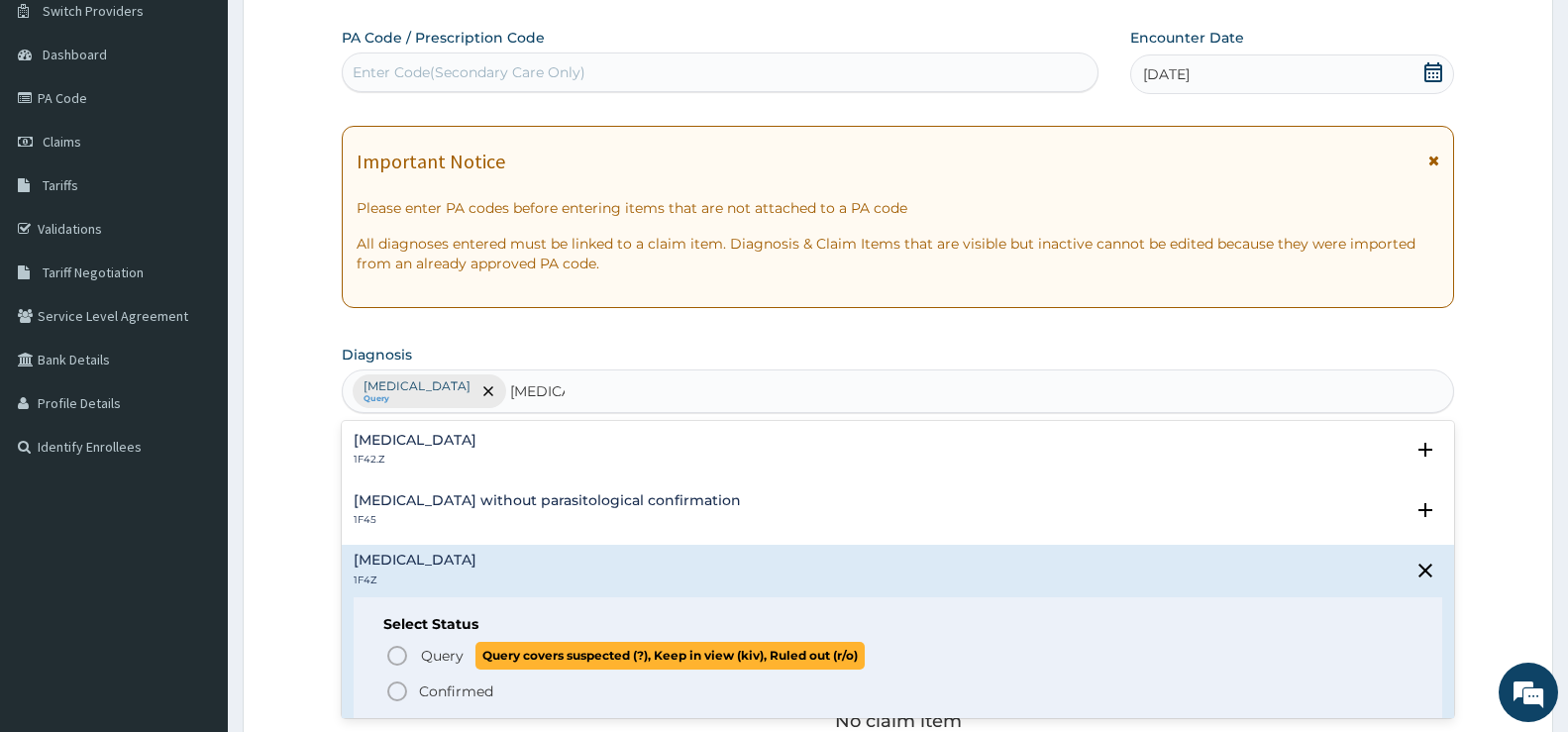
click at [398, 658] on icon "status option query" at bounding box center [397, 656] width 24 height 24
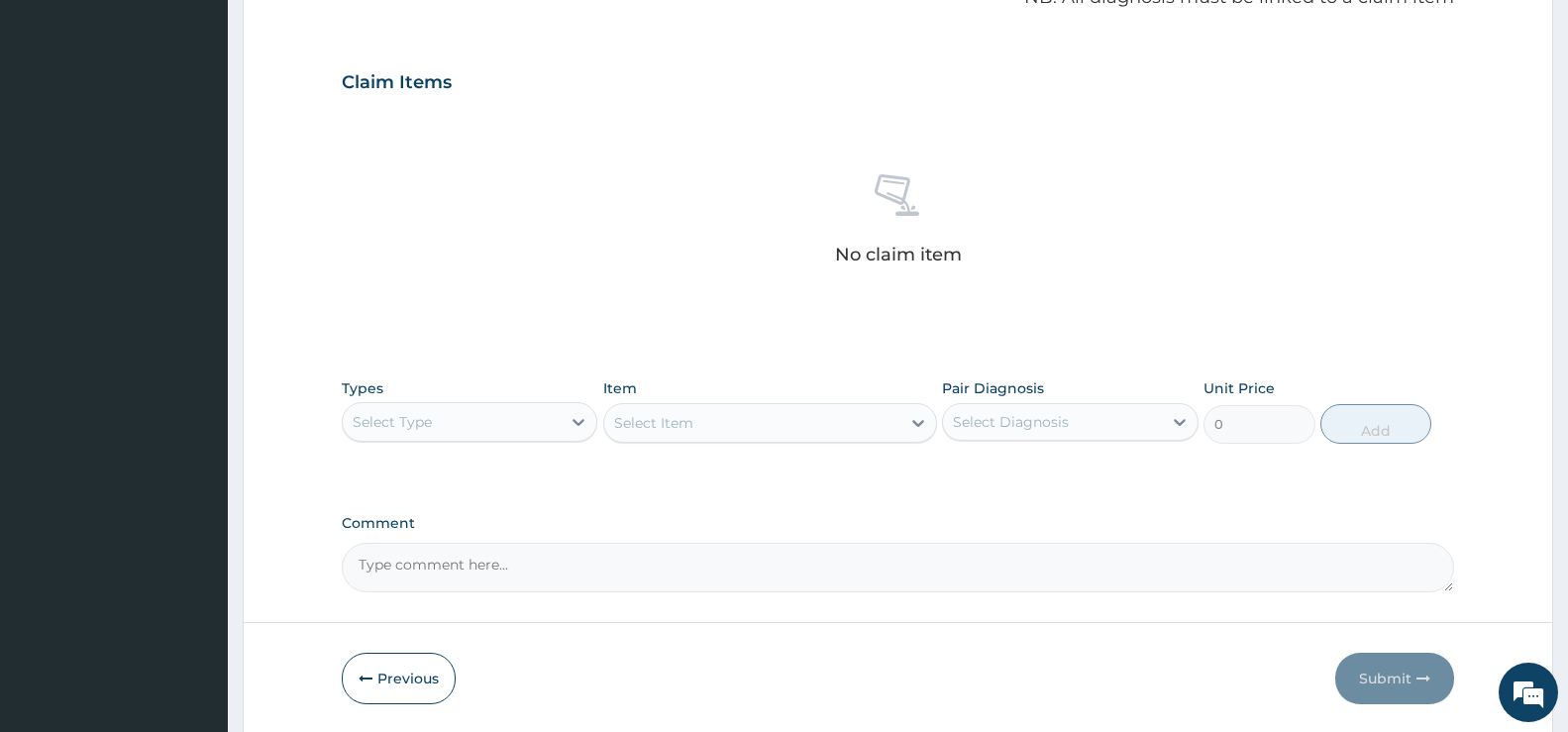
scroll to position [657, 0]
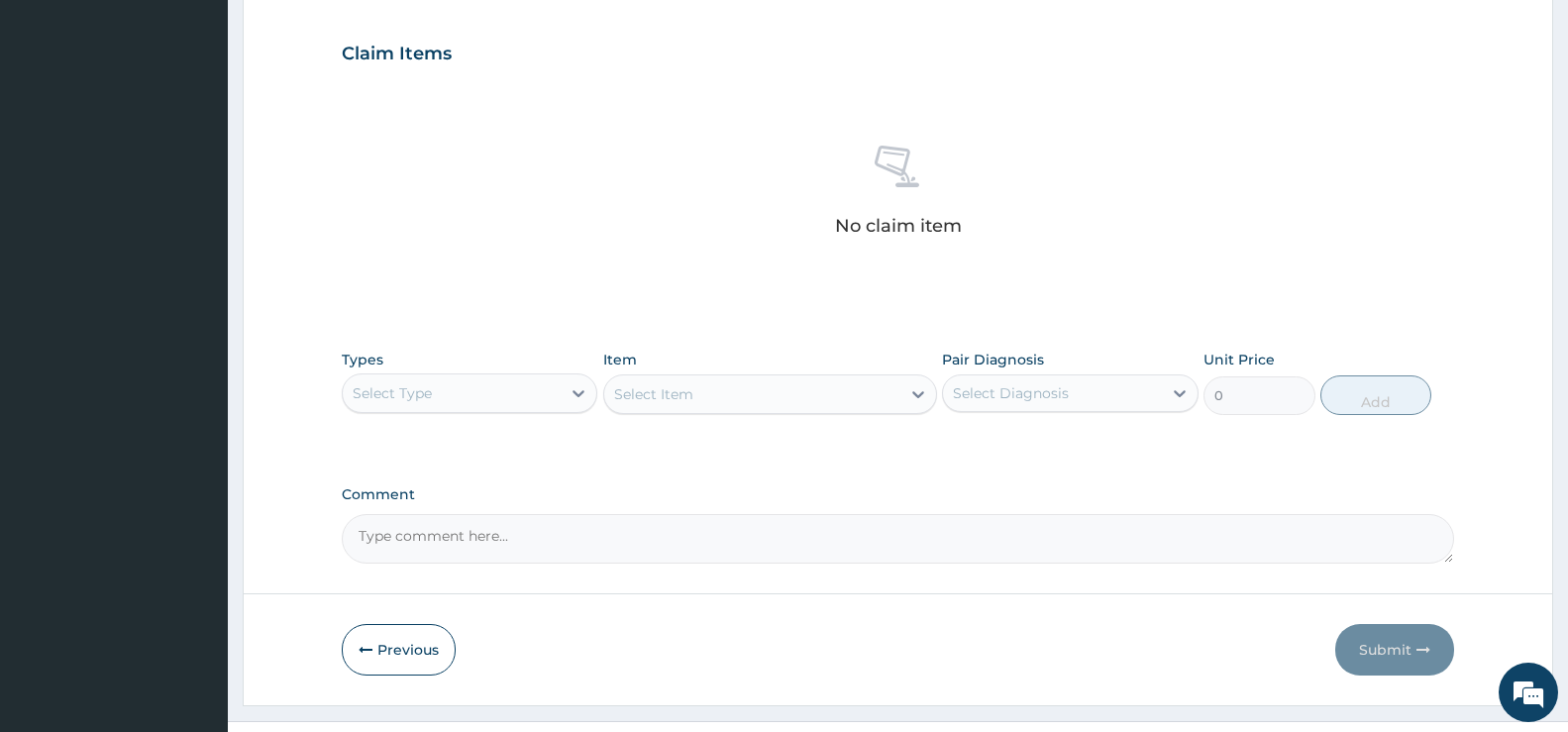
click at [408, 396] on div "Select Type" at bounding box center [392, 393] width 80 height 20
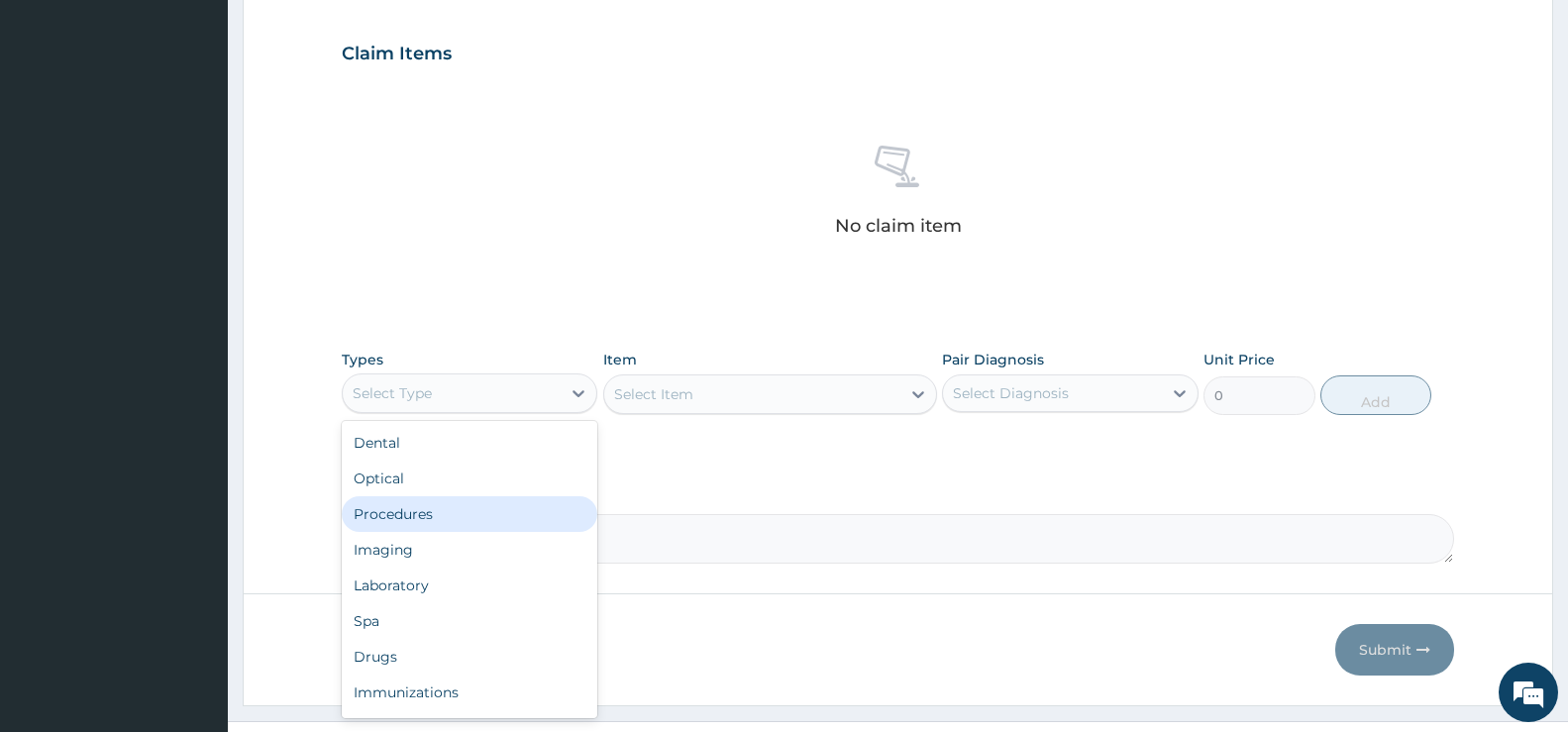
click at [433, 522] on div "Procedures" at bounding box center [469, 515] width 256 height 36
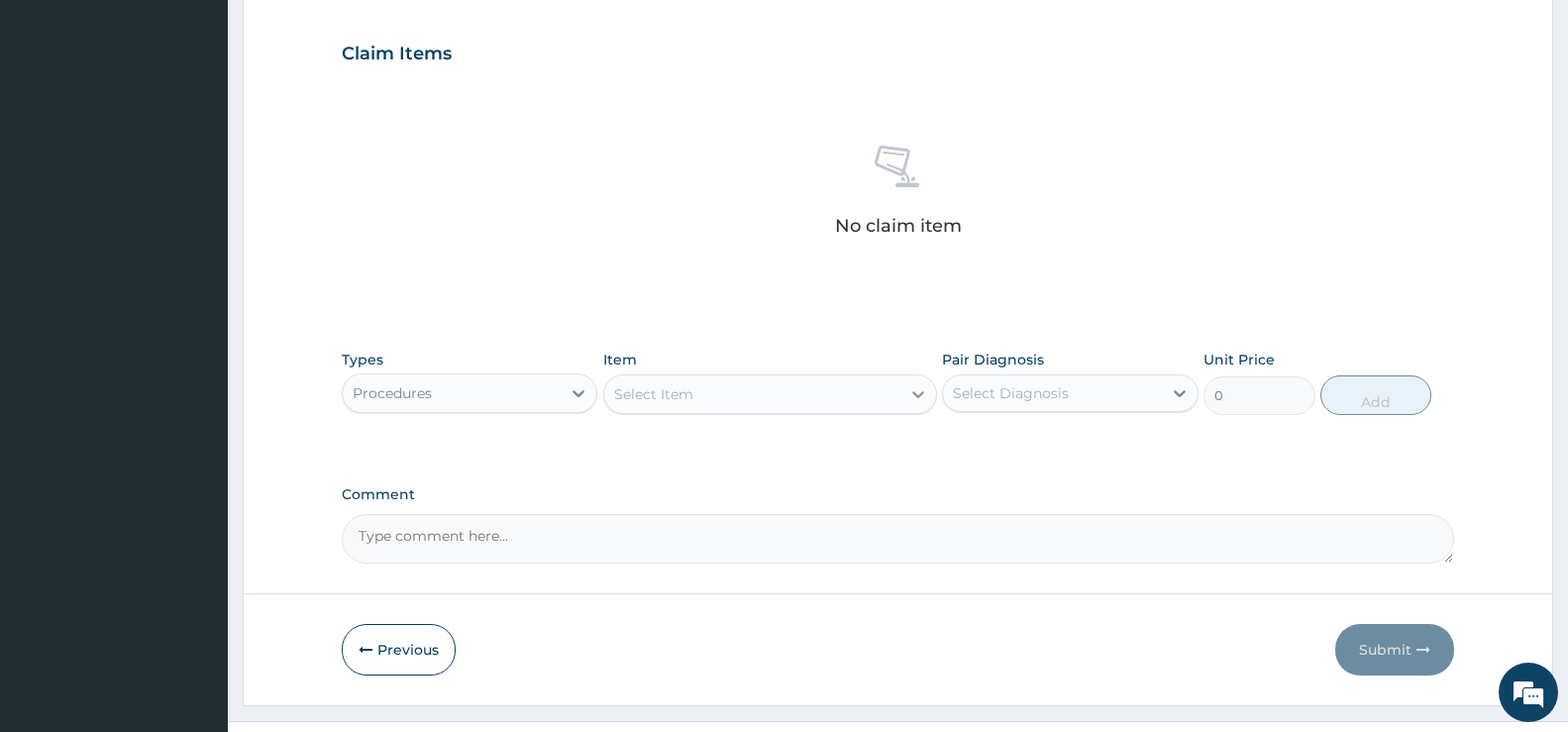
click at [920, 389] on icon at bounding box center [919, 394] width 20 height 20
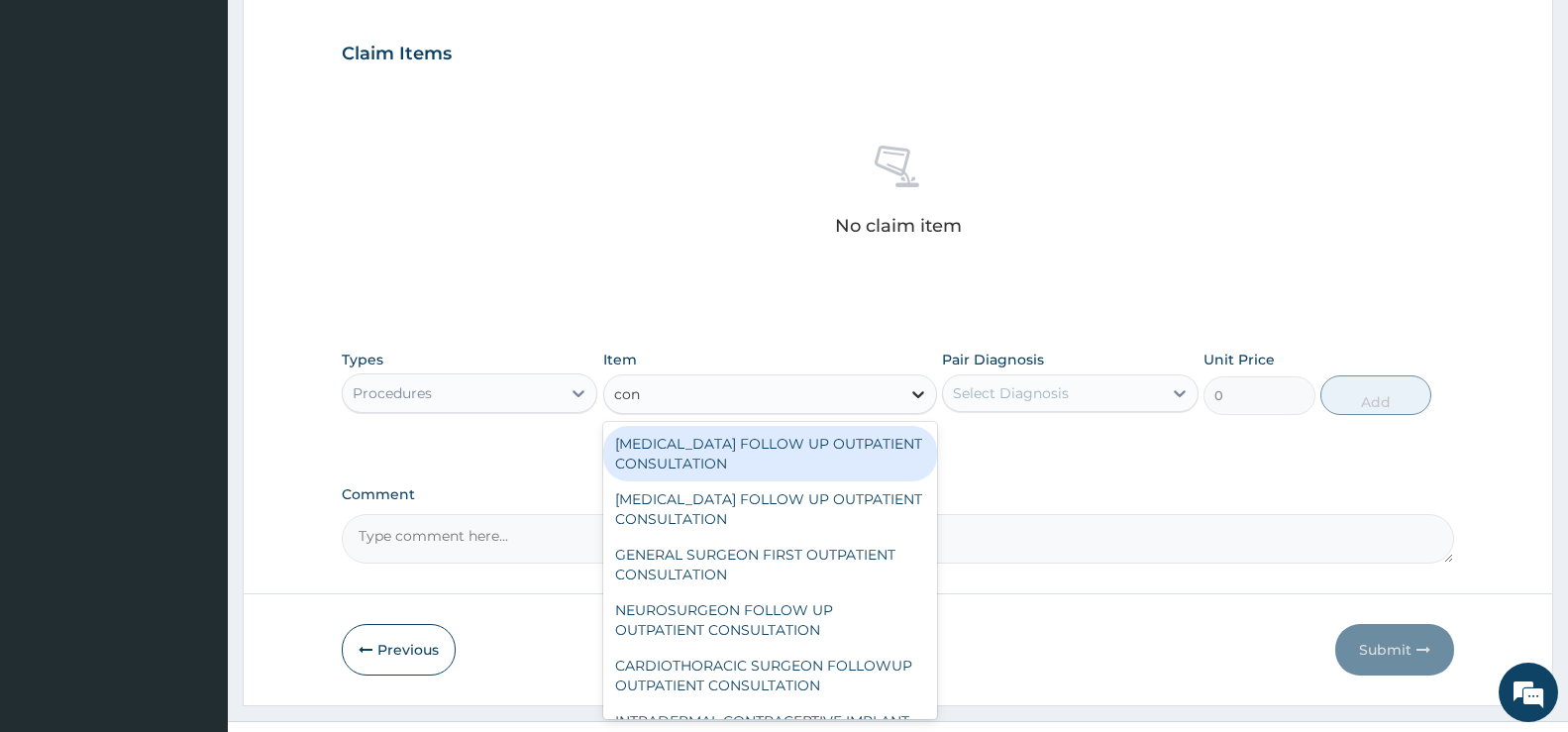
type input "cons"
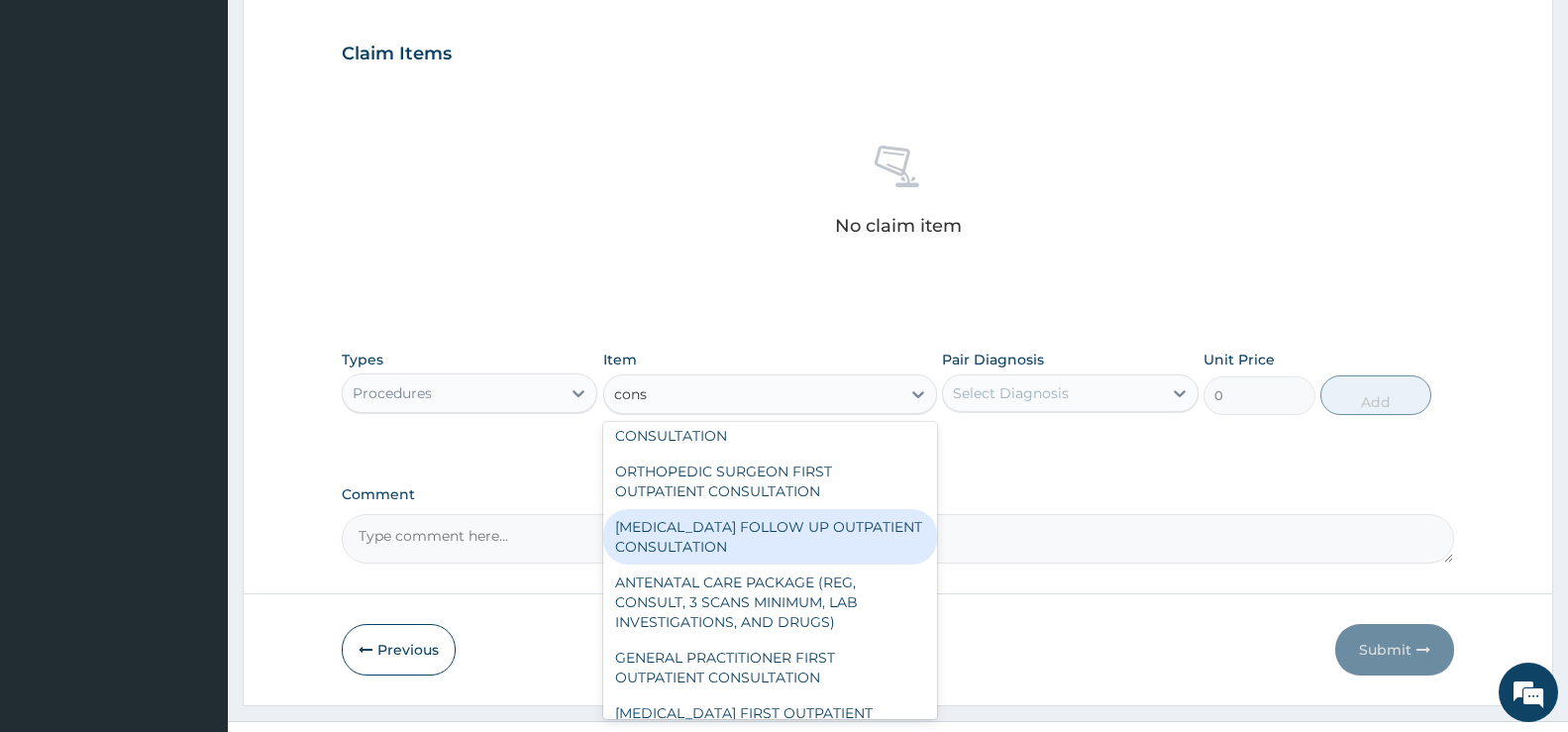
scroll to position [2974, 0]
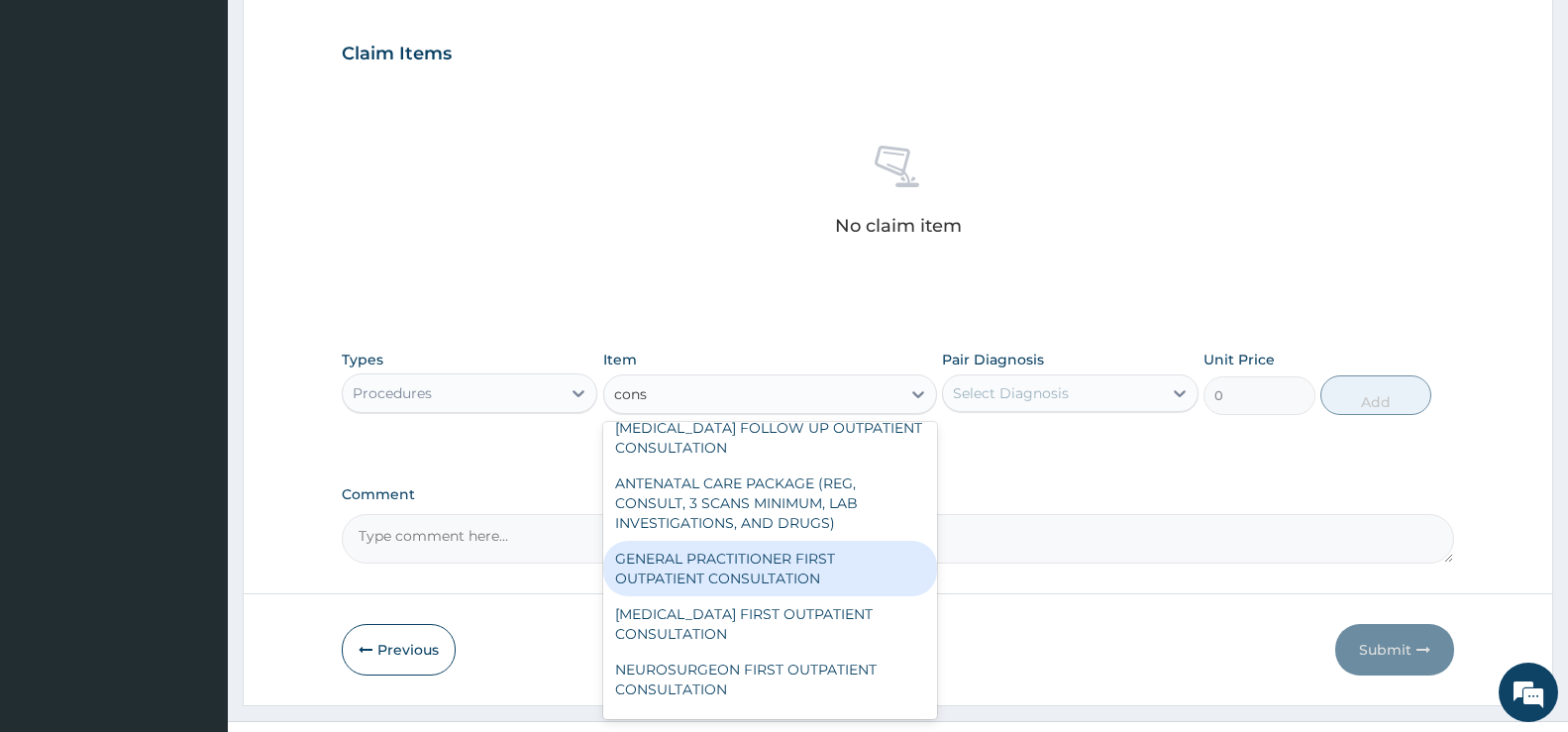
click at [748, 585] on div "GENERAL PRACTITIONER FIRST OUTPATIENT CONSULTATION" at bounding box center [770, 569] width 334 height 56
type input "3750"
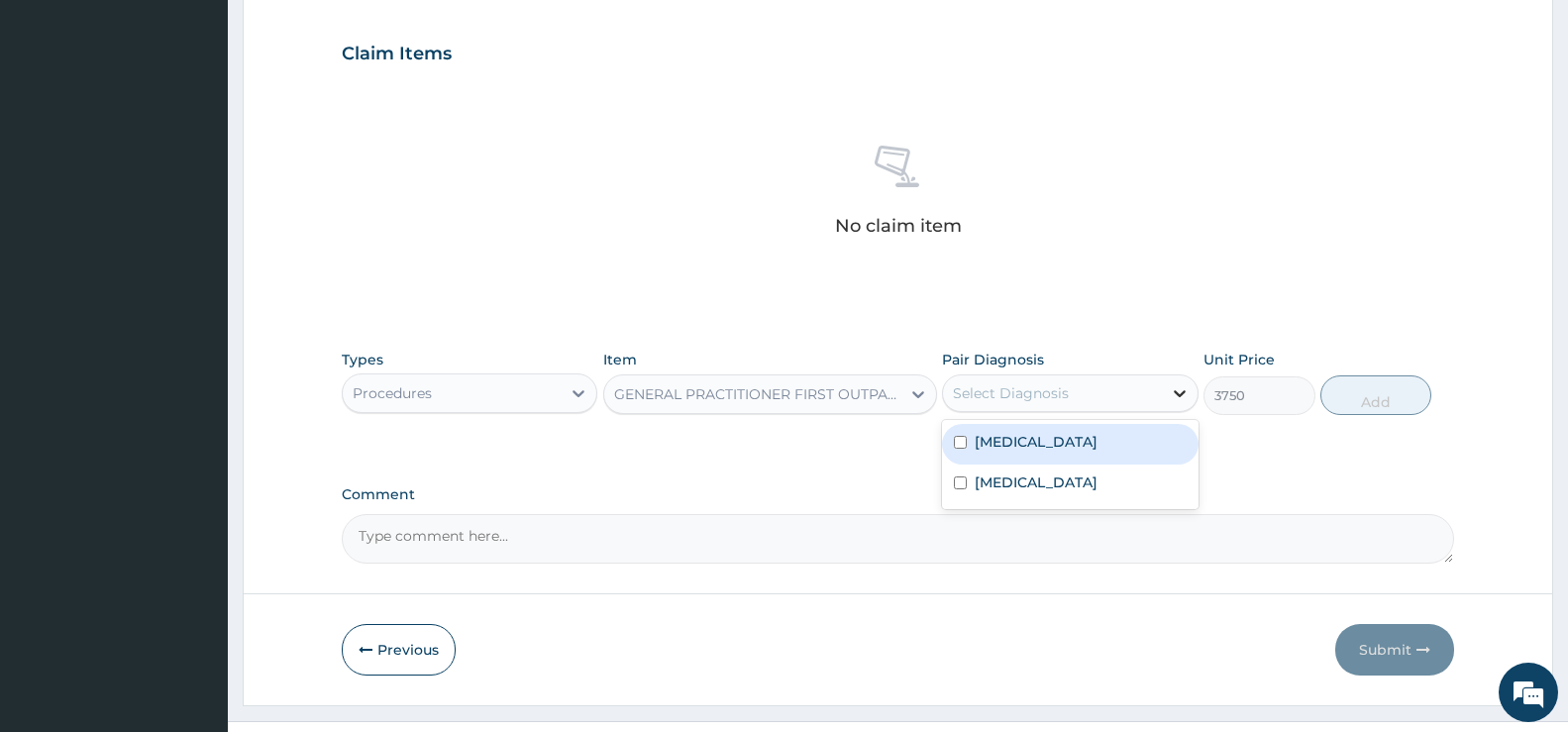
click at [1164, 397] on div "Select Diagnosis" at bounding box center [1069, 393] width 256 height 38
click at [1093, 445] on label "Pharyngotonsillitis" at bounding box center [1035, 442] width 122 height 20
checkbox input "true"
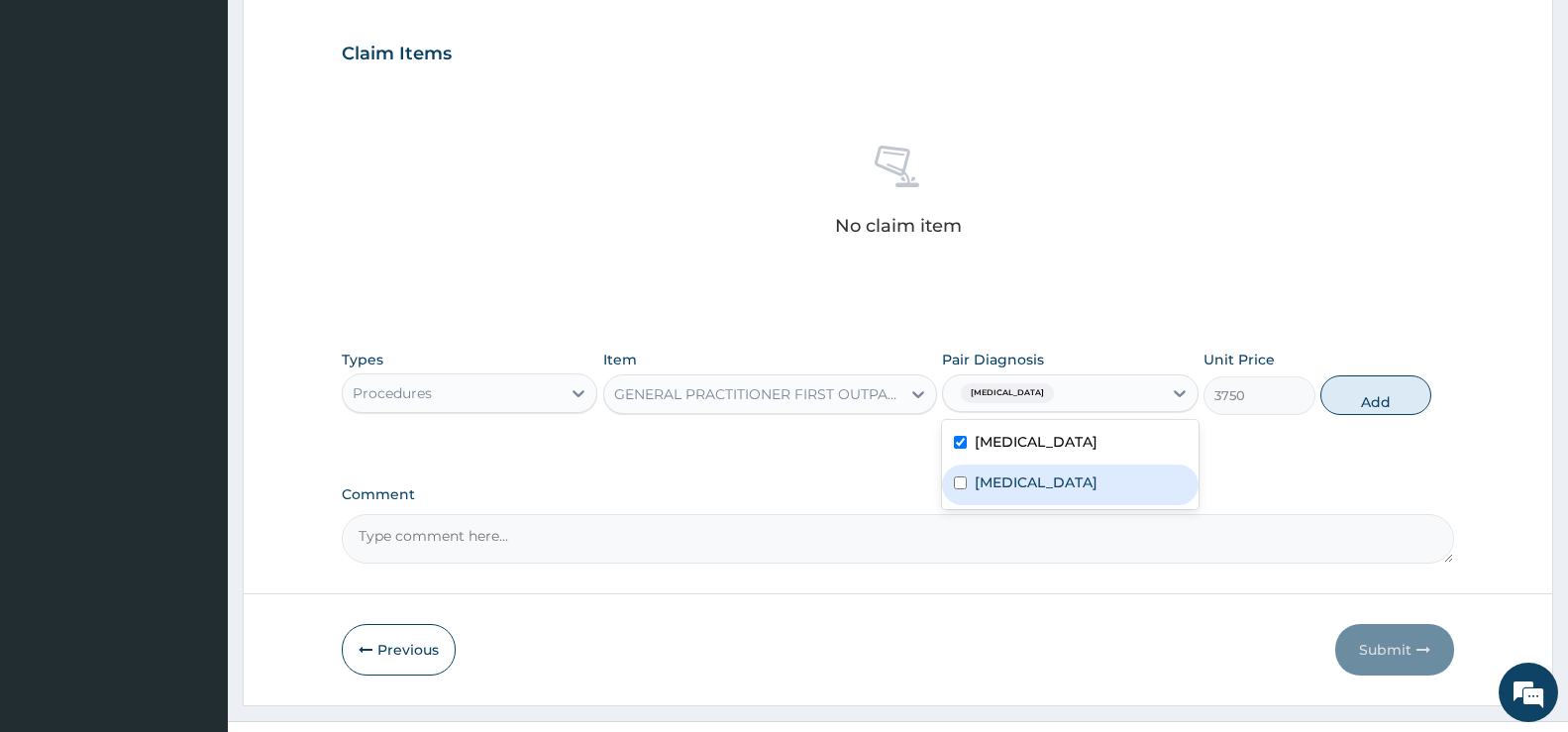
click at [1072, 484] on label "[MEDICAL_DATA]" at bounding box center [1035, 483] width 122 height 20
checkbox input "true"
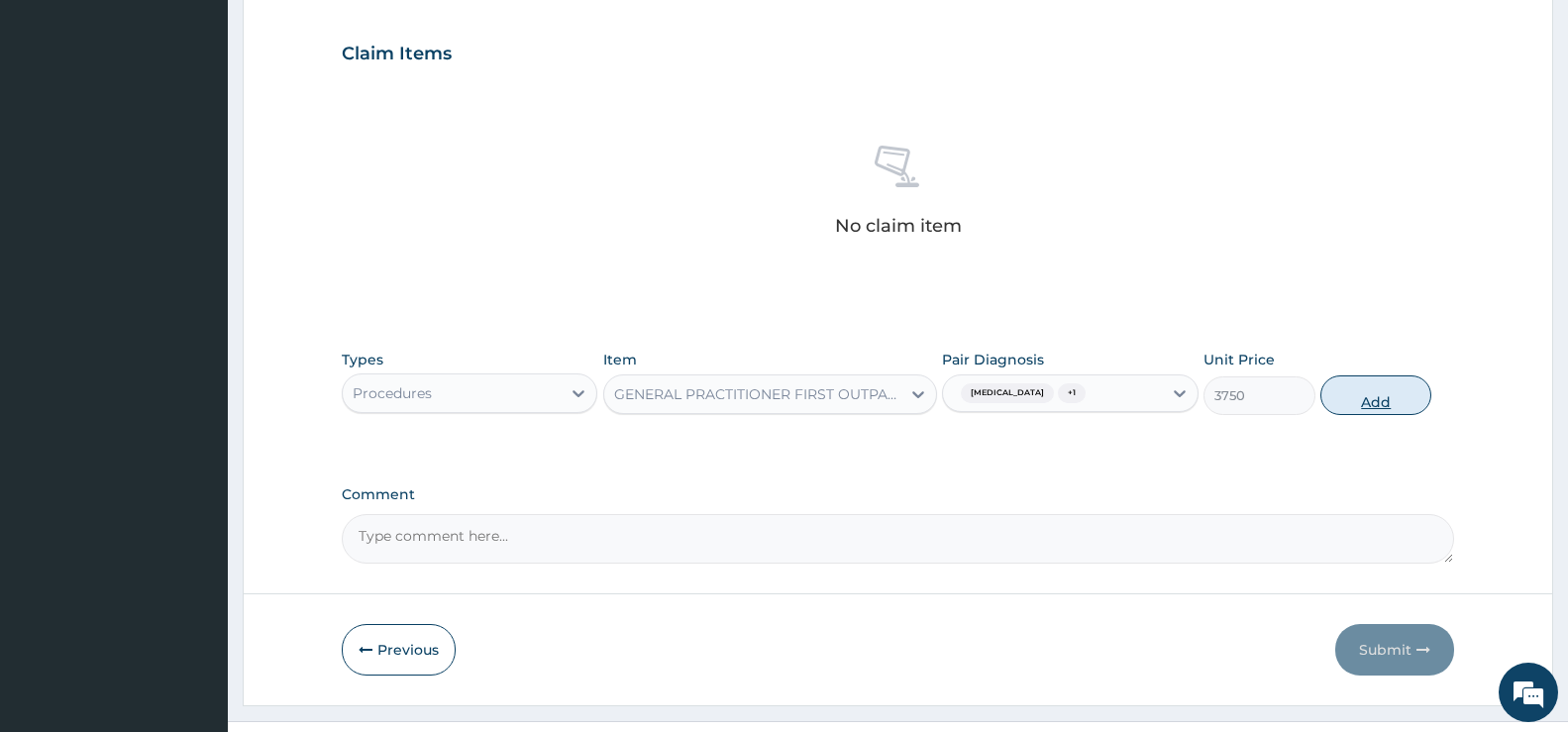
click at [1381, 403] on button "Add" at bounding box center [1376, 395] width 111 height 40
type input "0"
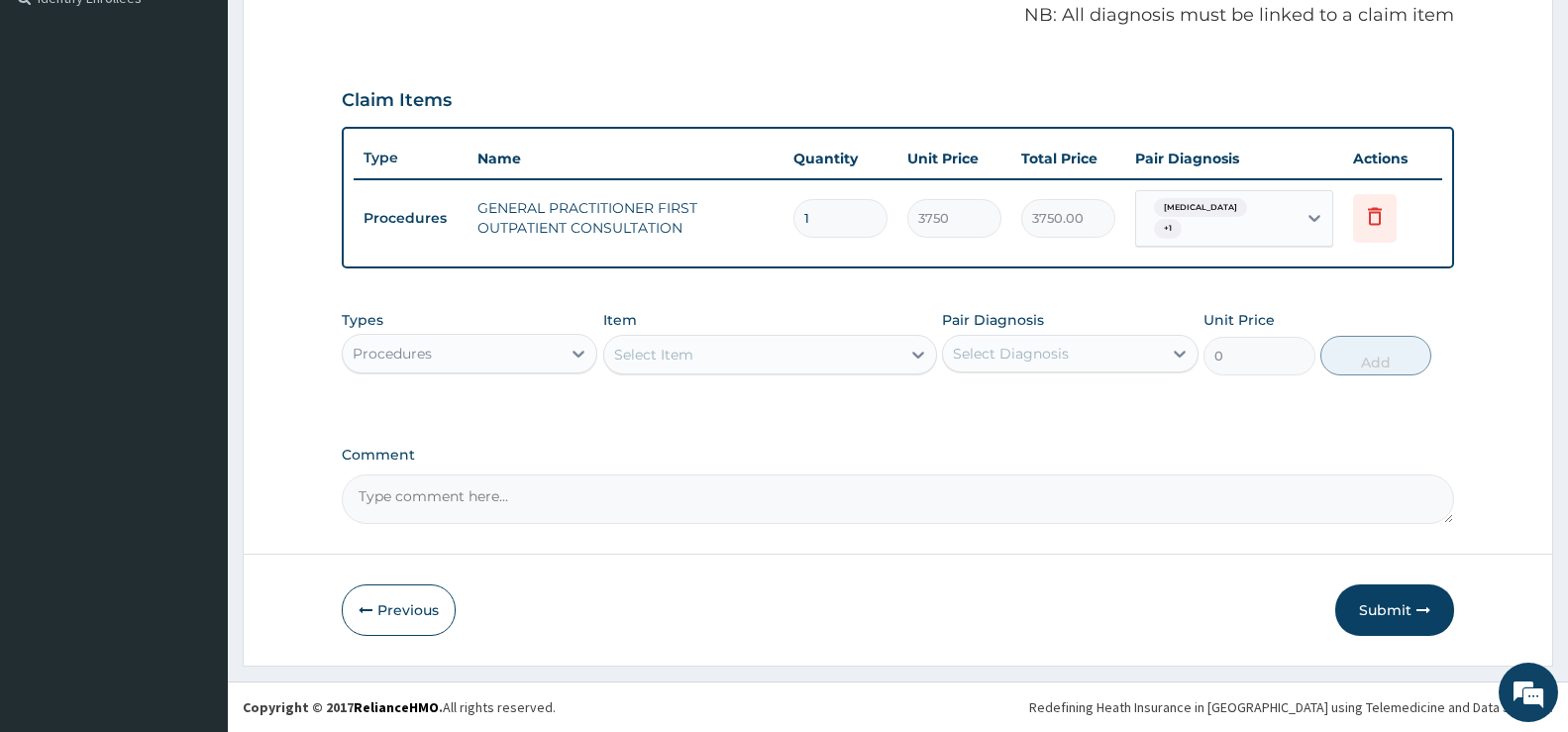
click at [374, 499] on textarea "Comment" at bounding box center [898, 500] width 1113 height 50
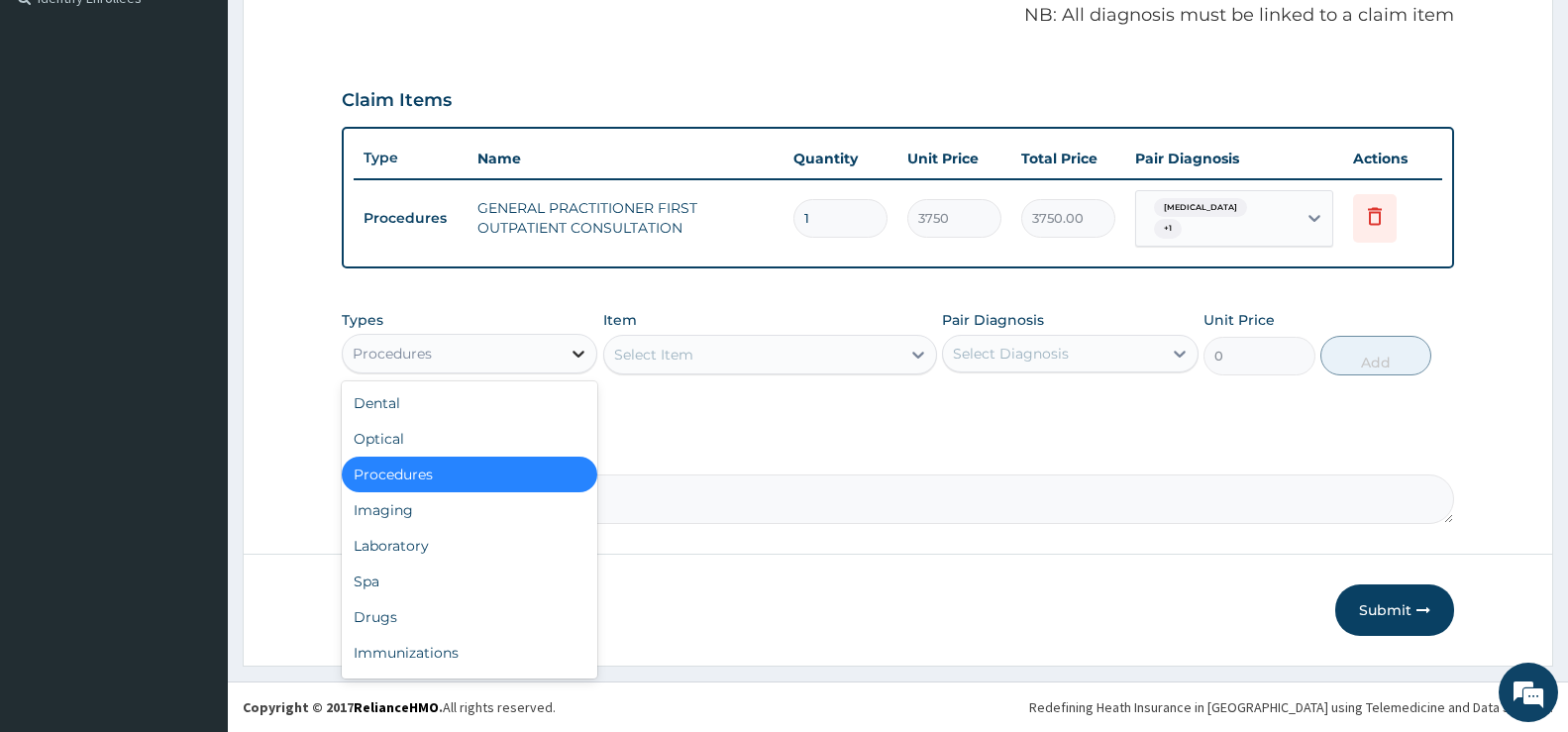
click at [576, 354] on icon at bounding box center [579, 354] width 12 height 7
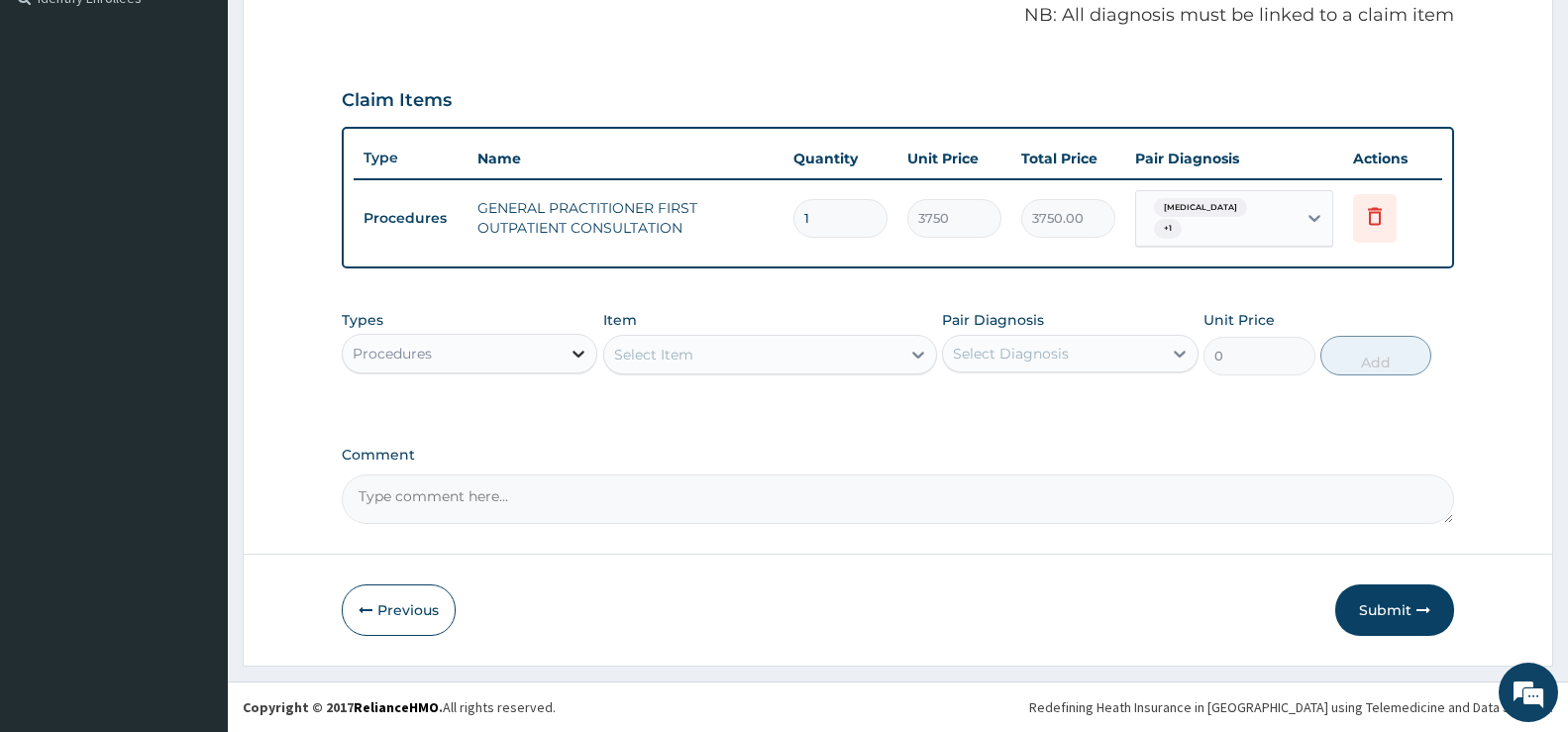
click at [581, 356] on icon at bounding box center [579, 354] width 12 height 7
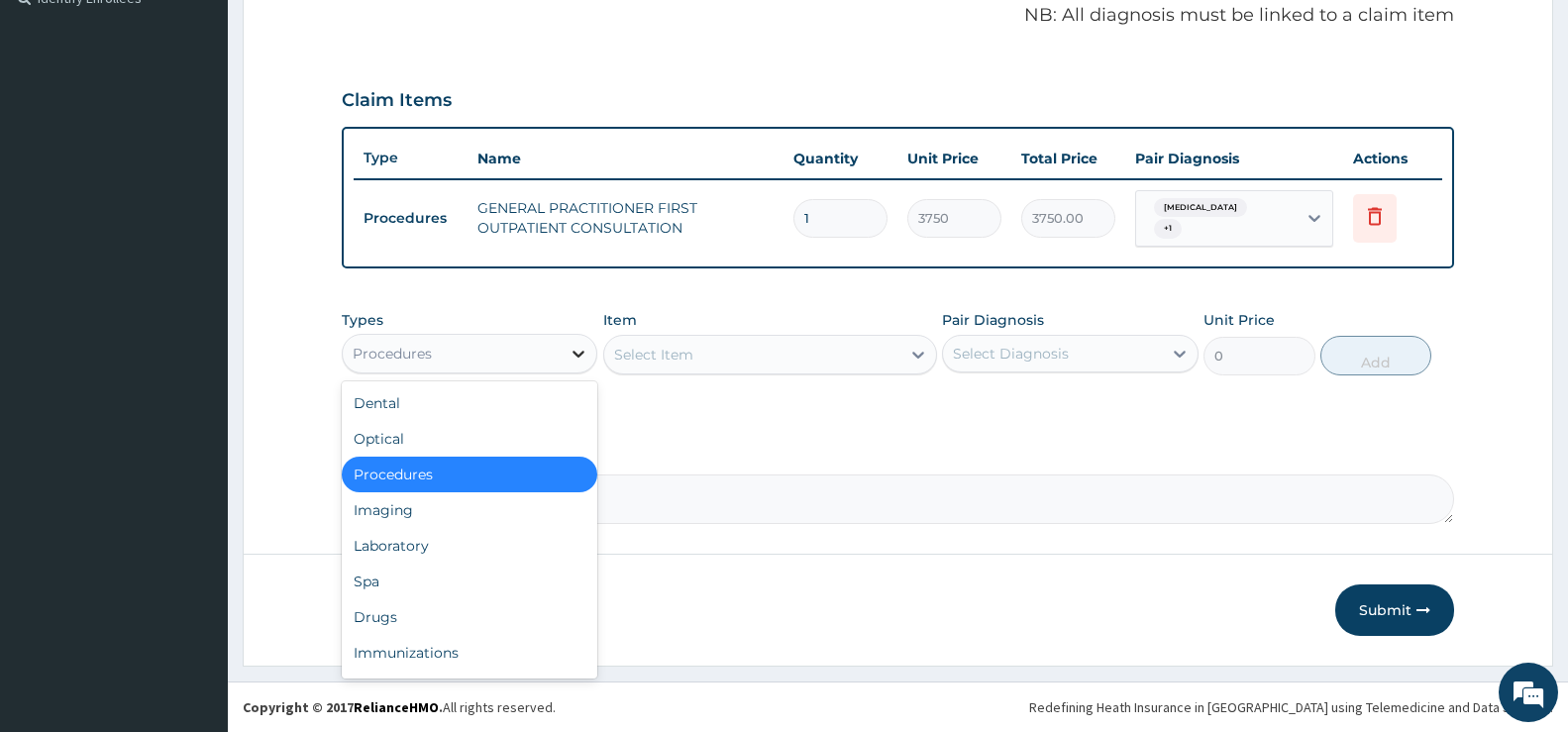
click at [577, 343] on div at bounding box center [578, 354] width 36 height 36
click at [436, 540] on div "Laboratory" at bounding box center [469, 546] width 256 height 36
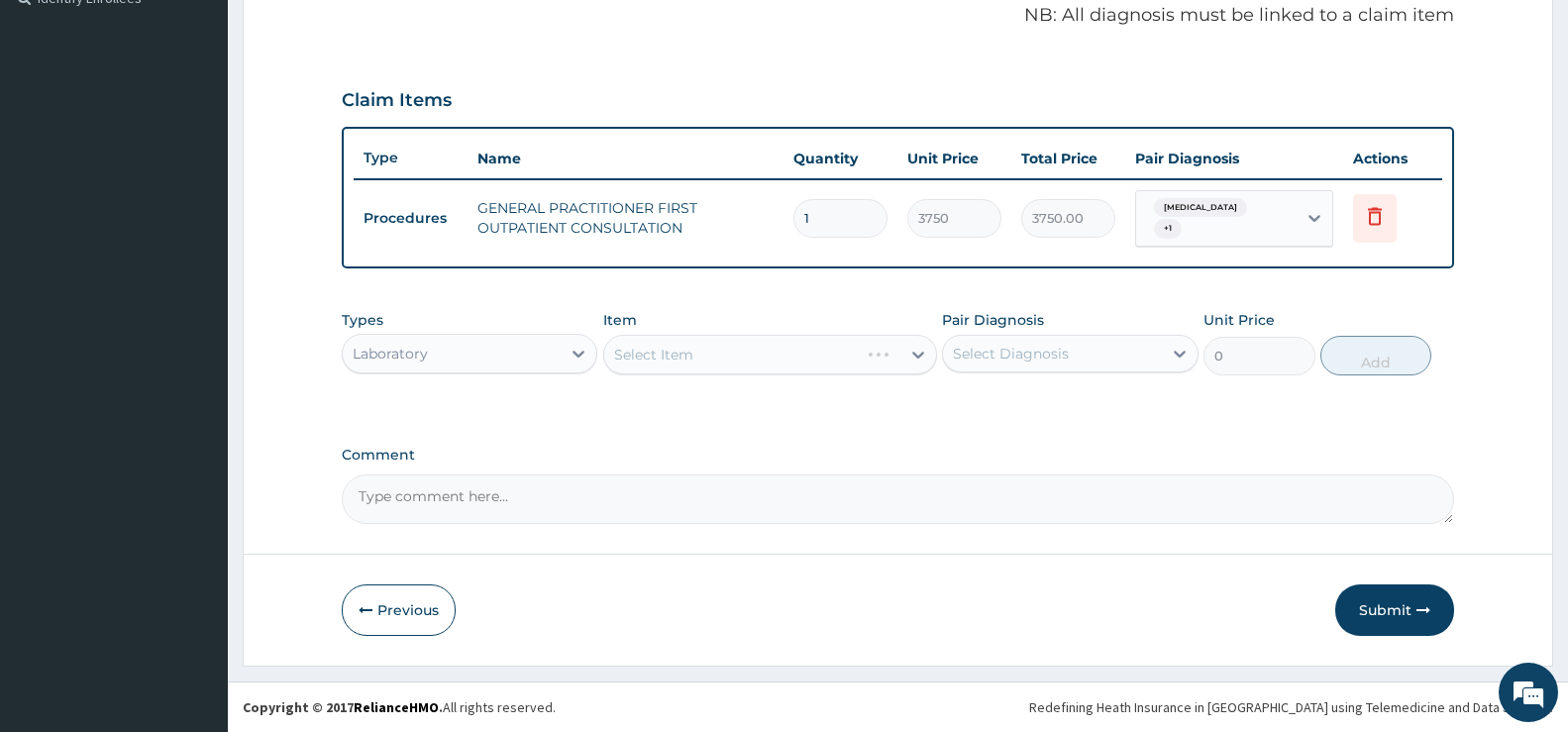
click at [796, 358] on div "Select Item" at bounding box center [770, 355] width 334 height 40
click at [897, 354] on div "Select Item" at bounding box center [770, 355] width 334 height 40
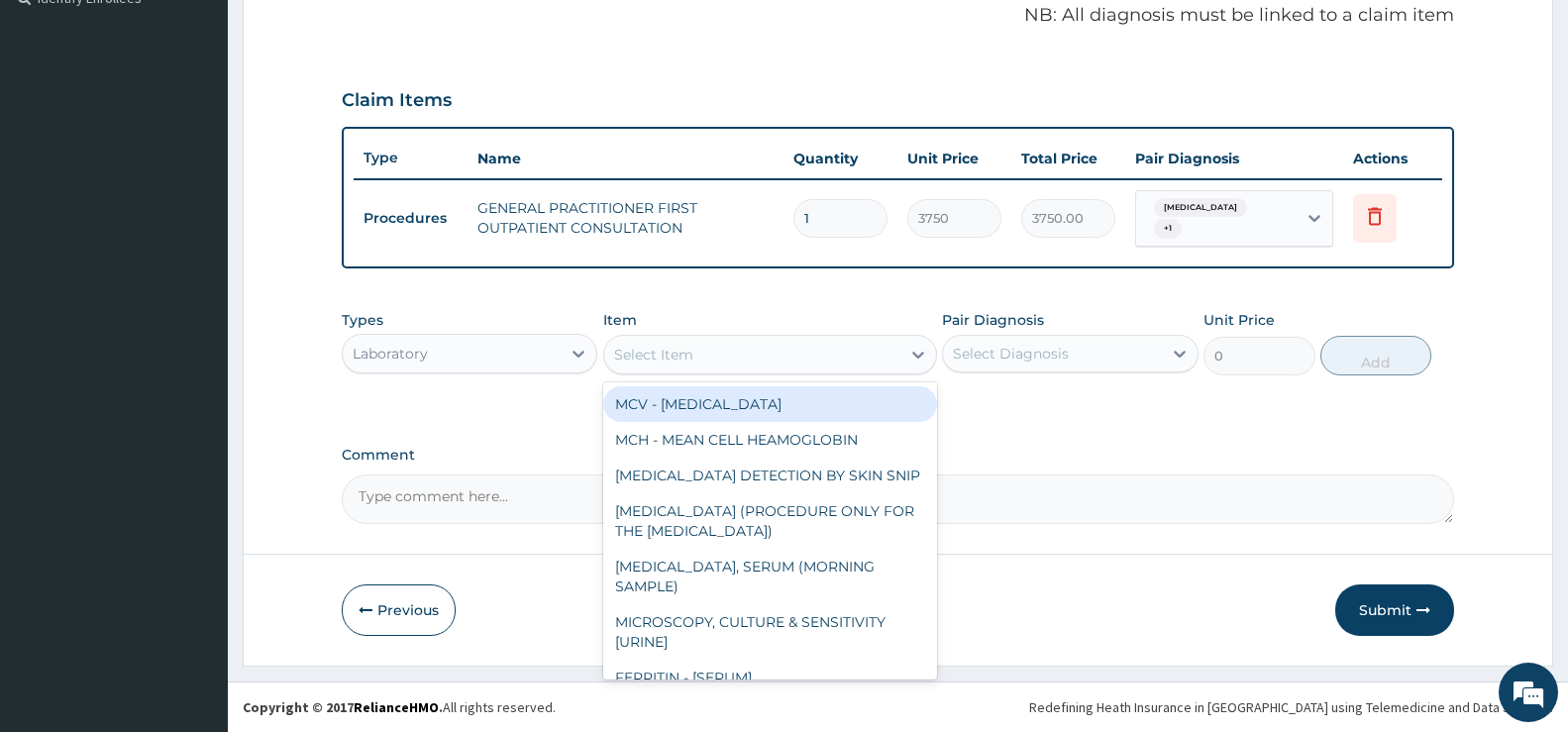
click at [789, 355] on div "Select Item" at bounding box center [753, 355] width 297 height 32
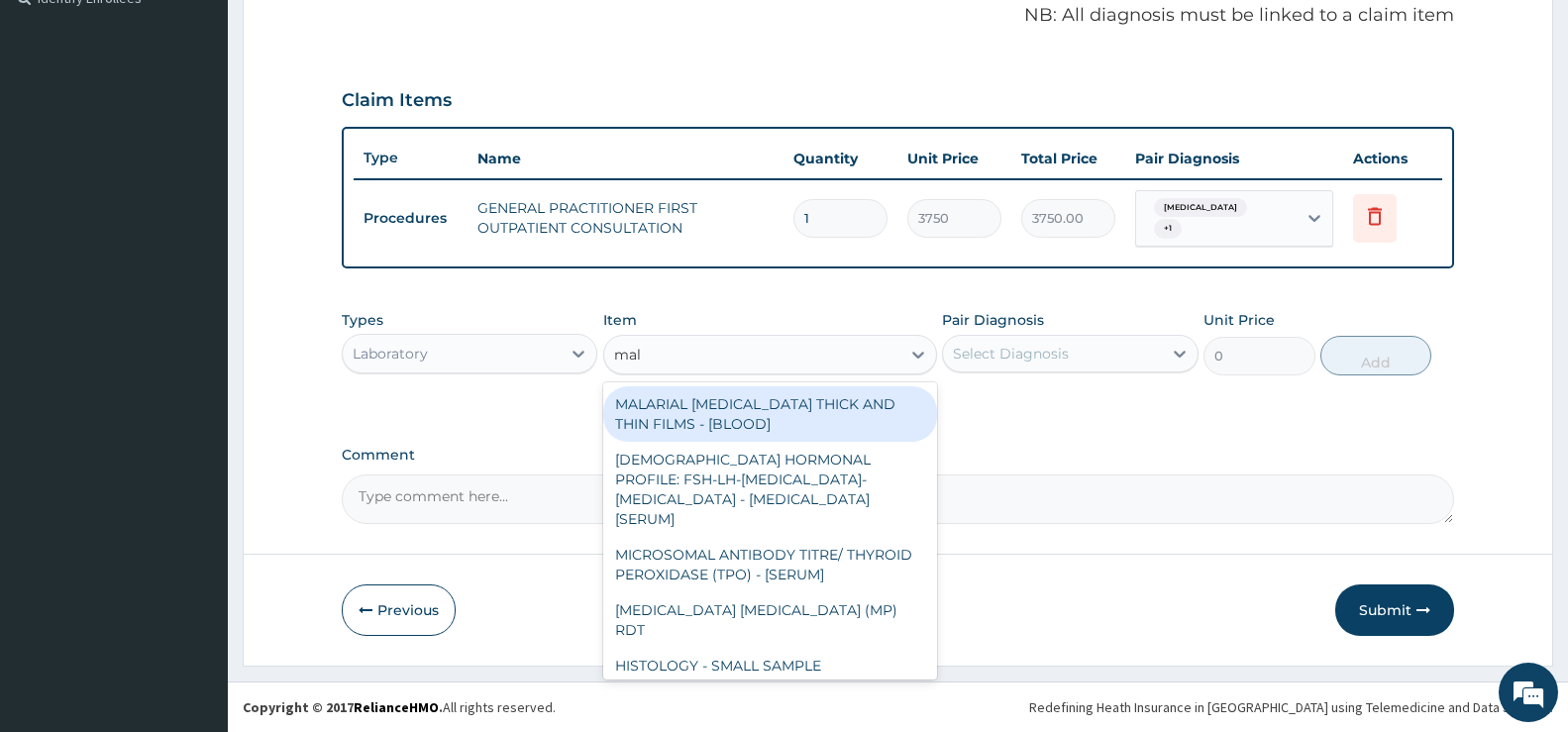
type input "mala"
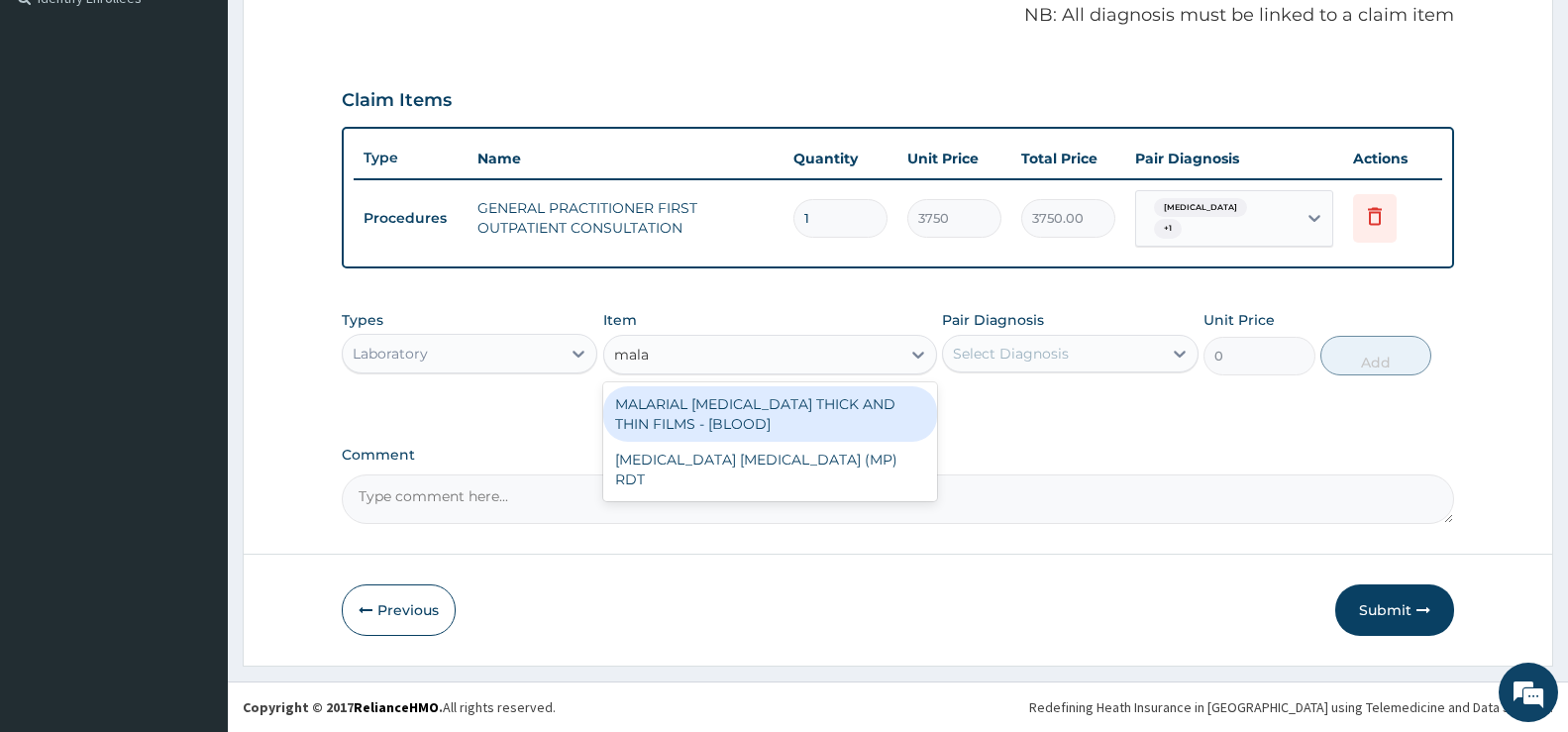
drag, startPoint x: 800, startPoint y: 441, endPoint x: 800, endPoint y: 465, distance: 24.0
click at [800, 445] on div "MALARIAL PARASITE THICK AND THIN FILMS - [BLOOD] MALARIA PARASITE (MP) RDT" at bounding box center [770, 441] width 334 height 119
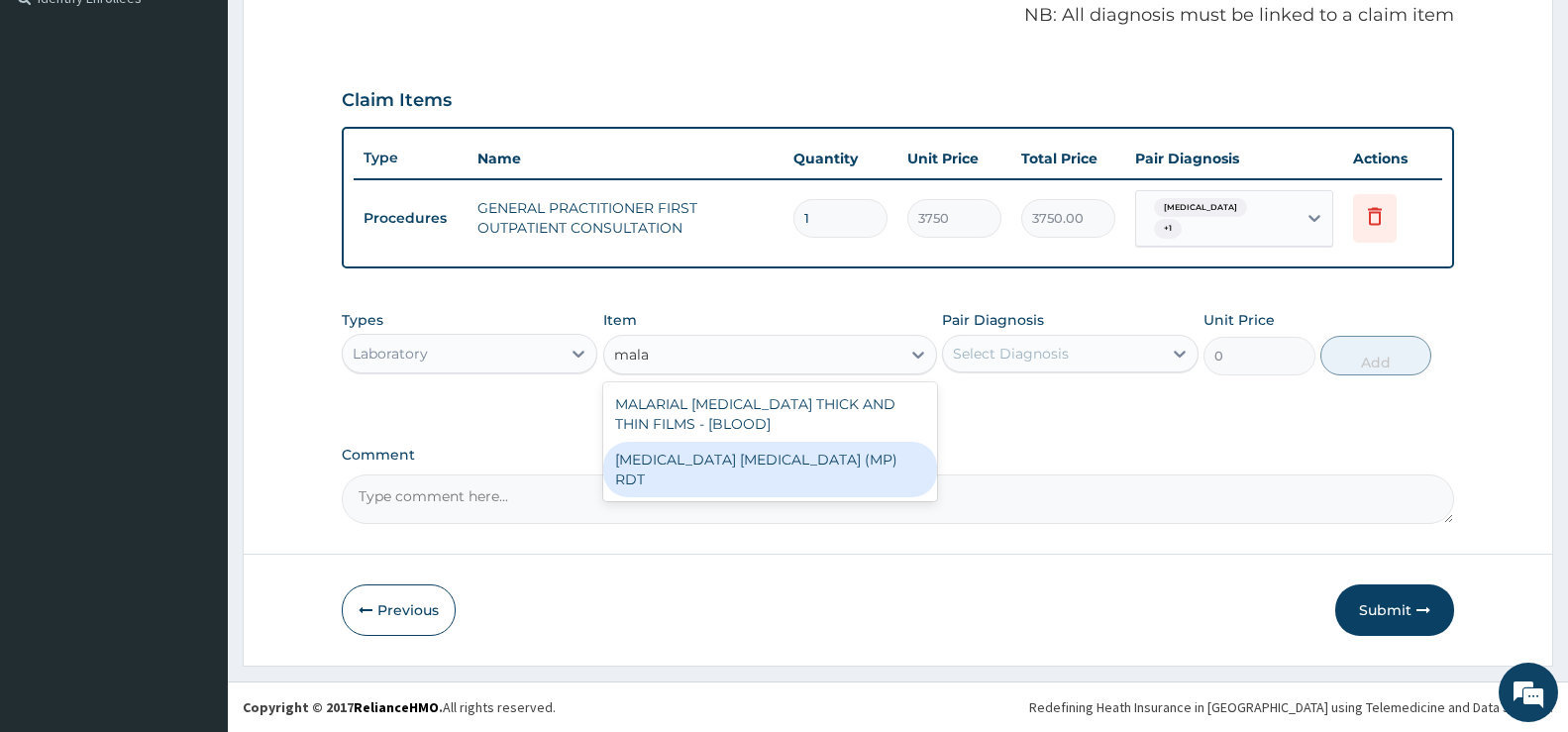
click at [806, 467] on div "[MEDICAL_DATA] [MEDICAL_DATA] (MP) RDT" at bounding box center [770, 470] width 334 height 56
type input "2000"
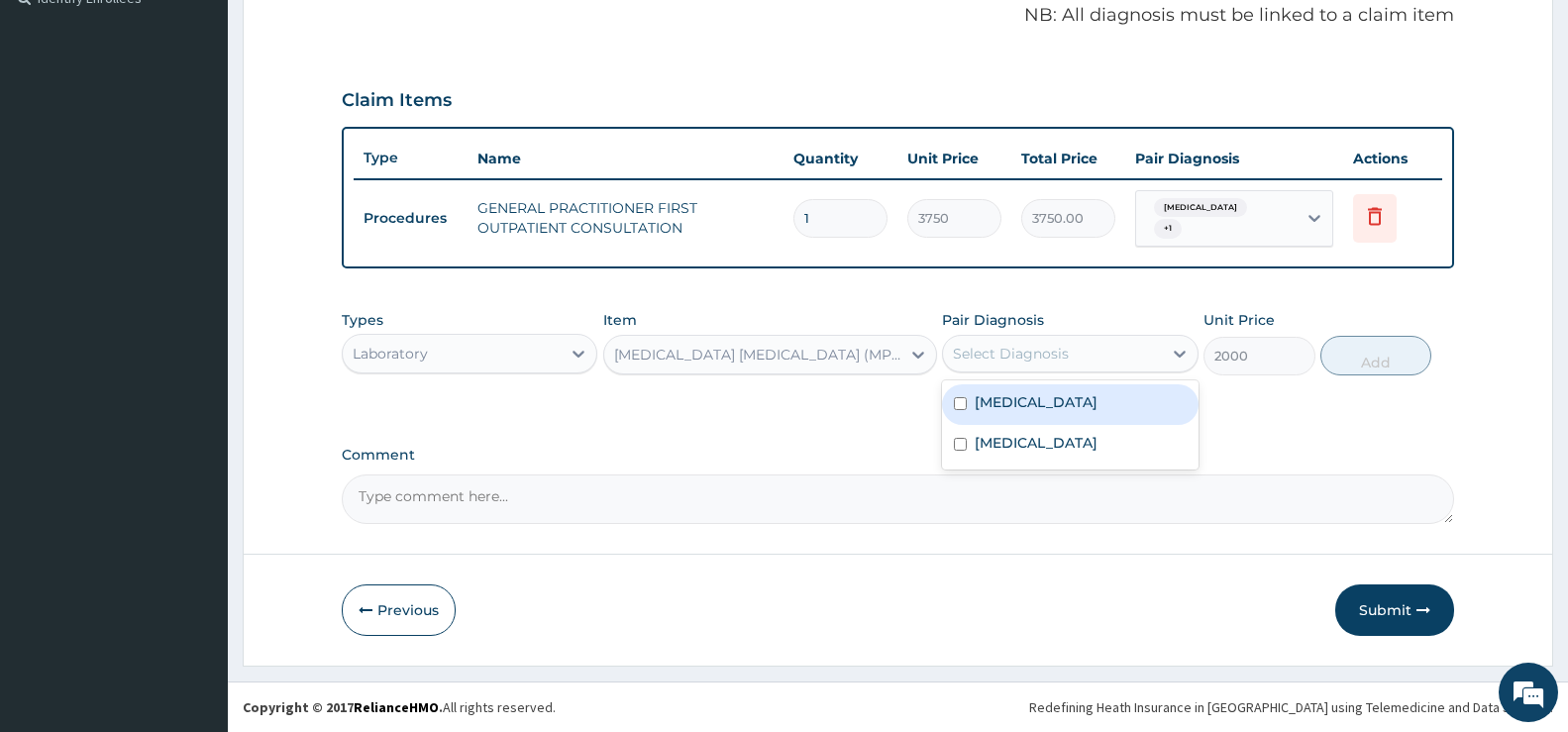
click at [1119, 349] on div "Select Diagnosis" at bounding box center [1051, 354] width 218 height 32
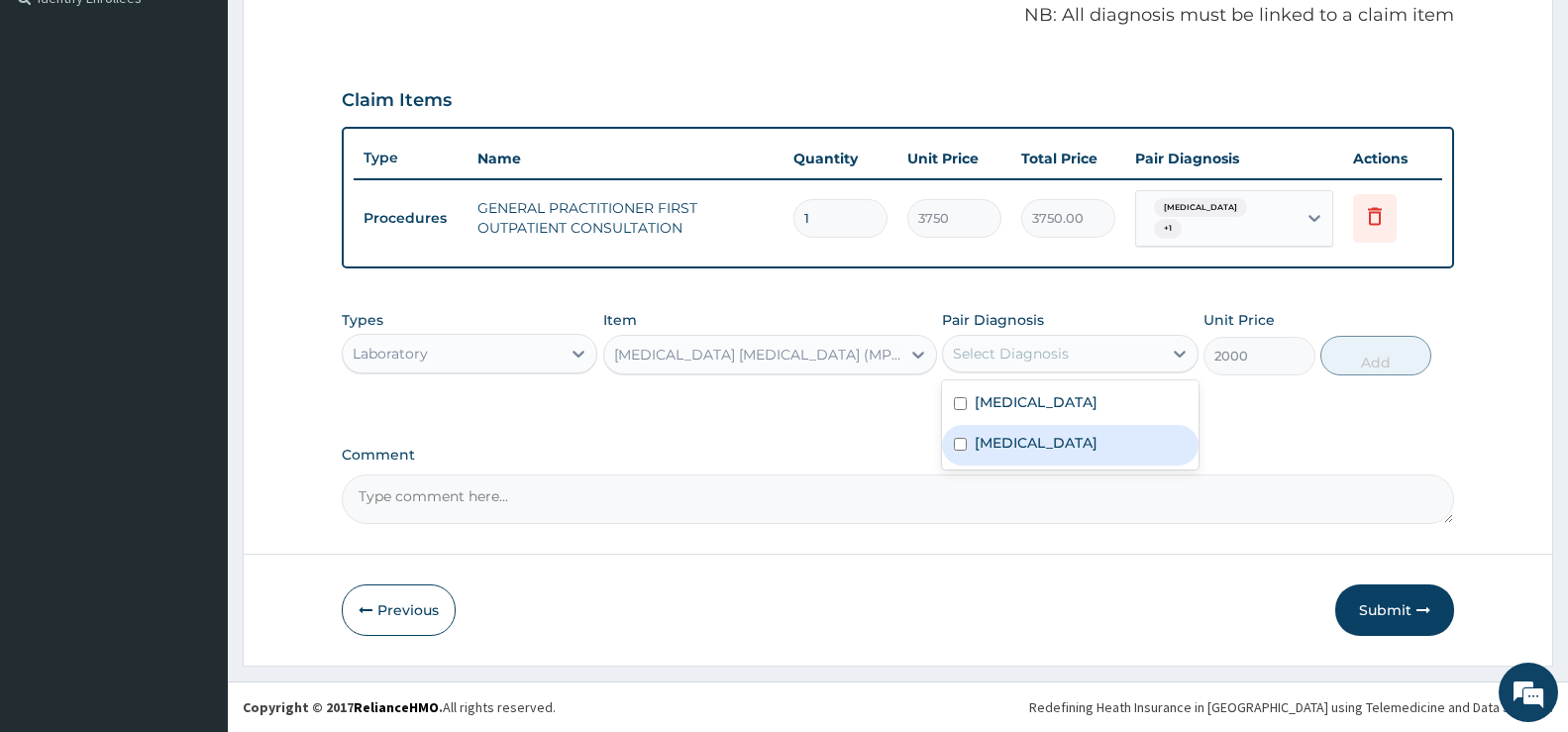
drag, startPoint x: 1101, startPoint y: 436, endPoint x: 1268, endPoint y: 370, distance: 179.6
click at [1098, 436] on label "[MEDICAL_DATA]" at bounding box center [1035, 443] width 122 height 20
checkbox input "true"
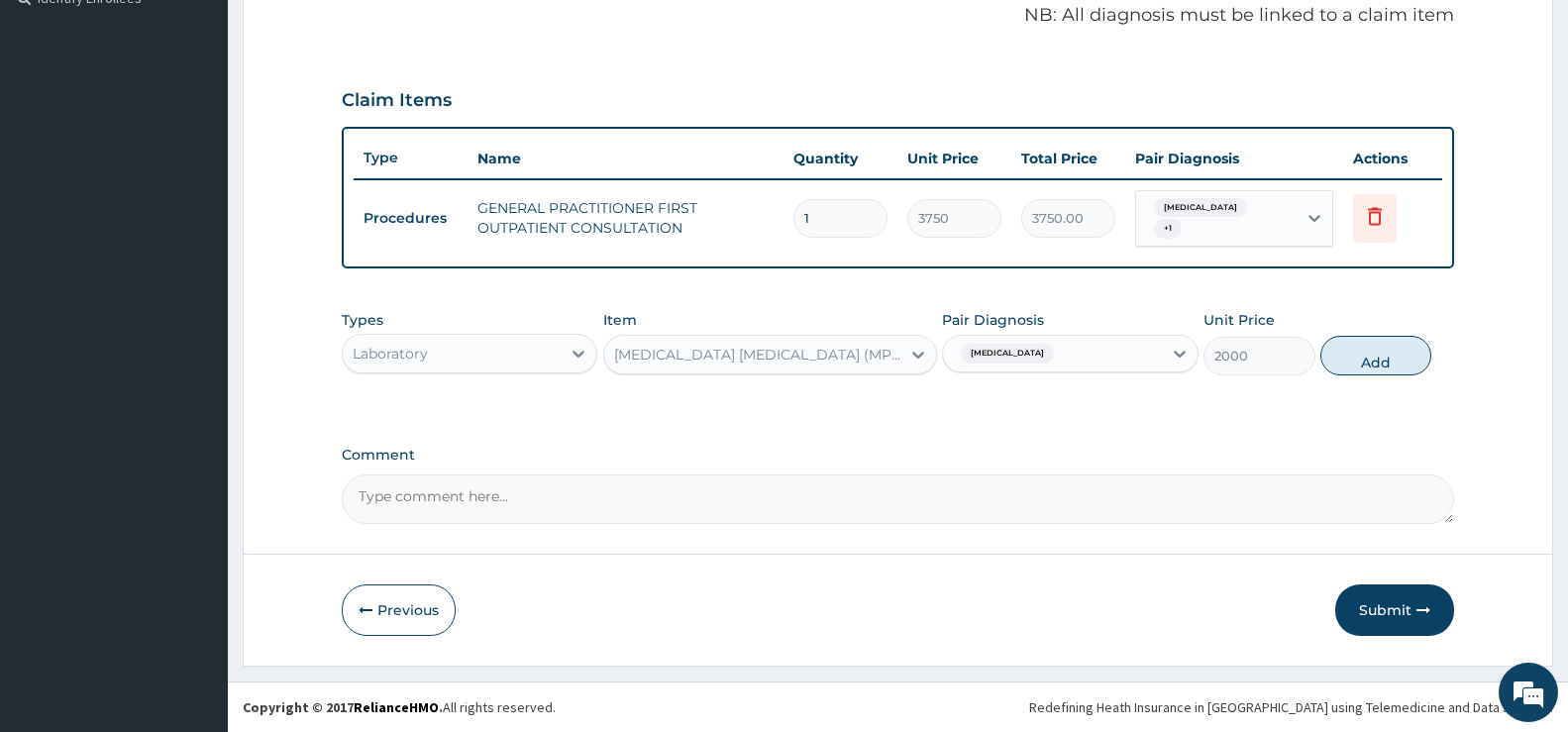
click at [1401, 357] on button "Add" at bounding box center [1376, 356] width 111 height 40
type input "0"
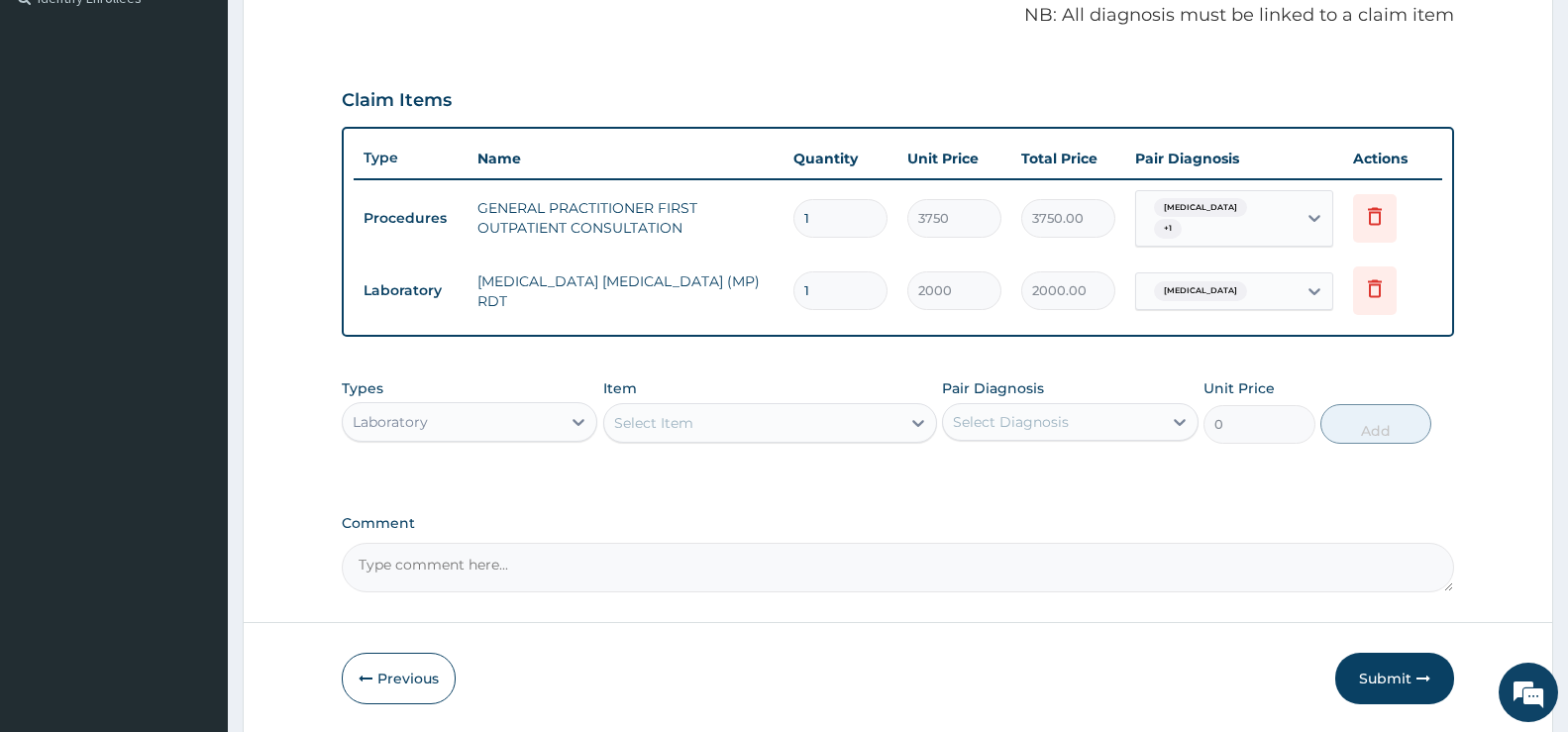
click at [642, 417] on div "Select Item" at bounding box center [654, 423] width 80 height 20
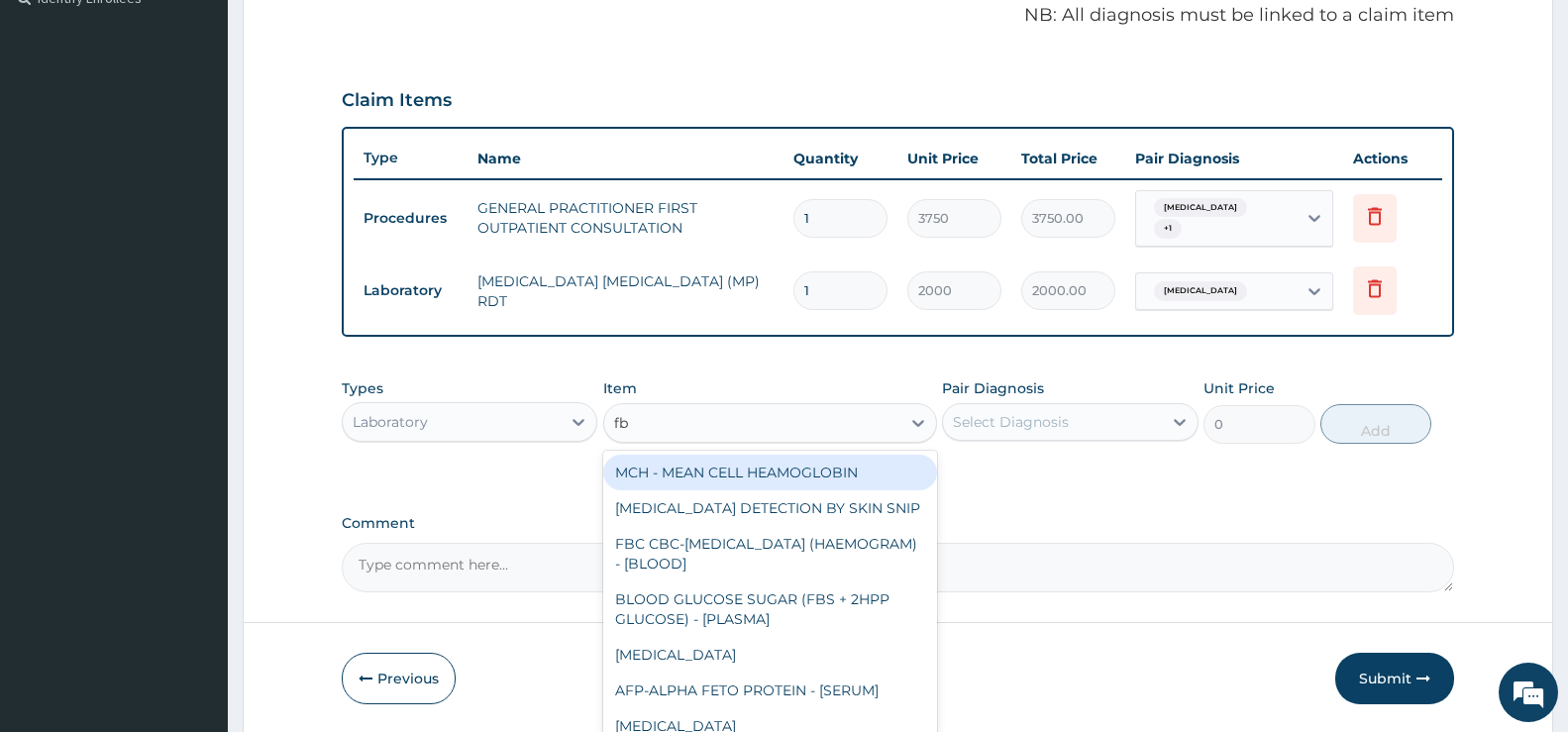
type input "fbc"
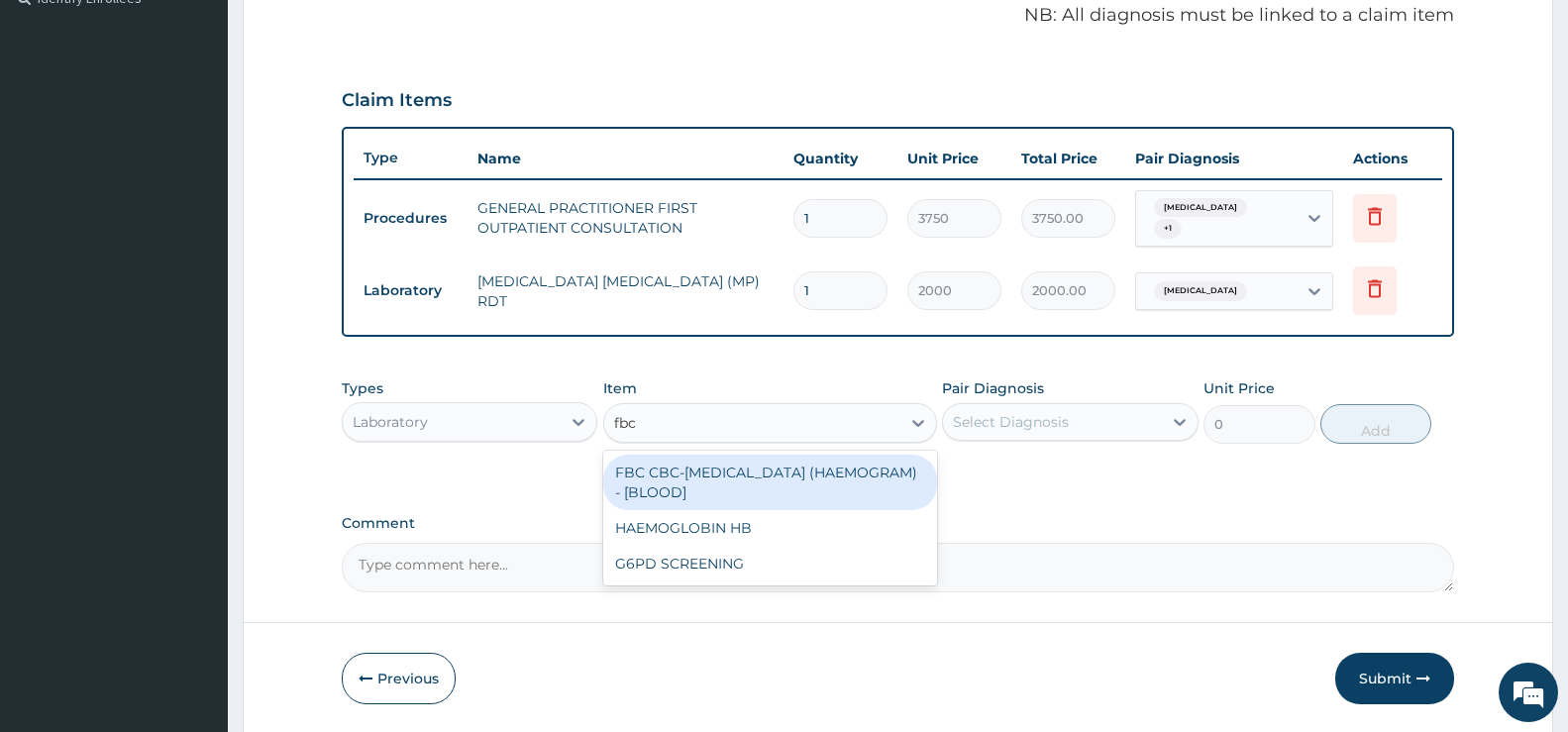
click at [735, 480] on div "FBC CBC-COMPLETE BLOOD COUNT (HAEMOGRAM) - [BLOOD]" at bounding box center [770, 483] width 334 height 56
type input "5000"
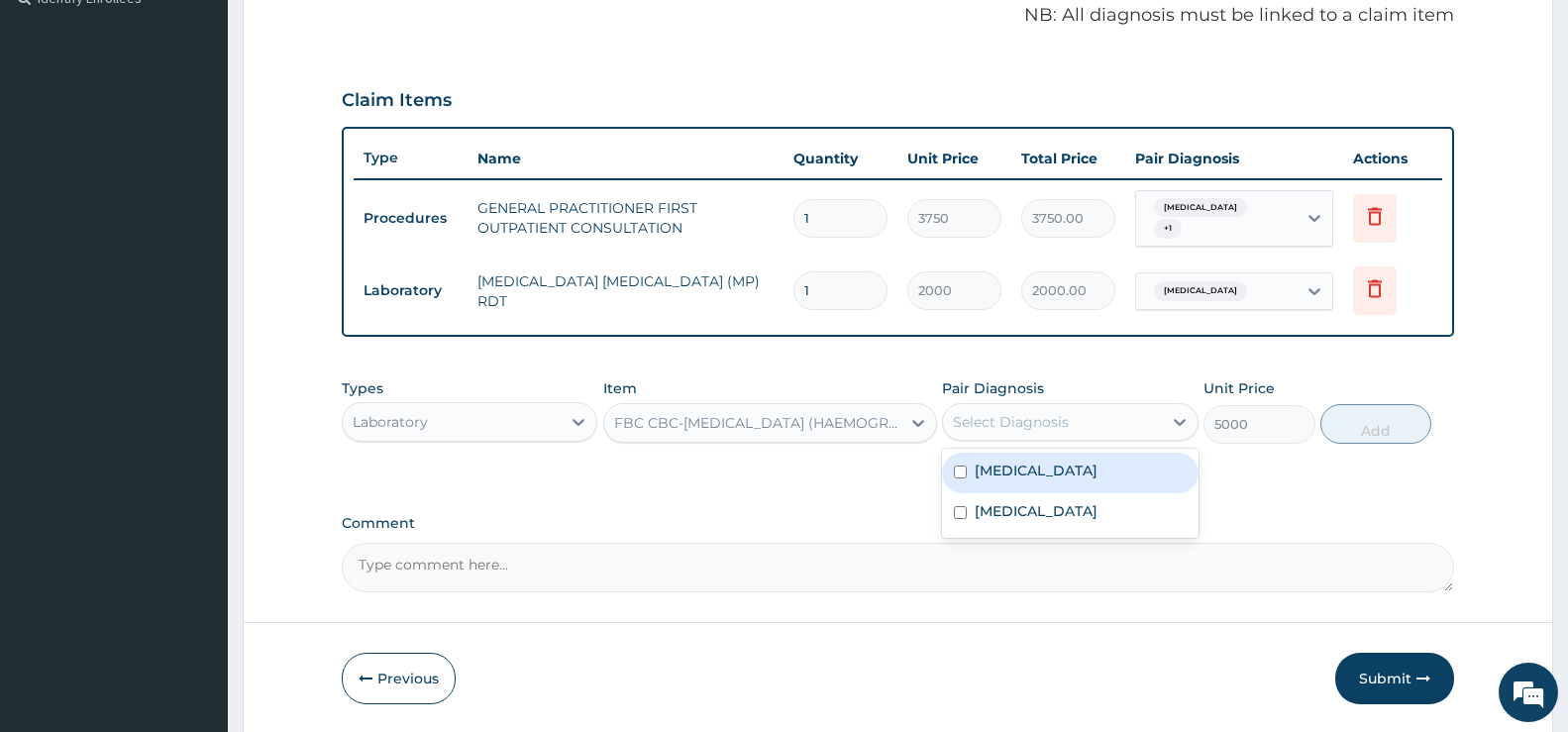
drag, startPoint x: 1135, startPoint y: 409, endPoint x: 1130, endPoint y: 432, distance: 23.5
click at [1136, 409] on div "Select Diagnosis" at bounding box center [1051, 422] width 218 height 32
click at [1119, 477] on div "Pharyngotonsillitis" at bounding box center [1069, 473] width 256 height 41
checkbox input "true"
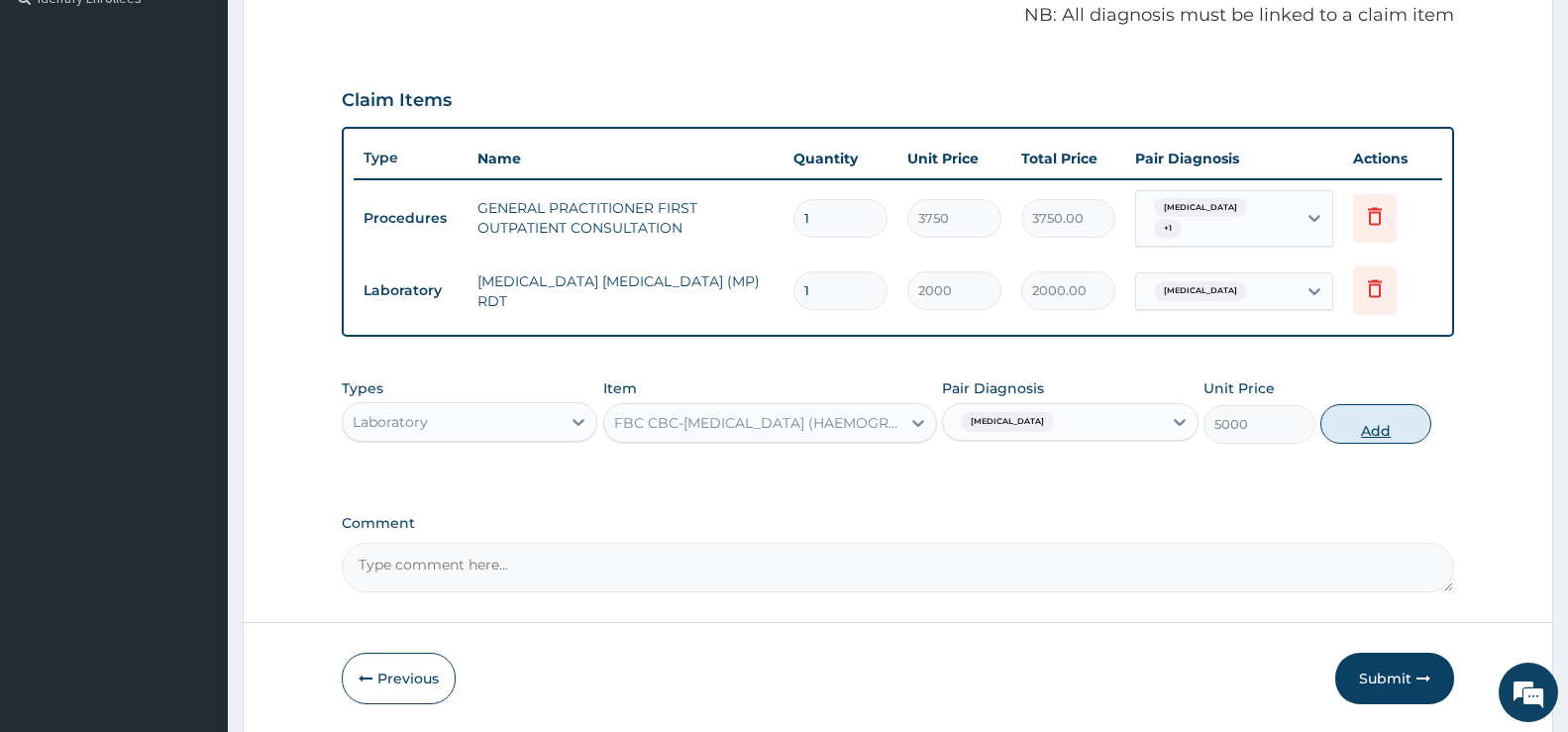
click at [1385, 426] on button "Add" at bounding box center [1376, 424] width 111 height 40
type input "0"
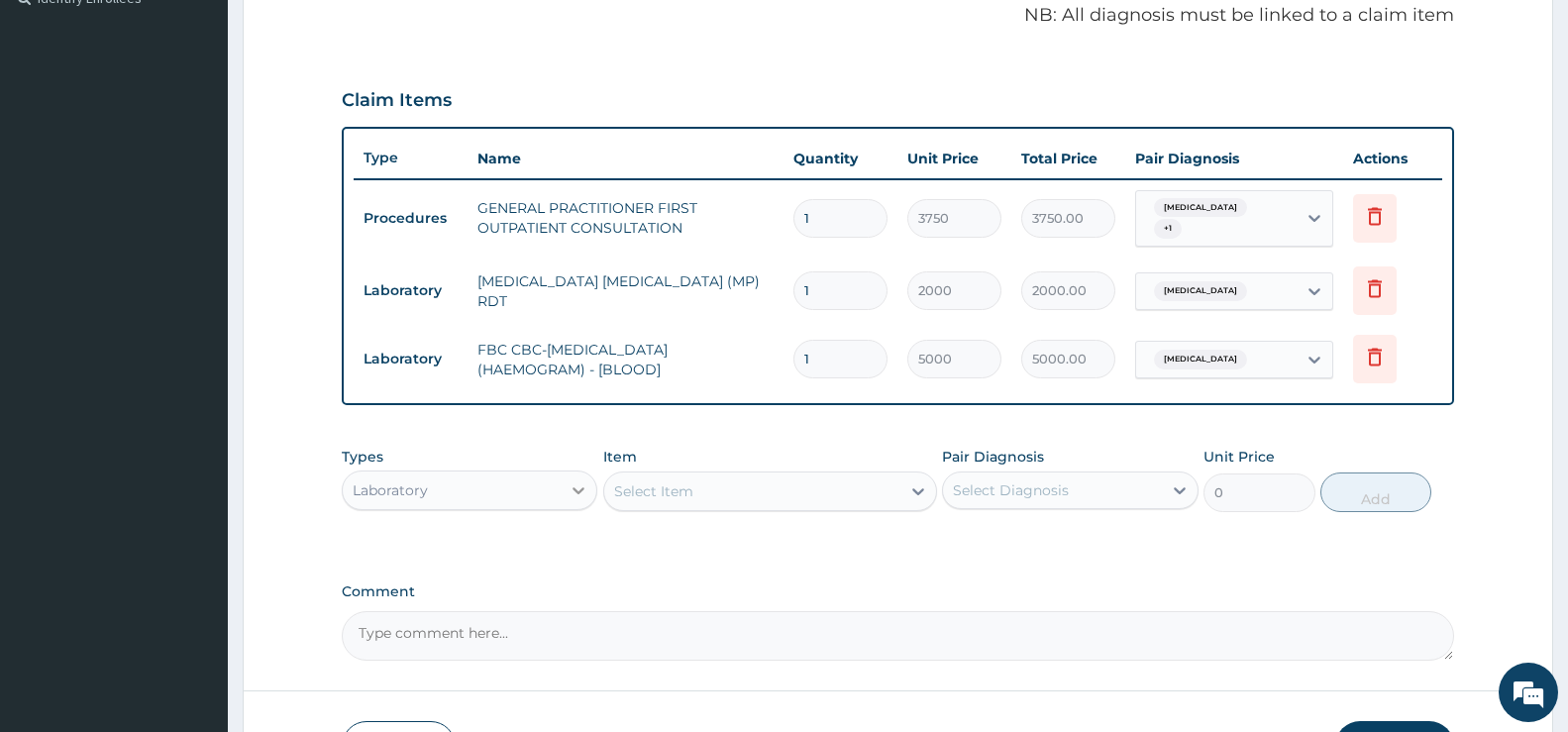
click at [582, 485] on icon at bounding box center [578, 491] width 20 height 20
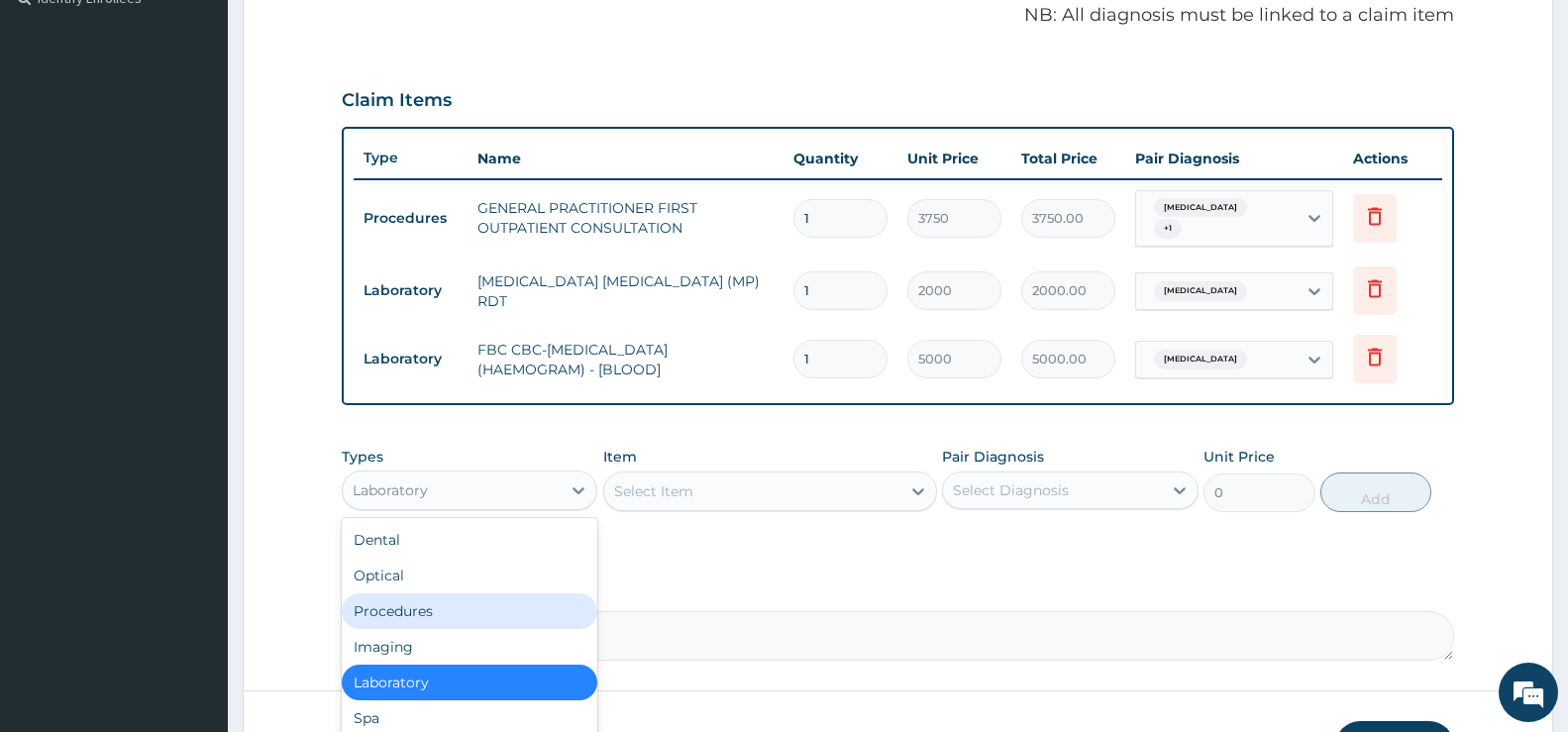
scroll to position [68, 0]
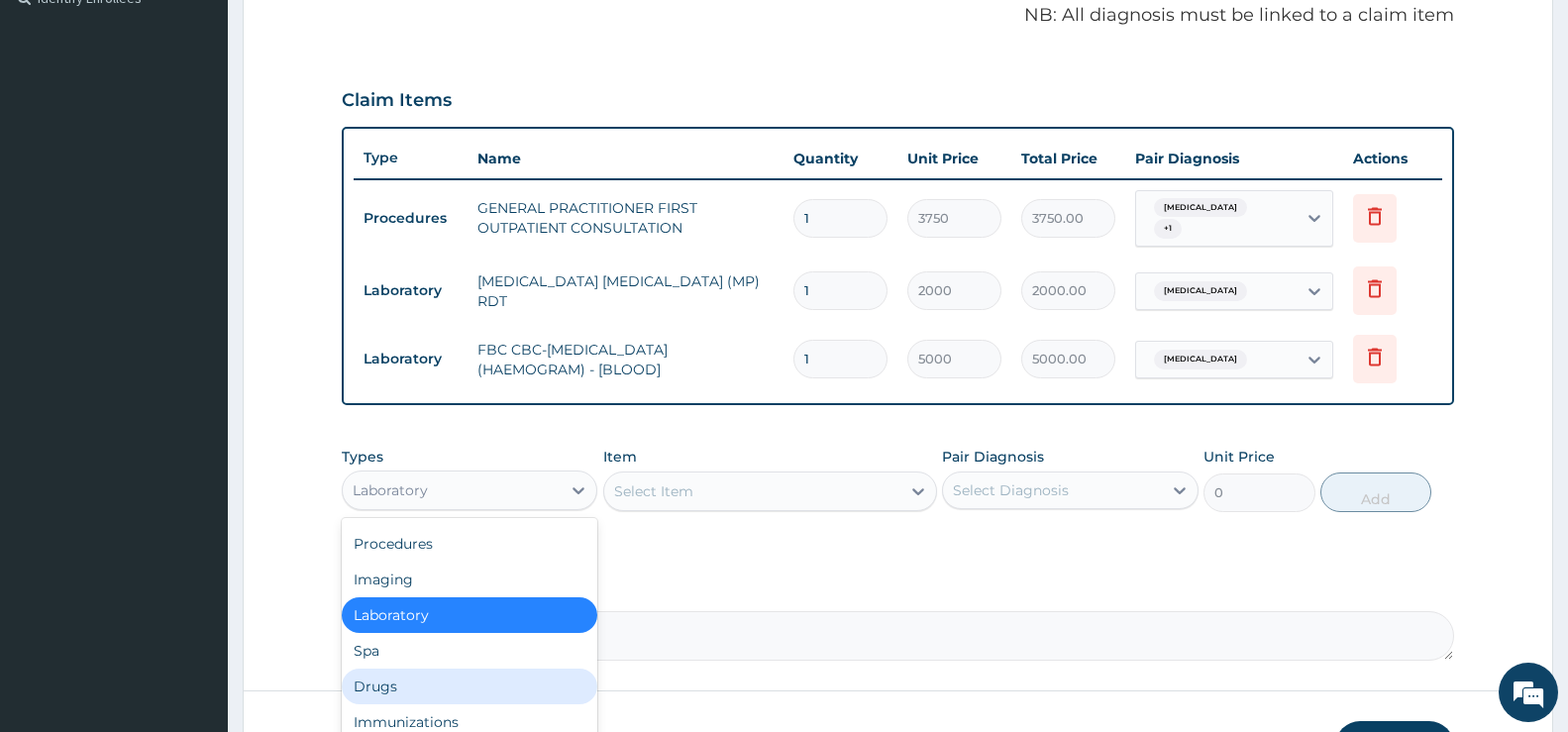
click at [398, 692] on div "Drugs" at bounding box center [469, 687] width 256 height 36
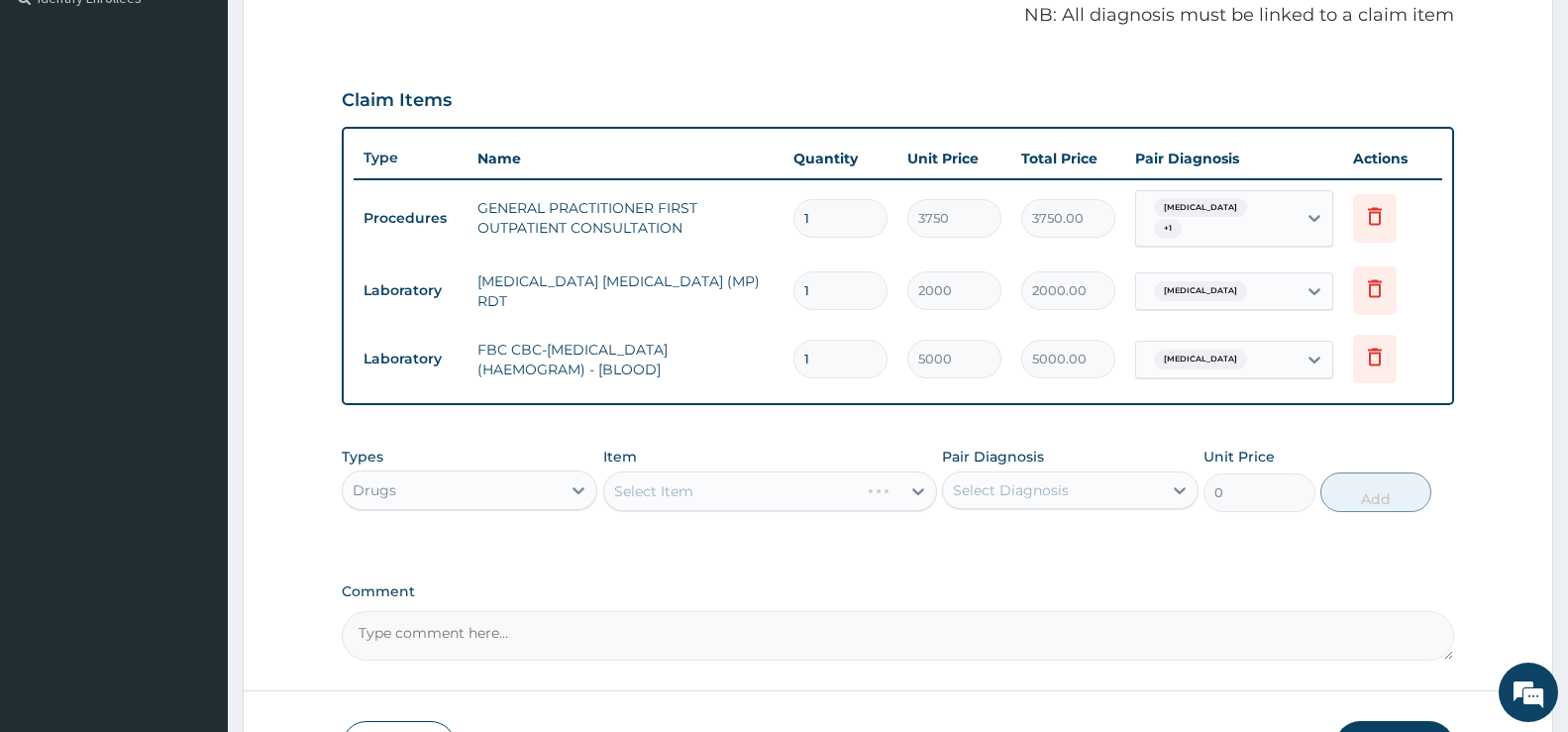
click at [711, 490] on div "Select Item" at bounding box center [770, 492] width 334 height 40
click at [650, 485] on div "Select Item" at bounding box center [654, 492] width 80 height 20
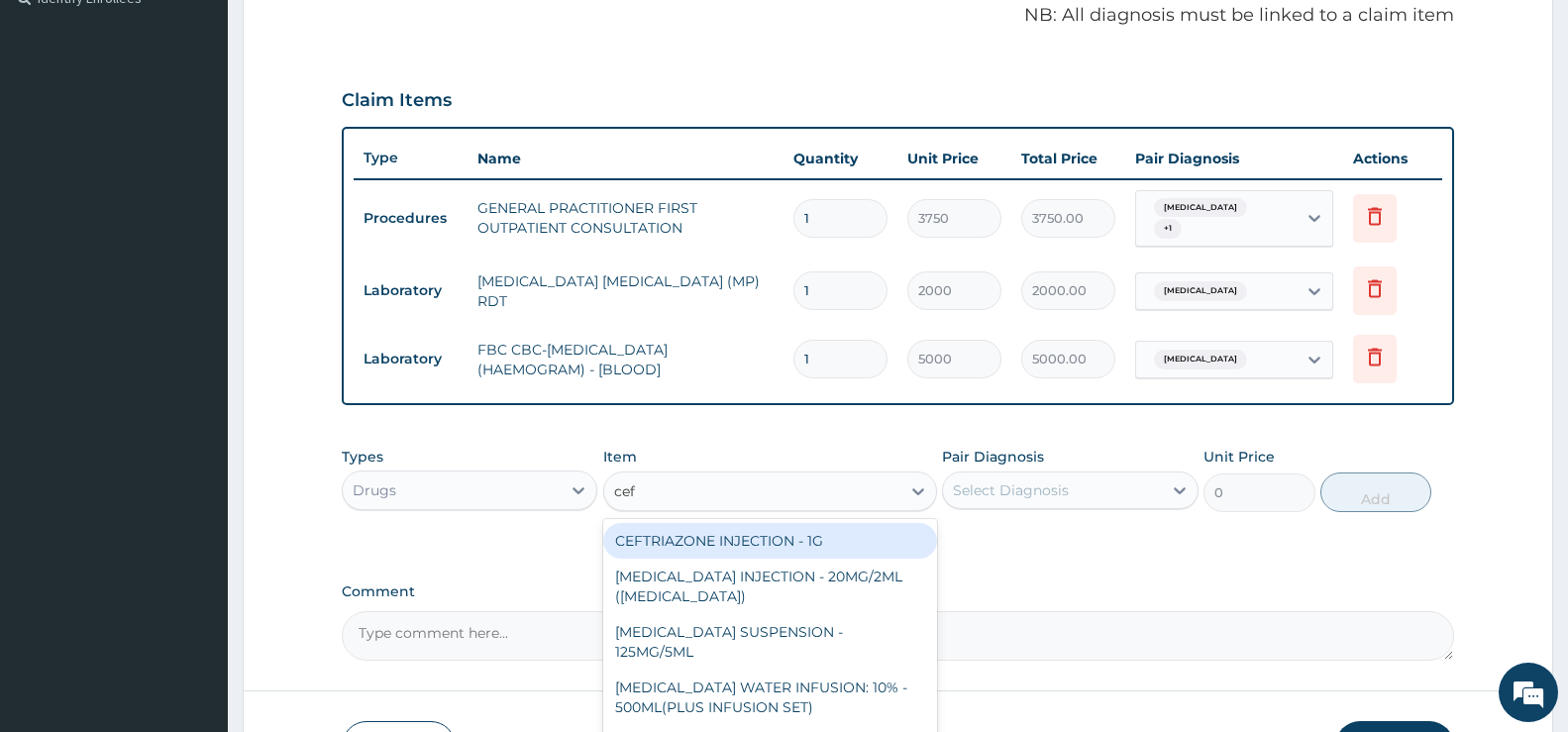
type input "cefu"
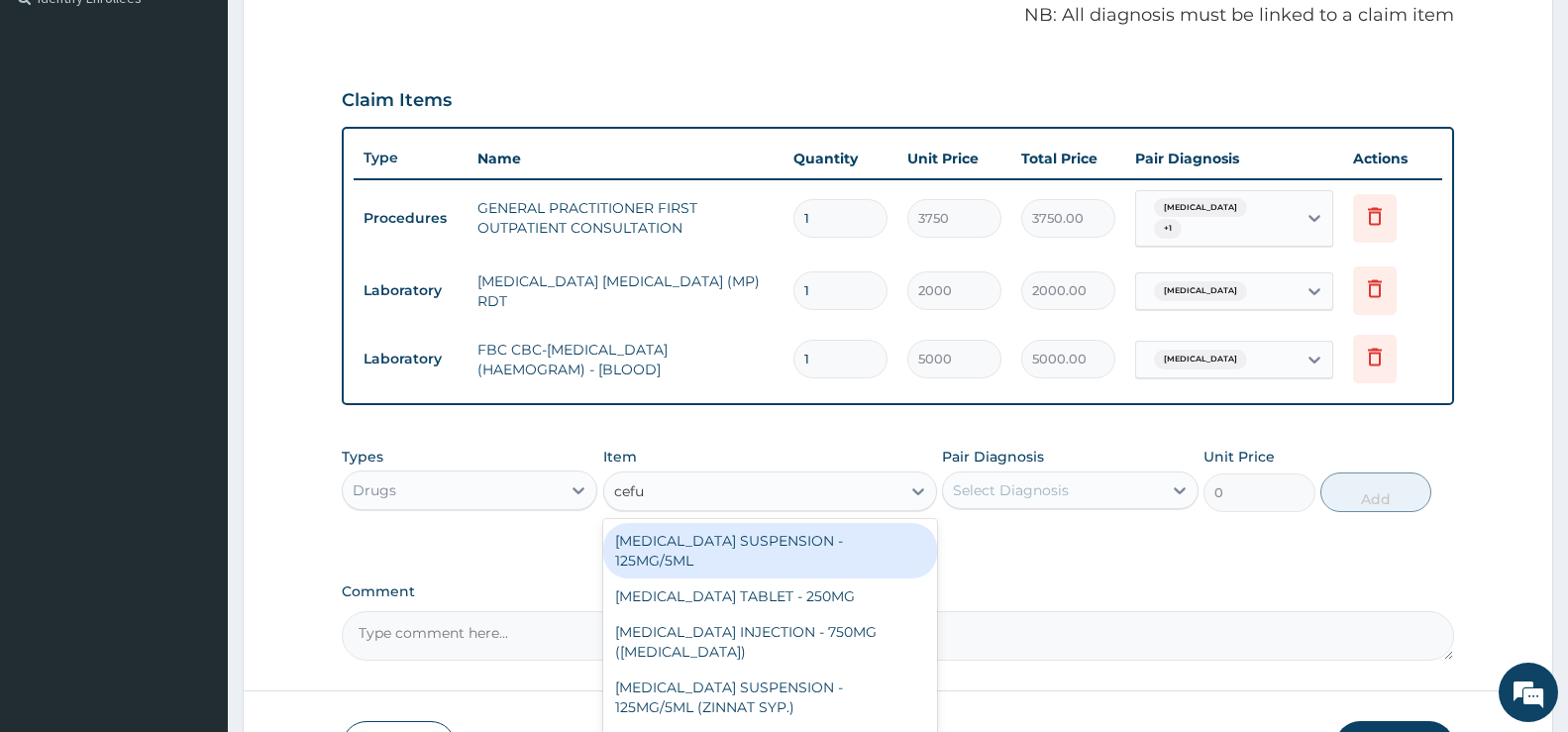
click at [862, 527] on div "[MEDICAL_DATA] SUSPENSION - 125MG/5ML" at bounding box center [770, 551] width 334 height 56
type input "3919.9999999999995"
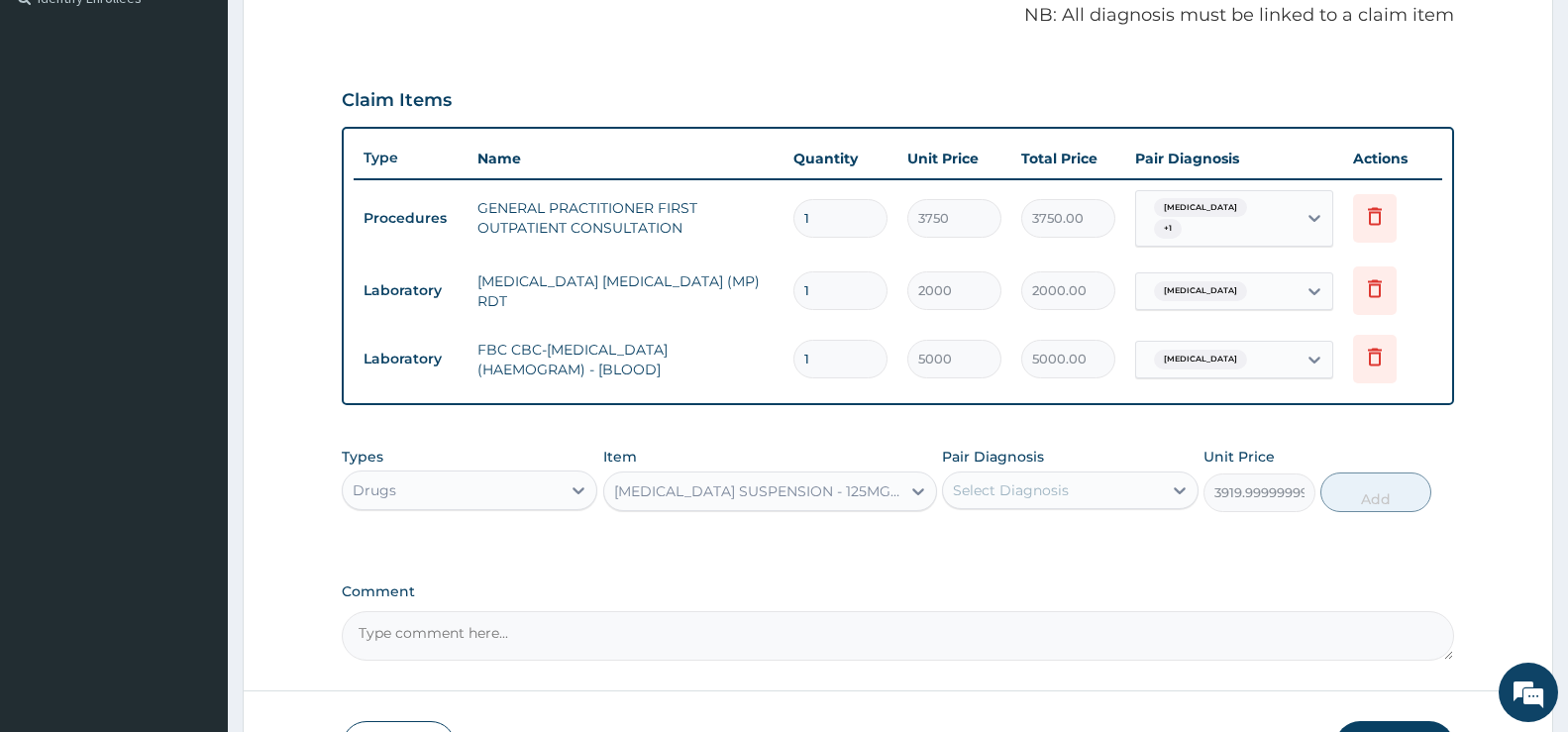
drag, startPoint x: 1151, startPoint y: 483, endPoint x: 1142, endPoint y: 501, distance: 20.1
click at [1151, 485] on div "Select Diagnosis" at bounding box center [1051, 491] width 218 height 32
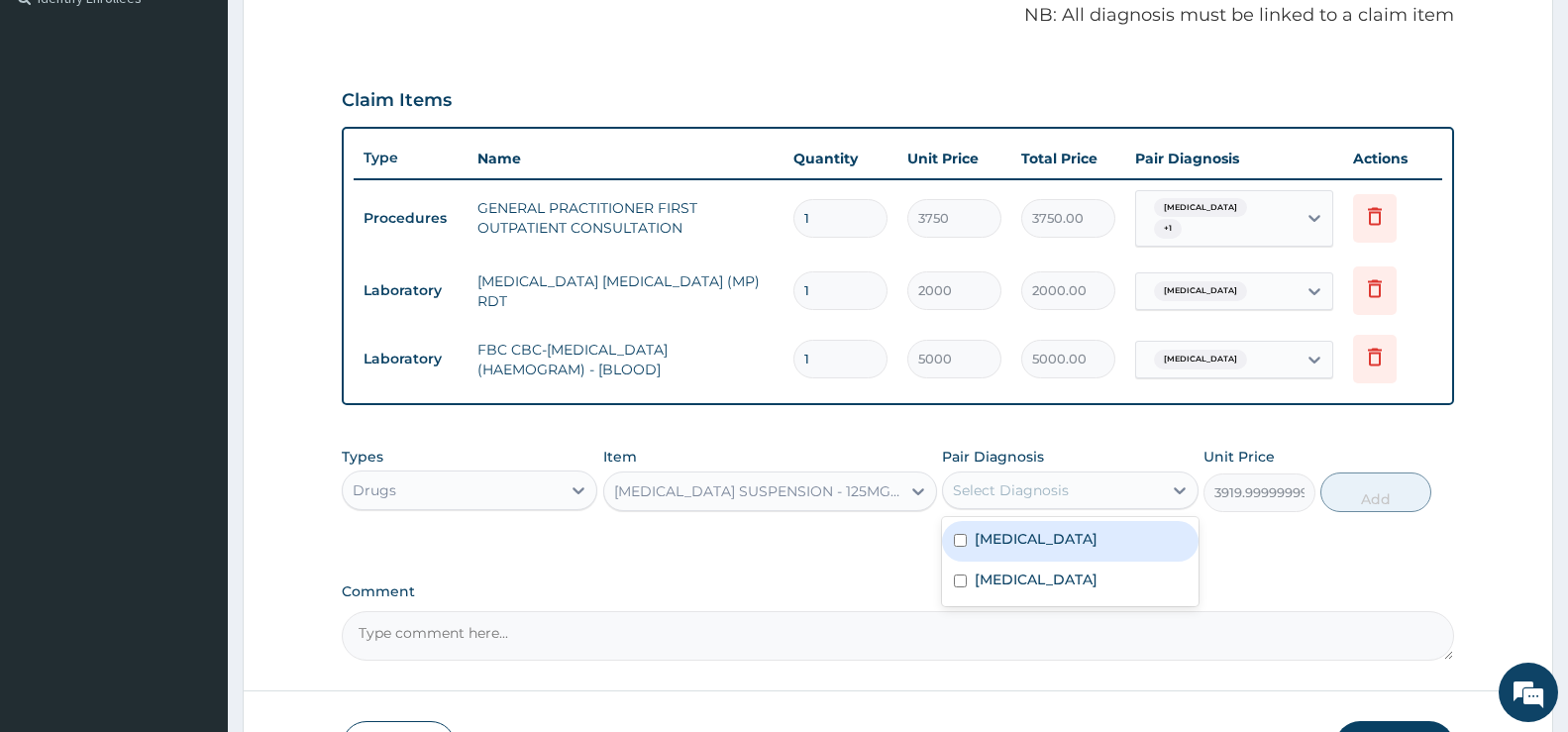
click at [1123, 533] on div "Pharyngotonsillitis" at bounding box center [1069, 541] width 256 height 41
checkbox input "true"
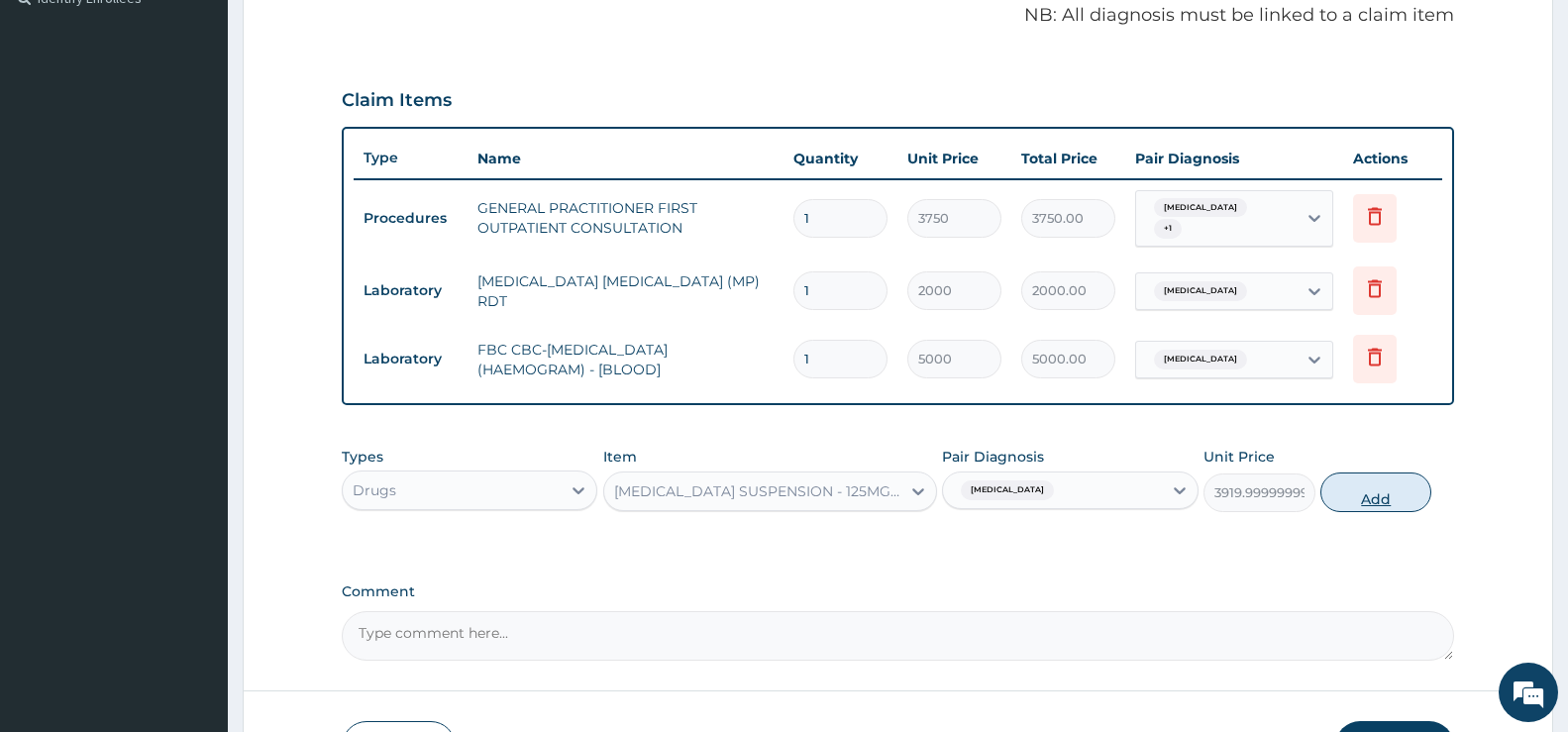
click at [1370, 497] on button "Add" at bounding box center [1376, 493] width 111 height 40
type input "0"
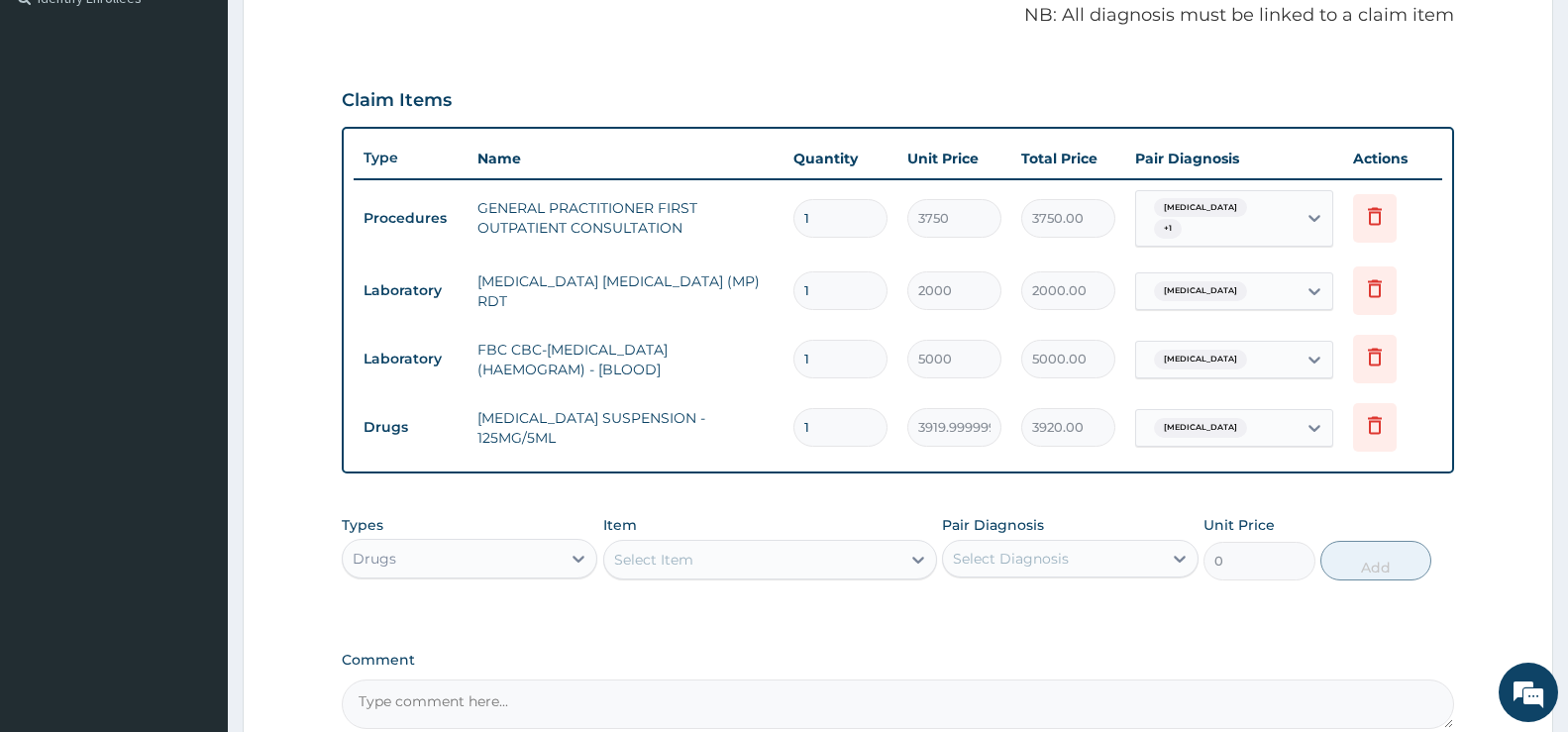
click at [671, 558] on div "Select Item" at bounding box center [654, 560] width 80 height 20
click at [684, 553] on div "Select Item" at bounding box center [654, 560] width 80 height 20
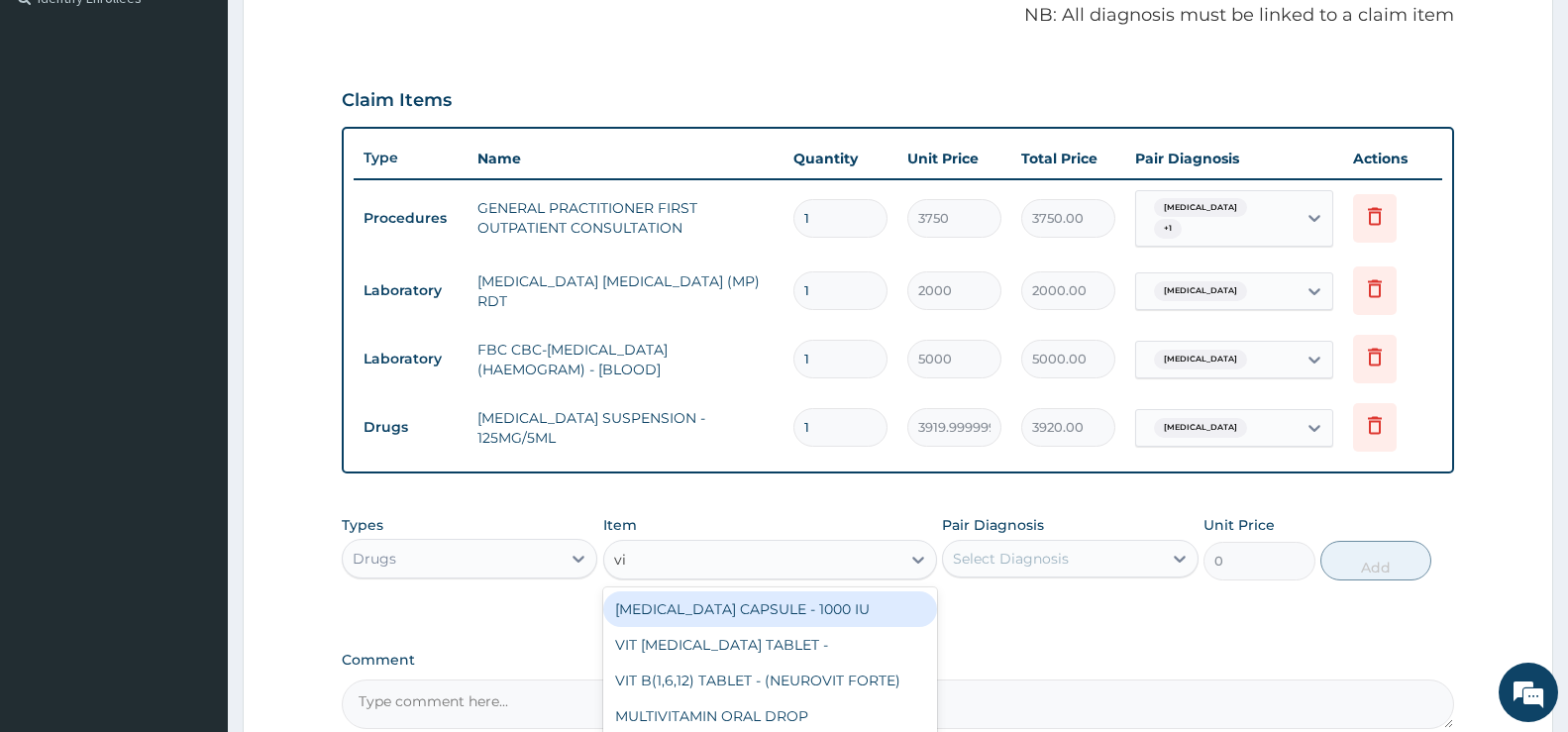
type input "vit"
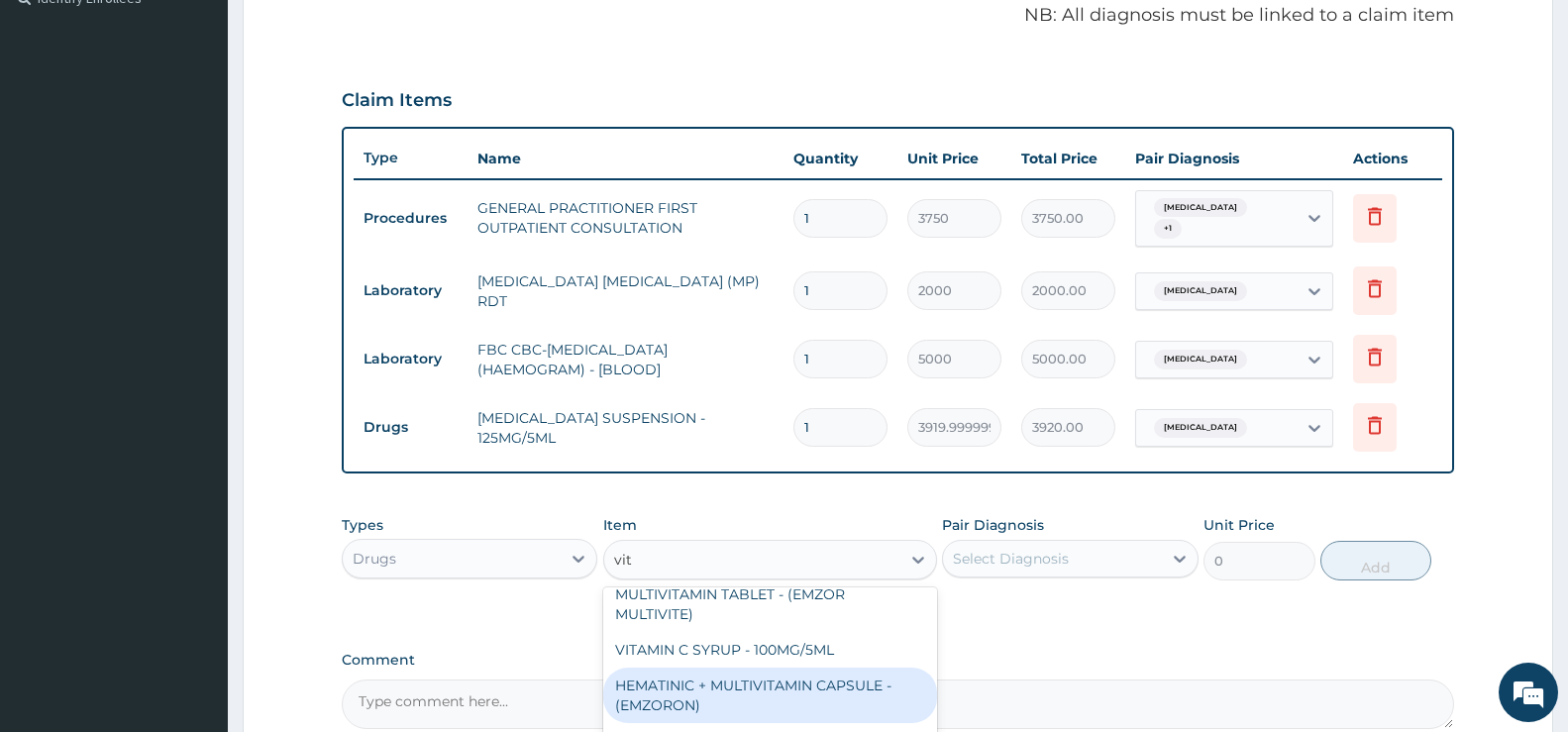
scroll to position [198, 0]
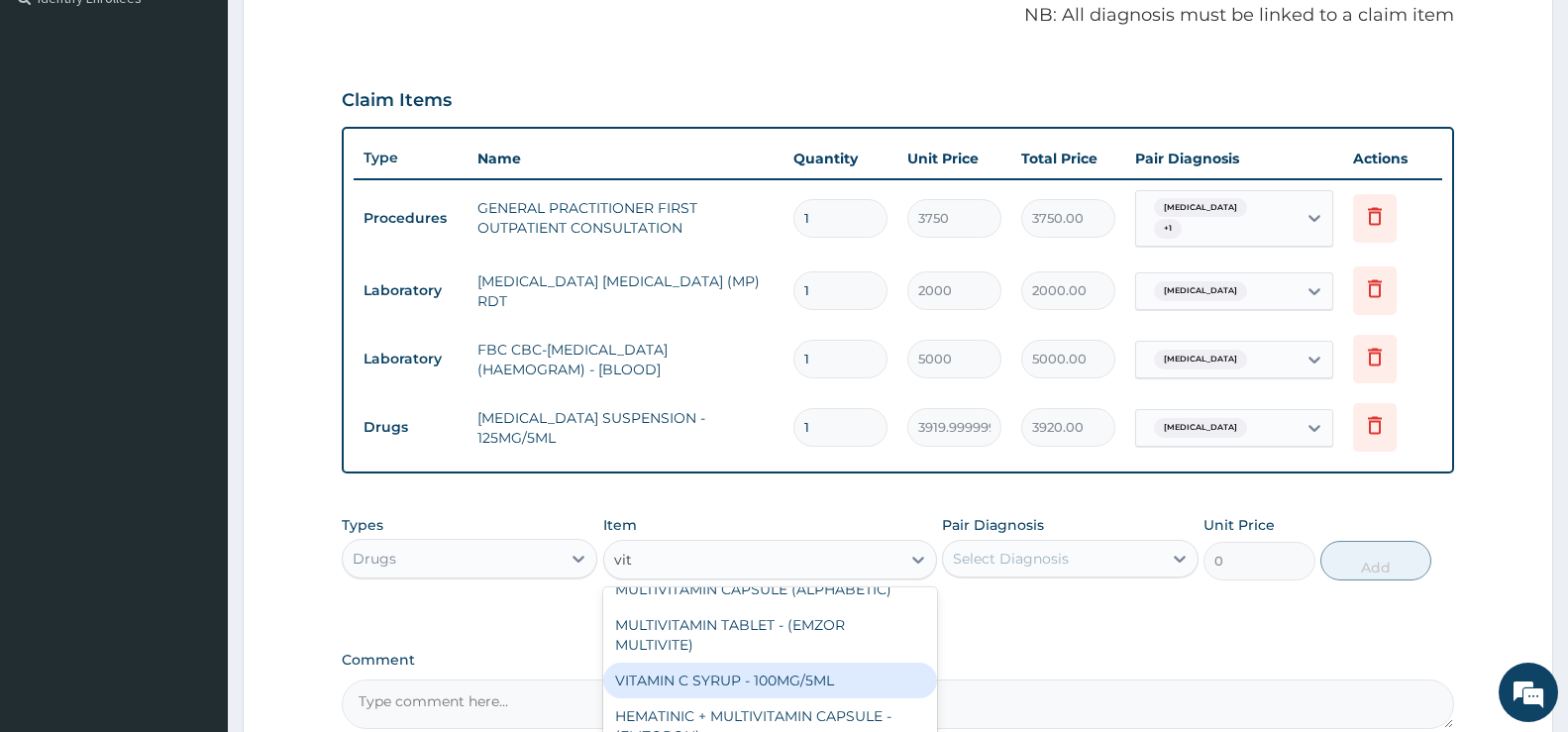
click at [737, 672] on div "VITAMIN C SYRUP - 100MG/5ML" at bounding box center [770, 681] width 334 height 36
type input "672"
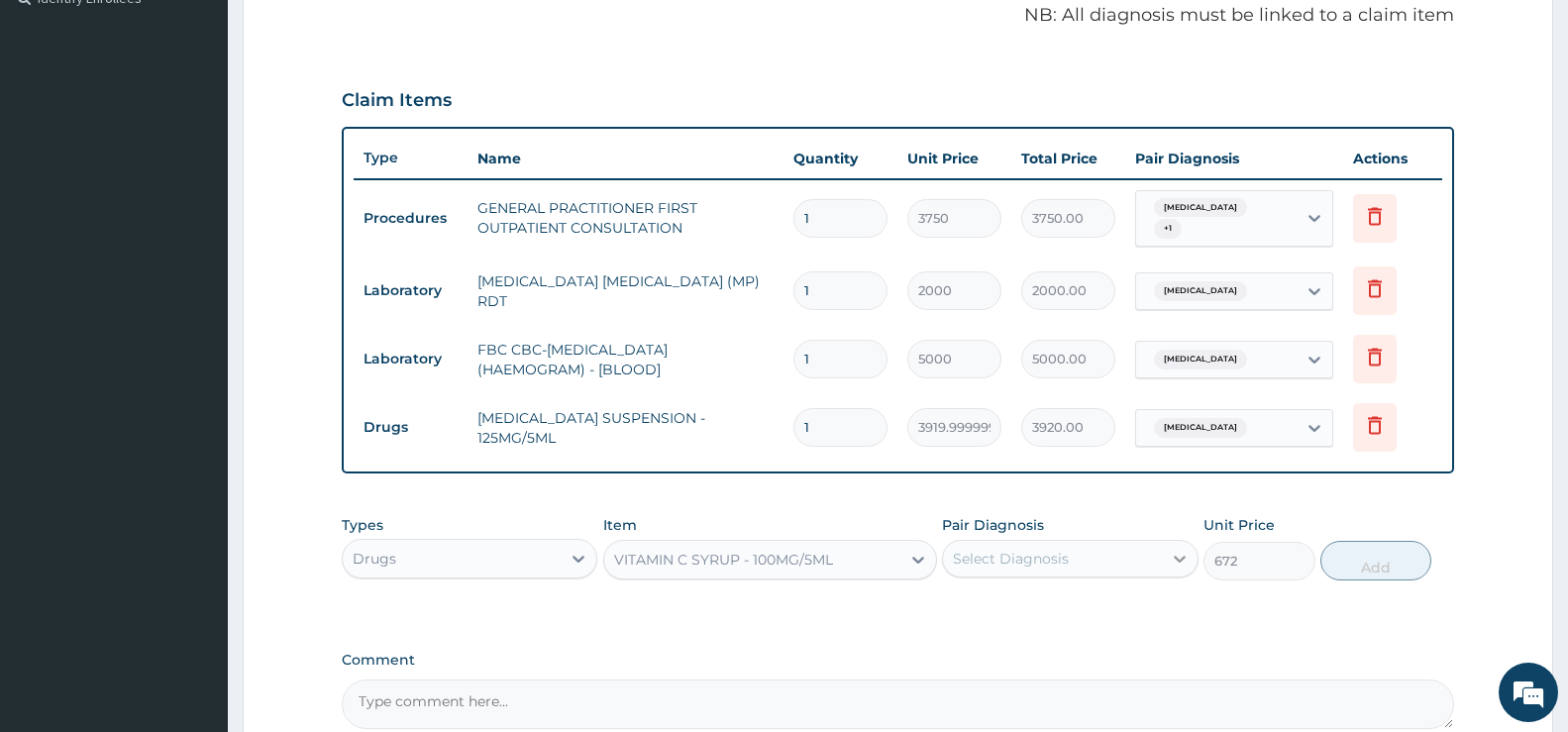
drag, startPoint x: 1174, startPoint y: 557, endPoint x: 1166, endPoint y: 566, distance: 12.0
click at [1174, 557] on icon at bounding box center [1180, 559] width 12 height 7
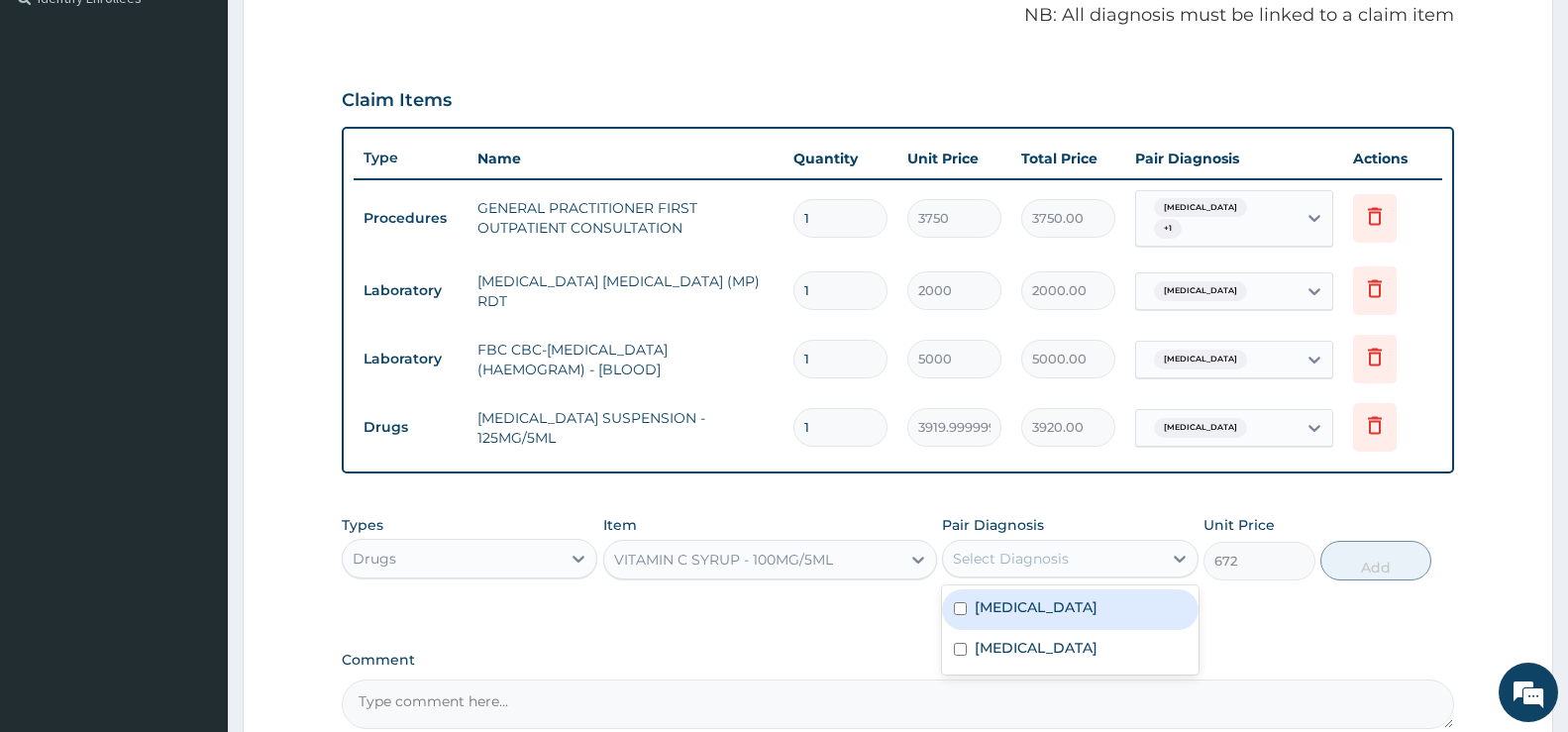
click at [1098, 607] on label "Pharyngotonsillitis" at bounding box center [1035, 608] width 122 height 20
checkbox input "true"
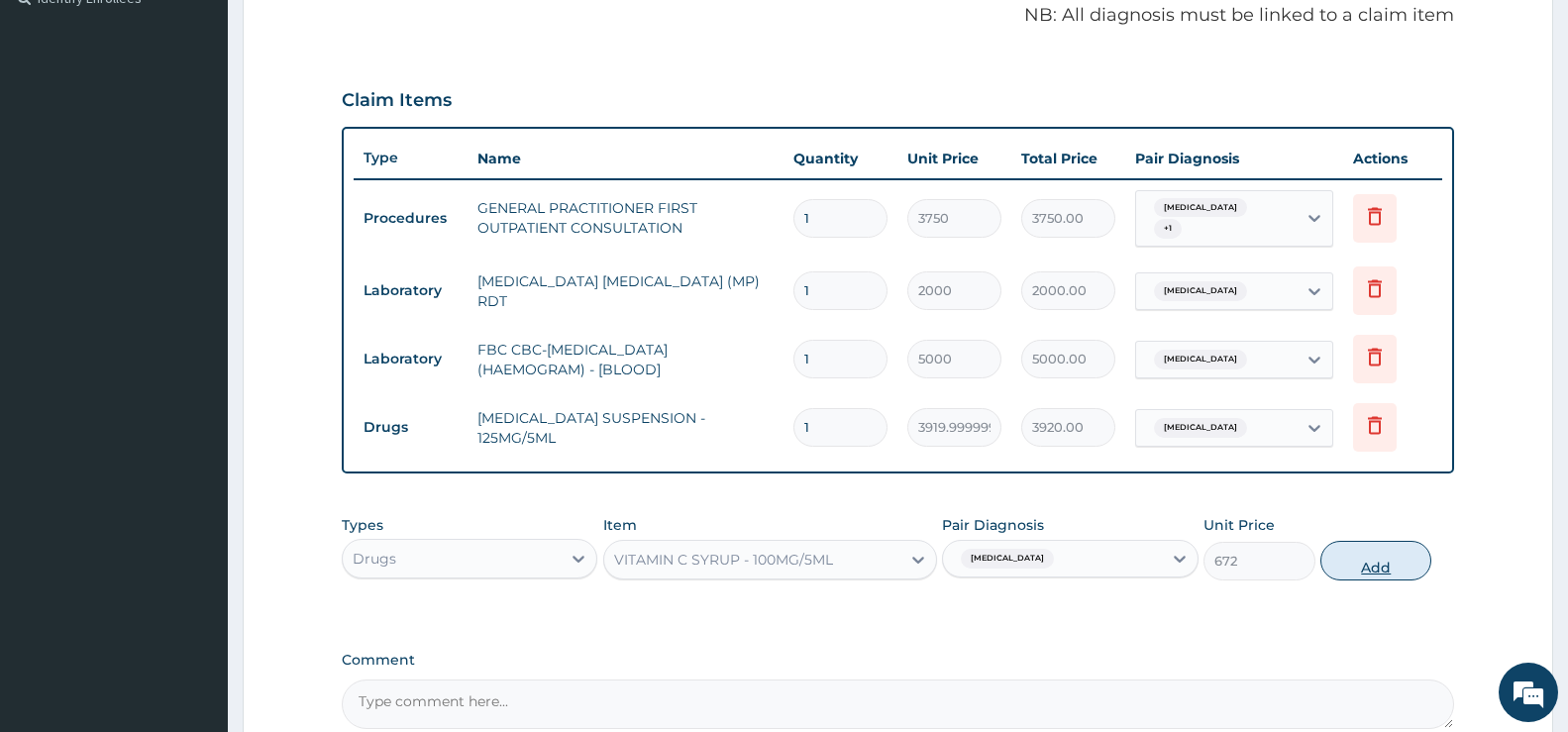
click at [1398, 567] on button "Add" at bounding box center [1376, 561] width 111 height 40
type input "0"
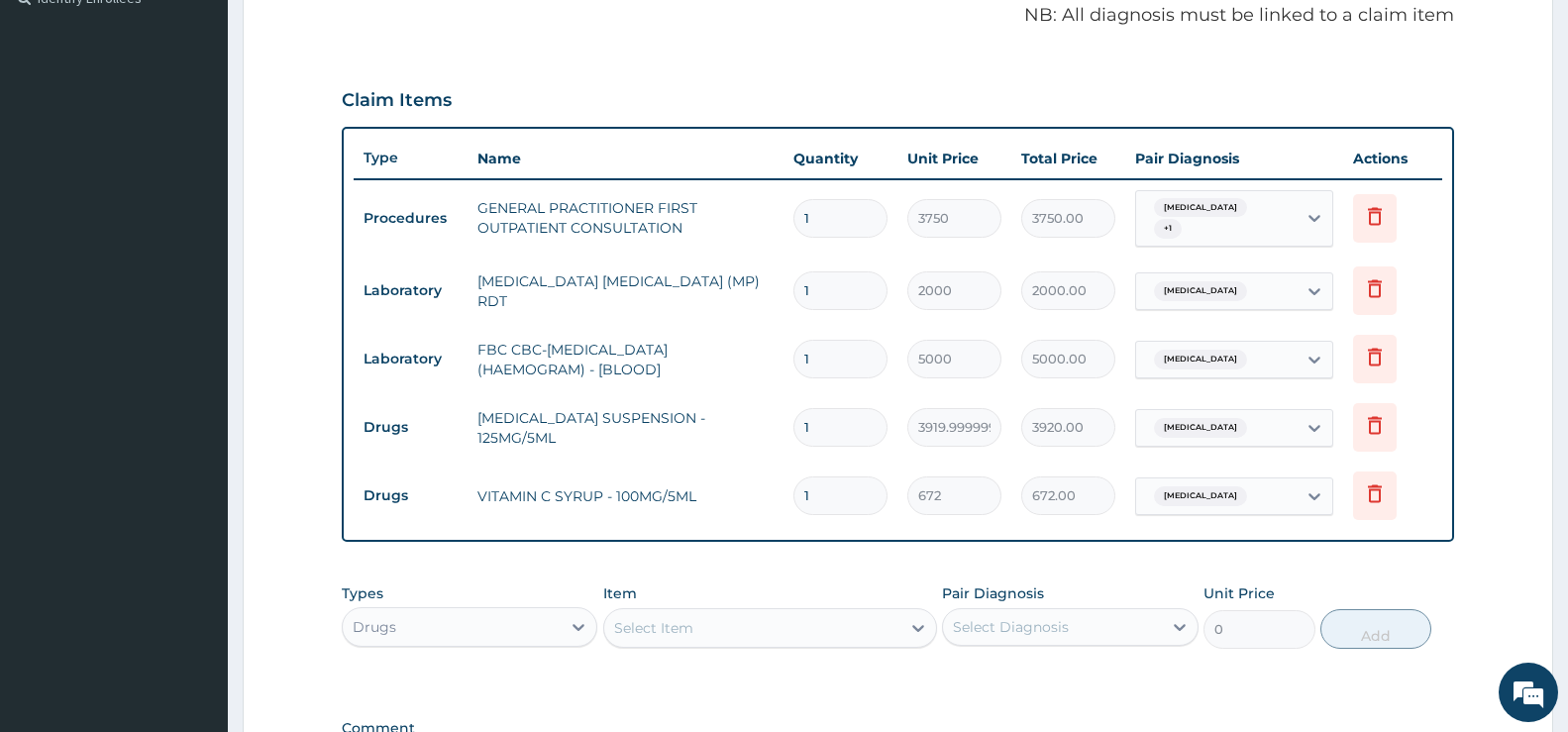
click at [640, 624] on div "Select Item" at bounding box center [654, 628] width 80 height 20
drag, startPoint x: 645, startPoint y: 624, endPoint x: 656, endPoint y: 618, distance: 12.5
click at [646, 624] on div "Select Item" at bounding box center [654, 628] width 80 height 20
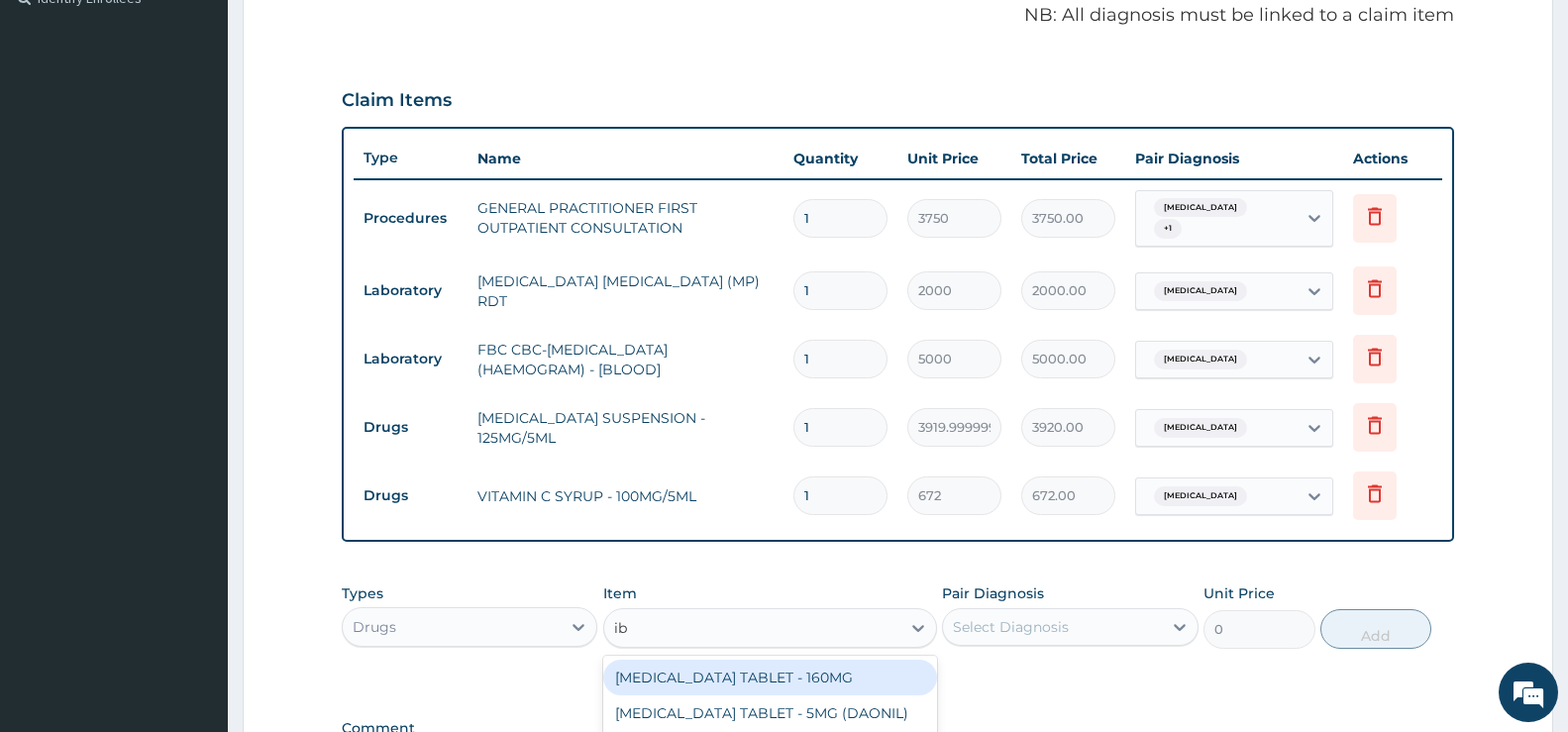
type input "ibu"
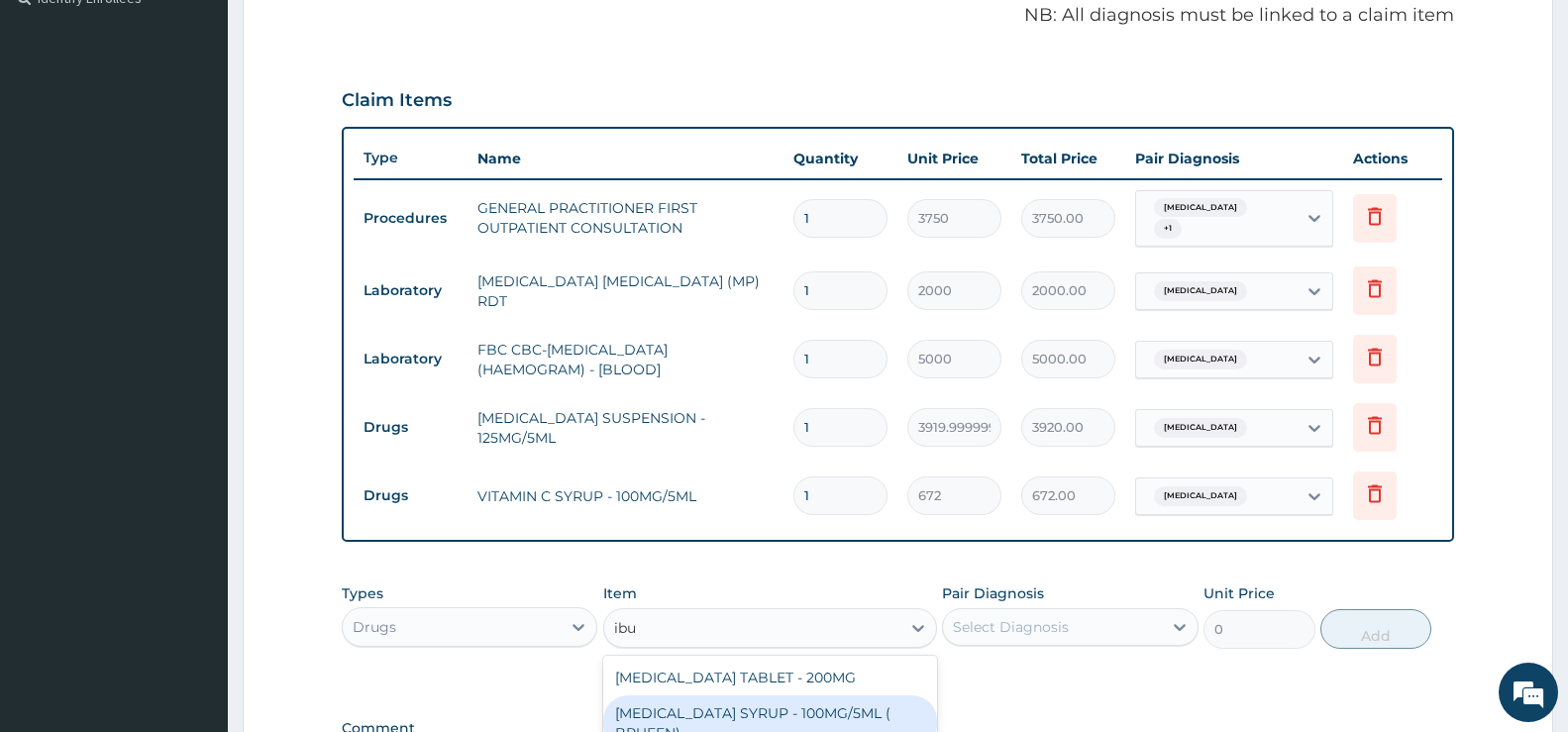
click at [785, 712] on div "[MEDICAL_DATA] SYRUP - 100MG/5ML ( BRUFEN)" at bounding box center [770, 724] width 334 height 56
type input "475.99999999999994"
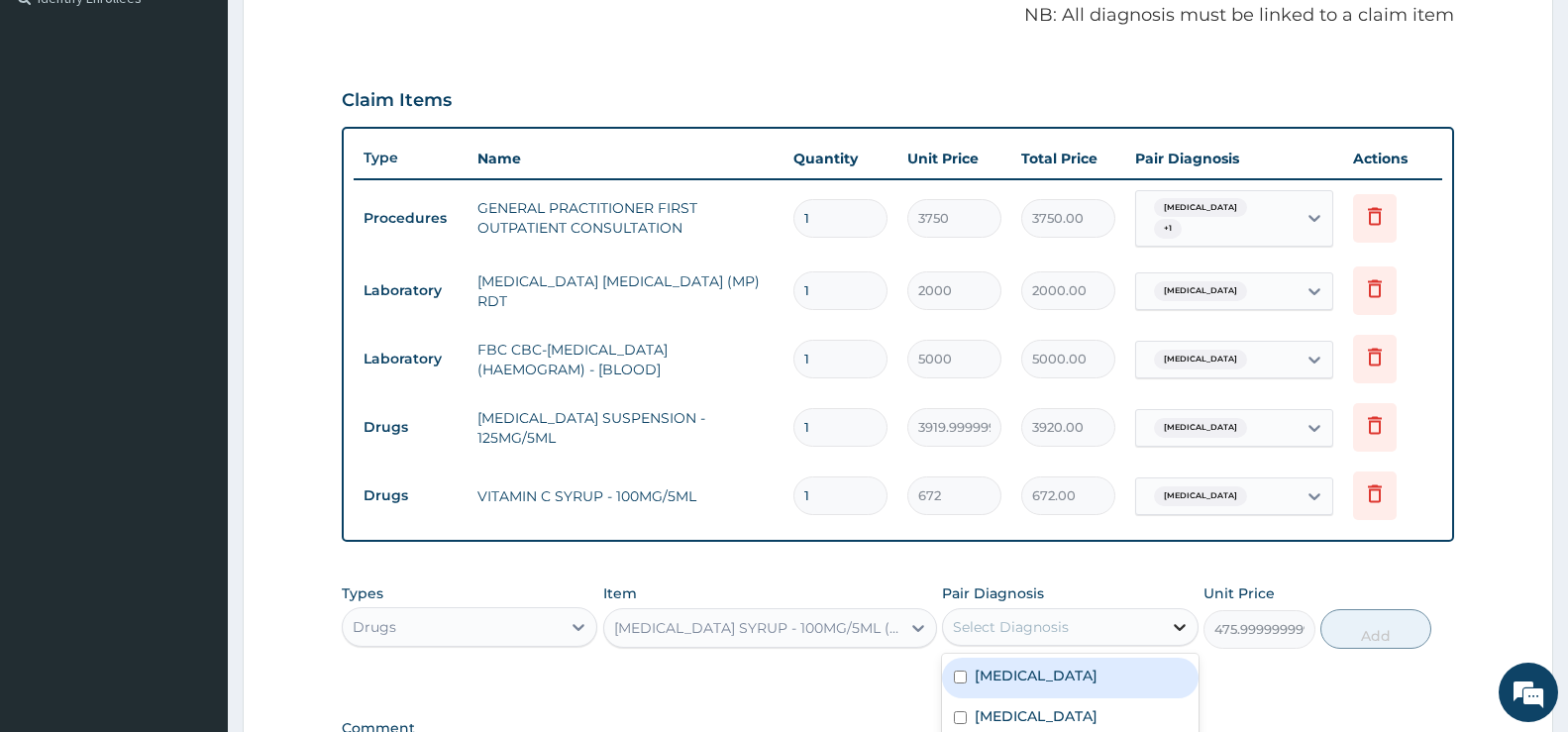
click at [1182, 622] on icon at bounding box center [1180, 627] width 20 height 20
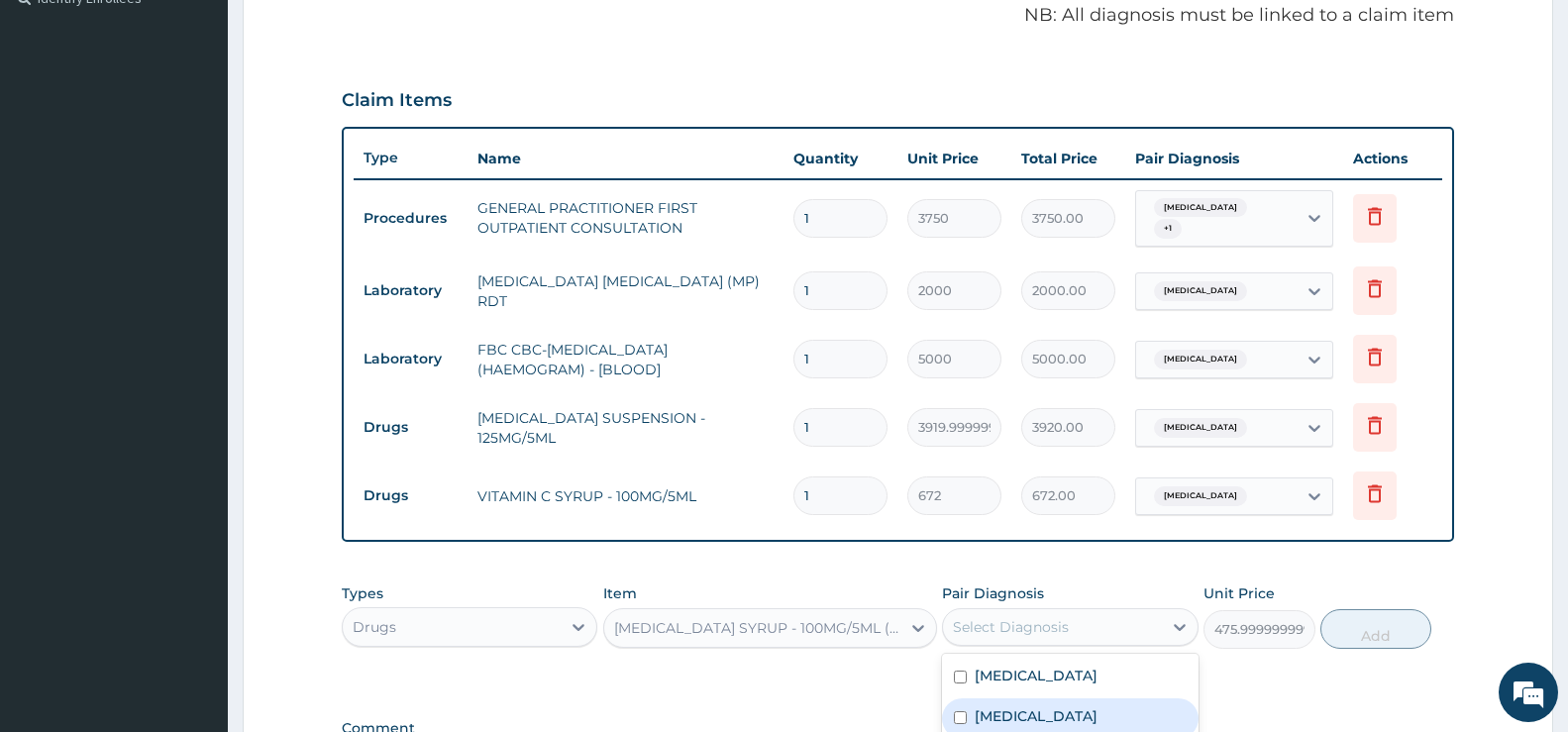
click at [1069, 718] on label "[MEDICAL_DATA]" at bounding box center [1035, 717] width 122 height 20
checkbox input "true"
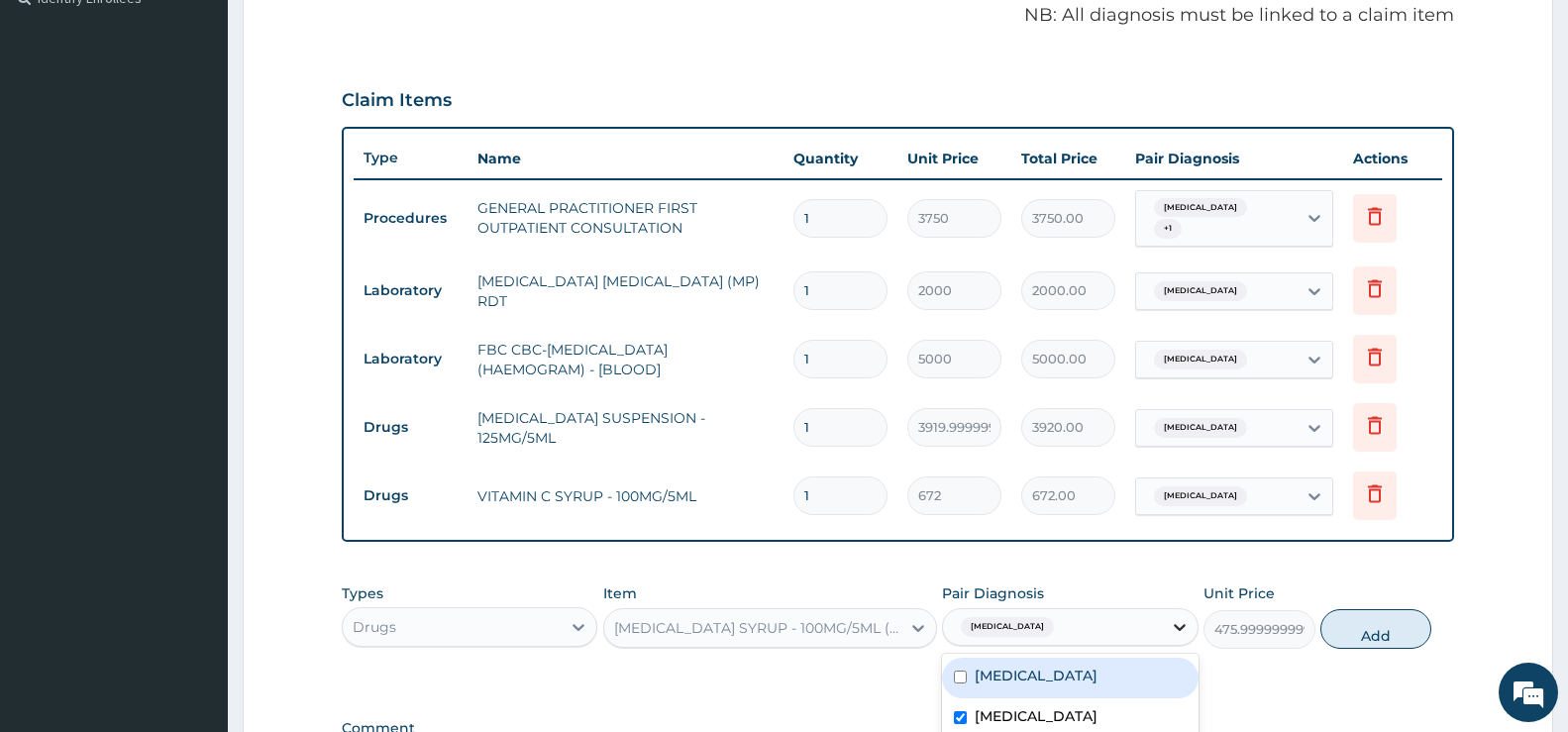
click at [1173, 629] on icon at bounding box center [1180, 627] width 20 height 20
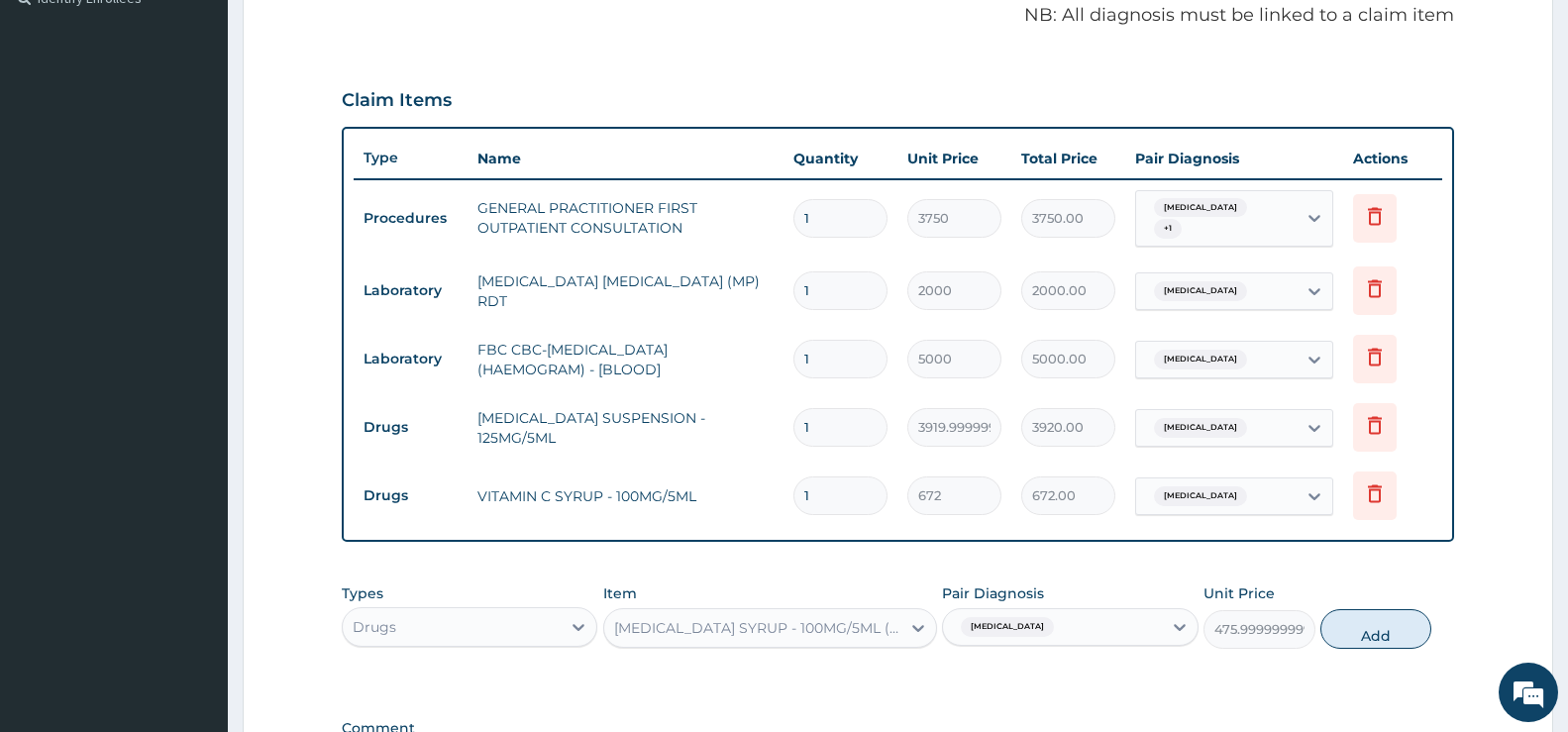
click at [1399, 628] on button "Add" at bounding box center [1376, 629] width 111 height 40
type input "0"
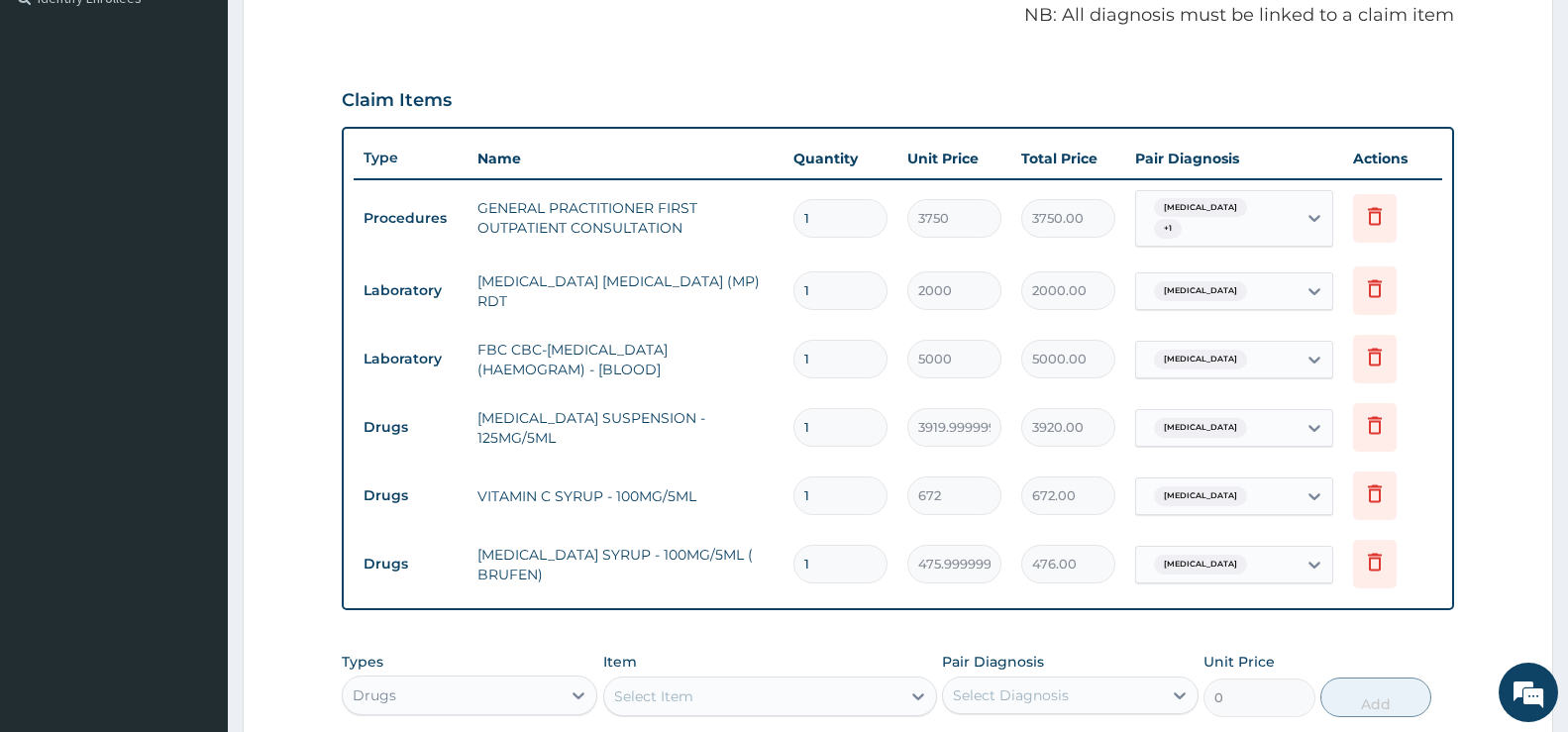
click at [633, 700] on div "Select Item" at bounding box center [654, 697] width 80 height 20
type input "a"
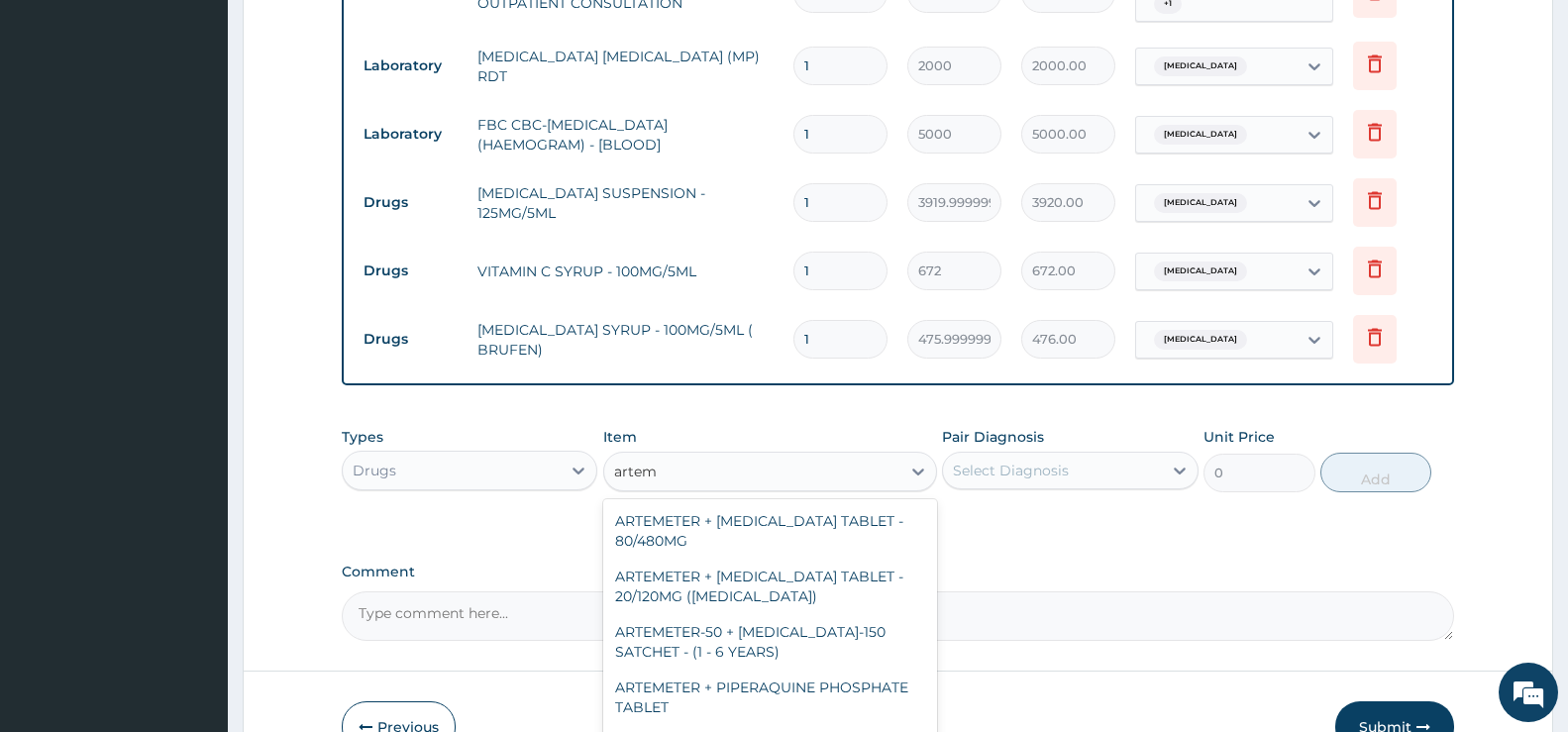
scroll to position [901, 0]
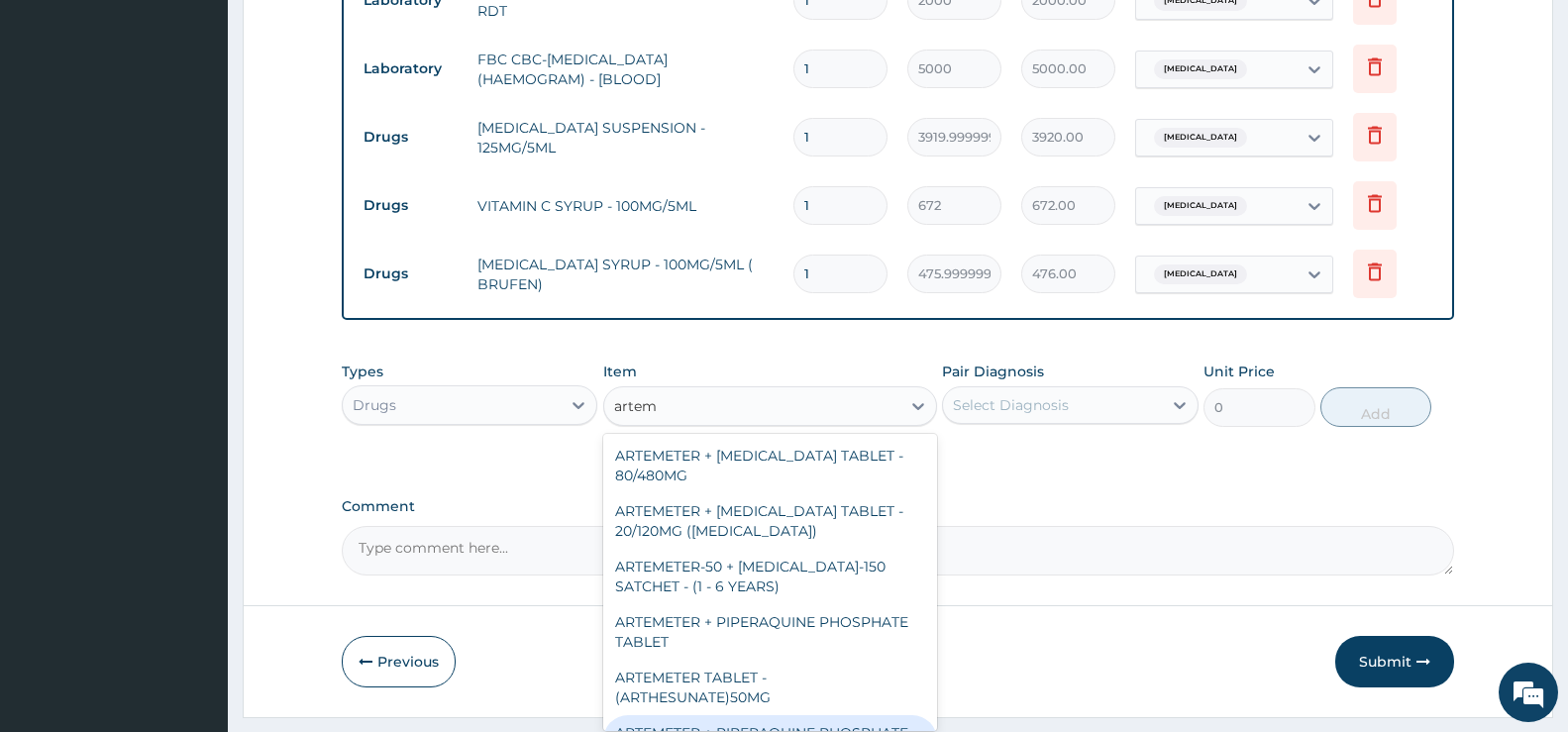
type input "artem"
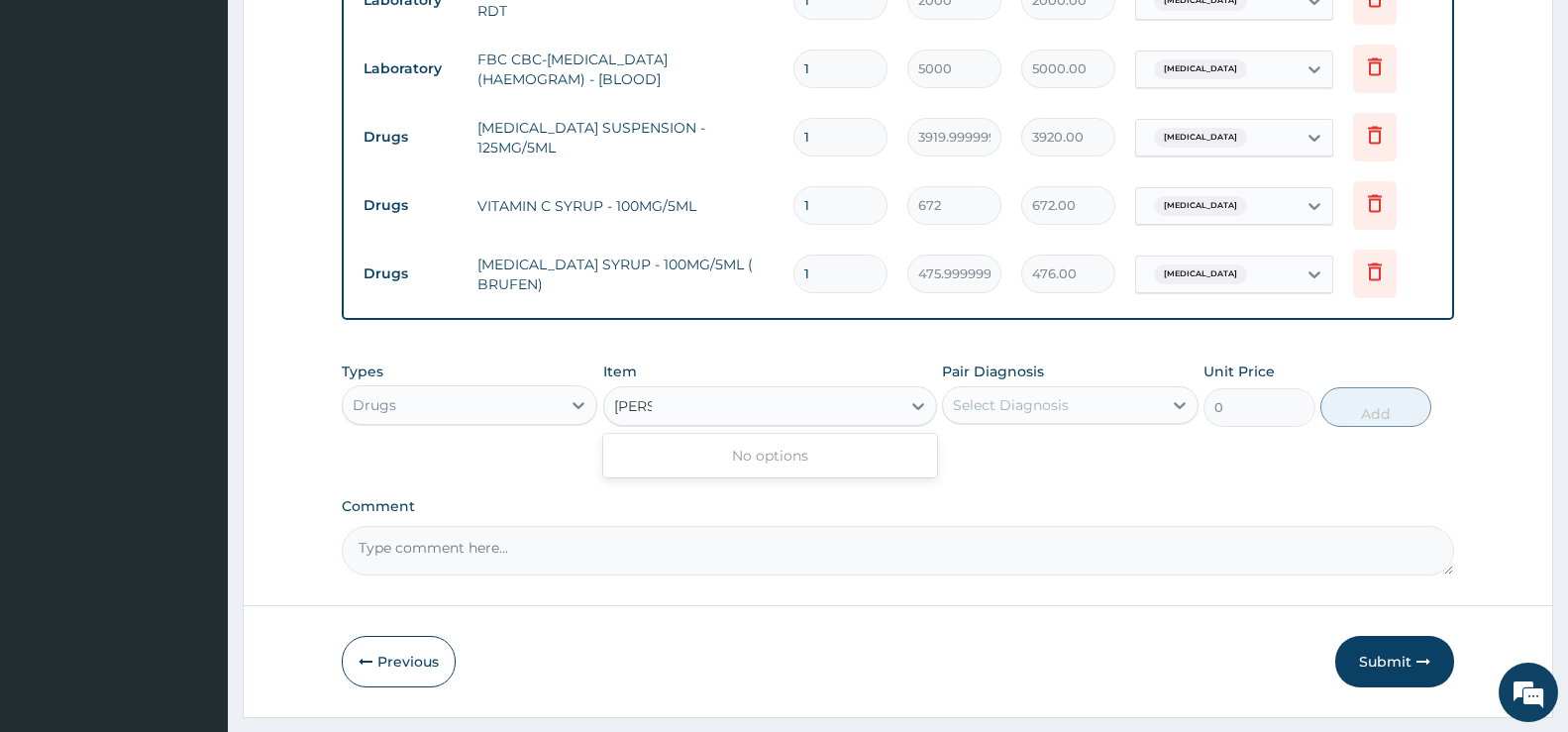
type input "arte"
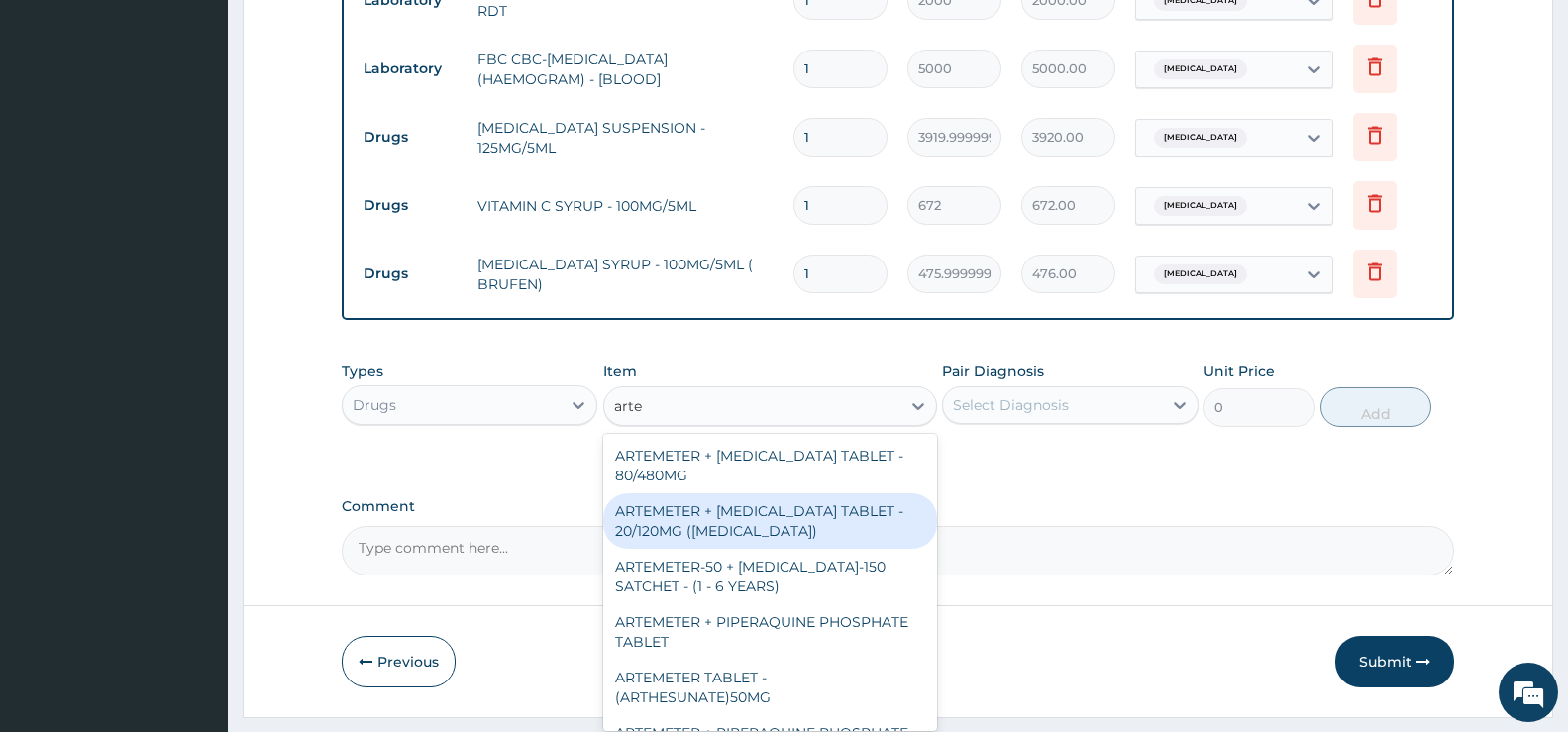
click at [797, 523] on div "ARTEMETER + [MEDICAL_DATA] TABLET - 20/120MG ([MEDICAL_DATA])" at bounding box center [770, 522] width 334 height 56
type input "210"
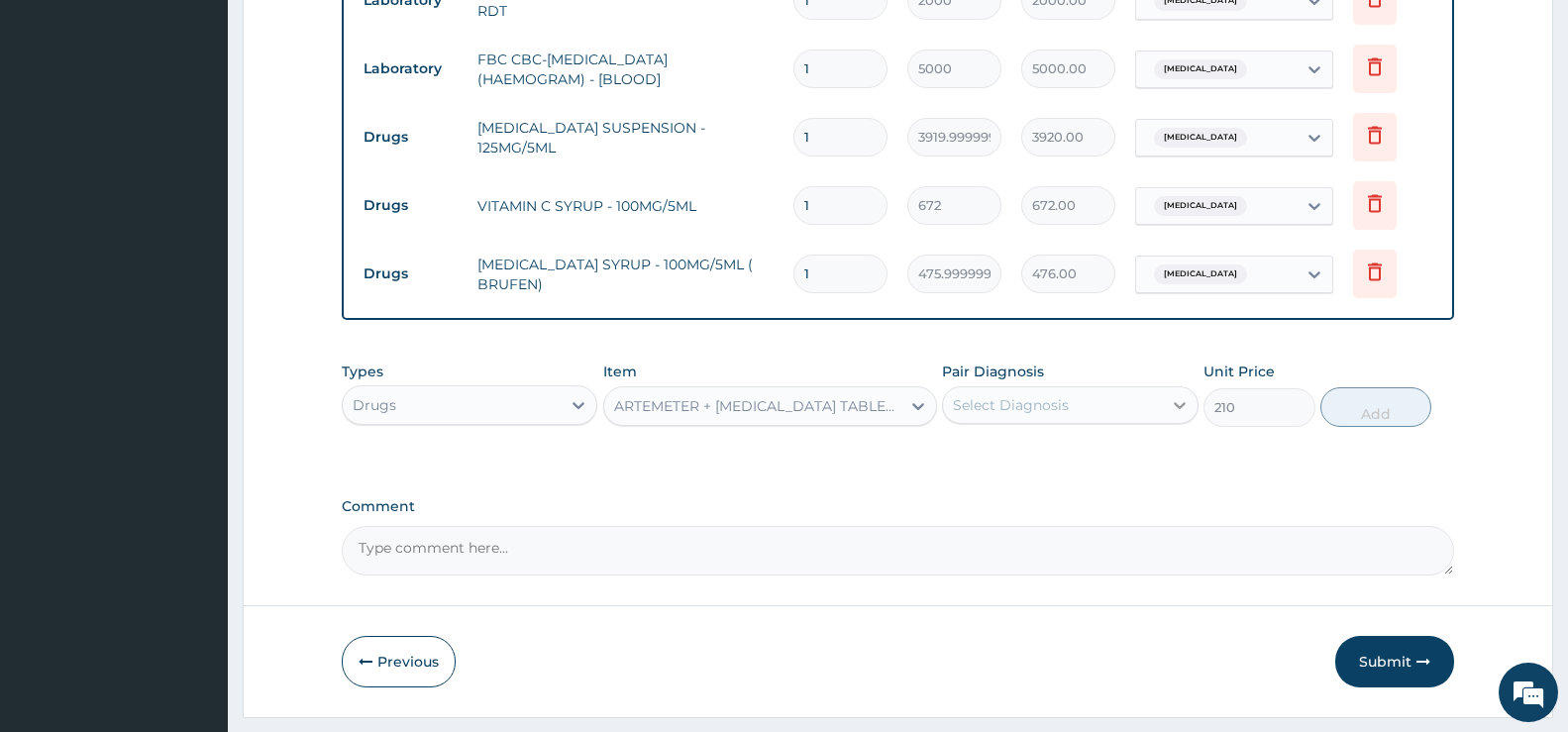
click at [1180, 402] on icon at bounding box center [1180, 405] width 20 height 20
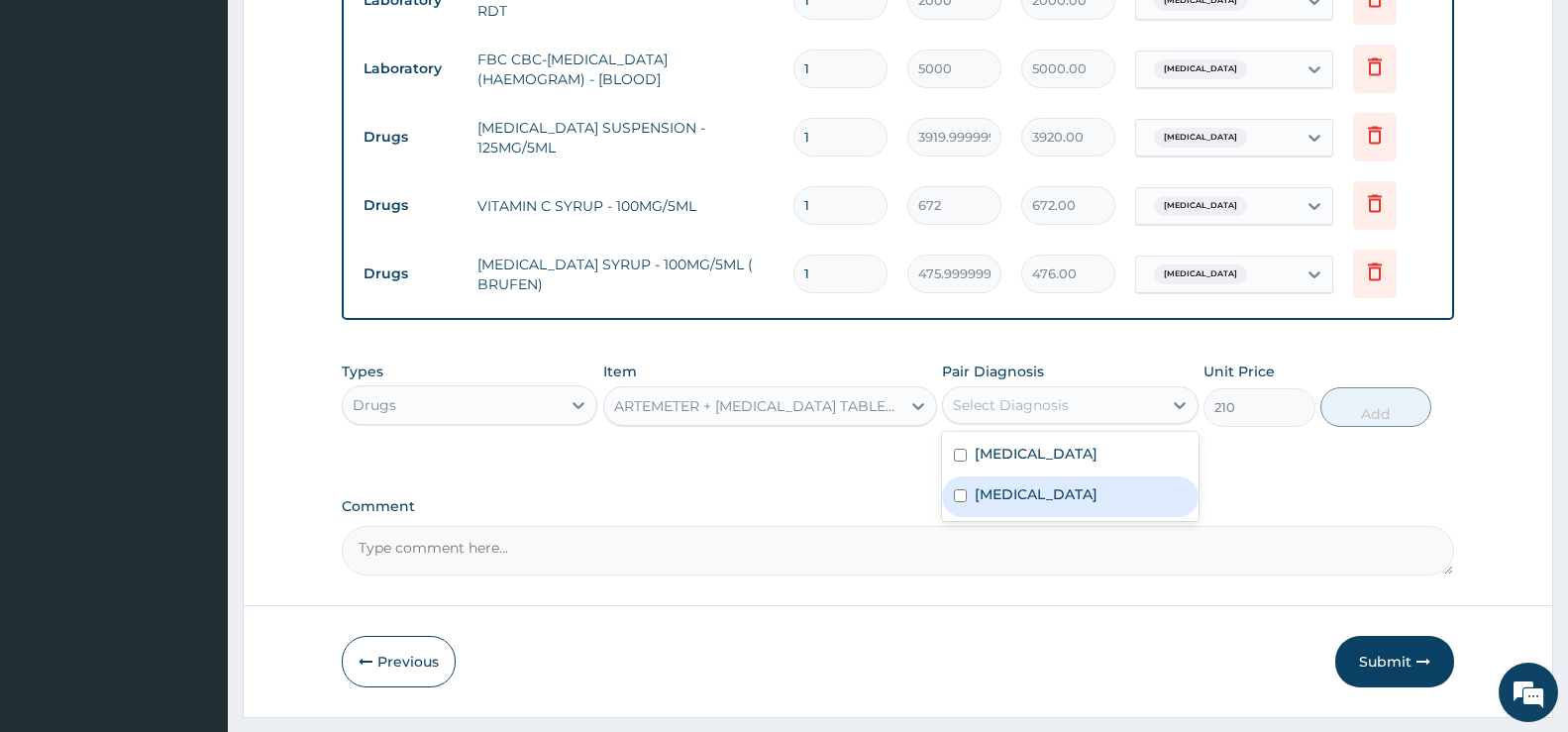
click at [1029, 493] on label "[MEDICAL_DATA]" at bounding box center [1035, 495] width 122 height 20
checkbox input "true"
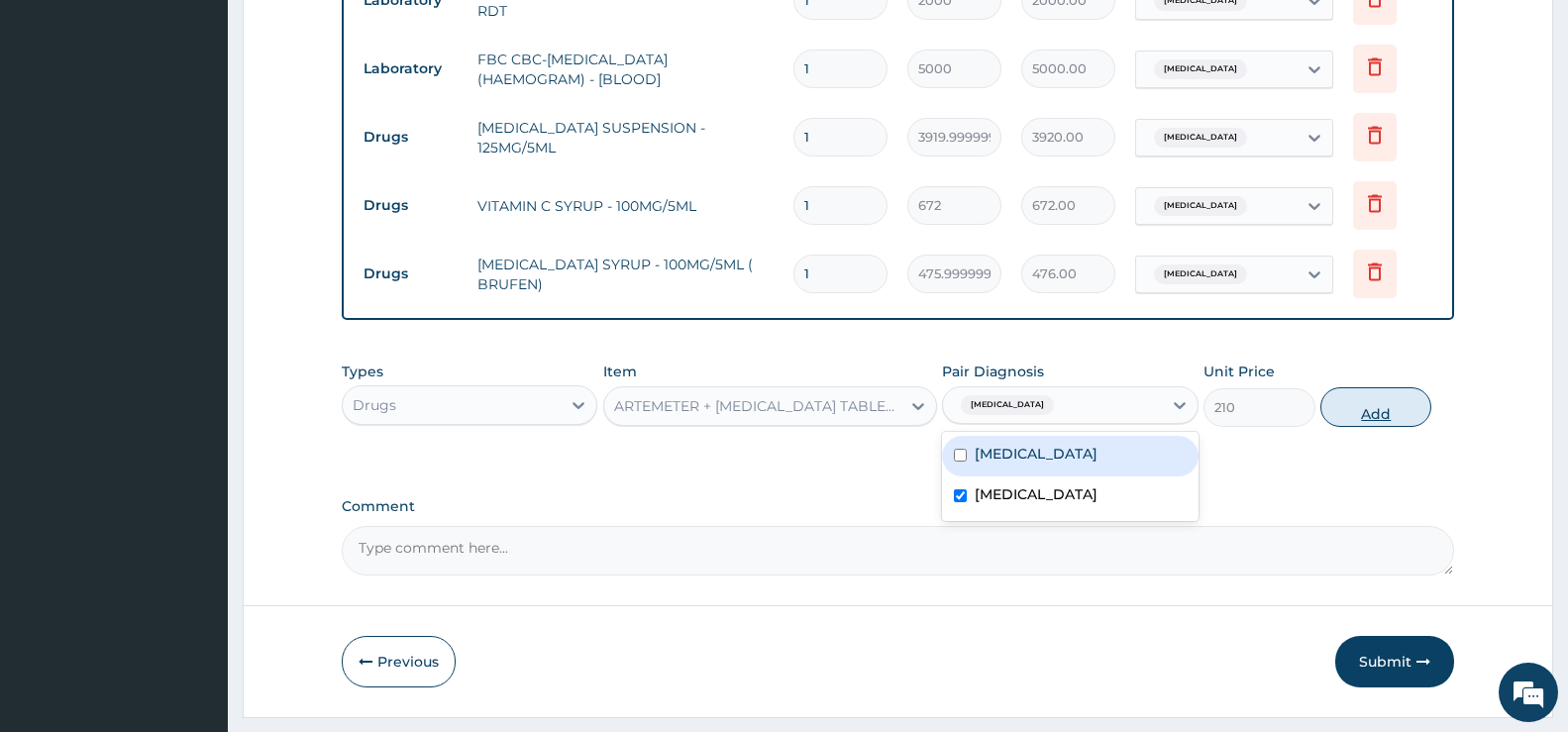
click at [1404, 412] on button "Add" at bounding box center [1376, 407] width 111 height 40
type input "0"
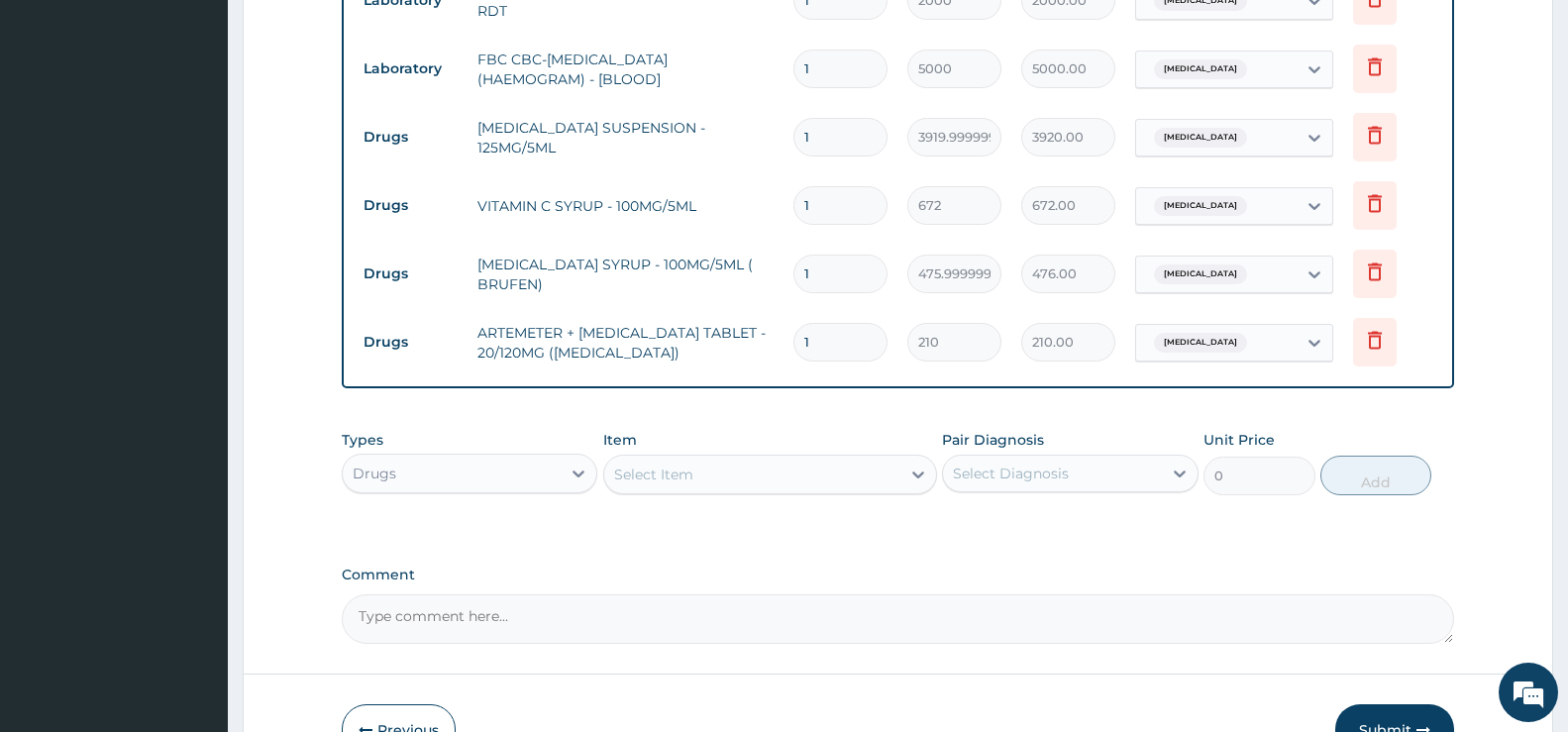
type input "0.00"
type input "6"
type input "1260.00"
type input "6"
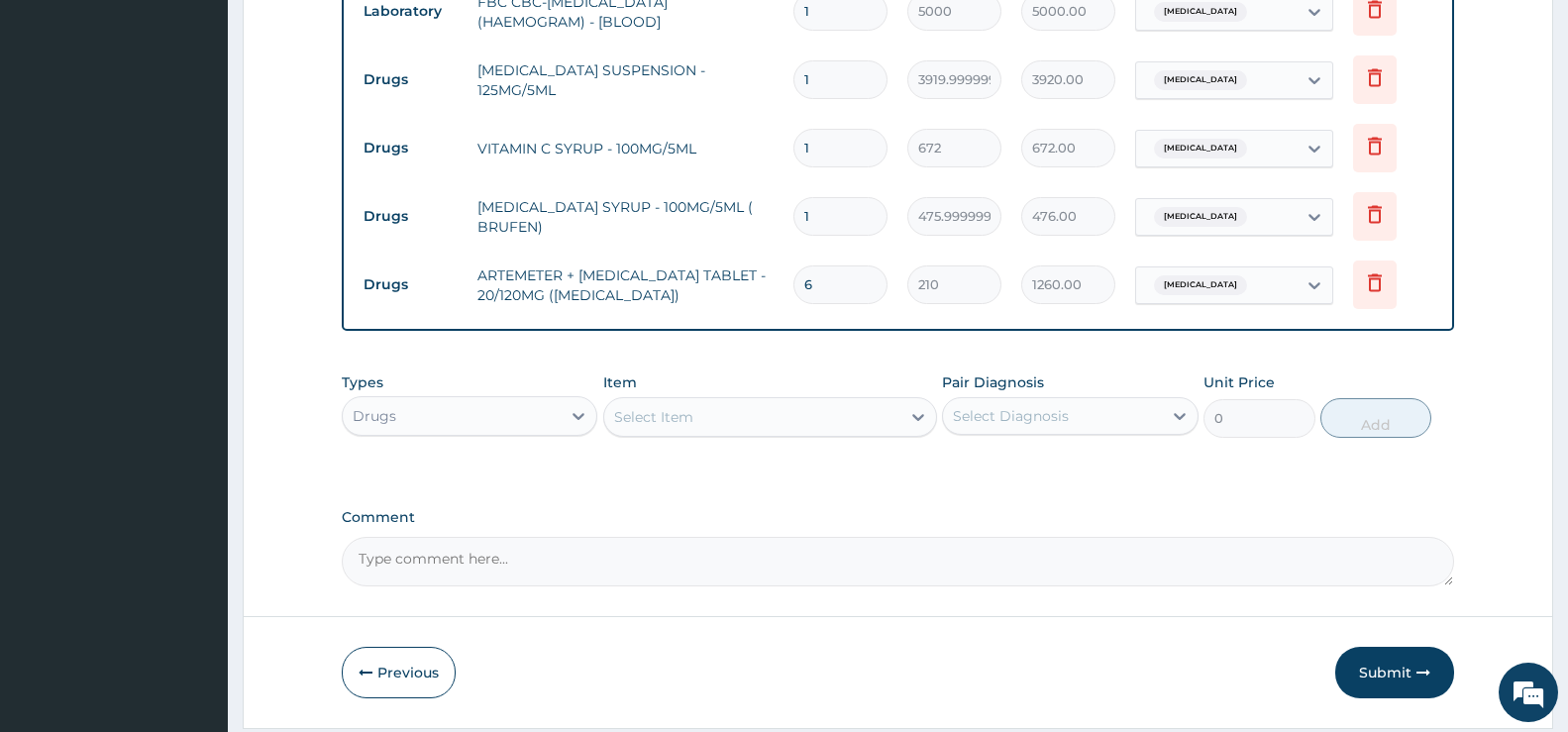
scroll to position [1021, 0]
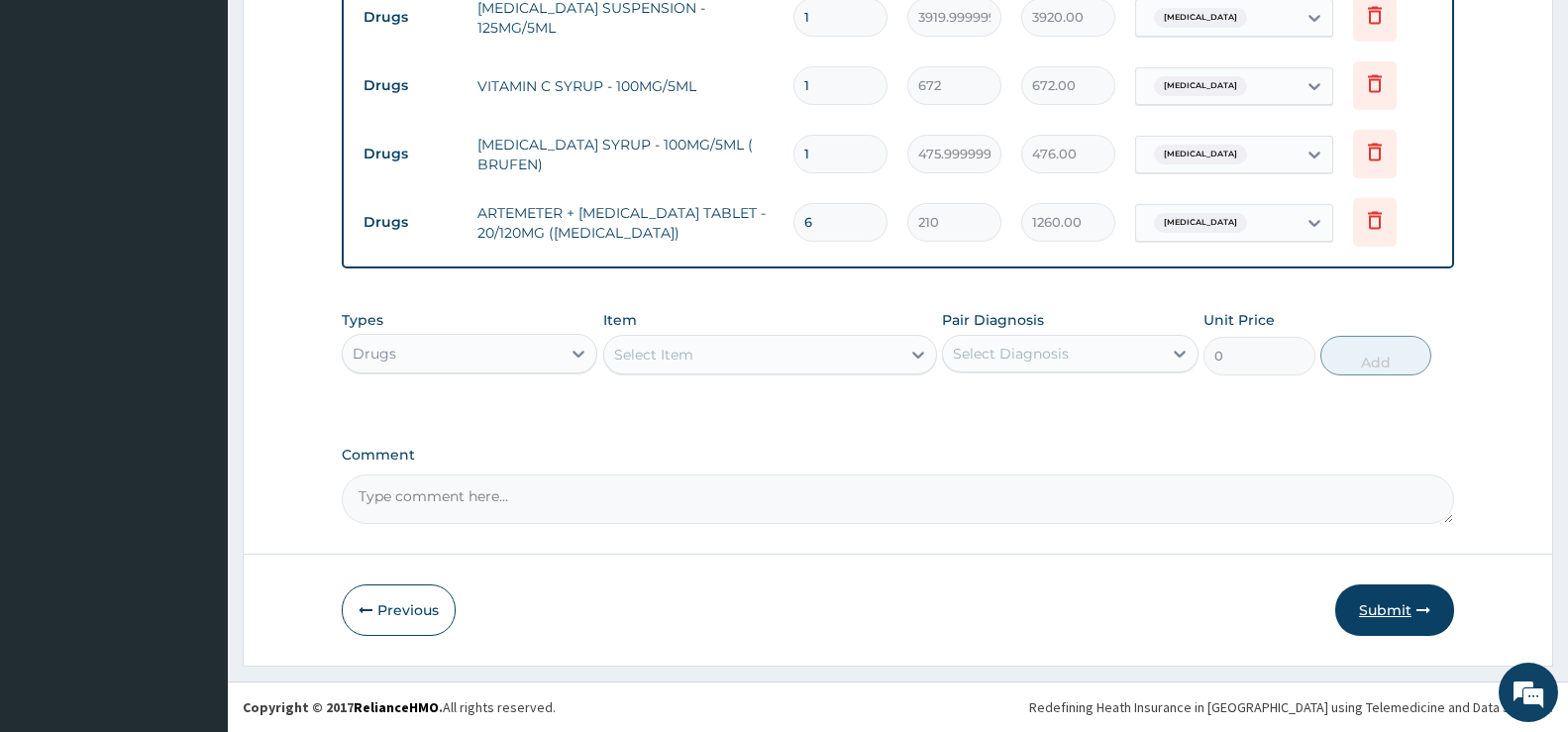
click at [1411, 614] on button "Submit" at bounding box center [1395, 610] width 118 height 52
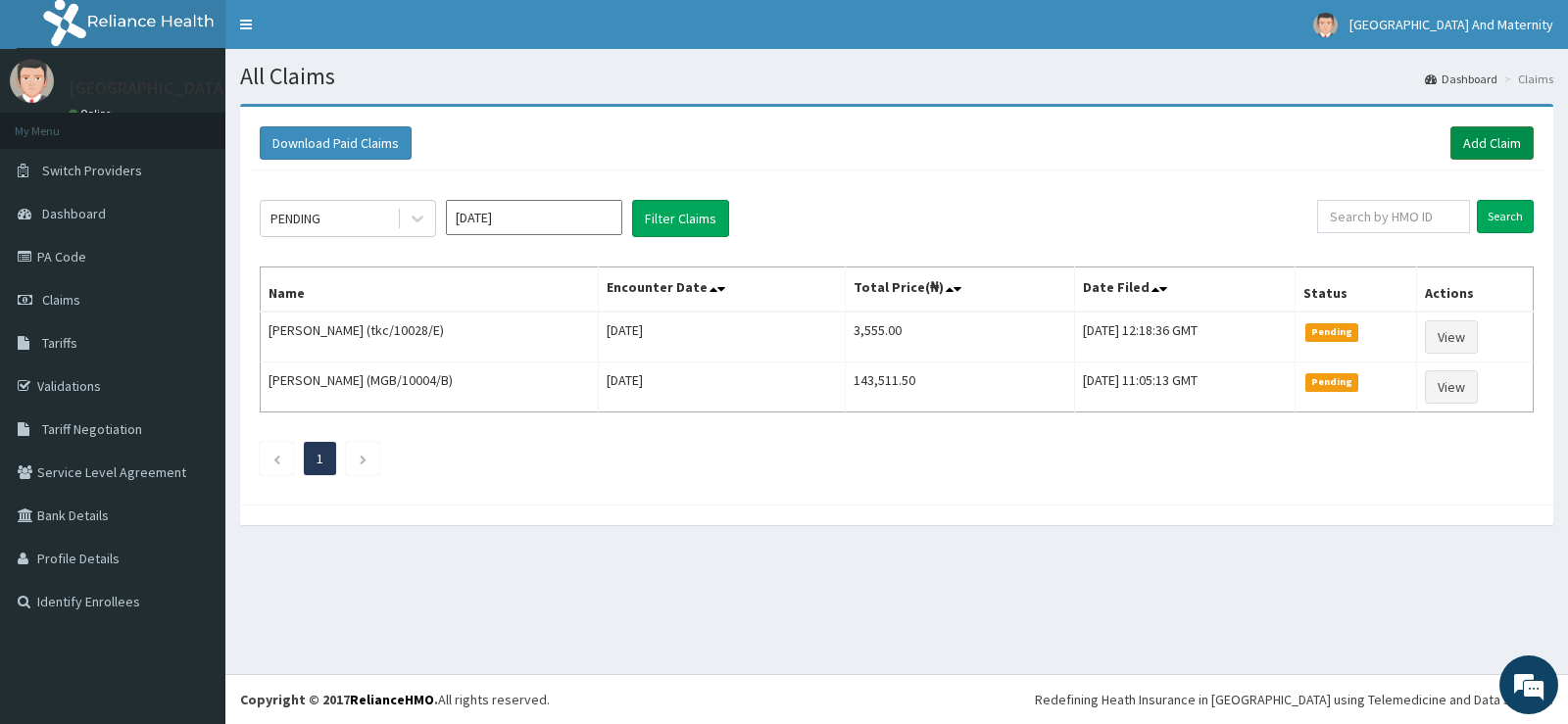
drag, startPoint x: 1495, startPoint y: 136, endPoint x: 1478, endPoint y: 150, distance: 22.0
click at [1496, 136] on link "Add Claim" at bounding box center [1492, 143] width 84 height 33
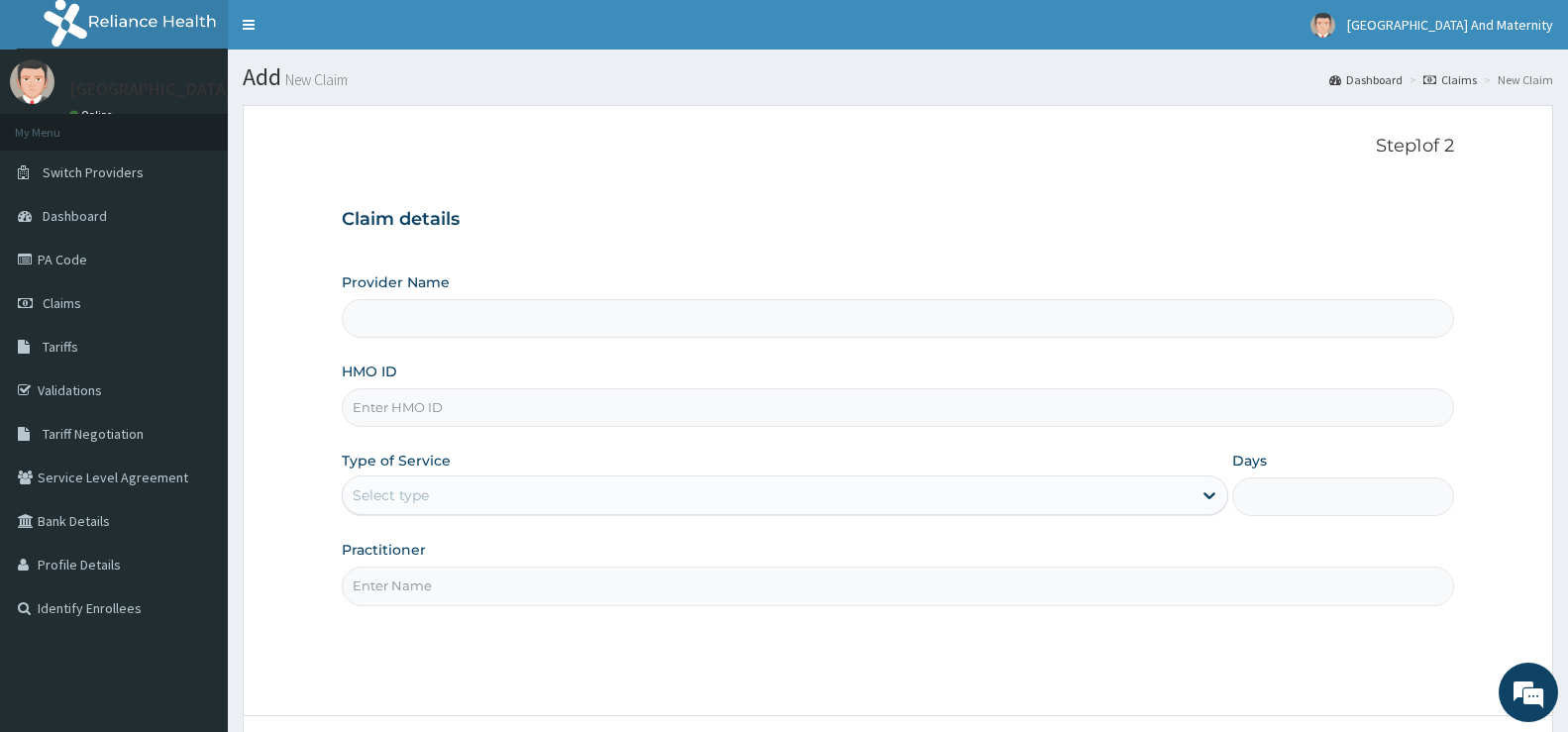
click at [389, 405] on input "HMO ID" at bounding box center [898, 407] width 1113 height 39
type input "[GEOGRAPHIC_DATA] And Maternity Ltd"
paste input "npp/101030/d"
type input "npp/101030/d"
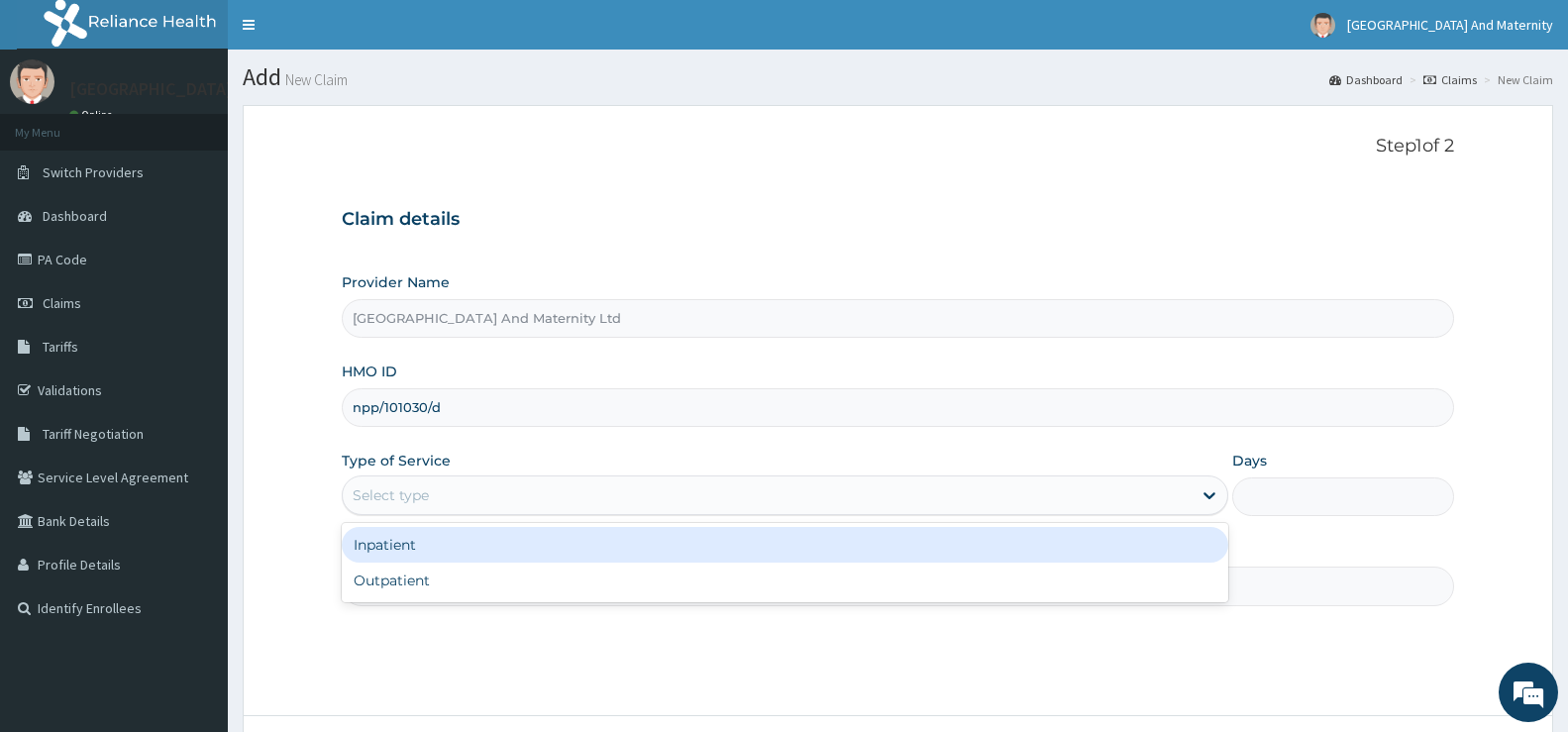
click at [405, 498] on div "Select type" at bounding box center [390, 496] width 77 height 20
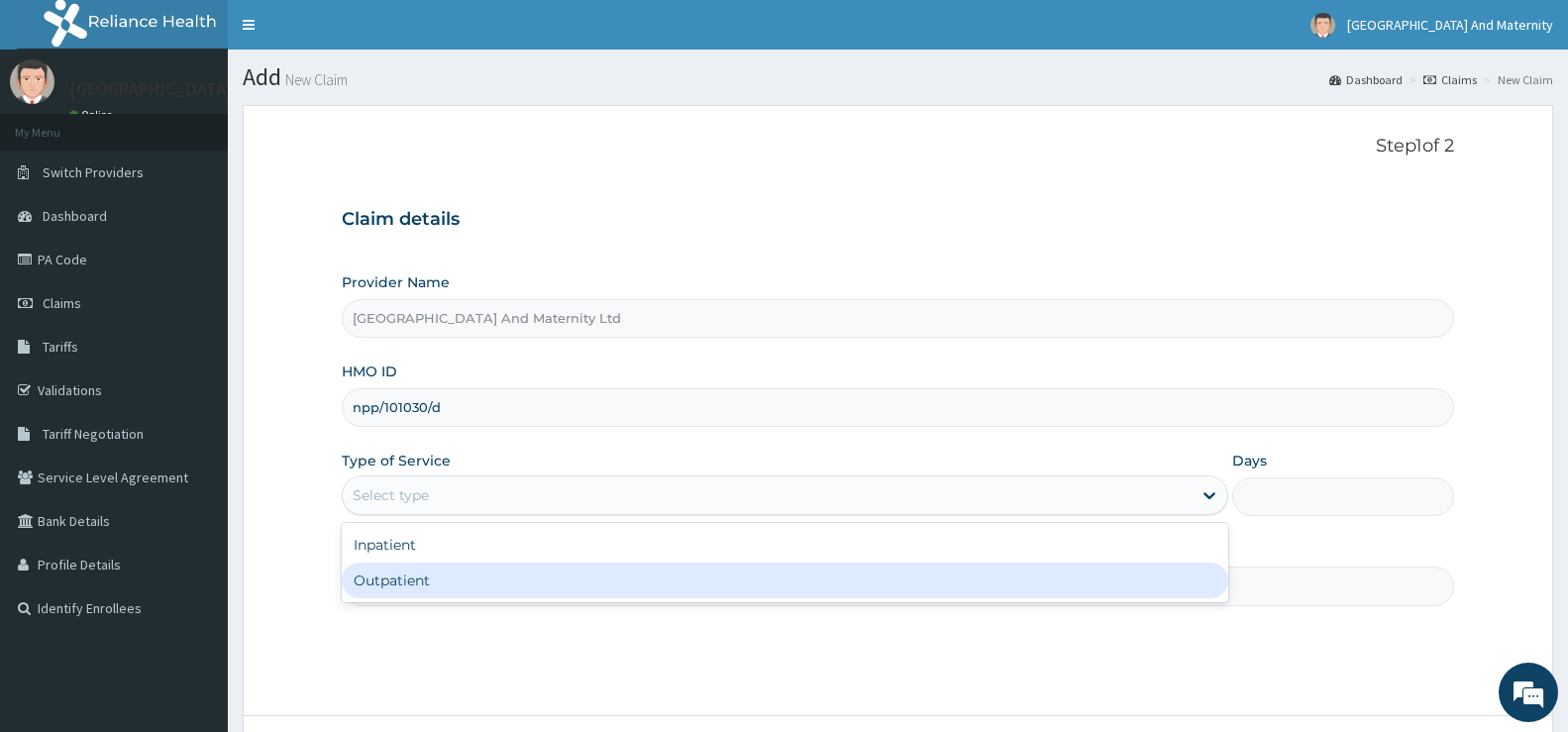
click at [416, 583] on div "Outpatient" at bounding box center [784, 581] width 887 height 36
type input "1"
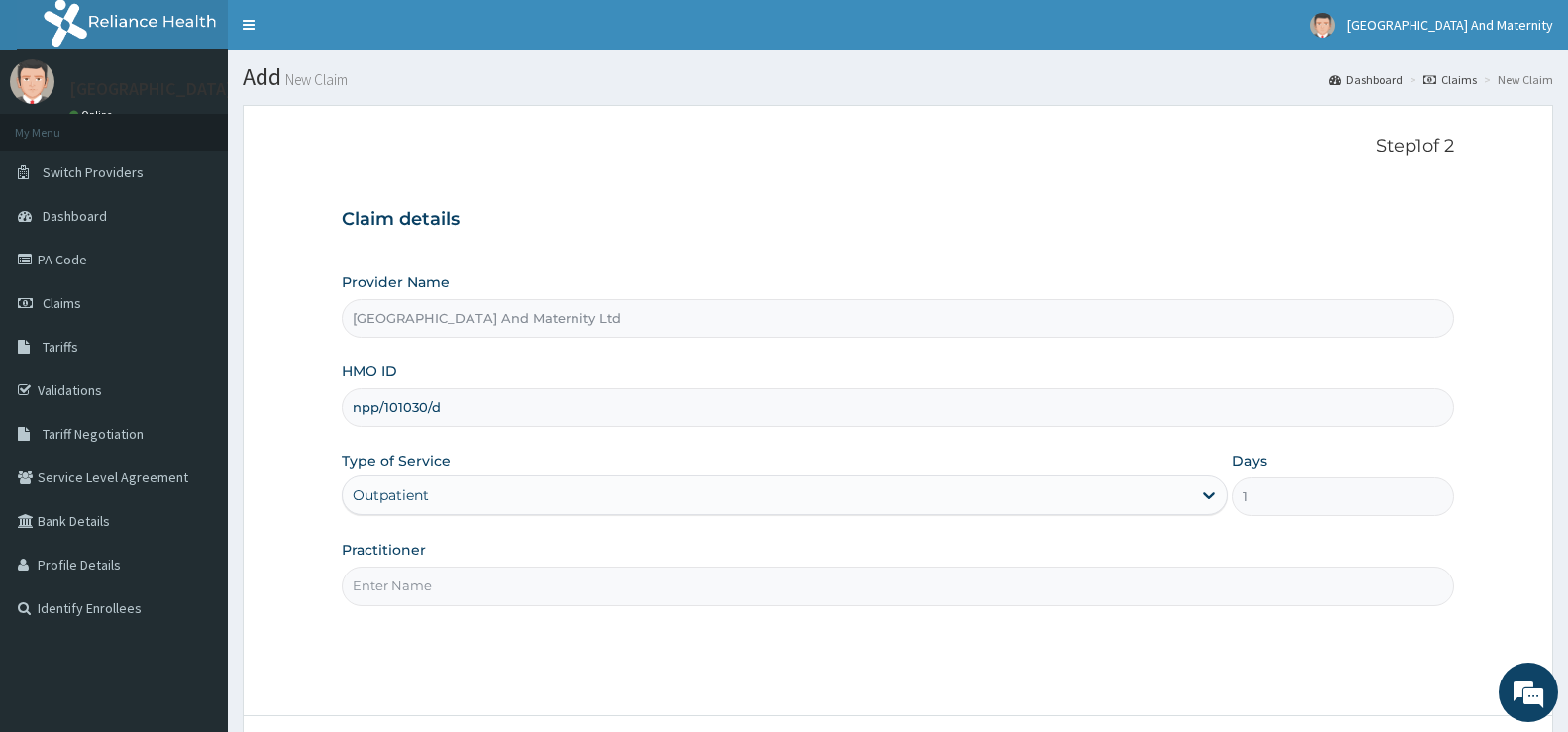
click at [417, 586] on input "Practitioner" at bounding box center [898, 586] width 1113 height 39
type input "d"
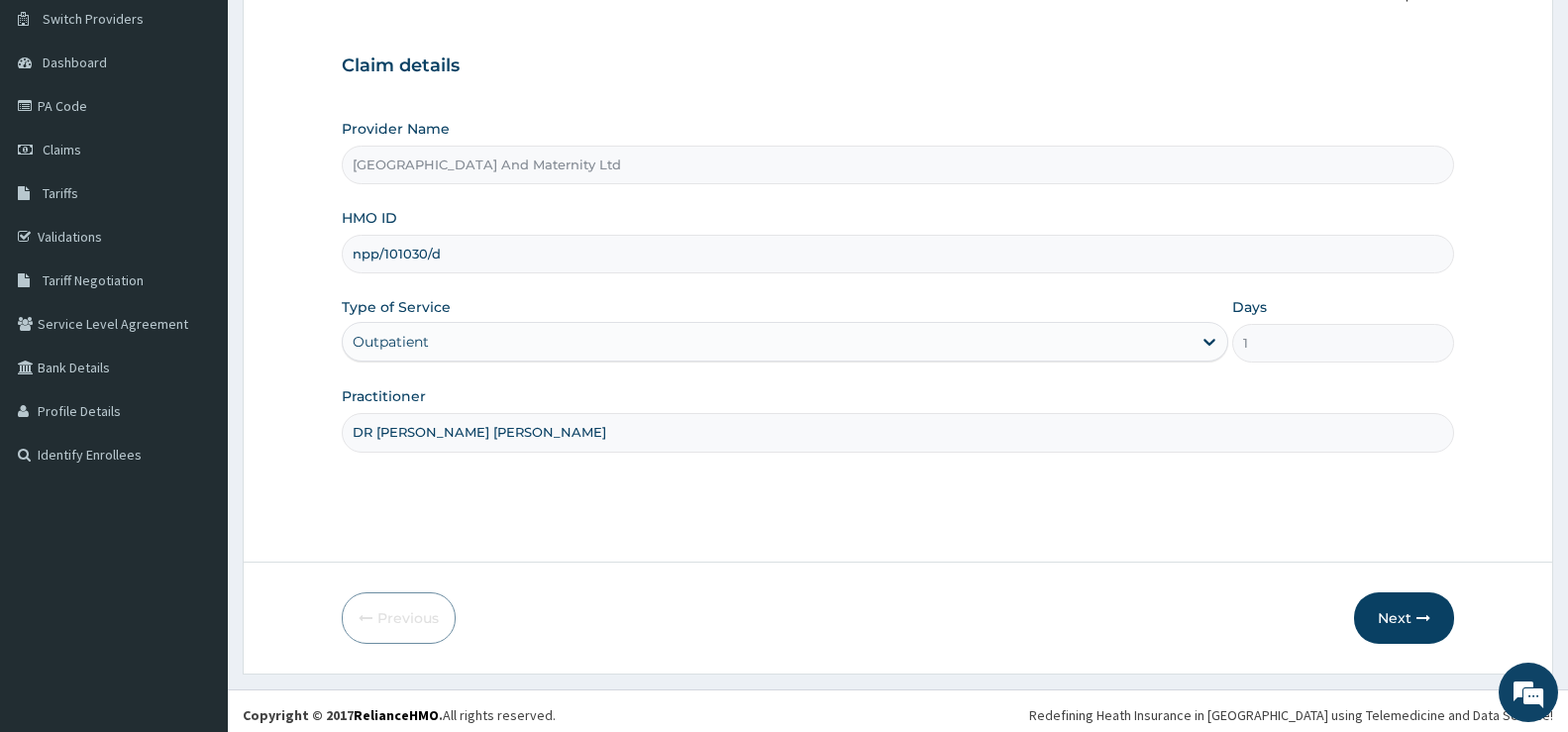
scroll to position [161, 0]
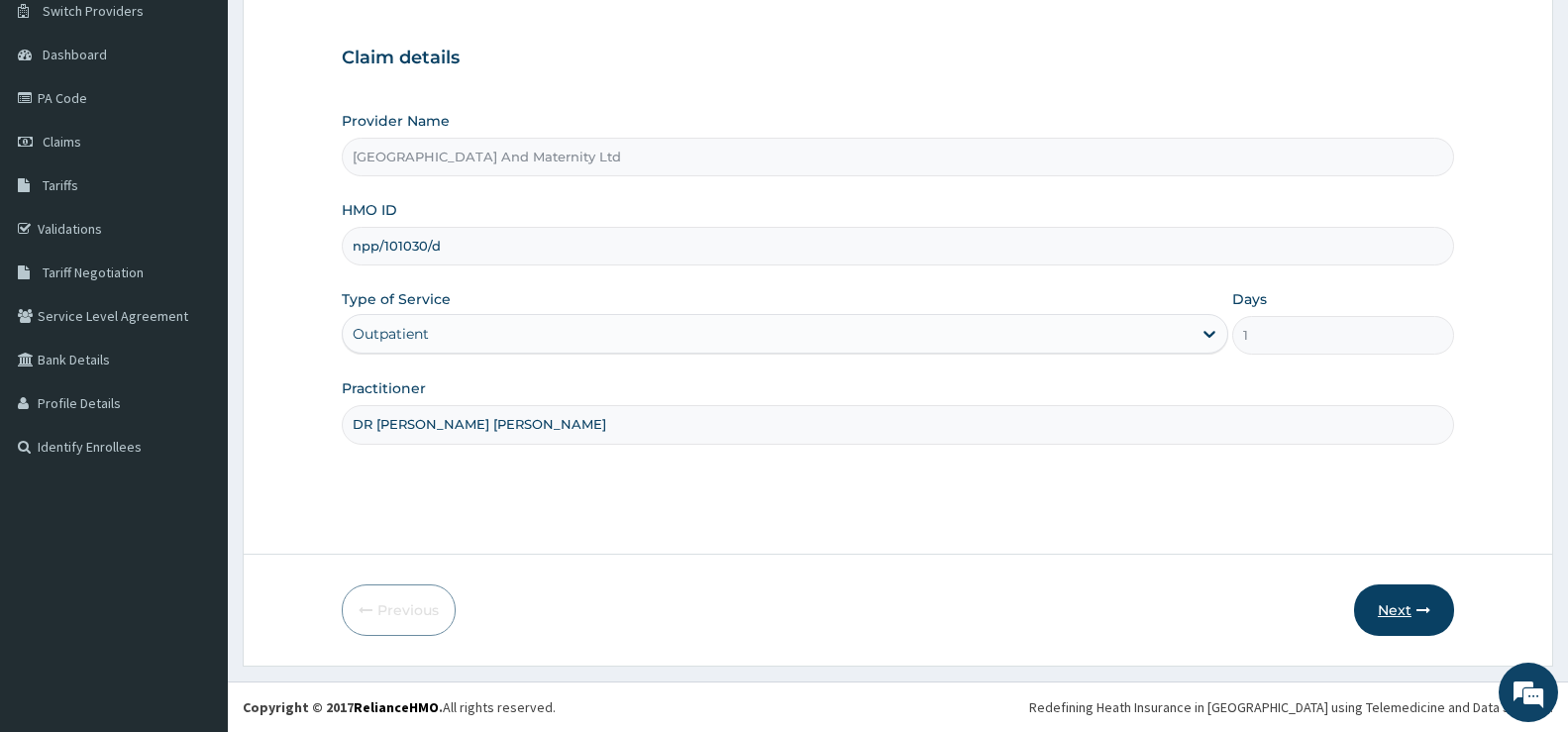
type input "DR [PERSON_NAME] [PERSON_NAME]"
click at [1397, 615] on button "Next" at bounding box center [1404, 610] width 101 height 52
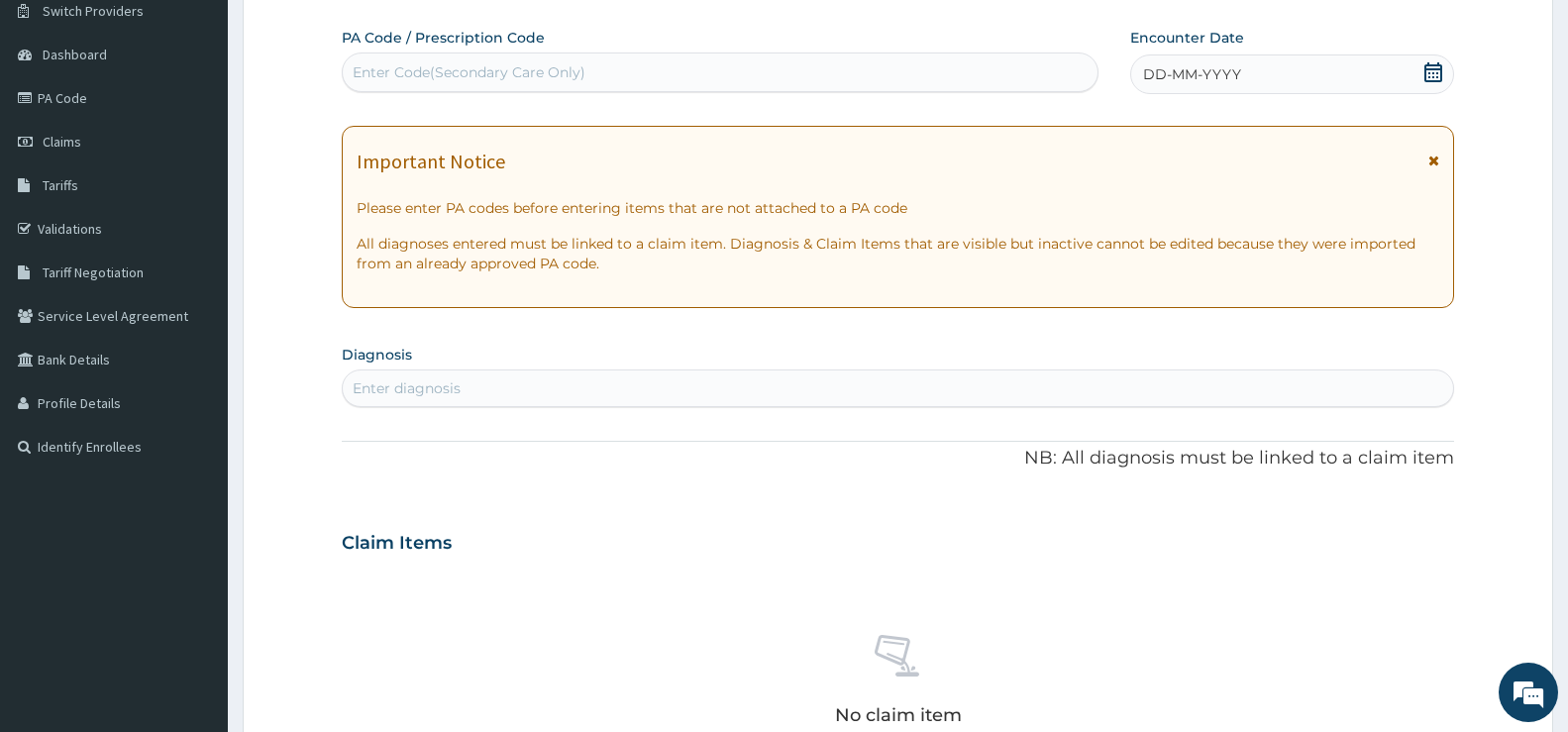
click at [1436, 76] on icon at bounding box center [1434, 73] width 20 height 20
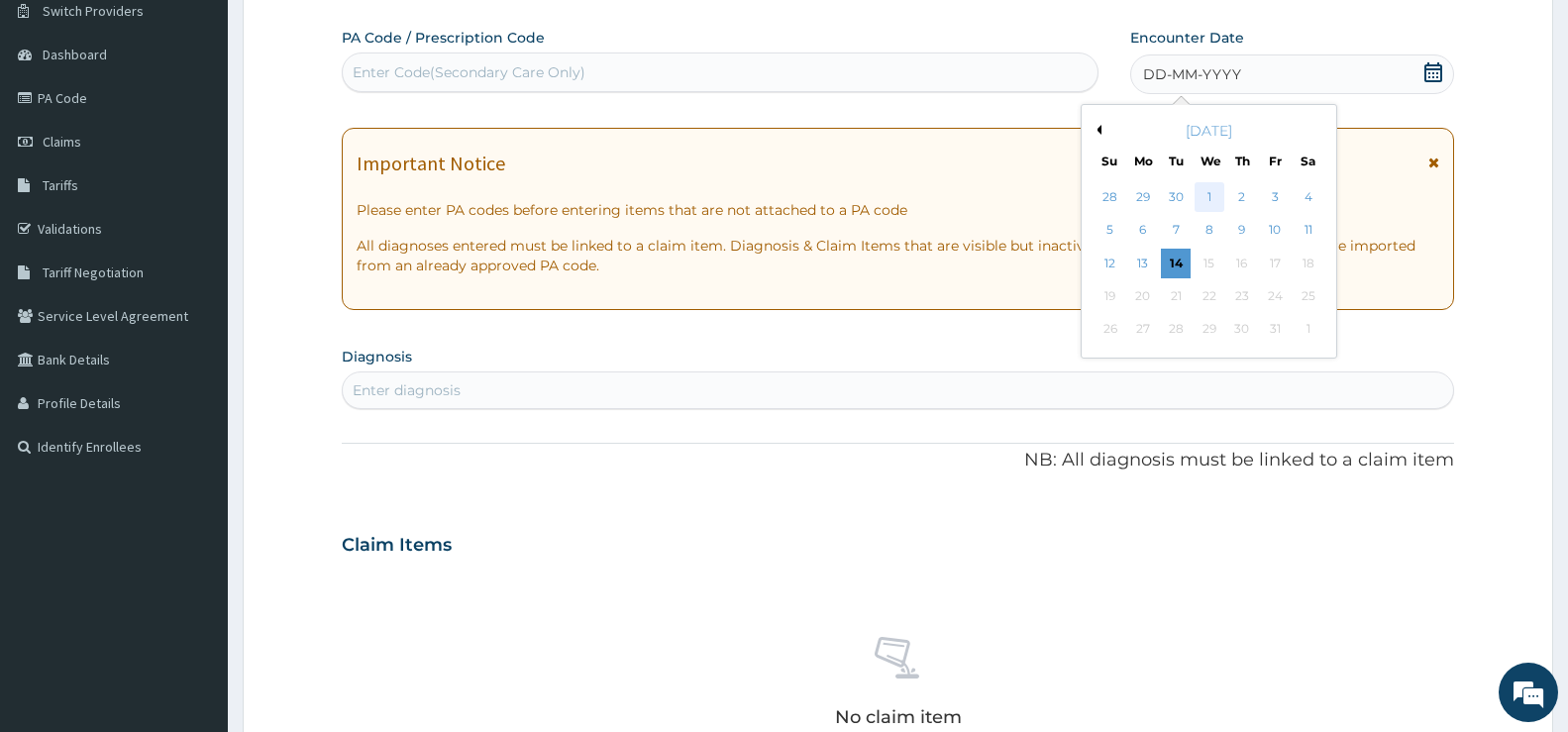
click at [1221, 198] on div "1" at bounding box center [1209, 197] width 30 height 30
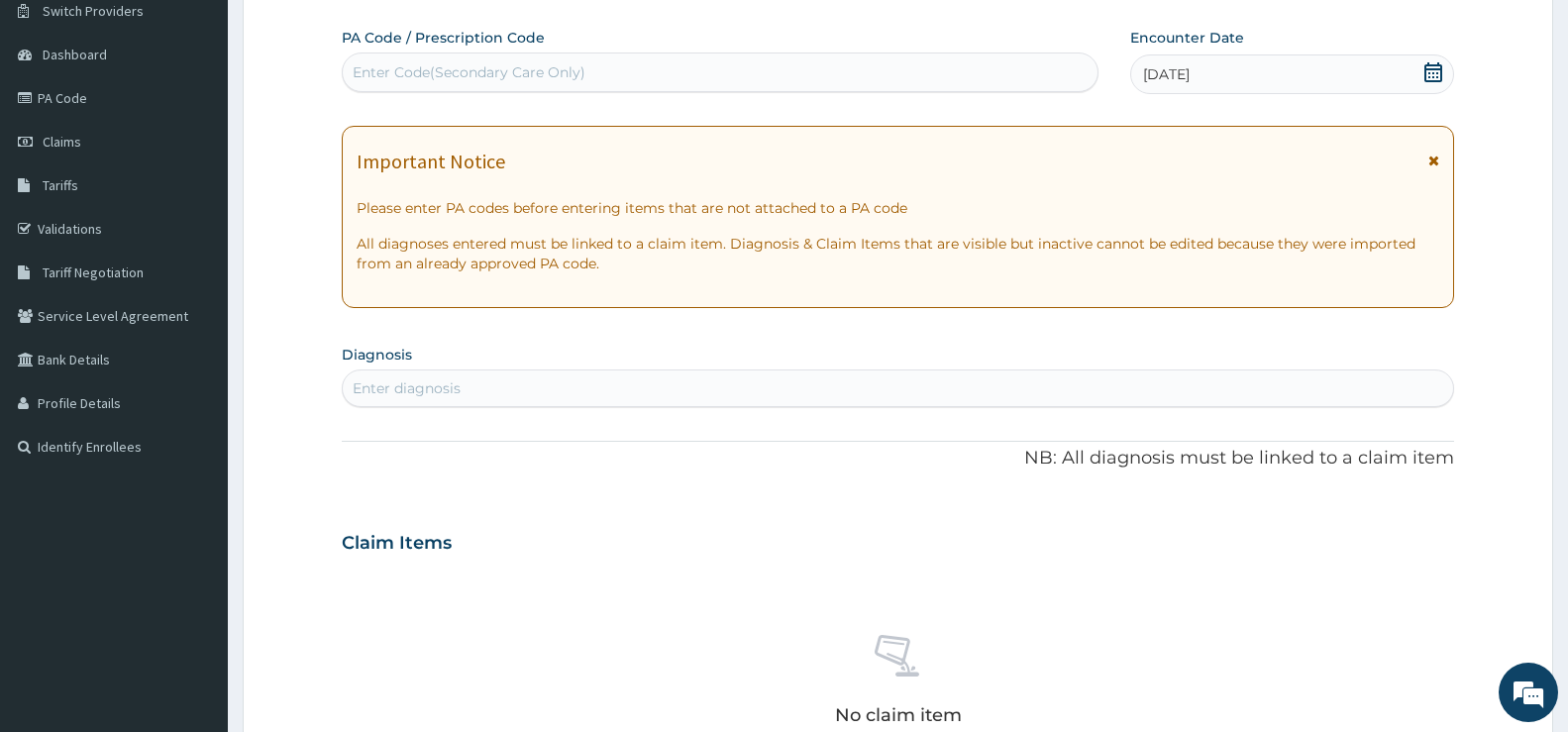
drag, startPoint x: 380, startPoint y: 376, endPoint x: 374, endPoint y: 398, distance: 22.8
click at [379, 381] on div "Enter diagnosis" at bounding box center [898, 388] width 1111 height 32
type input "ACUTE"
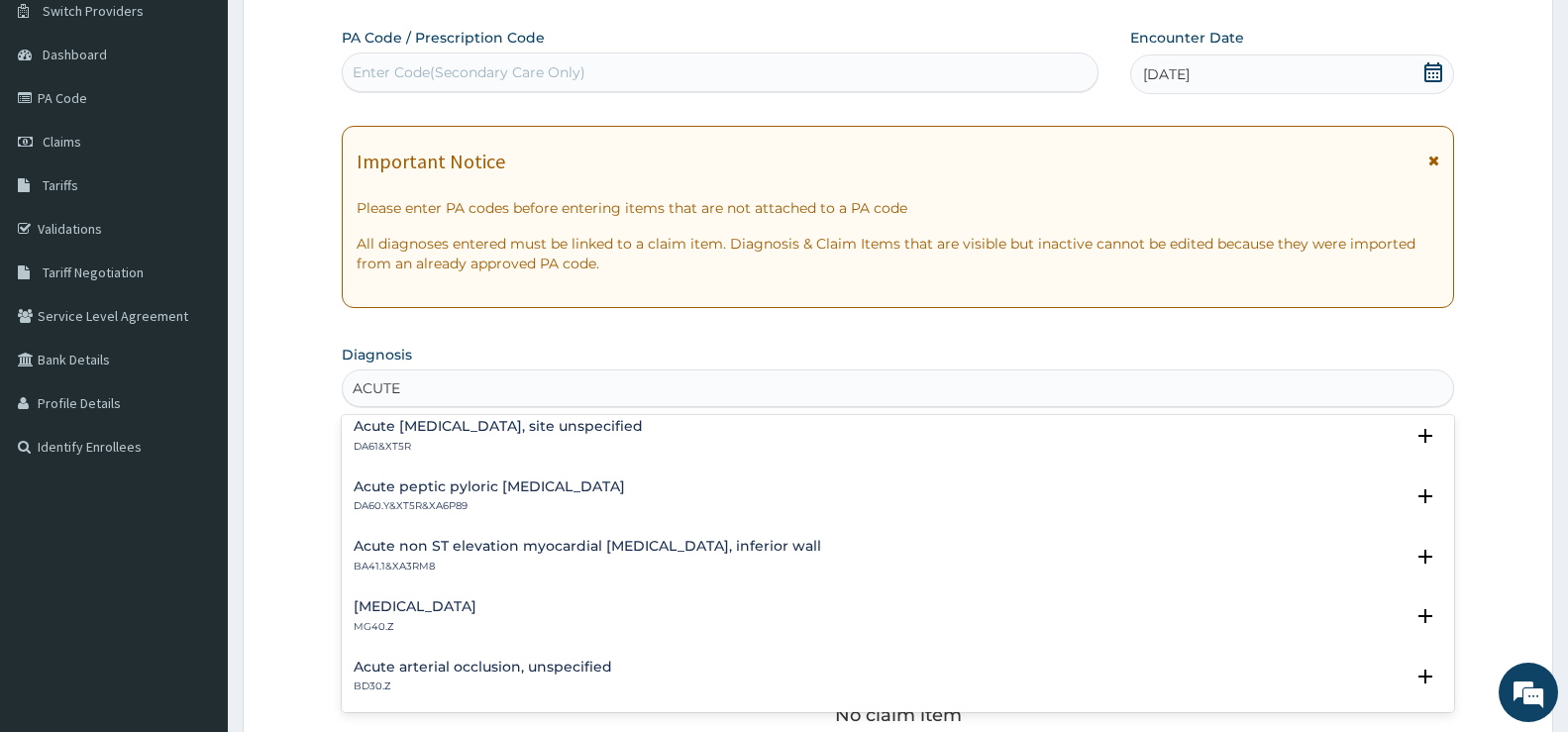
scroll to position [1685, 0]
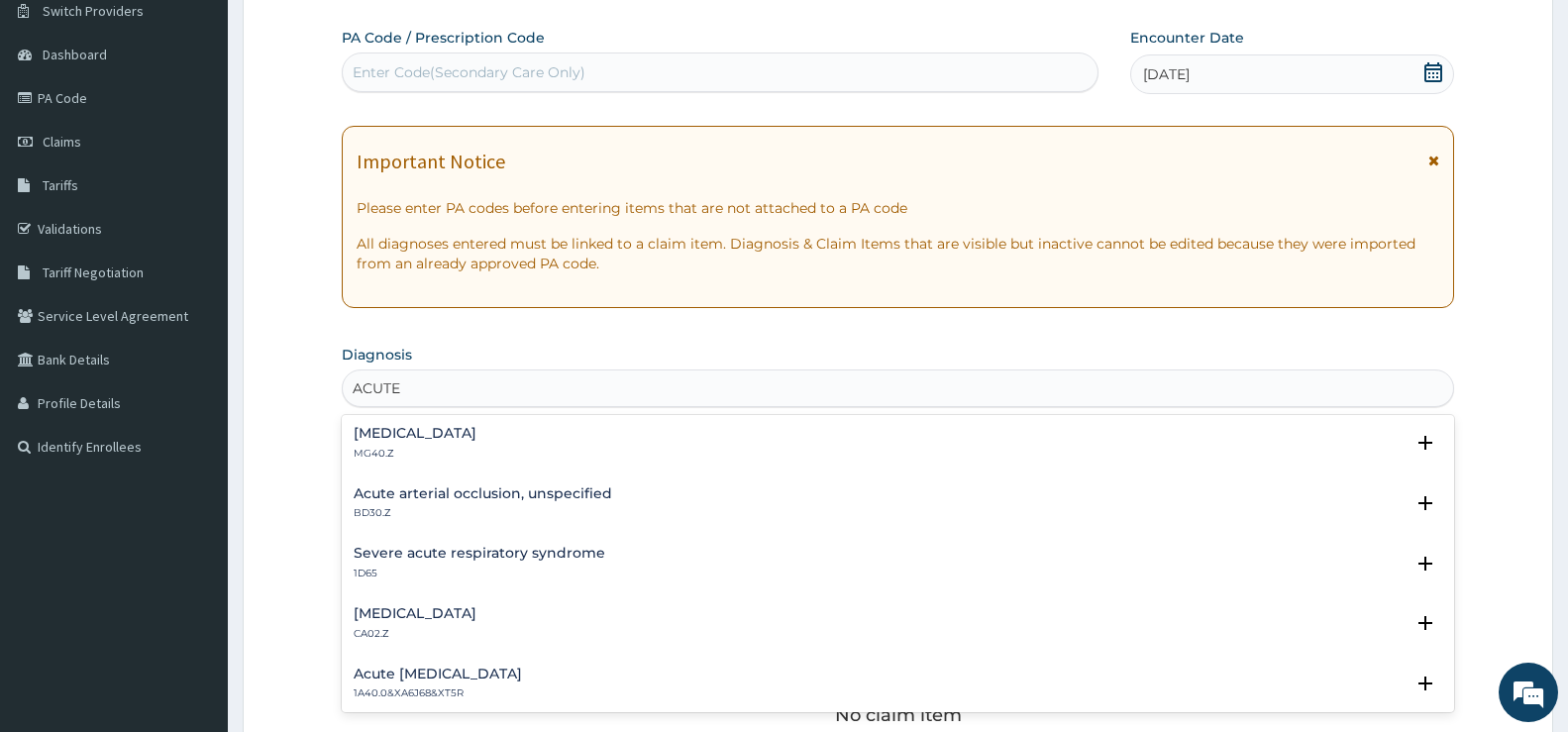
click at [477, 615] on h4 "[MEDICAL_DATA]" at bounding box center [414, 613] width 122 height 15
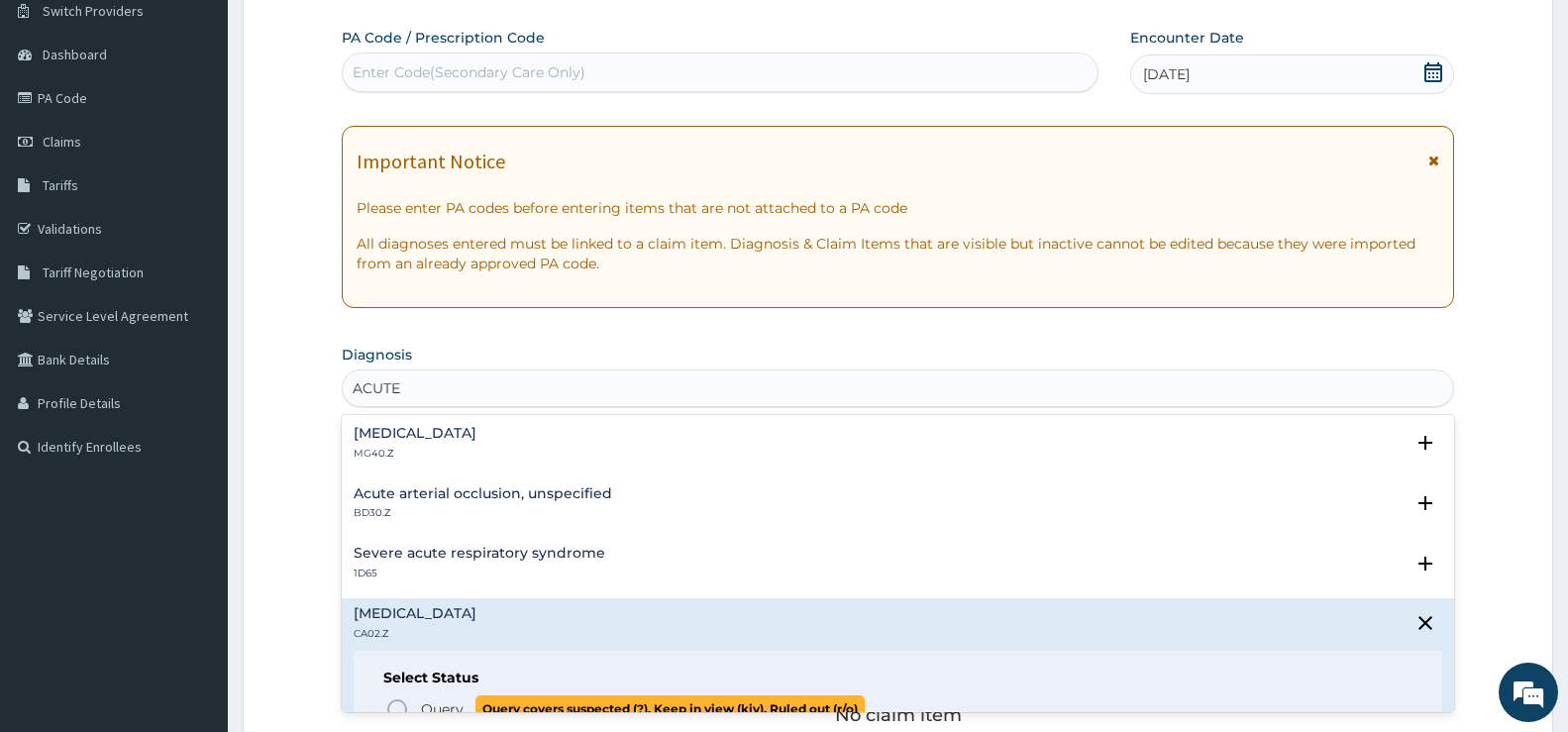
scroll to position [1982, 0]
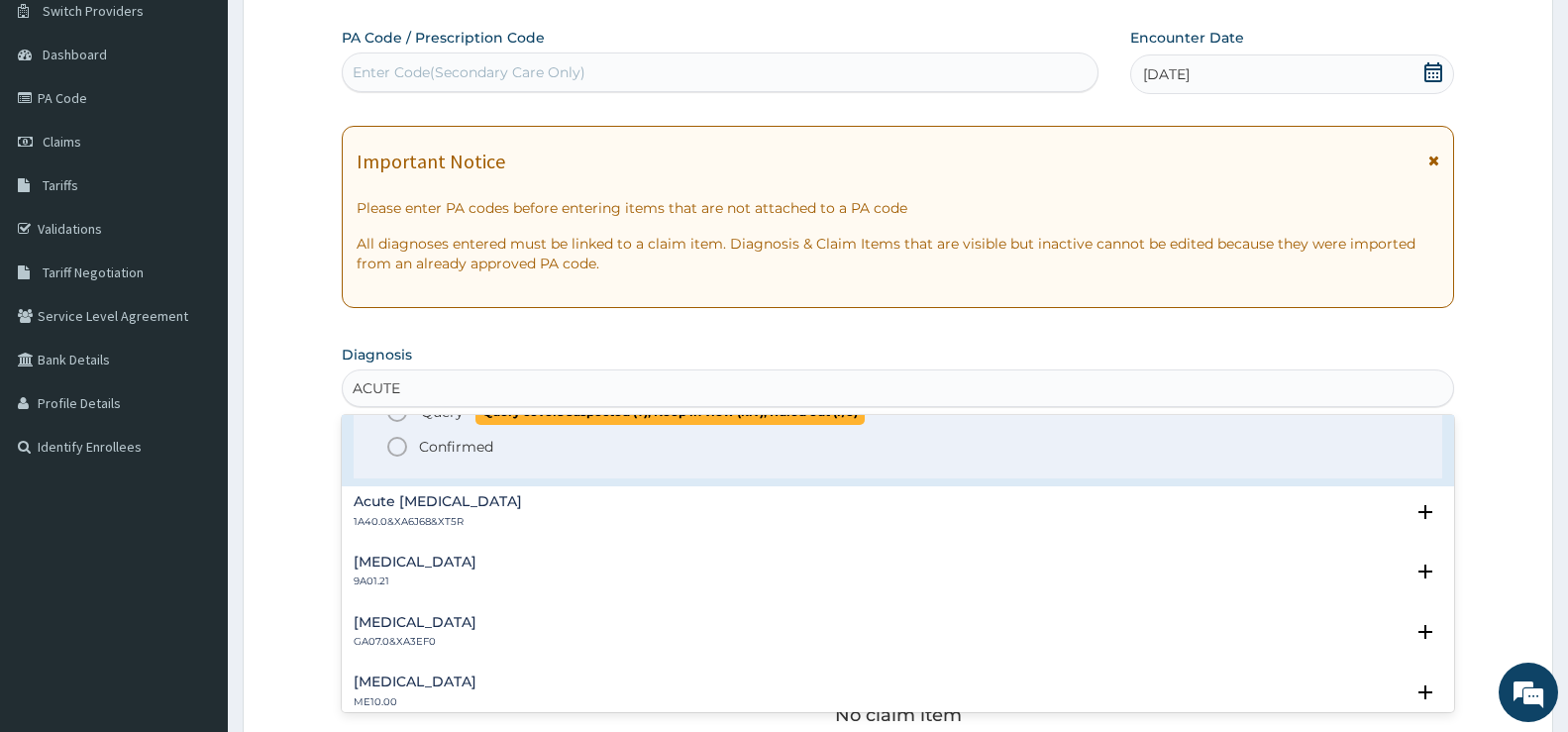
click at [469, 424] on p "Query Query covers suspected (?), Keep in view (kiv), Ruled out (r/o)" at bounding box center [642, 411] width 446 height 27
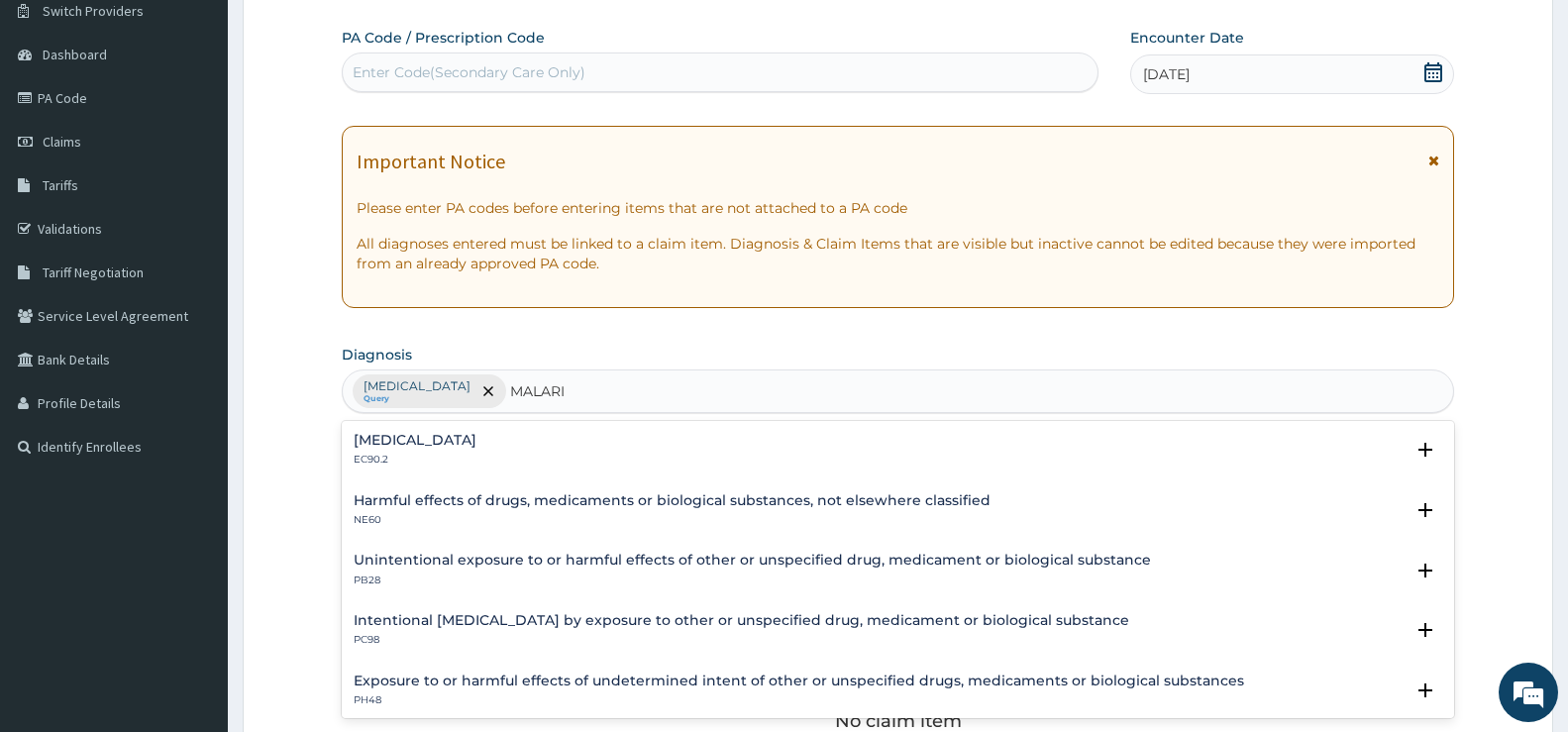
type input "[MEDICAL_DATA]"
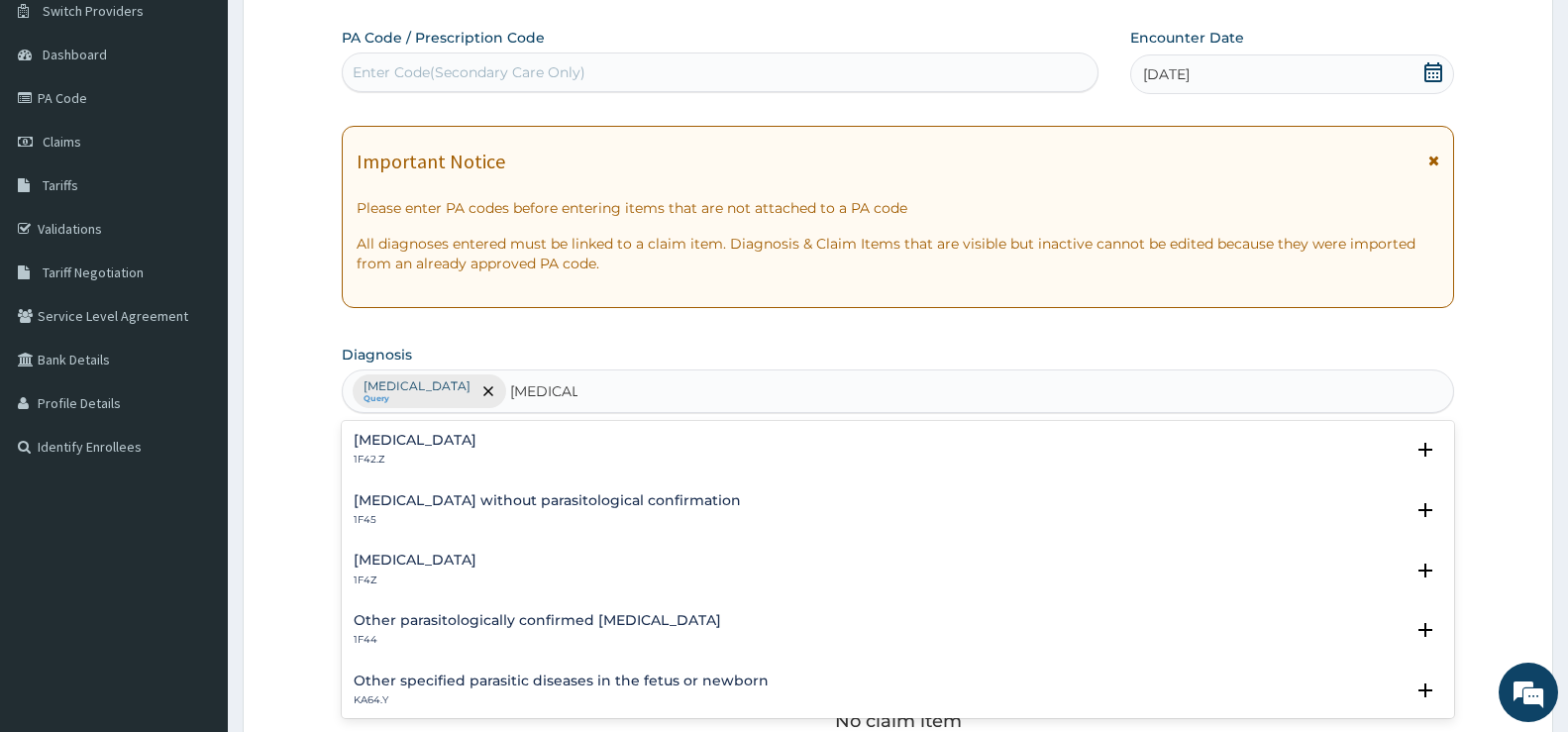
drag, startPoint x: 470, startPoint y: 543, endPoint x: 529, endPoint y: 533, distance: 59.8
click at [471, 543] on div "[MEDICAL_DATA] 1F42.Z Select Status Query Query covers suspected (?), Keep in v…" at bounding box center [898, 570] width 1113 height 298
click at [462, 558] on h4 "[MEDICAL_DATA]" at bounding box center [414, 560] width 122 height 15
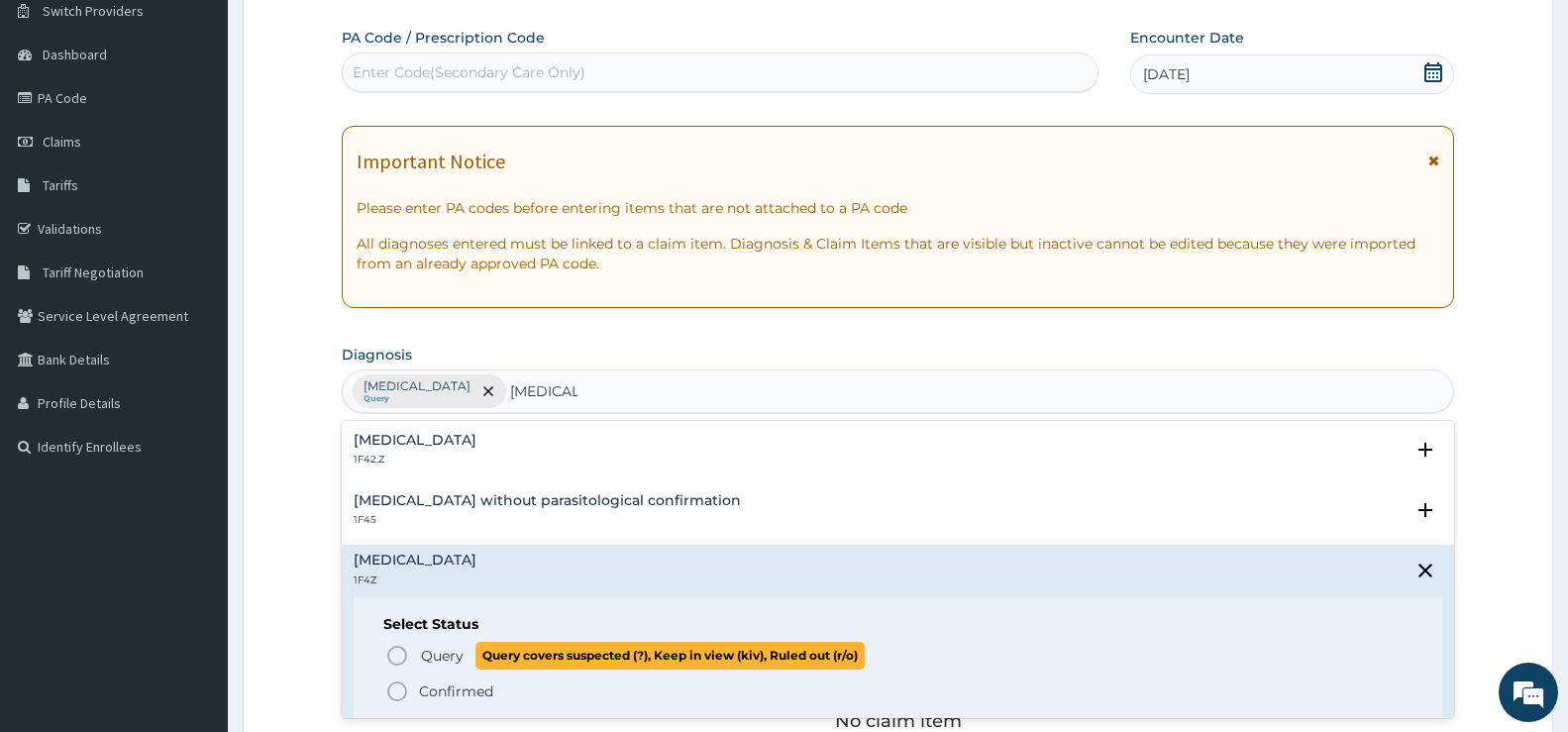
click at [400, 657] on icon "status option query" at bounding box center [397, 656] width 24 height 24
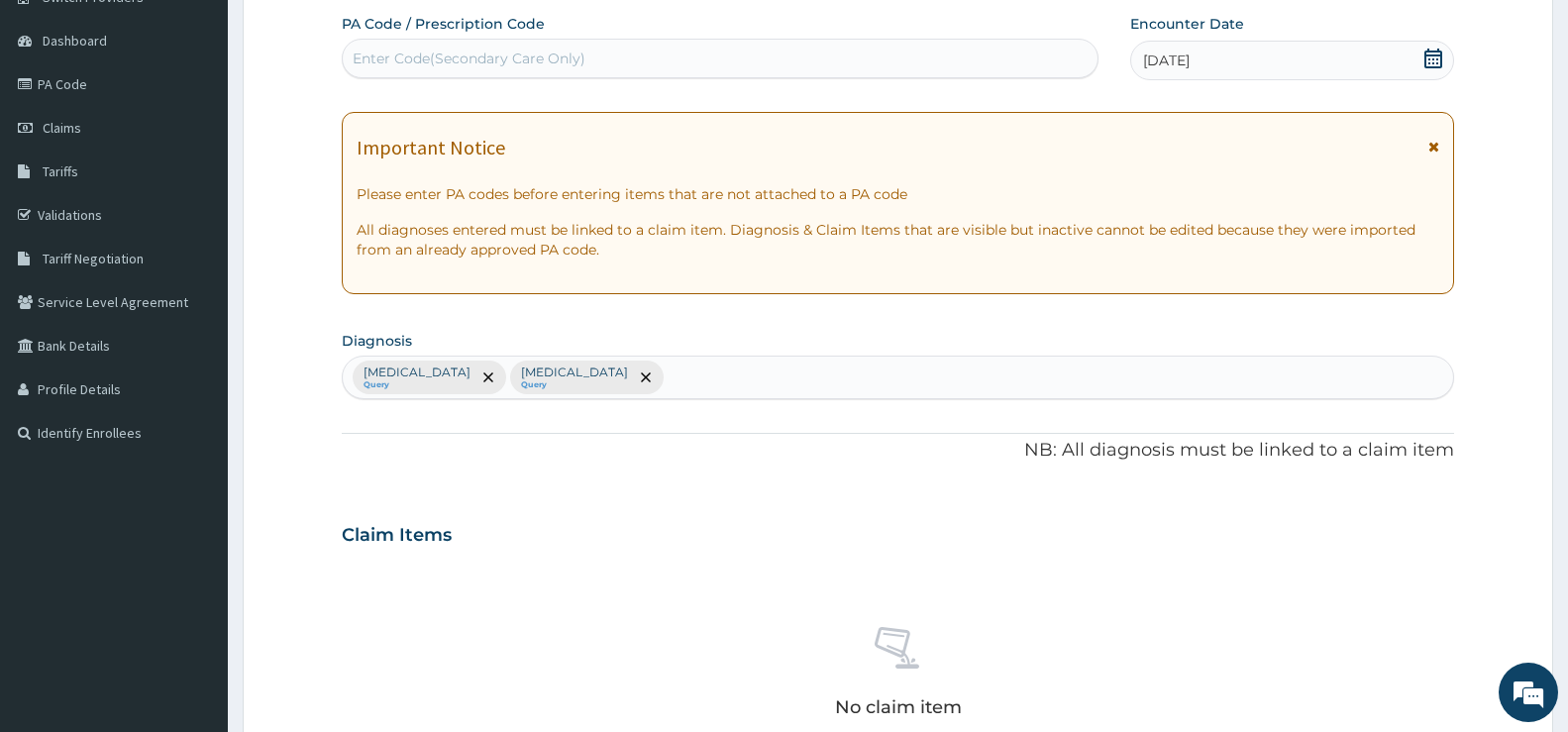
scroll to position [558, 0]
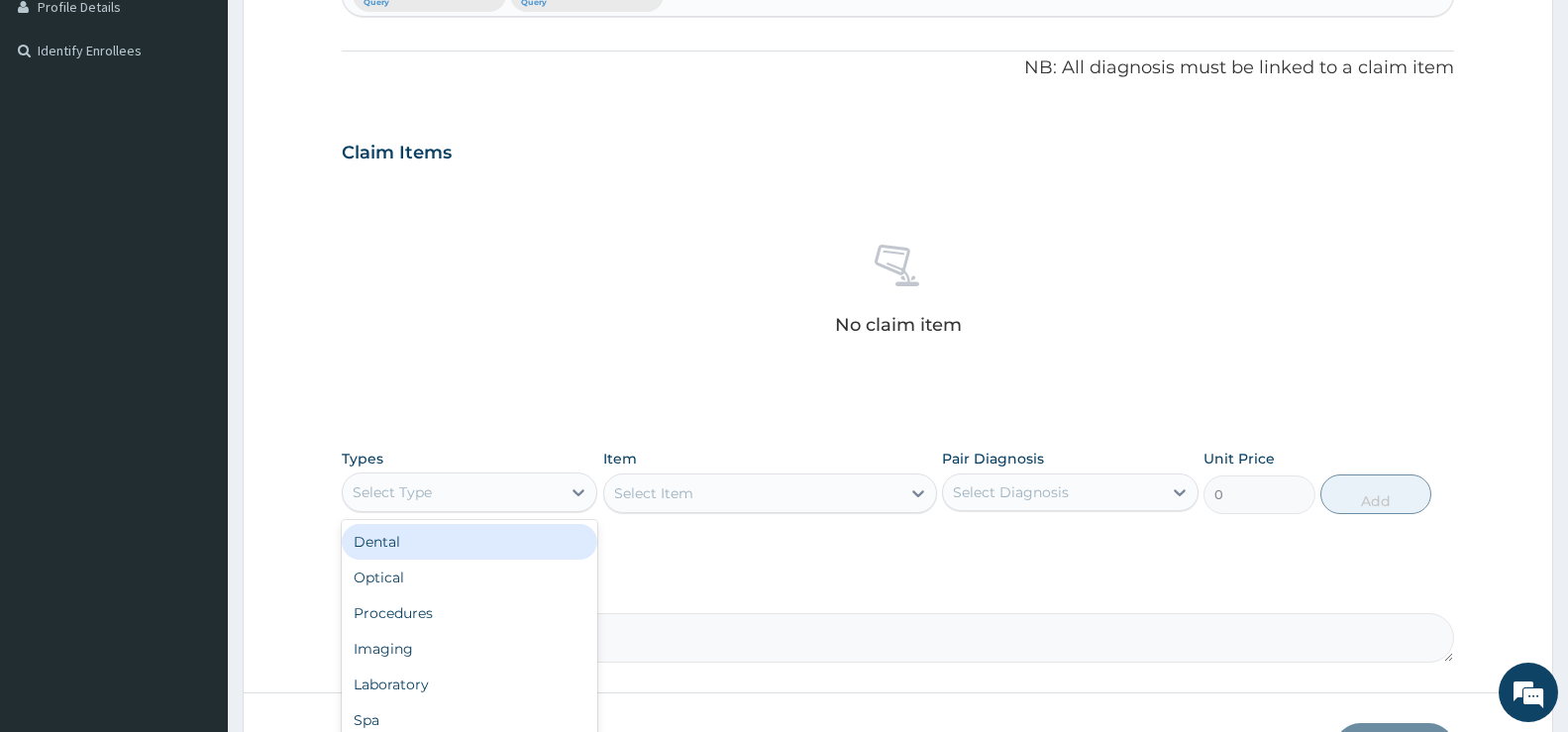
drag, startPoint x: 406, startPoint y: 495, endPoint x: 401, endPoint y: 525, distance: 30.4
click at [410, 494] on div "Select Type" at bounding box center [392, 493] width 80 height 20
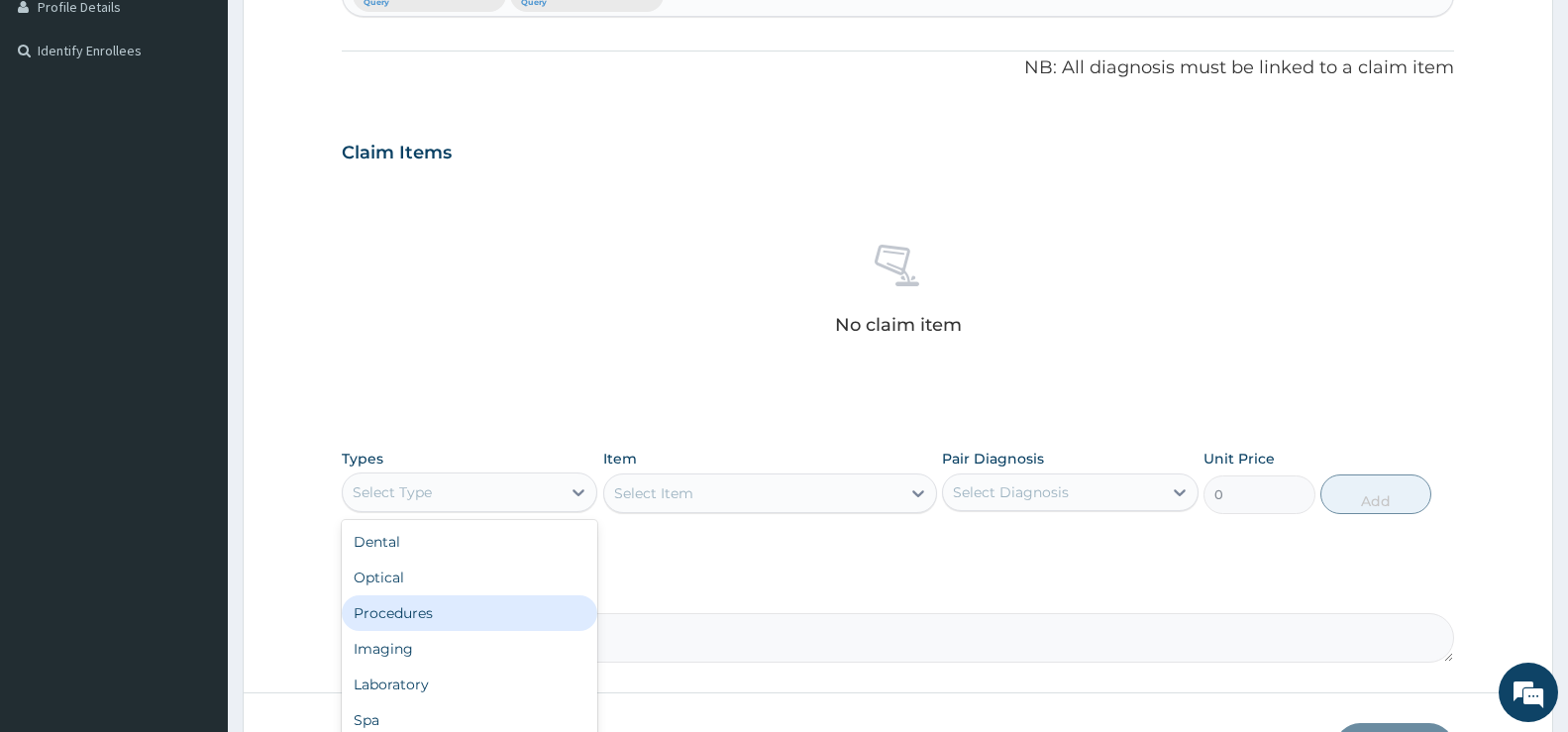
drag, startPoint x: 405, startPoint y: 612, endPoint x: 435, endPoint y: 604, distance: 31.0
click at [406, 612] on div "Procedures" at bounding box center [469, 613] width 256 height 36
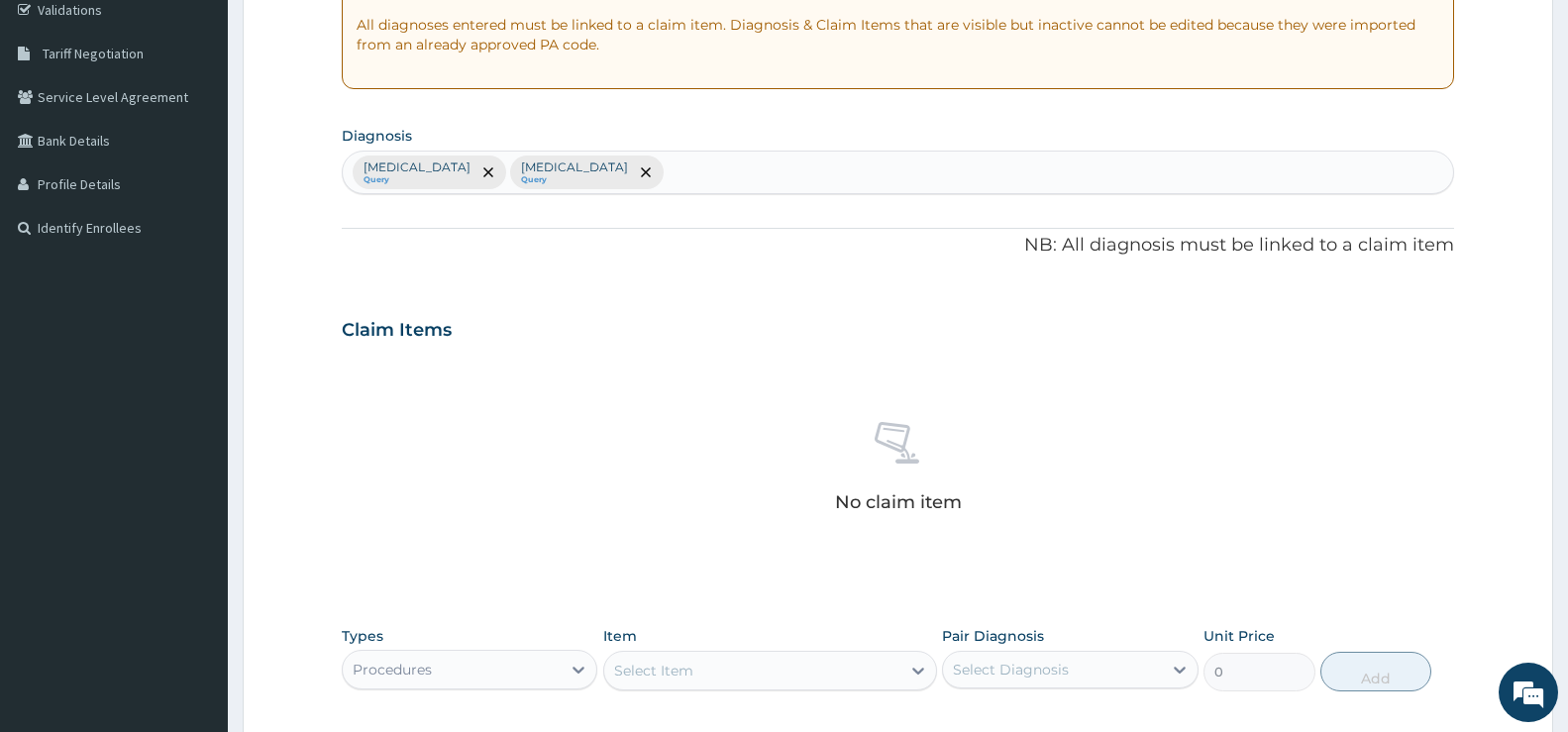
scroll to position [496, 0]
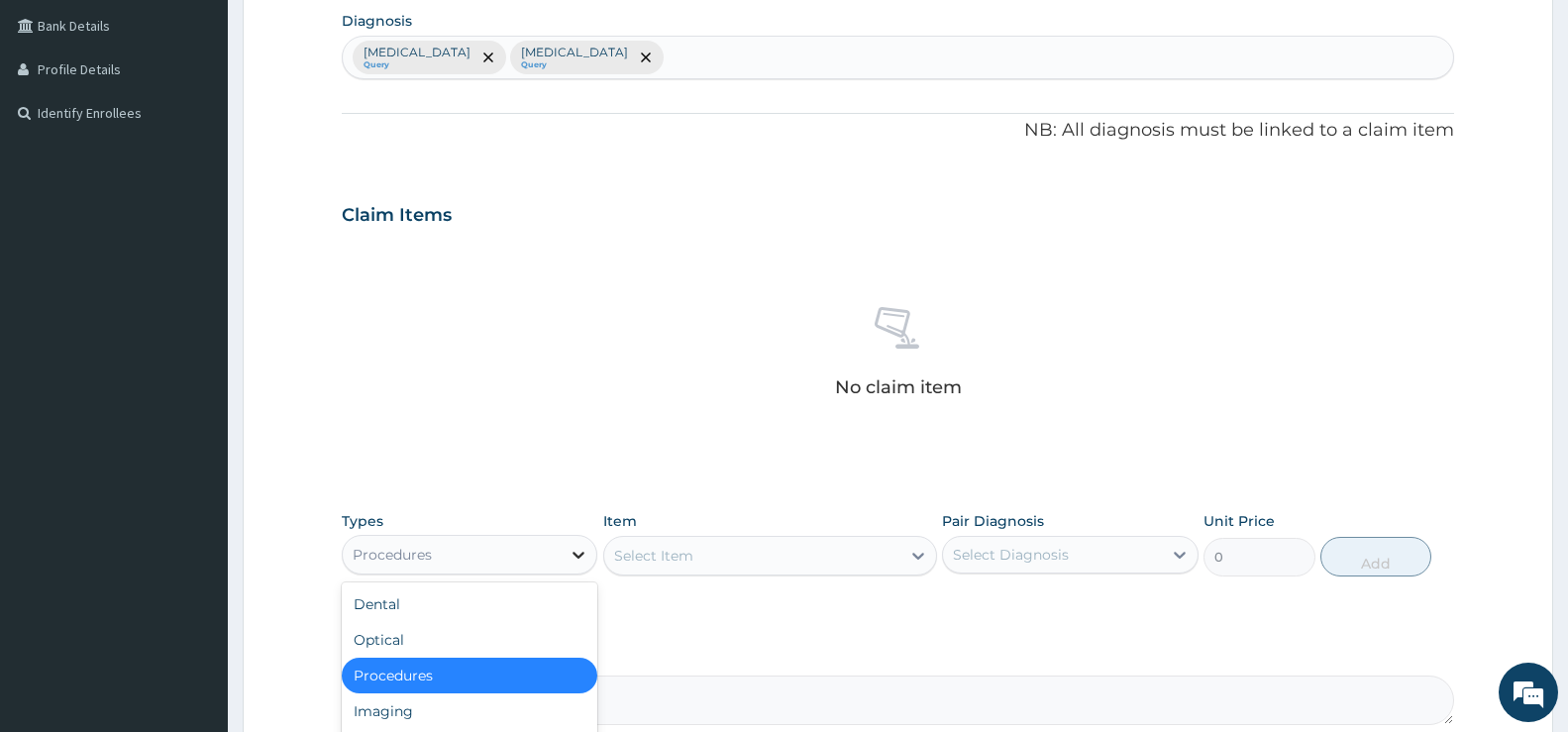
click at [578, 546] on icon at bounding box center [578, 555] width 20 height 20
click at [466, 677] on div "Procedures" at bounding box center [469, 676] width 256 height 36
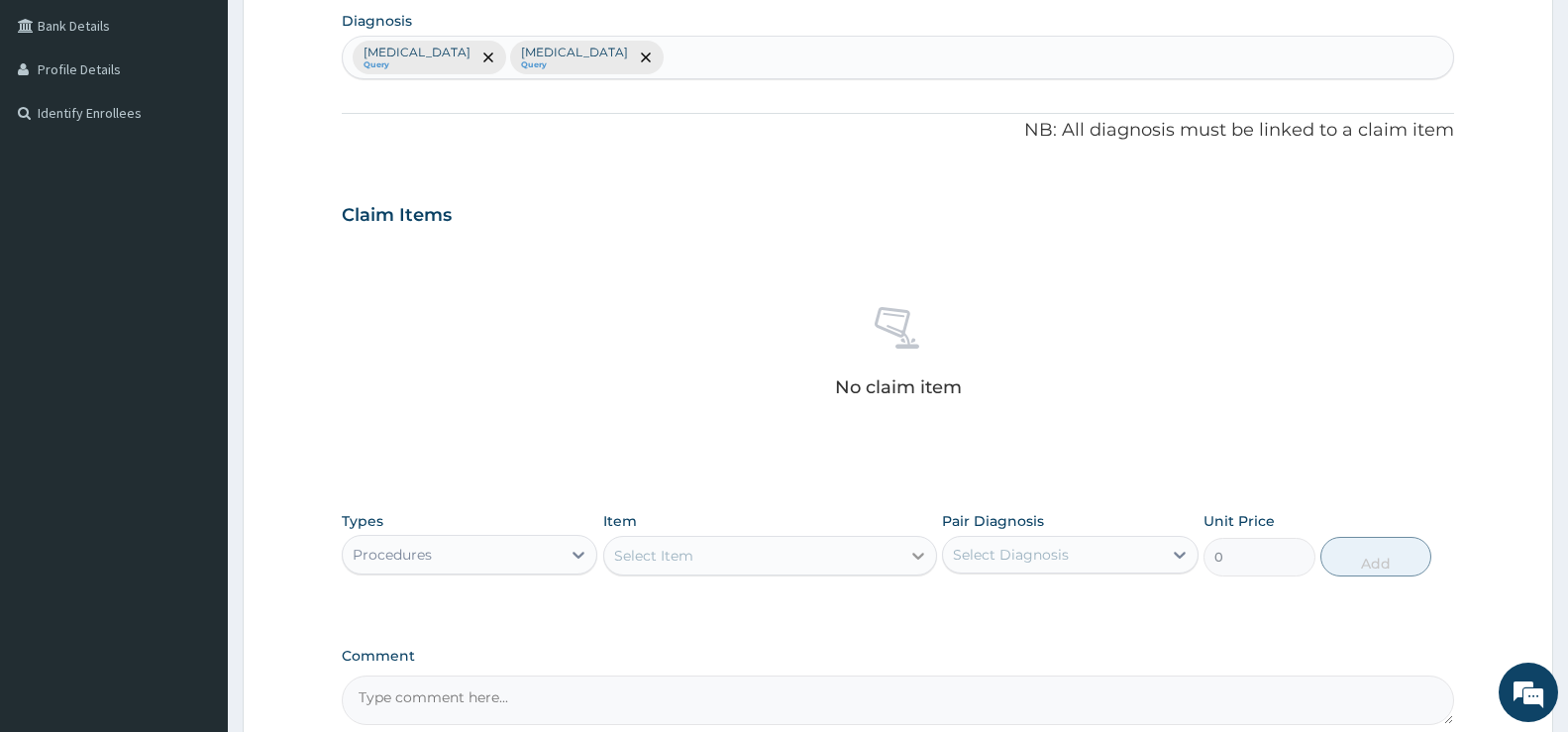
click at [913, 559] on icon at bounding box center [919, 556] width 20 height 20
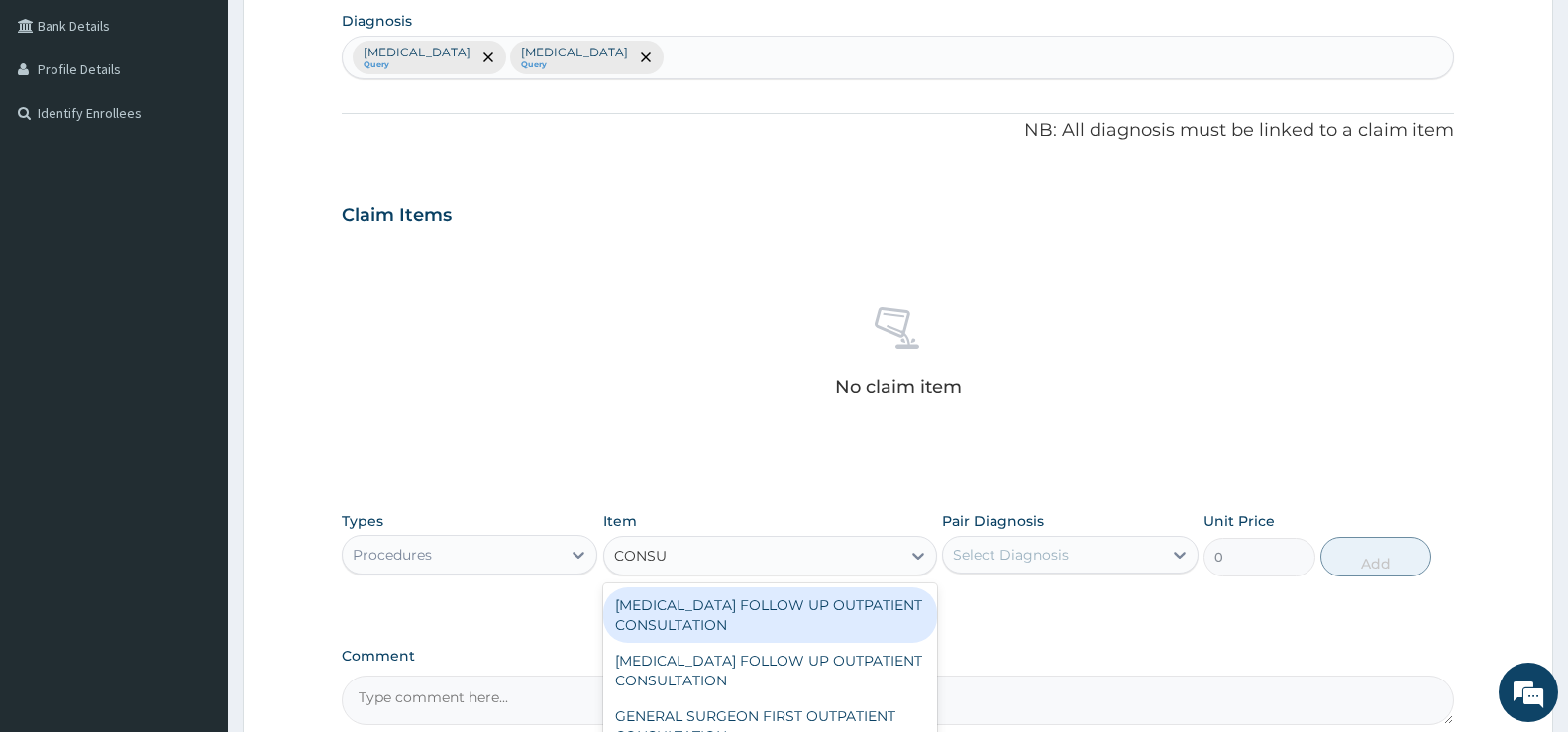
type input "CONSUL"
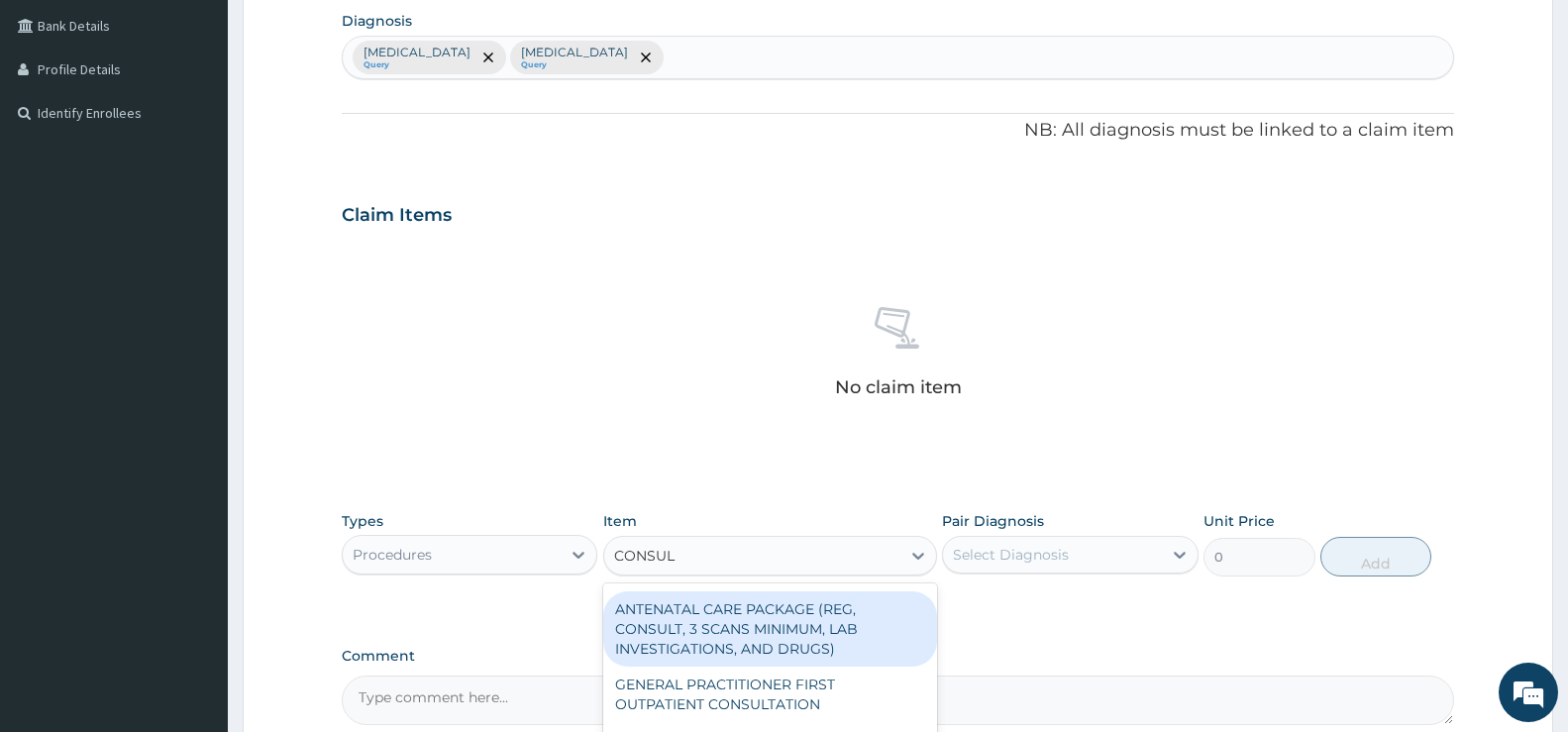
scroll to position [3006, 0]
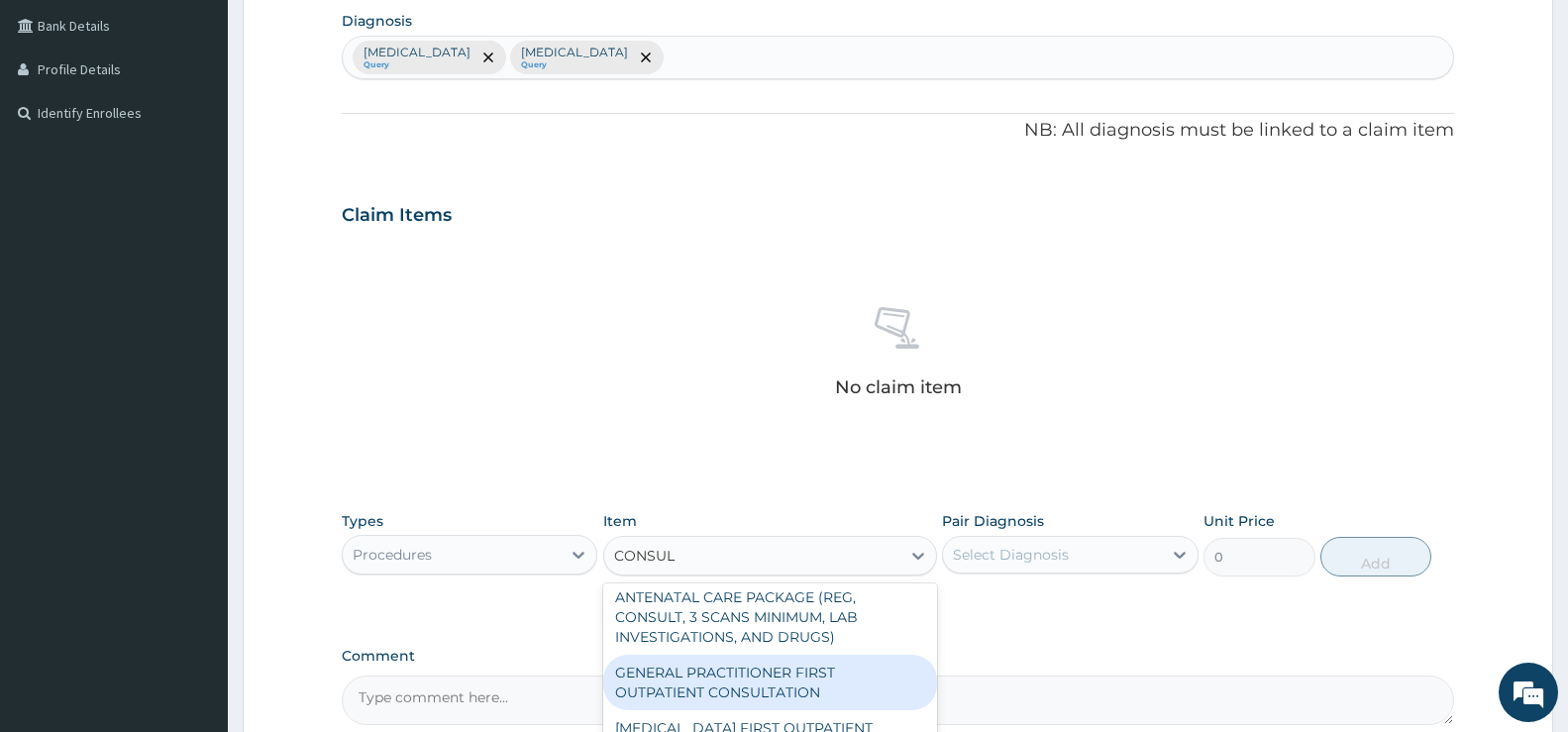
click at [794, 680] on div "GENERAL PRACTITIONER FIRST OUTPATIENT CONSULTATION" at bounding box center [770, 683] width 334 height 56
type input "3750"
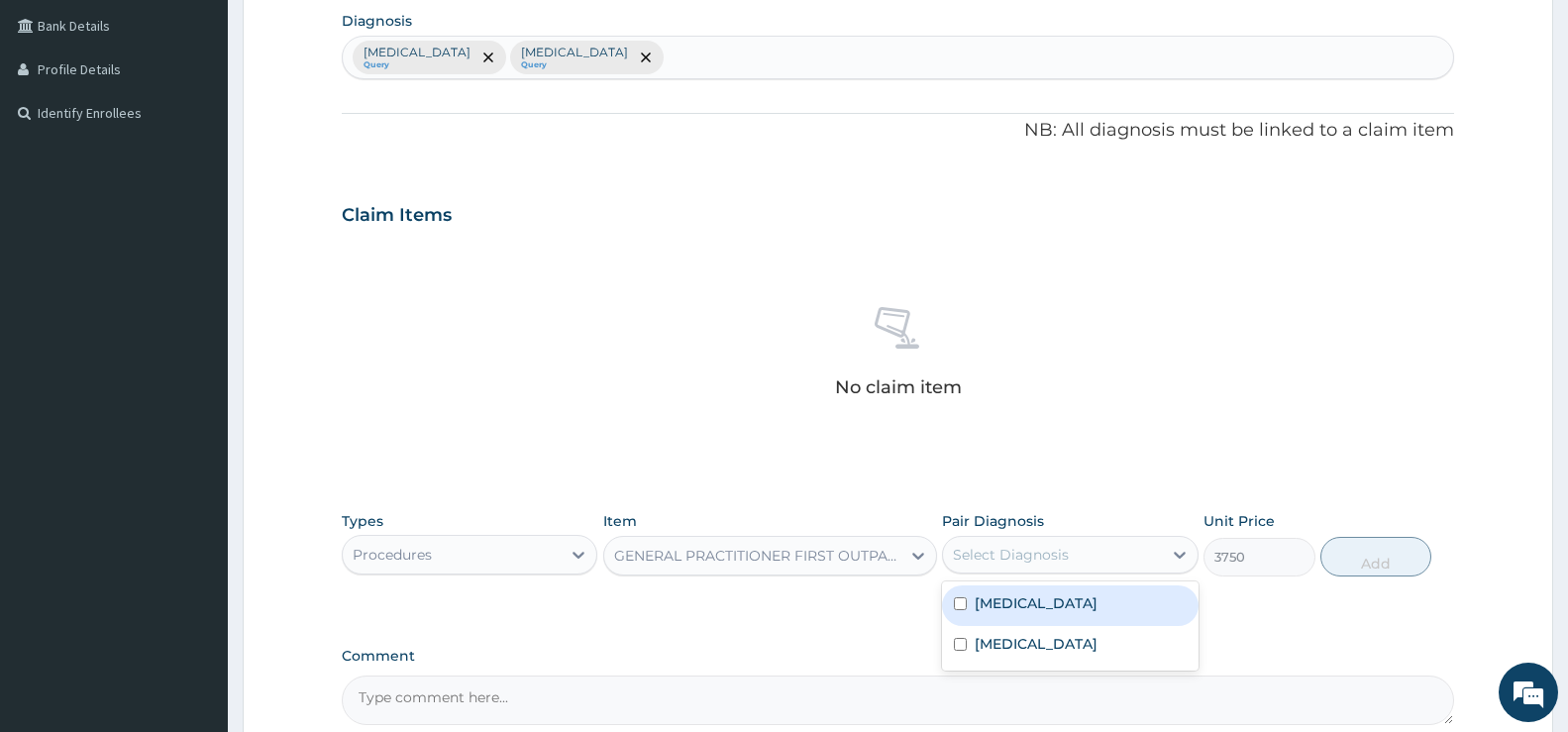
click at [1130, 562] on div "Select Diagnosis" at bounding box center [1051, 555] width 218 height 32
click at [1062, 613] on label "[MEDICAL_DATA]" at bounding box center [1035, 604] width 122 height 20
checkbox input "true"
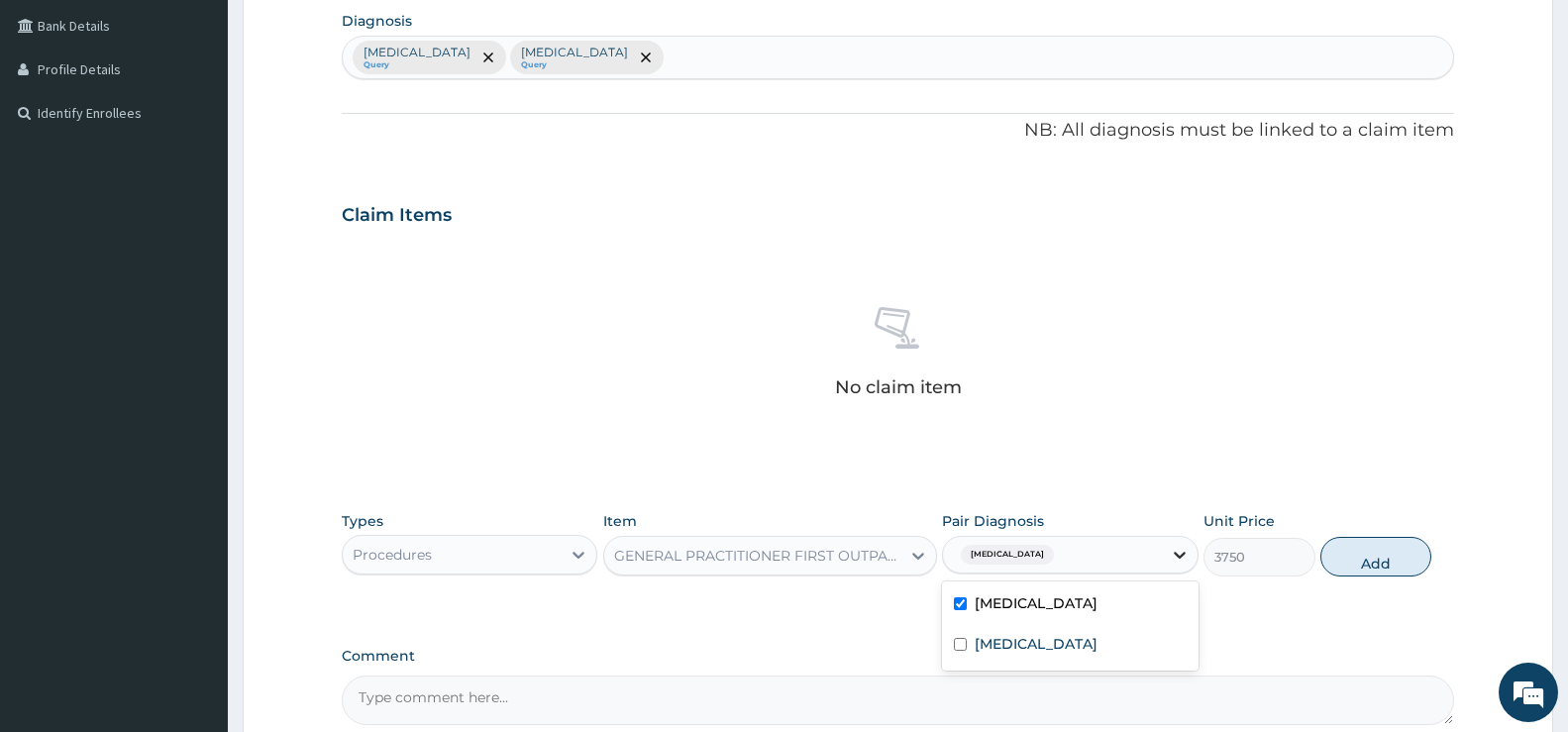
click at [1183, 558] on icon at bounding box center [1180, 555] width 20 height 20
click at [1183, 549] on icon at bounding box center [1180, 555] width 20 height 20
click at [1079, 654] on label "[MEDICAL_DATA]" at bounding box center [1035, 644] width 122 height 20
click at [1068, 654] on label "[MEDICAL_DATA]" at bounding box center [1035, 644] width 122 height 20
checkbox input "false"
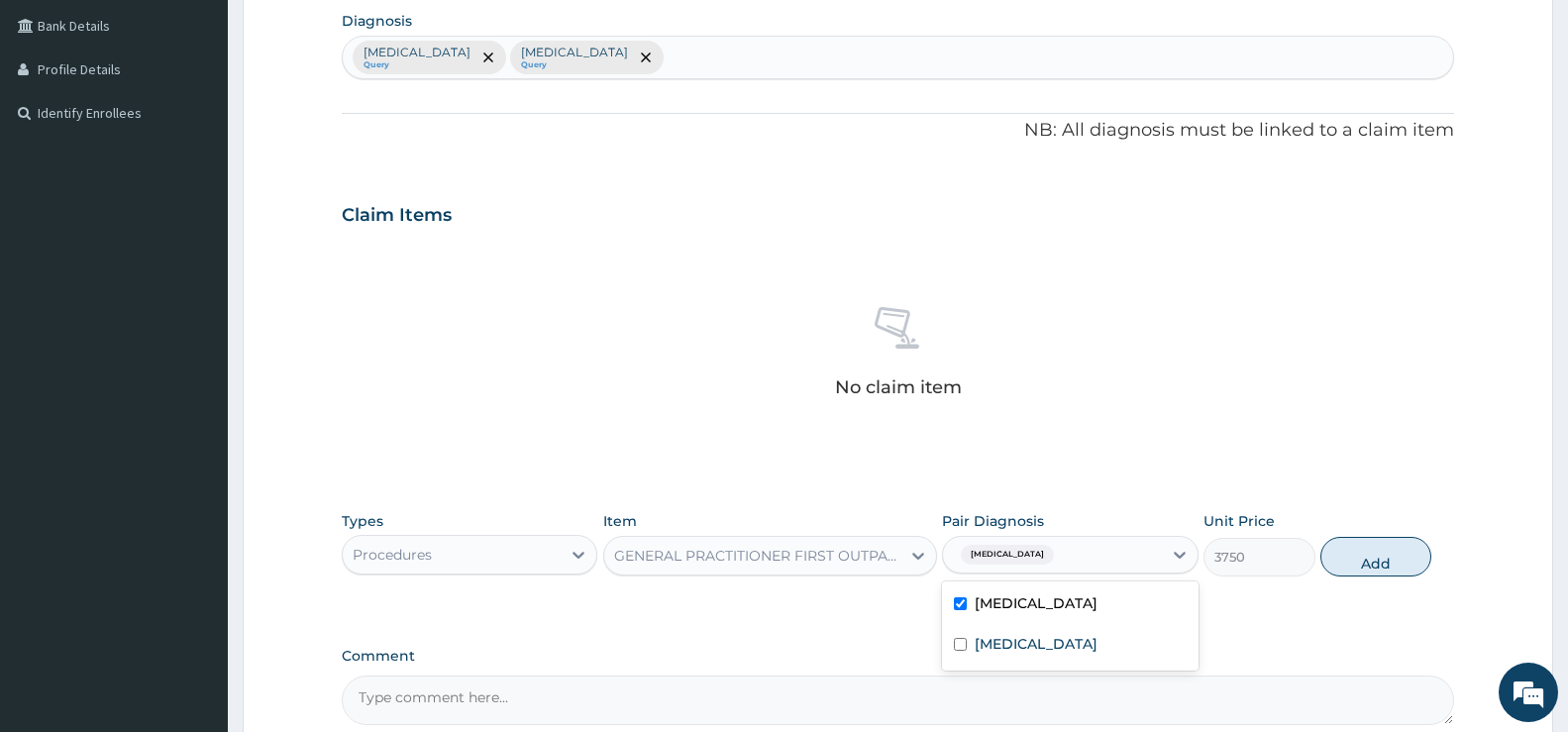
click at [1405, 559] on button "Add" at bounding box center [1376, 557] width 111 height 40
type input "0"
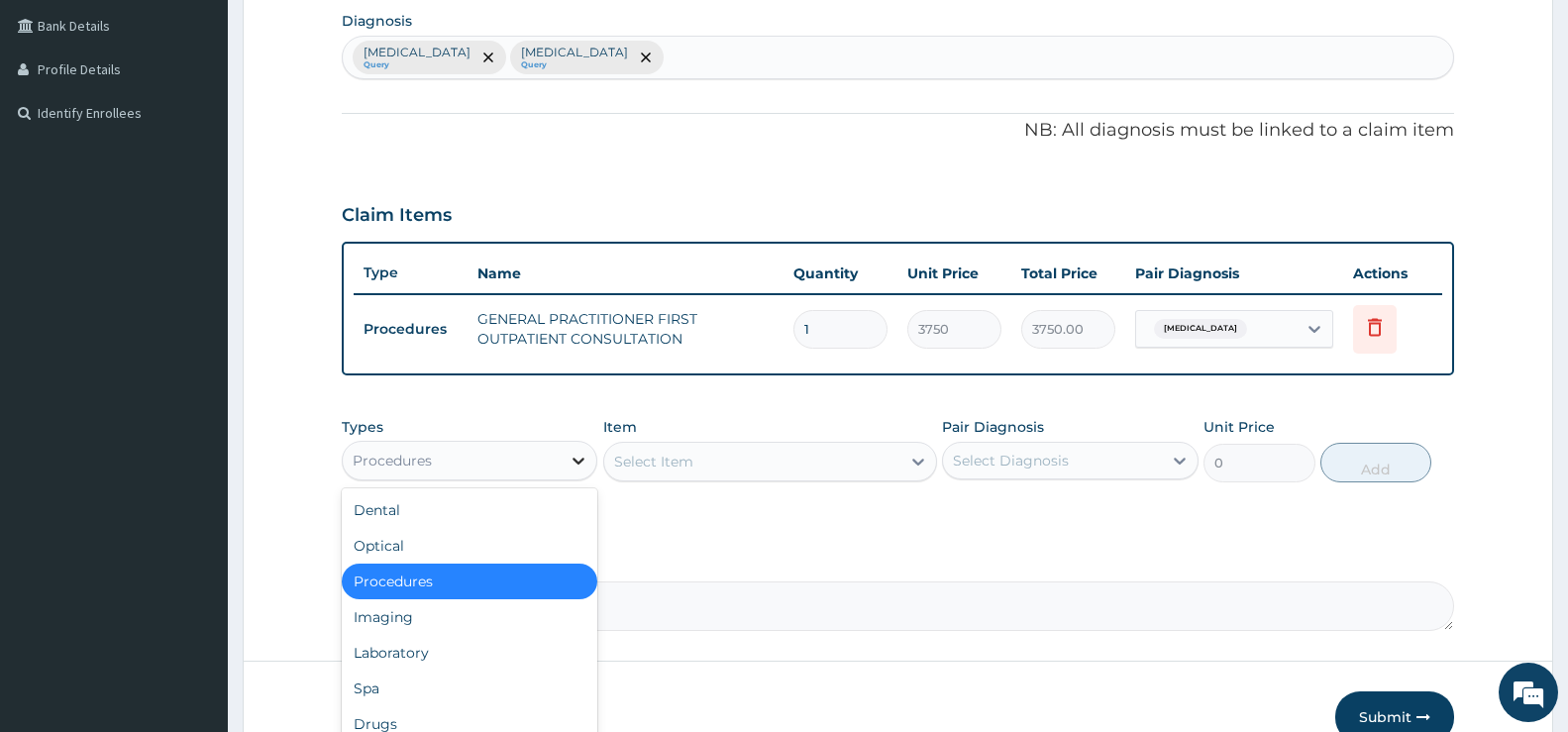
click at [582, 454] on icon at bounding box center [578, 461] width 20 height 20
click at [581, 464] on icon at bounding box center [578, 461] width 20 height 20
click at [439, 646] on div "Laboratory" at bounding box center [469, 653] width 256 height 36
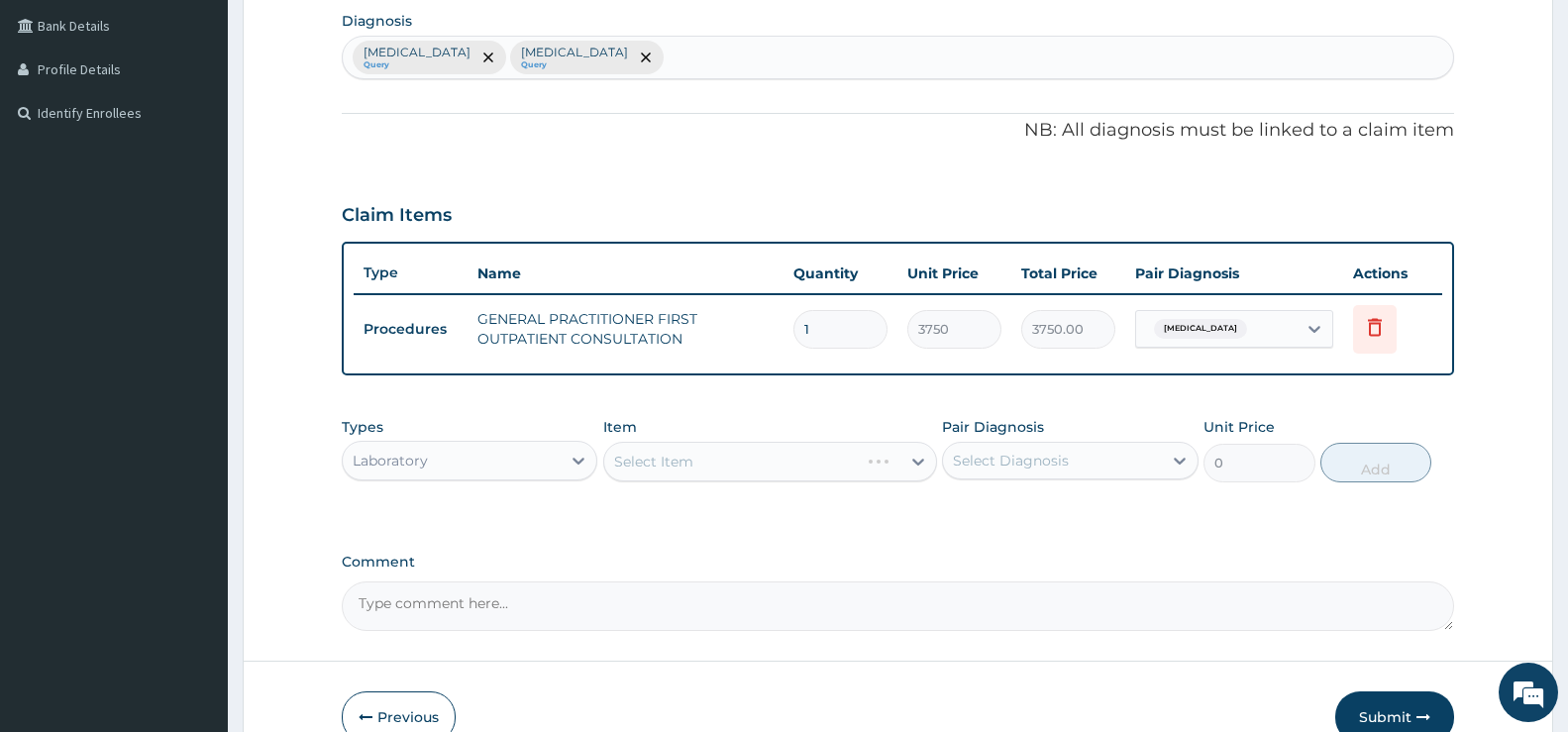
click at [913, 456] on div "Select Item" at bounding box center [770, 462] width 334 height 40
click at [899, 467] on div "Select Item" at bounding box center [753, 462] width 297 height 32
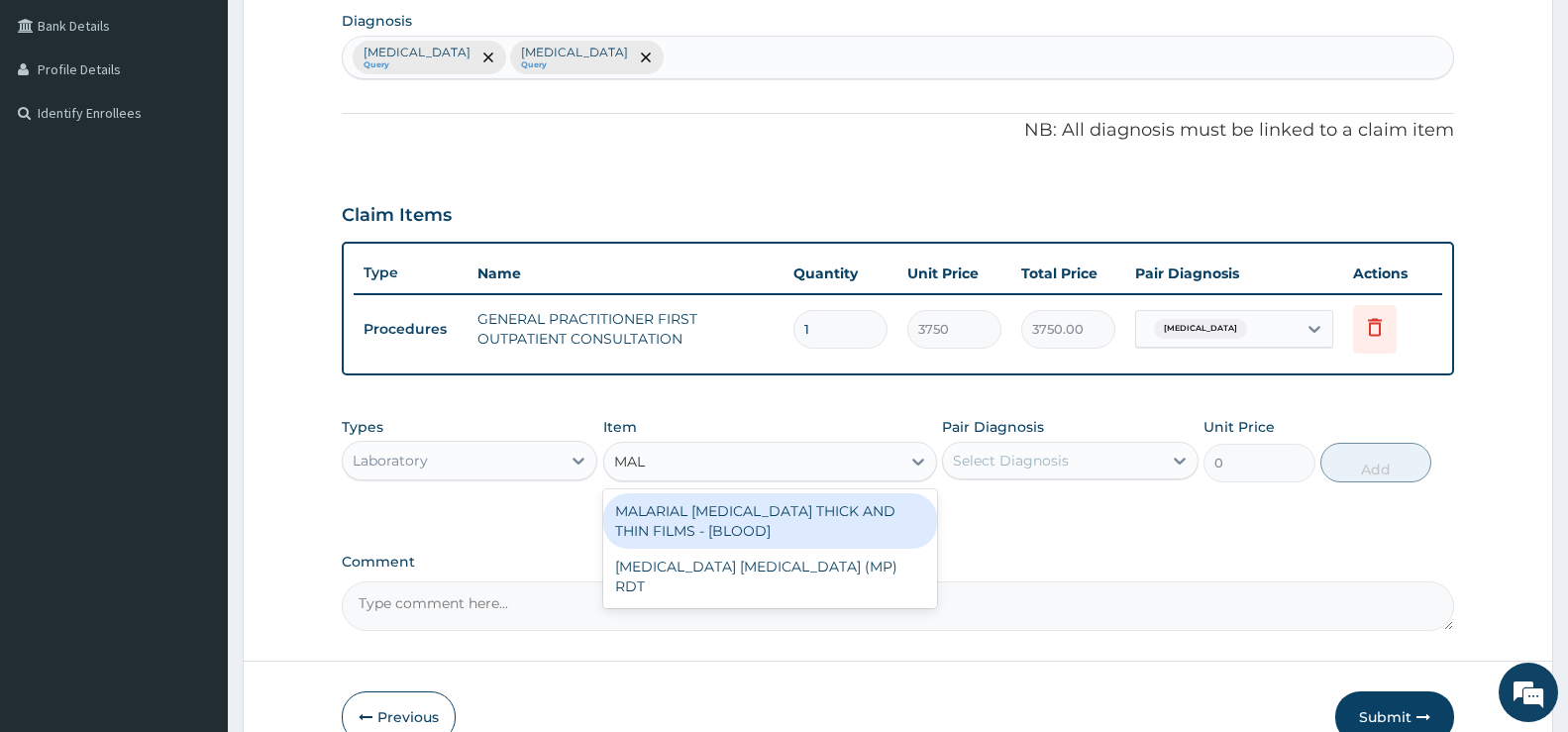
type input "MALA"
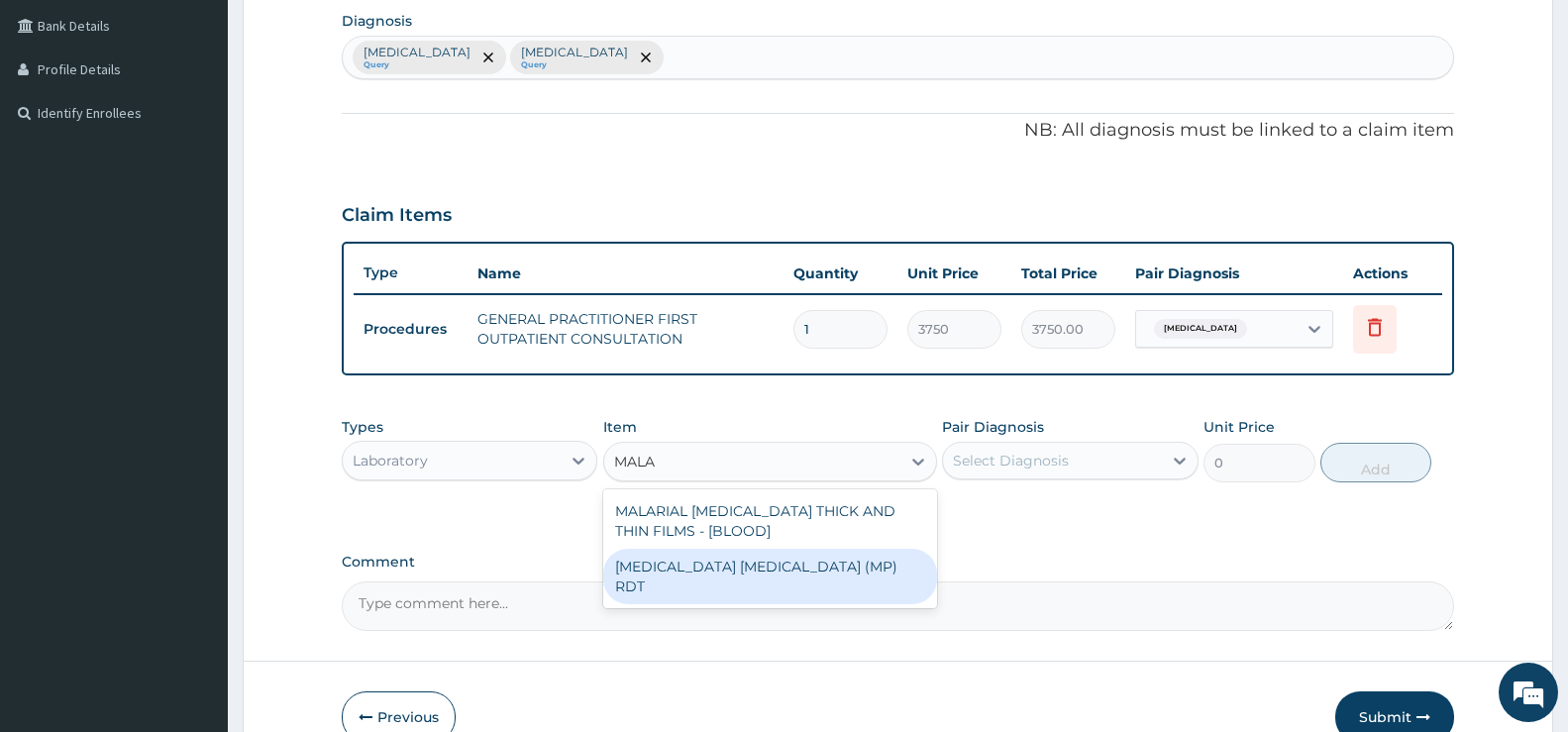
click at [824, 569] on div "[MEDICAL_DATA] [MEDICAL_DATA] (MP) RDT" at bounding box center [770, 577] width 334 height 56
type input "2000"
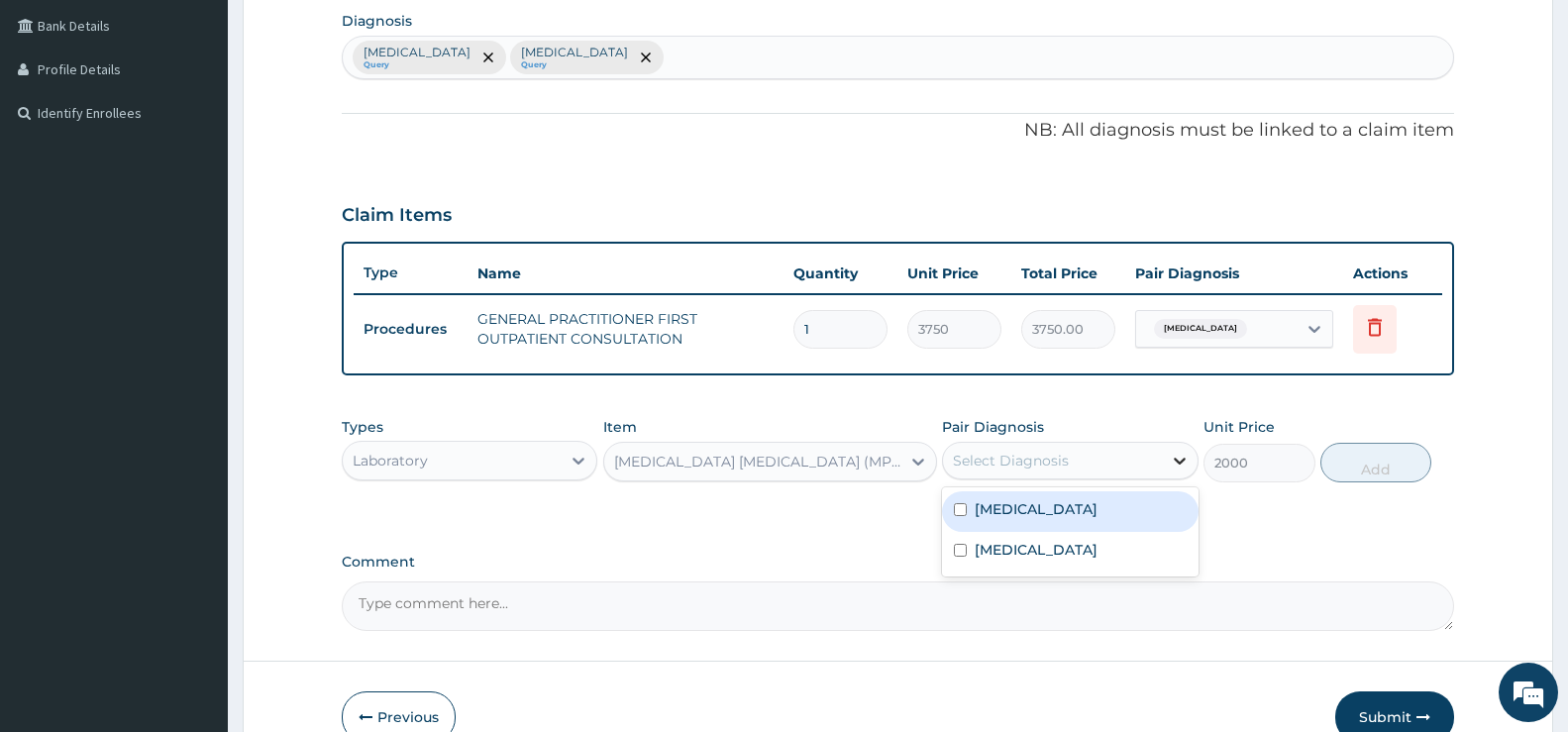
click at [1196, 467] on div at bounding box center [1180, 461] width 36 height 36
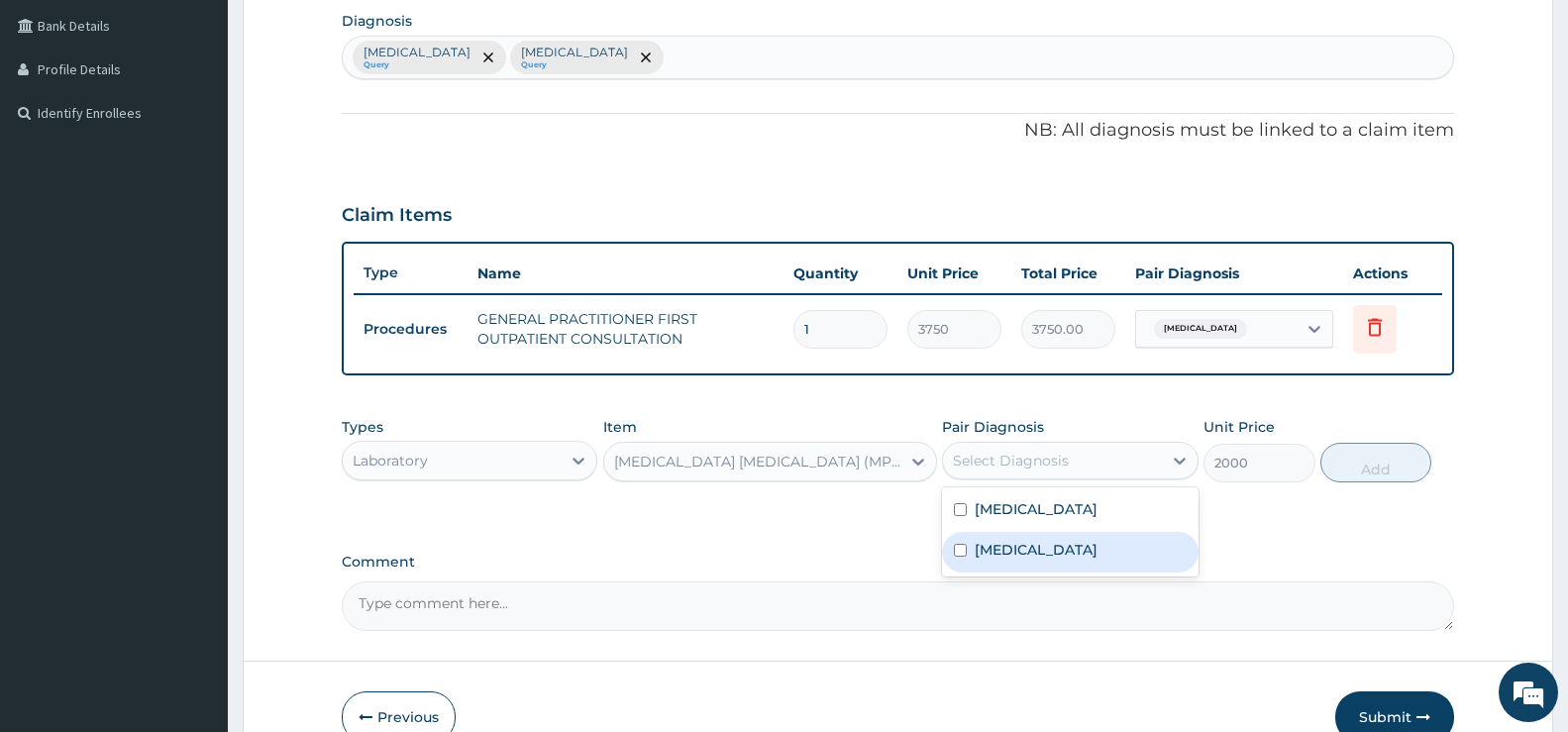
drag, startPoint x: 1109, startPoint y: 573, endPoint x: 1169, endPoint y: 544, distance: 66.6
click at [1098, 560] on label "[MEDICAL_DATA]" at bounding box center [1035, 550] width 122 height 20
checkbox input "true"
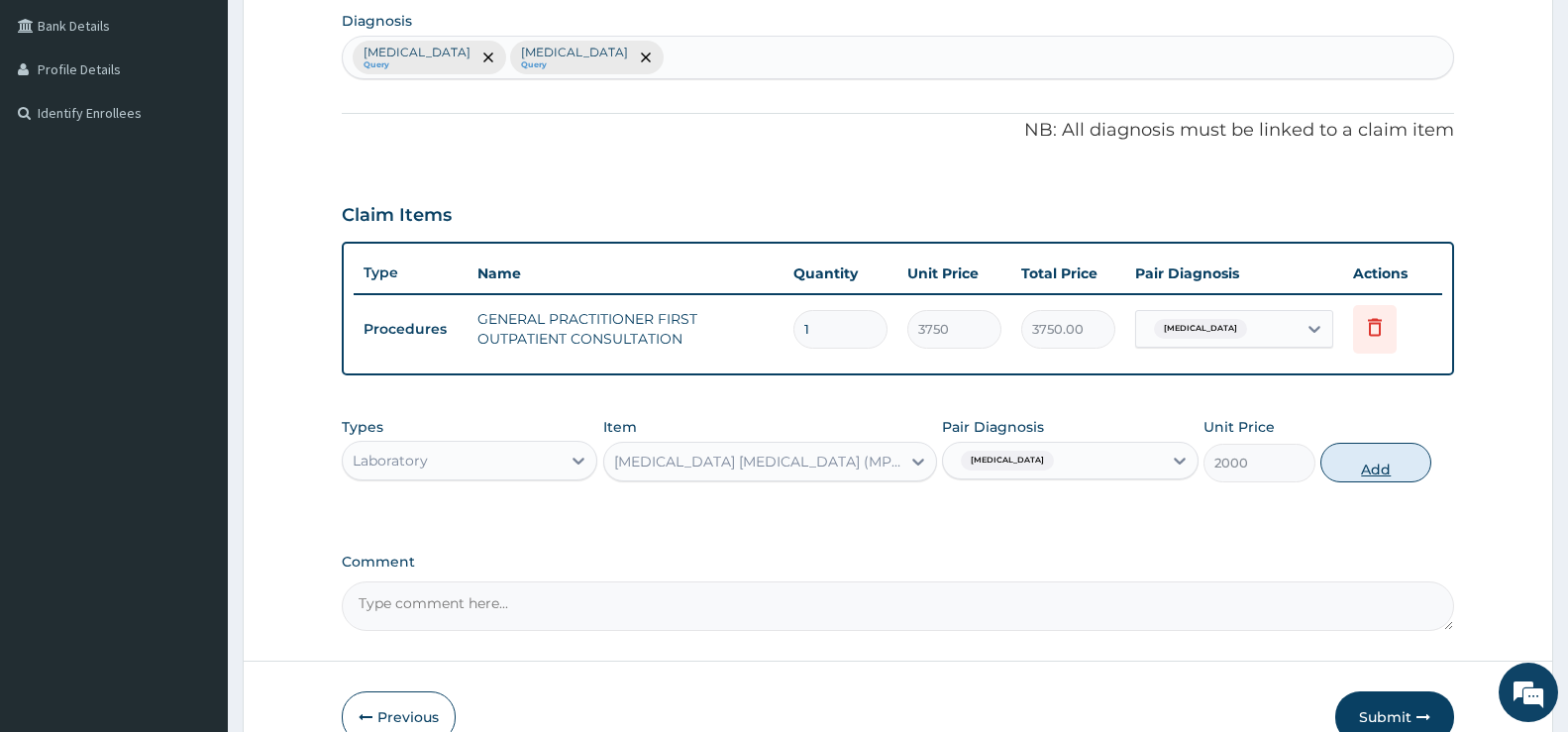
click at [1398, 451] on button "Add" at bounding box center [1376, 463] width 111 height 40
type input "0"
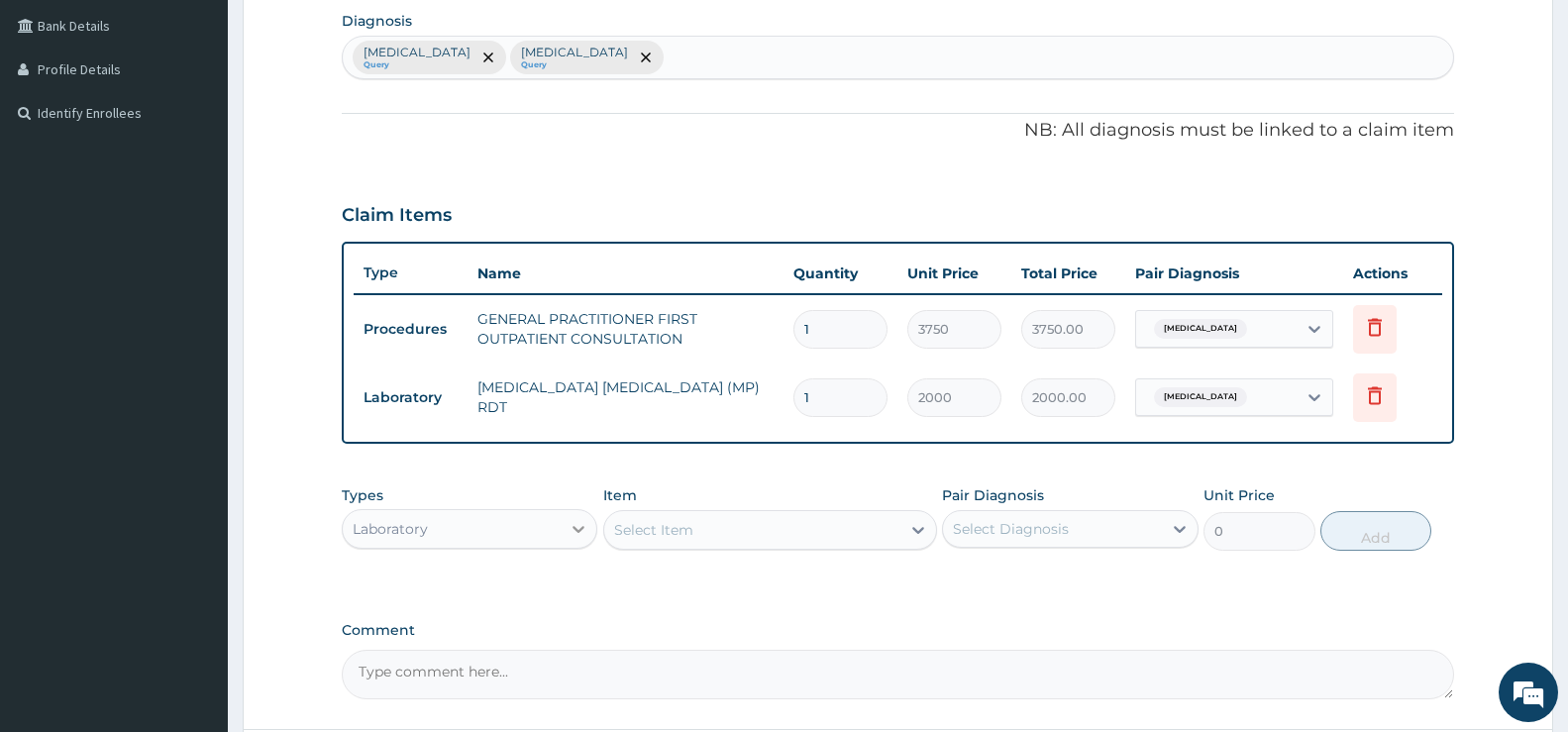
click at [581, 526] on icon at bounding box center [578, 529] width 20 height 20
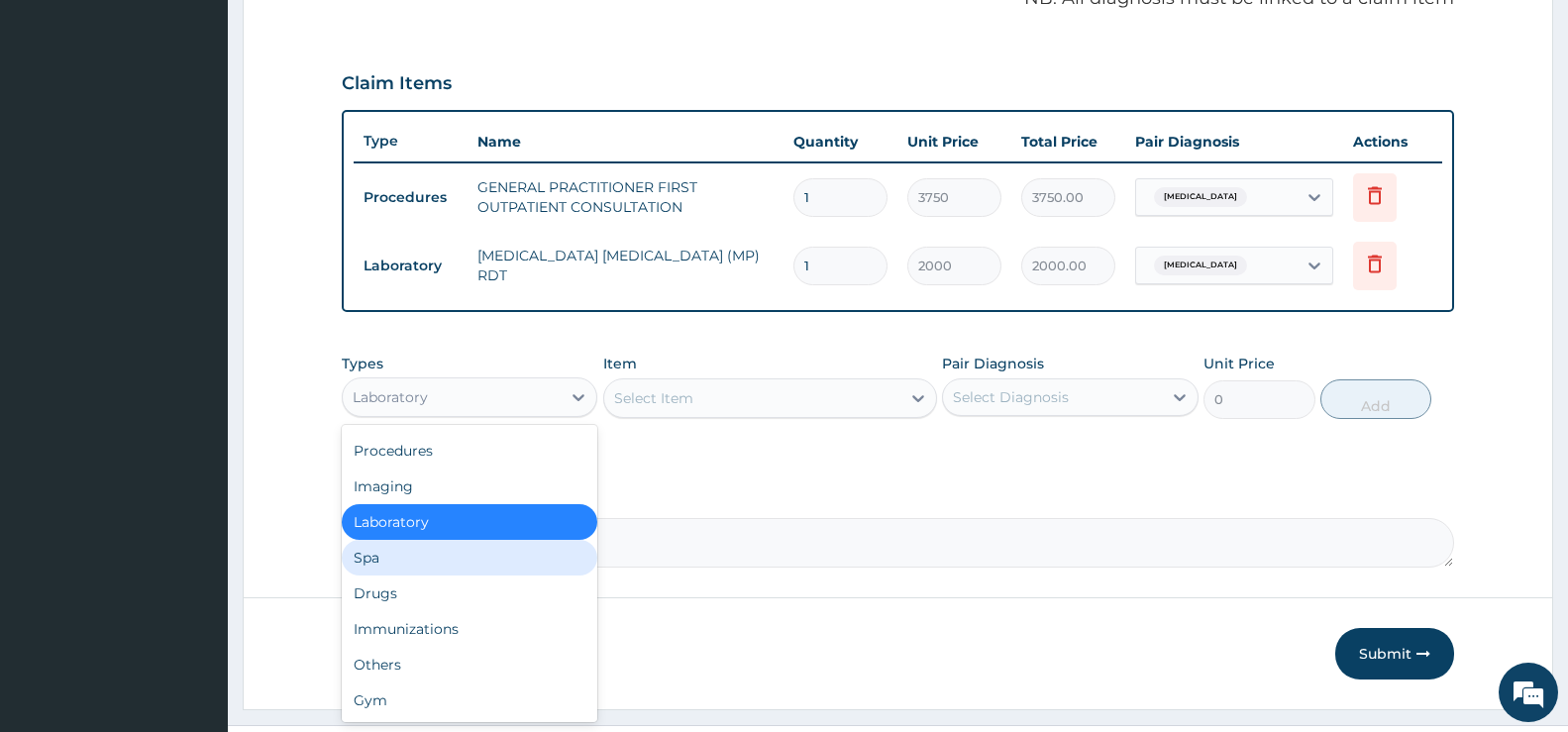
scroll to position [667, 0]
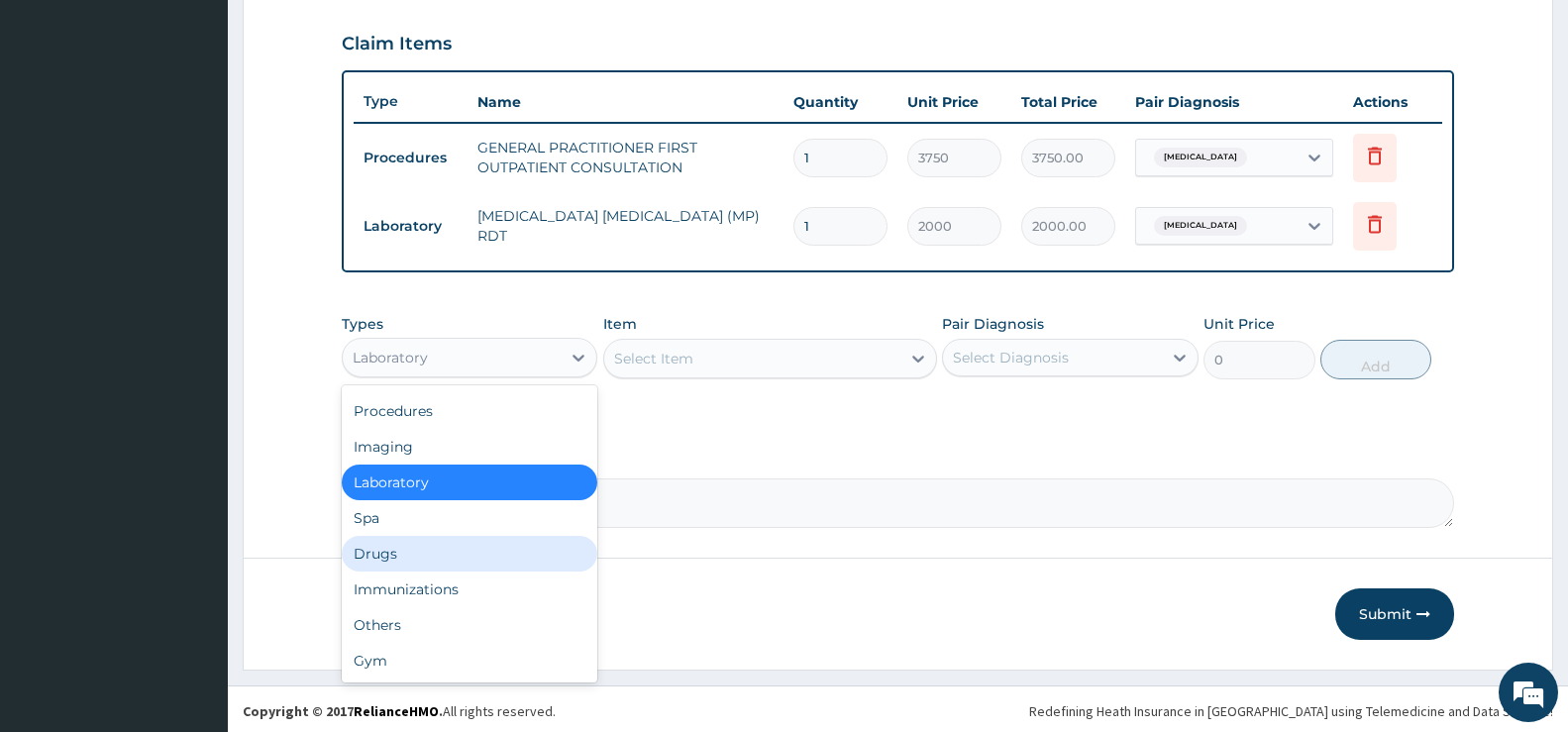
click at [455, 549] on div "Drugs" at bounding box center [469, 554] width 256 height 36
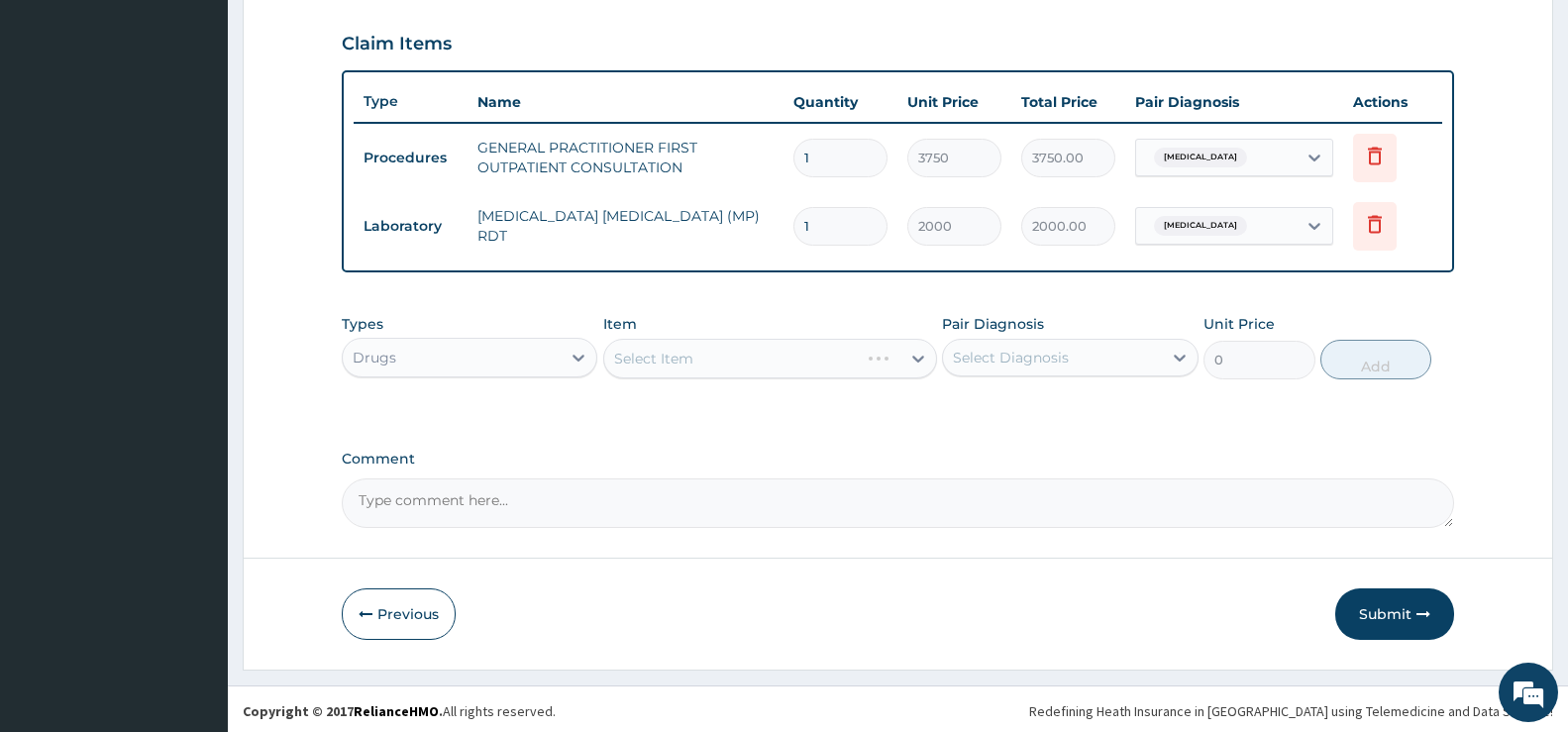
click at [794, 350] on div "Select Item" at bounding box center [770, 359] width 334 height 40
click at [911, 359] on div "Select Item" at bounding box center [770, 359] width 334 height 40
click at [909, 360] on icon at bounding box center [919, 359] width 20 height 20
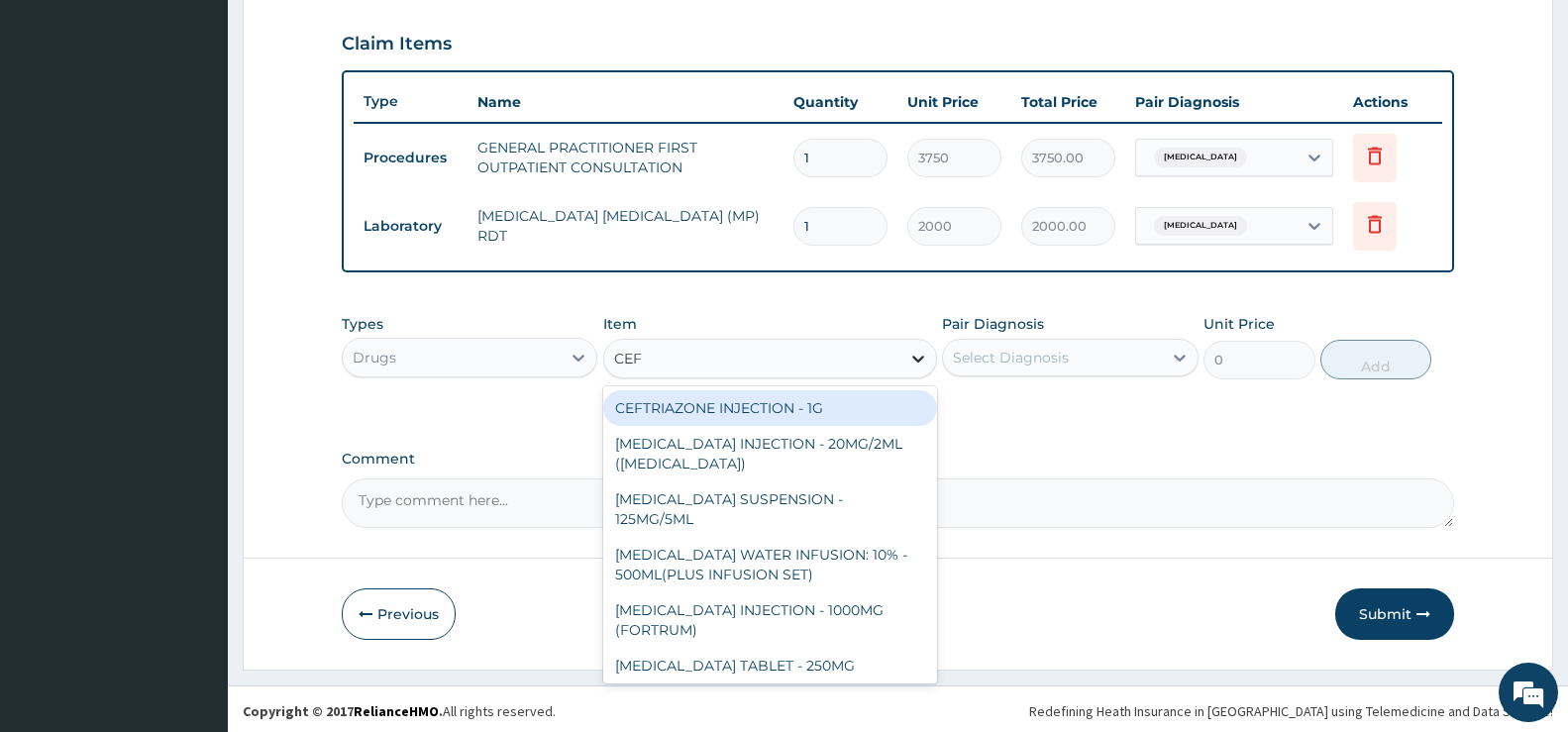
type input "CEFU"
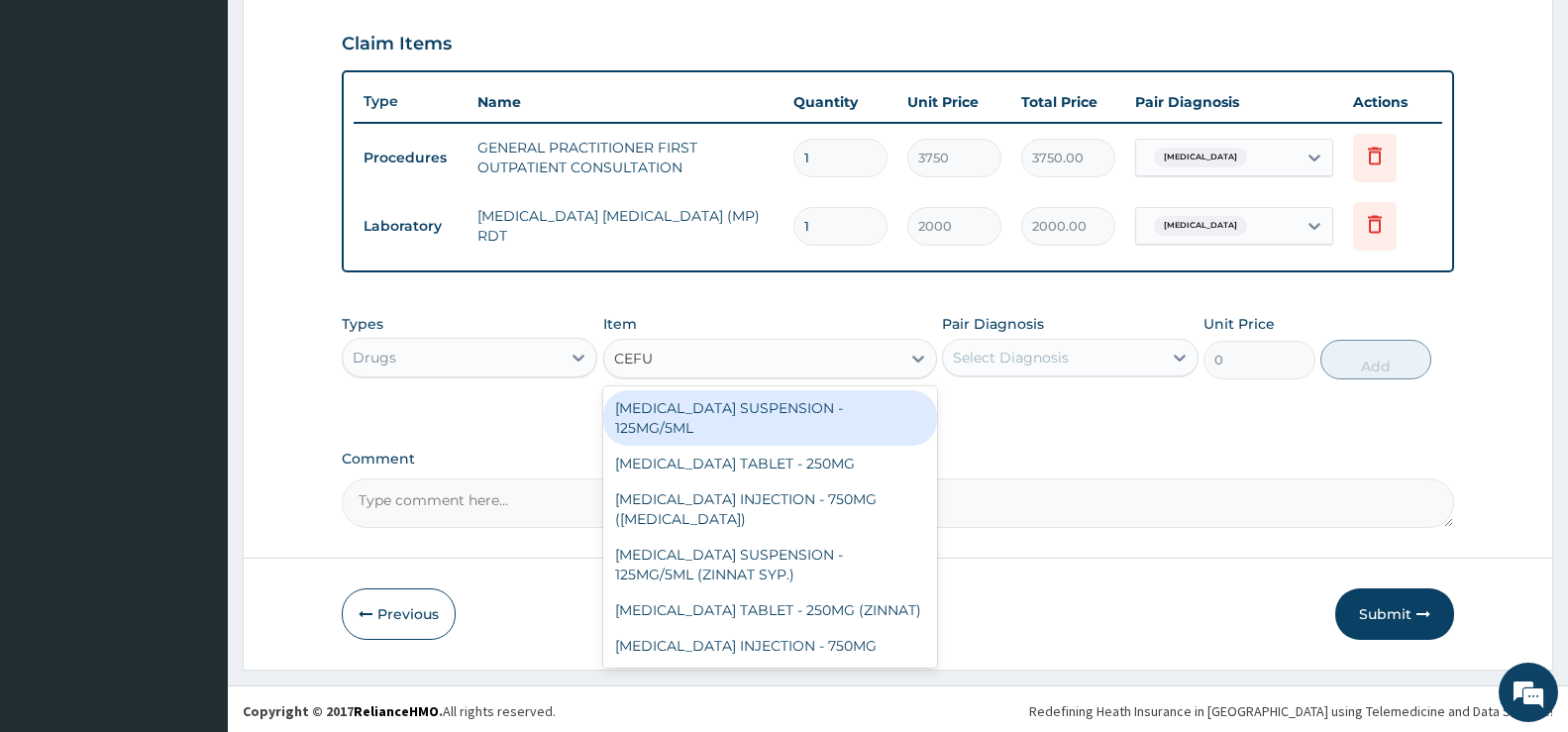
click at [806, 406] on div "[MEDICAL_DATA] SUSPENSION - 125MG/5ML" at bounding box center [770, 418] width 334 height 56
type input "3919.9999999999995"
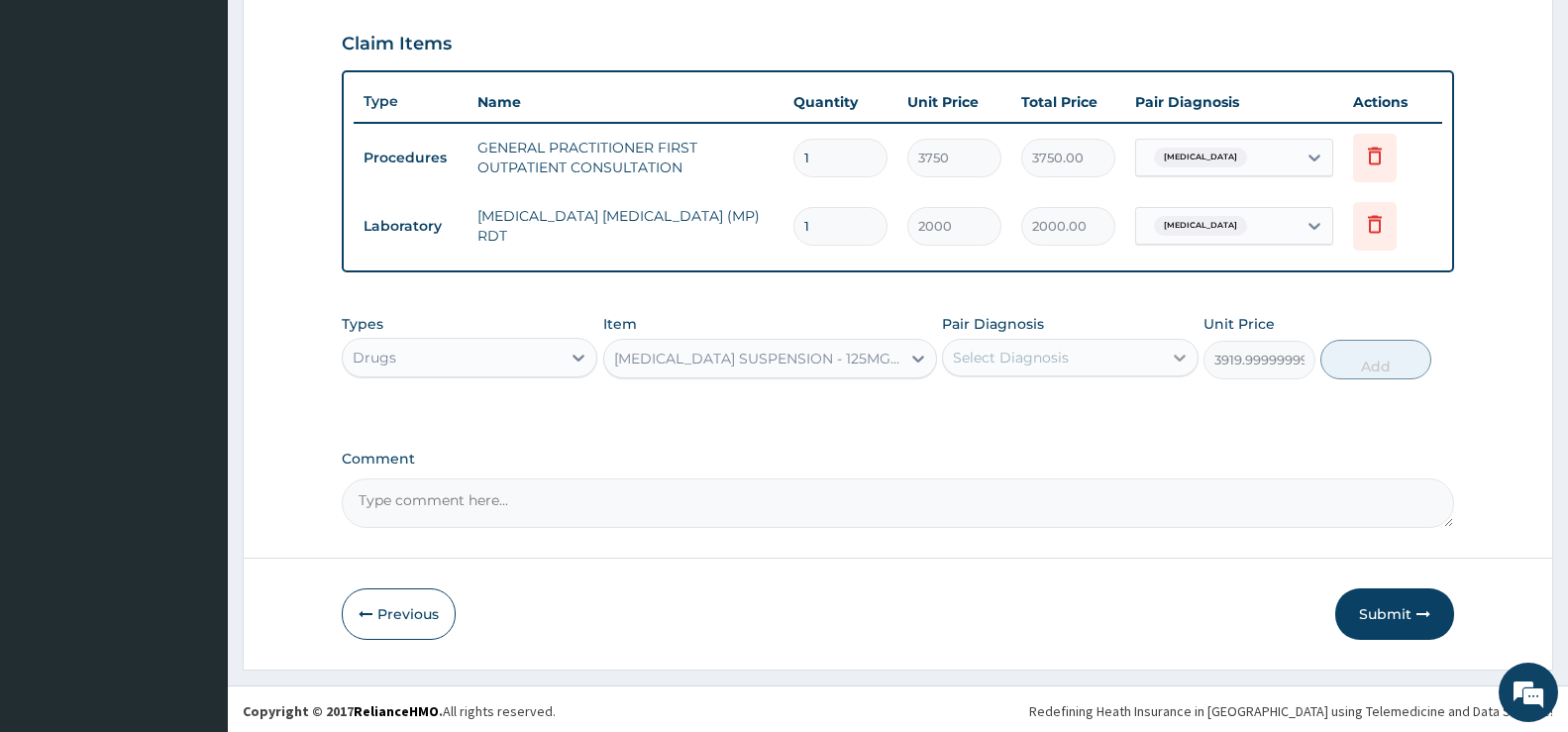
click at [1189, 363] on icon at bounding box center [1180, 358] width 20 height 20
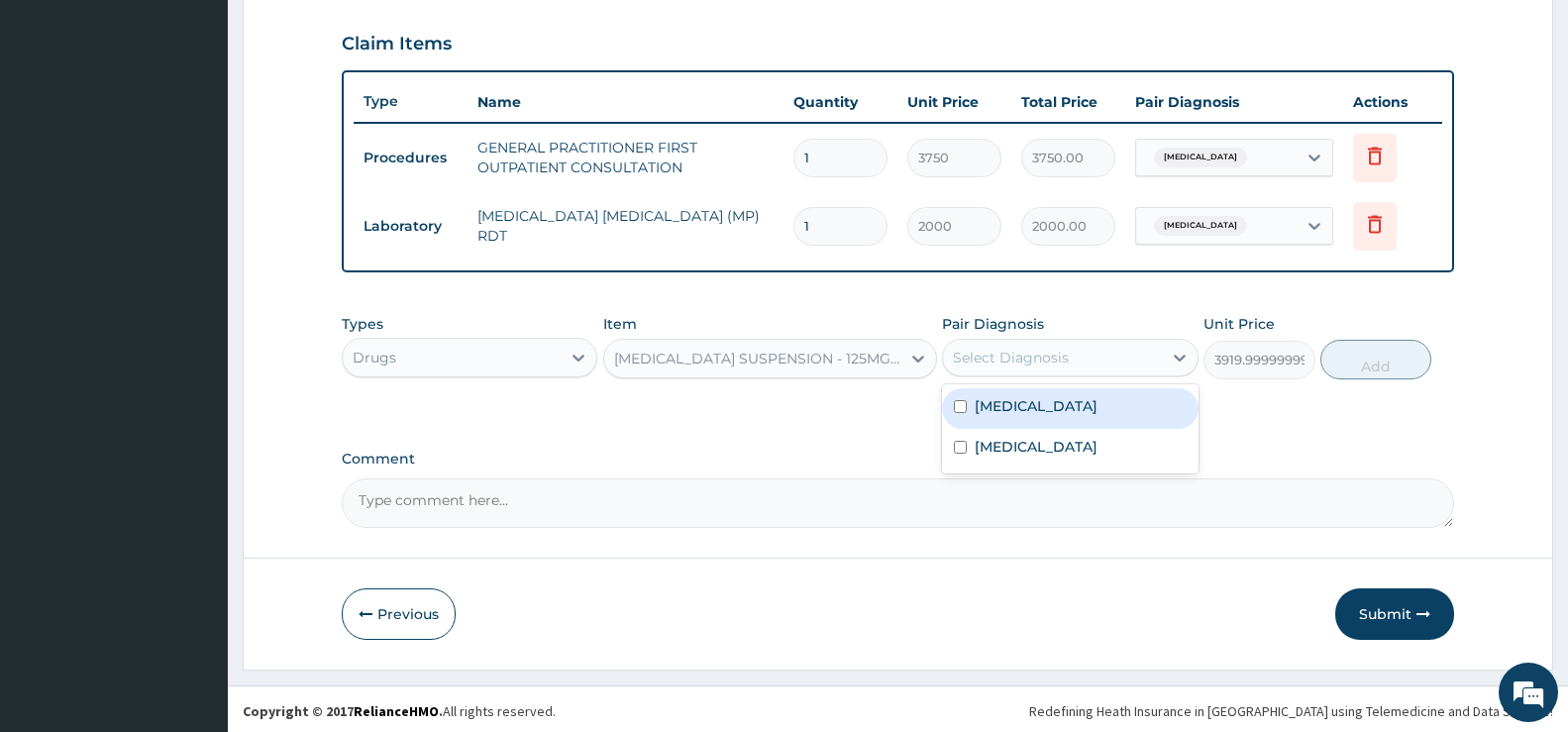
drag, startPoint x: 1107, startPoint y: 412, endPoint x: 1339, endPoint y: 444, distance: 234.2
click at [1098, 412] on label "[MEDICAL_DATA]" at bounding box center [1035, 406] width 122 height 20
checkbox input "true"
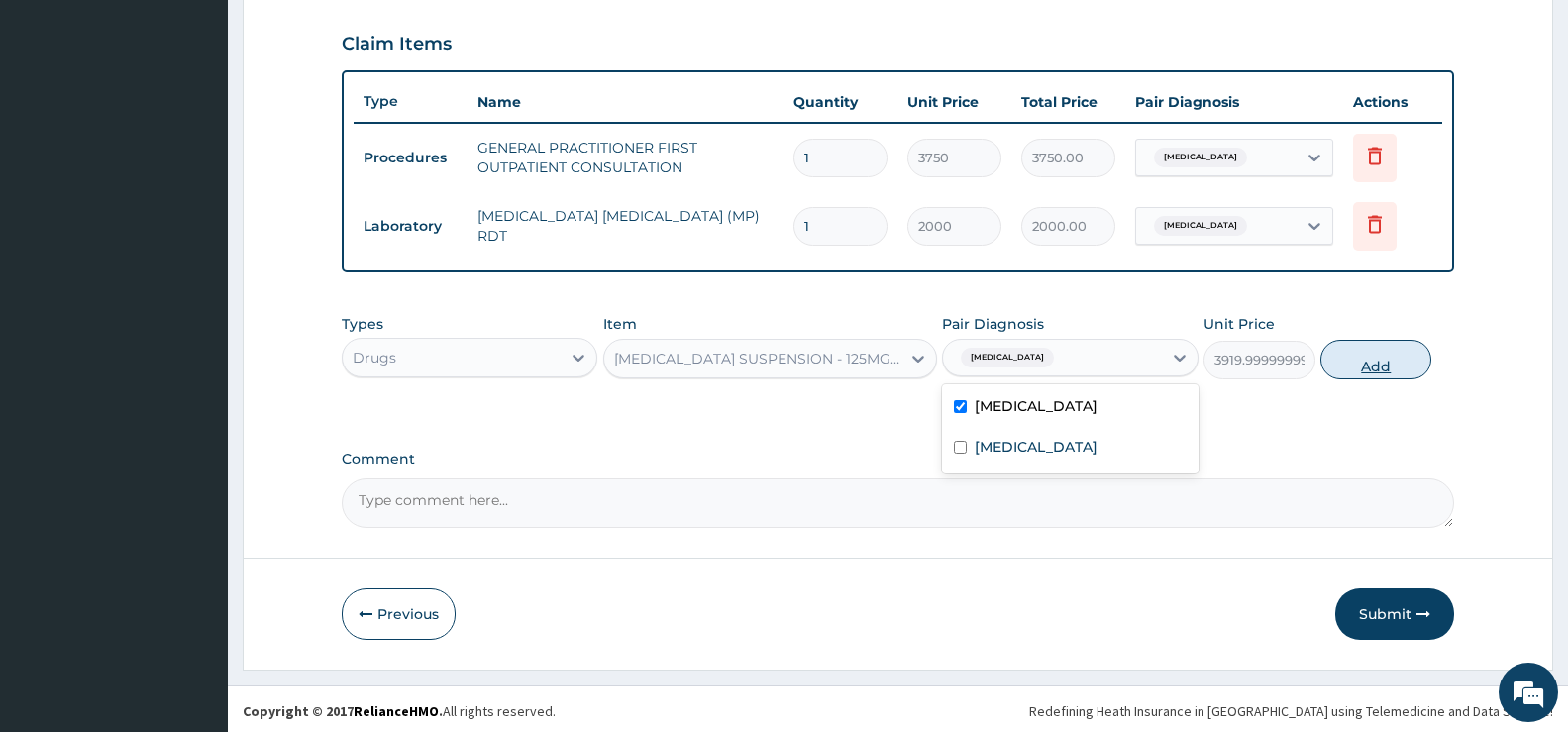
click at [1388, 364] on button "Add" at bounding box center [1376, 360] width 111 height 40
type input "0"
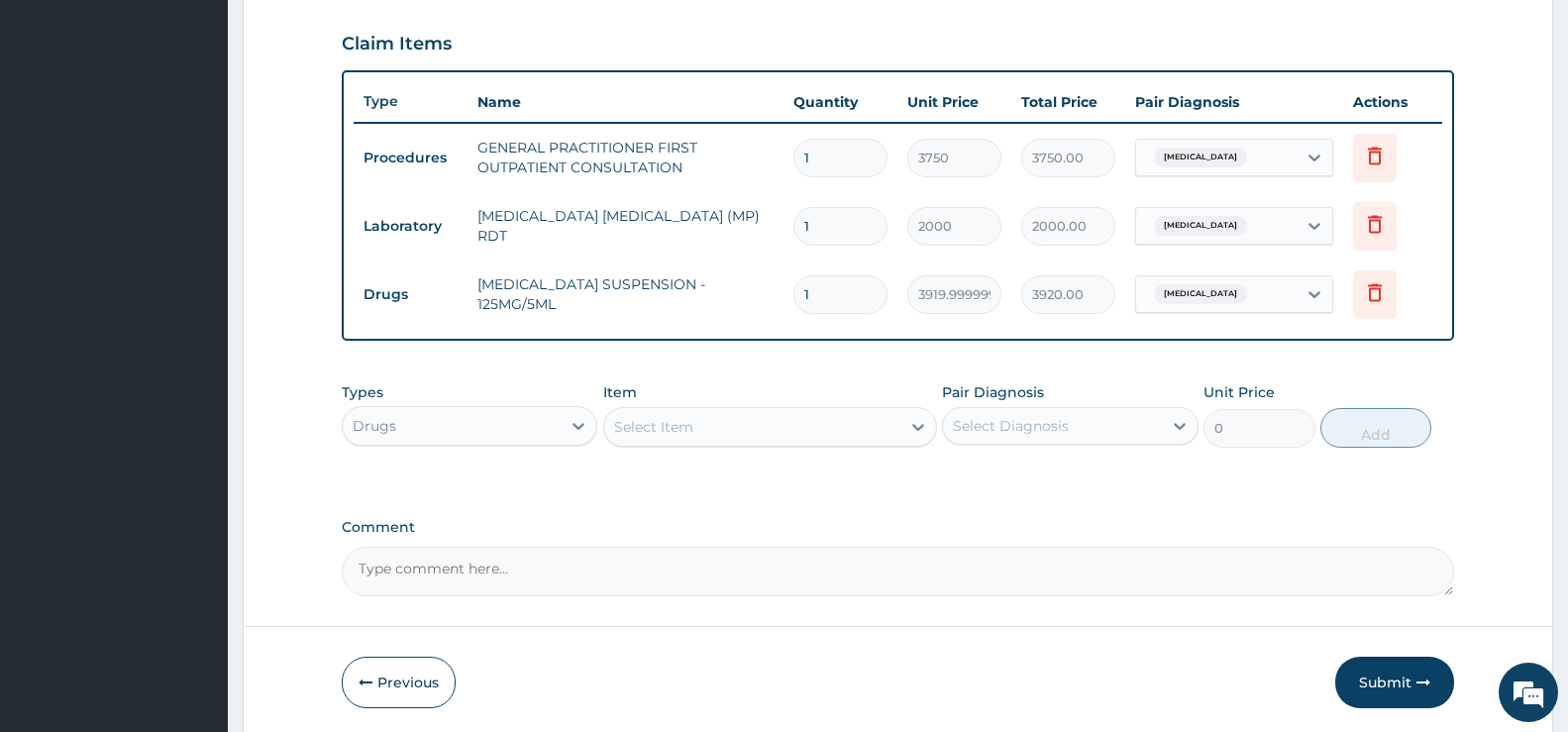
click at [644, 421] on div "Select Item" at bounding box center [654, 427] width 80 height 20
type input "IBU"
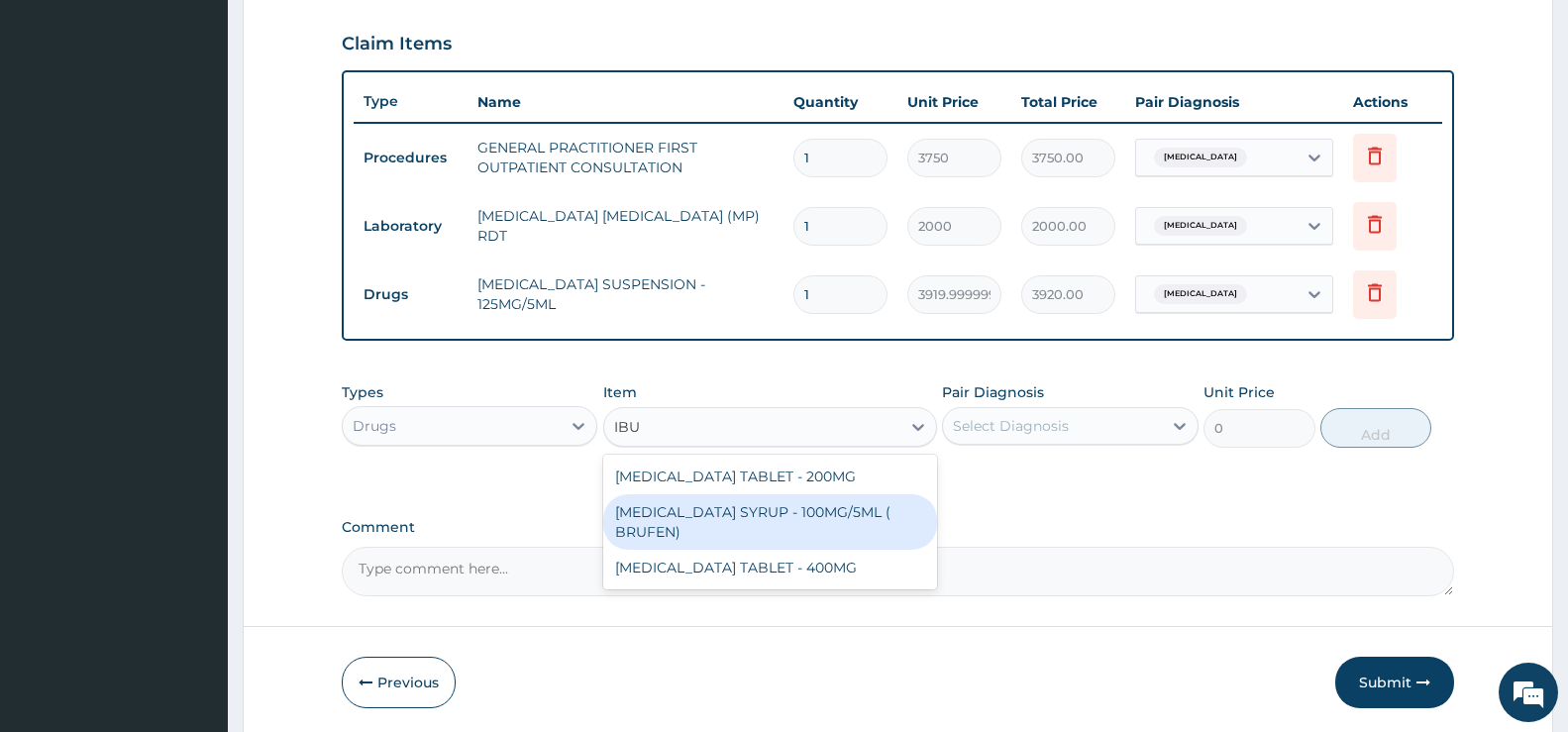
click at [786, 514] on div "[MEDICAL_DATA] SYRUP - 100MG/5ML ( BRUFEN)" at bounding box center [770, 523] width 334 height 56
type input "475.99999999999994"
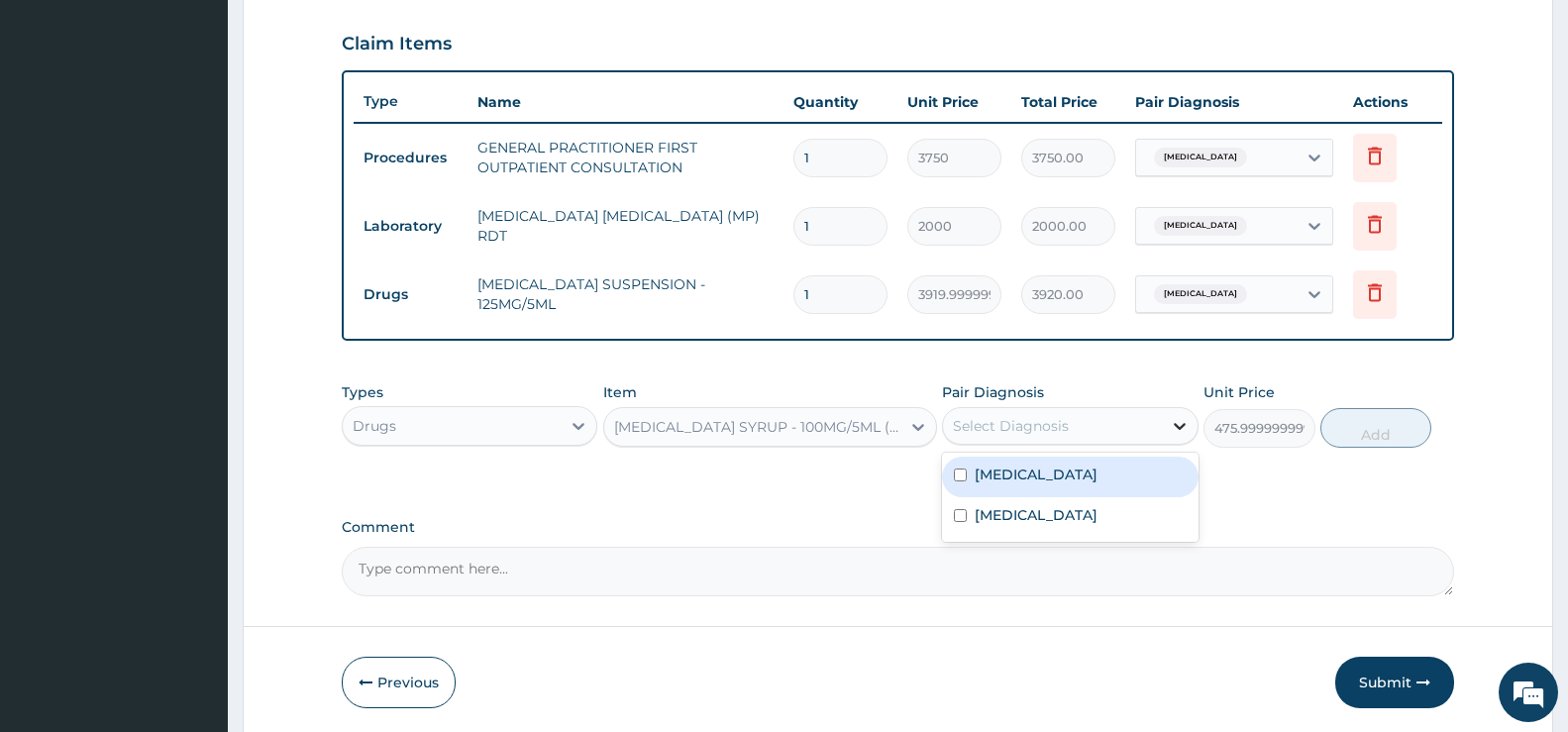
click at [1183, 429] on icon at bounding box center [1180, 426] width 20 height 20
click at [1038, 525] on label "[MEDICAL_DATA]" at bounding box center [1035, 516] width 122 height 20
checkbox input "true"
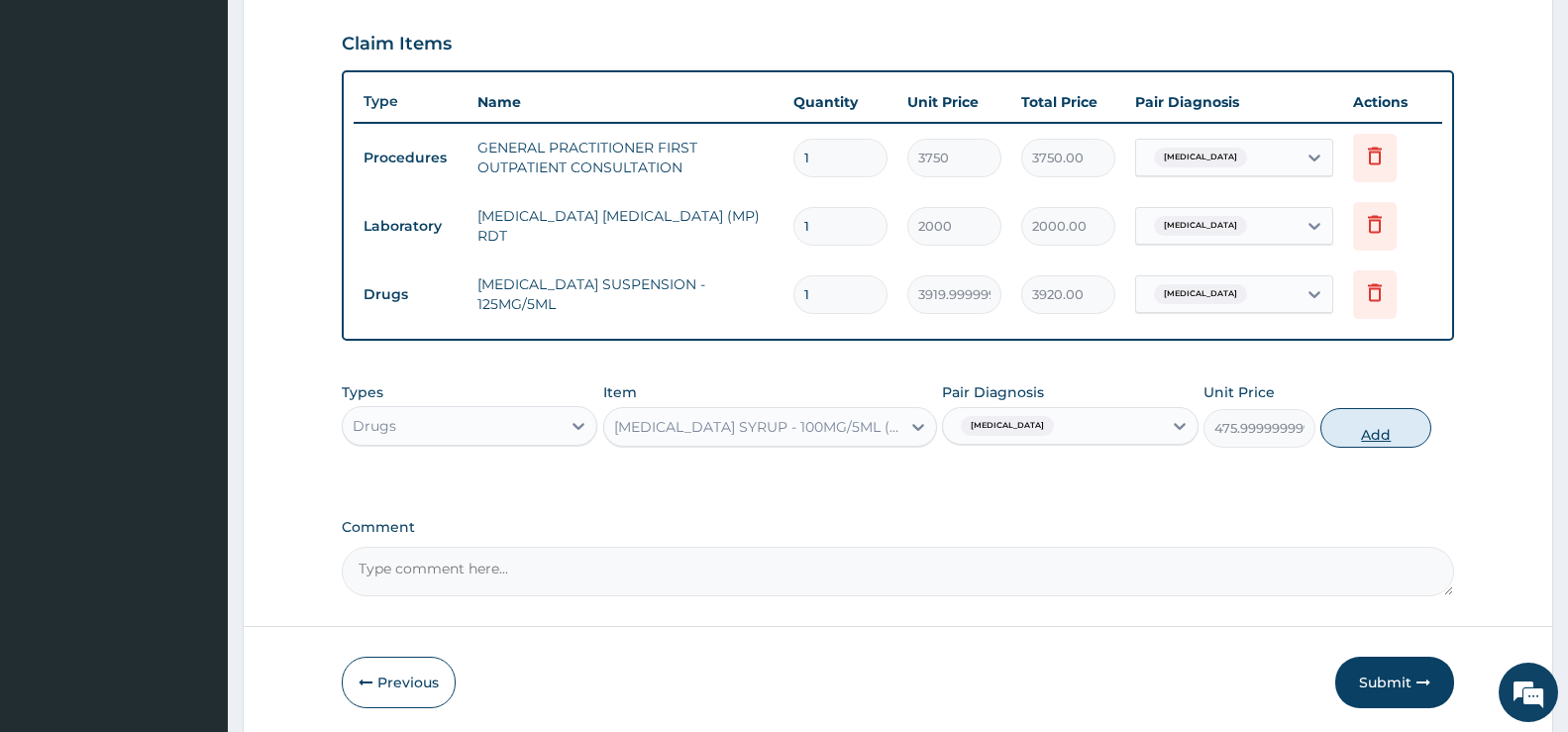
click at [1391, 434] on button "Add" at bounding box center [1376, 428] width 111 height 40
type input "0"
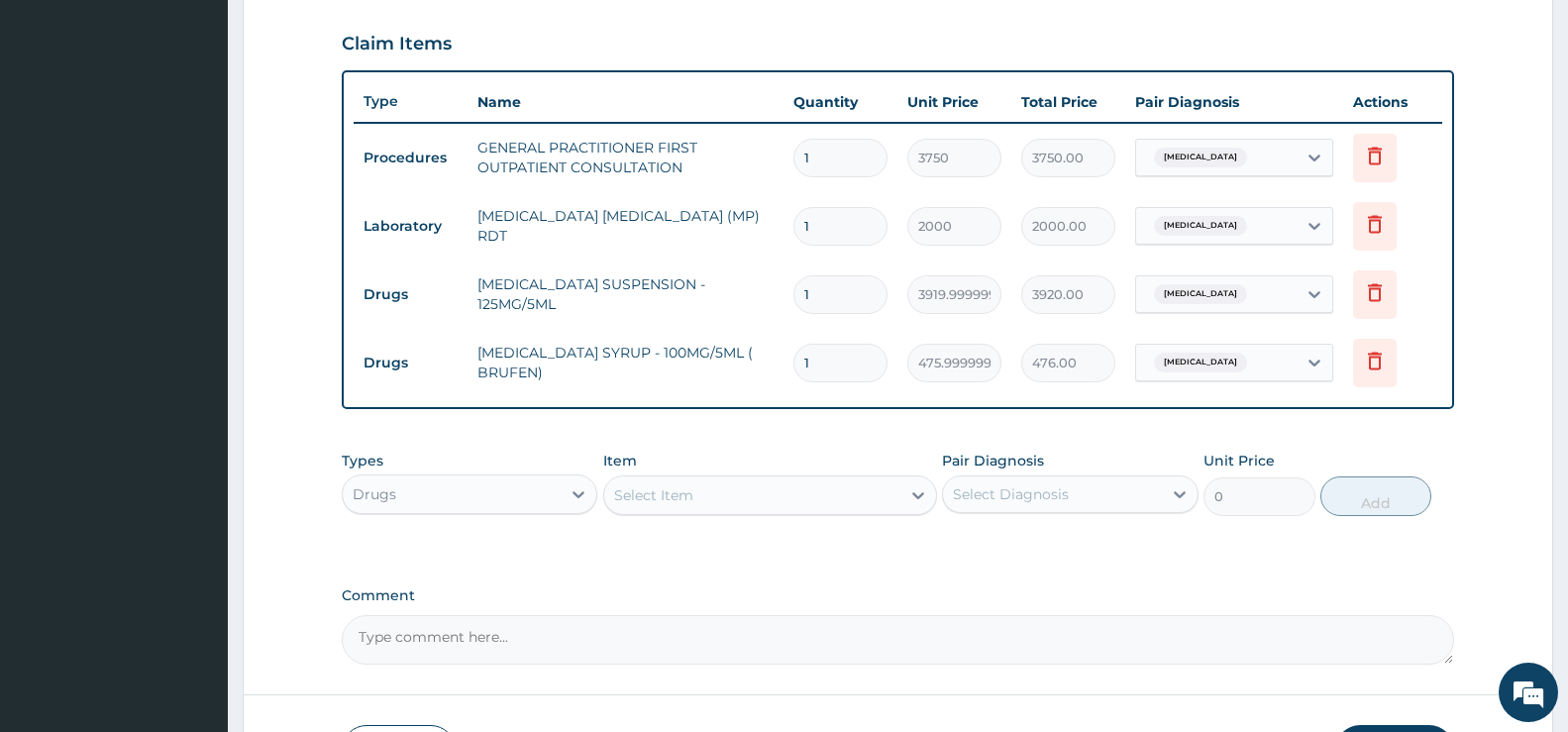
click at [714, 496] on div "Select Item" at bounding box center [753, 496] width 297 height 32
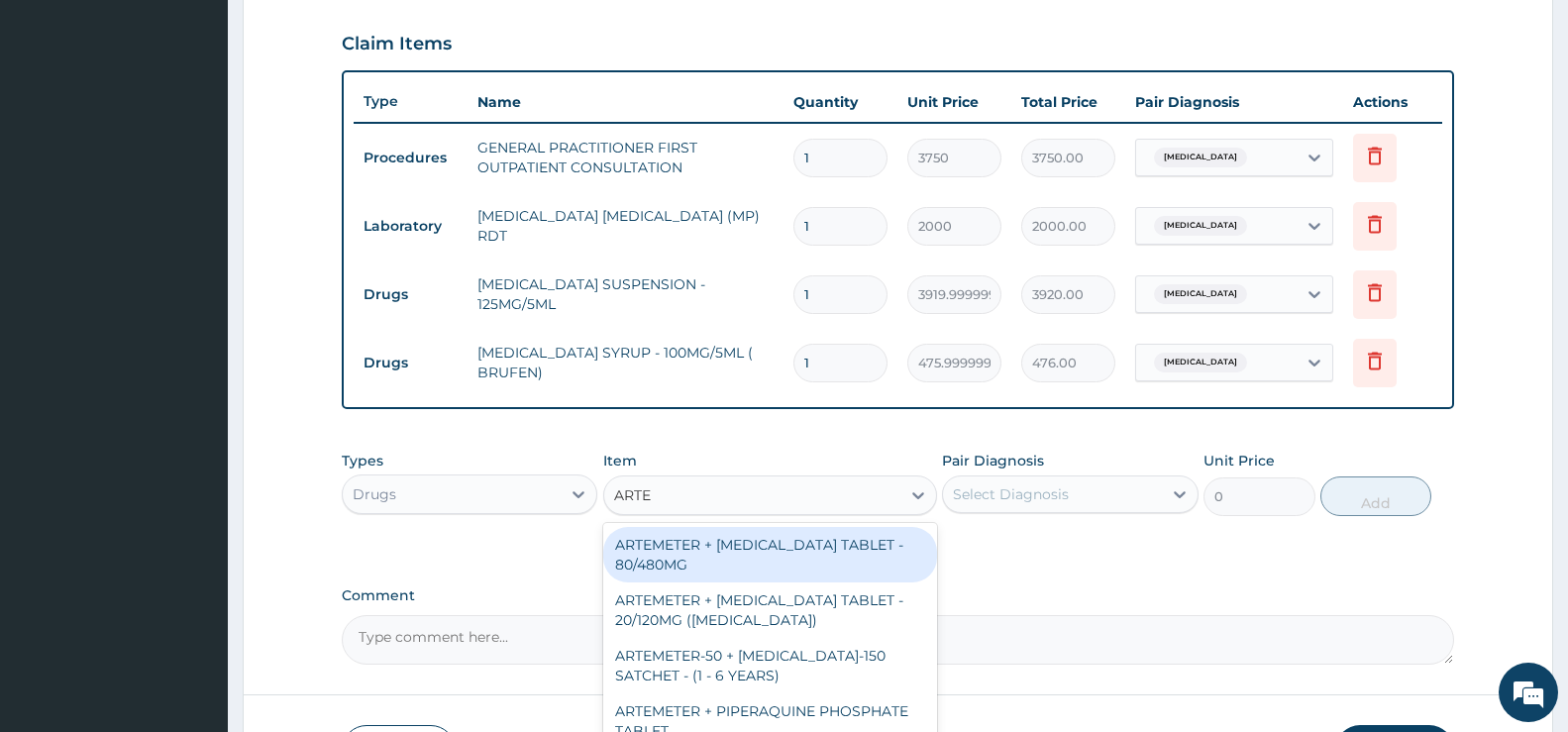
type input "ARTEM"
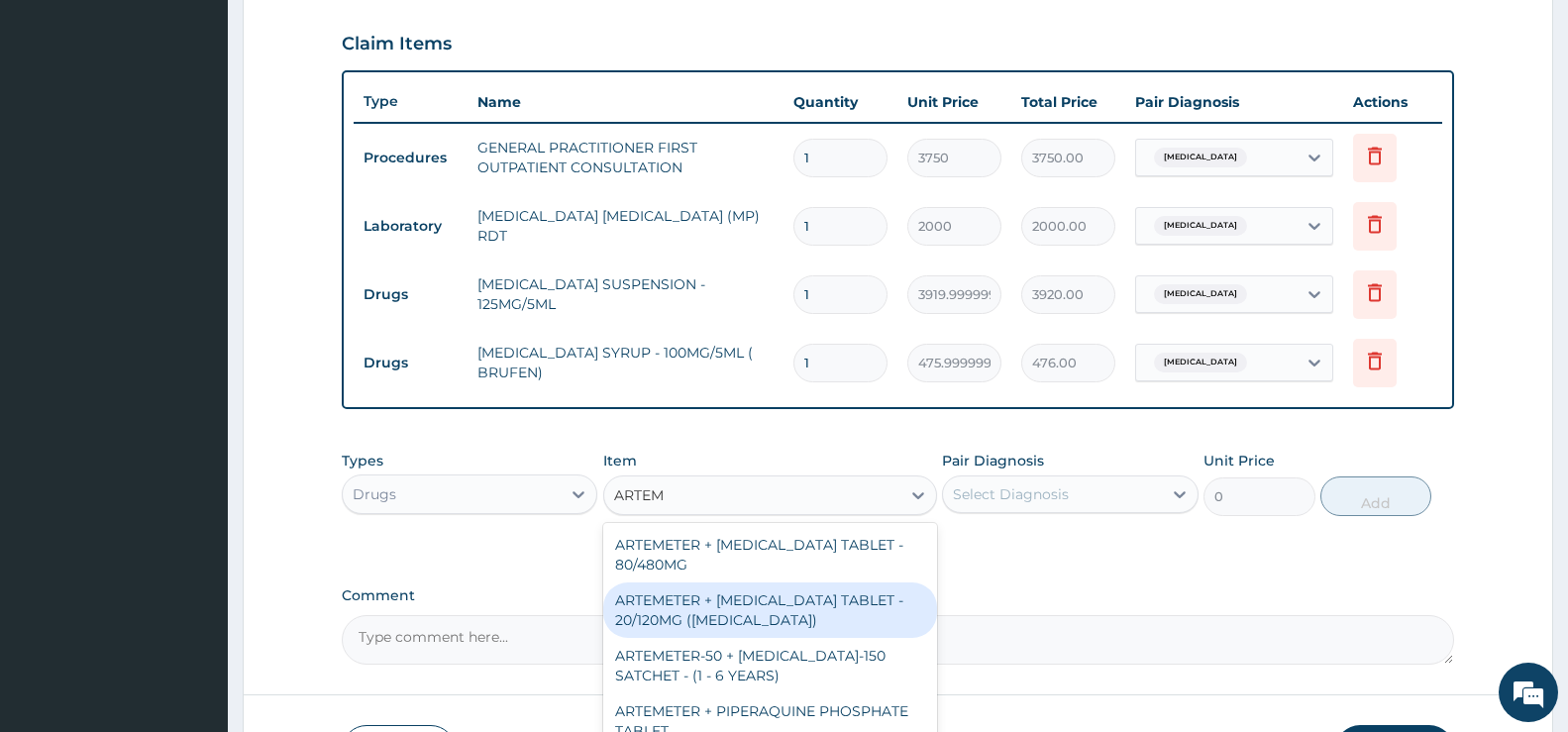
click at [777, 617] on div "ARTEMETER + [MEDICAL_DATA] TABLET - 20/120MG ([MEDICAL_DATA])" at bounding box center [770, 610] width 334 height 56
type input "210"
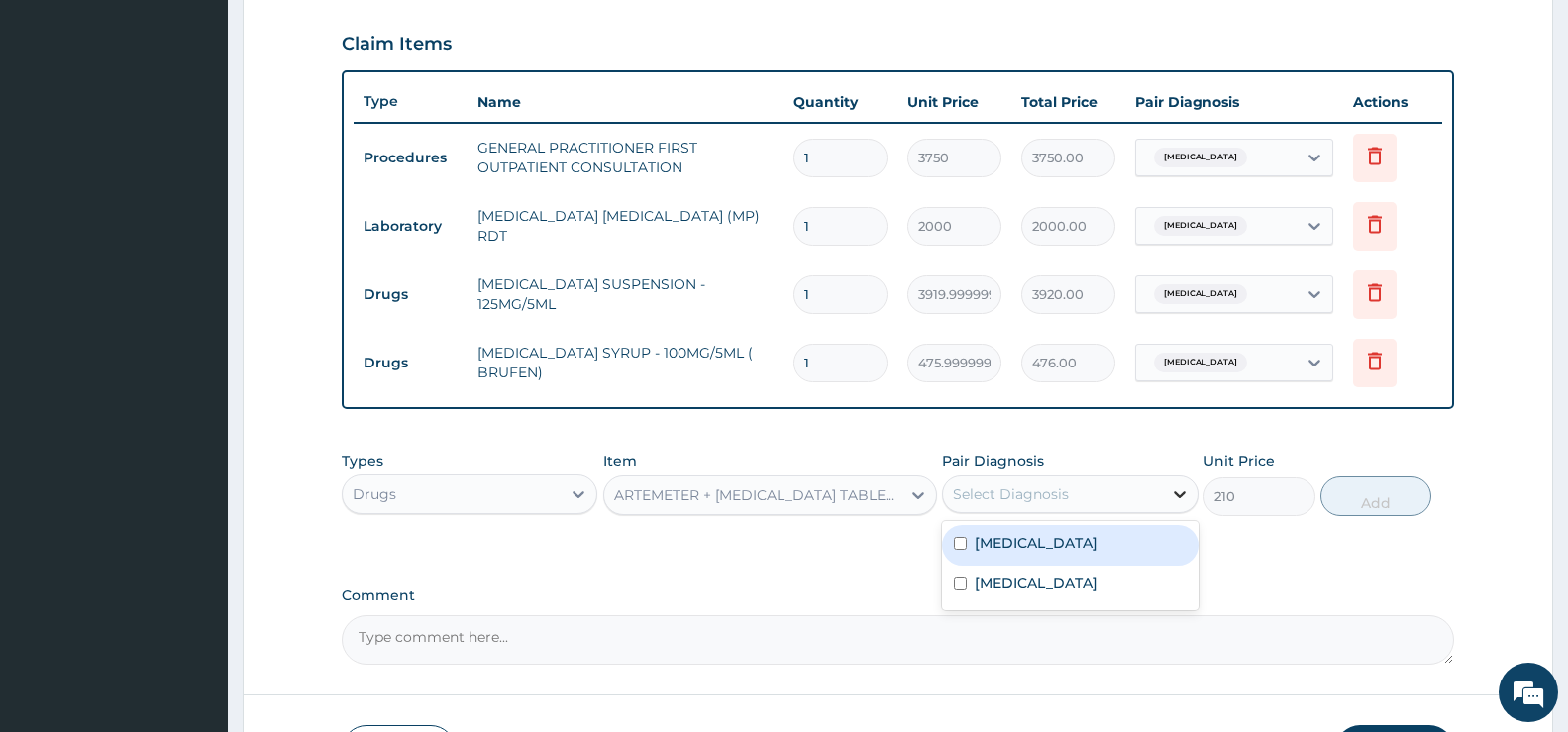
click at [1181, 493] on icon at bounding box center [1180, 495] width 20 height 20
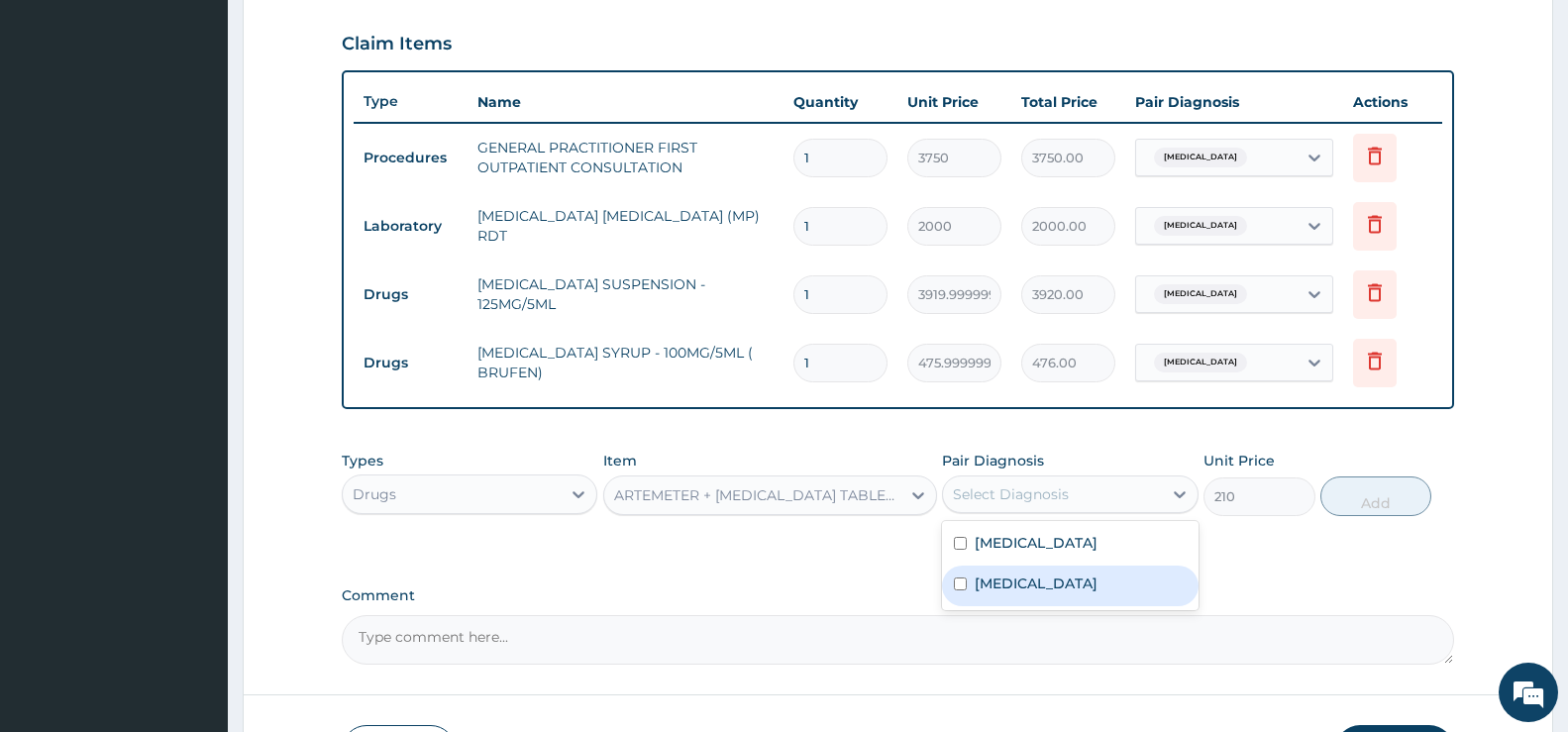
click at [1051, 594] on label "[MEDICAL_DATA]" at bounding box center [1035, 584] width 122 height 20
checkbox input "true"
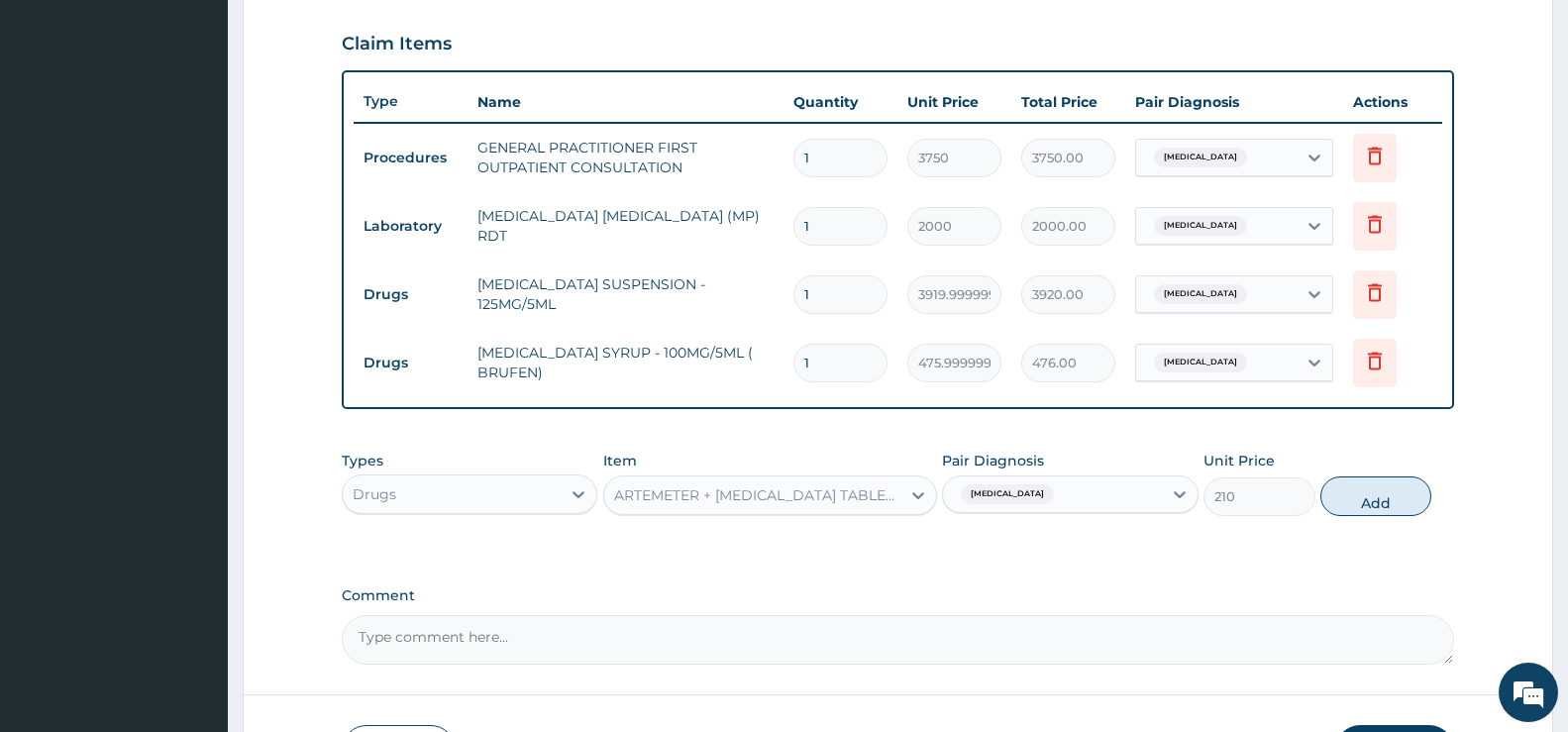
click at [1403, 504] on button "Add" at bounding box center [1376, 497] width 111 height 40
type input "0"
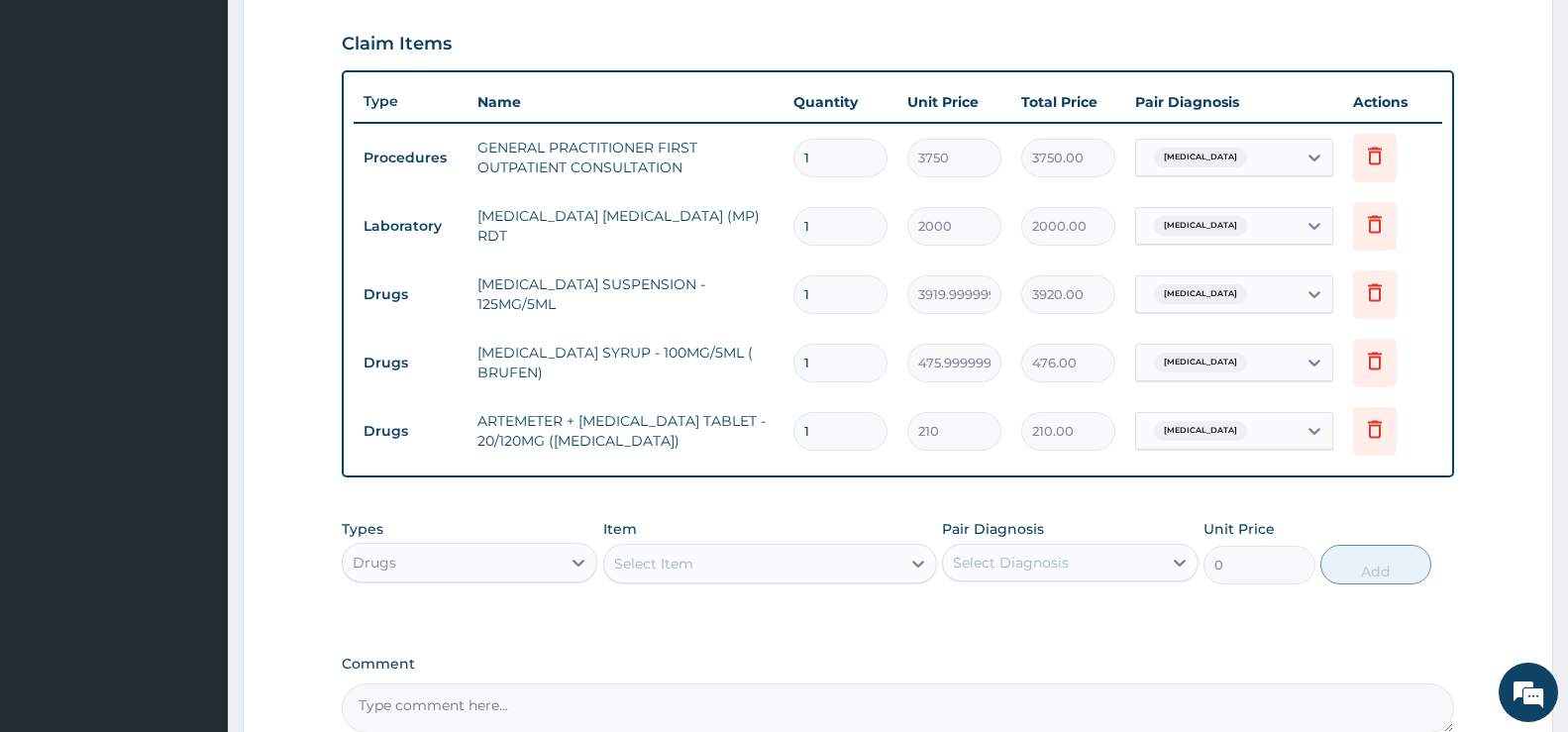
type input "0.00"
type input "6"
type input "1260.00"
type input "6"
click at [646, 565] on div "Select Item" at bounding box center [654, 564] width 80 height 20
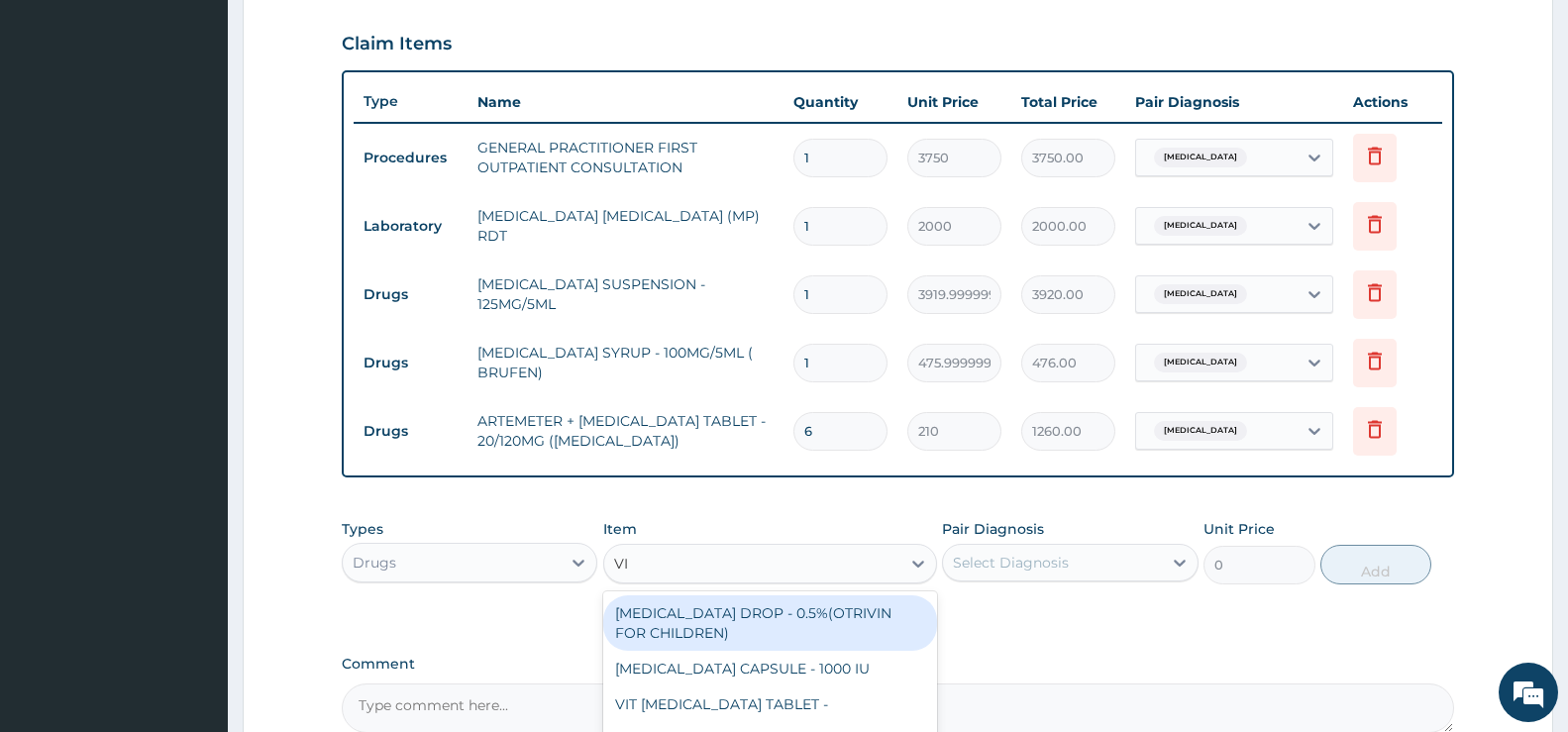
type input "VIT"
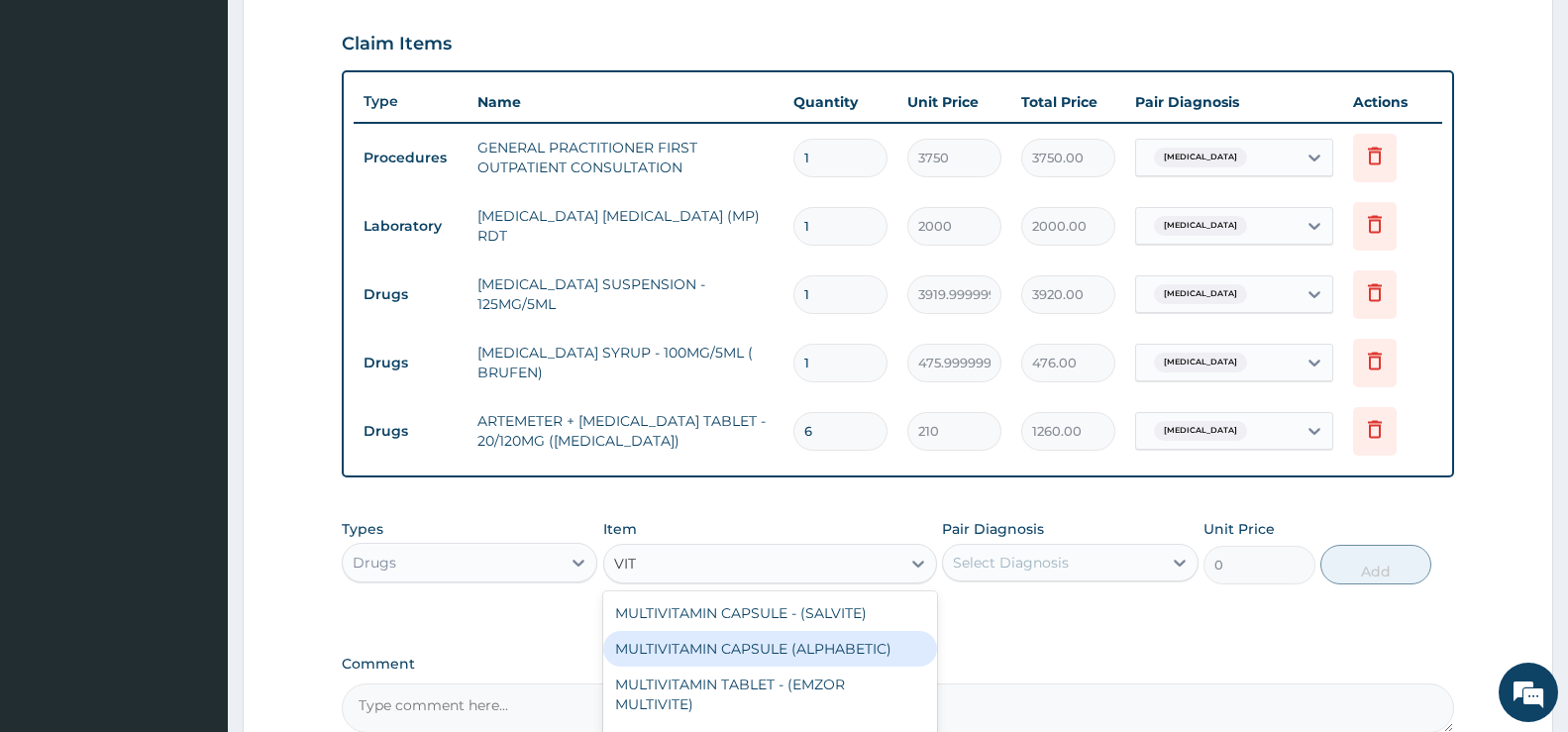
scroll to position [170, 0]
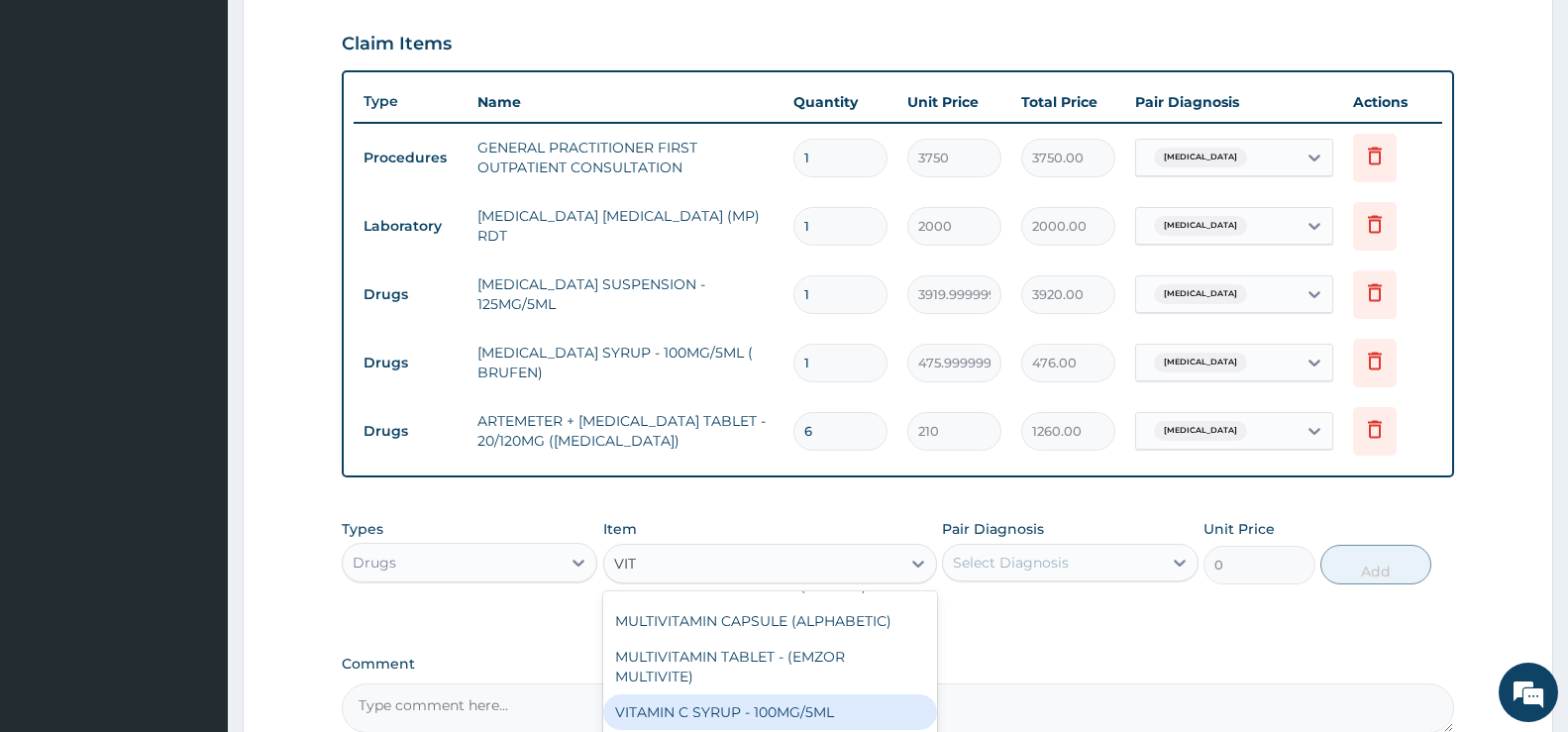
click at [732, 706] on div "VITAMIN C SYRUP - 100MG/5ML" at bounding box center [770, 713] width 334 height 36
type input "672"
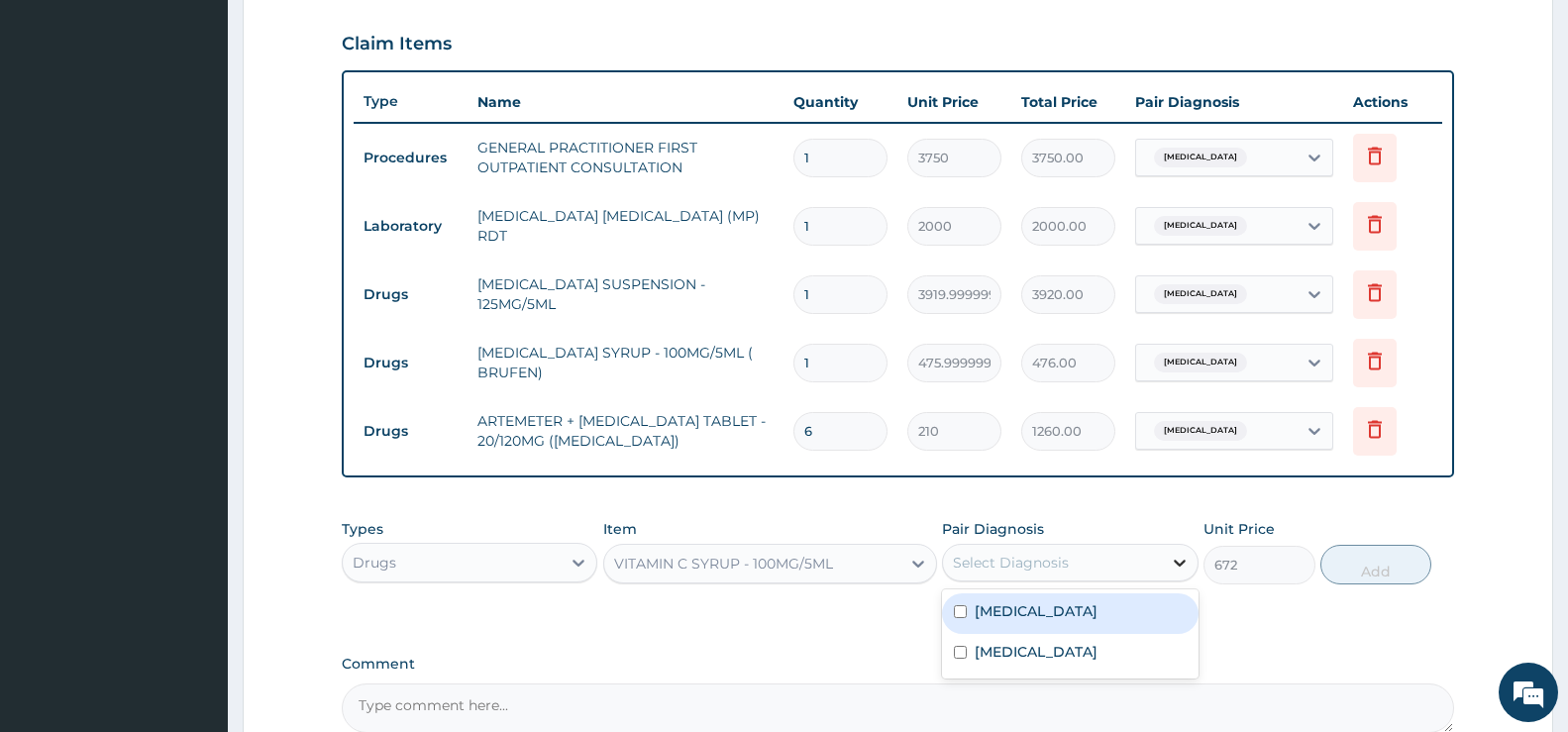
click at [1184, 574] on div at bounding box center [1180, 563] width 36 height 36
click at [1062, 621] on label "[MEDICAL_DATA]" at bounding box center [1035, 611] width 122 height 20
checkbox input "true"
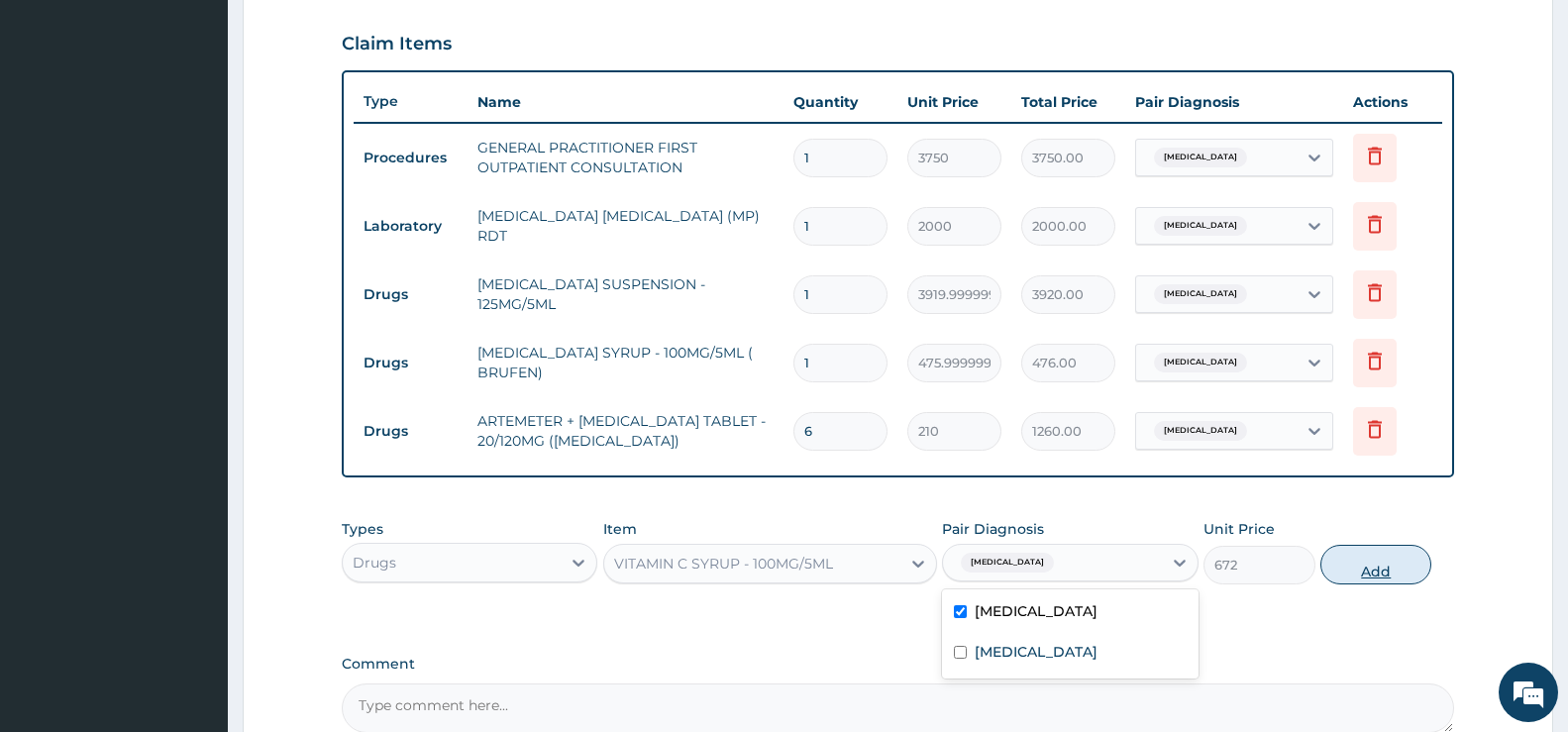
click at [1402, 576] on button "Add" at bounding box center [1376, 565] width 111 height 40
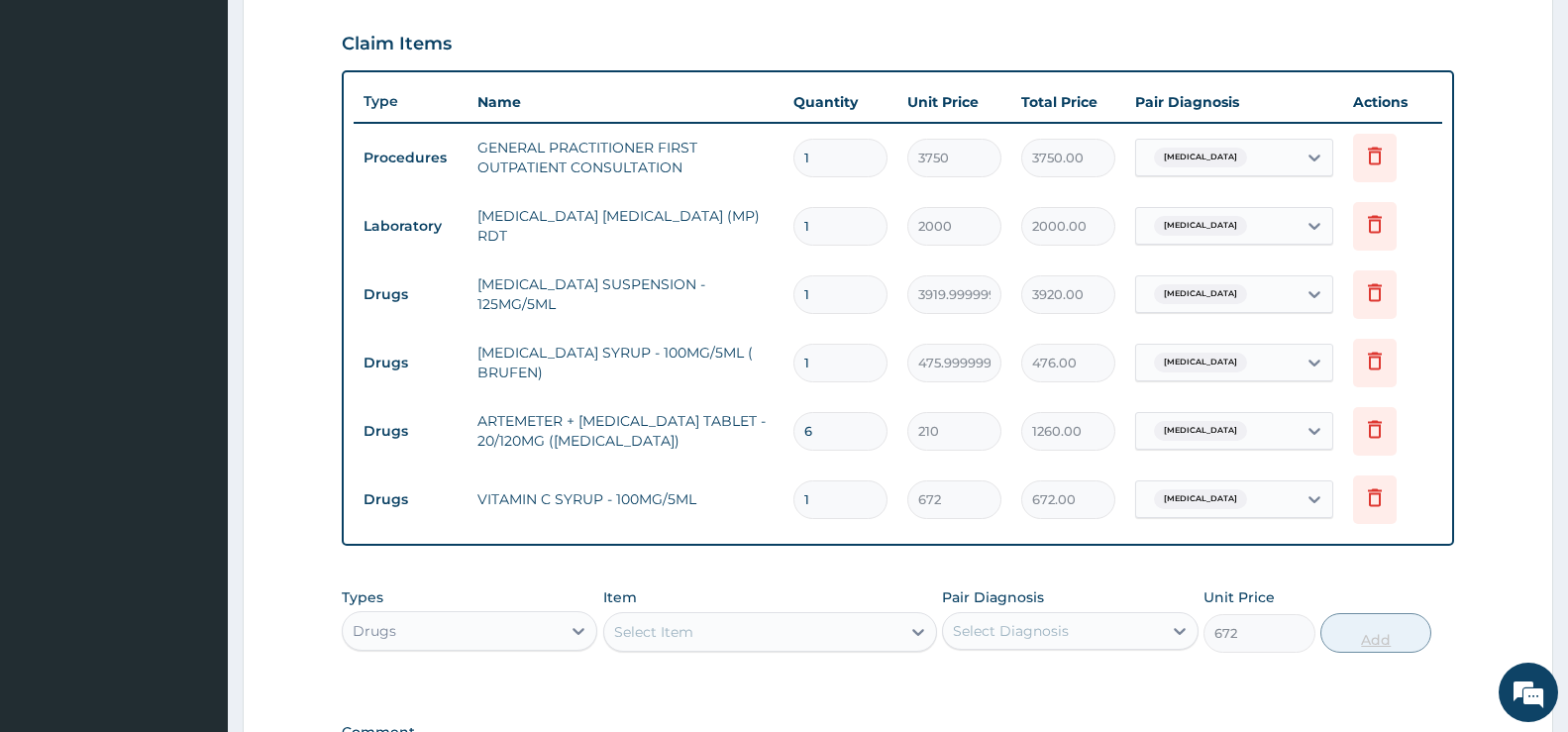
type input "0"
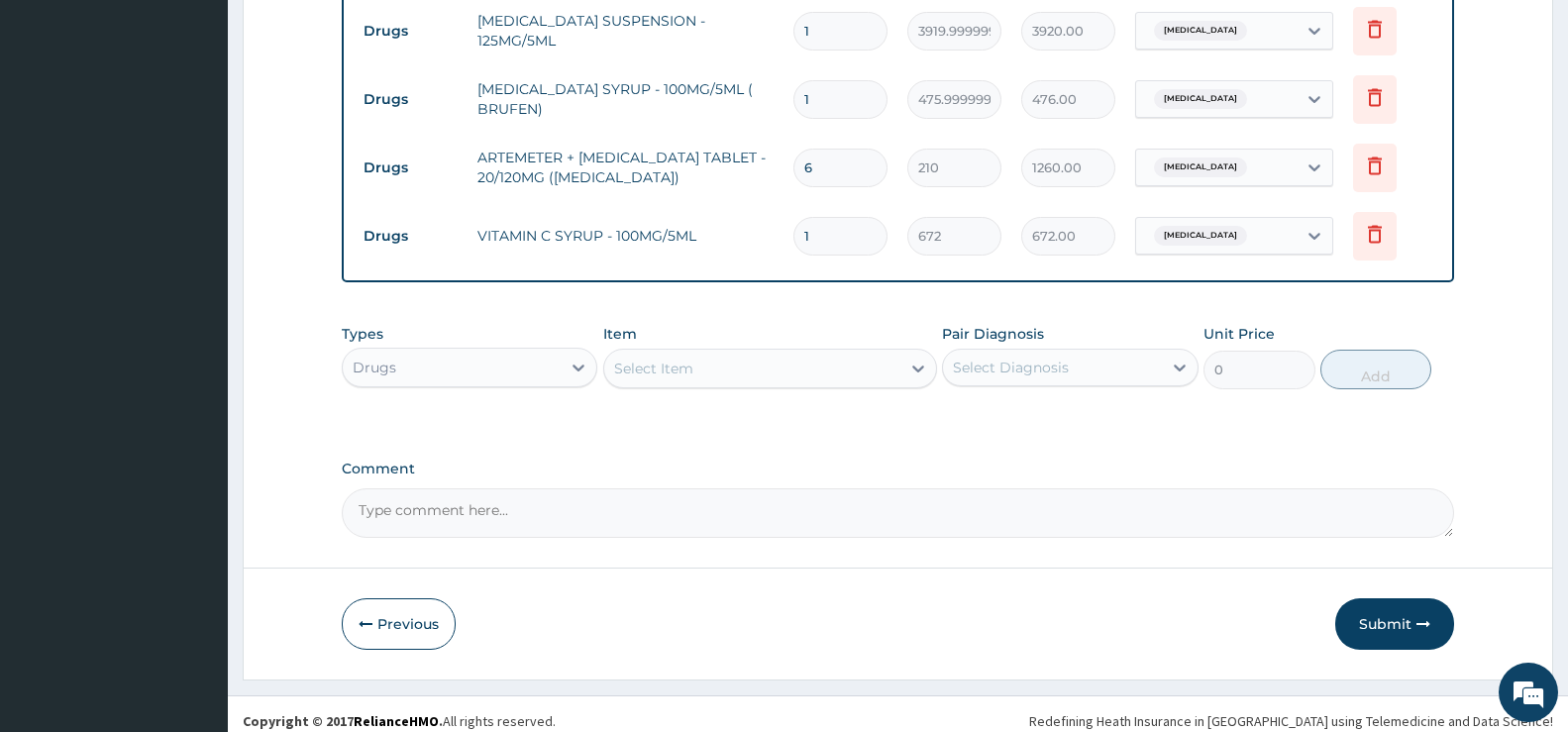
scroll to position [944, 0]
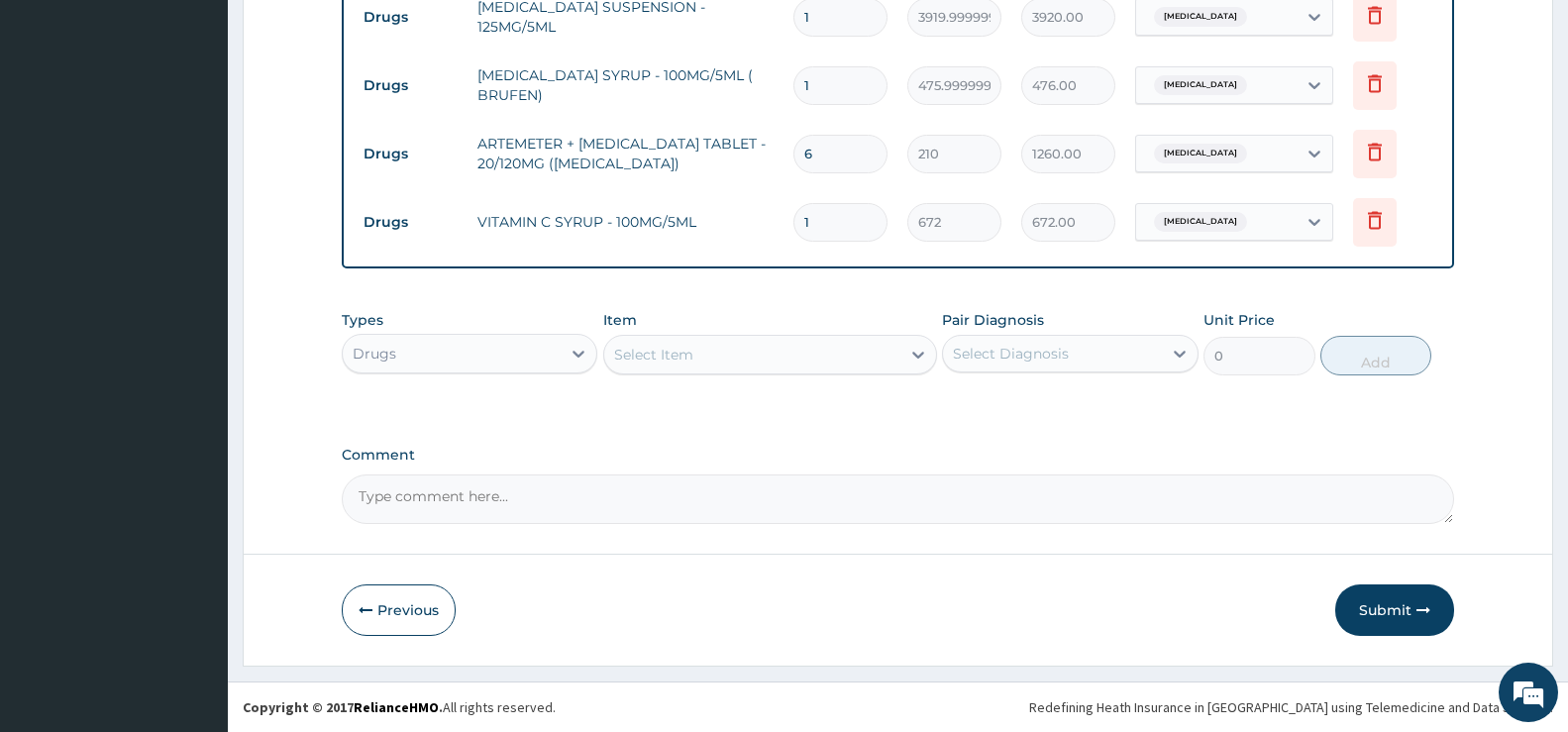
click at [1369, 619] on button "Submit" at bounding box center [1395, 610] width 118 height 52
click at [1391, 619] on button "Submit" at bounding box center [1395, 610] width 118 height 52
click at [1393, 611] on button "Submit" at bounding box center [1395, 610] width 118 height 52
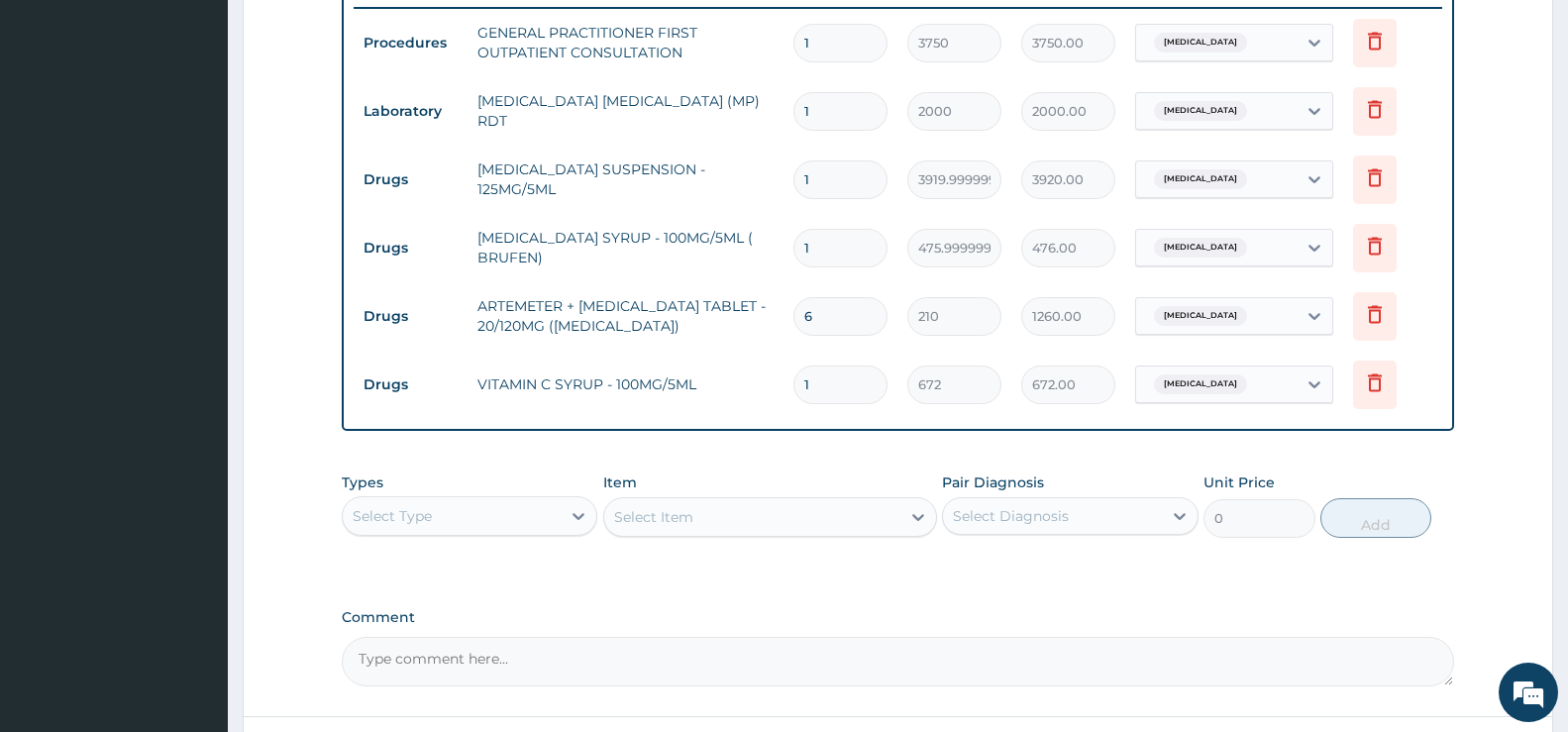
scroll to position [746, 0]
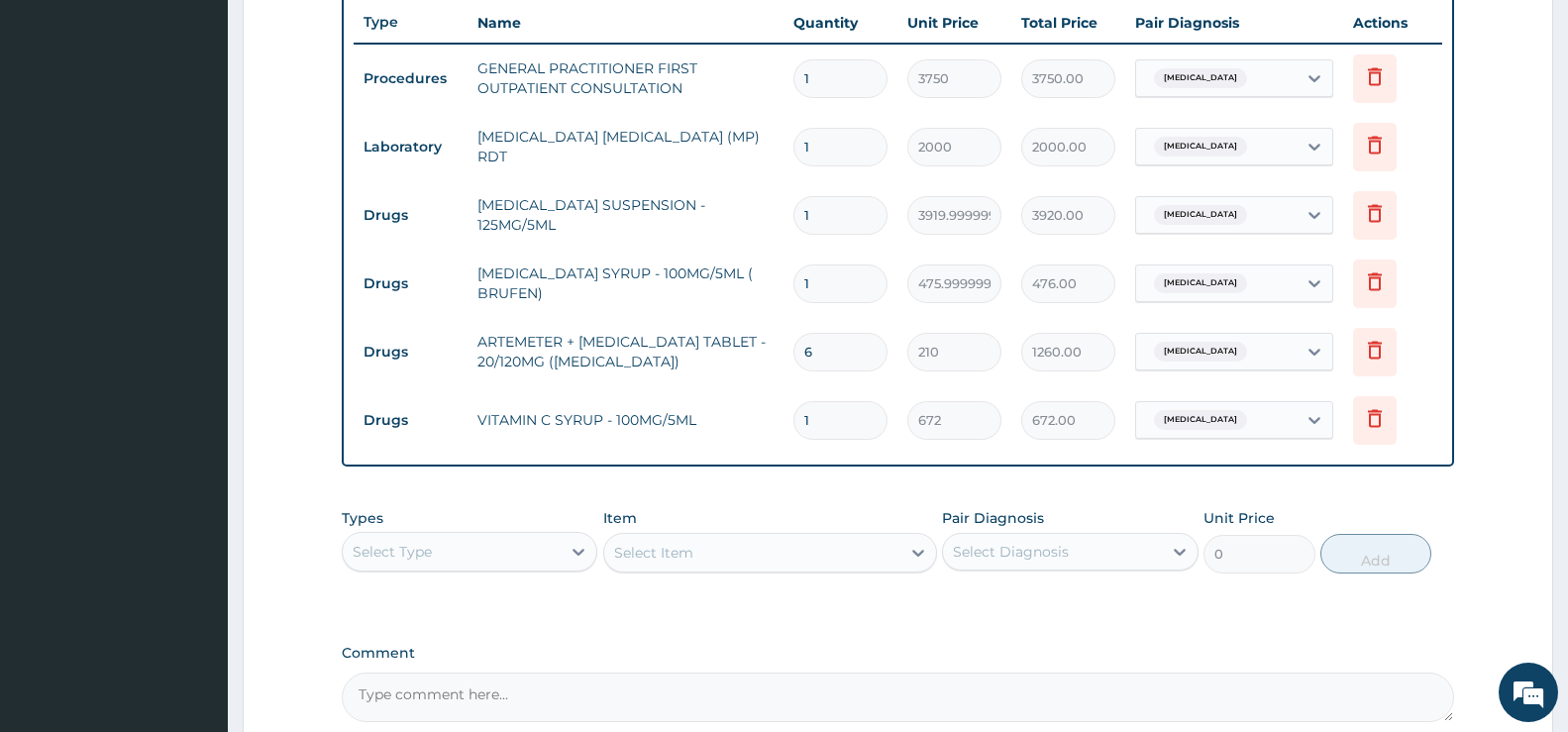
click at [112, 409] on aside "[GEOGRAPHIC_DATA] And Maternity Online My Menu Switch Providers Dashboard PA Co…" at bounding box center [113, 93] width 228 height 1677
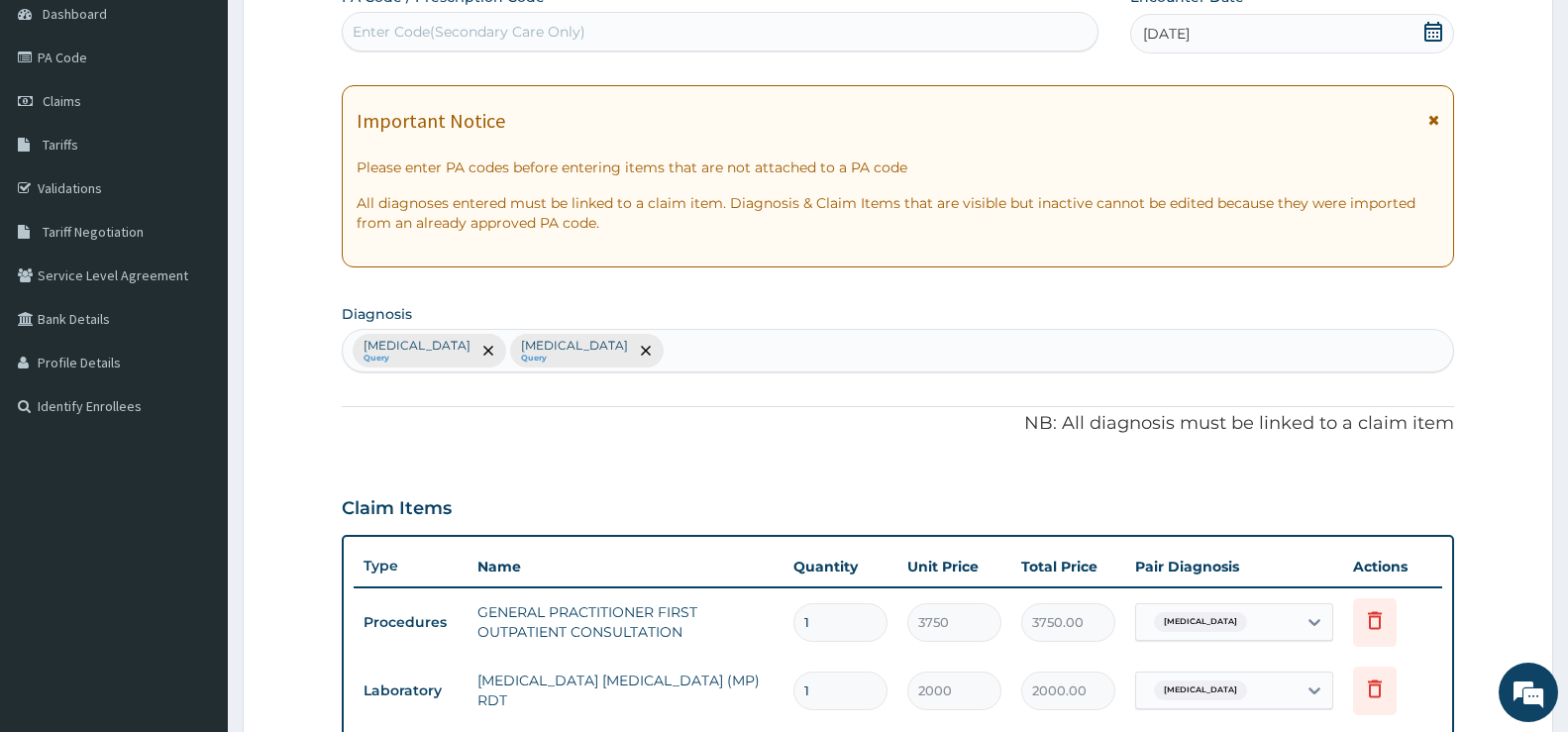
scroll to position [0, 0]
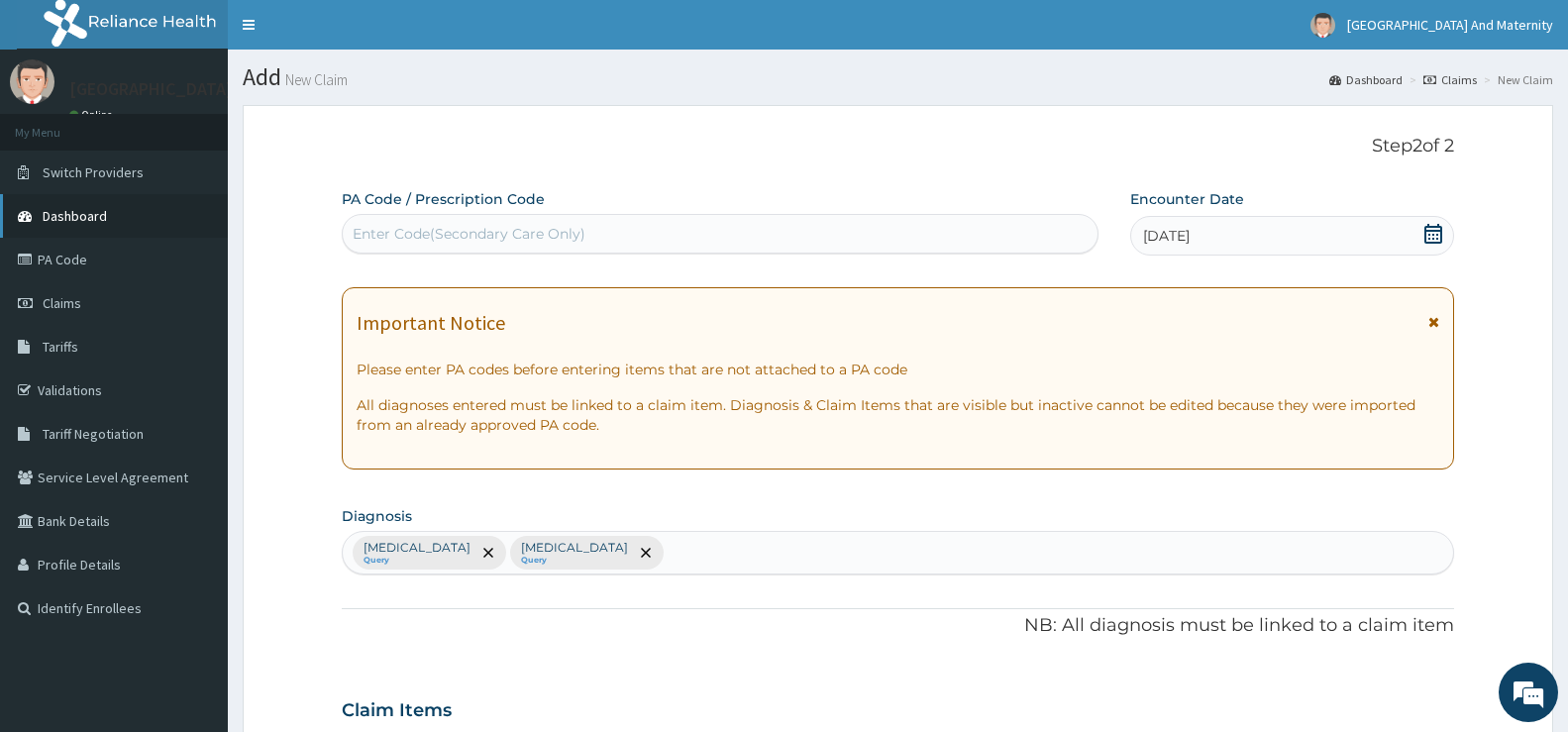
click at [107, 214] on link "Dashboard" at bounding box center [113, 216] width 228 height 44
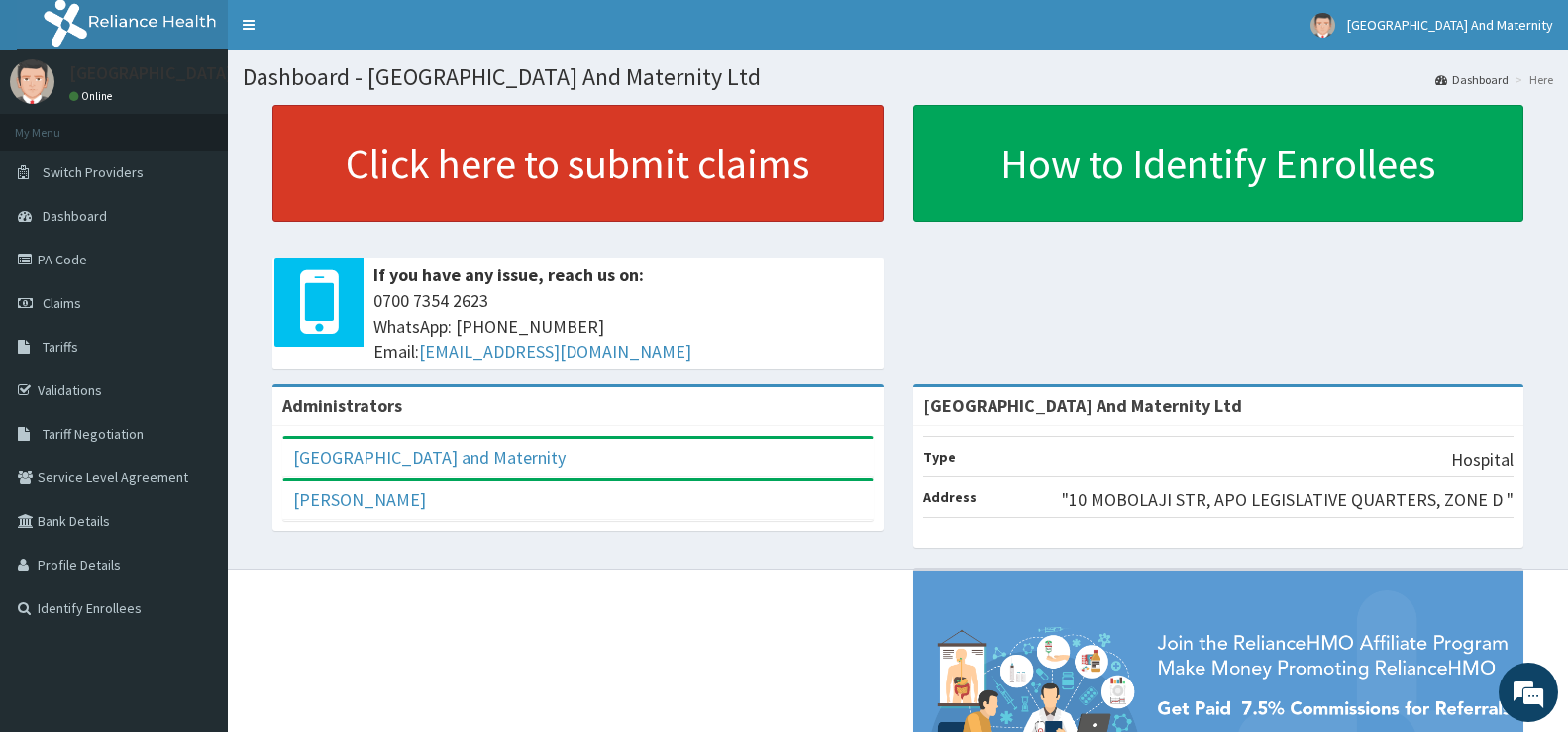
click at [450, 158] on link "Click here to submit claims" at bounding box center [578, 162] width 611 height 117
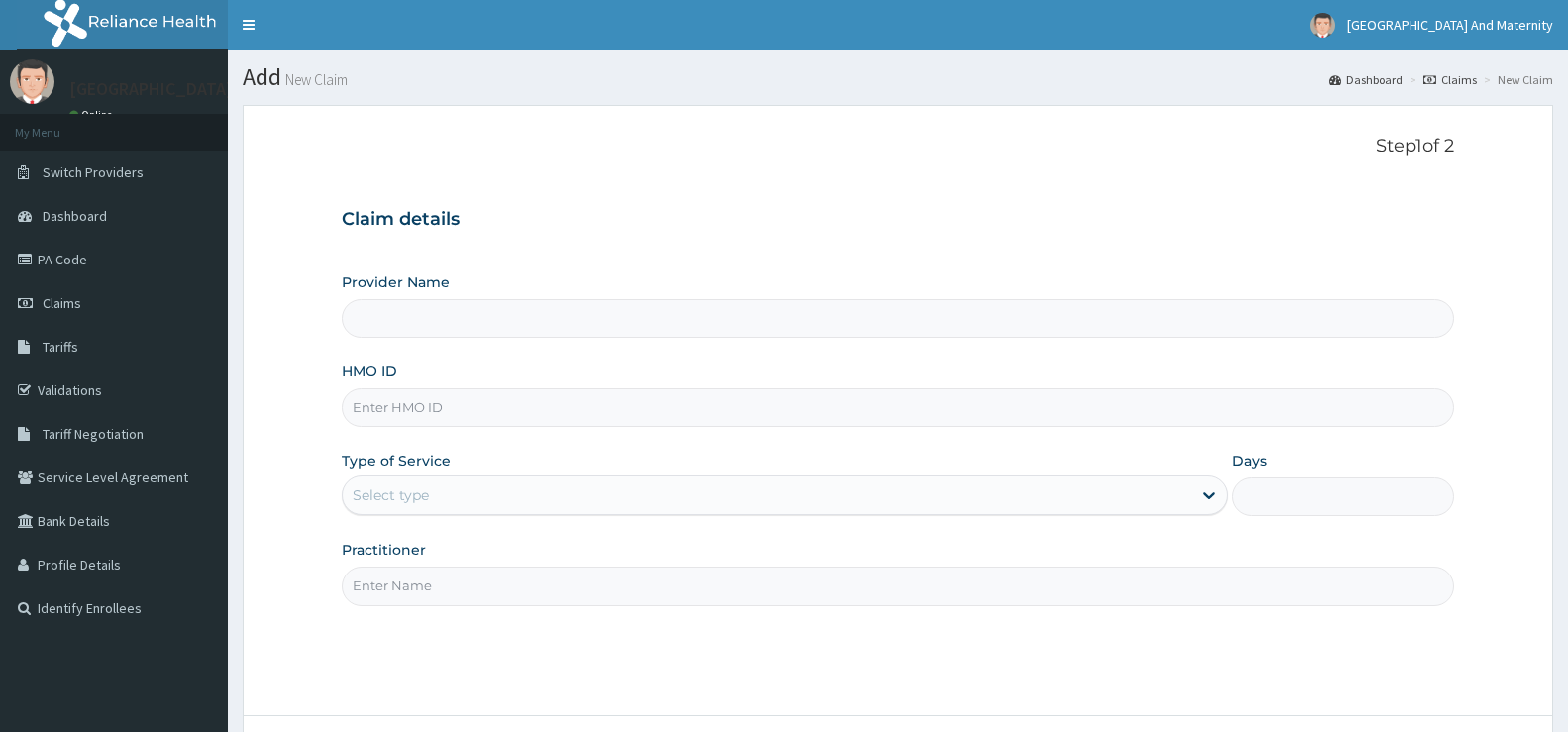
click at [380, 407] on input "HMO ID" at bounding box center [898, 407] width 1113 height 39
type input "[GEOGRAPHIC_DATA] And Maternity Ltd"
paste input "npp/10130/d"
type input "npp/10130/d"
click at [397, 497] on div "Select type" at bounding box center [390, 496] width 77 height 20
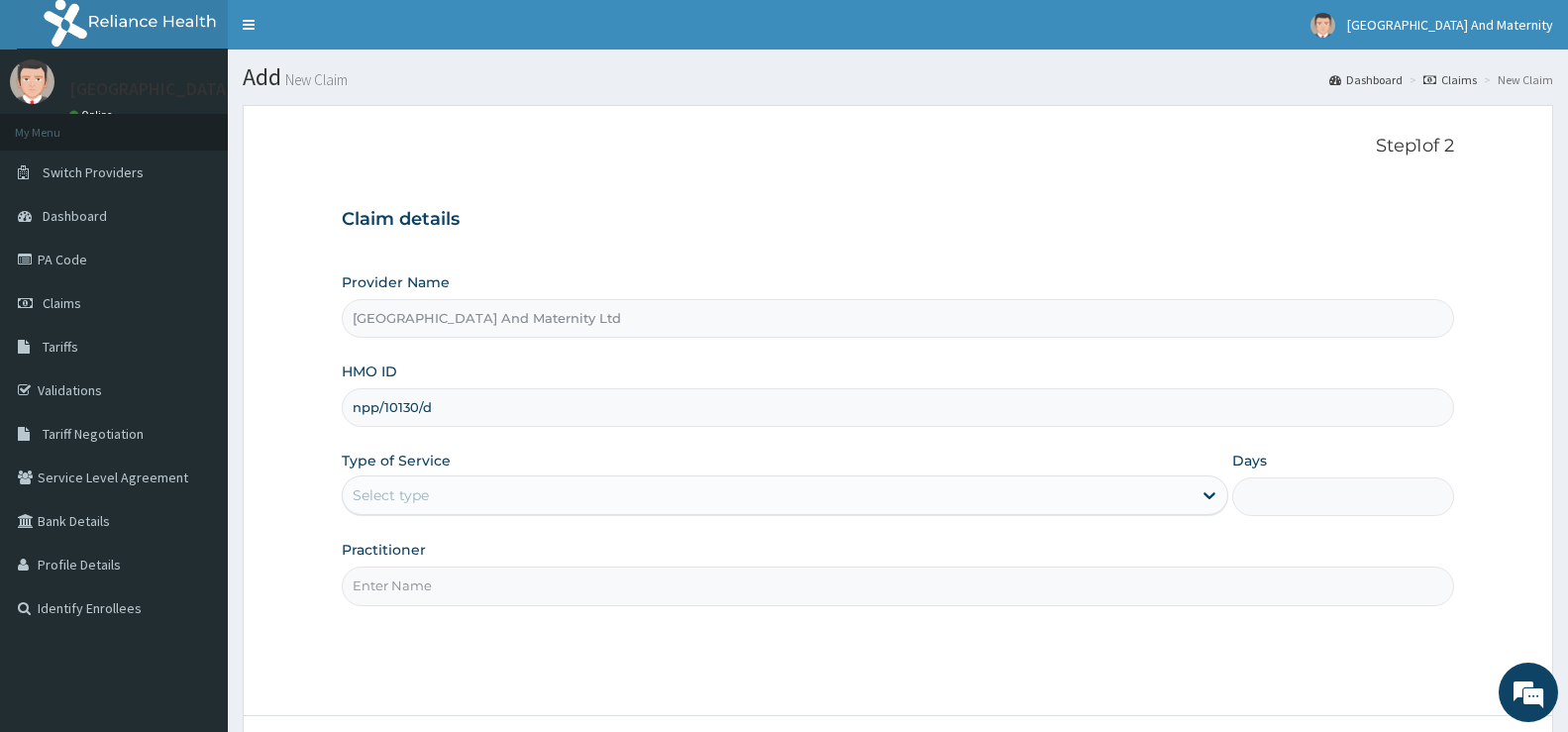
click at [420, 463] on label "Type of Service" at bounding box center [395, 461] width 109 height 20
click at [424, 492] on div "Select type" at bounding box center [390, 496] width 77 height 20
click at [436, 486] on div "Select type" at bounding box center [767, 496] width 849 height 32
click at [397, 491] on div "Select type" at bounding box center [390, 496] width 77 height 20
click at [405, 478] on div "Select type" at bounding box center [784, 496] width 887 height 40
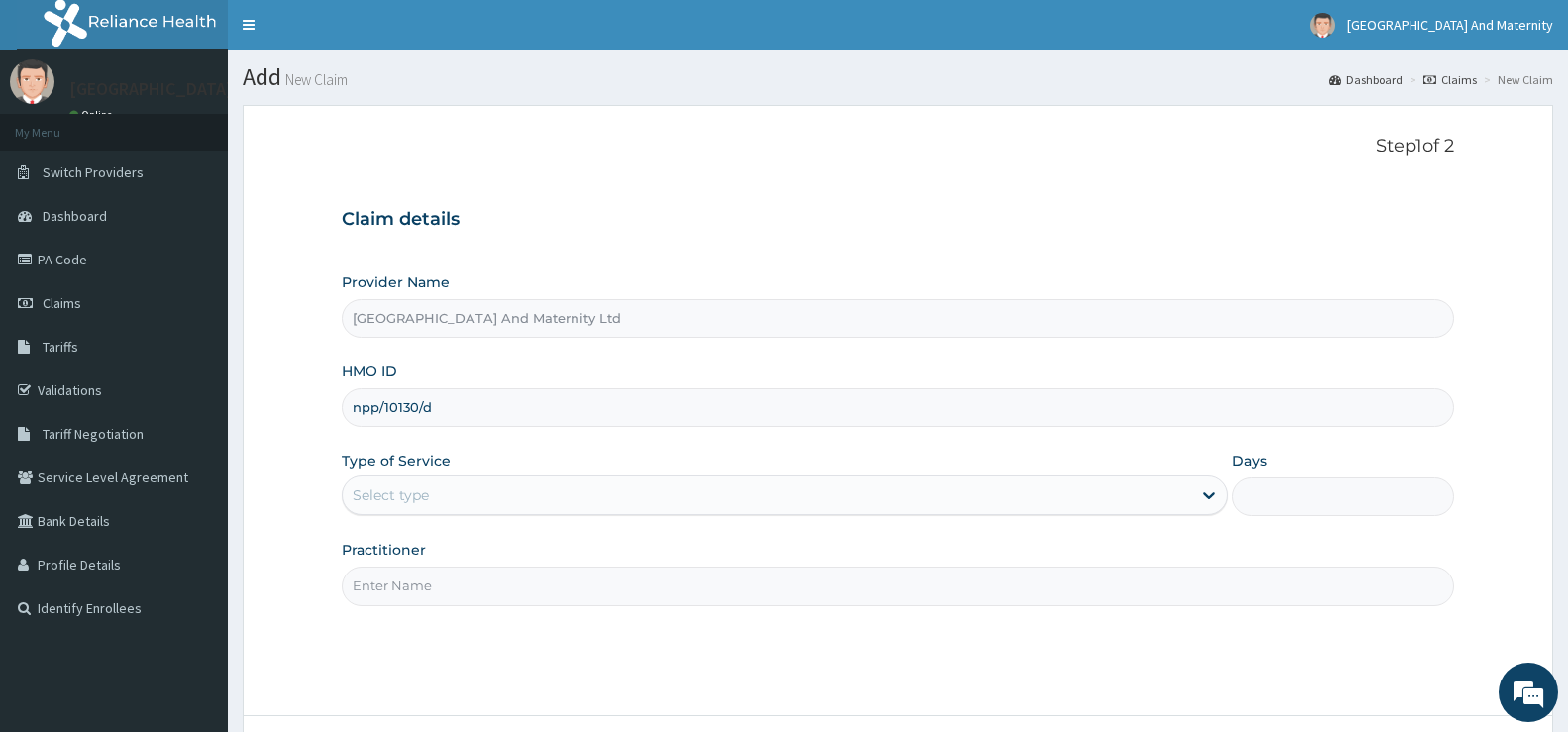
click at [404, 590] on input "Practitioner" at bounding box center [898, 586] width 1113 height 39
click at [410, 485] on div "Select type" at bounding box center [767, 496] width 849 height 32
click at [395, 456] on label "Type of Service" at bounding box center [395, 461] width 109 height 20
click at [410, 458] on label "Type of Service" at bounding box center [395, 461] width 109 height 20
click at [1235, 459] on label "Days" at bounding box center [1249, 461] width 35 height 20
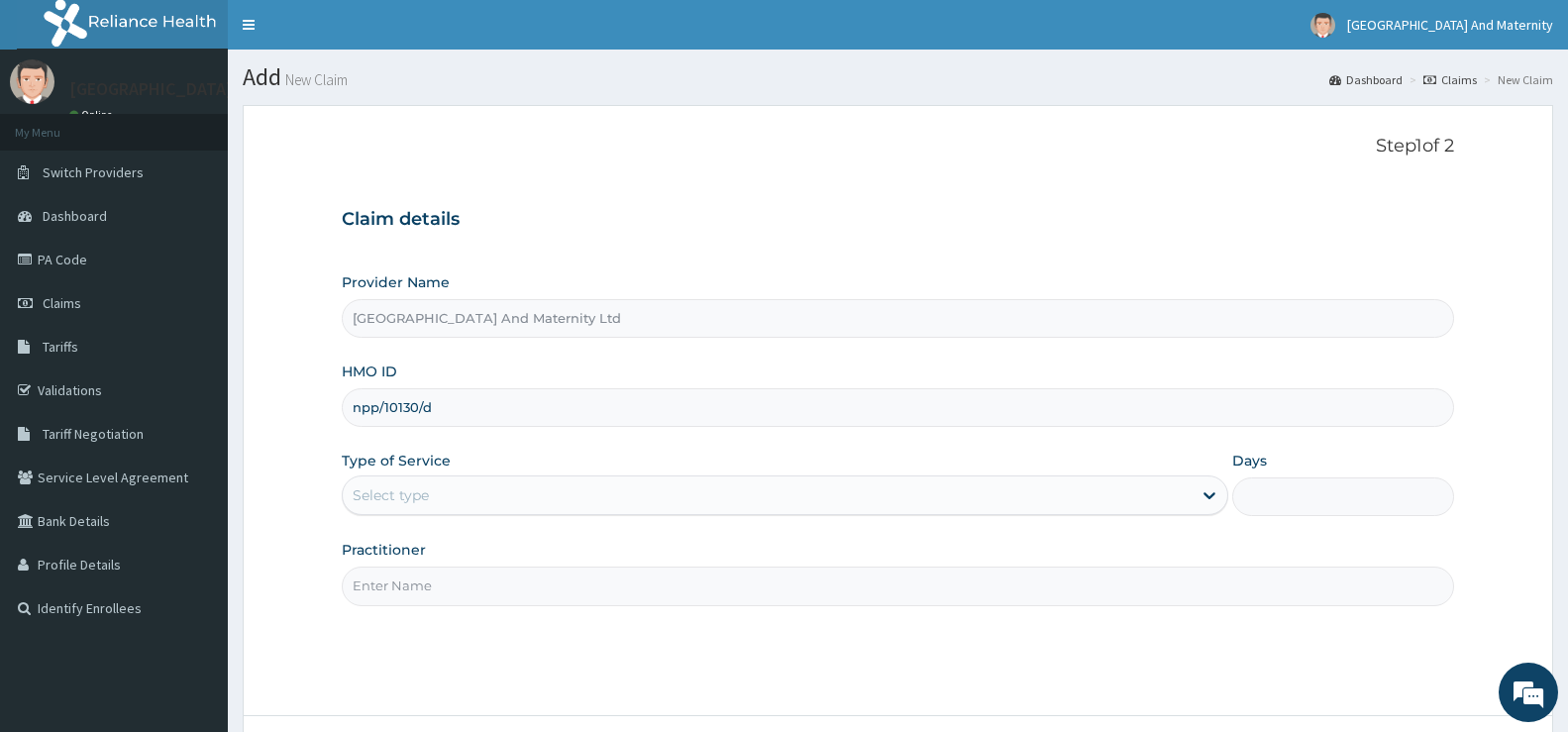
click at [1235, 478] on input "Days" at bounding box center [1343, 497] width 222 height 39
type input "1"
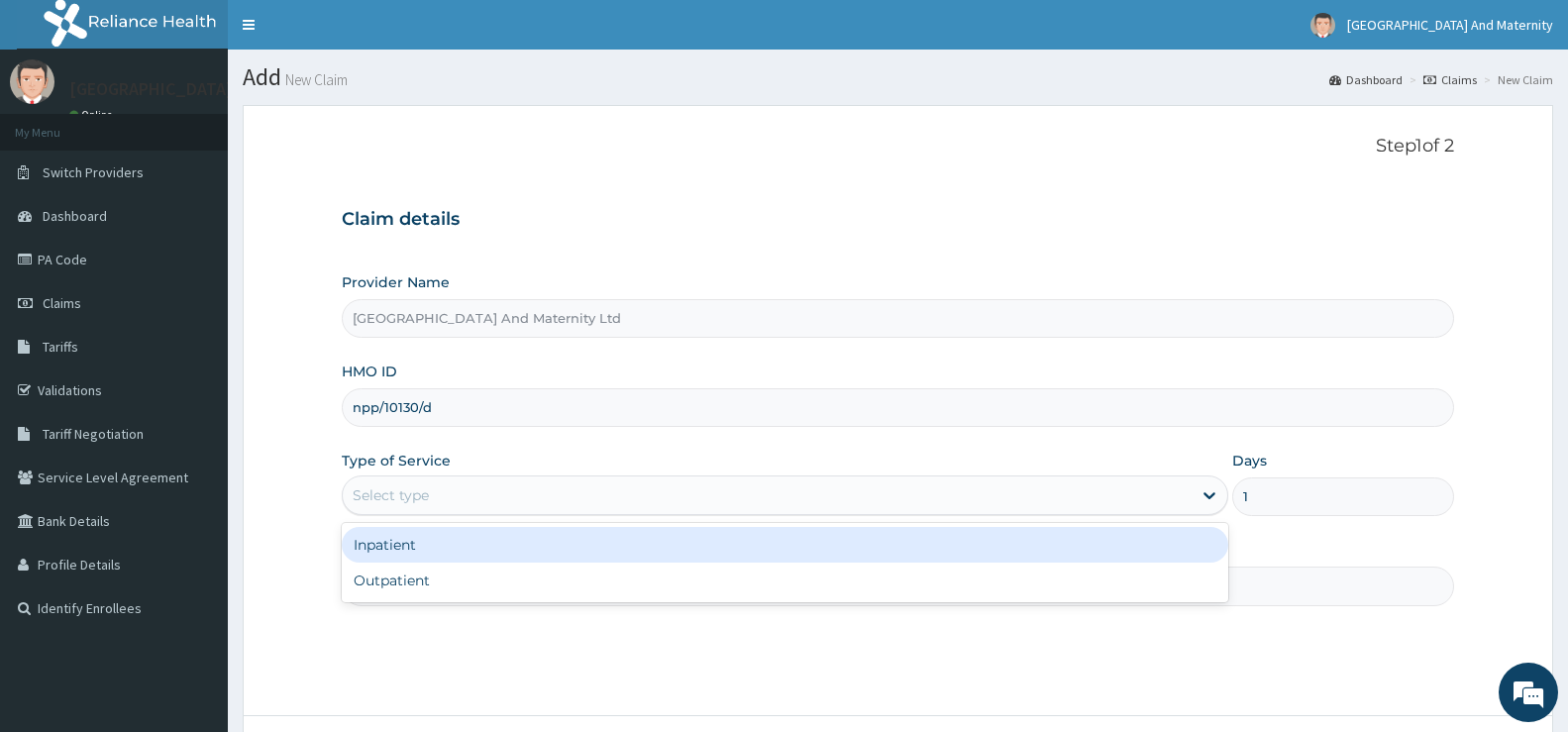
click at [404, 486] on div "Select type" at bounding box center [390, 496] width 77 height 20
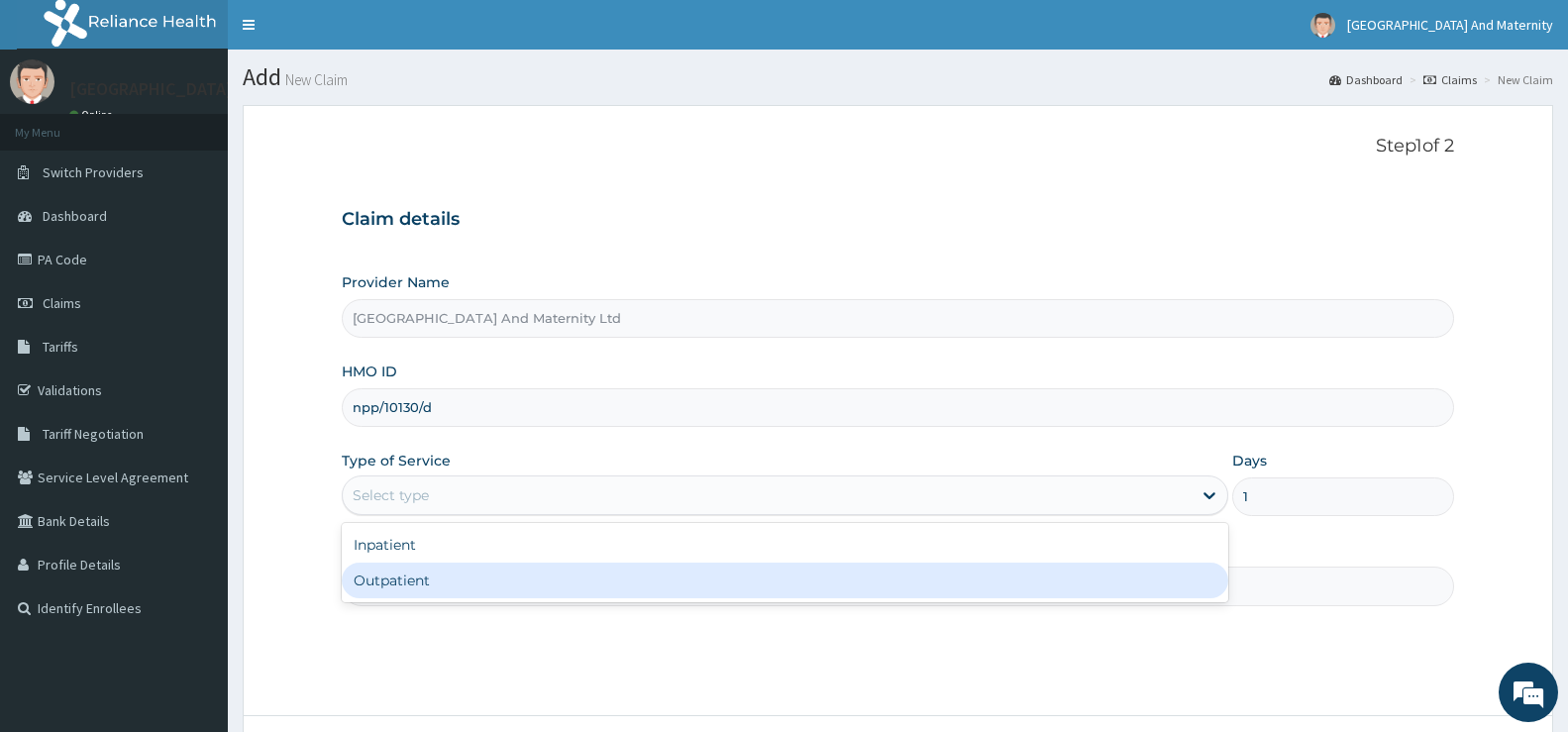
click at [374, 580] on div "Outpatient" at bounding box center [784, 581] width 887 height 36
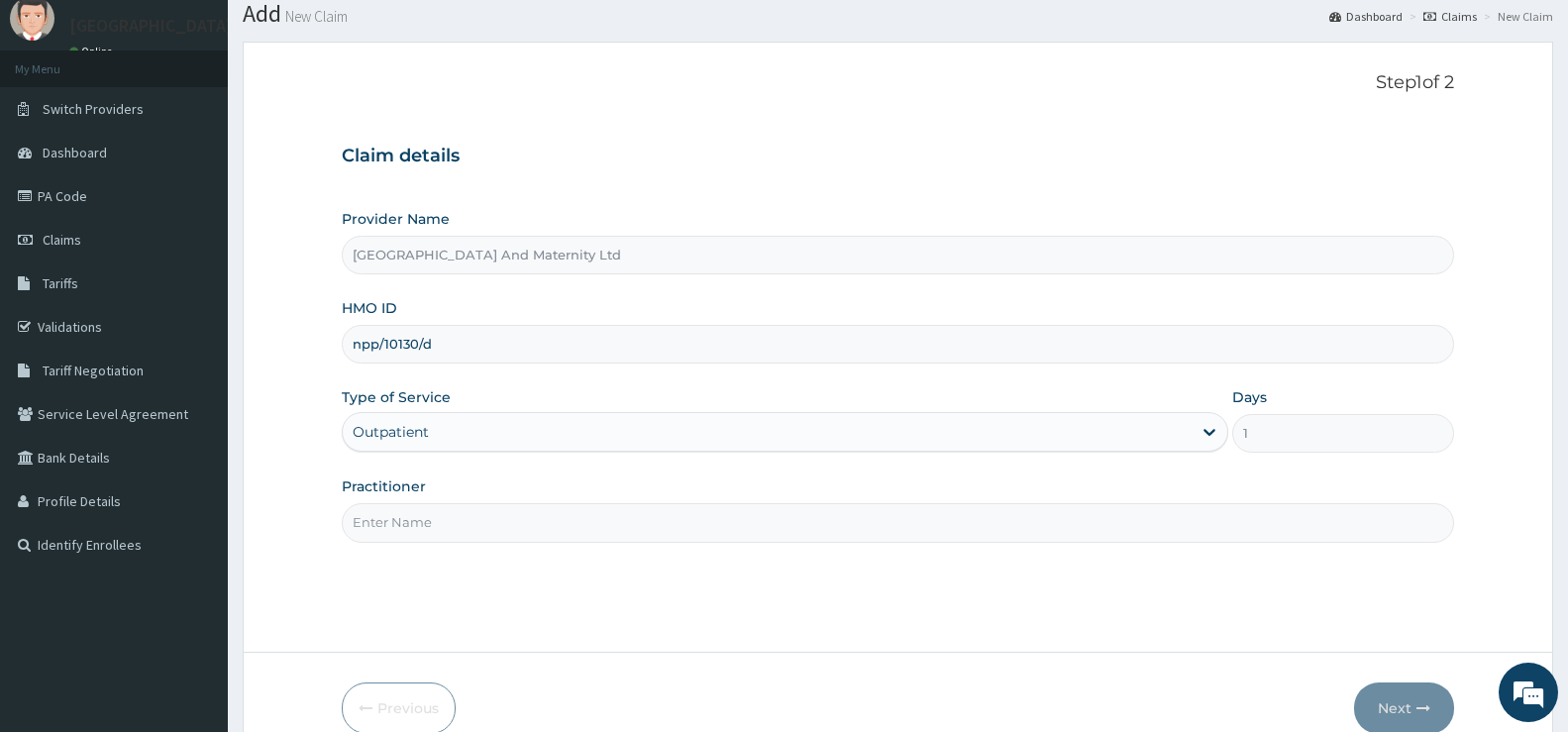
scroll to position [161, 0]
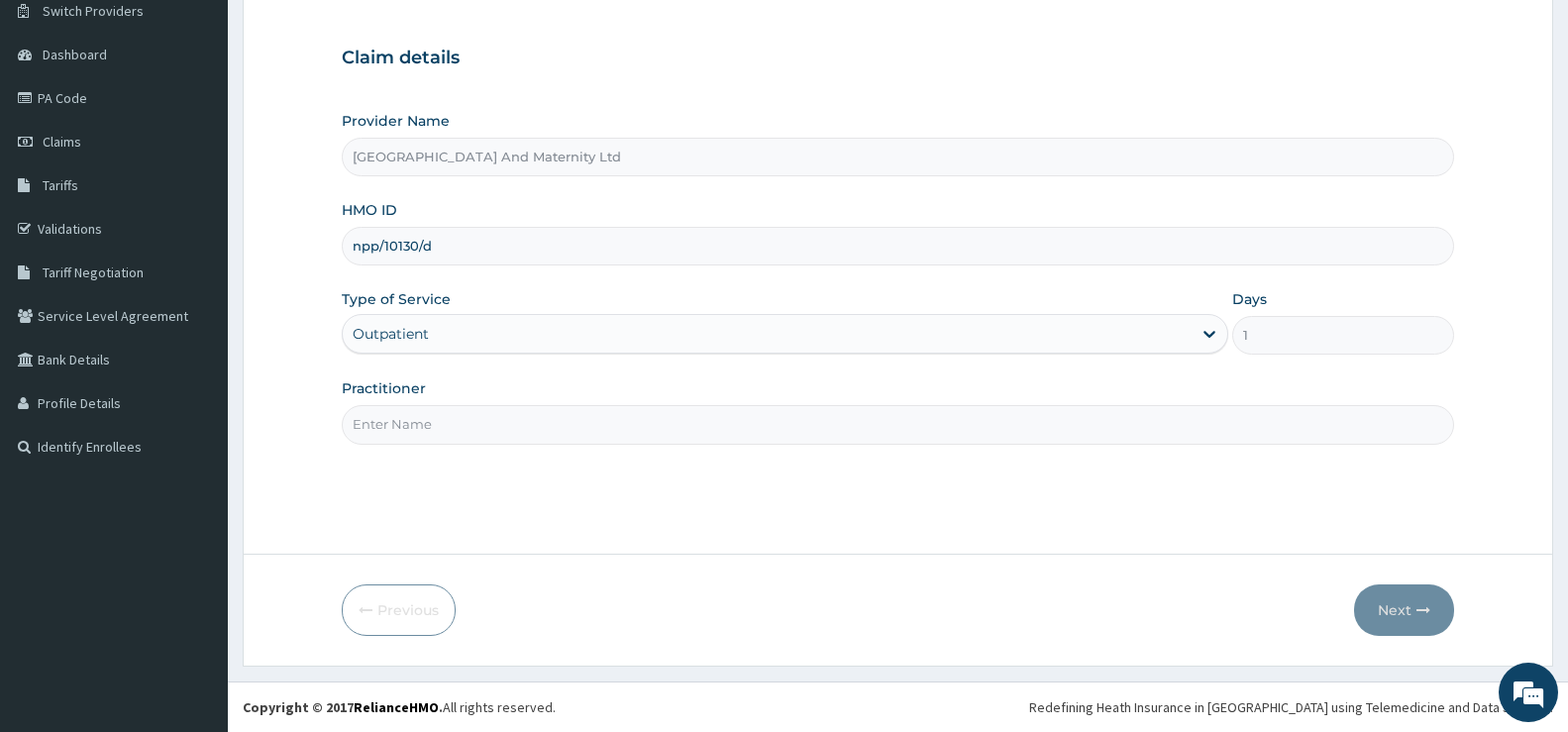
click at [384, 414] on input "Practitioner" at bounding box center [898, 424] width 1113 height 39
type input "ONYEDENEFU [PERSON_NAME]"
click at [1421, 611] on icon "button" at bounding box center [1424, 610] width 14 height 14
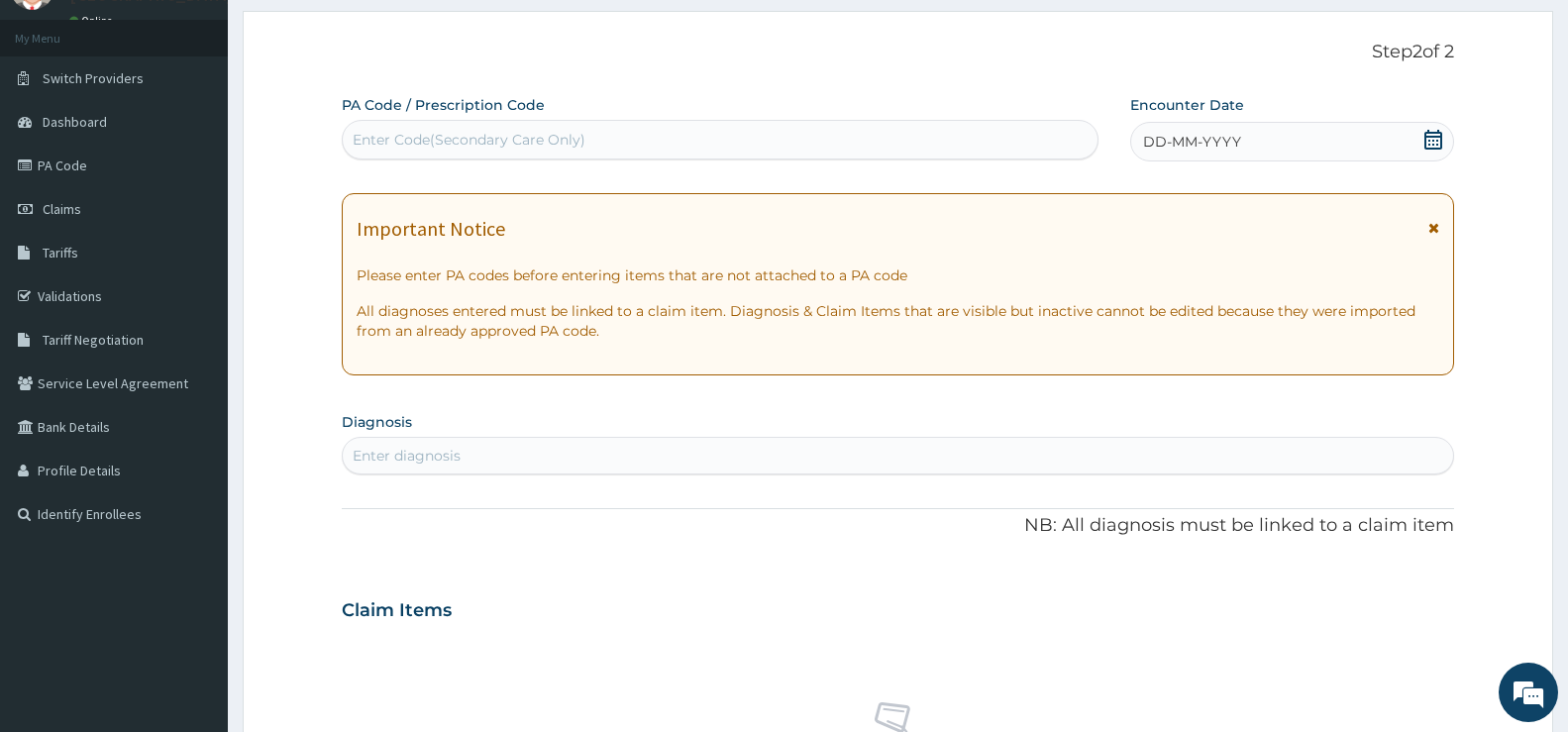
scroll to position [0, 0]
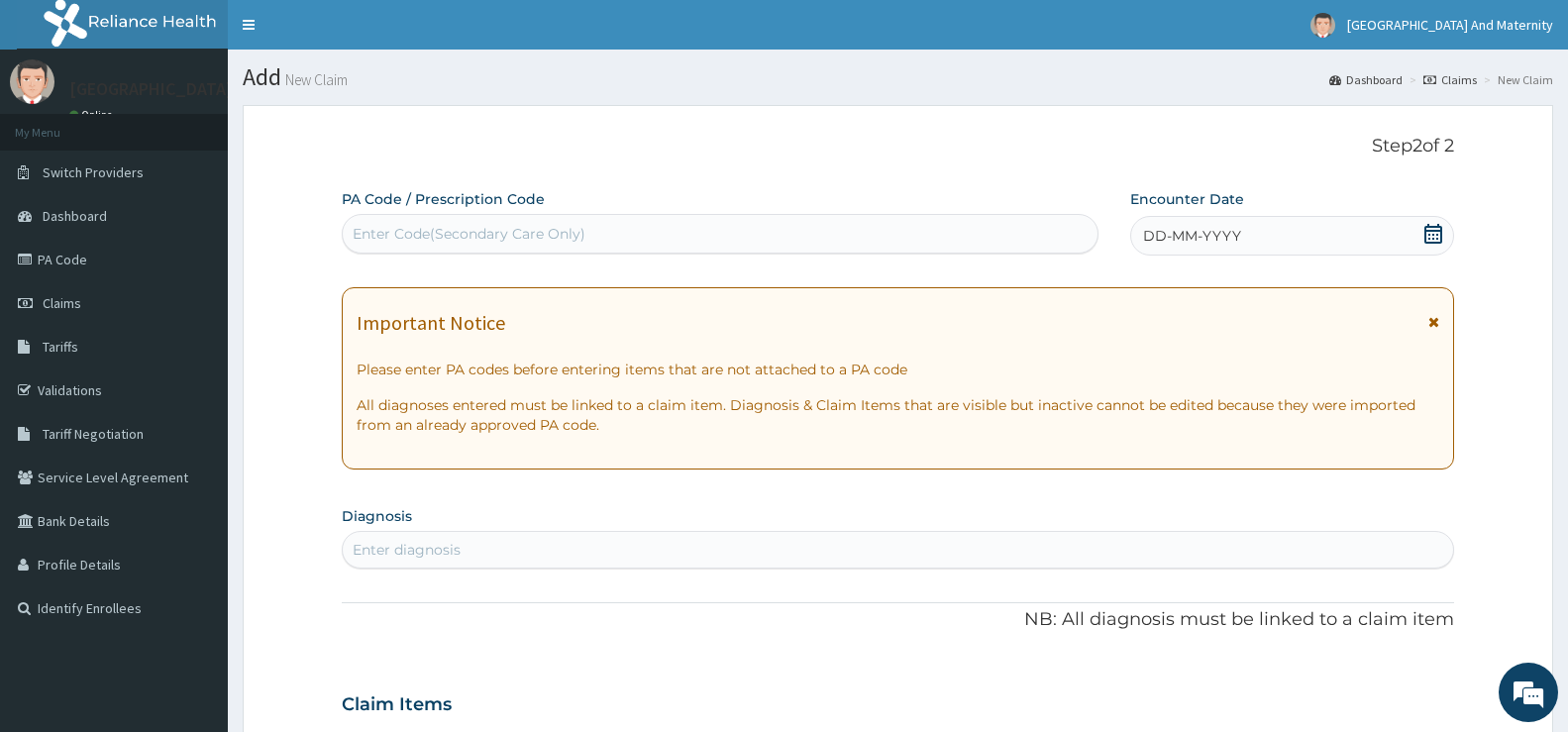
drag, startPoint x: 1340, startPoint y: 240, endPoint x: 1333, endPoint y: 248, distance: 10.6
click at [1341, 238] on div "DD-MM-YYYY" at bounding box center [1292, 236] width 324 height 40
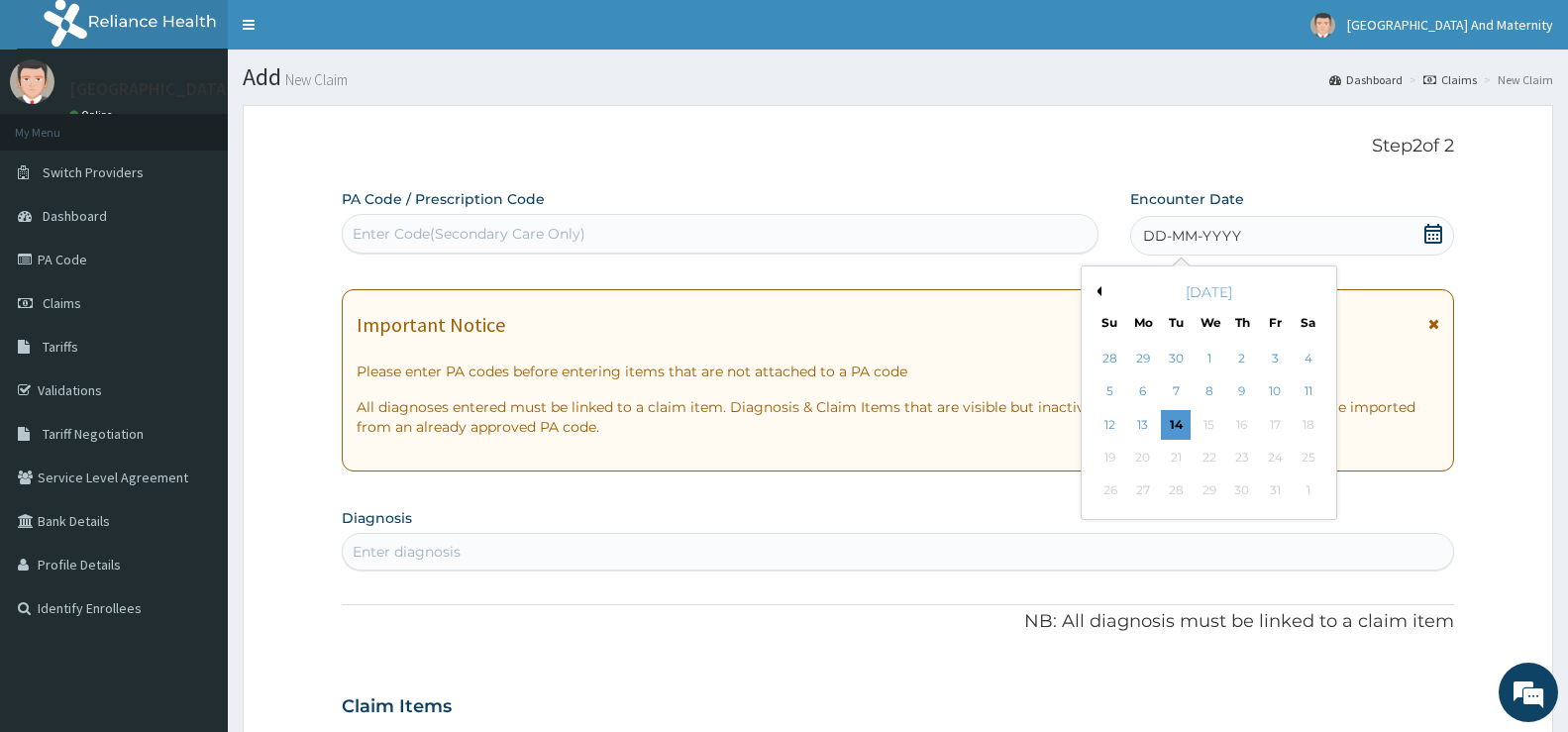
click at [1222, 359] on div "1" at bounding box center [1209, 359] width 30 height 30
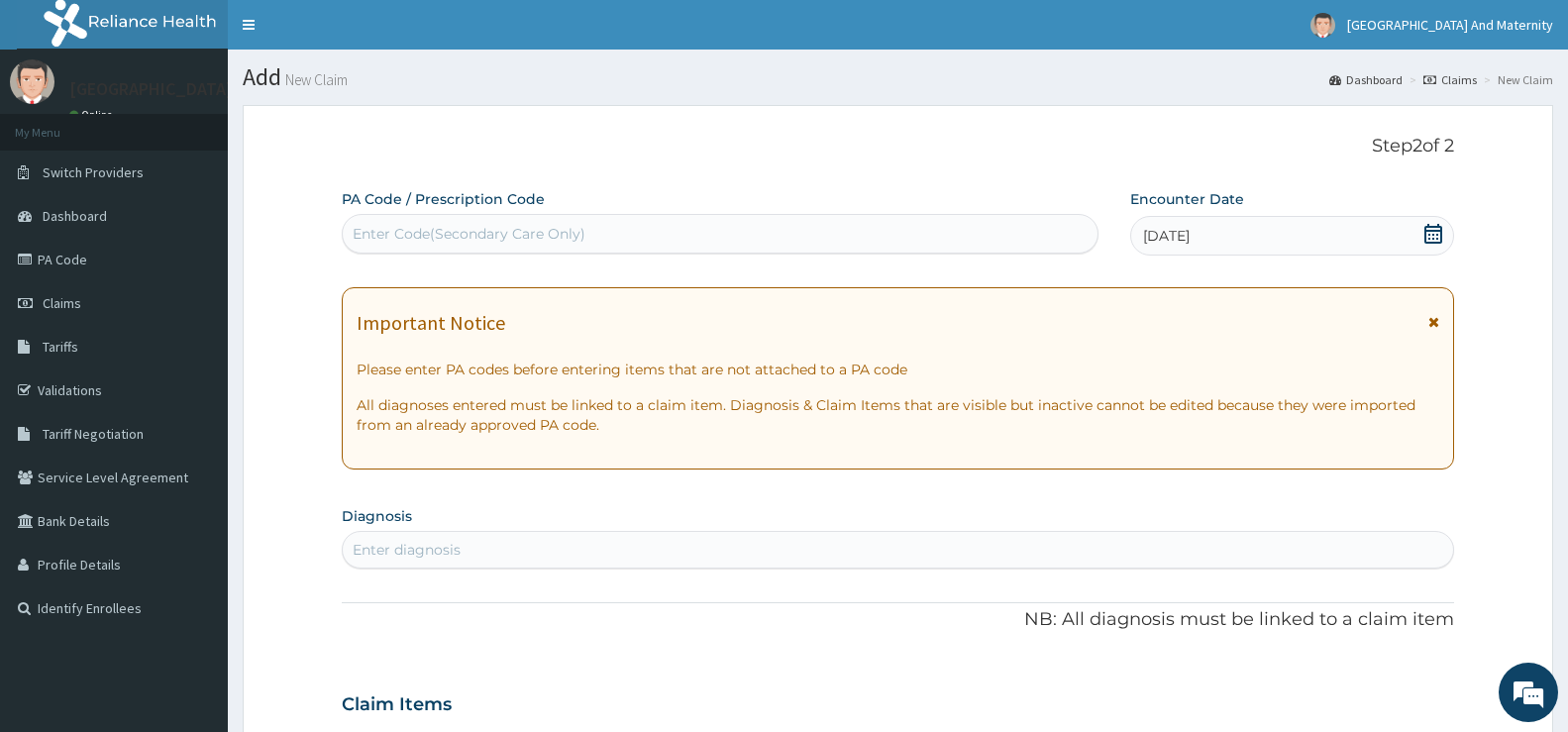
click at [376, 548] on div "Enter diagnosis" at bounding box center [406, 550] width 108 height 20
type input "ACUTE"
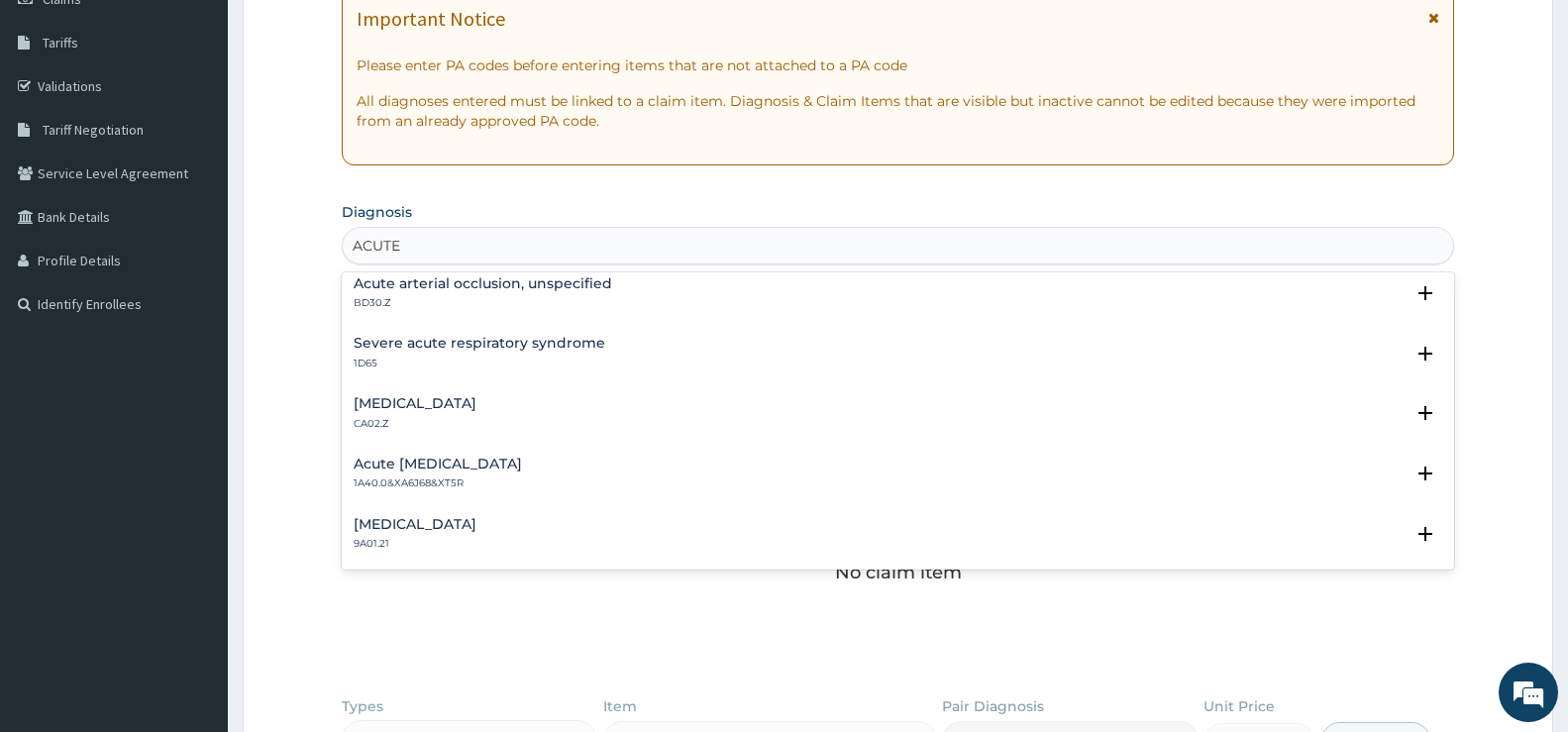
scroll to position [1784, 0]
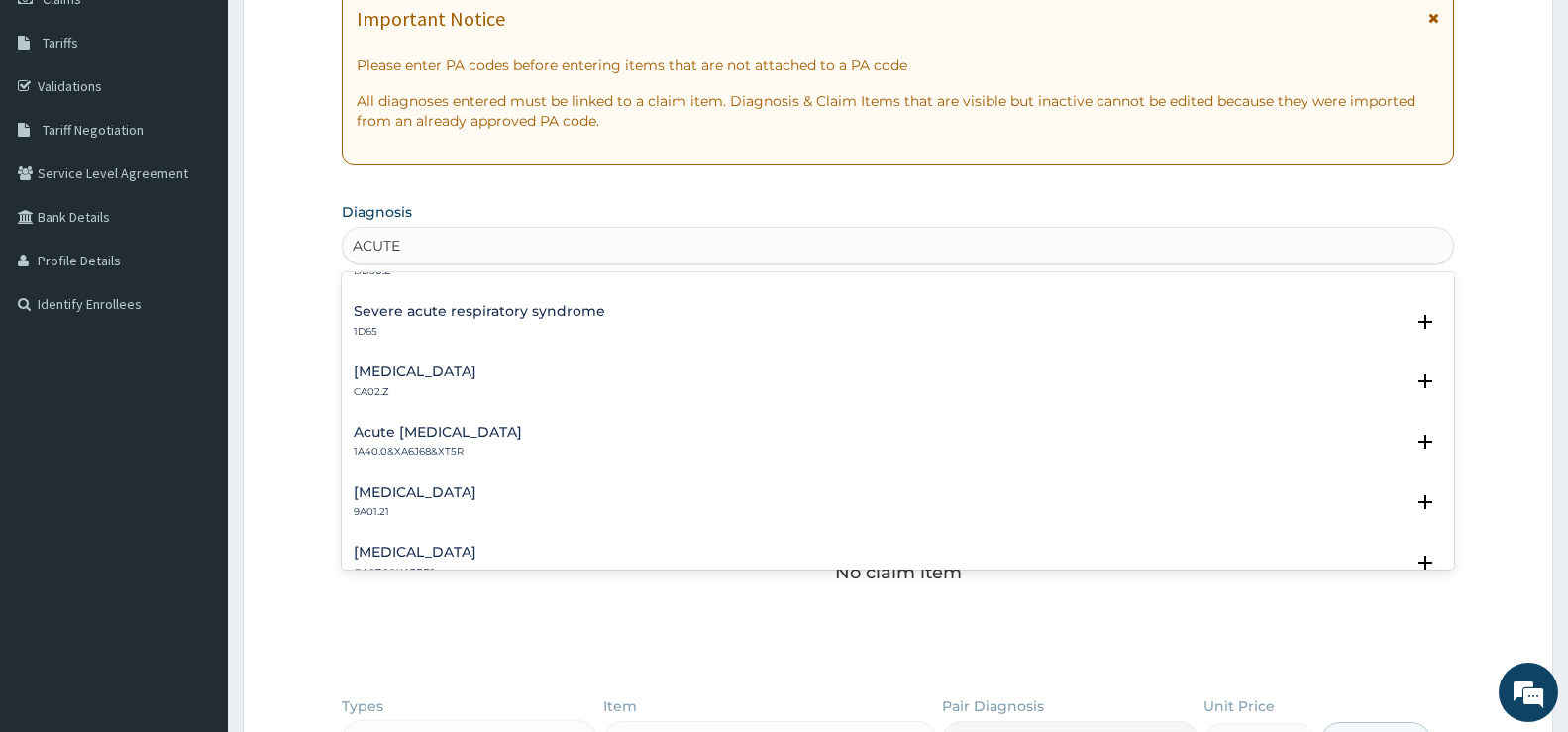
click at [477, 372] on h4 "[MEDICAL_DATA]" at bounding box center [414, 371] width 122 height 15
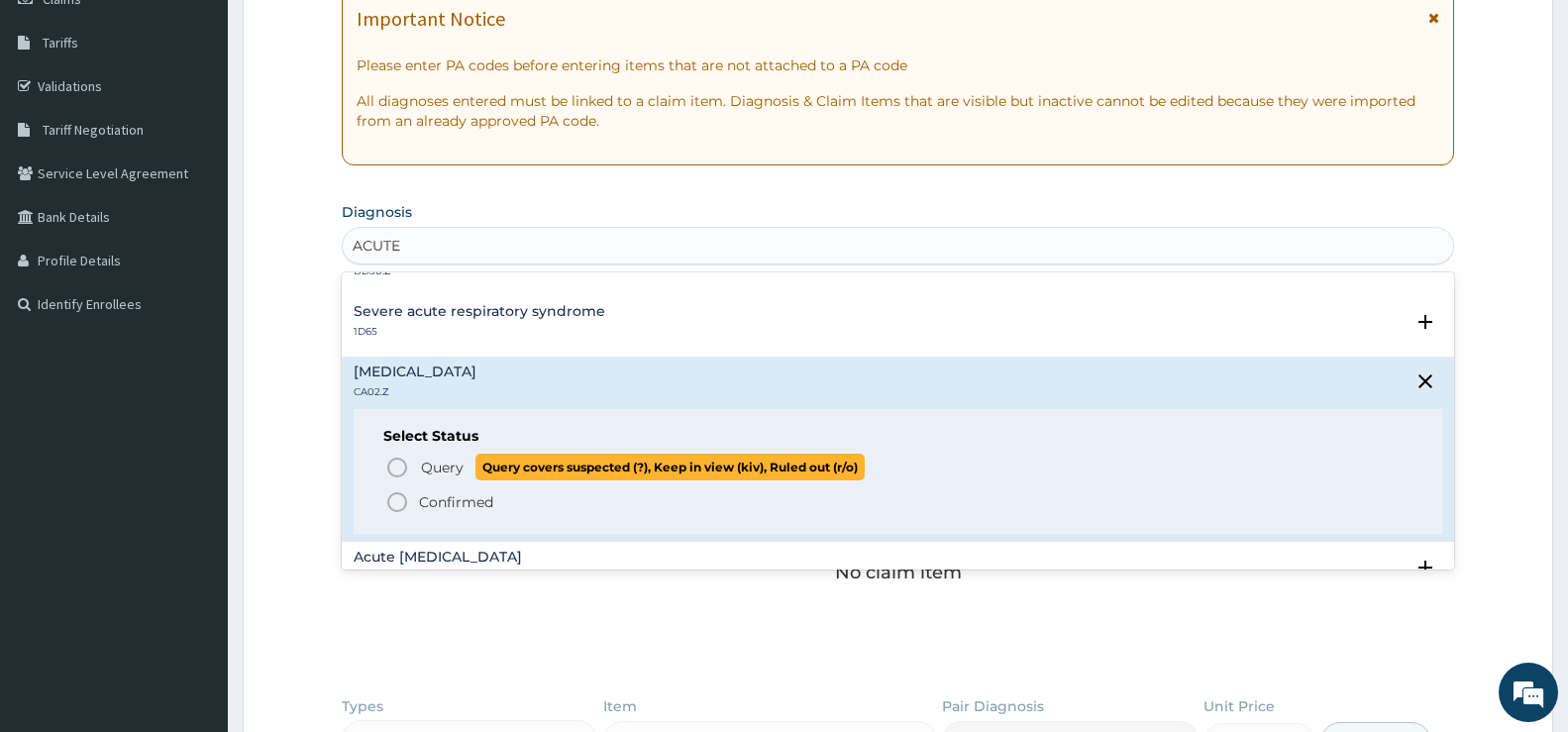
click at [391, 467] on icon "status option query" at bounding box center [397, 468] width 24 height 24
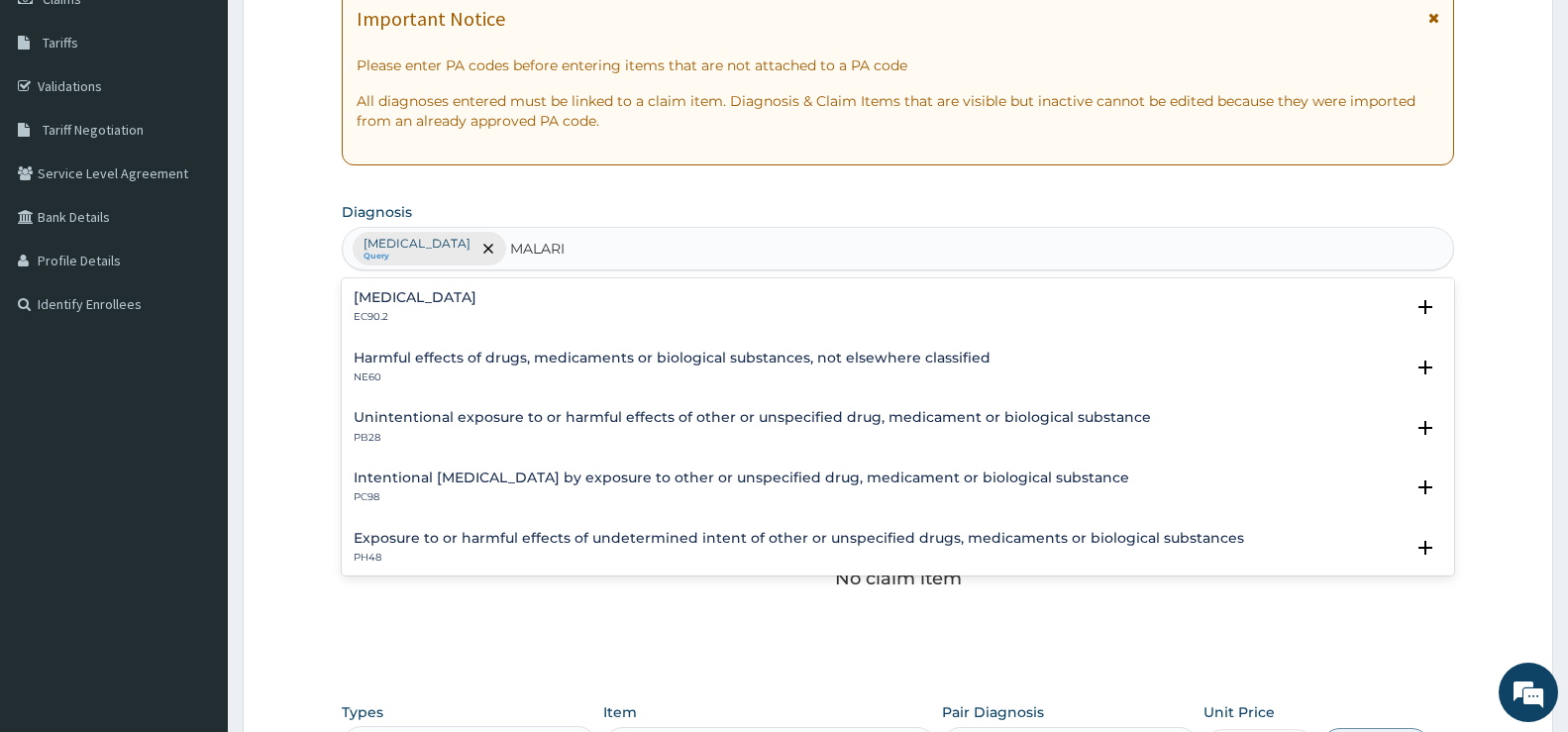
type input "[MEDICAL_DATA]"
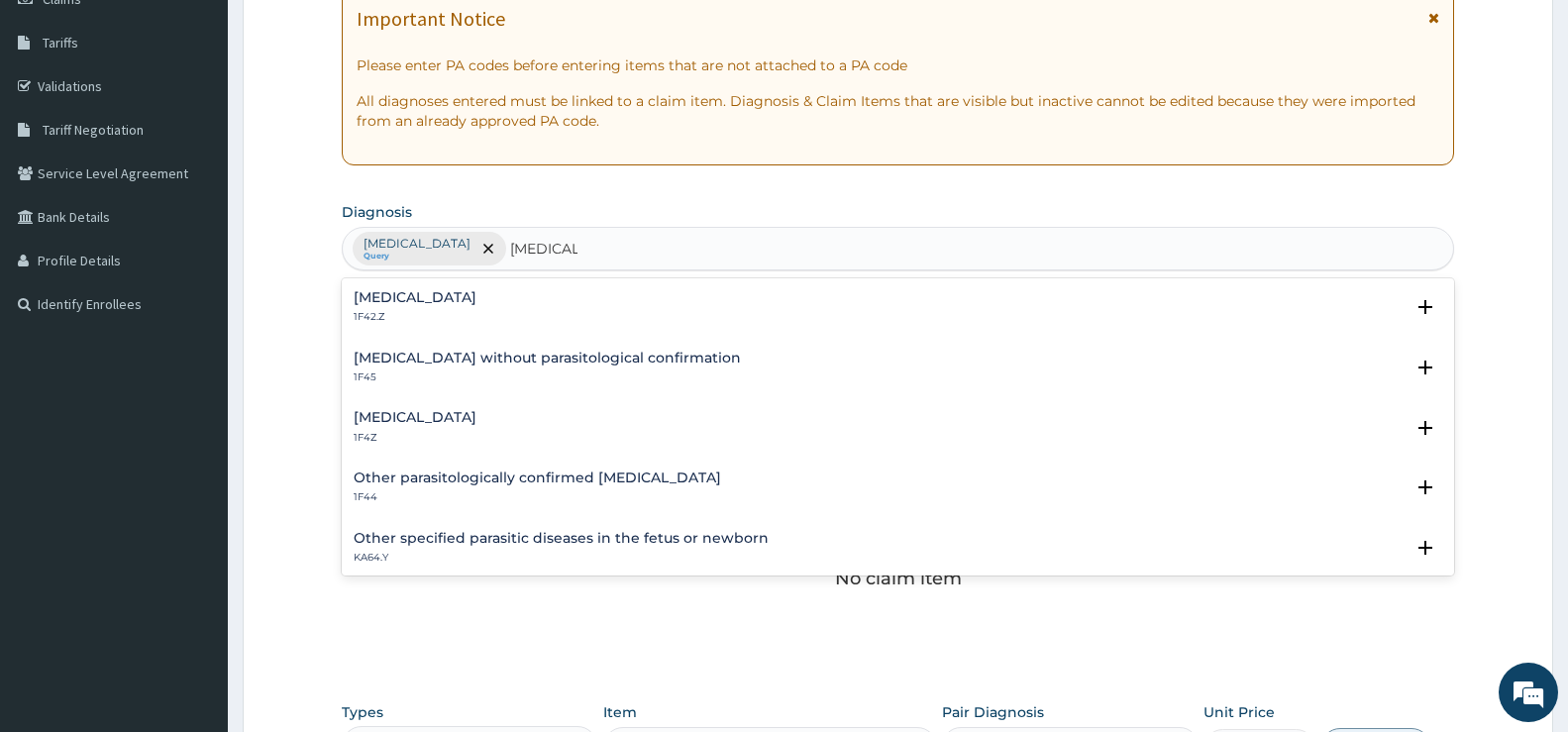
click at [461, 421] on h4 "[MEDICAL_DATA]" at bounding box center [414, 417] width 122 height 15
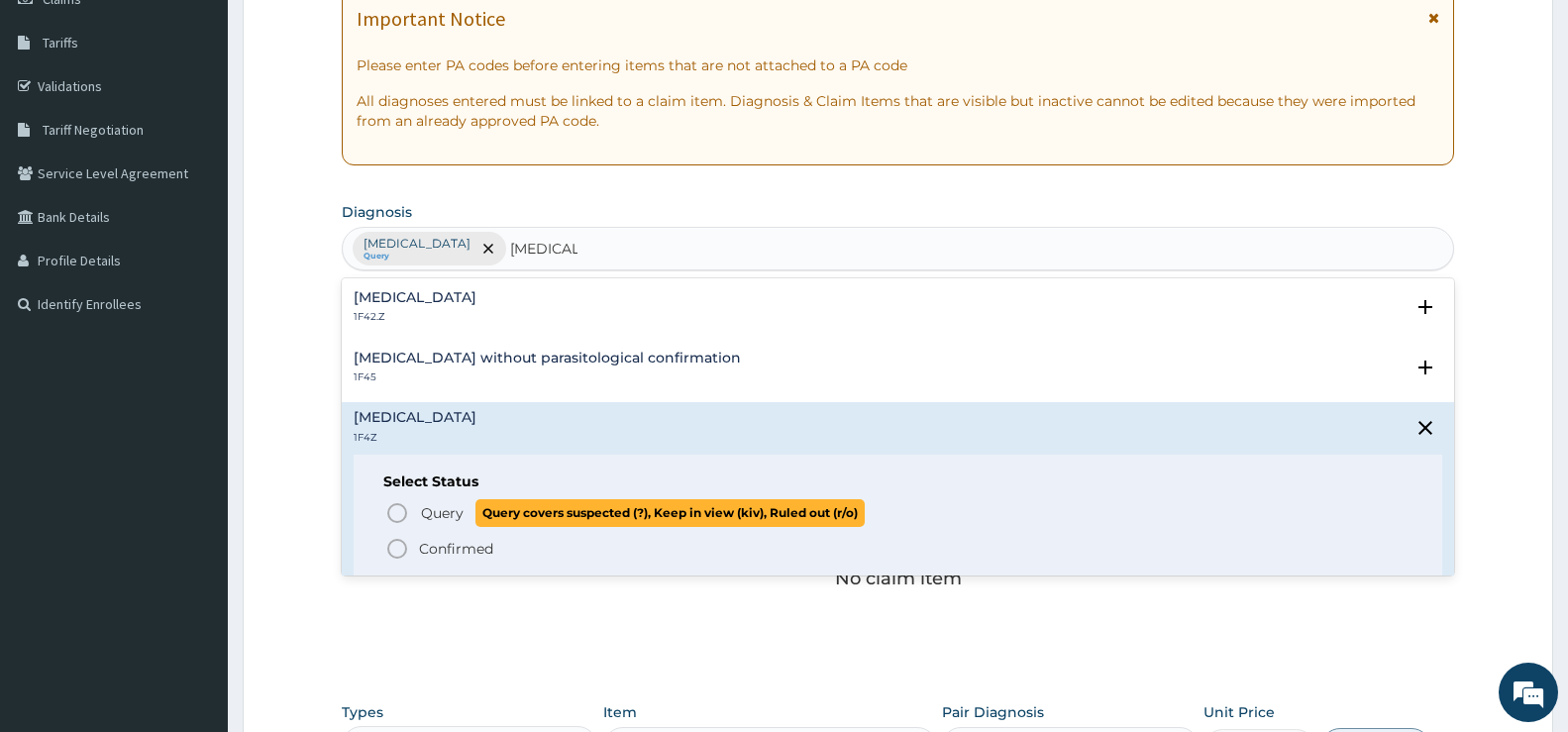
click at [422, 509] on span "Query" at bounding box center [442, 514] width 43 height 20
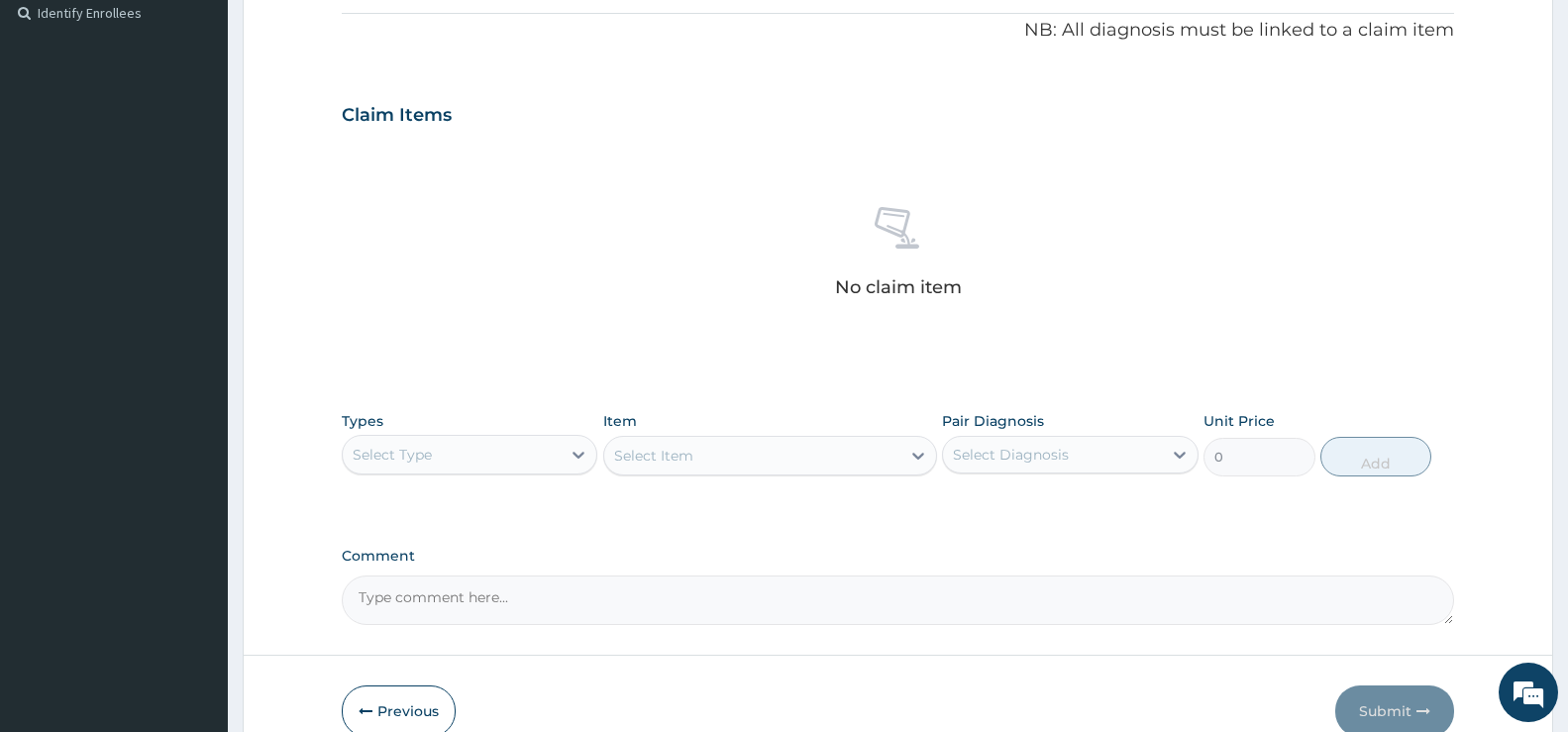
scroll to position [602, 0]
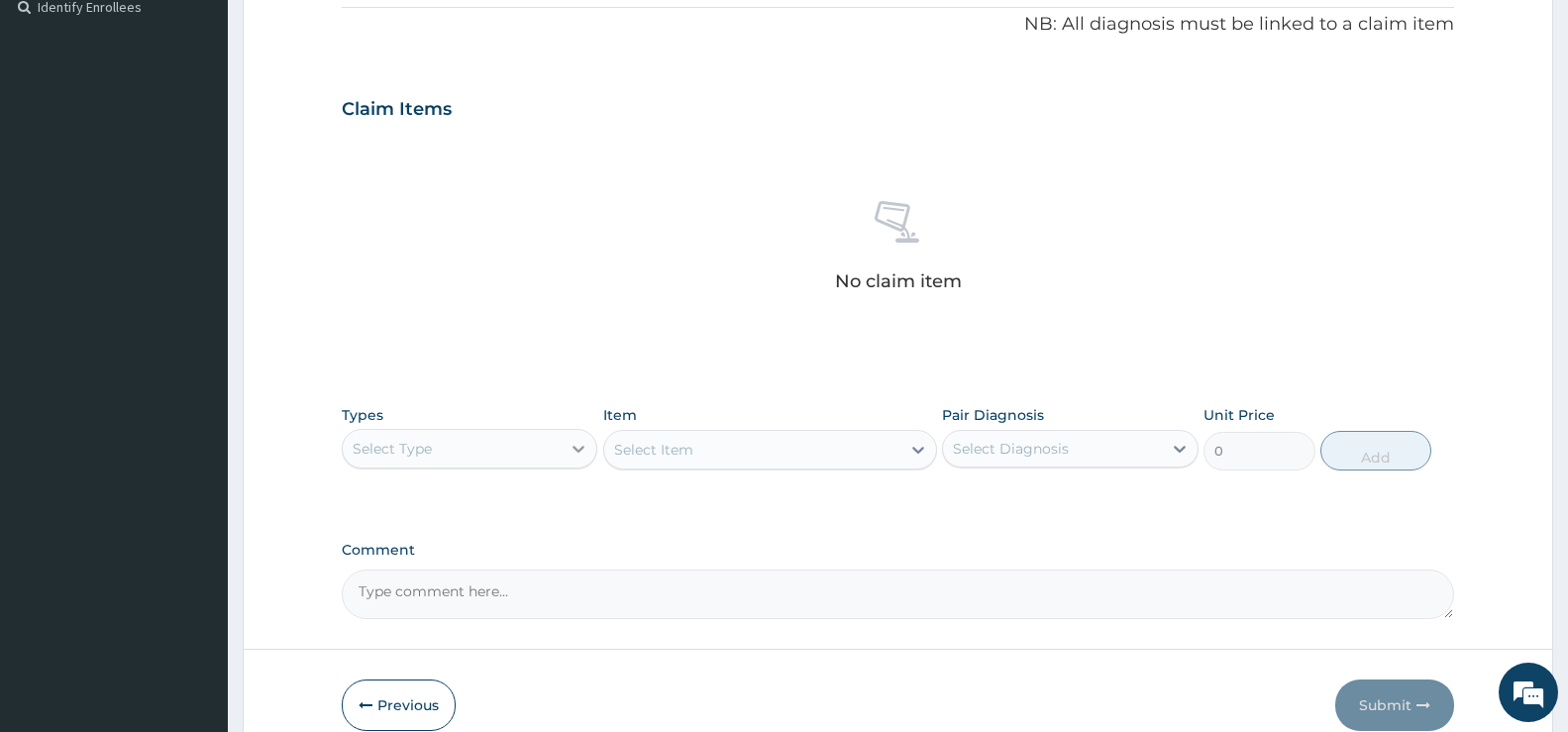
click at [576, 446] on icon at bounding box center [578, 449] width 20 height 20
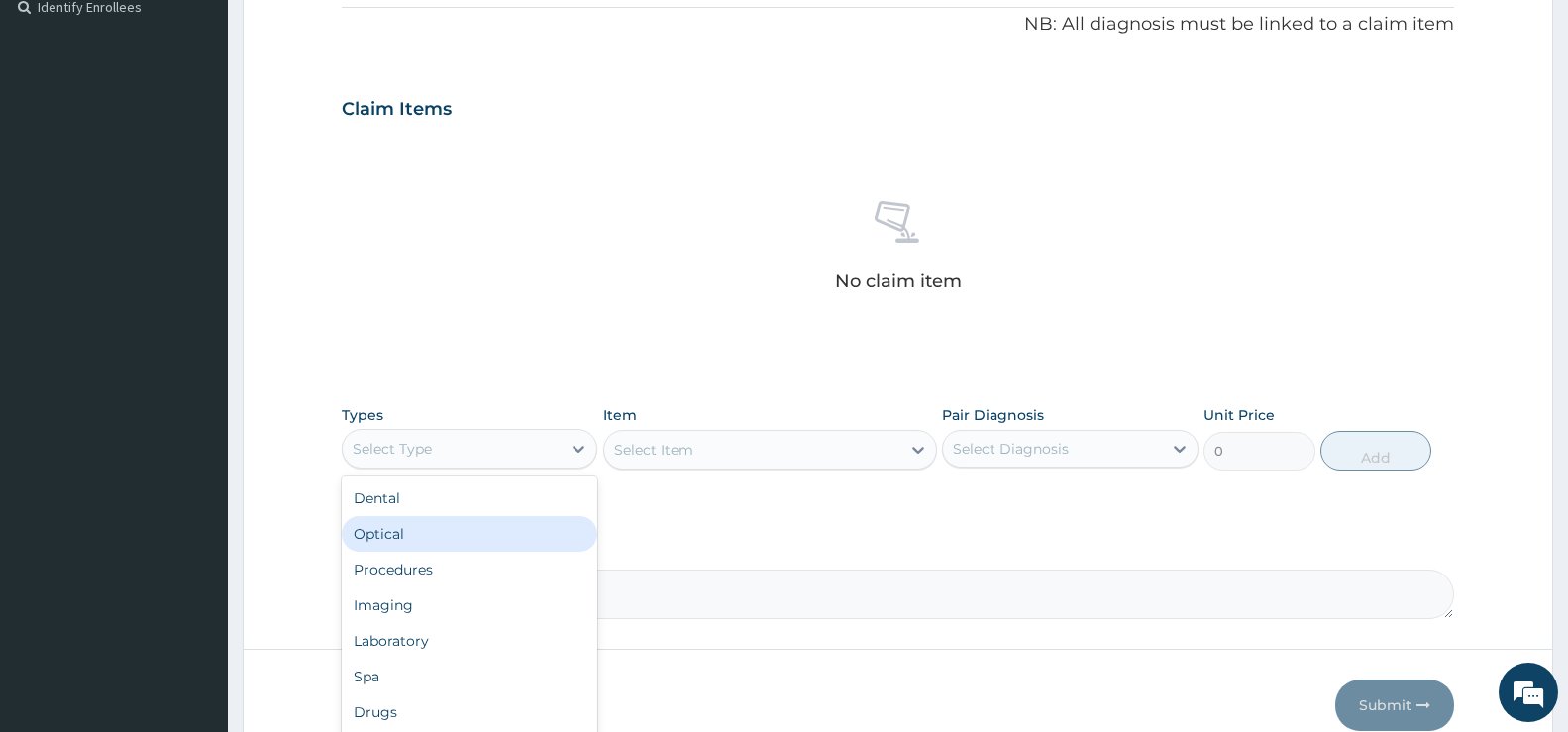
drag, startPoint x: 430, startPoint y: 549, endPoint x: 432, endPoint y: 559, distance: 10.2
click at [431, 557] on div "Dental Optical Procedures Imaging Laboratory Spa Drugs Immunizations Others Gym" at bounding box center [469, 625] width 256 height 298
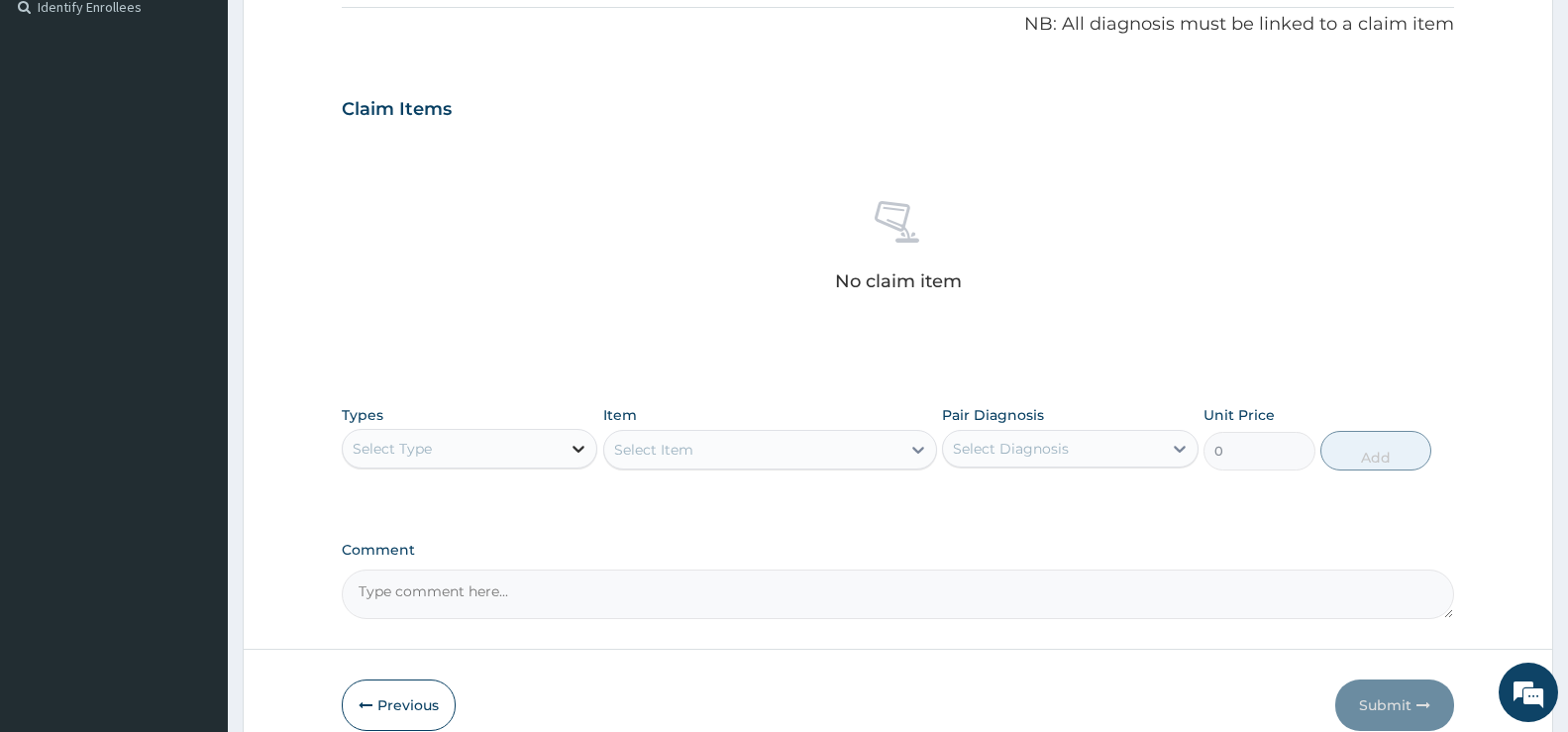
click at [581, 440] on icon at bounding box center [578, 449] width 20 height 20
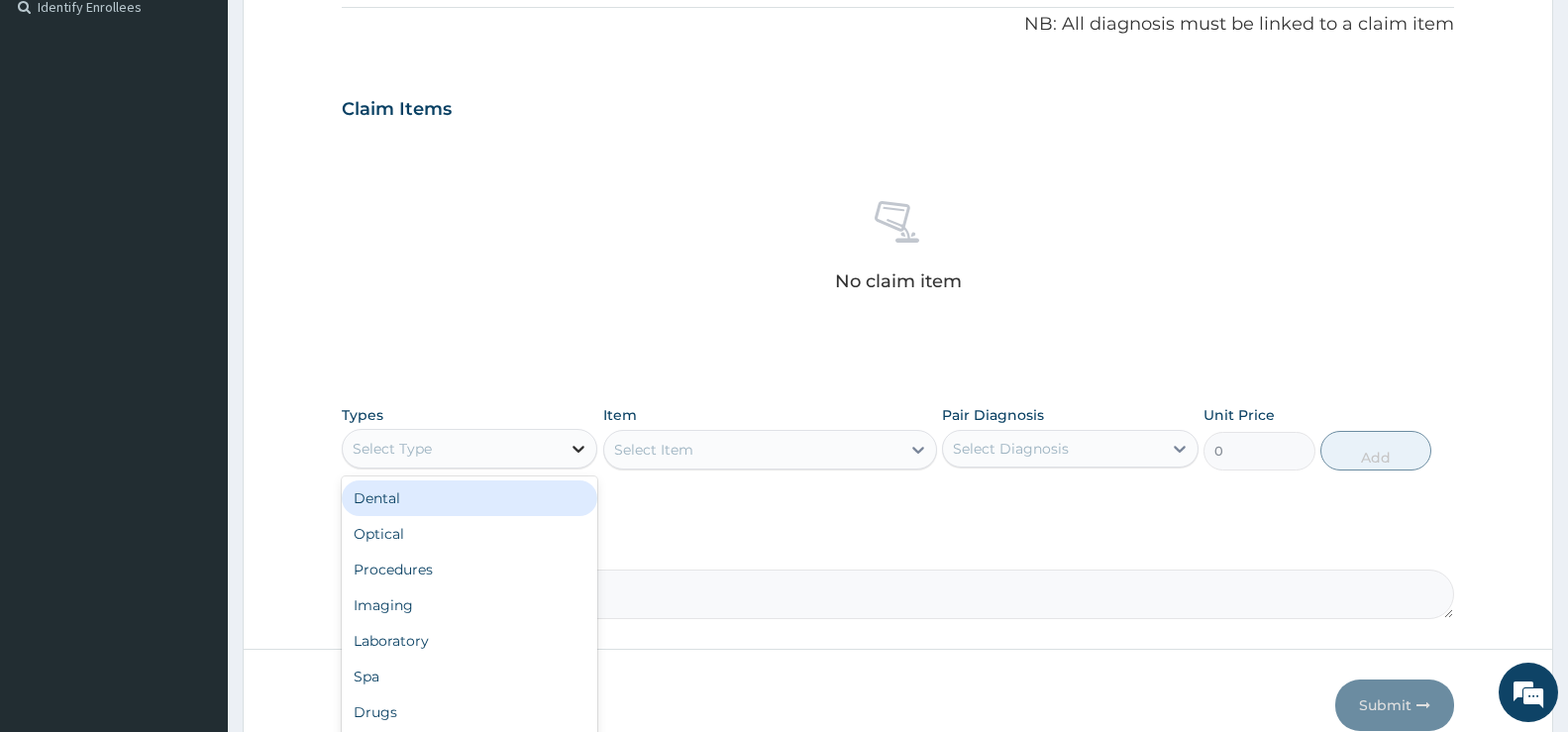
click at [577, 446] on icon at bounding box center [578, 449] width 20 height 20
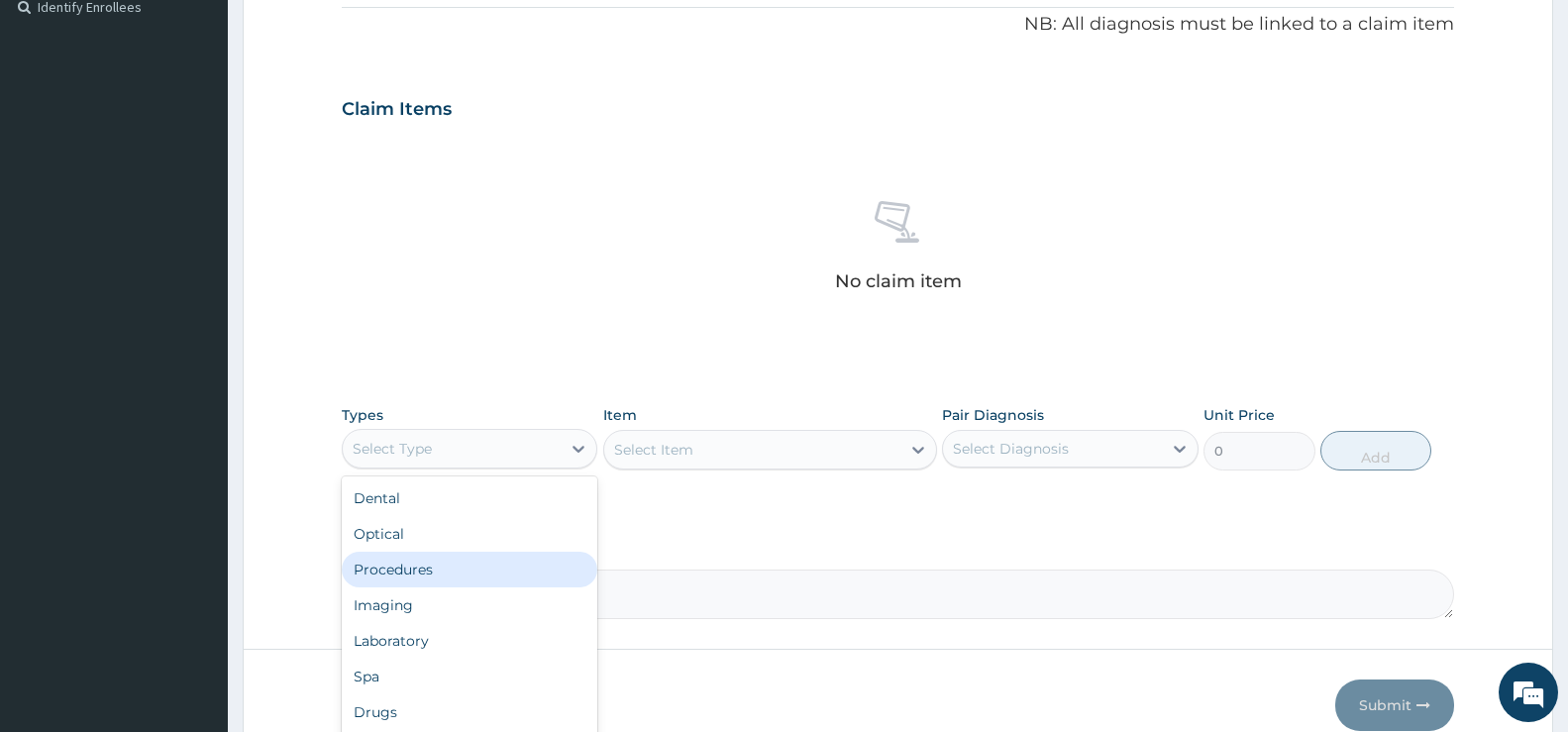
click at [439, 568] on div "Procedures" at bounding box center [469, 570] width 256 height 36
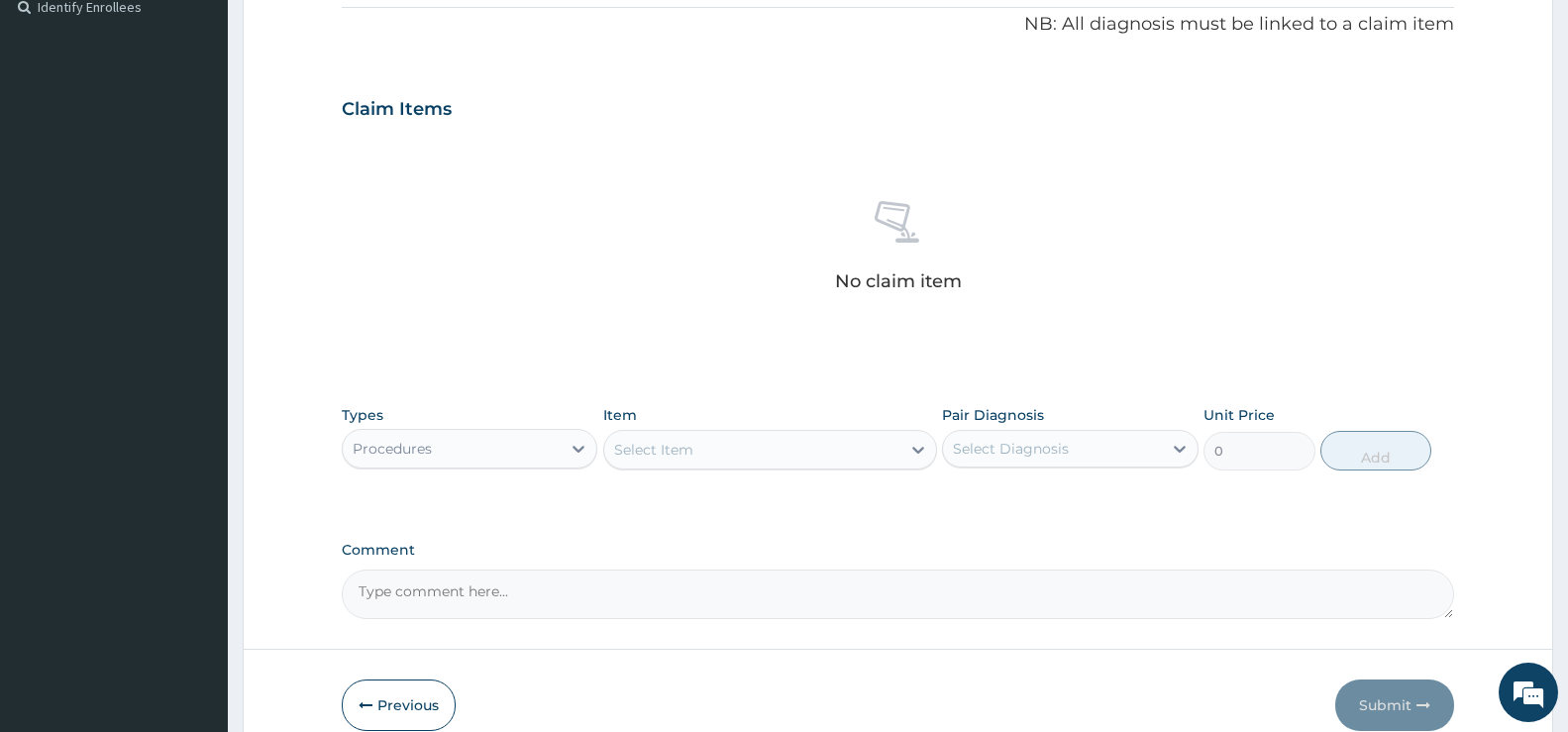
click at [882, 457] on div "Select Item" at bounding box center [753, 450] width 297 height 32
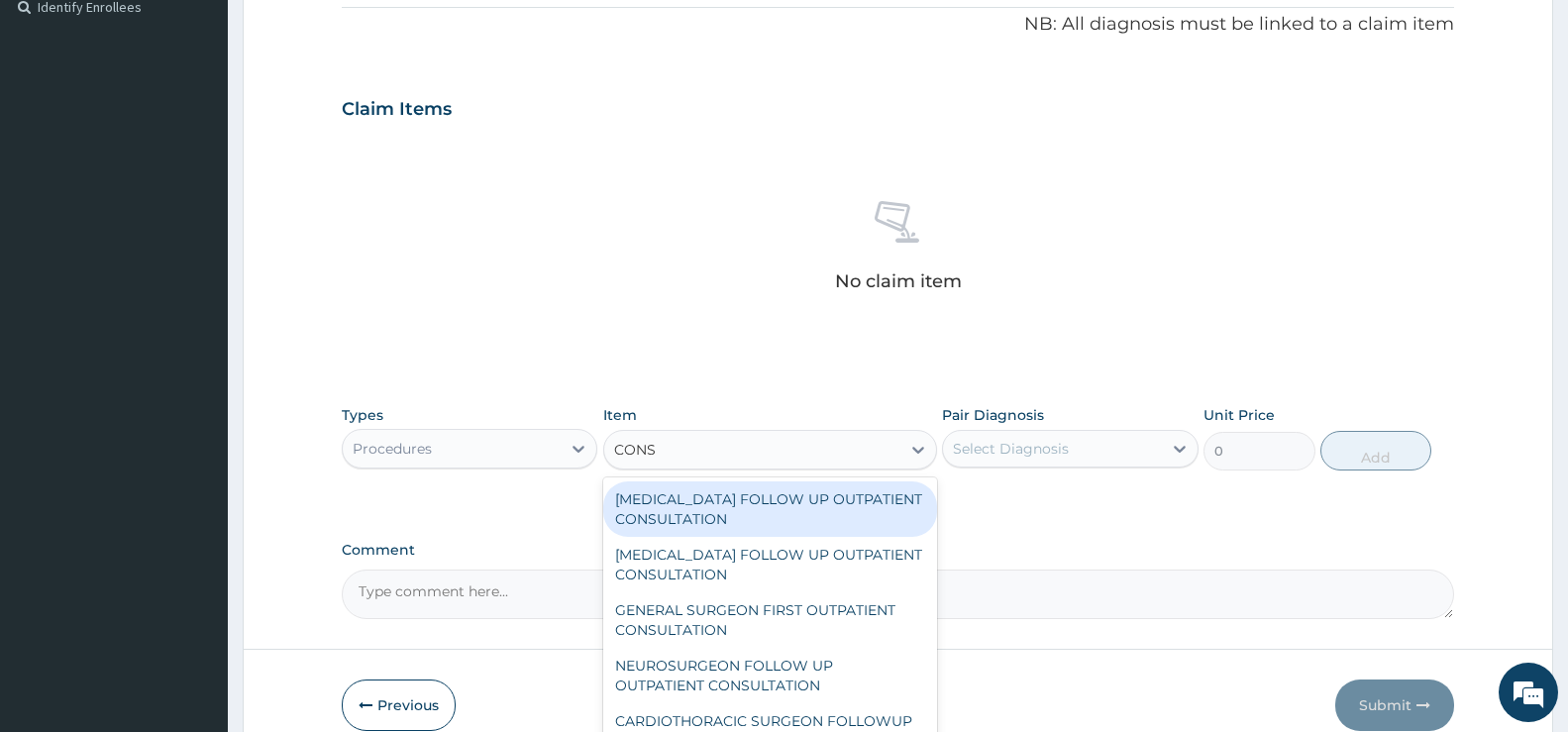
type input "CONSU"
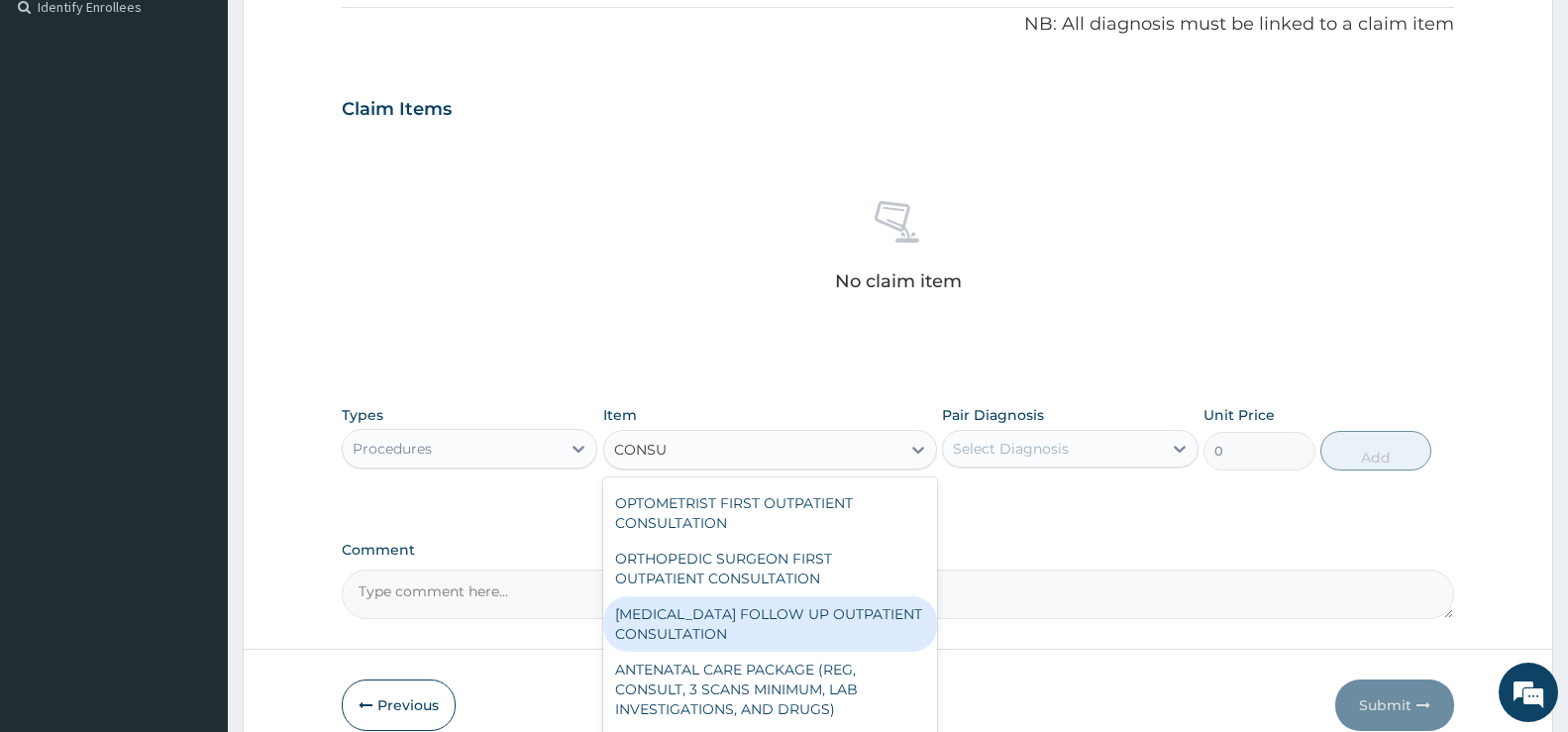
scroll to position [3006, 0]
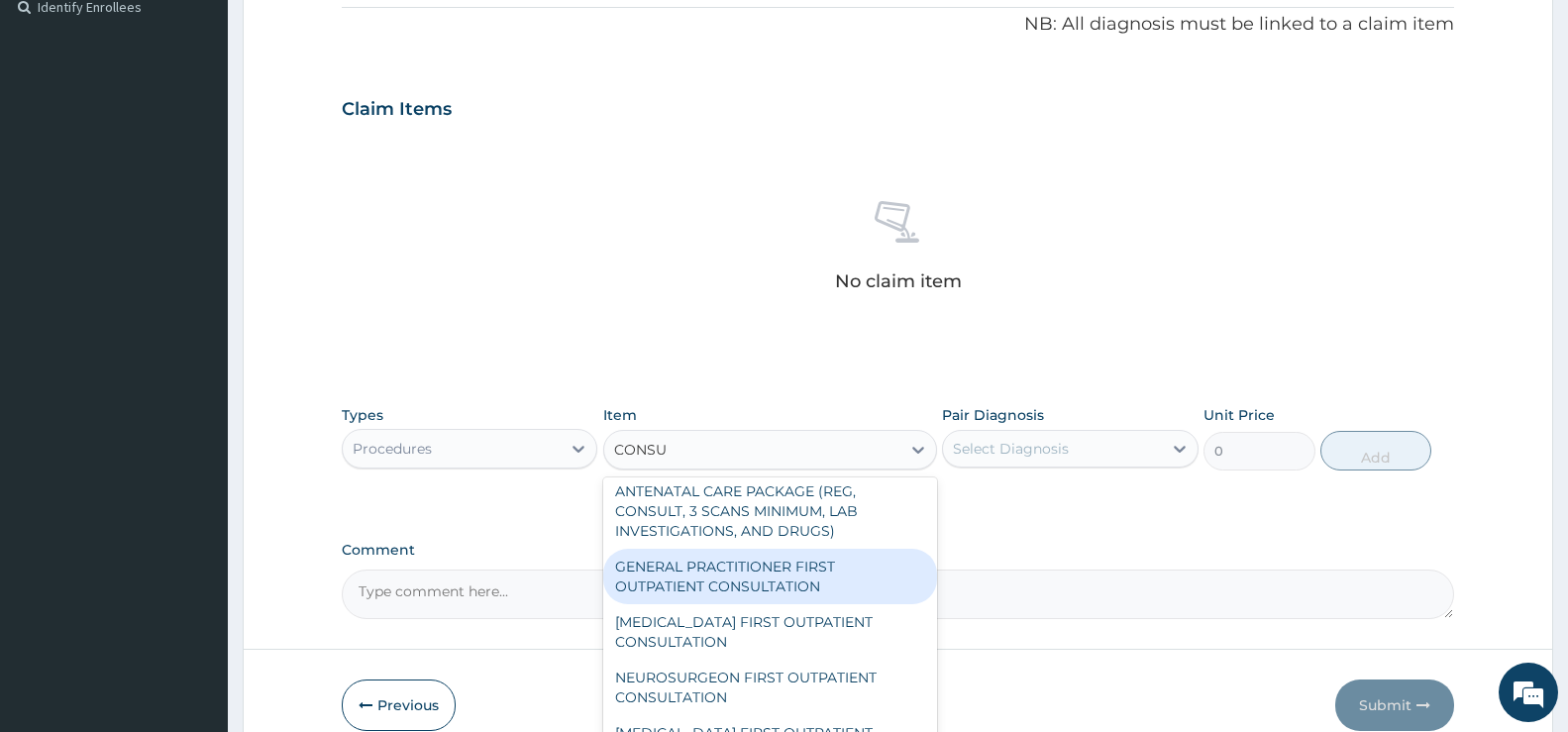
click at [762, 579] on div "GENERAL PRACTITIONER FIRST OUTPATIENT CONSULTATION" at bounding box center [770, 577] width 334 height 56
type input "3750"
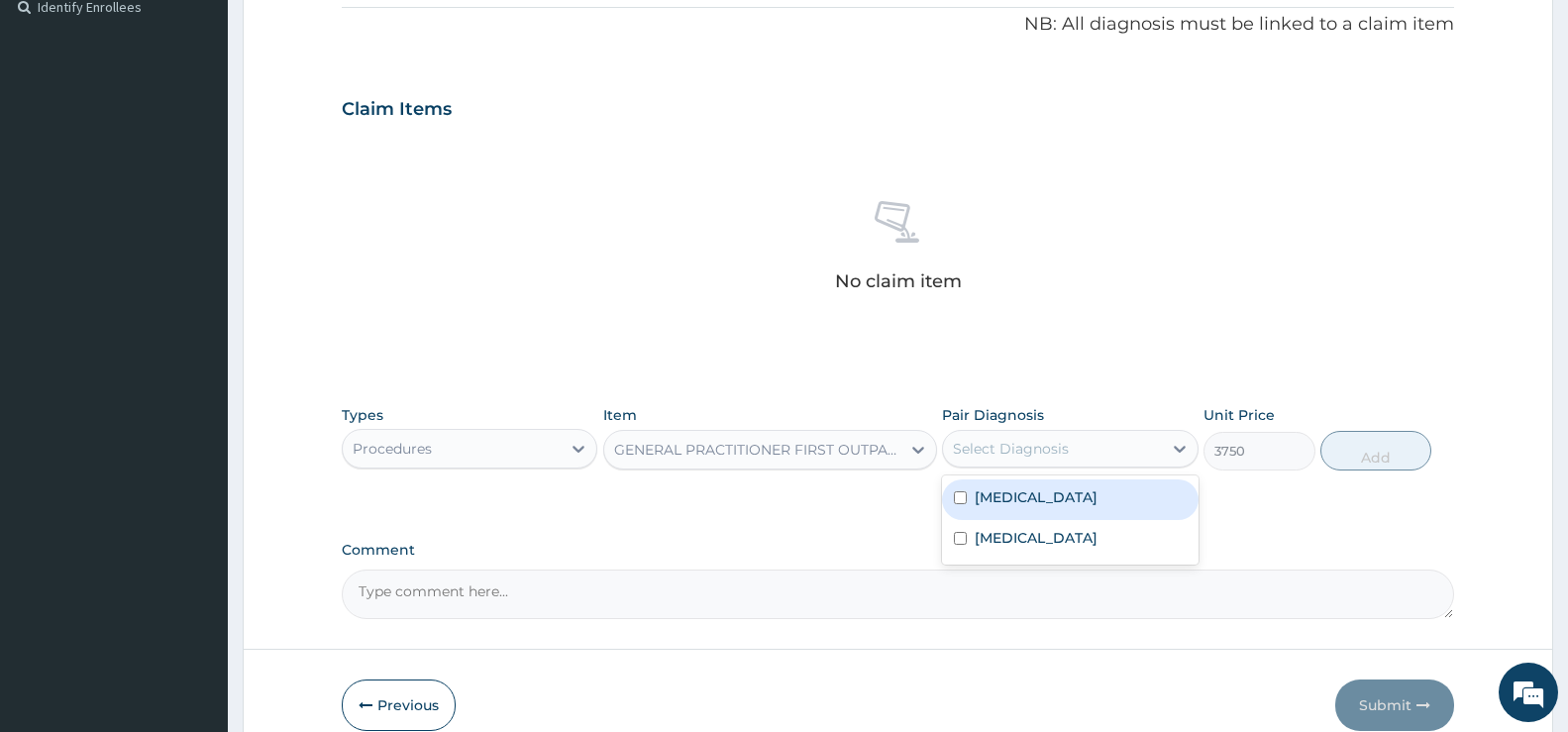
click at [1112, 450] on div "Select Diagnosis" at bounding box center [1051, 449] width 218 height 32
click at [1076, 508] on label "[MEDICAL_DATA]" at bounding box center [1035, 498] width 122 height 20
checkbox input "true"
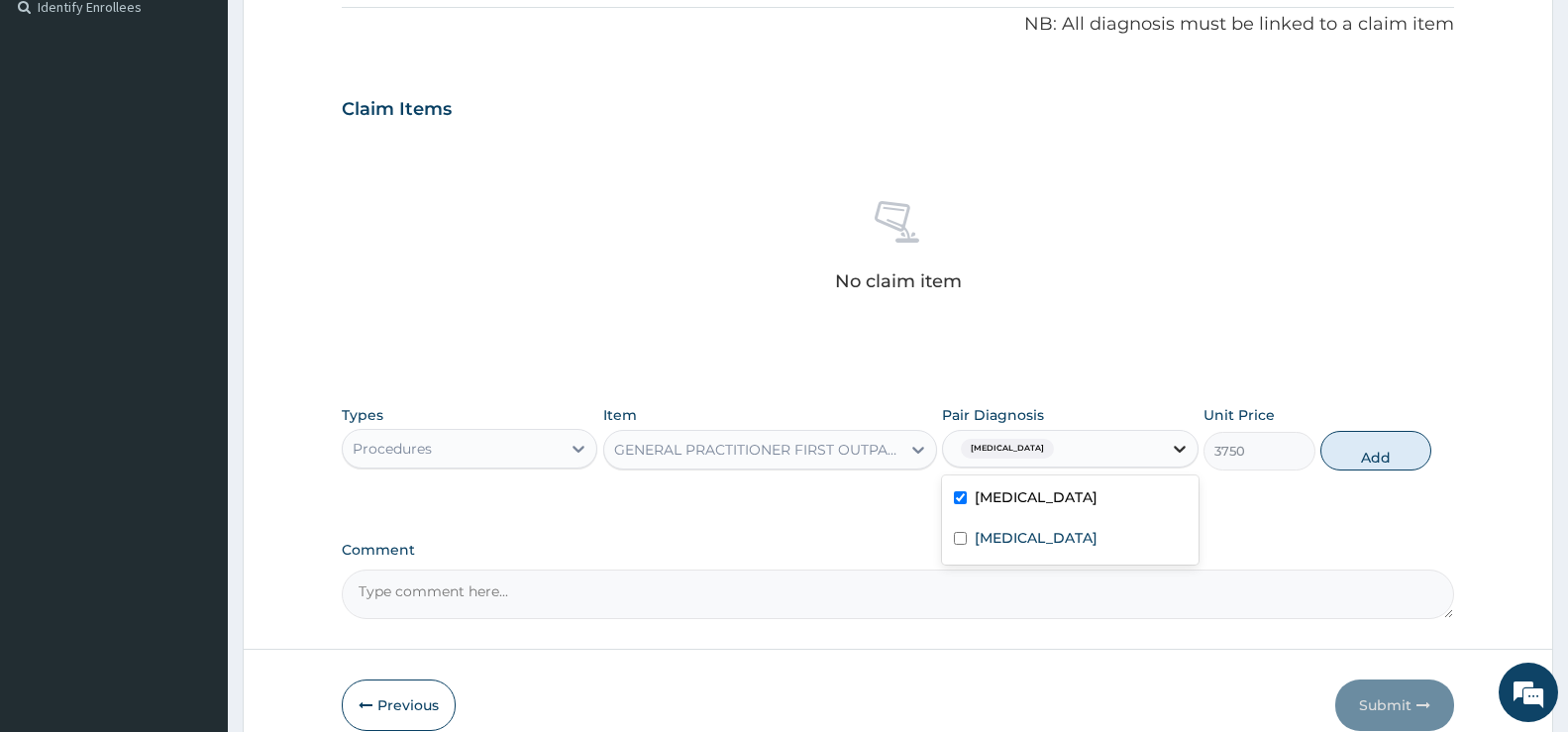
click at [1187, 455] on icon at bounding box center [1180, 449] width 20 height 20
click at [1181, 451] on icon at bounding box center [1180, 449] width 12 height 7
drag, startPoint x: 1096, startPoint y: 566, endPoint x: 1119, endPoint y: 549, distance: 28.6
click at [1098, 548] on label "[MEDICAL_DATA]" at bounding box center [1035, 538] width 122 height 20
checkbox input "true"
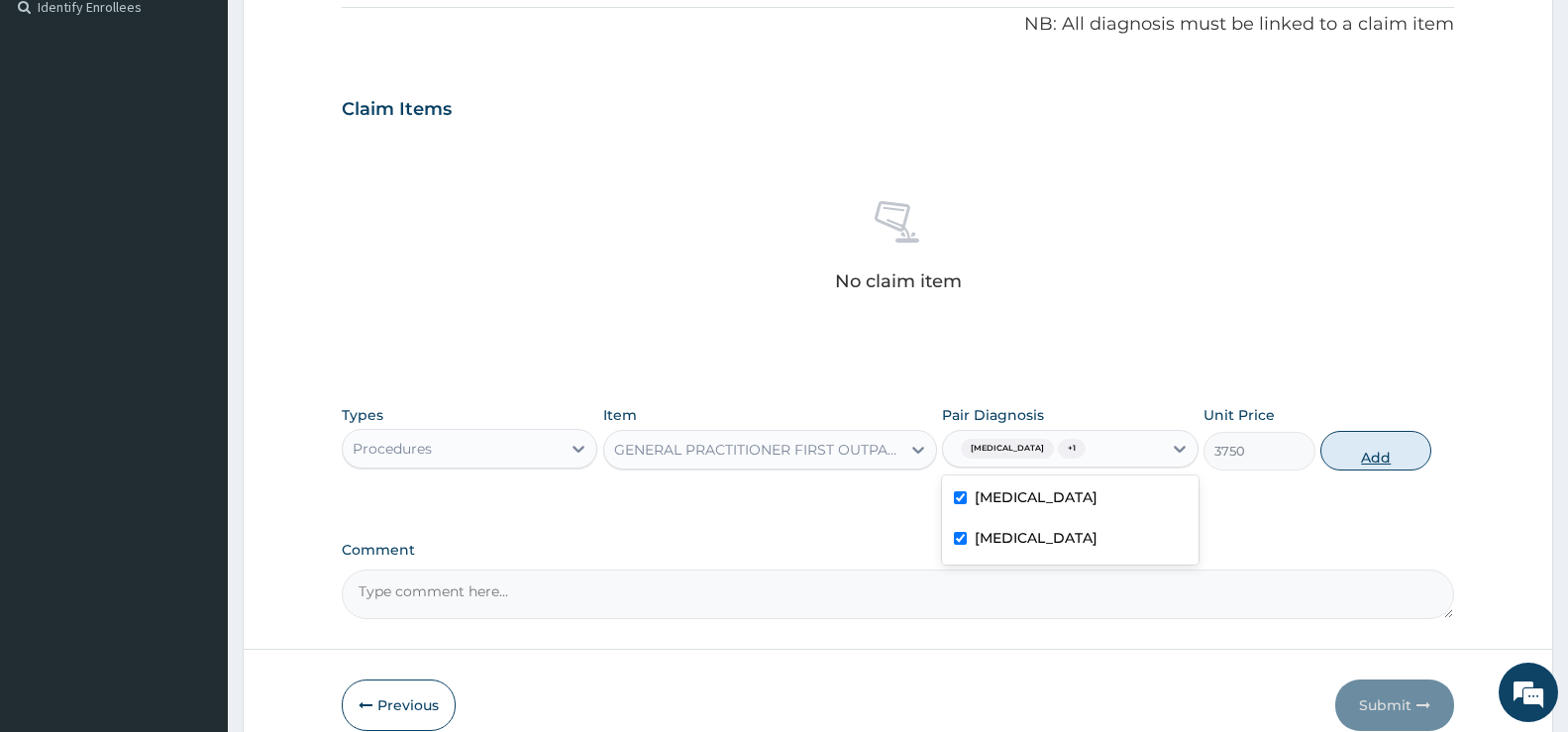
click at [1391, 455] on button "Add" at bounding box center [1376, 451] width 111 height 40
type input "0"
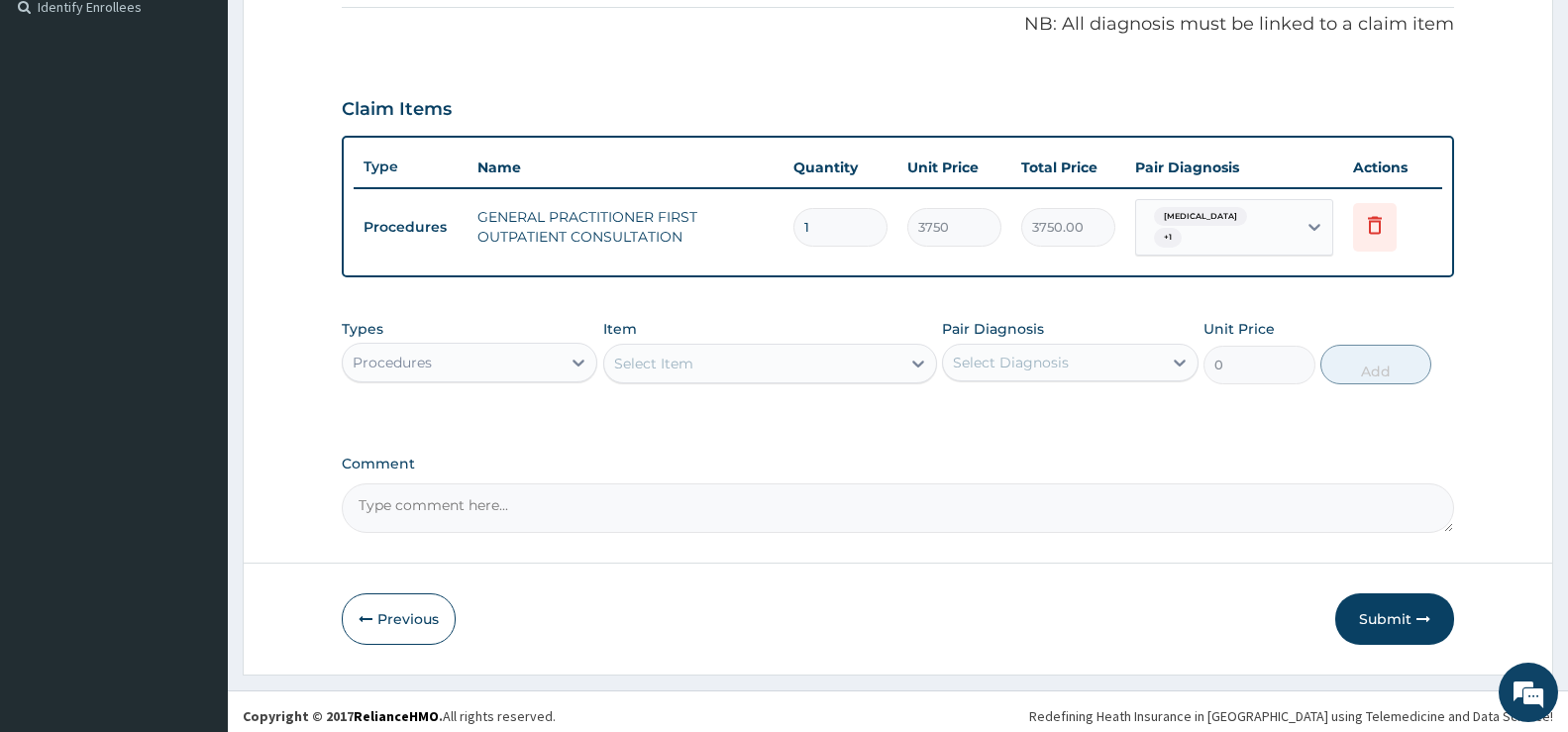
click at [555, 361] on div "Procedures" at bounding box center [451, 363] width 218 height 32
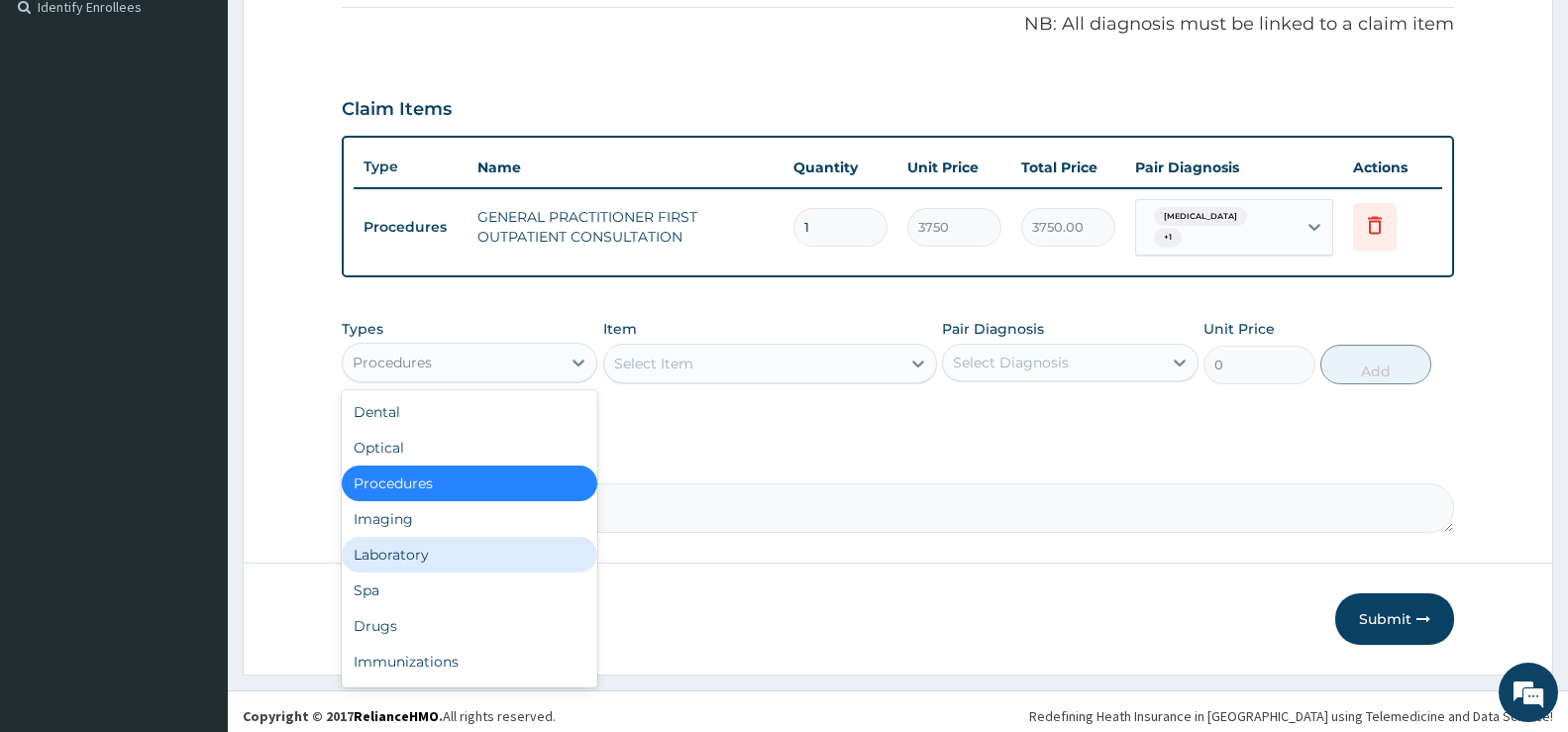
click at [442, 560] on div "Laboratory" at bounding box center [469, 555] width 256 height 36
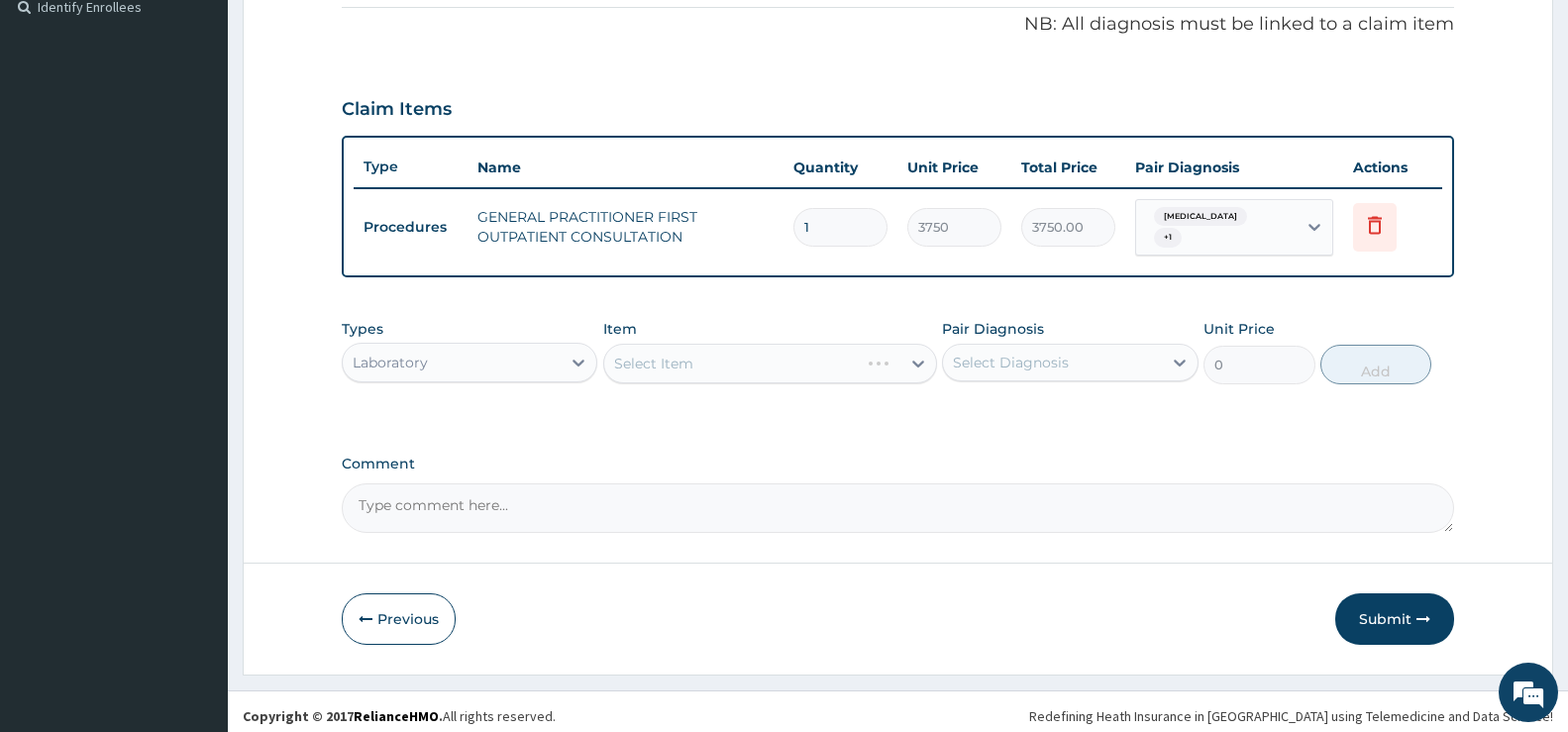
click at [914, 361] on div "Select Item" at bounding box center [770, 364] width 334 height 40
click at [894, 367] on div "Select Item" at bounding box center [770, 364] width 334 height 40
click at [905, 365] on div "Select Item" at bounding box center [770, 364] width 334 height 40
click at [863, 359] on div "Select Item" at bounding box center [770, 364] width 334 height 40
click at [915, 366] on div "Select Item" at bounding box center [770, 364] width 334 height 40
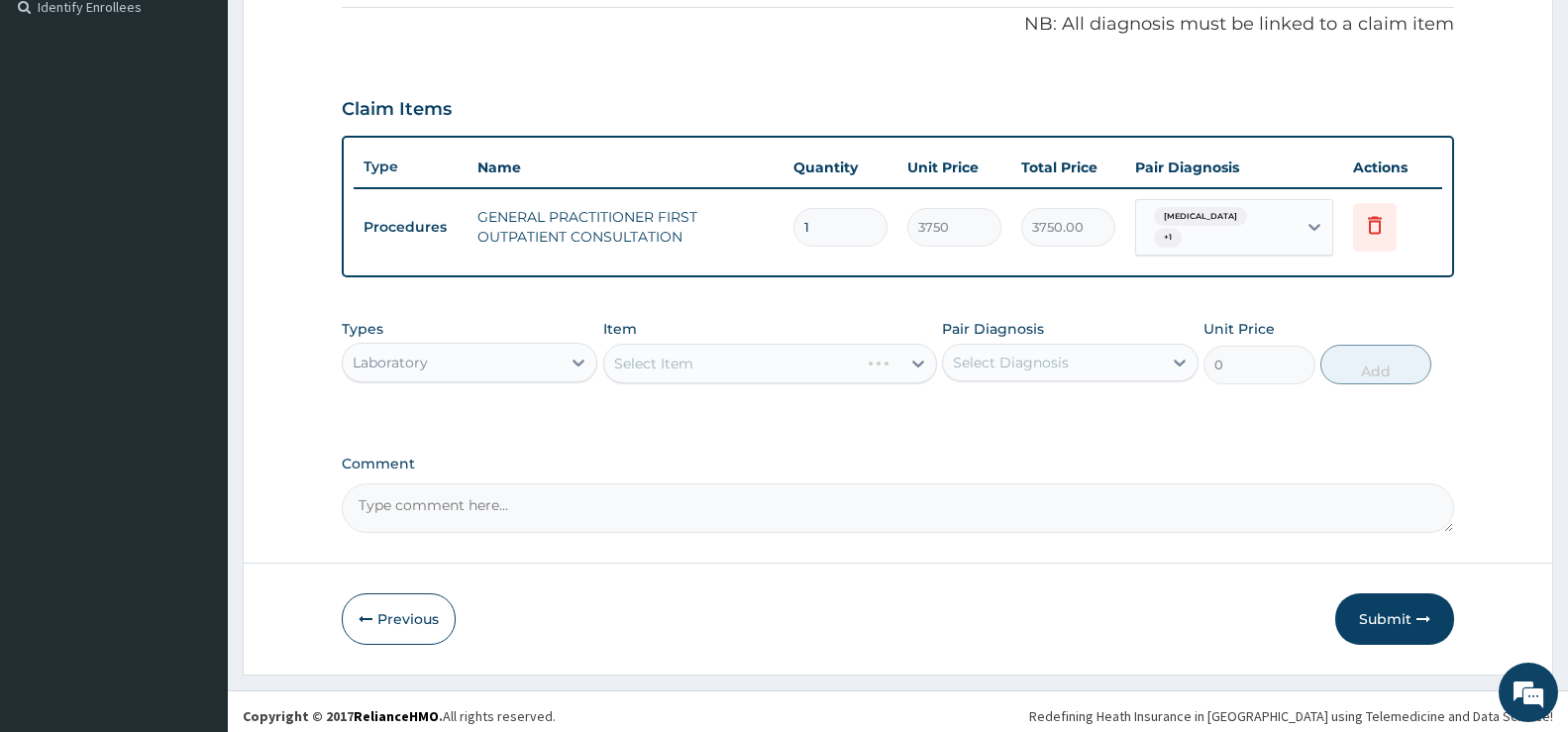
click at [911, 371] on div "Select Item" at bounding box center [770, 364] width 334 height 40
click at [923, 359] on div "Select Item" at bounding box center [770, 364] width 334 height 40
click at [831, 355] on div "Select Item" at bounding box center [770, 364] width 334 height 40
click at [886, 359] on div "Select Item" at bounding box center [770, 364] width 334 height 40
click at [913, 363] on div "Select Item" at bounding box center [770, 364] width 334 height 40
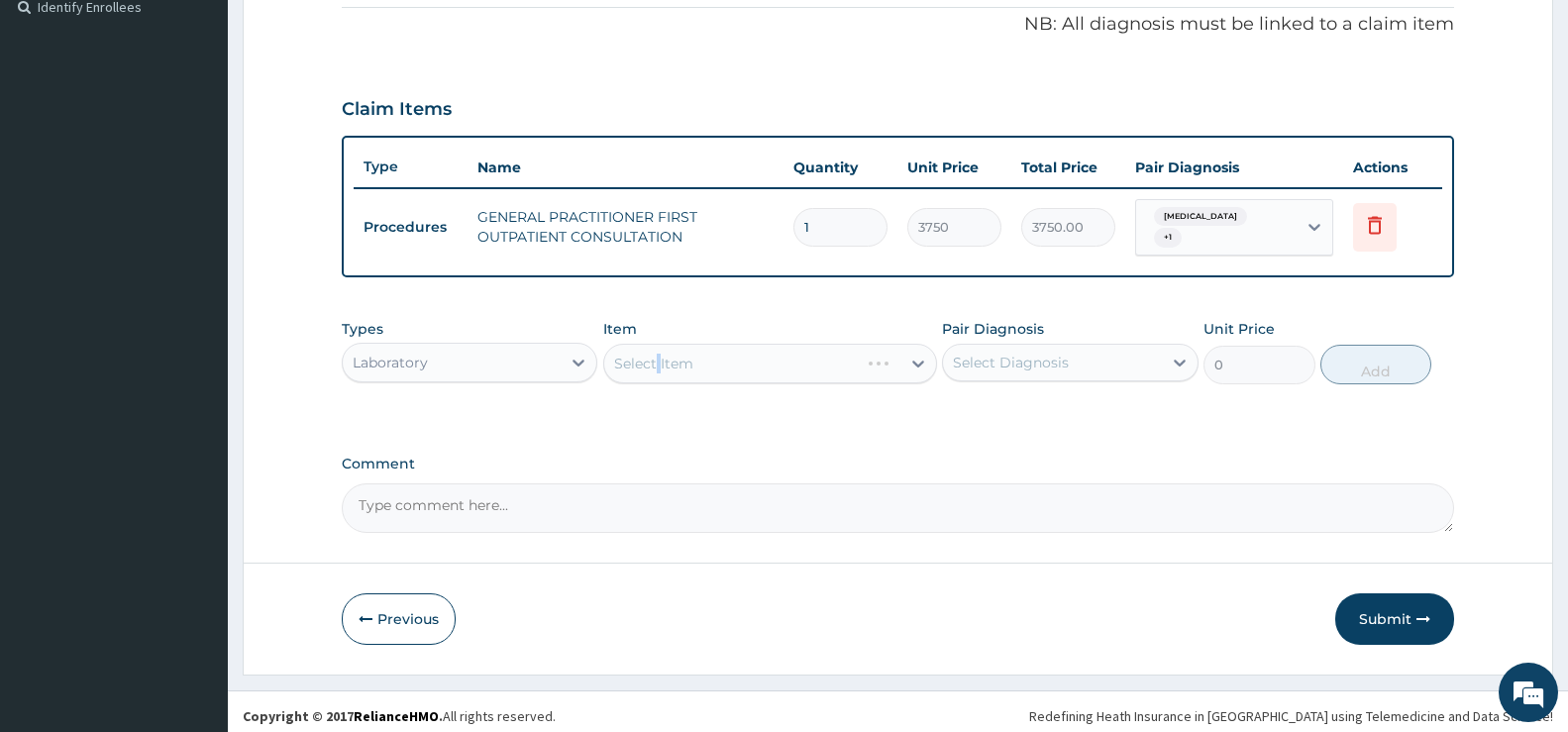
click at [661, 361] on div "Select Item" at bounding box center [770, 364] width 334 height 40
click at [781, 374] on div "Select Item" at bounding box center [770, 364] width 334 height 40
drag, startPoint x: 907, startPoint y: 356, endPoint x: 924, endPoint y: 341, distance: 22.7
click at [922, 343] on div "Item Select Item" at bounding box center [770, 352] width 334 height 66
click at [908, 372] on div "Select Item" at bounding box center [770, 364] width 334 height 40
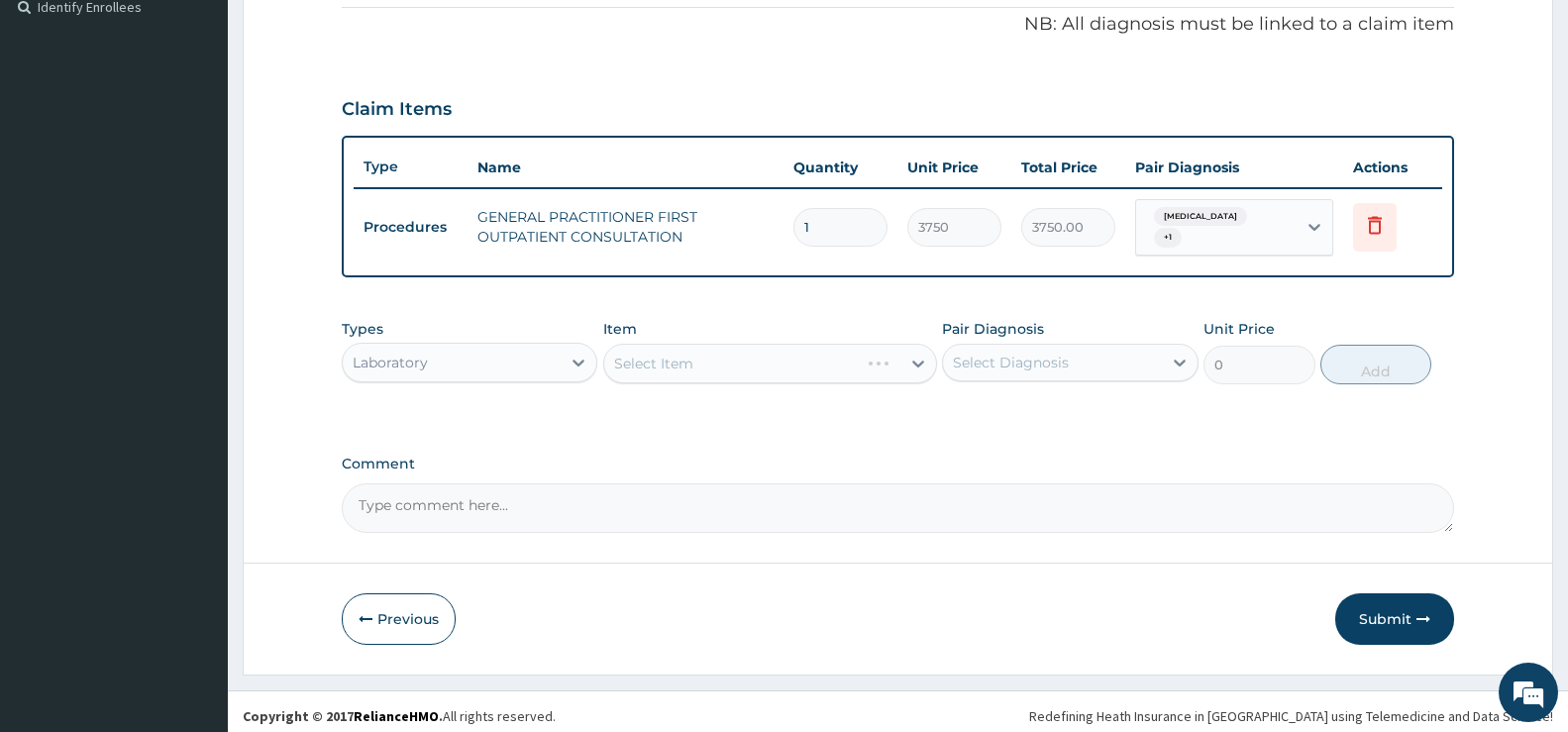
click at [921, 364] on div "Select Item" at bounding box center [770, 364] width 334 height 40
click at [886, 355] on div "Select Item" at bounding box center [770, 364] width 334 height 40
click at [890, 366] on div "Select Item" at bounding box center [770, 364] width 334 height 40
click at [915, 365] on div "Select Item" at bounding box center [770, 364] width 334 height 40
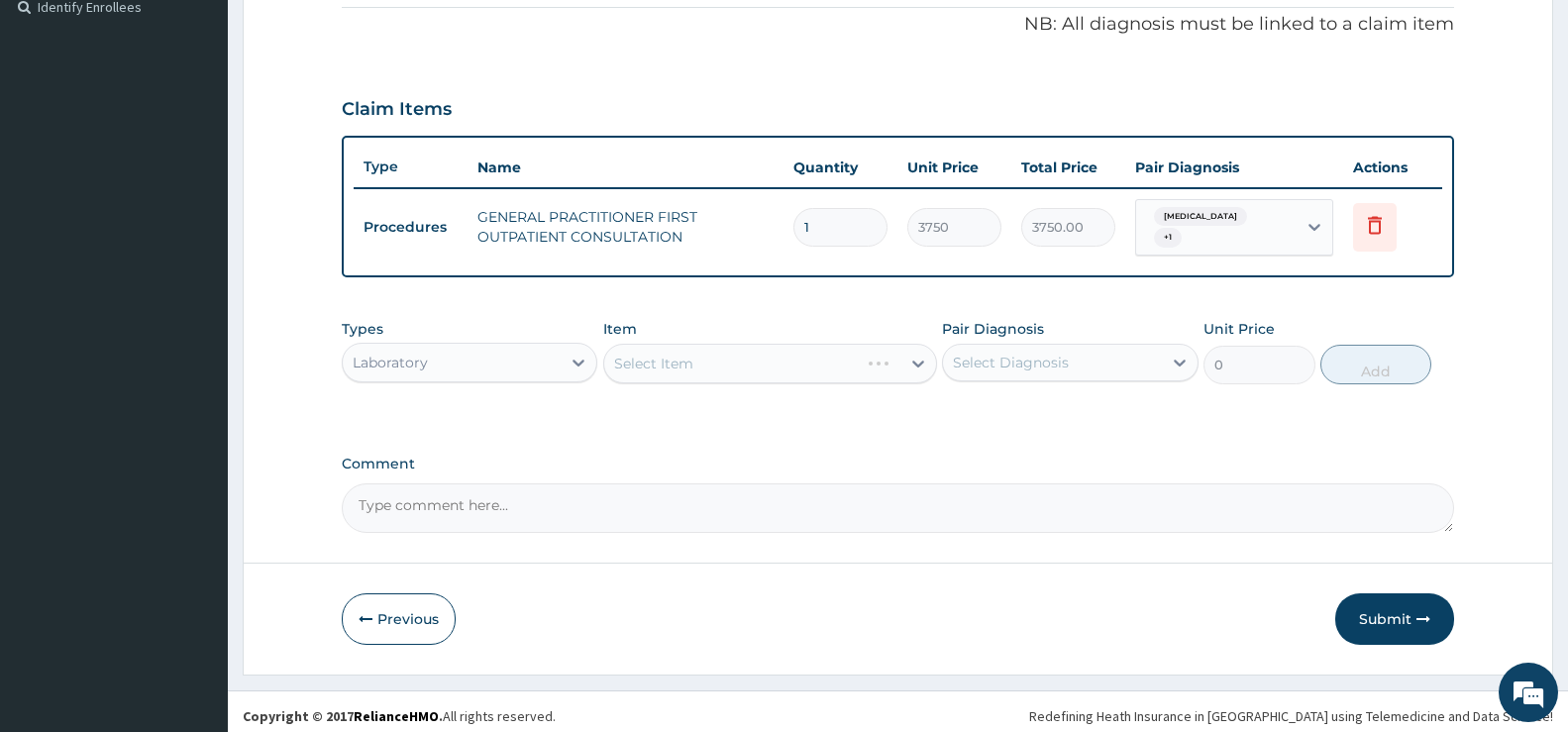
click at [897, 366] on div "Select Item" at bounding box center [770, 364] width 334 height 40
click at [907, 363] on div "Select Item" at bounding box center [770, 364] width 334 height 40
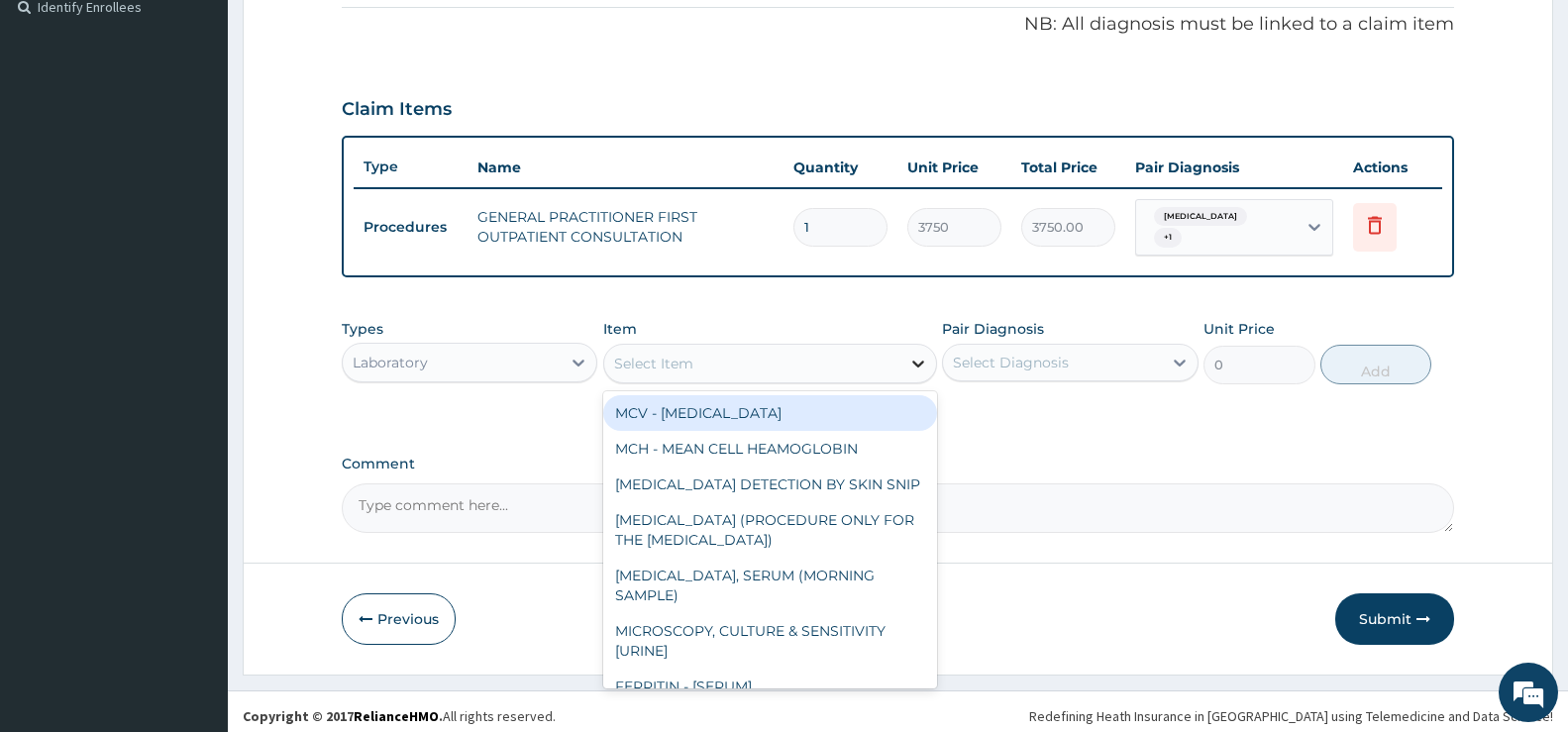
click at [917, 357] on icon at bounding box center [919, 364] width 20 height 20
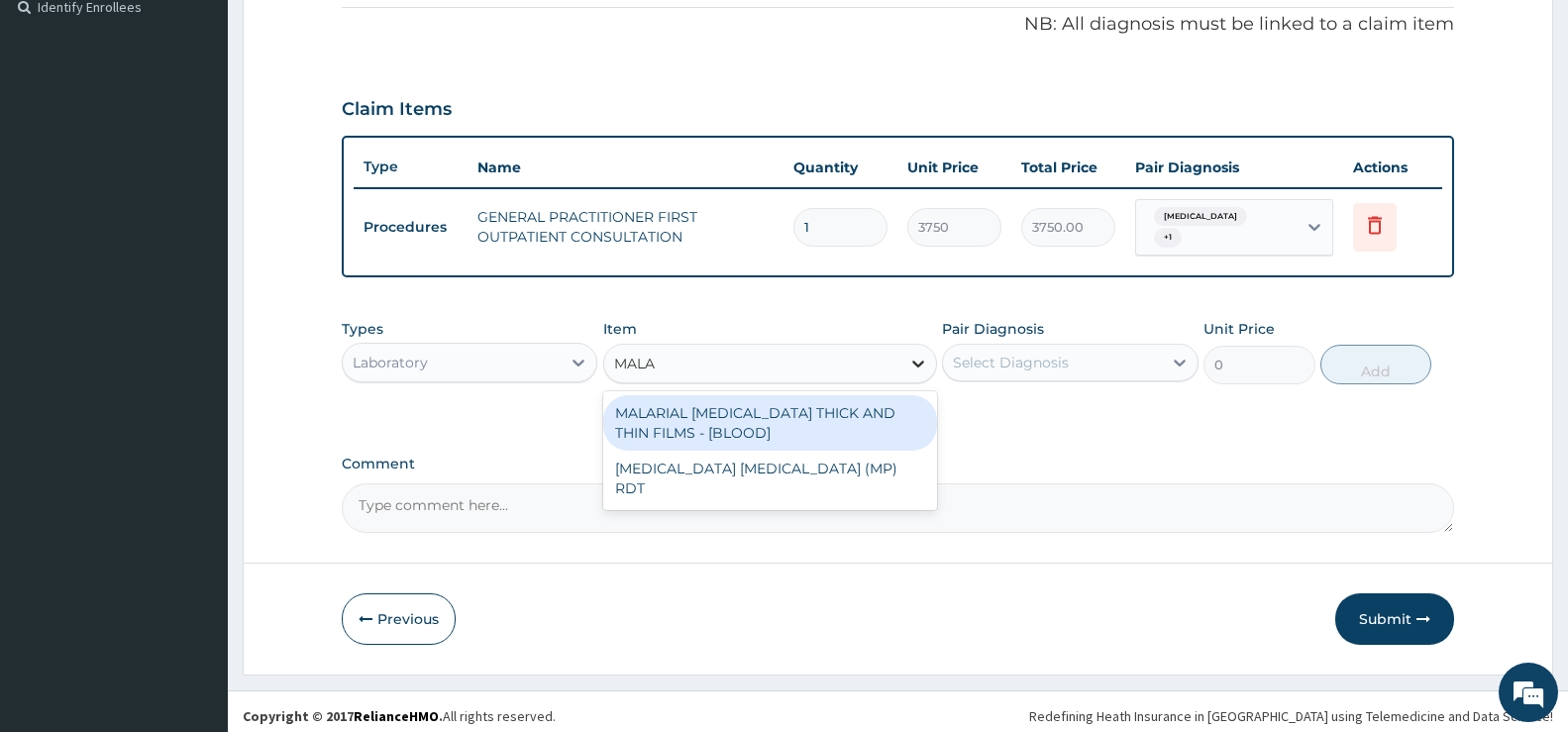
type input "MALAR"
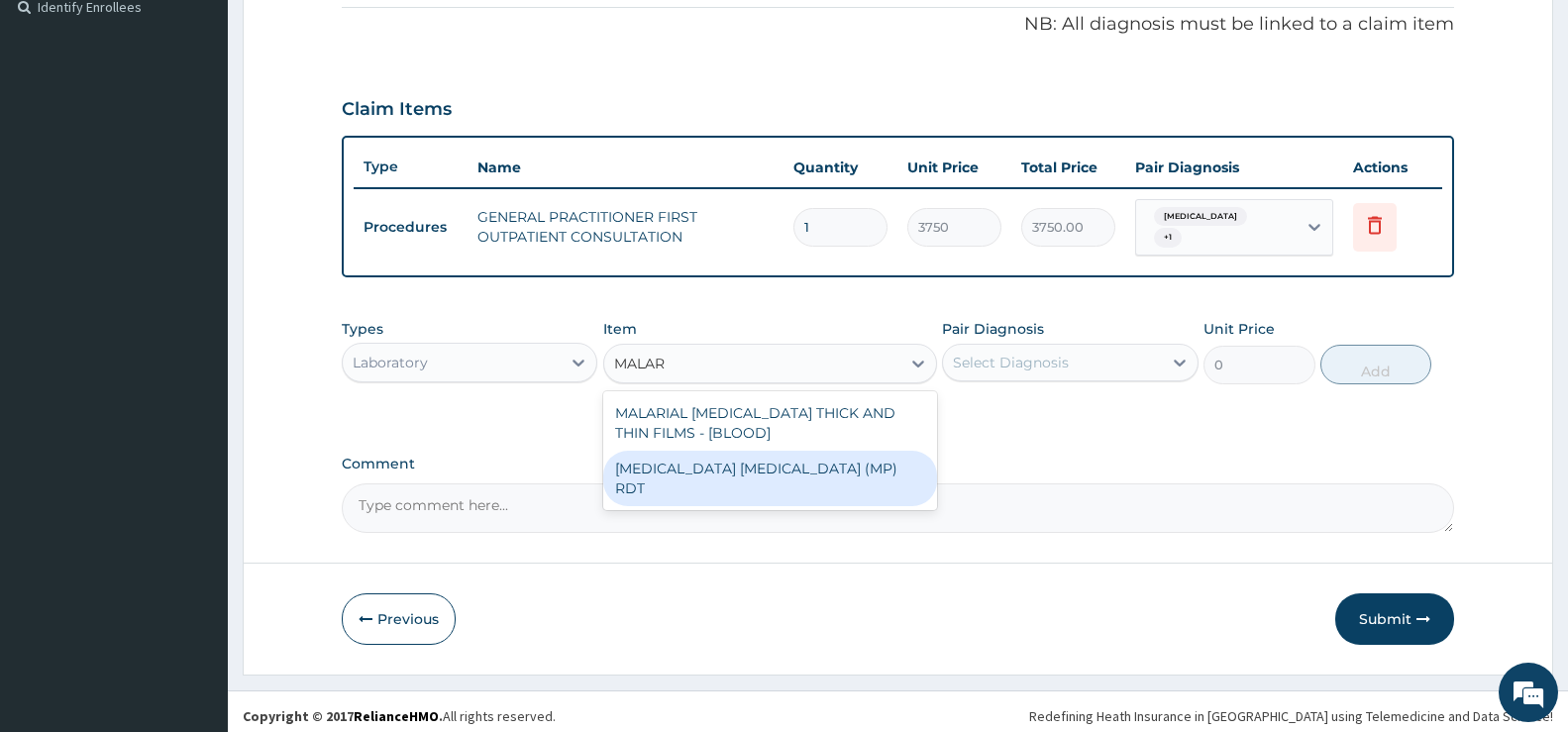
click at [786, 461] on div "[MEDICAL_DATA] [MEDICAL_DATA] (MP) RDT" at bounding box center [770, 479] width 334 height 56
type input "2000"
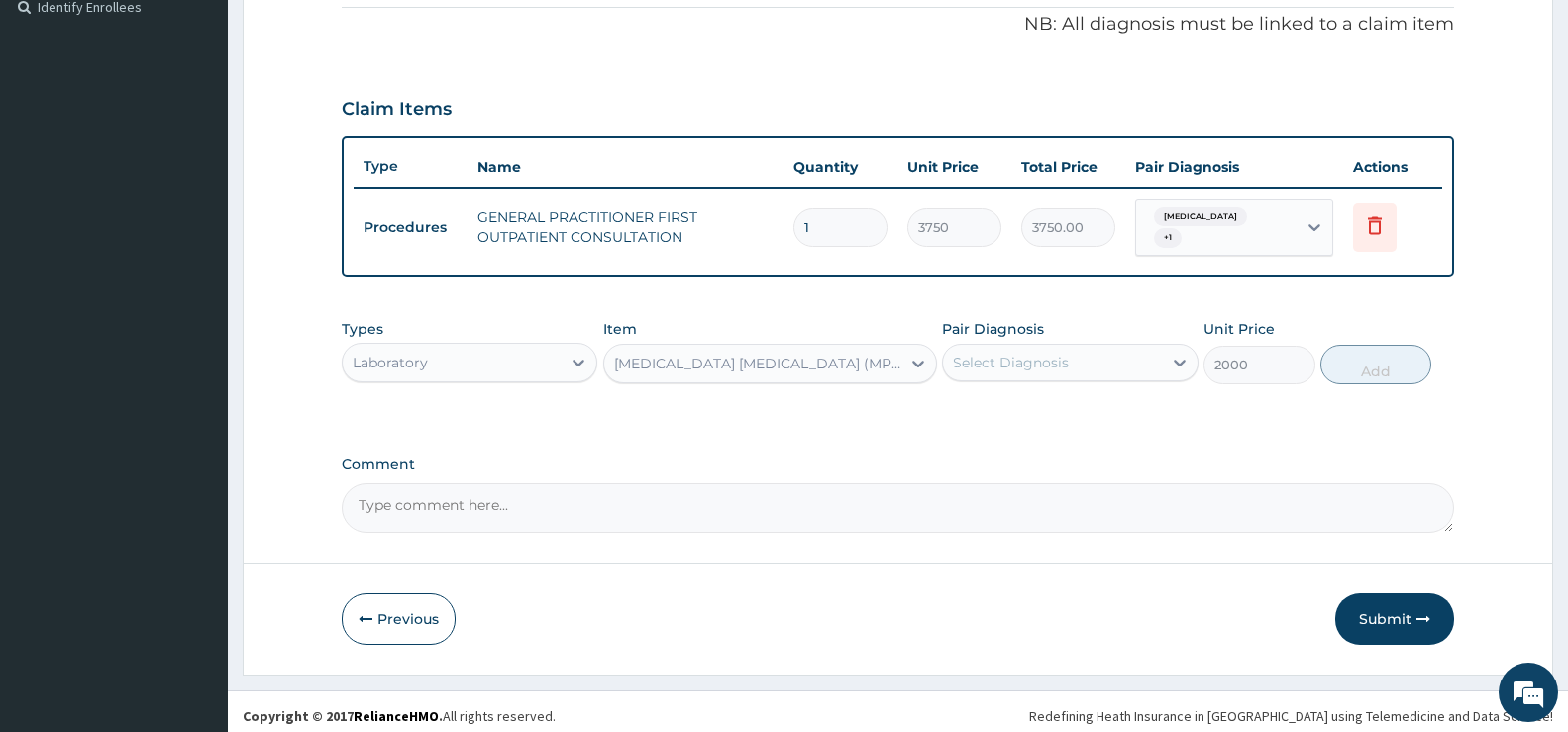
click at [1137, 363] on div "Select Diagnosis" at bounding box center [1051, 363] width 218 height 32
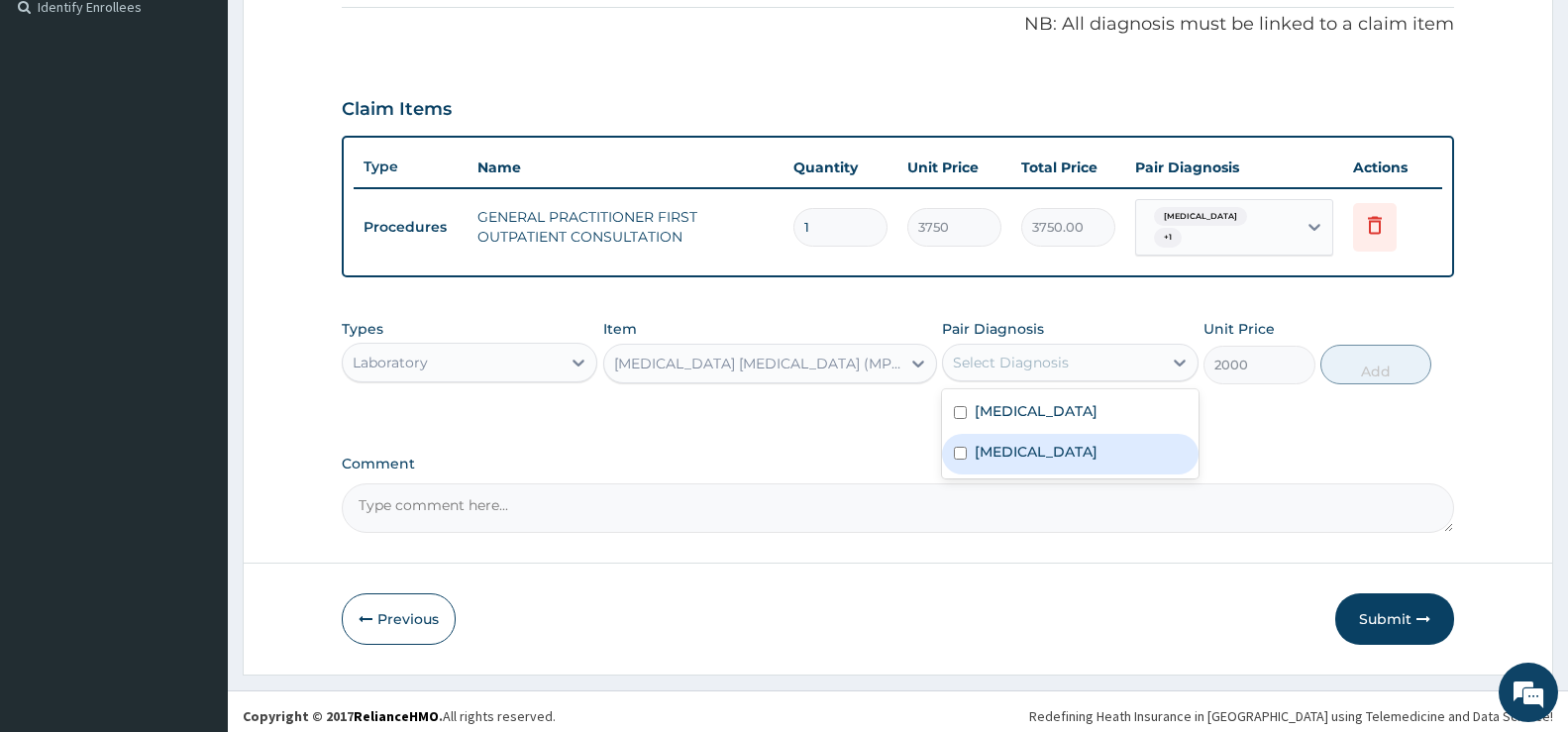
click at [1063, 462] on label "[MEDICAL_DATA]" at bounding box center [1035, 452] width 122 height 20
checkbox input "true"
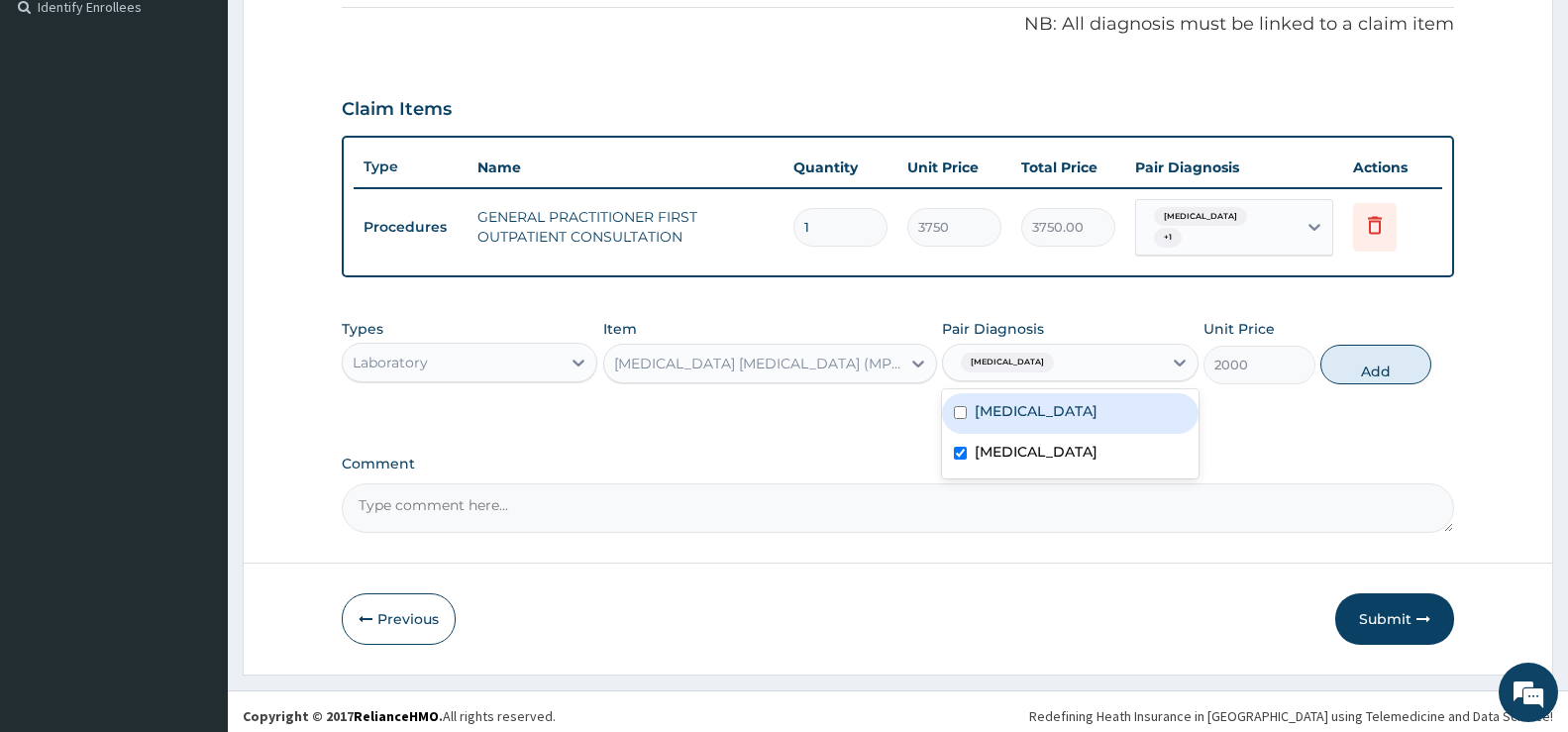
click at [1381, 359] on button "Add" at bounding box center [1376, 365] width 111 height 40
type input "0"
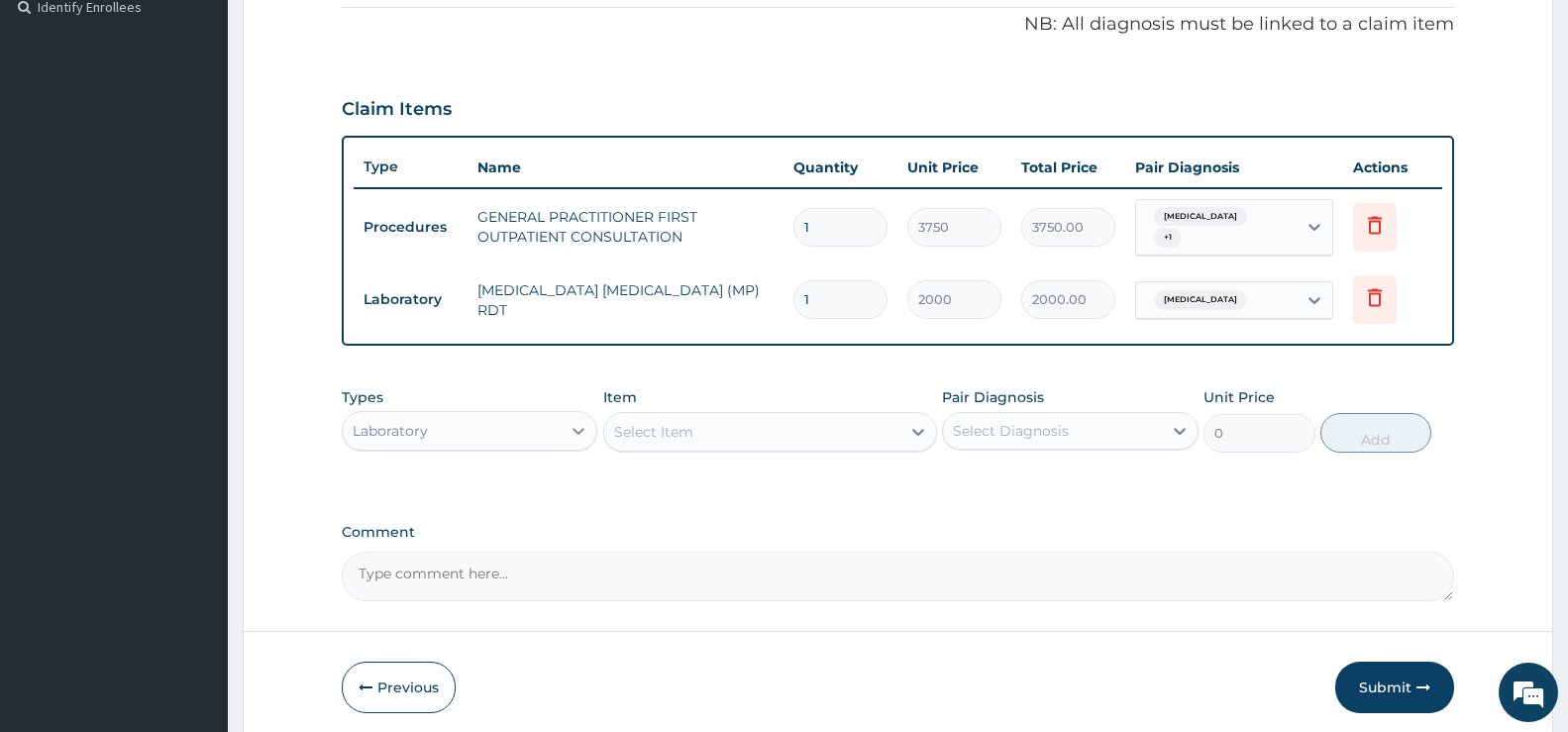
drag, startPoint x: 580, startPoint y: 430, endPoint x: 569, endPoint y: 441, distance: 15.6
click at [580, 430] on icon at bounding box center [578, 431] width 20 height 20
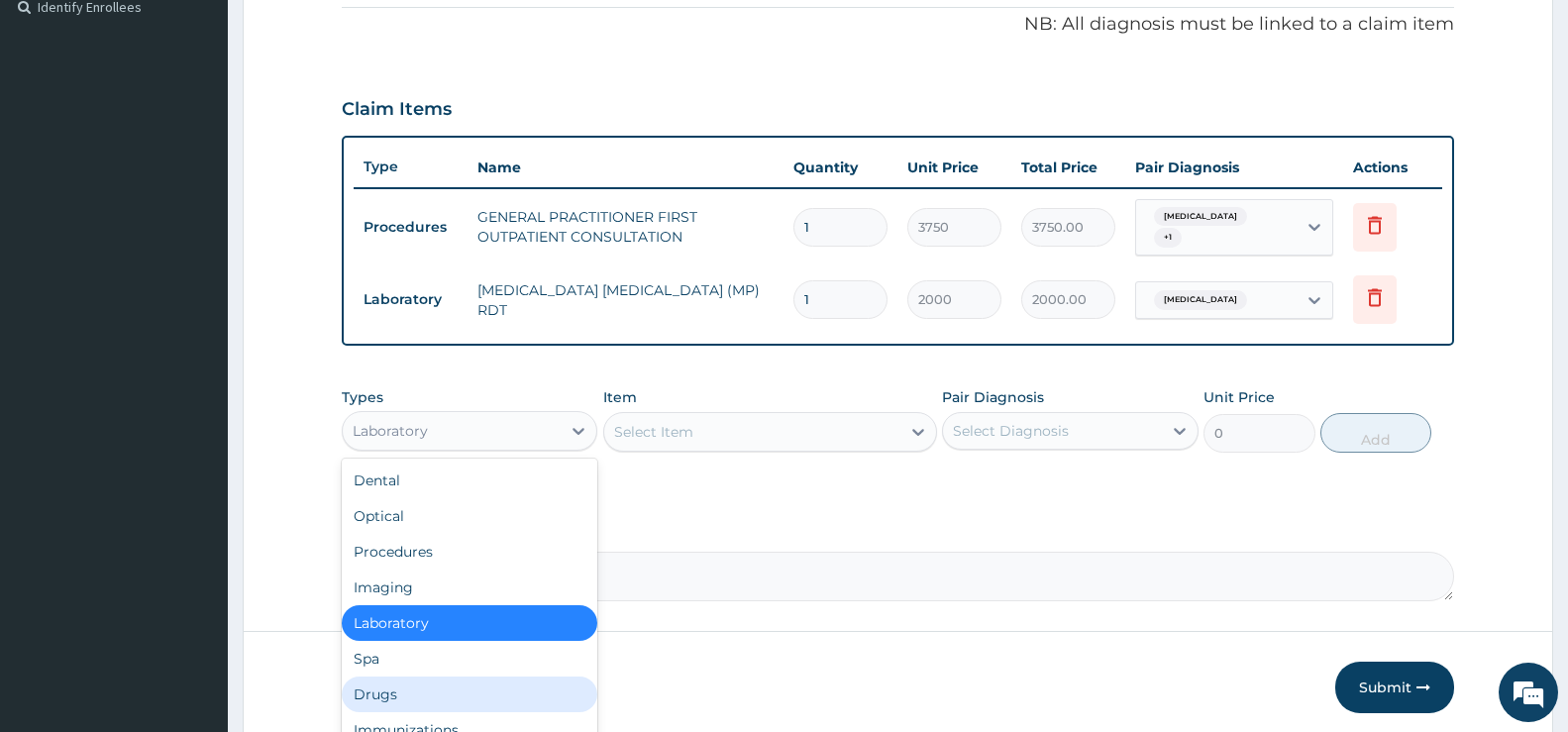
click at [387, 698] on div "Drugs" at bounding box center [469, 695] width 256 height 36
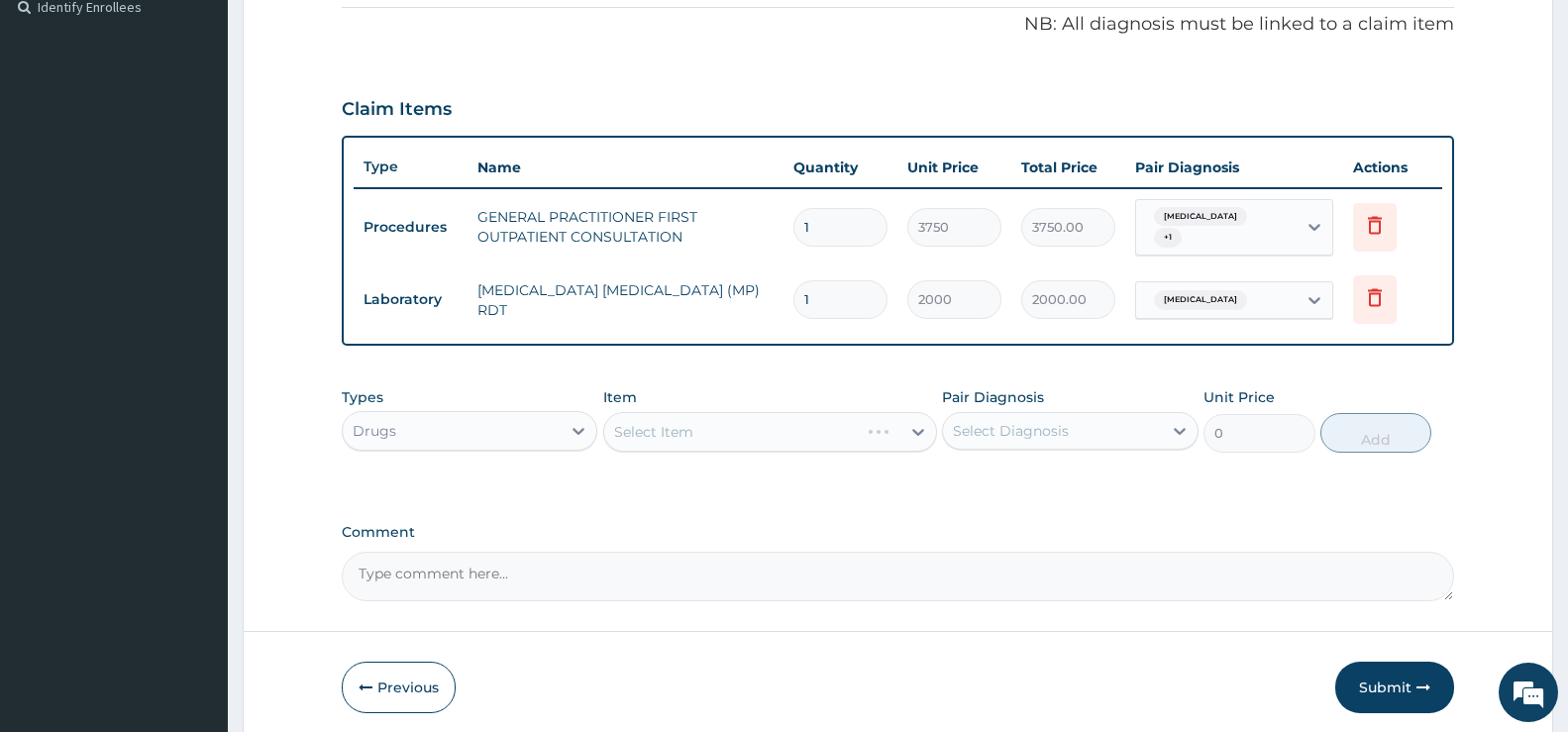
click at [666, 429] on div "Select Item" at bounding box center [770, 432] width 334 height 40
click at [874, 435] on div "Select Item" at bounding box center [770, 432] width 334 height 40
click at [880, 431] on div "Select Item" at bounding box center [770, 432] width 334 height 40
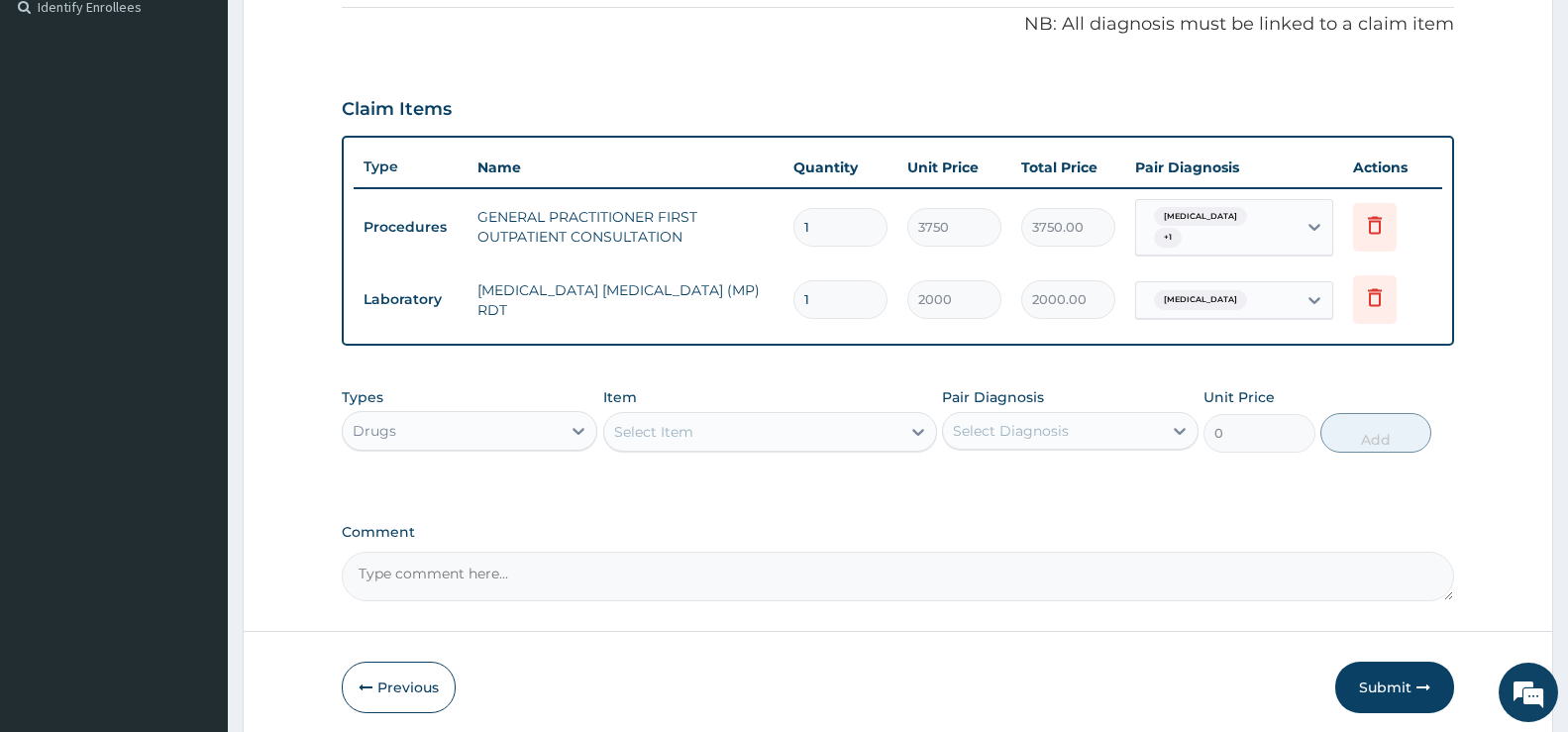
click at [882, 431] on div "Select Item" at bounding box center [753, 432] width 297 height 32
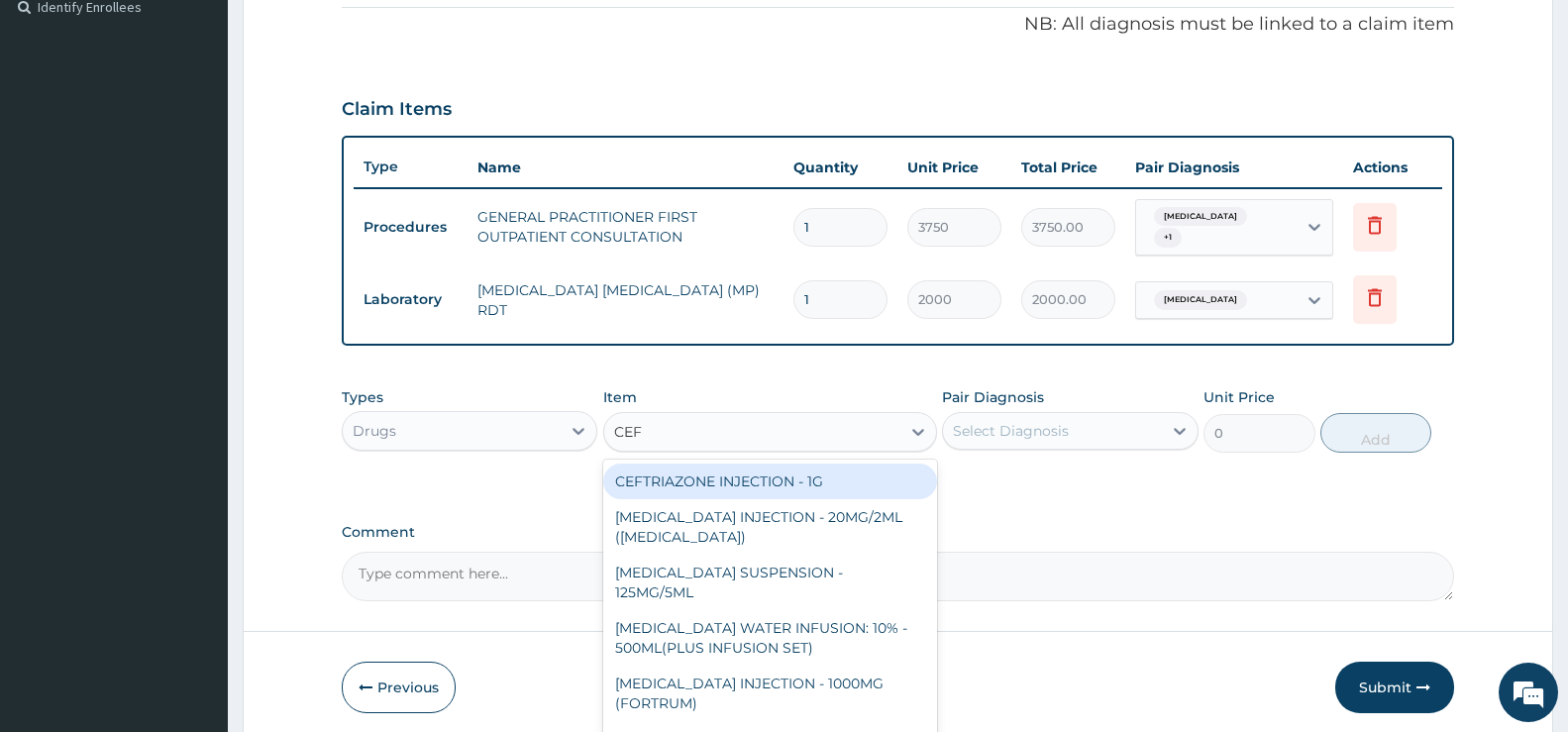
type input "CEFU"
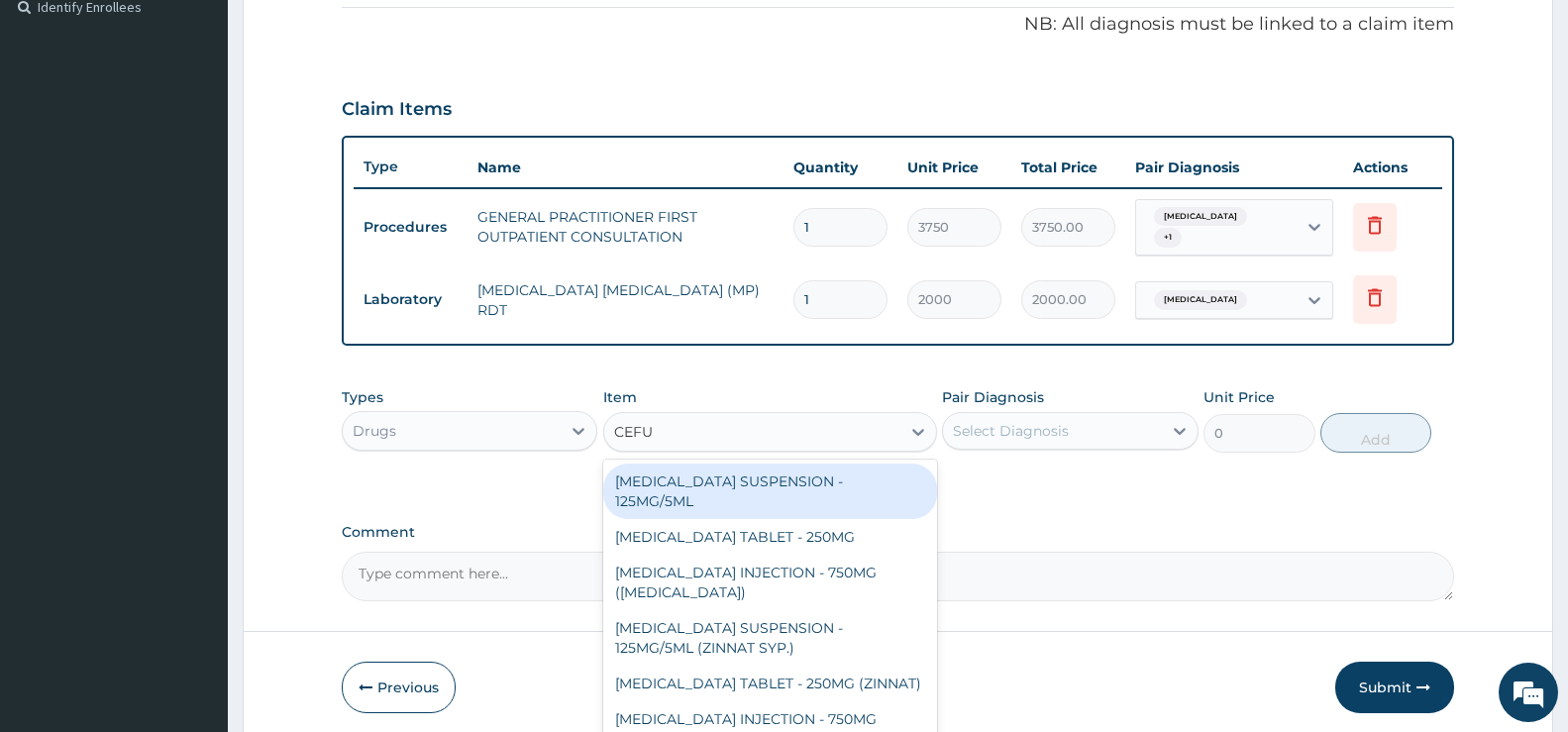
click at [840, 482] on div "[MEDICAL_DATA] SUSPENSION - 125MG/5ML" at bounding box center [770, 492] width 334 height 56
type input "3919.9999999999995"
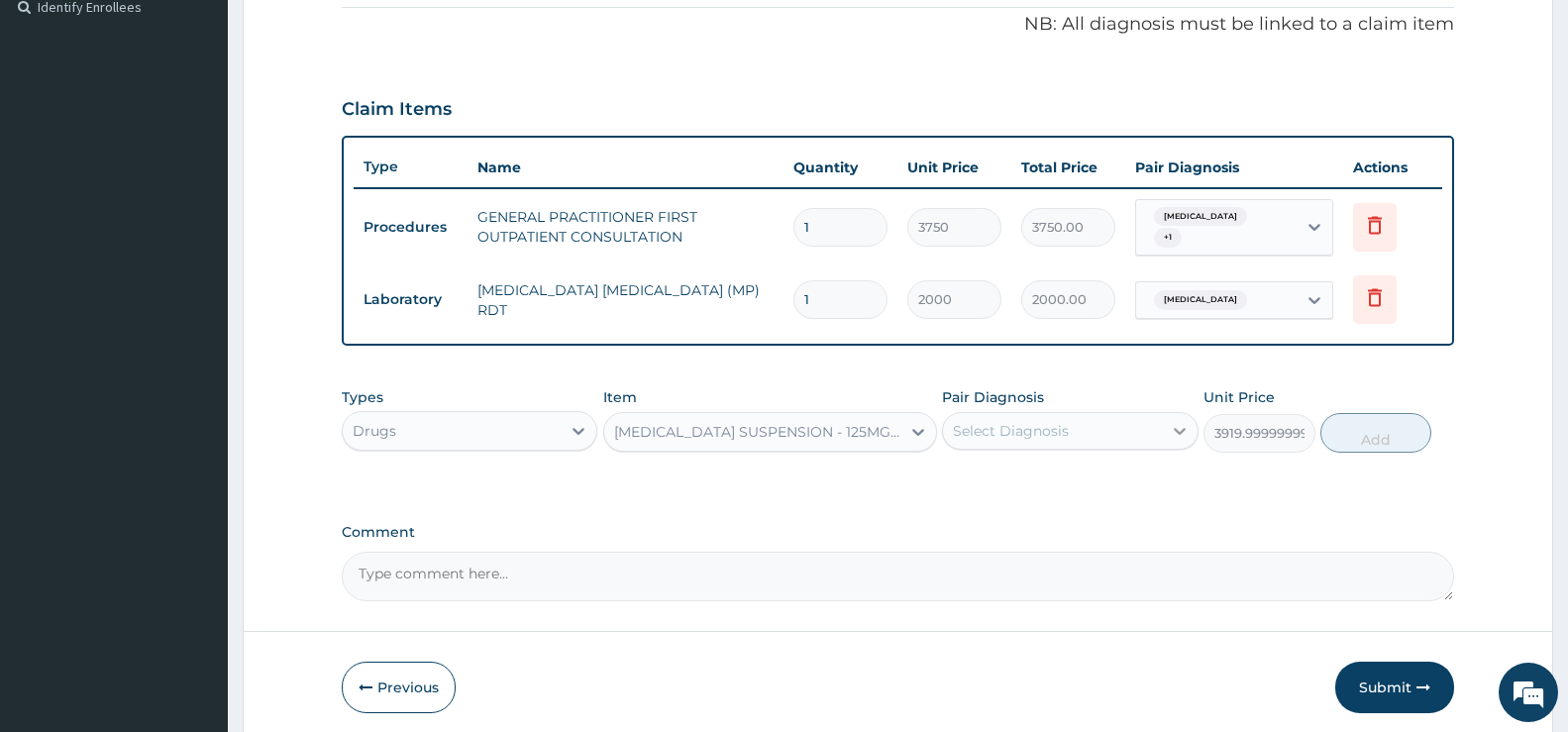
click at [1164, 425] on div at bounding box center [1180, 431] width 36 height 36
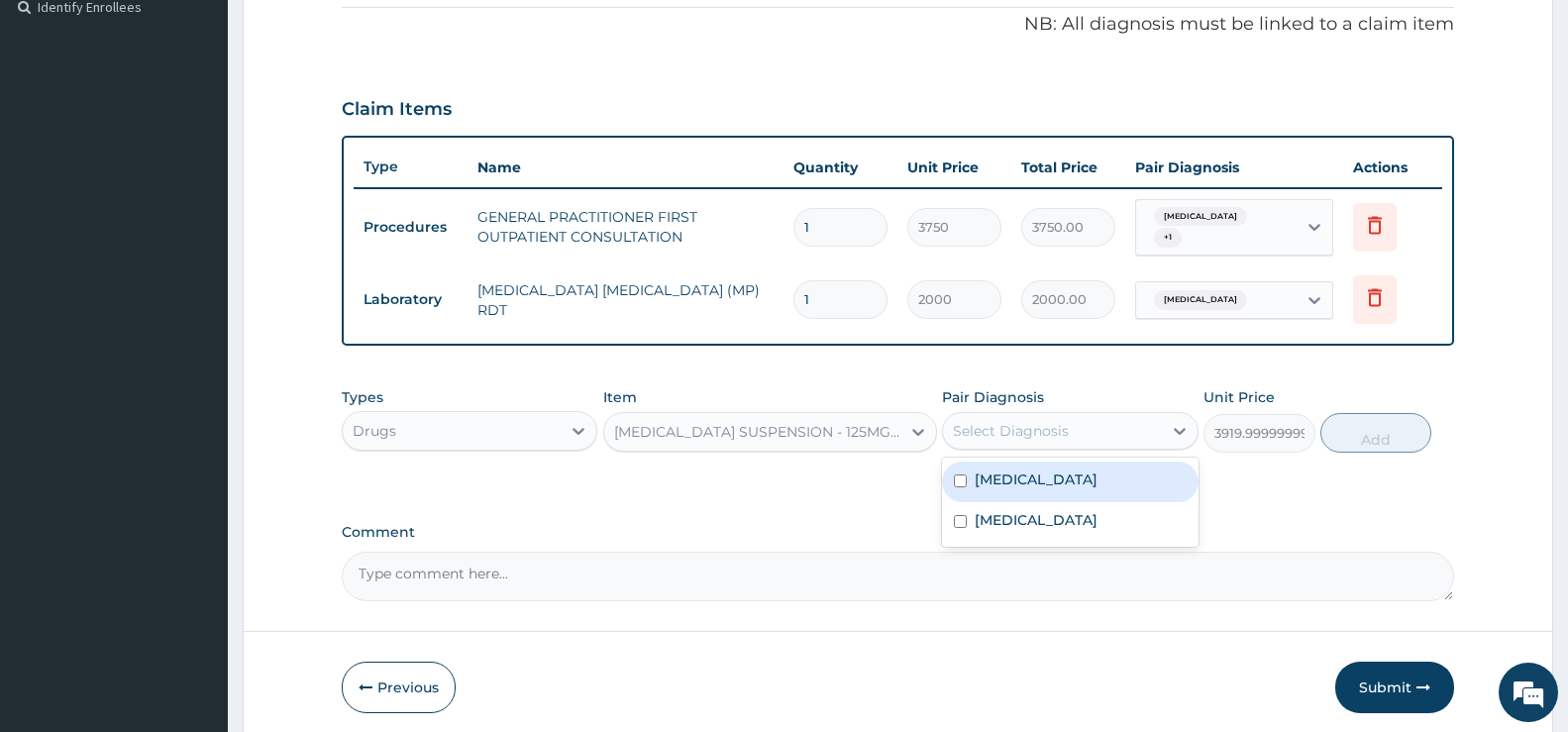
click at [1057, 490] on label "Acute pharyngitis, unspecified" at bounding box center [1035, 480] width 122 height 20
checkbox input "true"
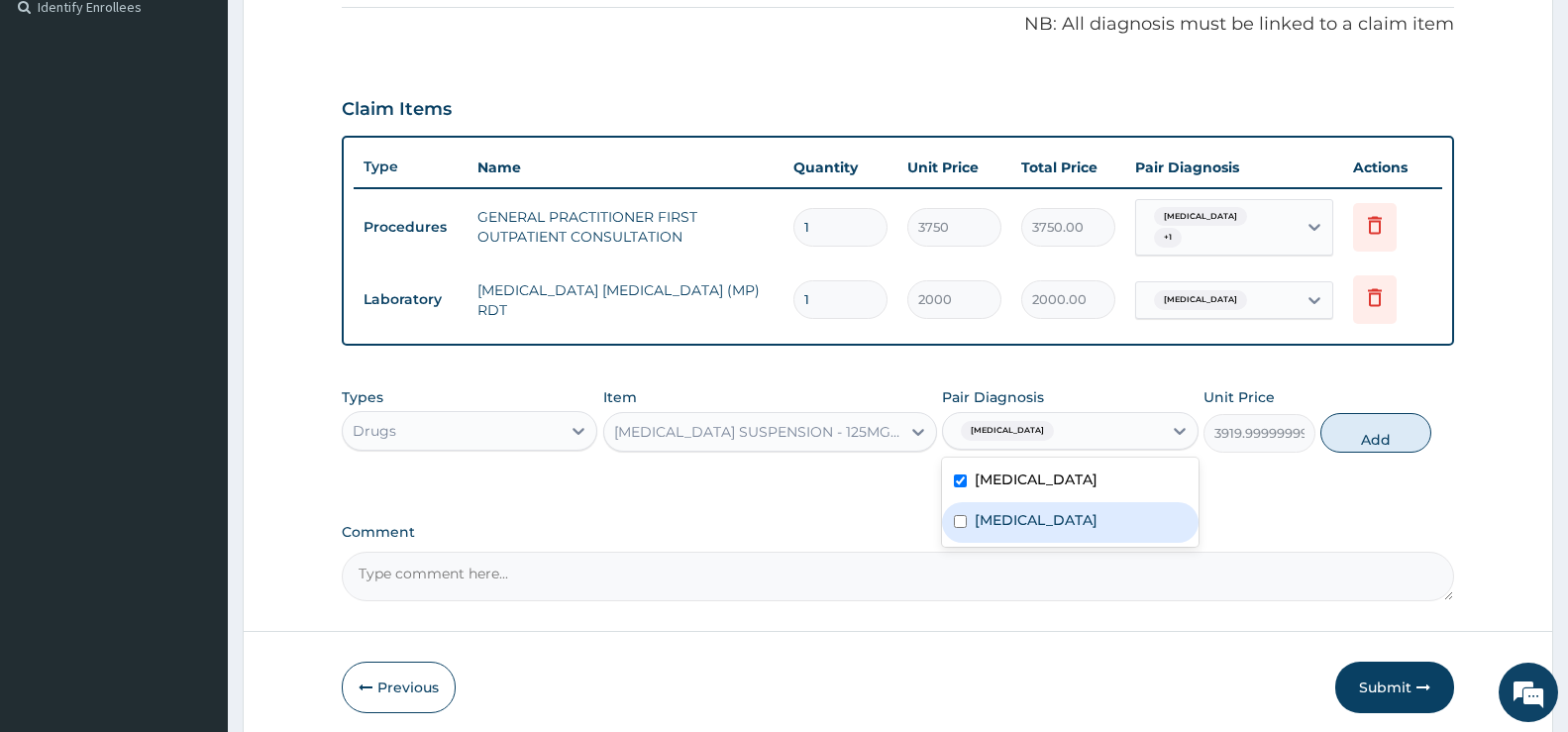
click at [1071, 530] on label "Malaria, unspecified" at bounding box center [1035, 521] width 122 height 20
checkbox input "true"
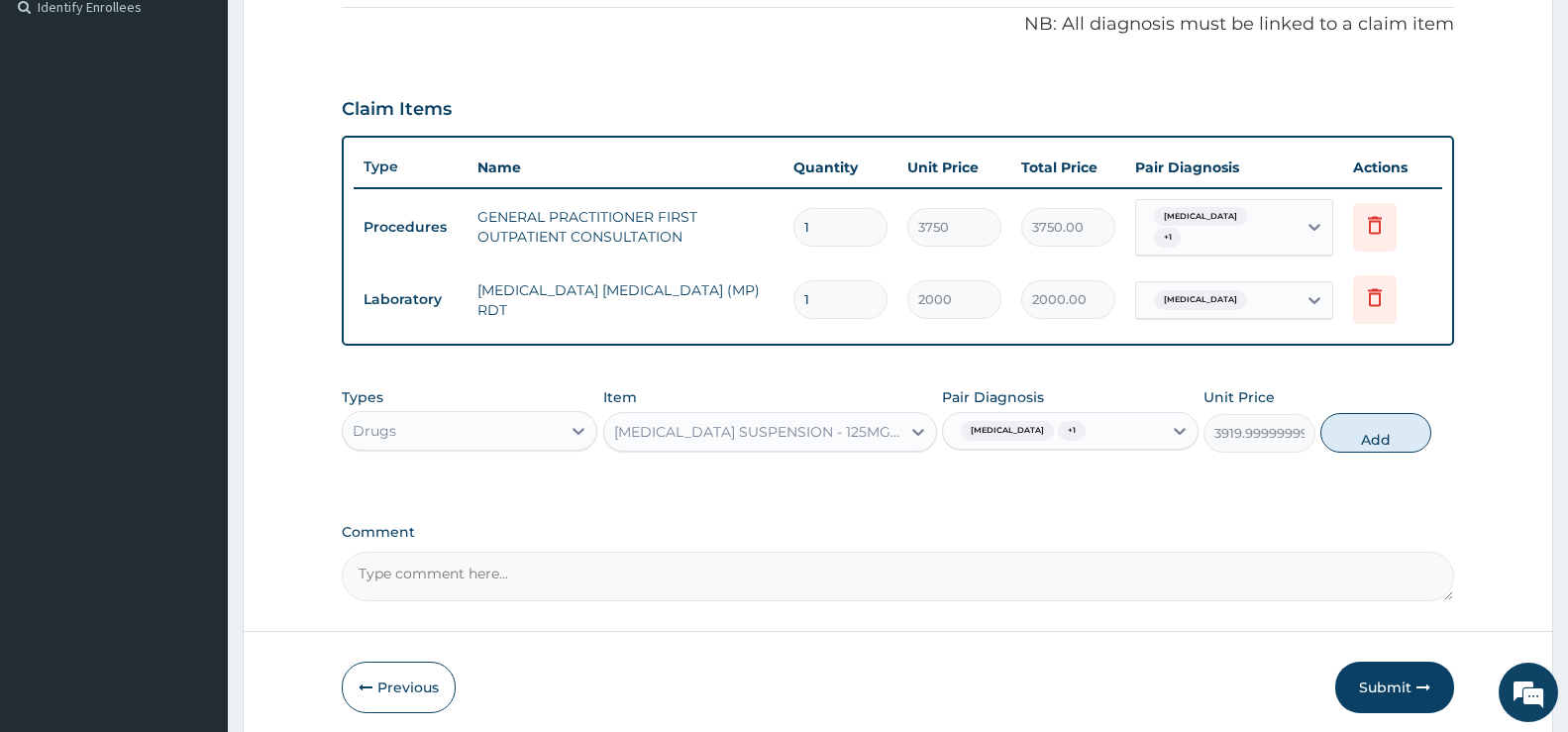
click at [1381, 445] on button "Add" at bounding box center [1376, 433] width 111 height 40
type input "0"
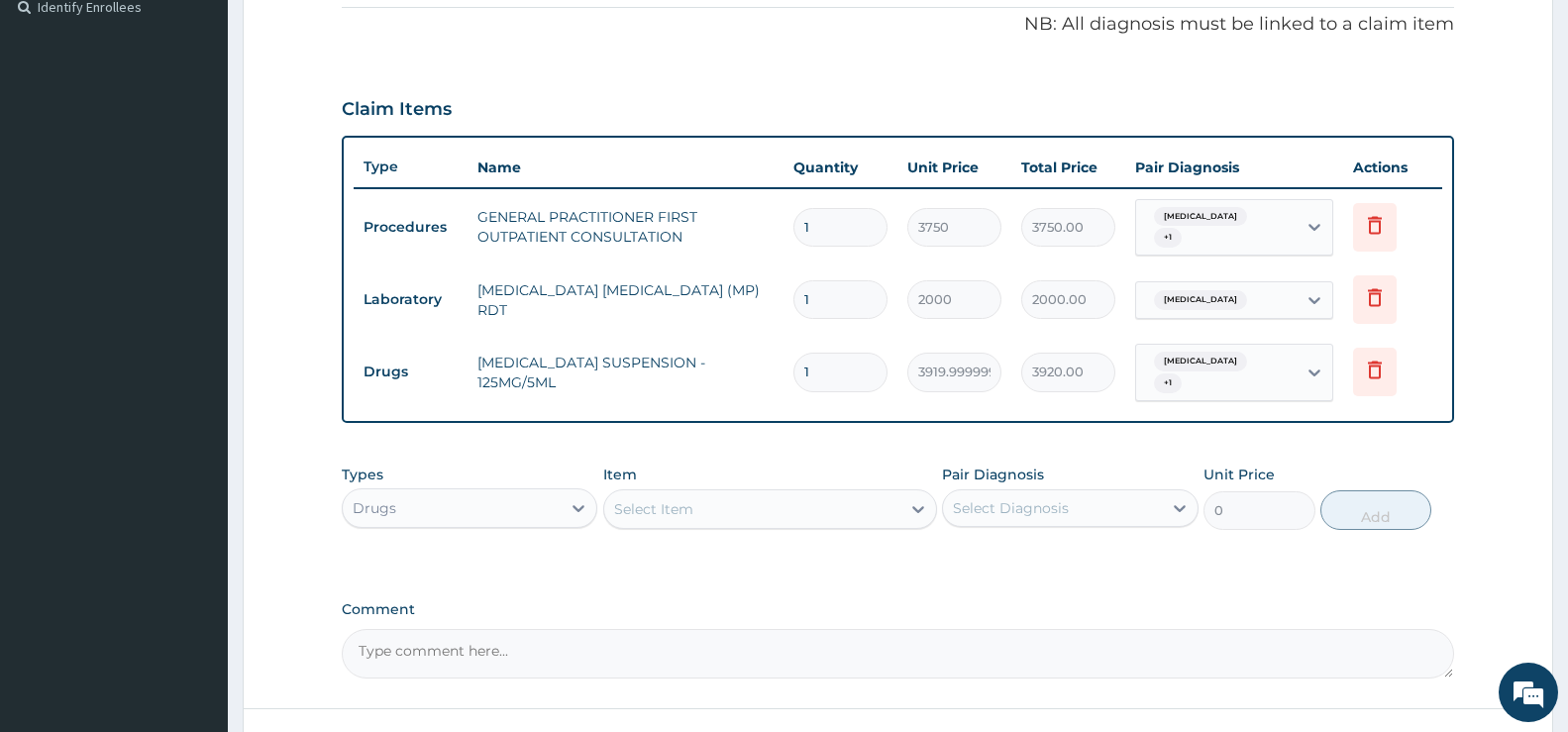
click at [649, 505] on div "Select Item" at bounding box center [654, 510] width 80 height 20
type input "IBU"
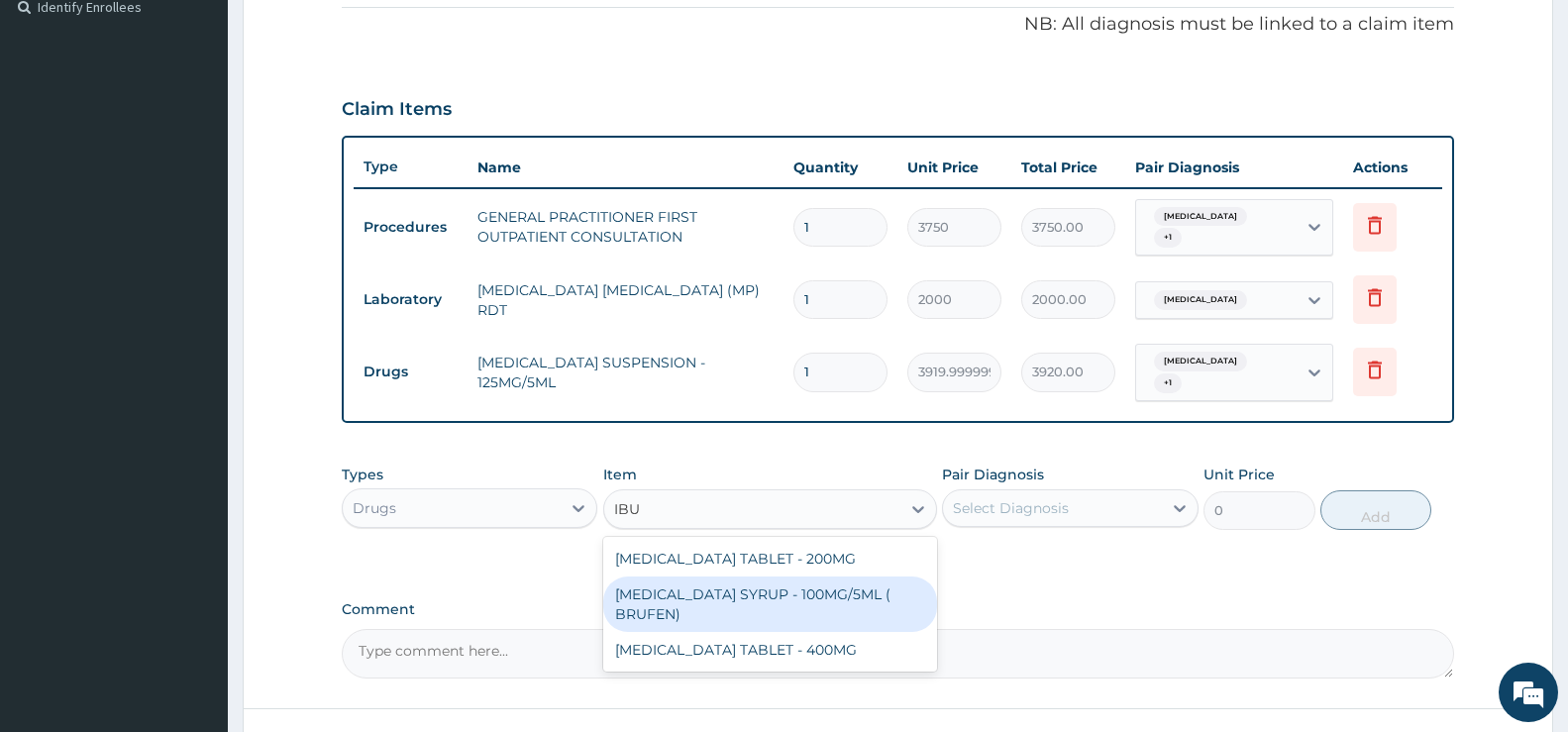
click at [762, 608] on div "[MEDICAL_DATA] SYRUP - 100MG/5ML ( BRUFEN)" at bounding box center [770, 605] width 334 height 56
type input "475.99999999999994"
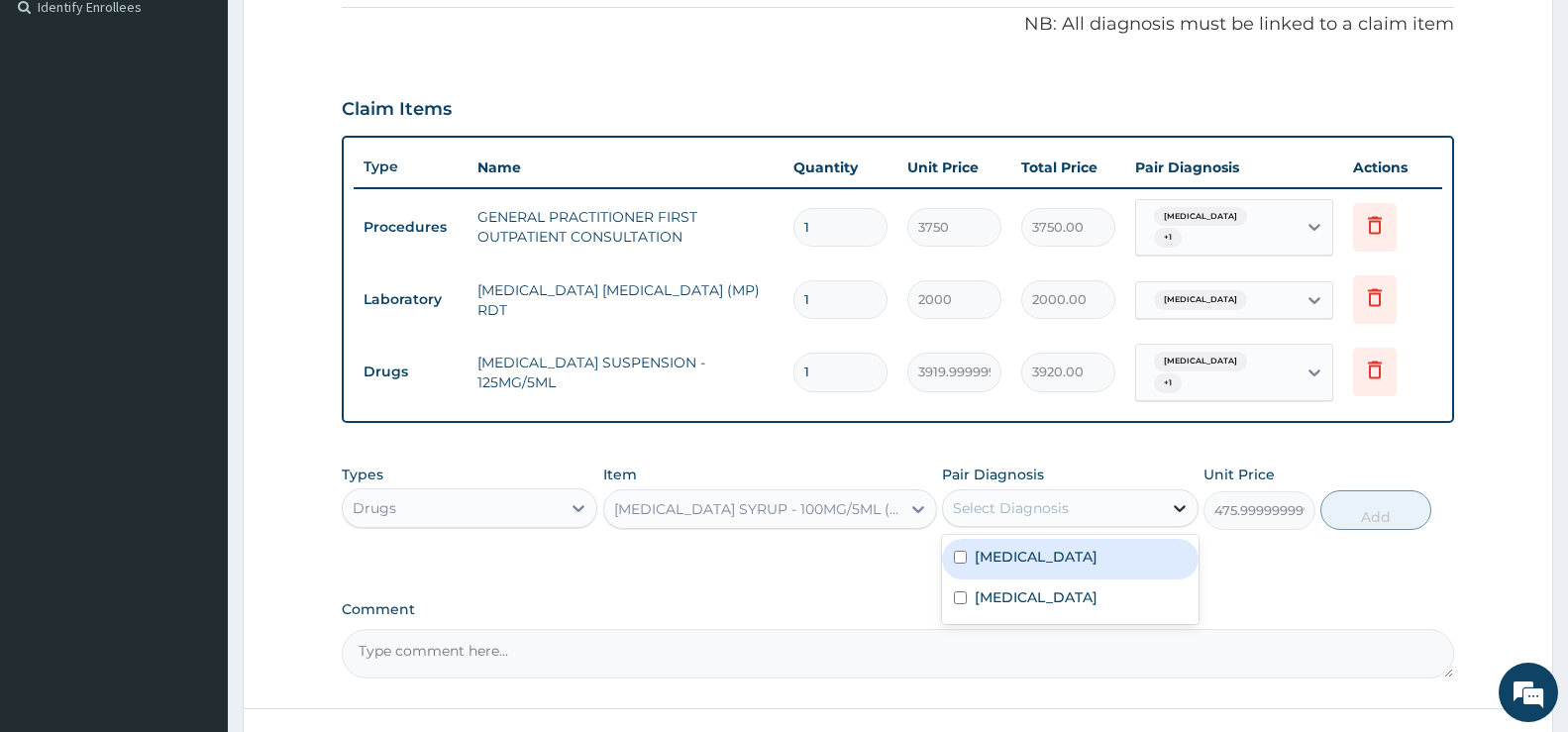
click at [1180, 511] on icon at bounding box center [1180, 509] width 12 height 7
click at [1051, 567] on label "Acute pharyngitis, unspecified" at bounding box center [1035, 557] width 122 height 20
checkbox input "true"
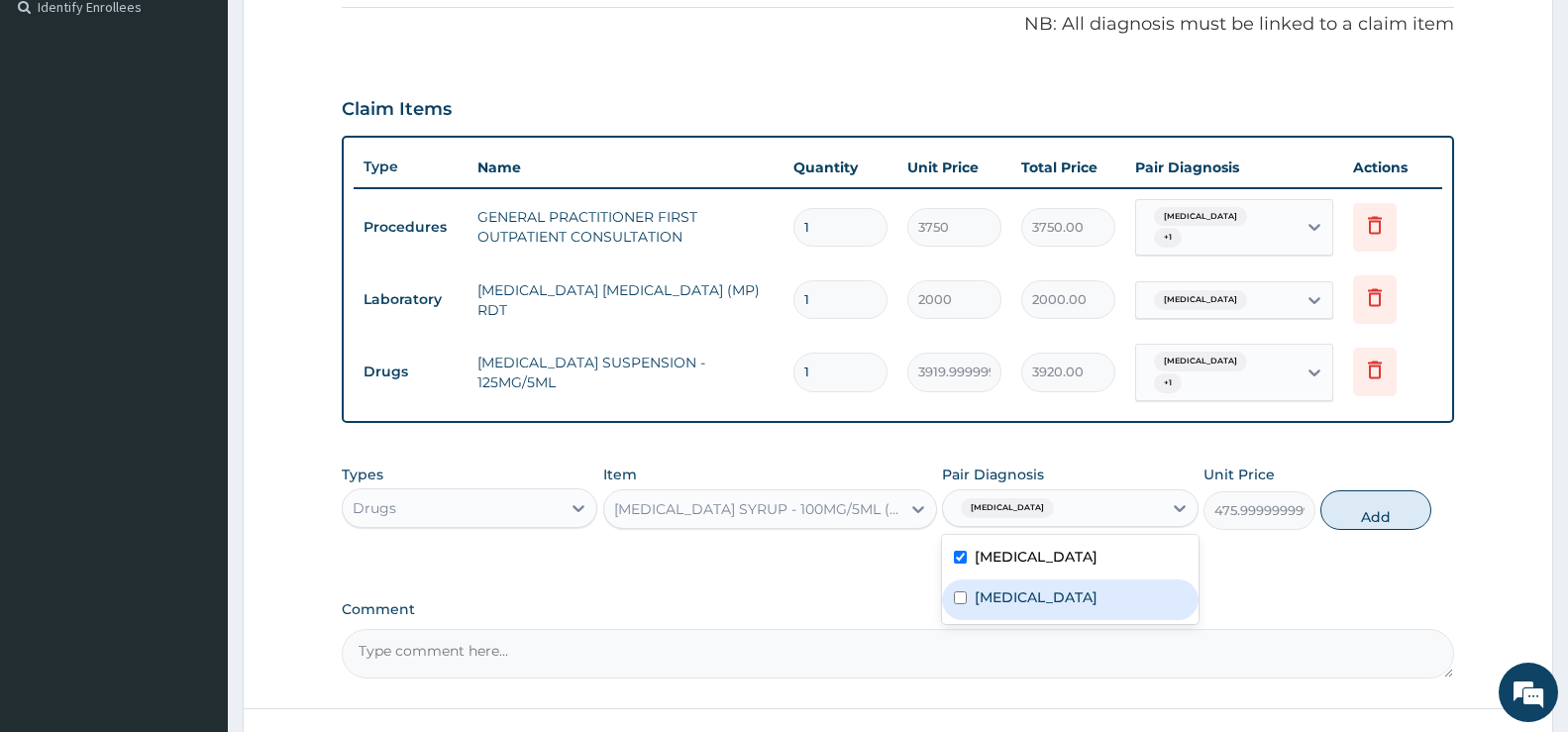
click at [1122, 620] on div "[MEDICAL_DATA]" at bounding box center [1069, 600] width 256 height 41
checkbox input "true"
click at [1358, 509] on button "Add" at bounding box center [1376, 511] width 111 height 40
type input "0"
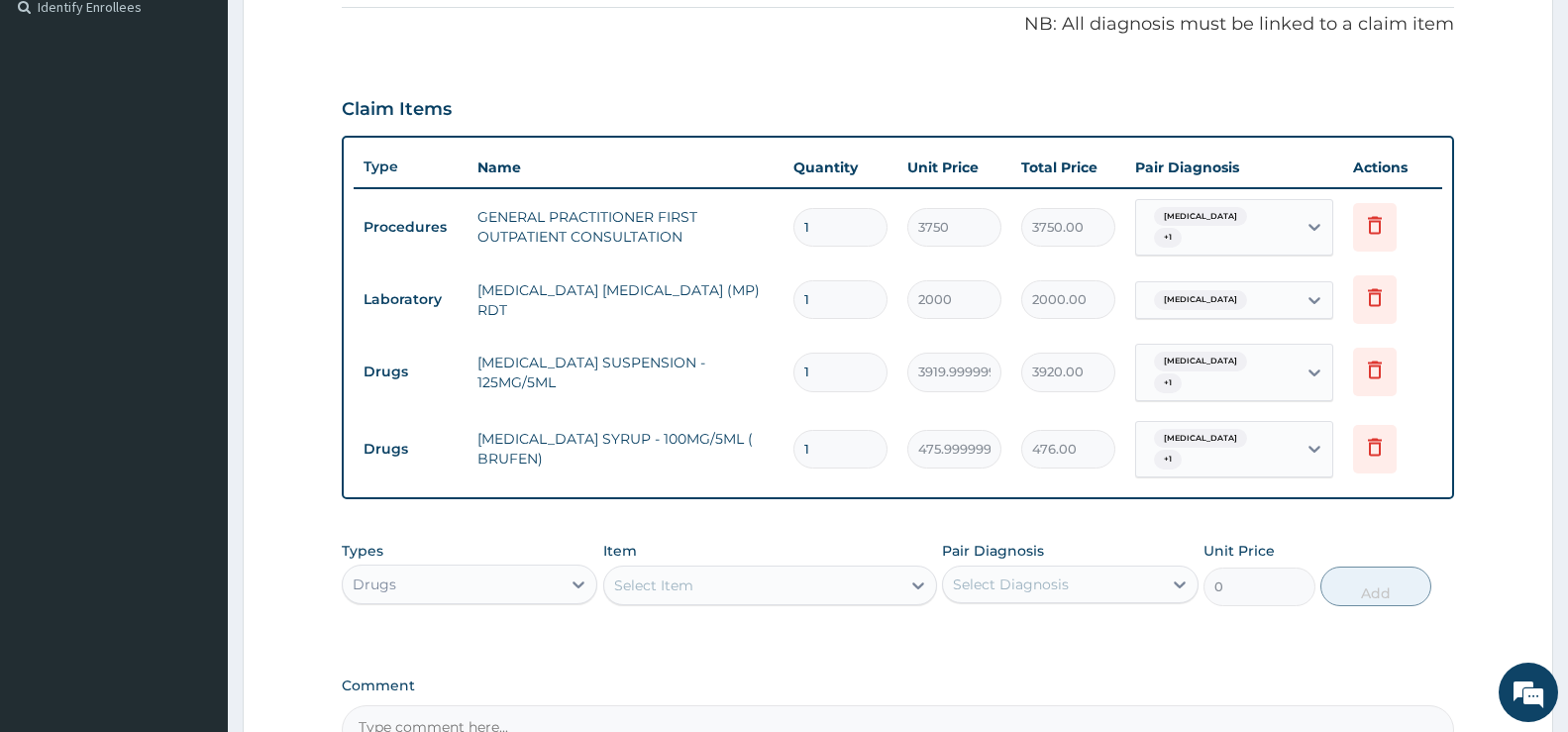
click at [663, 588] on div "Select Item" at bounding box center [654, 586] width 80 height 20
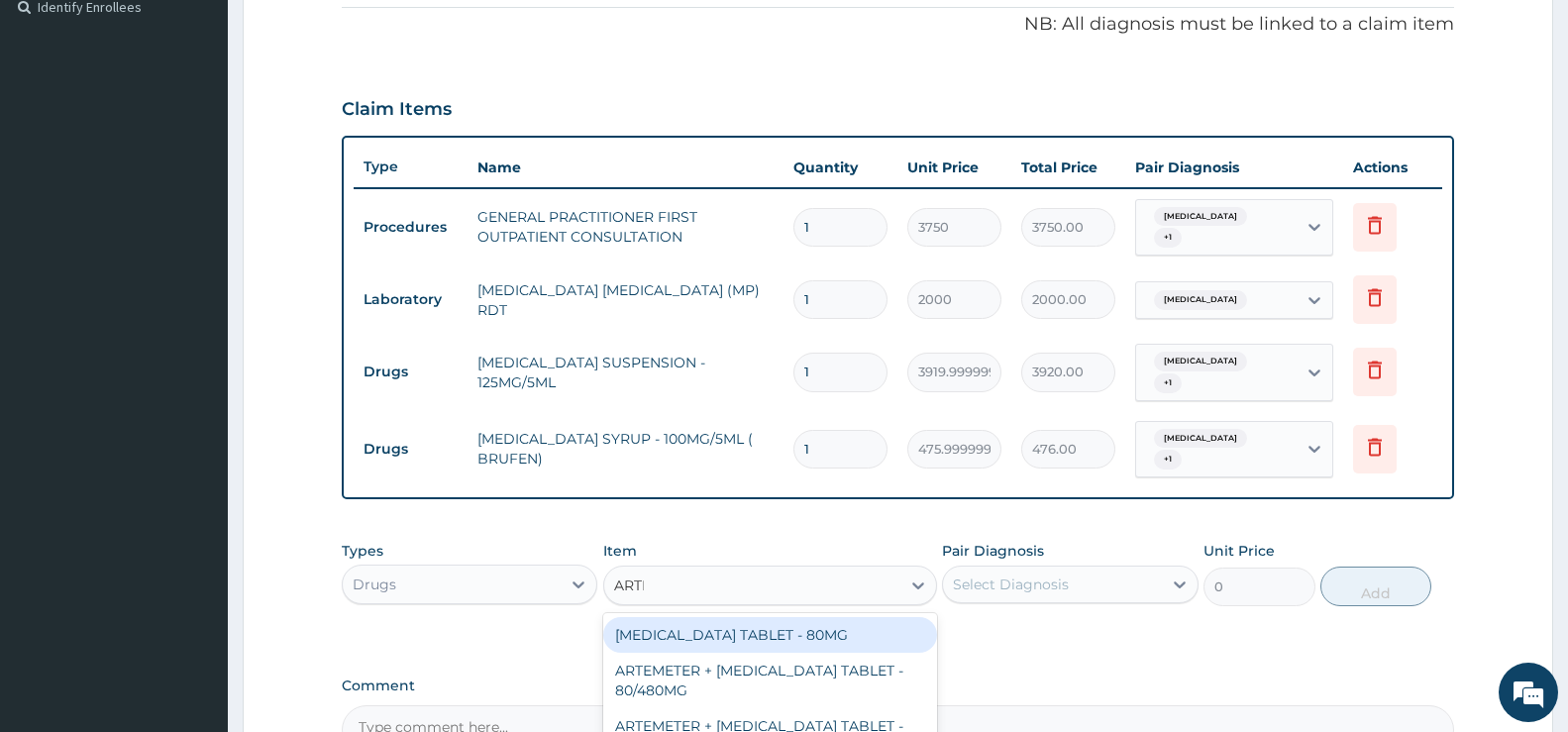
type input "ARTEM"
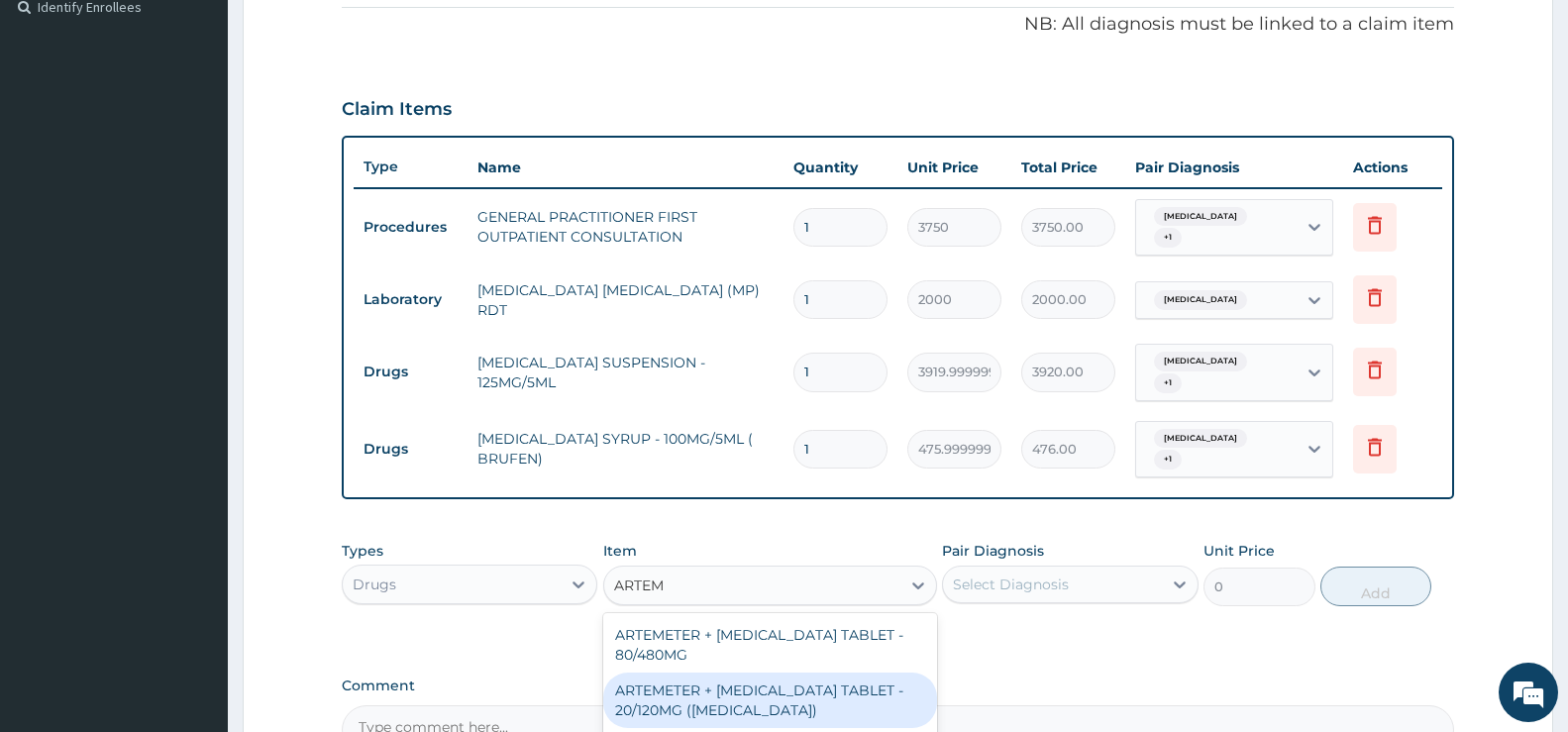
click at [729, 704] on div "ARTEMETER + [MEDICAL_DATA] TABLET - 20/120MG ([MEDICAL_DATA])" at bounding box center [770, 701] width 334 height 56
type input "210"
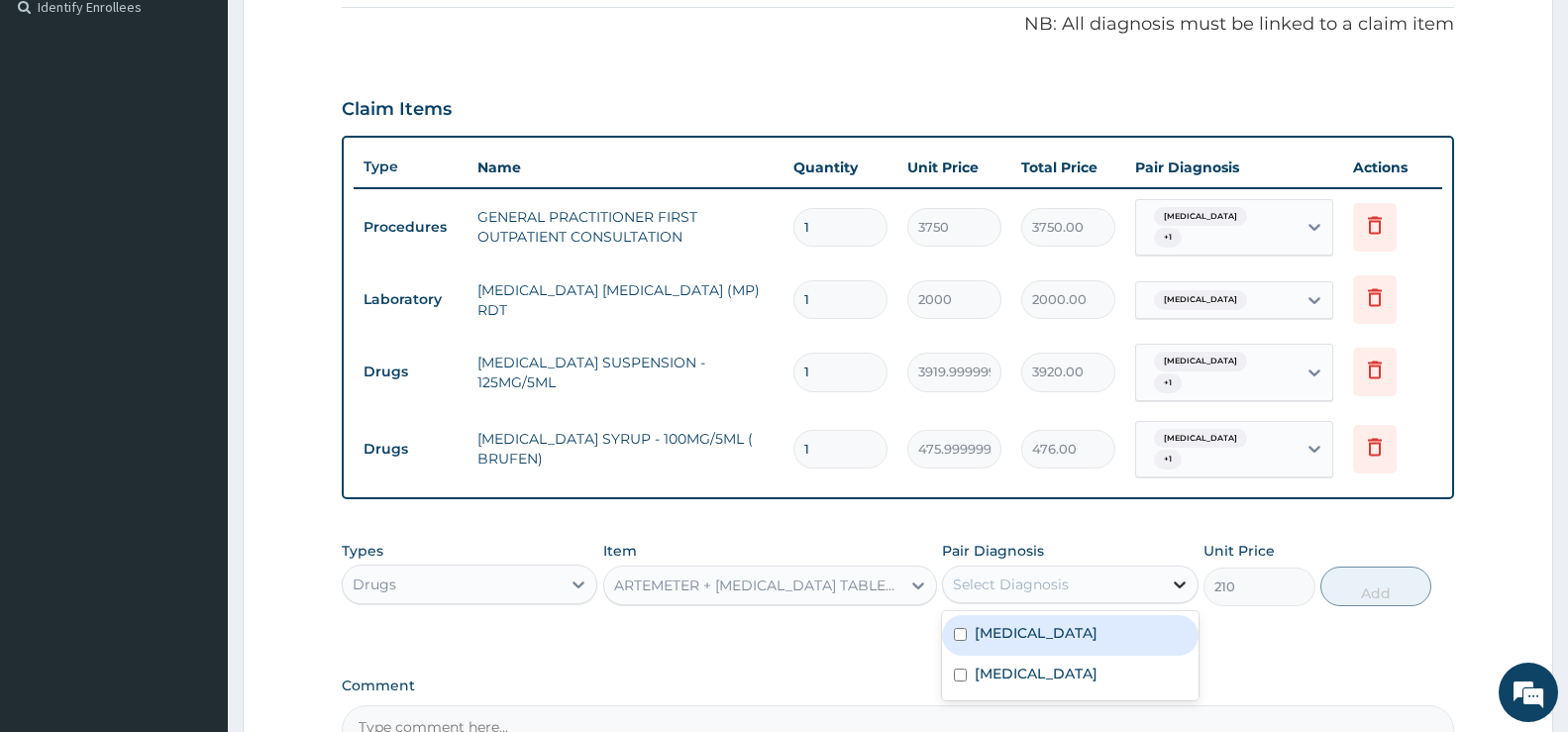
click at [1179, 580] on icon at bounding box center [1180, 585] width 20 height 20
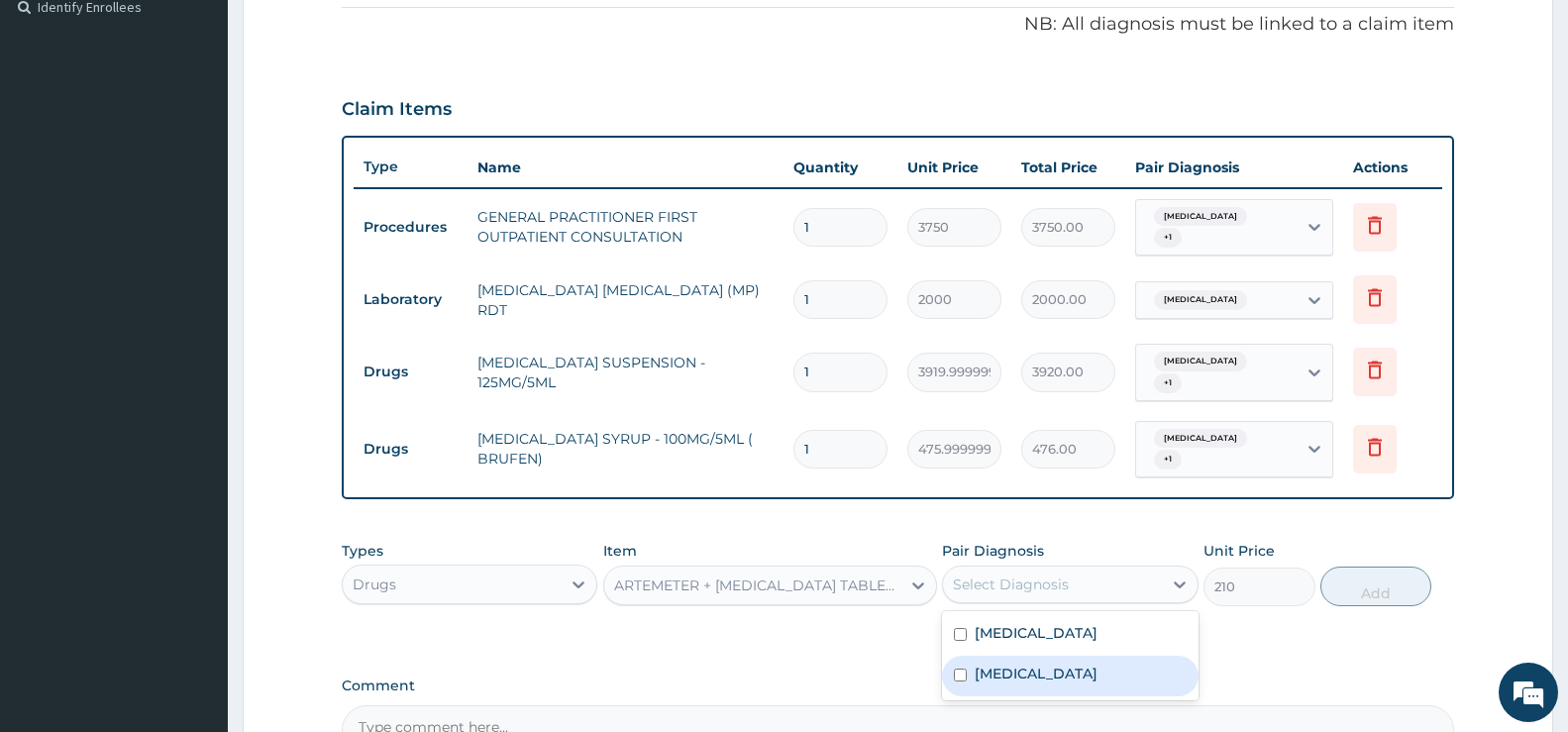
click at [1032, 684] on label "[MEDICAL_DATA]" at bounding box center [1035, 674] width 122 height 20
checkbox input "true"
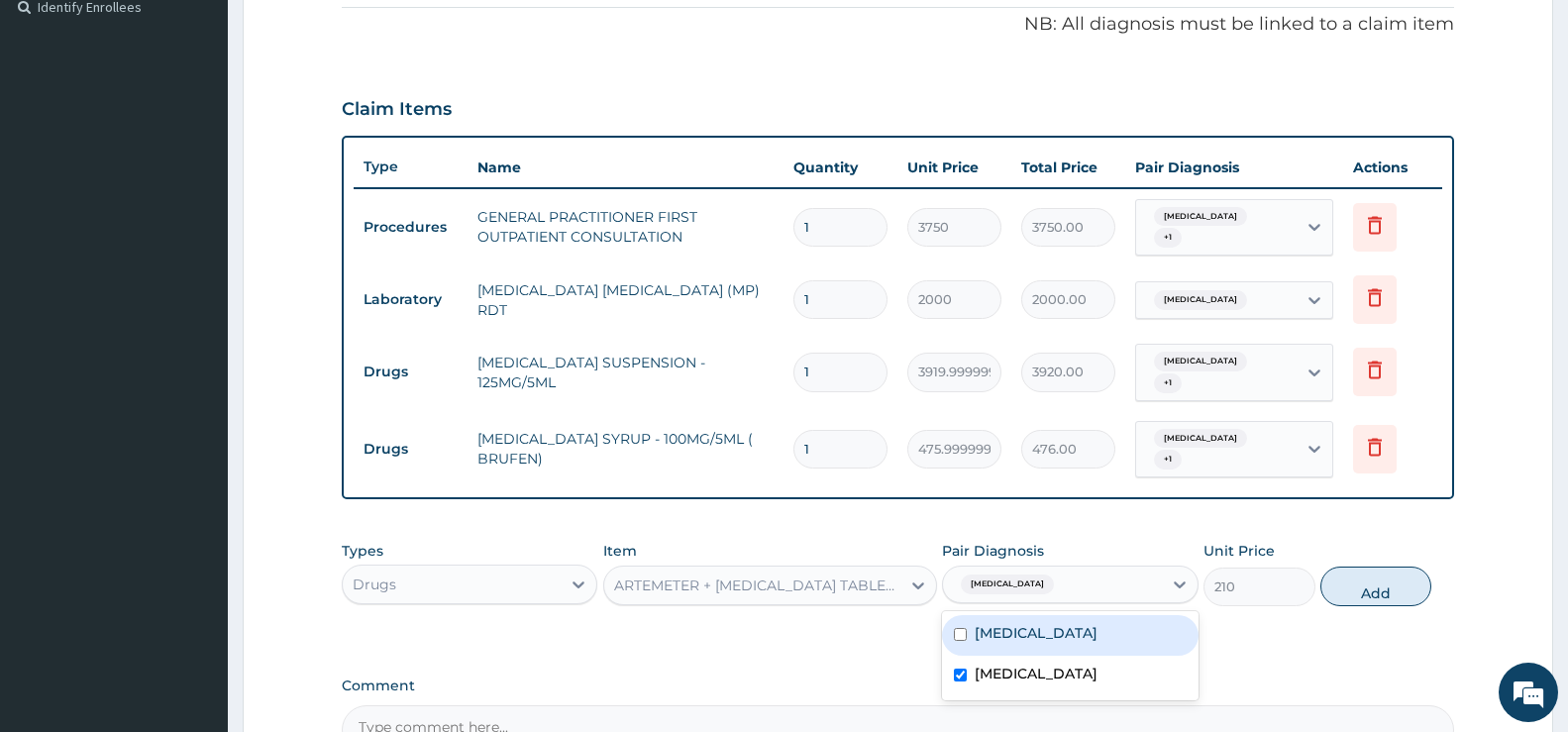
drag, startPoint x: 1382, startPoint y: 585, endPoint x: 1369, endPoint y: 587, distance: 13.2
click at [1383, 585] on button "Add" at bounding box center [1376, 587] width 111 height 40
type input "0"
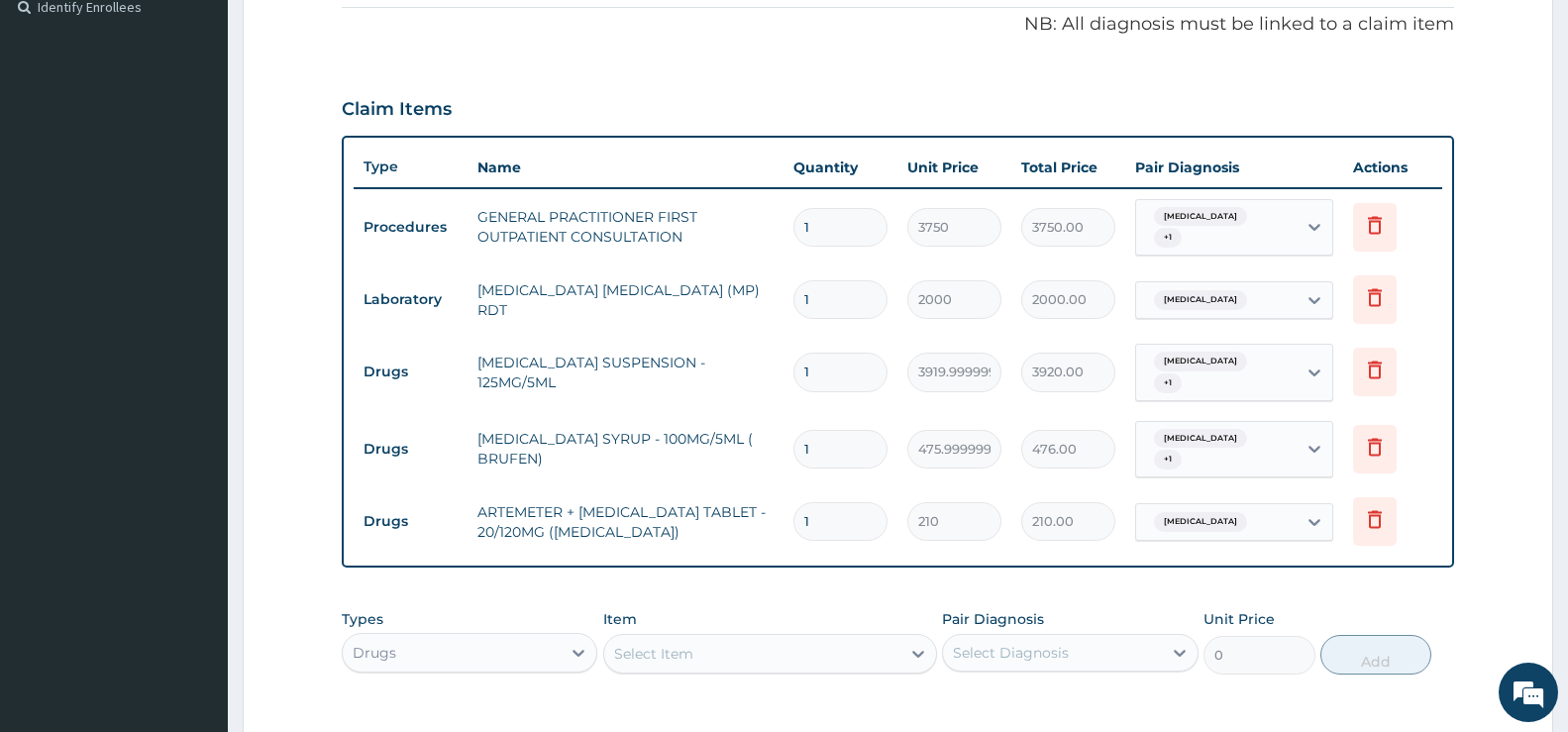
type input "0.00"
type input "4"
type input "840.00"
type input "4"
click at [647, 649] on div "Select Item" at bounding box center [654, 654] width 80 height 20
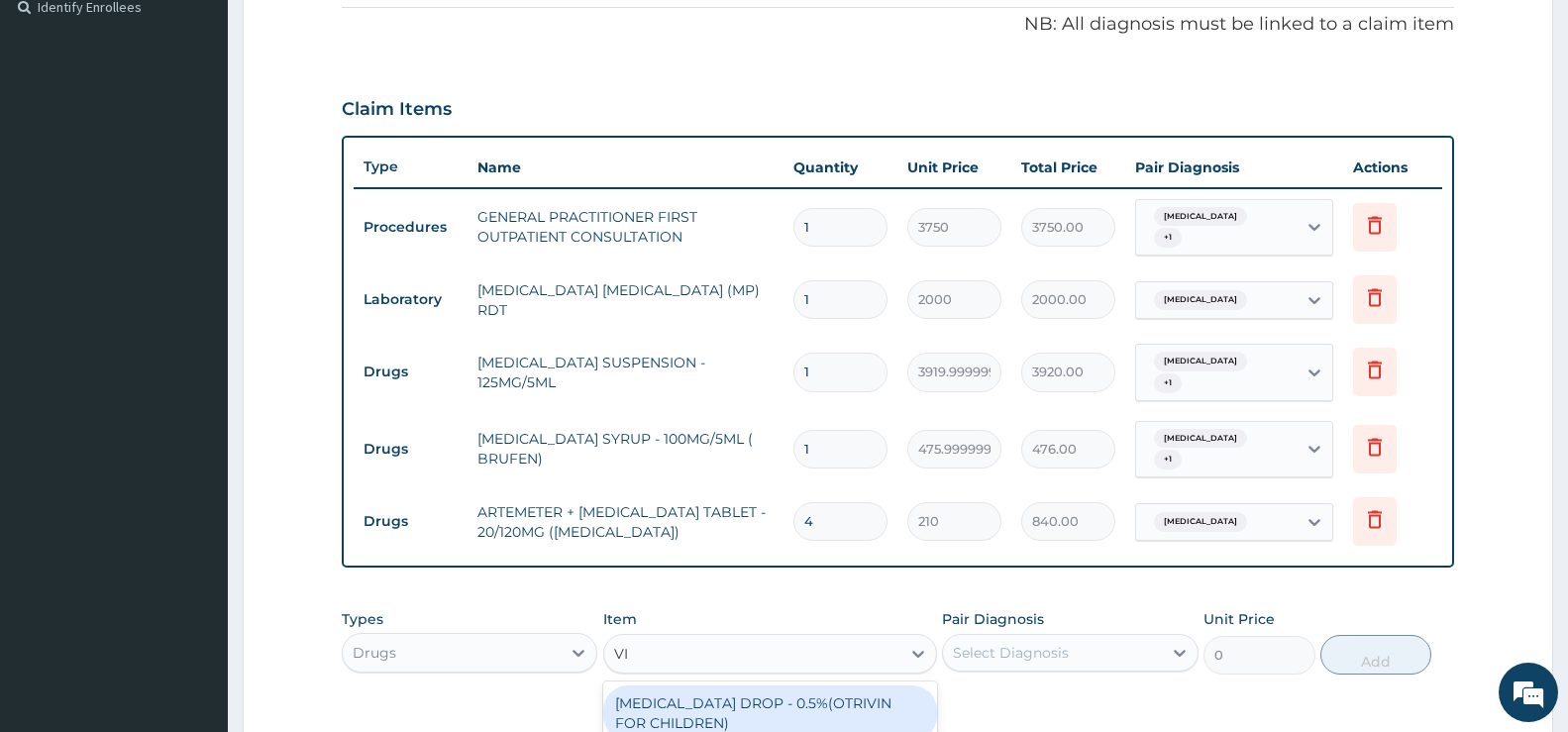
type input "VIT"
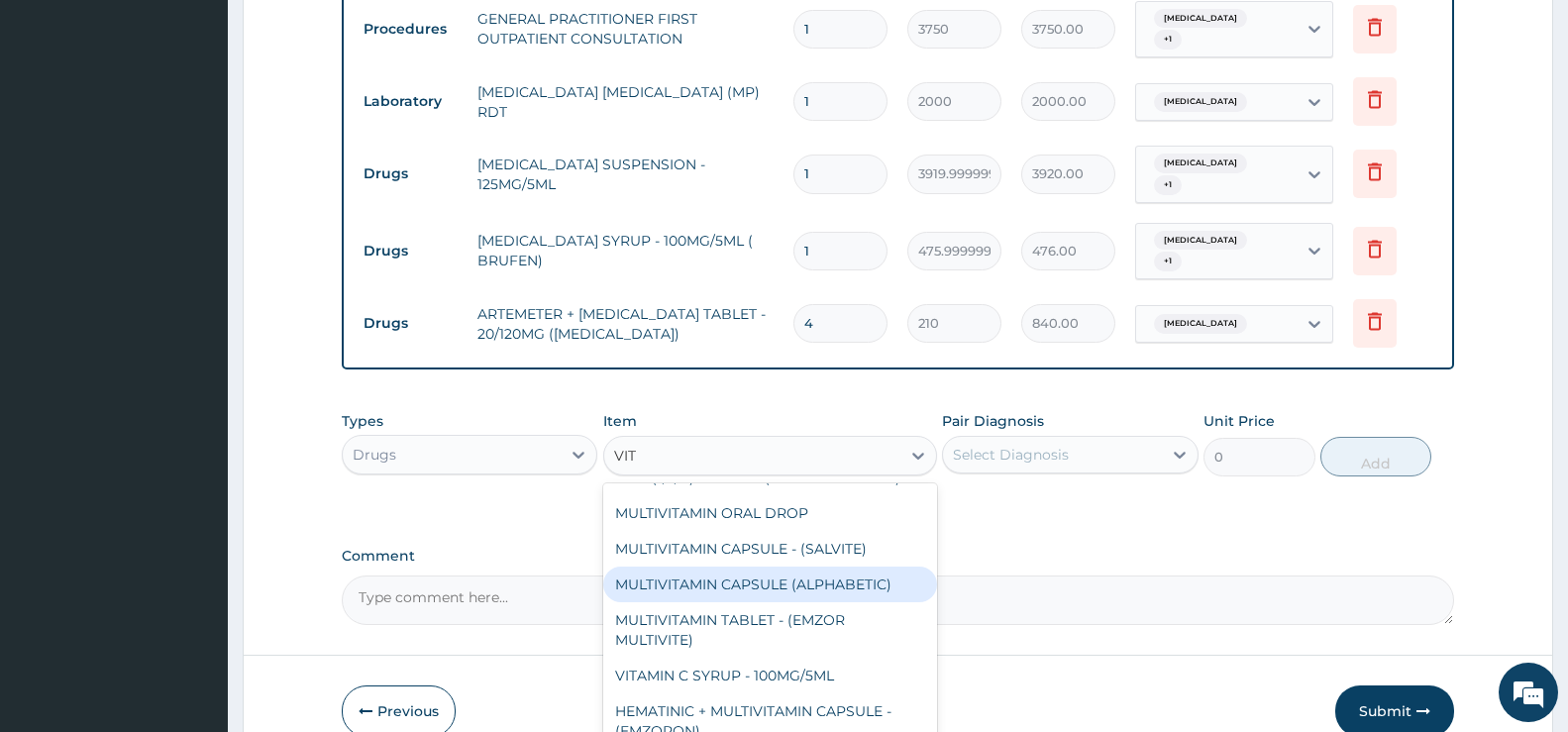
scroll to position [198, 0]
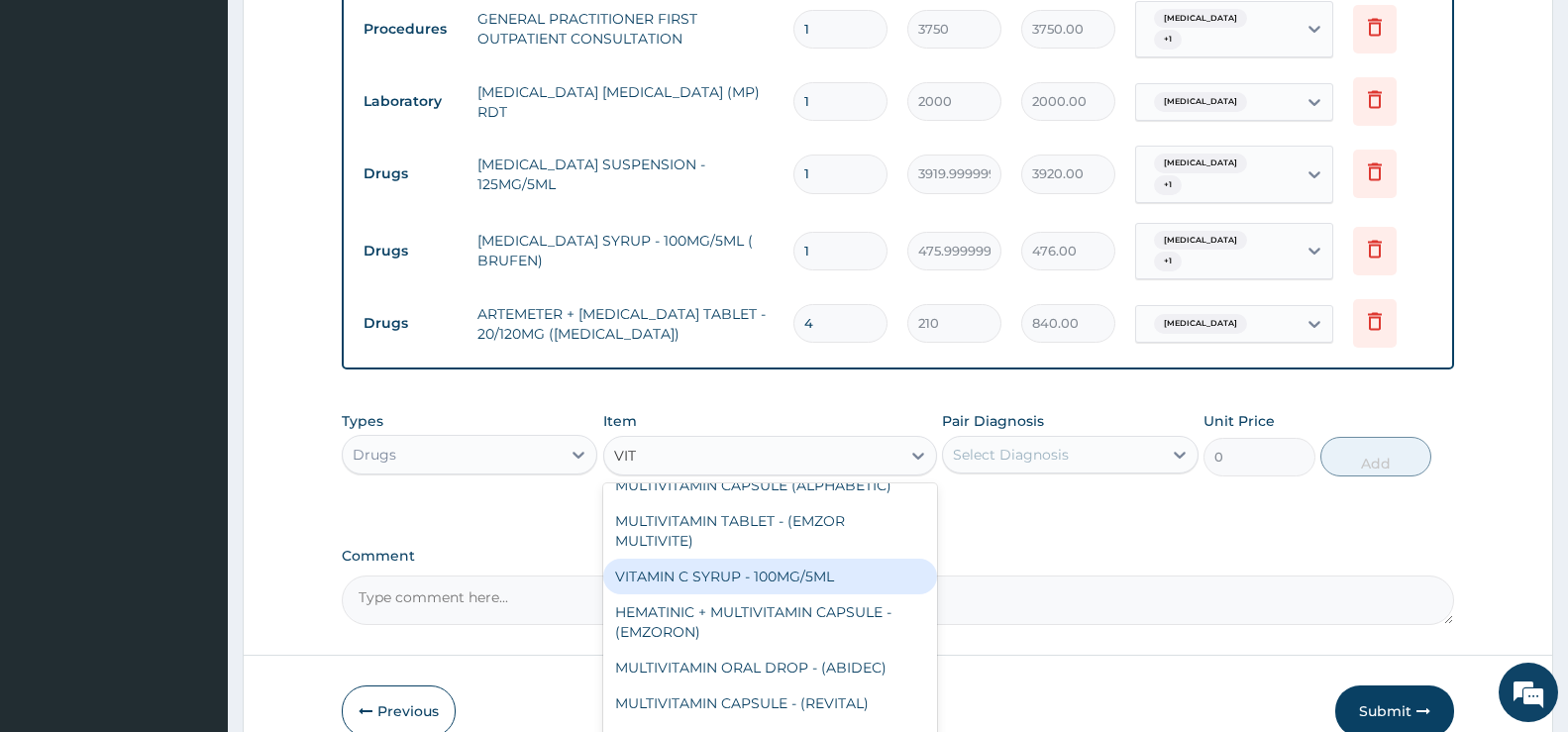
click at [776, 588] on div "VITAMIN C SYRUP - 100MG/5ML" at bounding box center [770, 577] width 334 height 36
type input "672"
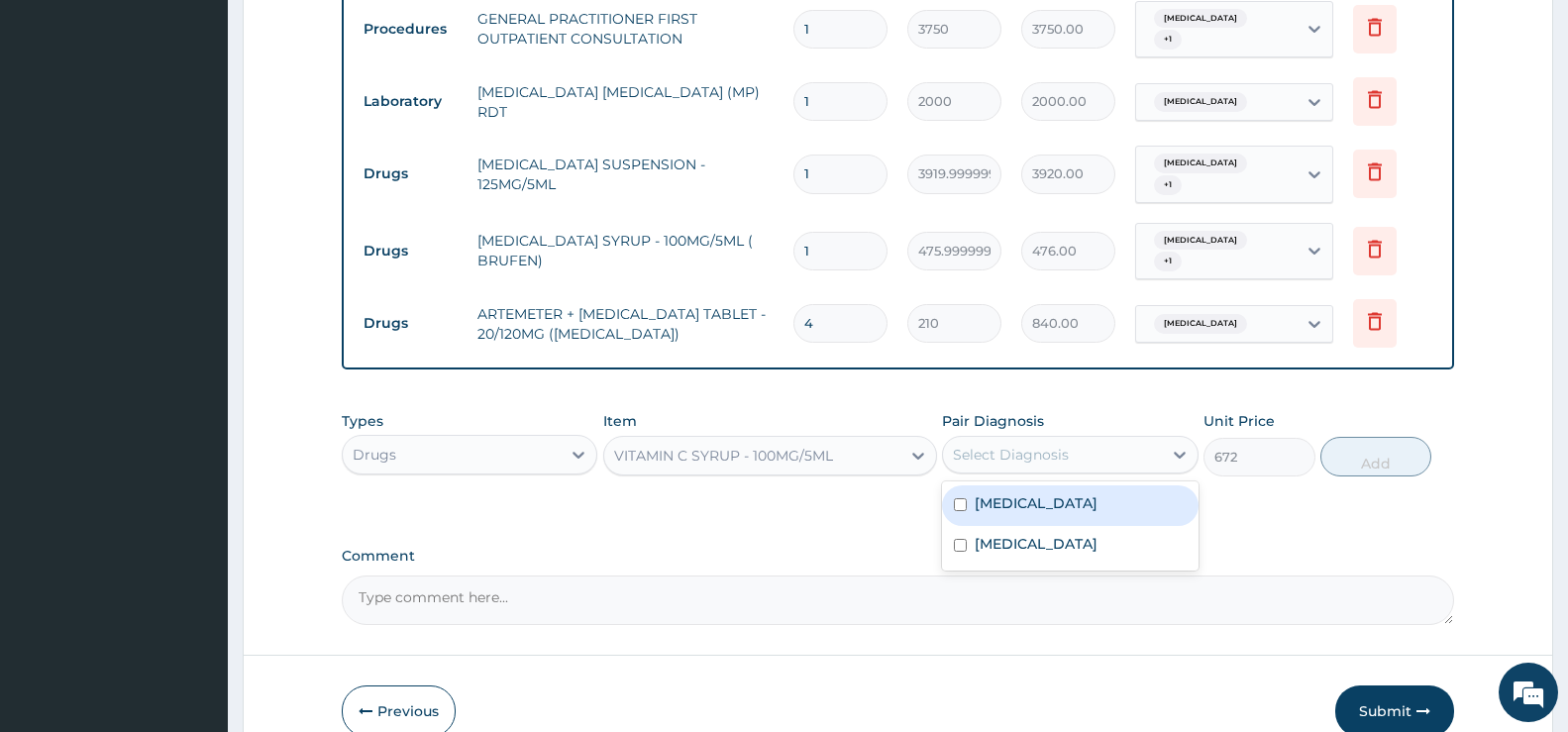
click at [1143, 455] on div "Select Diagnosis" at bounding box center [1051, 455] width 218 height 32
click at [1056, 514] on label "Acute pharyngitis, unspecified" at bounding box center [1035, 504] width 122 height 20
checkbox input "true"
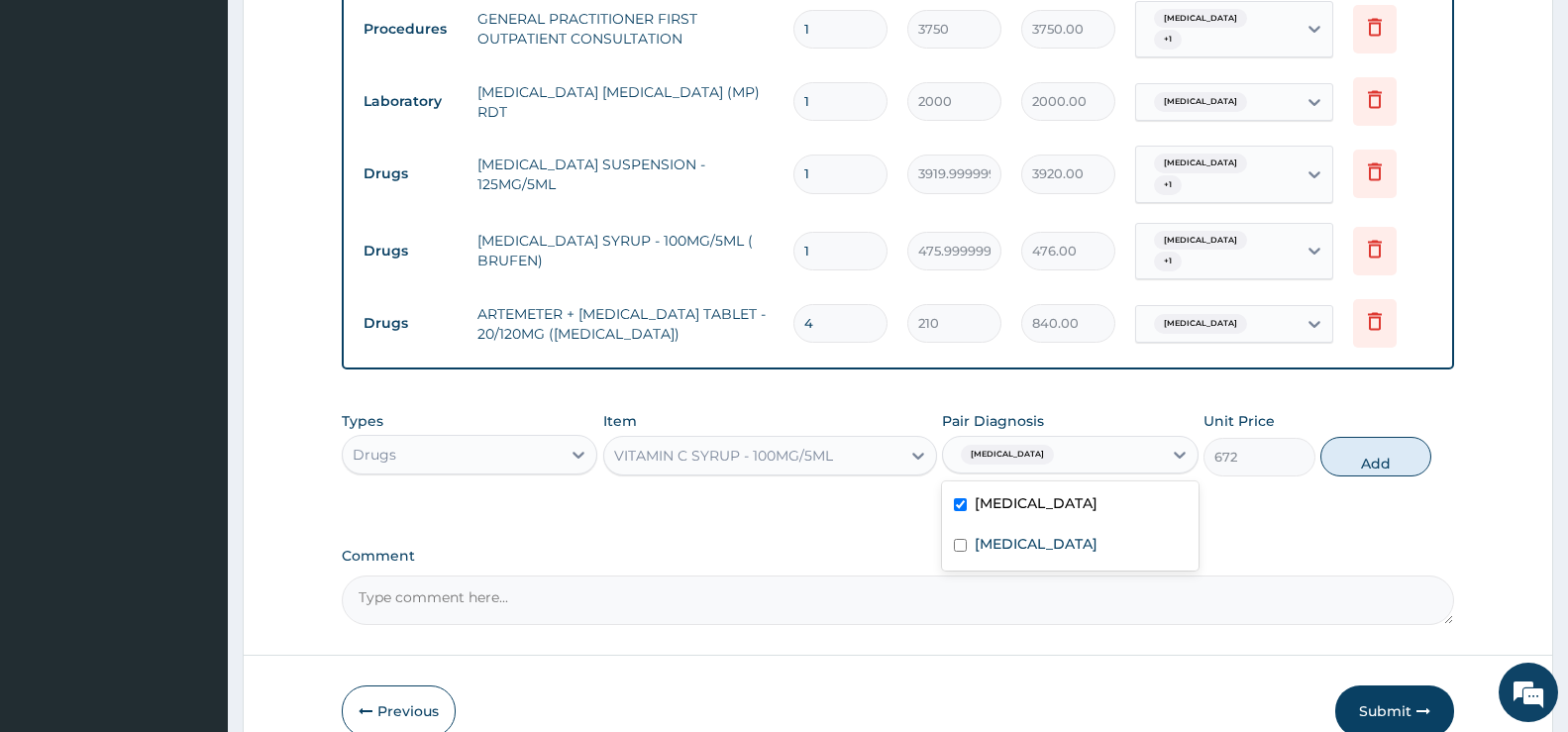
drag, startPoint x: 1382, startPoint y: 457, endPoint x: 1376, endPoint y: 473, distance: 17.1
click at [1382, 457] on button "Add" at bounding box center [1376, 457] width 111 height 40
type input "0"
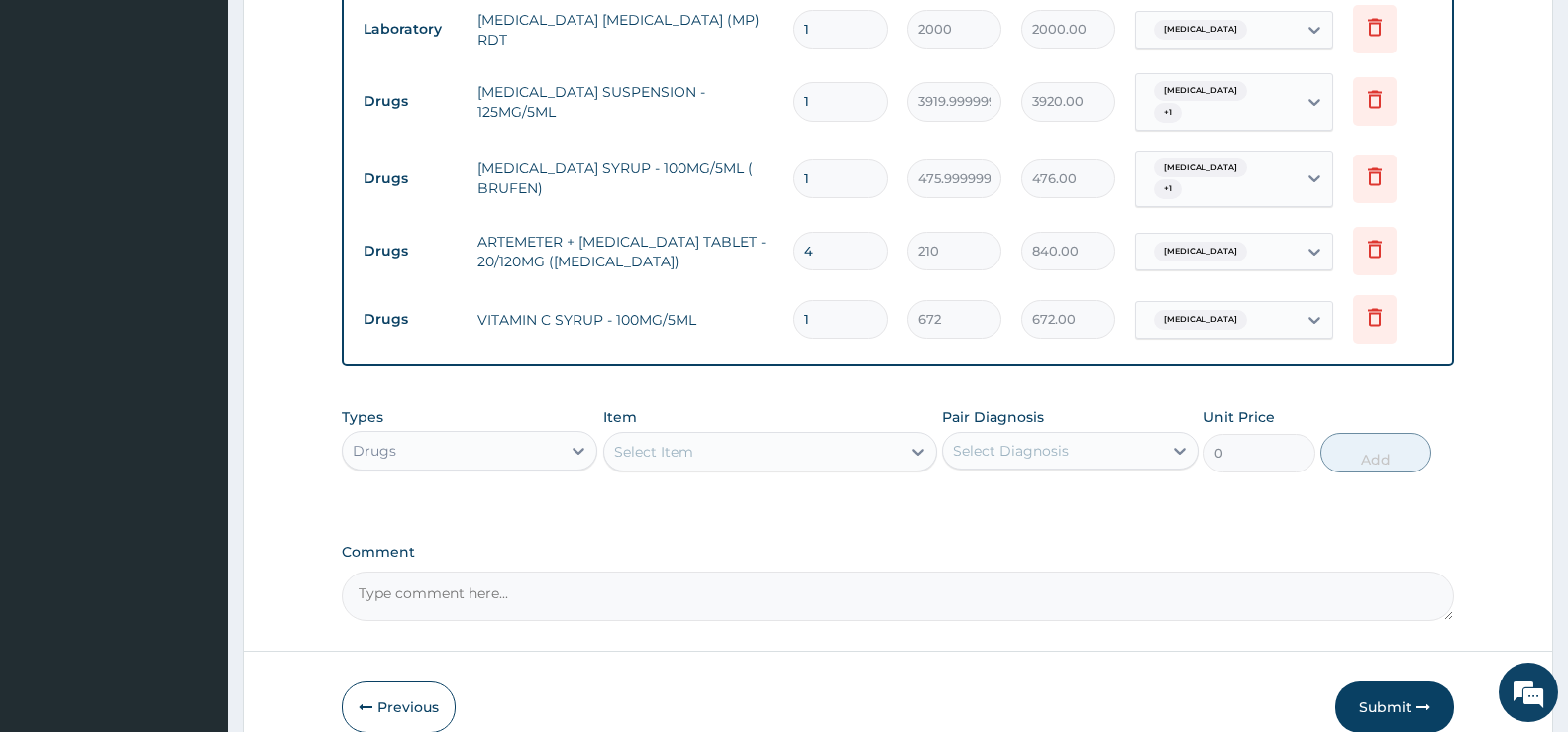
scroll to position [969, 0]
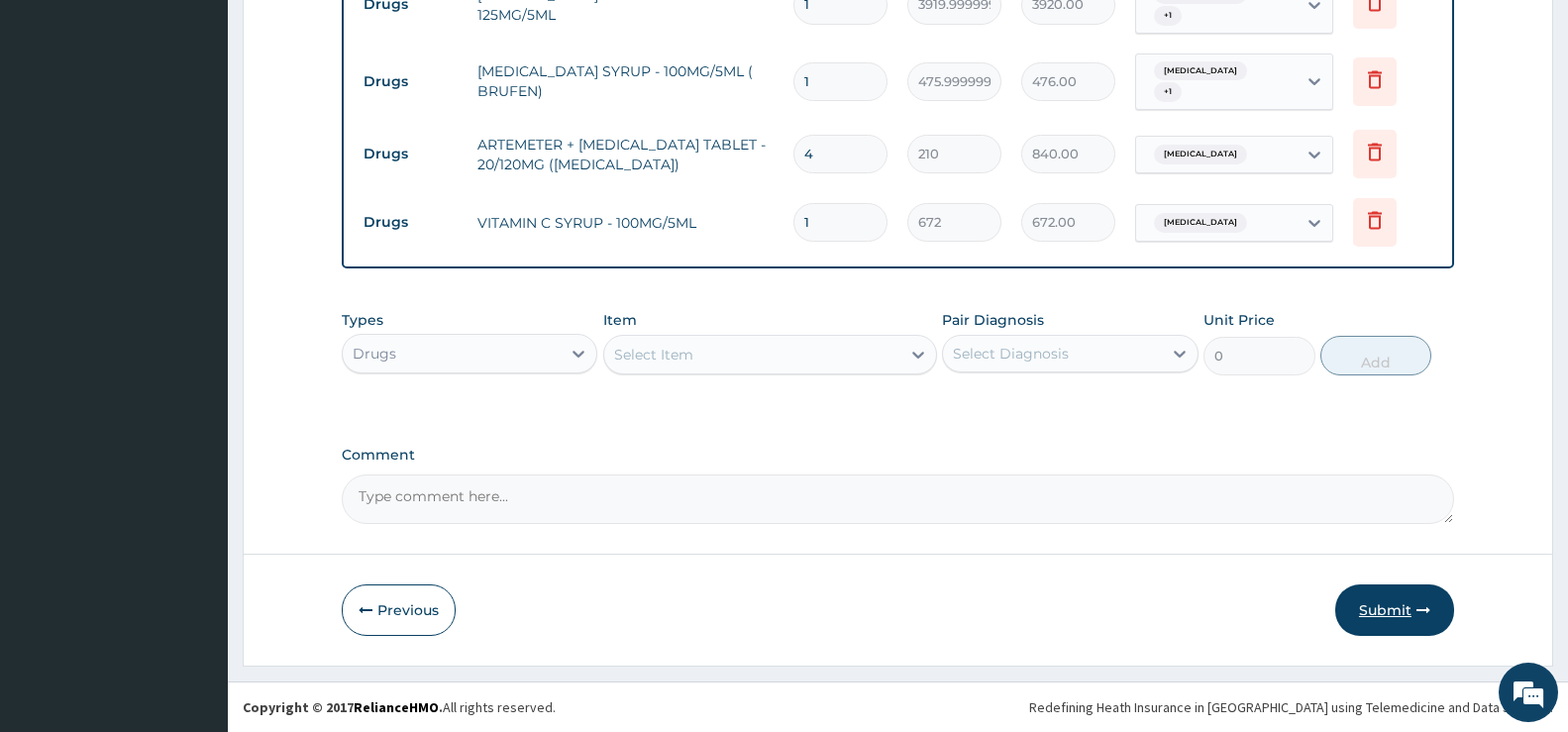
click at [1399, 606] on button "Submit" at bounding box center [1395, 610] width 118 height 52
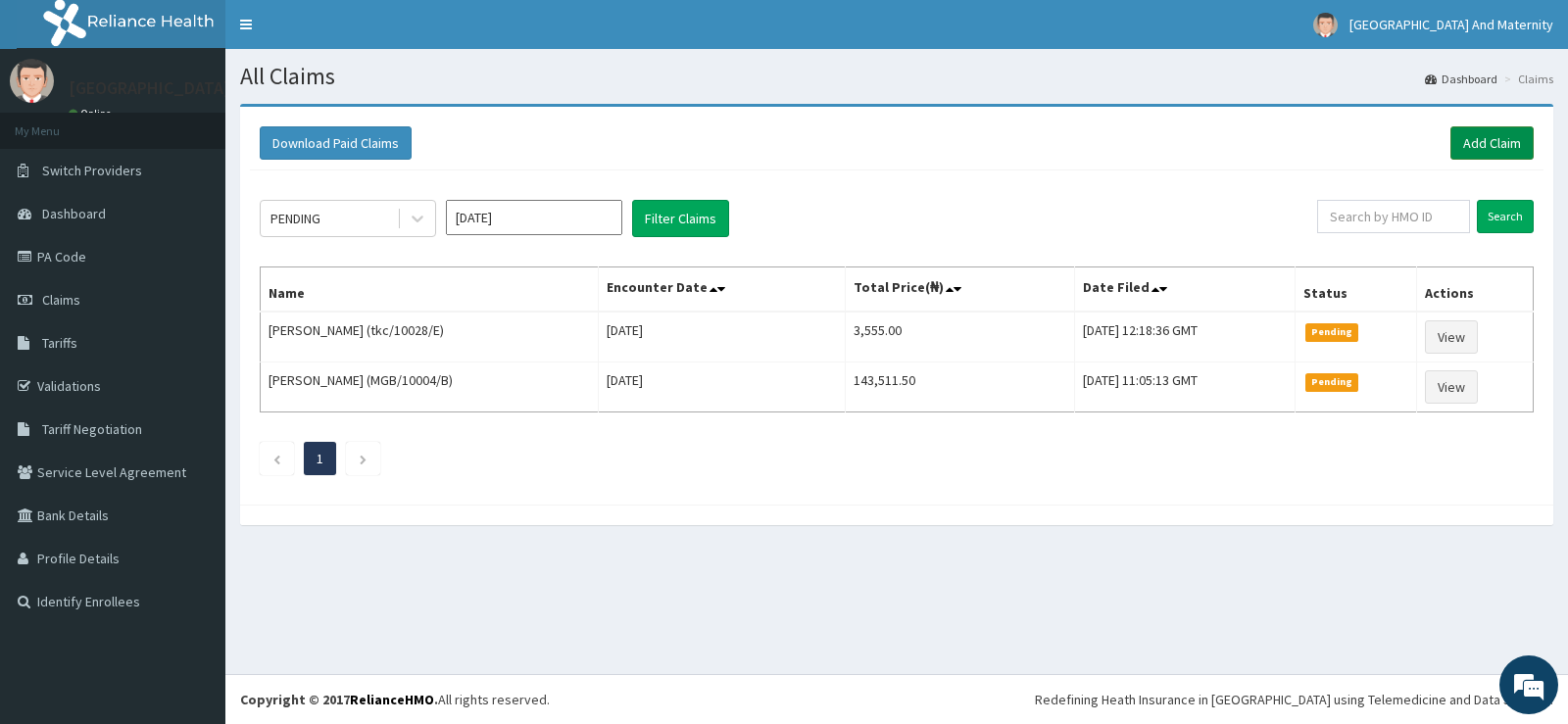
click at [1491, 144] on link "Add Claim" at bounding box center [1492, 143] width 84 height 33
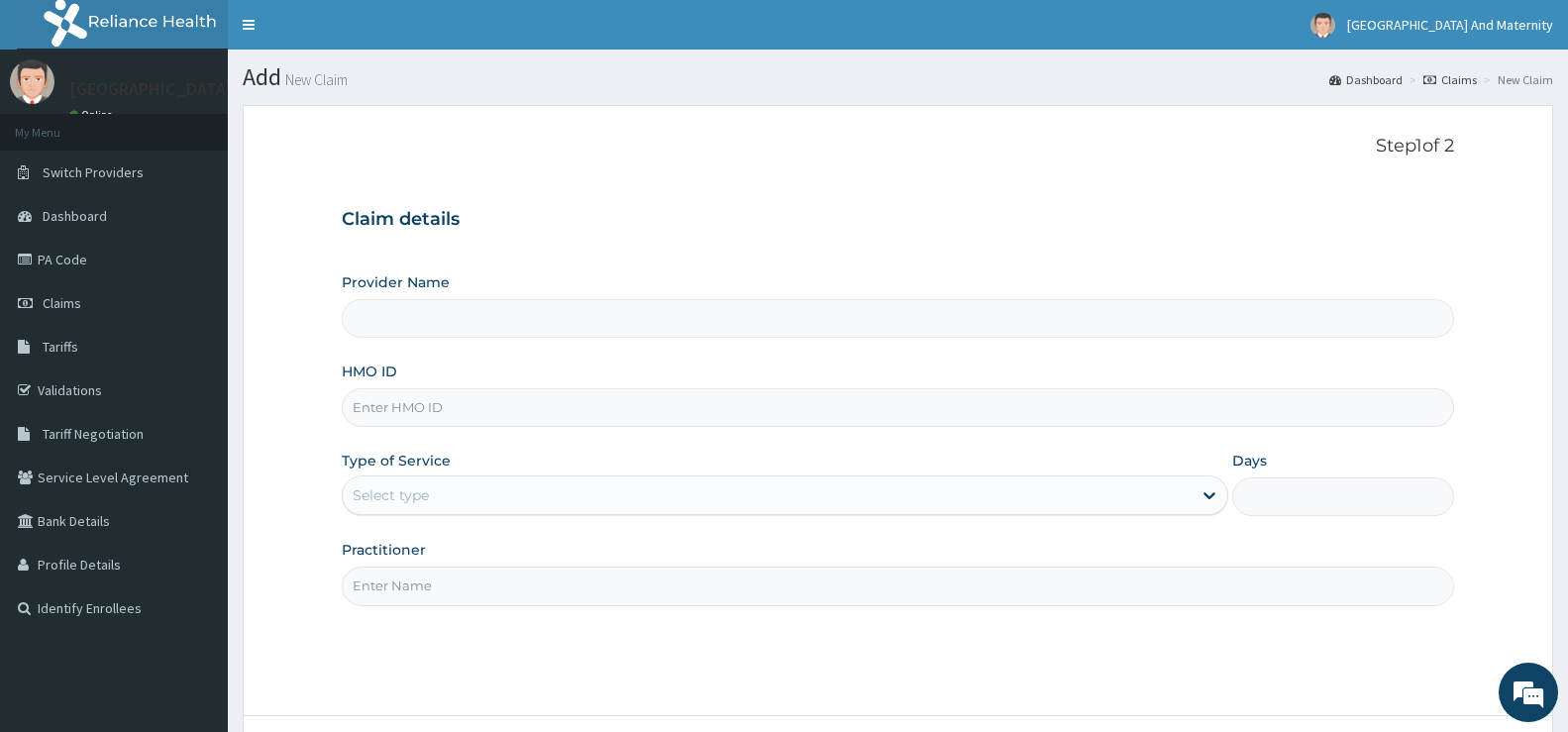
type input "[GEOGRAPHIC_DATA] And Maternity Ltd"
paste input "npp10130/c"
type input "npp10130/c"
click at [431, 498] on div "Select type" at bounding box center [767, 496] width 849 height 32
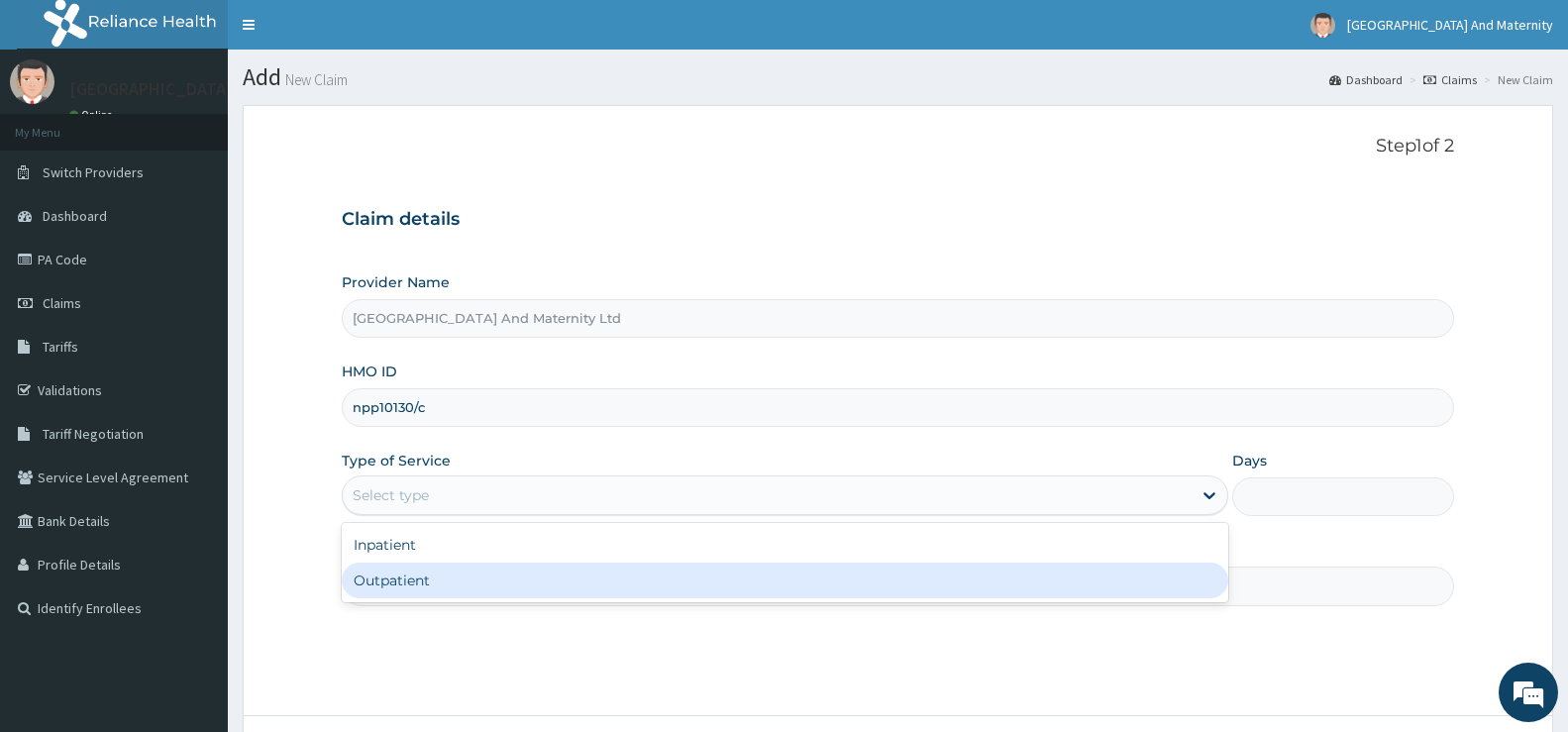
click at [402, 587] on div "Outpatient" at bounding box center [784, 581] width 887 height 36
type input "1"
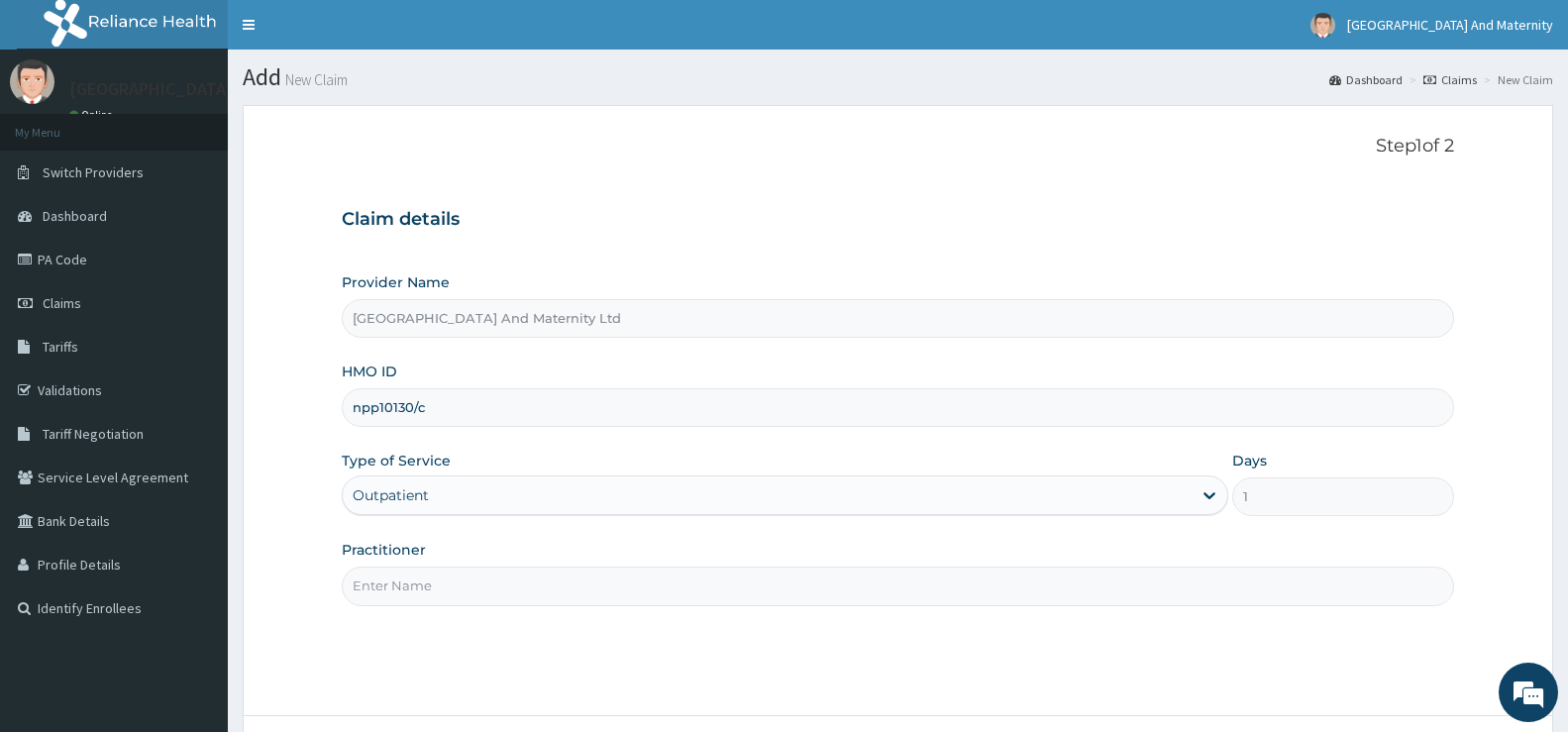
click at [495, 592] on input "Practitioner" at bounding box center [898, 586] width 1113 height 39
click at [449, 593] on input "Practitioner" at bounding box center [898, 586] width 1113 height 39
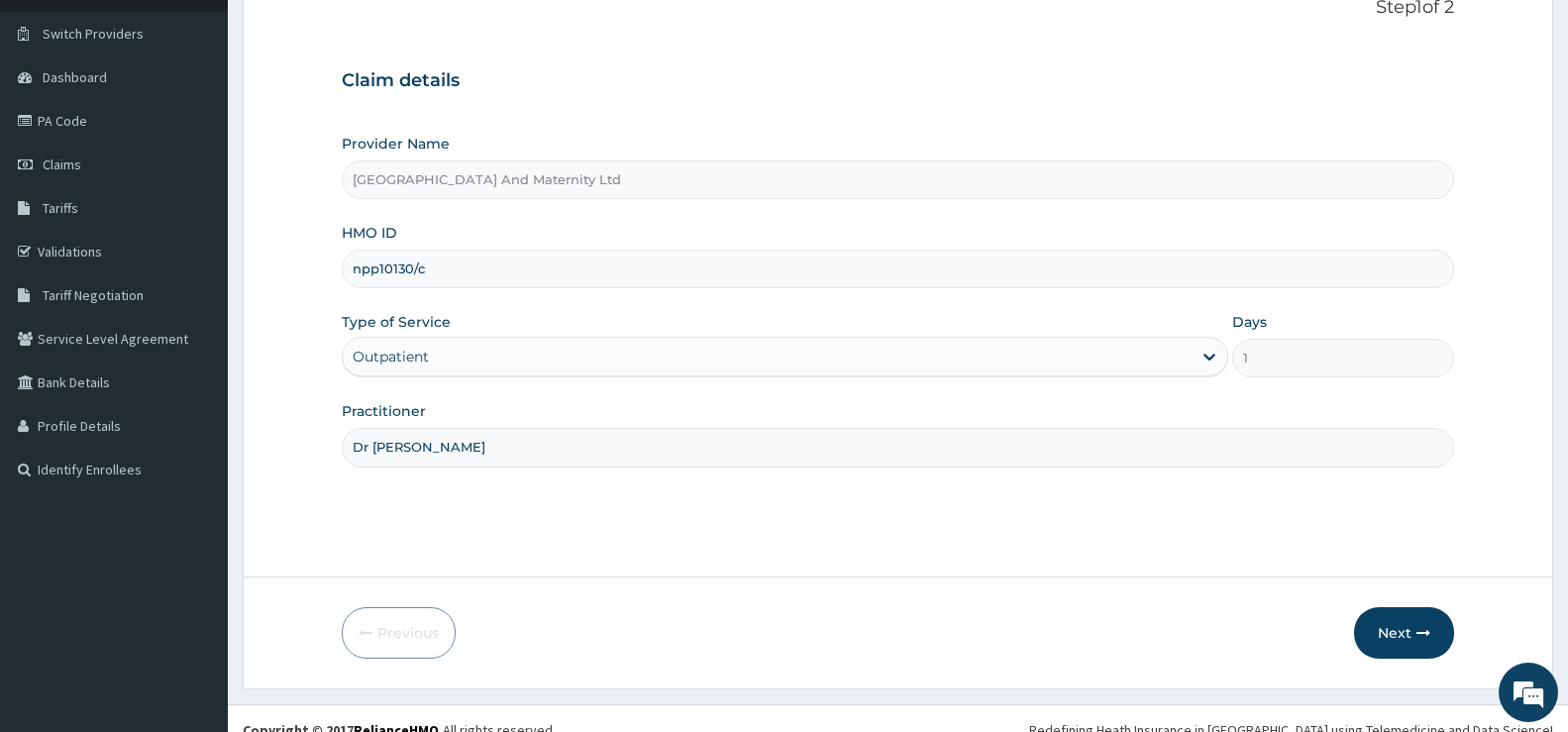
scroll to position [161, 0]
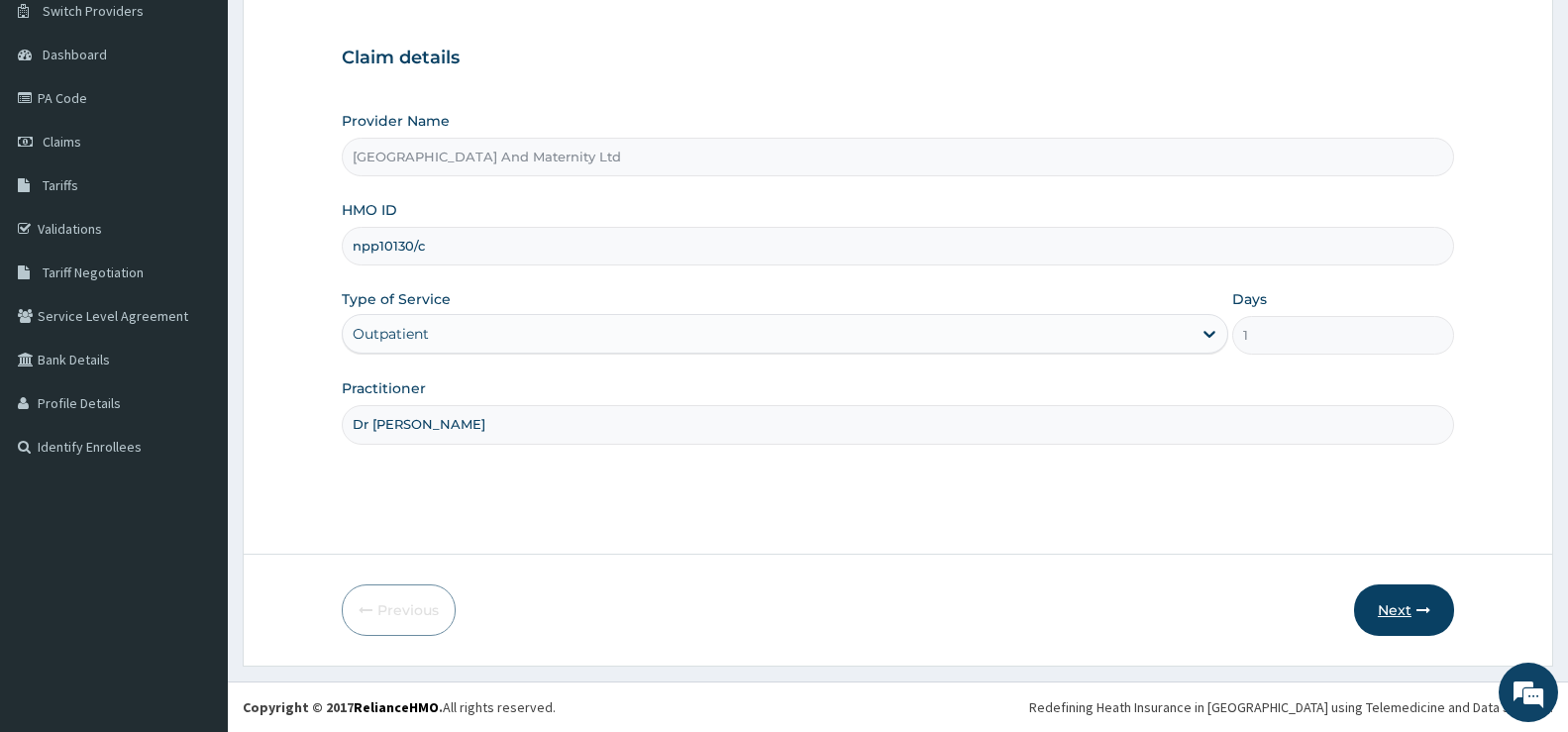
type input "Dr [PERSON_NAME]"
click at [1419, 614] on icon "button" at bounding box center [1424, 610] width 14 height 14
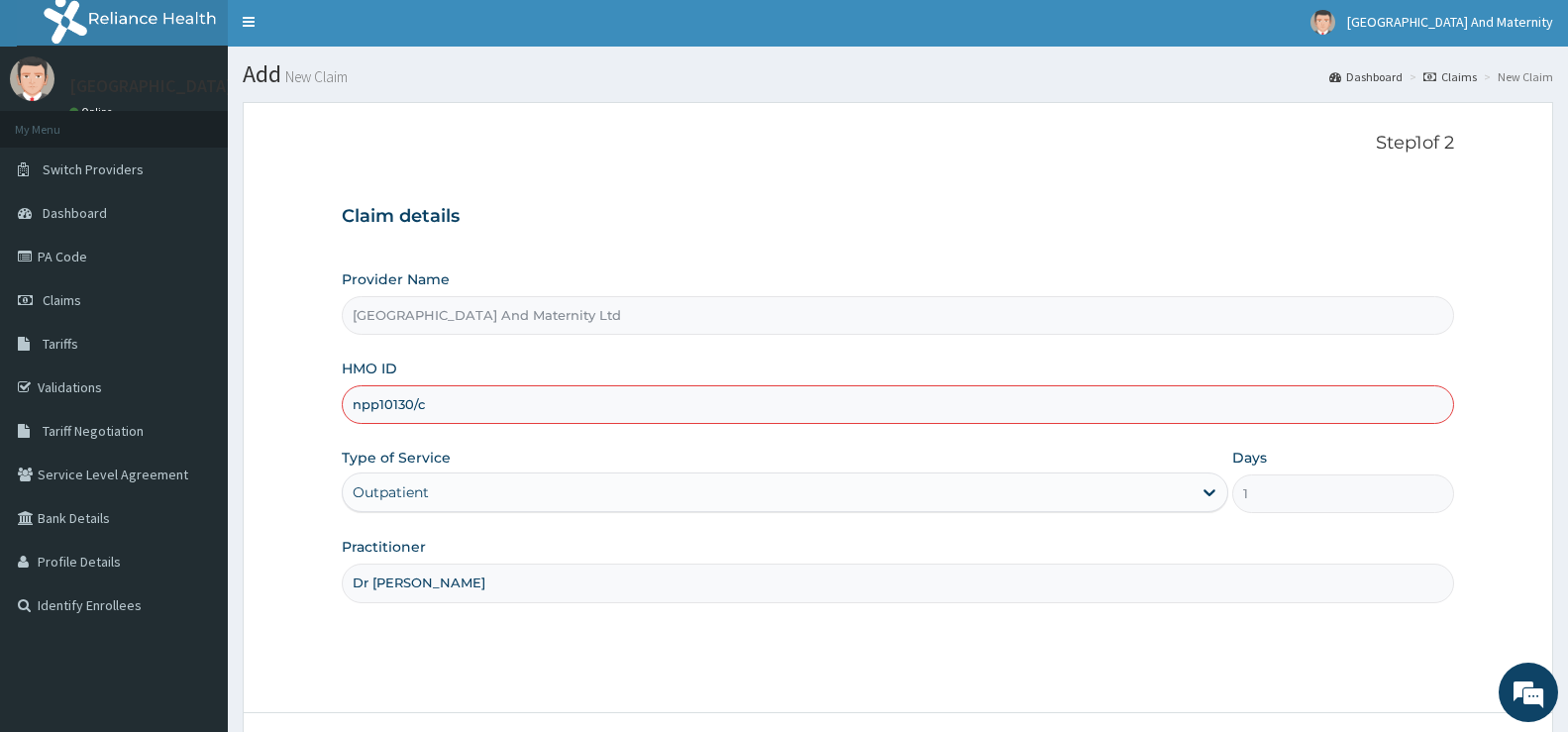
scroll to position [0, 0]
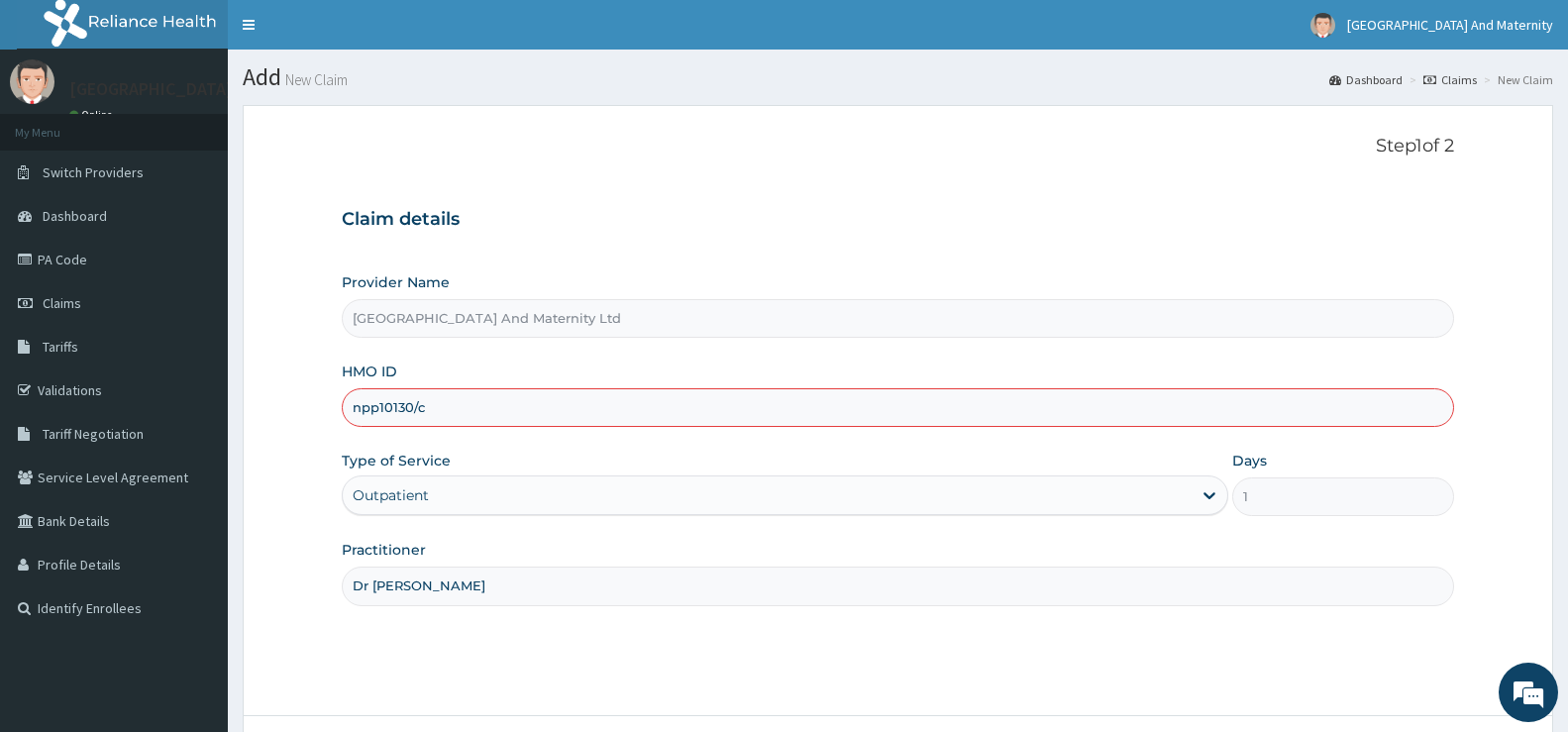
drag, startPoint x: 457, startPoint y: 406, endPoint x: 533, endPoint y: 446, distance: 85.9
click at [533, 446] on div "Provider Name [GEOGRAPHIC_DATA] And Maternity Ltd HMO ID npp10130/c Type of Ser…" at bounding box center [898, 439] width 1113 height 333
type input "n"
paste input "npp/10130/c"
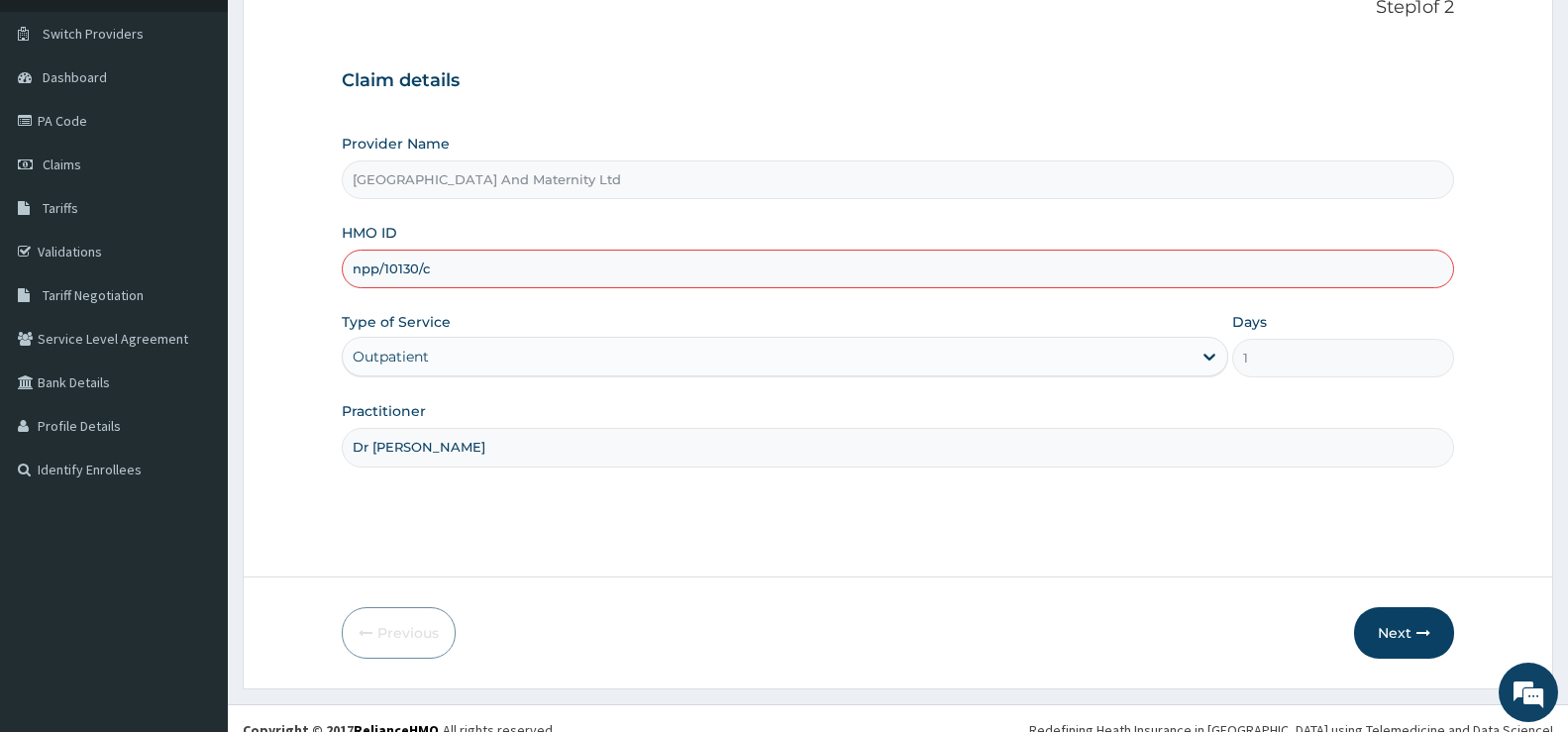
scroll to position [161, 0]
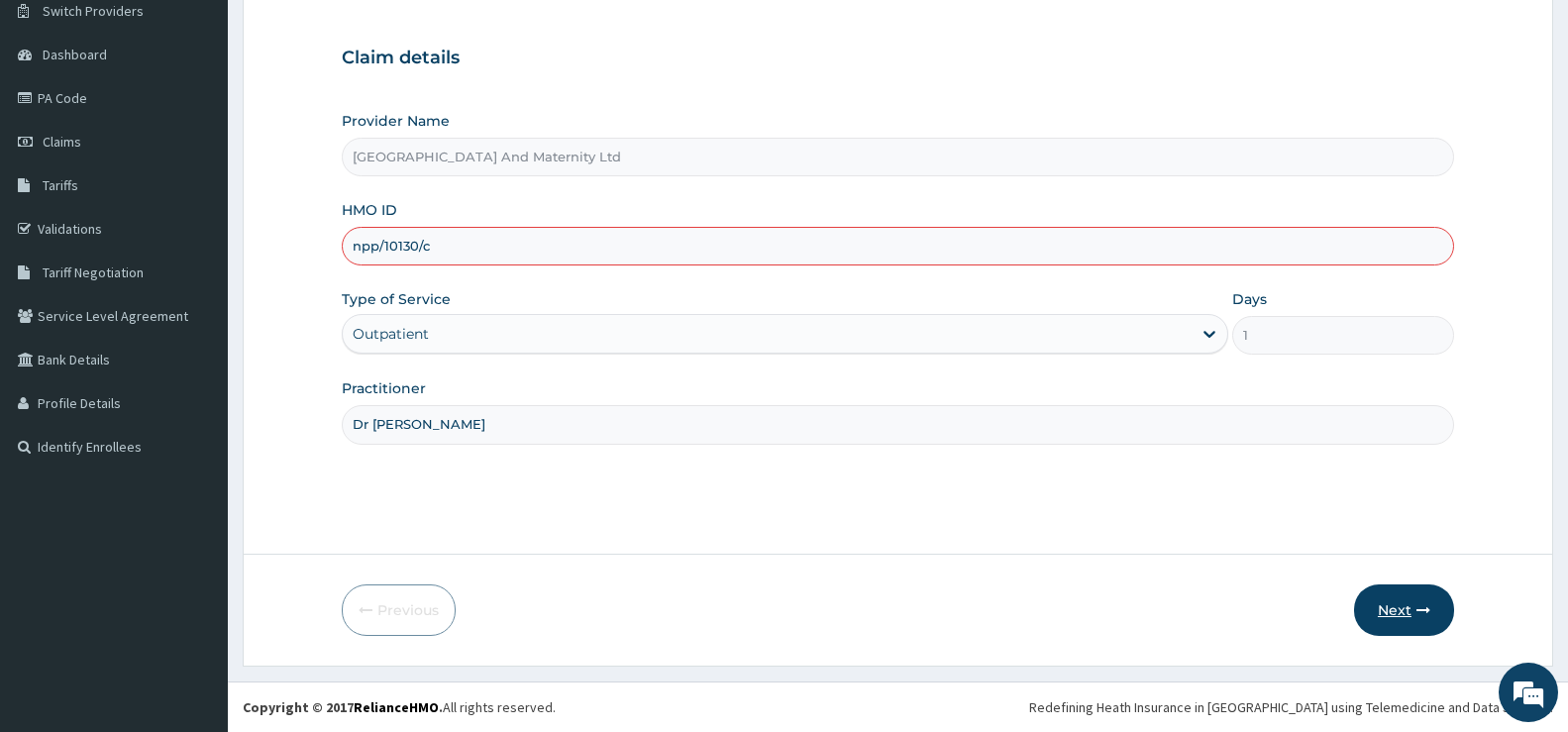
type input "npp/10130/c"
click at [1432, 613] on button "Next" at bounding box center [1404, 610] width 101 height 52
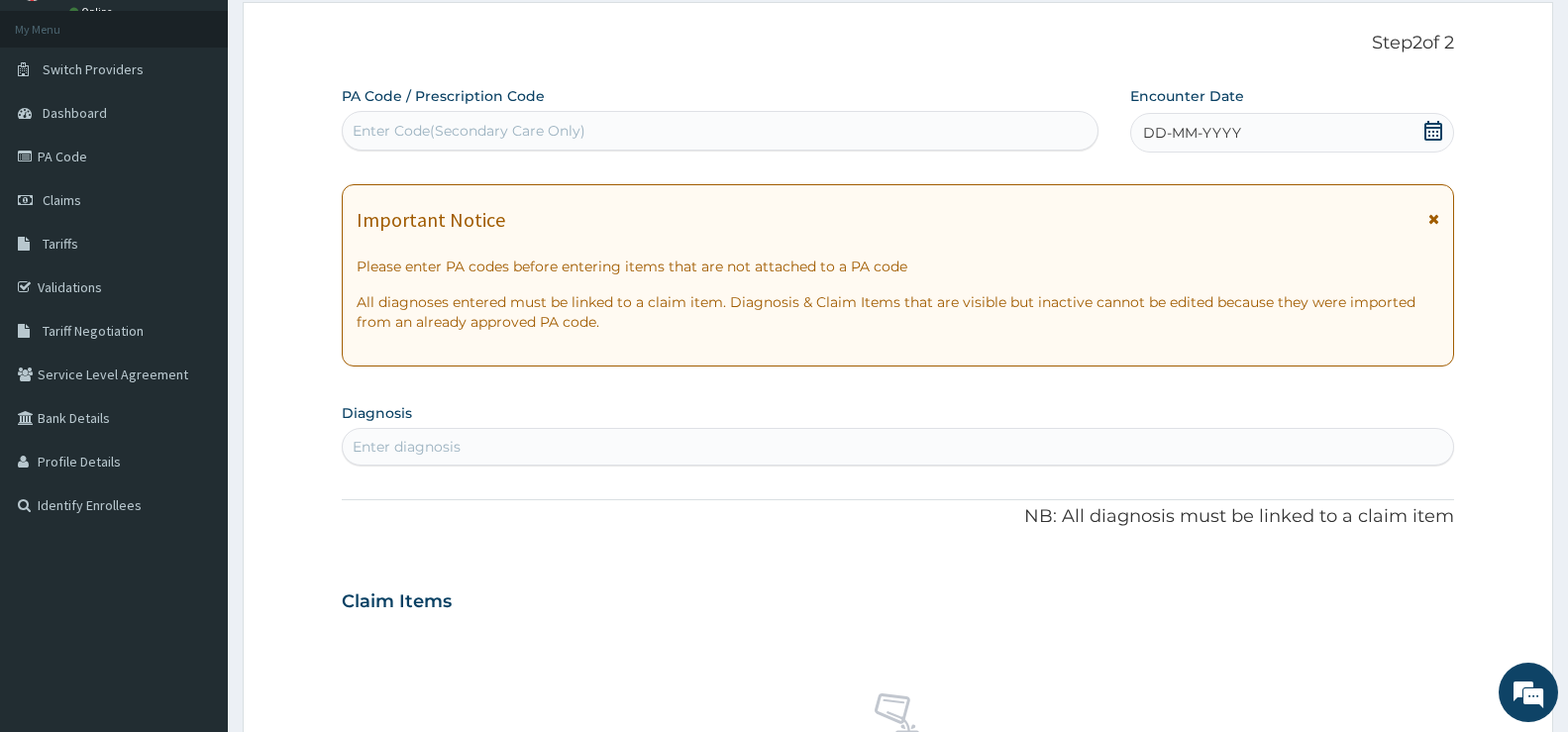
scroll to position [0, 0]
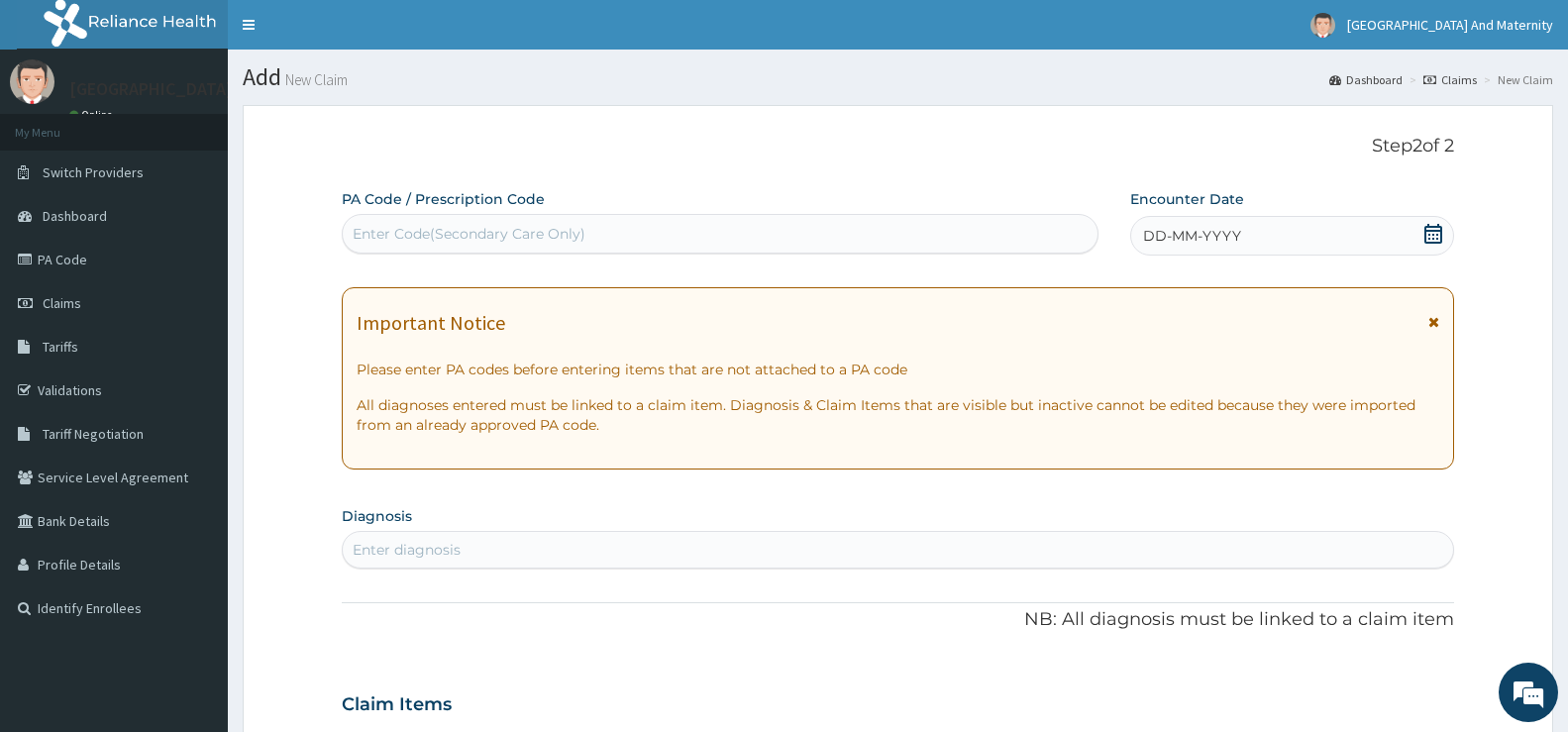
click at [1446, 235] on div "DD-MM-YYYY" at bounding box center [1292, 236] width 324 height 40
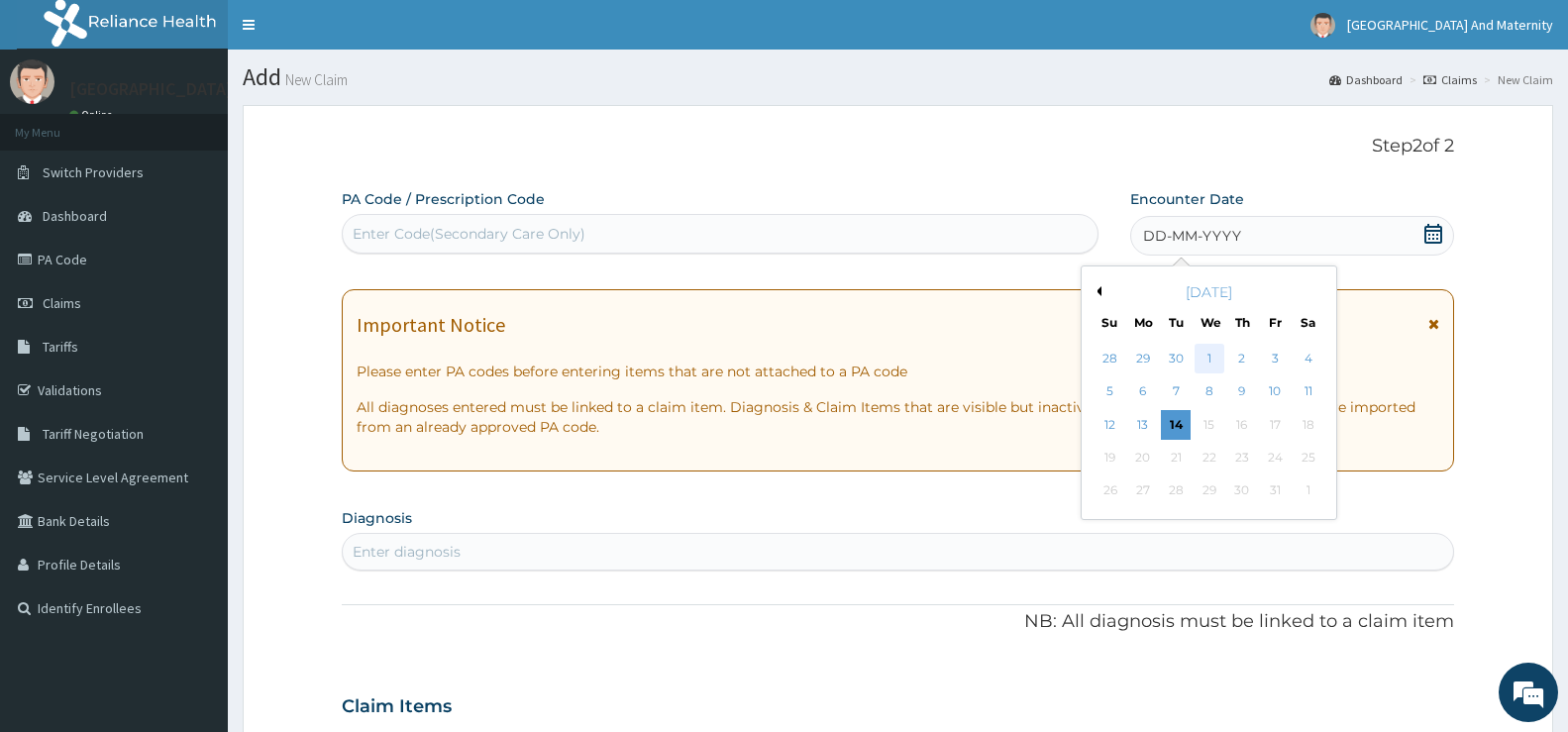
click at [1213, 364] on div "1" at bounding box center [1209, 359] width 30 height 30
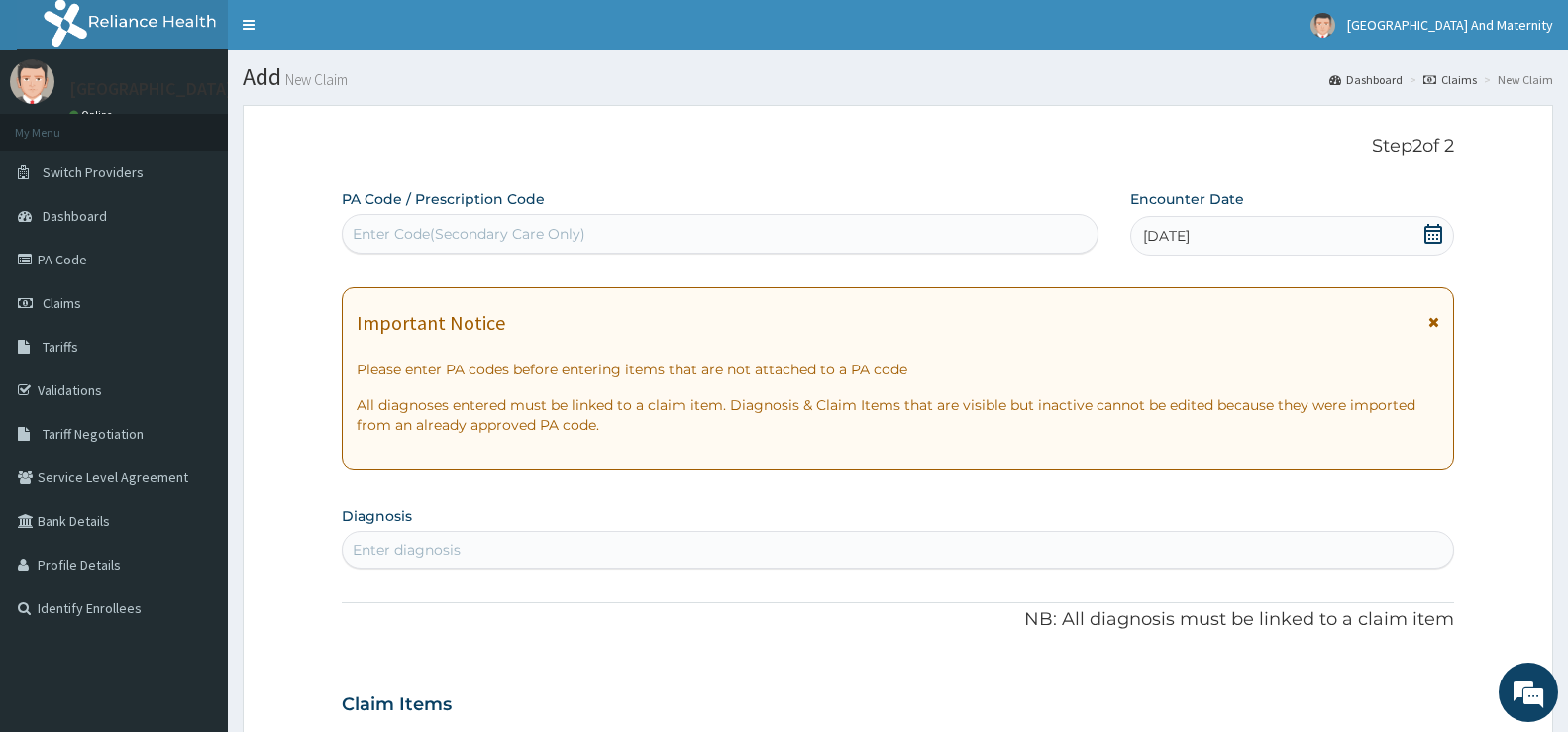
drag, startPoint x: 368, startPoint y: 552, endPoint x: 455, endPoint y: 605, distance: 101.9
click at [455, 605] on div "PA Code / Prescription Code Enter Code(Secondary Care Only) Encounter Date [DAT…" at bounding box center [898, 702] width 1113 height 1026
click at [368, 541] on div "Enter diagnosis" at bounding box center [406, 550] width 108 height 20
type input "urti"
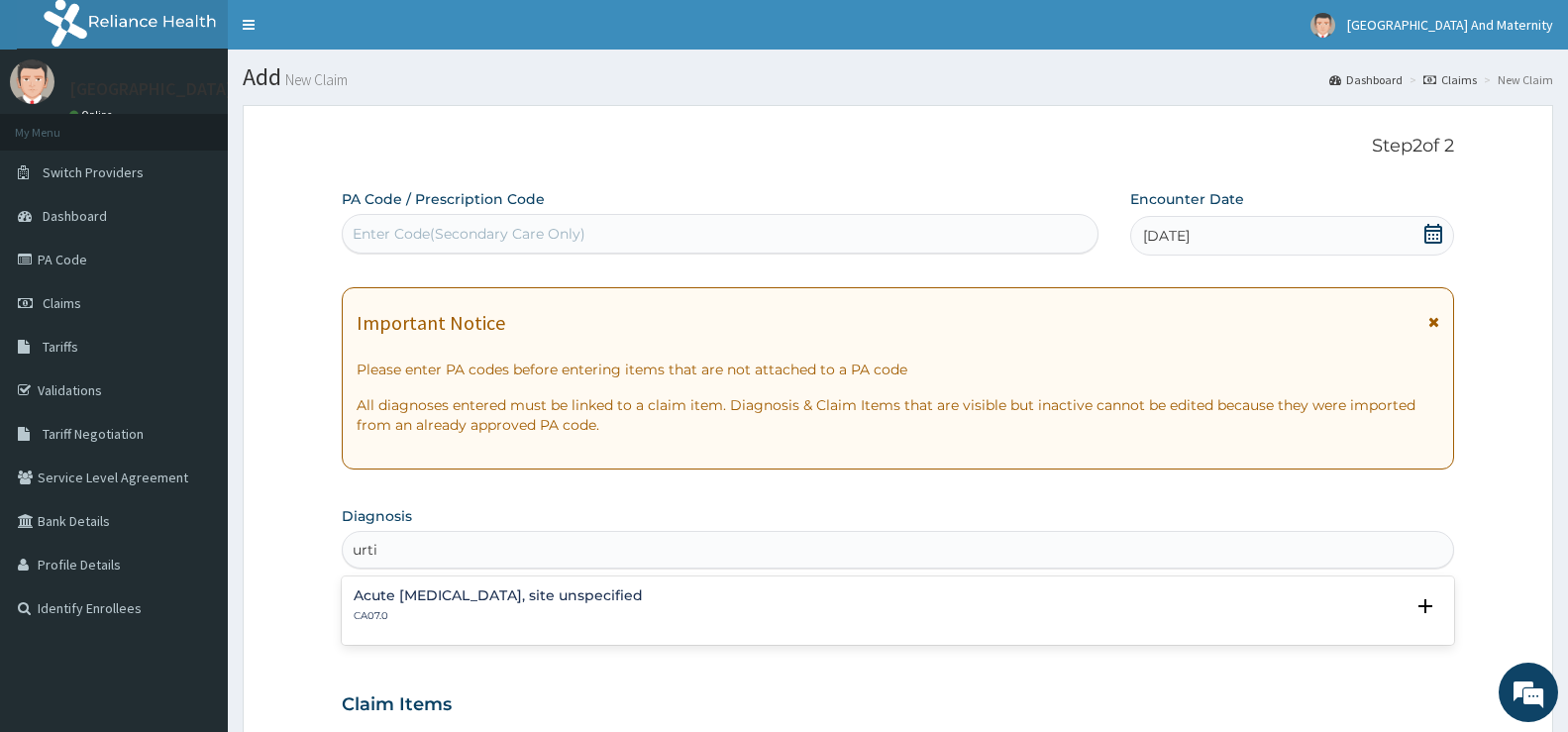
click at [524, 595] on h4 "Acute [MEDICAL_DATA], site unspecified" at bounding box center [498, 596] width 290 height 15
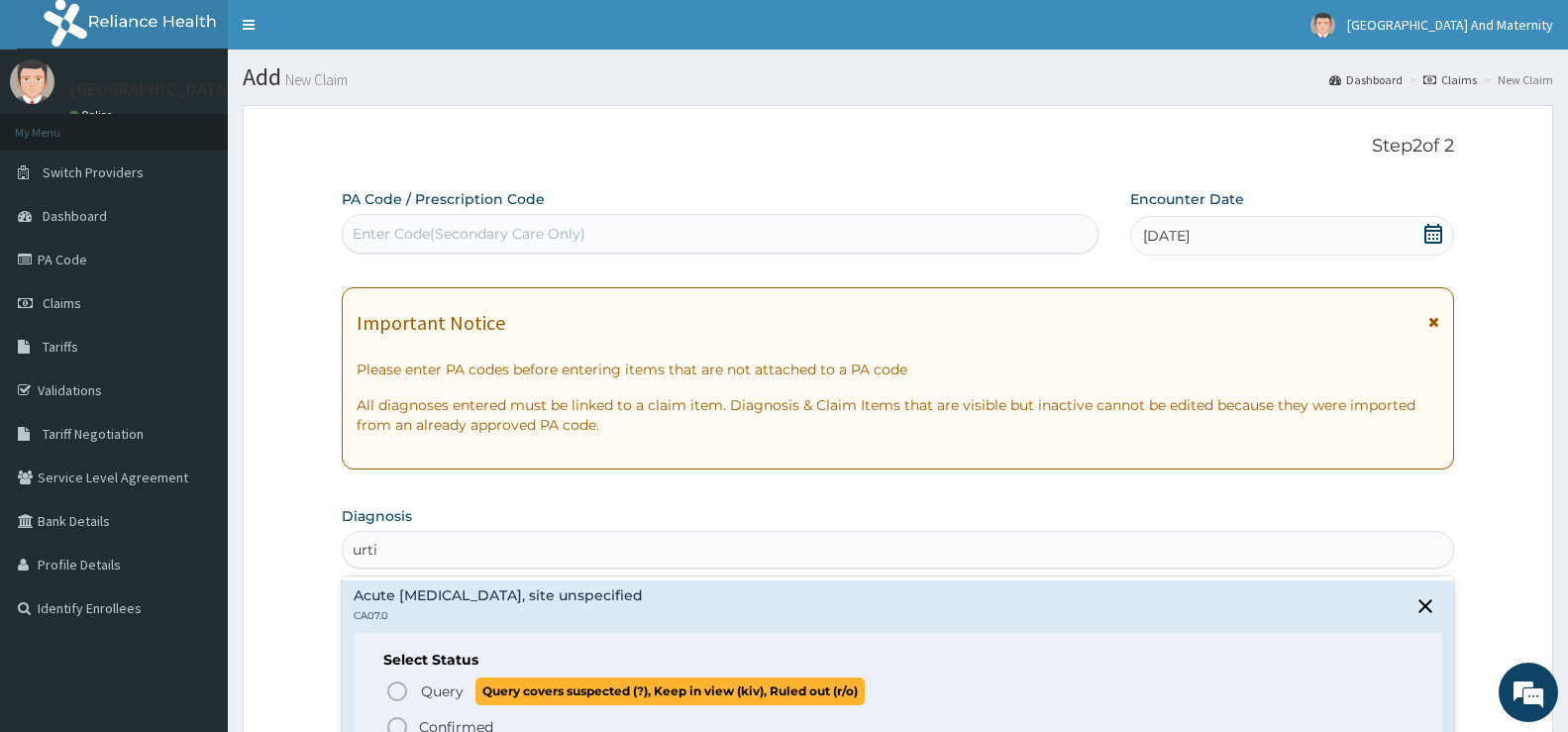
click at [399, 687] on icon "status option query" at bounding box center [397, 692] width 24 height 24
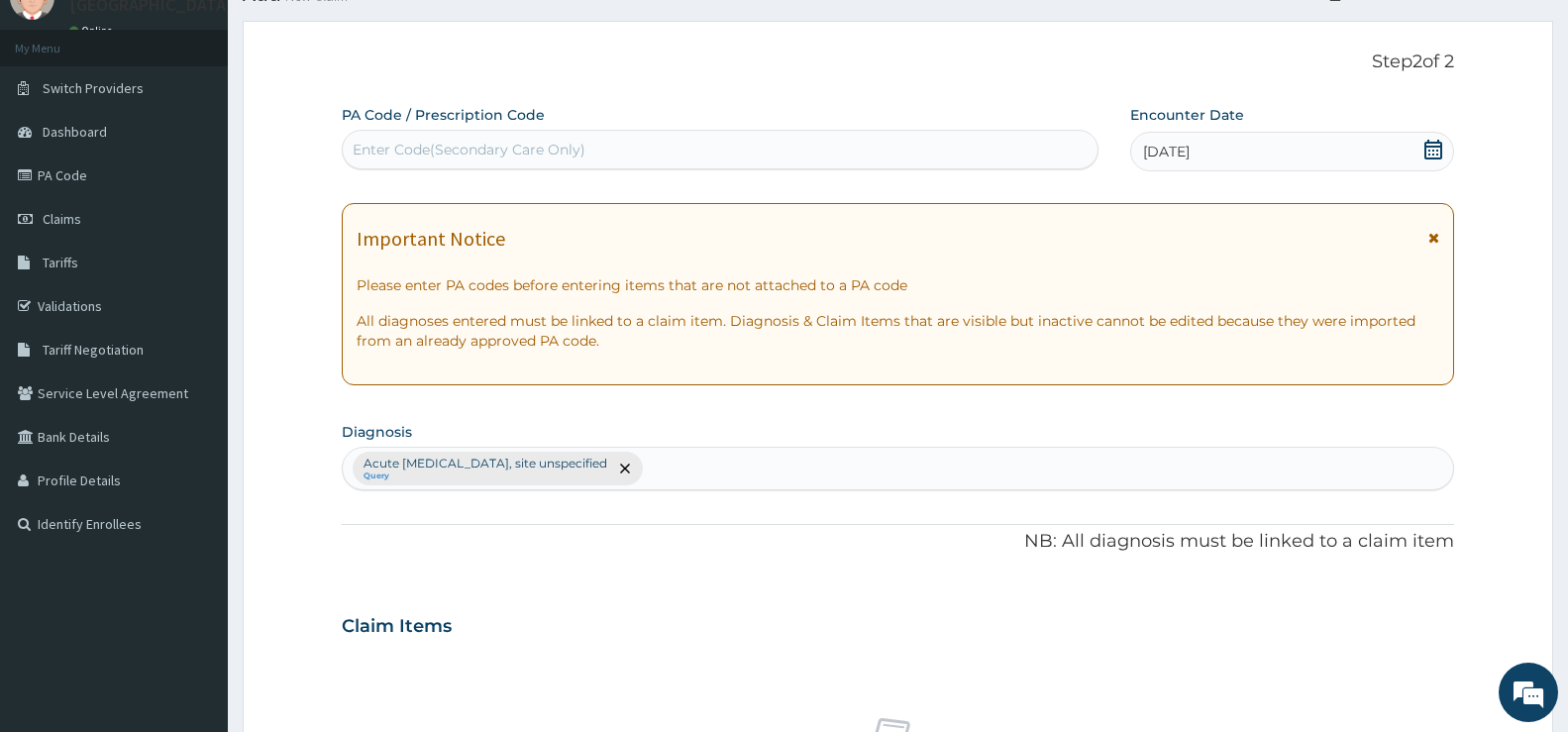
scroll to position [198, 0]
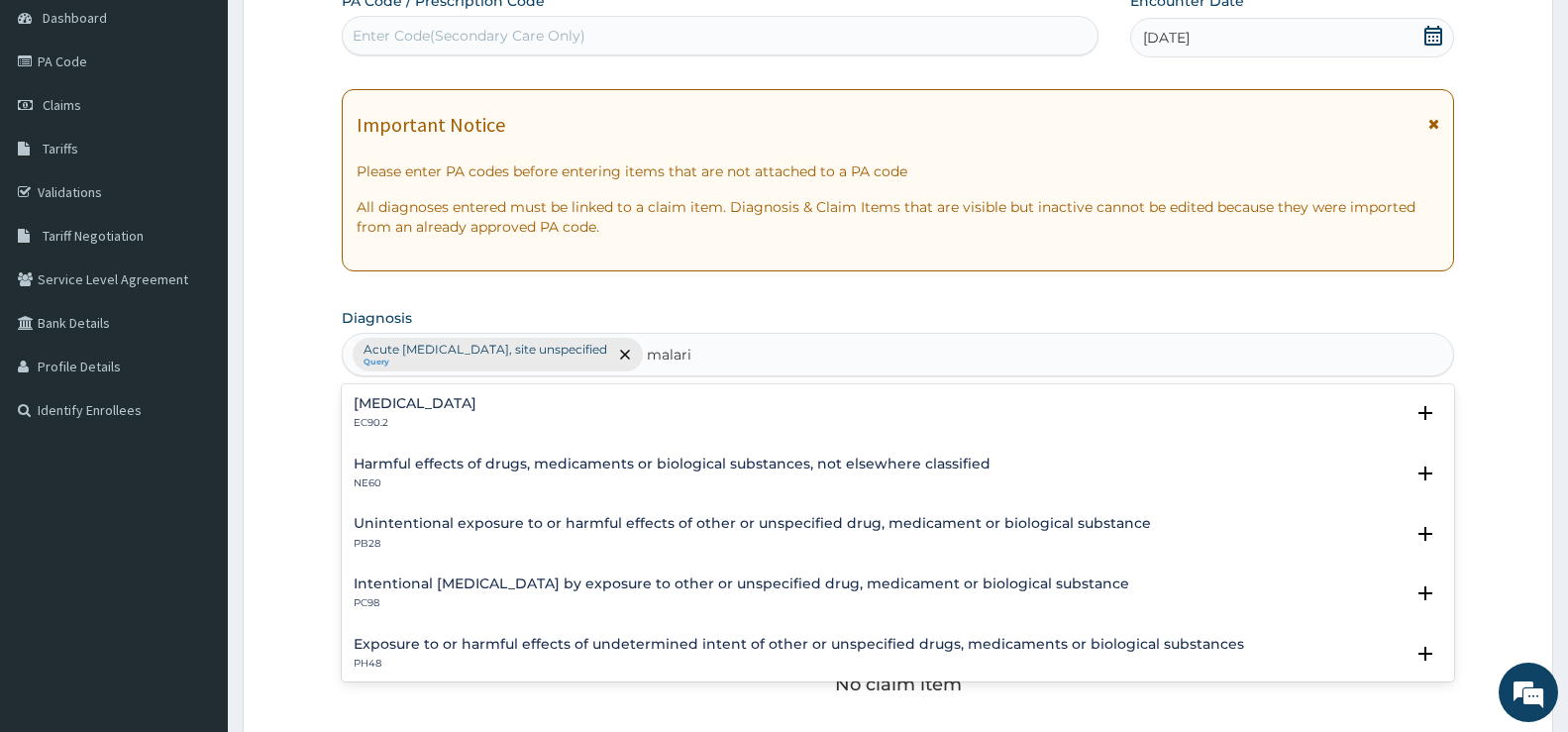
type input "[MEDICAL_DATA]"
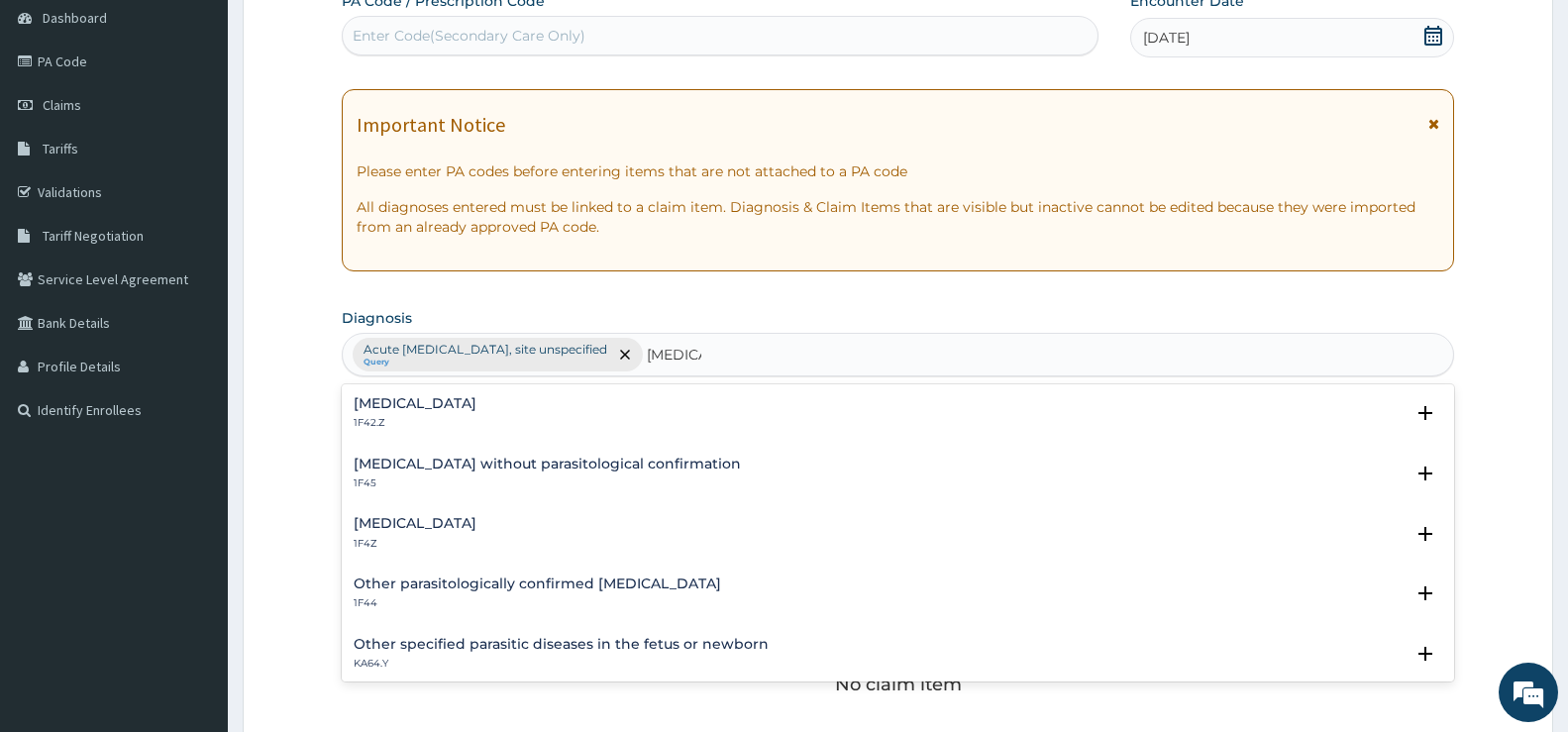
click at [511, 527] on div "[MEDICAL_DATA] 1F4Z" at bounding box center [898, 534] width 1089 height 35
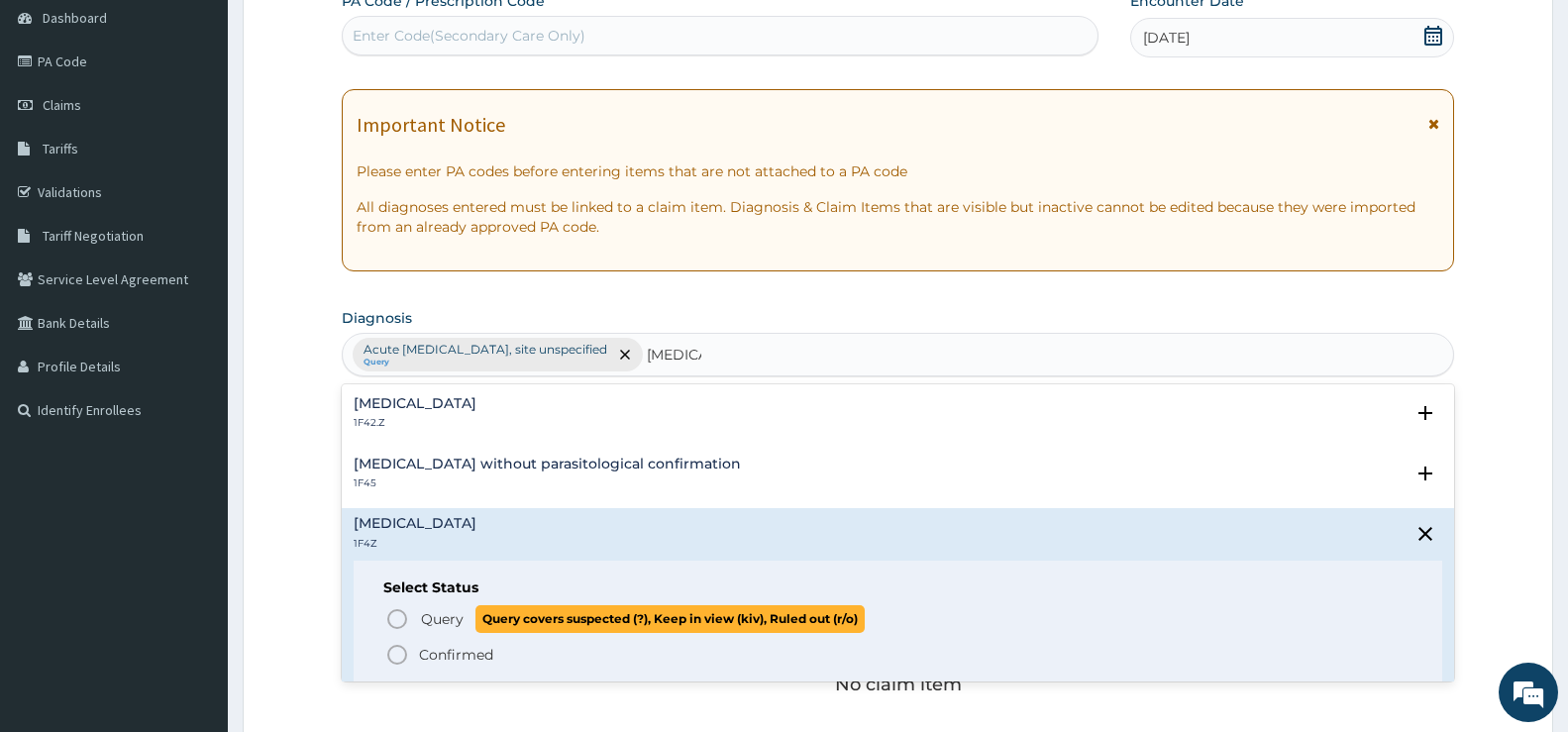
click at [411, 621] on span "Query Query covers suspected (?), Keep in view (kiv), Ruled out (r/o)" at bounding box center [899, 618] width 1027 height 27
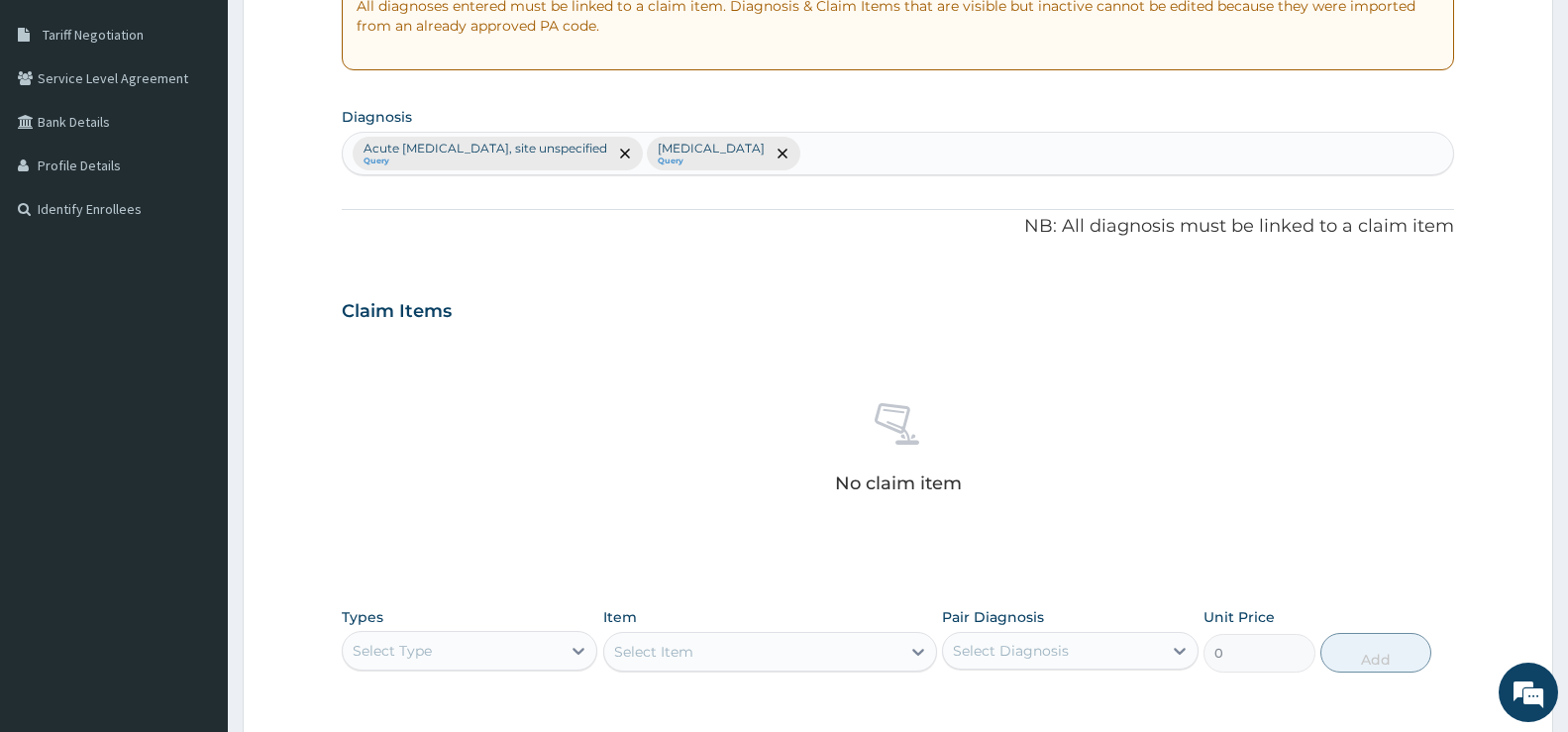
scroll to position [496, 0]
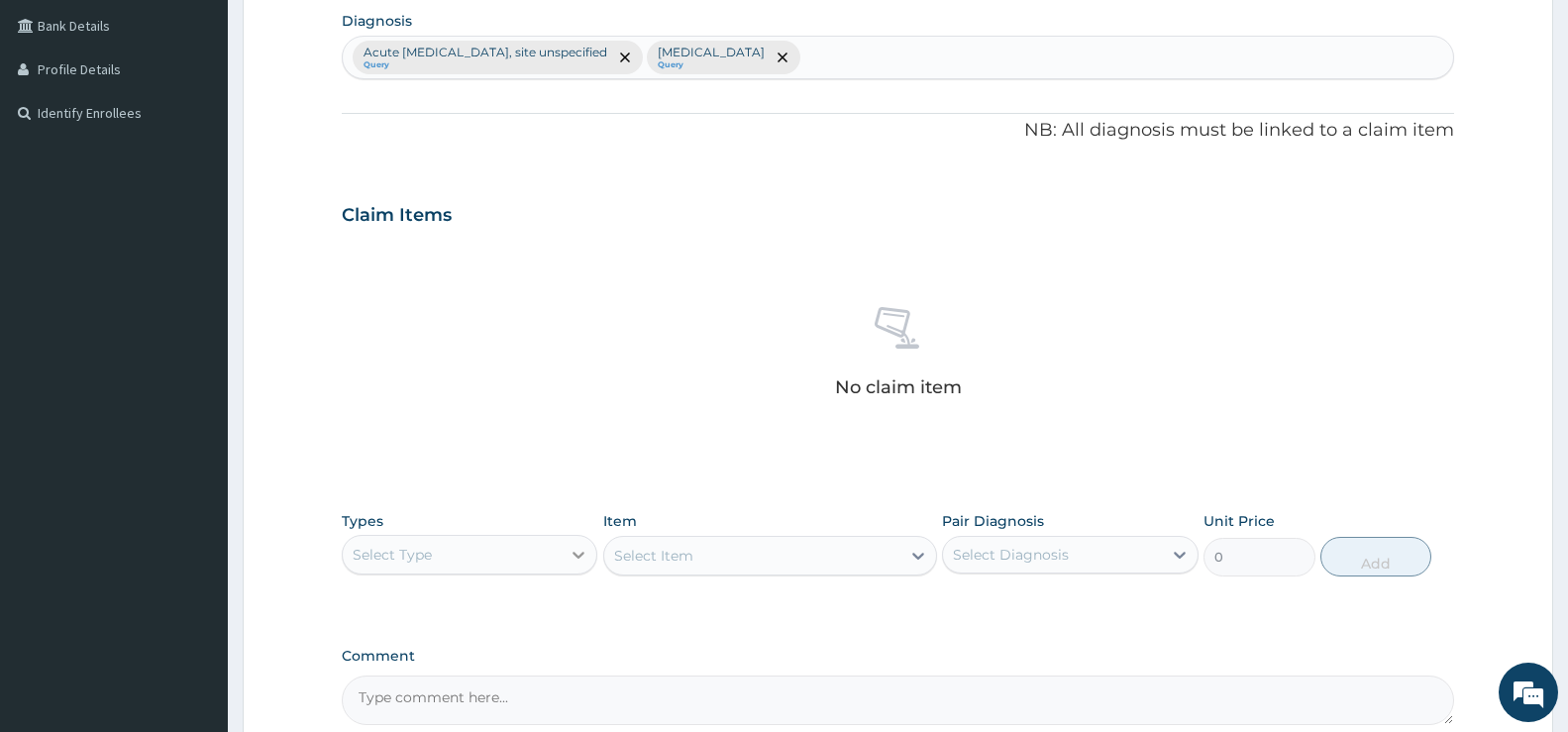
click at [585, 555] on icon at bounding box center [578, 555] width 20 height 20
click at [449, 666] on div "Procedures" at bounding box center [469, 676] width 256 height 36
click at [810, 566] on div "Select Item" at bounding box center [770, 556] width 334 height 40
click at [901, 558] on div "Select Item" at bounding box center [770, 556] width 334 height 40
click at [921, 555] on div "Select Item" at bounding box center [770, 556] width 334 height 40
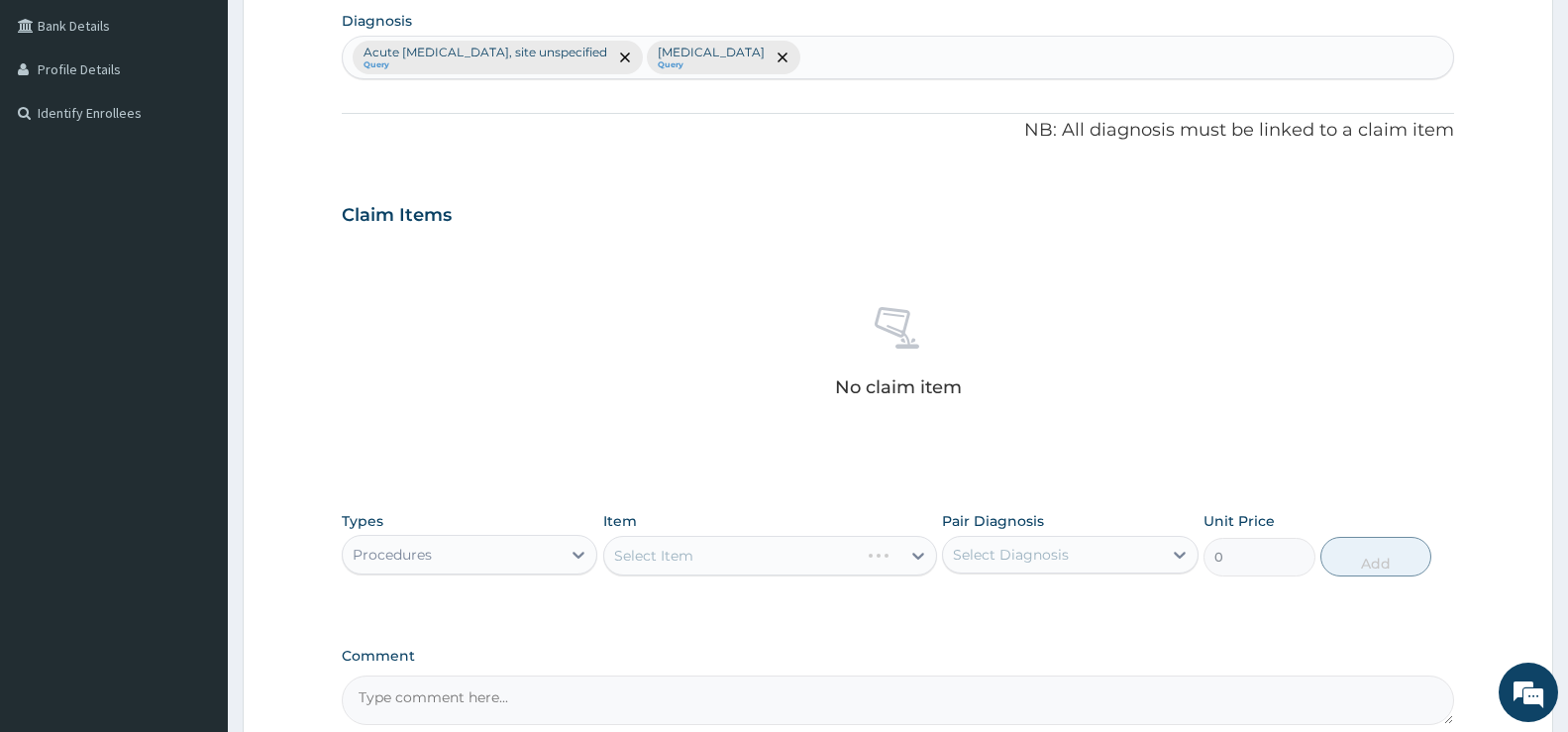
click at [918, 554] on div "Select Item" at bounding box center [770, 556] width 334 height 40
click at [919, 546] on div "Select Item" at bounding box center [770, 556] width 334 height 40
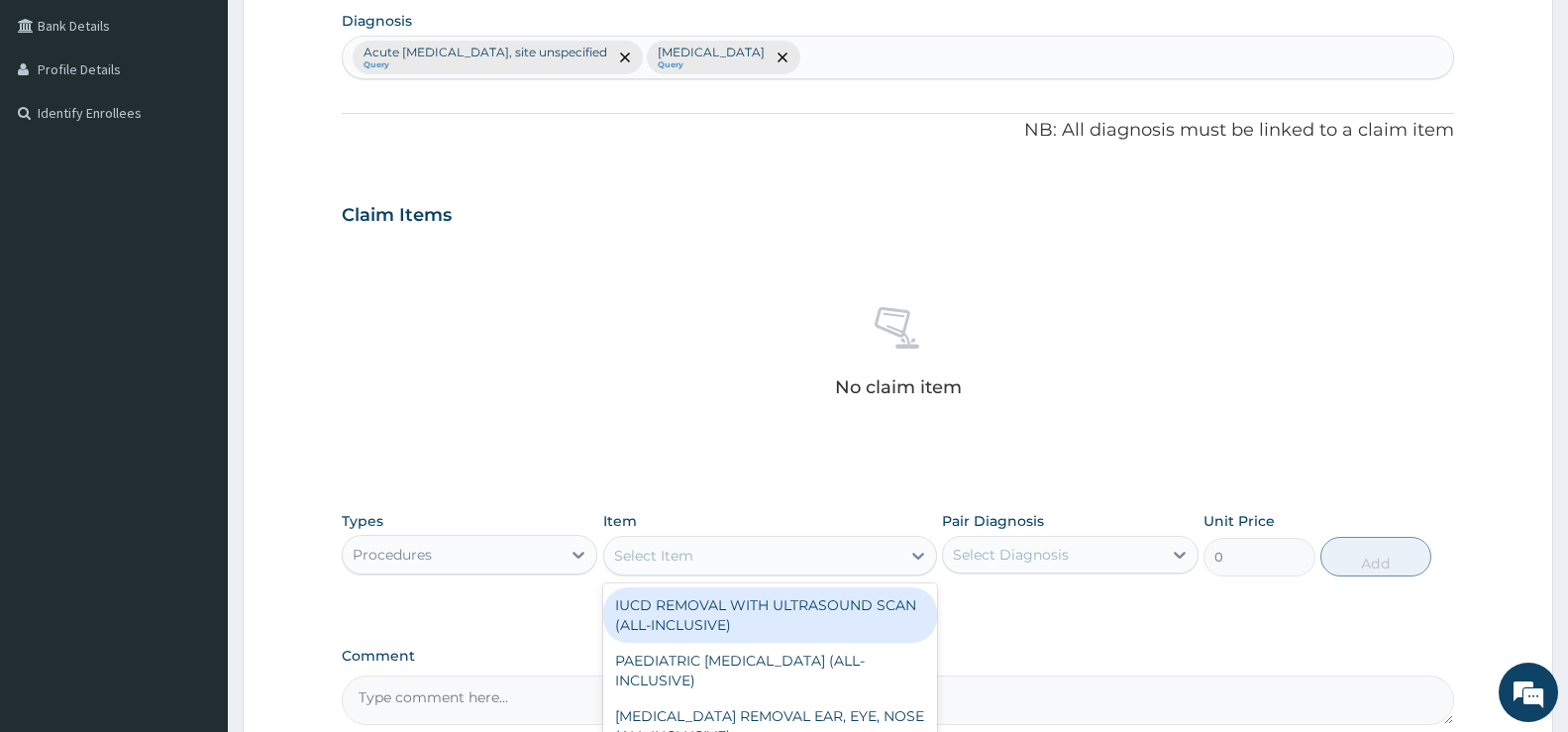
click at [884, 558] on div "Select Item" at bounding box center [753, 556] width 297 height 32
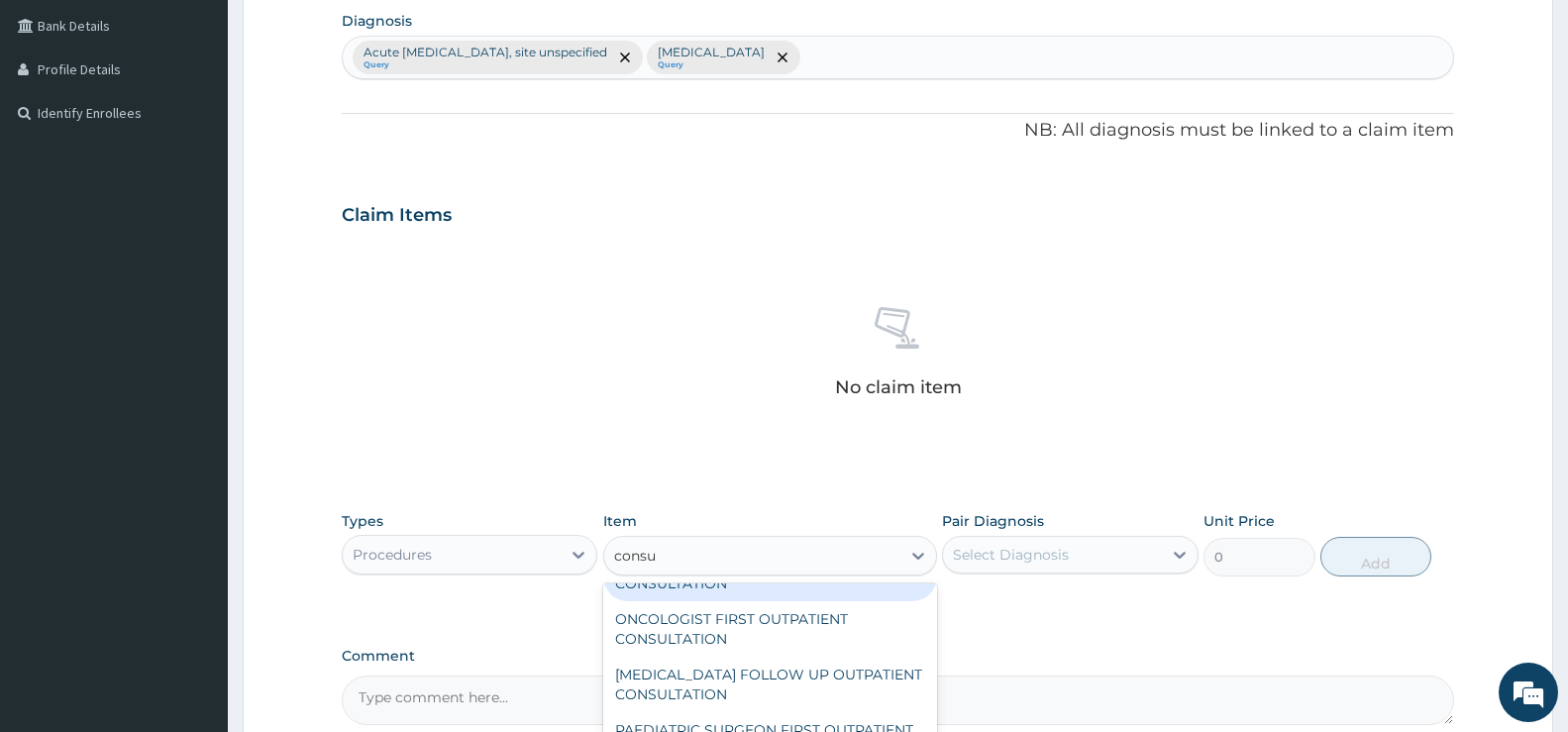
scroll to position [2280, 0]
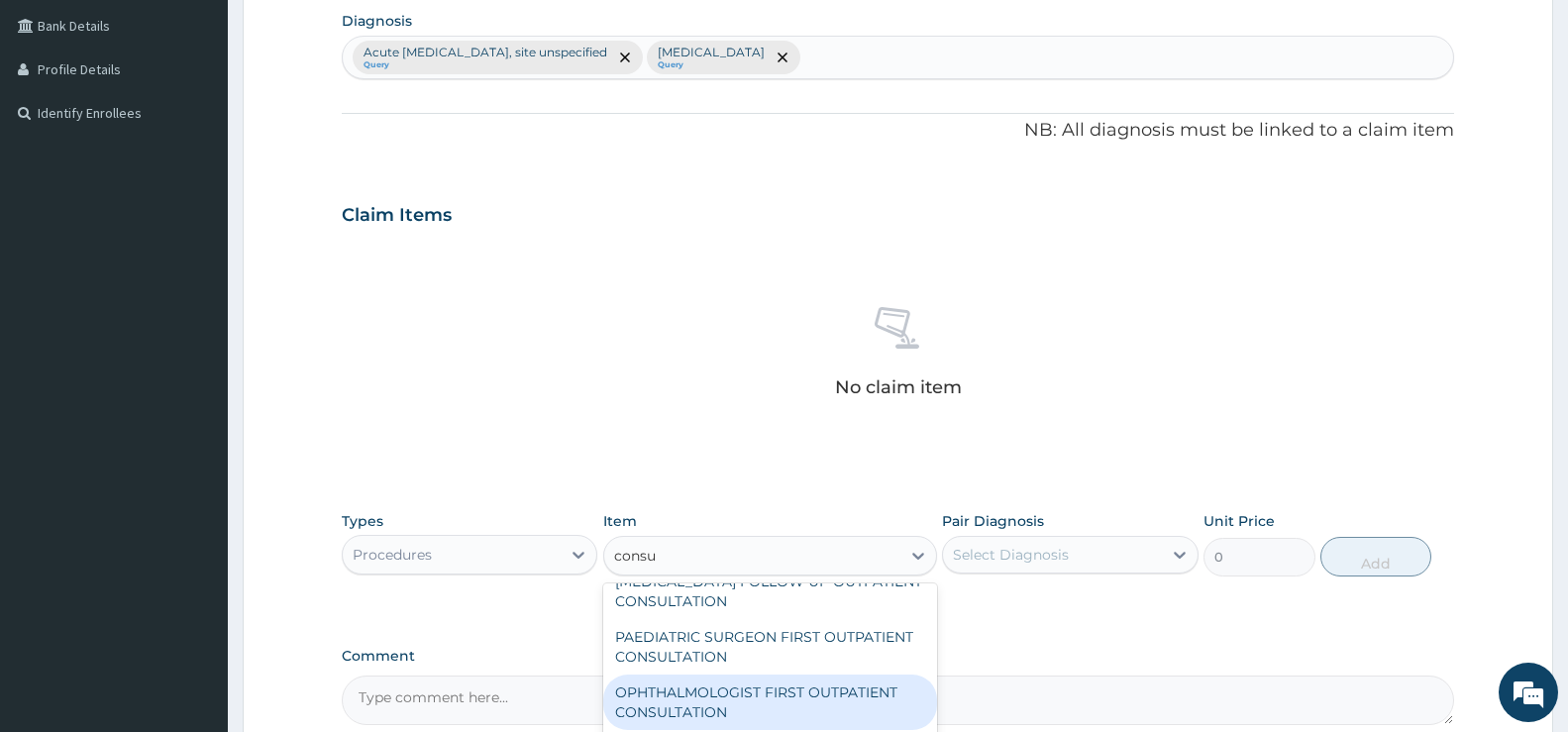
type input "consu"
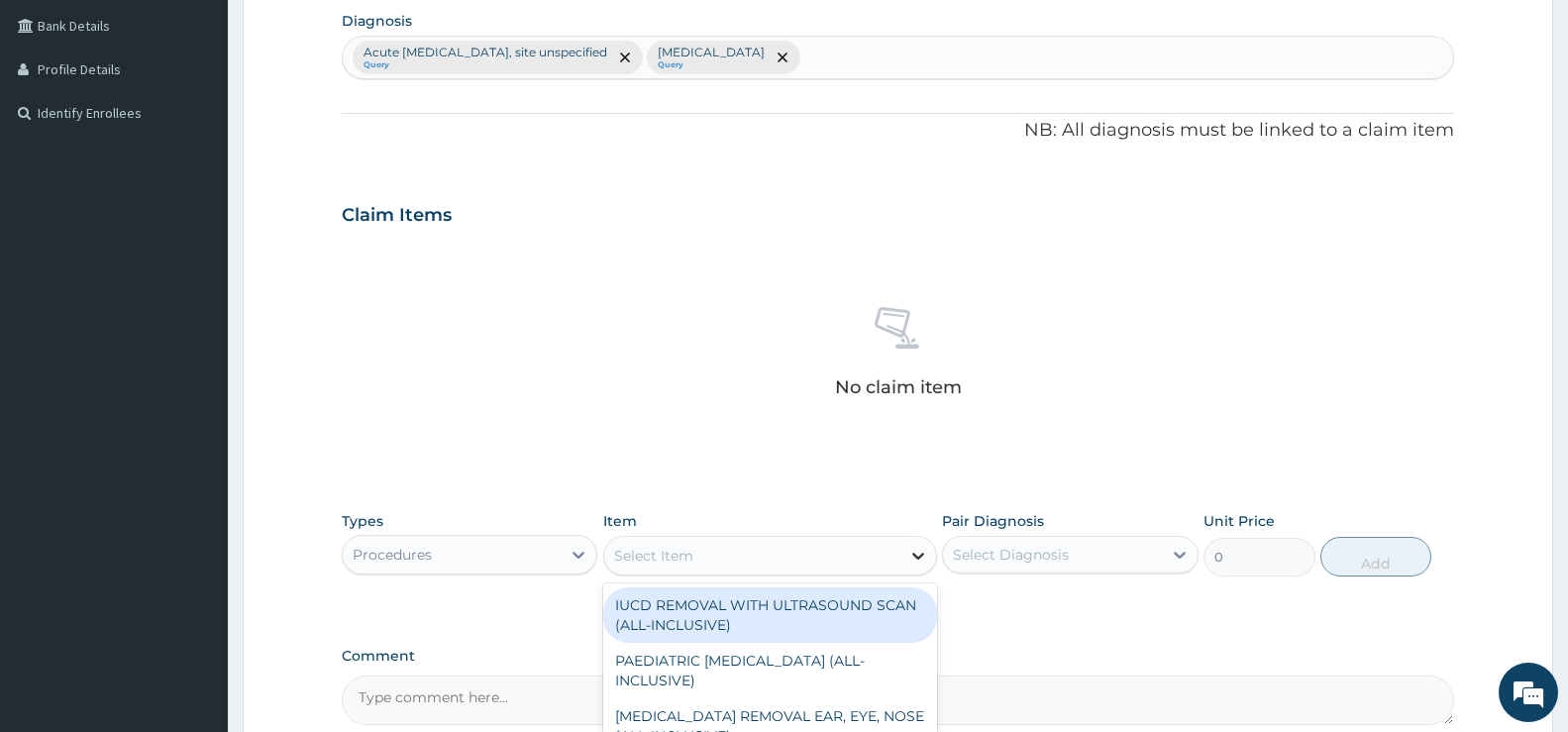
click at [910, 552] on icon at bounding box center [919, 556] width 20 height 20
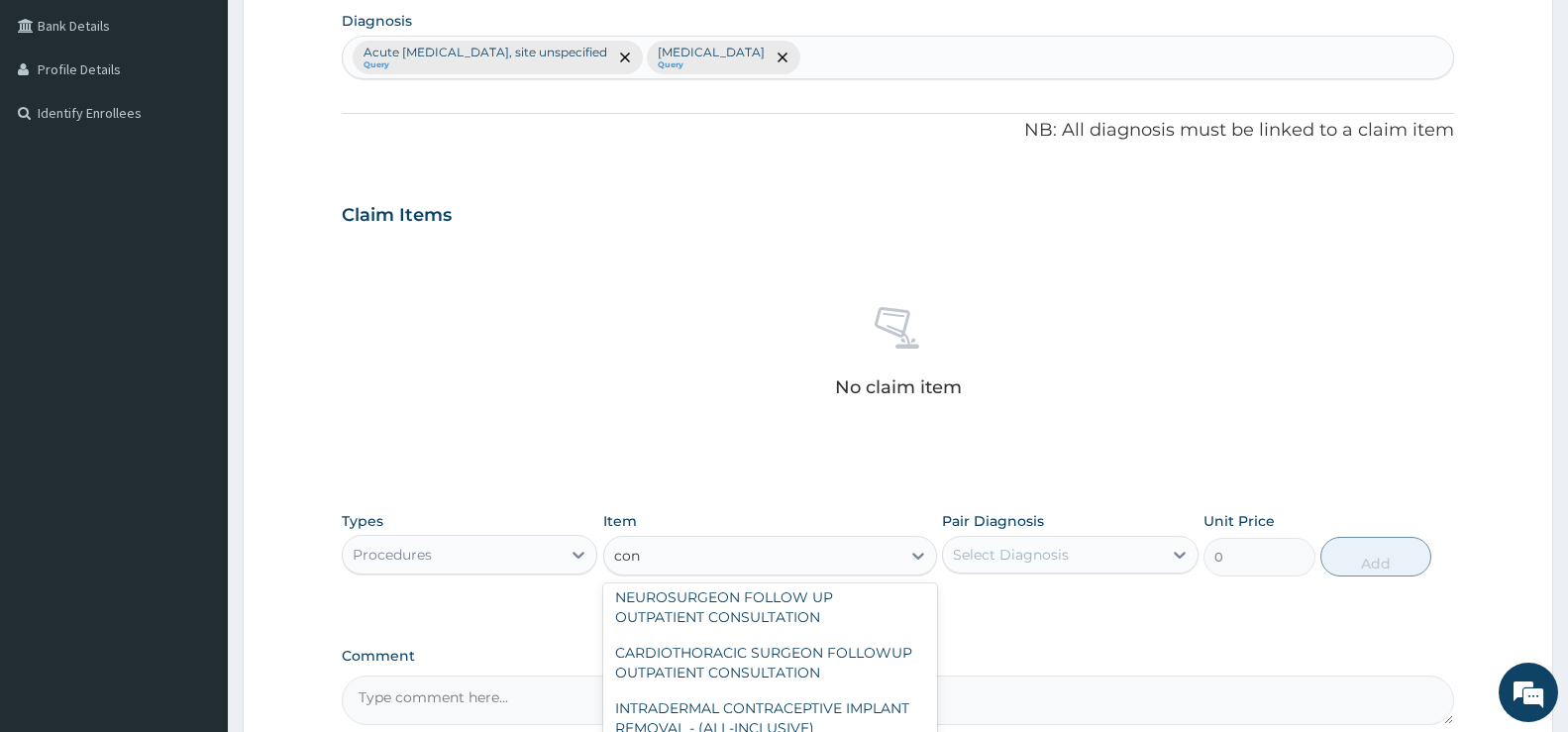
scroll to position [0, 0]
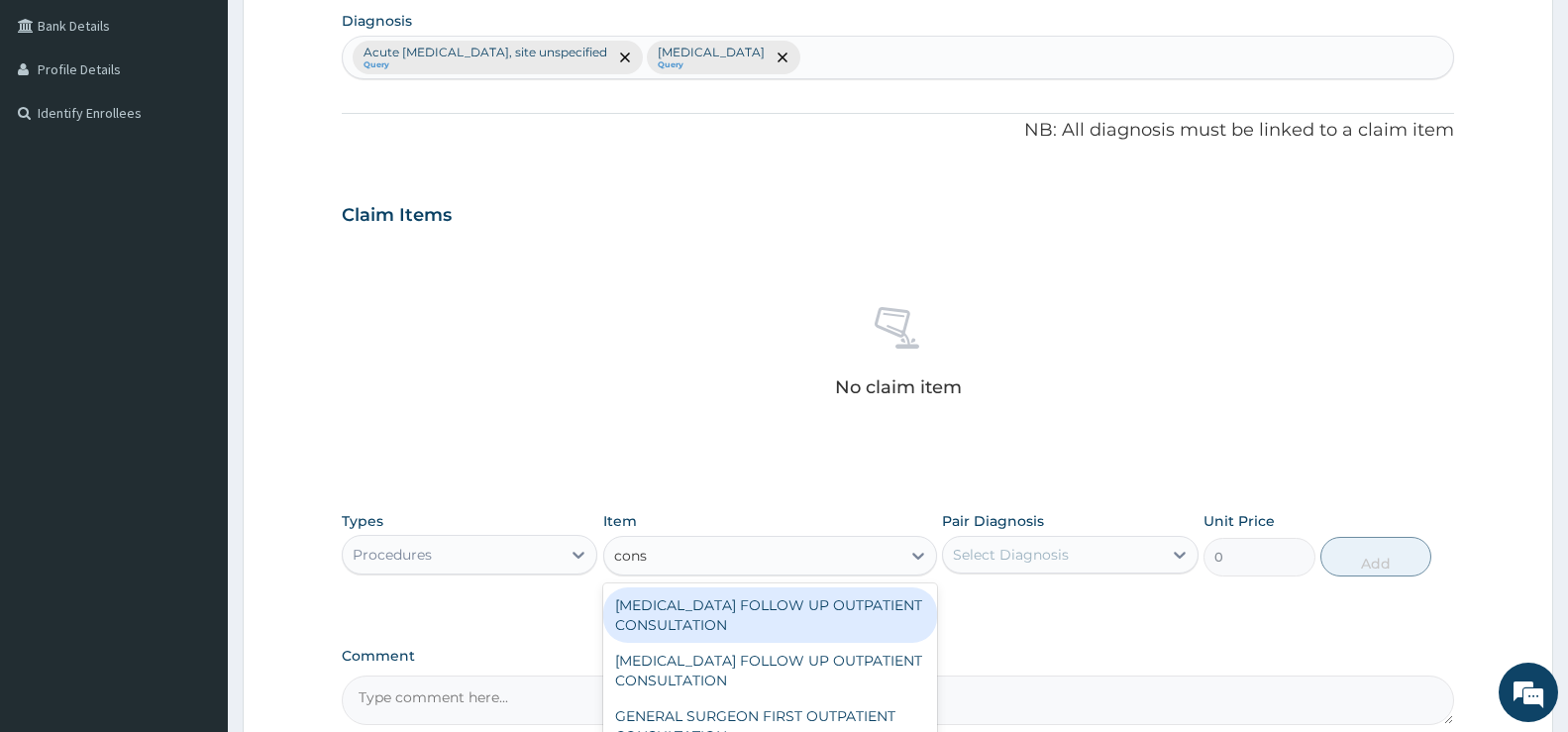
type input "consu"
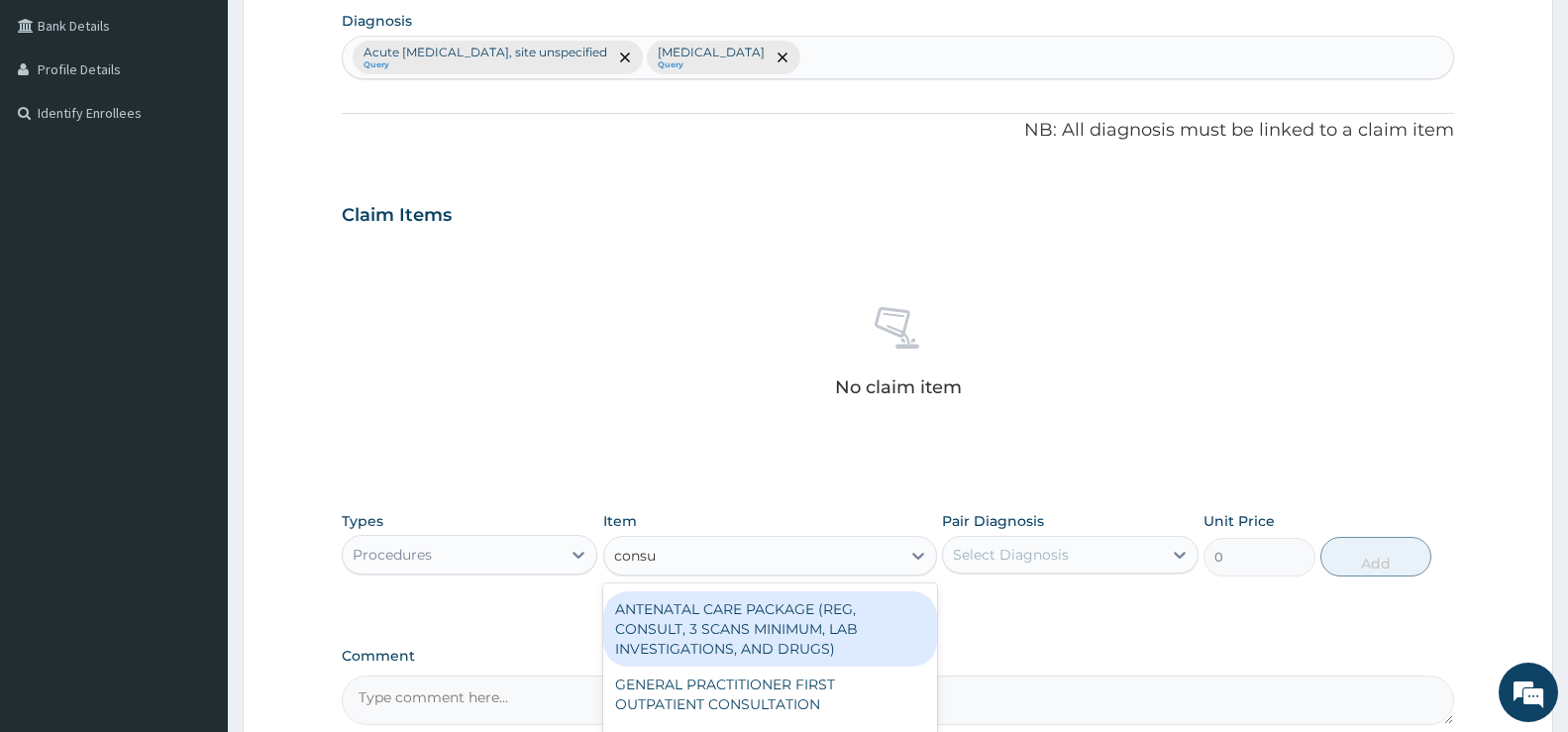
scroll to position [3006, 0]
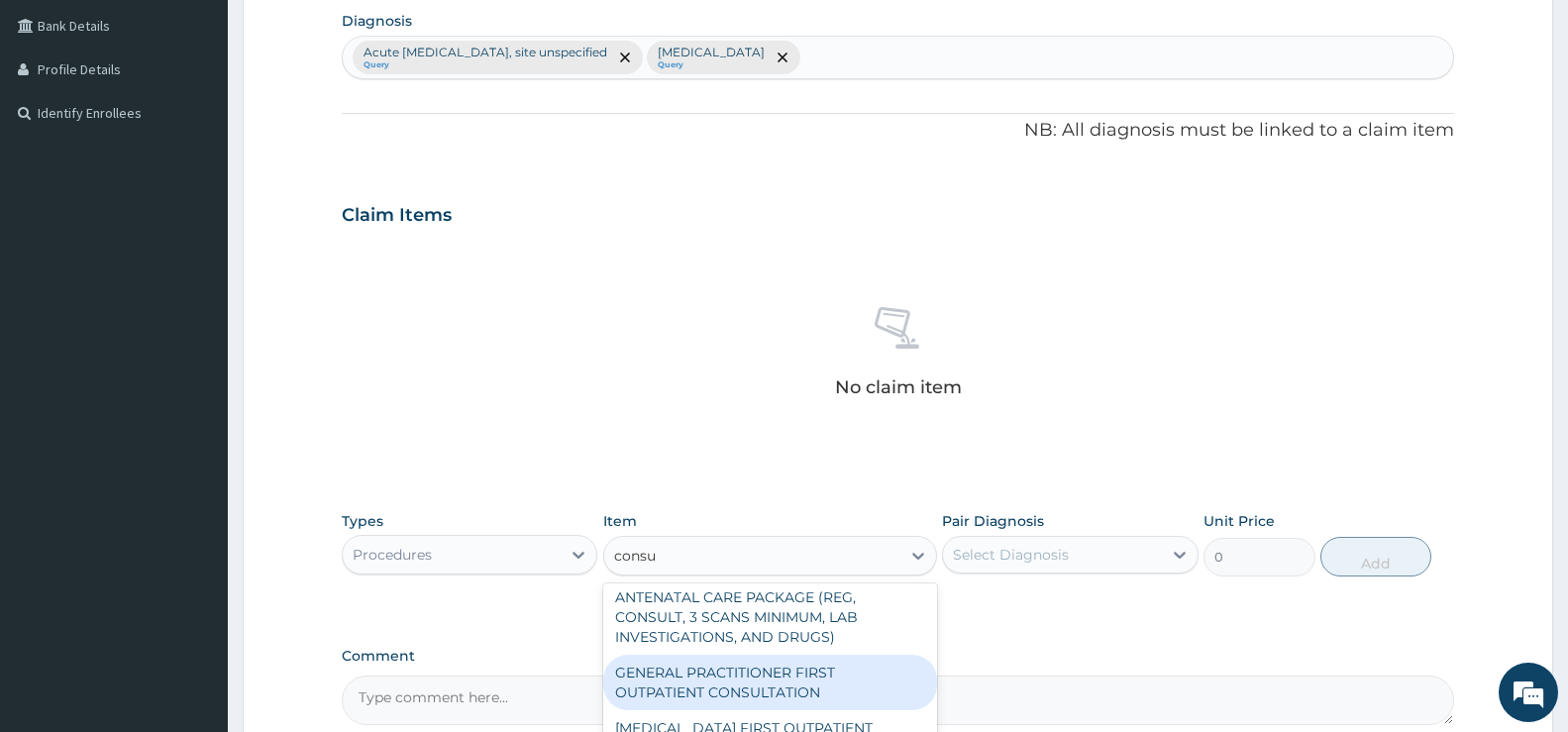
click at [788, 680] on div "GENERAL PRACTITIONER FIRST OUTPATIENT CONSULTATION" at bounding box center [770, 683] width 334 height 56
type input "3750"
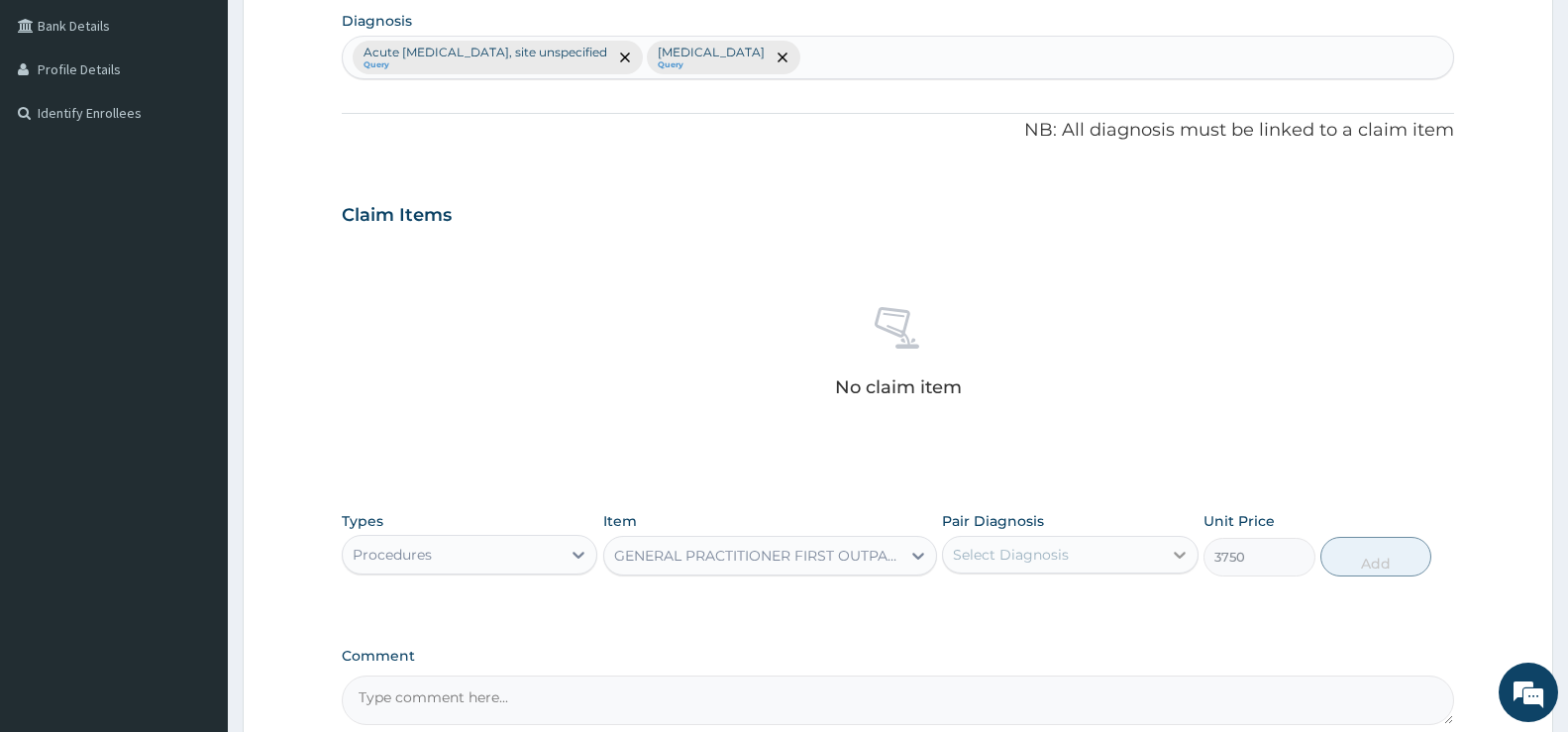
click at [1170, 552] on icon at bounding box center [1180, 555] width 20 height 20
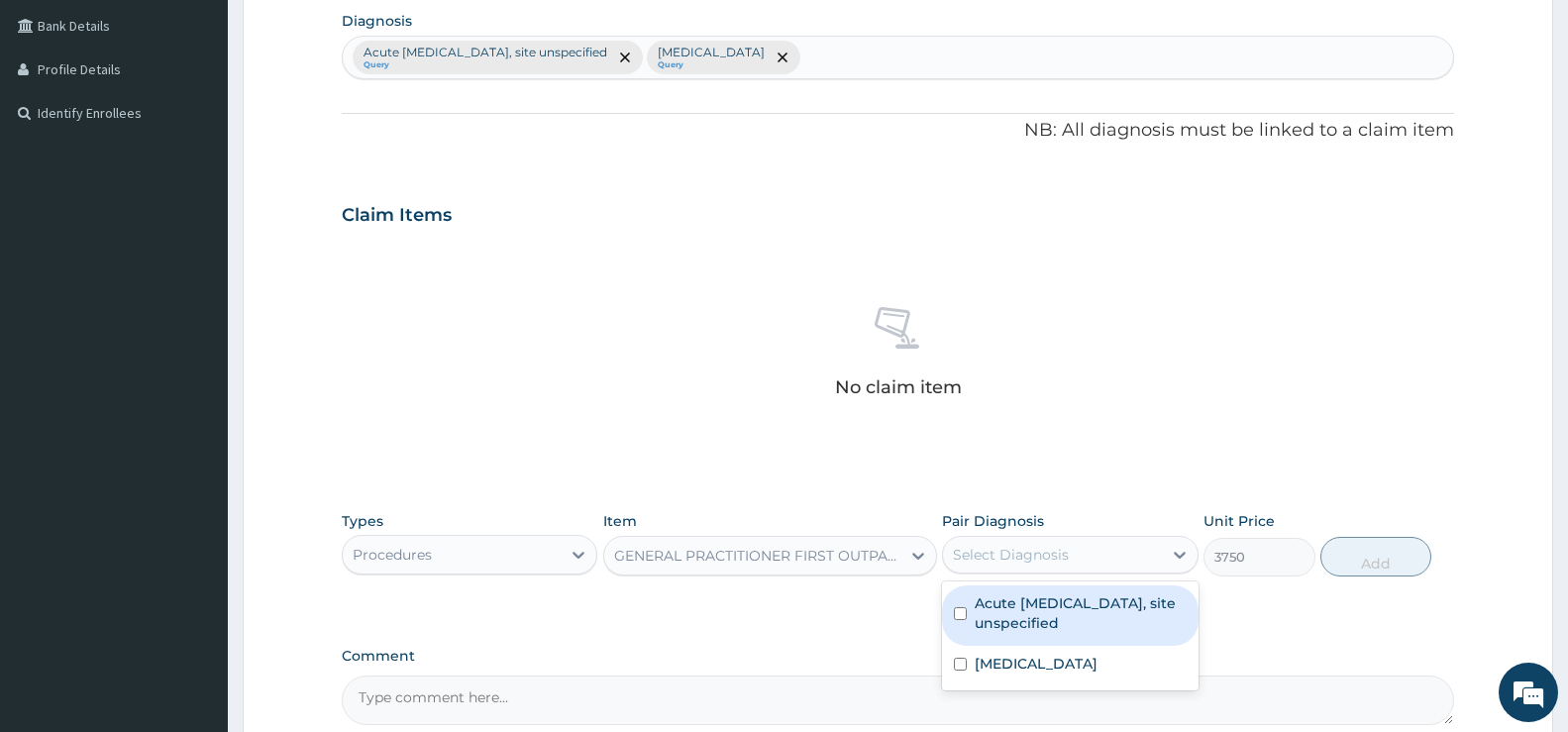
click at [1149, 614] on label "Acute [MEDICAL_DATA], site unspecified" at bounding box center [1080, 613] width 211 height 40
checkbox input "true"
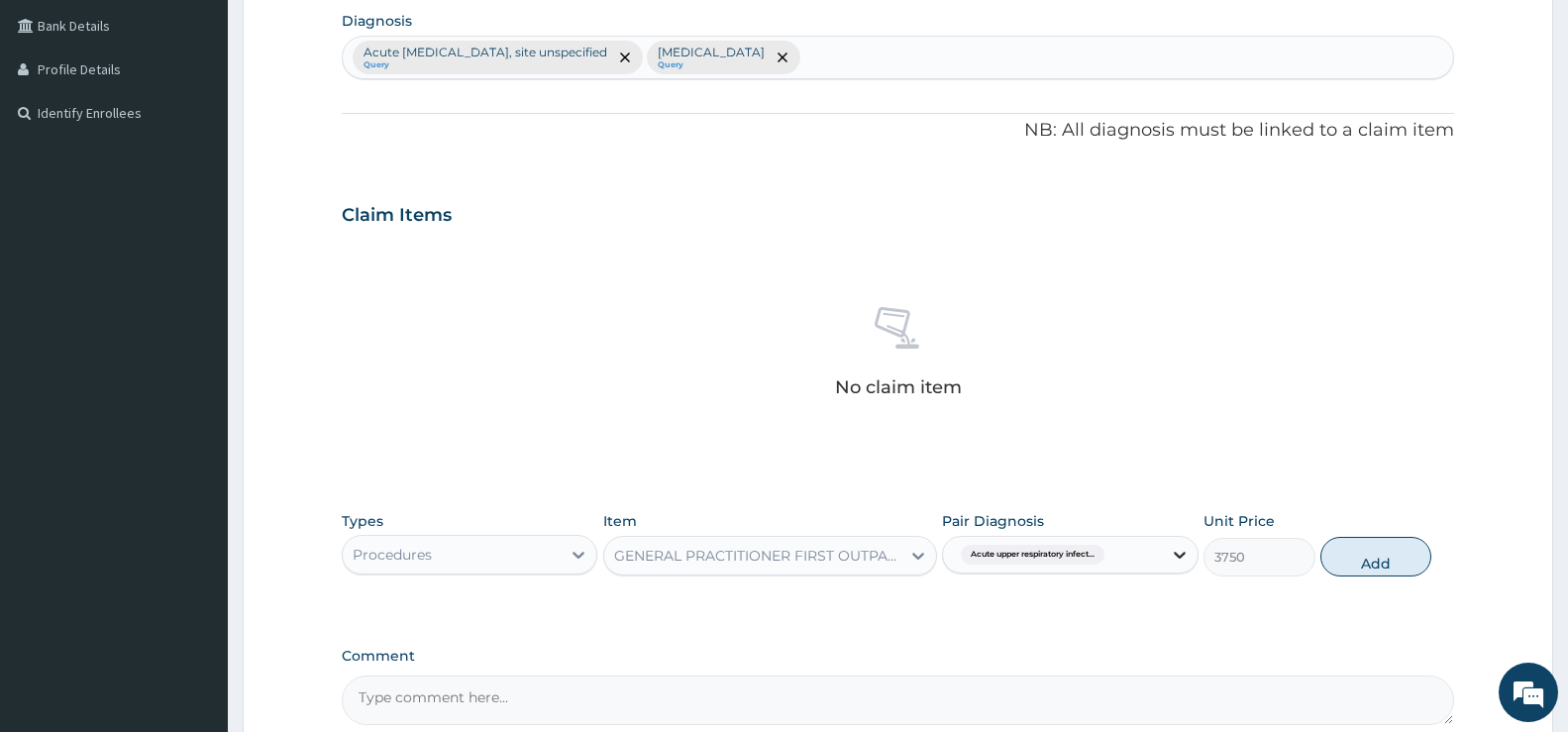
click at [1192, 554] on div at bounding box center [1180, 555] width 36 height 36
click at [1178, 563] on icon at bounding box center [1180, 555] width 20 height 20
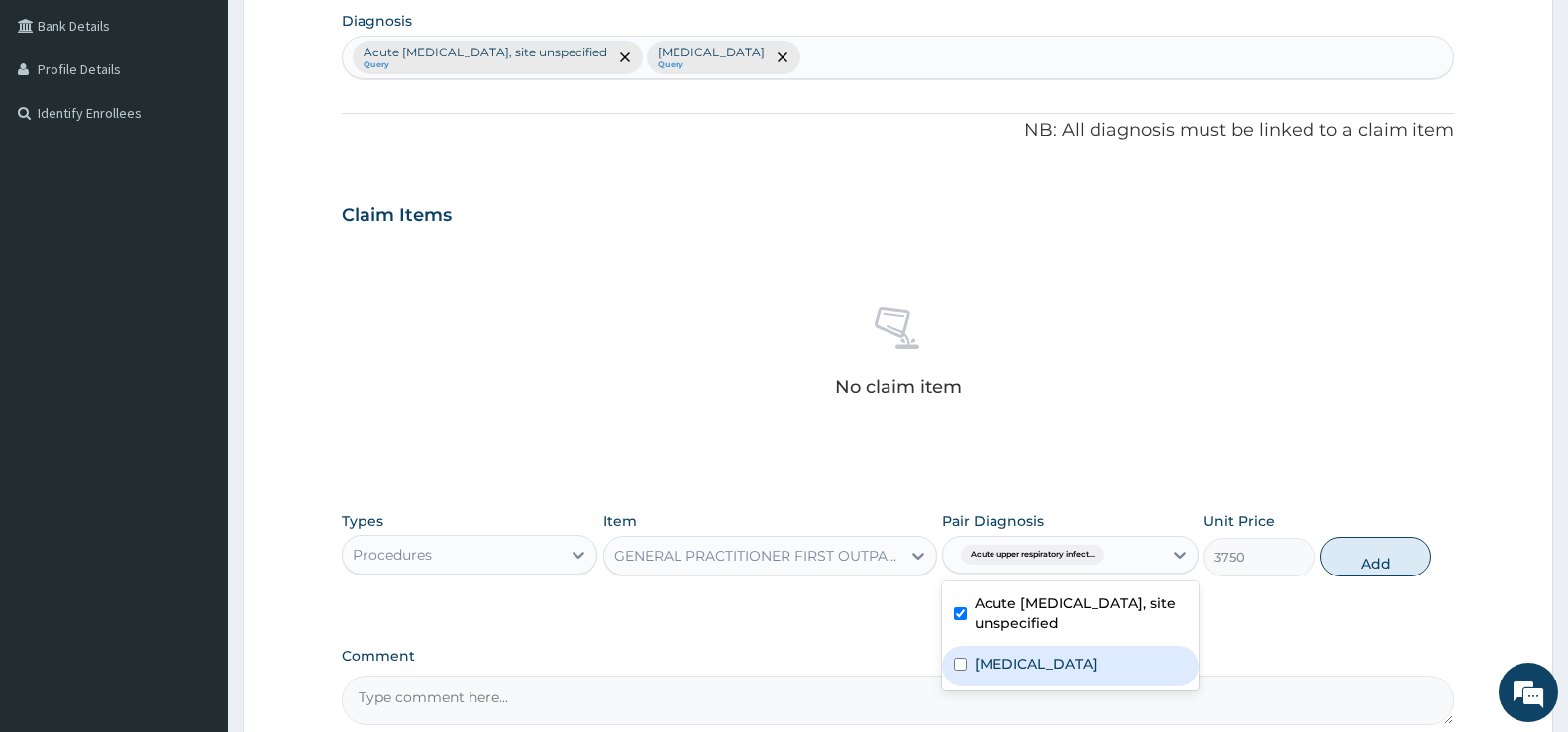
click at [1098, 671] on label "[MEDICAL_DATA]" at bounding box center [1035, 664] width 122 height 20
checkbox input "true"
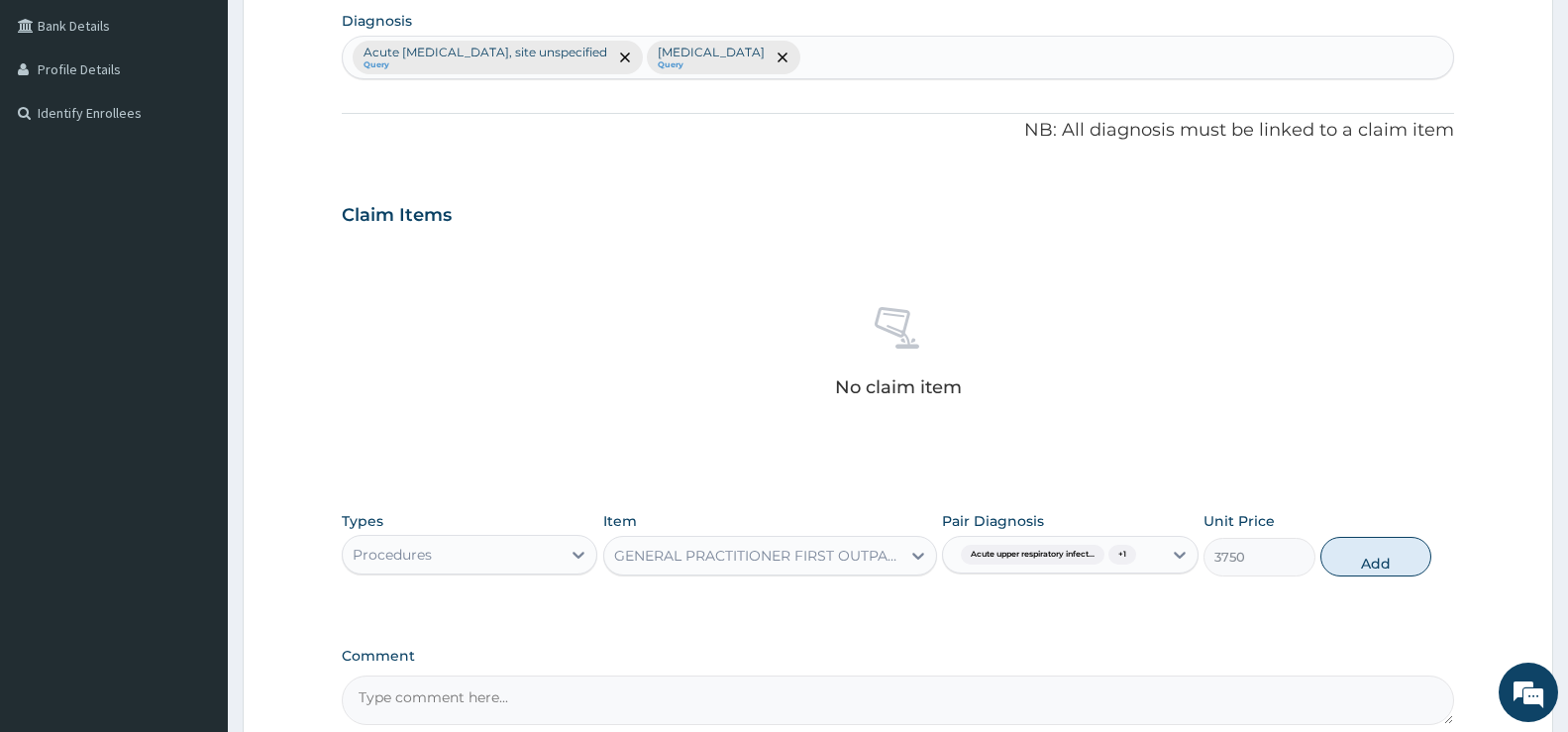
click at [1365, 568] on button "Add" at bounding box center [1376, 557] width 111 height 40
type input "0"
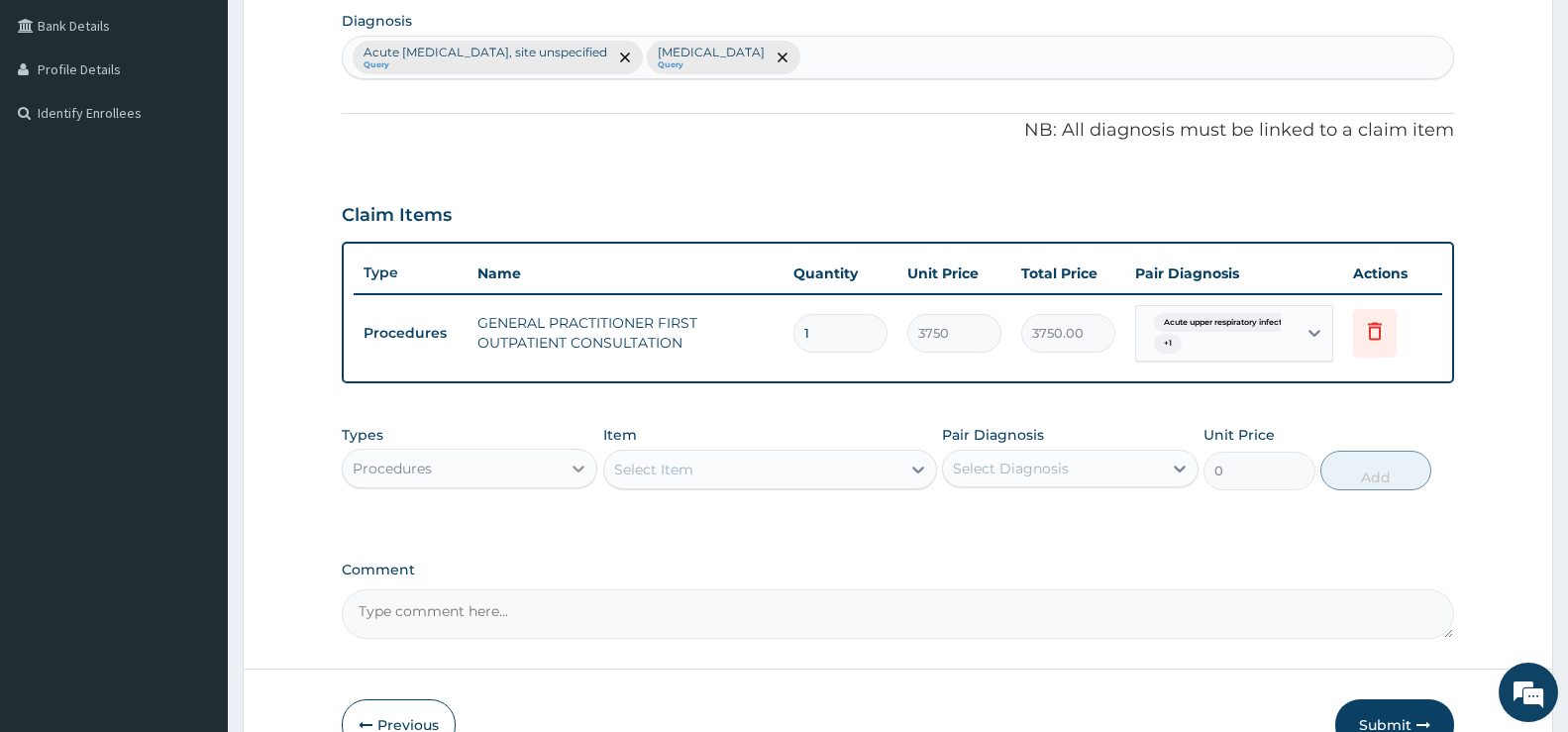
click at [588, 465] on icon at bounding box center [578, 469] width 20 height 20
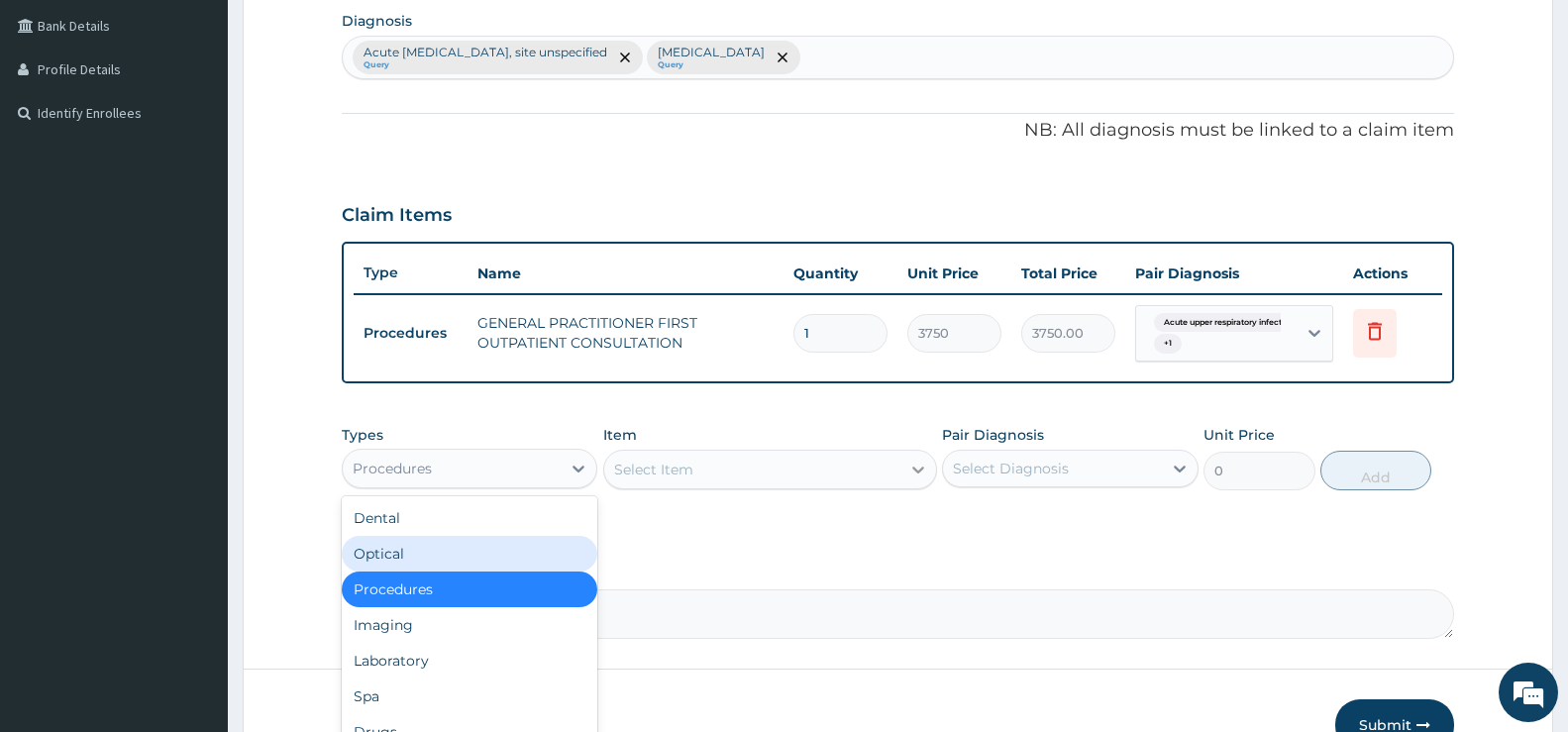
click at [925, 469] on icon at bounding box center [919, 470] width 20 height 20
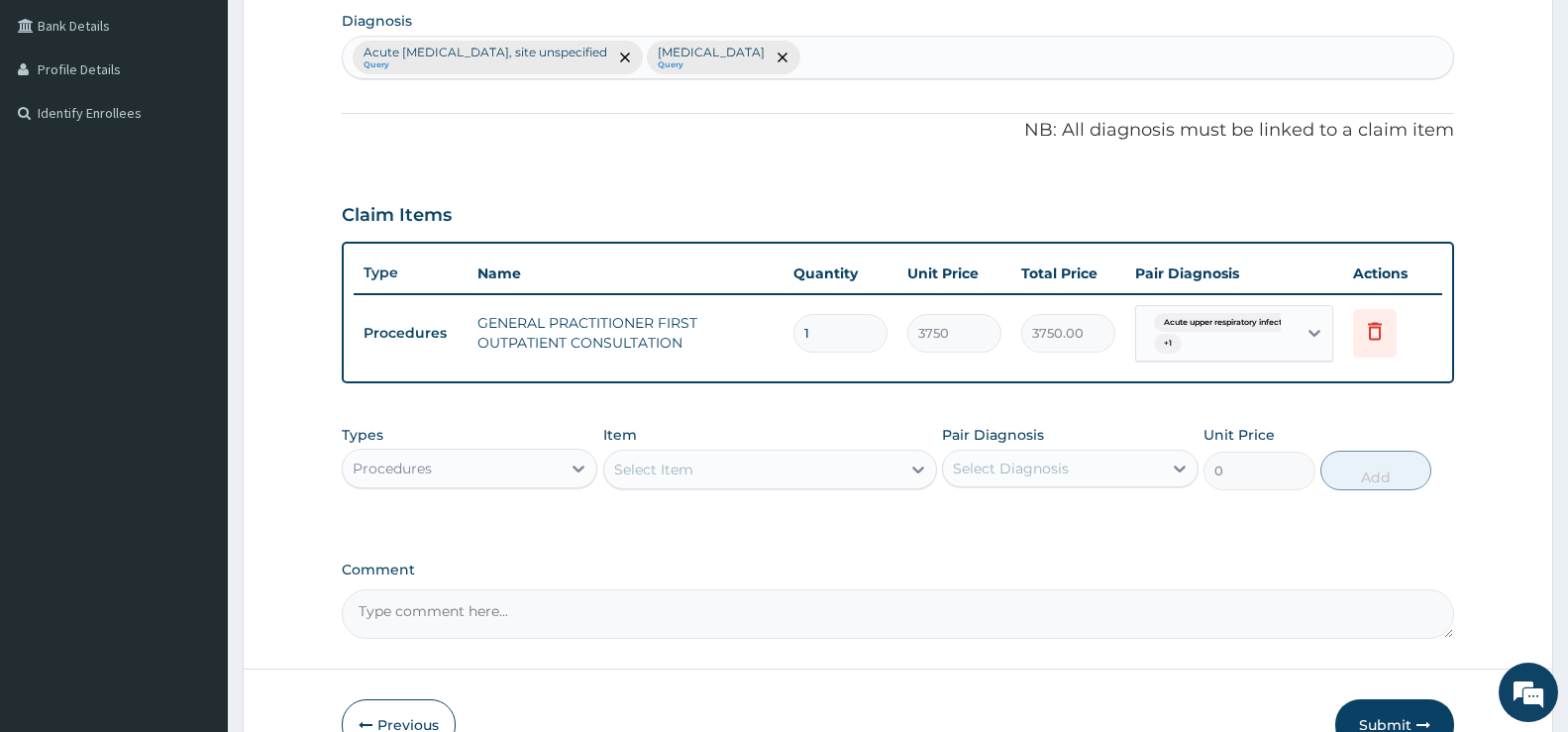
click at [876, 468] on div "Select Item" at bounding box center [753, 470] width 297 height 32
click at [915, 474] on icon at bounding box center [919, 470] width 20 height 20
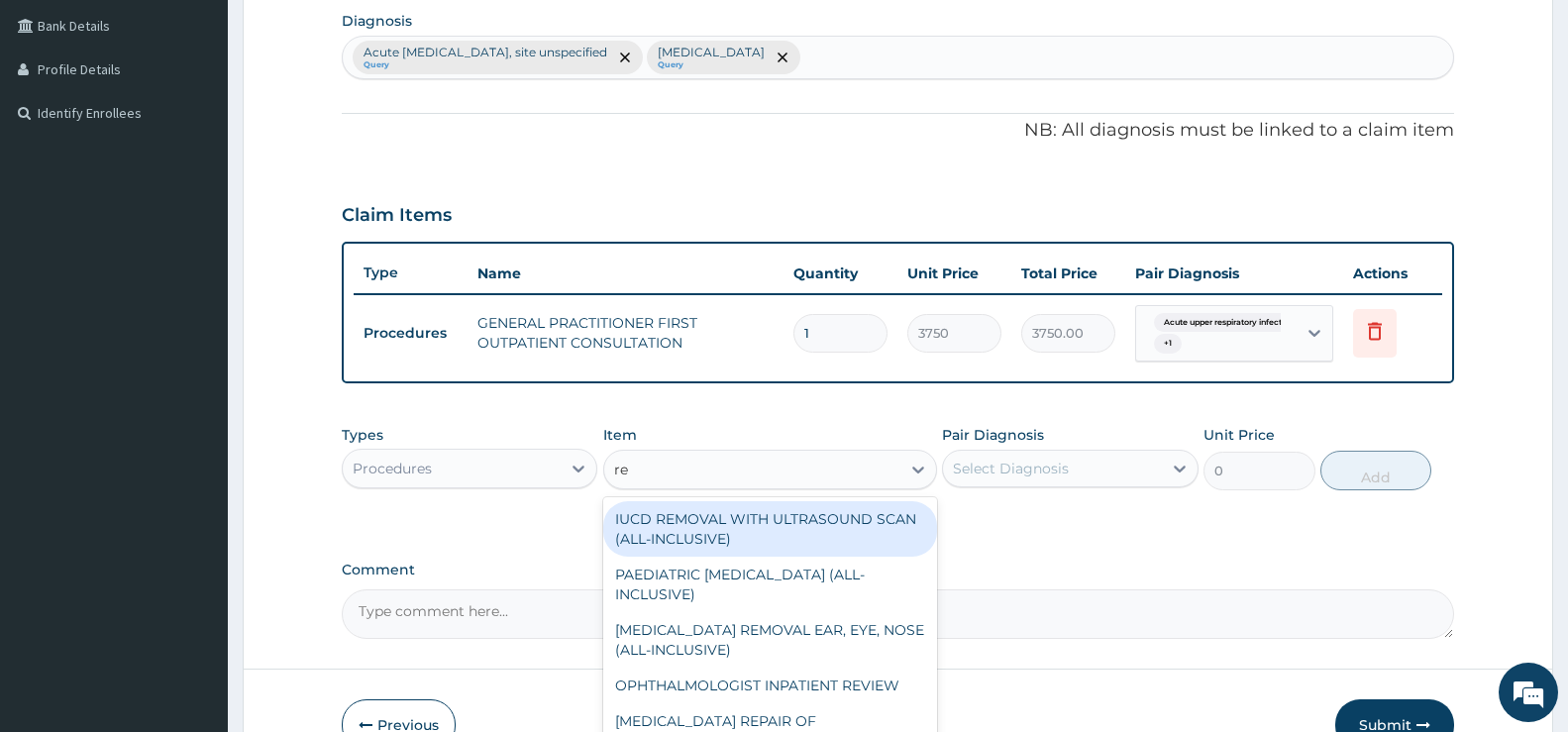
type input "reg"
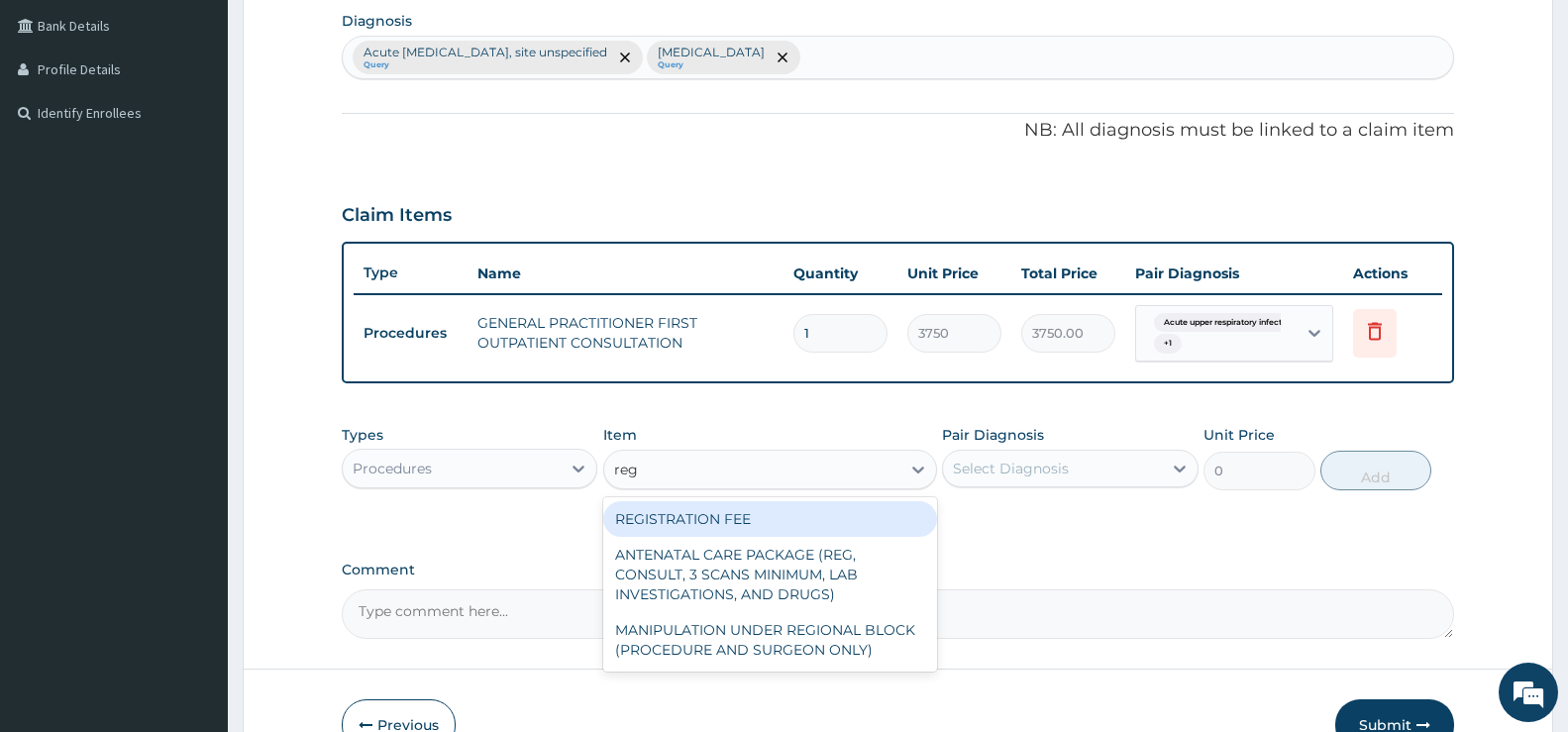
click at [894, 529] on div "REGISTRATION FEE" at bounding box center [770, 520] width 334 height 36
type input "2500"
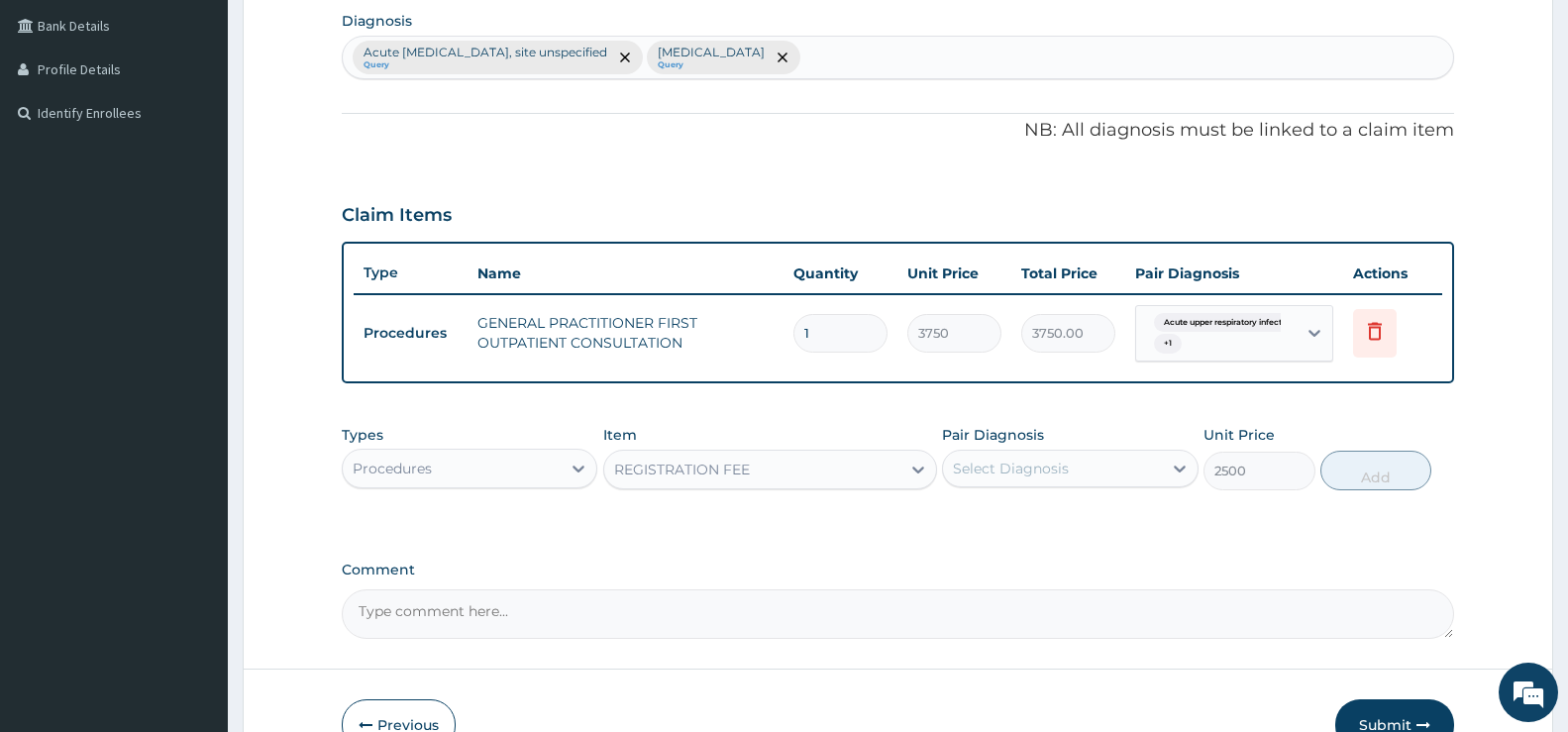
click at [1149, 475] on div "Select Diagnosis" at bounding box center [1051, 469] width 218 height 32
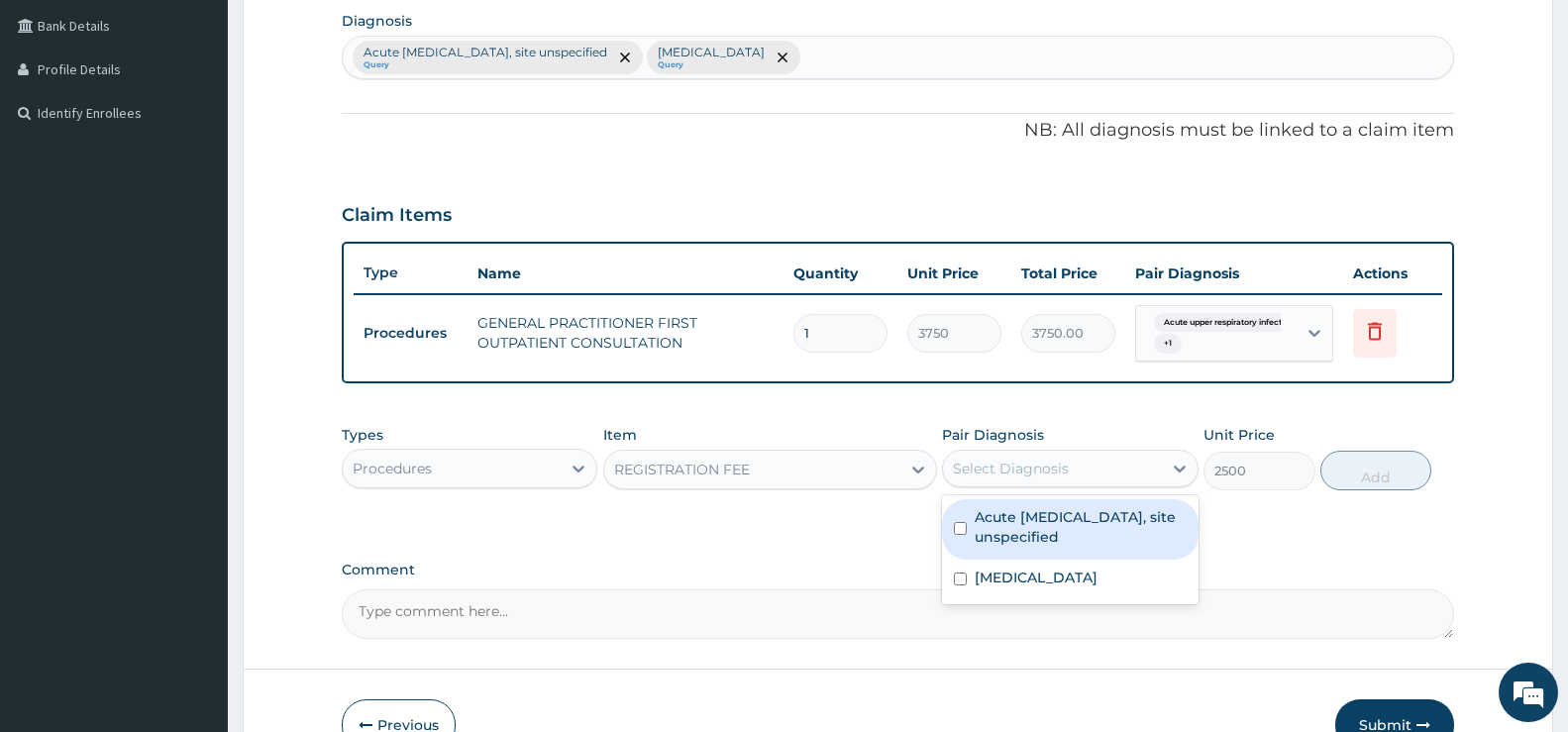
click at [1126, 537] on label "Acute [MEDICAL_DATA], site unspecified" at bounding box center [1080, 528] width 211 height 40
checkbox input "true"
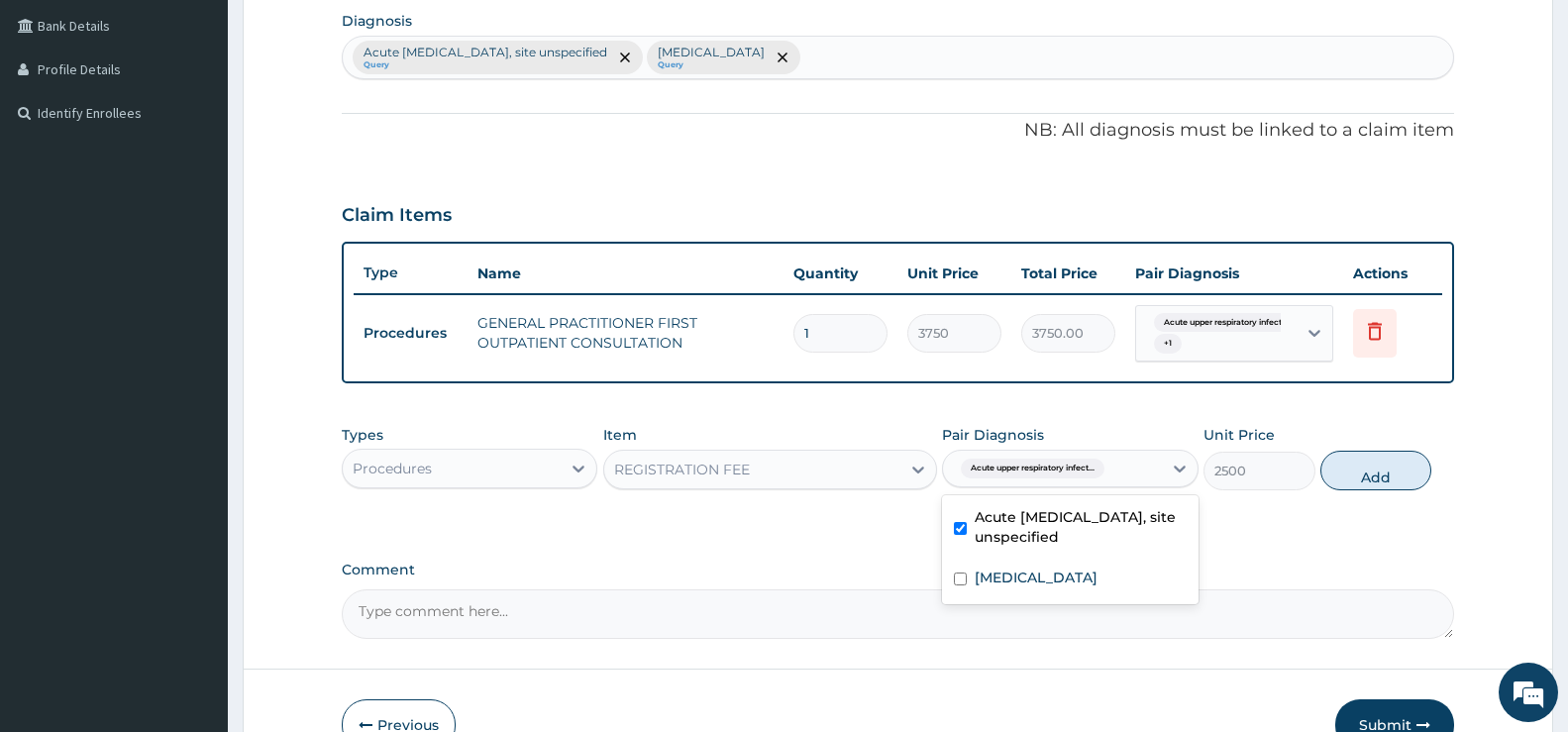
click at [1400, 471] on button "Add" at bounding box center [1376, 471] width 111 height 40
type input "0"
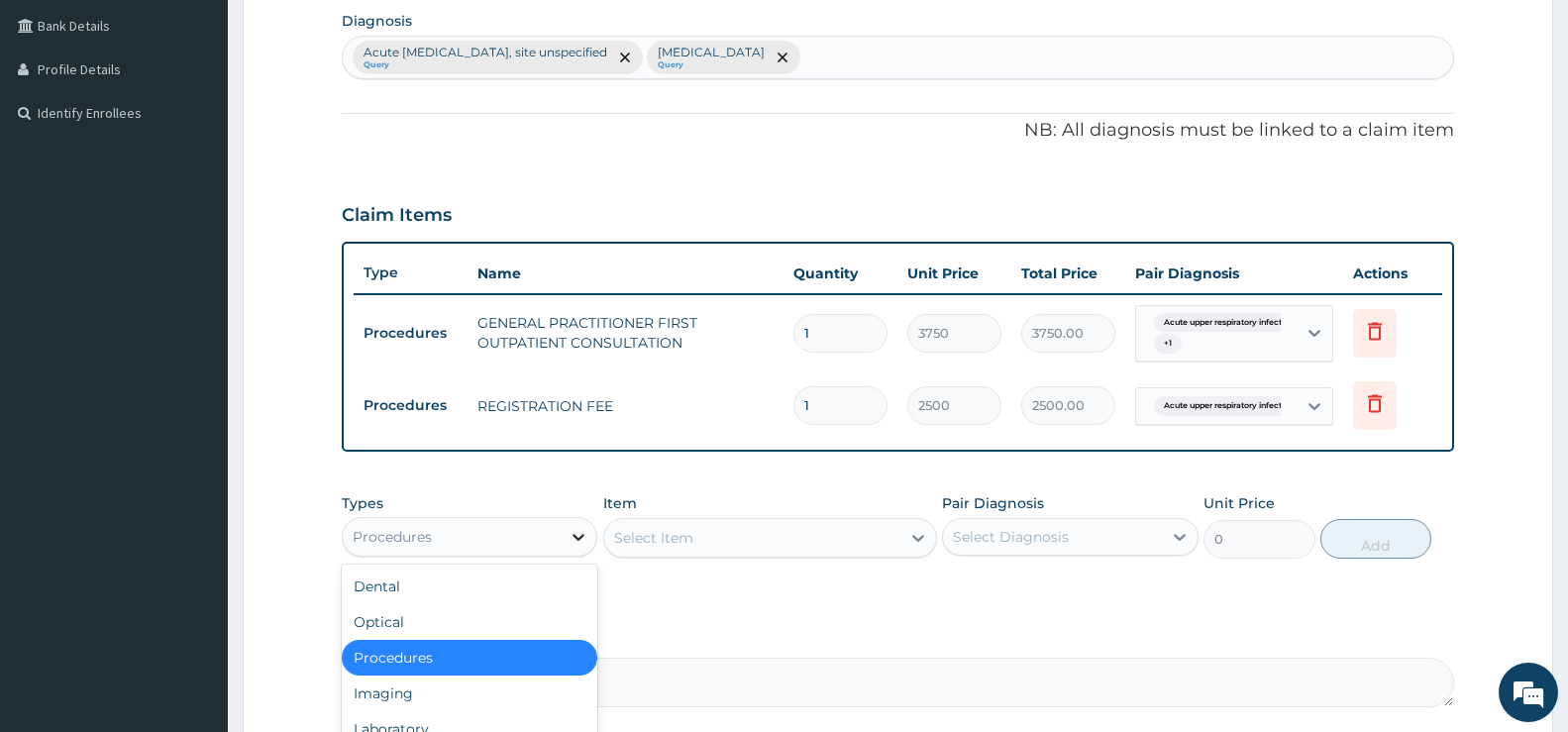
click at [570, 535] on icon at bounding box center [578, 537] width 20 height 20
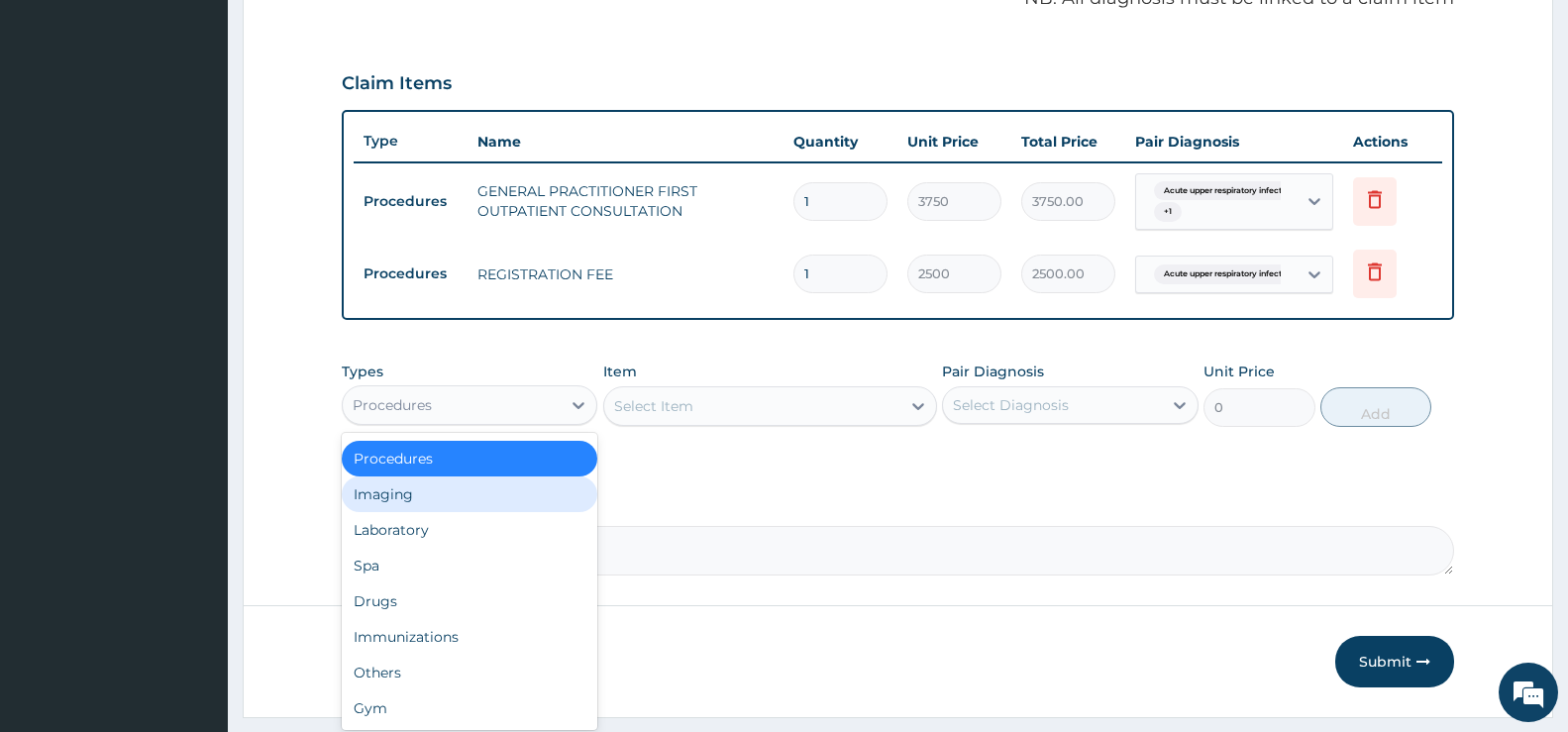
scroll to position [679, 0]
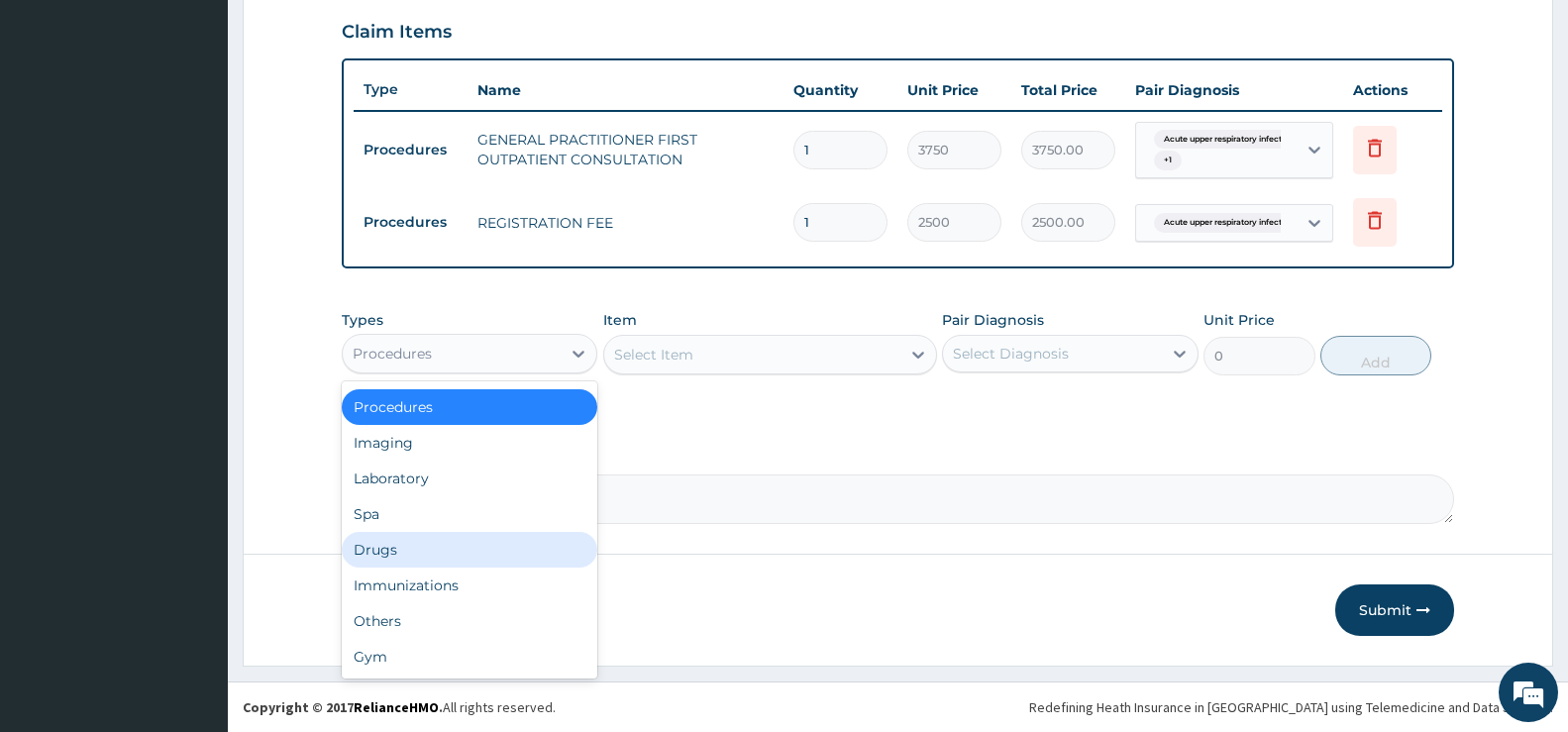
click at [444, 558] on div "Drugs" at bounding box center [469, 550] width 256 height 36
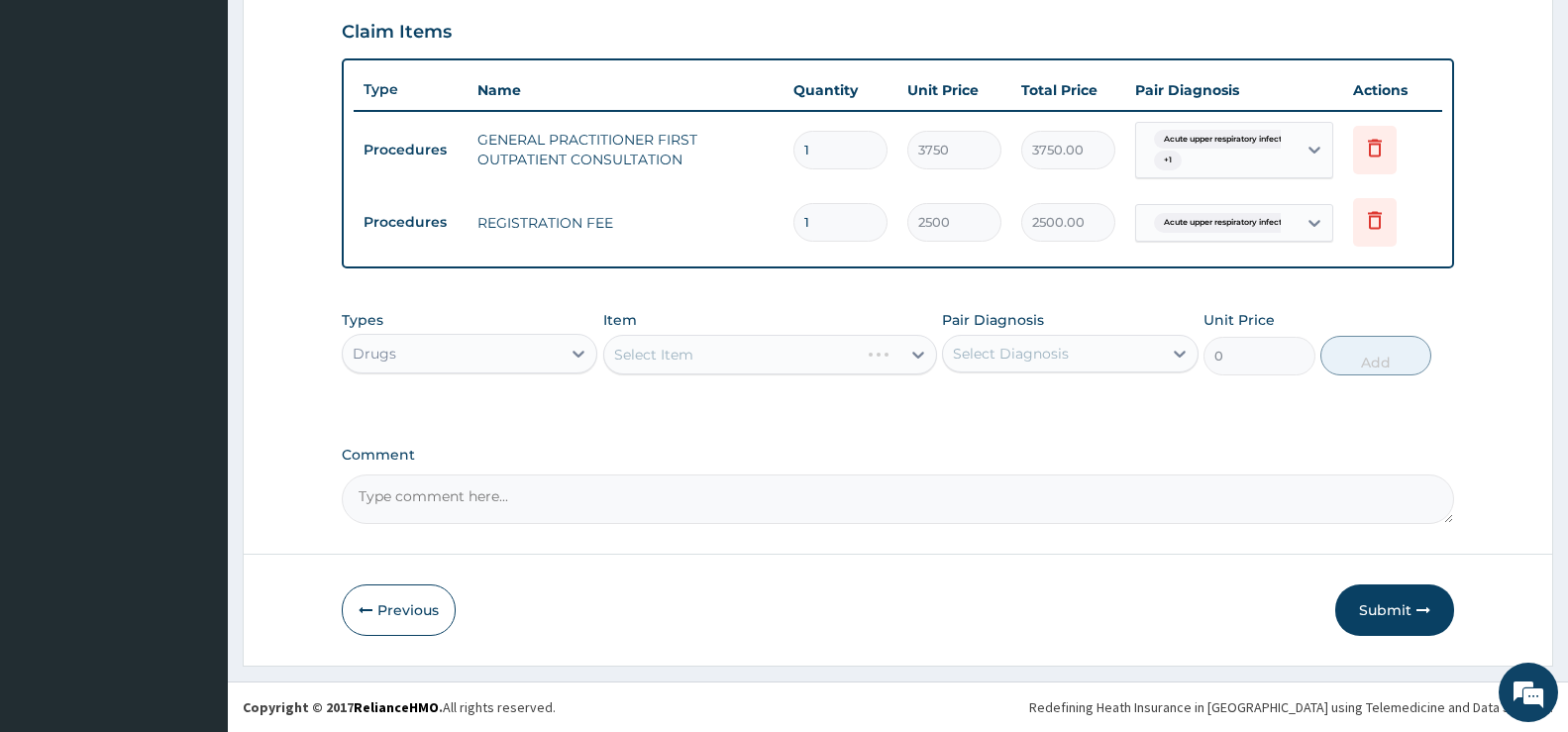
click at [896, 354] on div "Select Item" at bounding box center [770, 355] width 334 height 40
click at [906, 358] on div "Select Item" at bounding box center [770, 355] width 334 height 40
click at [905, 364] on div at bounding box center [919, 355] width 36 height 36
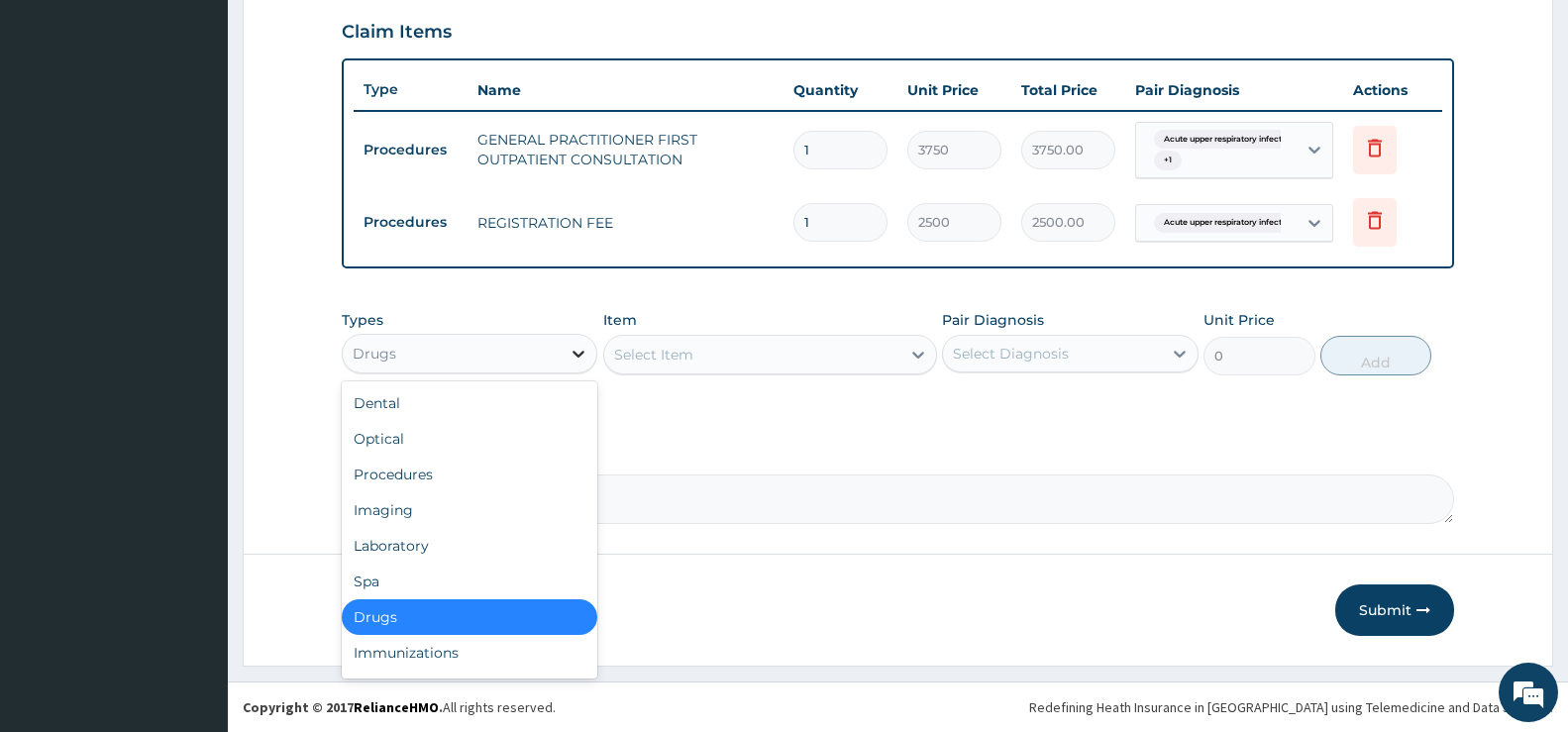
click at [576, 351] on icon at bounding box center [578, 354] width 20 height 20
click at [409, 547] on div "Laboratory" at bounding box center [469, 546] width 256 height 36
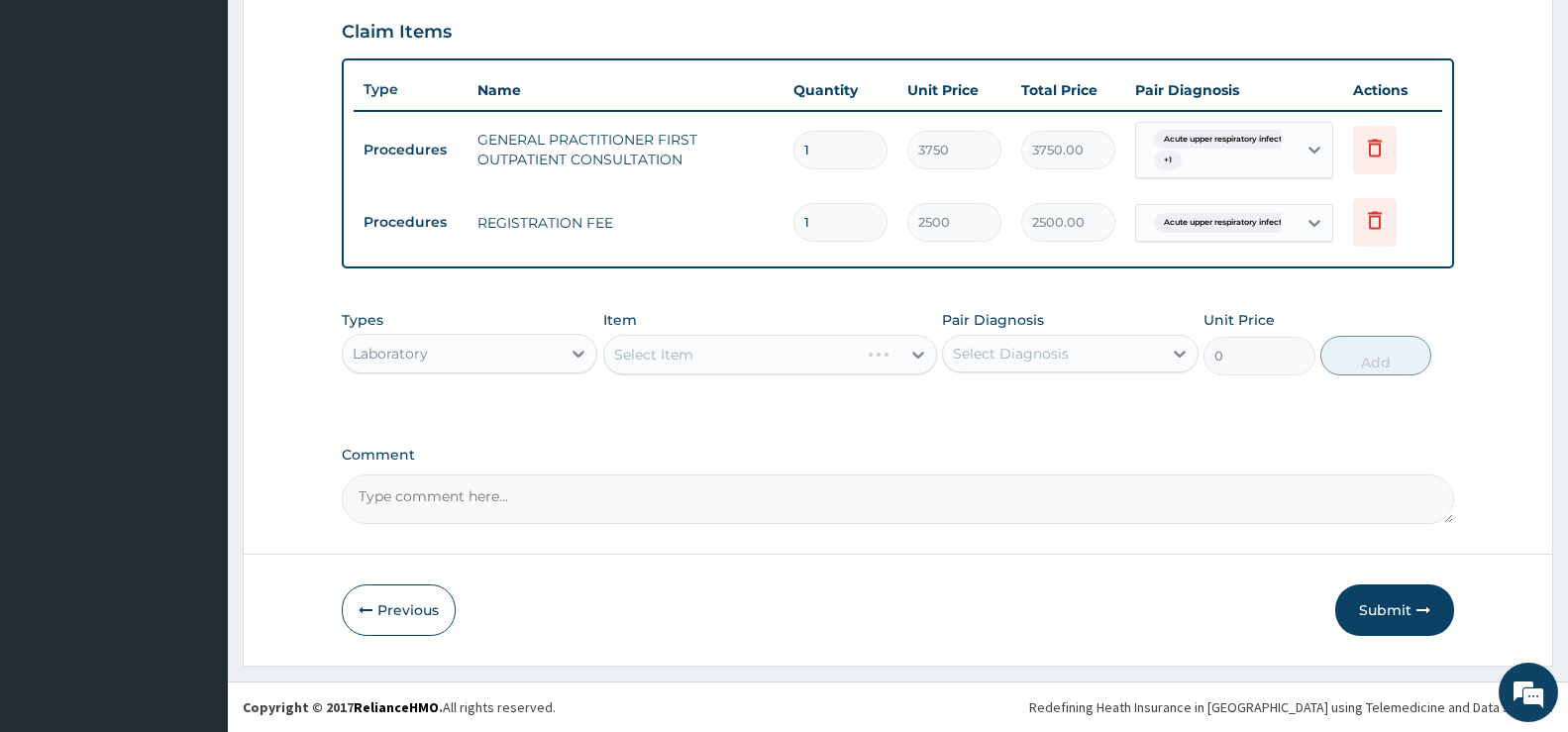
click at [646, 357] on div "Select Item" at bounding box center [770, 355] width 334 height 40
click at [889, 358] on div "Select Item" at bounding box center [770, 355] width 334 height 40
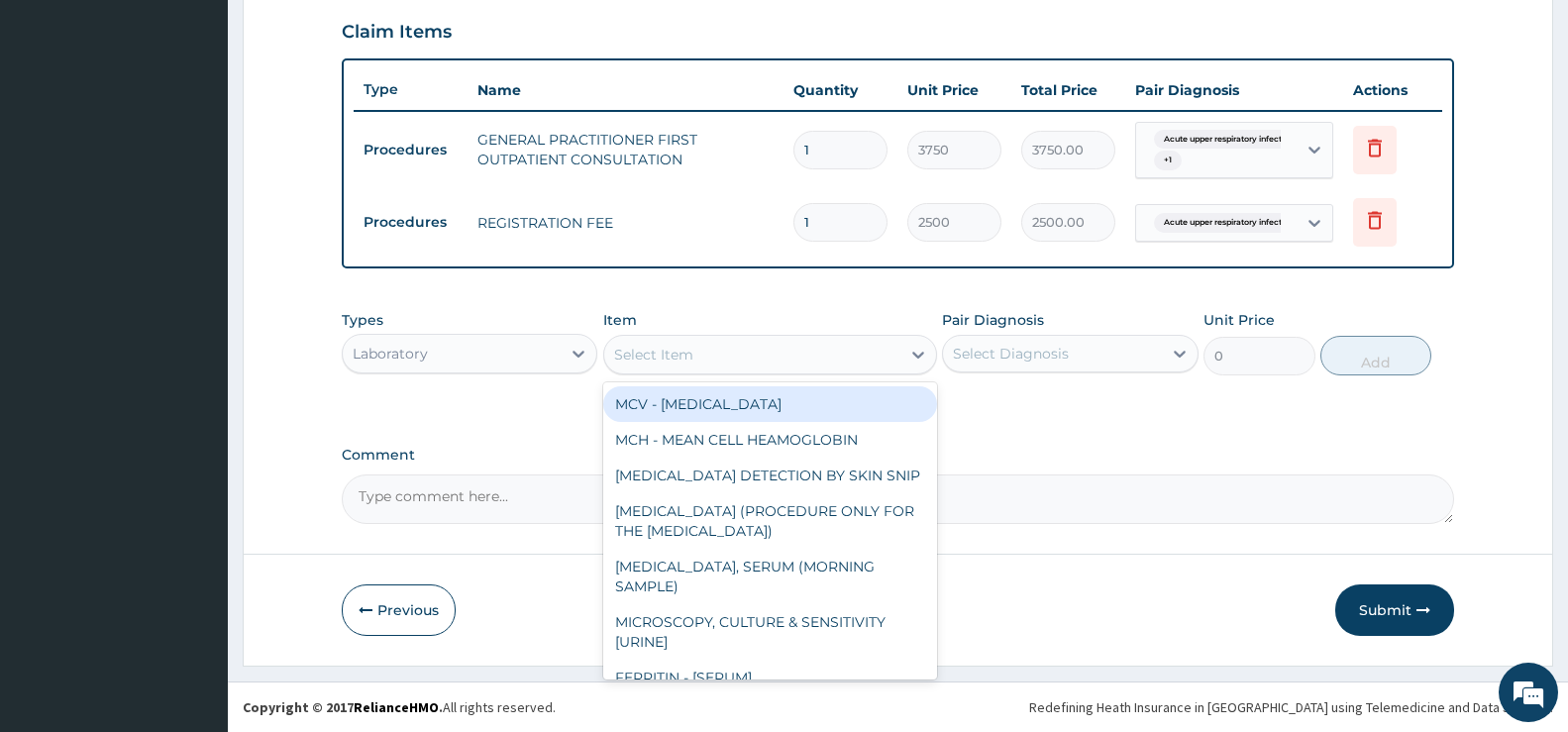
click at [894, 360] on div "Select Item" at bounding box center [753, 355] width 297 height 32
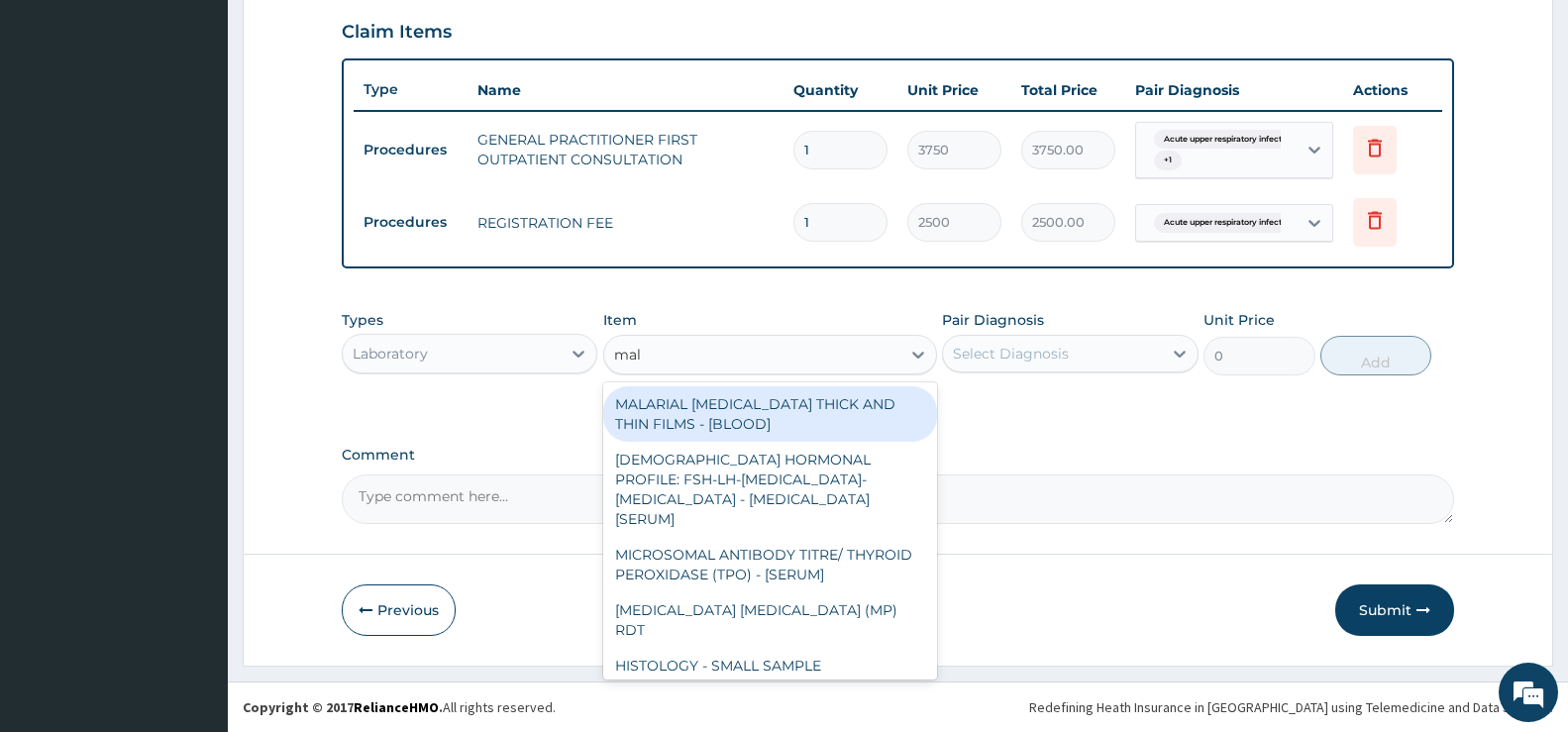
type input "mala"
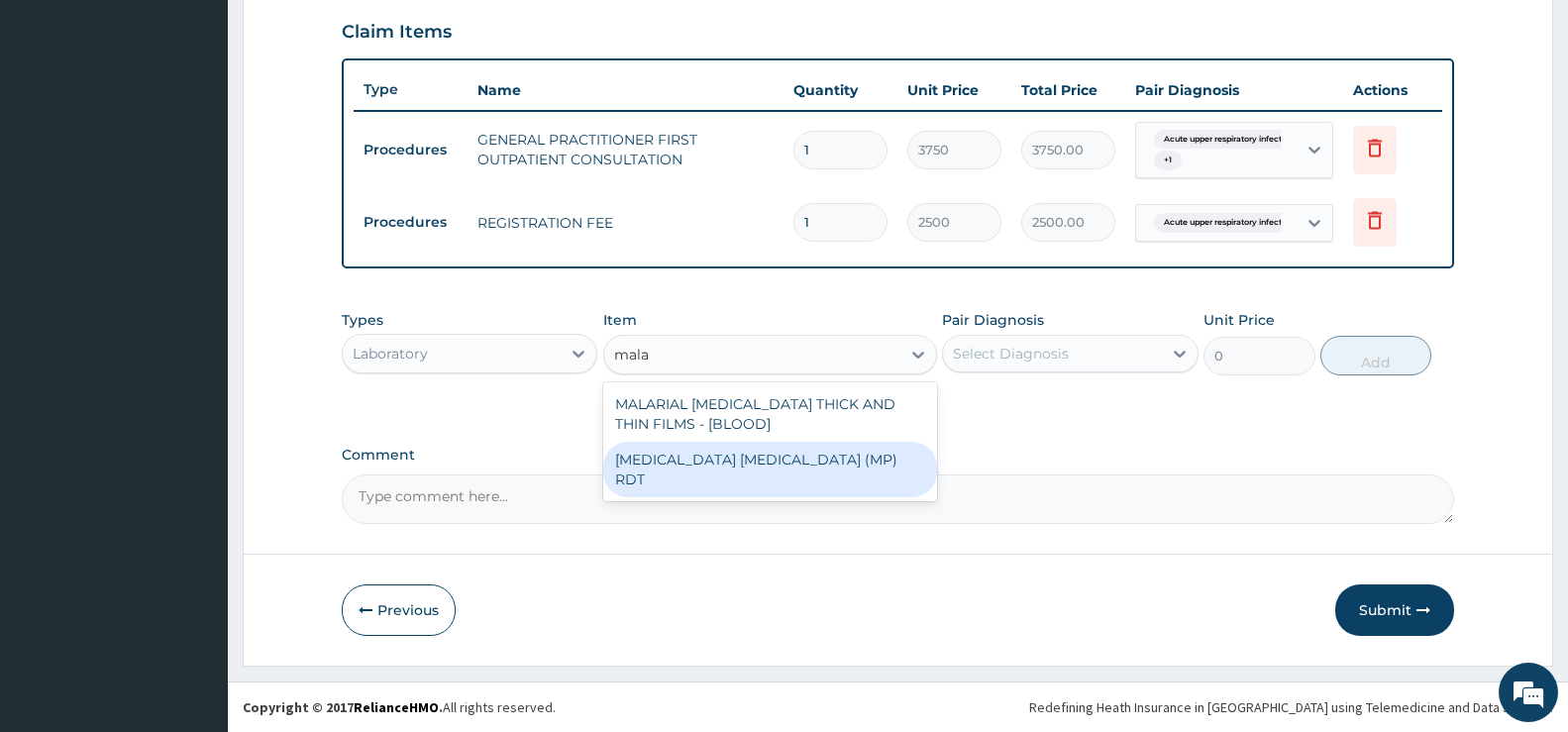
click at [841, 456] on div "[MEDICAL_DATA] [MEDICAL_DATA] (MP) RDT" at bounding box center [770, 470] width 334 height 56
type input "2000"
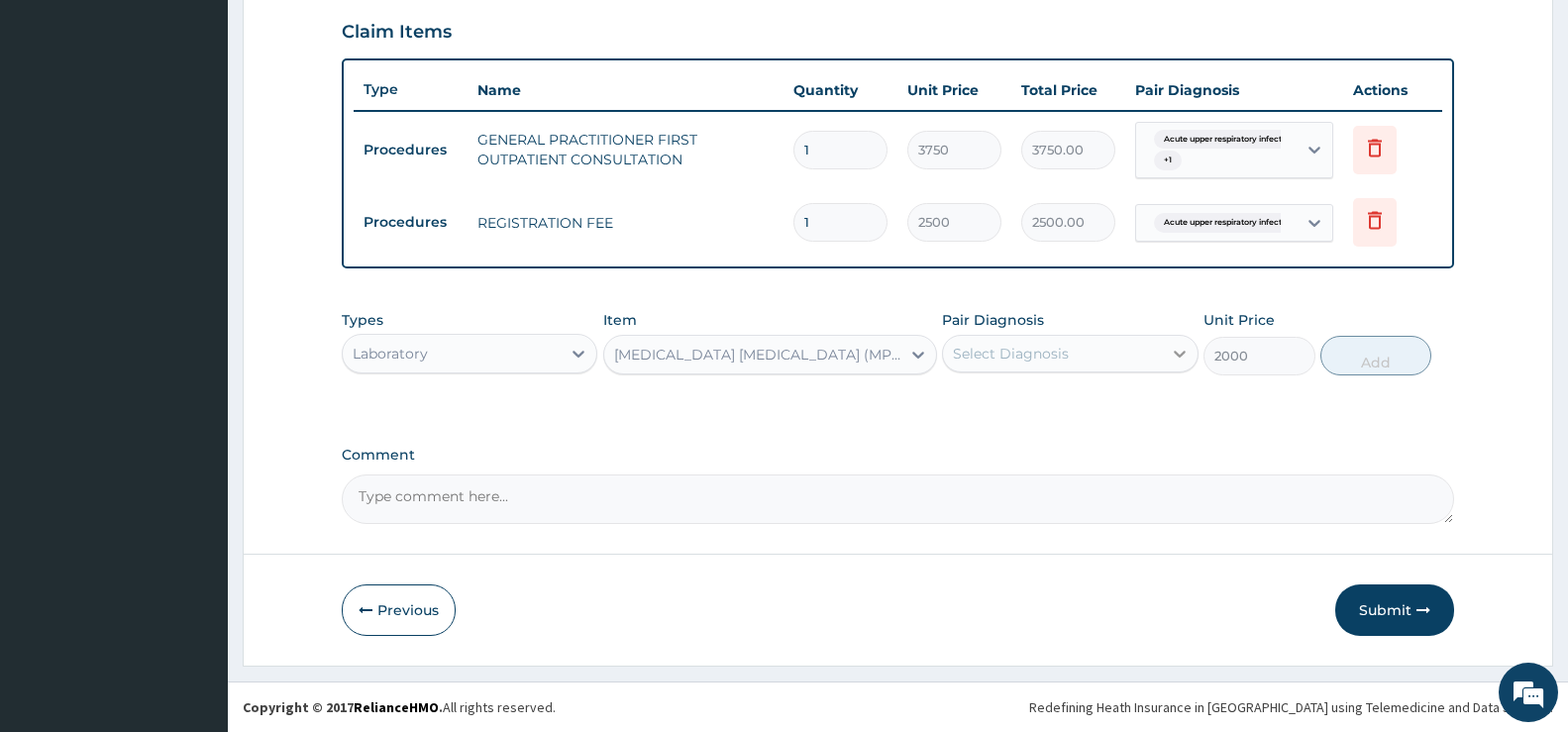
click at [1181, 357] on icon at bounding box center [1180, 354] width 20 height 20
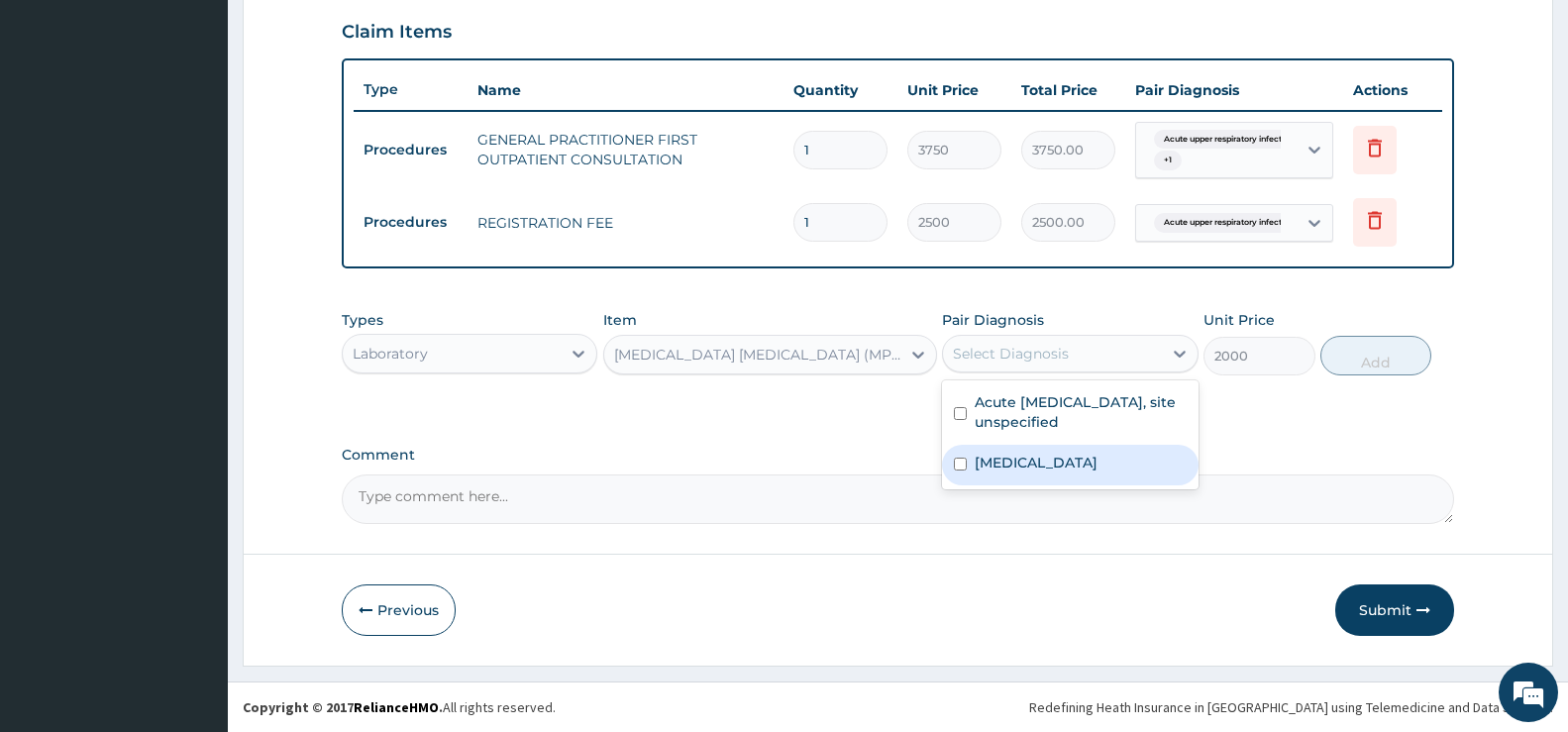
click at [1050, 461] on label "[MEDICAL_DATA]" at bounding box center [1035, 463] width 122 height 20
checkbox input "true"
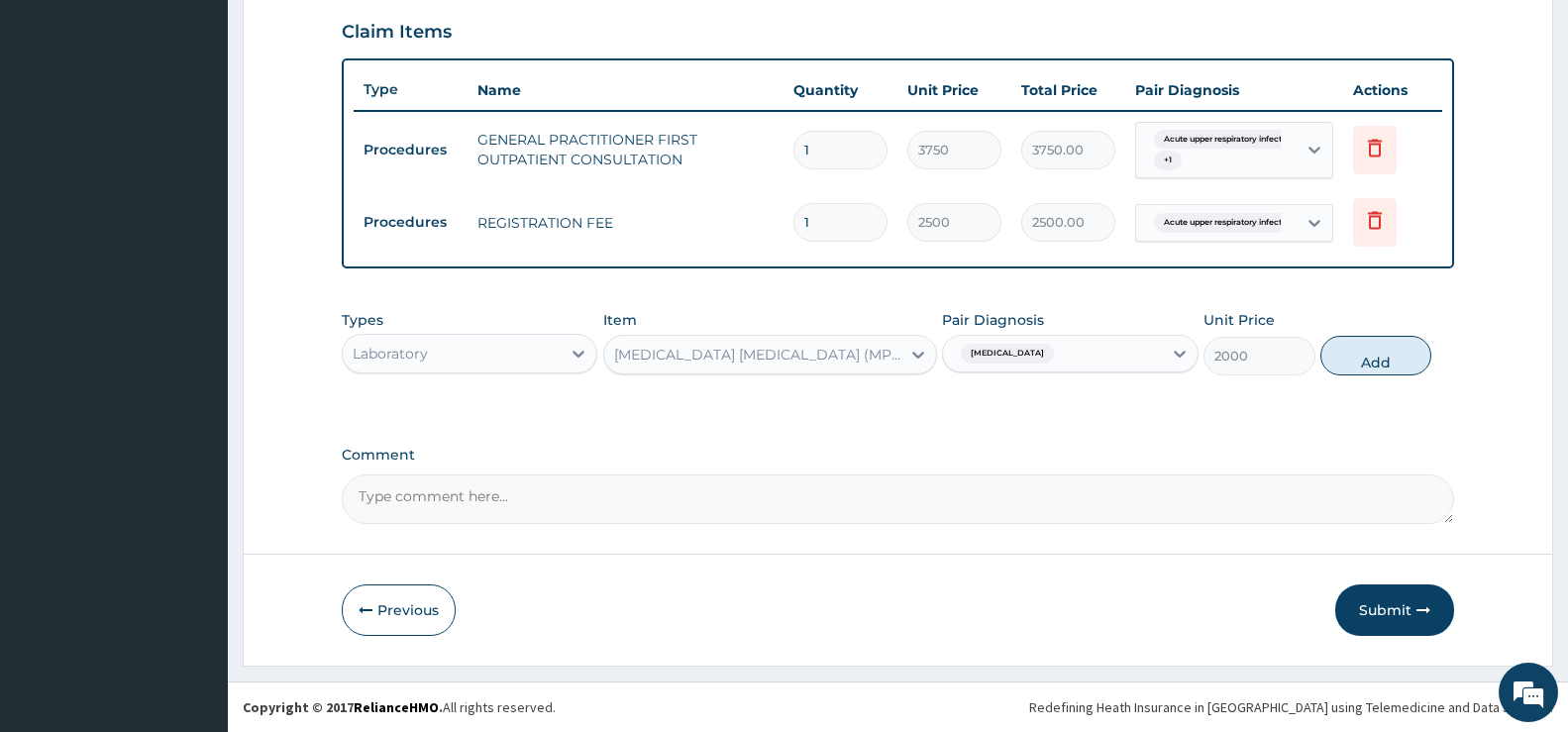
drag, startPoint x: 1375, startPoint y: 357, endPoint x: 1315, endPoint y: 384, distance: 65.8
click at [1375, 356] on button "Add" at bounding box center [1376, 356] width 111 height 40
type input "0"
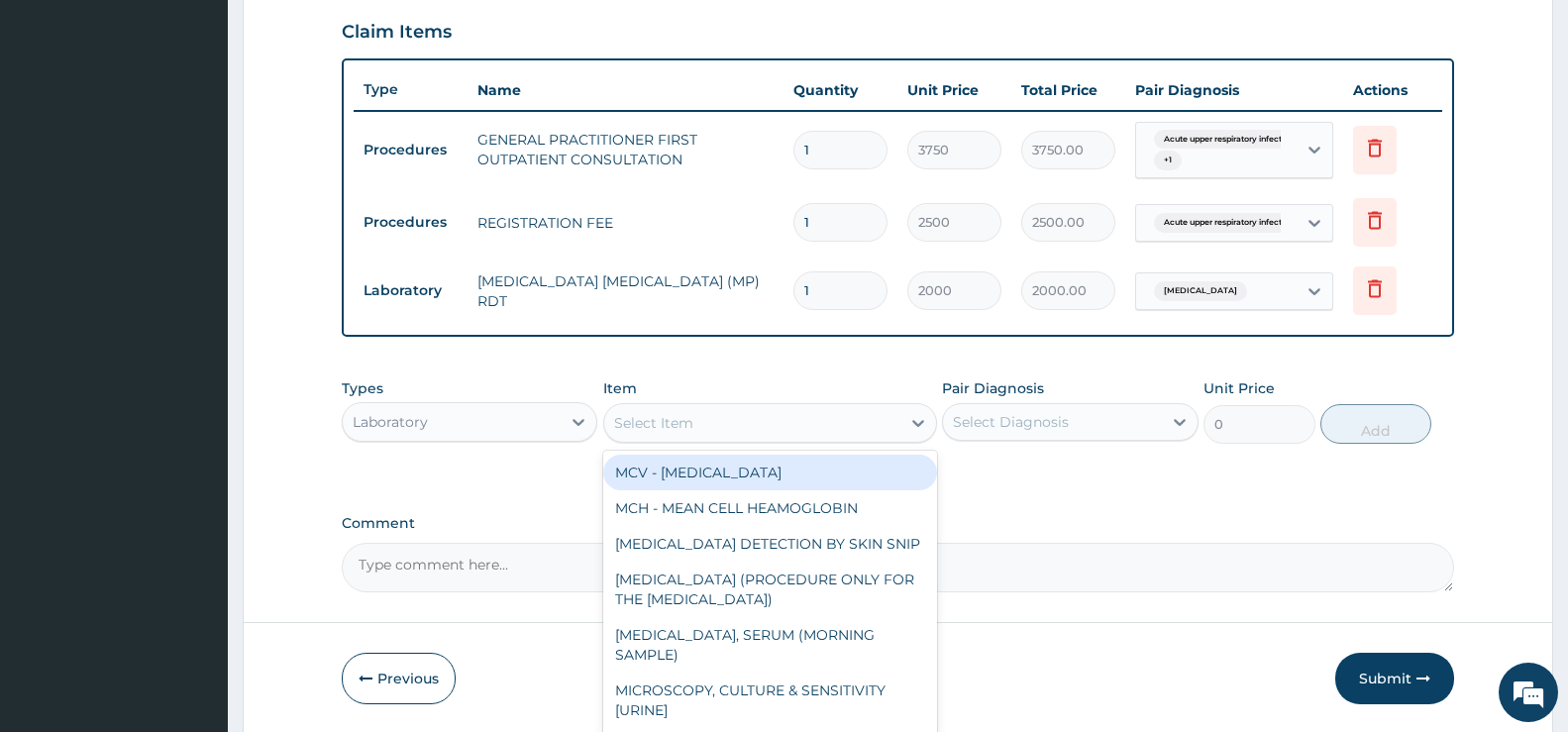
drag, startPoint x: 704, startPoint y: 412, endPoint x: 689, endPoint y: 423, distance: 18.6
click at [704, 412] on div "Select Item" at bounding box center [753, 423] width 297 height 32
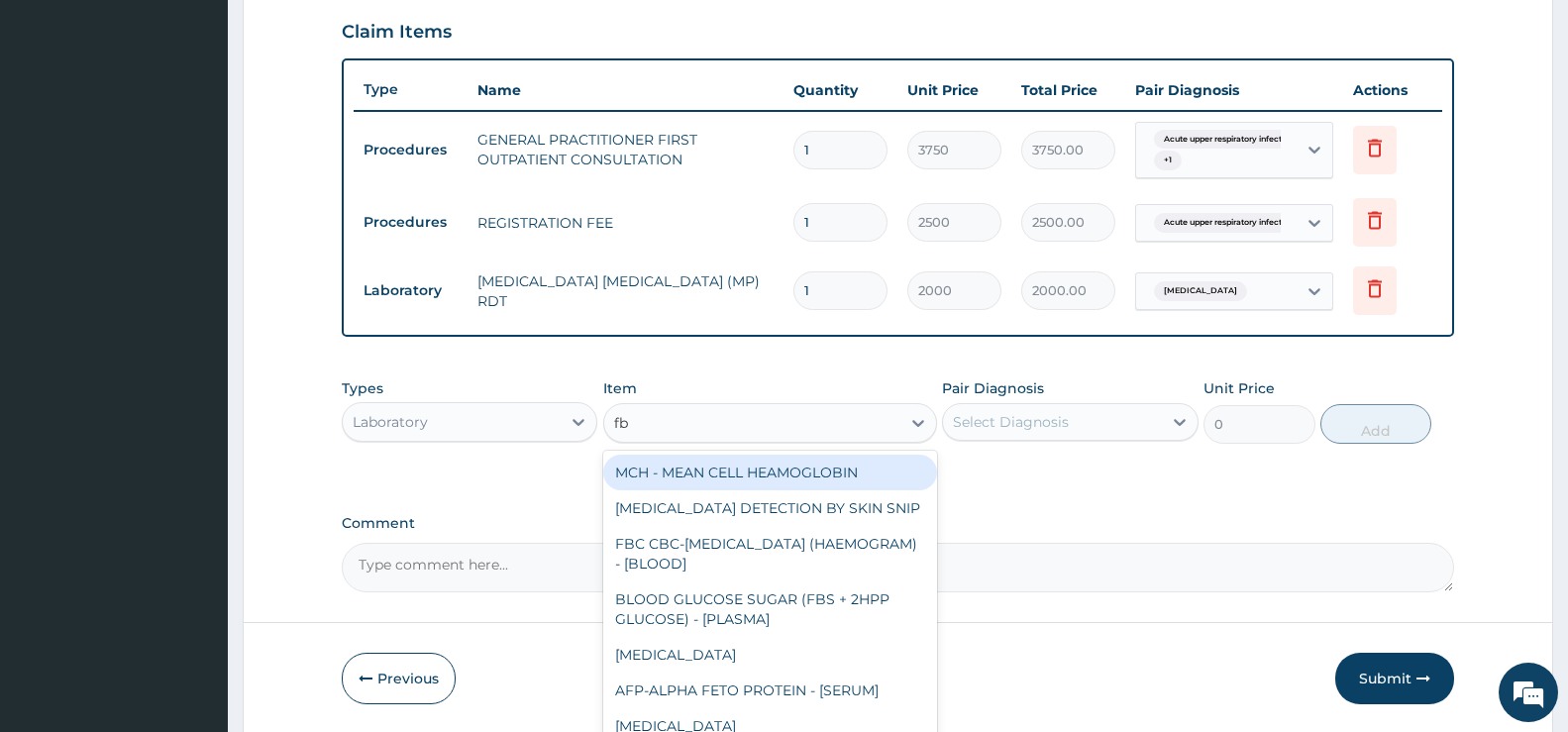
type input "fbc"
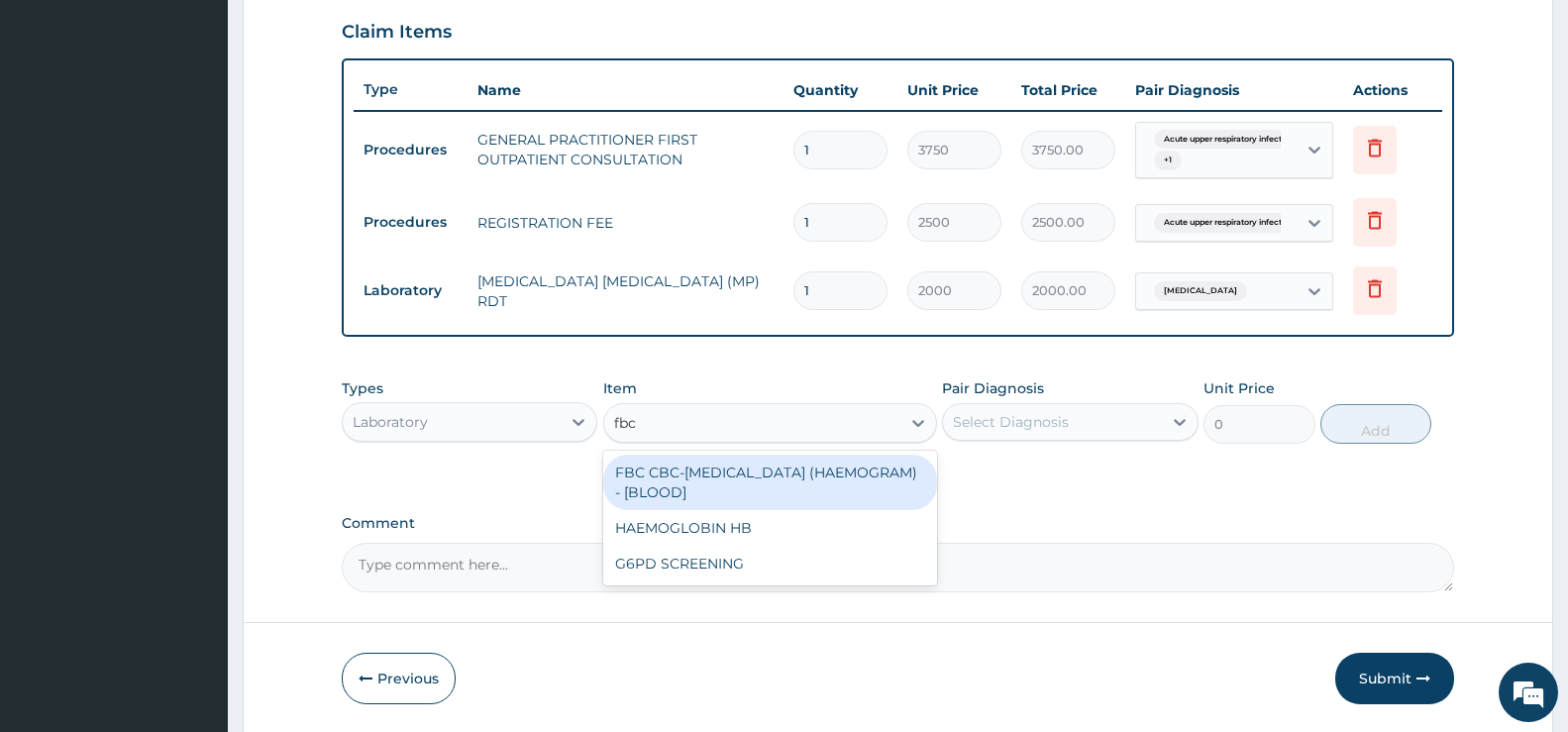
click at [769, 469] on div "FBC CBC-[MEDICAL_DATA] (HAEMOGRAM) - [BLOOD]" at bounding box center [770, 483] width 334 height 56
type input "5000"
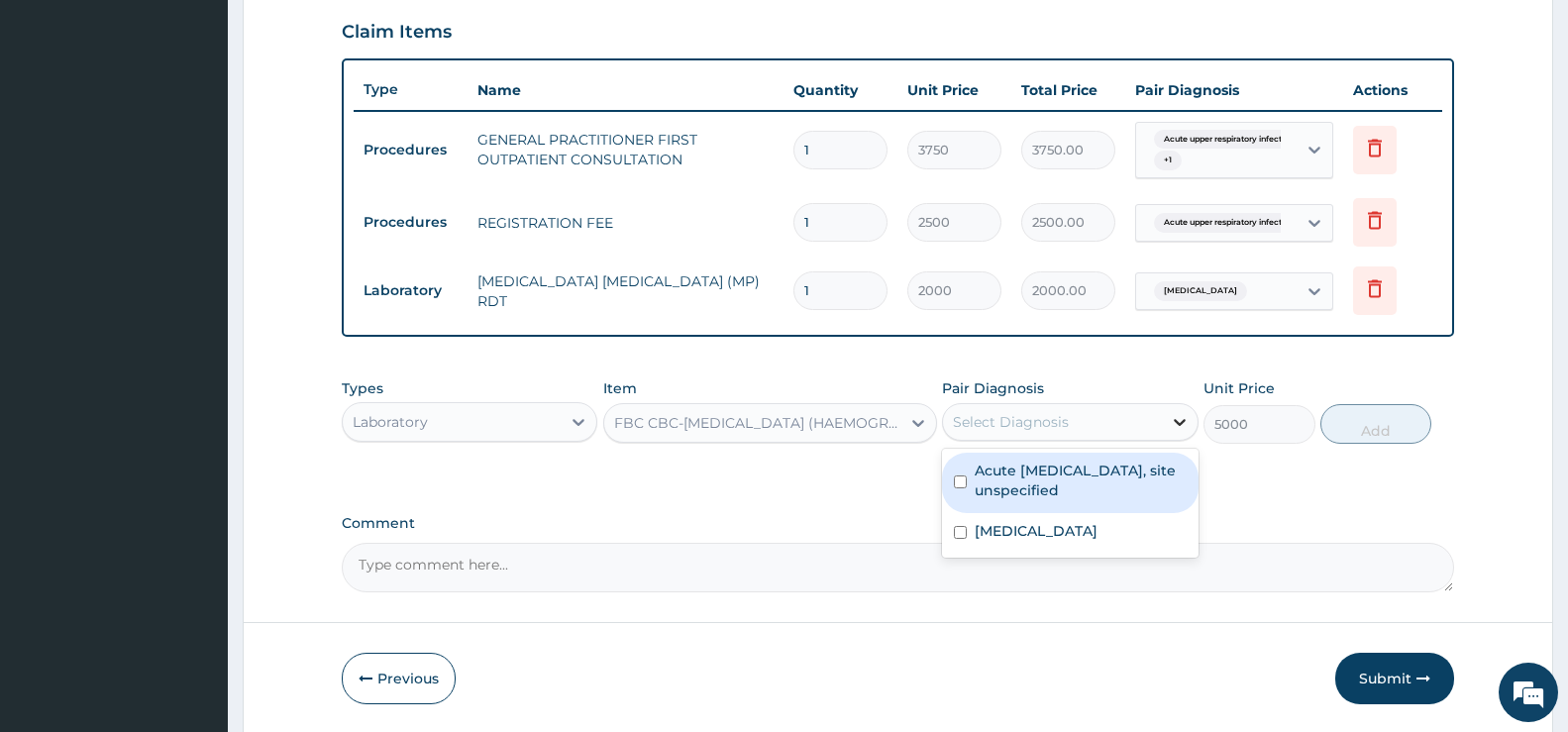
drag, startPoint x: 1194, startPoint y: 418, endPoint x: 1172, endPoint y: 438, distance: 29.7
click at [1195, 418] on div at bounding box center [1180, 422] width 36 height 36
drag, startPoint x: 1135, startPoint y: 467, endPoint x: 1188, endPoint y: 479, distance: 54.3
click at [1141, 468] on label "Acute [MEDICAL_DATA], site unspecified" at bounding box center [1080, 481] width 211 height 40
checkbox input "true"
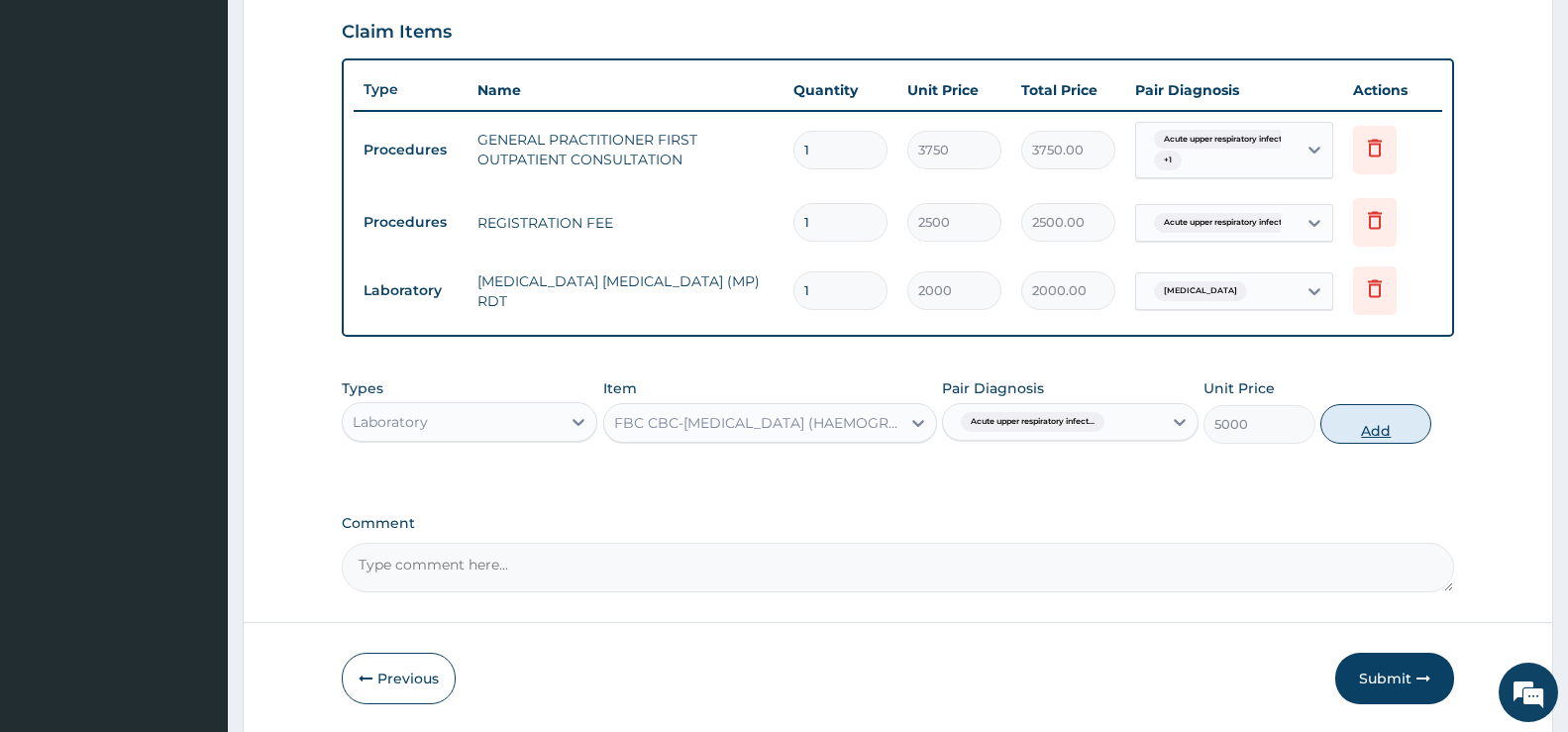
click at [1390, 421] on button "Add" at bounding box center [1376, 424] width 111 height 40
type input "0"
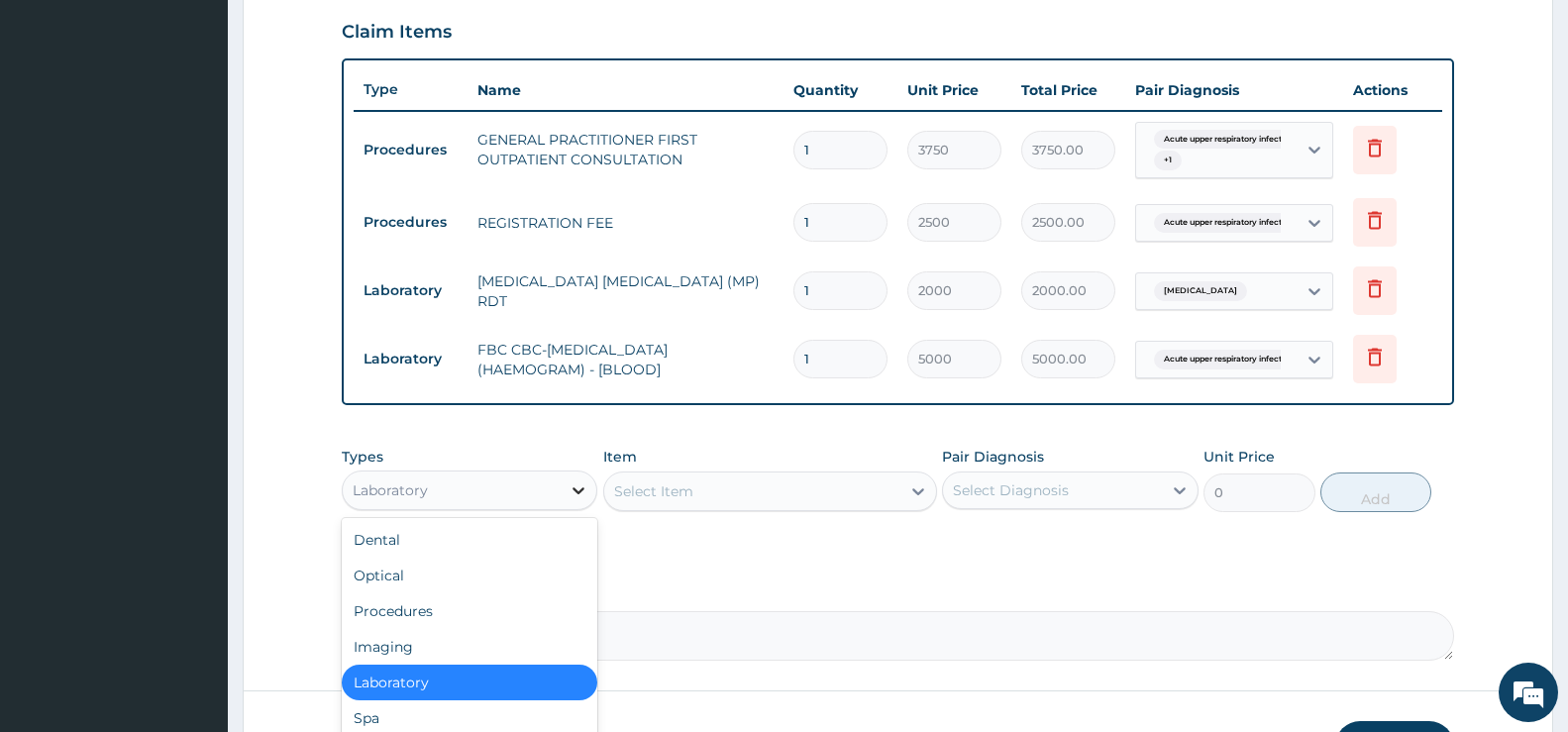
click at [577, 495] on icon at bounding box center [578, 491] width 20 height 20
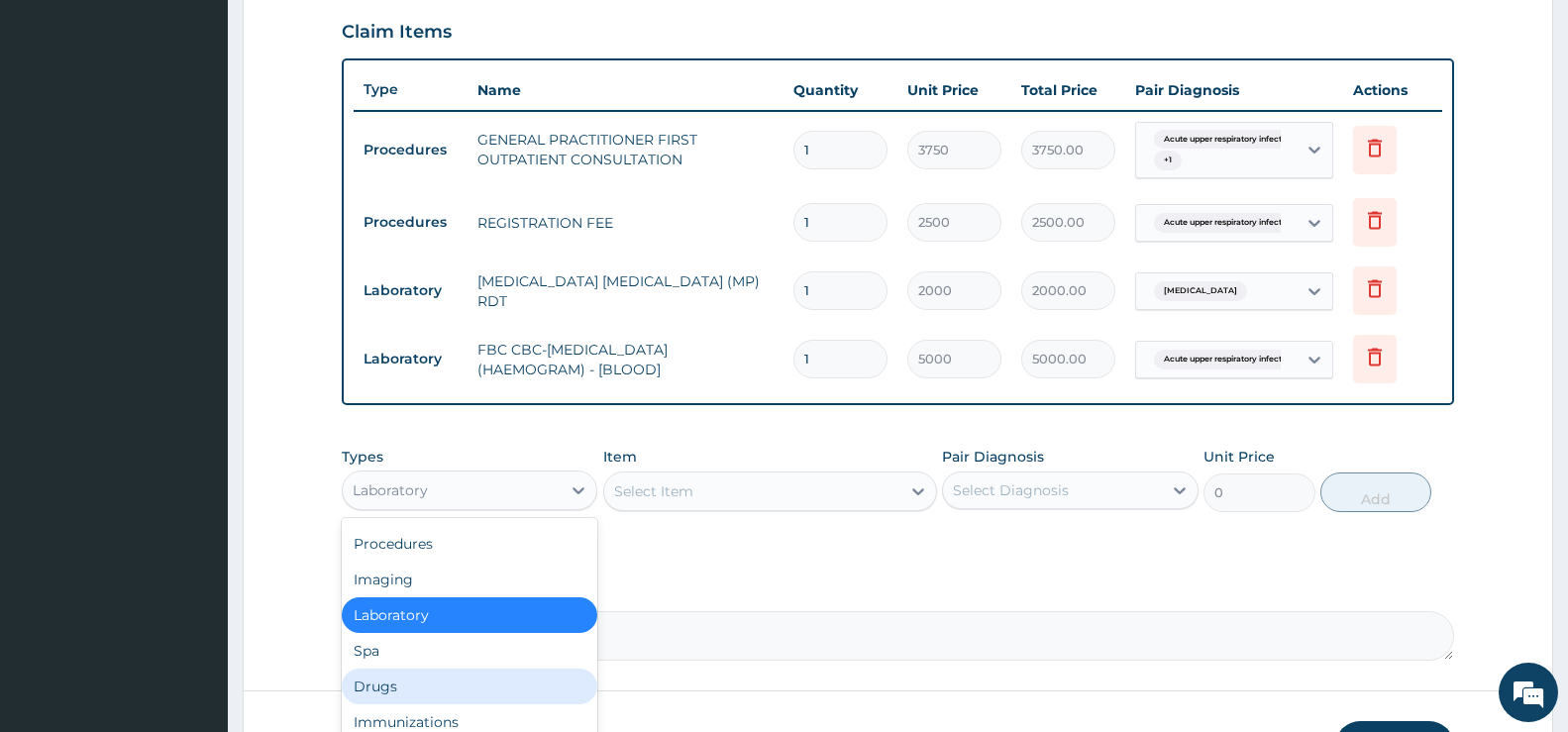
click at [400, 679] on div "Drugs" at bounding box center [469, 687] width 256 height 36
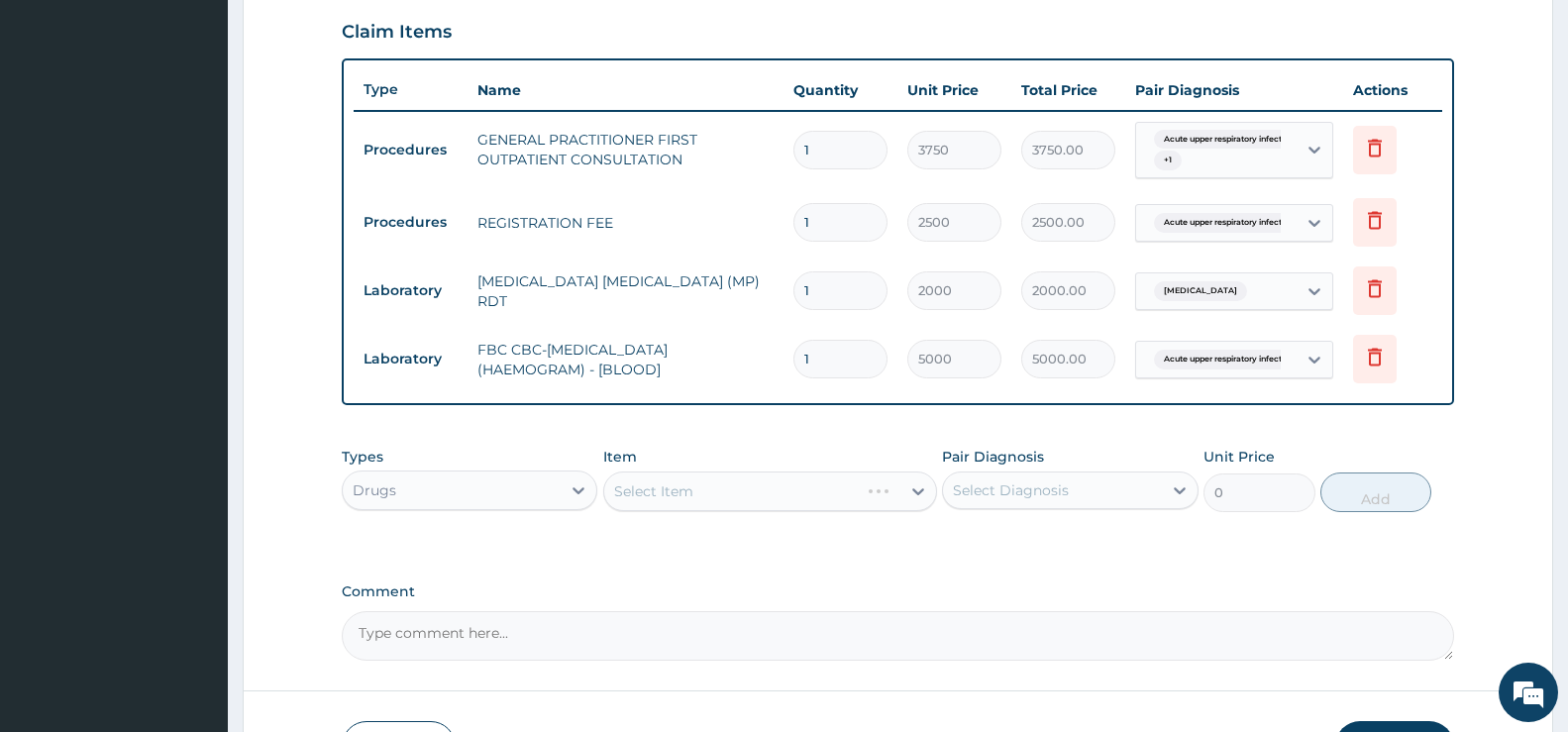
click at [922, 491] on div "Select Item" at bounding box center [770, 492] width 334 height 40
click at [907, 492] on div "Select Item" at bounding box center [770, 492] width 334 height 40
click at [890, 492] on div "Select Item" at bounding box center [753, 492] width 297 height 32
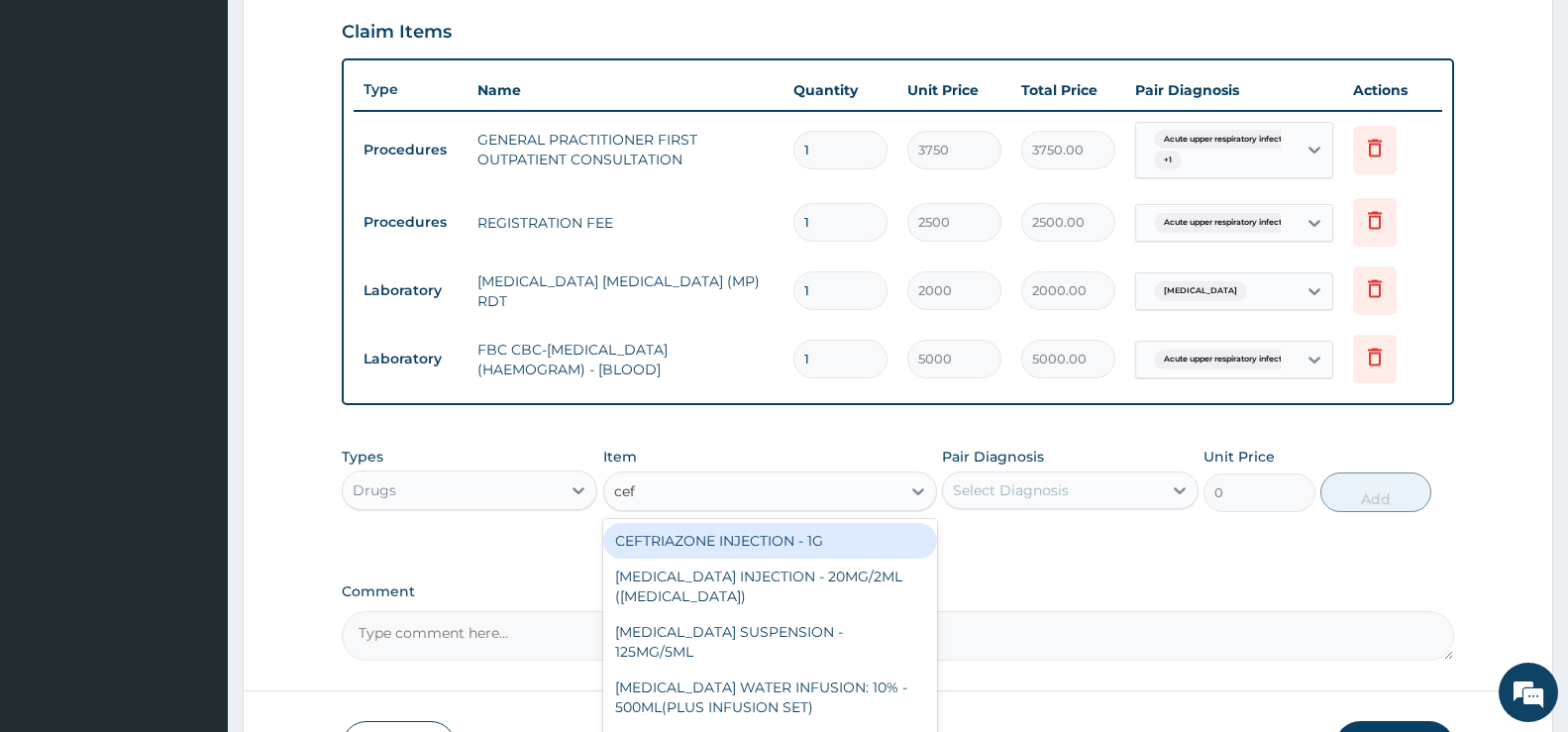
type input "cefu"
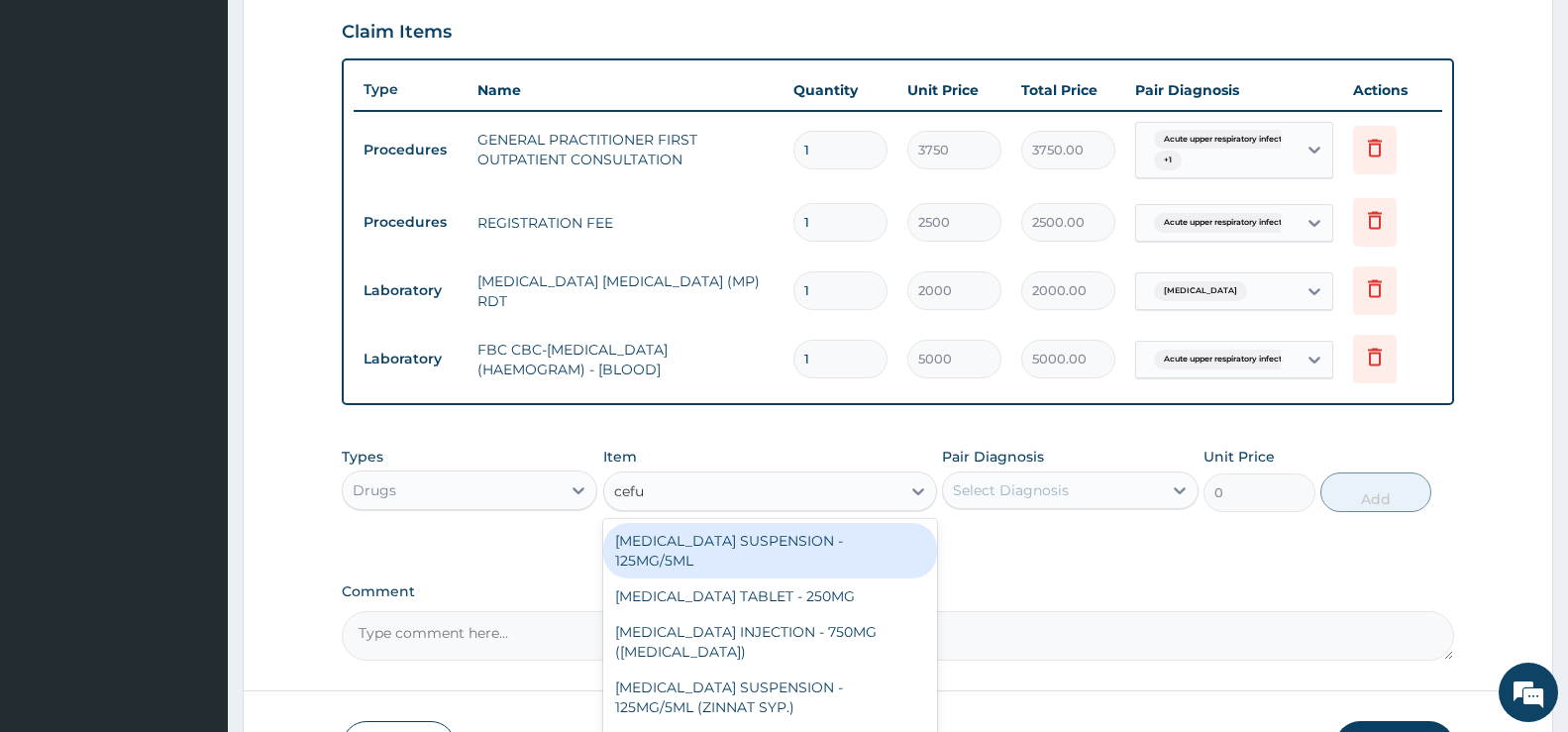
click at [775, 545] on div "CEFUROXIME SUSPENSION - 125MG/5ML" at bounding box center [770, 551] width 334 height 56
type input "3919.9999999999995"
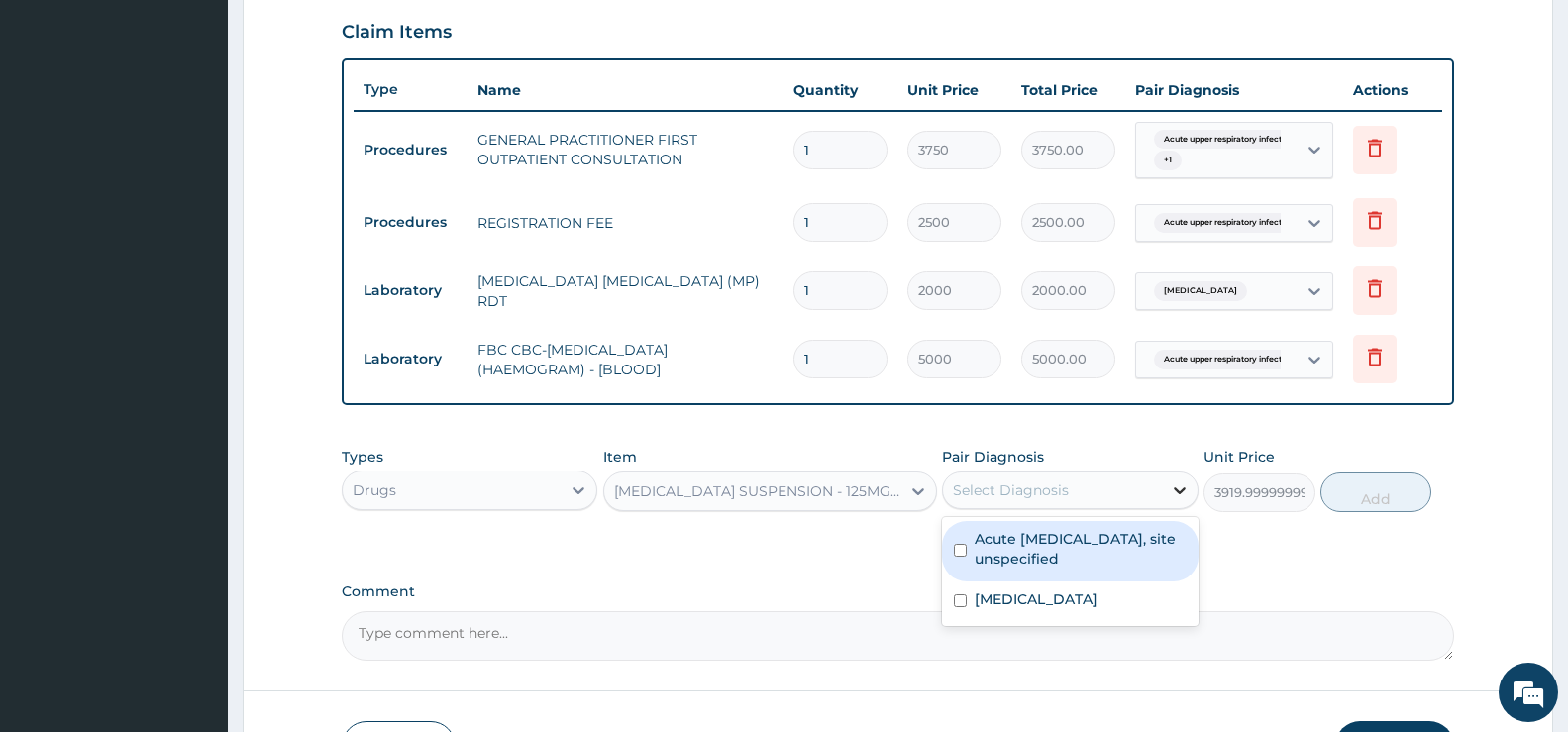
click at [1186, 490] on icon at bounding box center [1180, 491] width 20 height 20
click at [1054, 542] on label "Acute upper respiratory infection, site unspecified" at bounding box center [1080, 549] width 211 height 40
checkbox input "true"
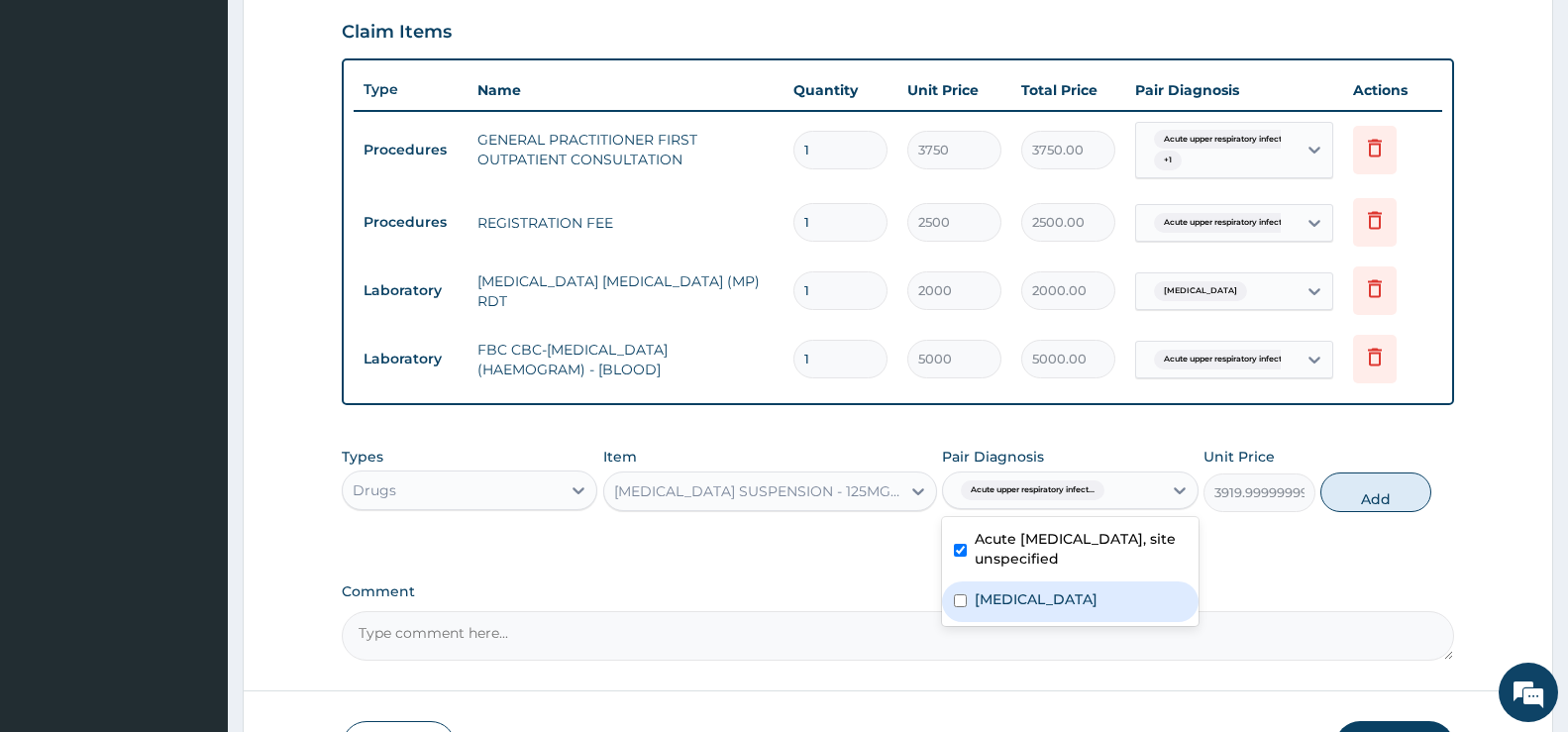
click at [1098, 606] on label "Malaria, unspecified" at bounding box center [1035, 600] width 122 height 20
checkbox input "true"
click at [1380, 492] on button "Add" at bounding box center [1376, 493] width 111 height 40
type input "0"
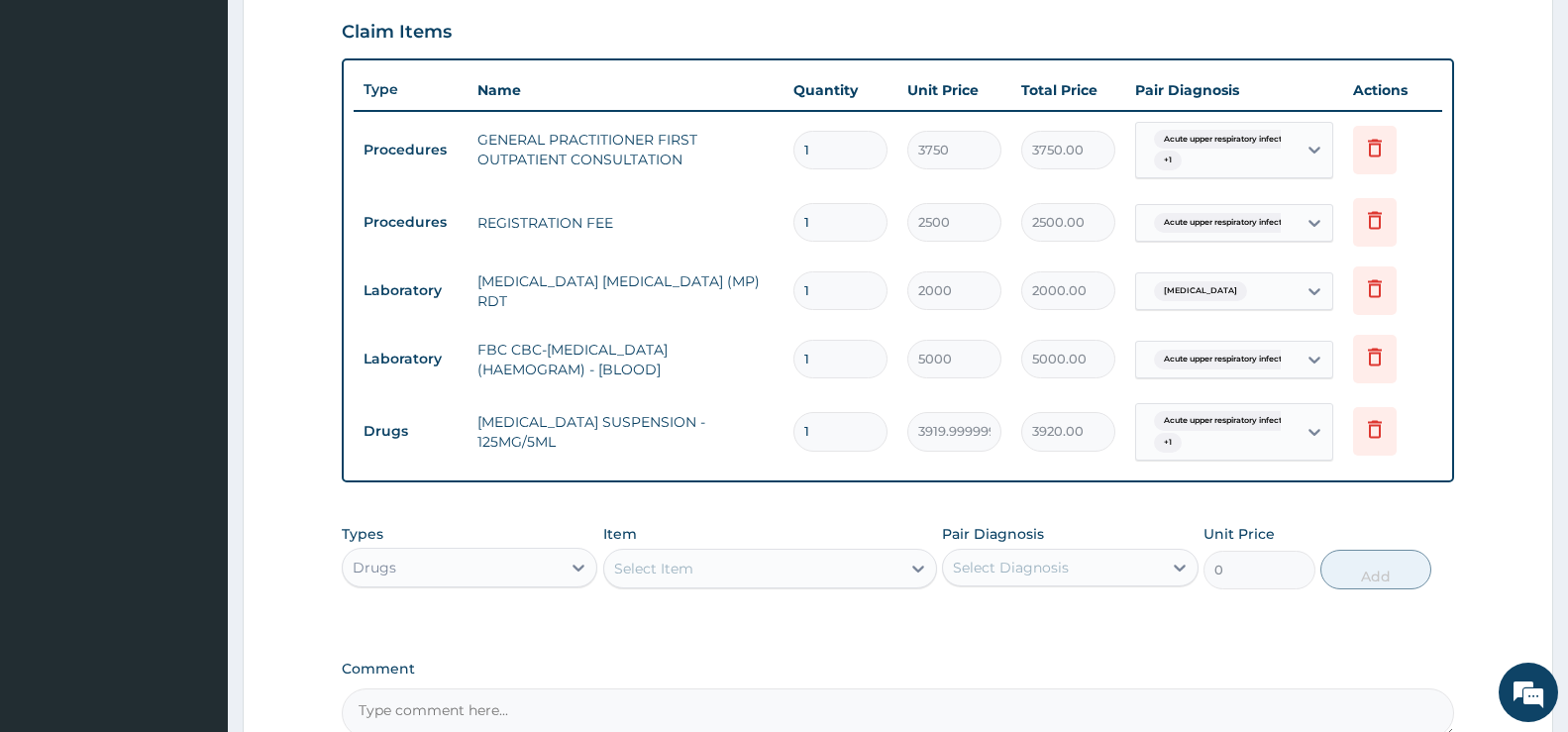
click at [659, 557] on div "Select Item" at bounding box center [753, 569] width 297 height 32
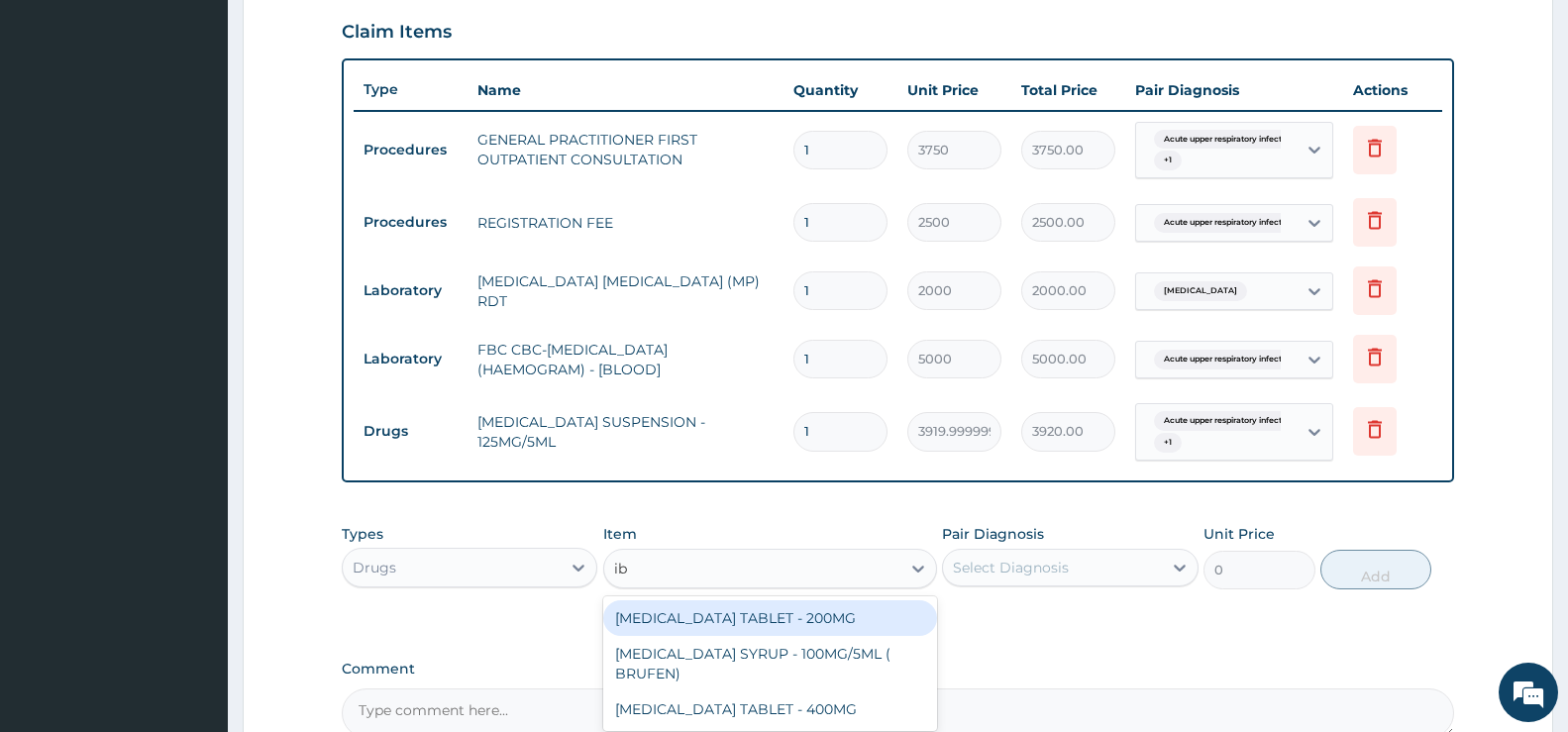
type input "ibu"
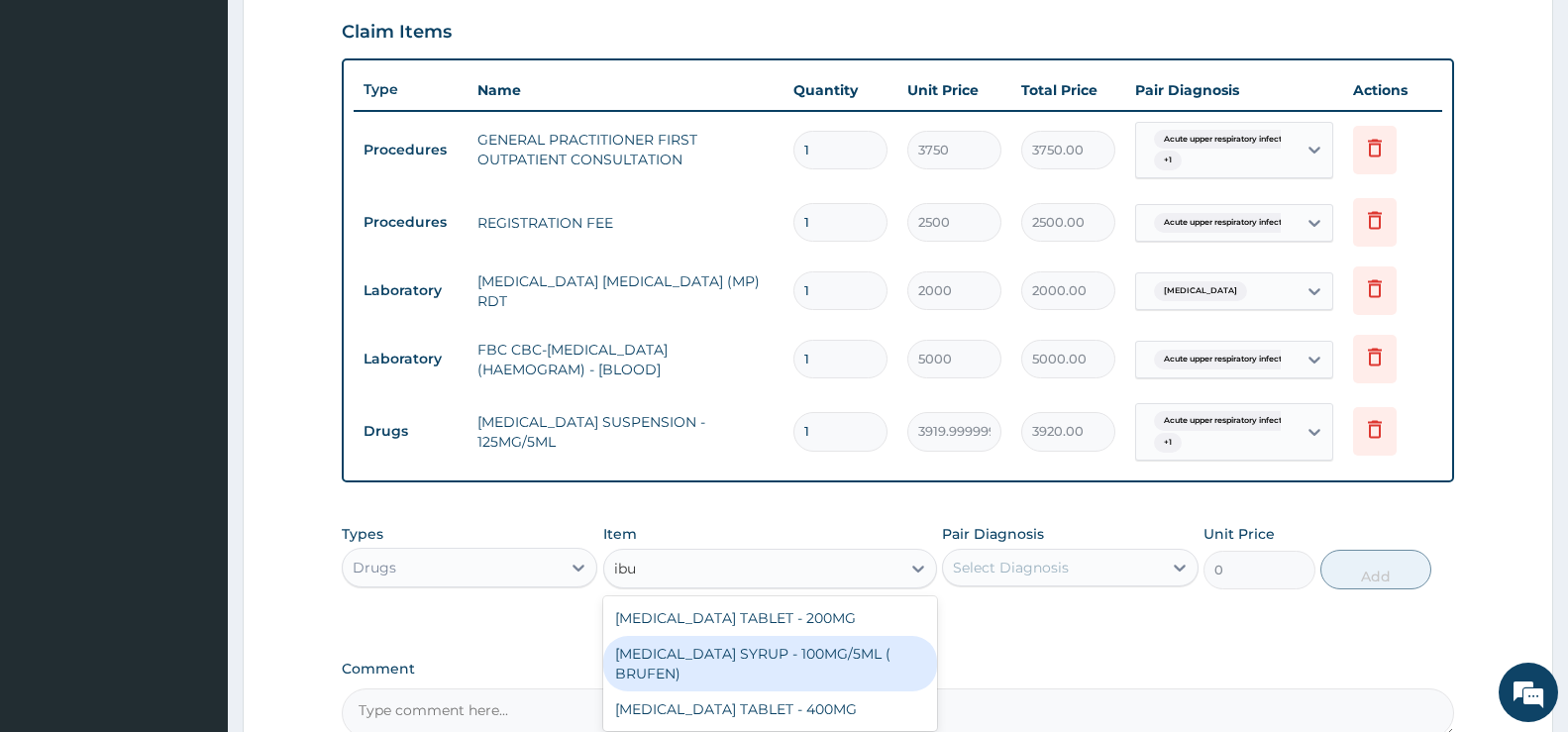
click at [772, 652] on div "IBUPROFEN SYRUP - 100MG/5ML ( BRUFEN)" at bounding box center [770, 664] width 334 height 56
type input "475.99999999999994"
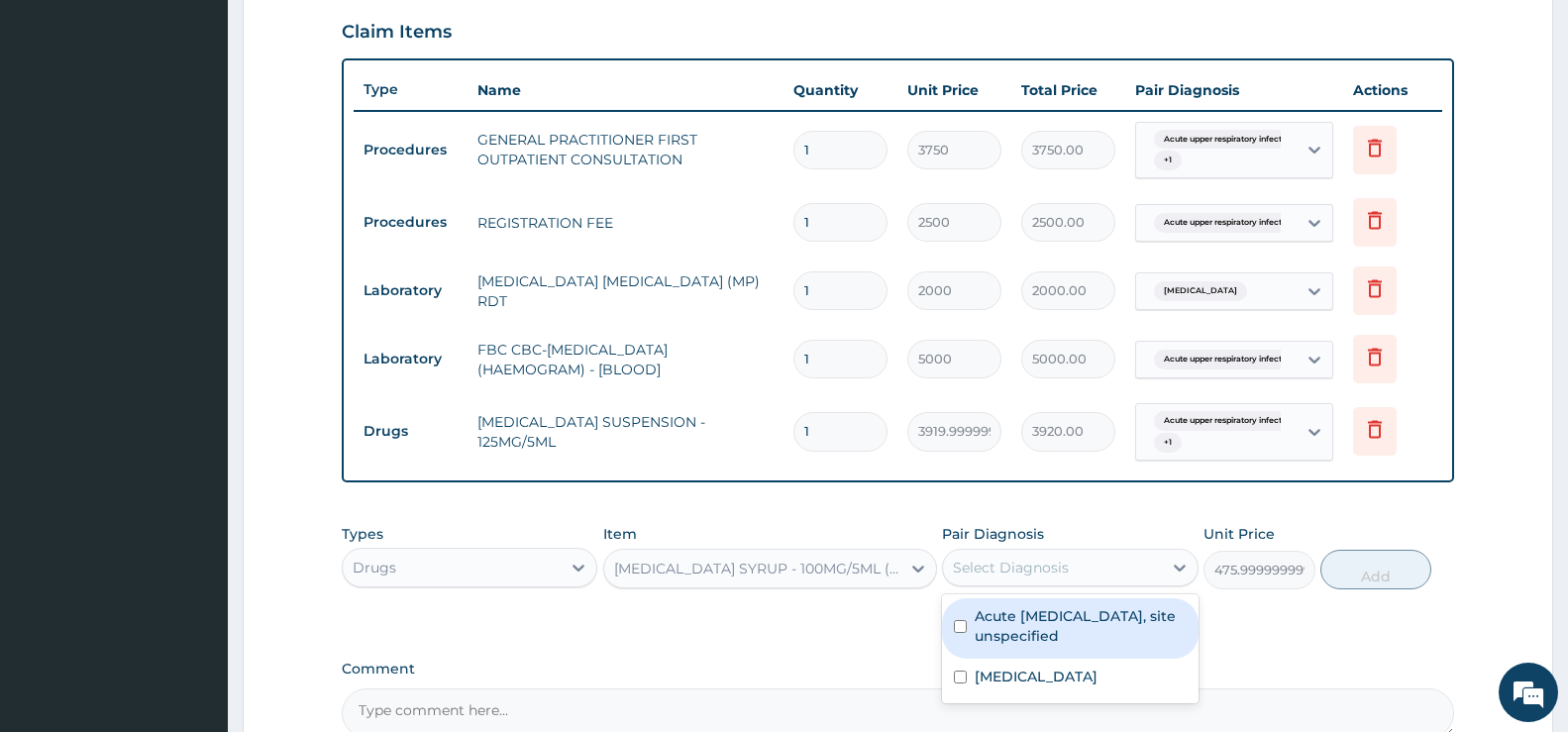
click at [1156, 569] on div "Select Diagnosis" at bounding box center [1051, 568] width 218 height 32
click at [1097, 623] on label "Acute upper respiratory infection, site unspecified" at bounding box center [1080, 626] width 211 height 40
checkbox input "true"
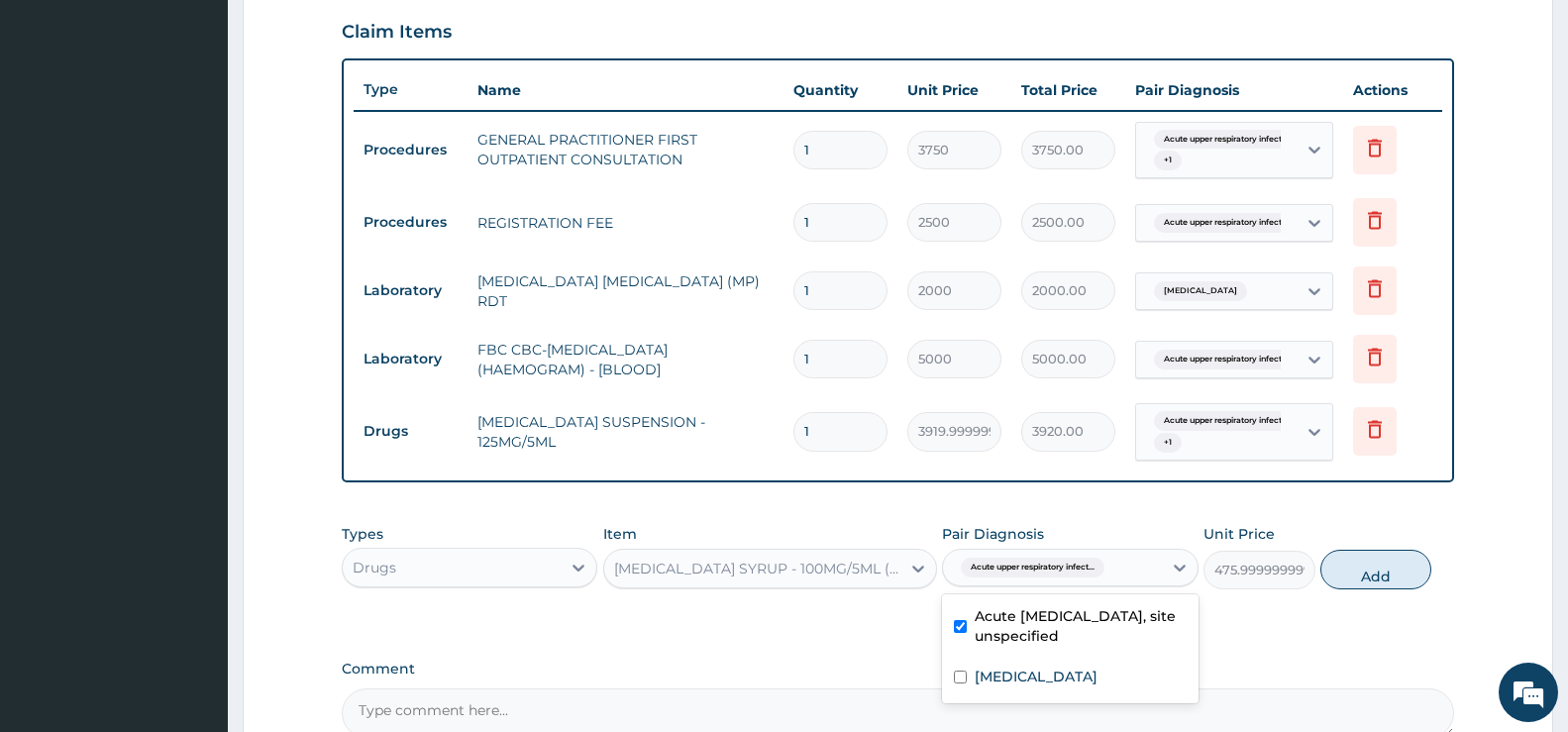
drag, startPoint x: 1400, startPoint y: 573, endPoint x: 1391, endPoint y: 578, distance: 10.3
click at [1400, 573] on button "Add" at bounding box center [1376, 570] width 111 height 40
type input "0"
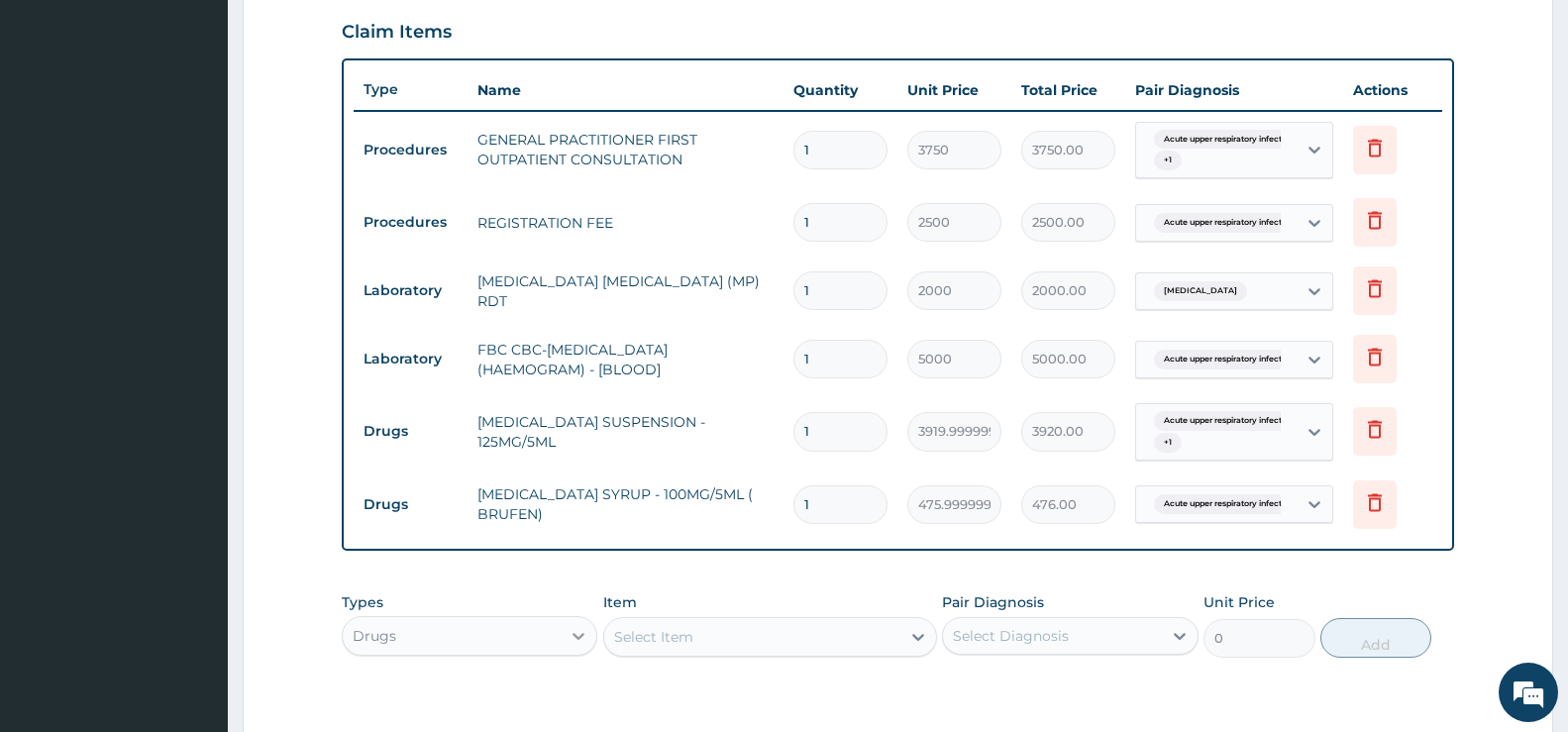
click at [575, 629] on icon at bounding box center [578, 636] width 20 height 20
click at [849, 644] on div "Select Item" at bounding box center [753, 637] width 297 height 32
click at [883, 627] on div "Select Item" at bounding box center [753, 637] width 297 height 32
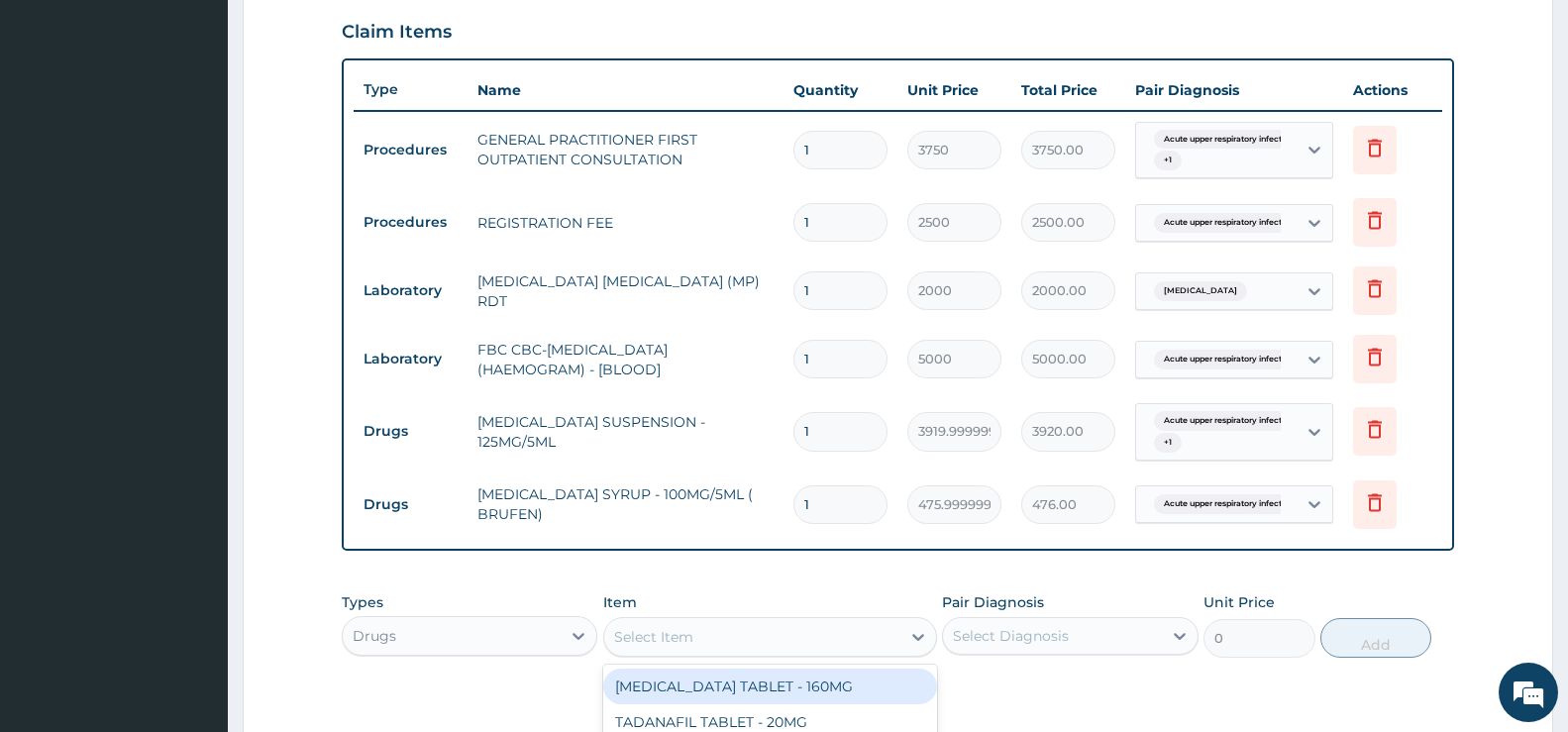
click at [884, 632] on div "Select Item" at bounding box center [753, 637] width 297 height 32
type input "vit"
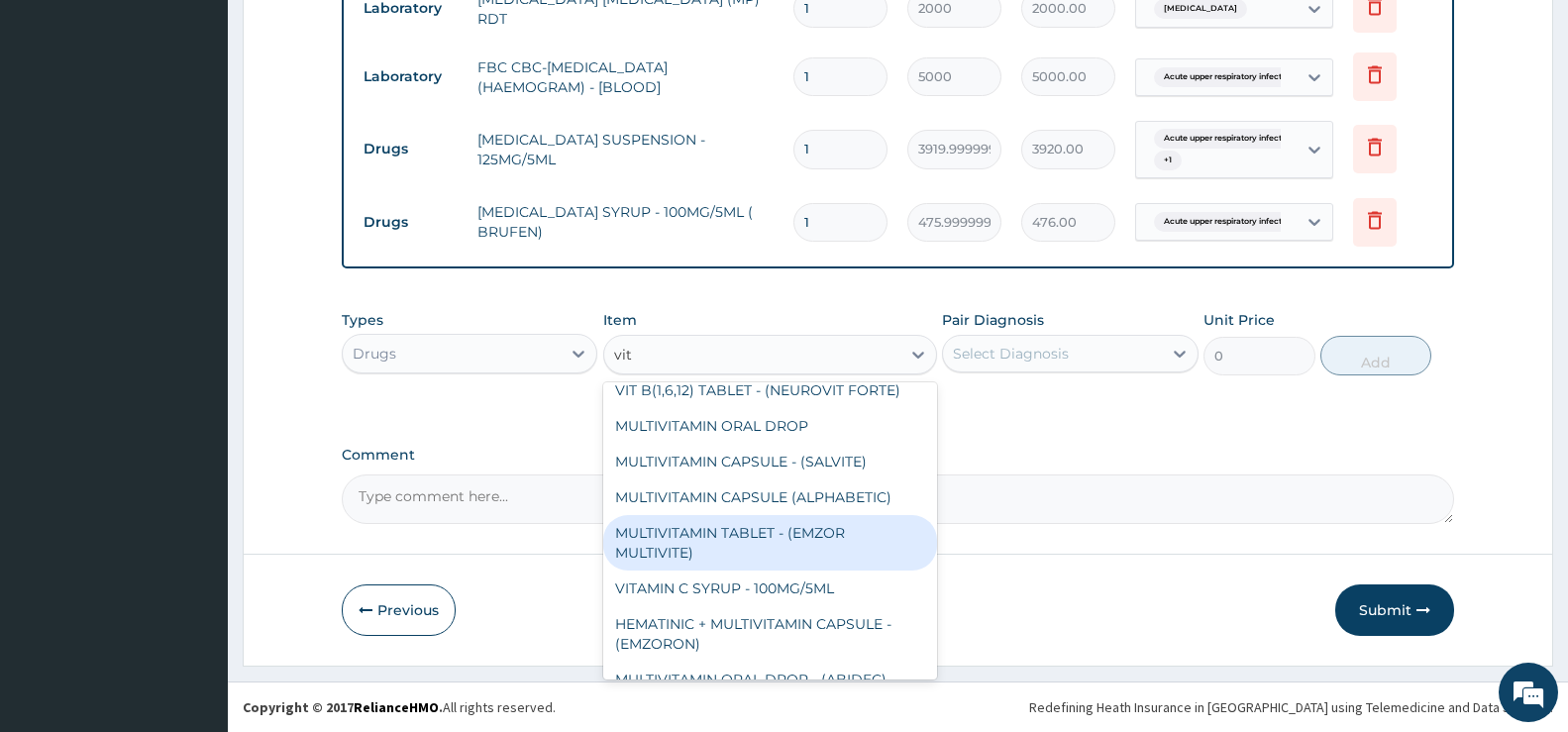
scroll to position [100, 0]
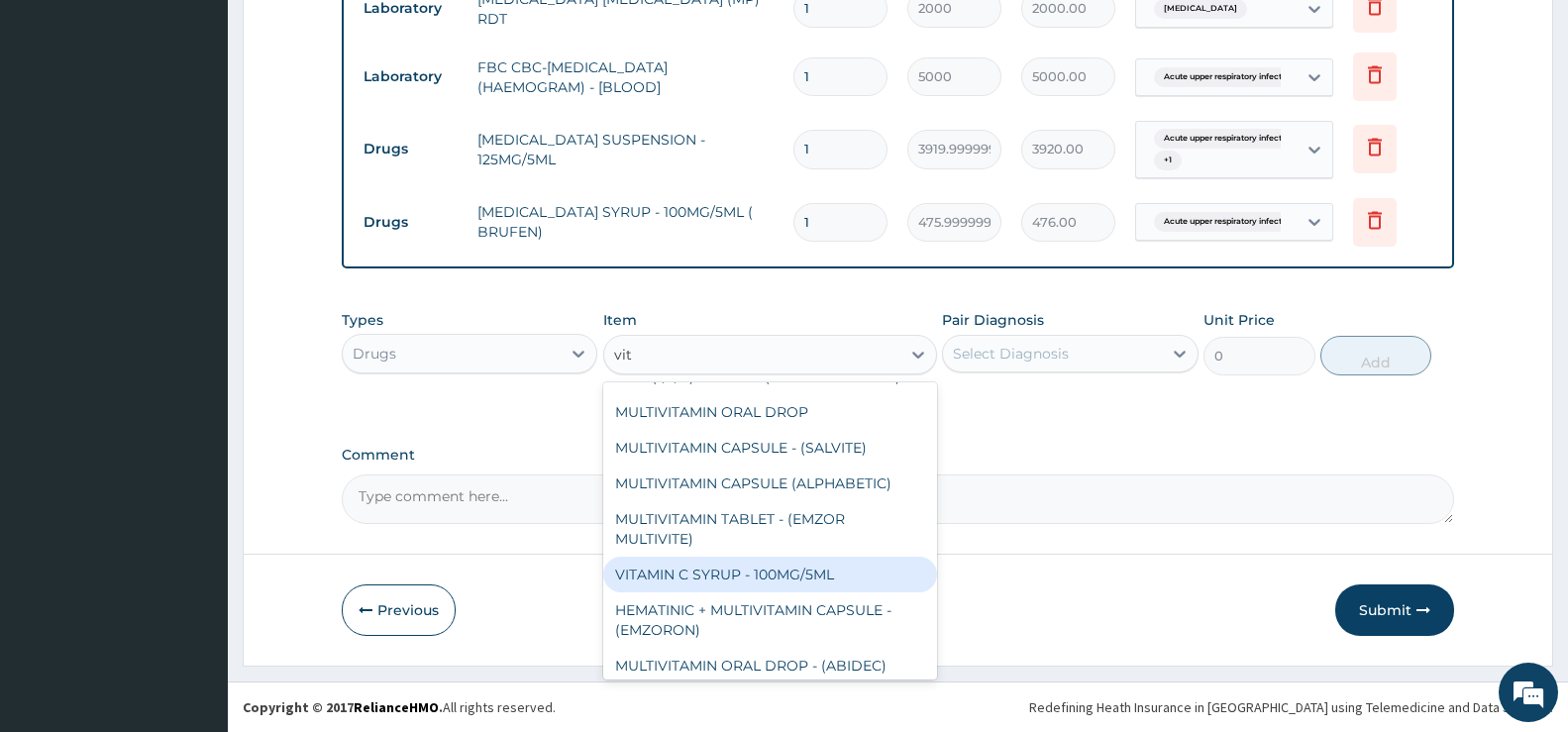
click at [778, 569] on div "VITAMIN C SYRUP - 100MG/5ML" at bounding box center [770, 575] width 334 height 36
type input "672"
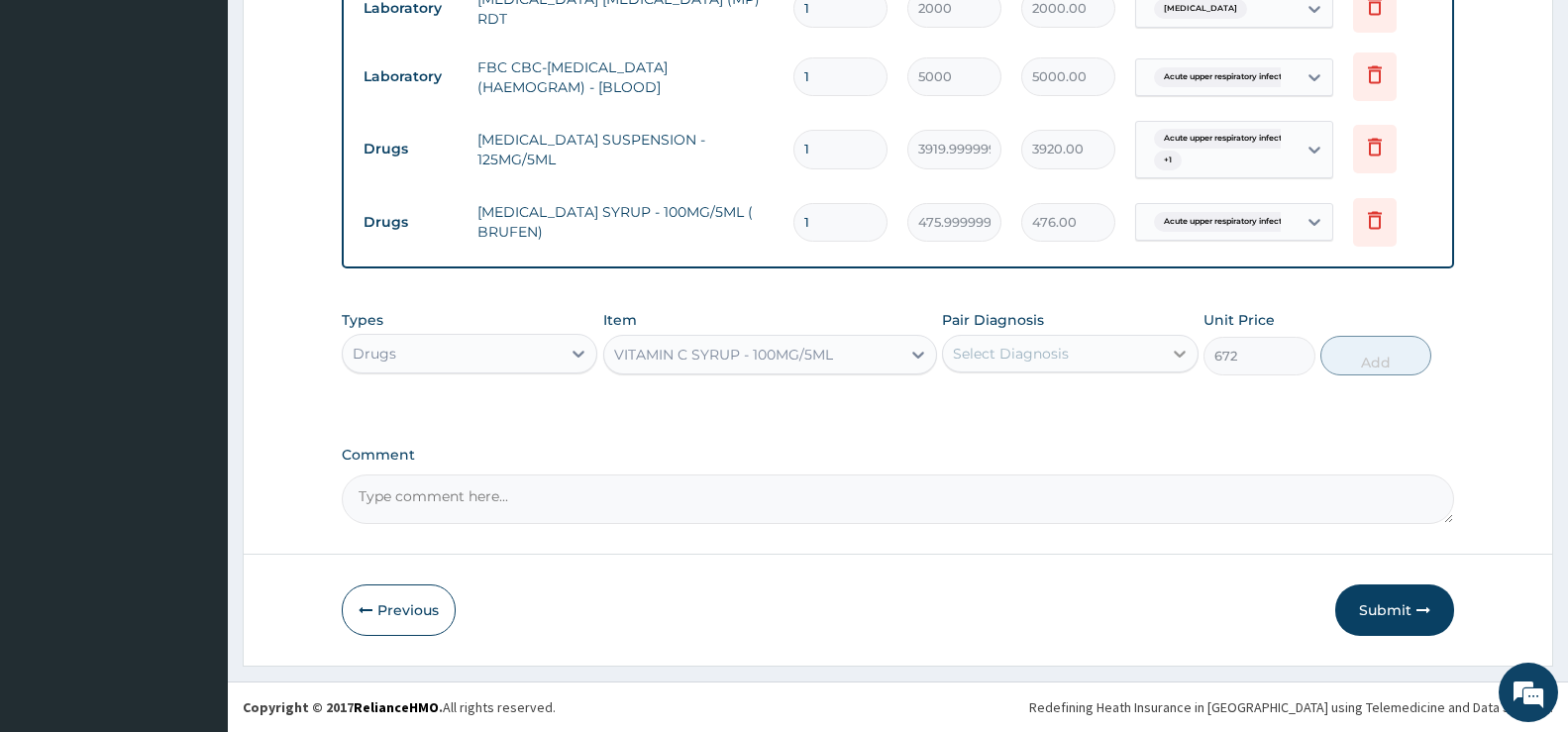
click at [1168, 354] on div at bounding box center [1180, 354] width 36 height 36
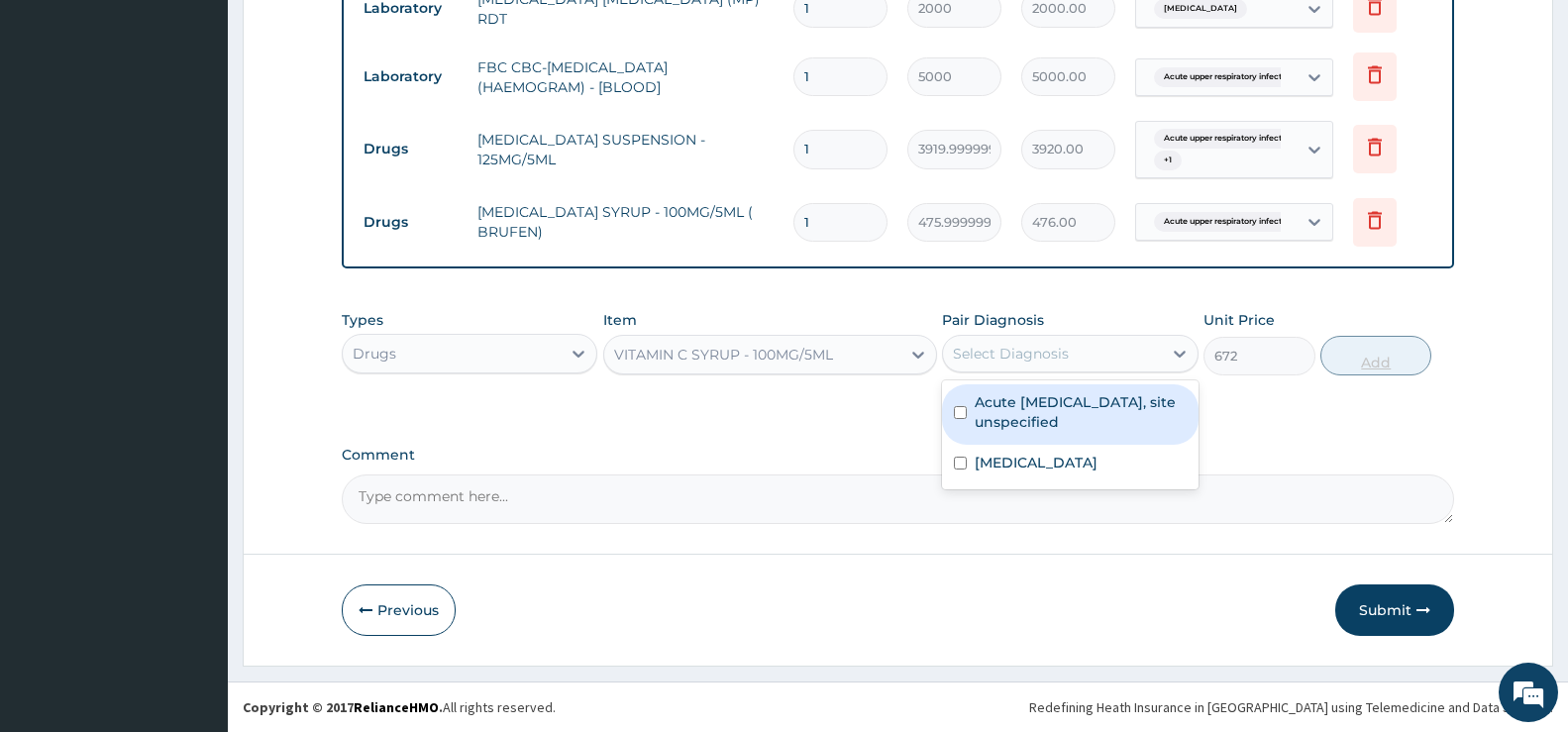
drag, startPoint x: 1110, startPoint y: 407, endPoint x: 1329, endPoint y: 356, distance: 224.9
click at [1169, 395] on label "Acute upper respiratory infection, site unspecified" at bounding box center [1080, 412] width 211 height 40
checkbox input "true"
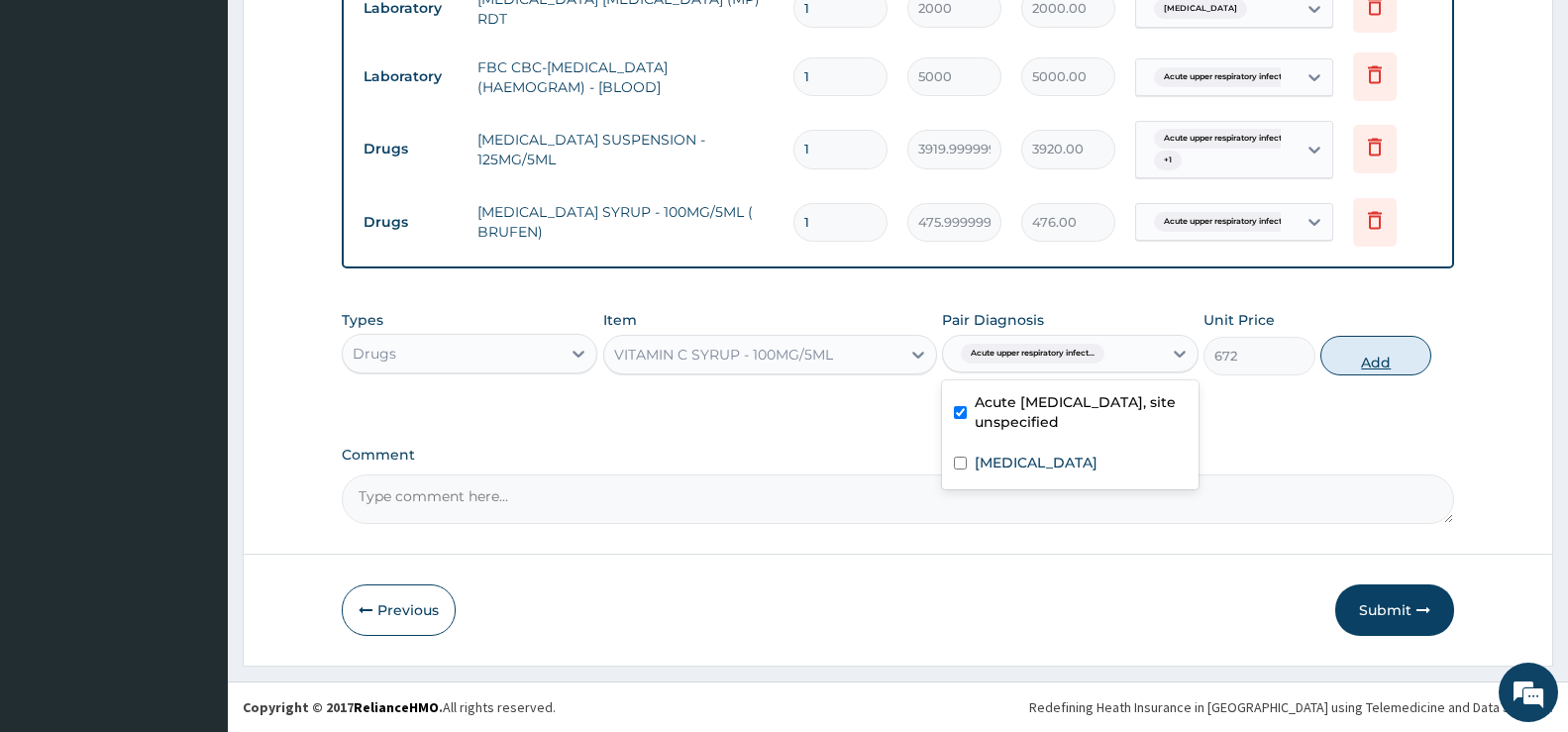
click at [1370, 351] on button "Add" at bounding box center [1376, 356] width 111 height 40
type input "0"
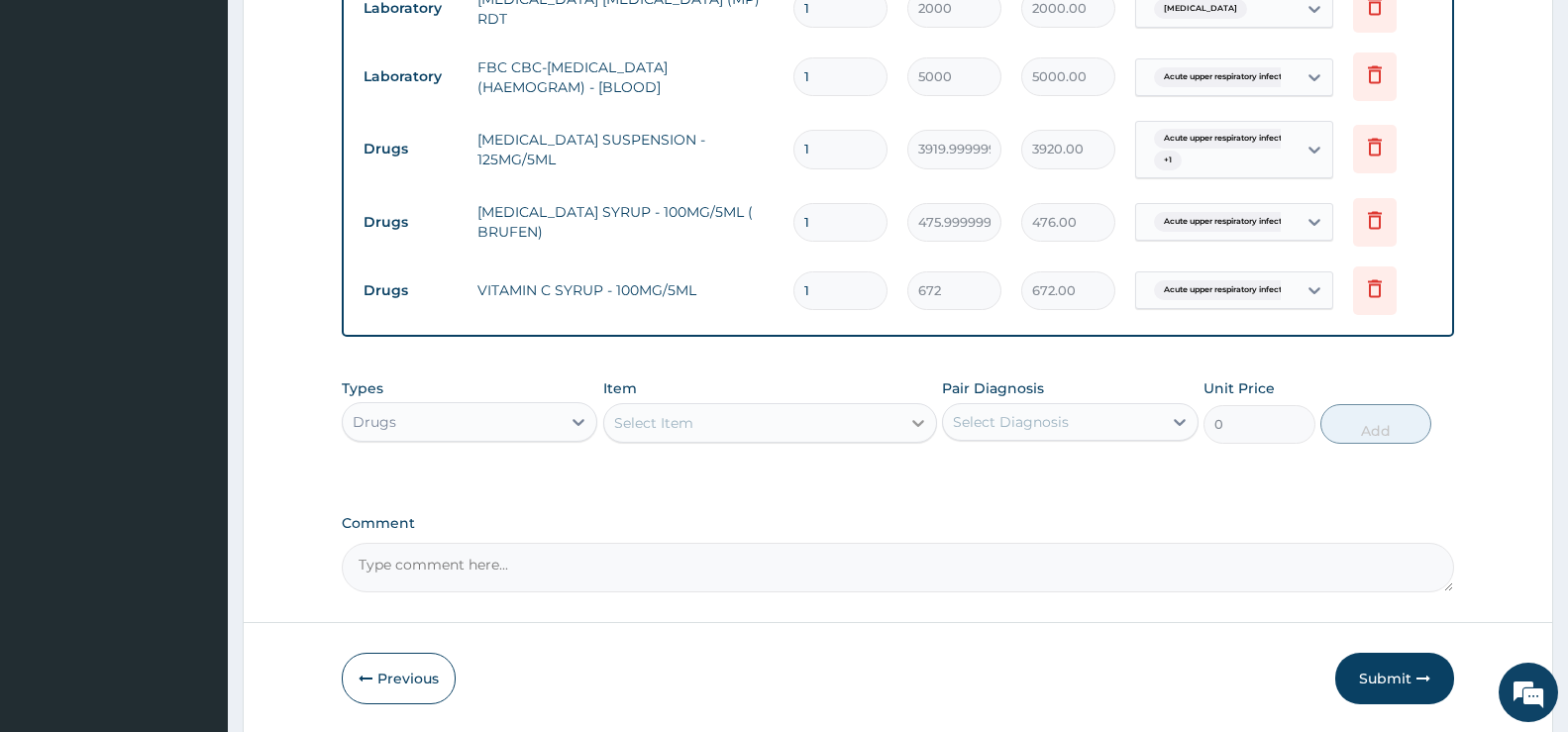
click at [928, 413] on div at bounding box center [919, 423] width 36 height 36
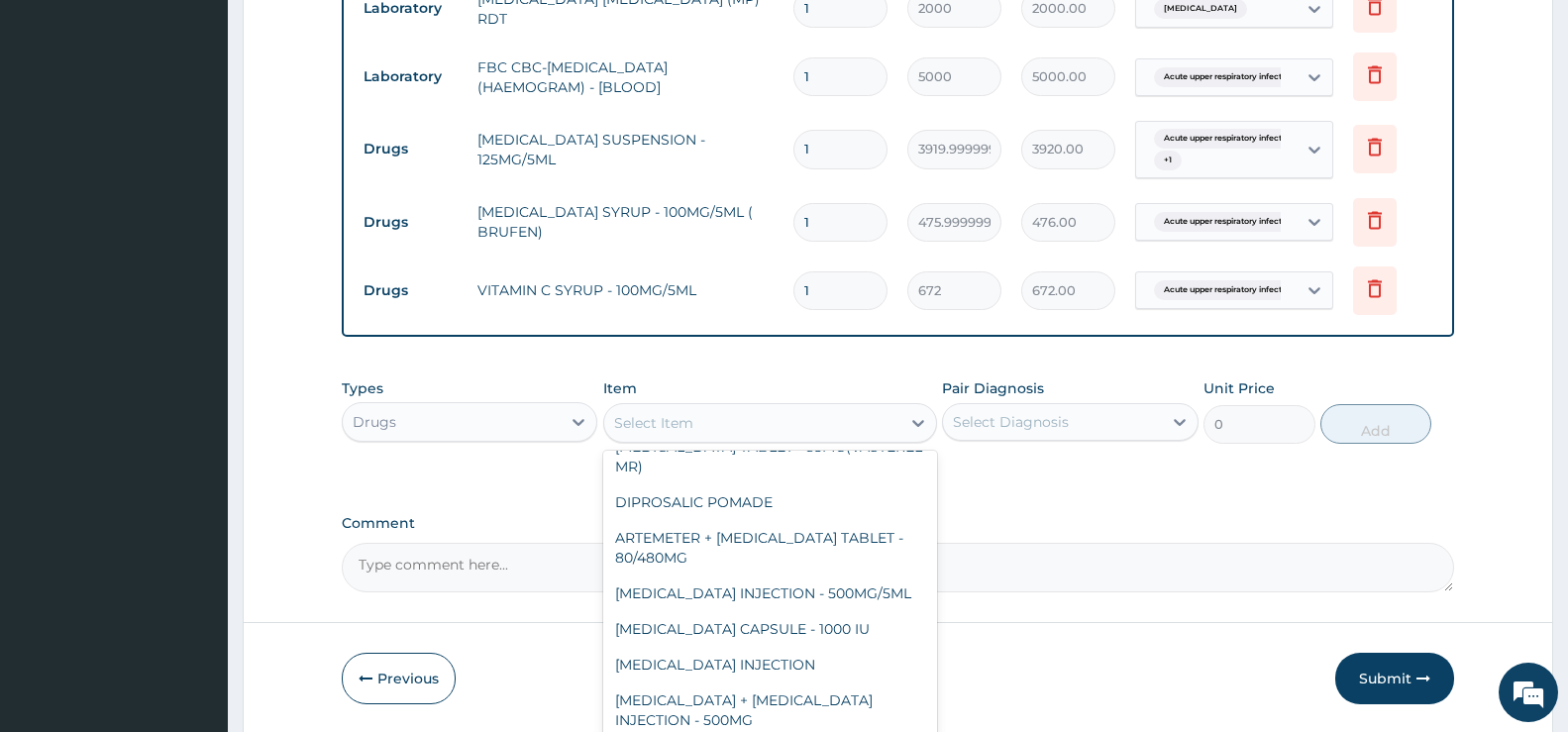
scroll to position [892, 0]
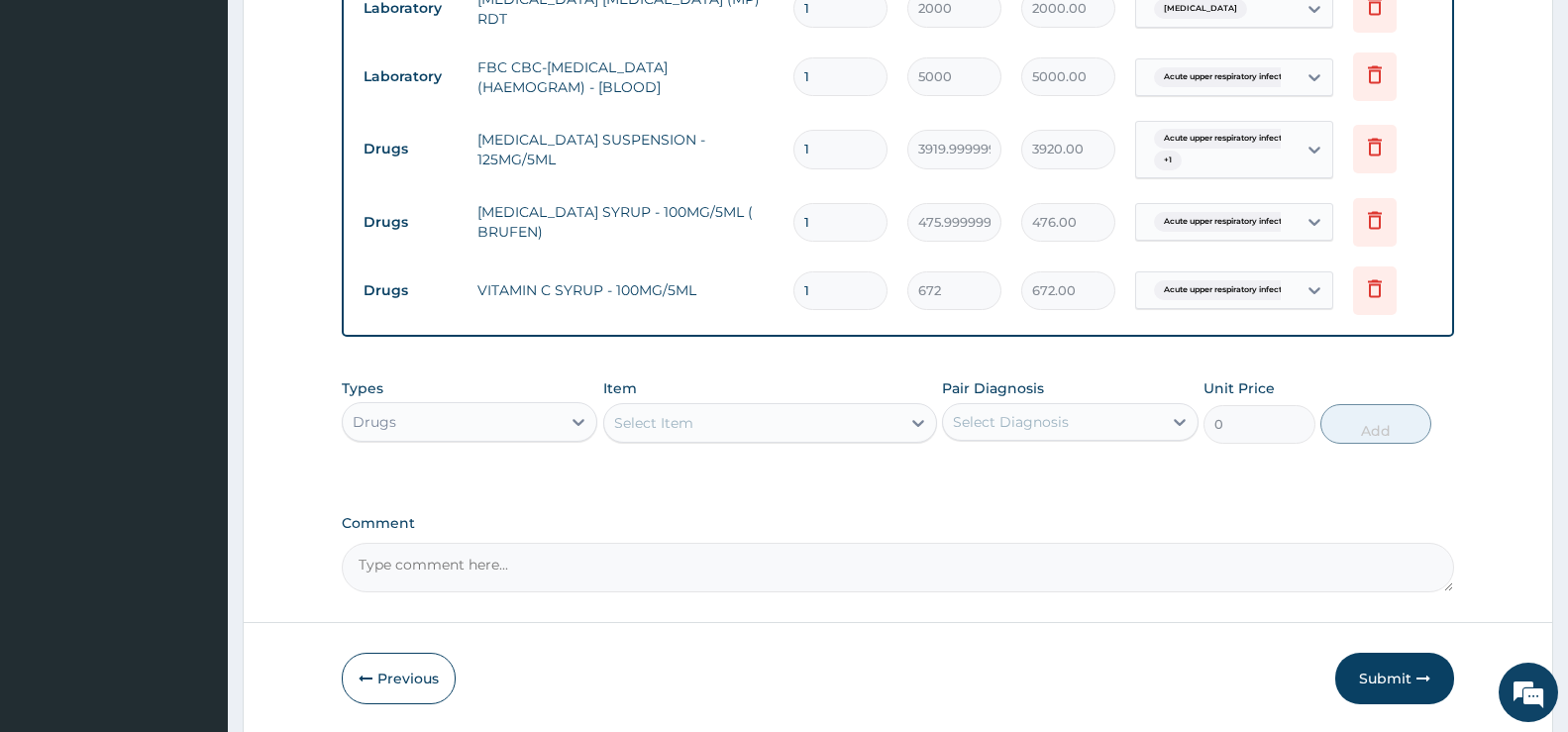
click at [889, 418] on div "Select Item" at bounding box center [753, 423] width 297 height 32
click at [1383, 684] on button "Submit" at bounding box center [1395, 679] width 118 height 52
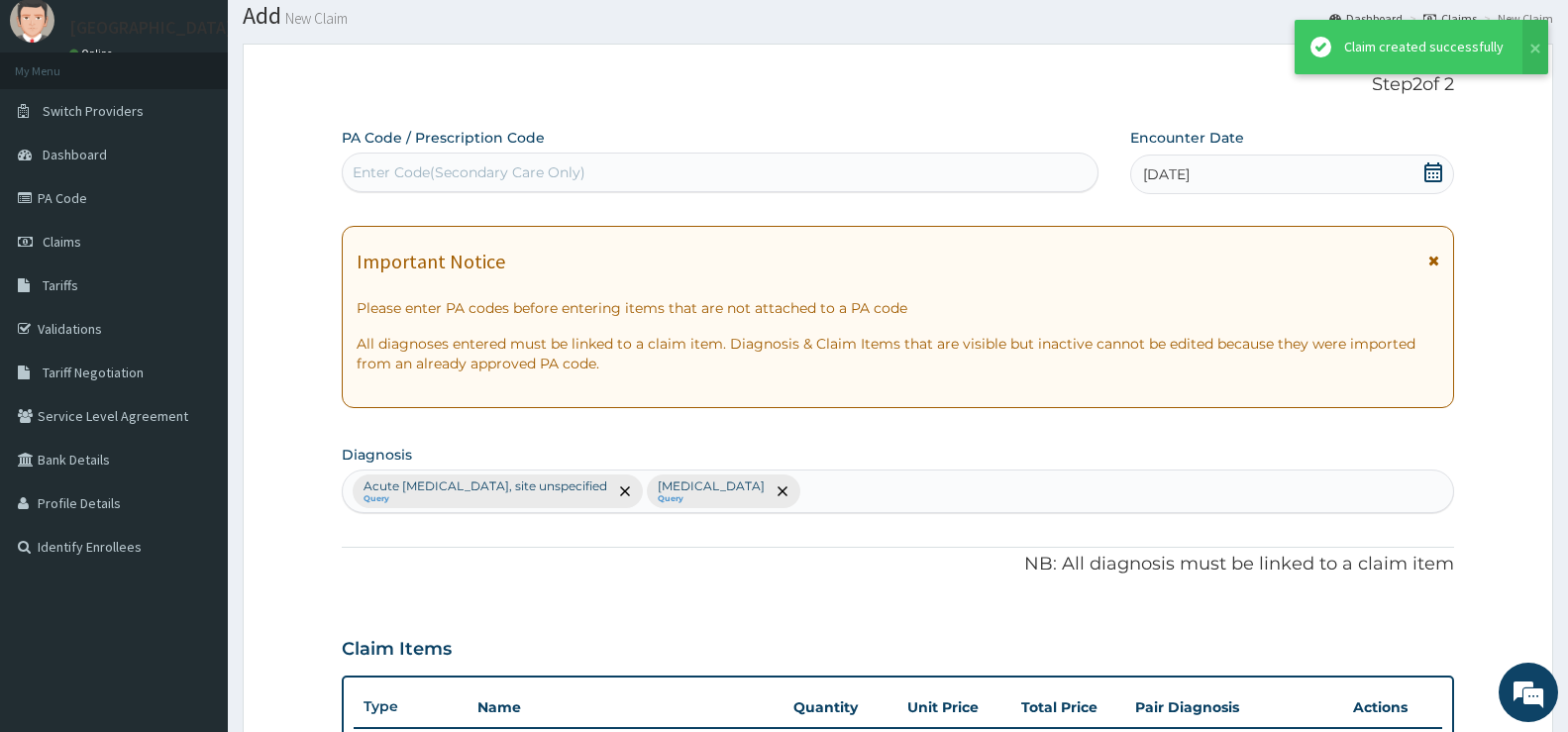
scroll to position [961, 0]
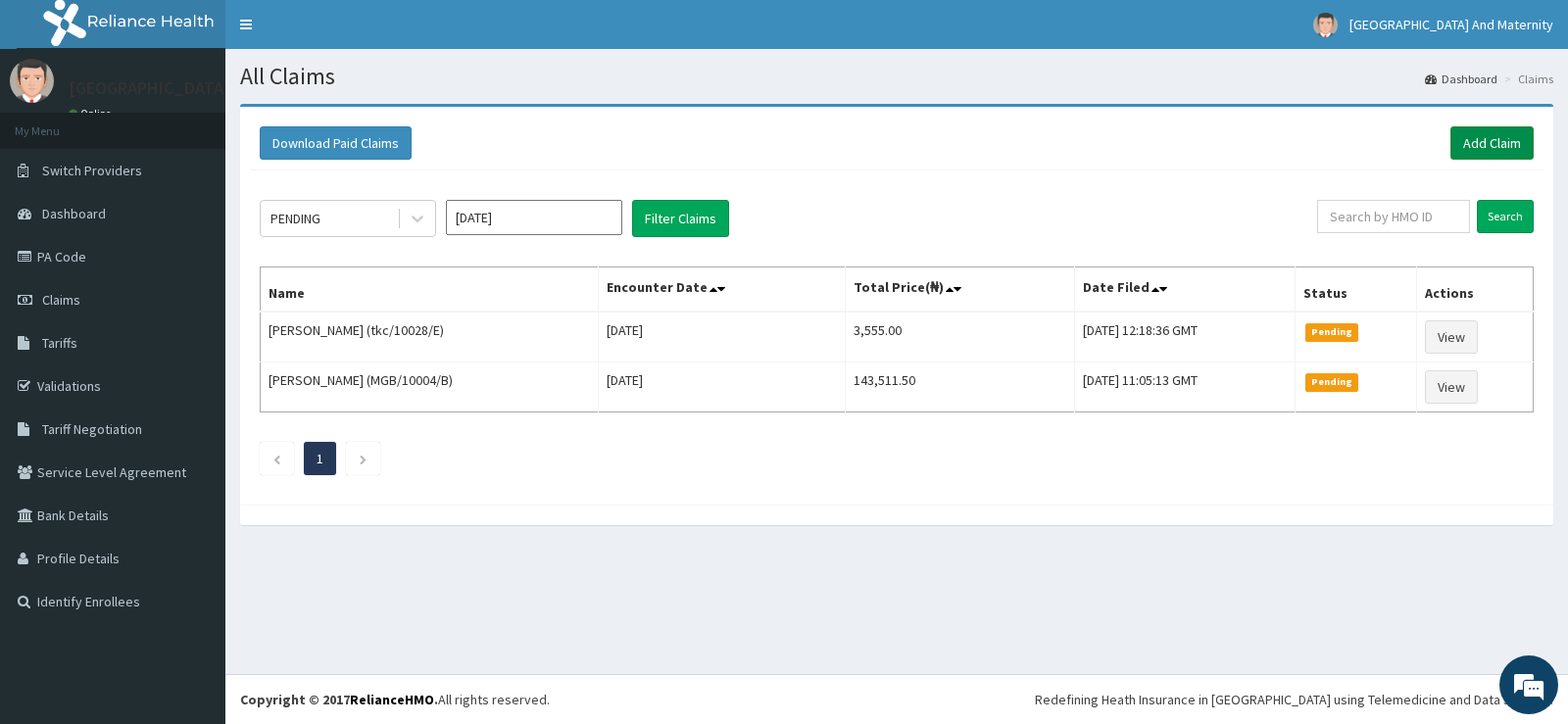
click at [1492, 152] on link "Add Claim" at bounding box center [1492, 143] width 84 height 33
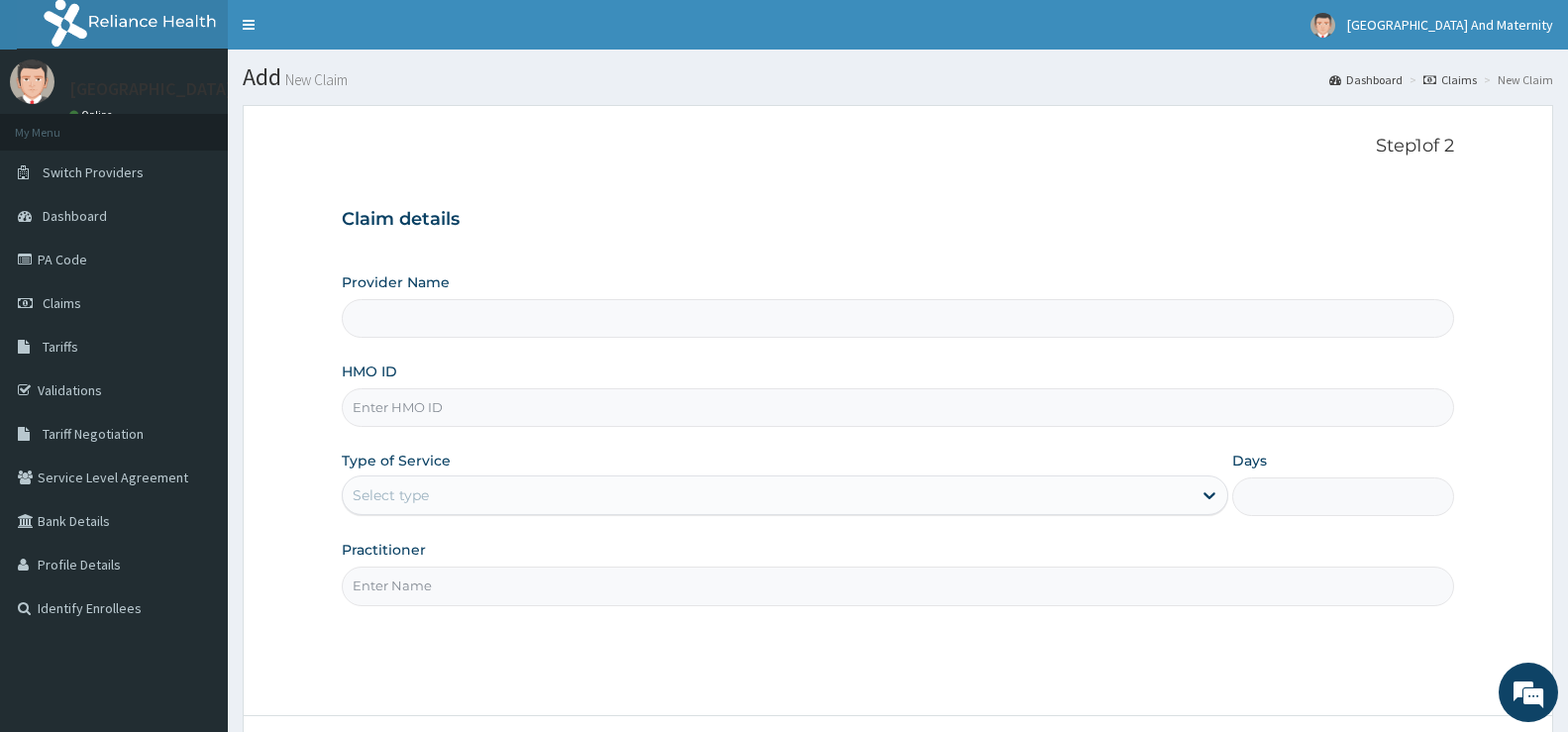
type input "[GEOGRAPHIC_DATA] And Maternity Ltd"
click at [371, 408] on input "HMO ID" at bounding box center [898, 407] width 1113 height 39
paste input "npp10130/b"
type input "npp10130/b"
click at [382, 499] on div "Select type" at bounding box center [390, 496] width 77 height 20
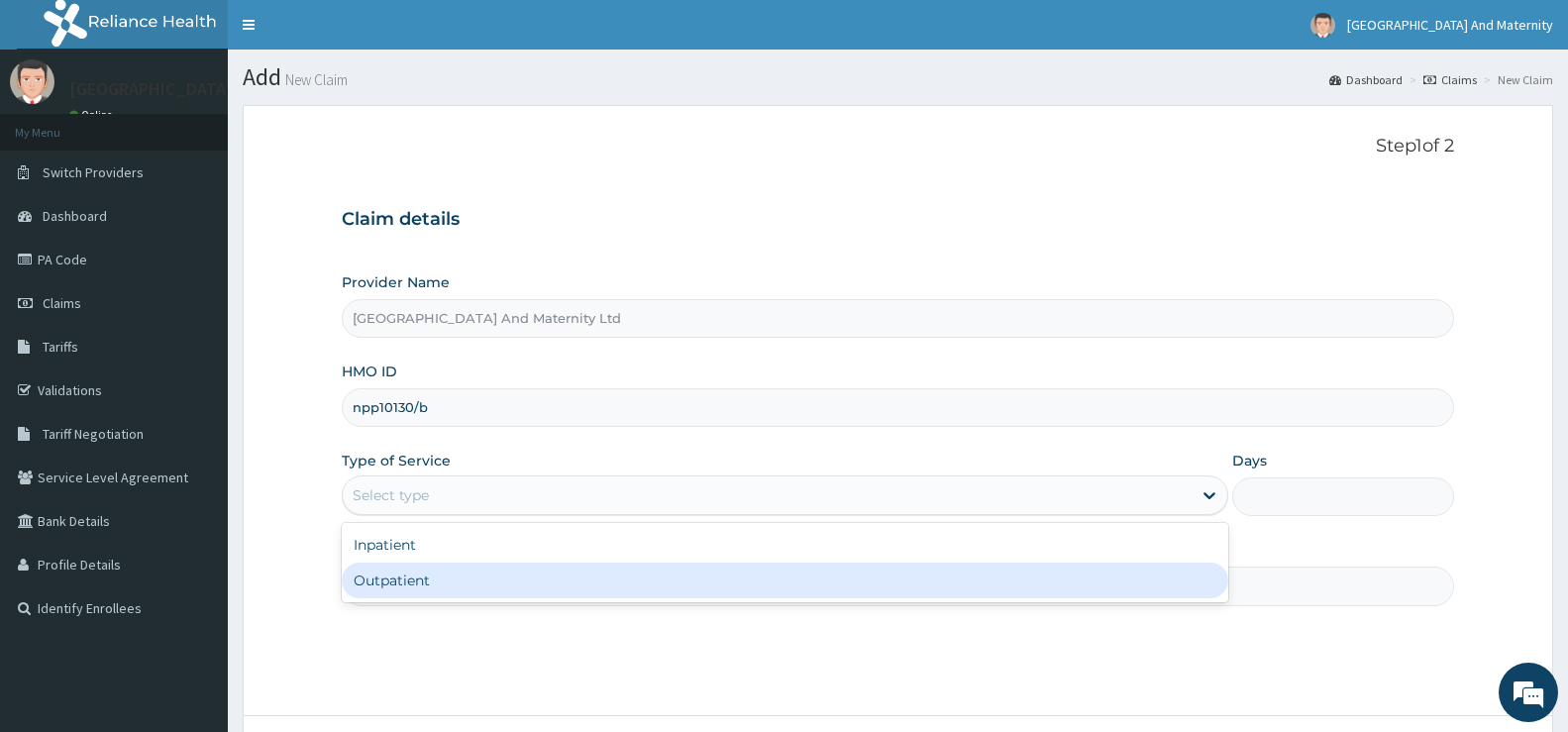
click at [391, 583] on div "Outpatient" at bounding box center [784, 581] width 887 height 36
type input "1"
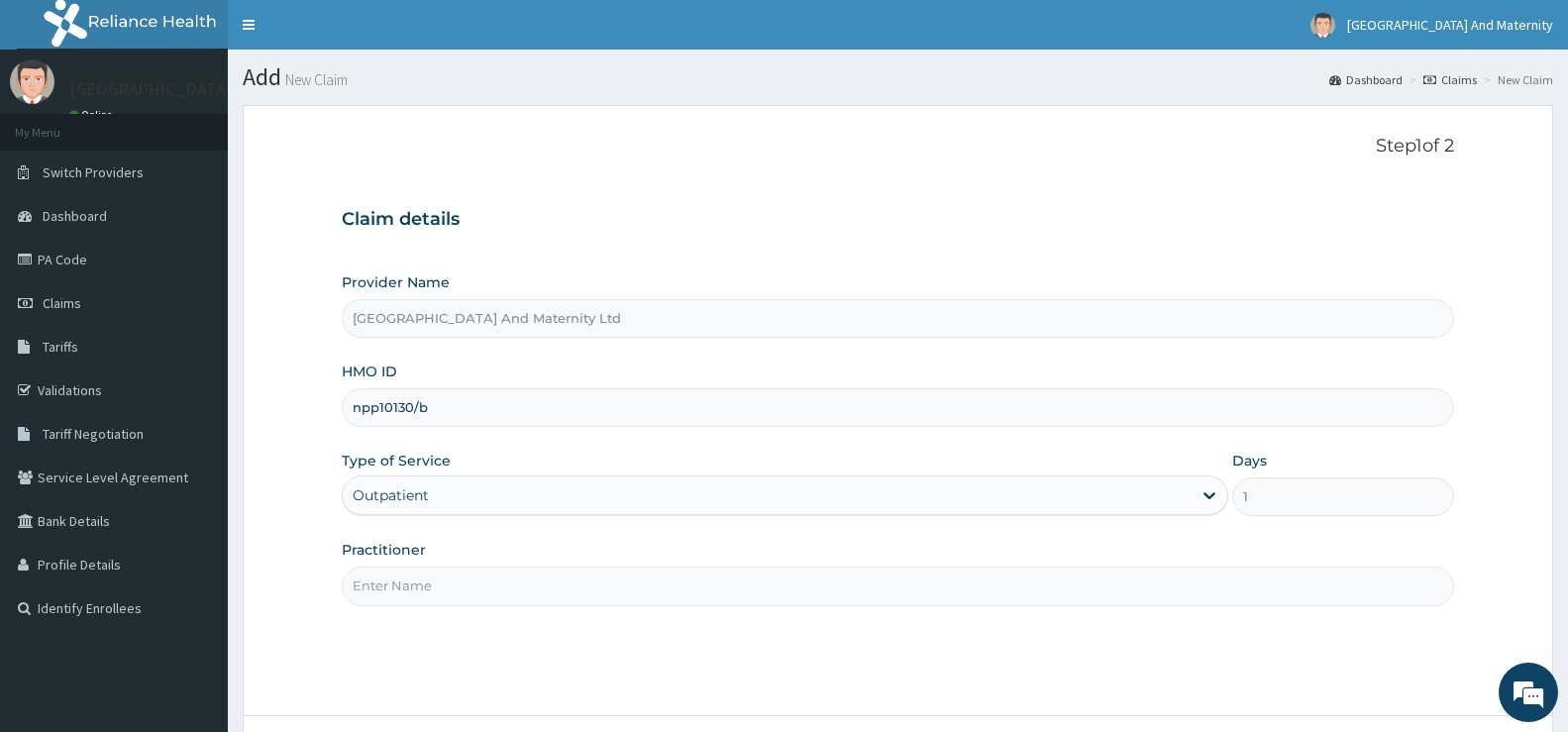
click at [420, 590] on input "Practitioner" at bounding box center [898, 586] width 1113 height 39
click at [393, 589] on input "Practitioner" at bounding box center [898, 586] width 1113 height 39
drag, startPoint x: 378, startPoint y: 582, endPoint x: 363, endPoint y: 576, distance: 16.2
click at [363, 576] on input "Practitioner" at bounding box center [898, 586] width 1113 height 39
type input "o"
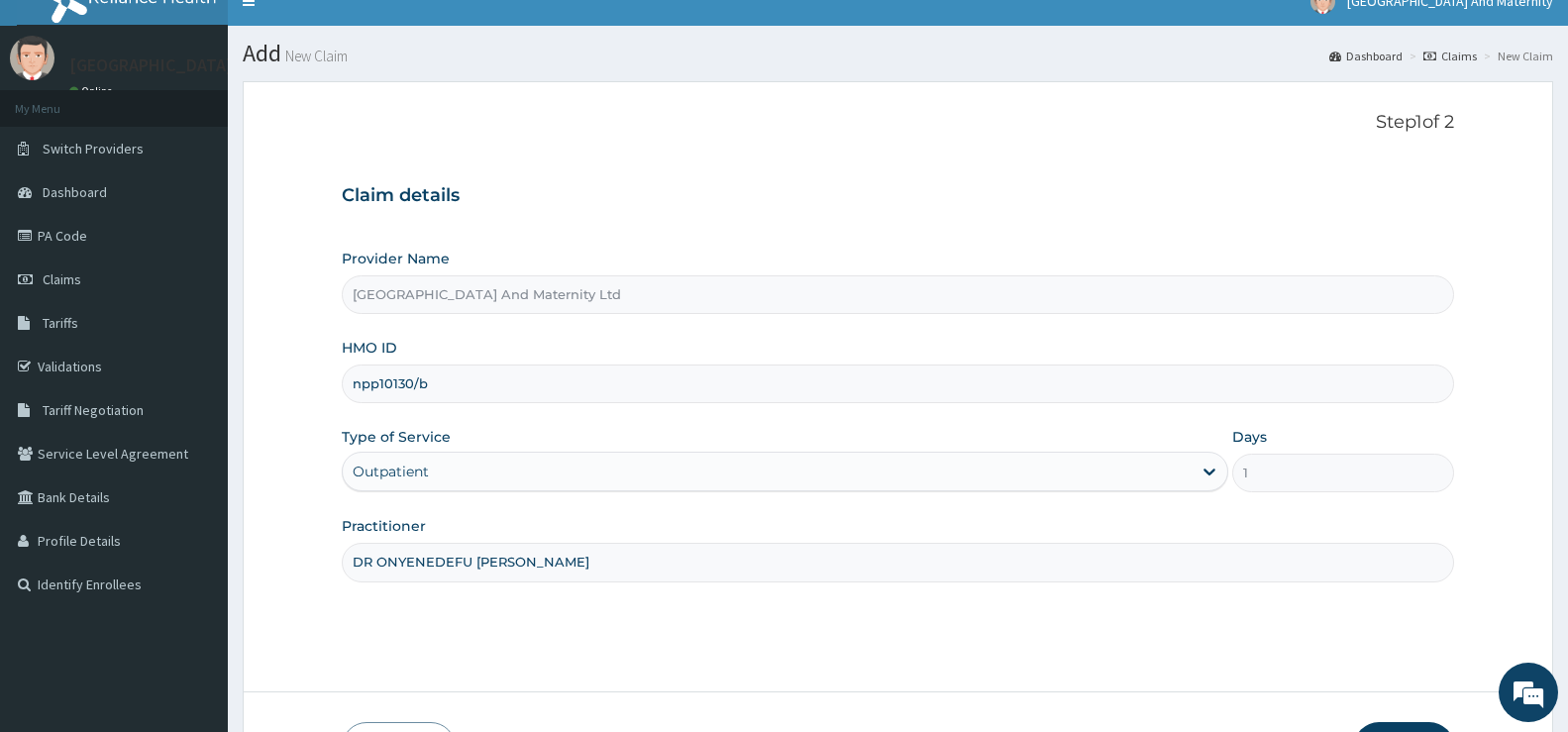
scroll to position [161, 0]
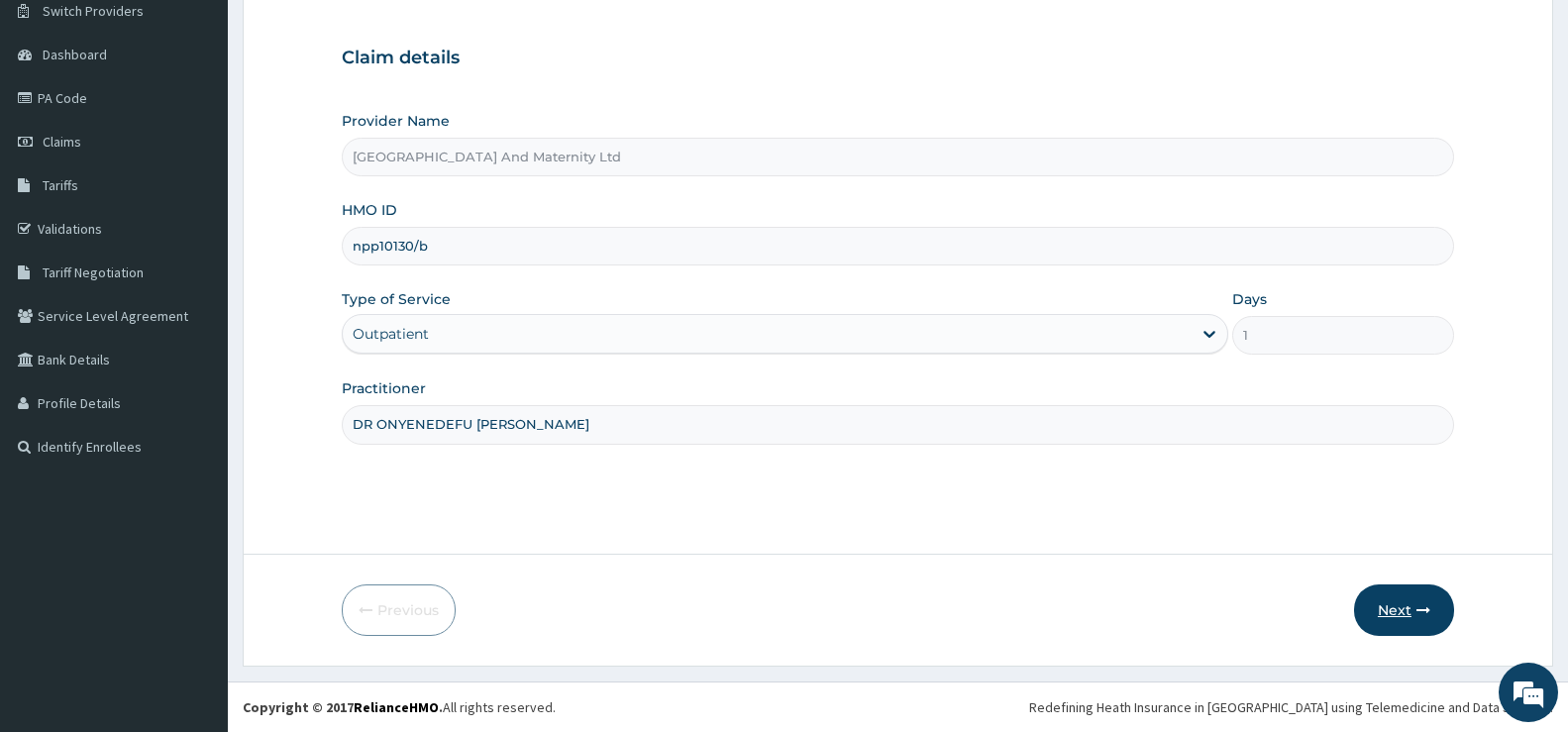
type input "DR ONYENEDEFU ABIGAIL"
click at [1416, 605] on button "Next" at bounding box center [1404, 610] width 101 height 52
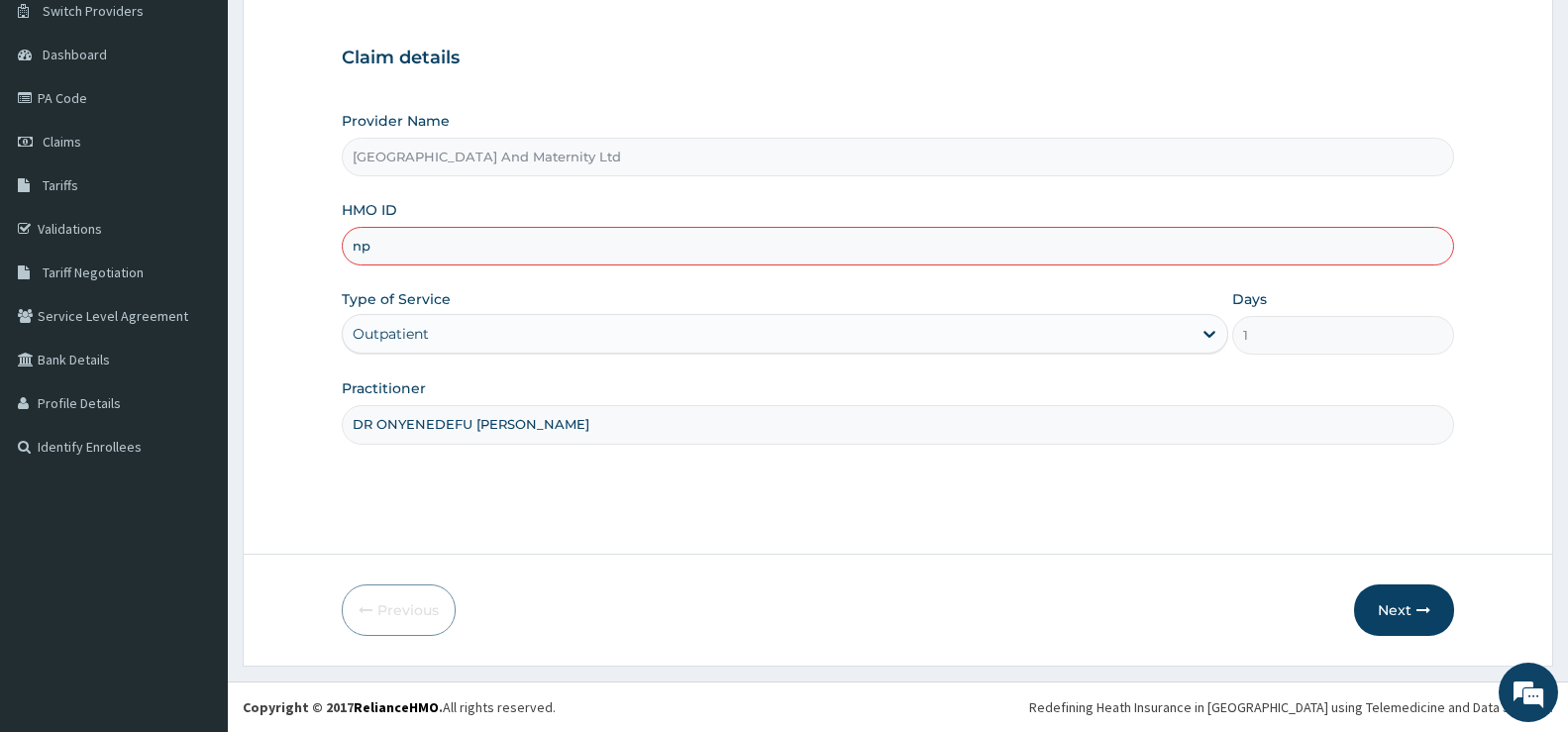
type input "n"
paste input "npp10130/b"
type input "n"
paste input "npp/10130/b"
type input "npp/10130/b"
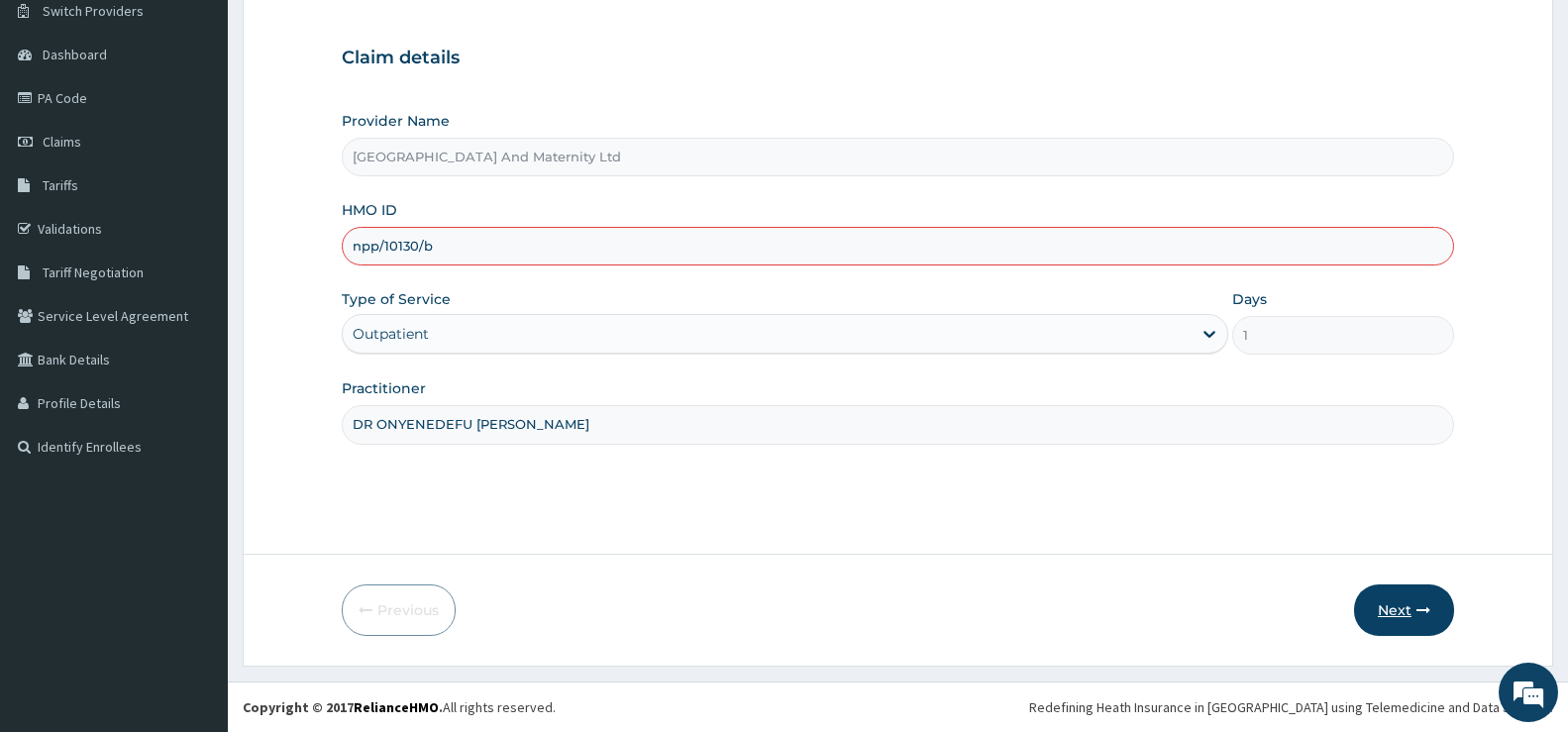
click at [1410, 611] on button "Next" at bounding box center [1404, 610] width 101 height 52
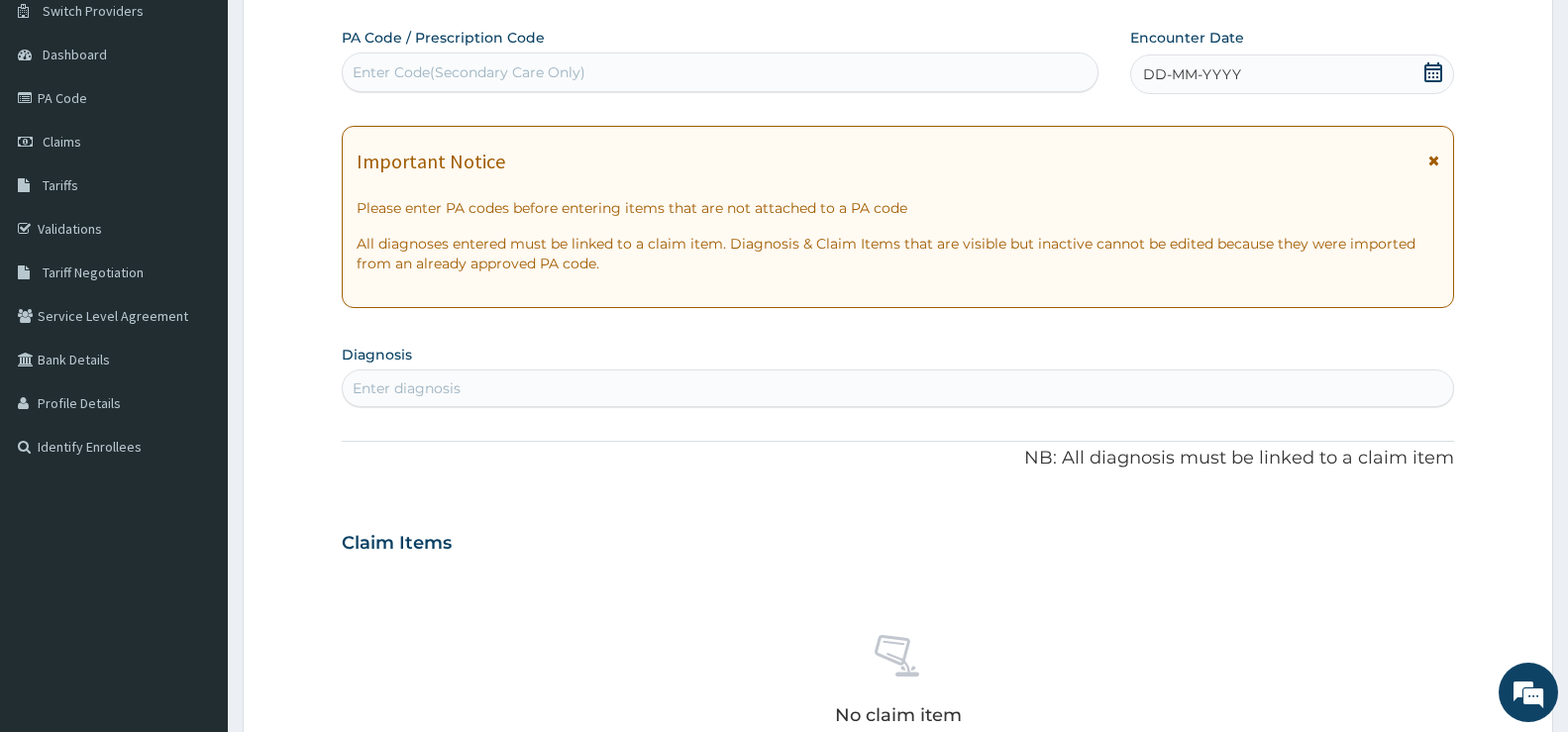
click at [1436, 70] on icon at bounding box center [1434, 73] width 20 height 20
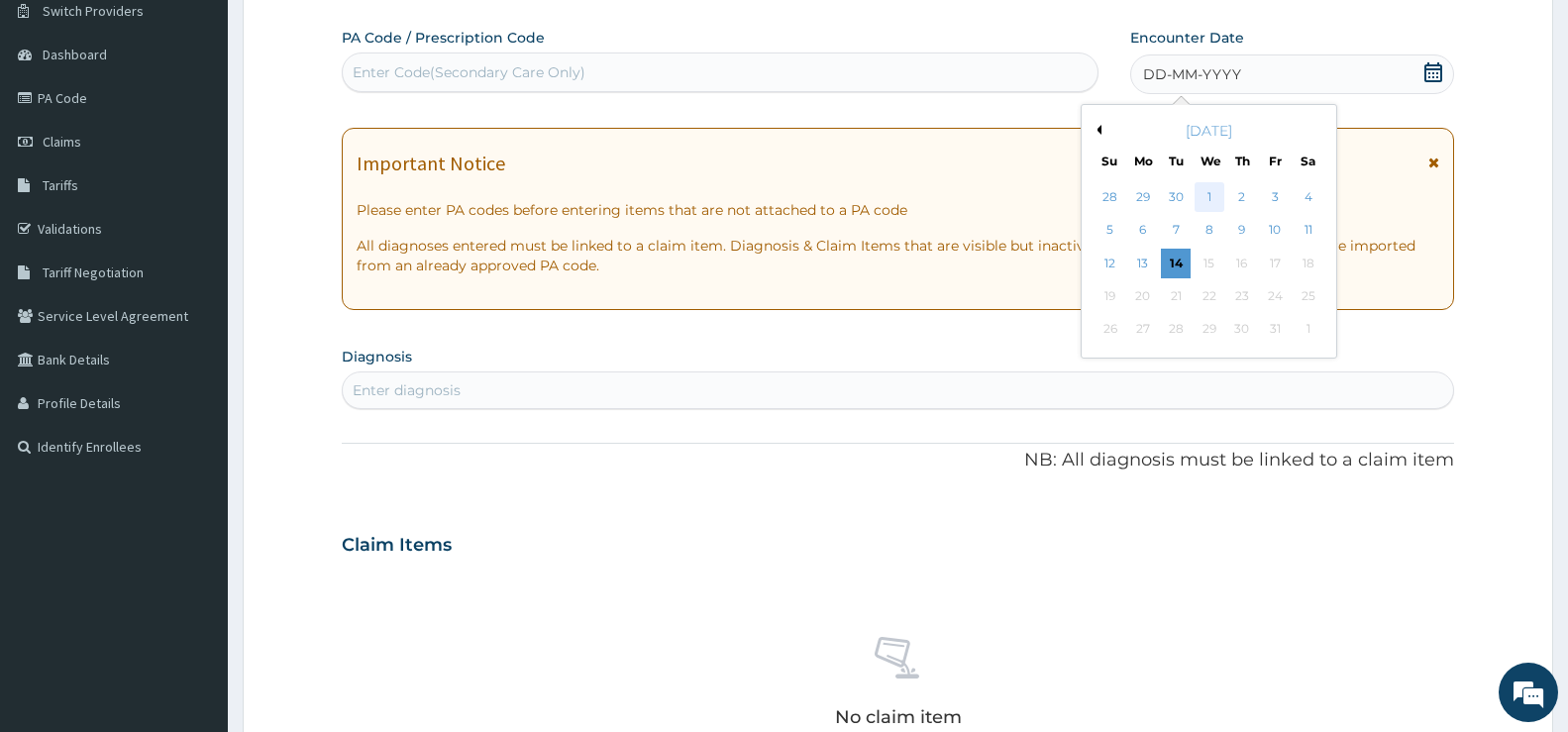
click at [1214, 192] on div "1" at bounding box center [1209, 197] width 30 height 30
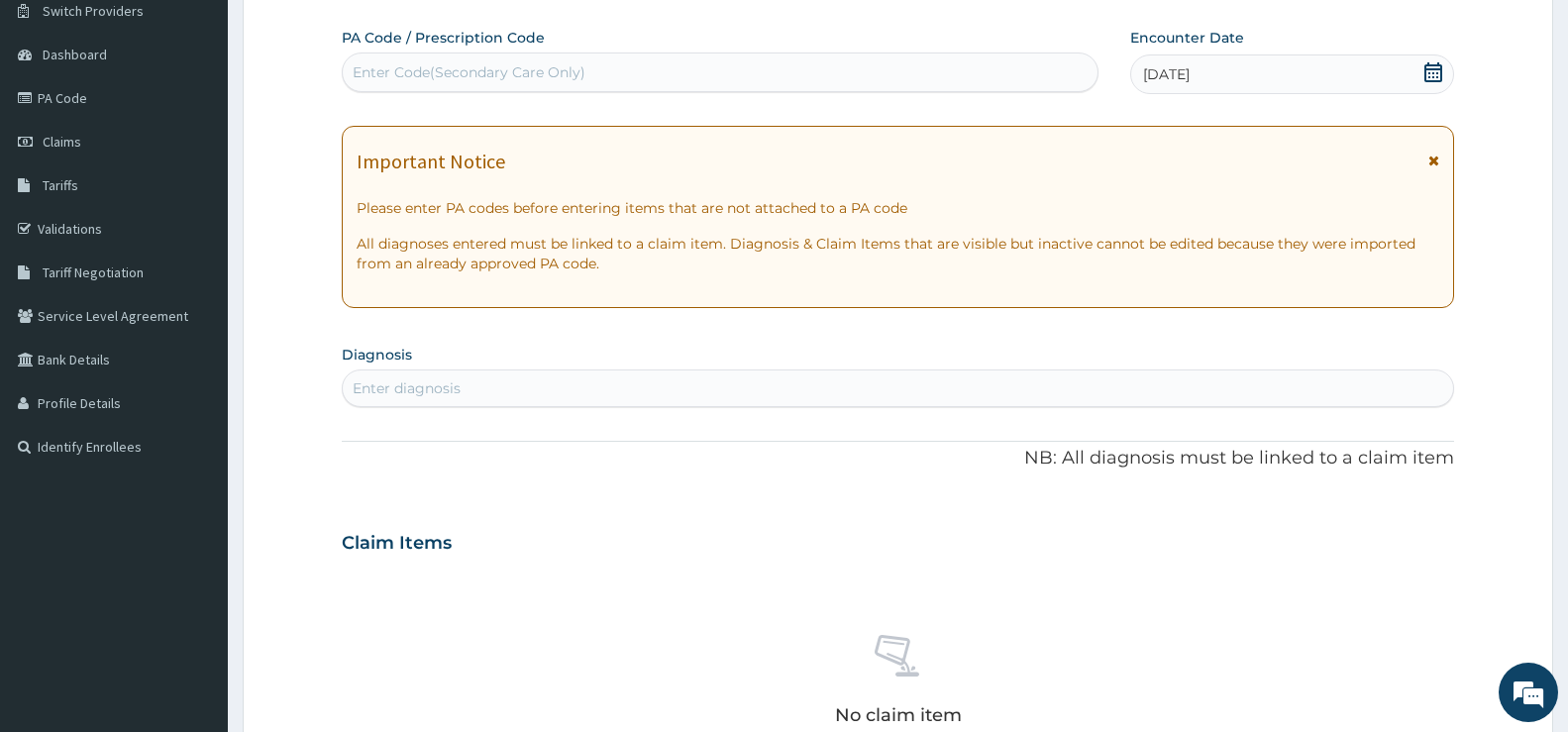
click at [365, 381] on div "Enter diagnosis" at bounding box center [406, 388] width 108 height 20
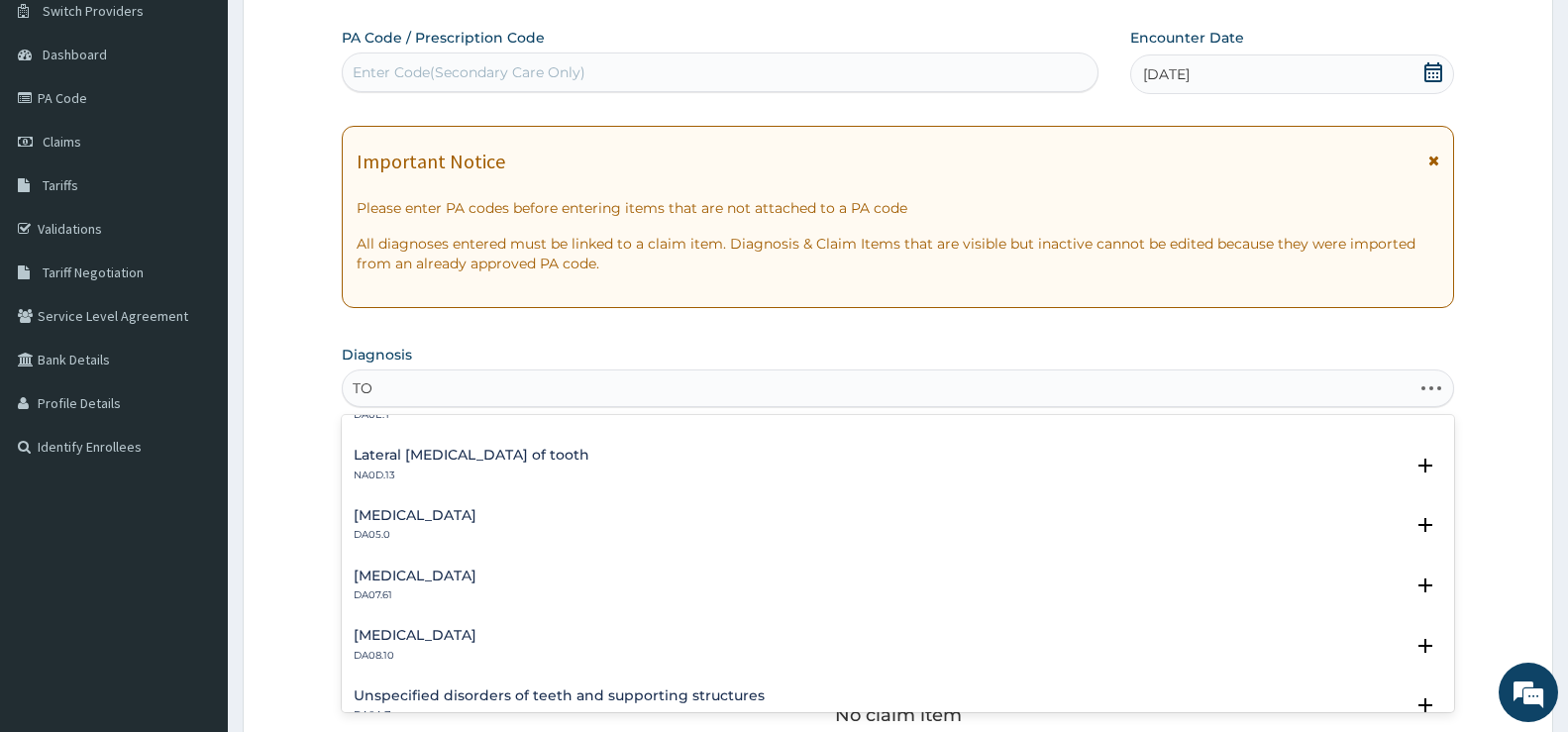
scroll to position [0, 0]
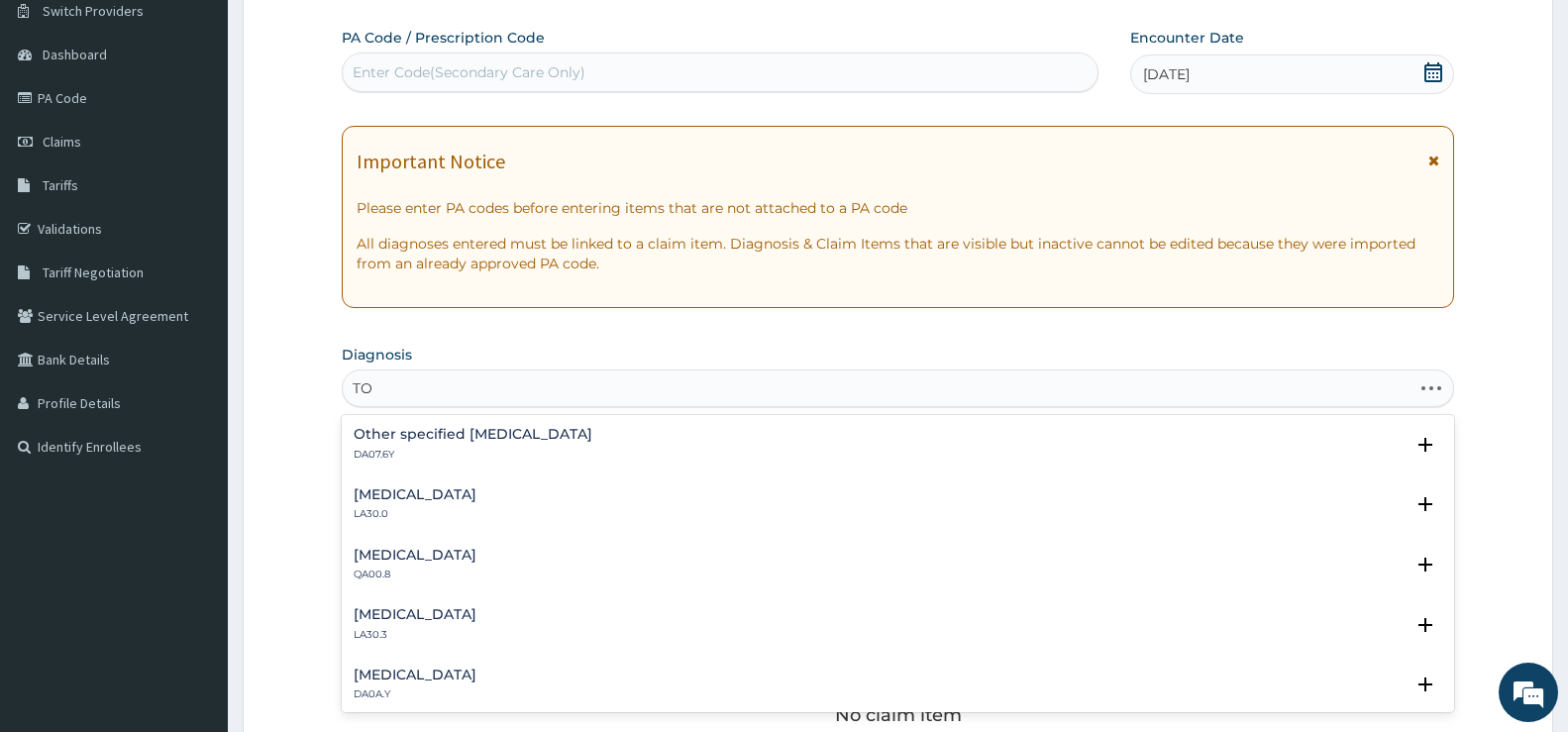
type input "T"
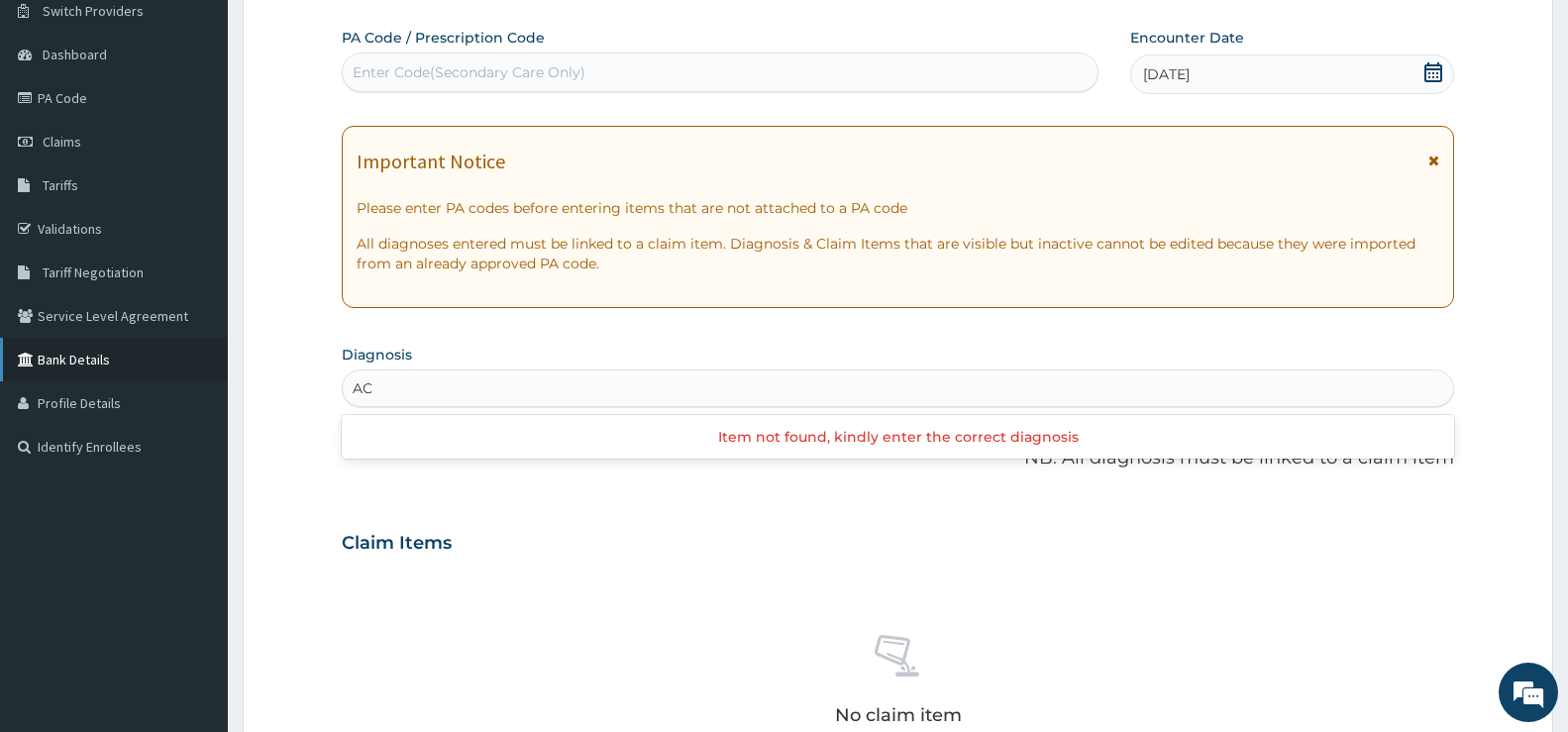
type input "A"
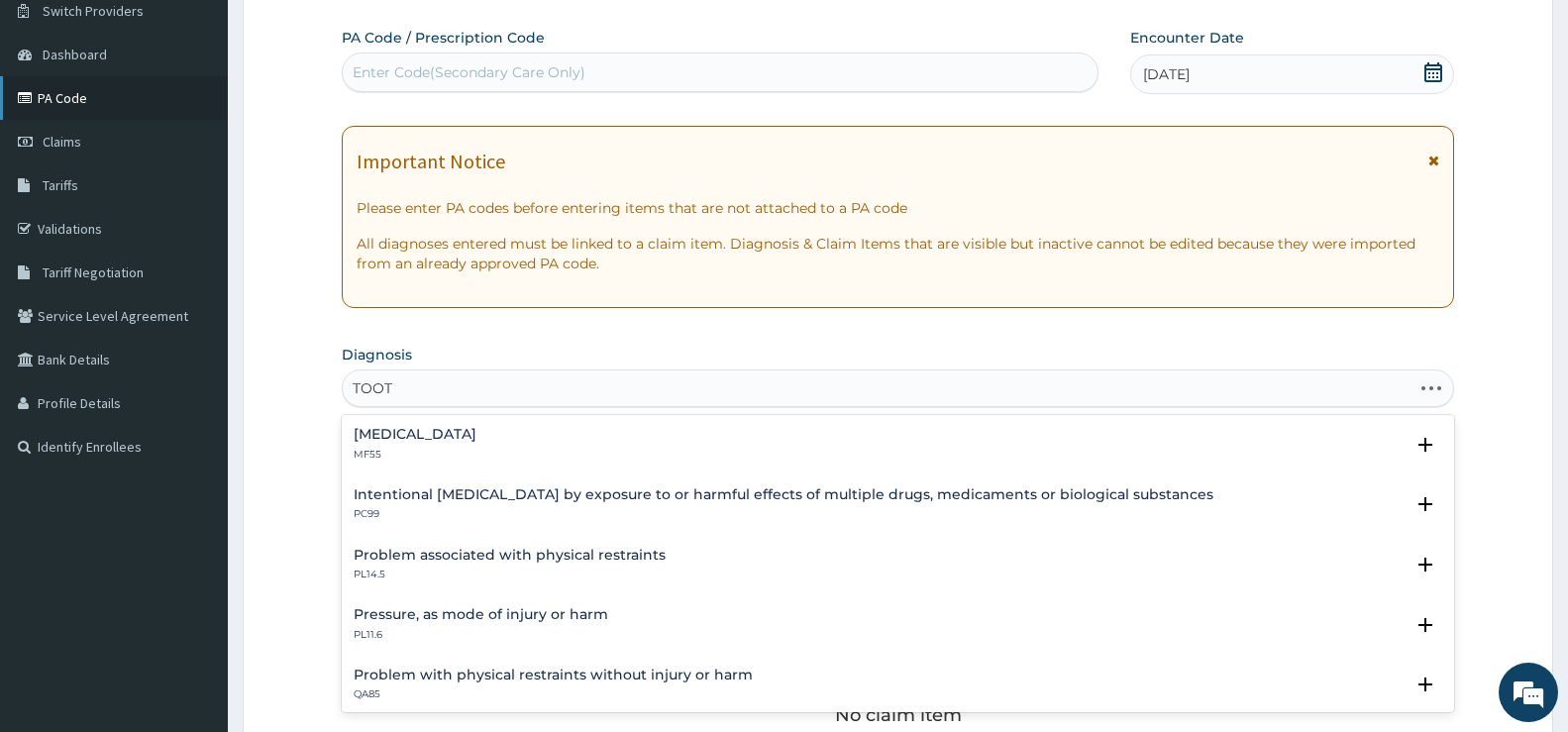
type input "TOOTH"
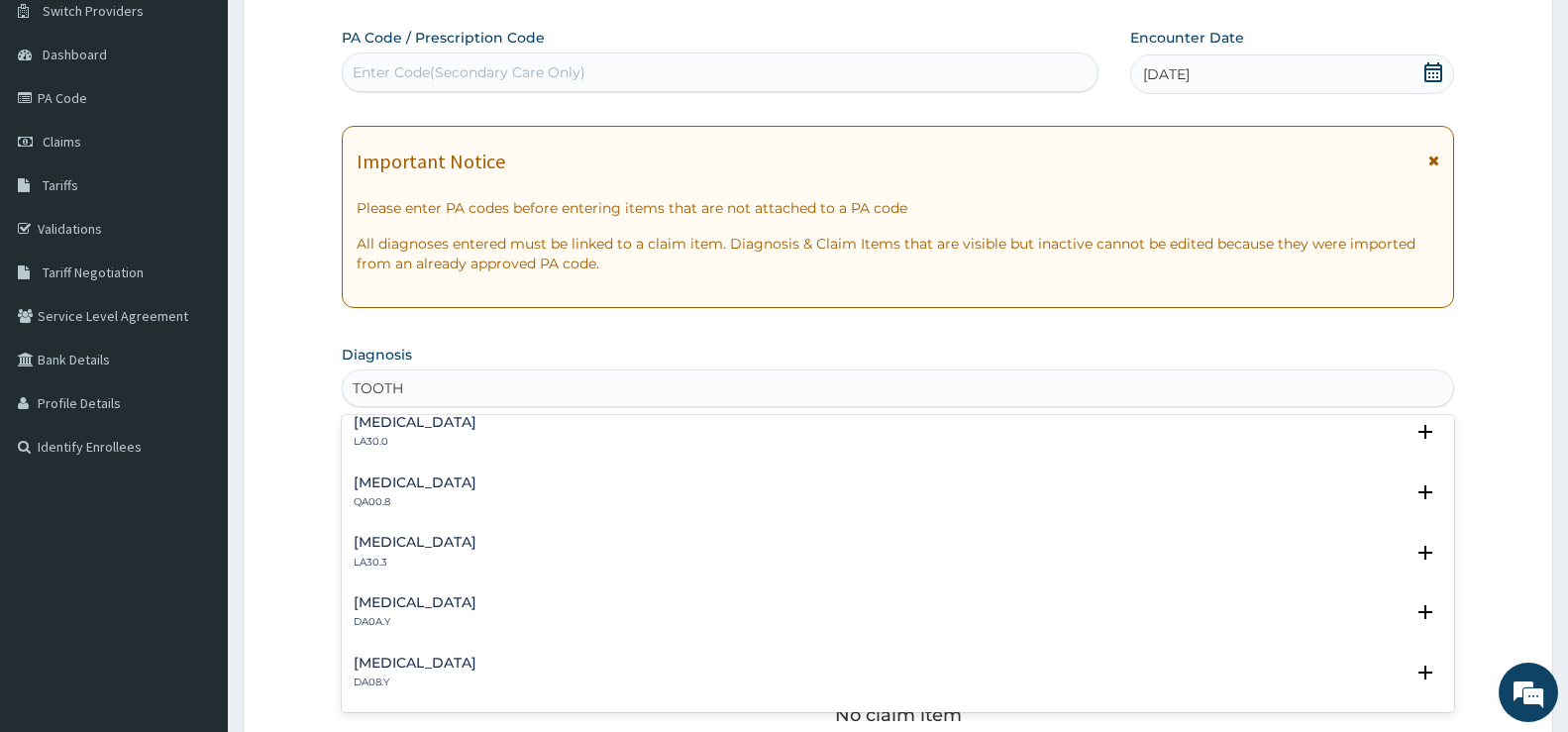
scroll to position [100, 0]
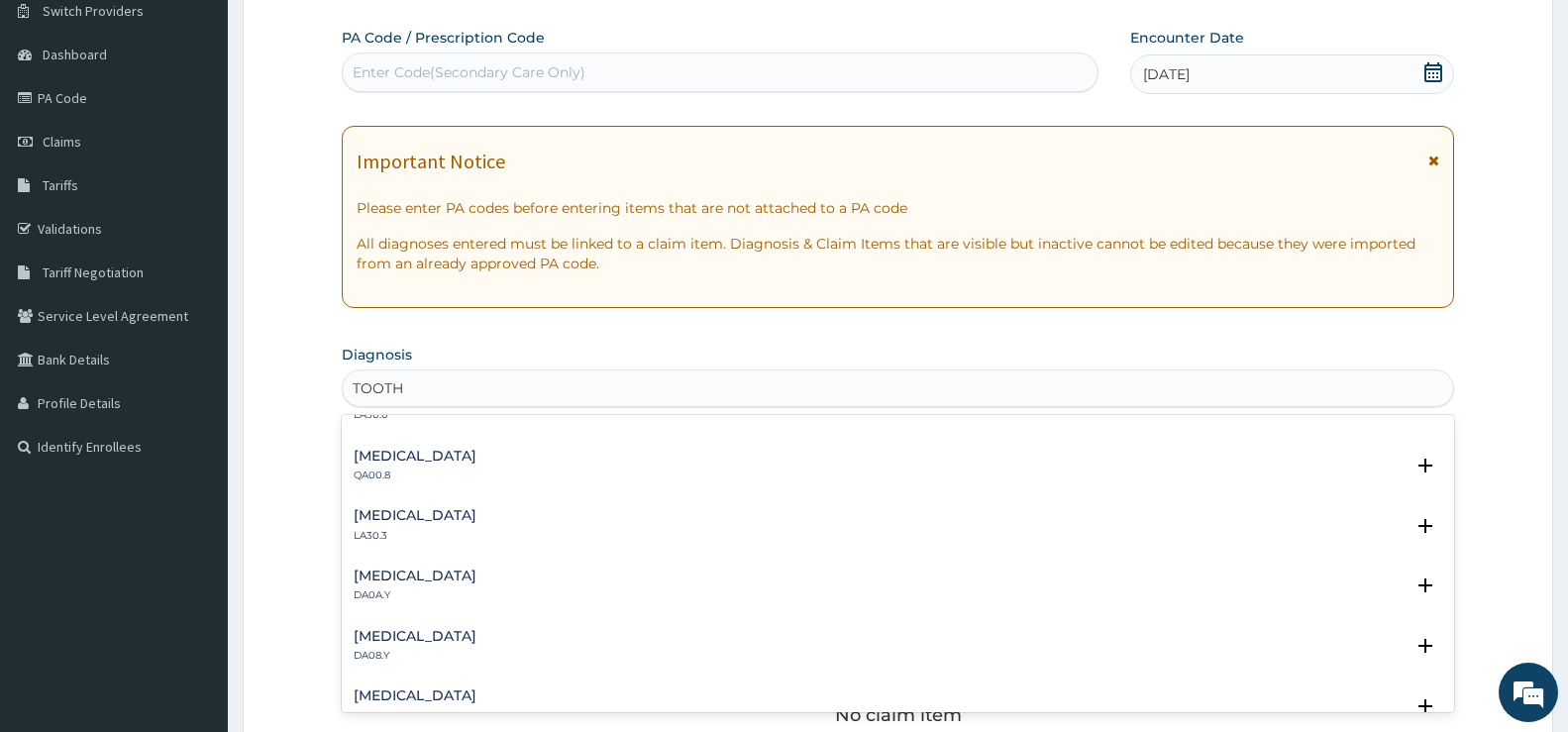
click at [477, 583] on h4 "Other specified disorders of teeth and supporting structures" at bounding box center [414, 576] width 122 height 15
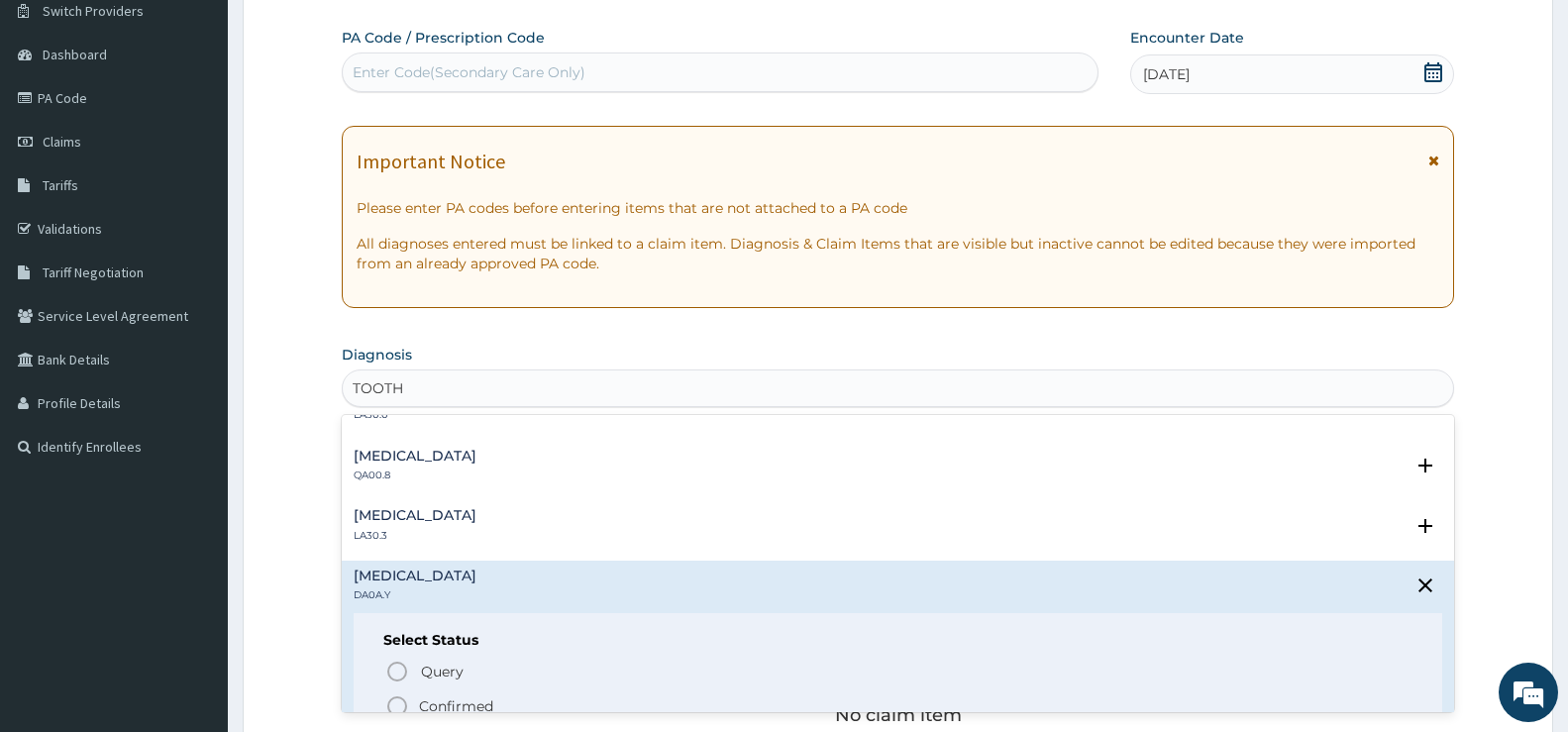
drag, startPoint x: 730, startPoint y: 489, endPoint x: 726, endPoint y: 501, distance: 12.6
click at [727, 497] on div "Dental examination QA00.8 Select Status Query Query covers suspected (?), Keep …" at bounding box center [898, 471] width 1113 height 61
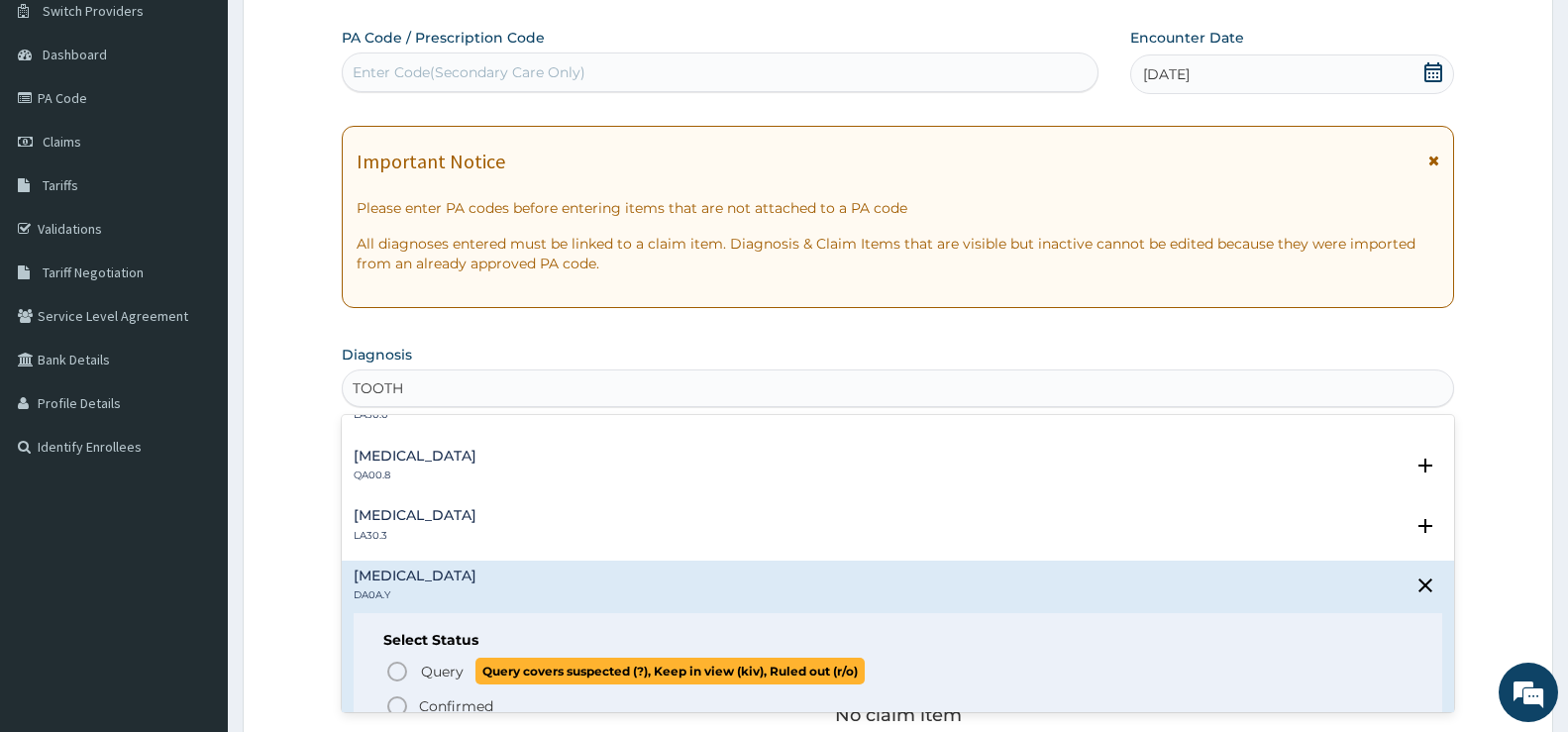
click at [393, 669] on icon "status option query" at bounding box center [397, 672] width 24 height 24
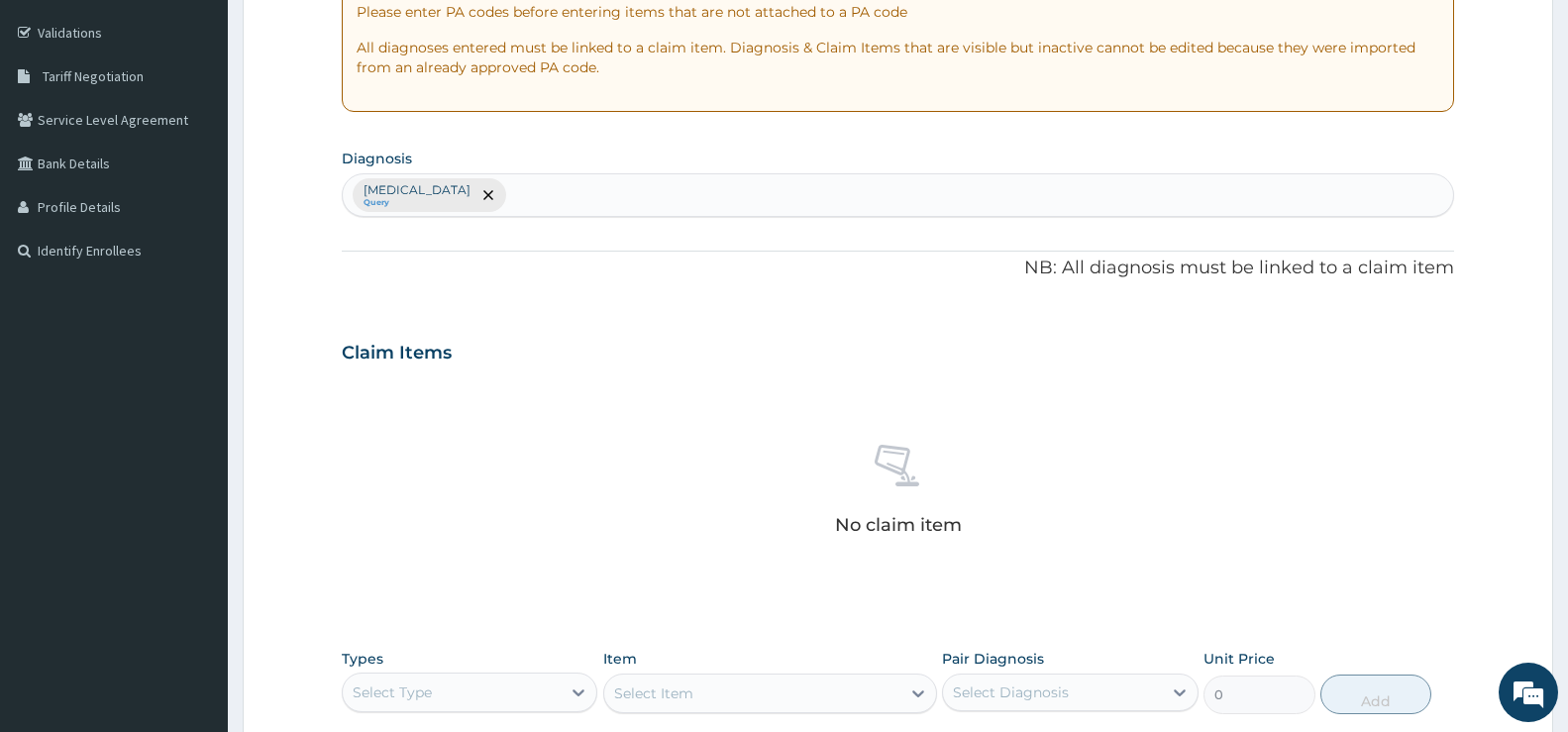
scroll to position [459, 0]
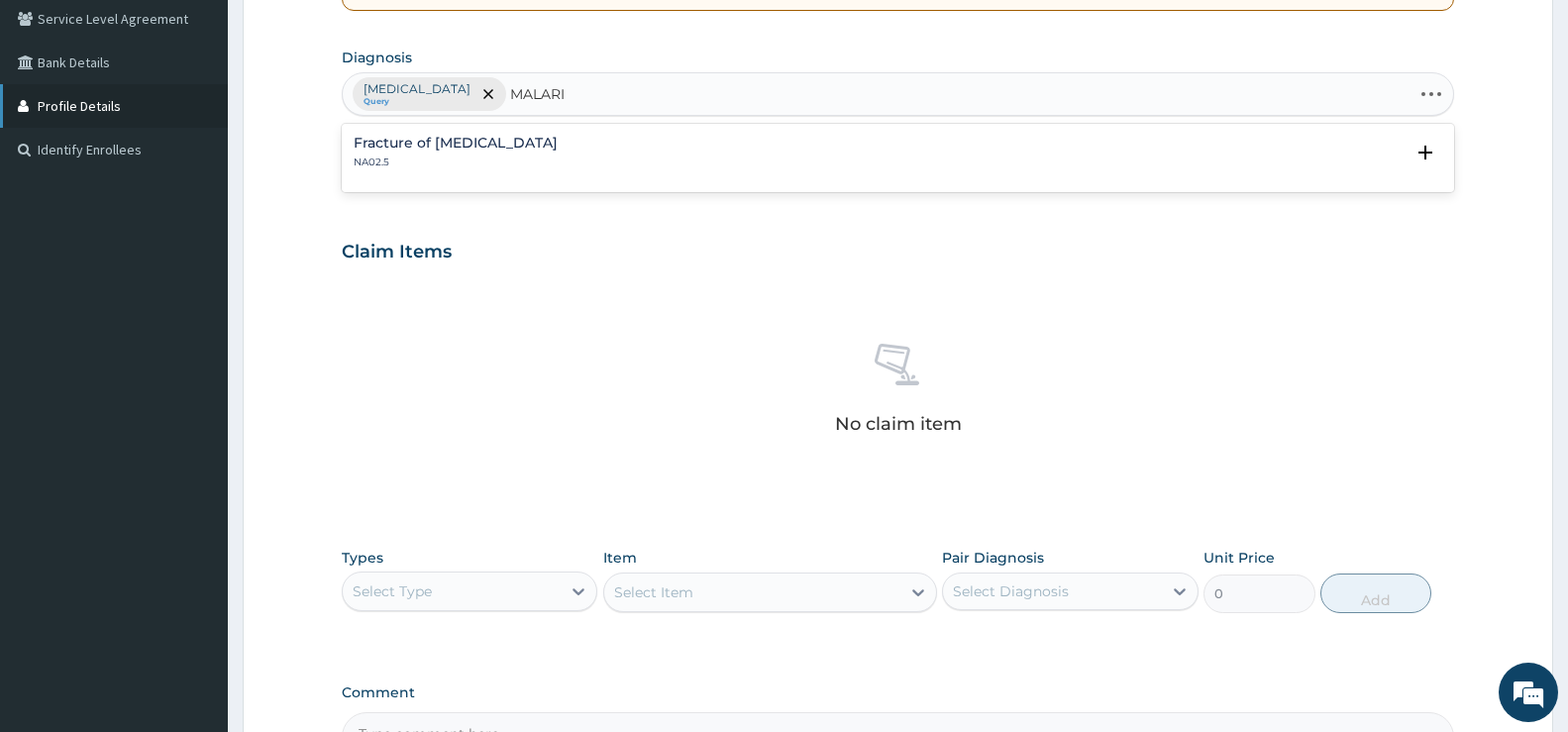
type input "MALARIA"
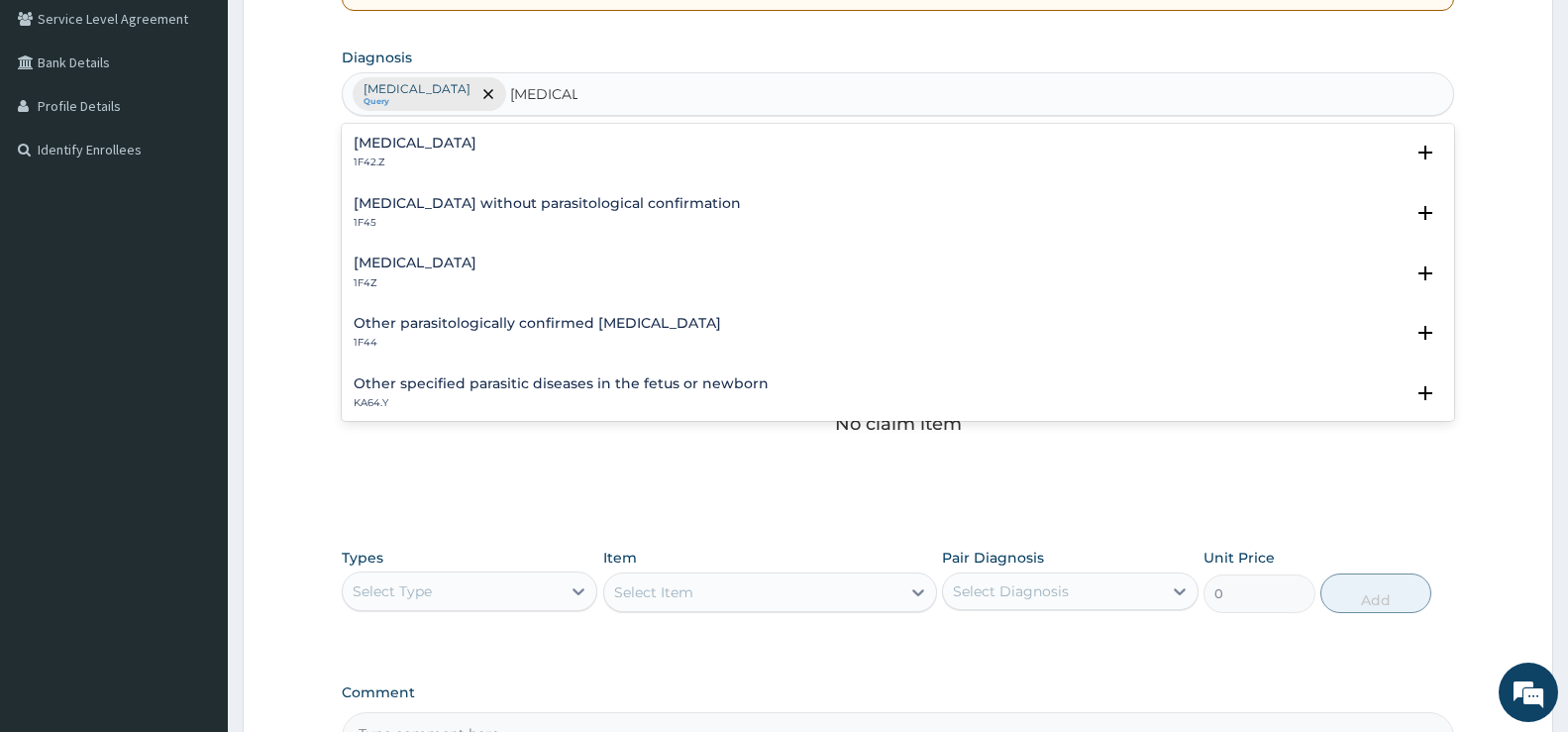
click at [457, 272] on div "Malaria, unspecified 1F4Z" at bounding box center [414, 273] width 122 height 35
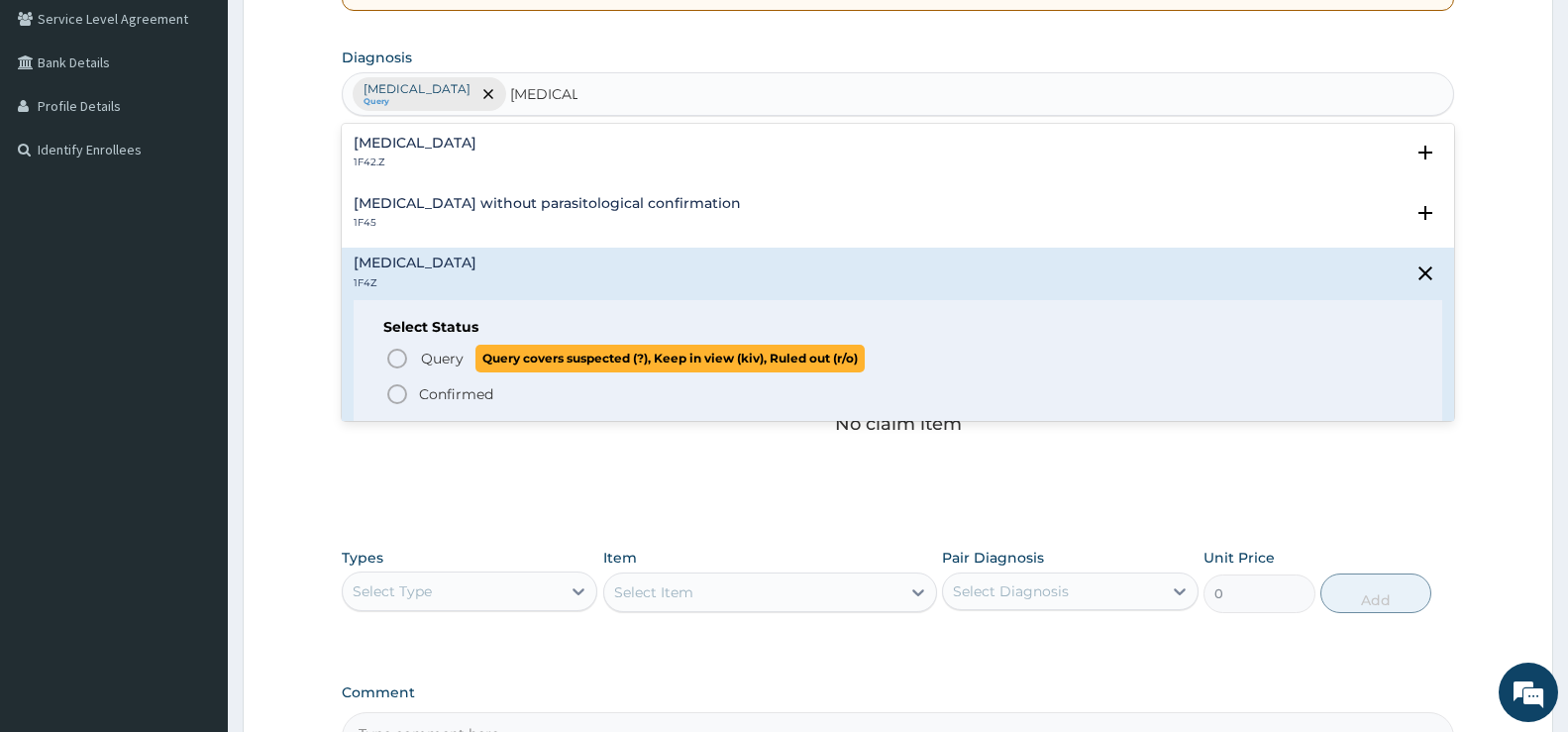
click at [407, 358] on icon "status option query" at bounding box center [397, 359] width 24 height 24
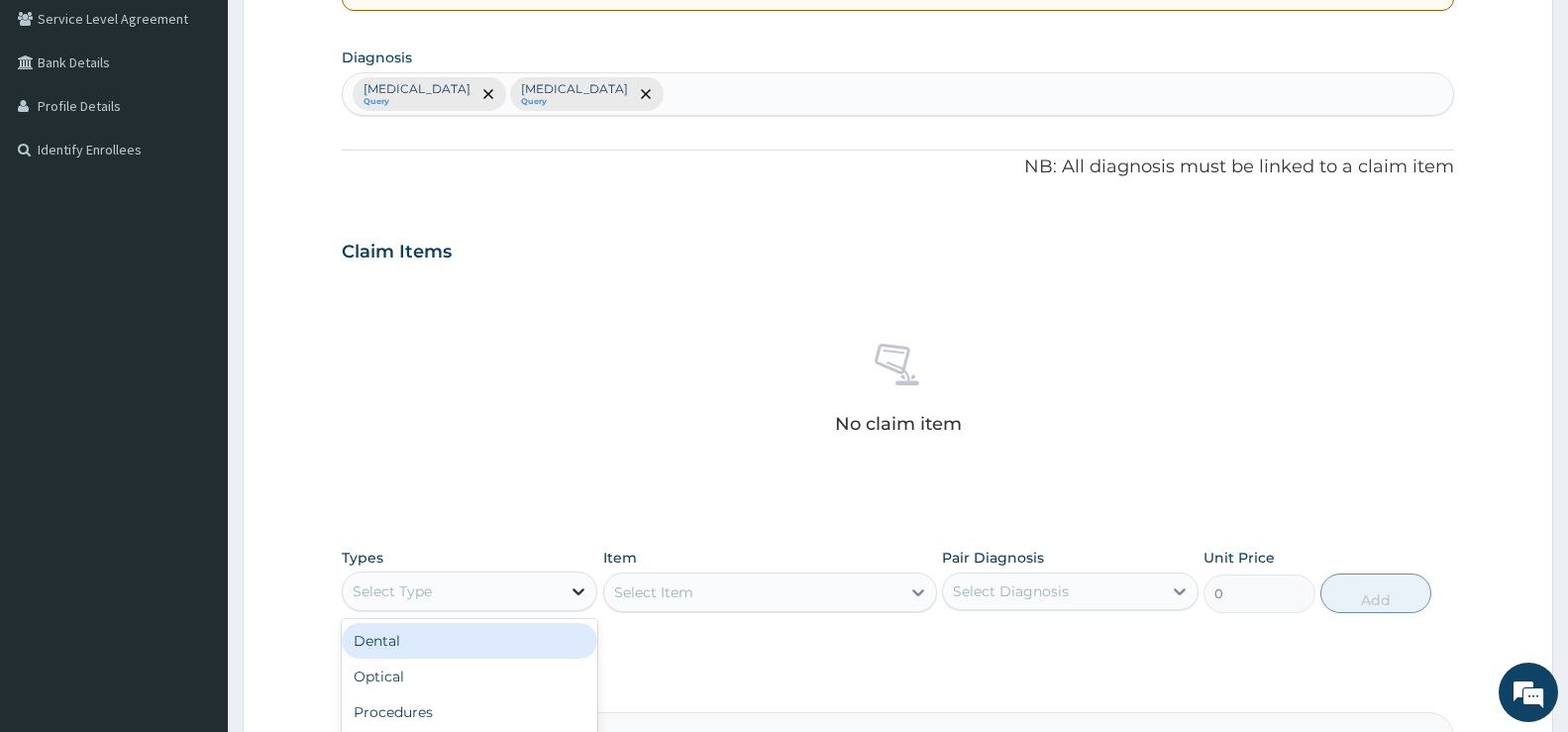
click at [584, 600] on icon at bounding box center [578, 592] width 20 height 20
drag, startPoint x: 600, startPoint y: 586, endPoint x: 567, endPoint y: 590, distance: 33.2
click at [592, 585] on div "Types Select Type Item Select Item Pair Diagnosis Select Diagnosis Unit Price 0…" at bounding box center [898, 581] width 1113 height 86
click at [567, 590] on div at bounding box center [578, 592] width 36 height 36
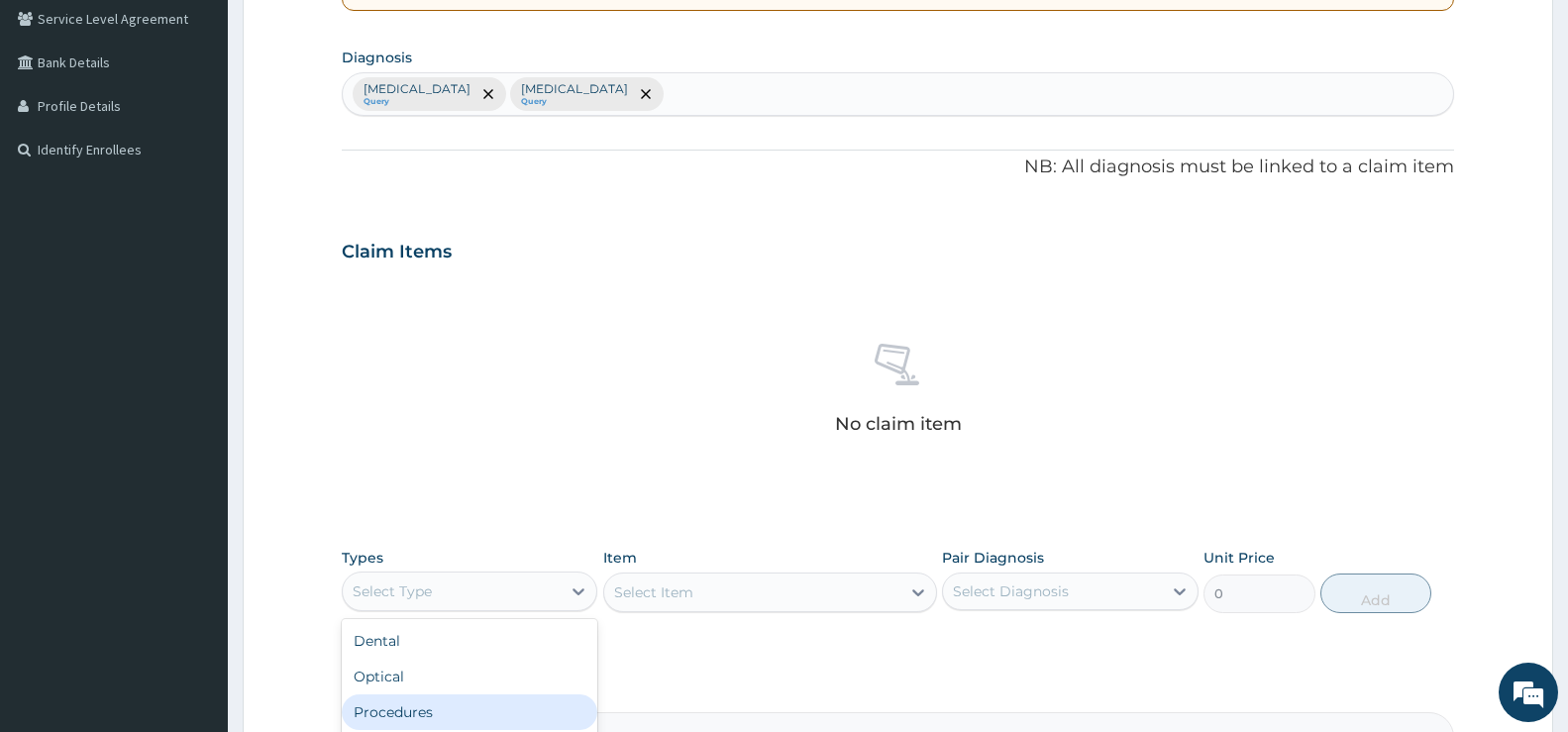
drag, startPoint x: 454, startPoint y: 713, endPoint x: 574, endPoint y: 673, distance: 126.5
click at [454, 713] on div "Procedures" at bounding box center [469, 713] width 256 height 36
click at [703, 593] on div "Select Item" at bounding box center [770, 593] width 334 height 40
click at [913, 595] on div "Select Item" at bounding box center [770, 593] width 334 height 40
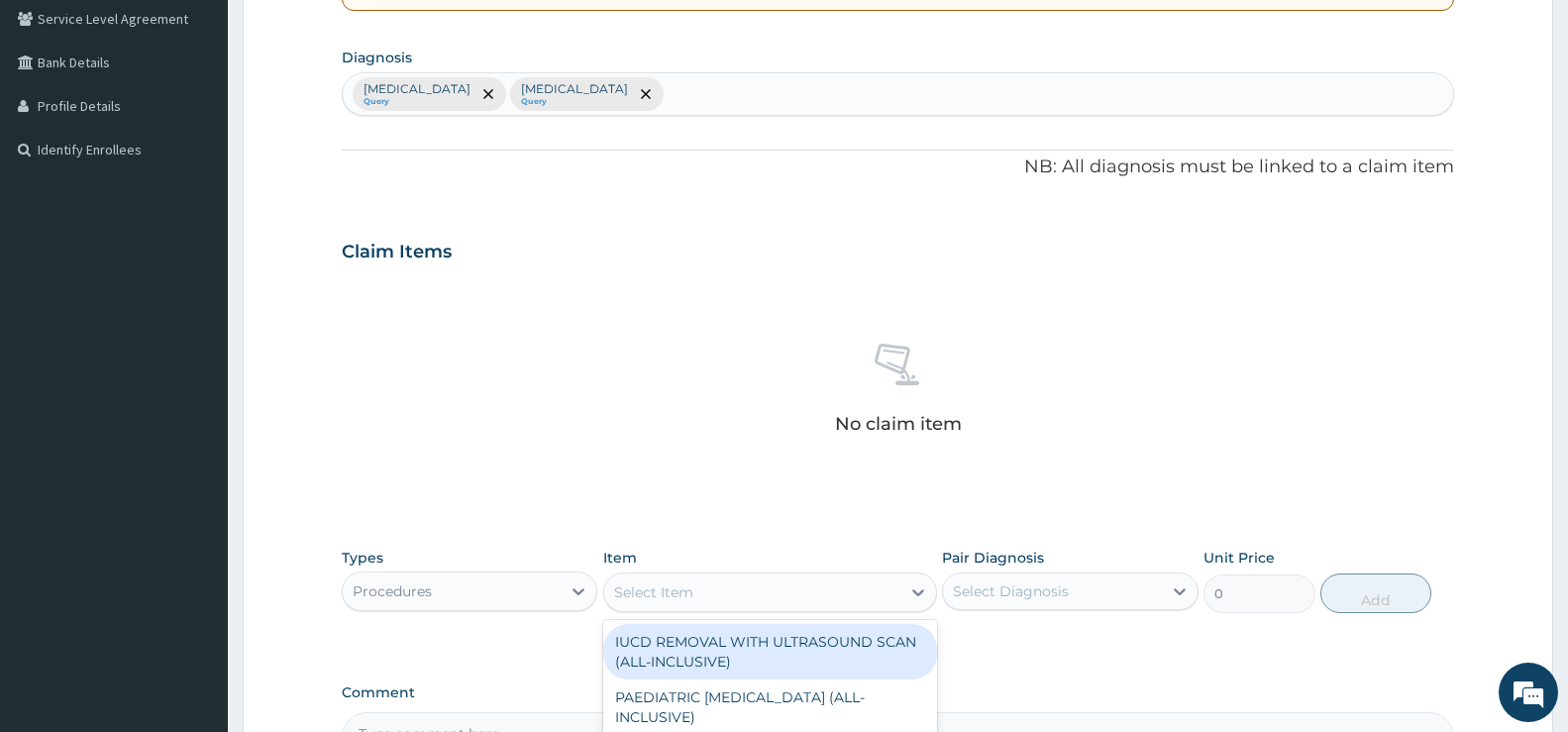
click at [843, 600] on div "Select Item" at bounding box center [753, 593] width 297 height 32
type input "CONSUL"
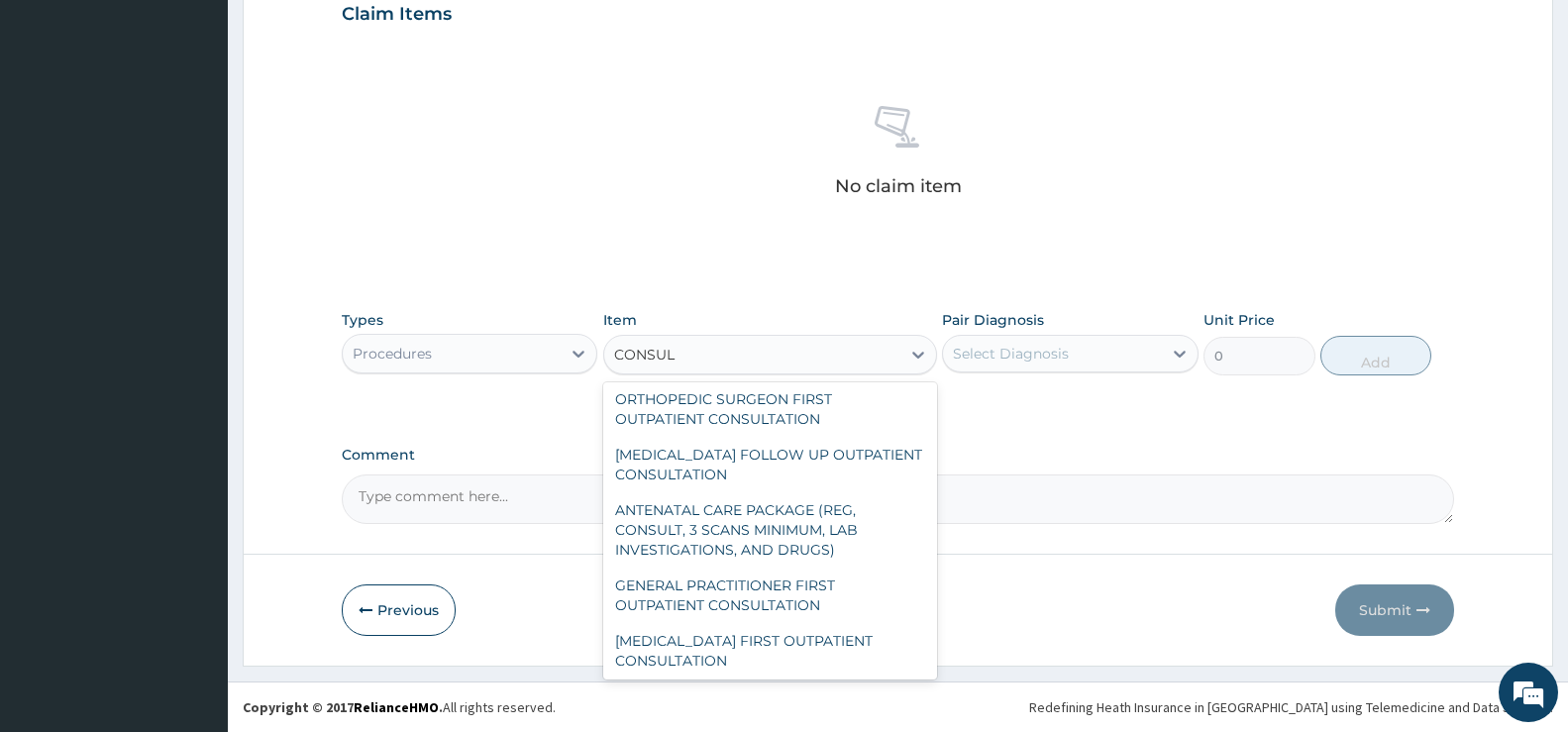
scroll to position [2874, 0]
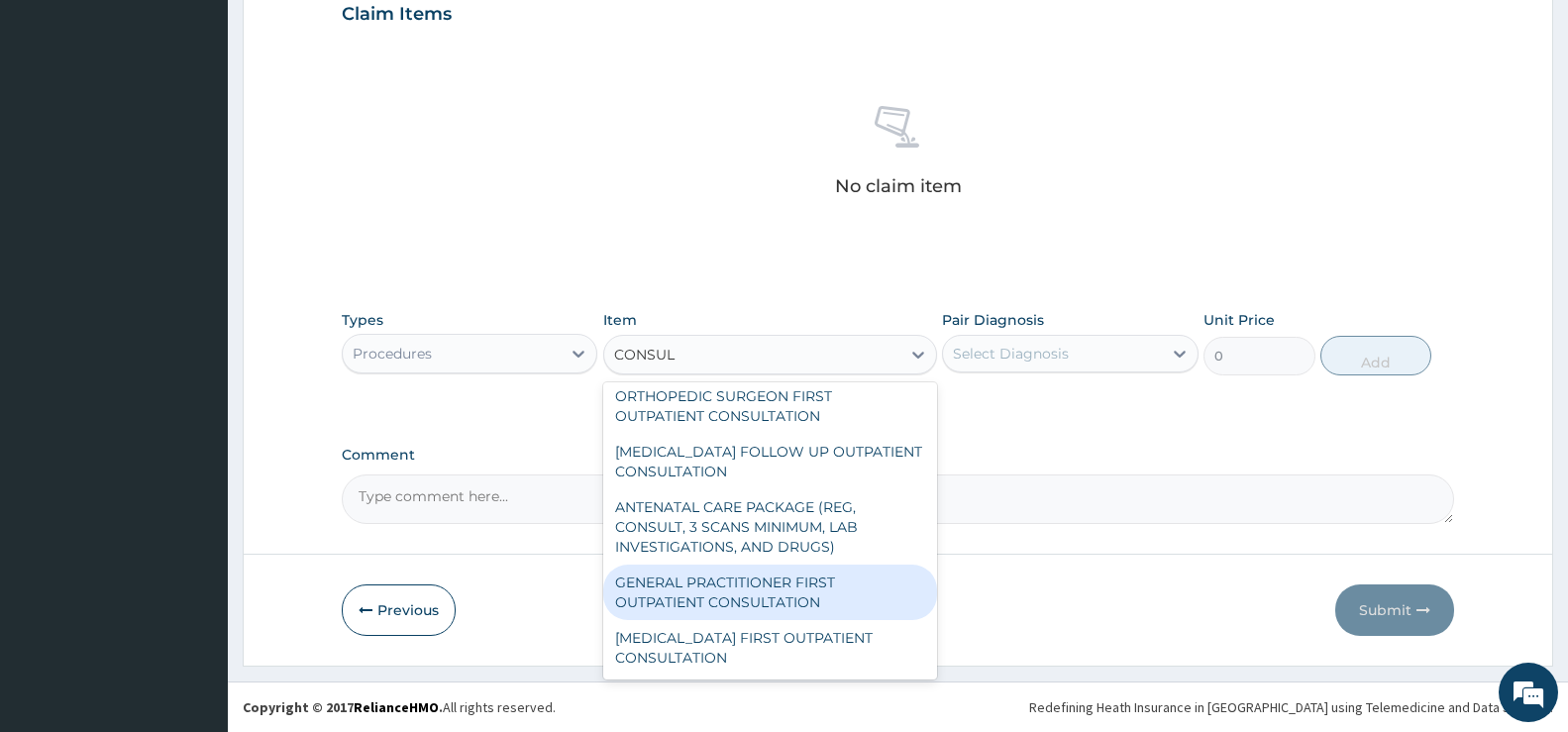
click at [816, 612] on div "GENERAL PRACTITIONER FIRST OUTPATIENT CONSULTATION" at bounding box center [770, 593] width 334 height 56
type input "3750"
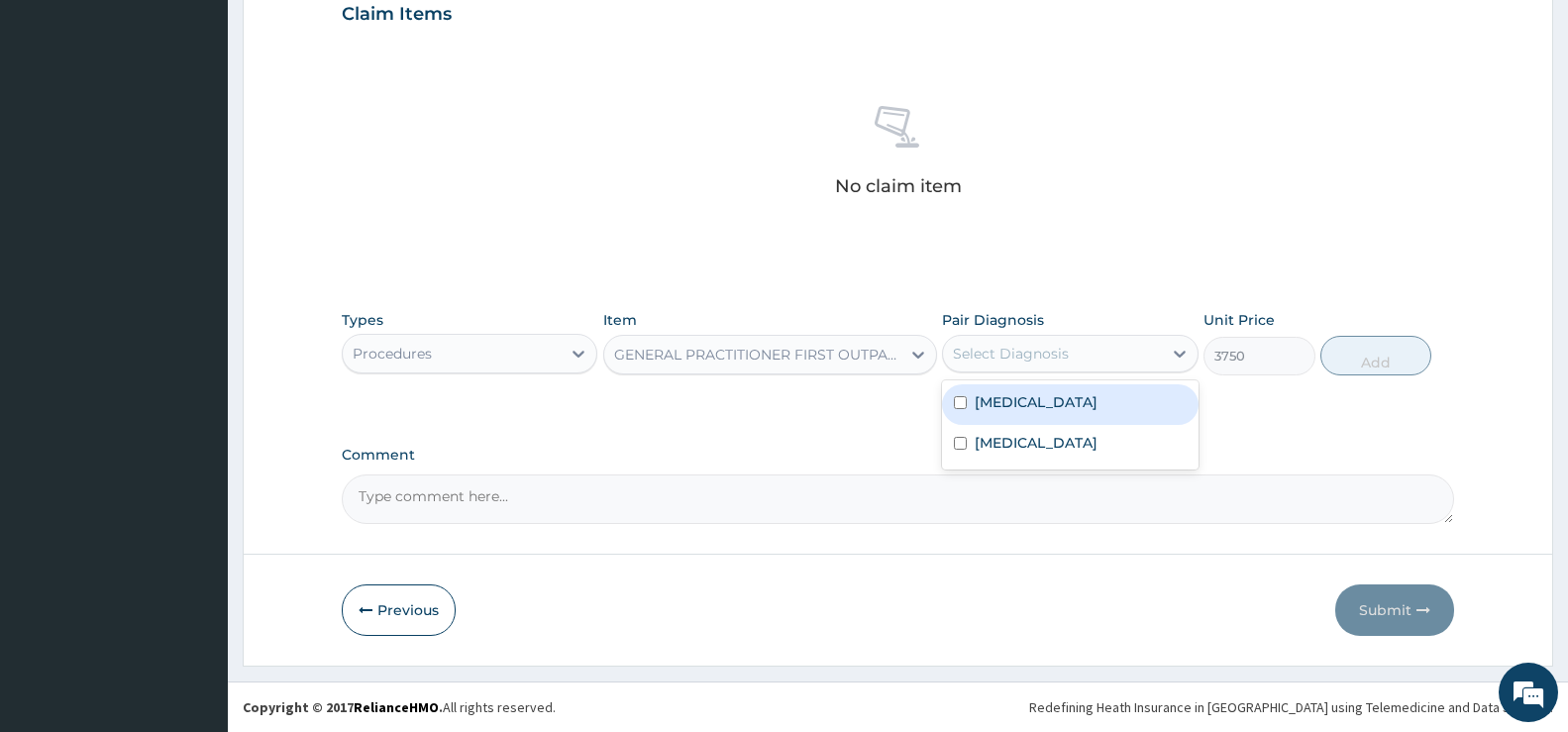
drag, startPoint x: 1147, startPoint y: 351, endPoint x: 1145, endPoint y: 366, distance: 15.1
click at [1147, 351] on div "Select Diagnosis" at bounding box center [1051, 354] width 218 height 32
click at [1098, 412] on label "Other specified disorders of teeth and supporting structures" at bounding box center [1035, 402] width 122 height 20
checkbox input "true"
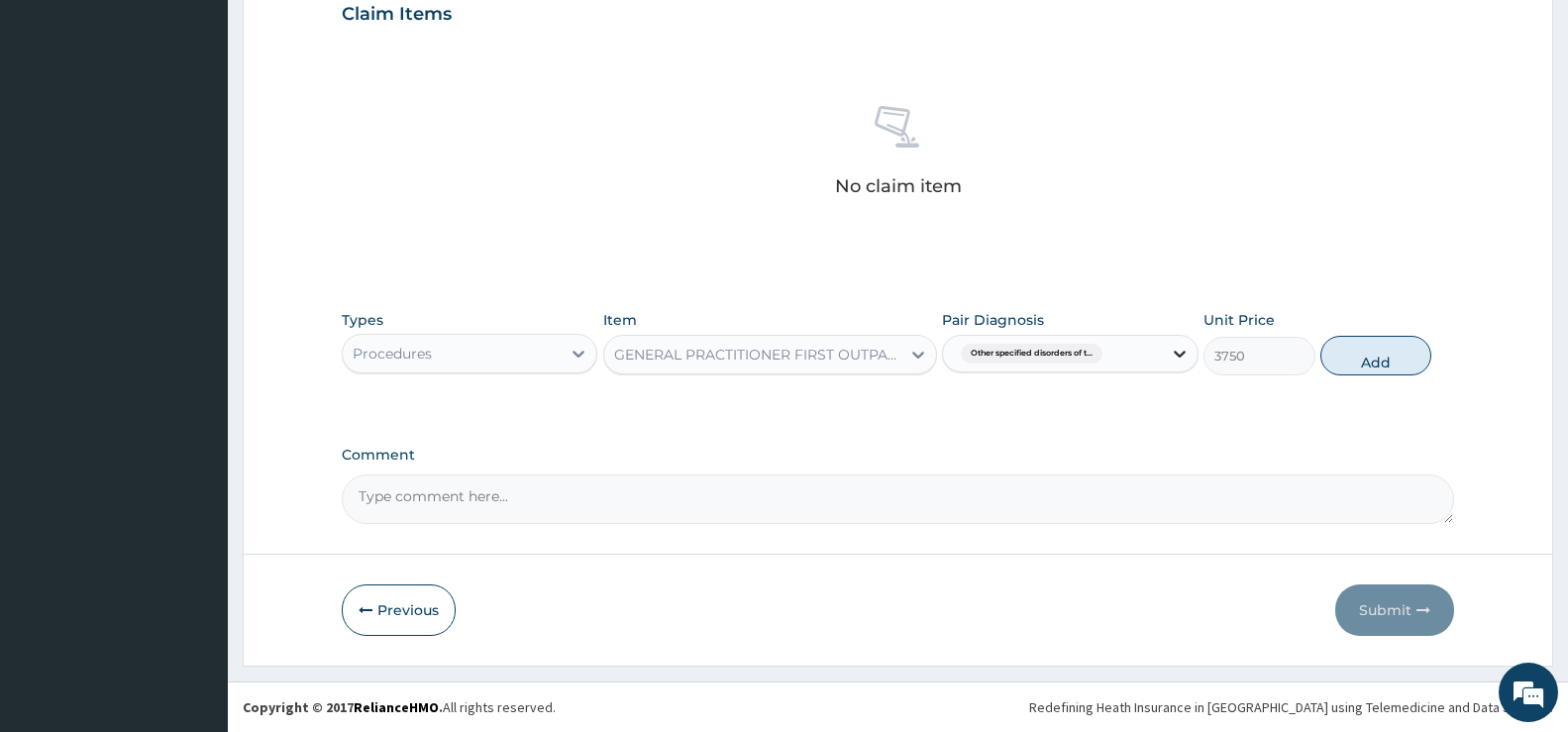
click at [1176, 352] on icon at bounding box center [1180, 354] width 12 height 7
drag, startPoint x: 1186, startPoint y: 338, endPoint x: 1173, endPoint y: 360, distance: 25.6
click at [1177, 352] on div at bounding box center [1180, 354] width 36 height 36
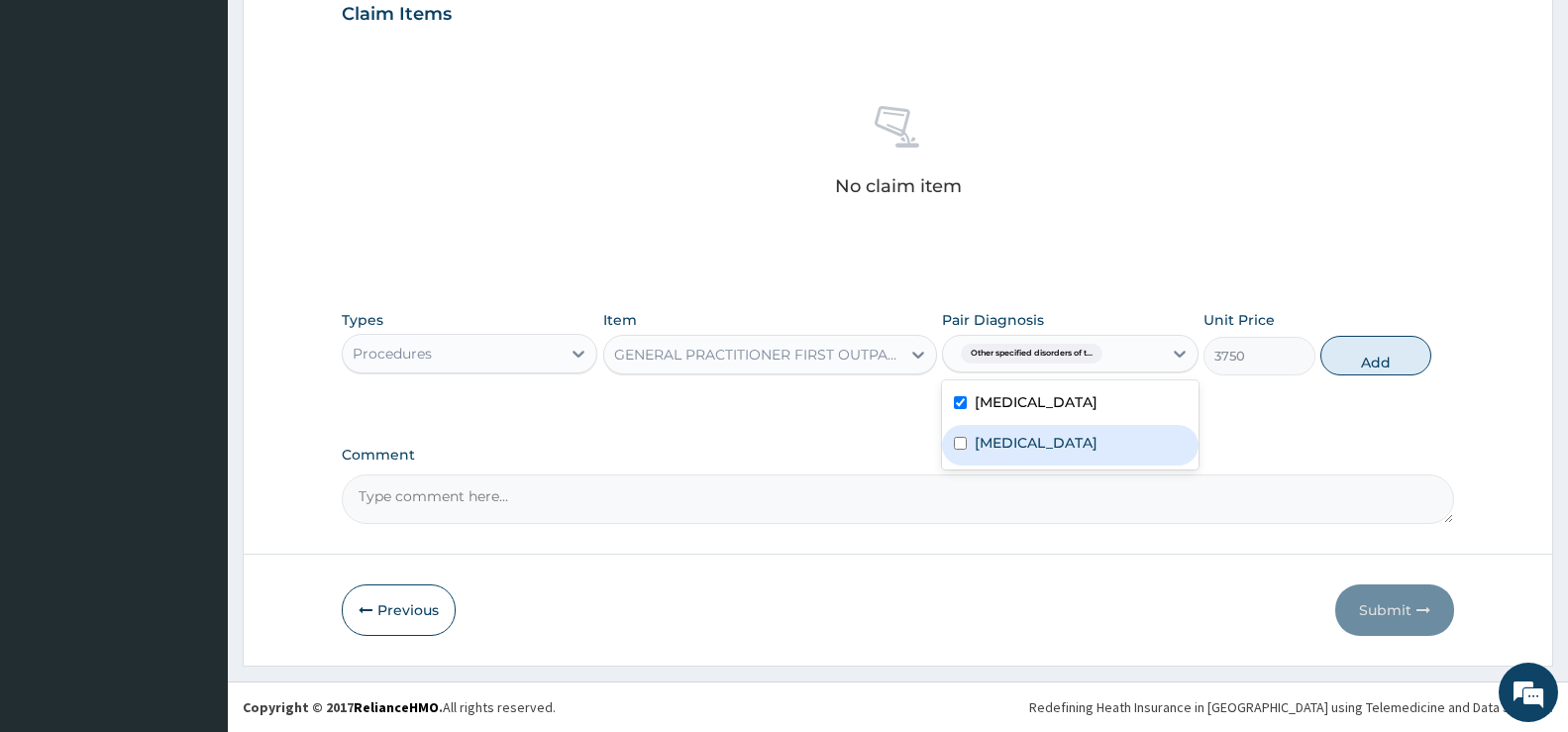
drag, startPoint x: 1087, startPoint y: 488, endPoint x: 1098, endPoint y: 482, distance: 12.5
click at [1087, 453] on label "Malaria, unspecified" at bounding box center [1035, 443] width 122 height 20
checkbox input "true"
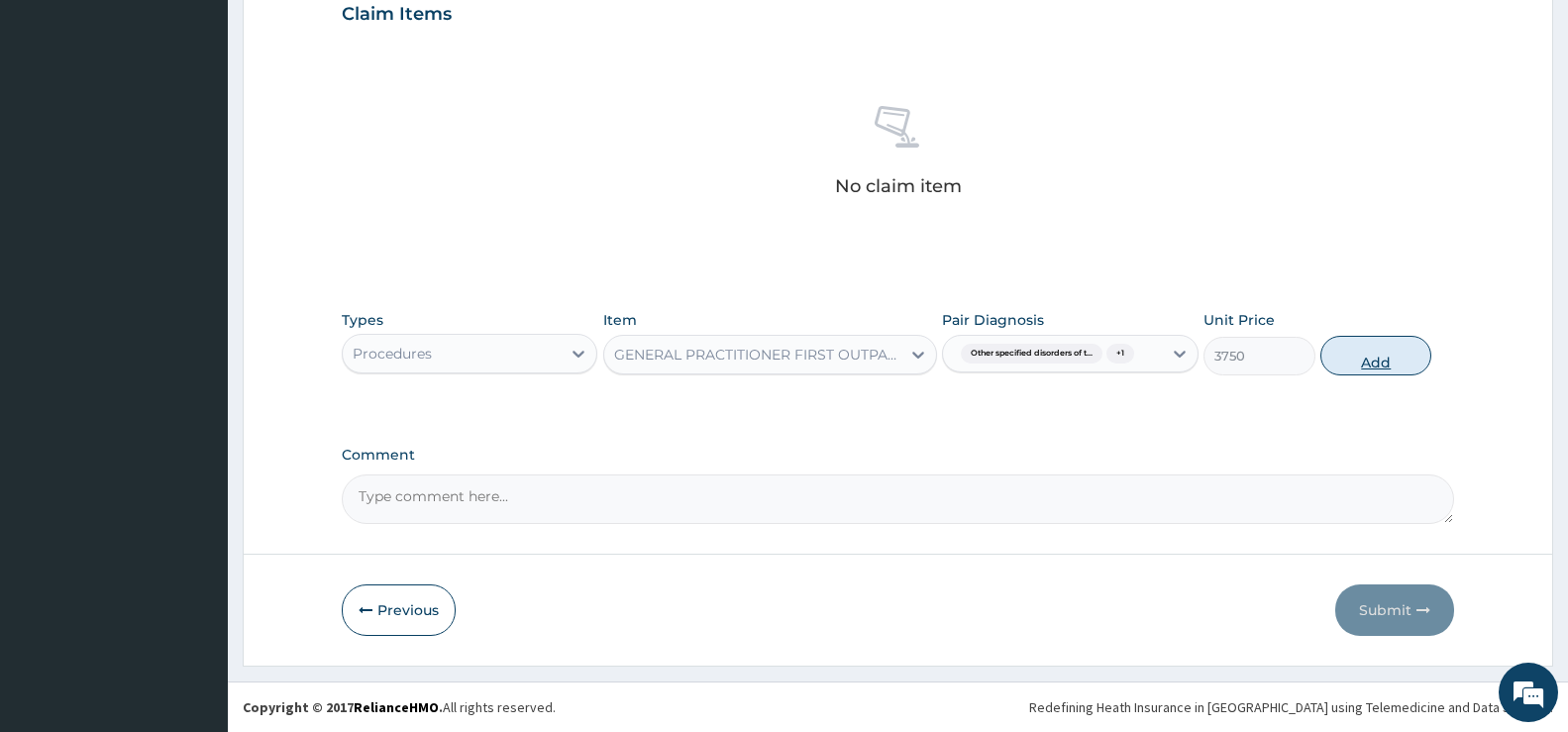
click at [1393, 354] on button "Add" at bounding box center [1376, 356] width 111 height 40
type input "0"
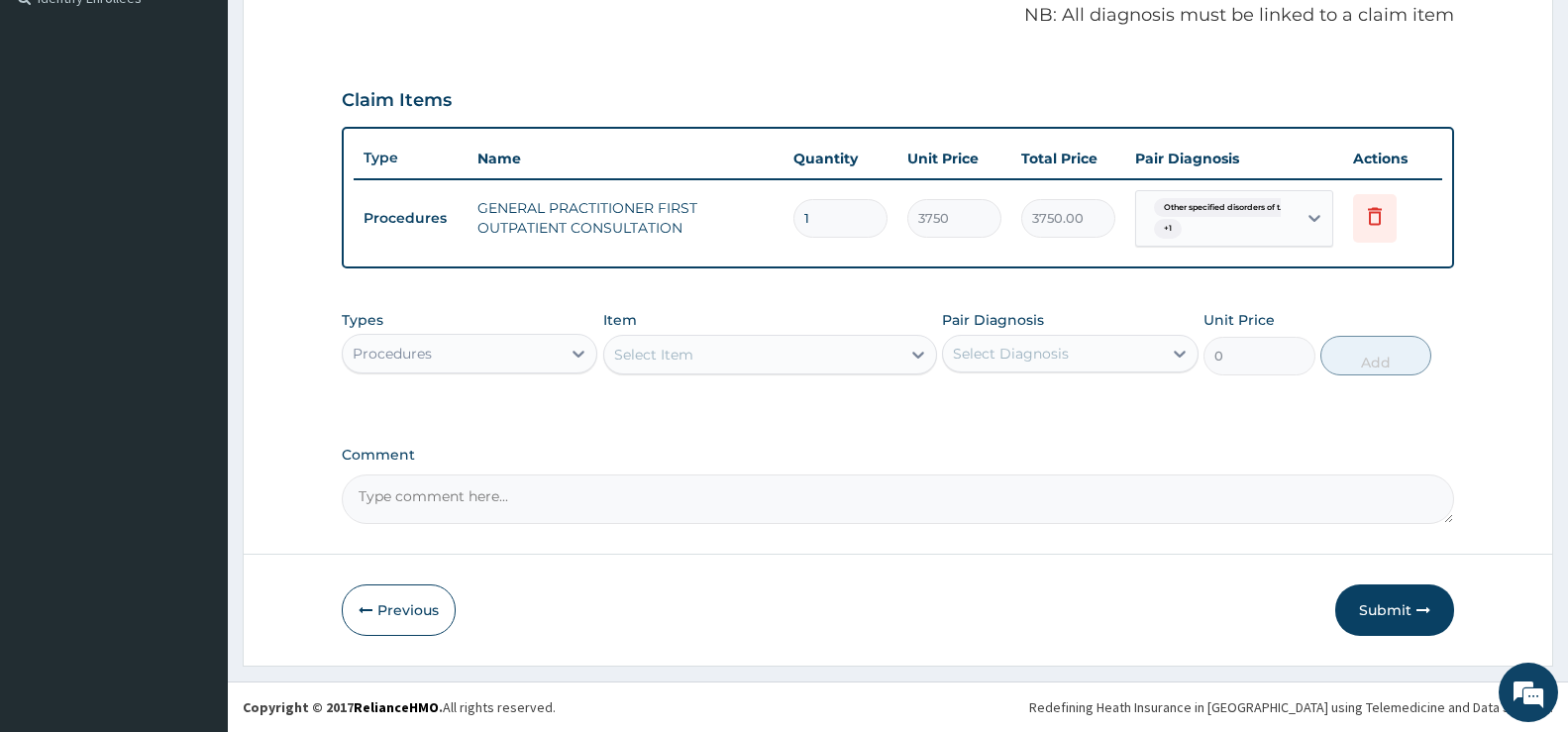
click at [647, 353] on div "Select Item" at bounding box center [654, 355] width 80 height 20
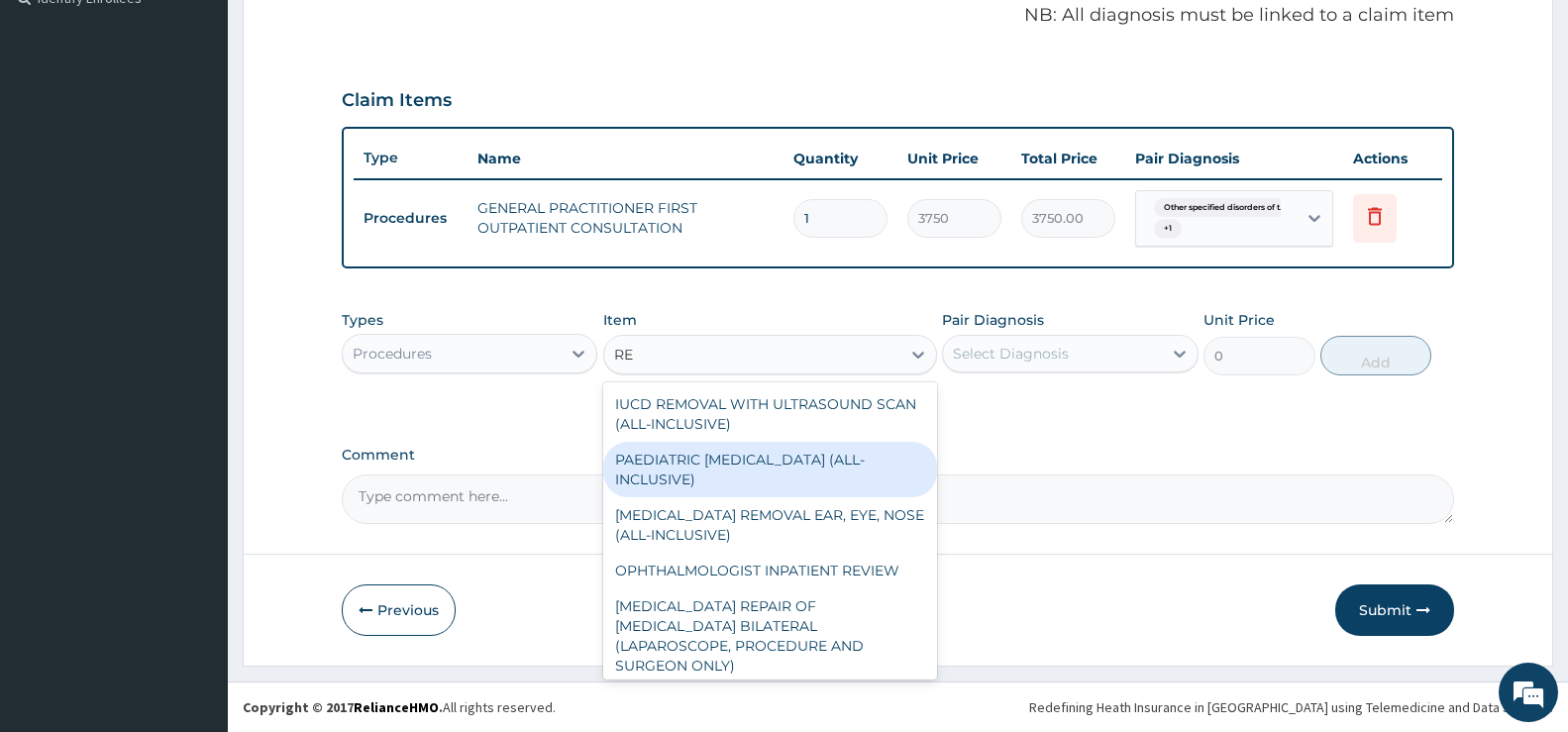
type input "REG"
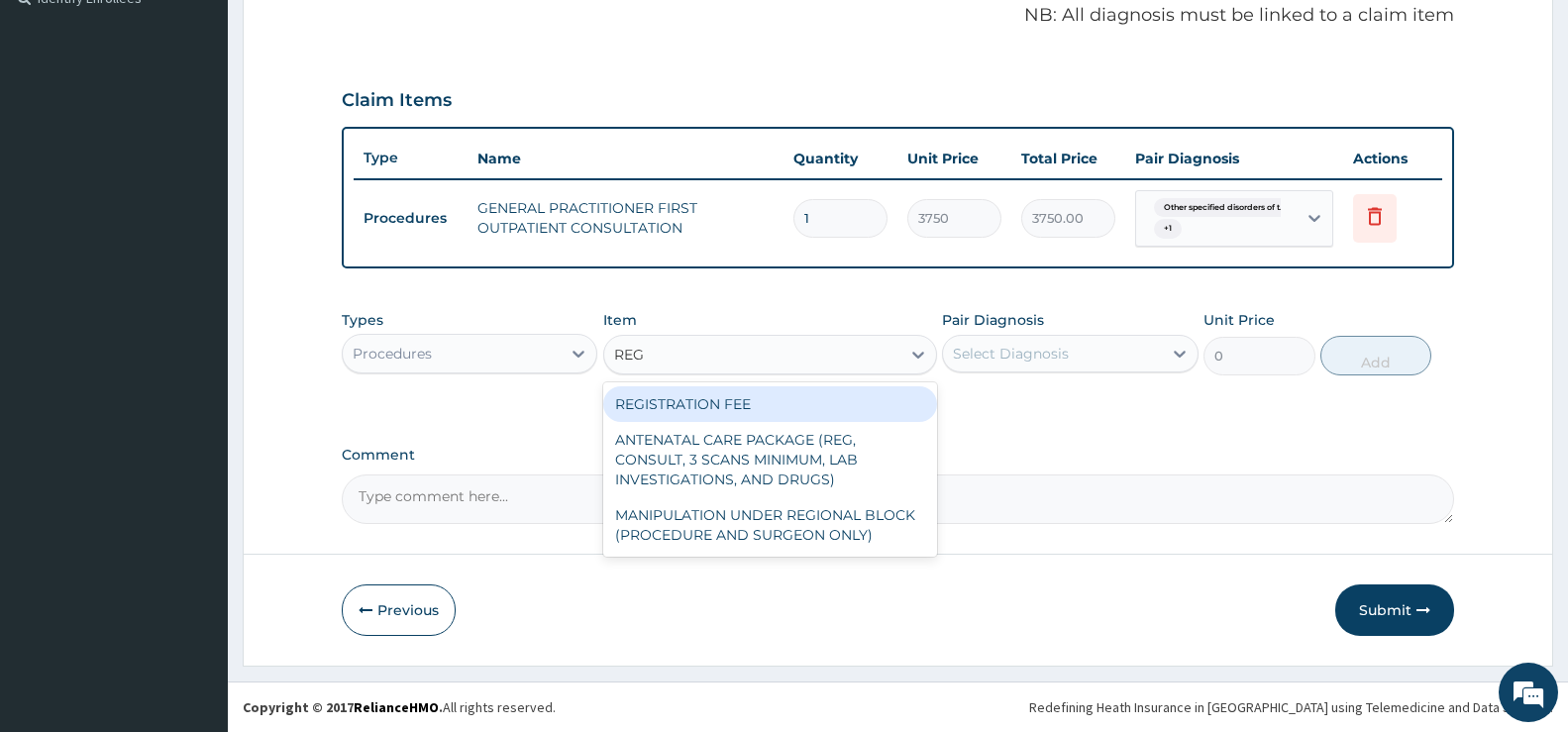
click at [708, 409] on div "REGISTRATION FEE" at bounding box center [770, 404] width 334 height 36
type input "2500"
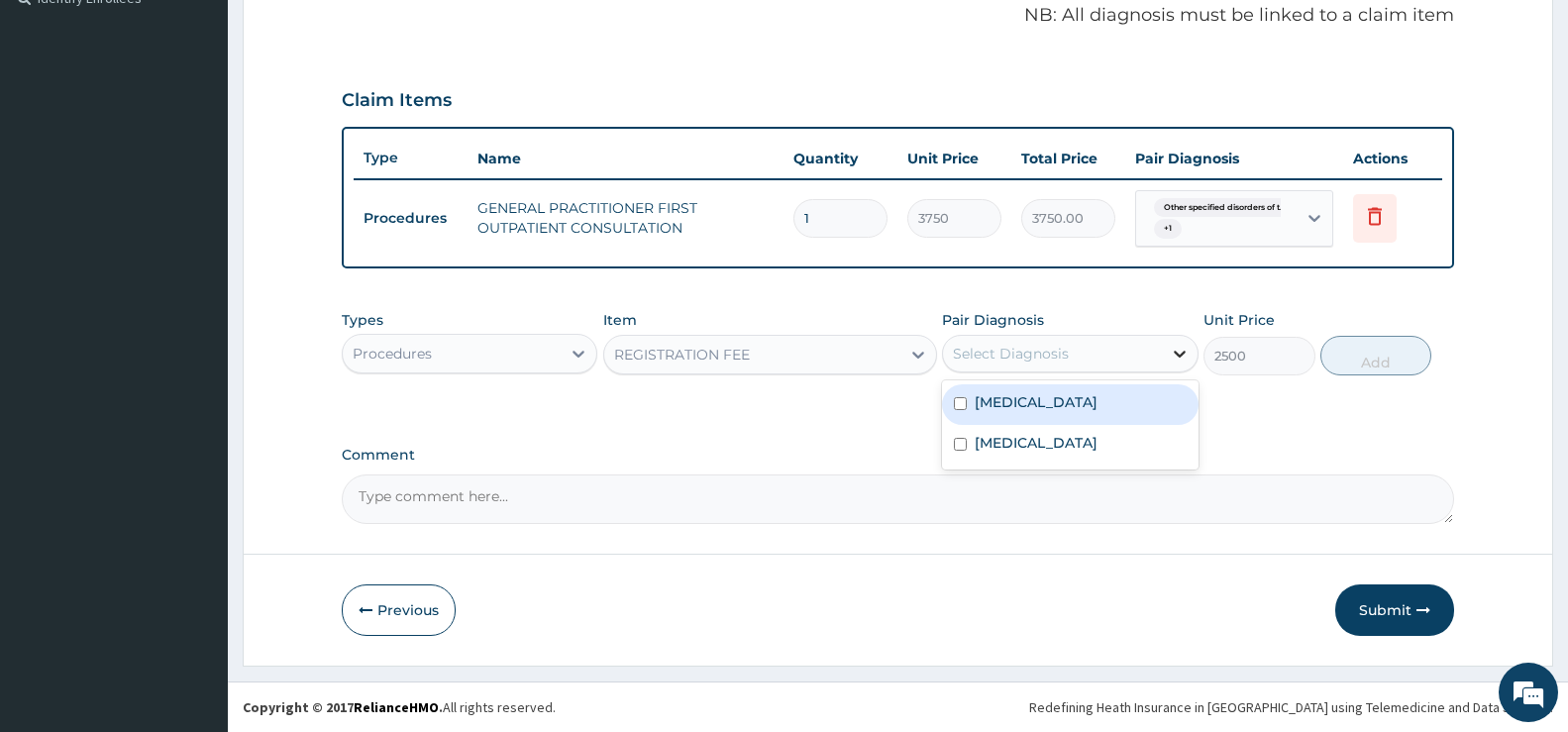
click at [1186, 360] on icon at bounding box center [1180, 354] width 20 height 20
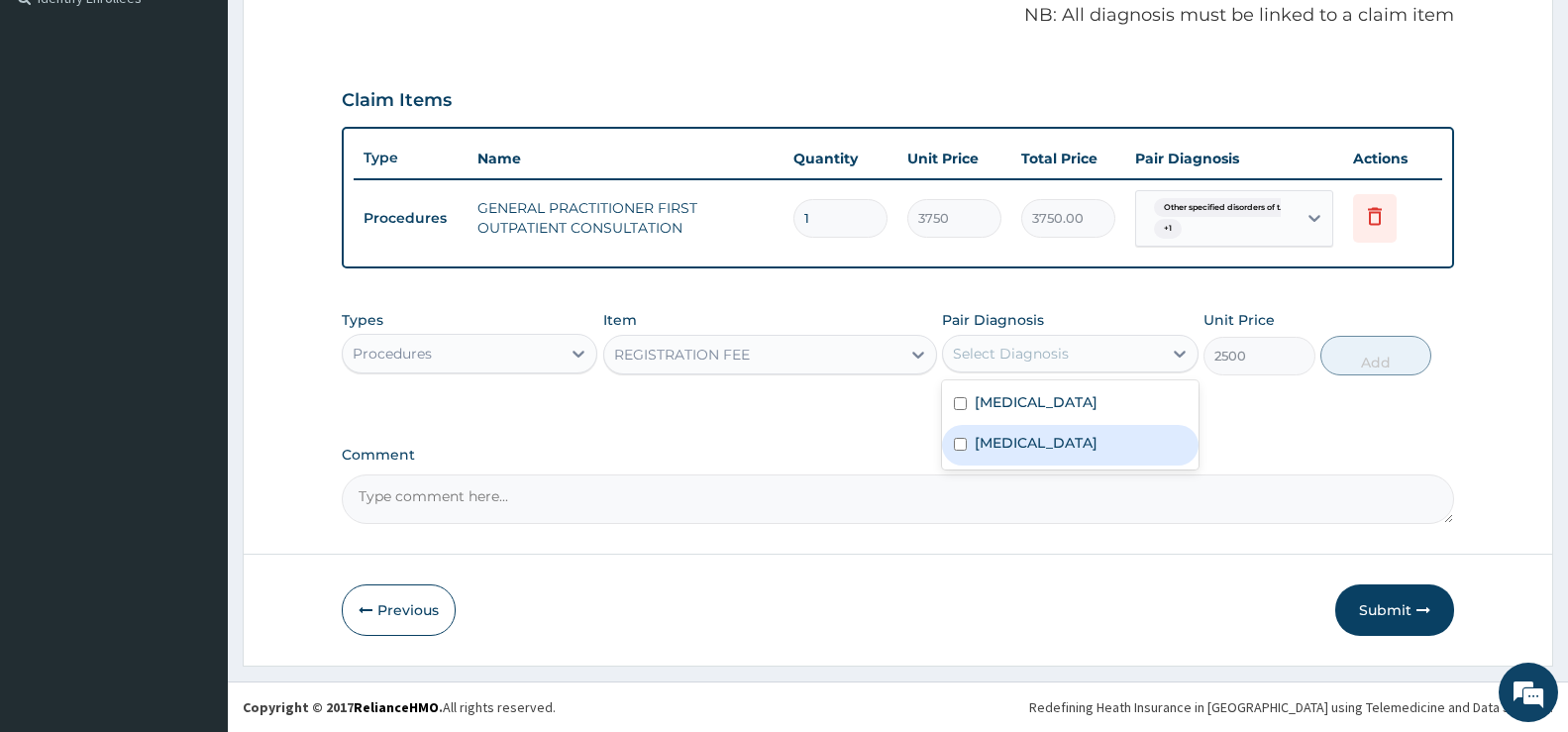
drag, startPoint x: 1098, startPoint y: 483, endPoint x: 1139, endPoint y: 427, distance: 69.4
click at [1098, 453] on label "Malaria, unspecified" at bounding box center [1035, 443] width 122 height 20
checkbox input "true"
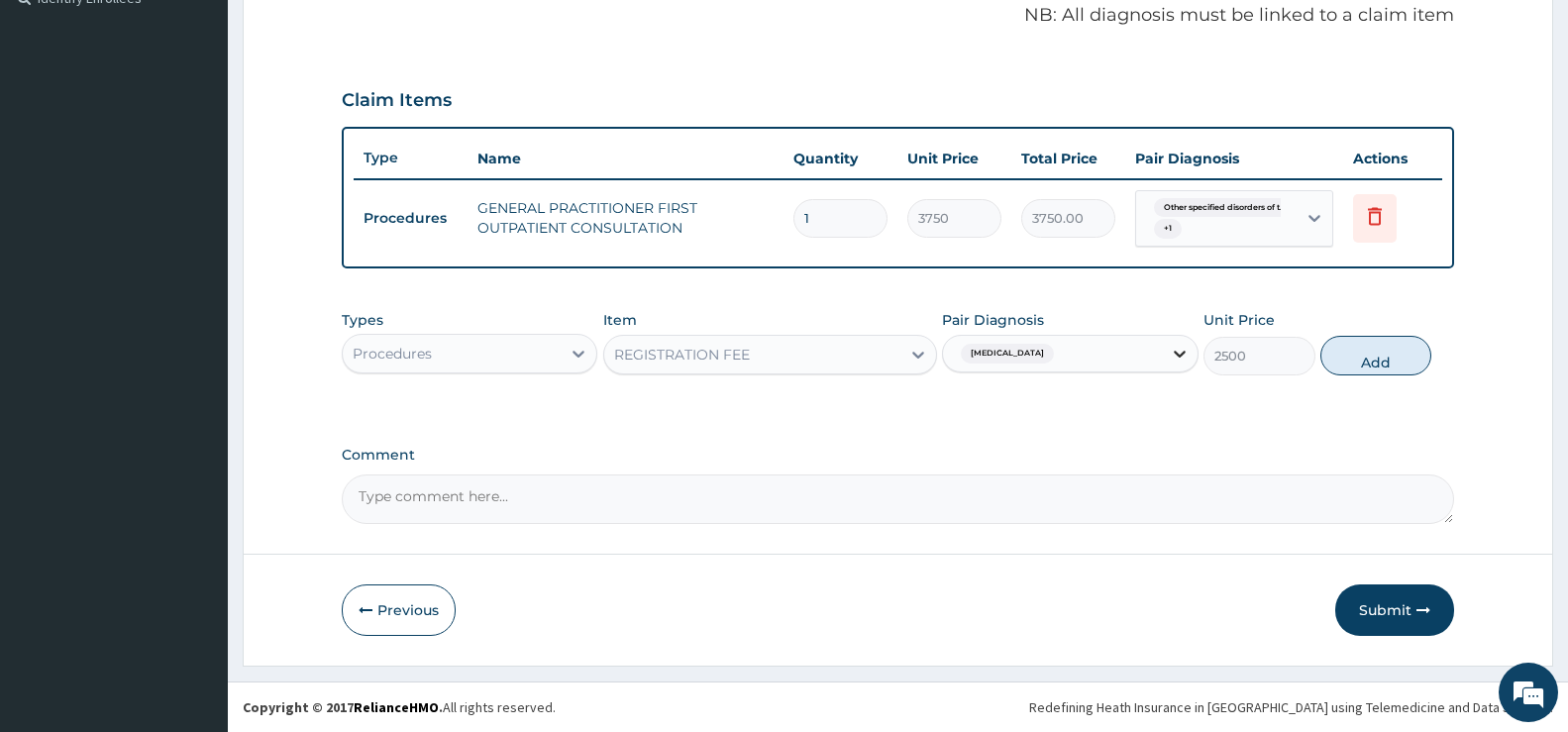
click at [1174, 348] on icon at bounding box center [1180, 354] width 20 height 20
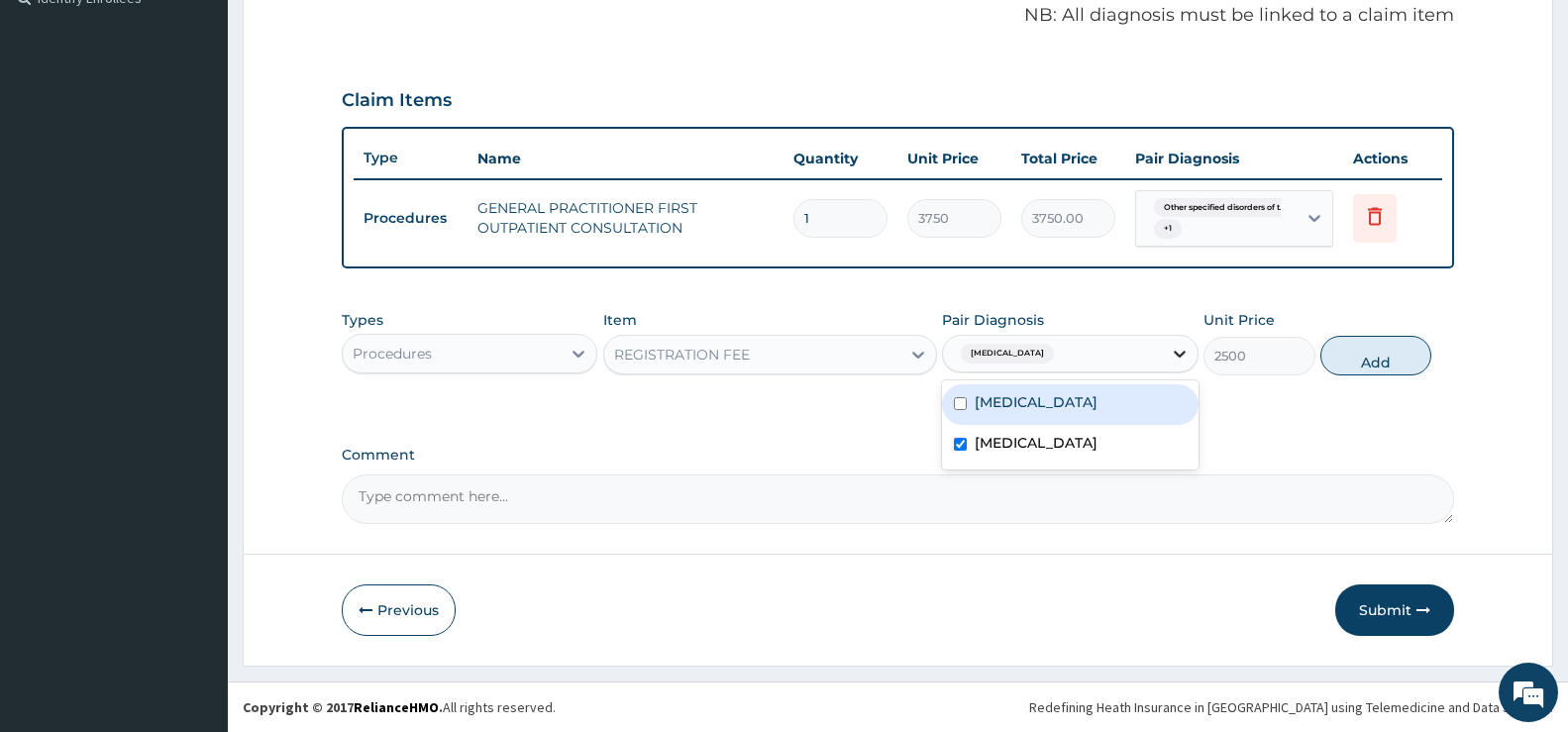
drag, startPoint x: 1189, startPoint y: 352, endPoint x: 1178, endPoint y: 367, distance: 18.6
click at [1189, 352] on icon at bounding box center [1180, 354] width 20 height 20
drag, startPoint x: 1098, startPoint y: 431, endPoint x: 1232, endPoint y: 423, distance: 134.2
click at [1098, 412] on label "Other specified disorders of teeth and supporting structures" at bounding box center [1035, 402] width 122 height 20
checkbox input "true"
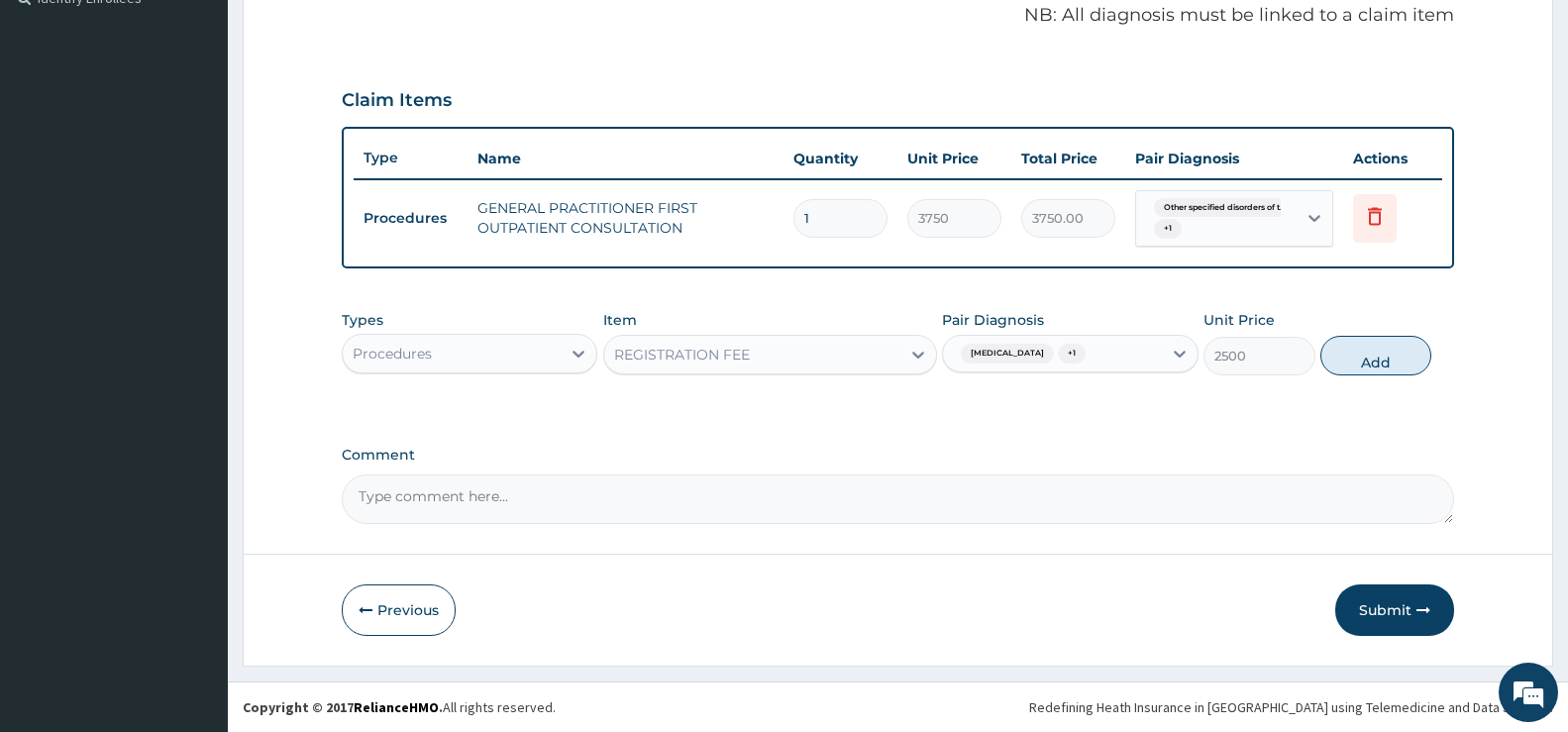
click at [1392, 363] on button "Add" at bounding box center [1376, 356] width 111 height 40
type input "0"
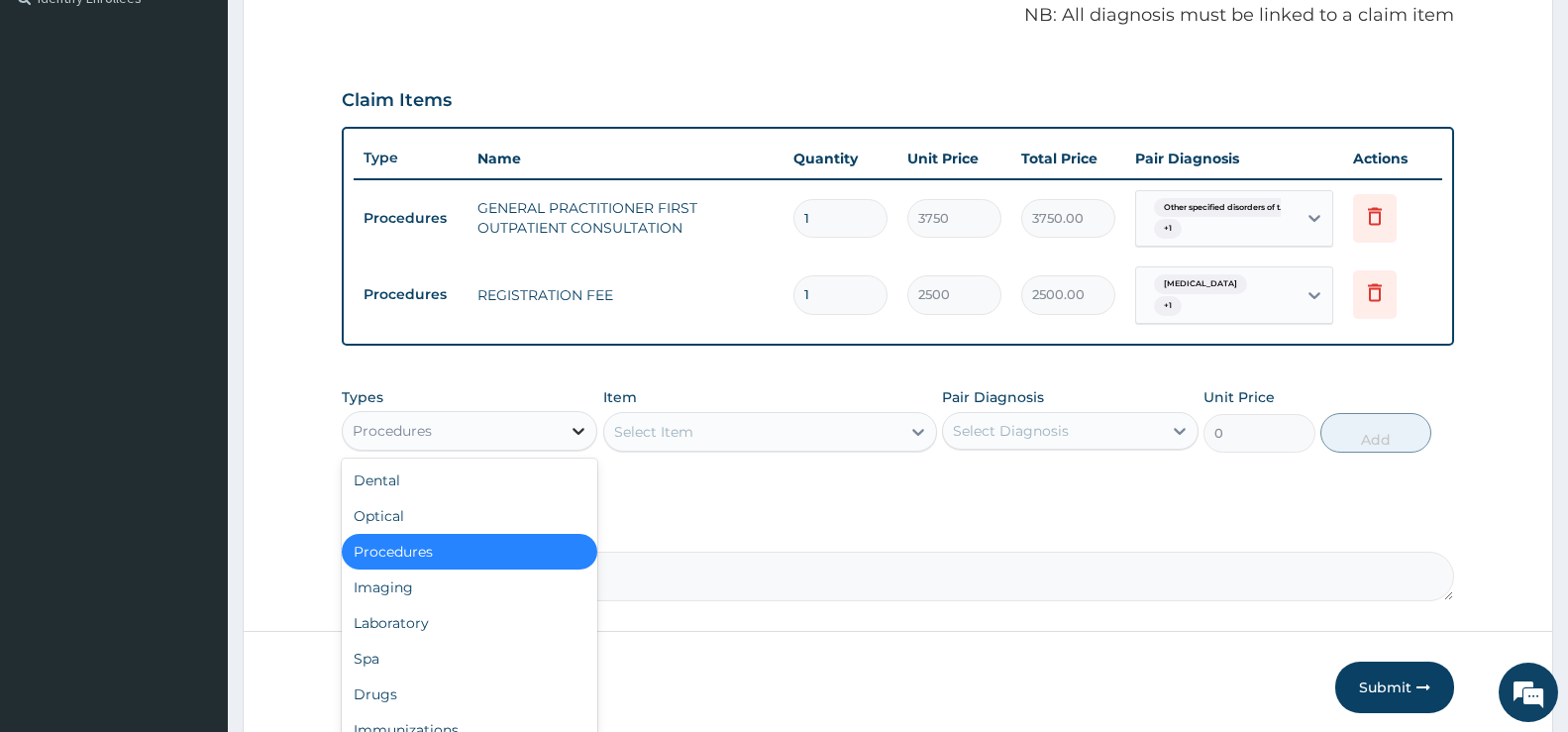
click at [569, 426] on icon at bounding box center [578, 431] width 20 height 20
click at [439, 627] on div "Laboratory" at bounding box center [469, 623] width 256 height 36
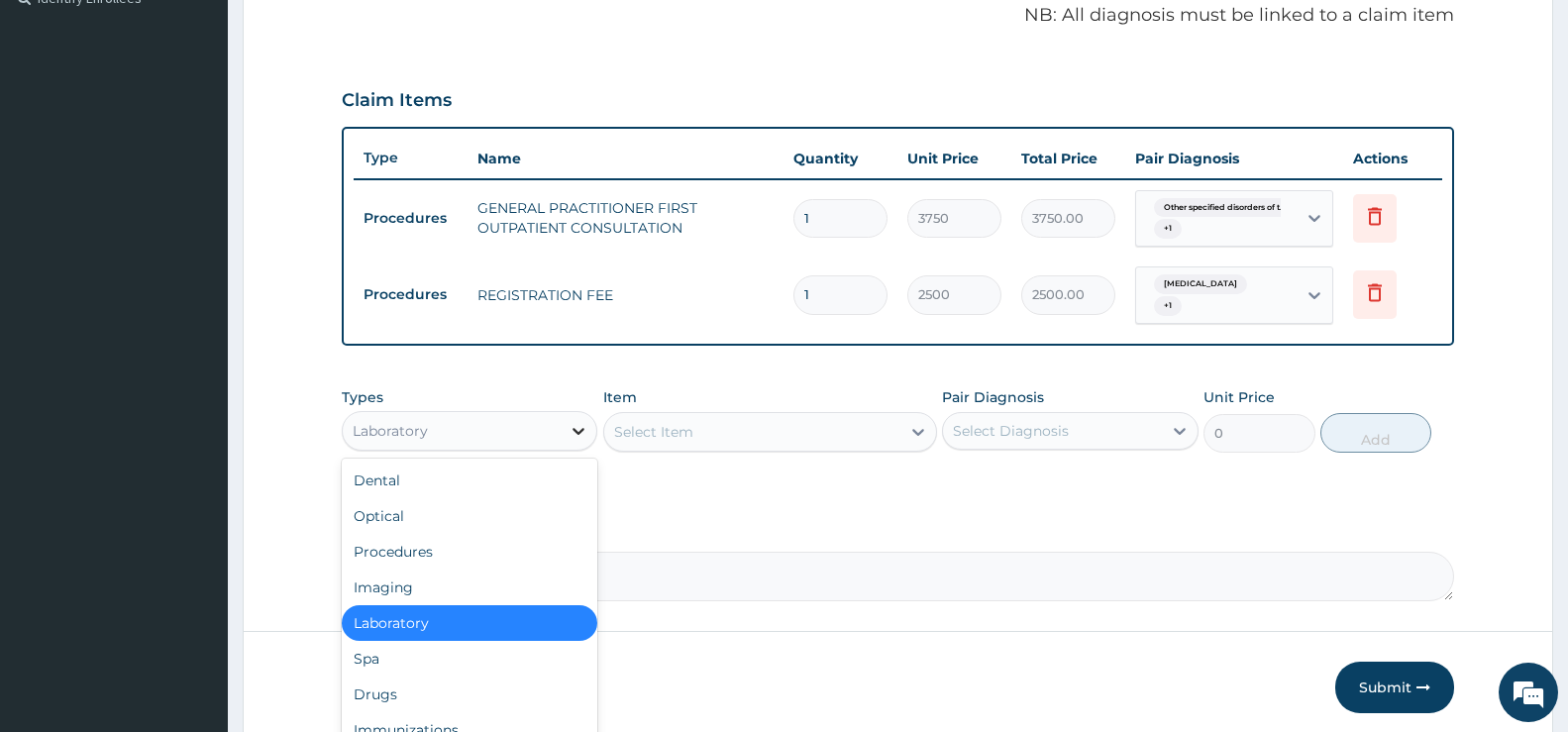
click at [587, 426] on icon at bounding box center [578, 431] width 20 height 20
click at [423, 617] on div "Laboratory" at bounding box center [469, 623] width 256 height 36
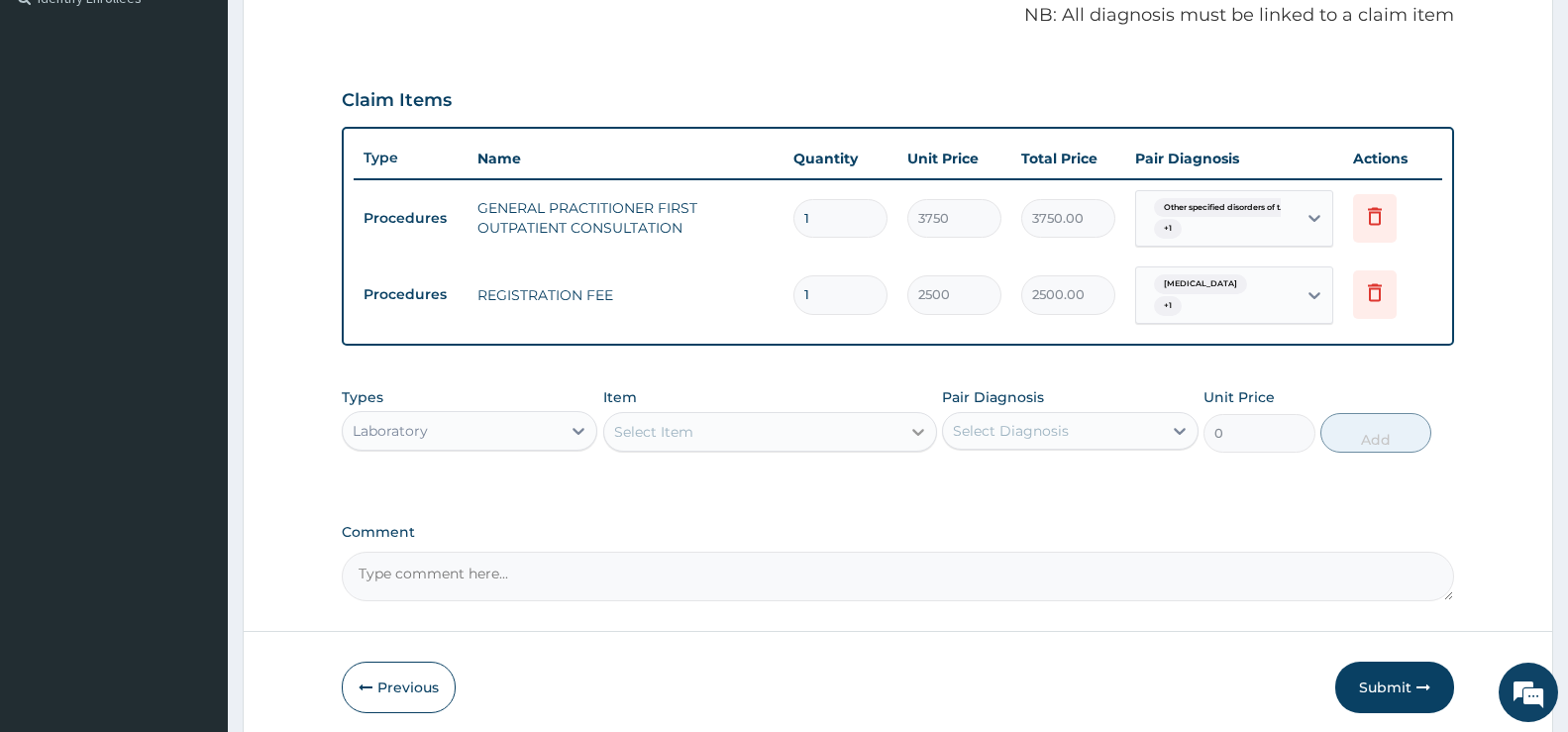
click at [923, 431] on icon at bounding box center [919, 432] width 12 height 7
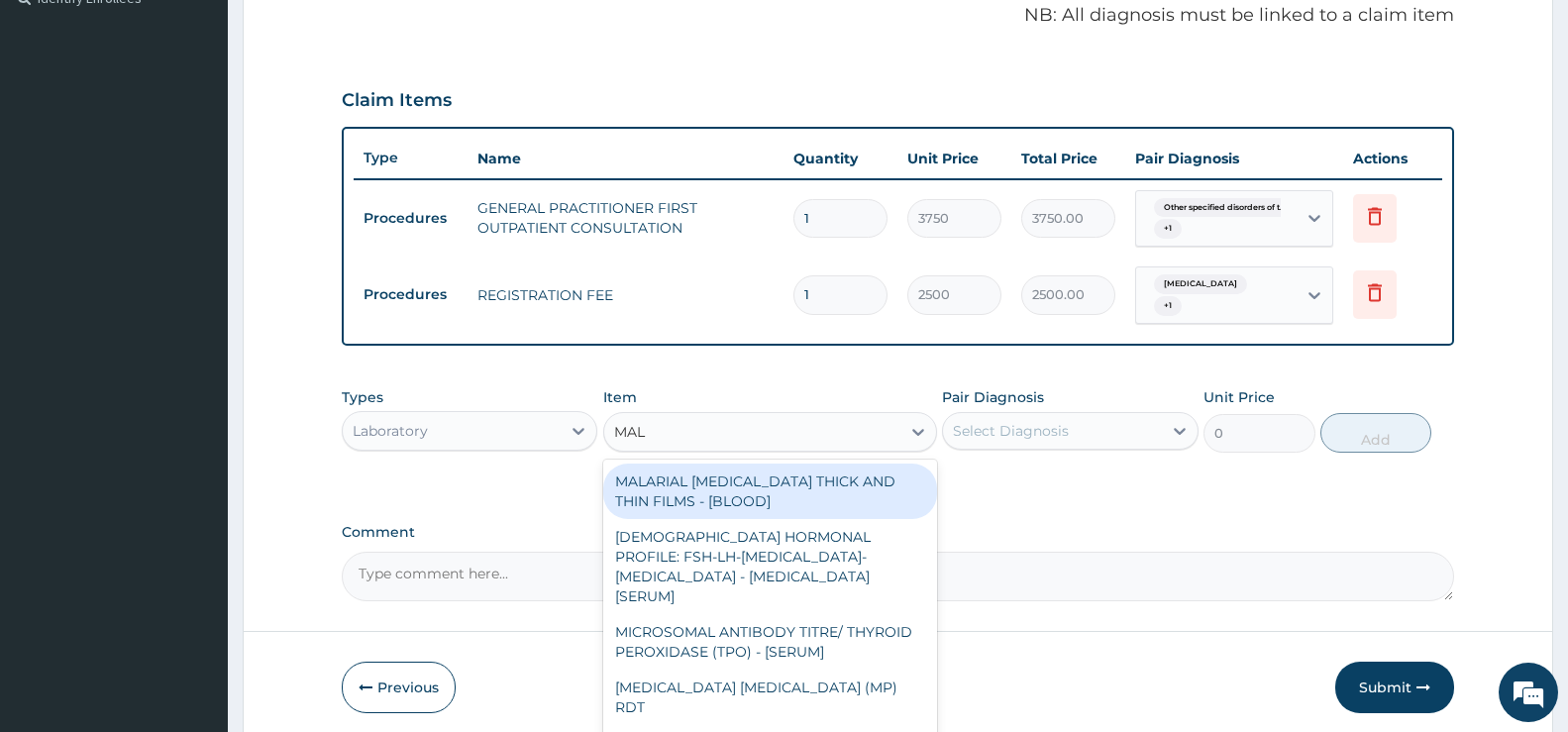
type input "MALA"
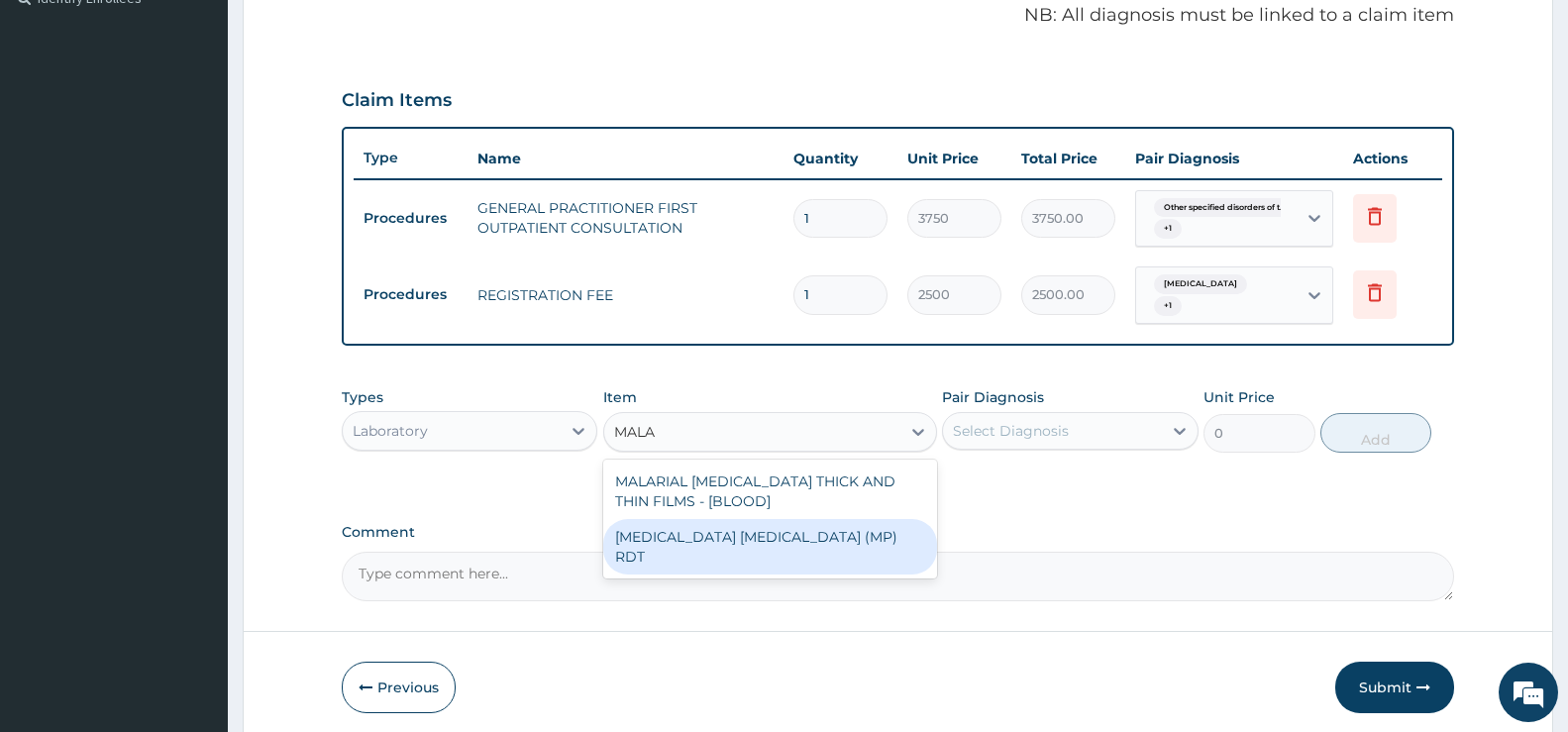
drag, startPoint x: 828, startPoint y: 526, endPoint x: 839, endPoint y: 529, distance: 11.4
click at [828, 527] on div "MALARIA PARASITE (MP) RDT" at bounding box center [770, 547] width 334 height 56
type input "2000"
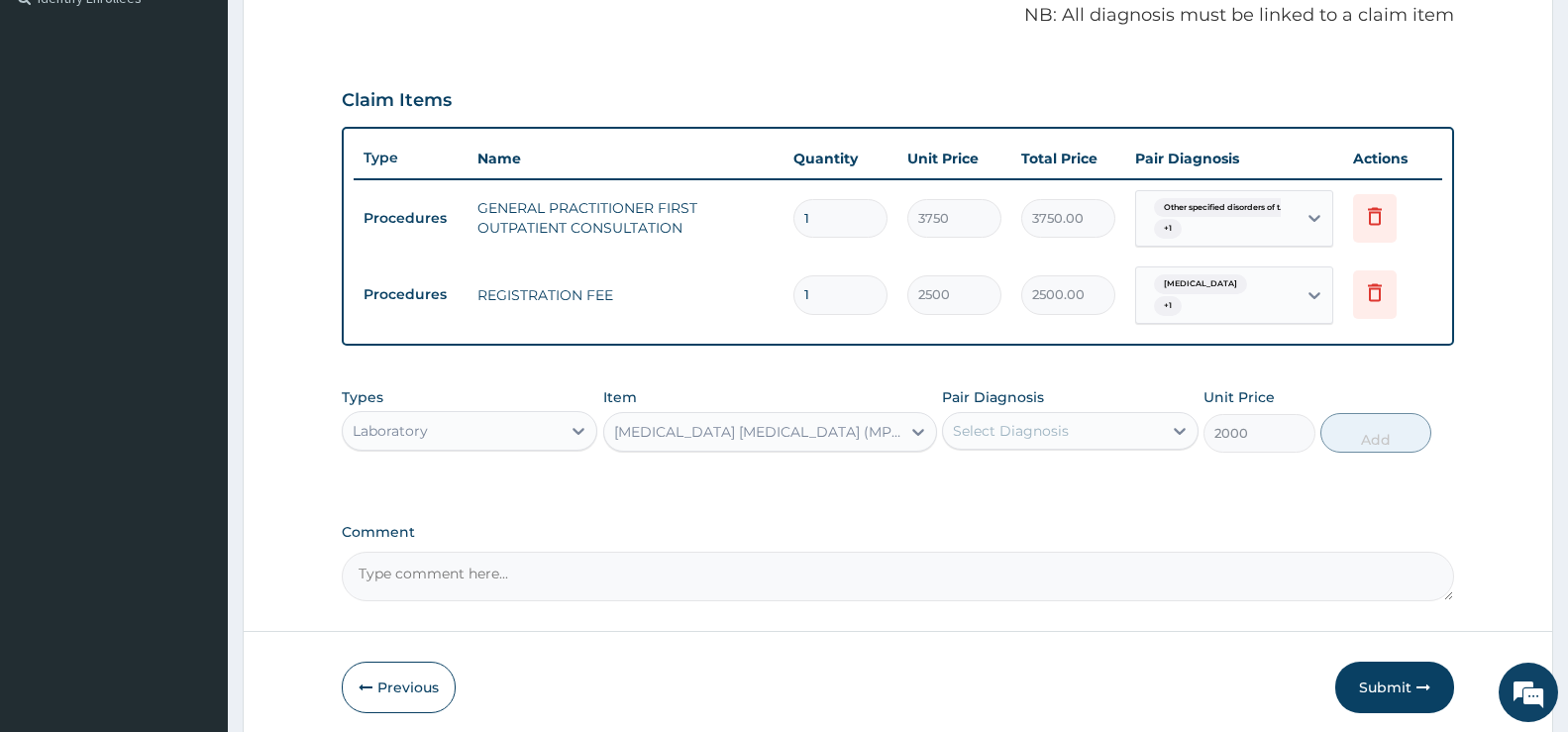
click at [1131, 435] on div "Select Diagnosis" at bounding box center [1051, 431] width 218 height 32
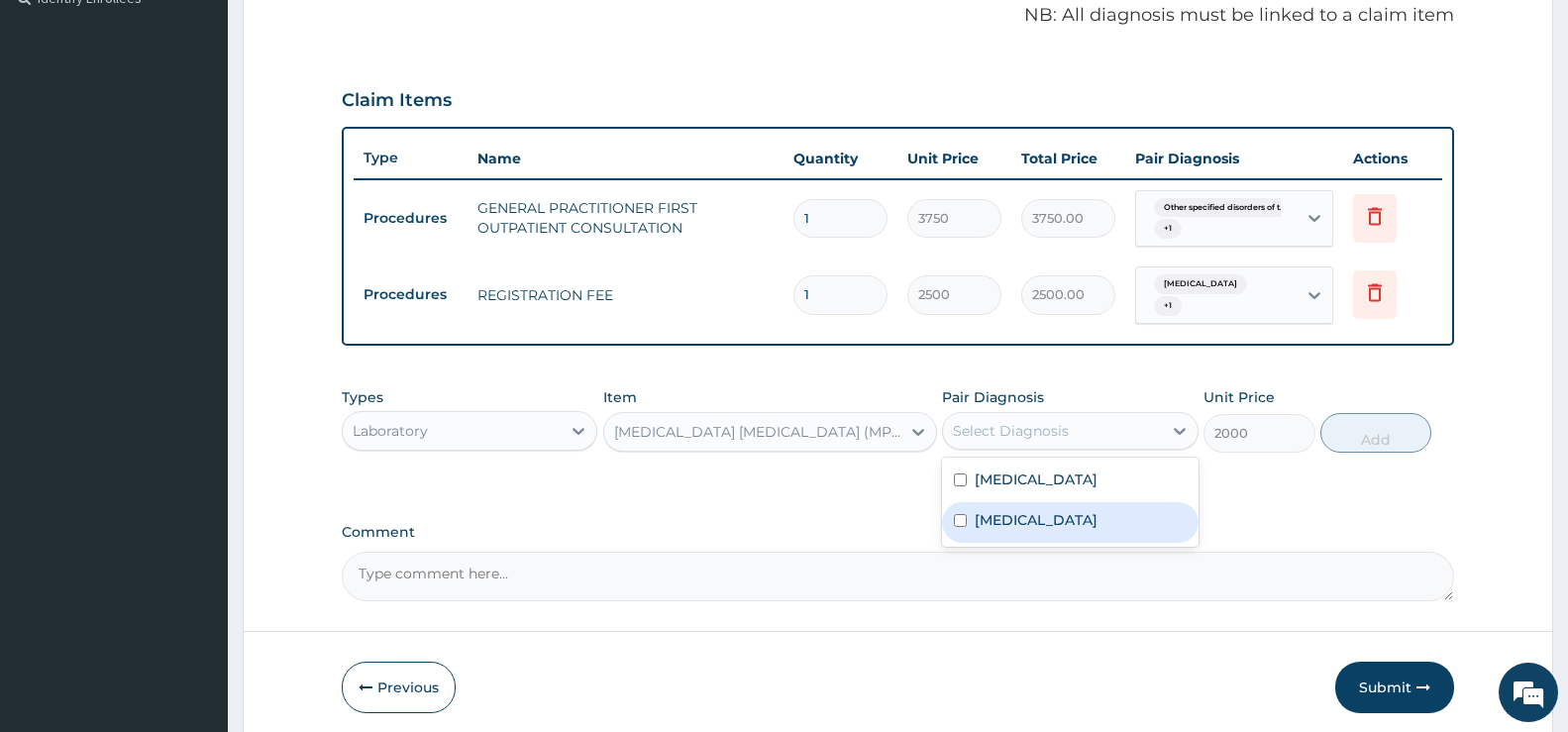
drag, startPoint x: 1086, startPoint y: 561, endPoint x: 1097, endPoint y: 553, distance: 13.6
click at [1086, 530] on label "Malaria, unspecified" at bounding box center [1035, 521] width 122 height 20
checkbox input "true"
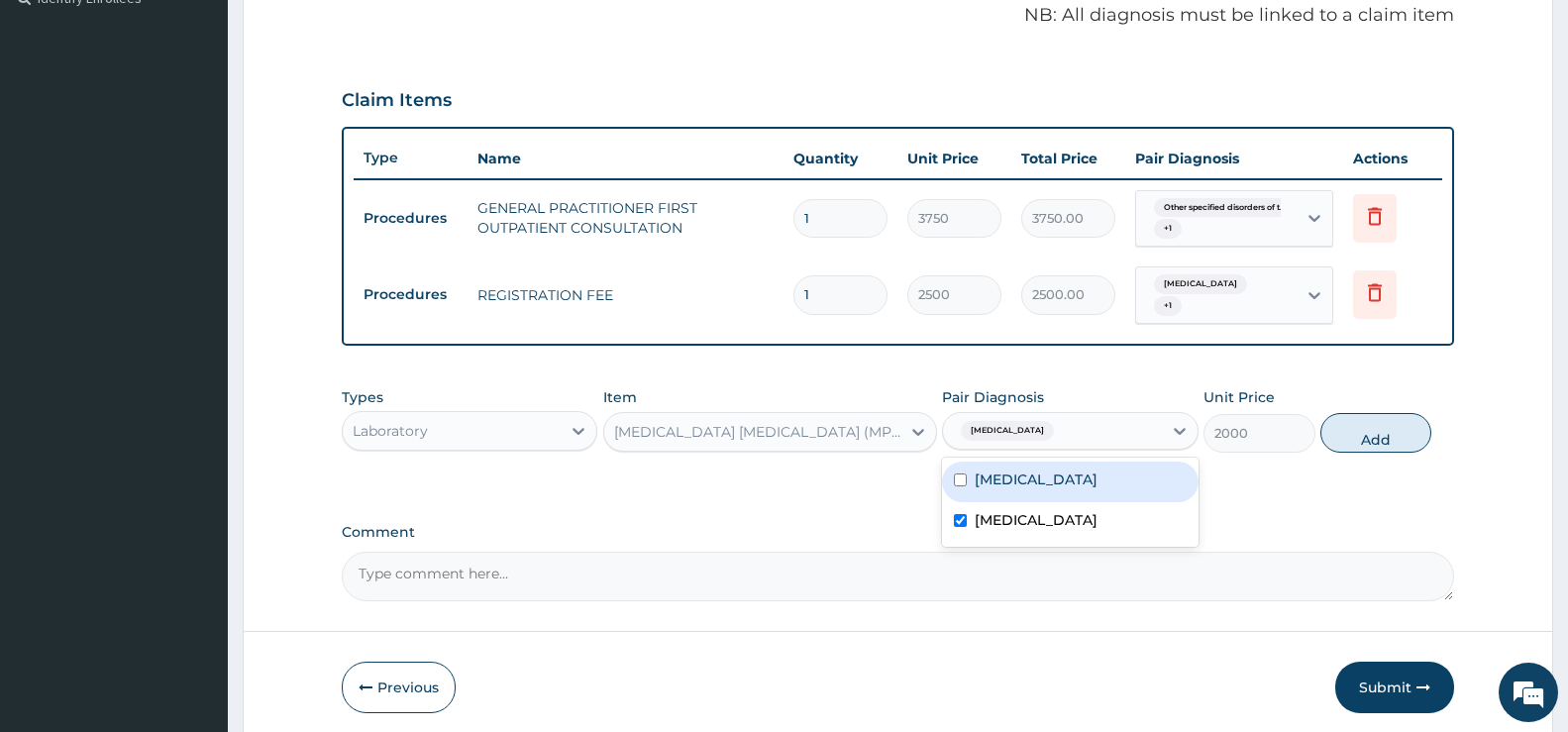
click at [1362, 431] on button "Add" at bounding box center [1376, 433] width 111 height 40
type input "0"
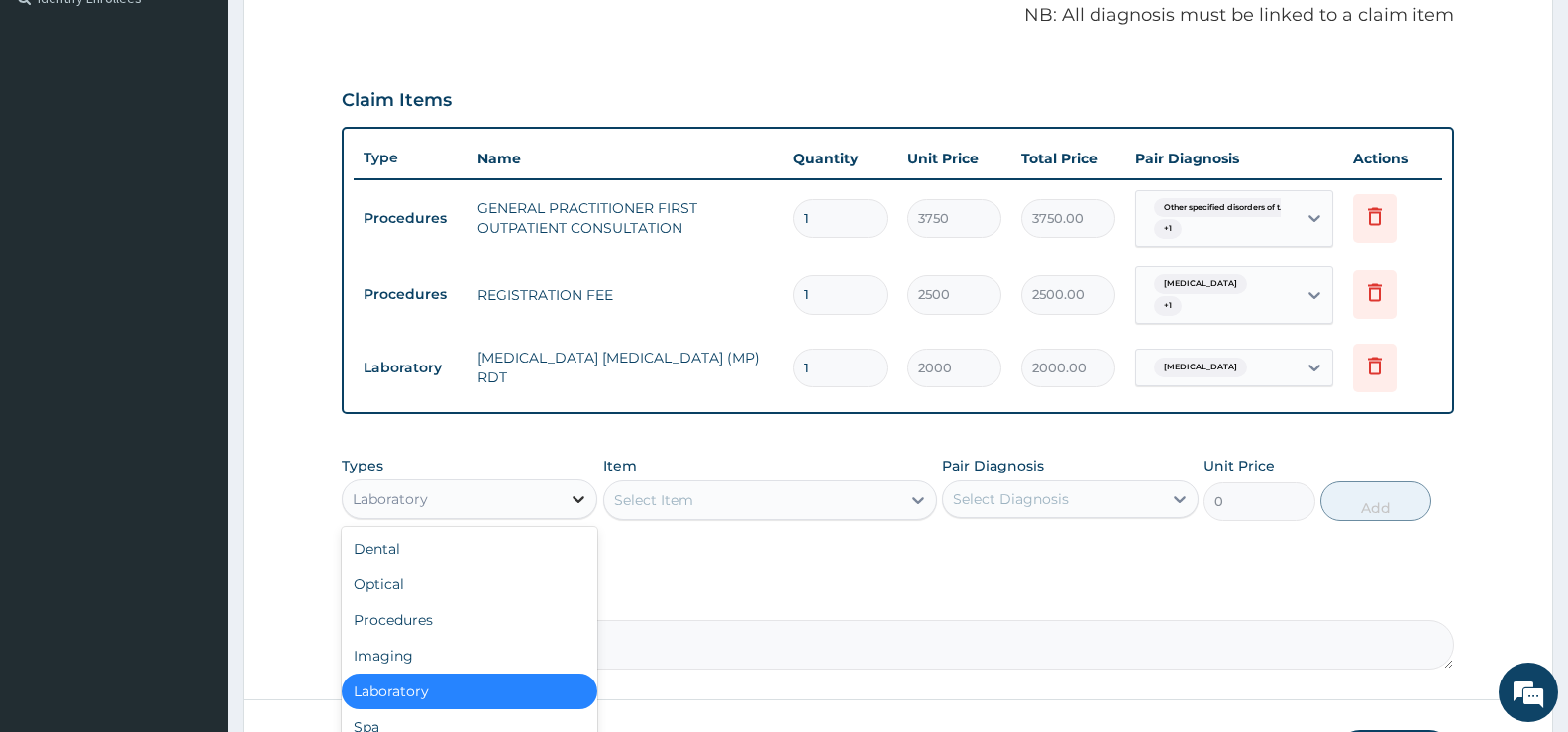
click at [583, 502] on icon at bounding box center [578, 500] width 20 height 20
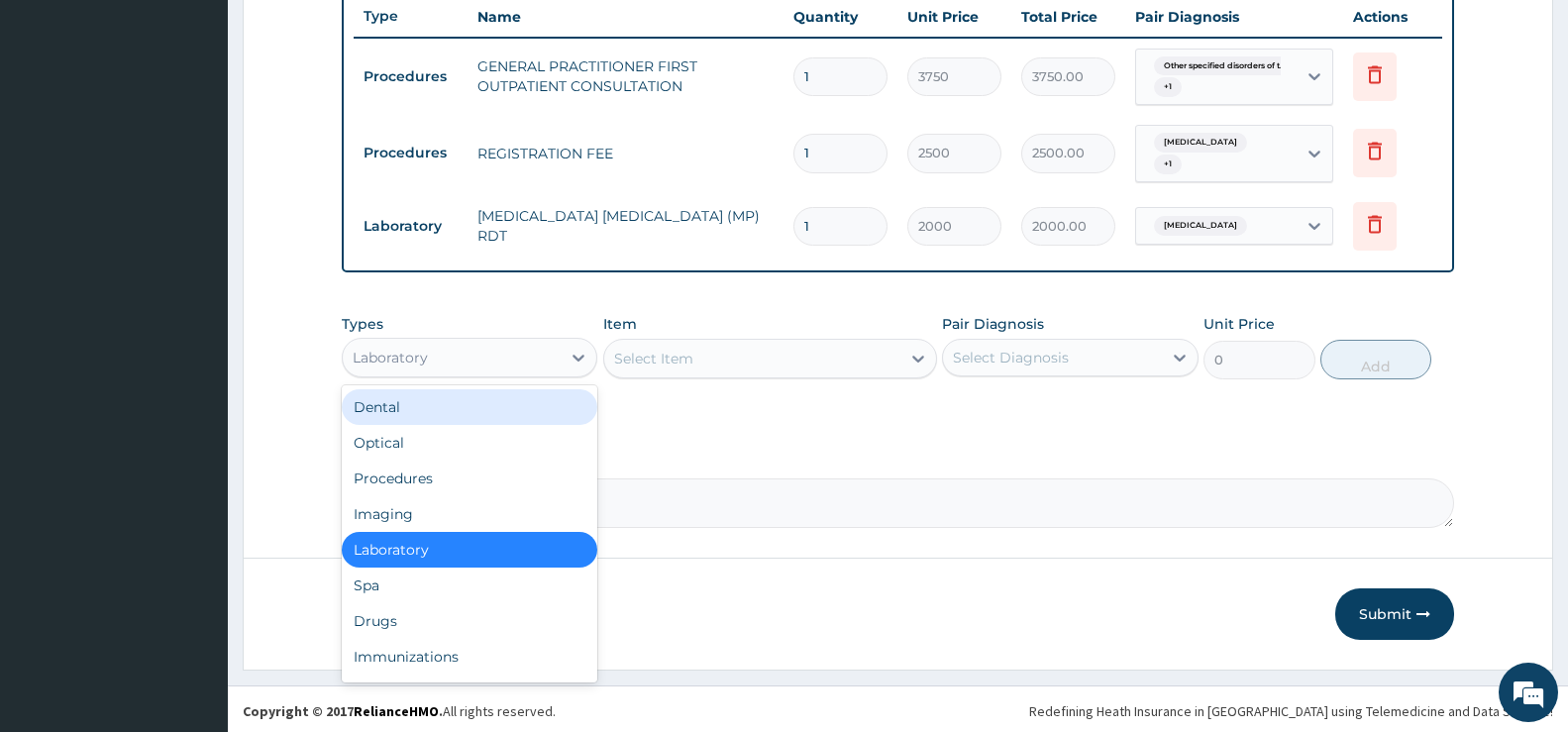
scroll to position [756, 0]
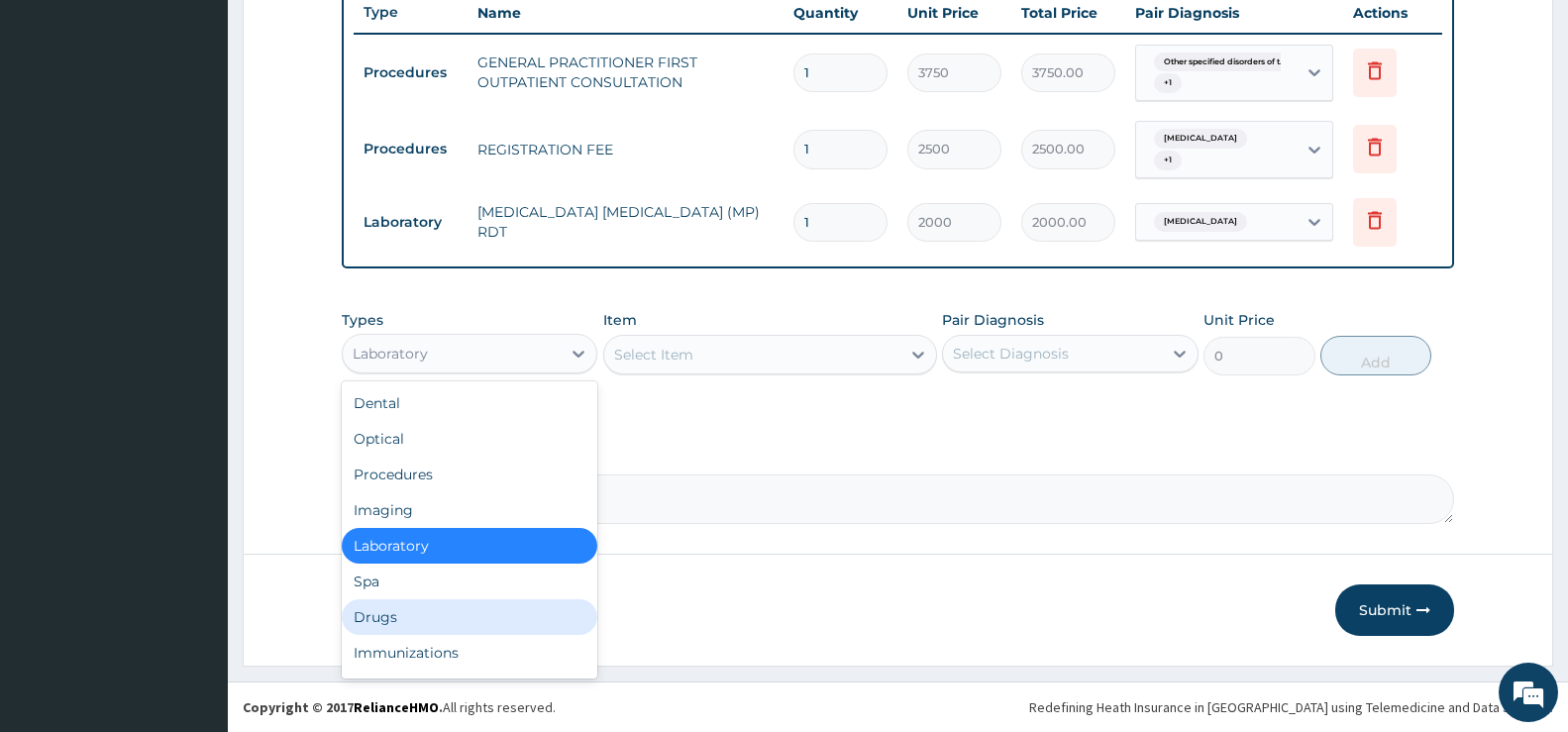
click at [413, 618] on div "Drugs" at bounding box center [469, 617] width 256 height 36
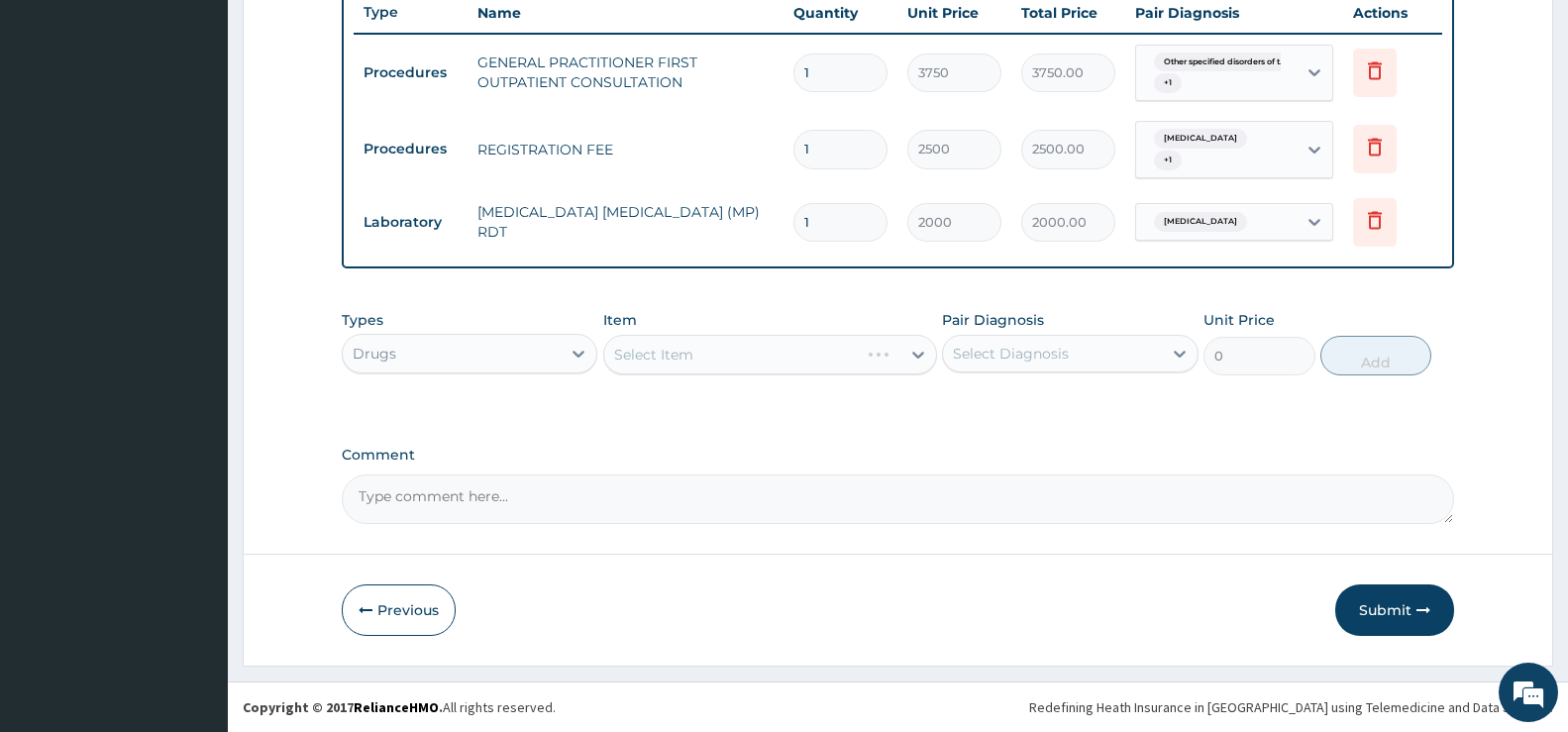
click at [917, 361] on div "Select Item" at bounding box center [770, 355] width 334 height 40
click at [893, 358] on div "Select Item" at bounding box center [770, 355] width 334 height 40
click at [878, 347] on div "Select Item" at bounding box center [770, 355] width 334 height 40
click at [894, 357] on div "Select Item" at bounding box center [770, 355] width 334 height 40
click at [906, 352] on div "Select Item" at bounding box center [770, 355] width 334 height 40
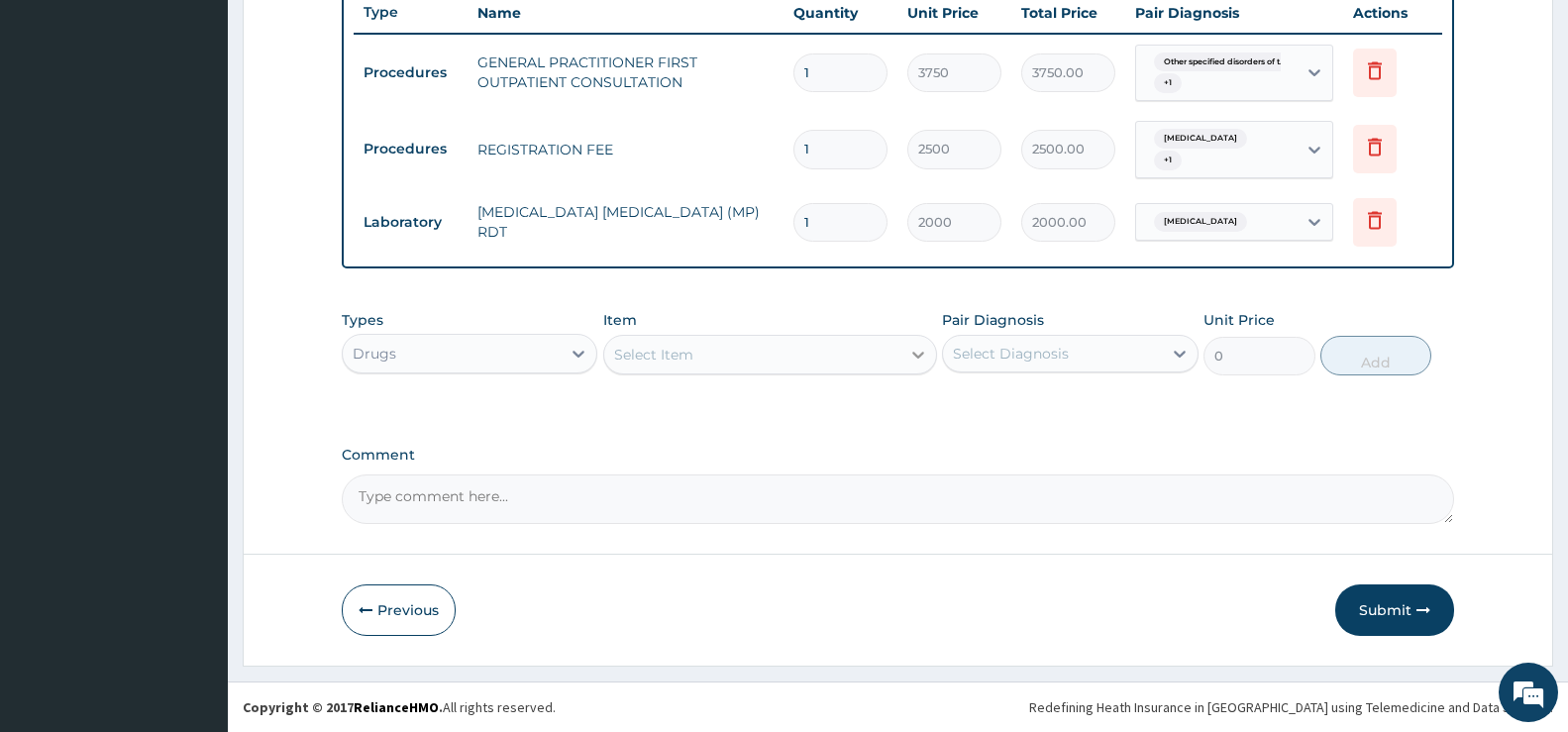
click at [904, 356] on div at bounding box center [919, 355] width 36 height 36
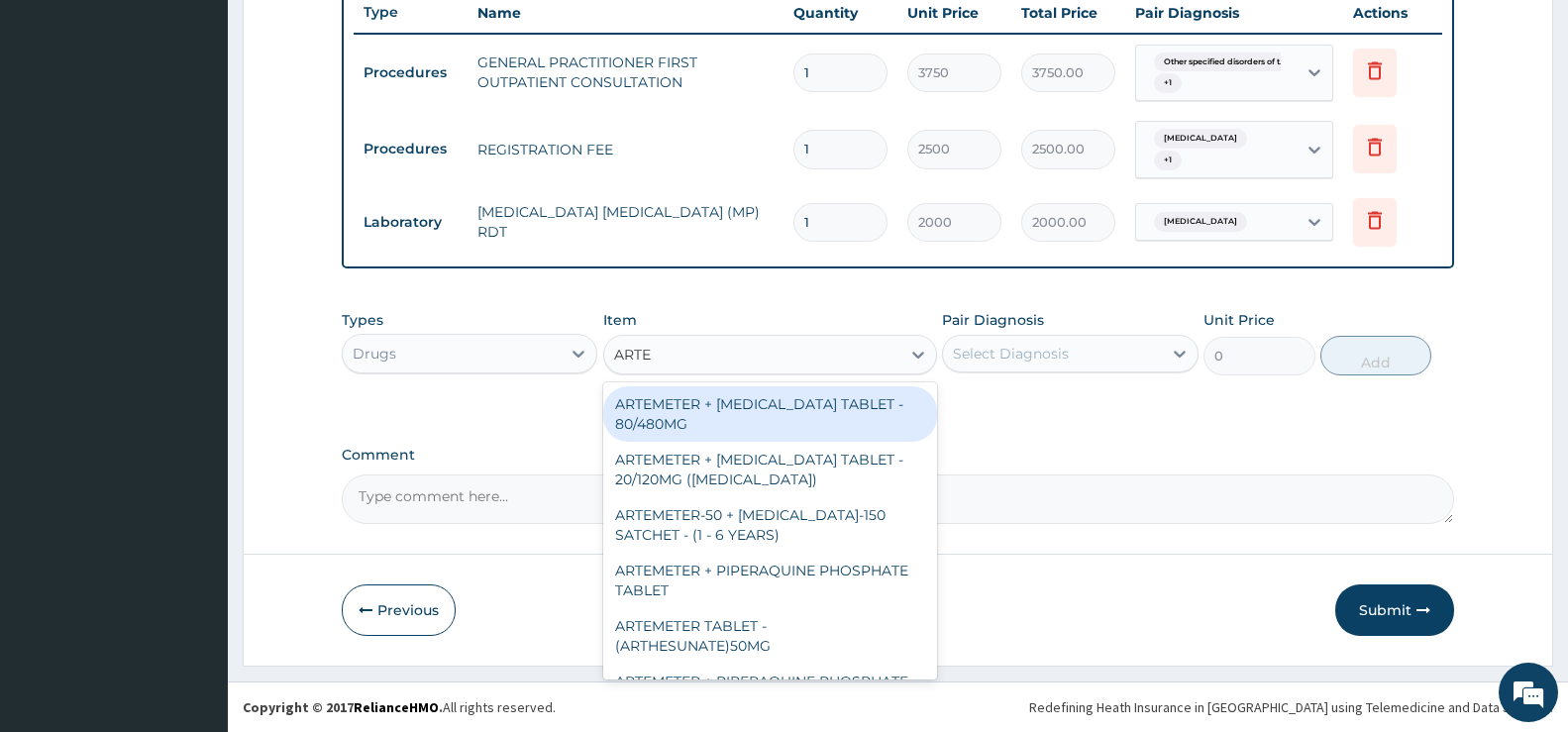
type input "ARTEM"
click at [756, 410] on div "ARTEMETER + LUMEFANTRINE TABLET - 80/480MG" at bounding box center [770, 414] width 334 height 56
type input "364"
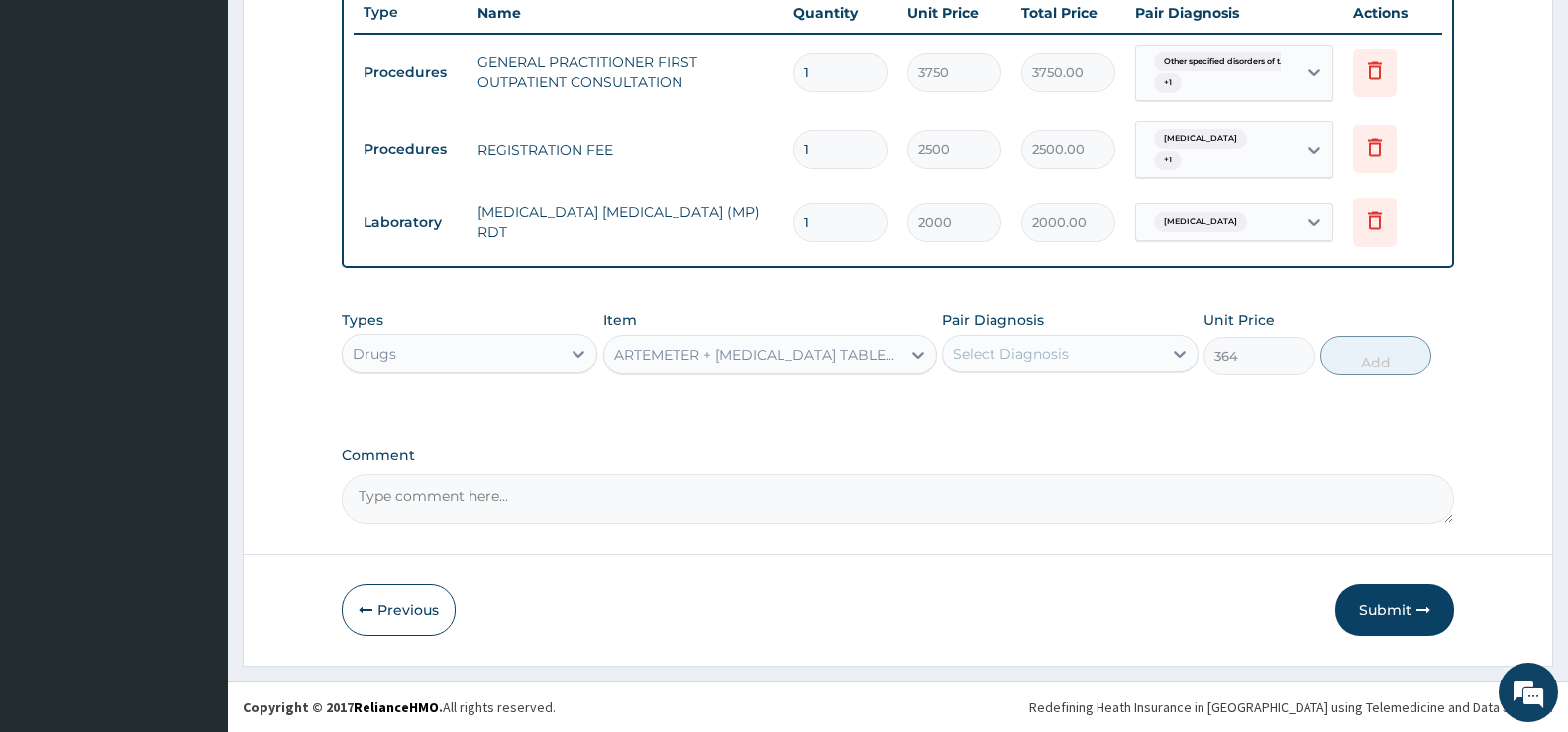
click at [1090, 350] on div "Select Diagnosis" at bounding box center [1051, 354] width 218 height 32
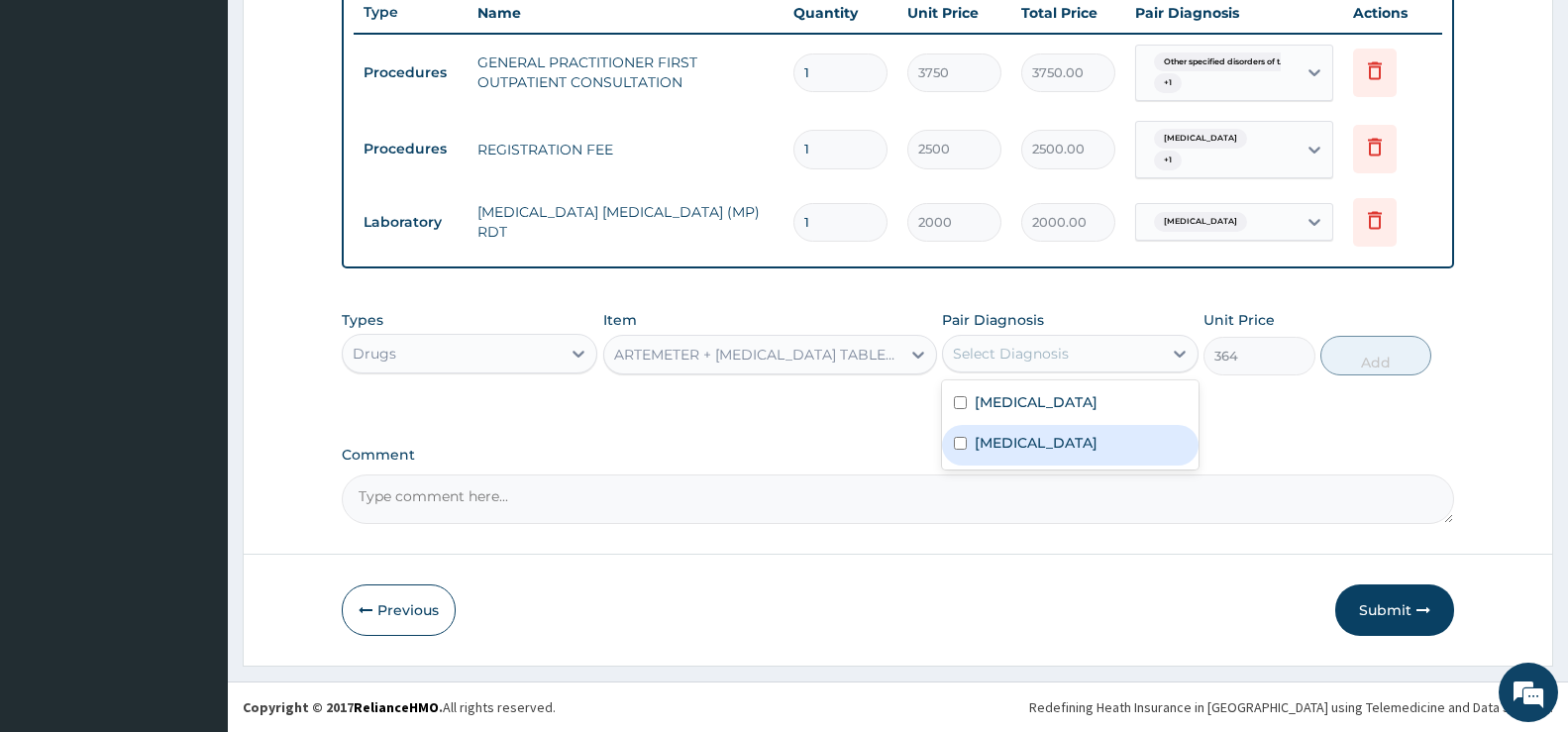
click at [1070, 453] on label "Malaria, unspecified" at bounding box center [1035, 443] width 122 height 20
checkbox input "true"
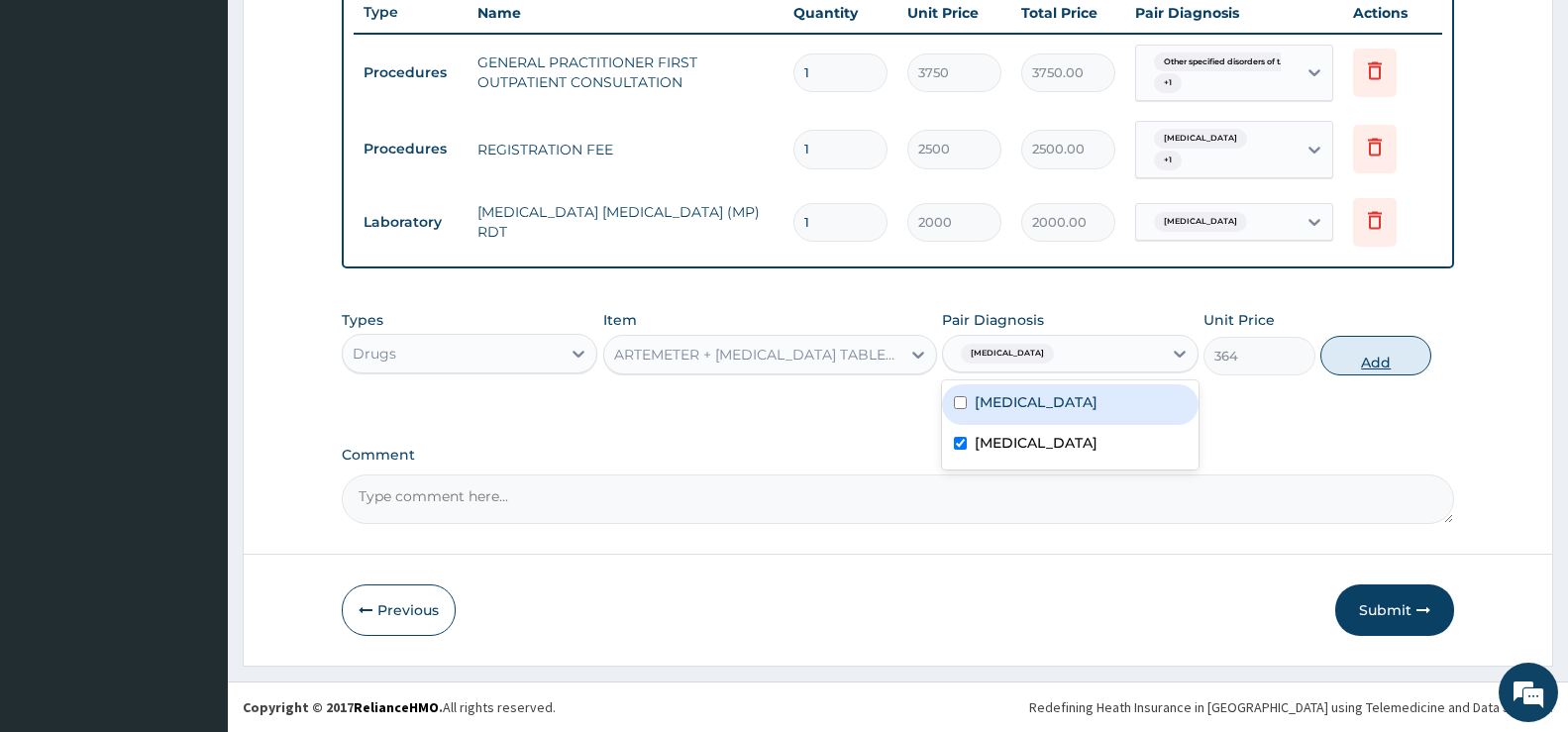
click at [1384, 355] on button "Add" at bounding box center [1376, 356] width 111 height 40
type input "0"
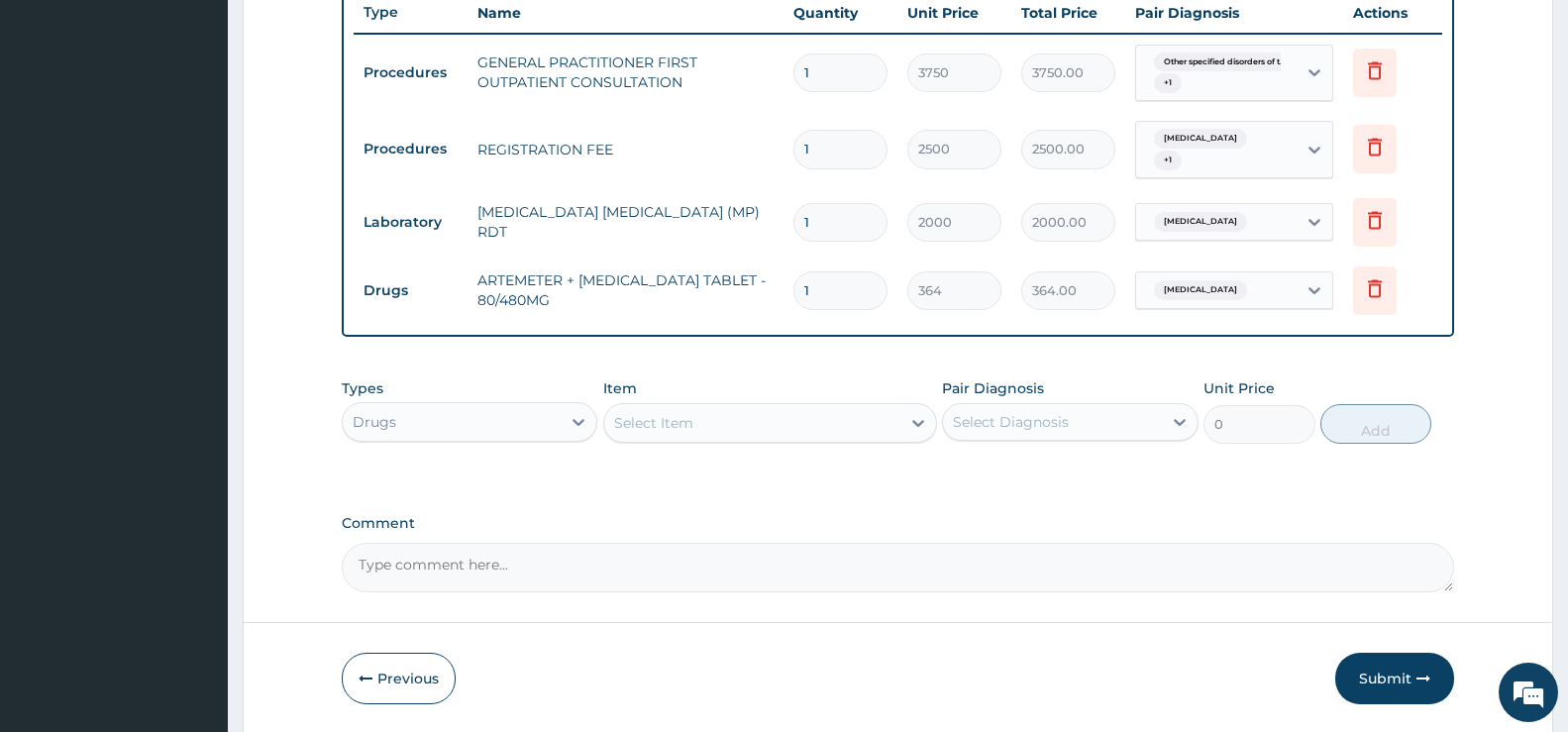
type input "0.00"
type input "6"
type input "2184.00"
type input "6"
click at [909, 428] on icon at bounding box center [919, 423] width 20 height 20
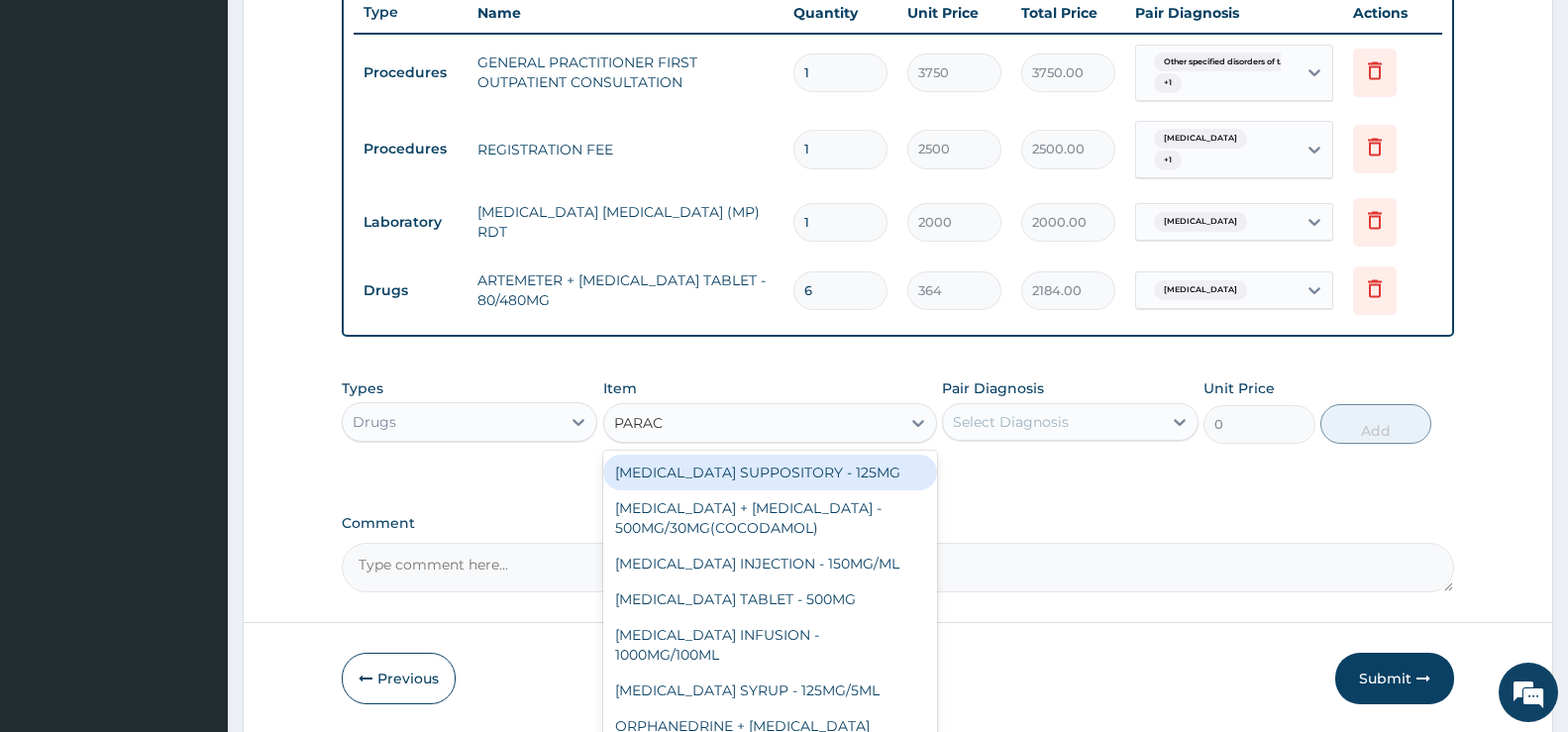
type input "PARACE"
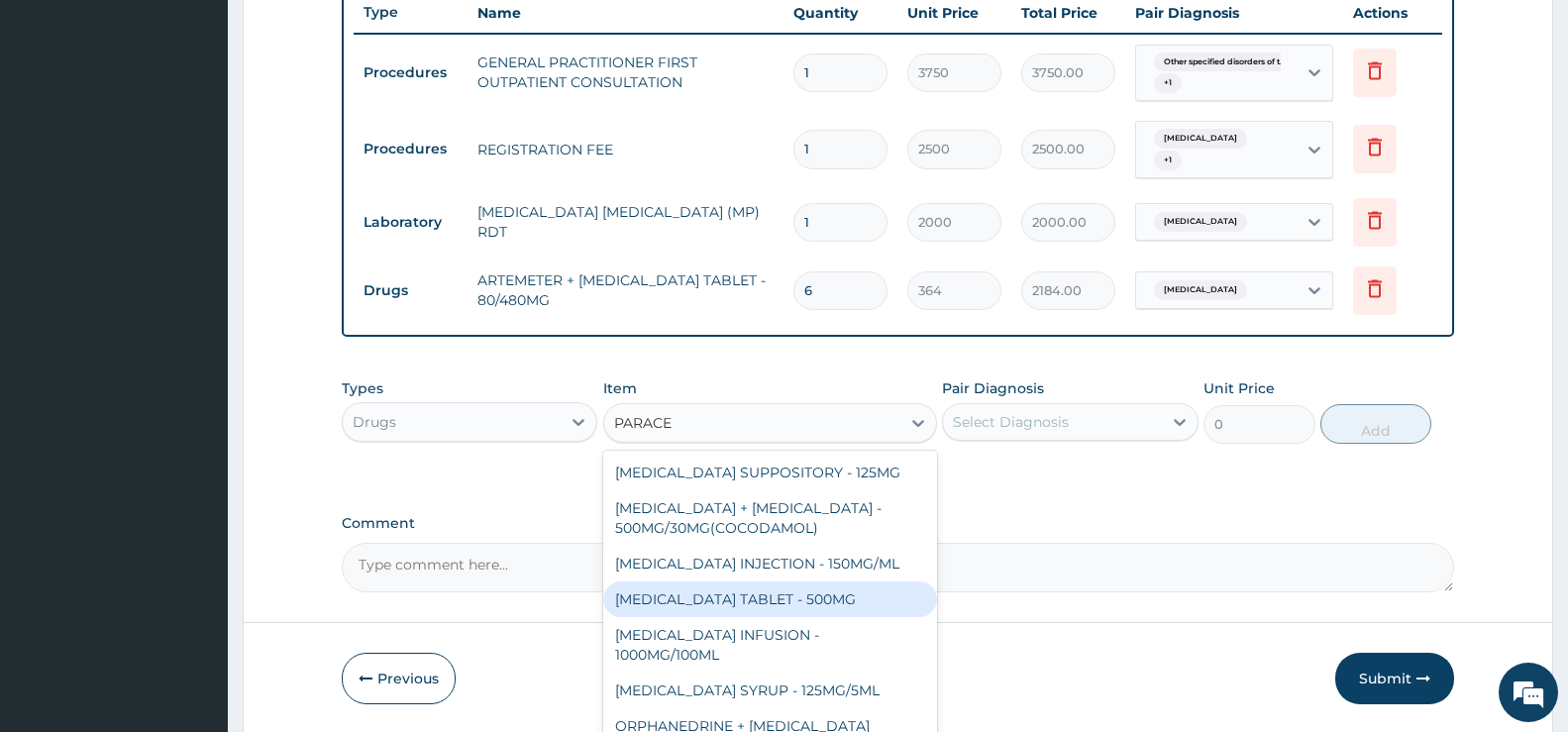
click at [783, 599] on div "PARACETAMOL TABLET - 500MG" at bounding box center [770, 600] width 334 height 36
type input "33.599999999999994"
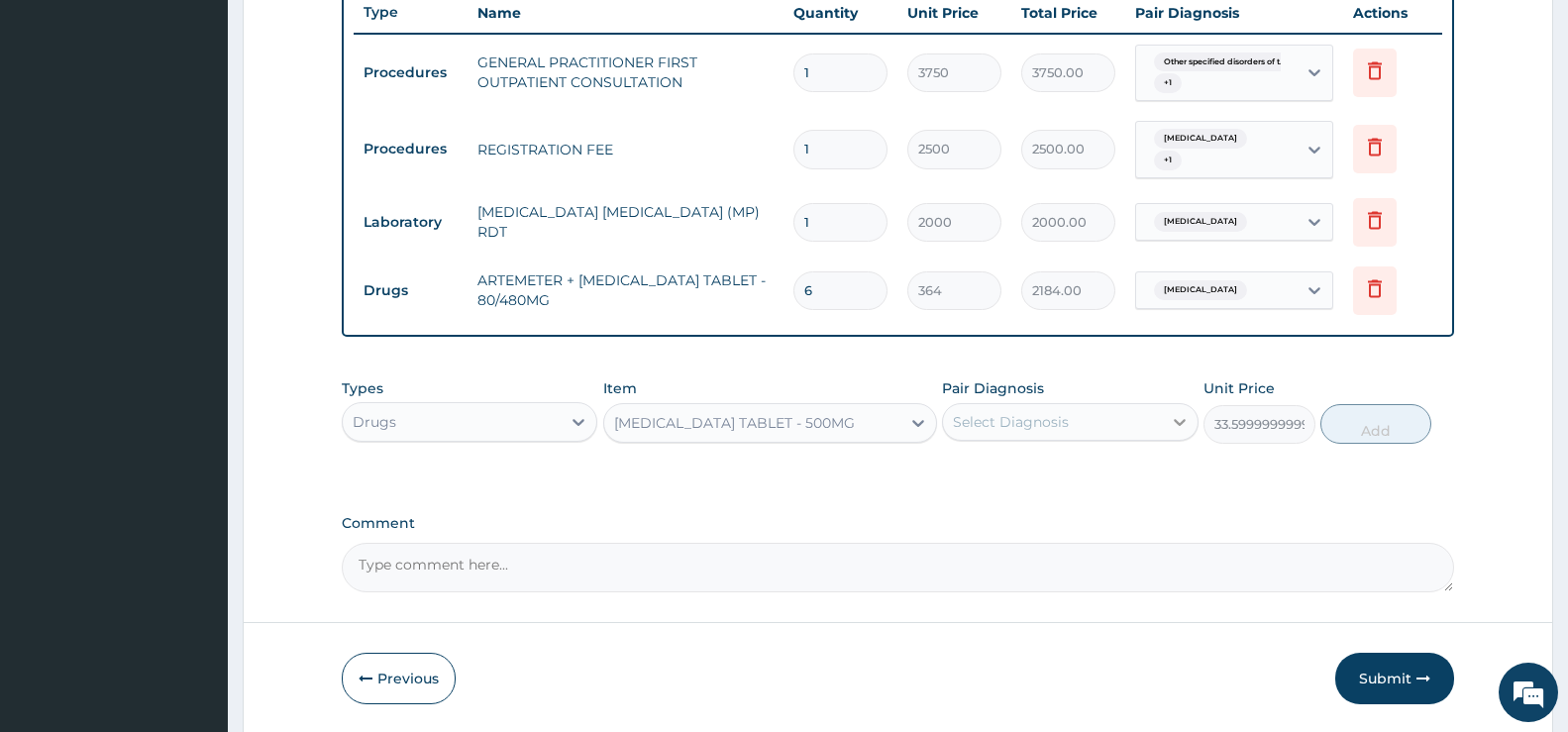
click at [1166, 416] on div at bounding box center [1180, 422] width 36 height 36
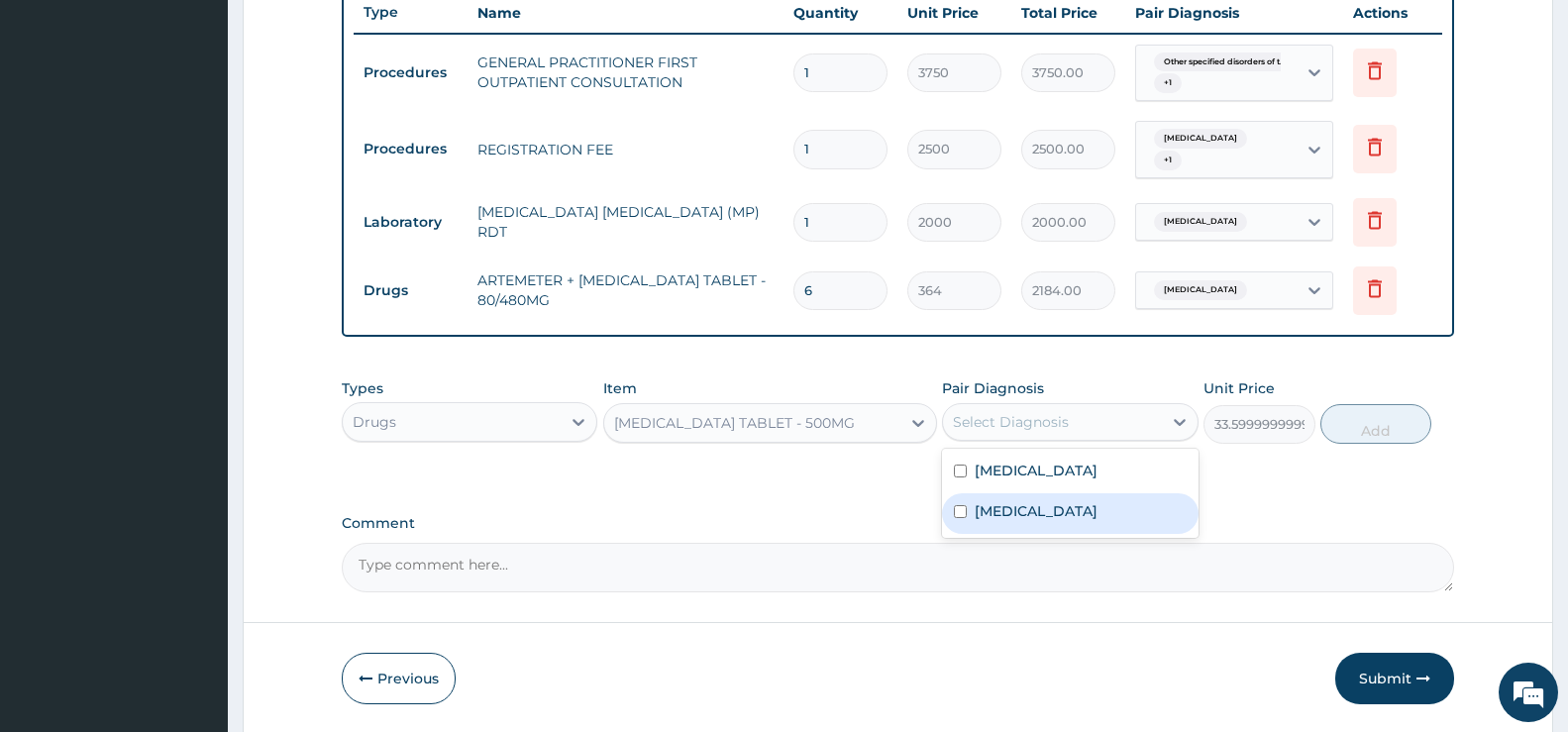
drag, startPoint x: 1000, startPoint y: 549, endPoint x: 1055, endPoint y: 536, distance: 56.5
click at [1000, 521] on label "Malaria, unspecified" at bounding box center [1035, 512] width 122 height 20
checkbox input "true"
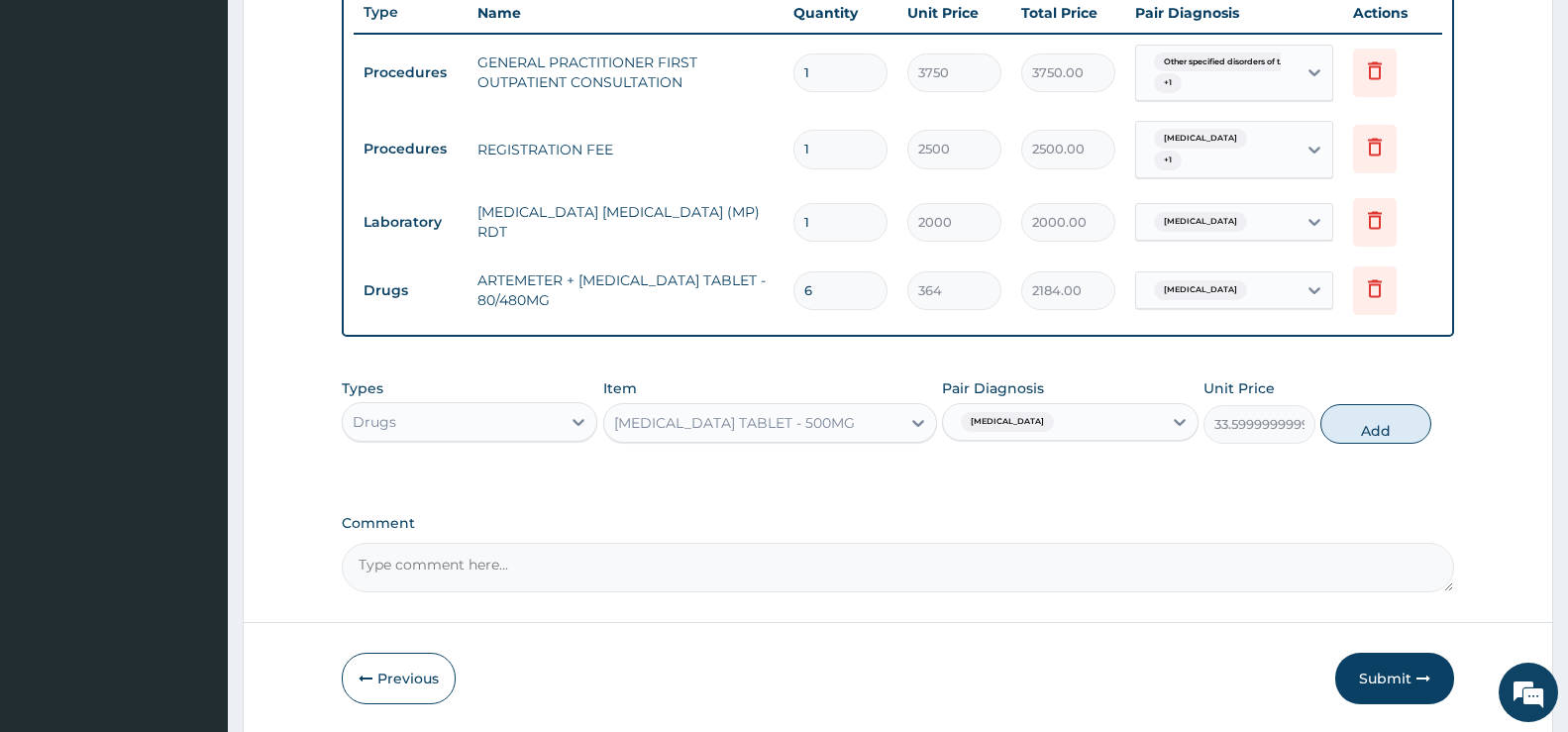
click at [1389, 430] on button "Add" at bounding box center [1376, 424] width 111 height 40
type input "0"
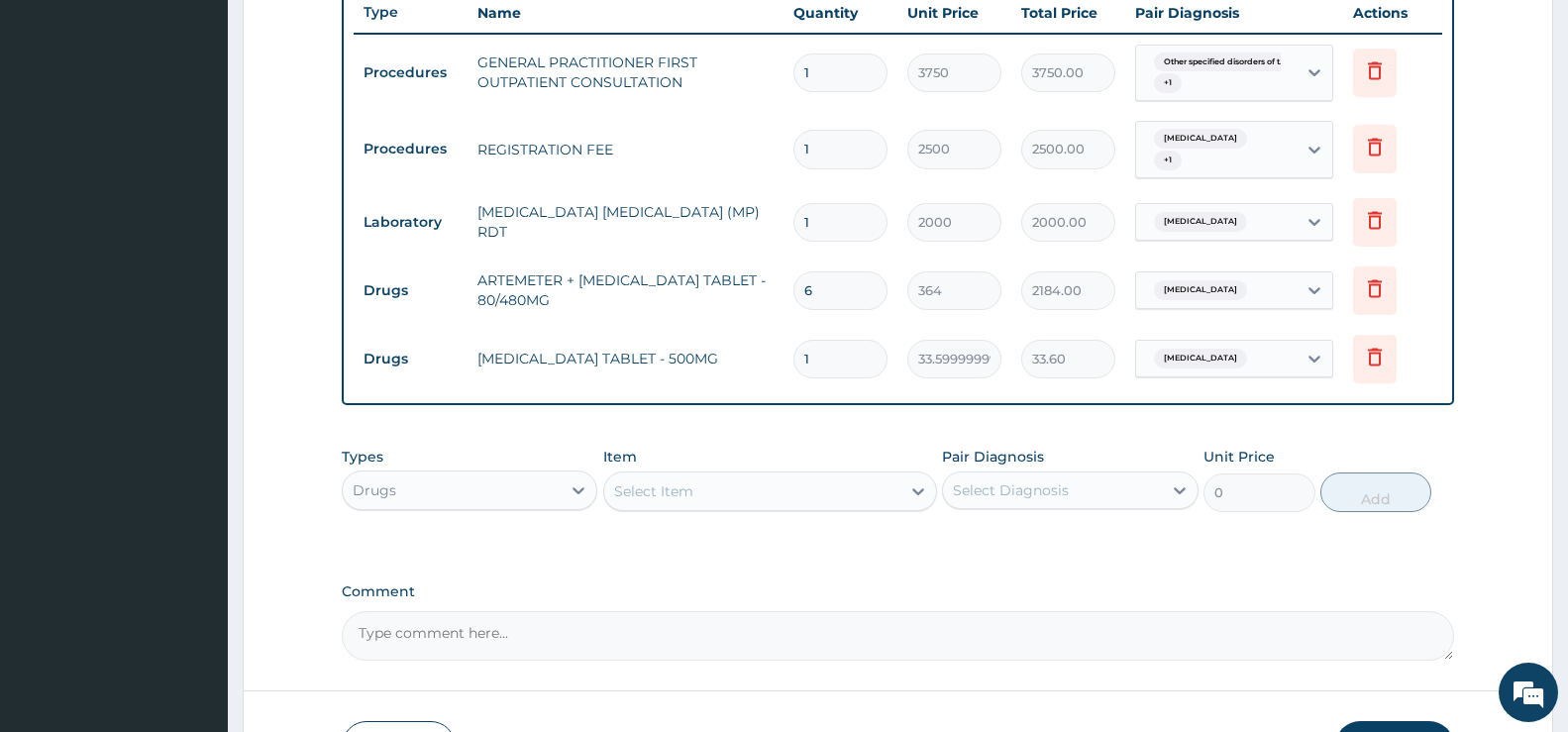
type input "18"
type input "604.80"
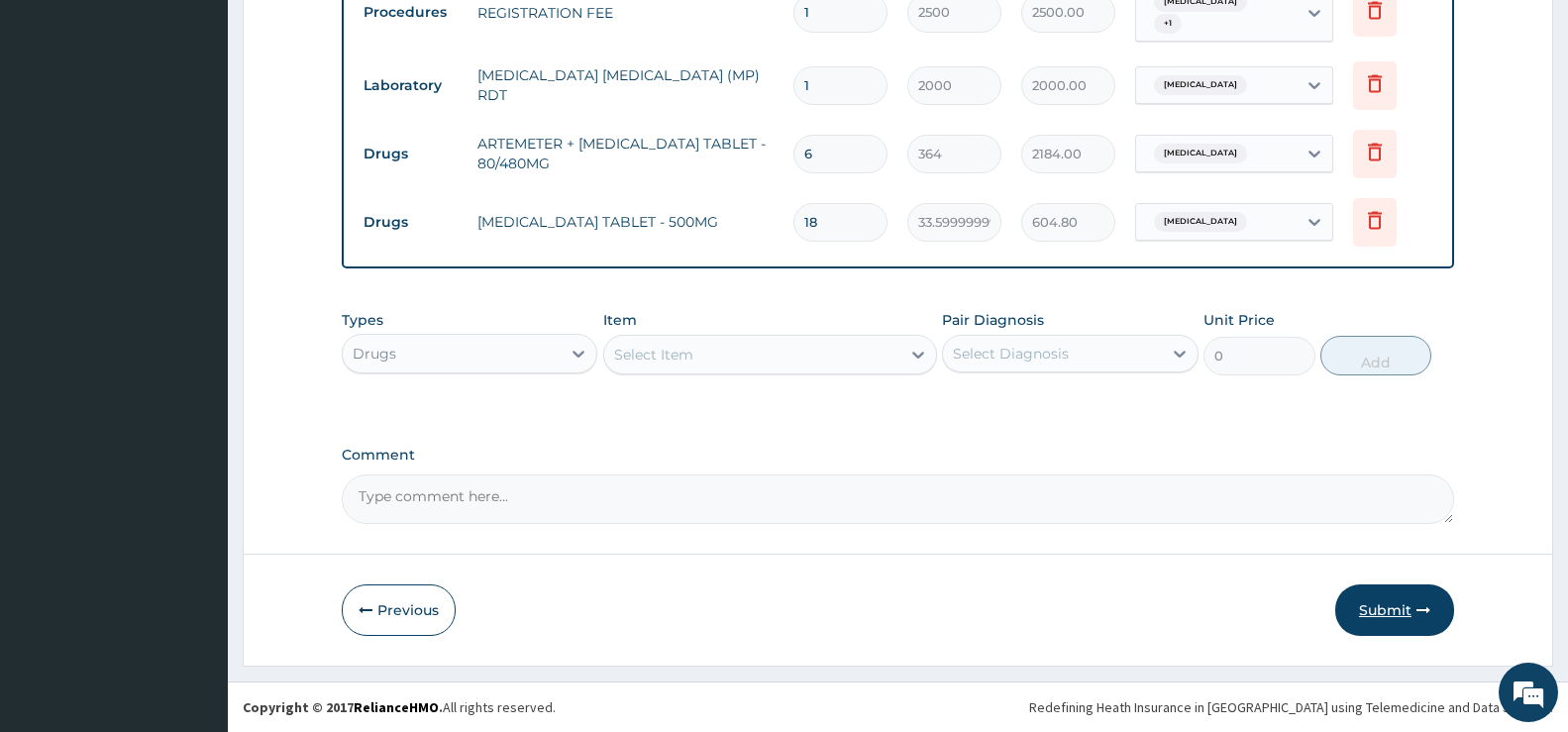
type input "18"
click at [1409, 616] on button "Submit" at bounding box center [1395, 610] width 118 height 52
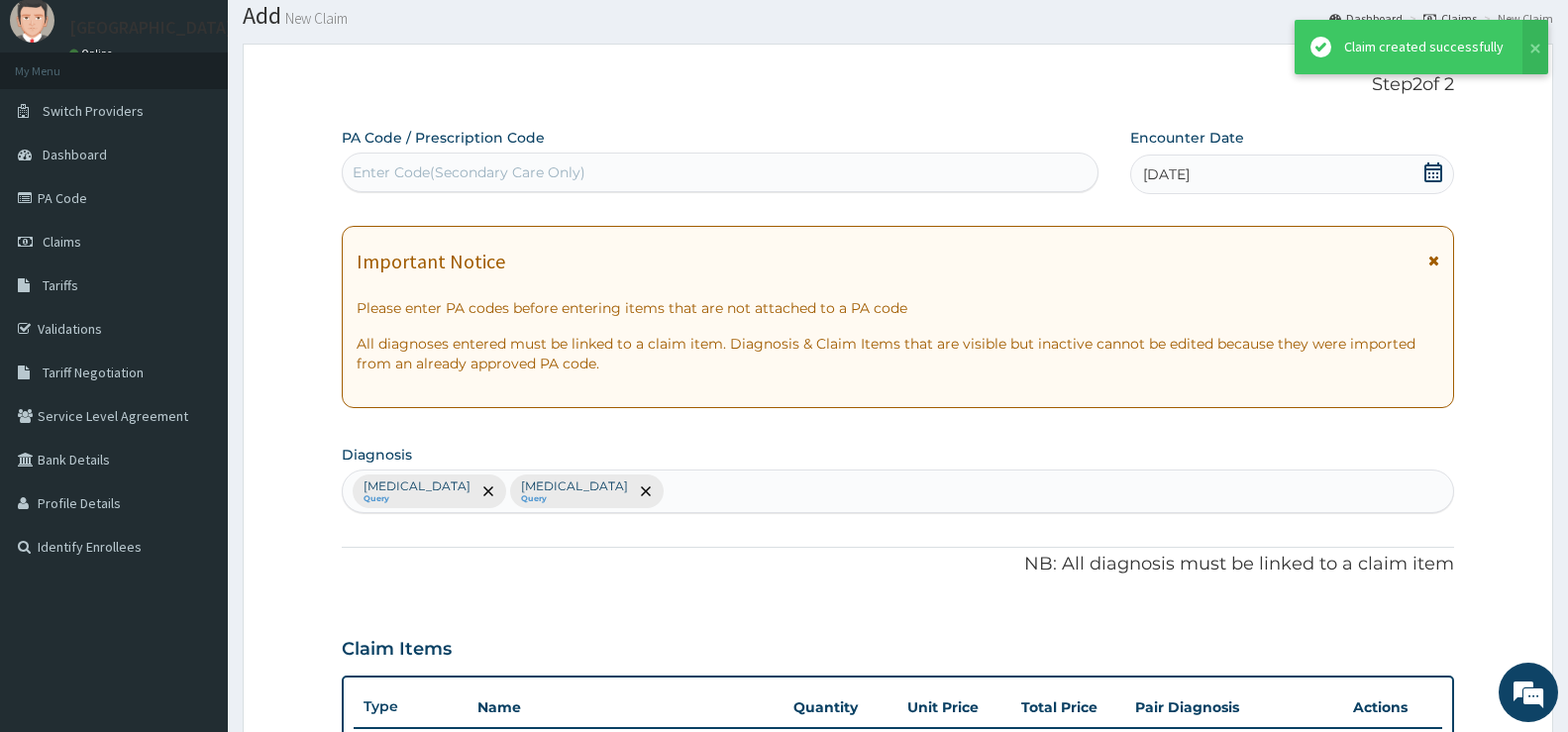
scroll to position [893, 0]
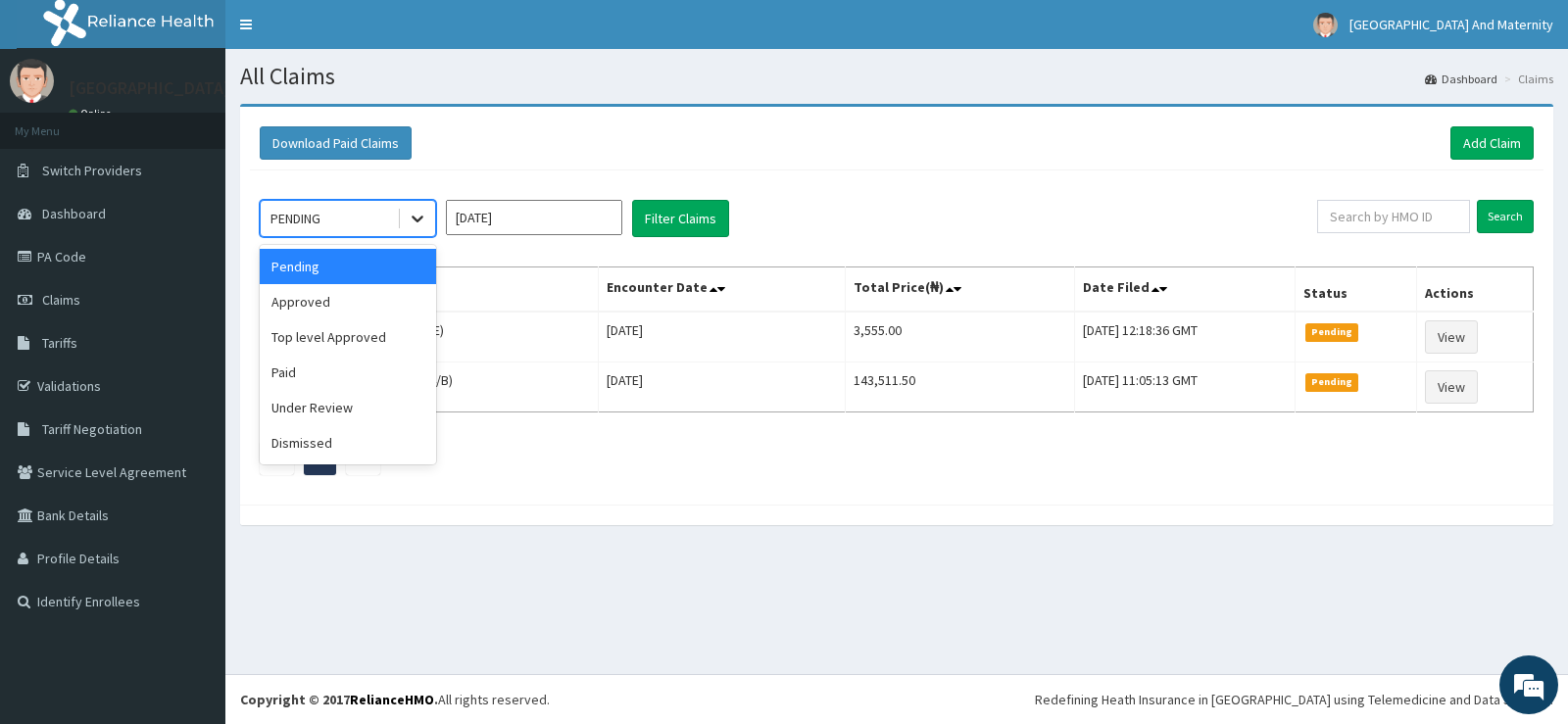
click at [417, 220] on icon at bounding box center [418, 220] width 12 height 7
click at [344, 301] on div "Approved" at bounding box center [348, 302] width 176 height 35
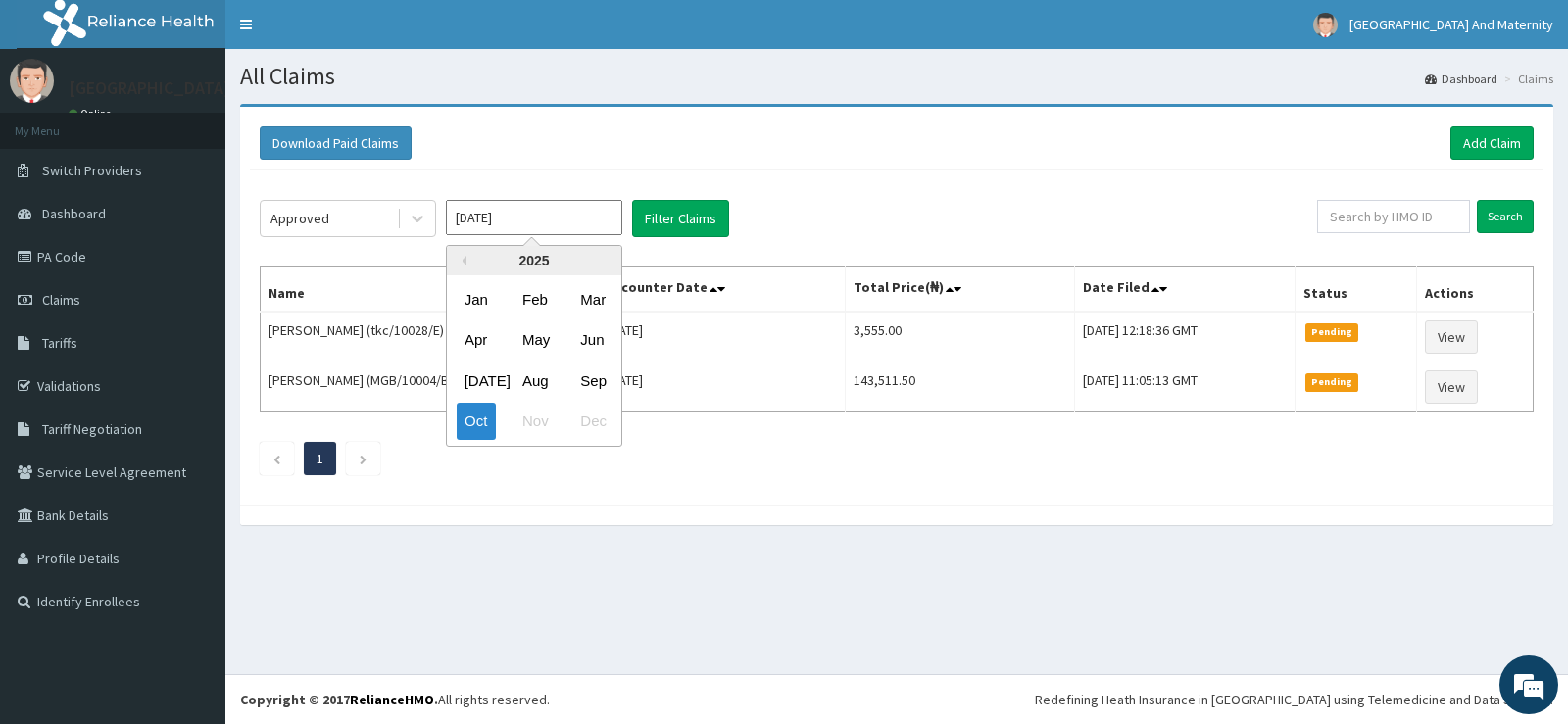
click at [583, 223] on input "[DATE]" at bounding box center [534, 218] width 176 height 35
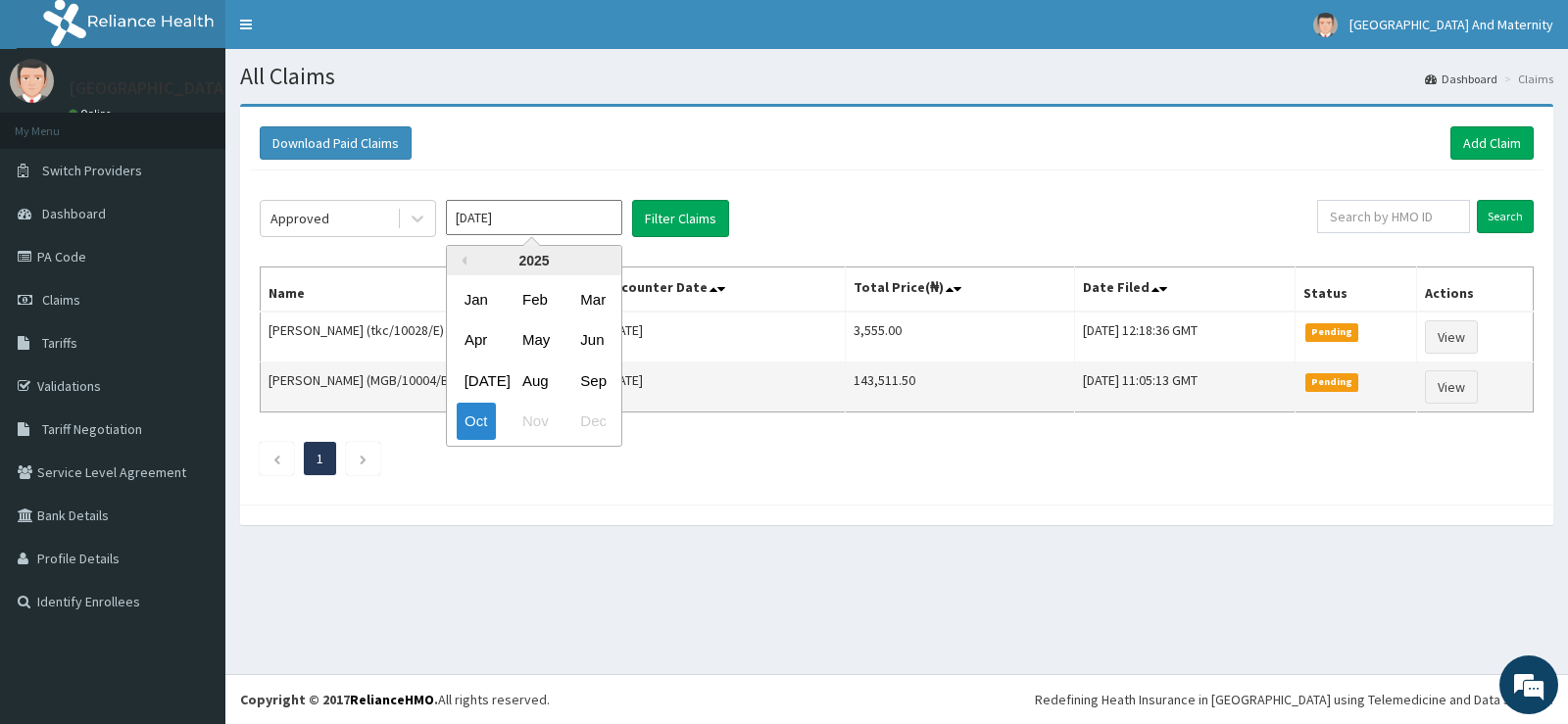
drag, startPoint x: 475, startPoint y: 410, endPoint x: 517, endPoint y: 385, distance: 48.9
click at [476, 410] on div "Oct" at bounding box center [477, 422] width 39 height 36
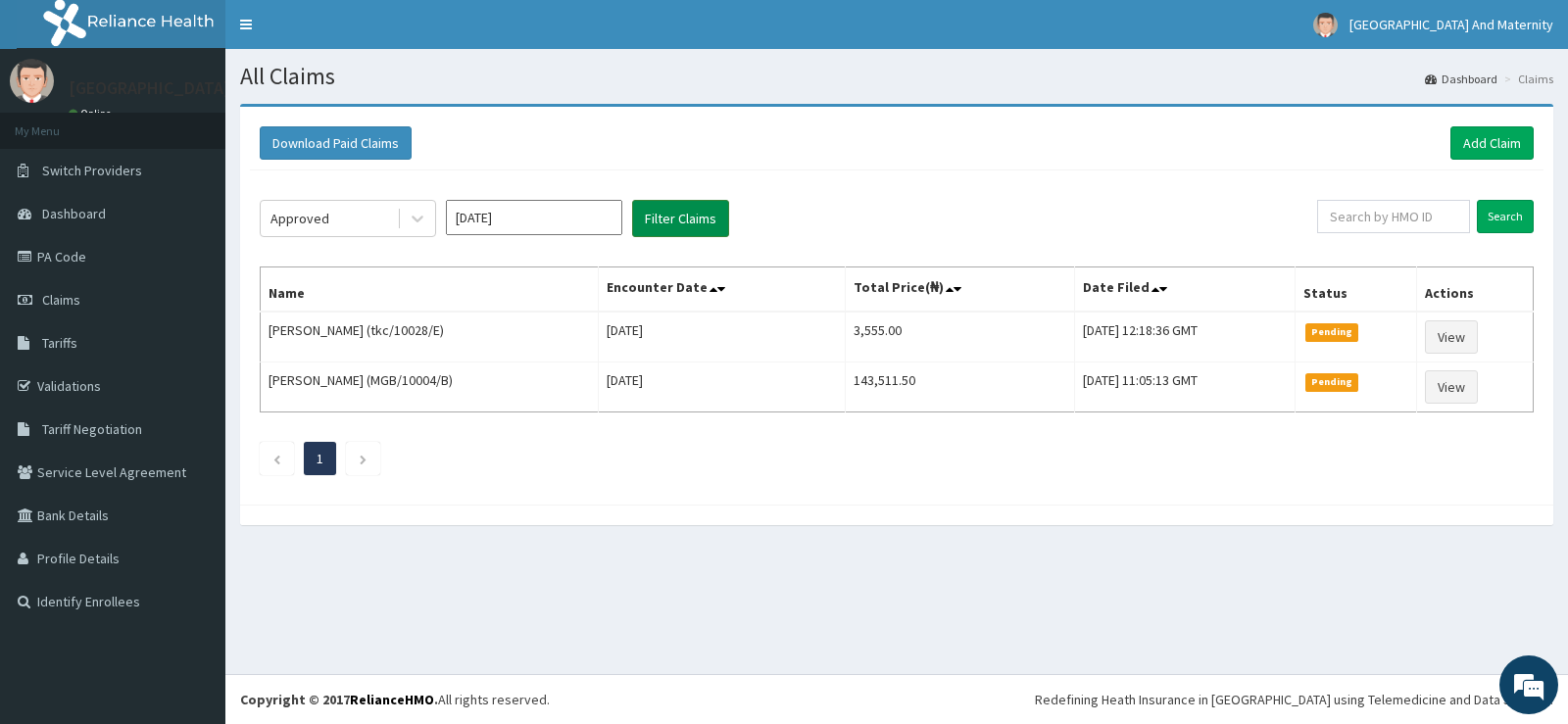
click at [685, 224] on button "Filter Claims" at bounding box center [681, 219] width 98 height 37
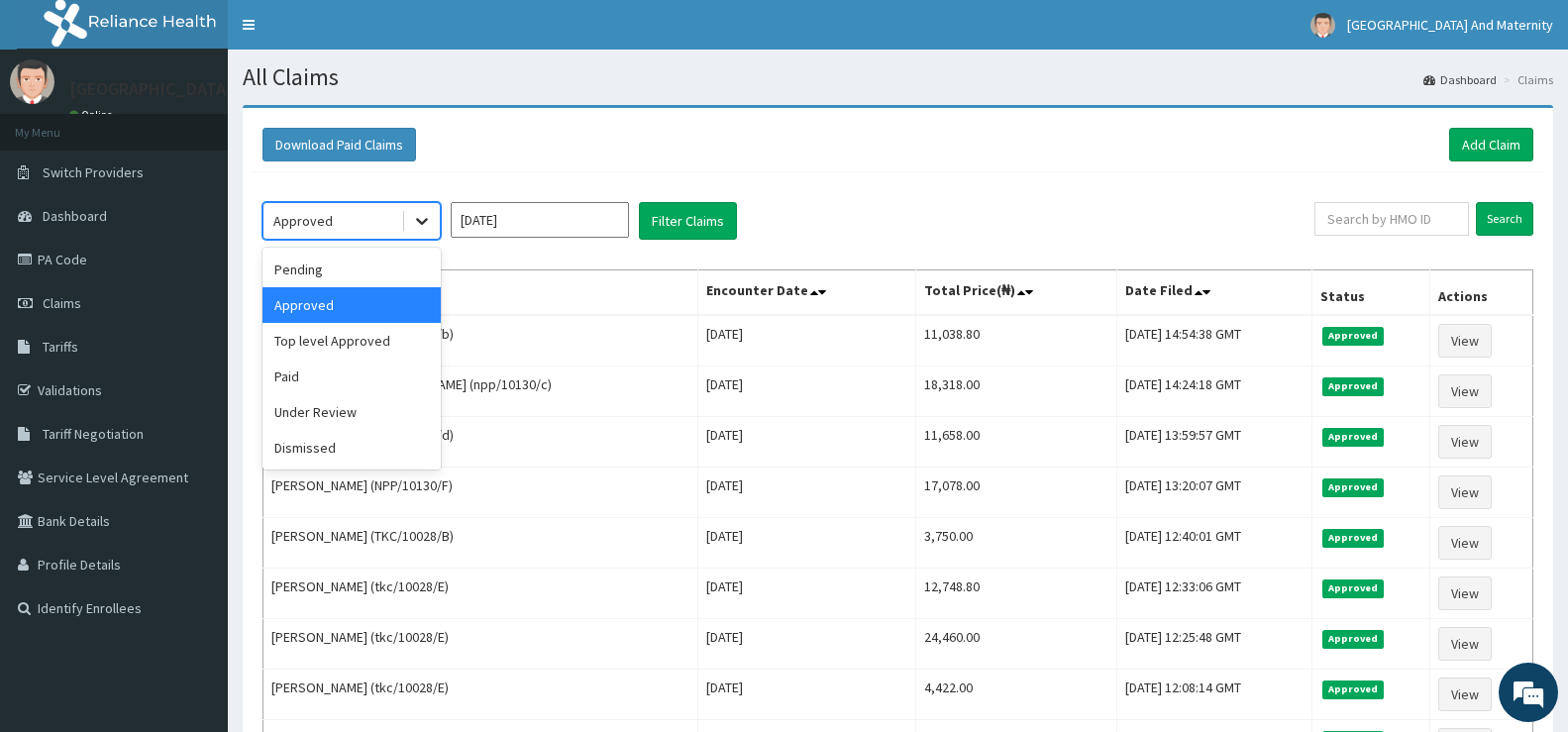
click at [407, 216] on div at bounding box center [422, 221] width 36 height 36
click at [361, 344] on div "Top level Approved" at bounding box center [351, 341] width 178 height 36
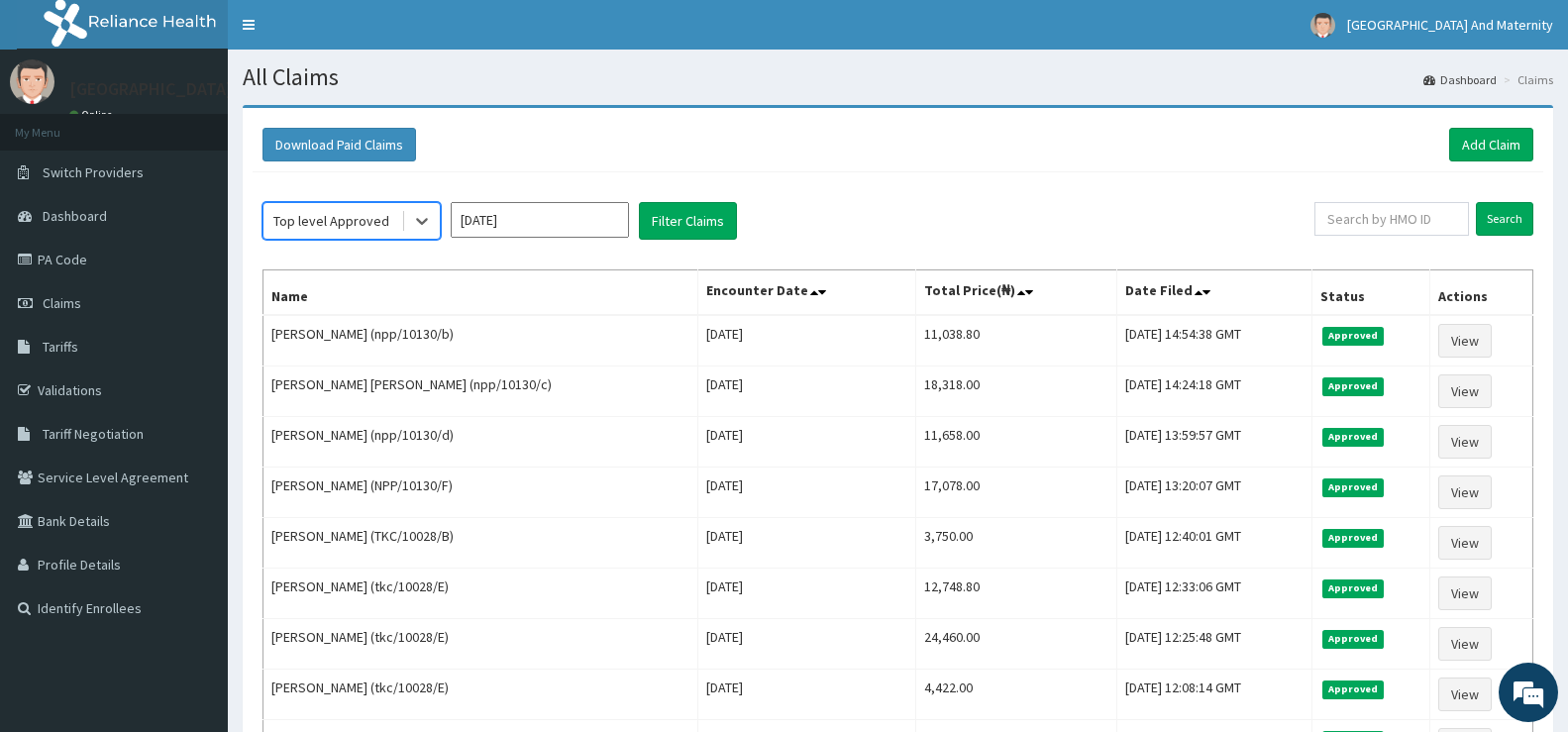
click at [546, 225] on input "[DATE]" at bounding box center [540, 220] width 178 height 36
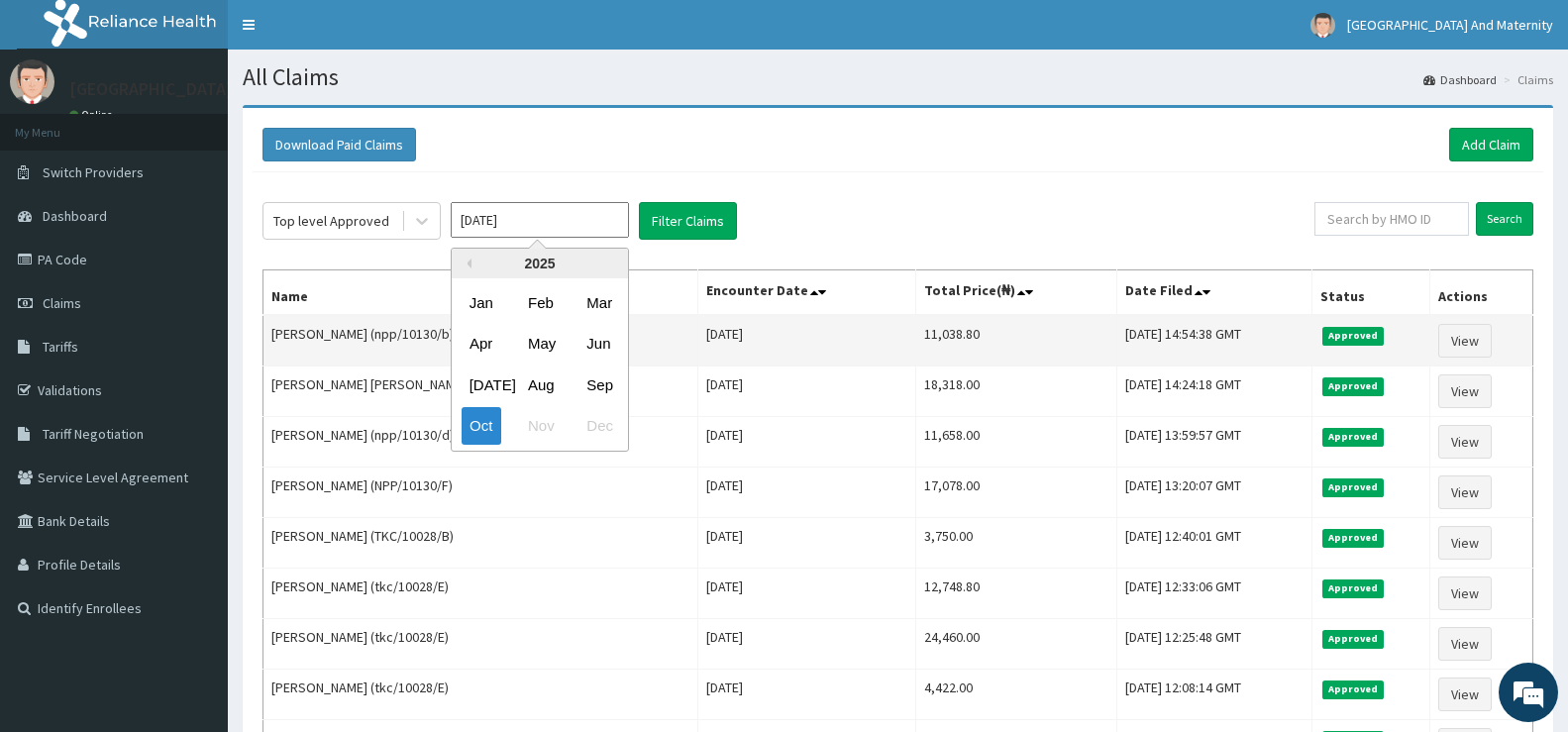
drag, startPoint x: 486, startPoint y: 426, endPoint x: 665, endPoint y: 322, distance: 207.0
click at [495, 417] on div "Oct" at bounding box center [482, 426] width 40 height 37
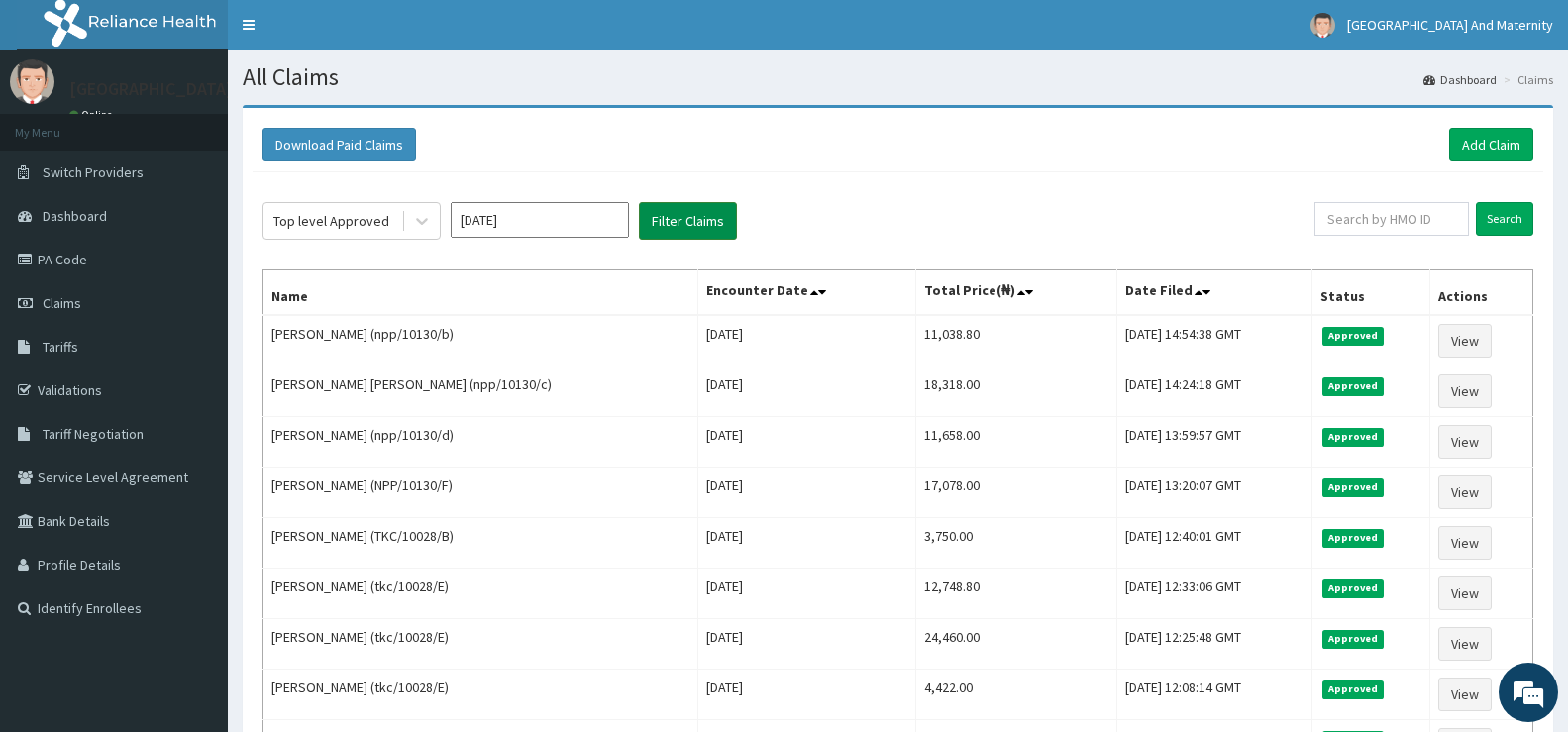
click at [713, 222] on button "Filter Claims" at bounding box center [688, 221] width 99 height 38
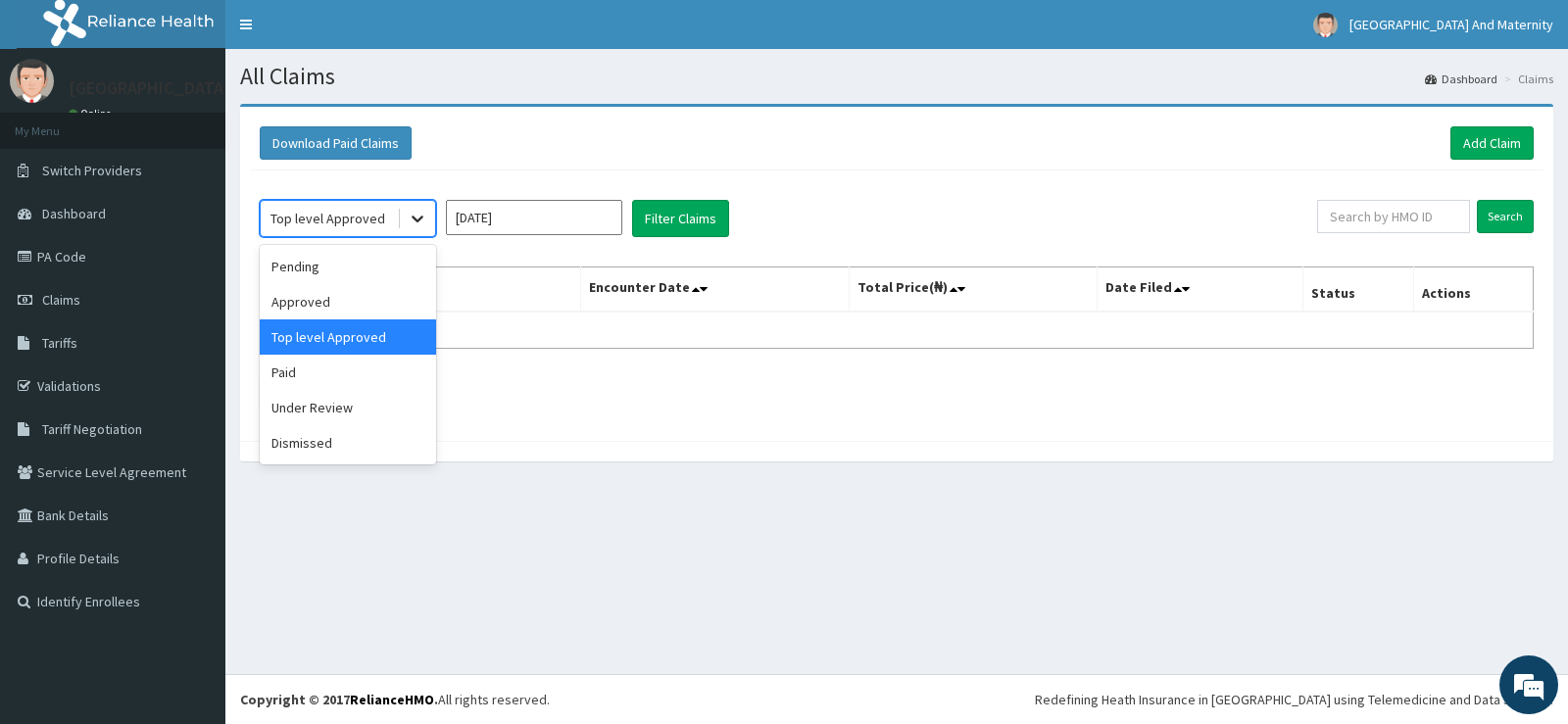
click at [423, 223] on icon at bounding box center [418, 219] width 20 height 20
click at [368, 300] on div "Approved" at bounding box center [348, 302] width 176 height 35
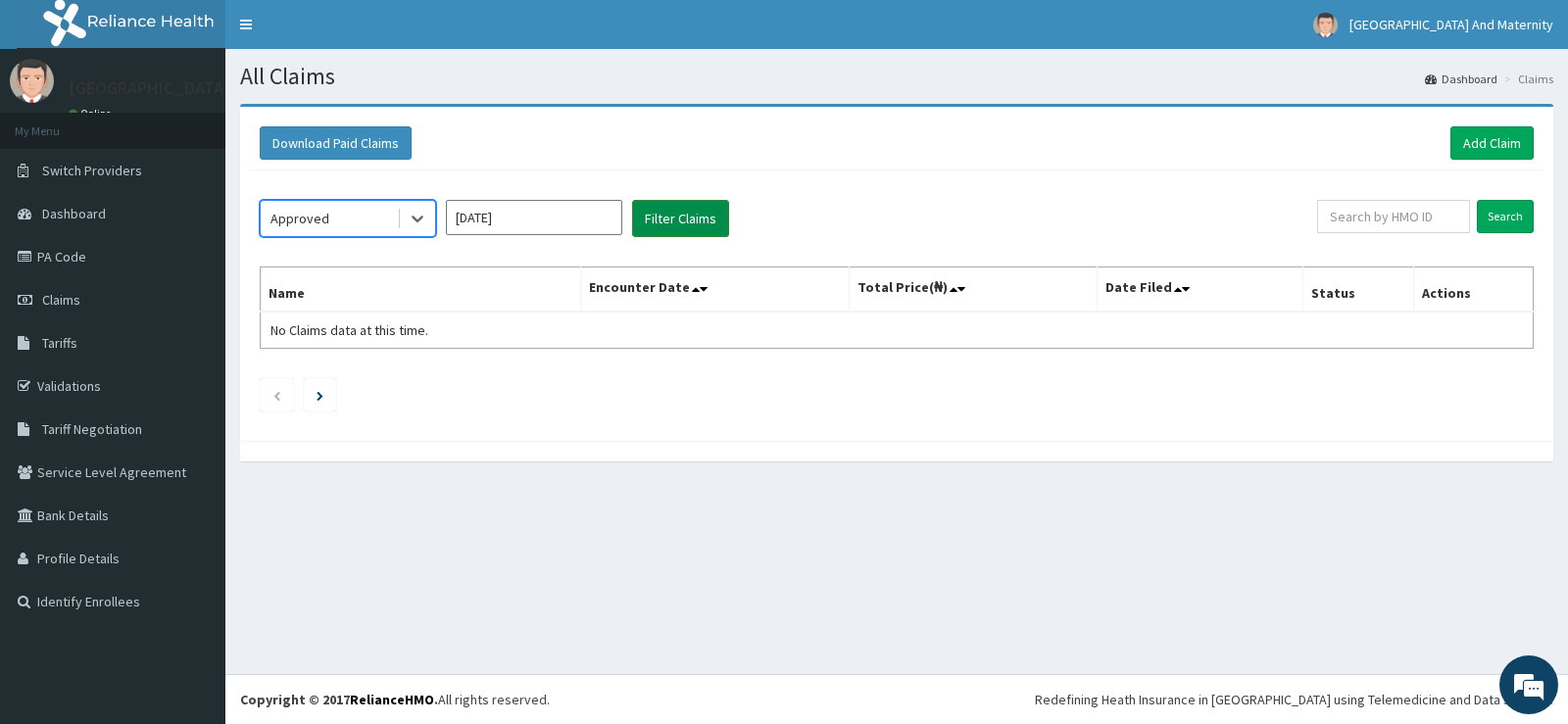
click at [684, 219] on button "Filter Claims" at bounding box center [681, 219] width 98 height 37
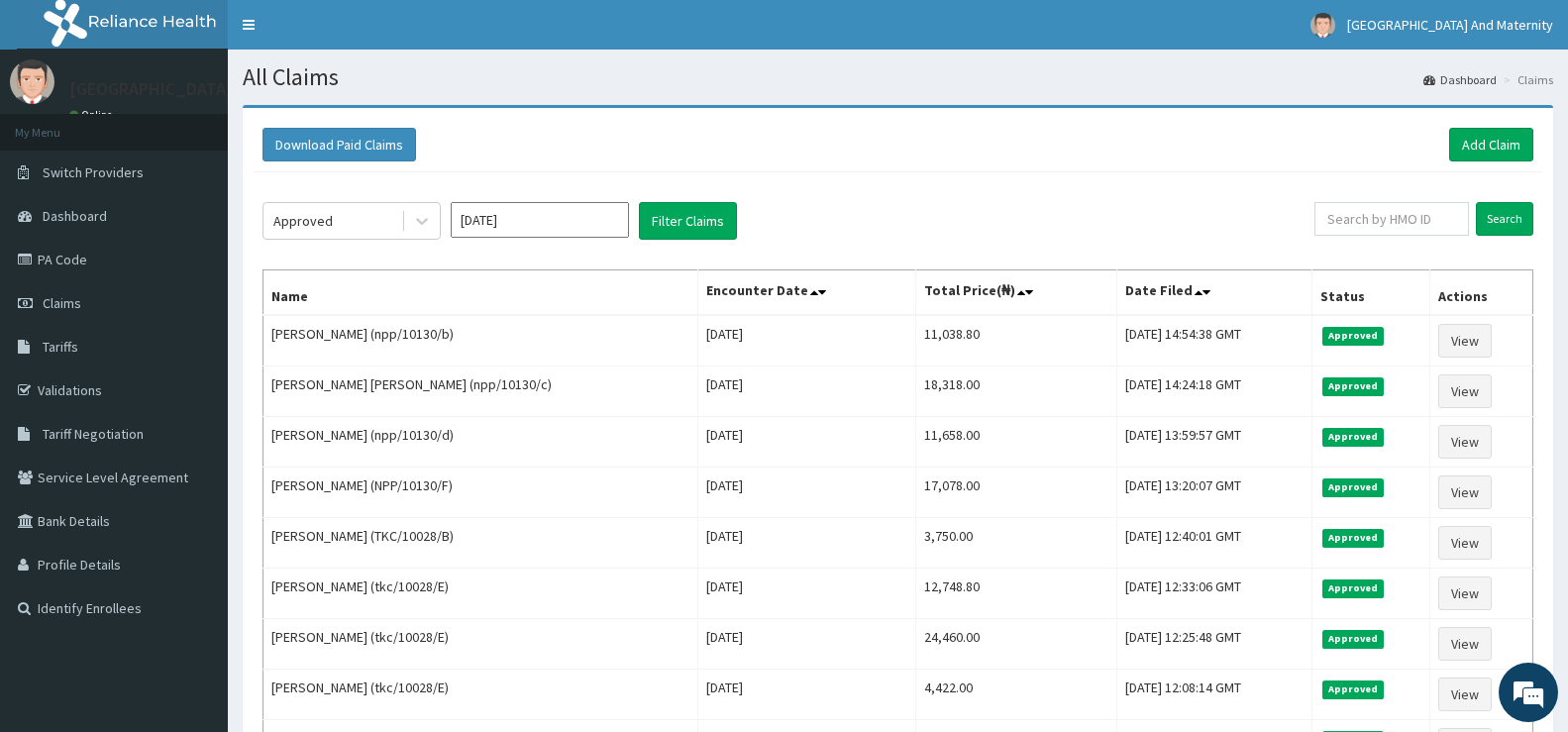
click at [539, 220] on input "[DATE]" at bounding box center [540, 220] width 178 height 36
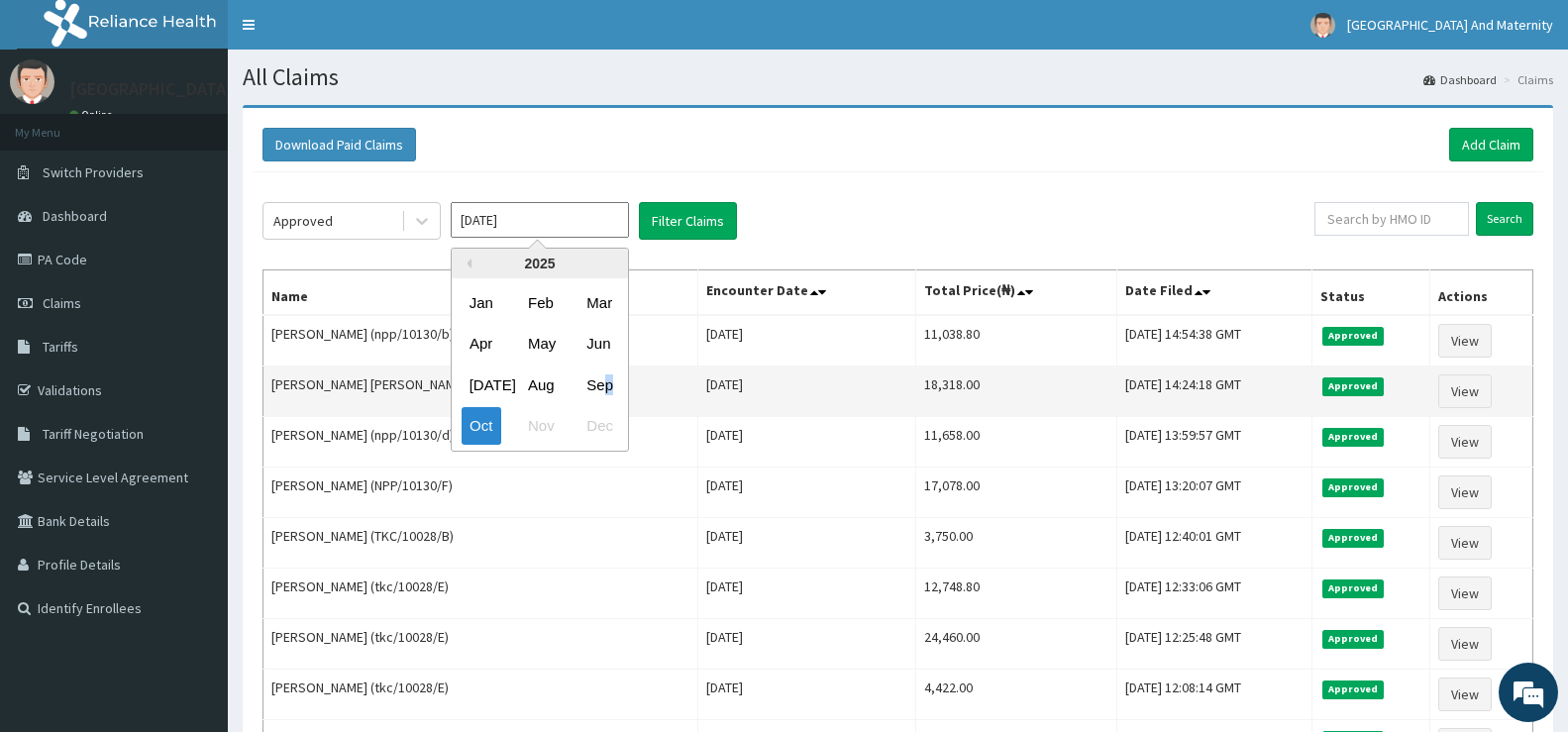
click at [610, 377] on div "Sep" at bounding box center [598, 384] width 40 height 37
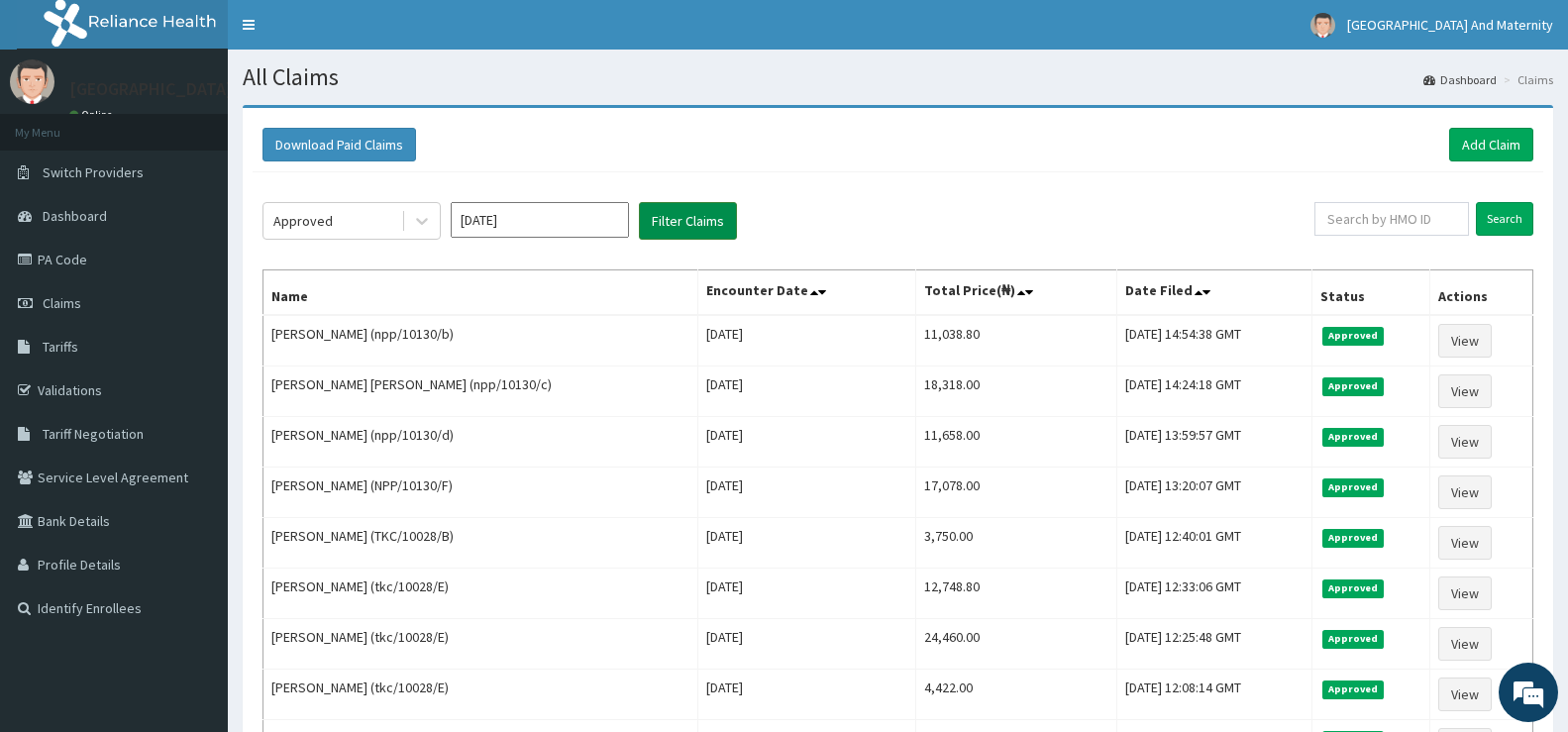
click at [708, 218] on button "Filter Claims" at bounding box center [688, 221] width 99 height 38
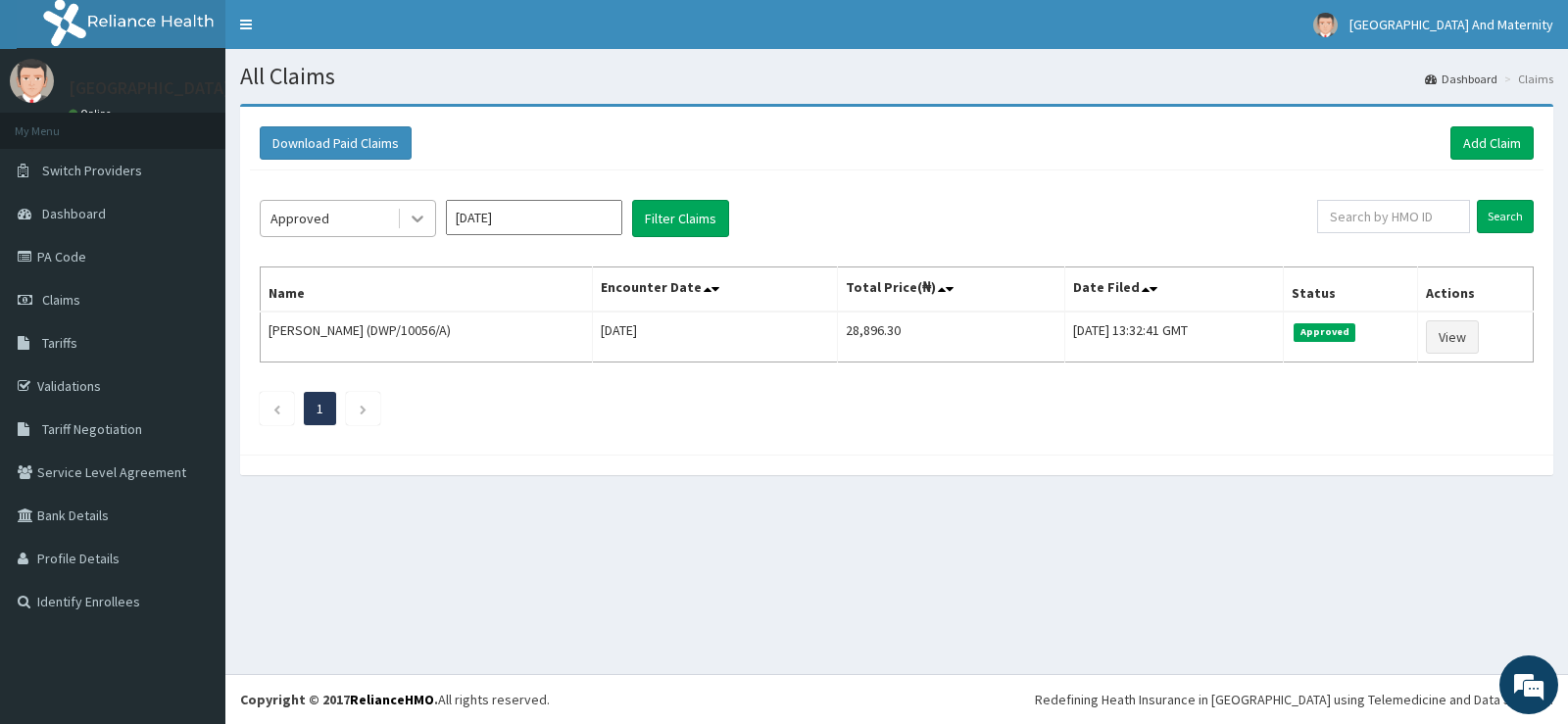
click at [415, 208] on div at bounding box center [418, 219] width 35 height 35
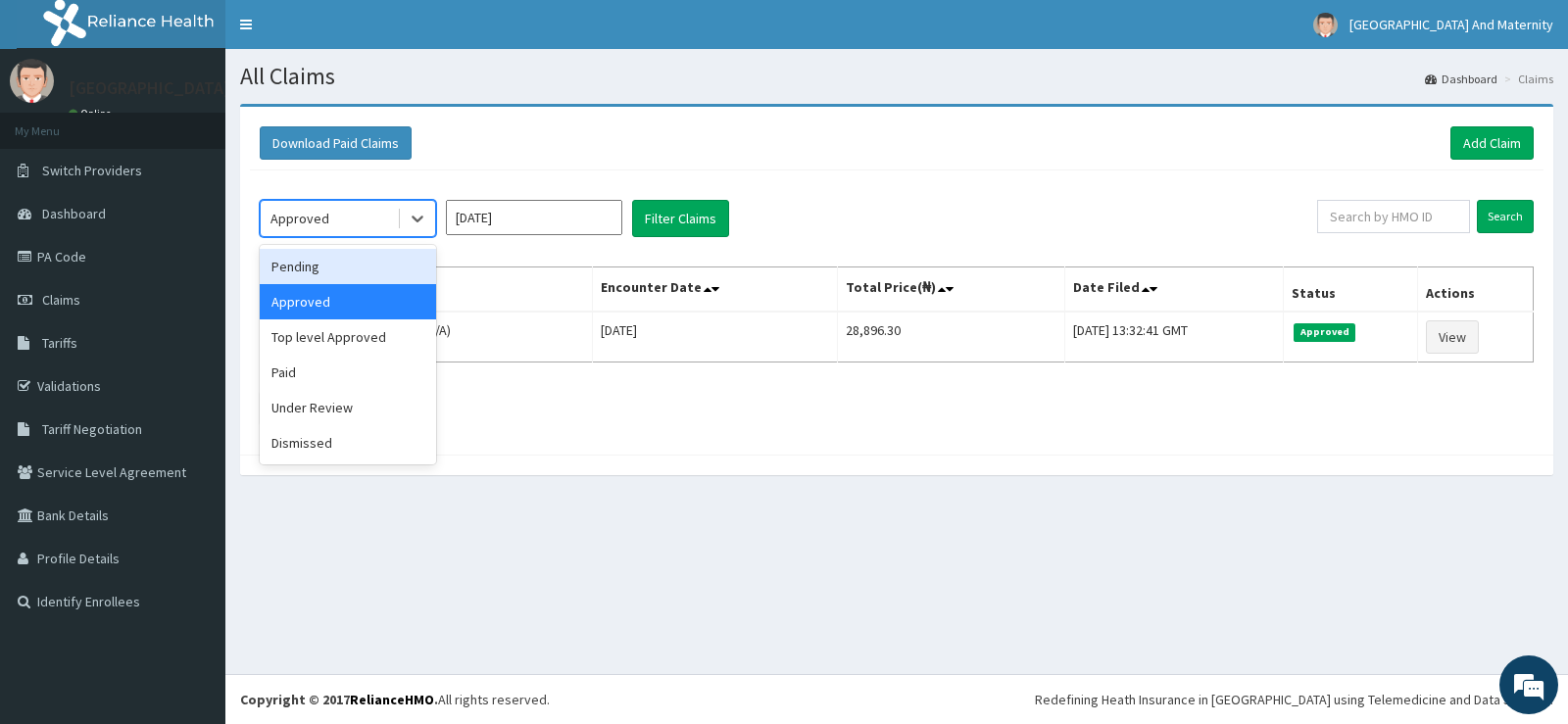
click at [362, 262] on div "Pending" at bounding box center [348, 267] width 176 height 35
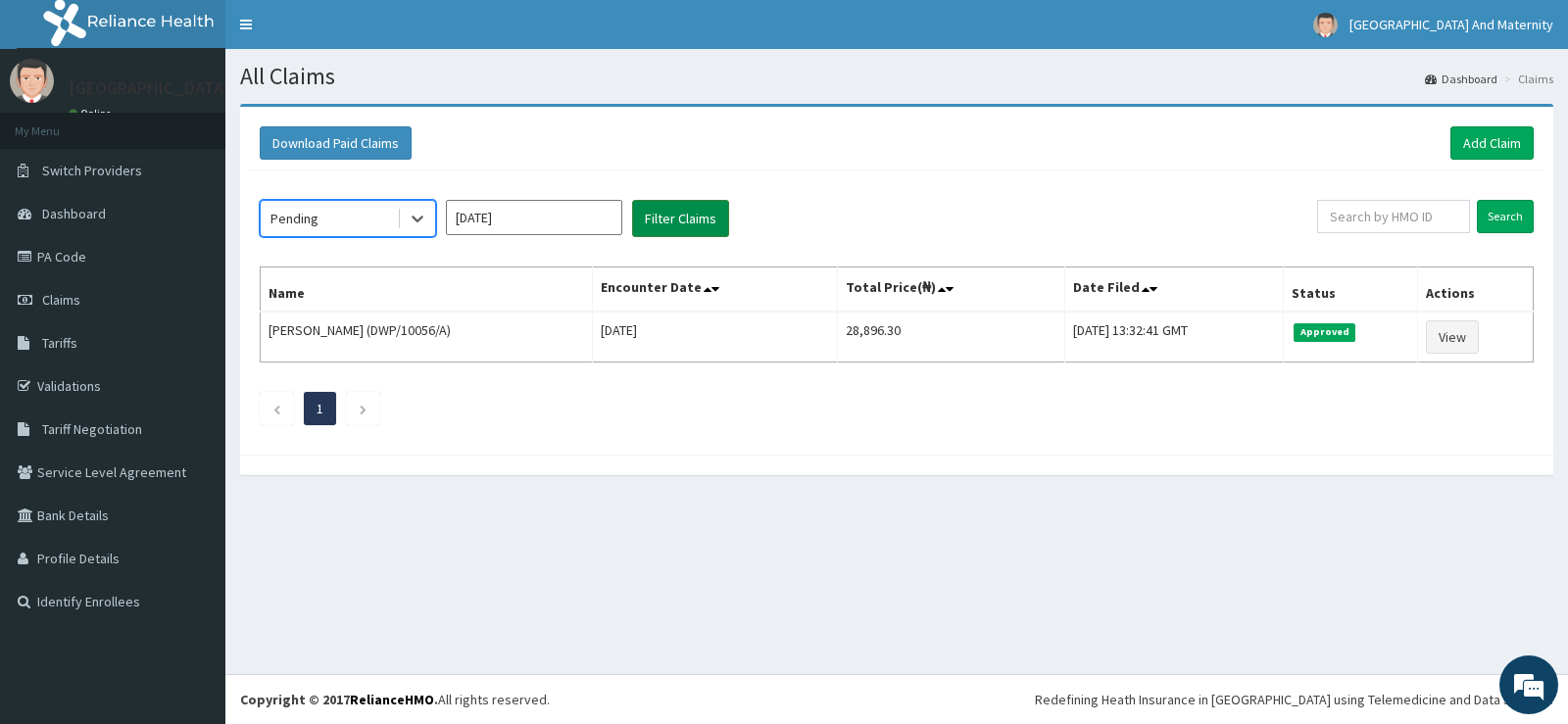
click at [689, 219] on button "Filter Claims" at bounding box center [681, 219] width 98 height 37
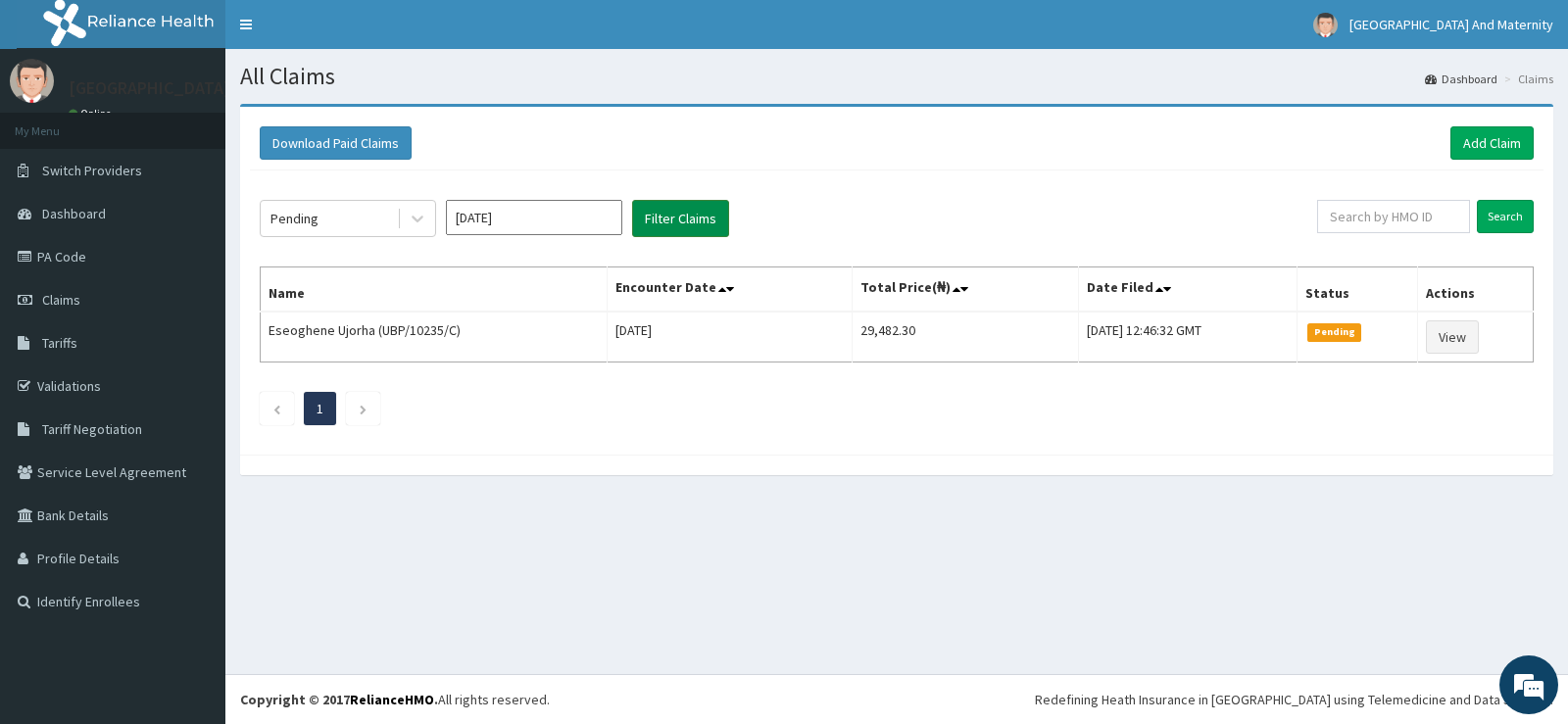
click at [683, 213] on button "Filter Claims" at bounding box center [681, 219] width 98 height 37
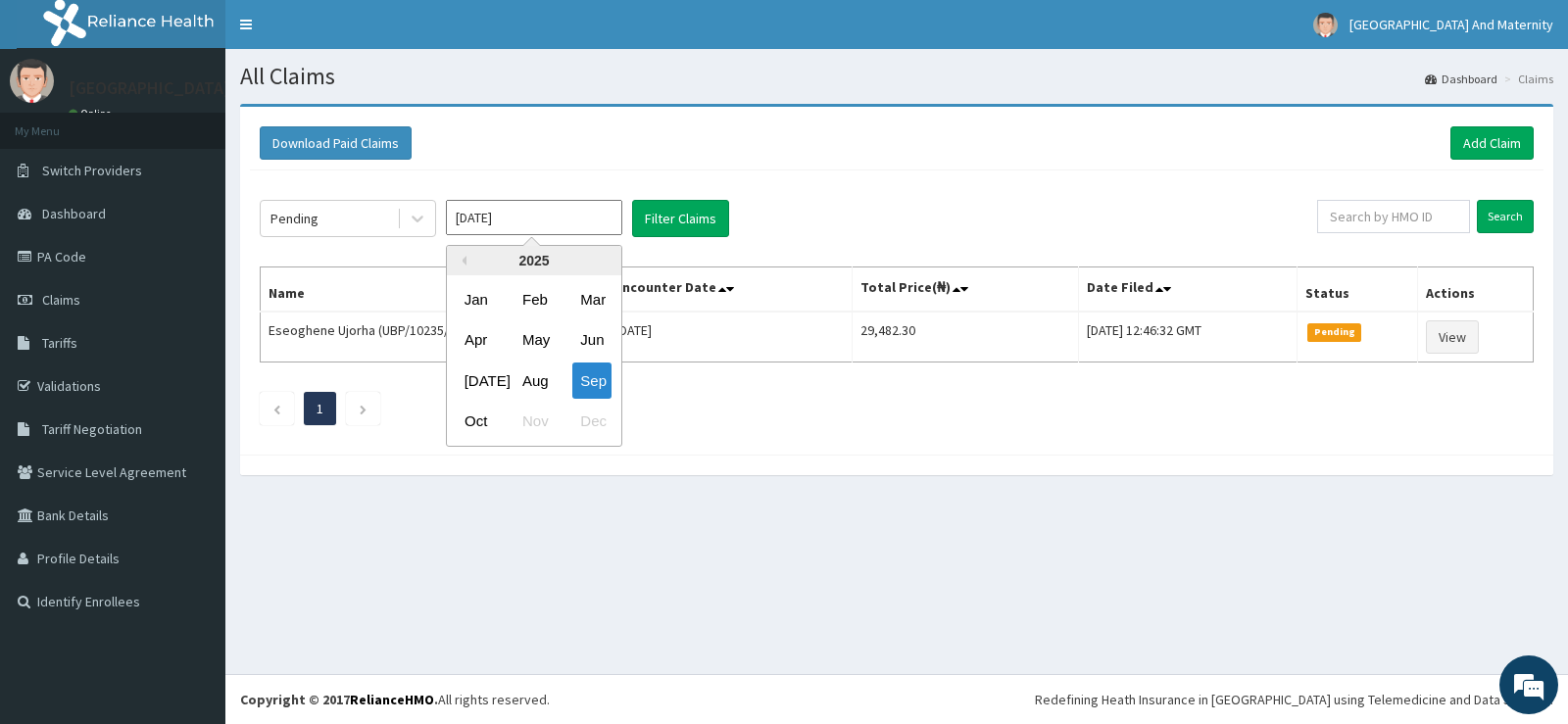
click at [587, 207] on input "[DATE]" at bounding box center [534, 218] width 176 height 35
click at [542, 382] on div "Aug" at bounding box center [534, 380] width 39 height 36
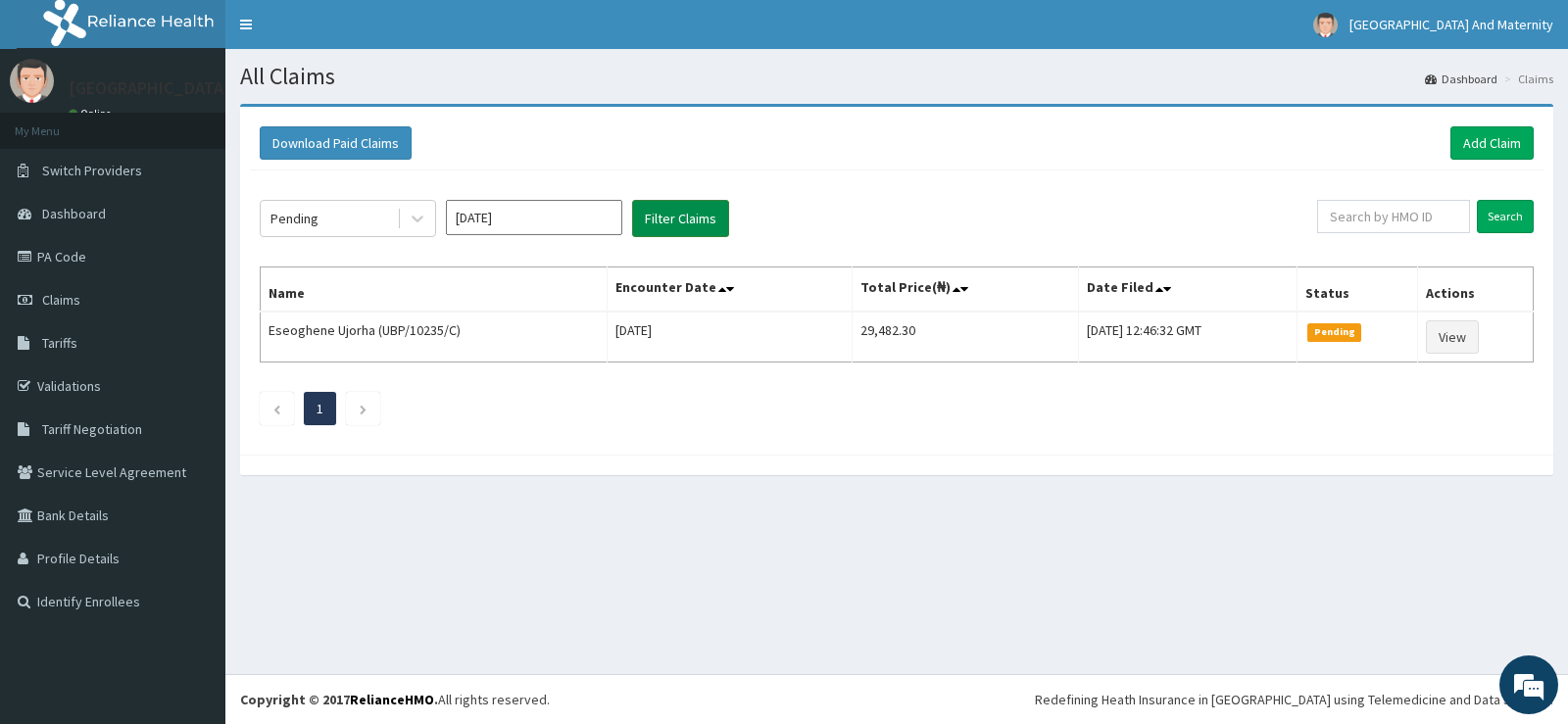
click at [686, 217] on button "Filter Claims" at bounding box center [681, 219] width 98 height 37
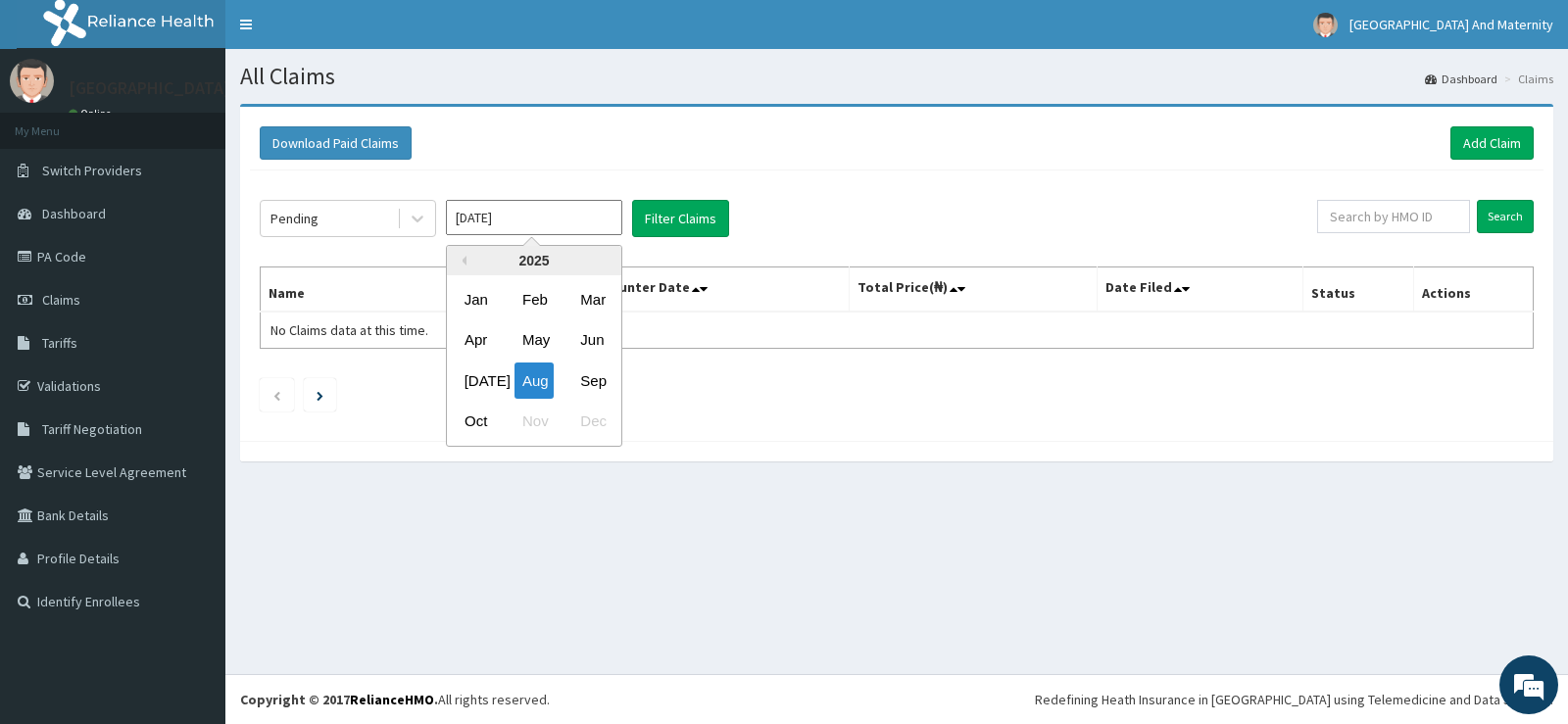
click at [600, 213] on input "[DATE]" at bounding box center [534, 218] width 176 height 35
click at [598, 382] on div "Sep" at bounding box center [592, 380] width 39 height 36
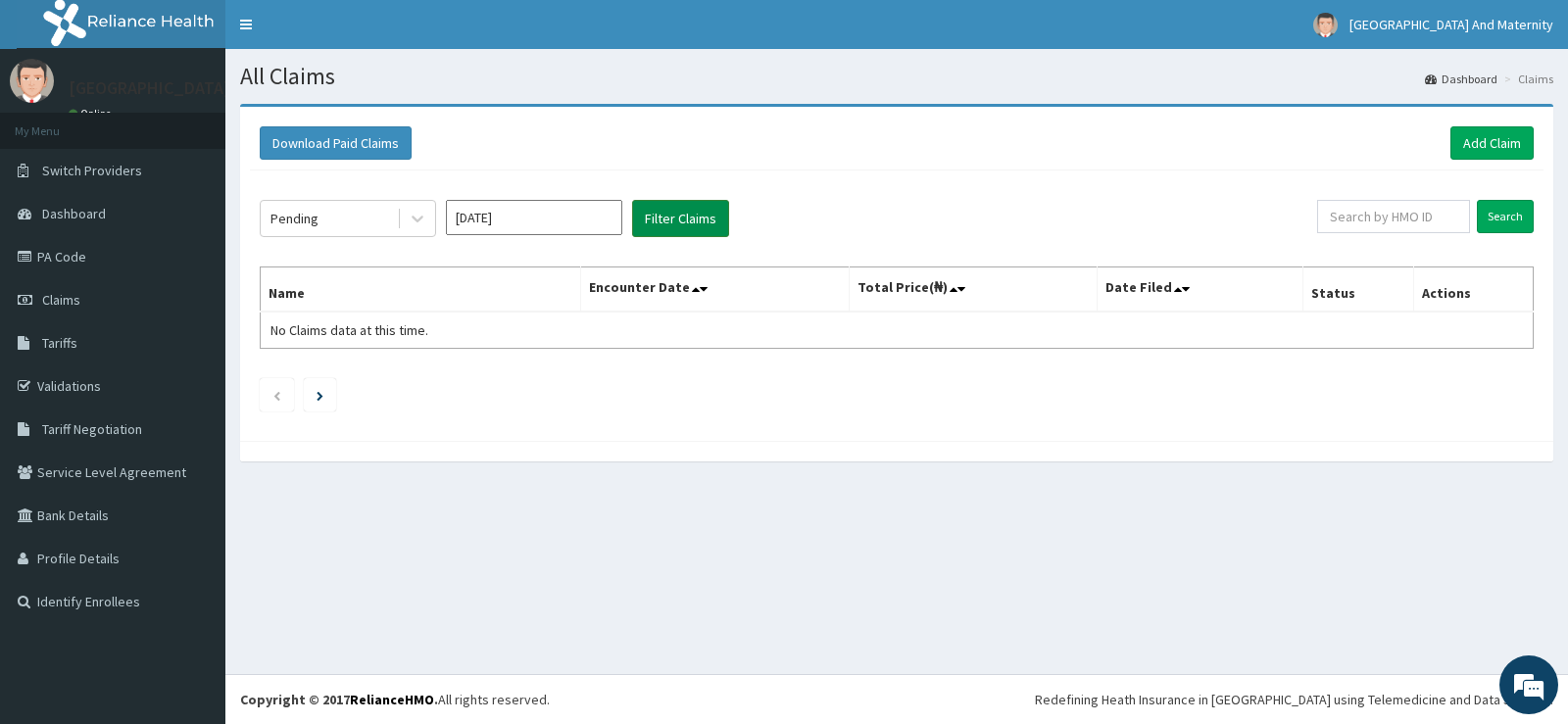
click at [684, 222] on button "Filter Claims" at bounding box center [681, 219] width 98 height 37
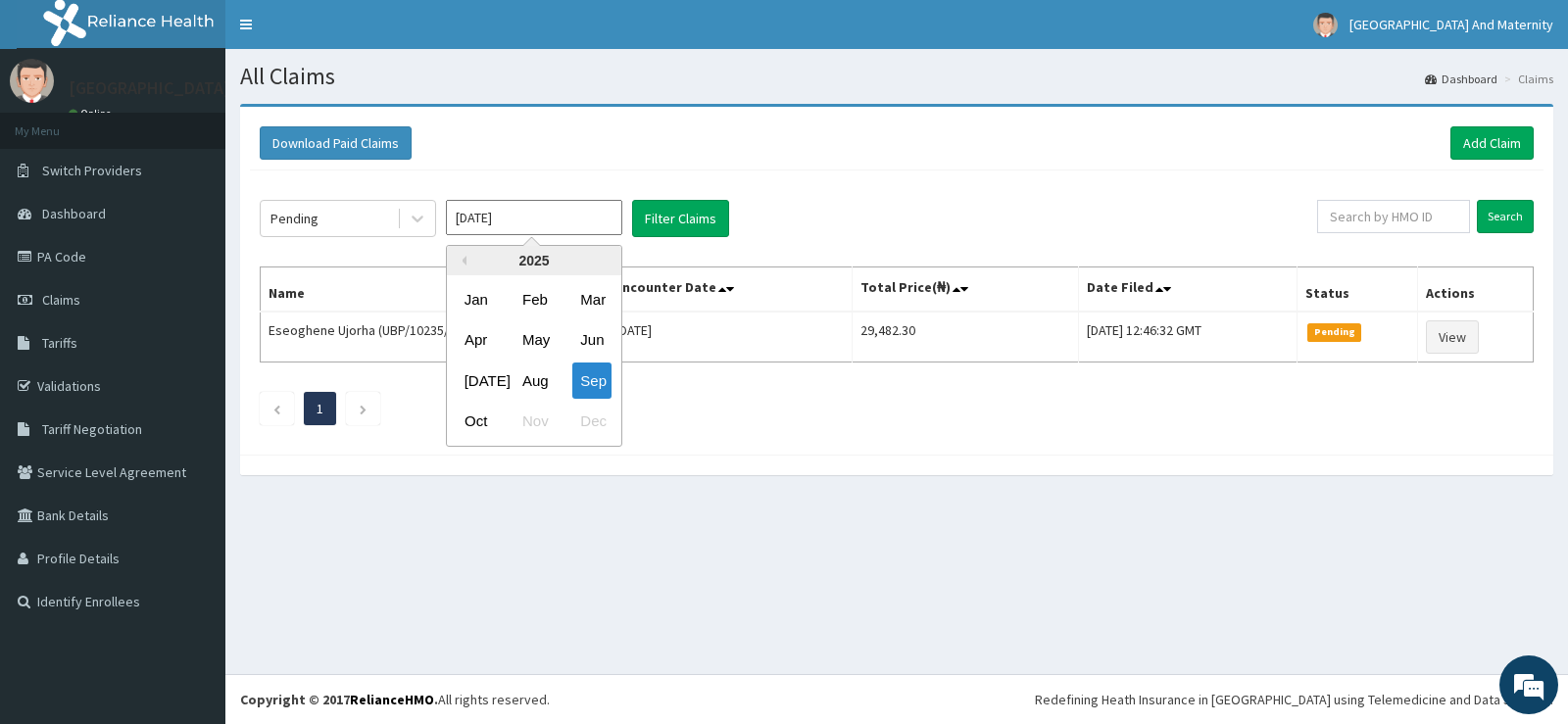
click at [597, 213] on input "[DATE]" at bounding box center [534, 218] width 176 height 35
drag, startPoint x: 493, startPoint y: 426, endPoint x: 495, endPoint y: 416, distance: 10.2
click at [493, 425] on div "Oct" at bounding box center [477, 422] width 39 height 36
type input "[DATE]"
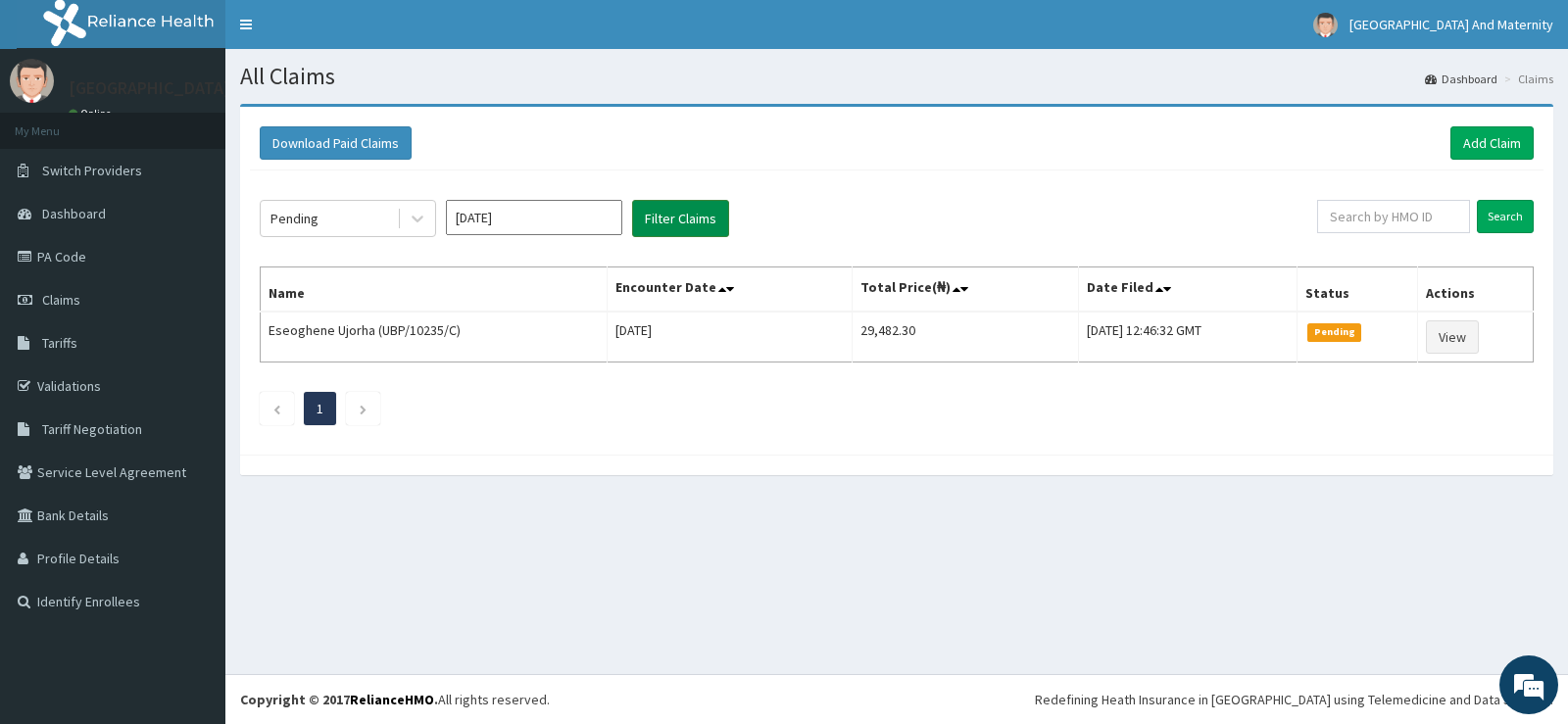
click at [691, 216] on button "Filter Claims" at bounding box center [681, 219] width 98 height 37
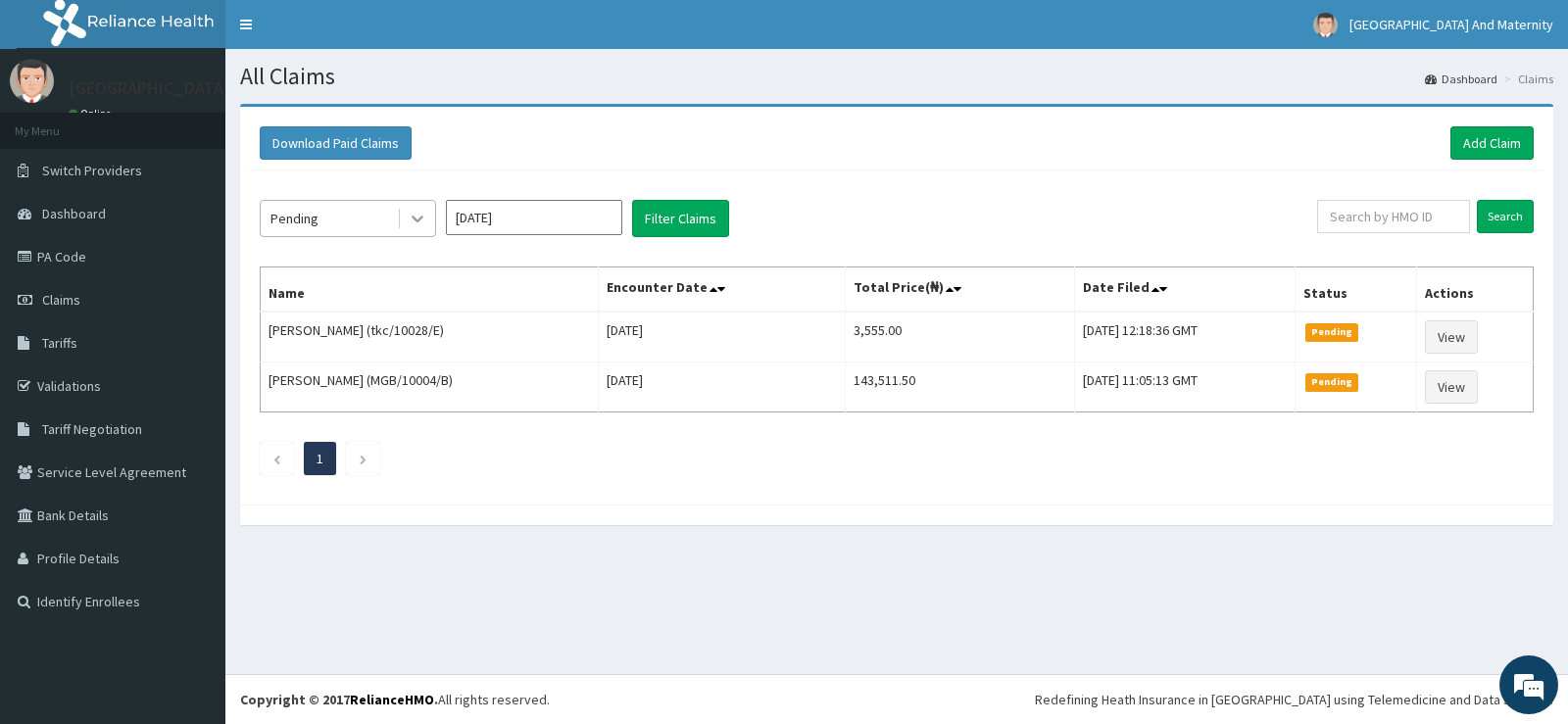
click at [425, 218] on icon at bounding box center [418, 219] width 20 height 20
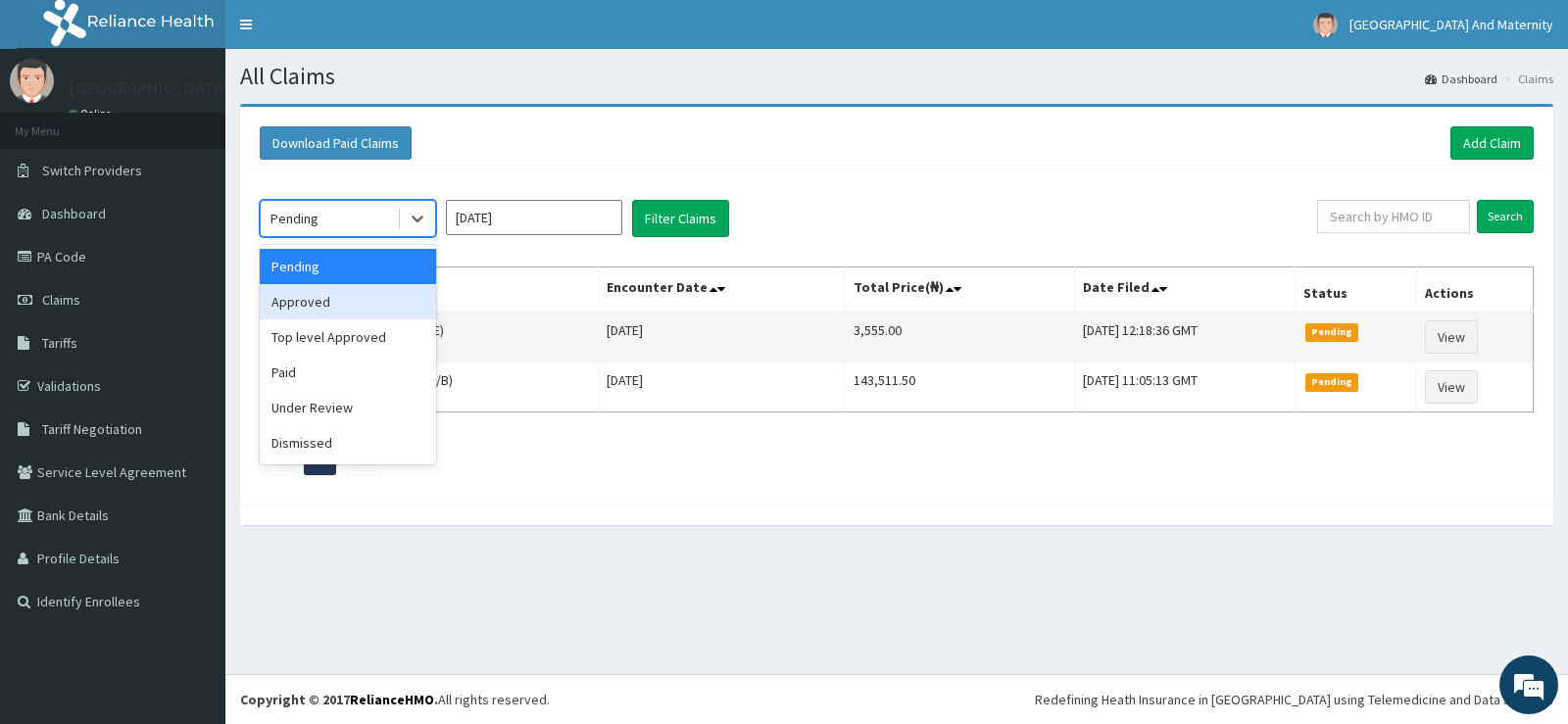
click at [360, 312] on div "Approved" at bounding box center [348, 302] width 176 height 35
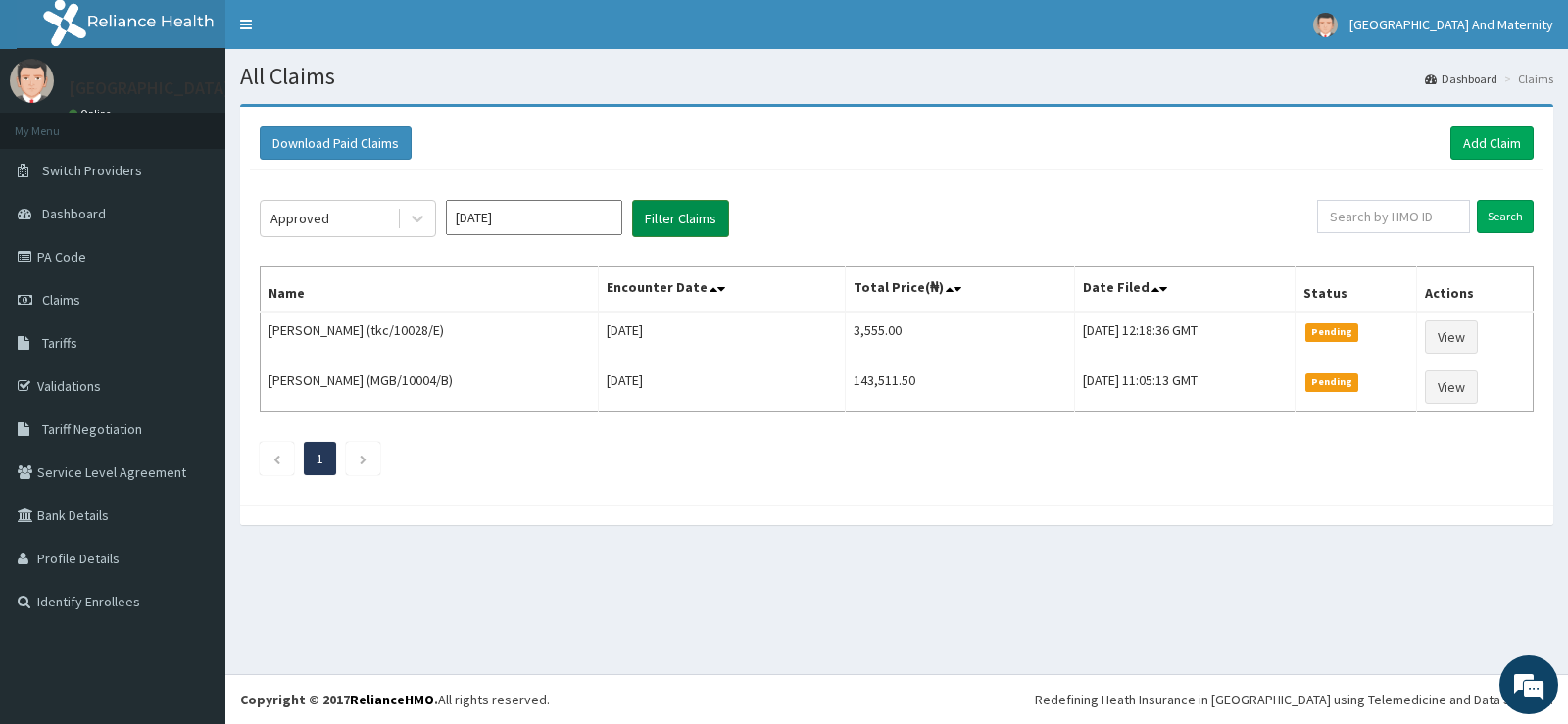
click at [702, 221] on button "Filter Claims" at bounding box center [681, 219] width 98 height 37
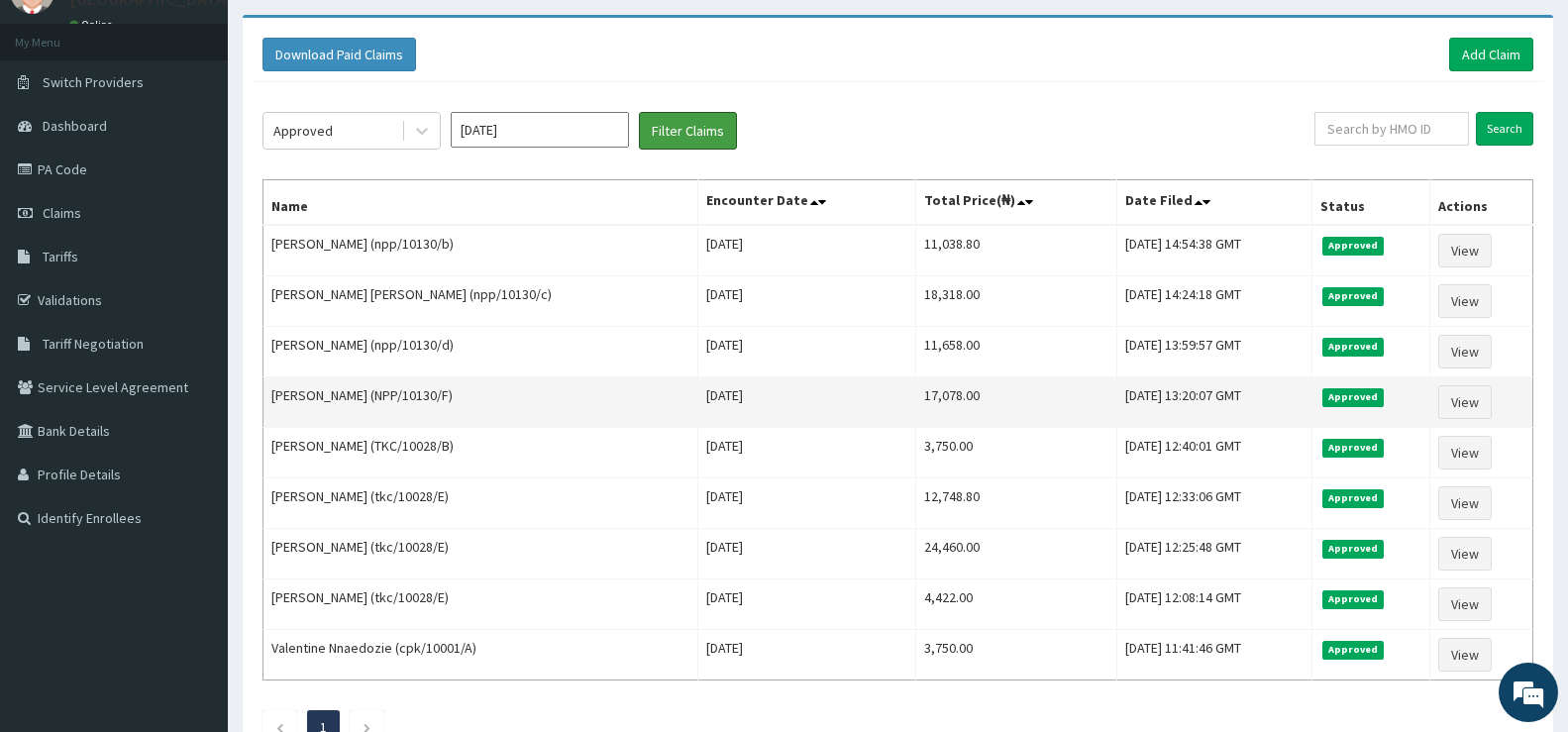
scroll to position [138, 0]
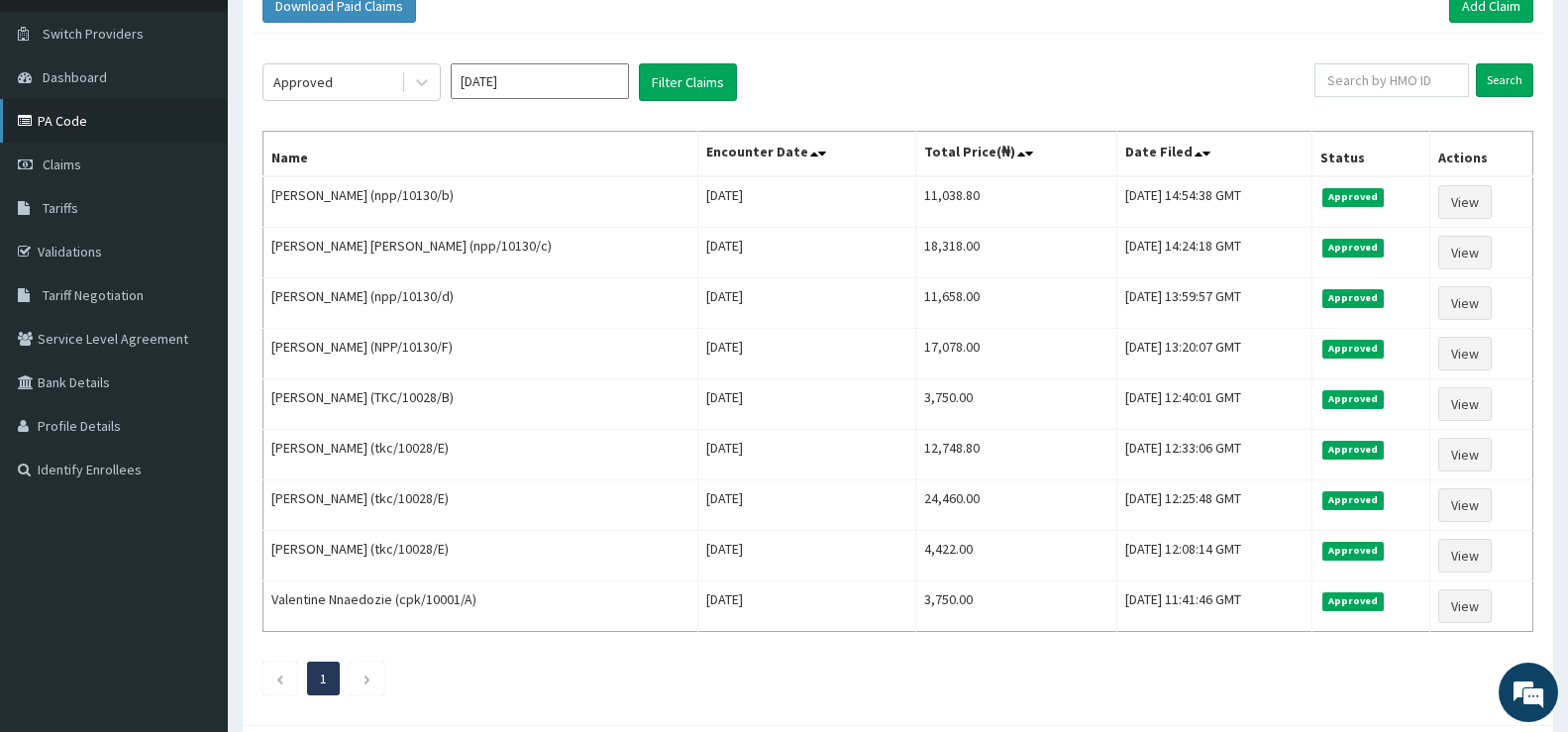
click at [78, 117] on link "PA Code" at bounding box center [113, 122] width 228 height 44
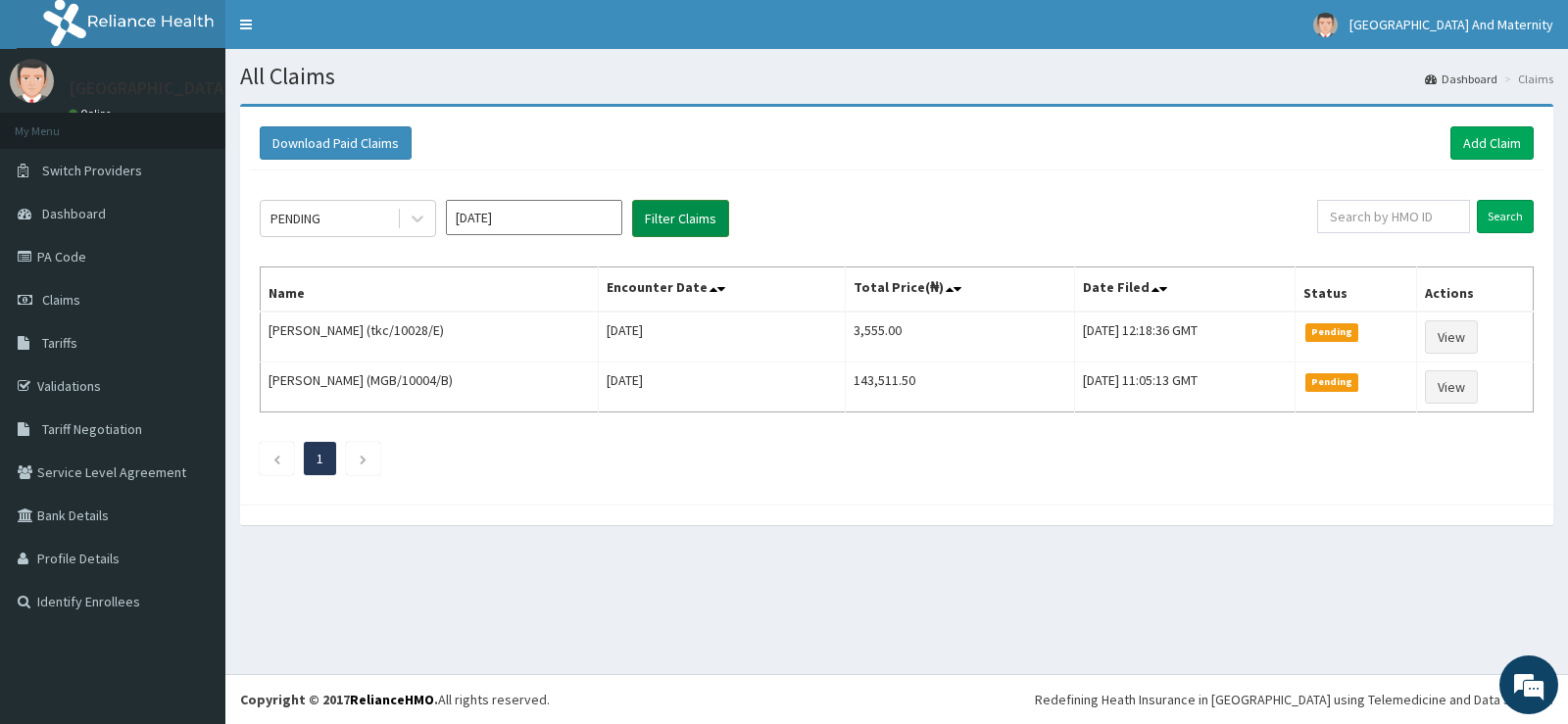
click at [676, 218] on button "Filter Claims" at bounding box center [681, 219] width 98 height 37
click at [431, 216] on div at bounding box center [418, 219] width 35 height 35
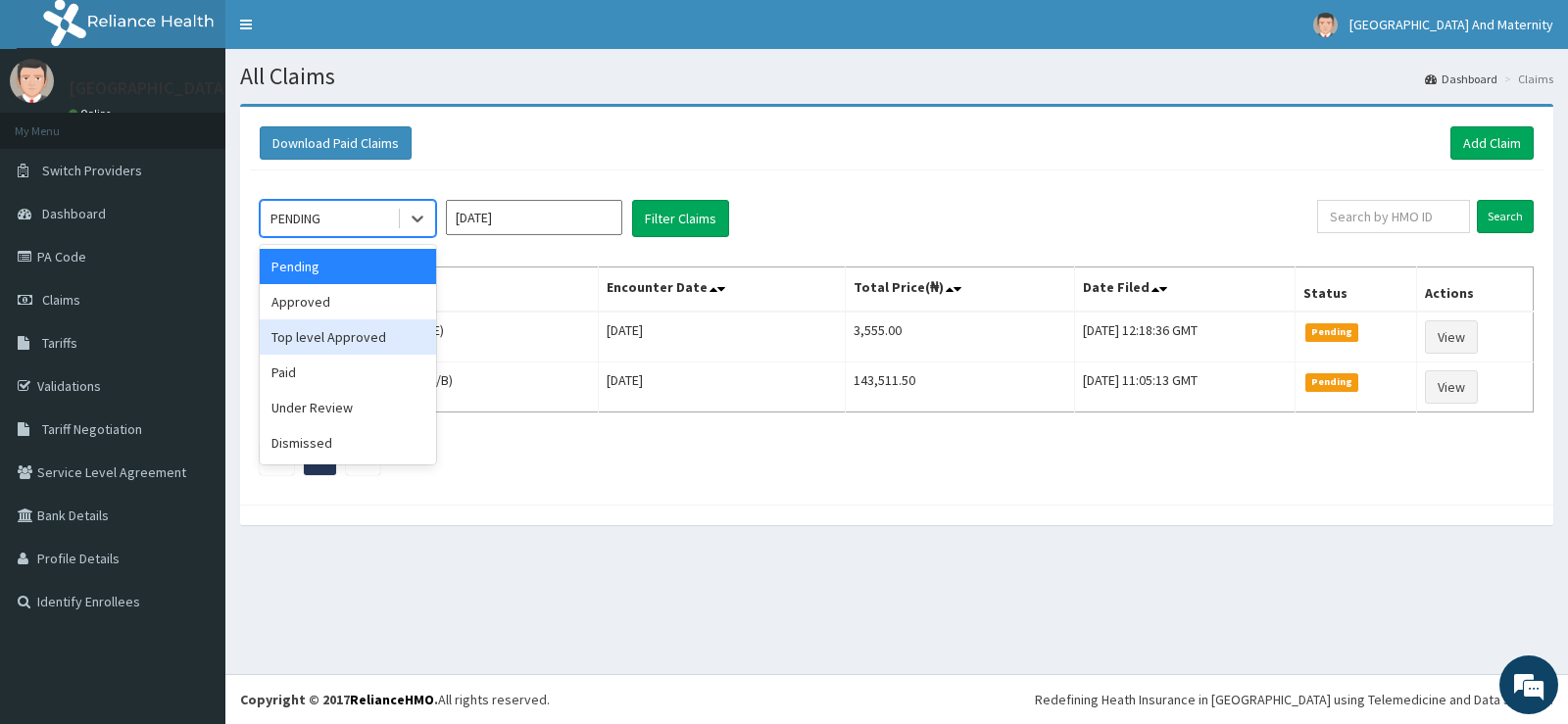
click at [380, 330] on div "Top level Approved" at bounding box center [348, 337] width 176 height 35
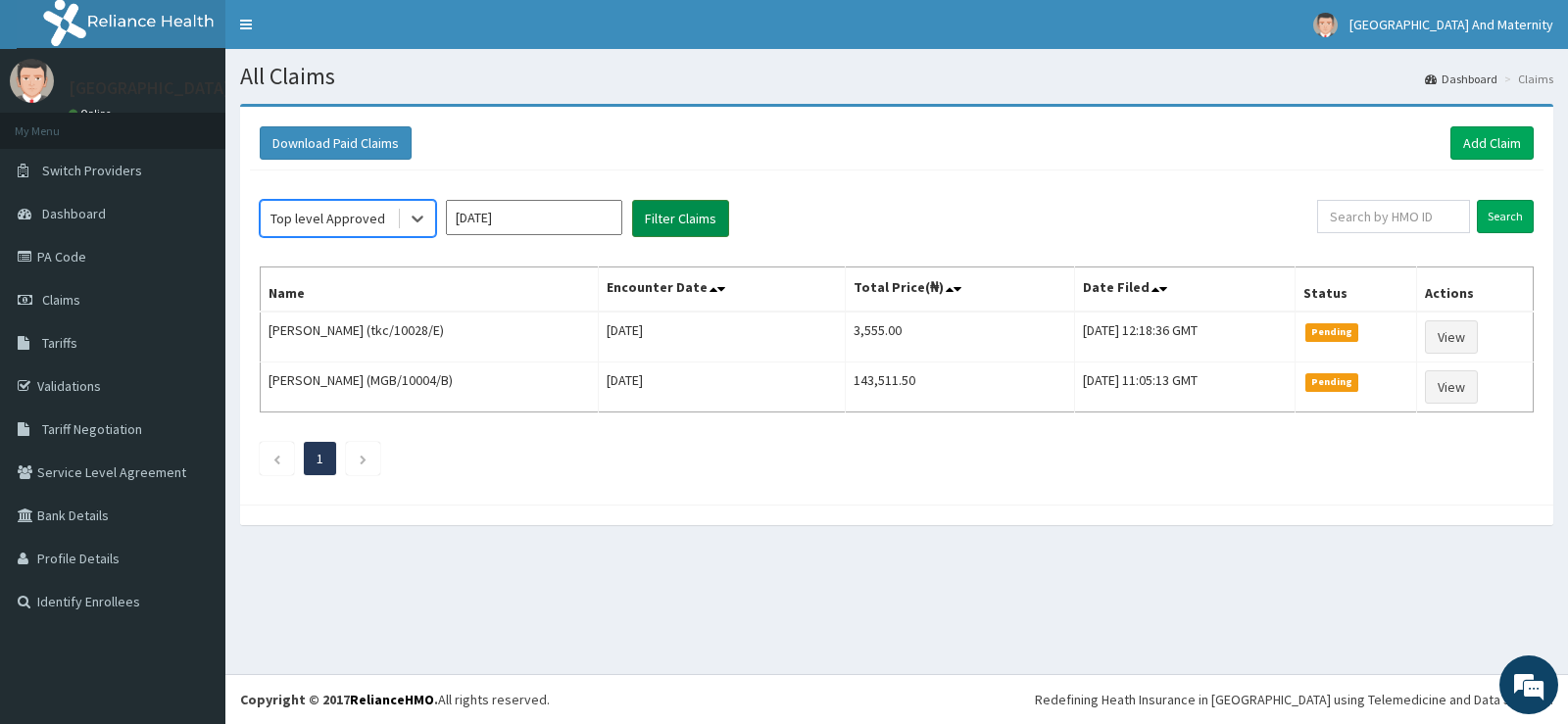
click at [707, 217] on button "Filter Claims" at bounding box center [681, 219] width 98 height 37
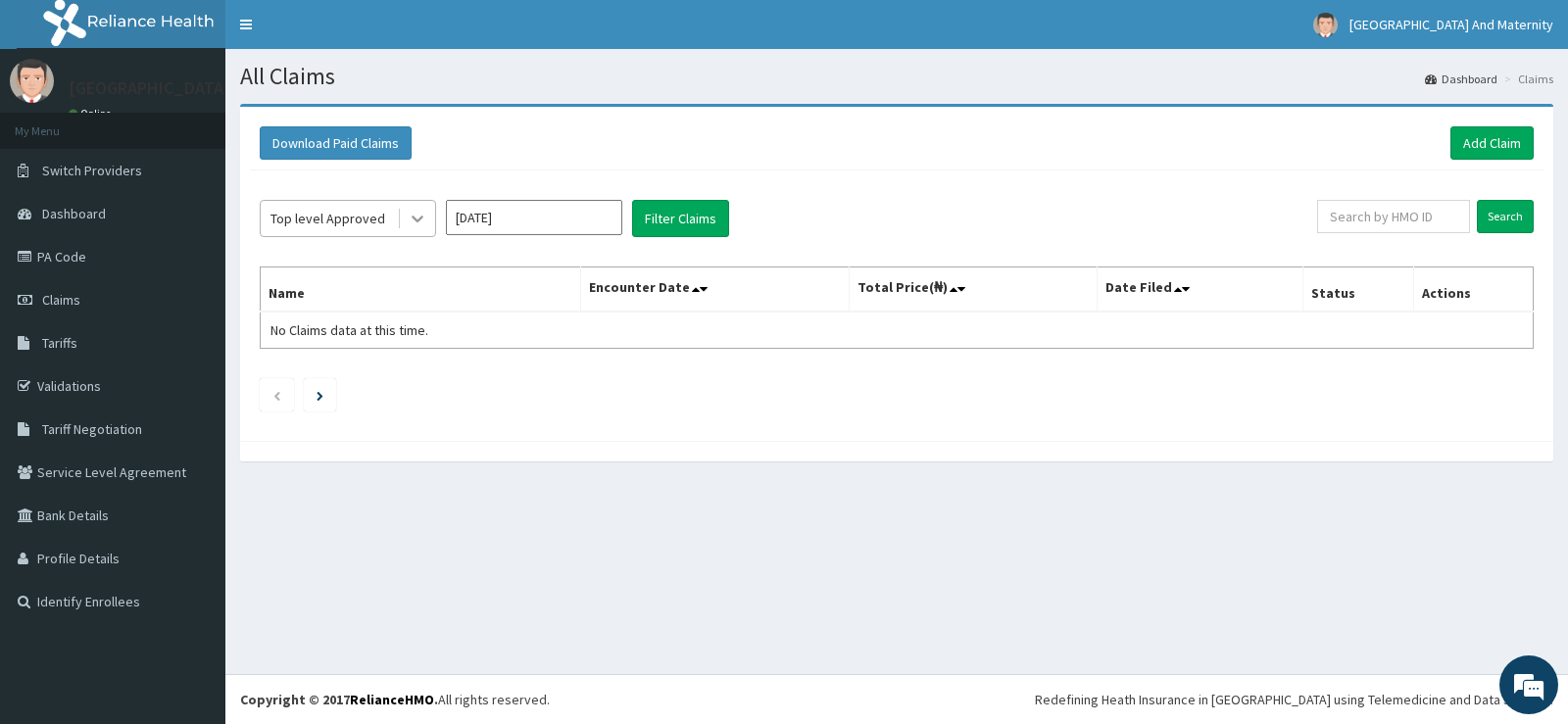
click at [425, 216] on icon at bounding box center [418, 219] width 20 height 20
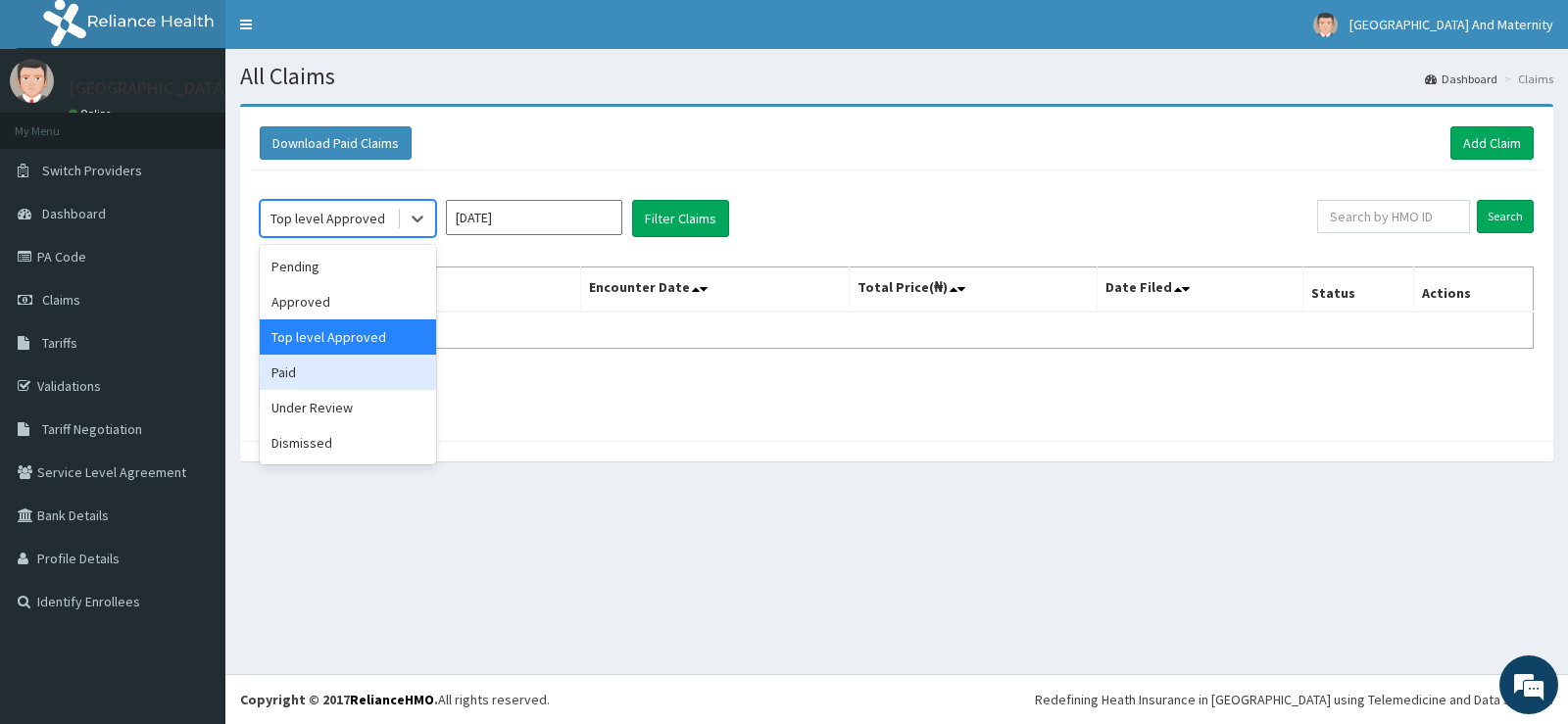
click at [354, 371] on div "Paid" at bounding box center [348, 372] width 176 height 35
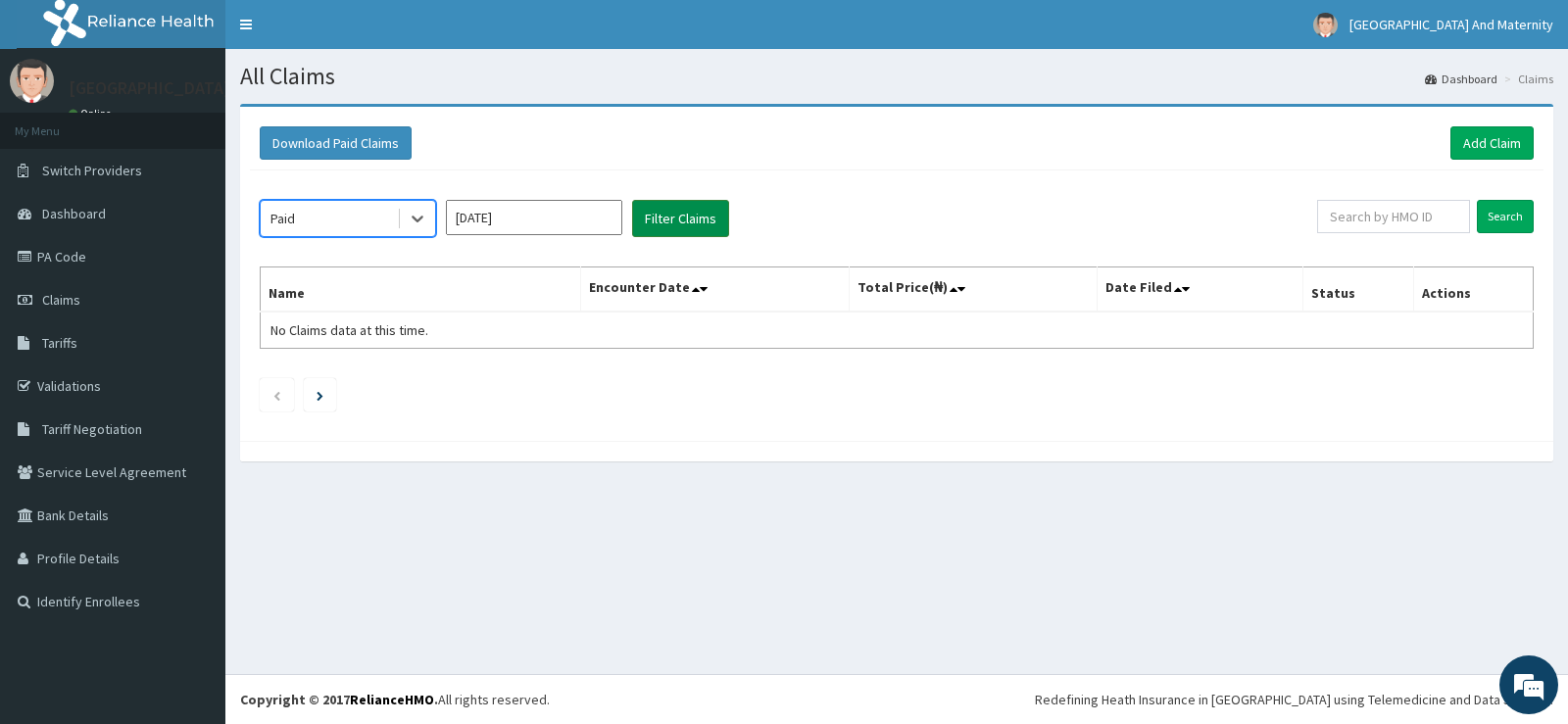
click at [689, 214] on button "Filter Claims" at bounding box center [681, 219] width 98 height 37
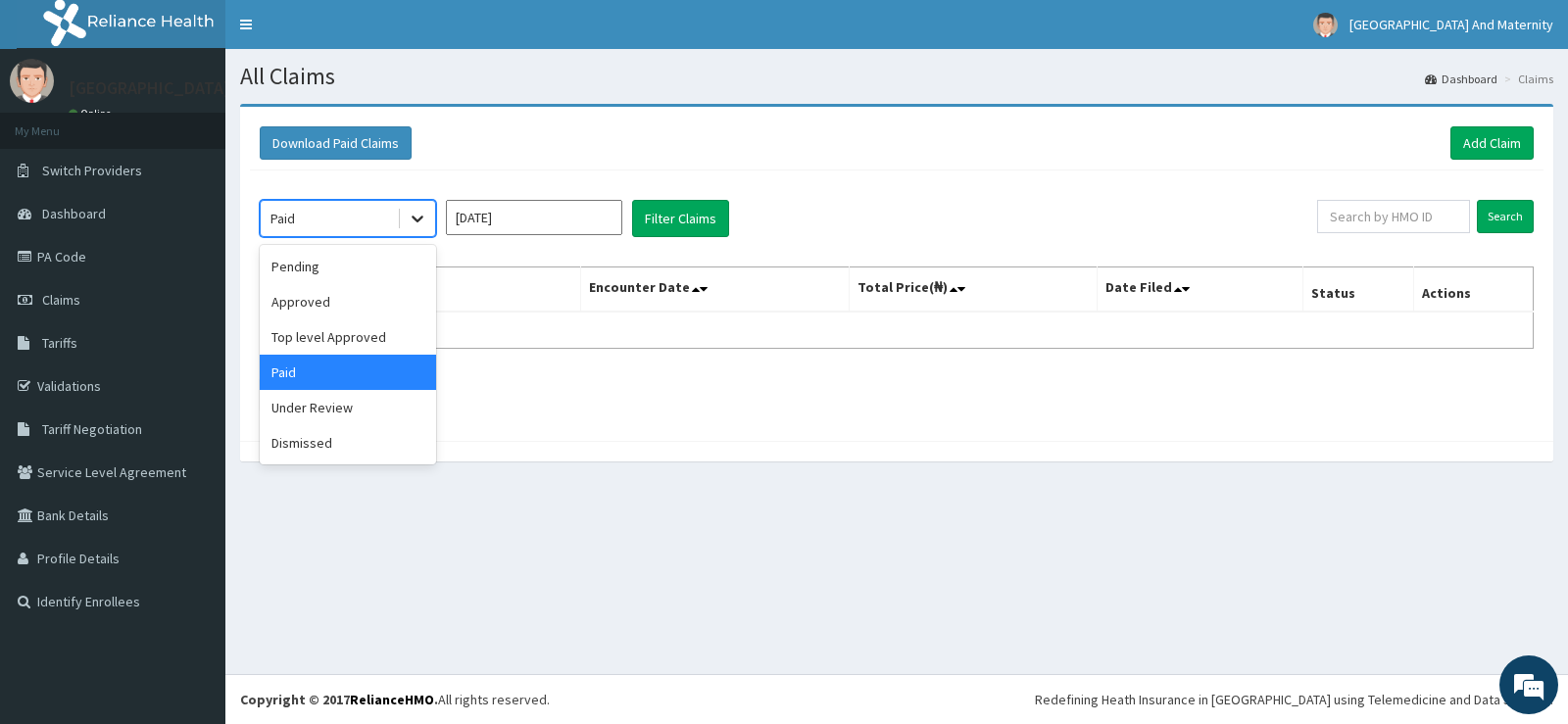
click at [413, 217] on icon at bounding box center [418, 219] width 20 height 20
click at [374, 296] on div "Approved" at bounding box center [348, 302] width 176 height 35
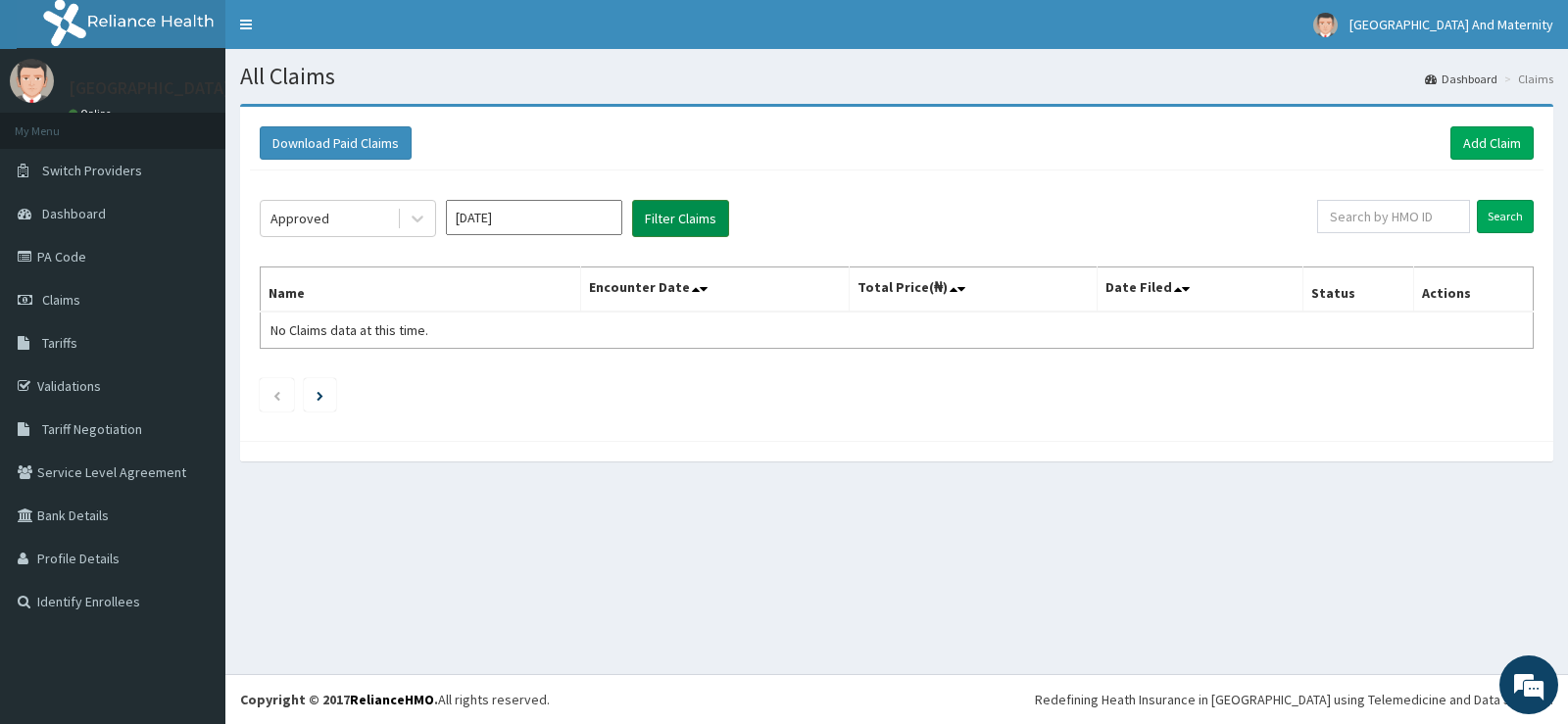
click at [686, 218] on button "Filter Claims" at bounding box center [681, 219] width 98 height 37
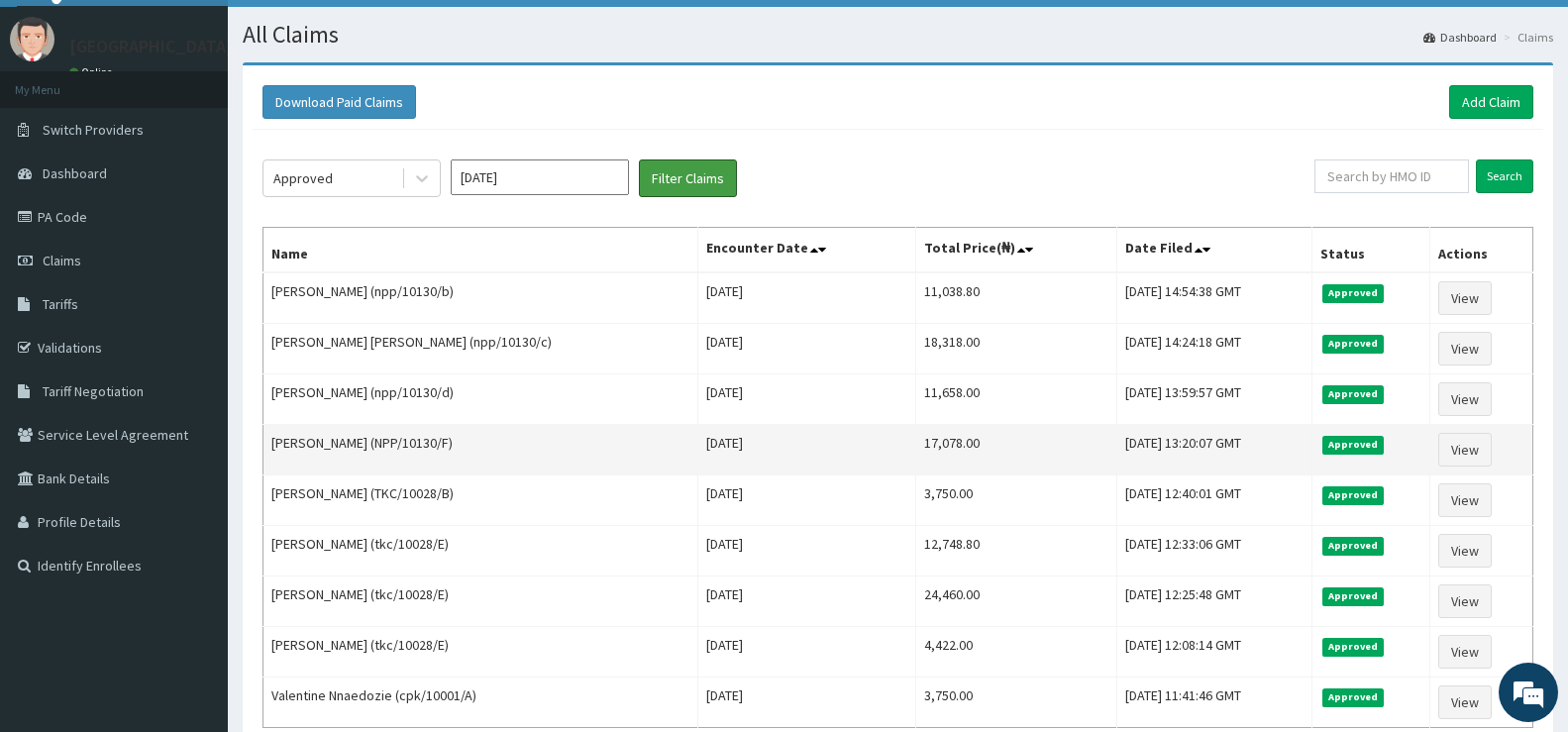
scroll to position [40, 0]
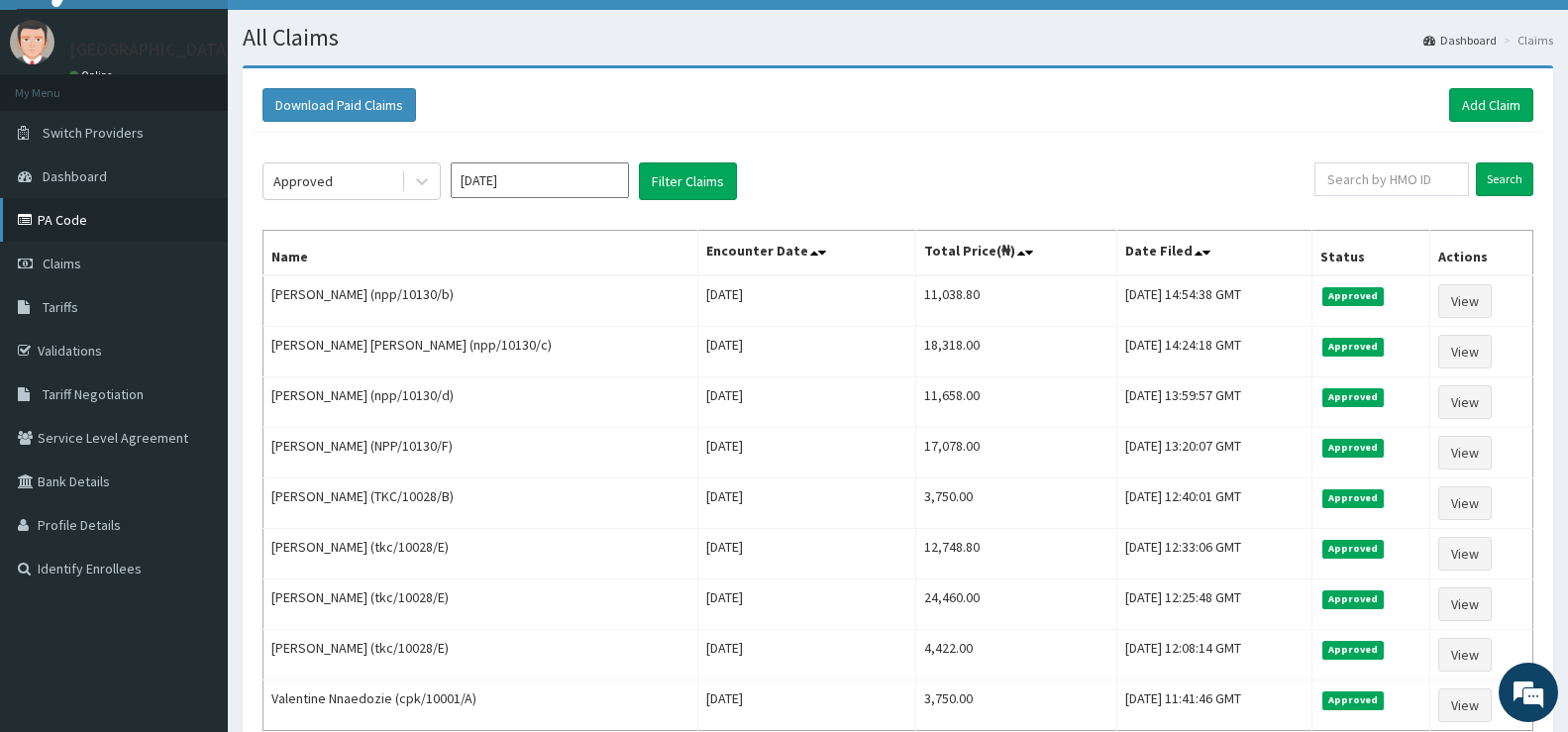
click at [68, 219] on link "PA Code" at bounding box center [113, 220] width 228 height 44
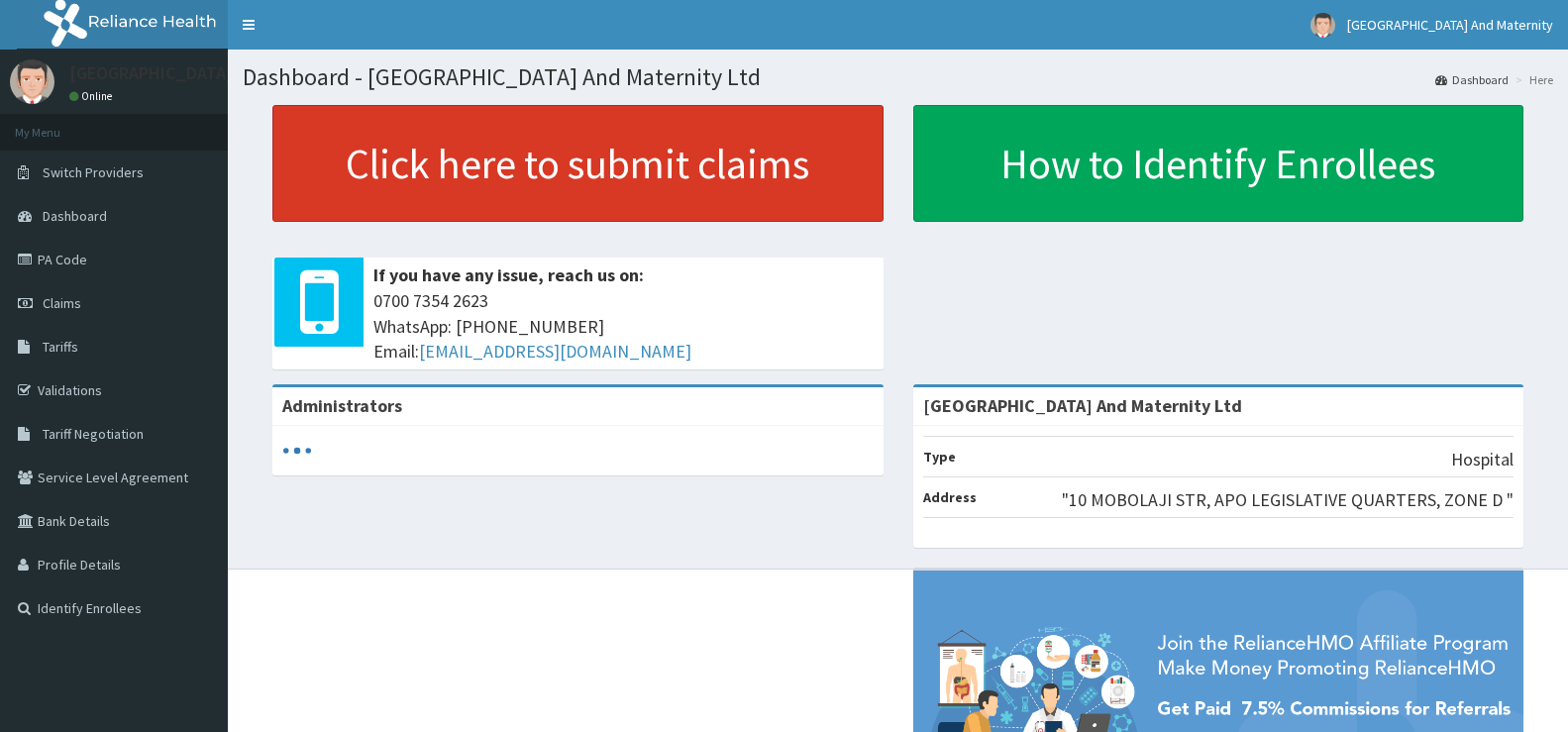
click at [710, 164] on link "Click here to submit claims" at bounding box center [578, 162] width 611 height 117
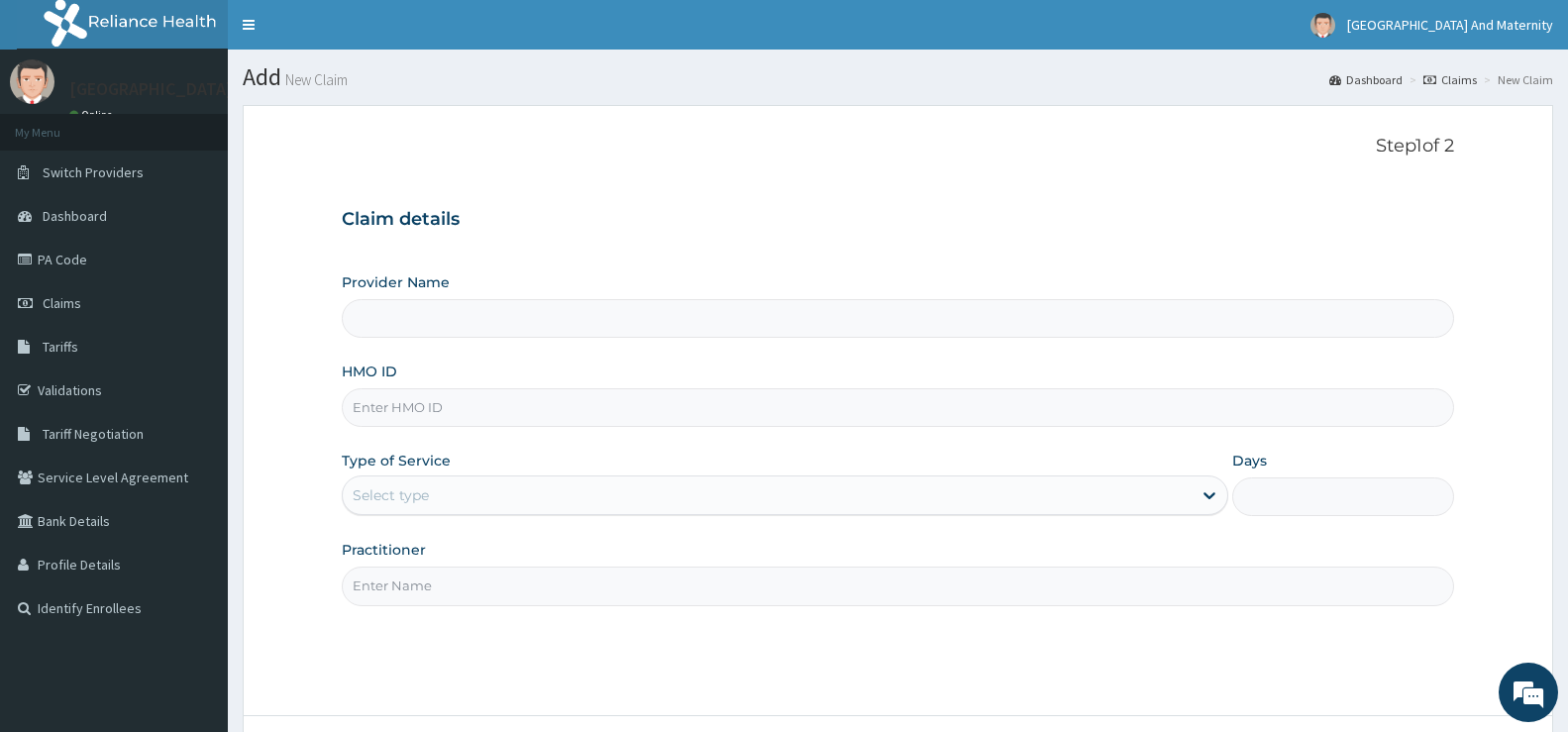
type input "[GEOGRAPHIC_DATA] And Maternity Ltd"
paste input "SLT/10149/C"
type input "SLT/10149/C"
click at [495, 492] on div "Select type" at bounding box center [767, 496] width 849 height 32
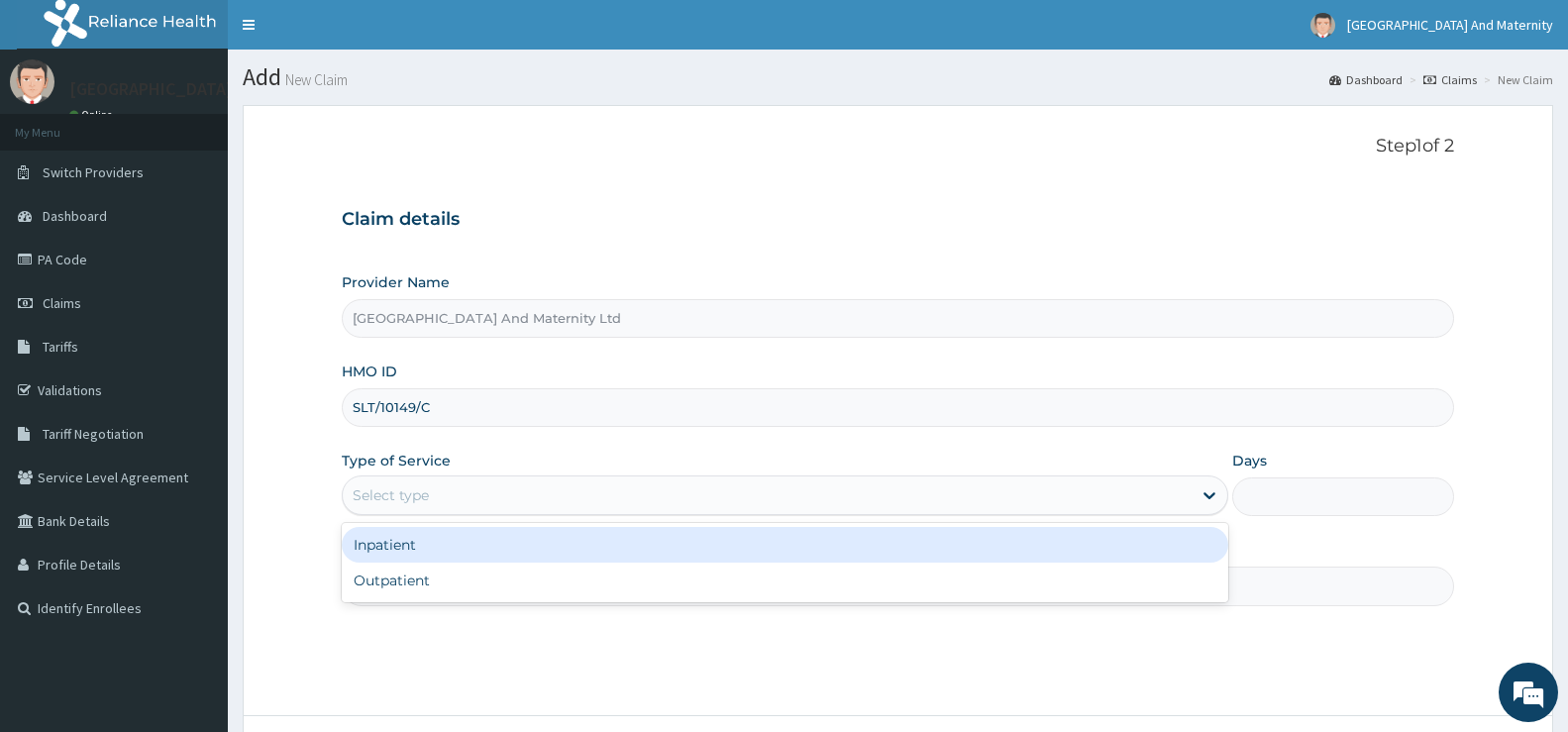
click at [421, 543] on div "Inpatient" at bounding box center [784, 545] width 887 height 36
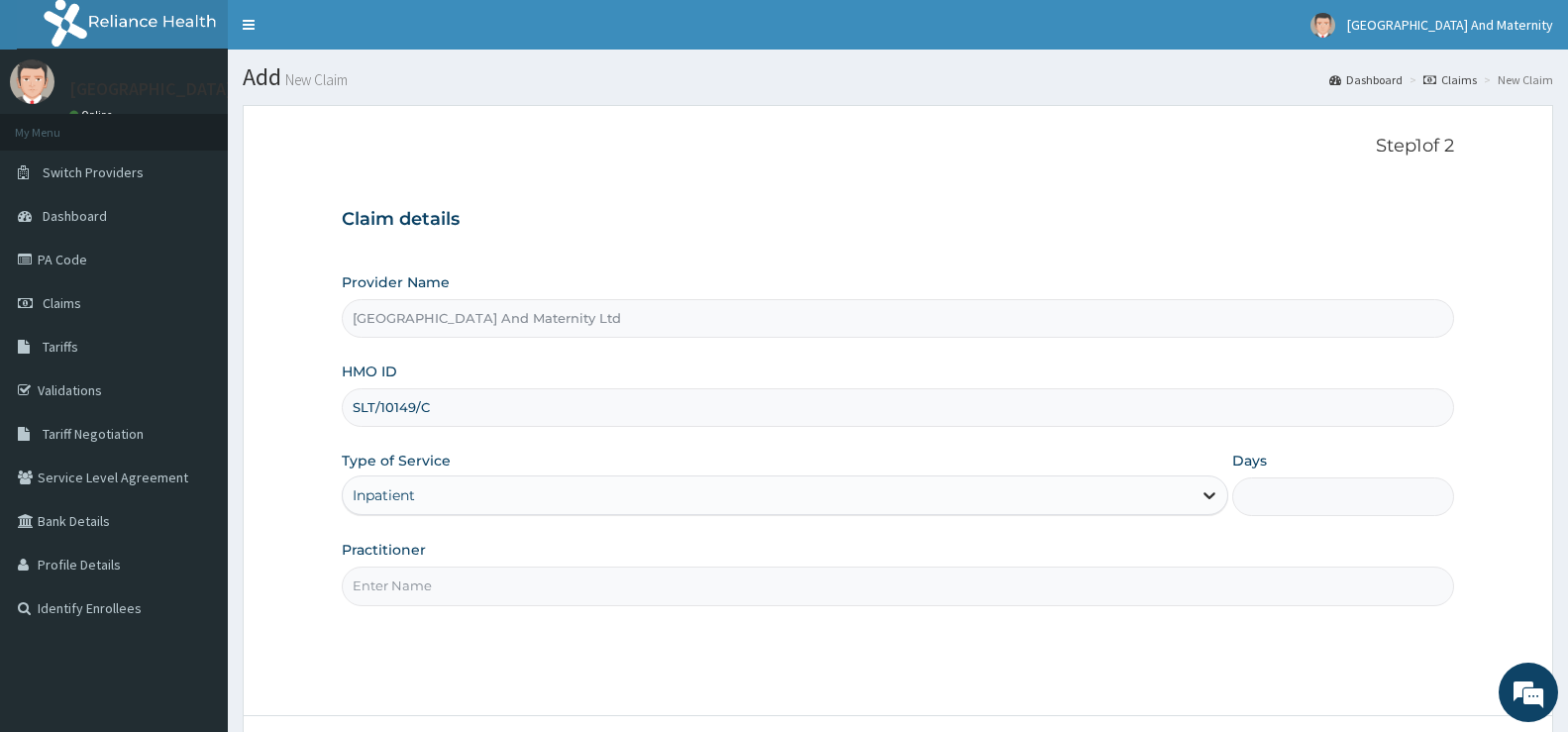
click at [1219, 491] on icon at bounding box center [1210, 496] width 20 height 20
click at [1276, 496] on input "Days" at bounding box center [1343, 497] width 222 height 39
type input "4"
click at [384, 580] on input "Practitioner" at bounding box center [898, 586] width 1113 height 39
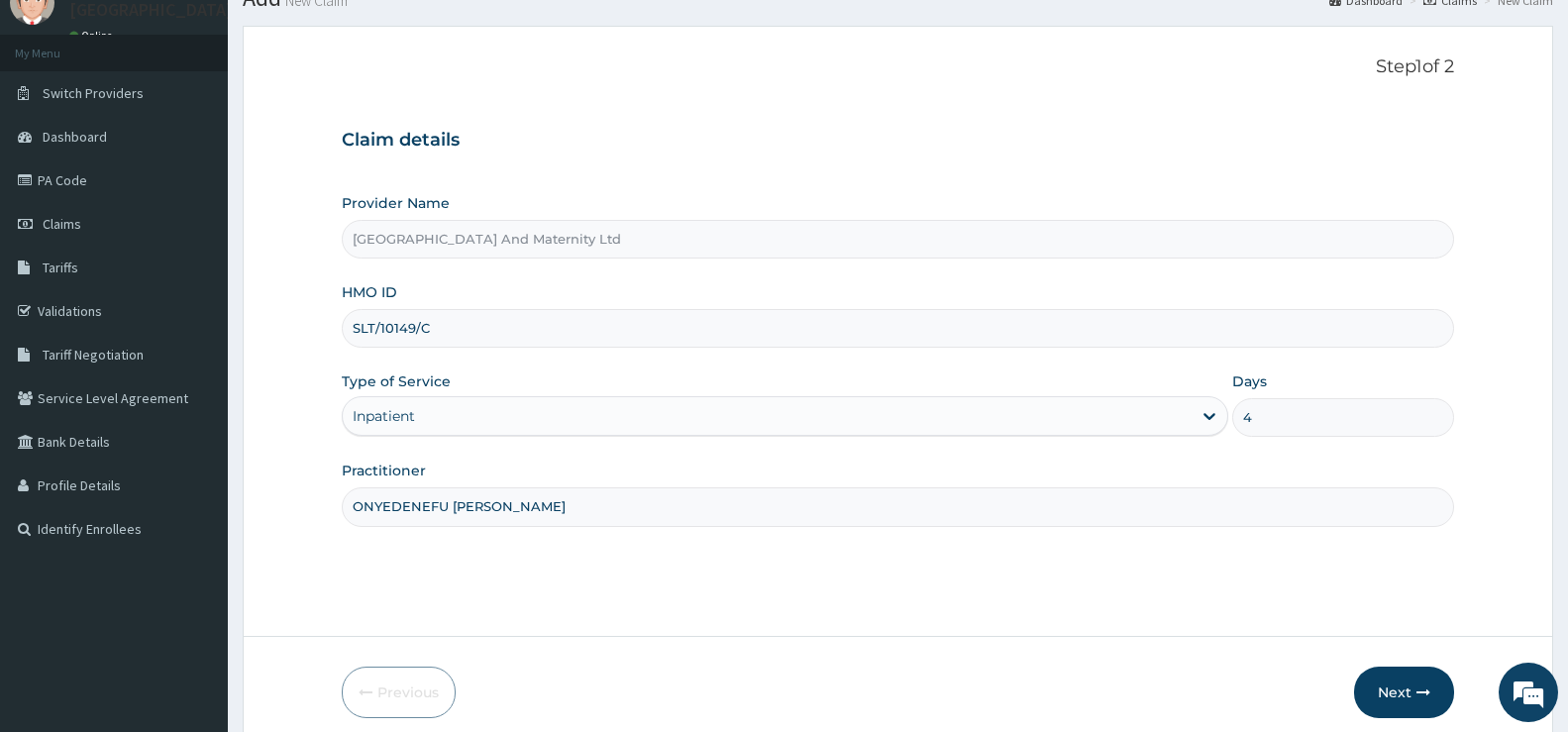
scroll to position [161, 0]
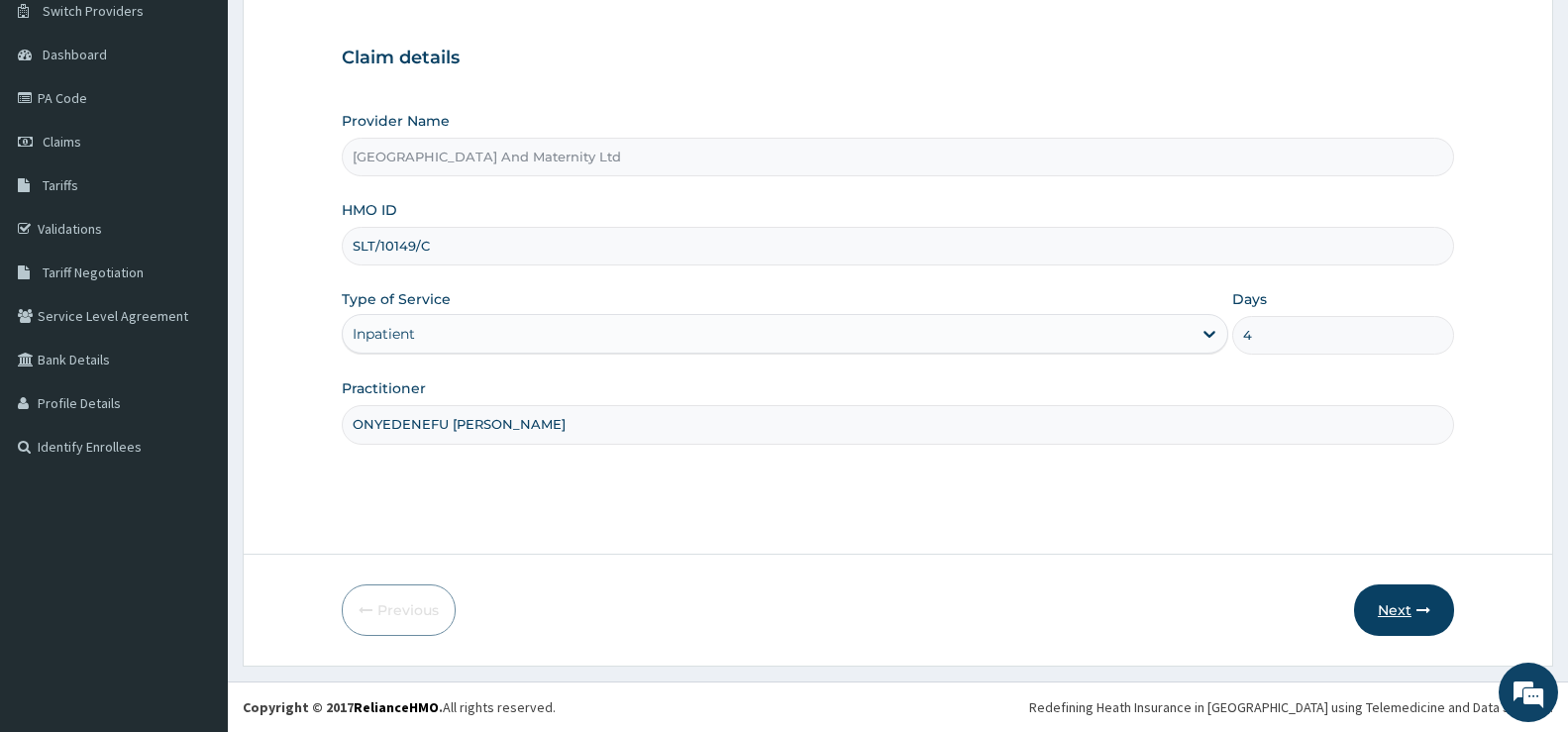
type input "ONYEDENEFU [PERSON_NAME]"
click at [1405, 616] on button "Next" at bounding box center [1404, 610] width 101 height 52
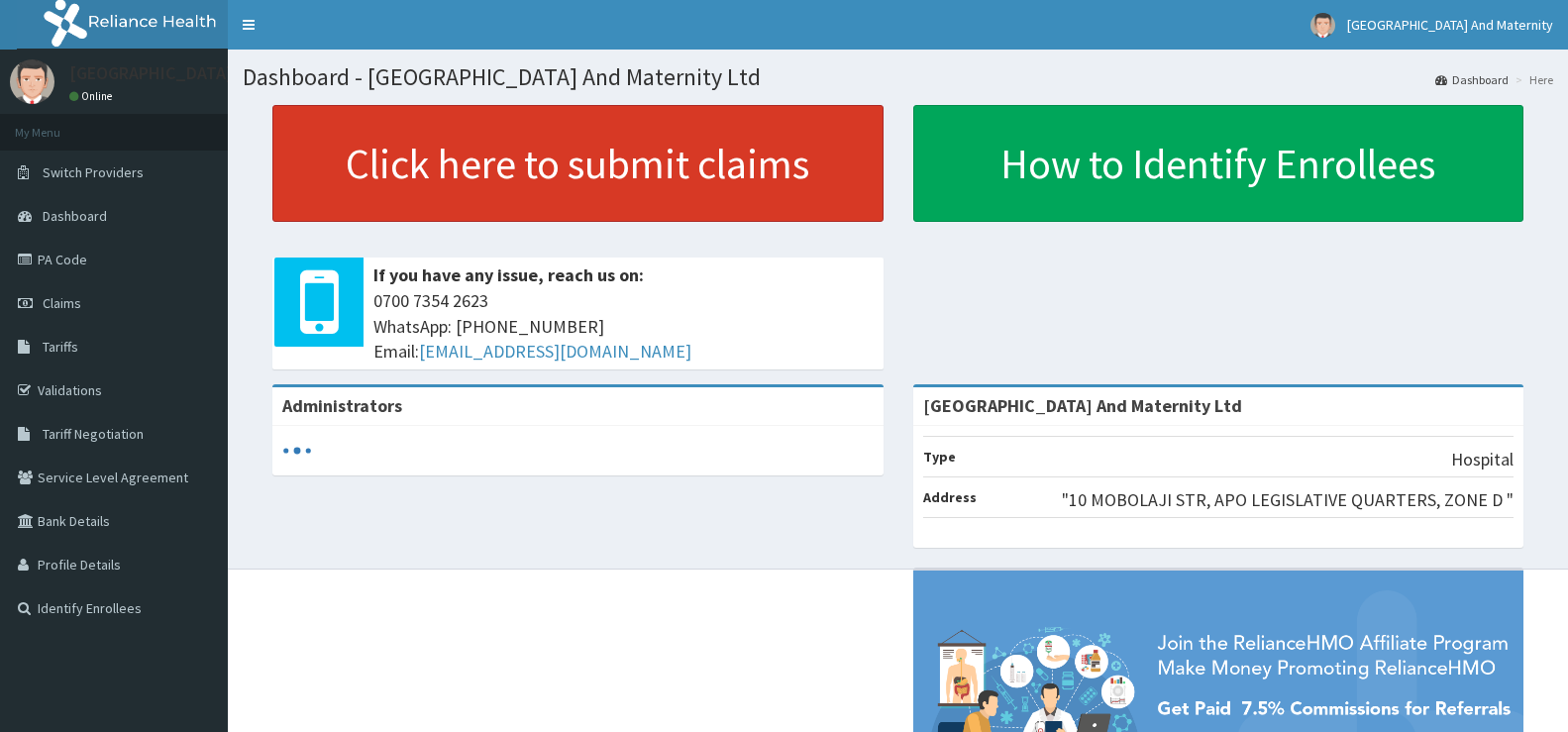
click at [652, 159] on link "Click here to submit claims" at bounding box center [578, 162] width 611 height 117
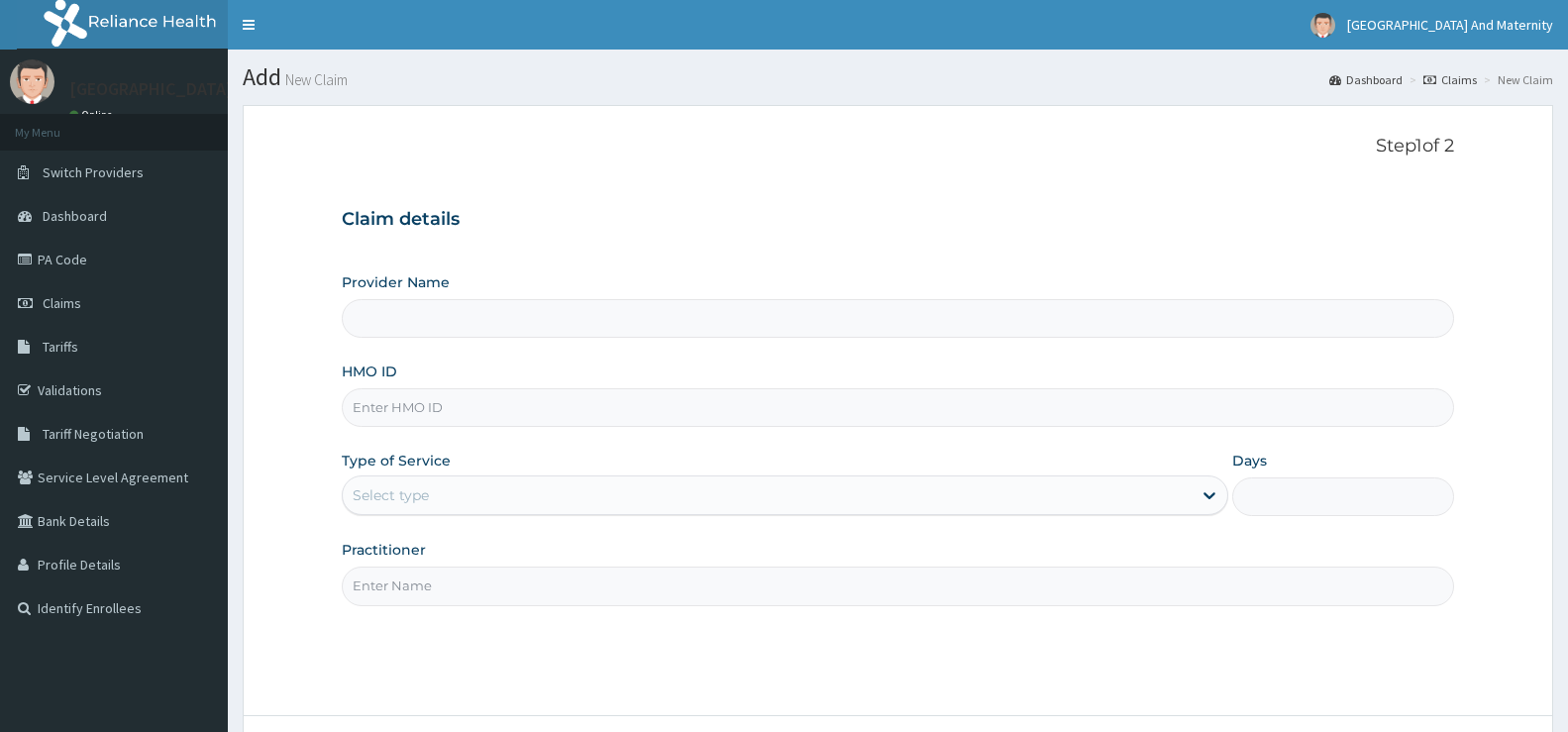
type input "[GEOGRAPHIC_DATA] And Maternity Ltd"
click at [407, 411] on input "HMO ID" at bounding box center [898, 407] width 1113 height 39
type input "SLT/10149/C"
drag, startPoint x: 396, startPoint y: 485, endPoint x: 396, endPoint y: 505, distance: 20.0
click at [397, 486] on div "Select type" at bounding box center [767, 496] width 849 height 32
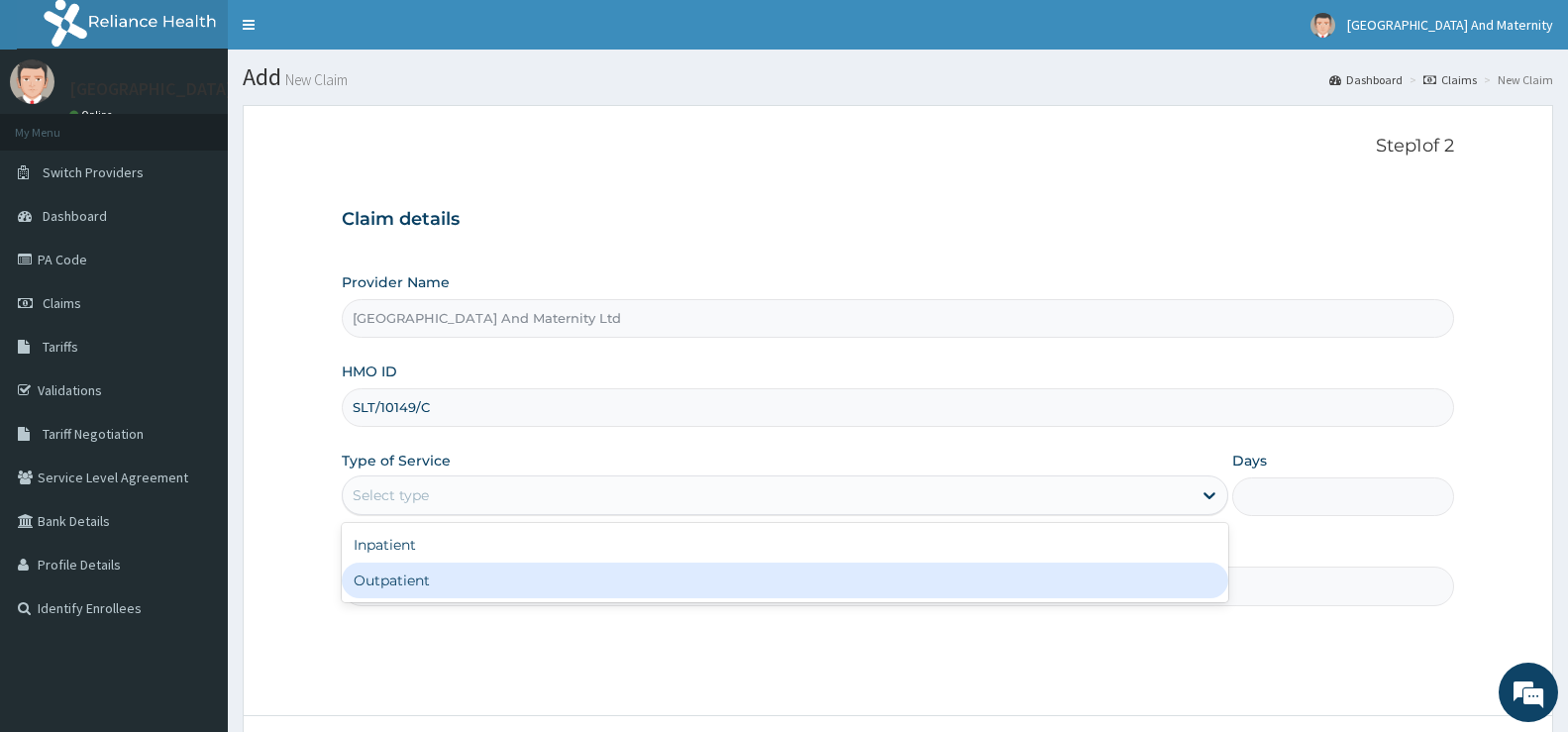
click at [396, 582] on div "Outpatient" at bounding box center [784, 581] width 887 height 36
type input "1"
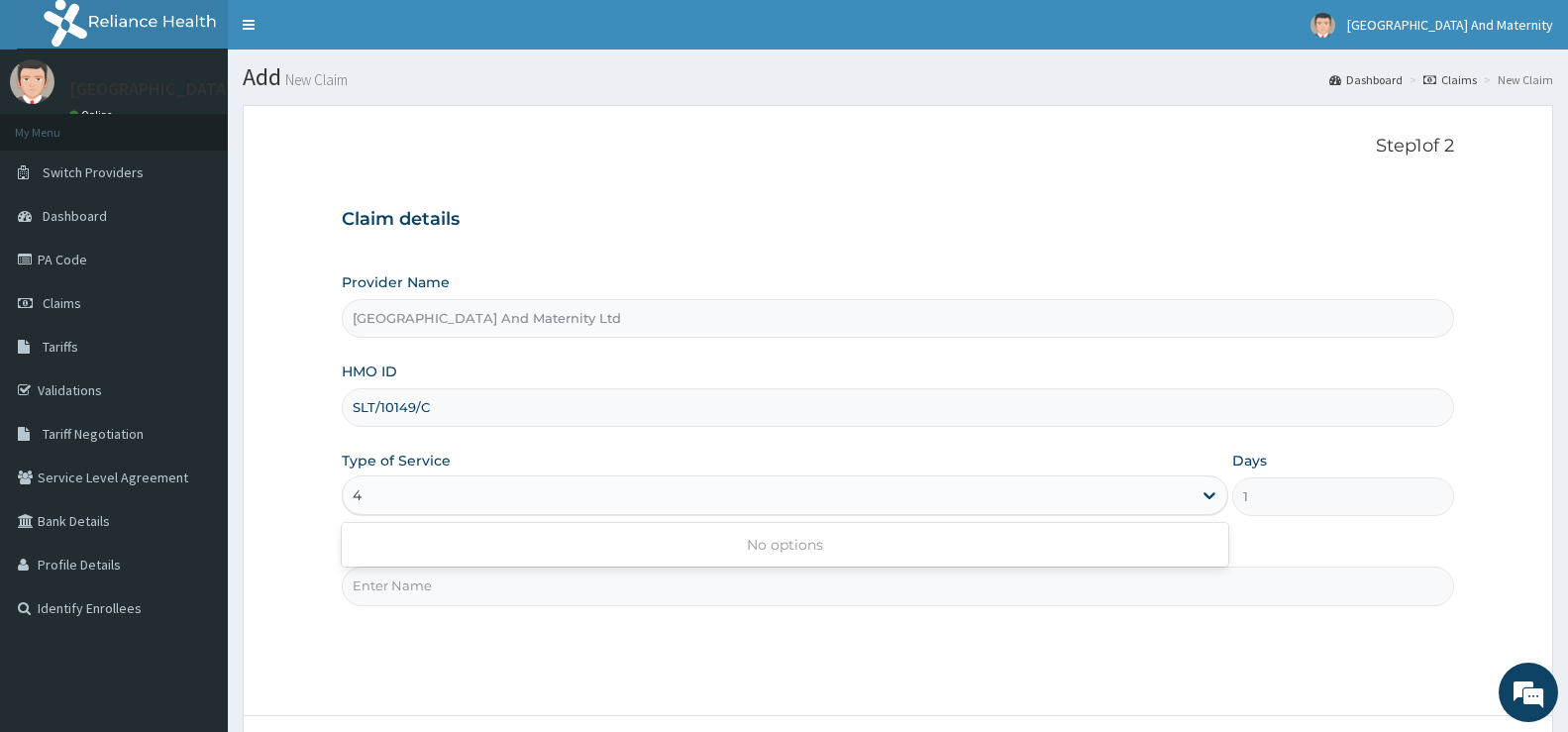
type input "4"
click at [404, 473] on div "Type of Service Outpatient" at bounding box center [784, 484] width 887 height 66
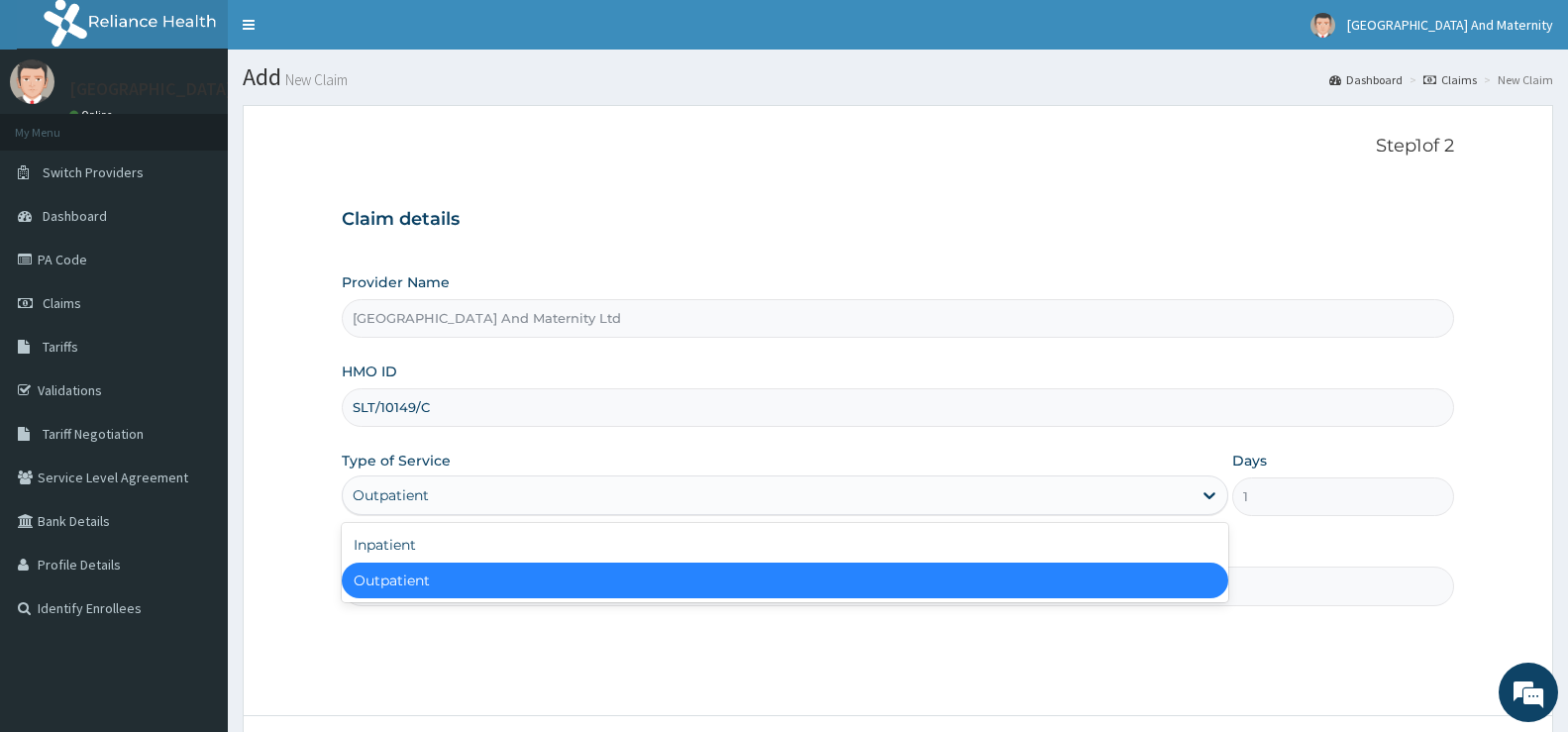
click at [417, 491] on div "Outpatient" at bounding box center [390, 496] width 77 height 20
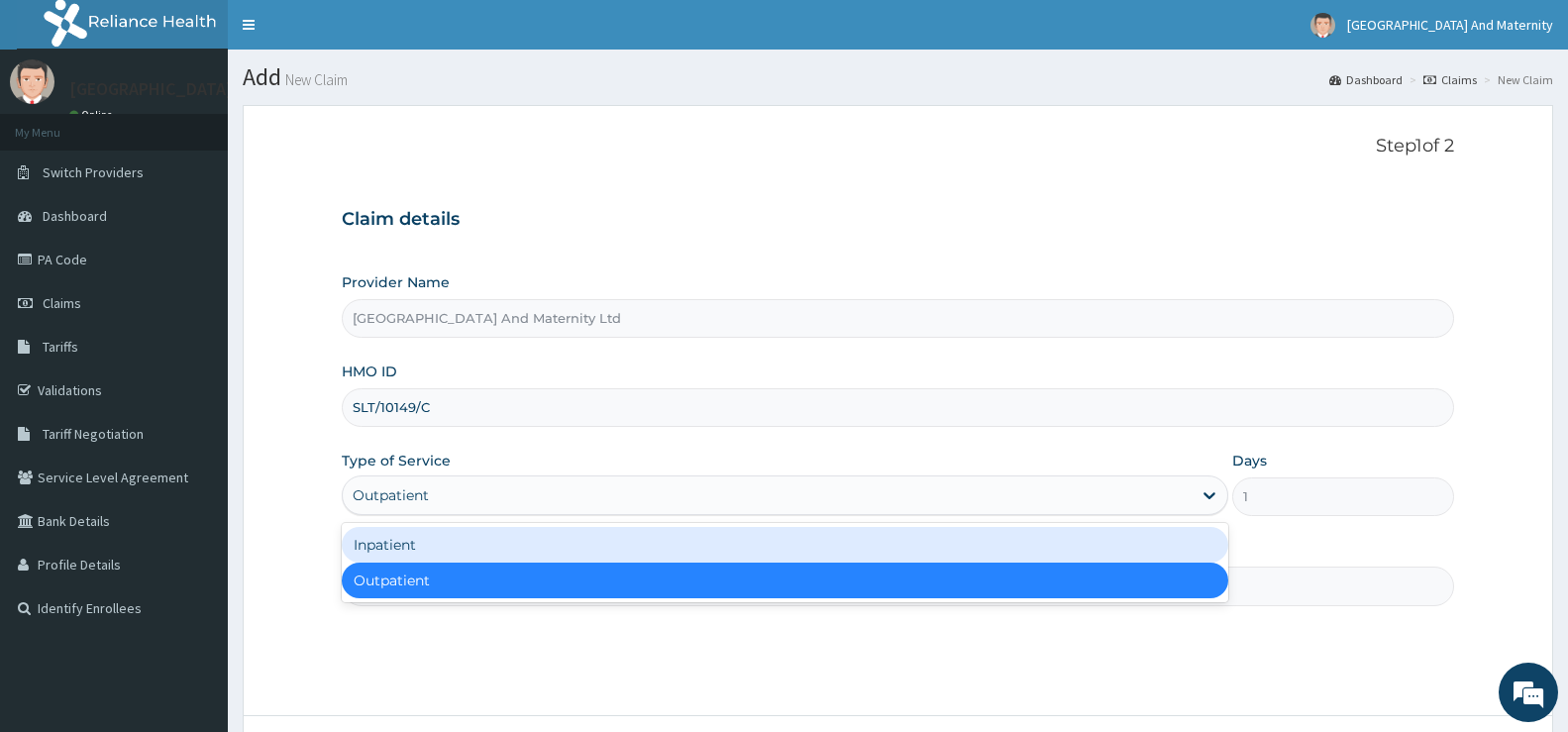
click at [412, 539] on div "Inpatient" at bounding box center [784, 545] width 887 height 36
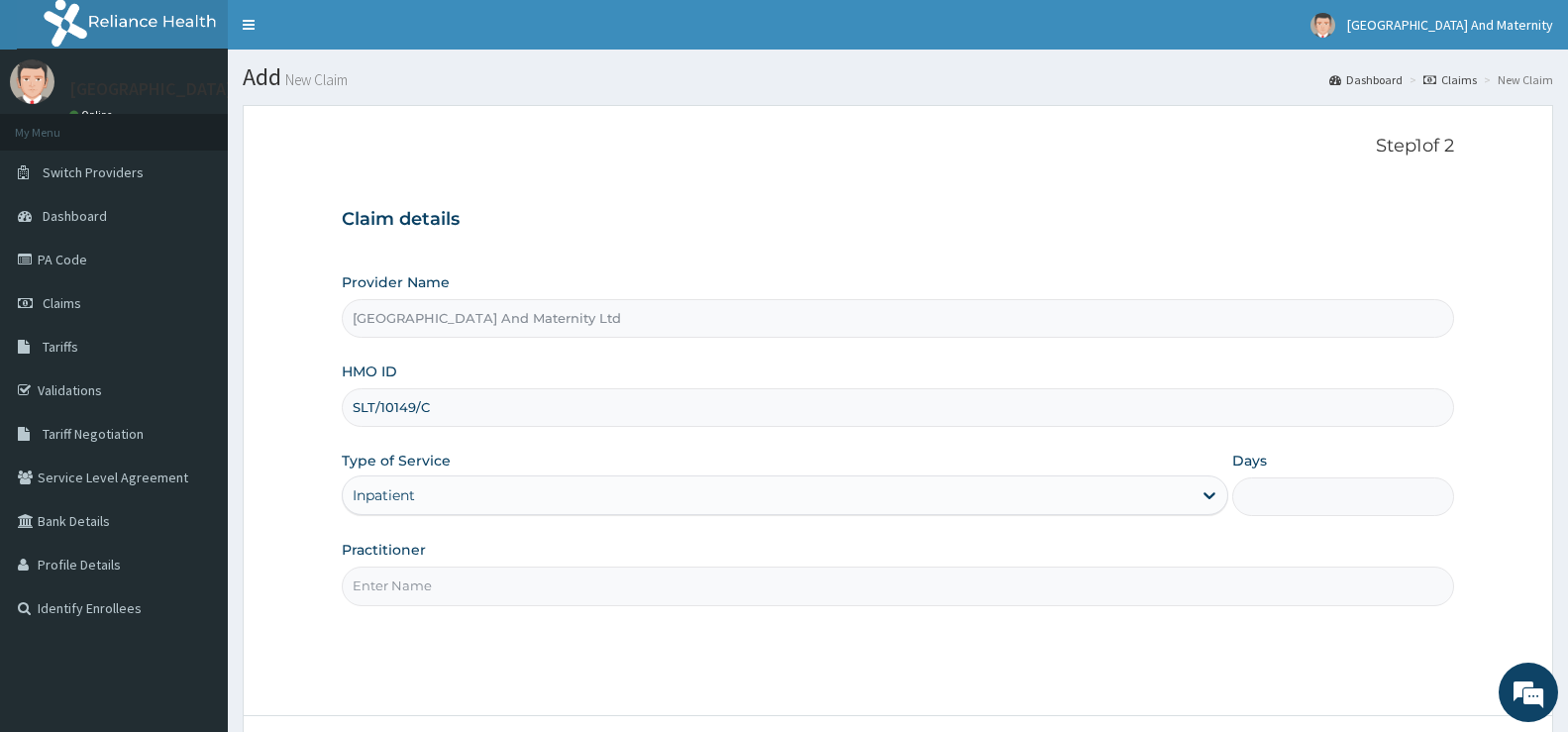
click at [1259, 503] on input "Days" at bounding box center [1343, 497] width 222 height 39
type input "4"
click at [393, 582] on input "Practitioner" at bounding box center [898, 586] width 1113 height 39
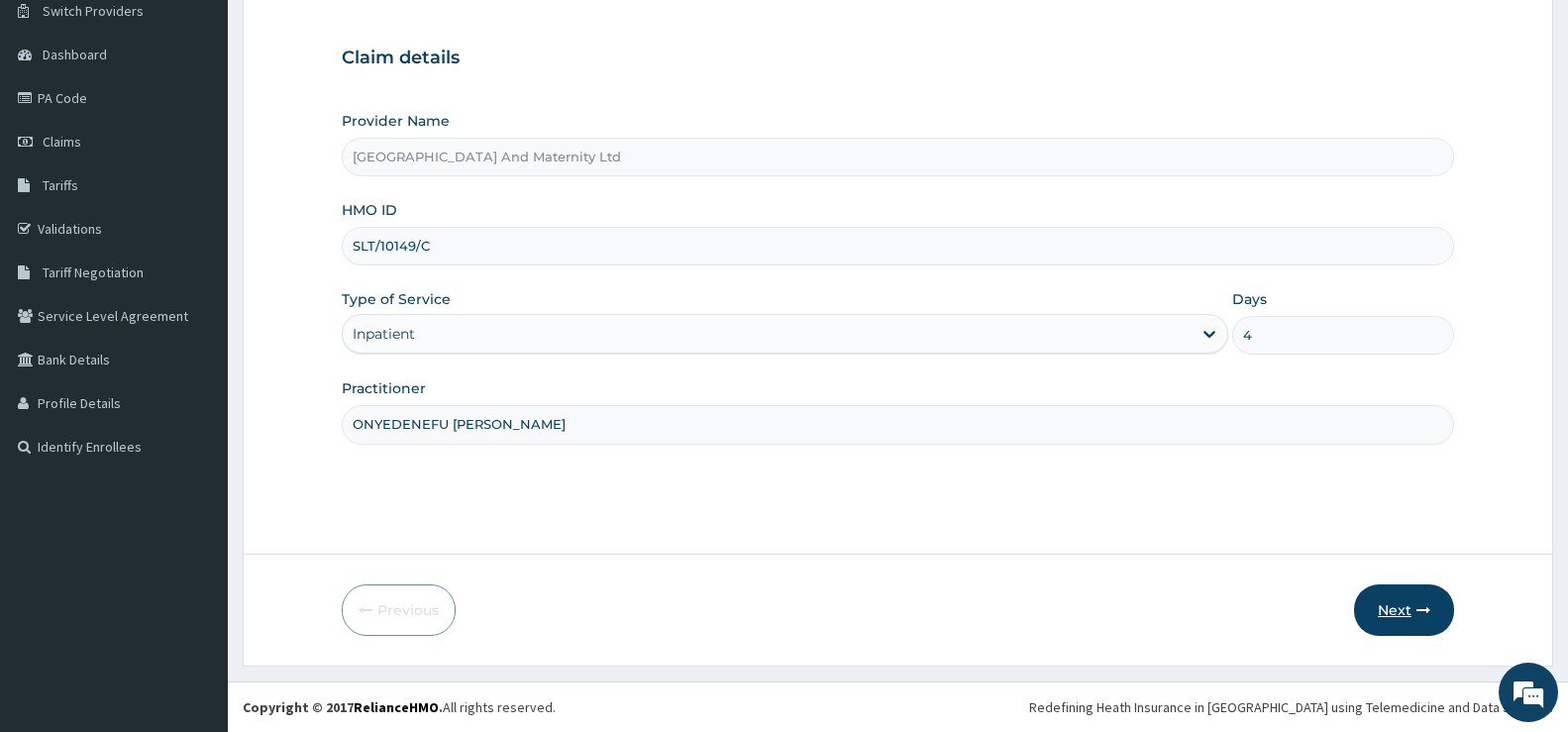
type input "ONYEDENEFU [PERSON_NAME]"
click at [1435, 619] on button "Next" at bounding box center [1404, 610] width 101 height 52
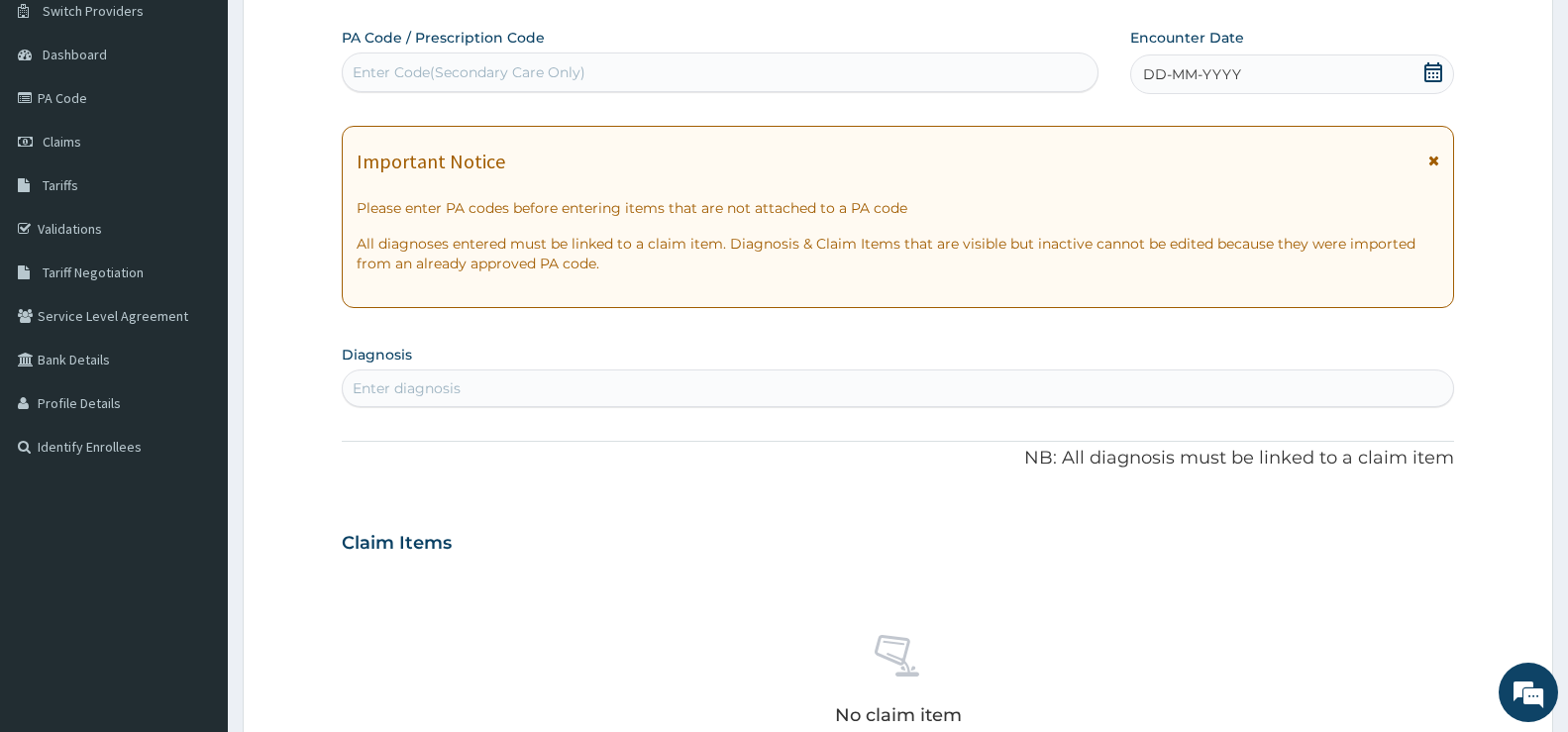
click at [1382, 79] on div "DD-MM-YYYY" at bounding box center [1292, 75] width 324 height 40
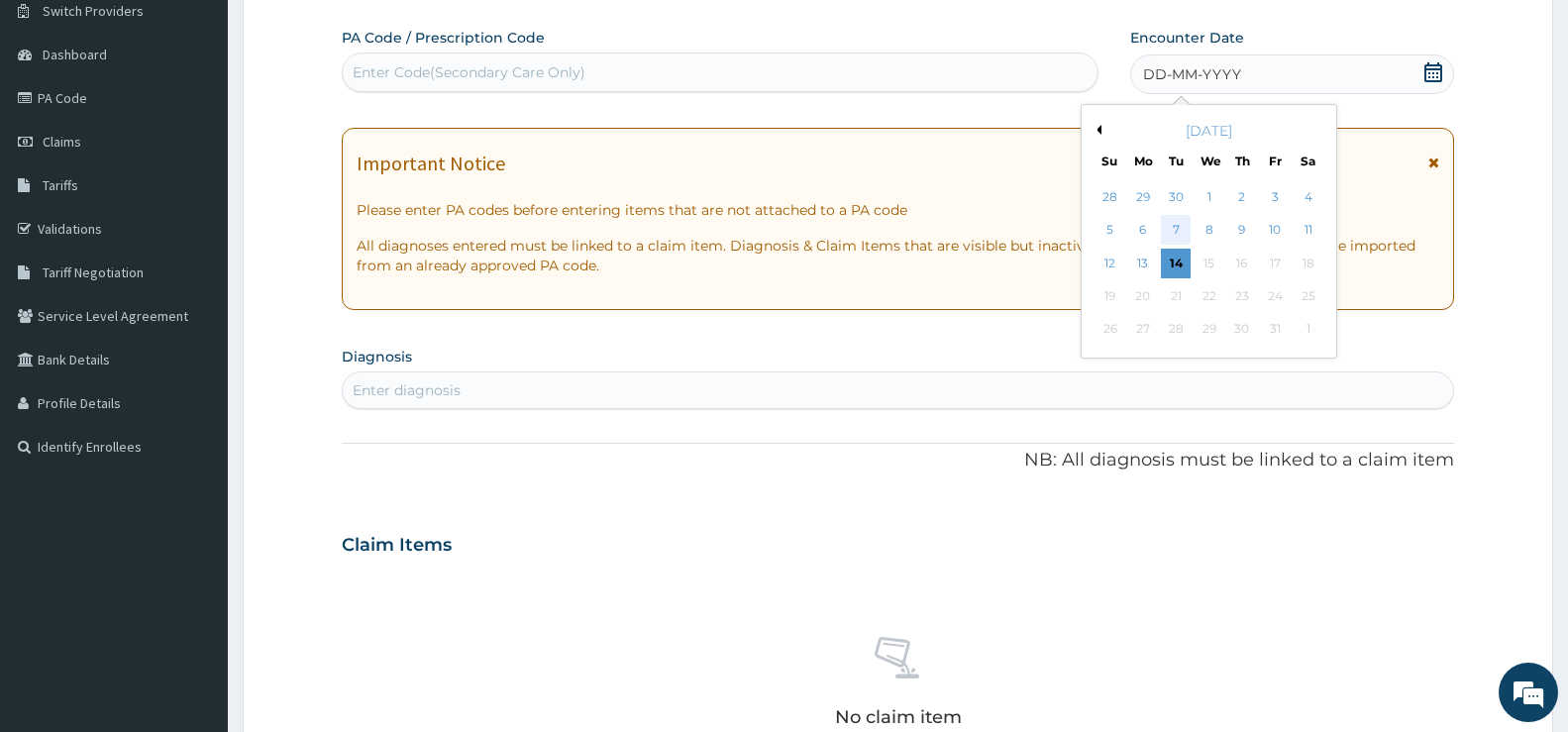
click at [1182, 229] on div "7" at bounding box center [1176, 231] width 30 height 30
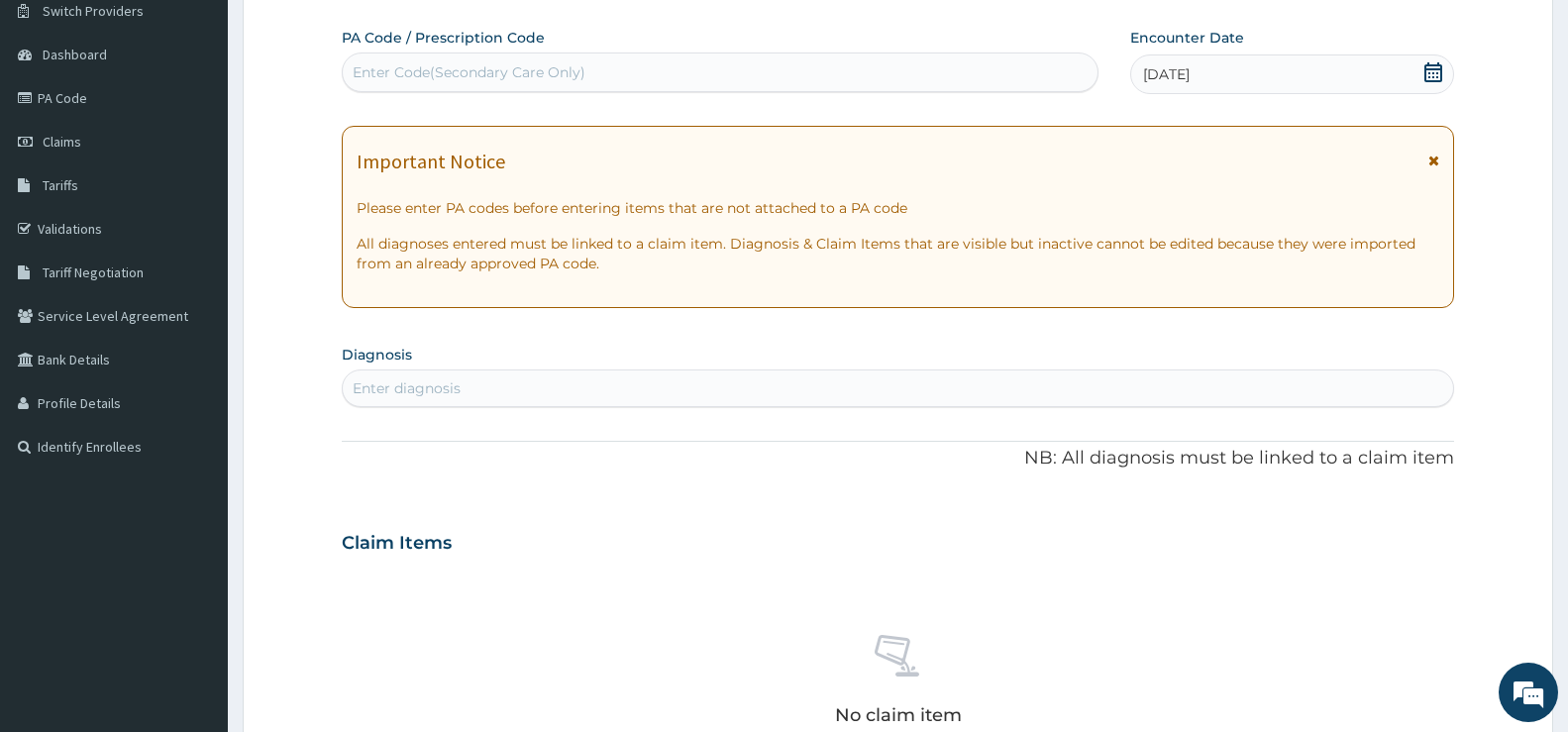
click at [407, 381] on div "Enter diagnosis" at bounding box center [406, 388] width 108 height 20
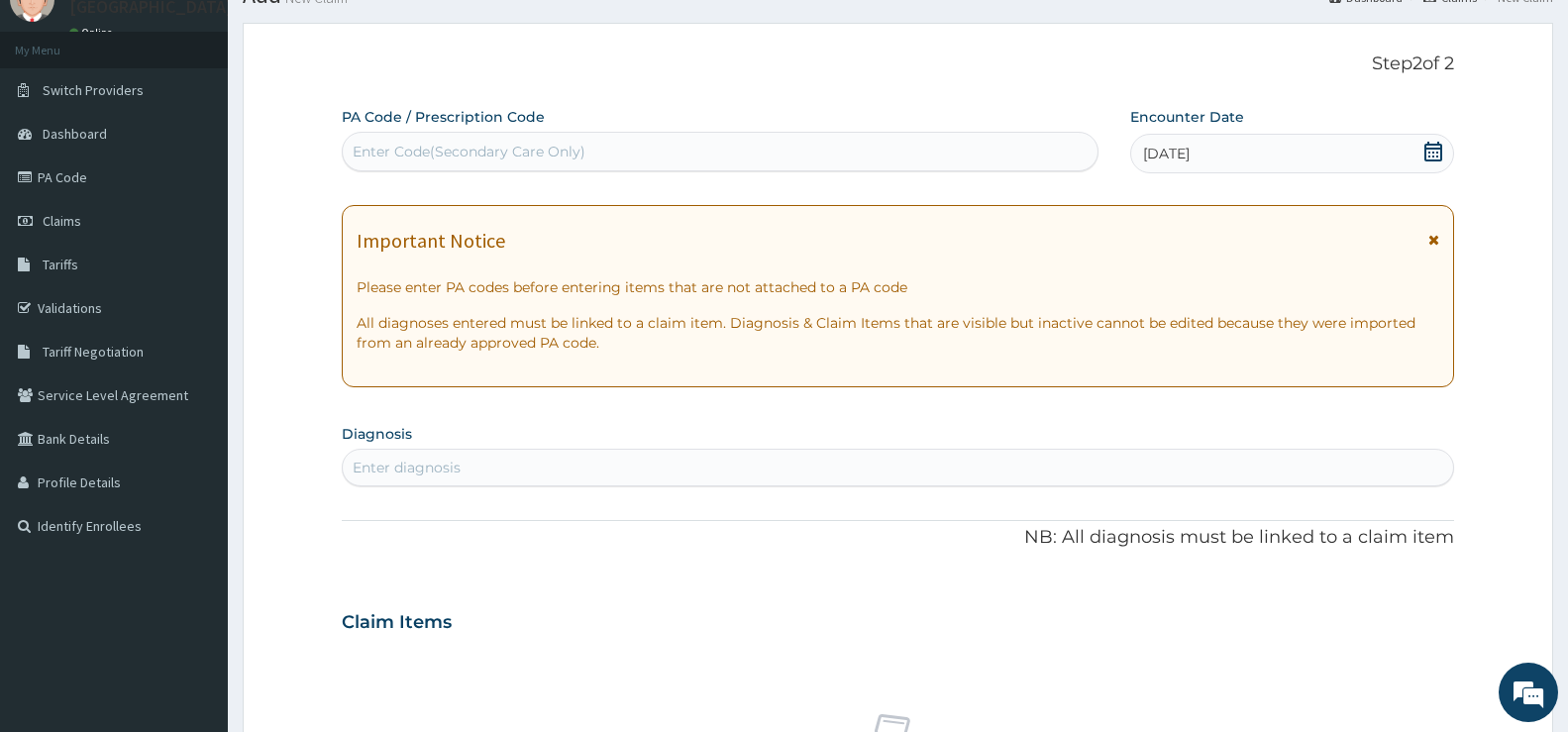
scroll to position [0, 0]
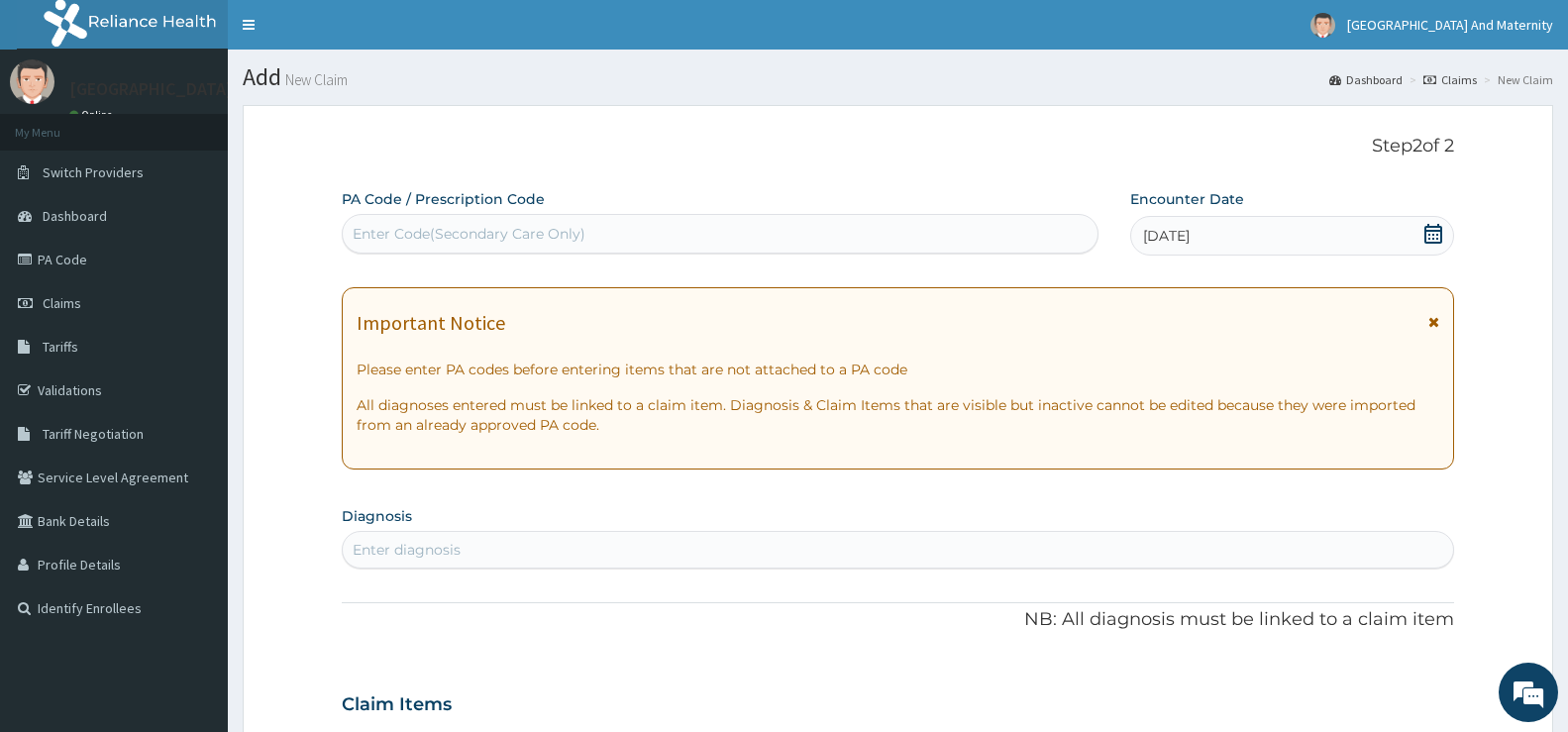
click at [382, 230] on div "Enter Code(Secondary Care Only)" at bounding box center [469, 234] width 233 height 20
type input "PA/AB49EA"
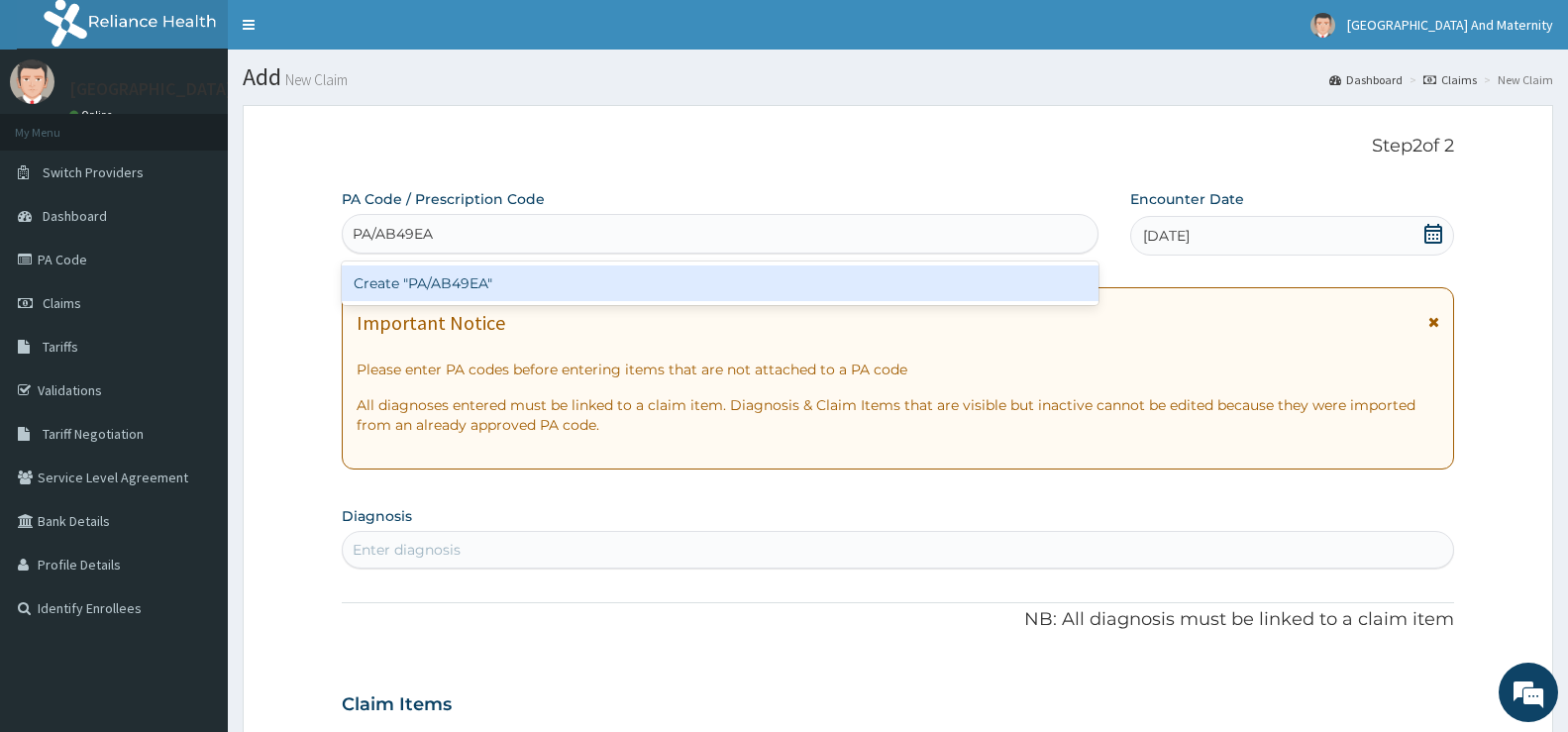
click at [476, 289] on div "Create "PA/AB49EA"" at bounding box center [720, 284] width 757 height 36
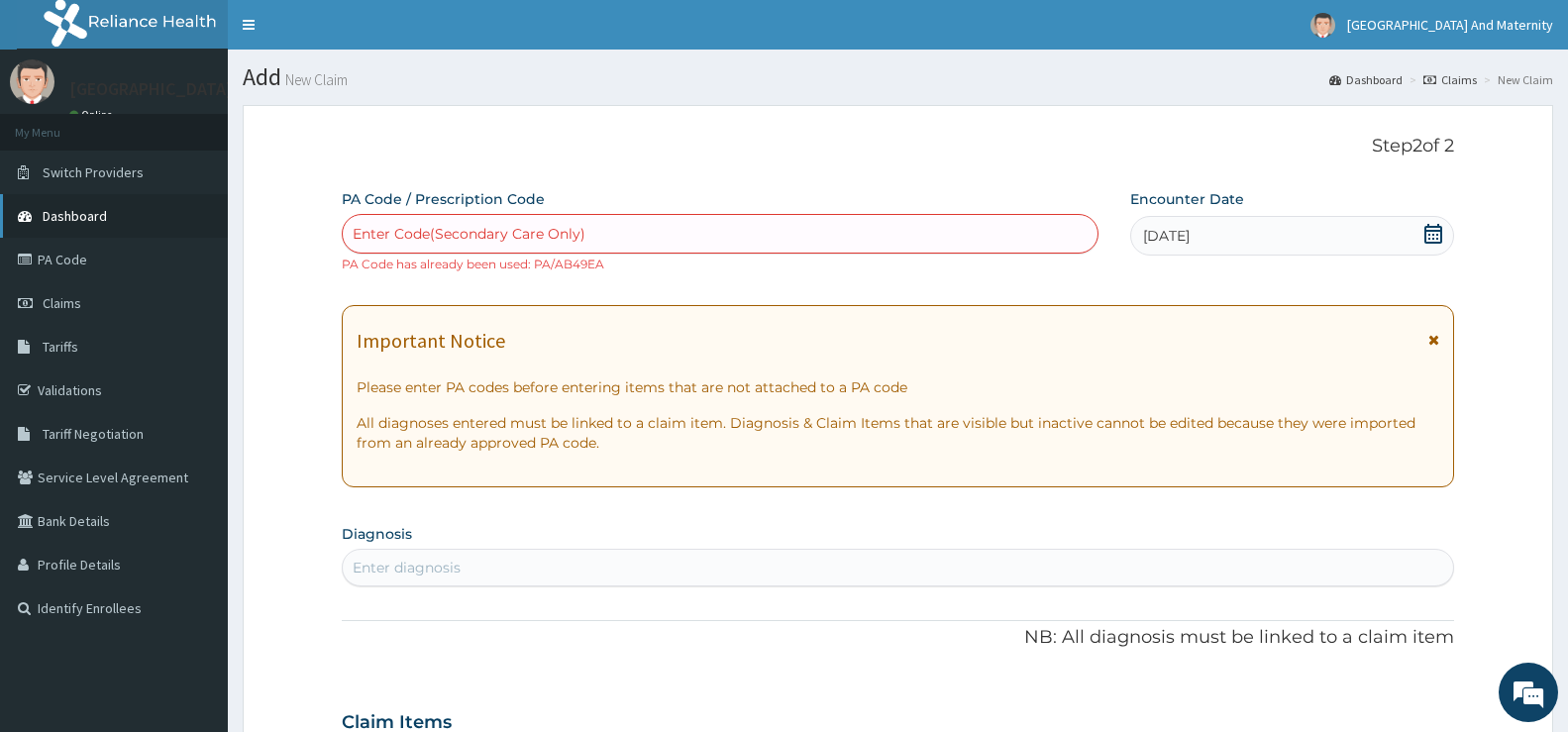
click at [172, 200] on link "Dashboard" at bounding box center [113, 216] width 228 height 44
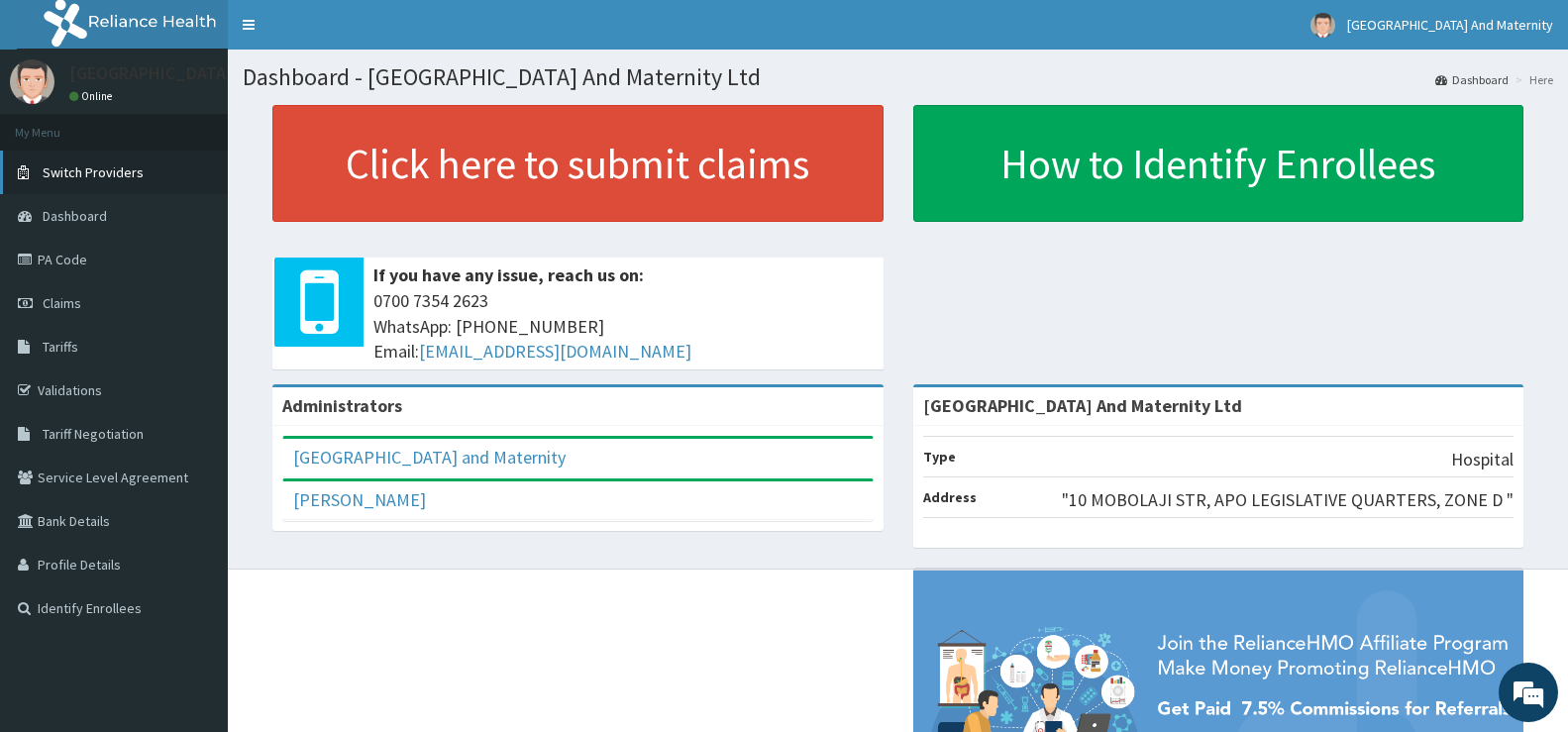
click at [168, 151] on link "Switch Providers" at bounding box center [113, 172] width 228 height 44
